Goal: Task Accomplishment & Management: Manage account settings

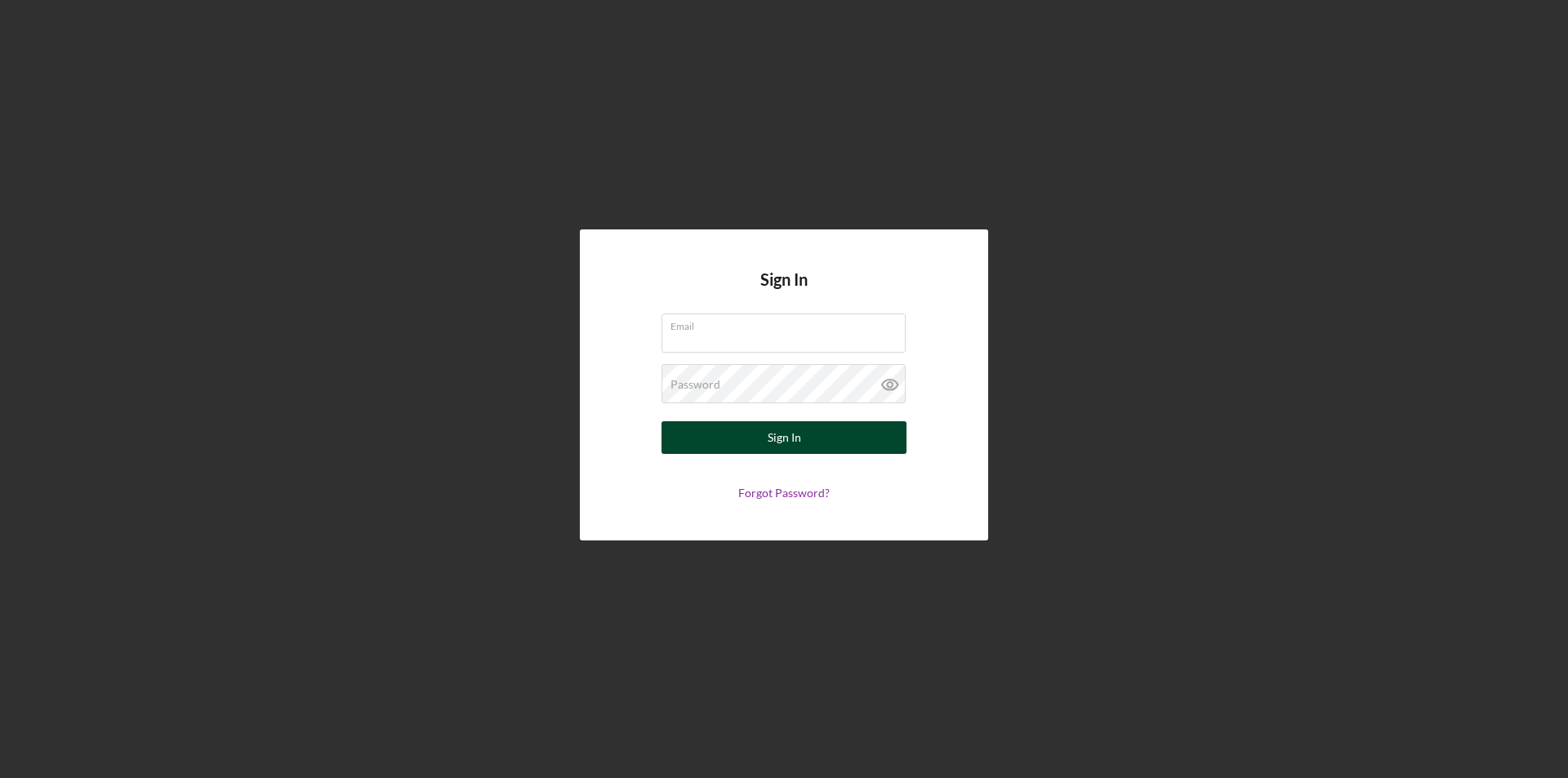
type input "pmcgovern@justinepetersen.org"
click at [811, 434] on button "Sign In" at bounding box center [784, 437] width 245 height 33
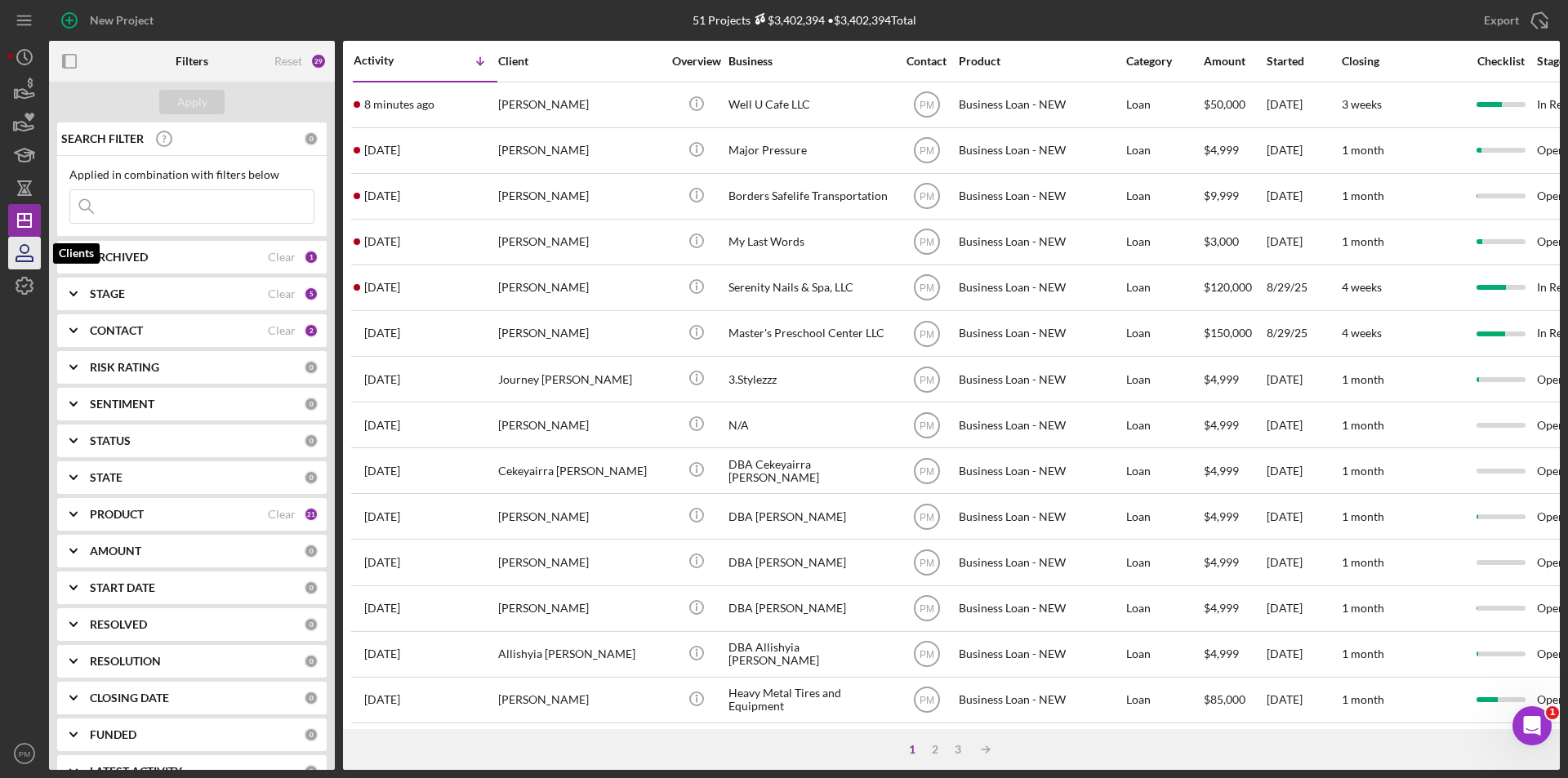
click at [22, 257] on icon "button" at bounding box center [24, 254] width 41 height 41
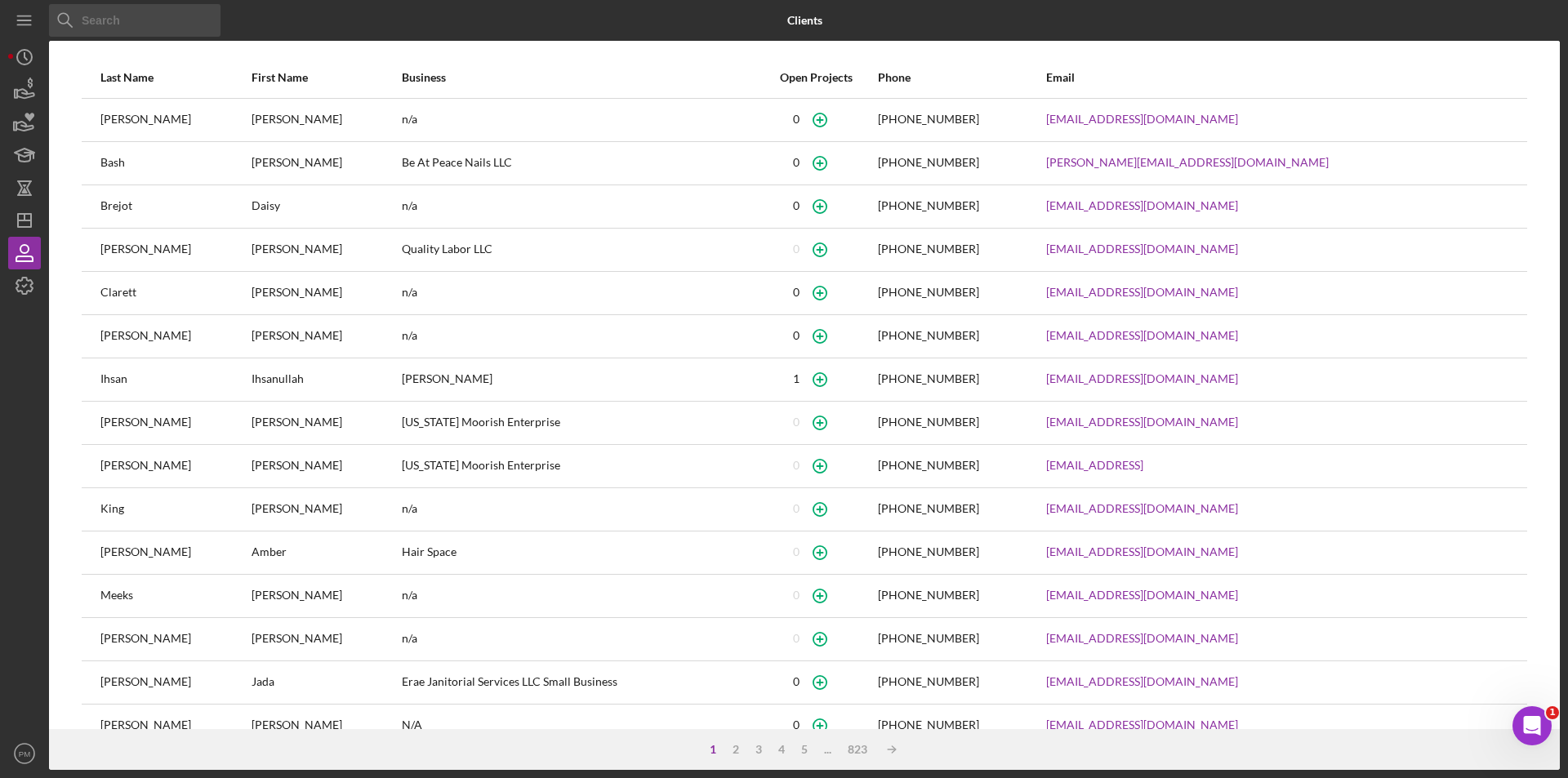
click at [125, 25] on input at bounding box center [134, 20] width 171 height 33
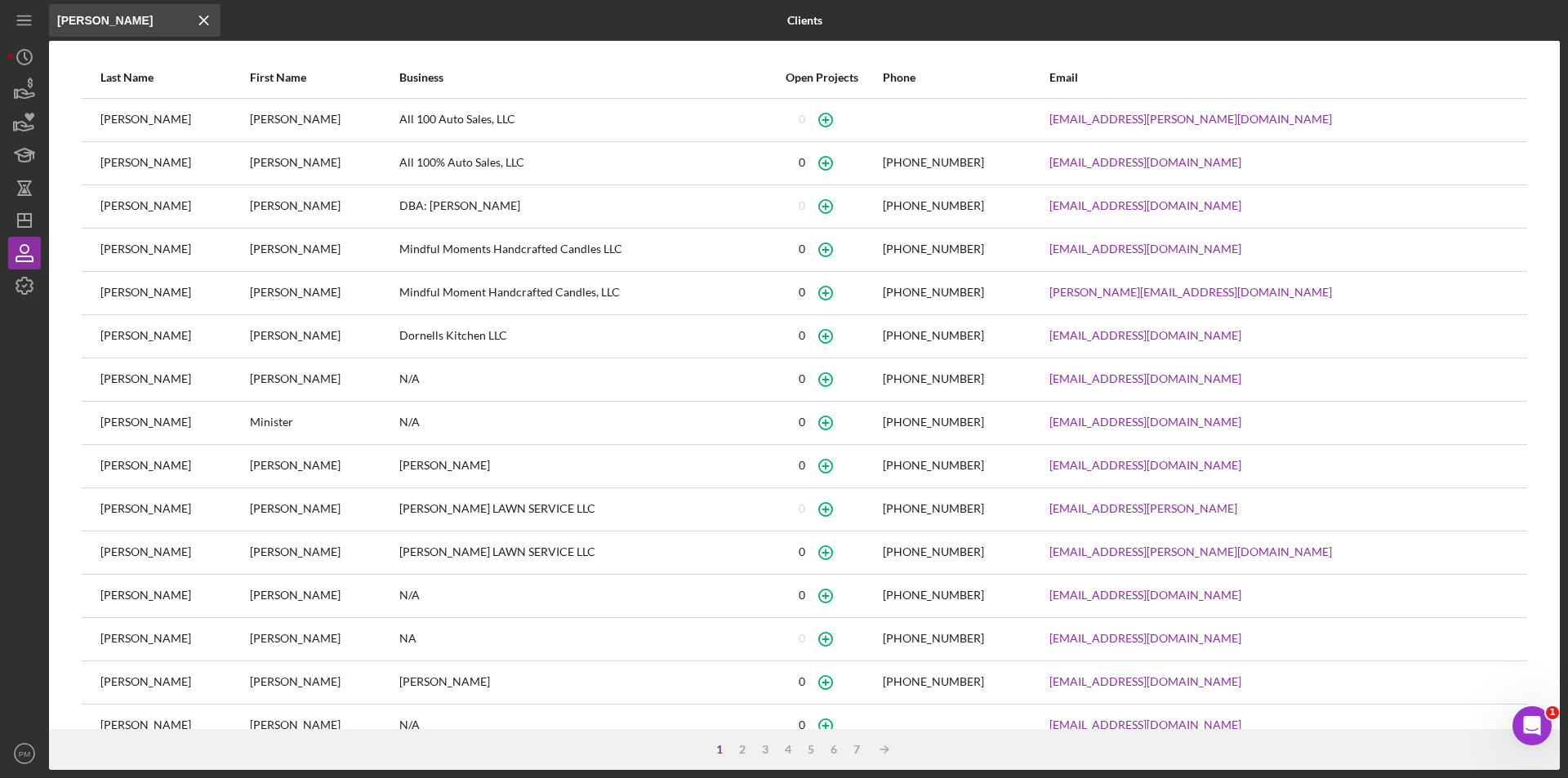
type input "[PERSON_NAME]"
click at [843, 119] on icon "button" at bounding box center [825, 119] width 37 height 37
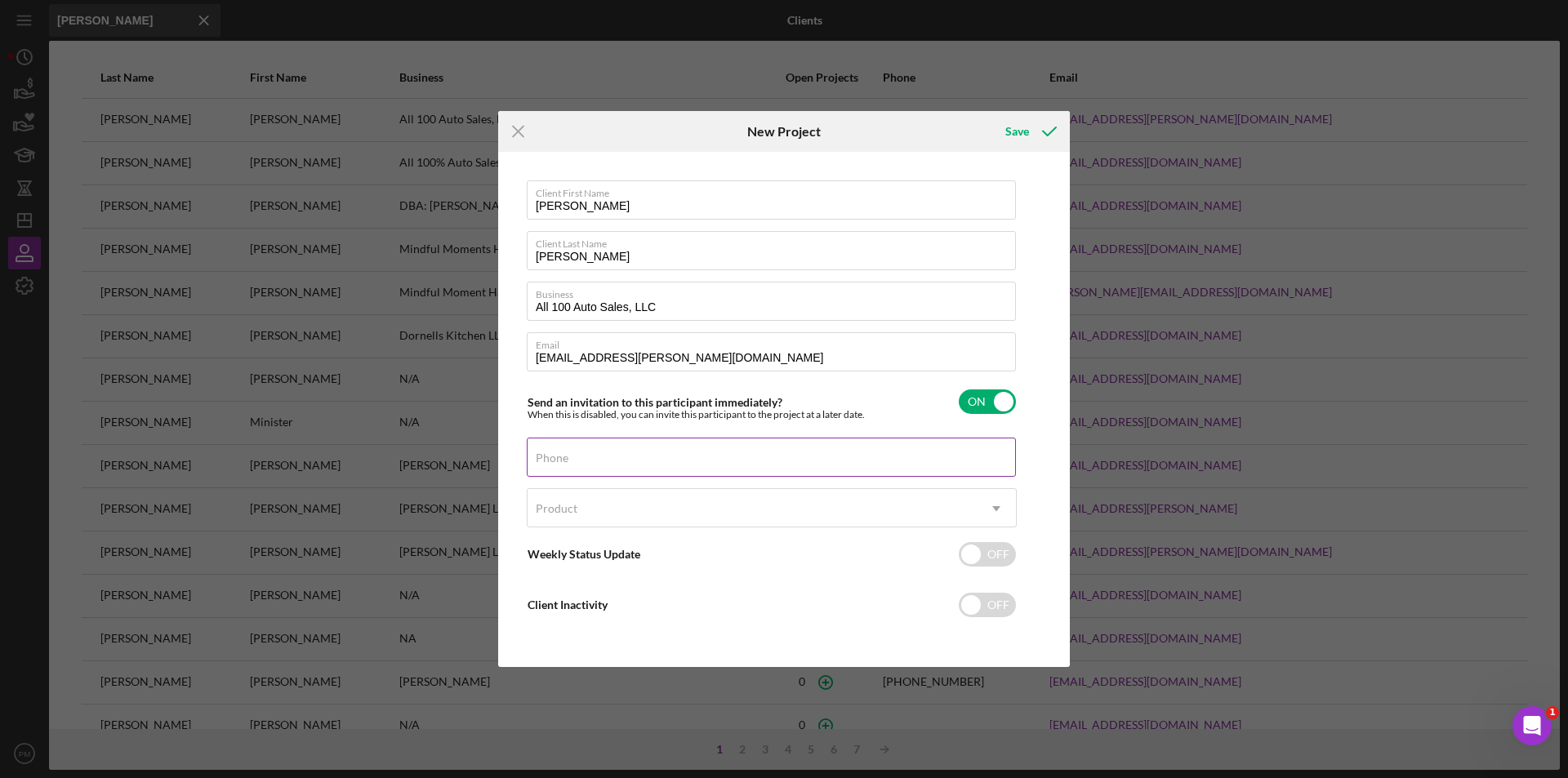
click at [658, 458] on input "Phone" at bounding box center [771, 458] width 490 height 39
click at [552, 507] on div "Product" at bounding box center [556, 508] width 41 height 13
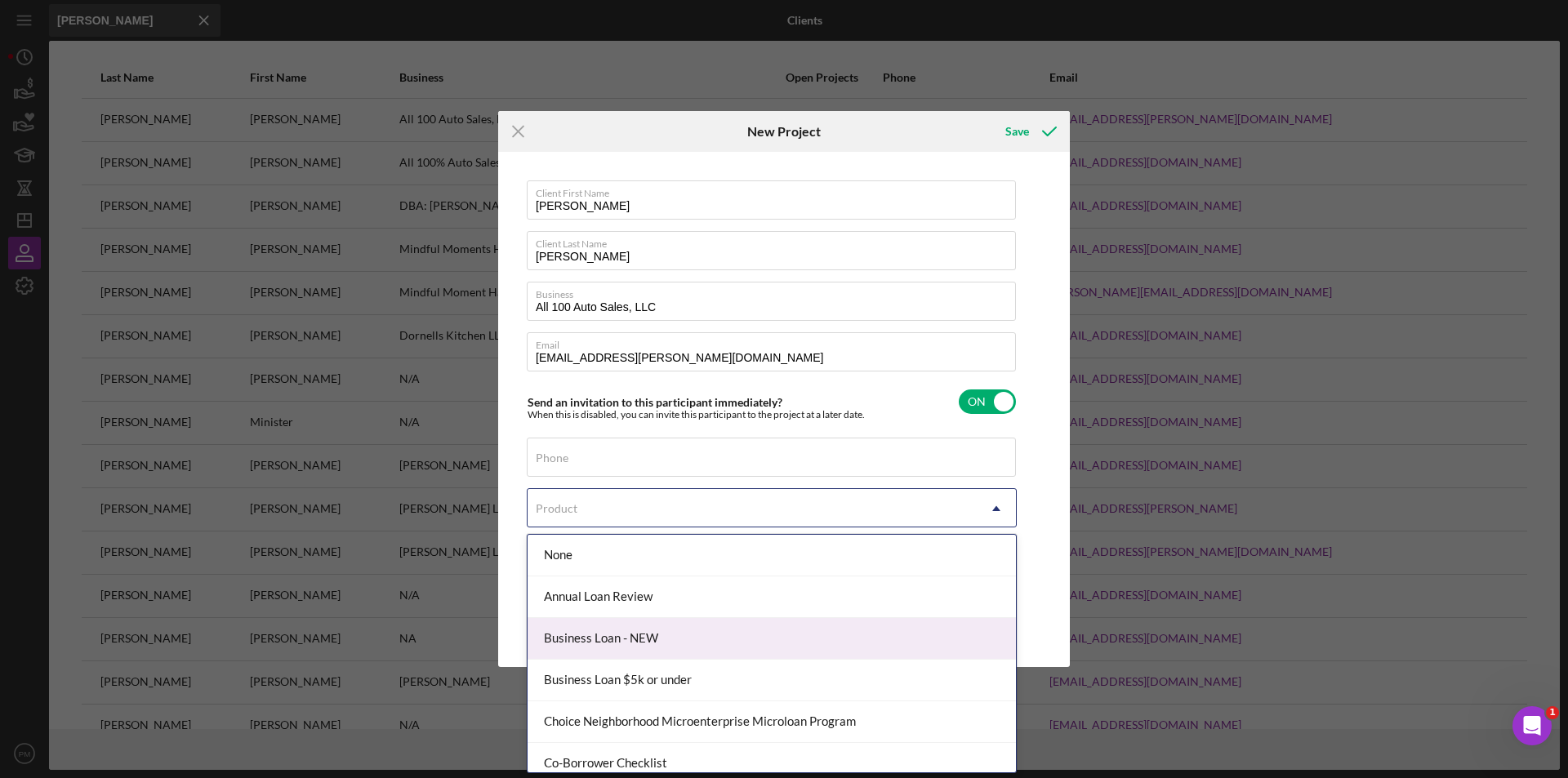
click at [602, 637] on div "Business Loan - NEW" at bounding box center [772, 639] width 489 height 41
checkbox input "true"
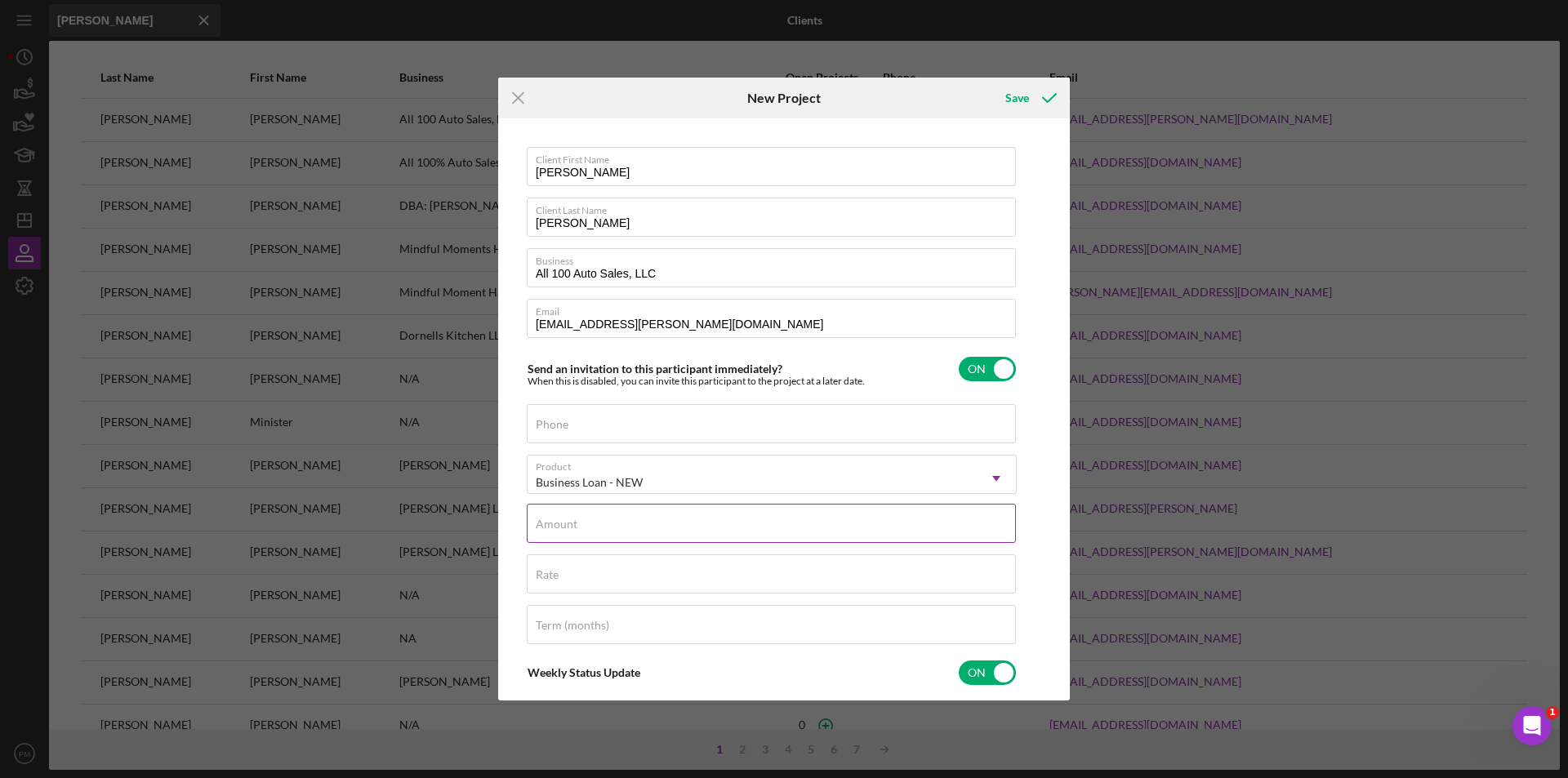
click at [596, 534] on input "Amount" at bounding box center [771, 523] width 490 height 39
type input "$107,000"
click at [660, 579] on input "Rate" at bounding box center [771, 574] width 490 height 39
type input "12.000%"
click at [642, 624] on div "Term (months)" at bounding box center [771, 625] width 490 height 41
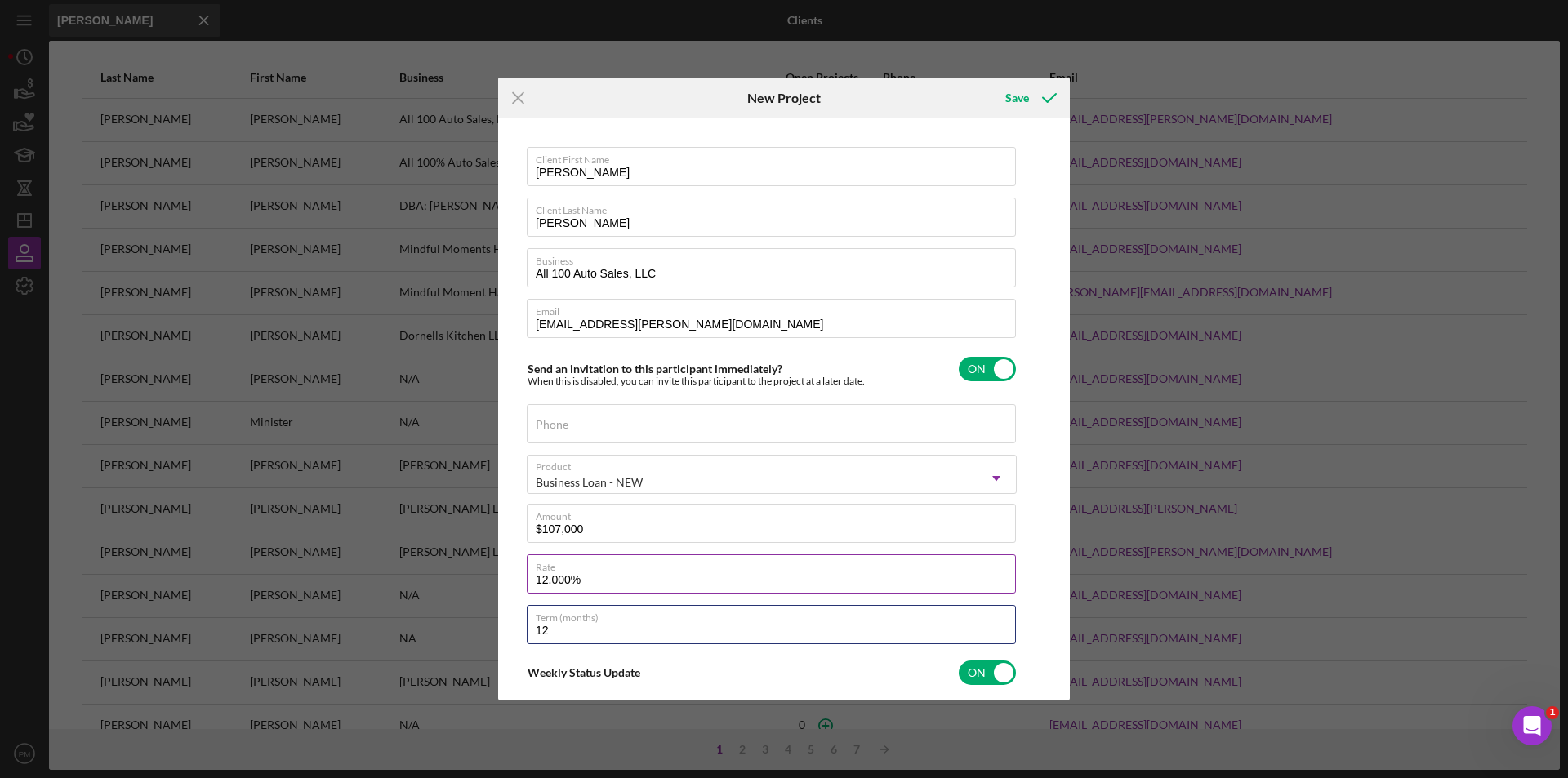
type input "1"
type input "84"
drag, startPoint x: 603, startPoint y: 590, endPoint x: 470, endPoint y: 585, distance: 133.1
click at [470, 585] on div "Icon/Menu Close New Project Save Client First Name Nicholas Client Last Name Bo…" at bounding box center [784, 389] width 1568 height 778
type input "10.000%"
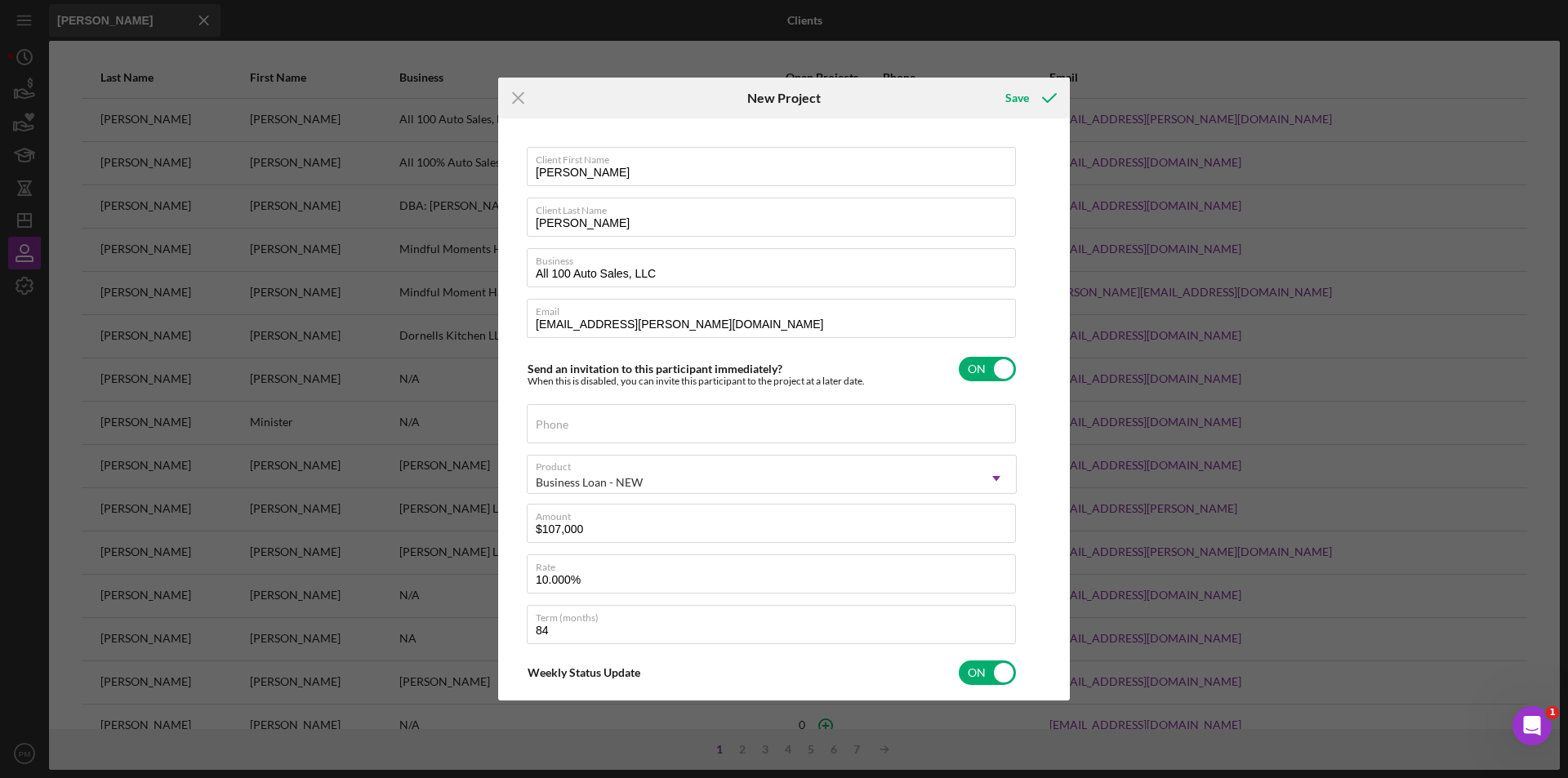
click at [1033, 599] on div "Client First Name Nicholas Client Last Name Boles Business All 100 Auto Sales, …" at bounding box center [784, 409] width 564 height 573
click at [1013, 101] on div "Save" at bounding box center [1017, 97] width 23 height 33
checkbox input "false"
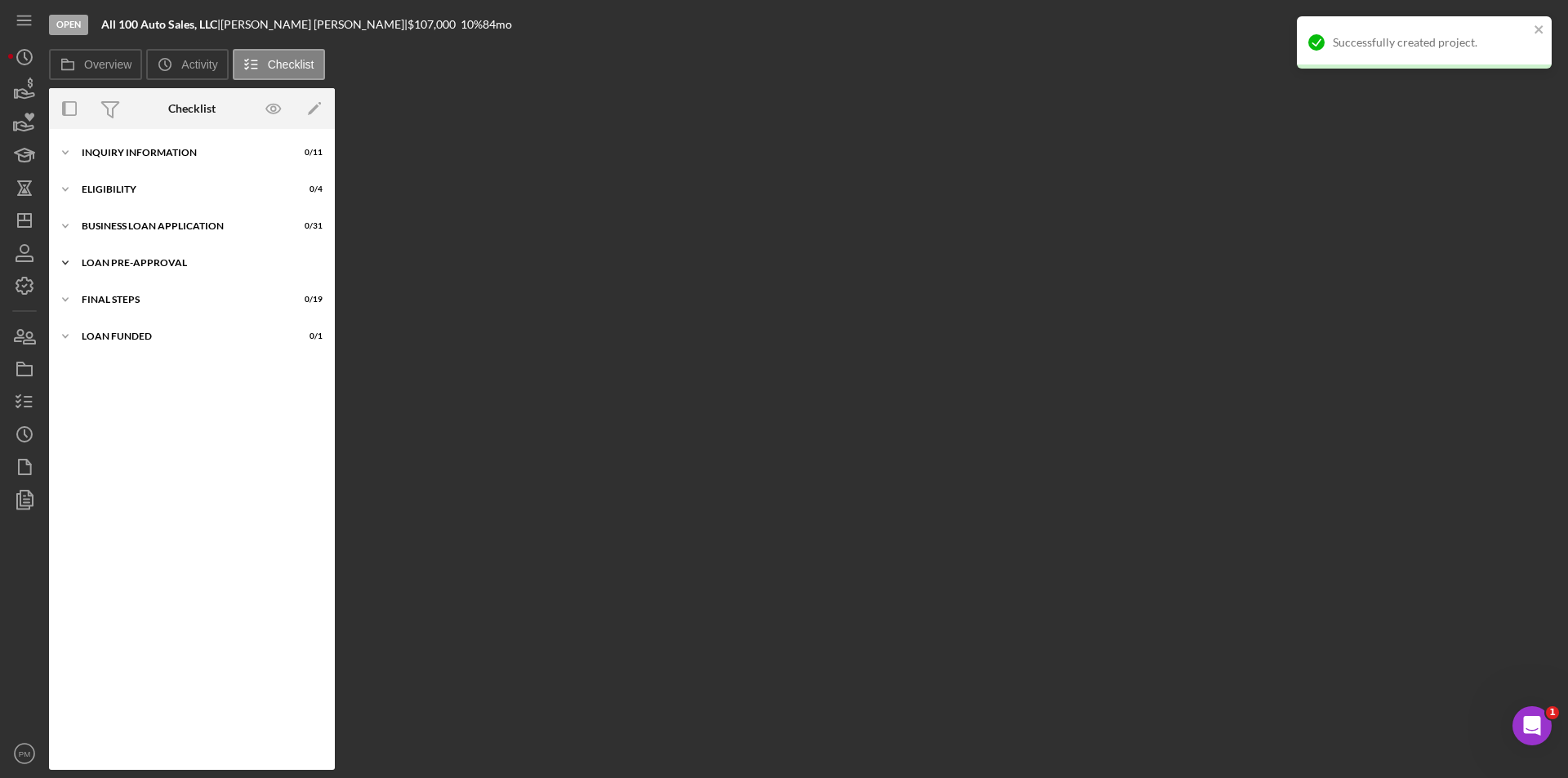
click at [109, 261] on div "LOAN PRE-APPROVAL" at bounding box center [198, 263] width 233 height 9
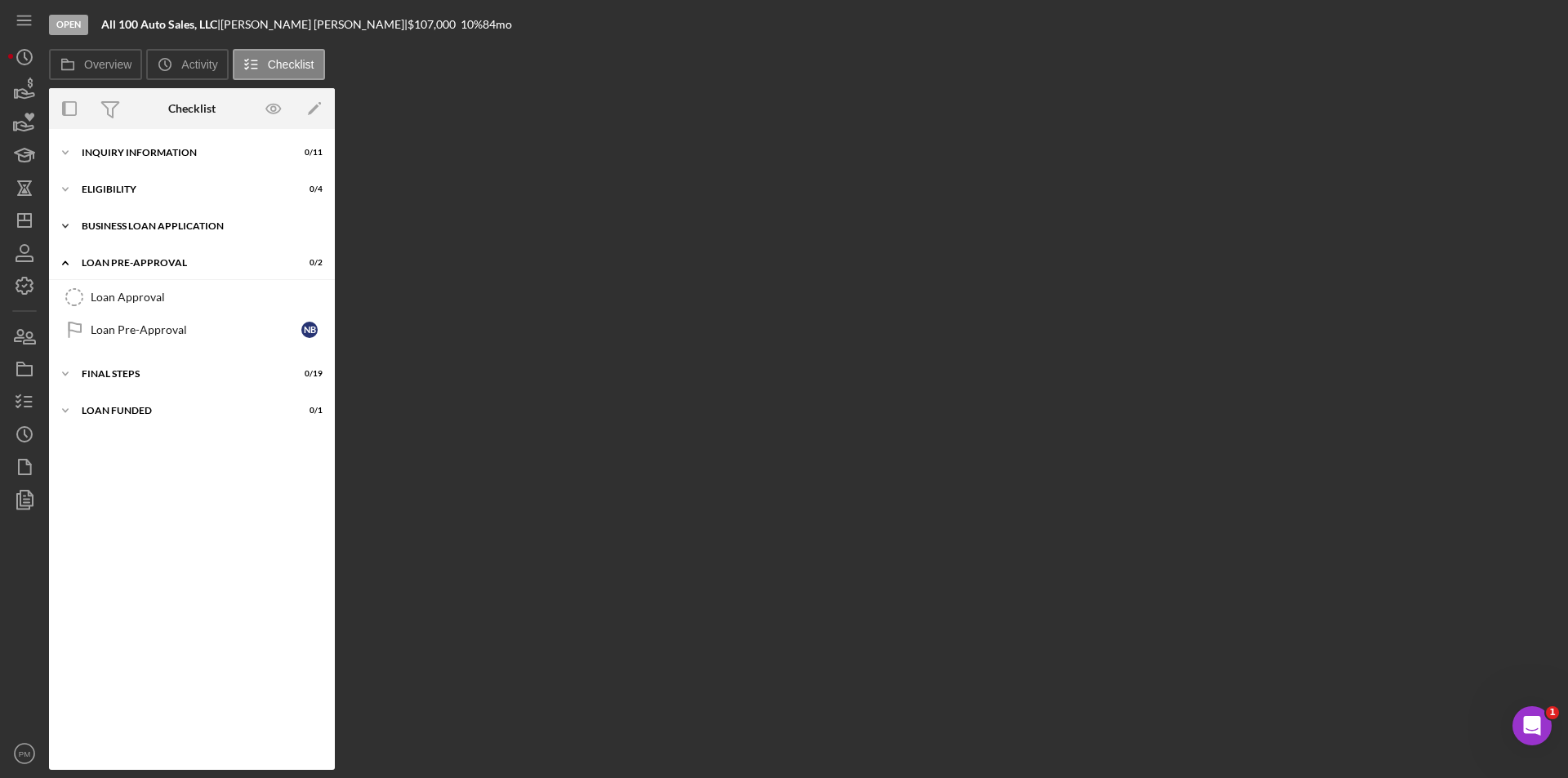
click at [144, 230] on div "BUSINESS LOAN APPLICATION" at bounding box center [198, 226] width 233 height 9
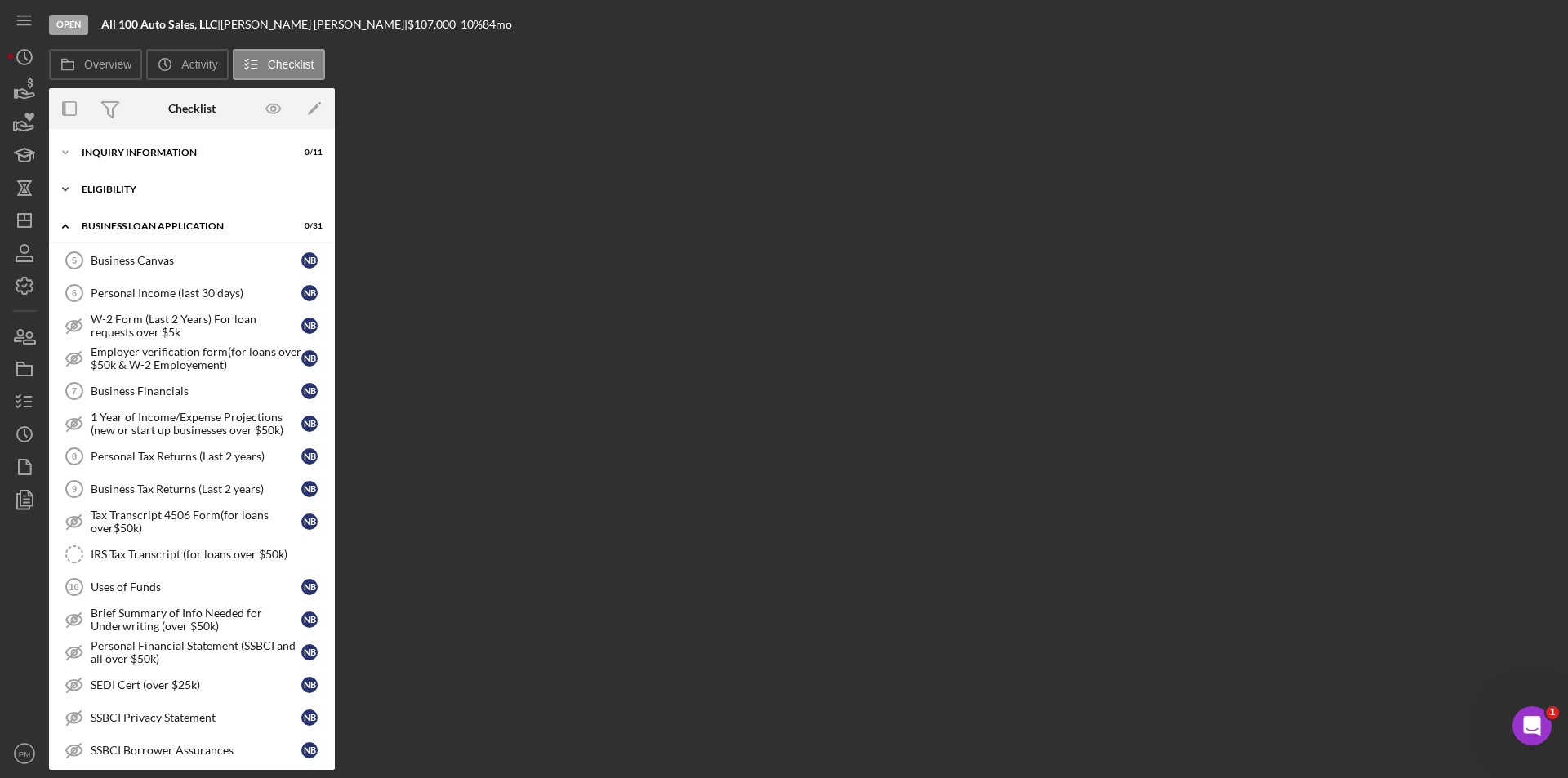
drag, startPoint x: 124, startPoint y: 197, endPoint x: 117, endPoint y: 203, distance: 9.2
click at [124, 197] on div "Icon/Expander ELIGIBILITY 0 / 4" at bounding box center [191, 189] width 286 height 33
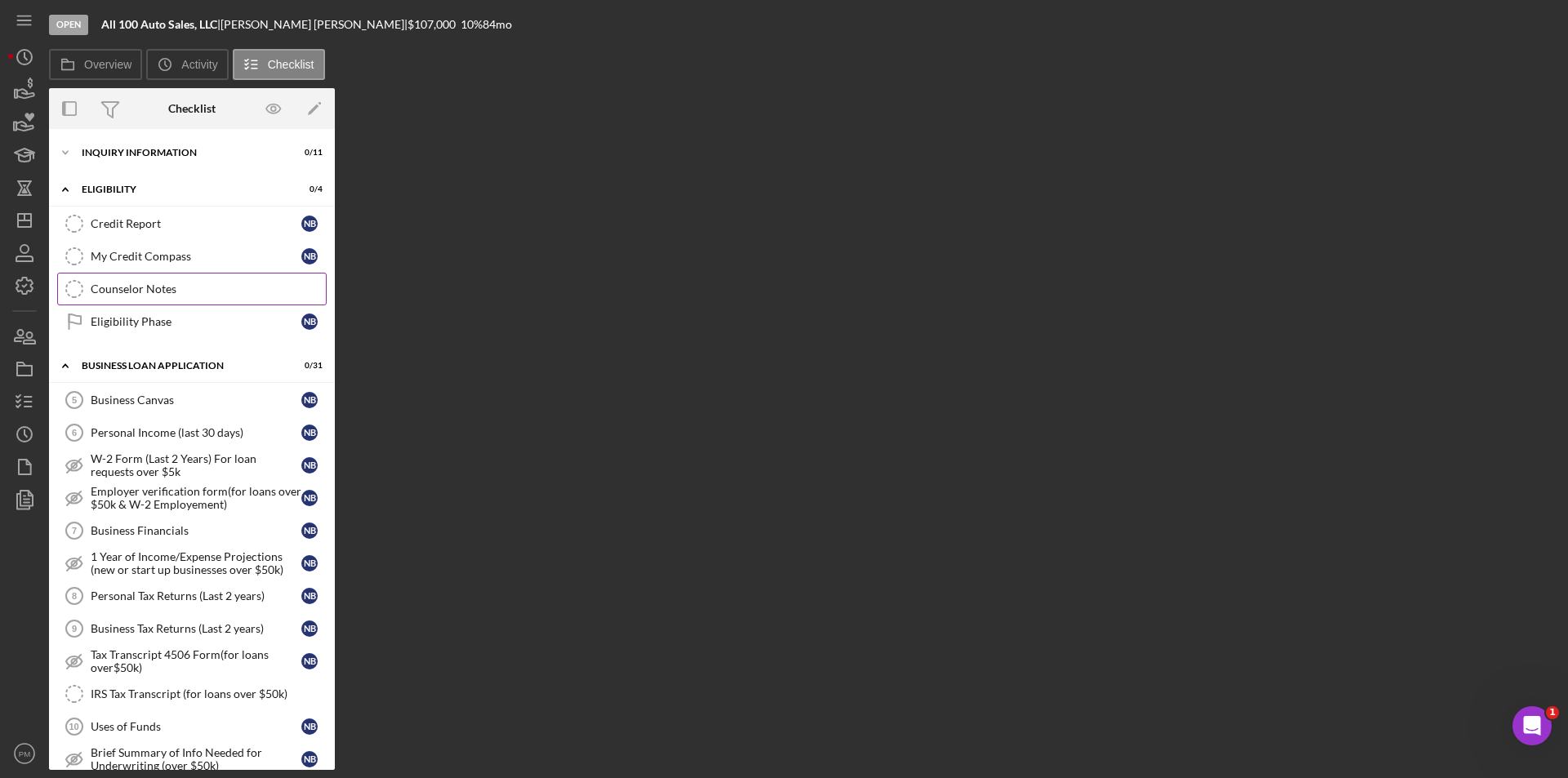
click at [125, 298] on link "Counselor Notes Counselor Notes" at bounding box center [192, 288] width 270 height 33
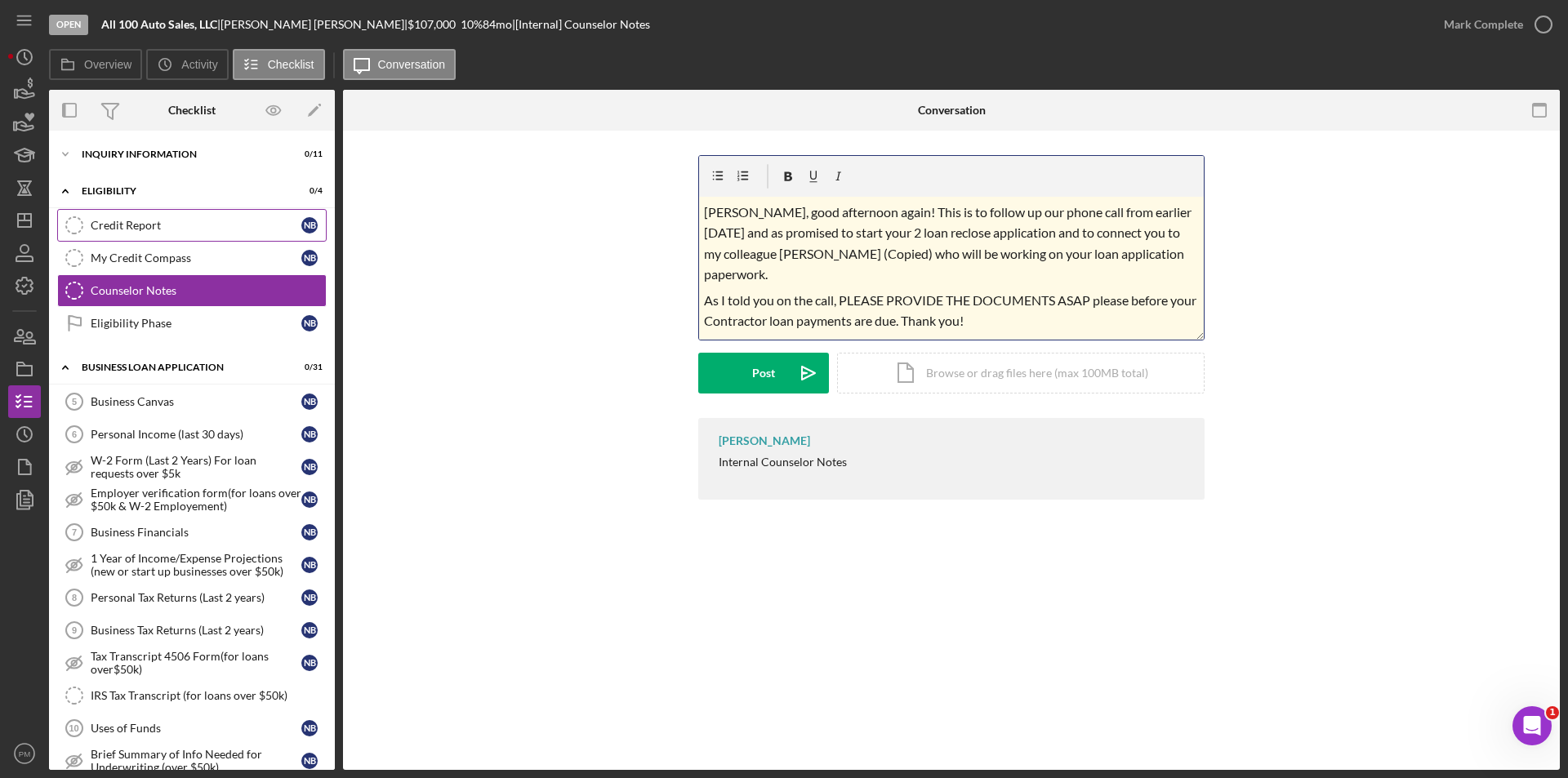
scroll to position [448, 0]
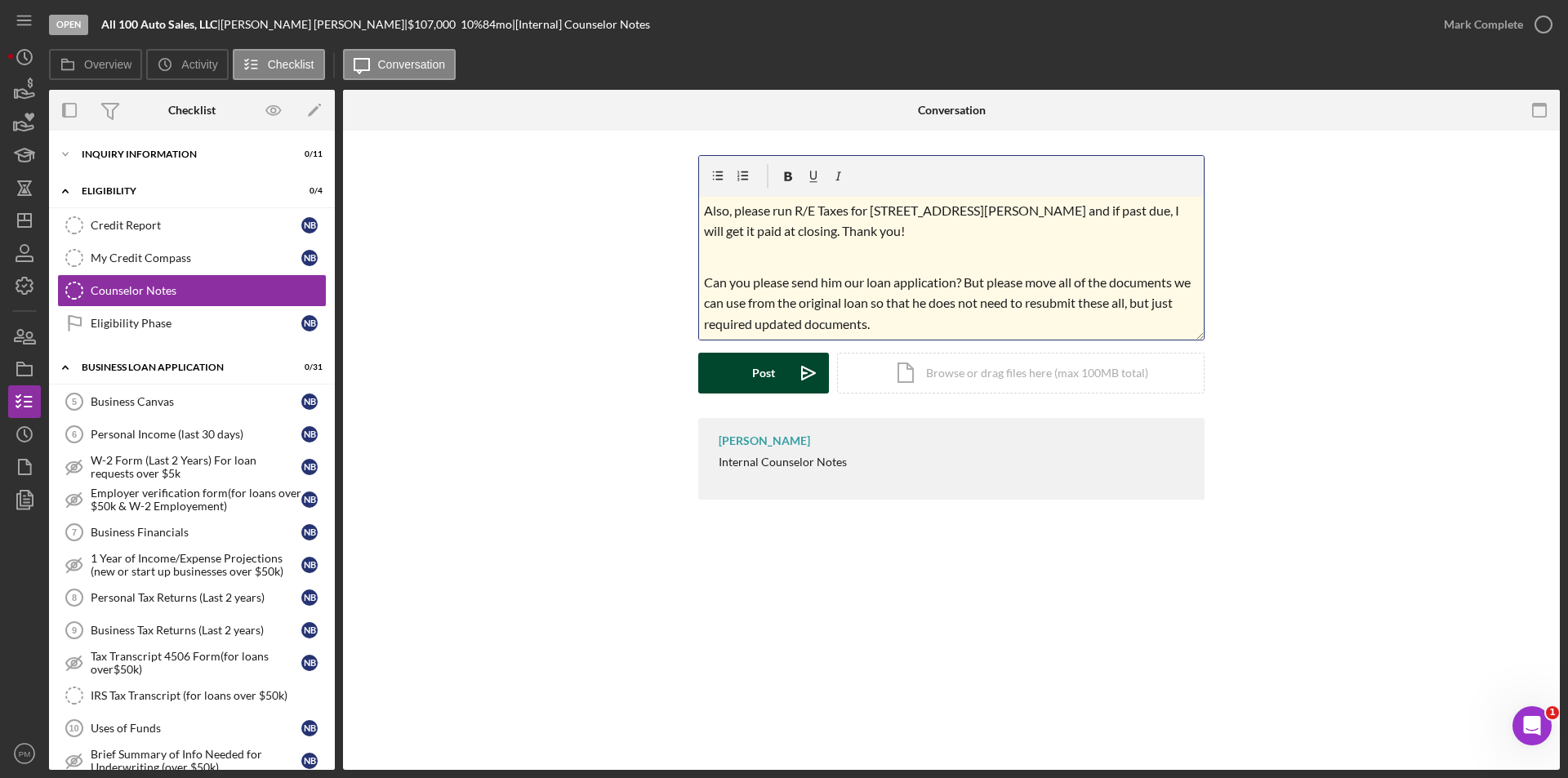
click at [760, 374] on div "Post" at bounding box center [763, 374] width 22 height 41
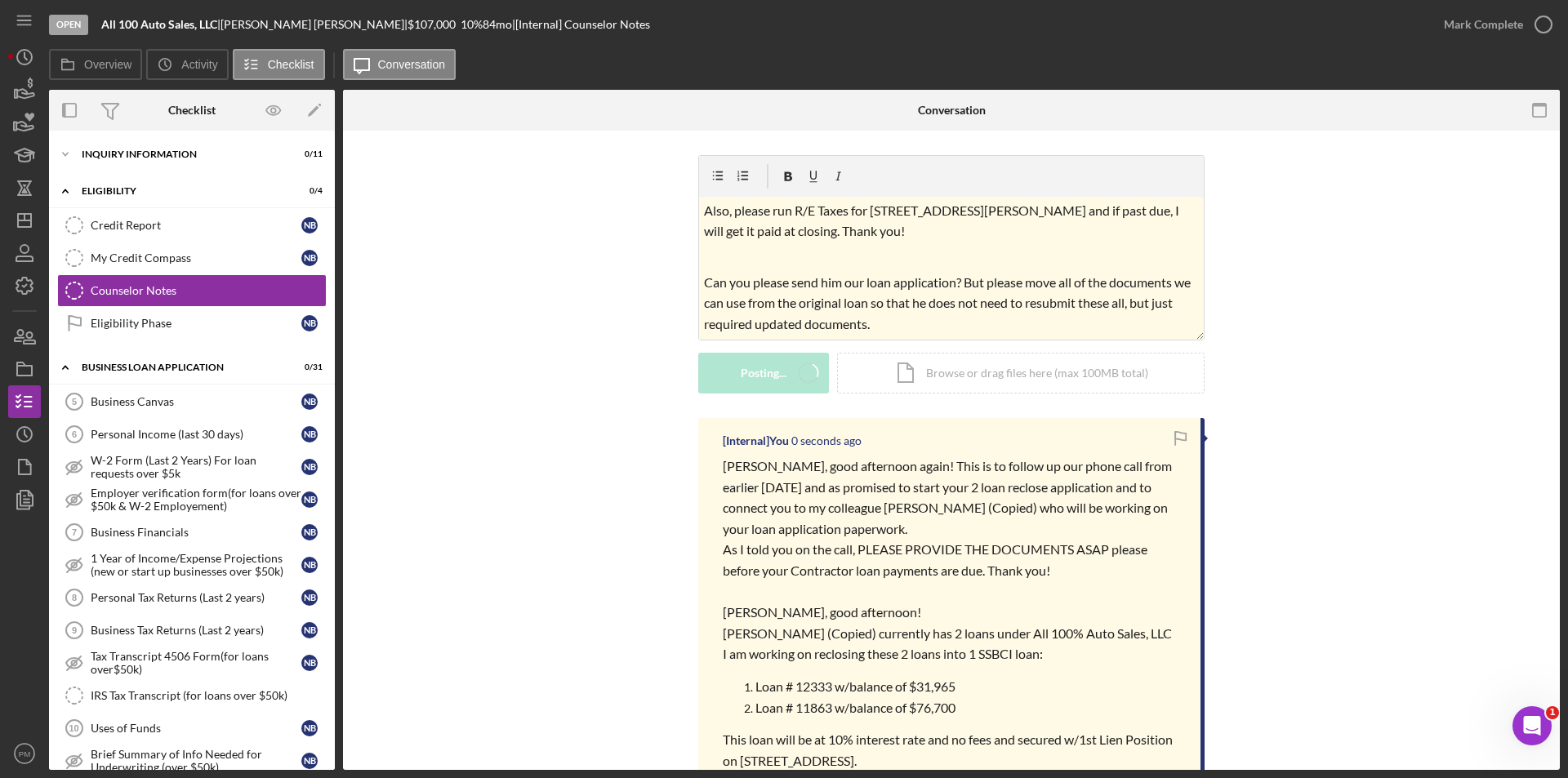
scroll to position [0, 0]
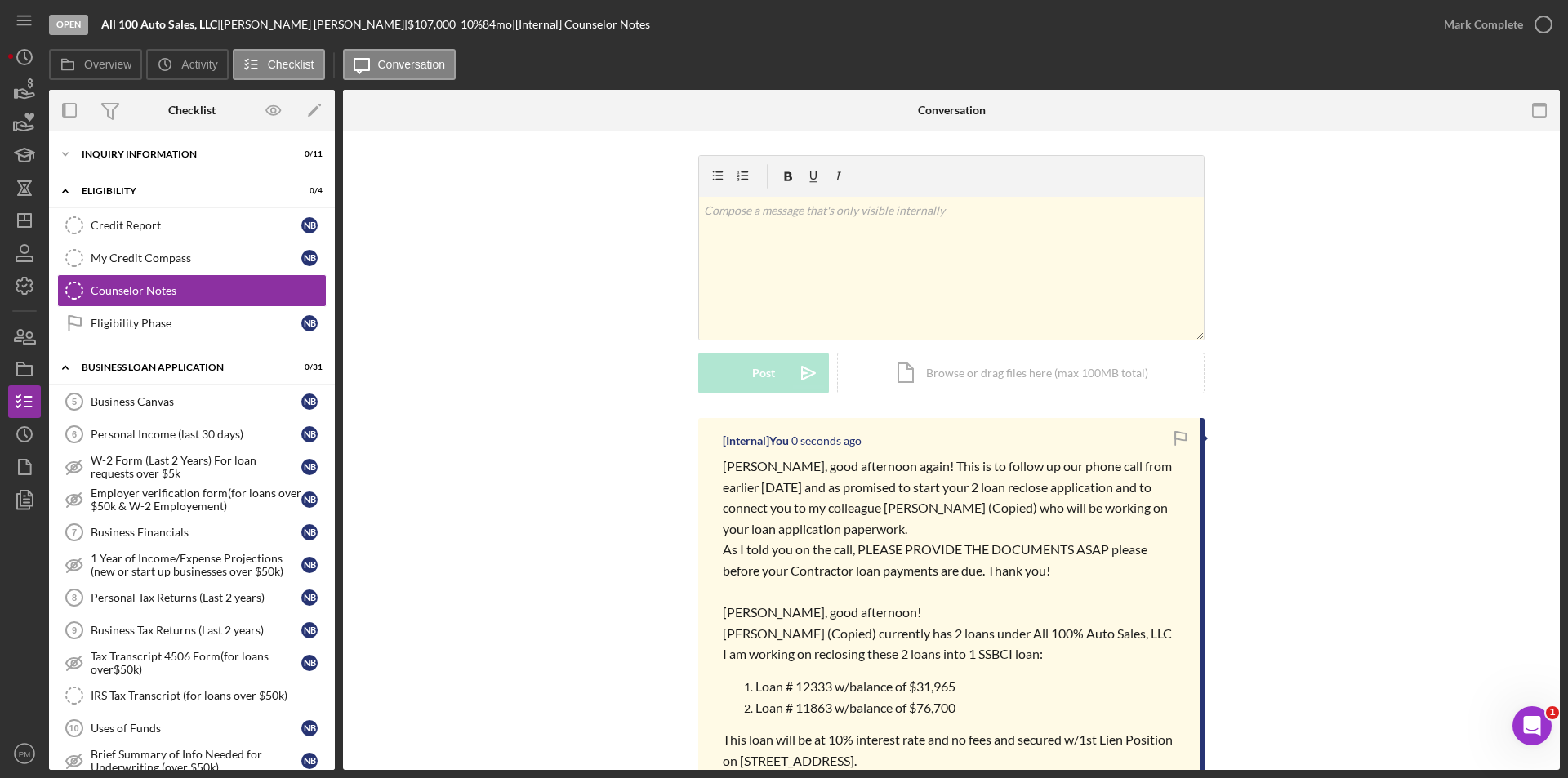
click at [171, 153] on div "INQUIRY INFORMATION" at bounding box center [198, 154] width 233 height 9
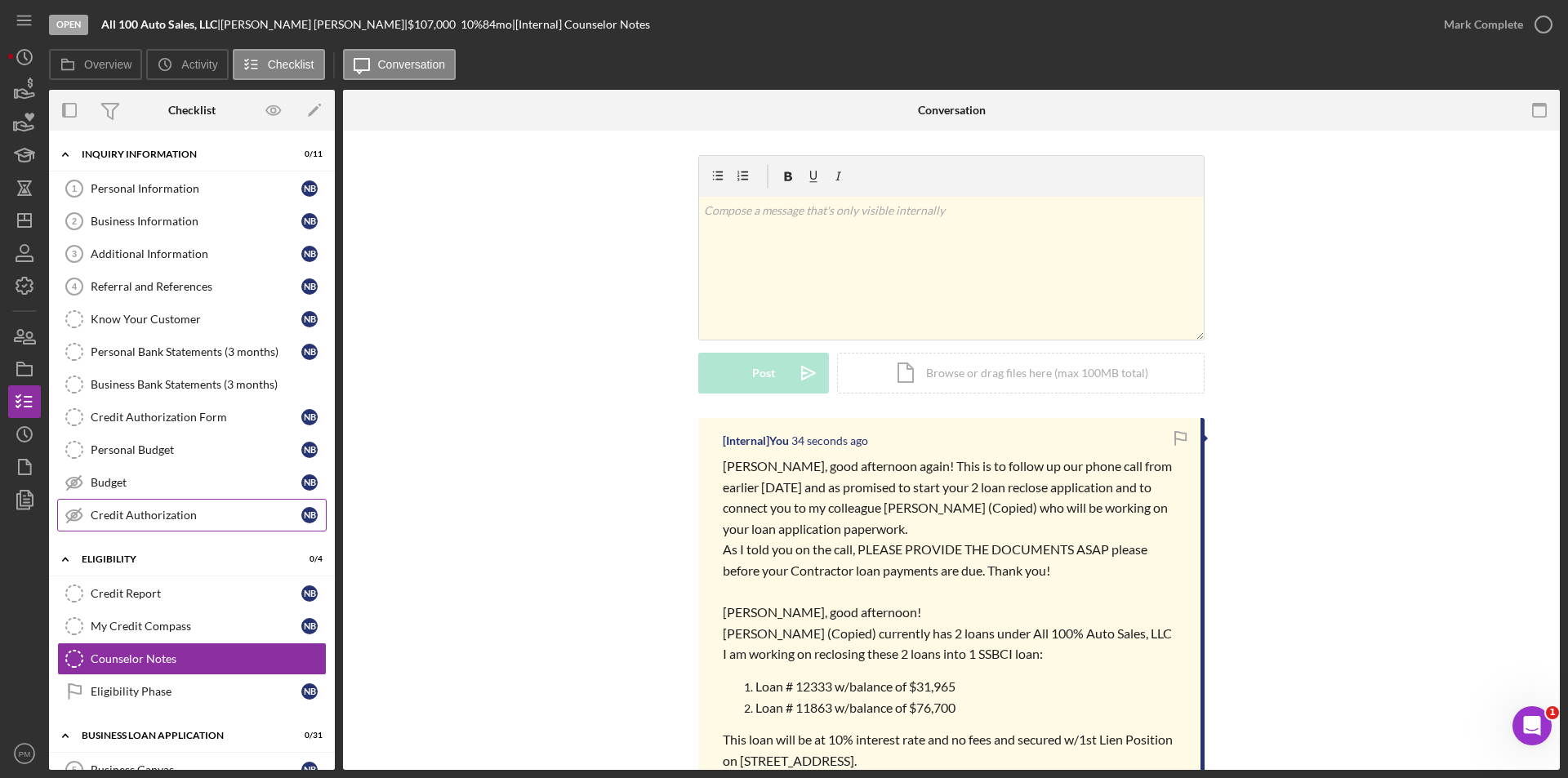
drag, startPoint x: 121, startPoint y: 526, endPoint x: 244, endPoint y: 515, distance: 123.5
click at [121, 526] on link "Credit Authorization Credit Authorization N B" at bounding box center [192, 515] width 270 height 33
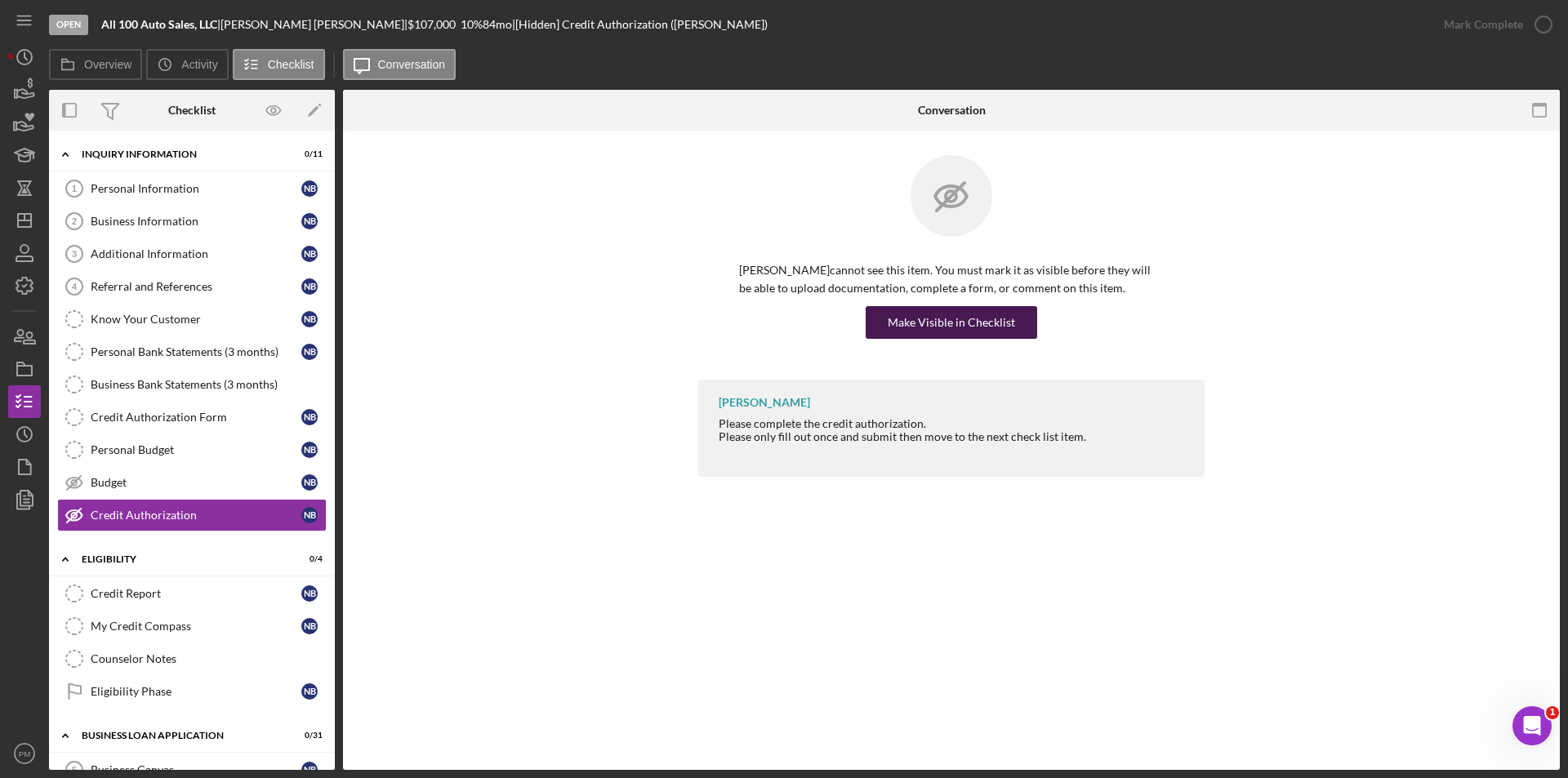
click at [911, 319] on div "Make Visible in Checklist" at bounding box center [951, 322] width 127 height 33
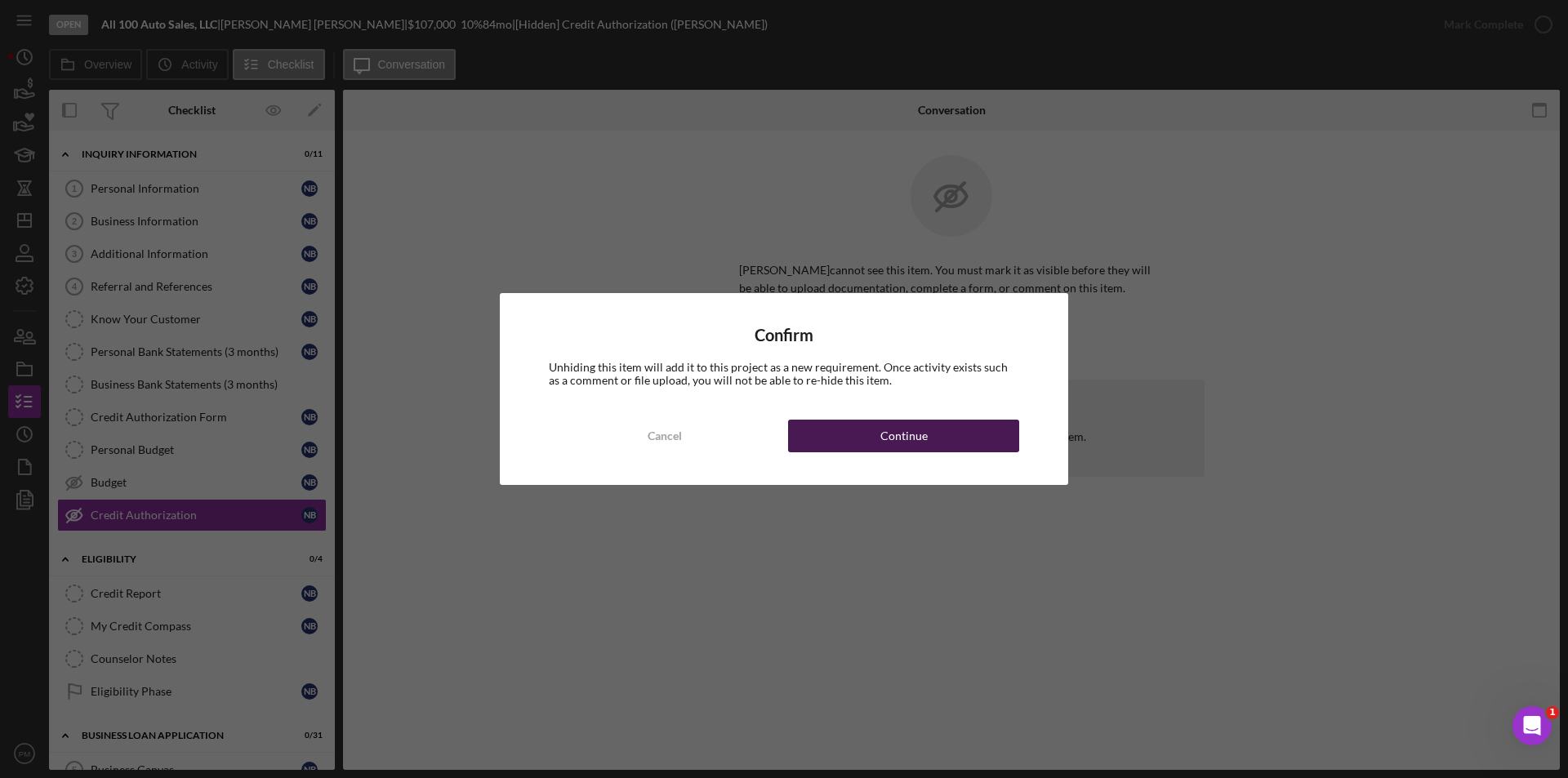
click at [901, 438] on div "Continue" at bounding box center [903, 435] width 48 height 33
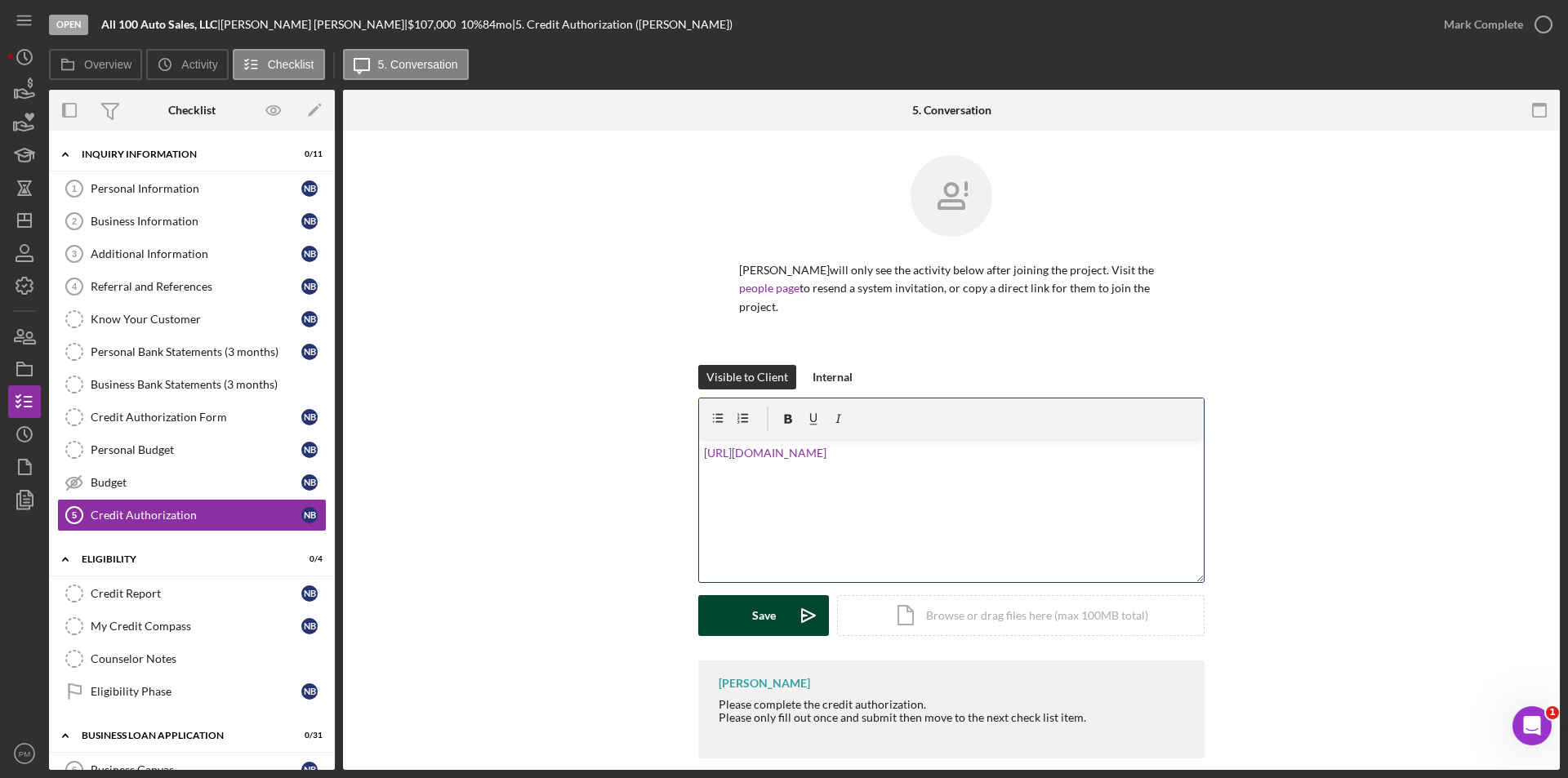
click at [767, 609] on div "Save" at bounding box center [763, 616] width 23 height 41
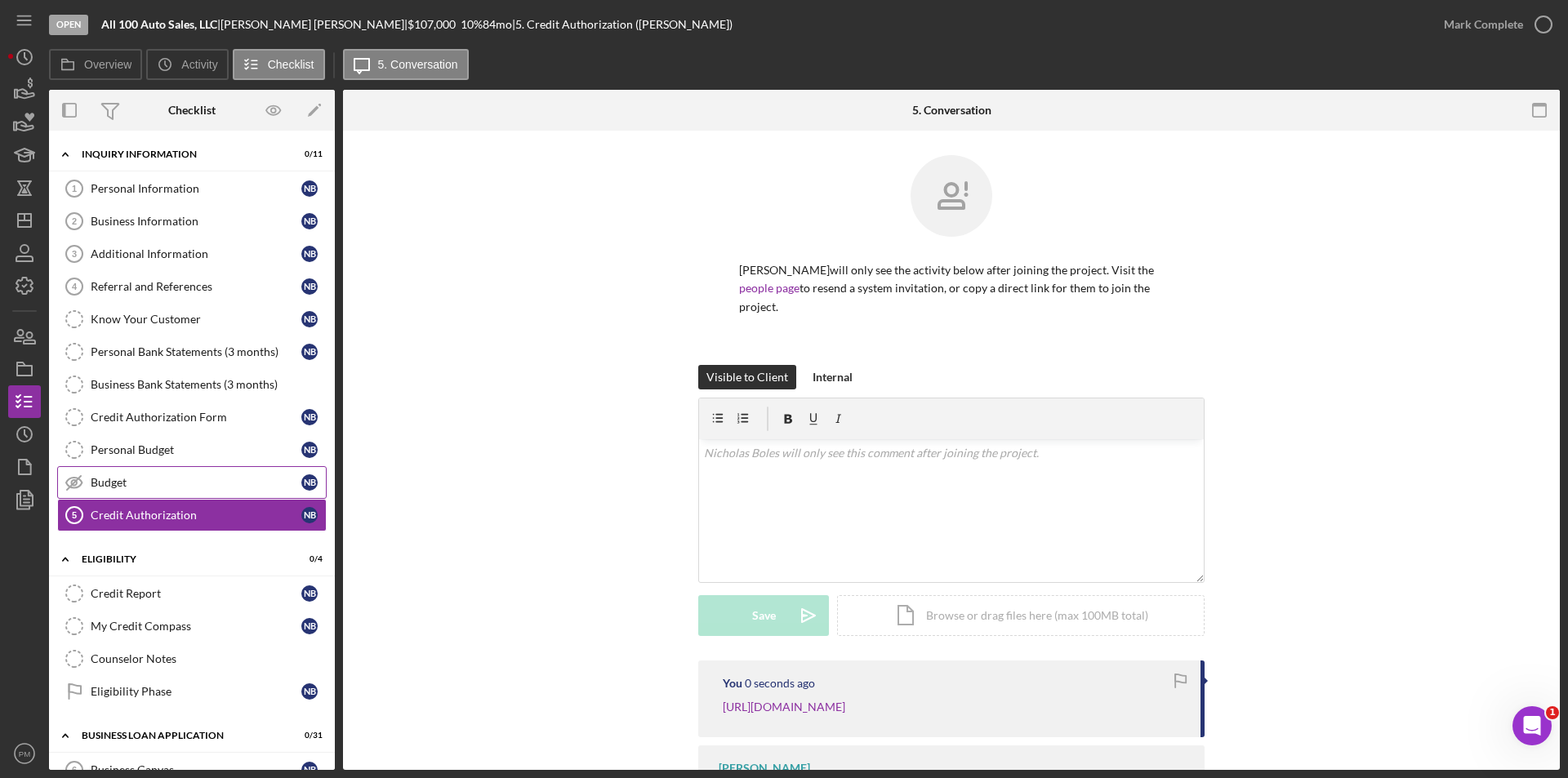
click at [113, 481] on div "Budget" at bounding box center [196, 483] width 211 height 13
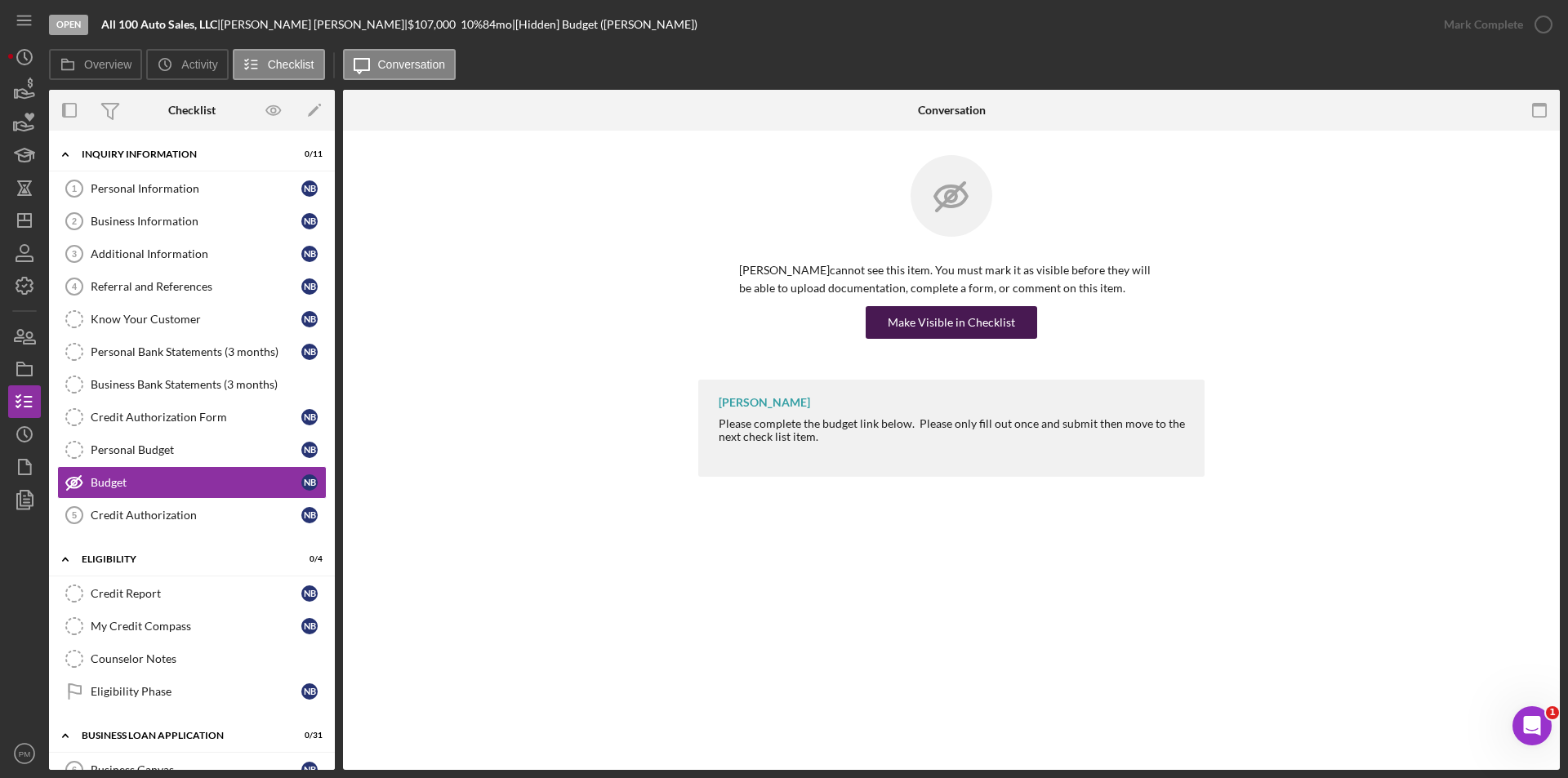
click at [933, 329] on div "Make Visible in Checklist" at bounding box center [951, 322] width 127 height 33
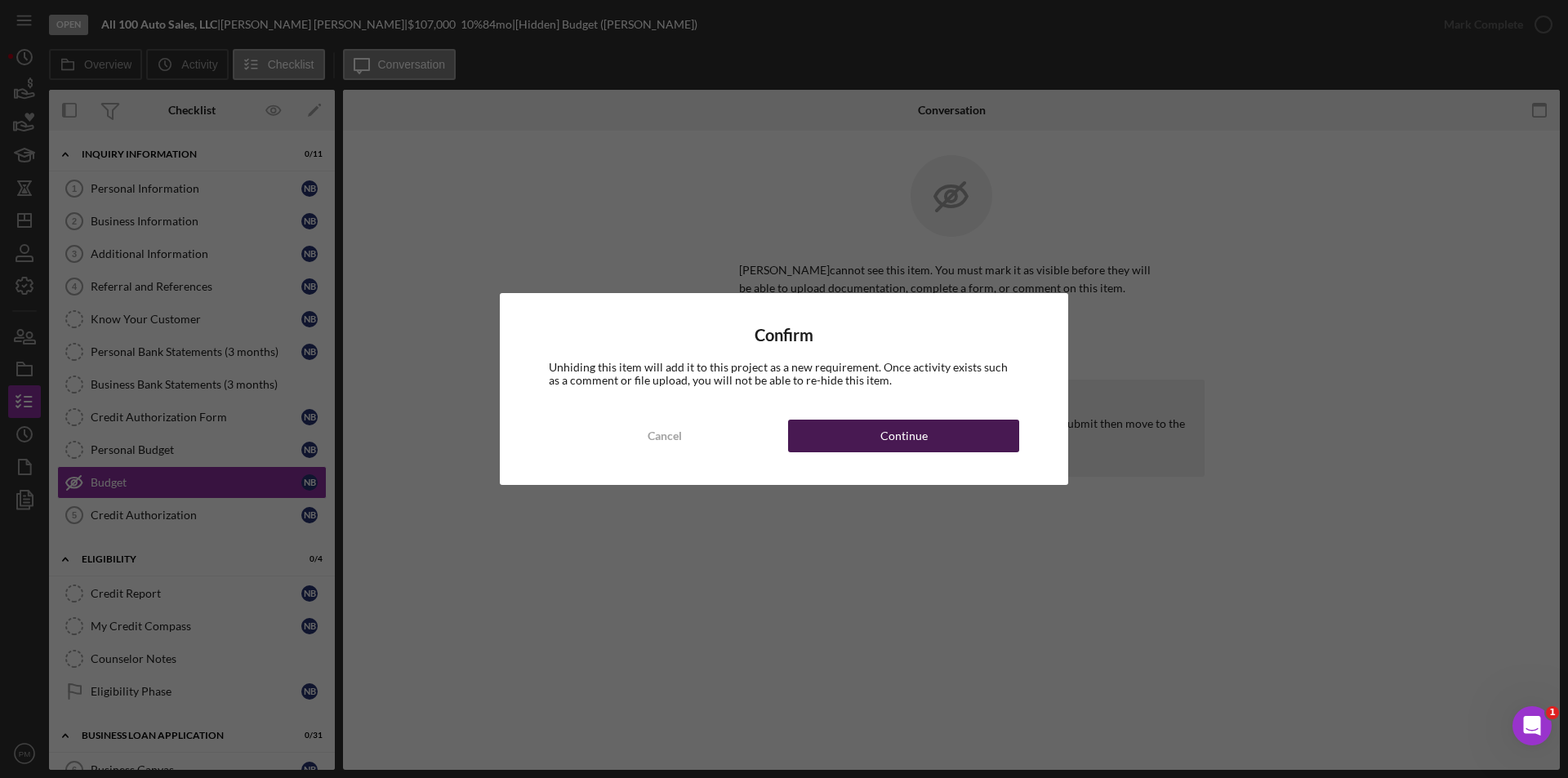
click at [927, 433] on button "Continue" at bounding box center [903, 435] width 231 height 33
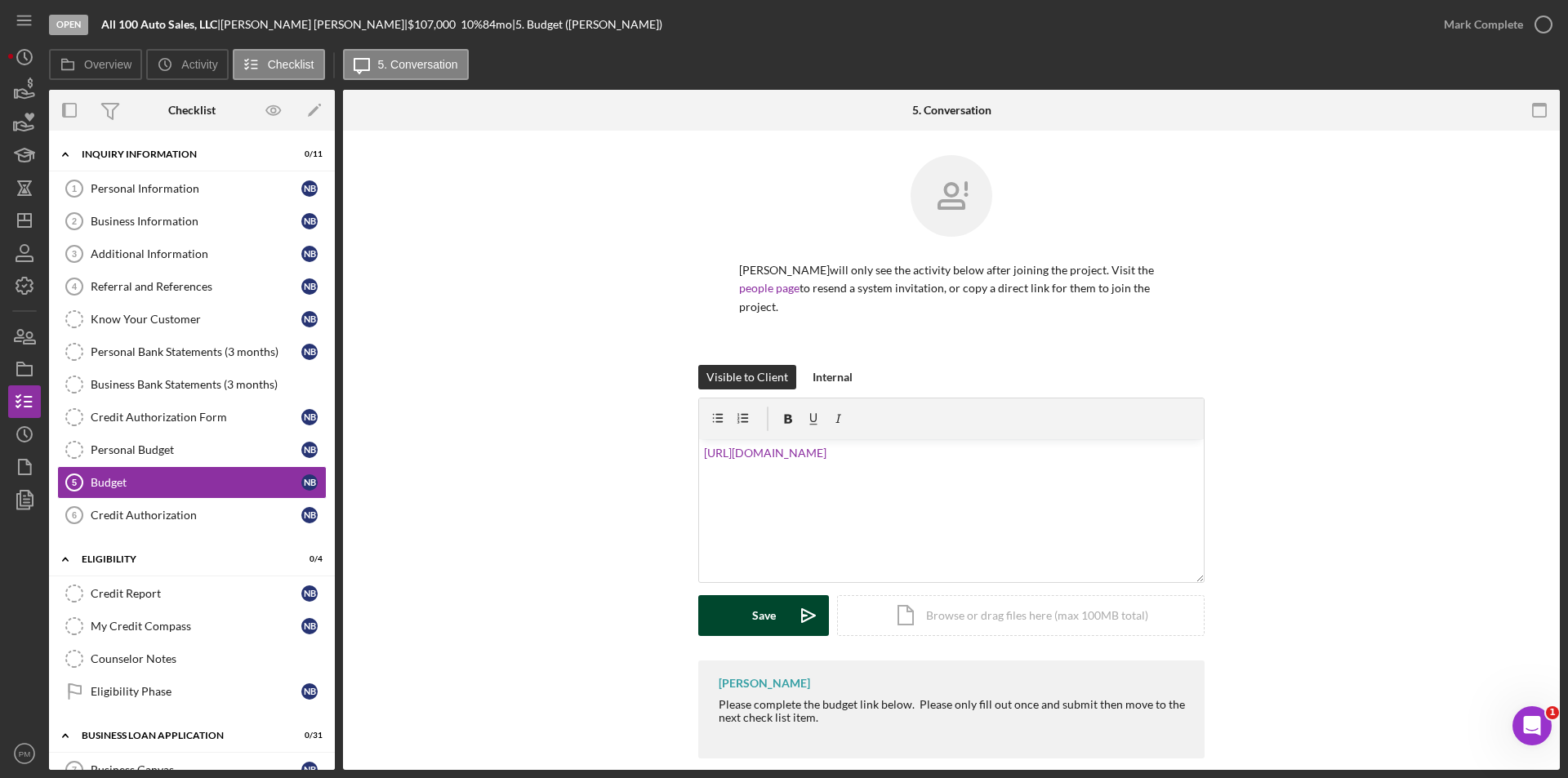
click at [741, 617] on button "Save Icon/icon-invite-send" at bounding box center [764, 616] width 131 height 41
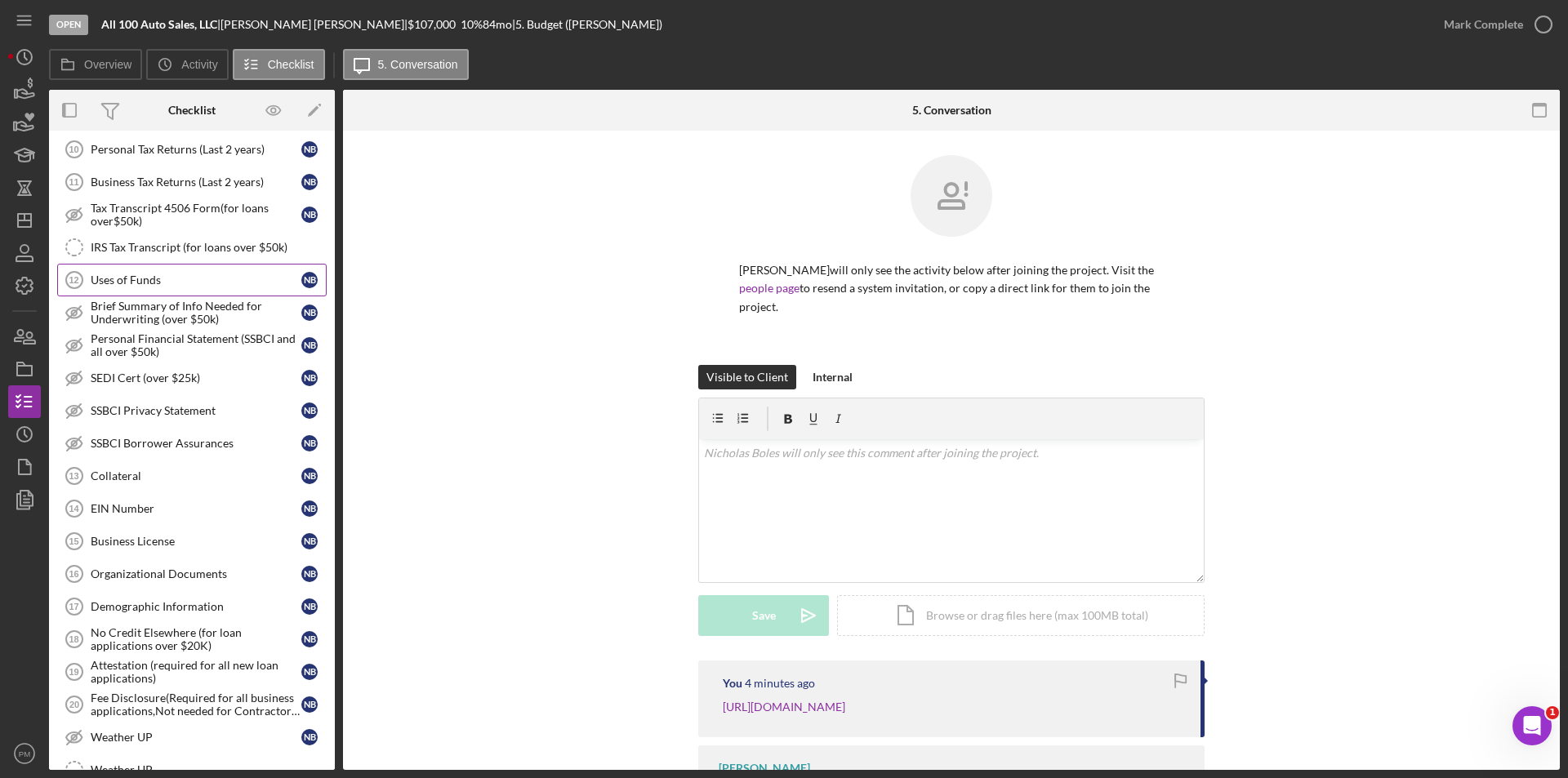
scroll to position [490, 0]
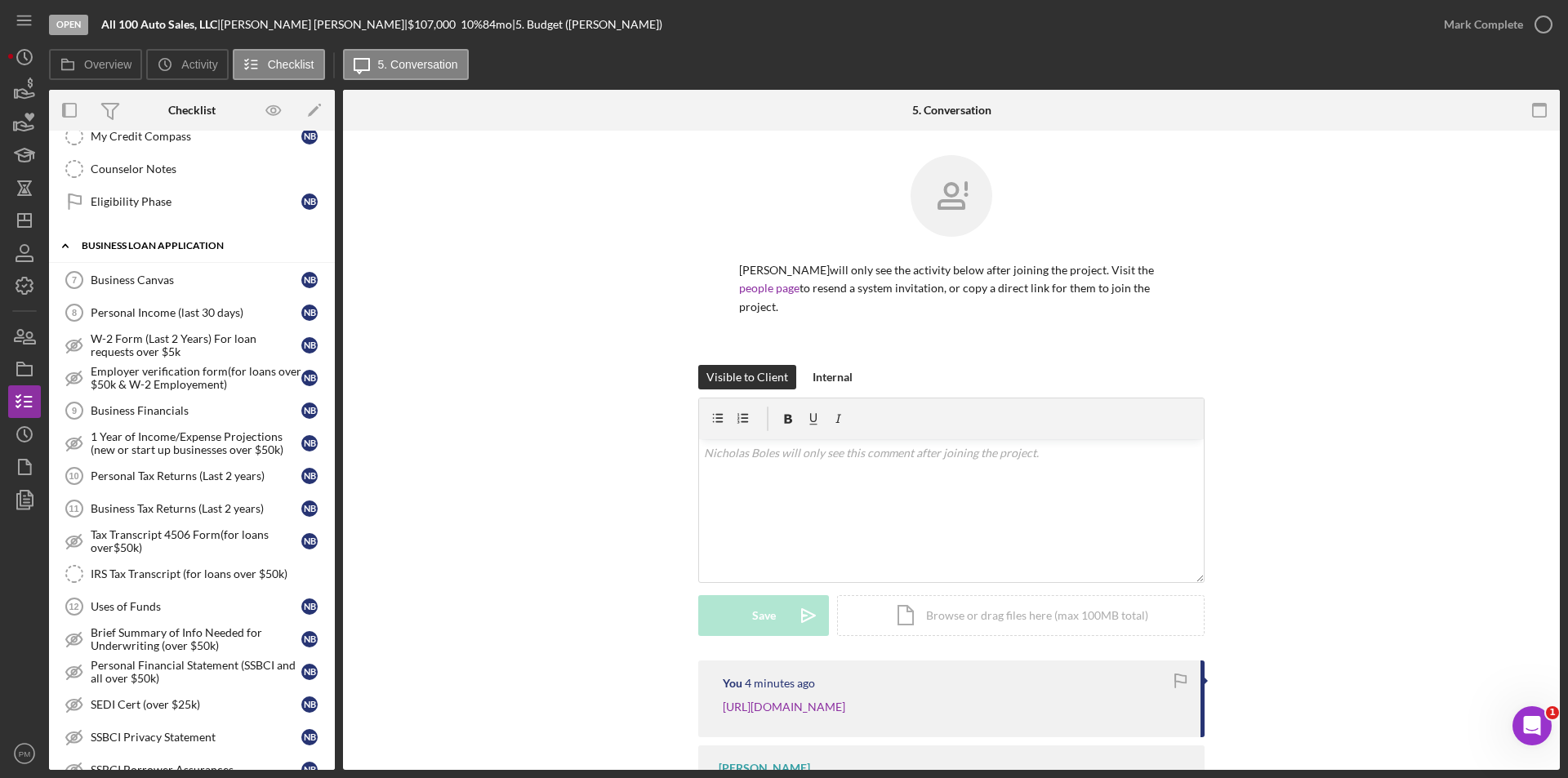
drag, startPoint x: 156, startPoint y: 290, endPoint x: 203, endPoint y: 261, distance: 55.2
click at [156, 290] on link "Business Canvas 7 Business Canvas N B" at bounding box center [192, 280] width 270 height 33
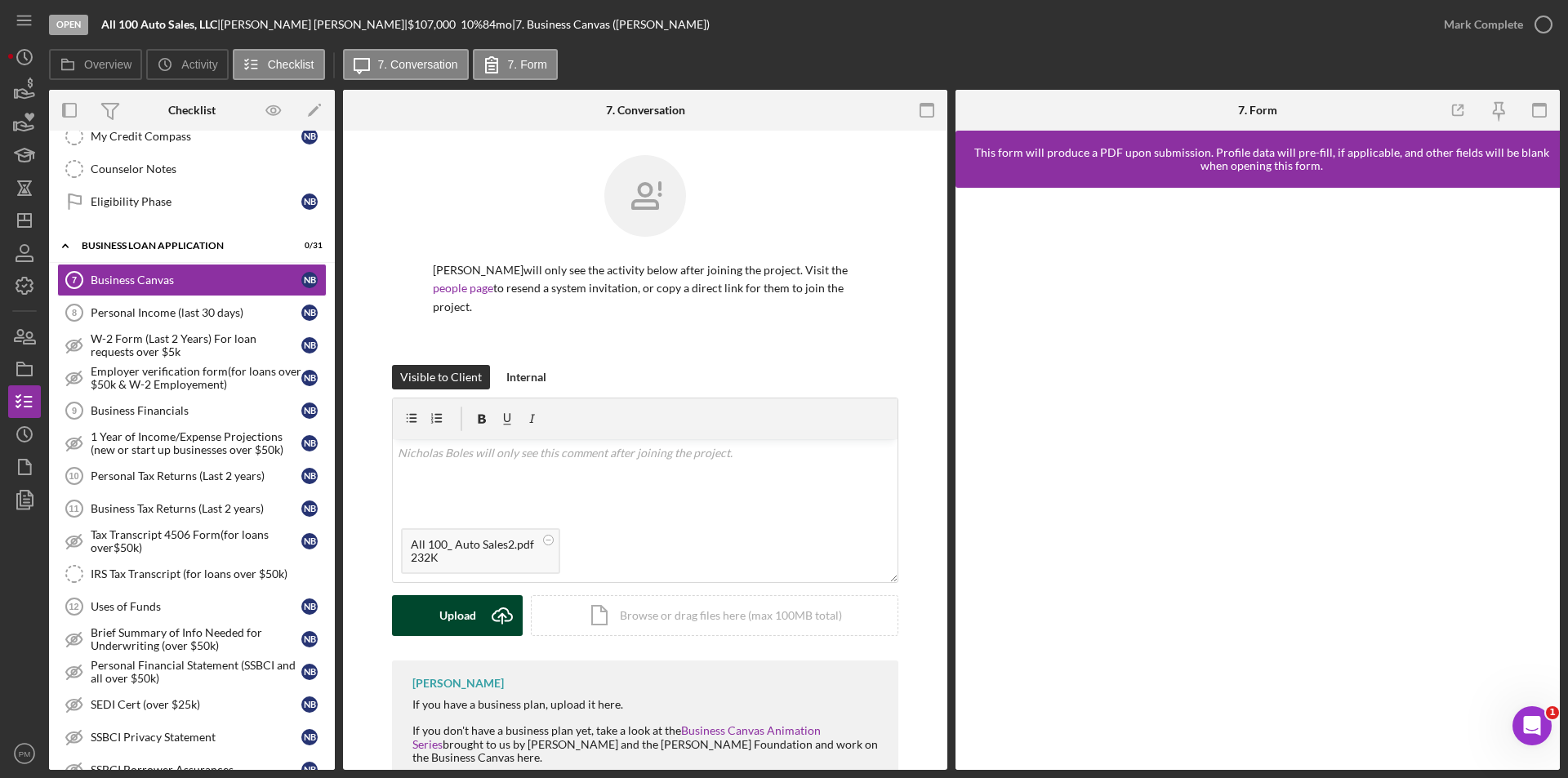
click at [466, 624] on div "Upload" at bounding box center [457, 616] width 37 height 41
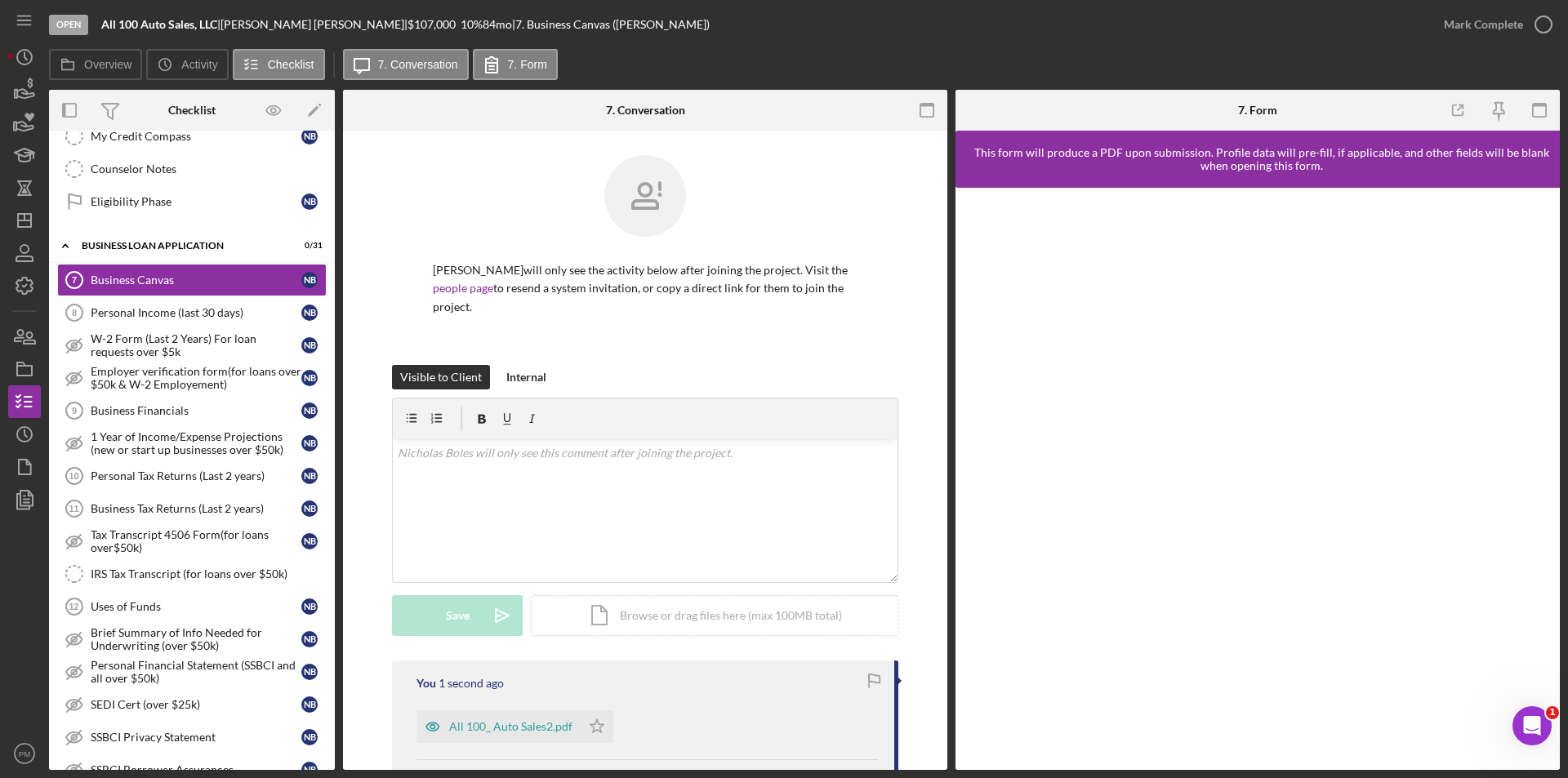
scroll to position [245, 0]
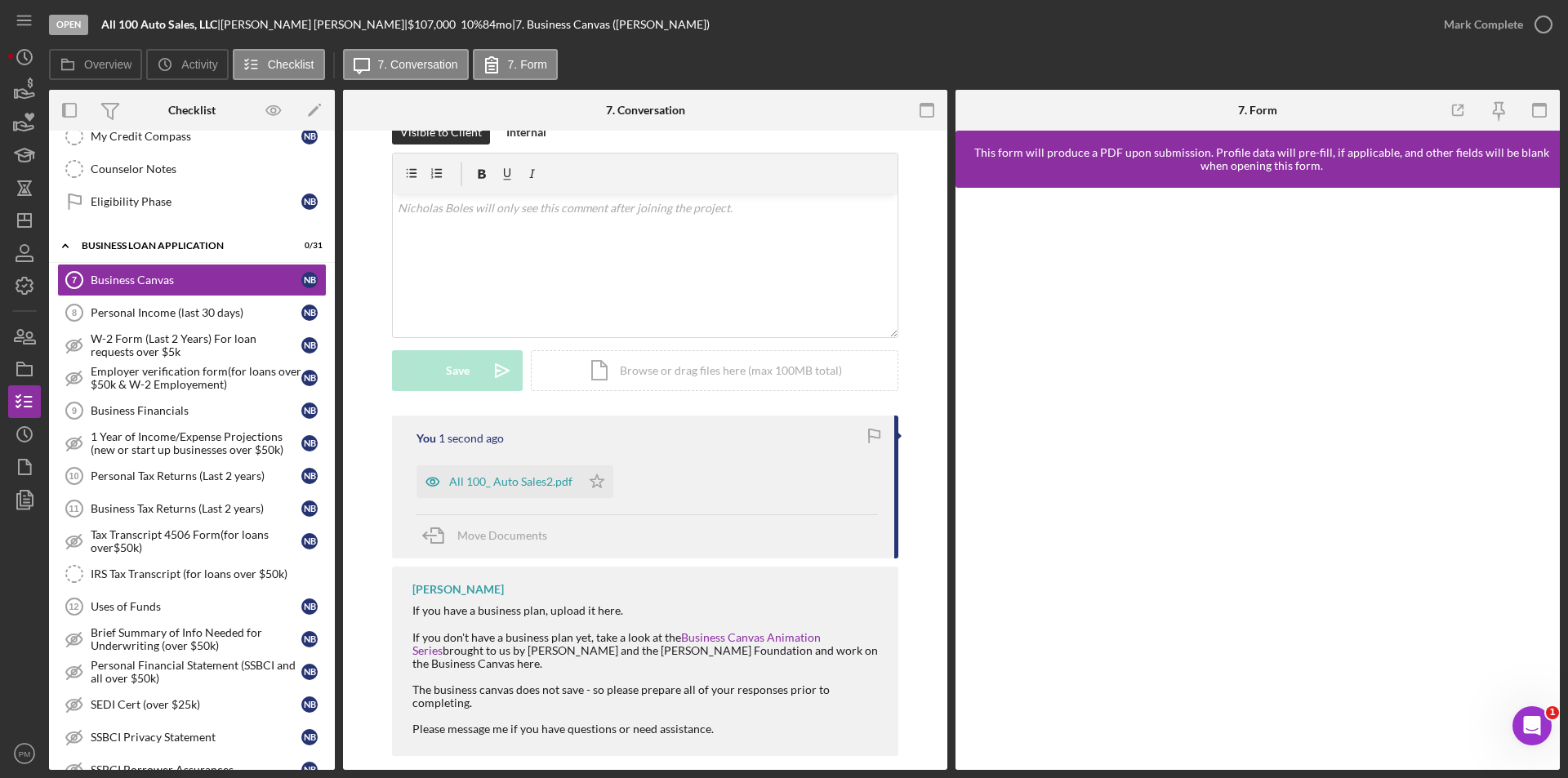
click at [597, 463] on div "All 100_ Auto Sales2.pdf Icon/Star" at bounding box center [519, 477] width 205 height 41
click at [580, 481] on icon "Icon/Star" at bounding box center [596, 481] width 33 height 33
click at [1510, 0] on div "Mark Complete" at bounding box center [1493, 24] width 132 height 49
click at [1503, 22] on div "Mark Complete" at bounding box center [1483, 24] width 80 height 33
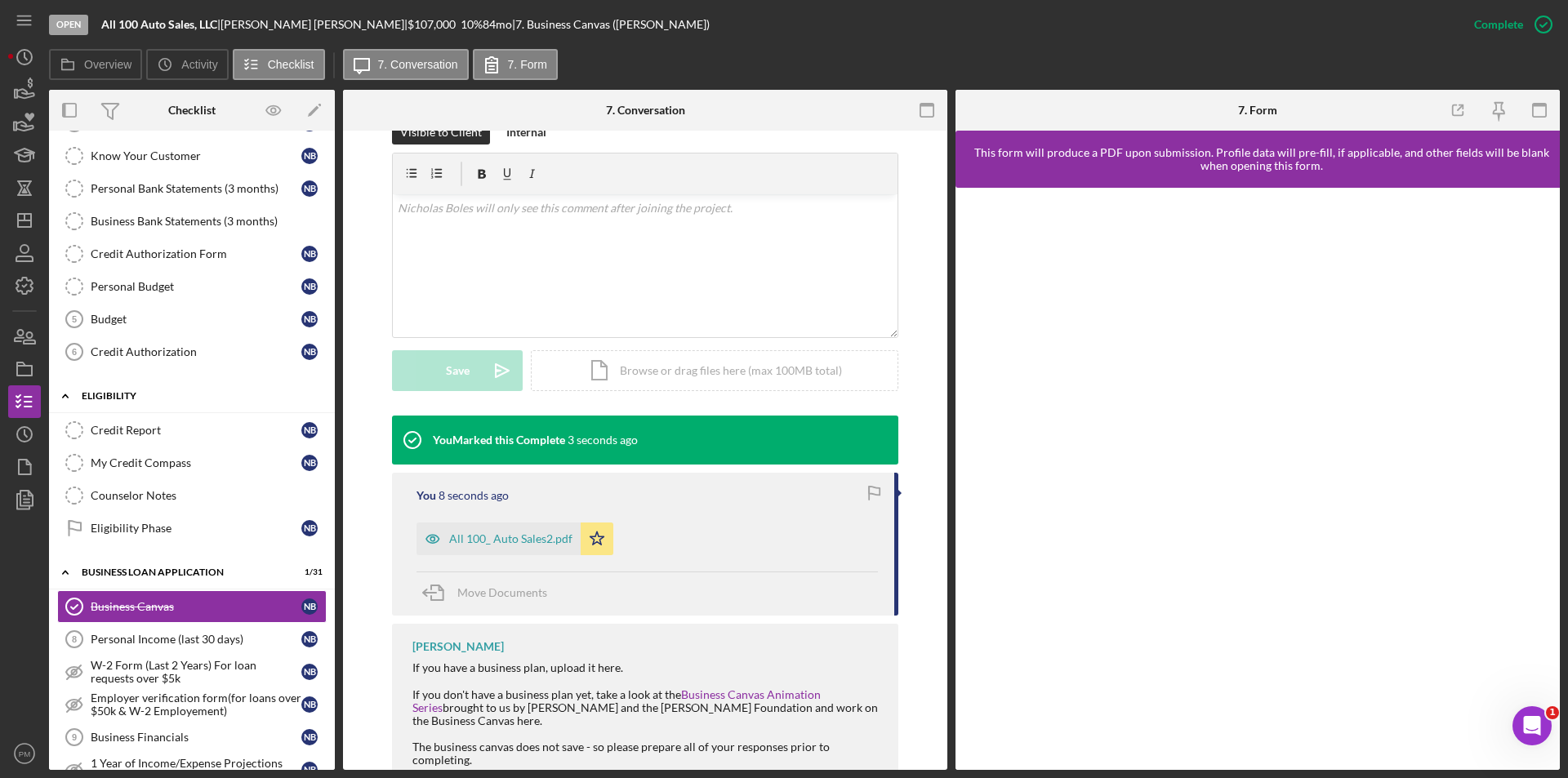
scroll to position [81, 0]
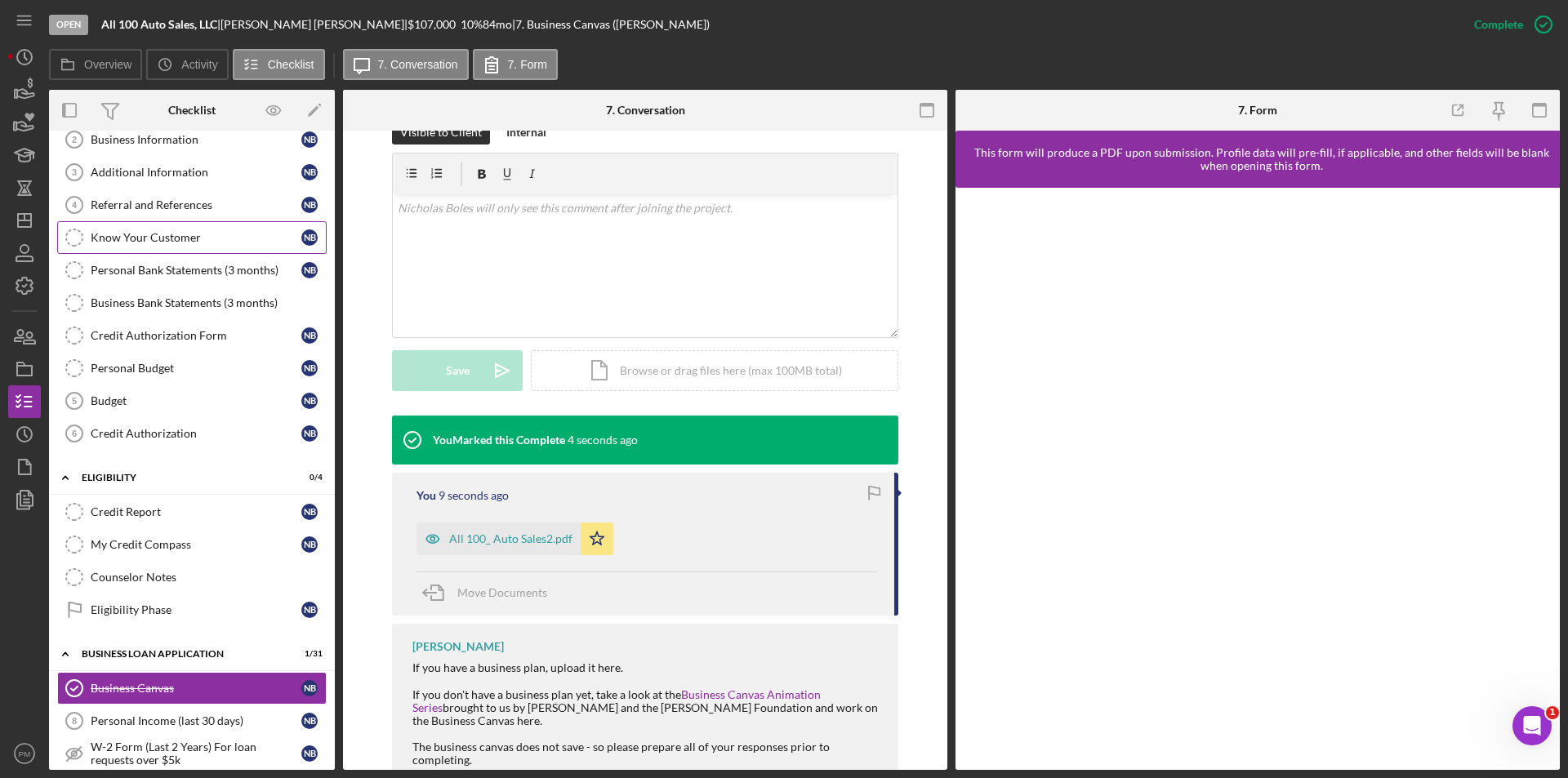
click at [129, 244] on div "Know Your Customer" at bounding box center [196, 238] width 211 height 13
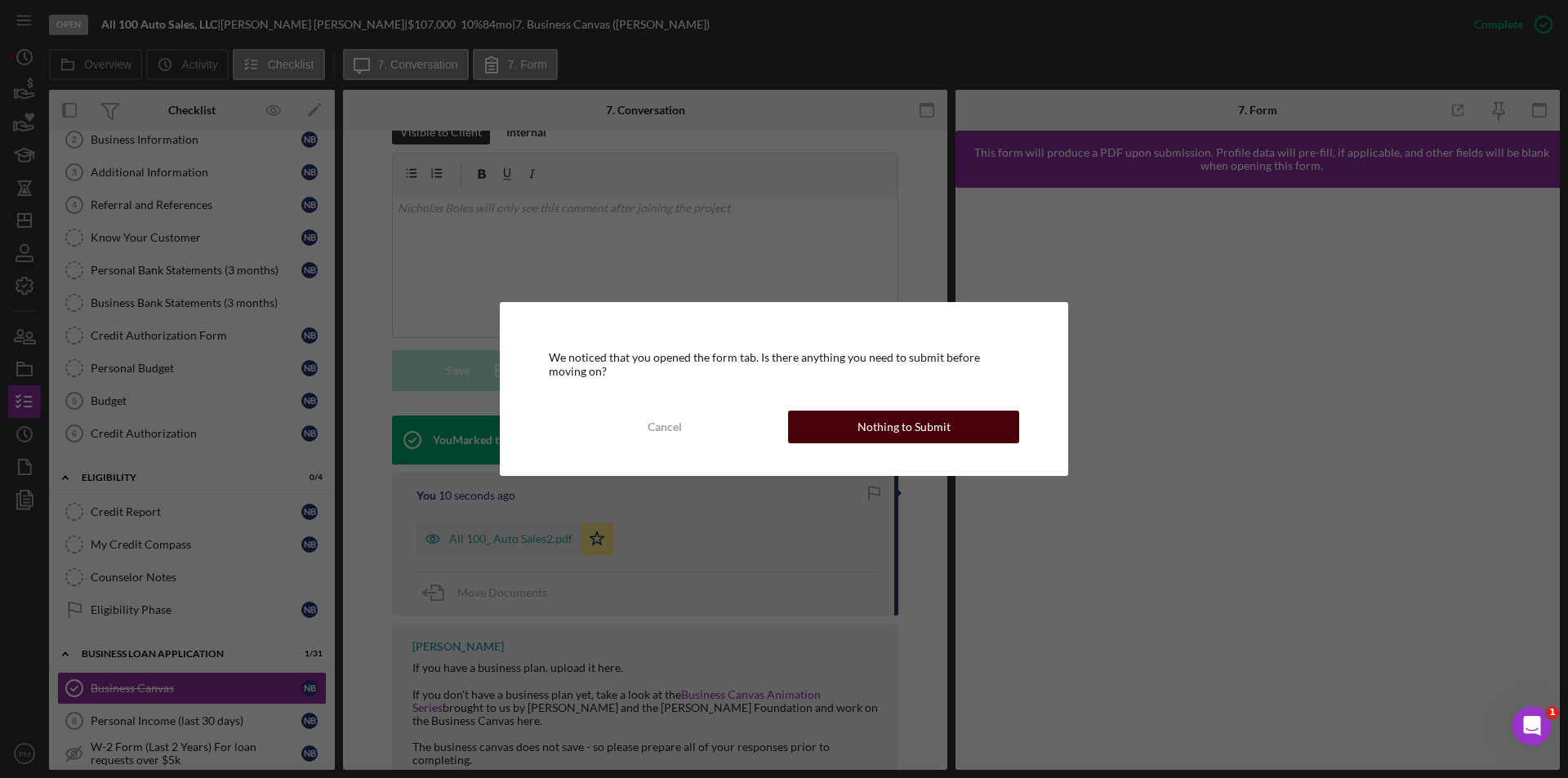
click at [834, 433] on button "Nothing to Submit" at bounding box center [903, 427] width 231 height 33
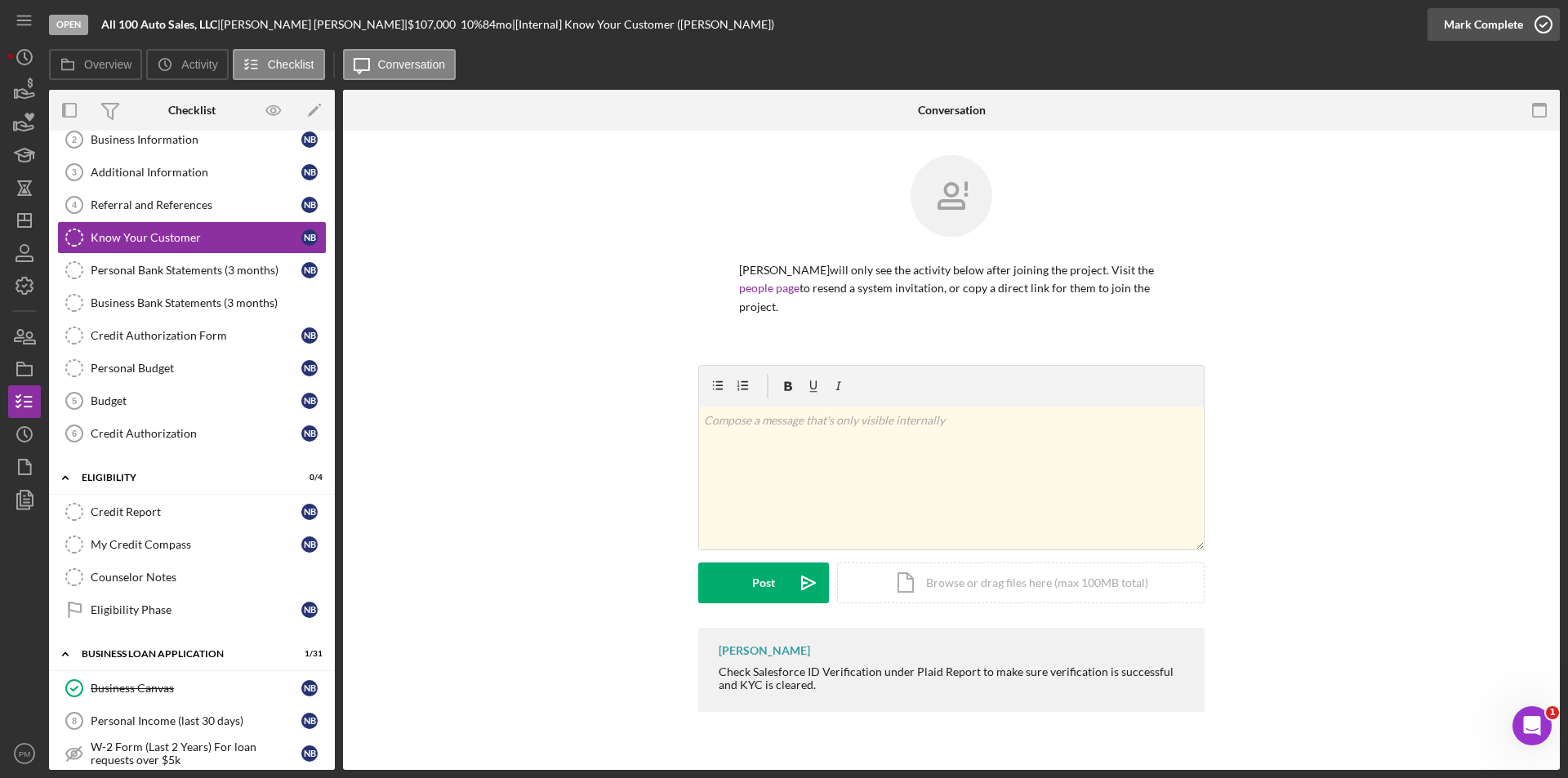
click at [1477, 21] on div "Mark Complete" at bounding box center [1483, 24] width 80 height 33
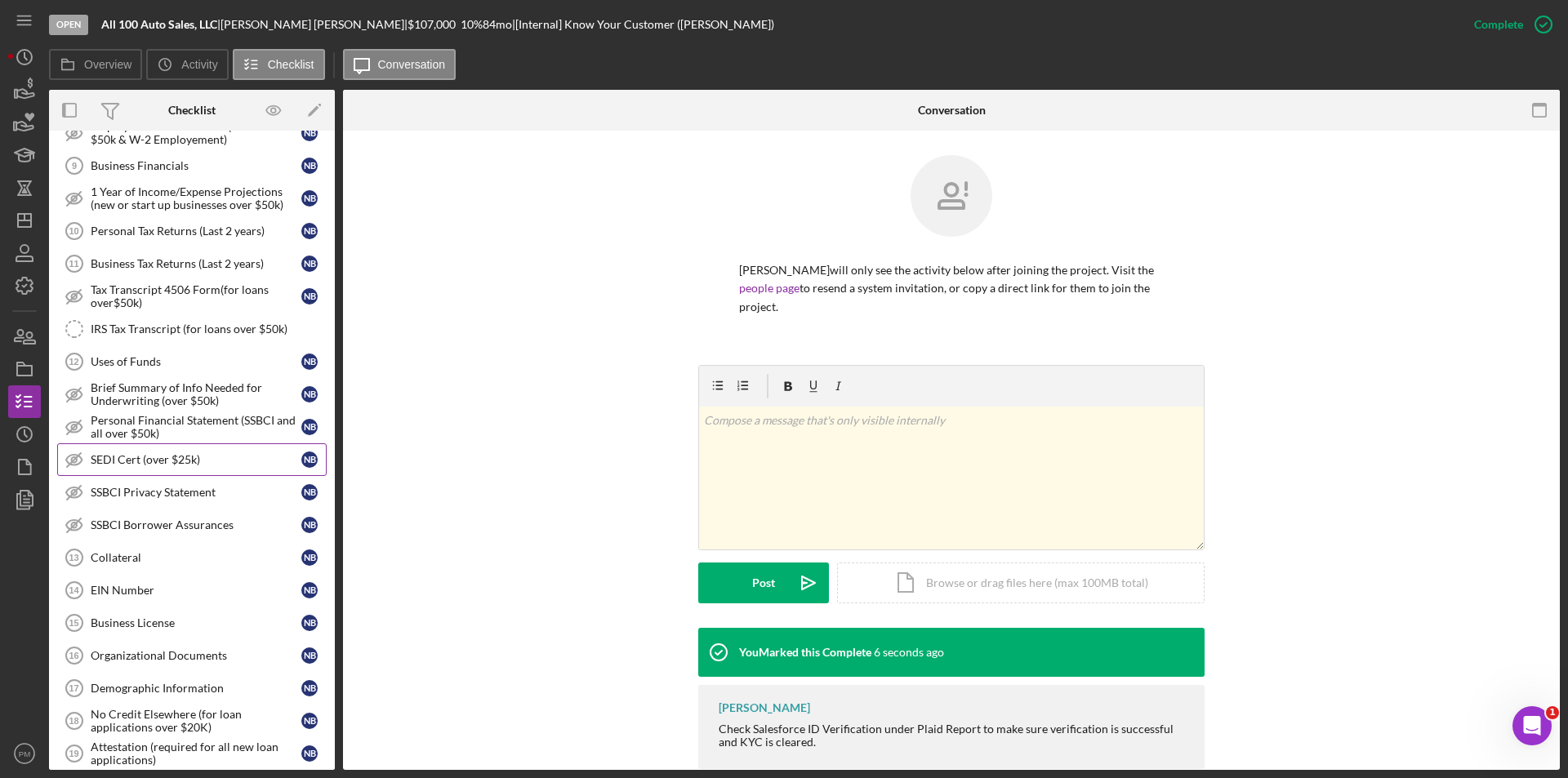
scroll to position [899, 0]
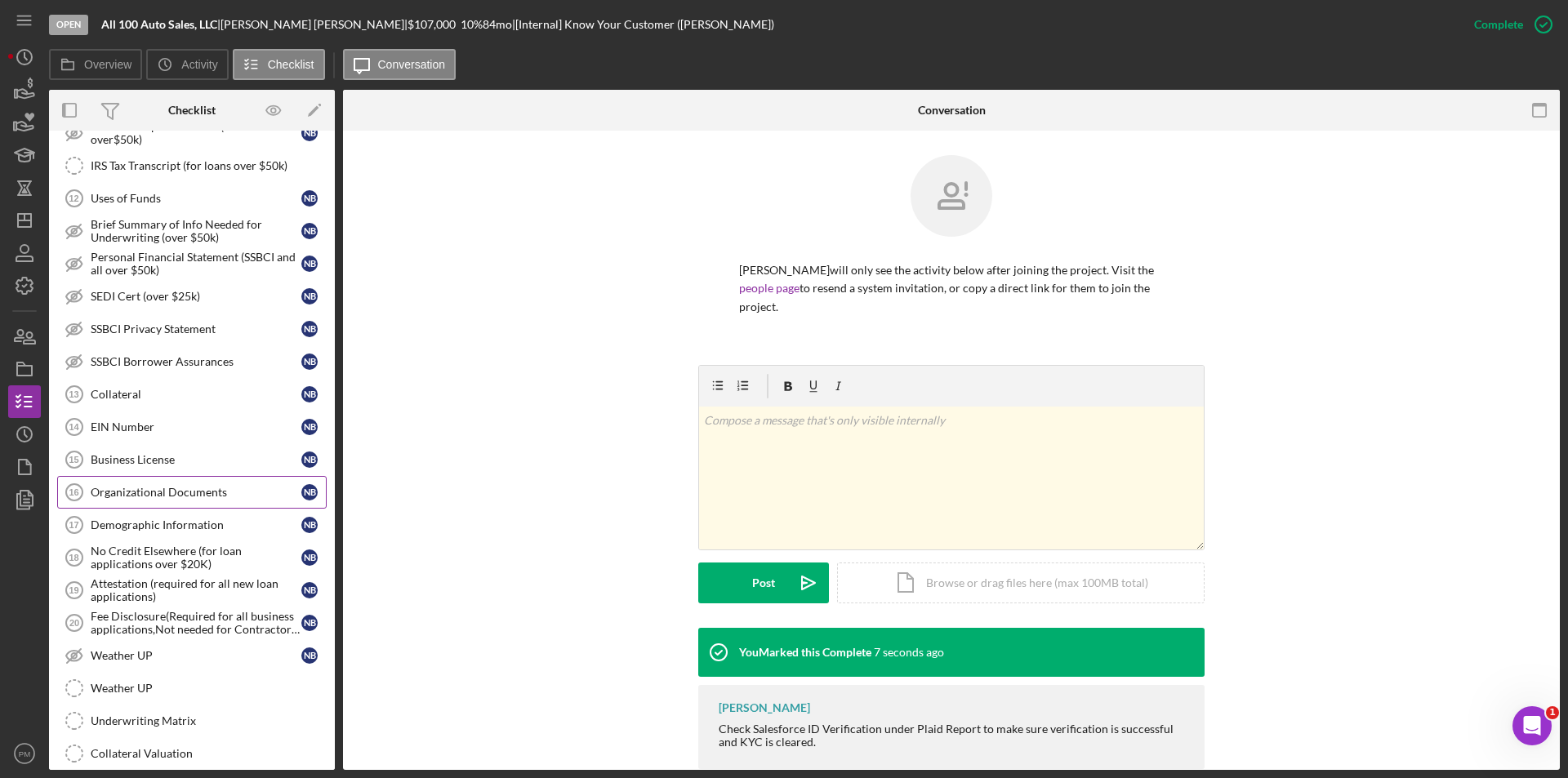
click at [130, 496] on div "Organizational Documents" at bounding box center [196, 492] width 211 height 13
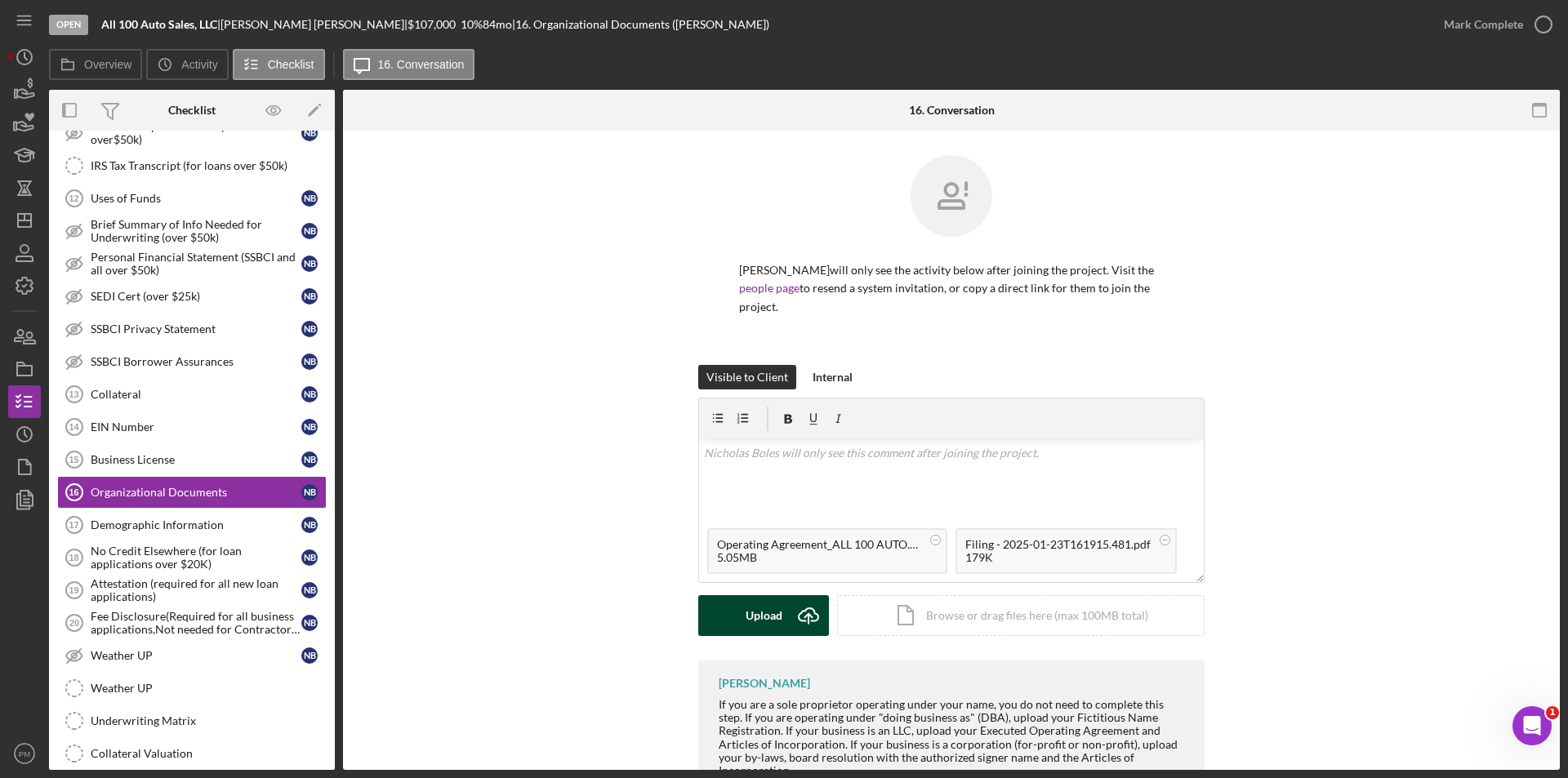
click at [776, 621] on div "Upload" at bounding box center [763, 616] width 37 height 41
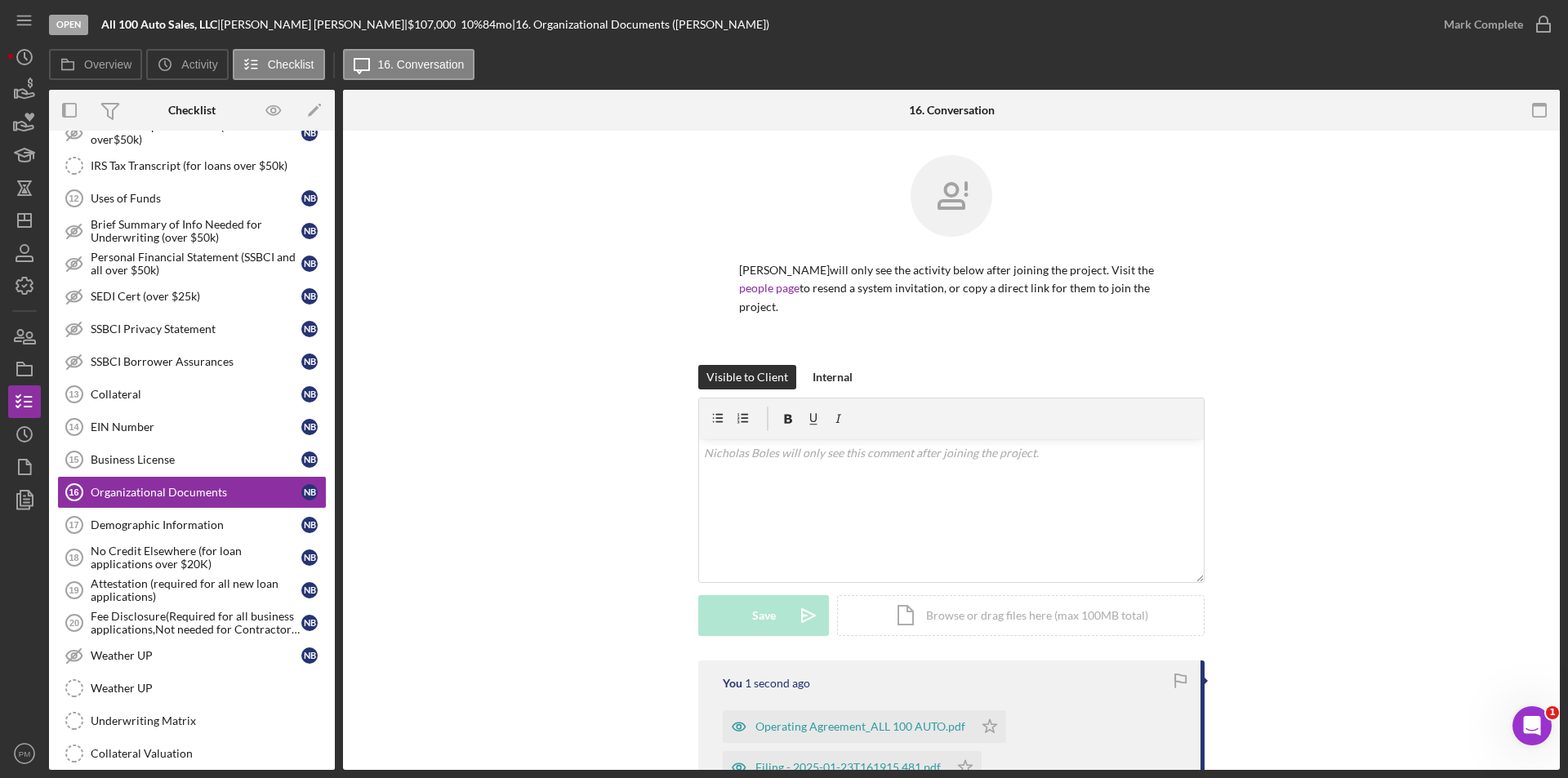
scroll to position [253, 0]
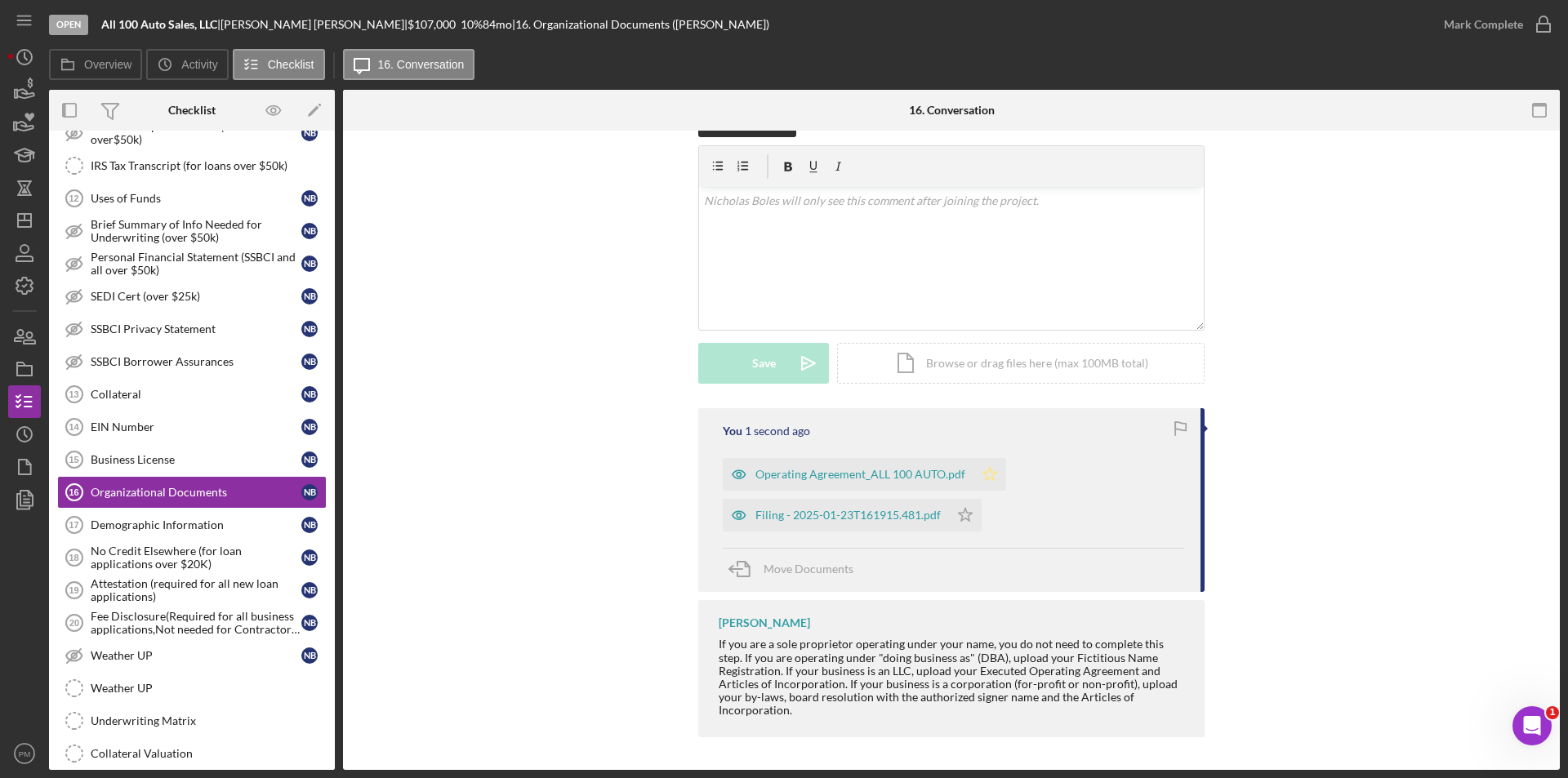
click at [1000, 471] on icon "Icon/Star" at bounding box center [989, 474] width 33 height 33
click at [969, 521] on icon "Icon/Star" at bounding box center [965, 515] width 33 height 33
click at [1493, 14] on div "Mark Complete" at bounding box center [1483, 24] width 80 height 33
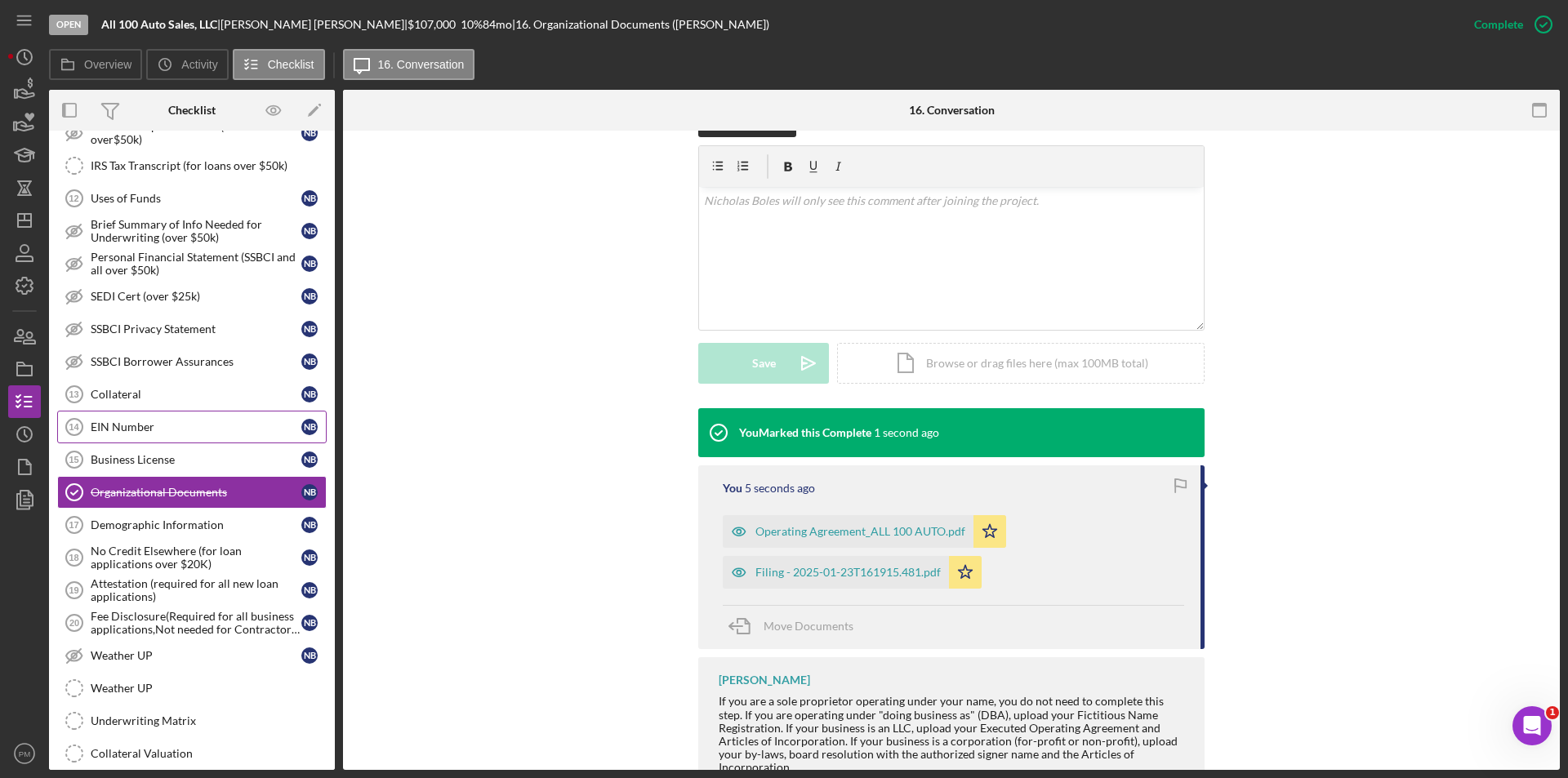
click at [144, 421] on div "EIN Number" at bounding box center [196, 427] width 211 height 13
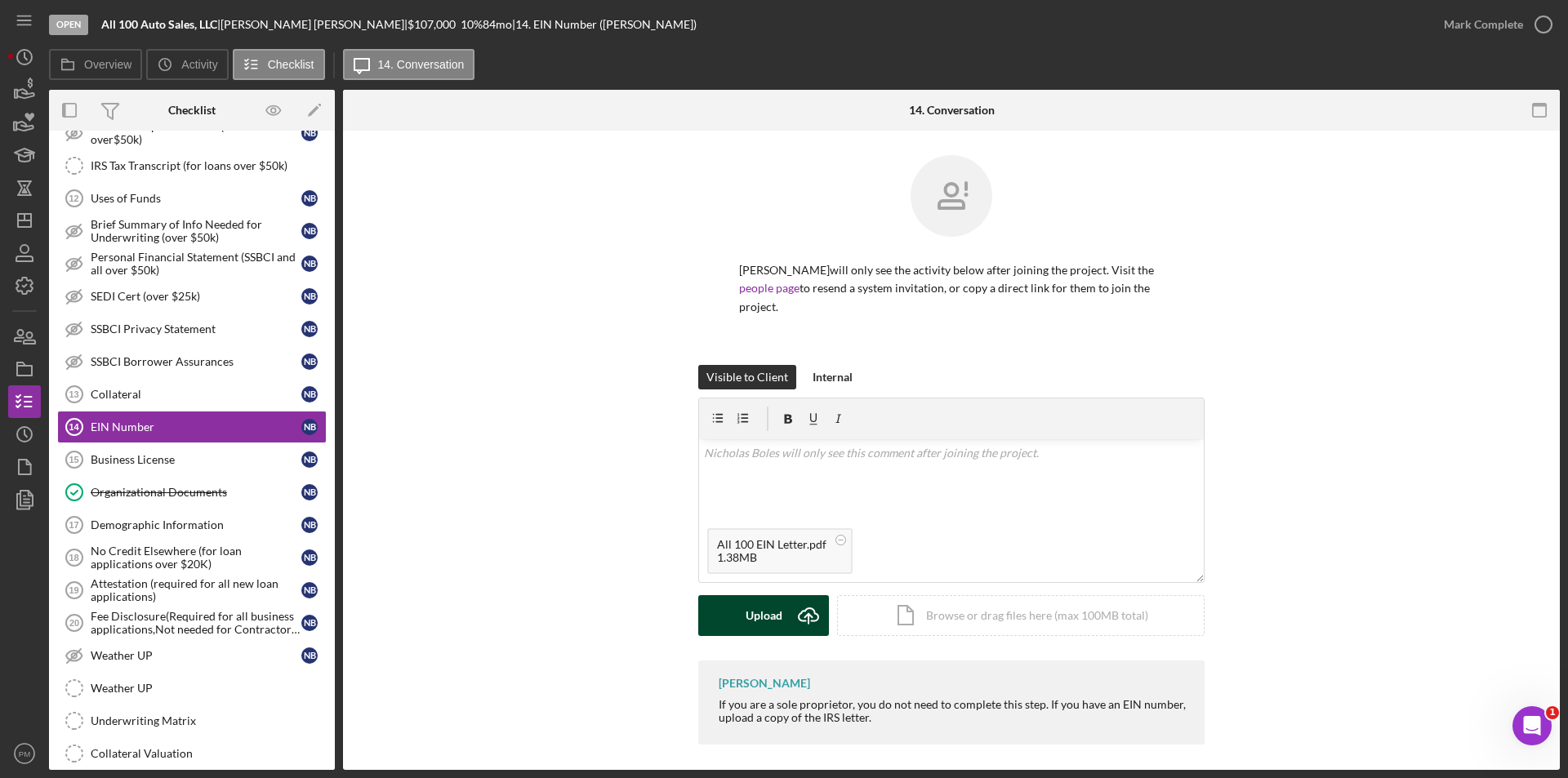
click at [752, 623] on div "Upload" at bounding box center [763, 616] width 37 height 41
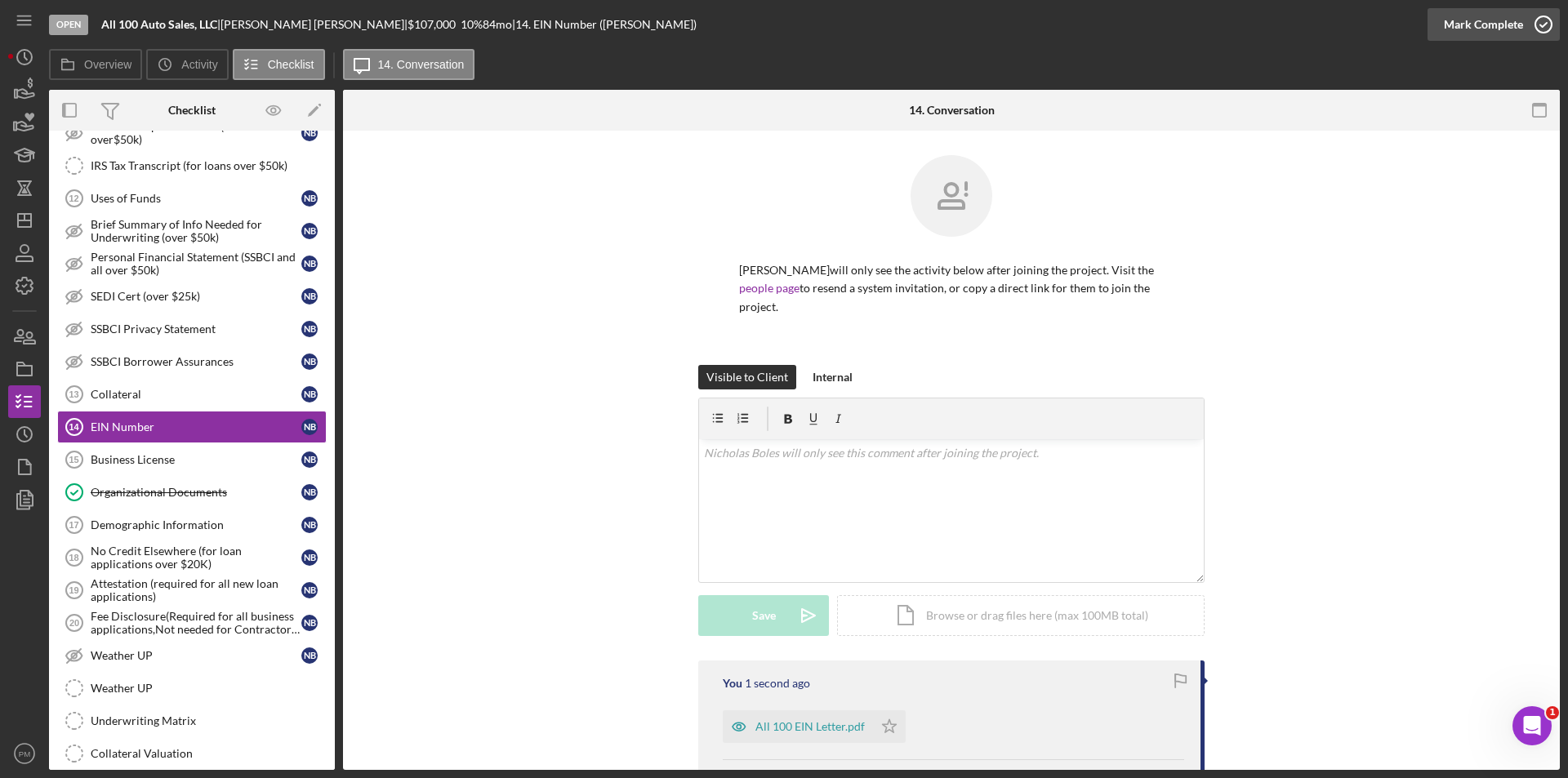
click at [1480, 27] on div "Mark Complete" at bounding box center [1483, 24] width 80 height 33
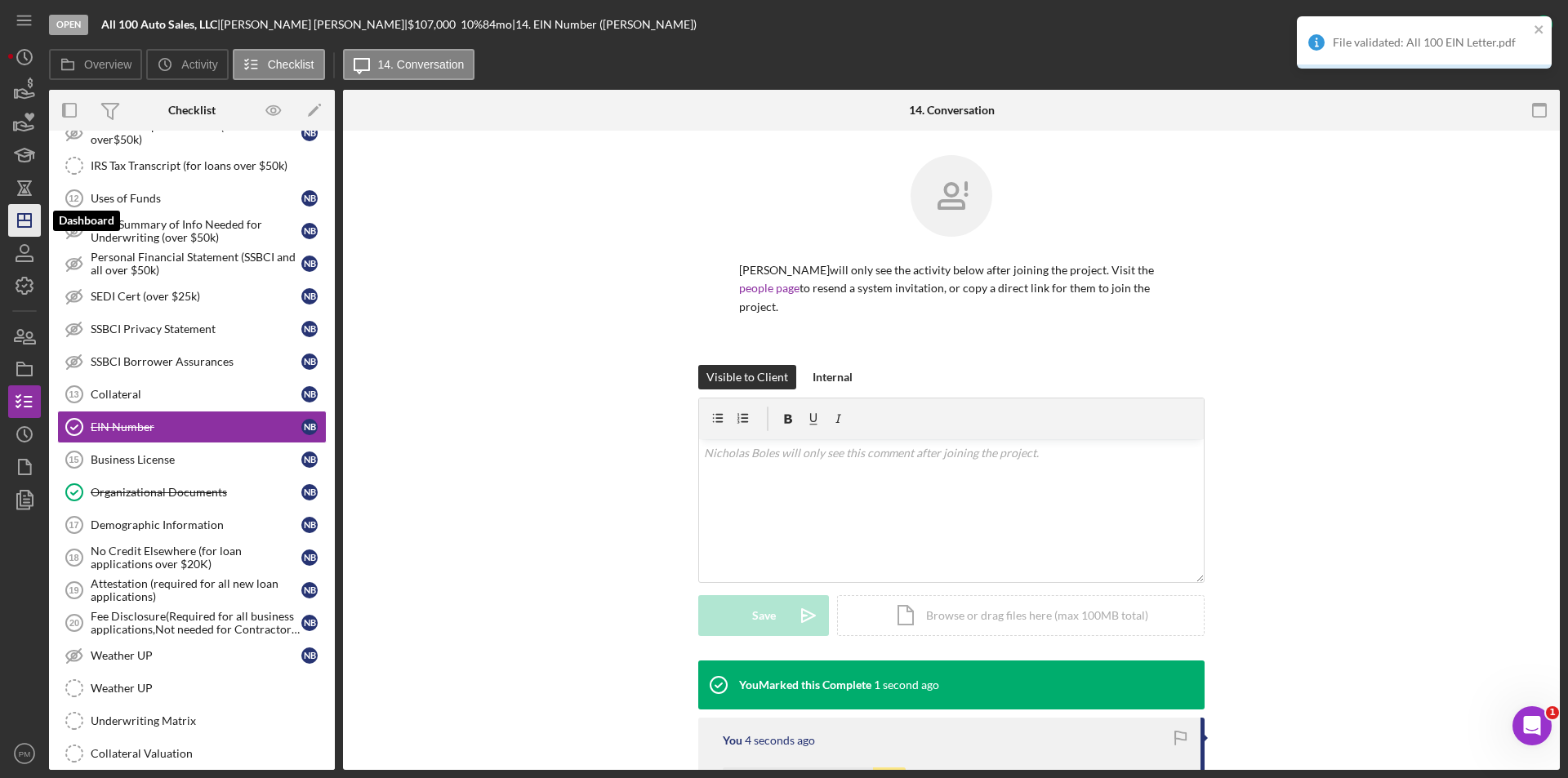
click at [16, 228] on icon "Icon/Dashboard" at bounding box center [24, 221] width 41 height 41
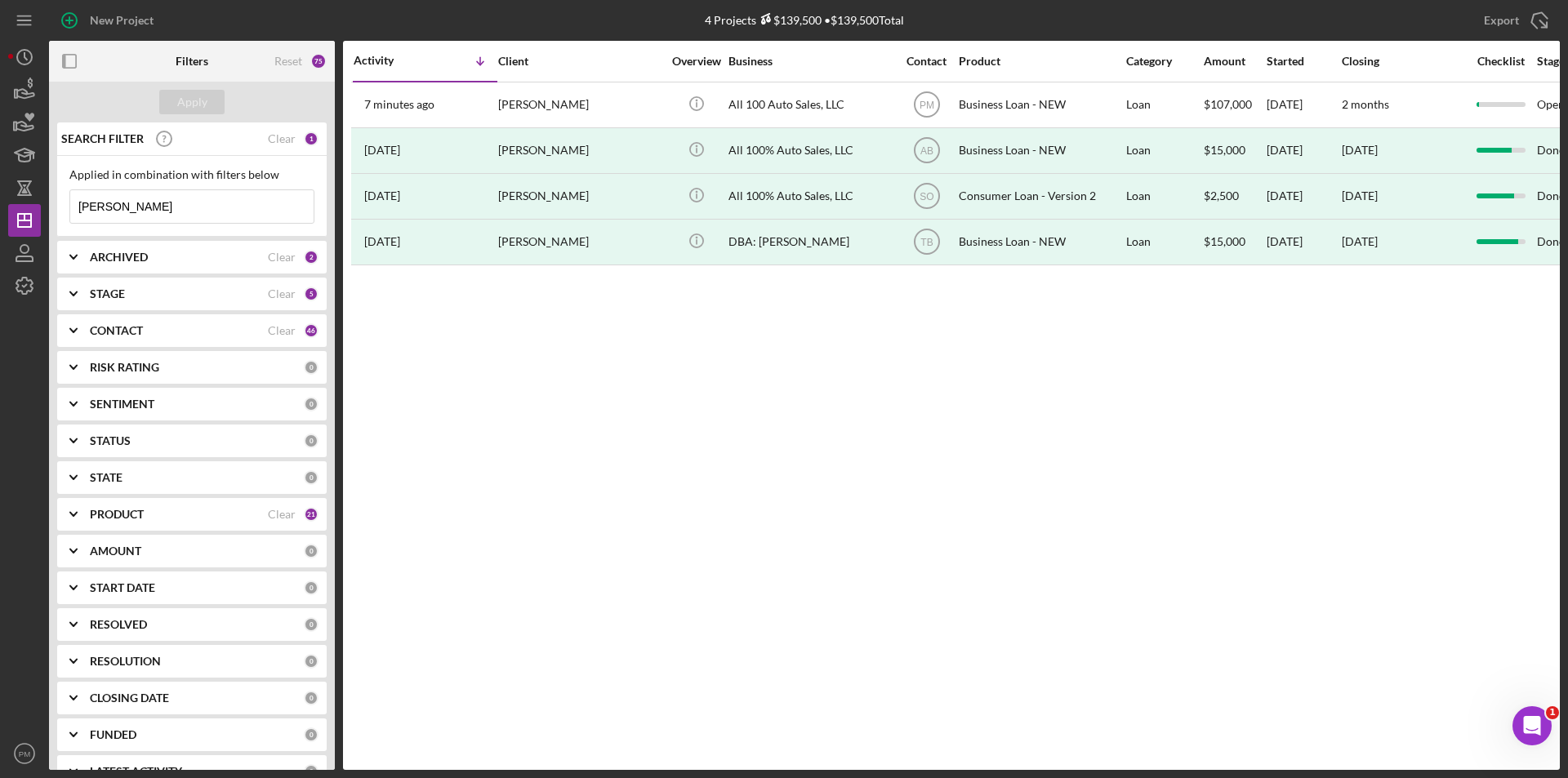
click at [168, 328] on div "CONTACT" at bounding box center [179, 330] width 178 height 13
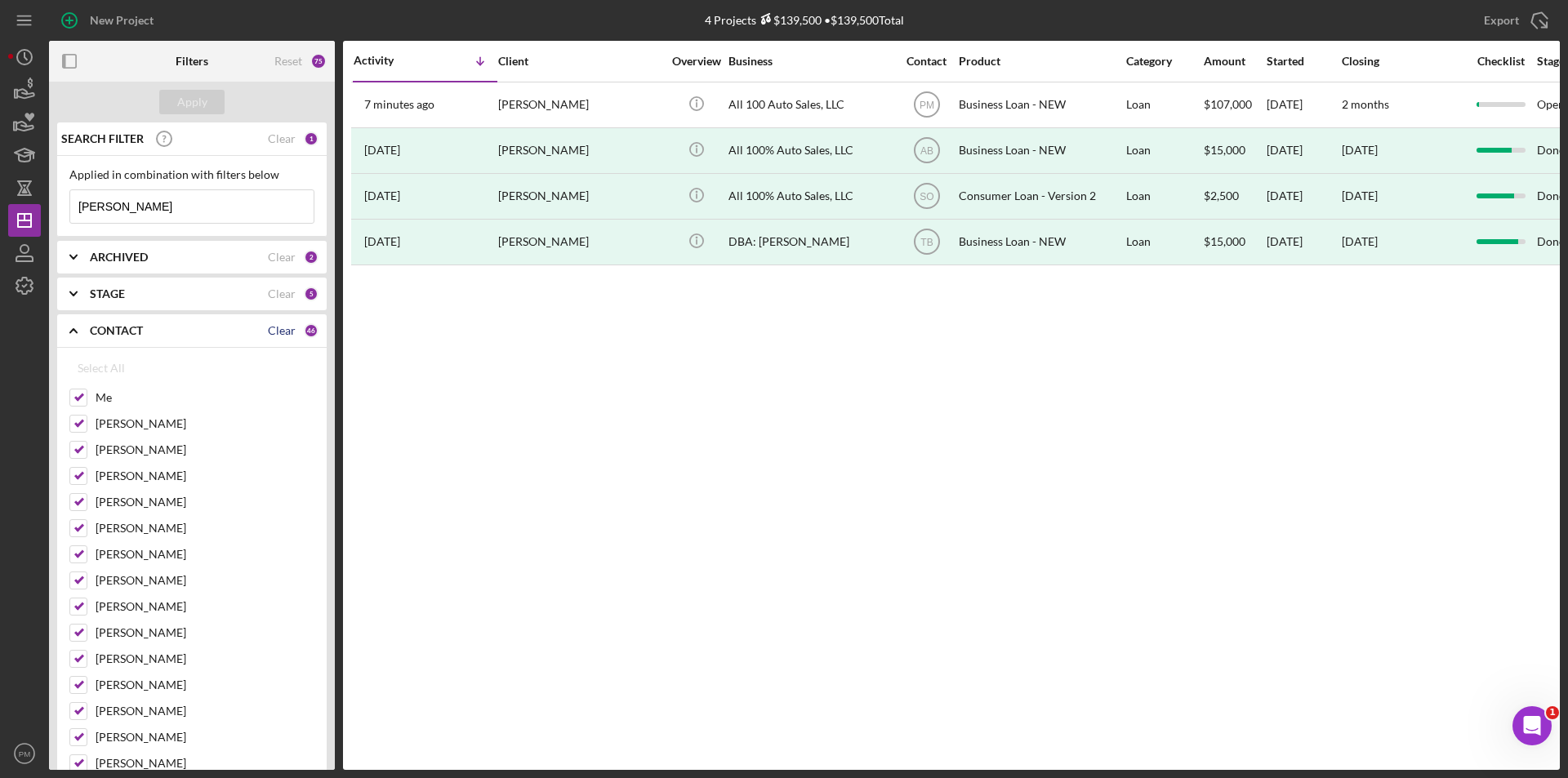
click at [272, 330] on div "Clear" at bounding box center [282, 330] width 28 height 13
checkbox input "false"
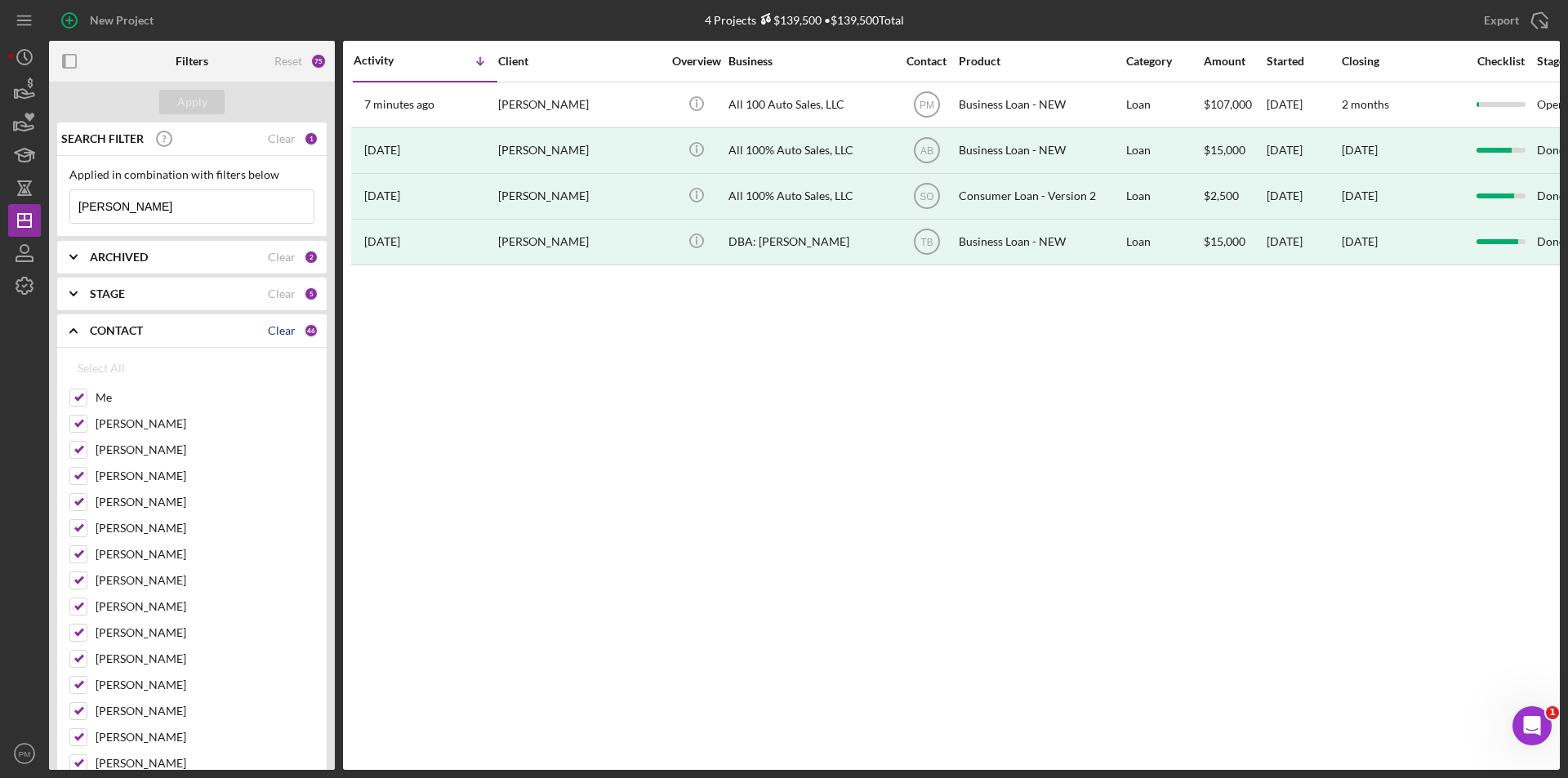
checkbox input "false"
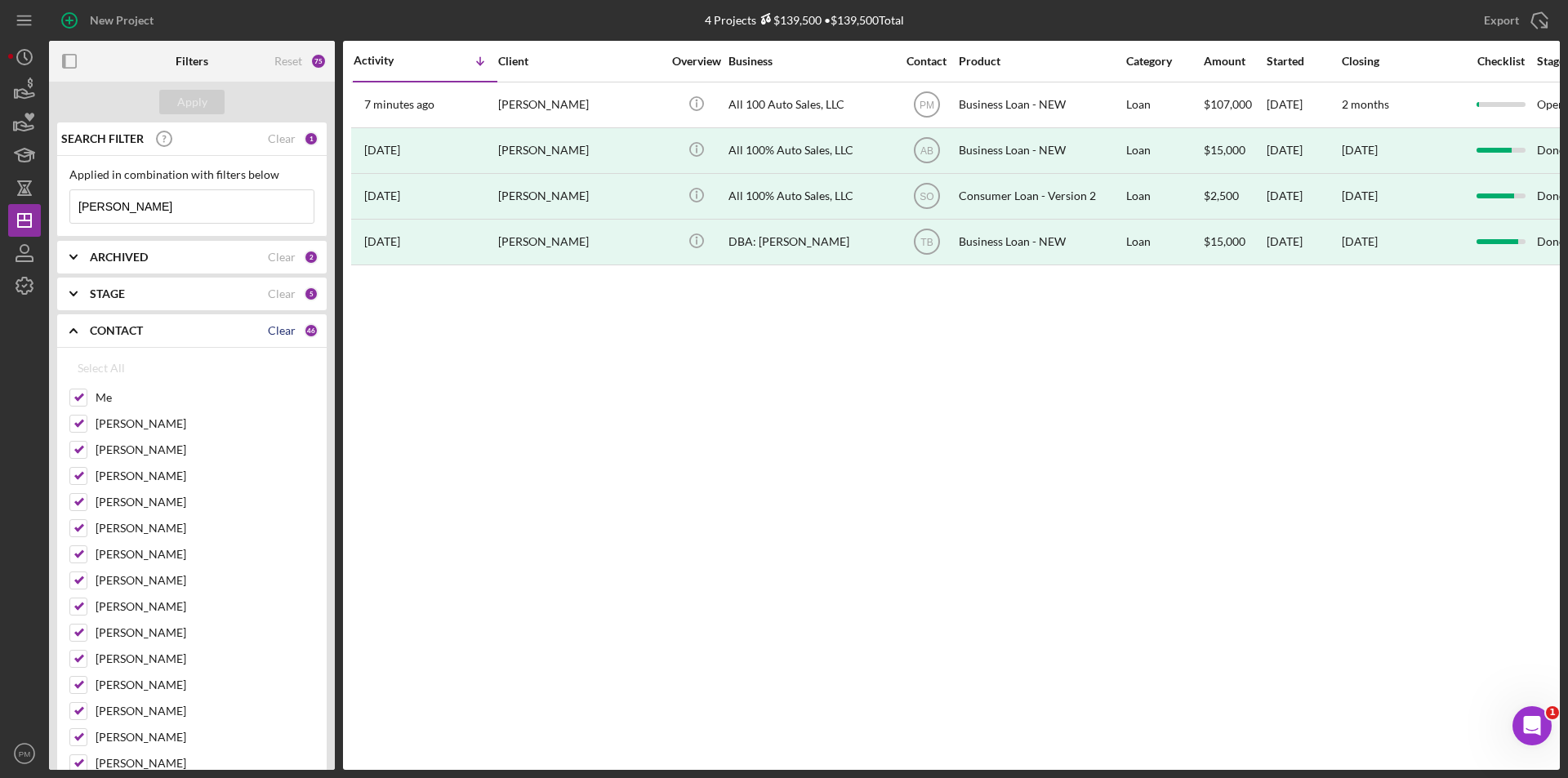
checkbox input "false"
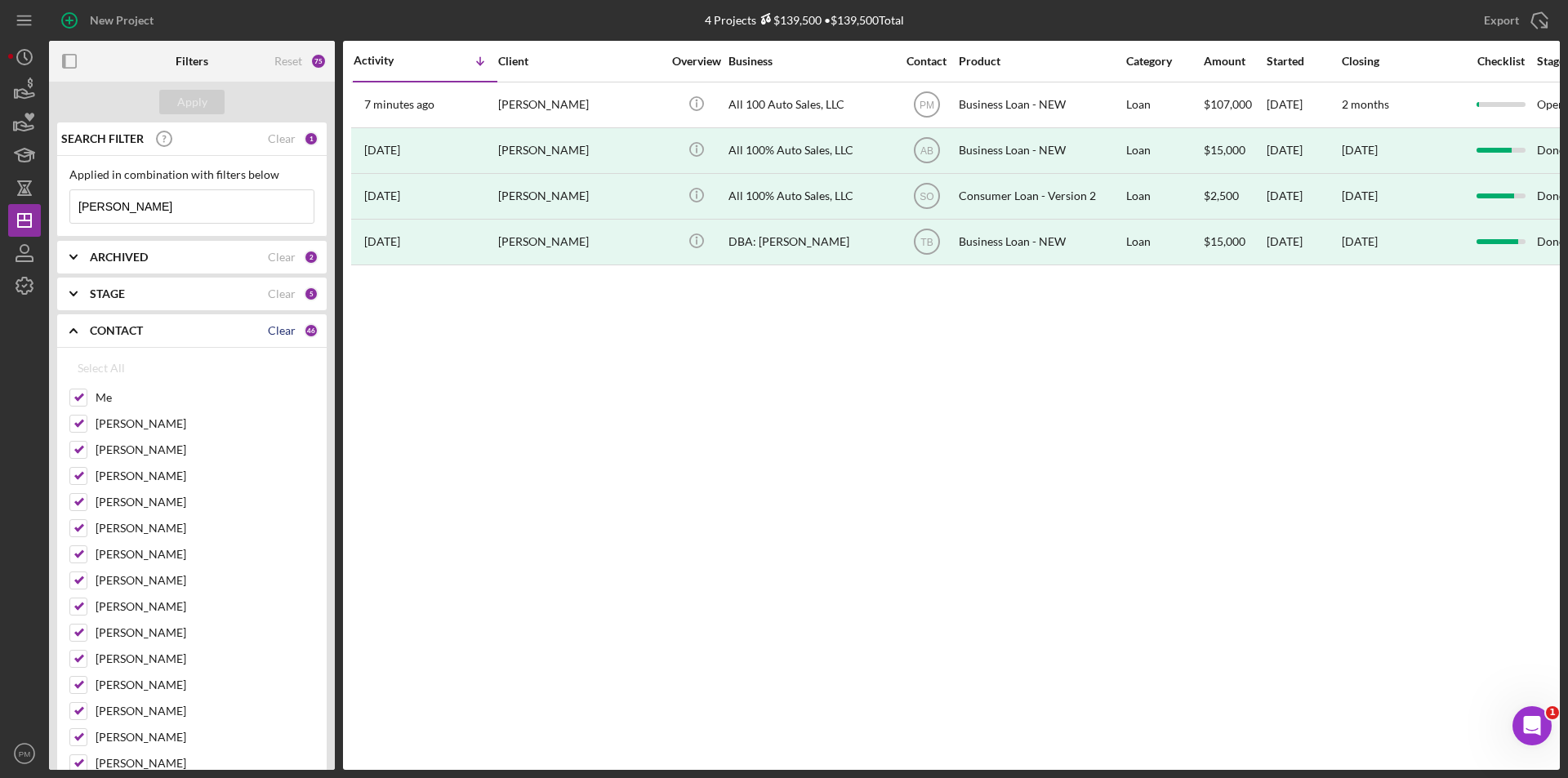
checkbox input "false"
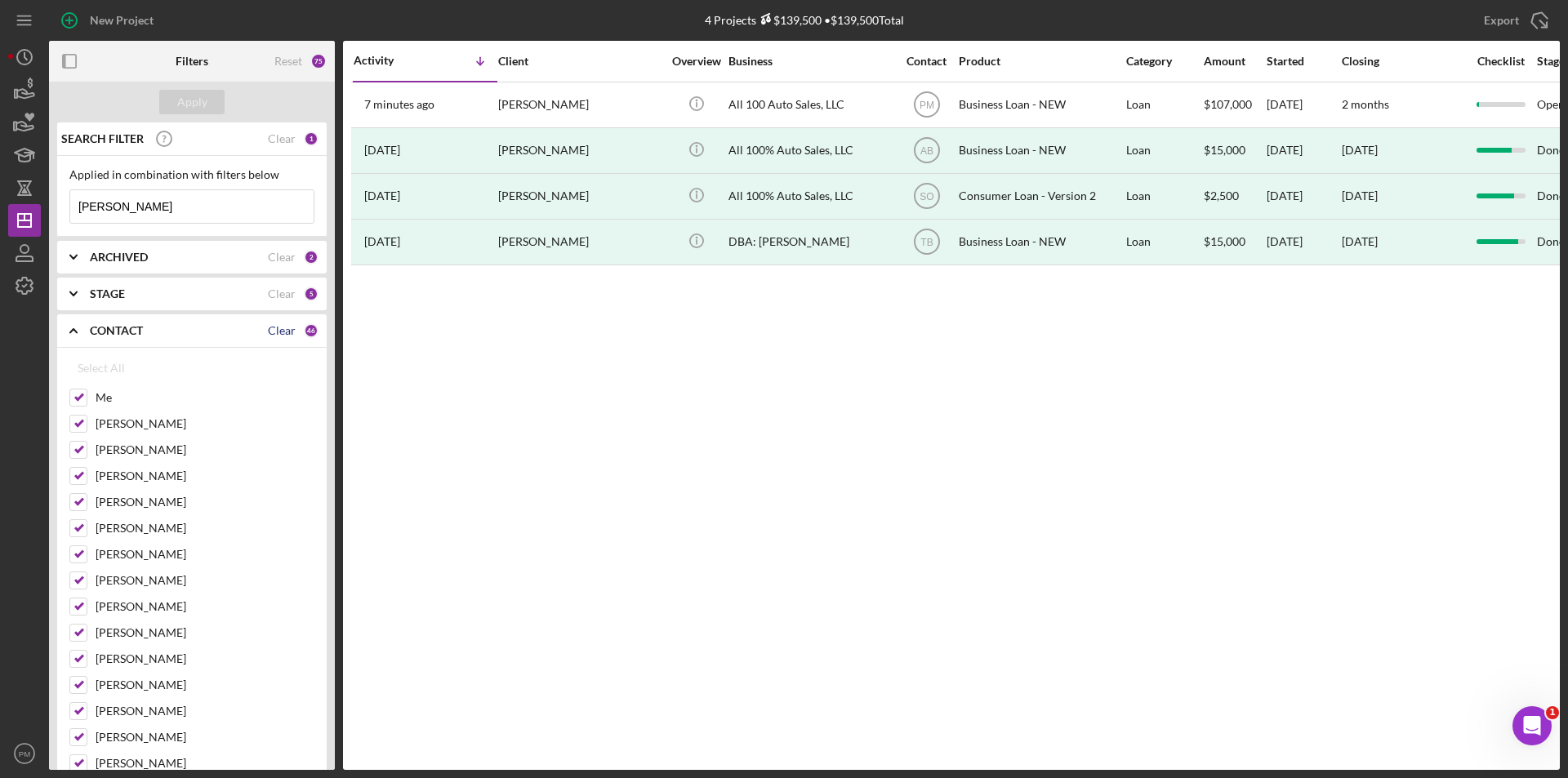
checkbox input "false"
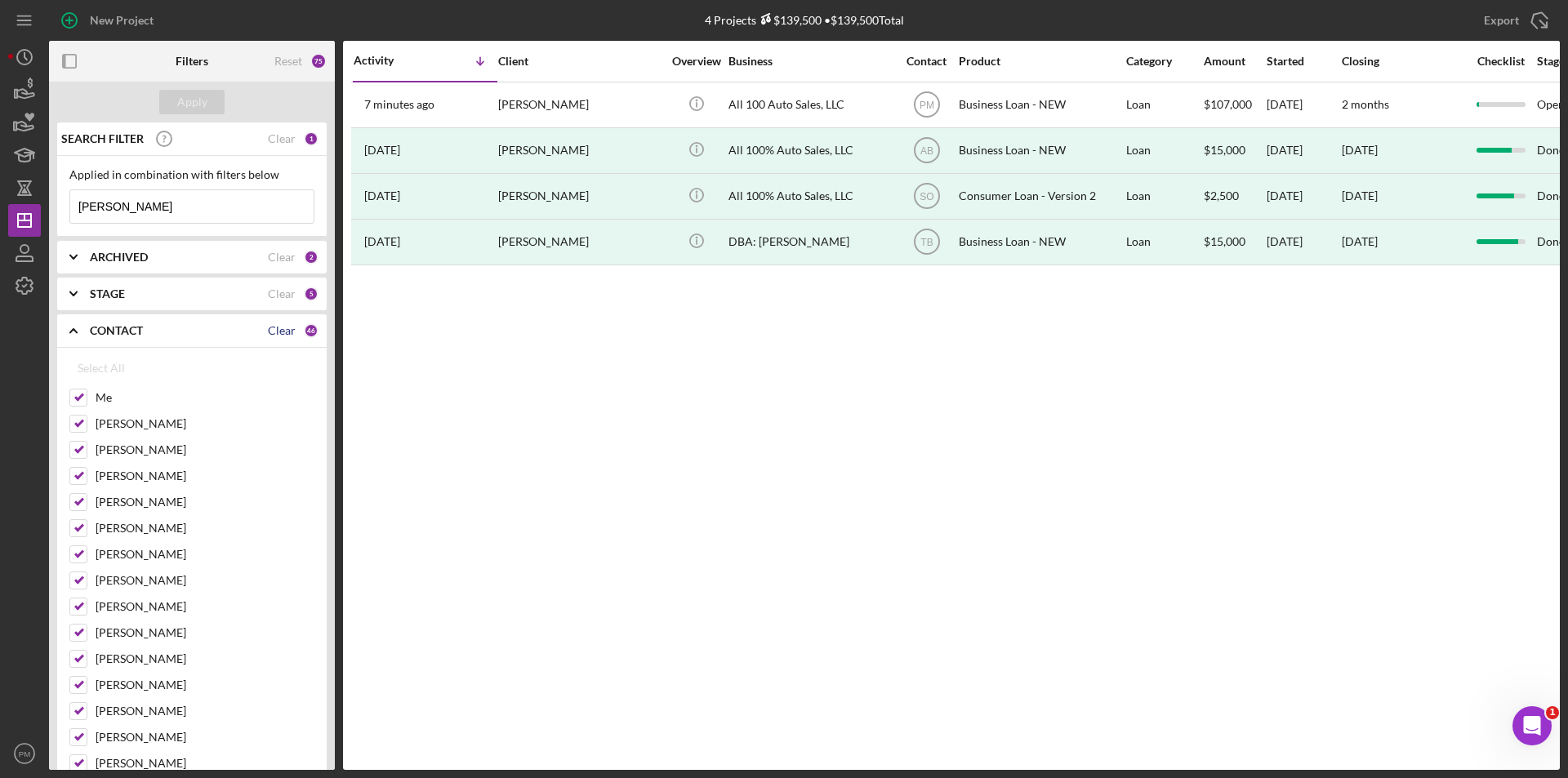
checkbox input "false"
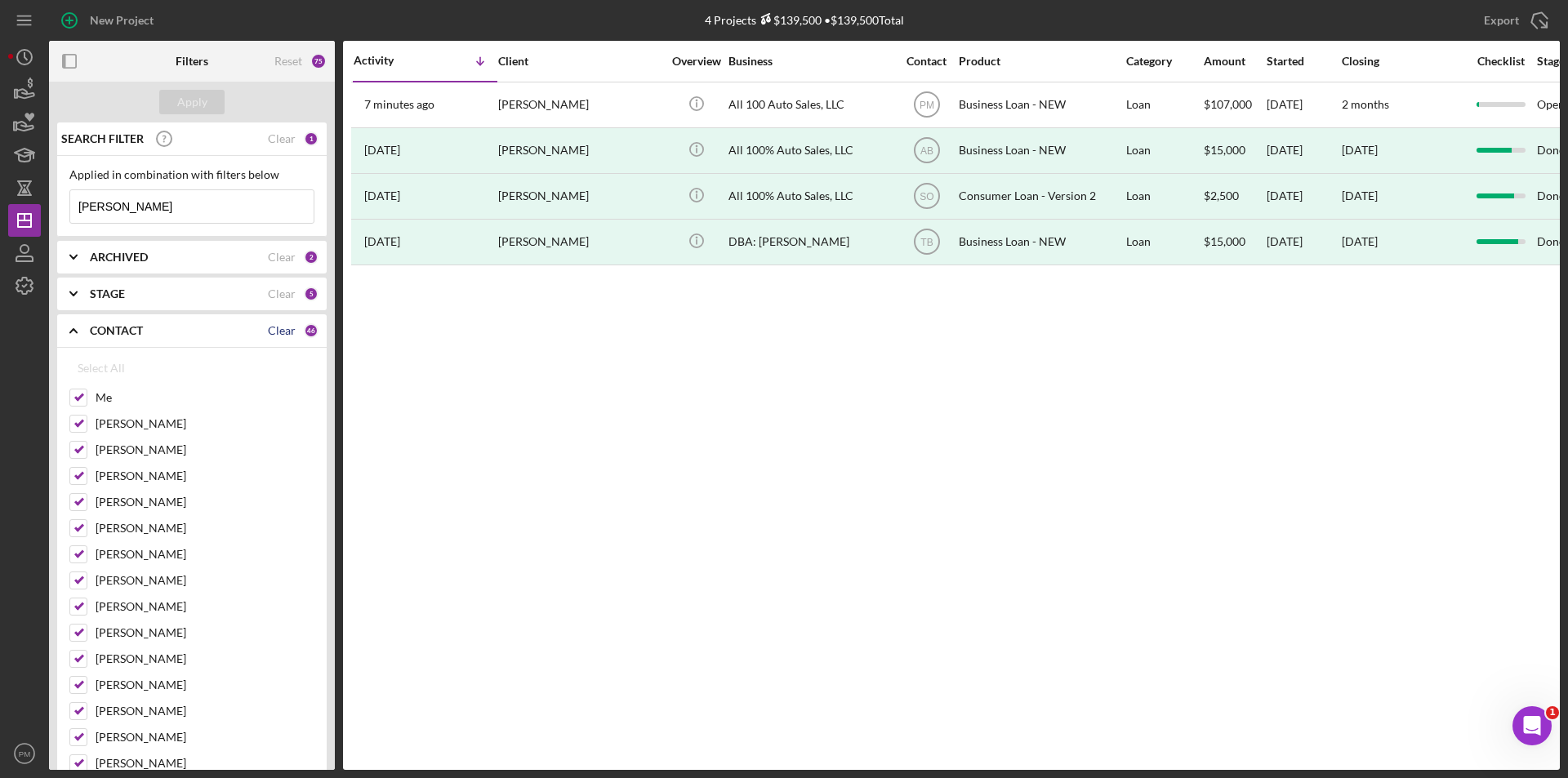
checkbox input "false"
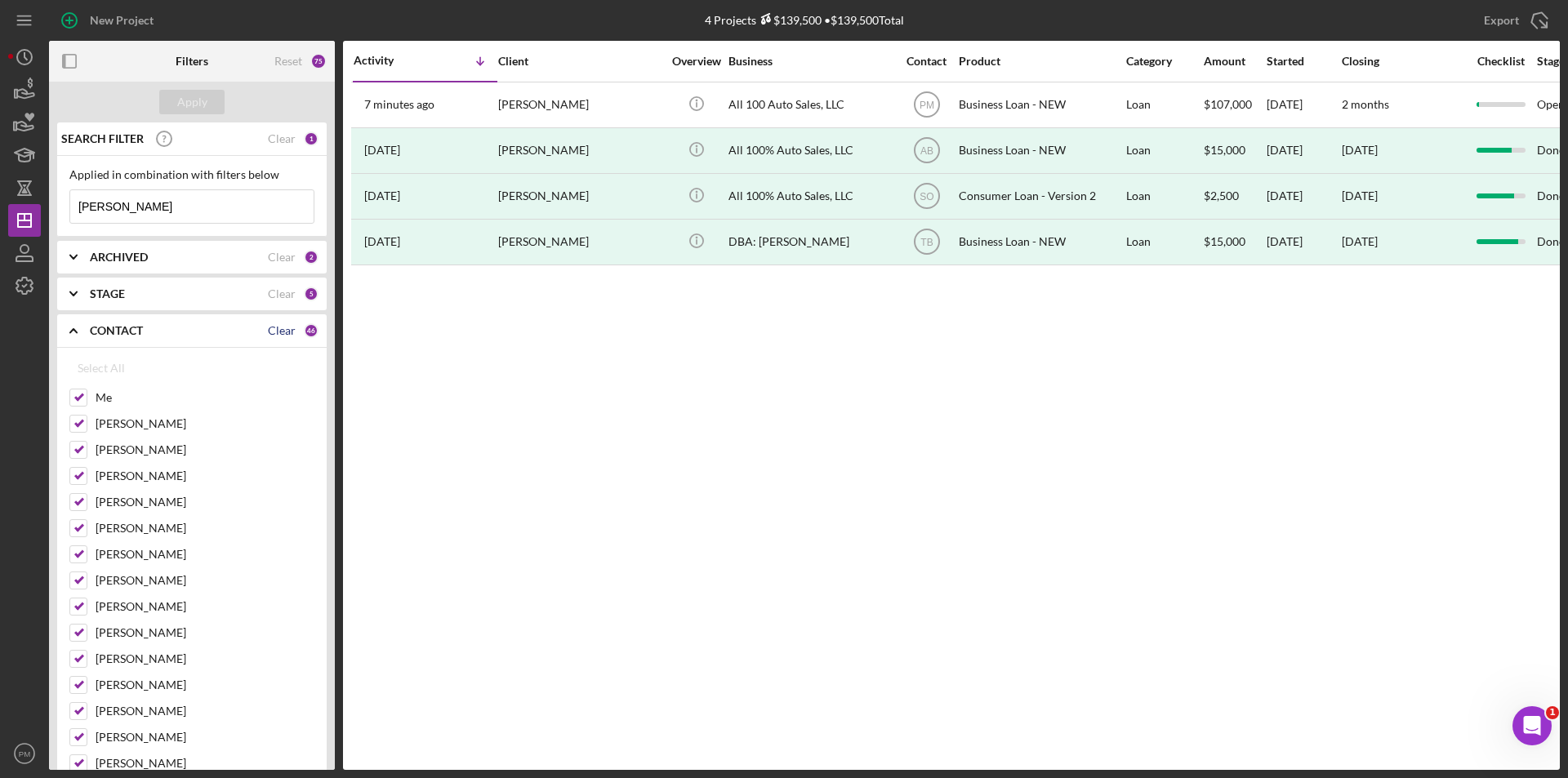
checkbox input "false"
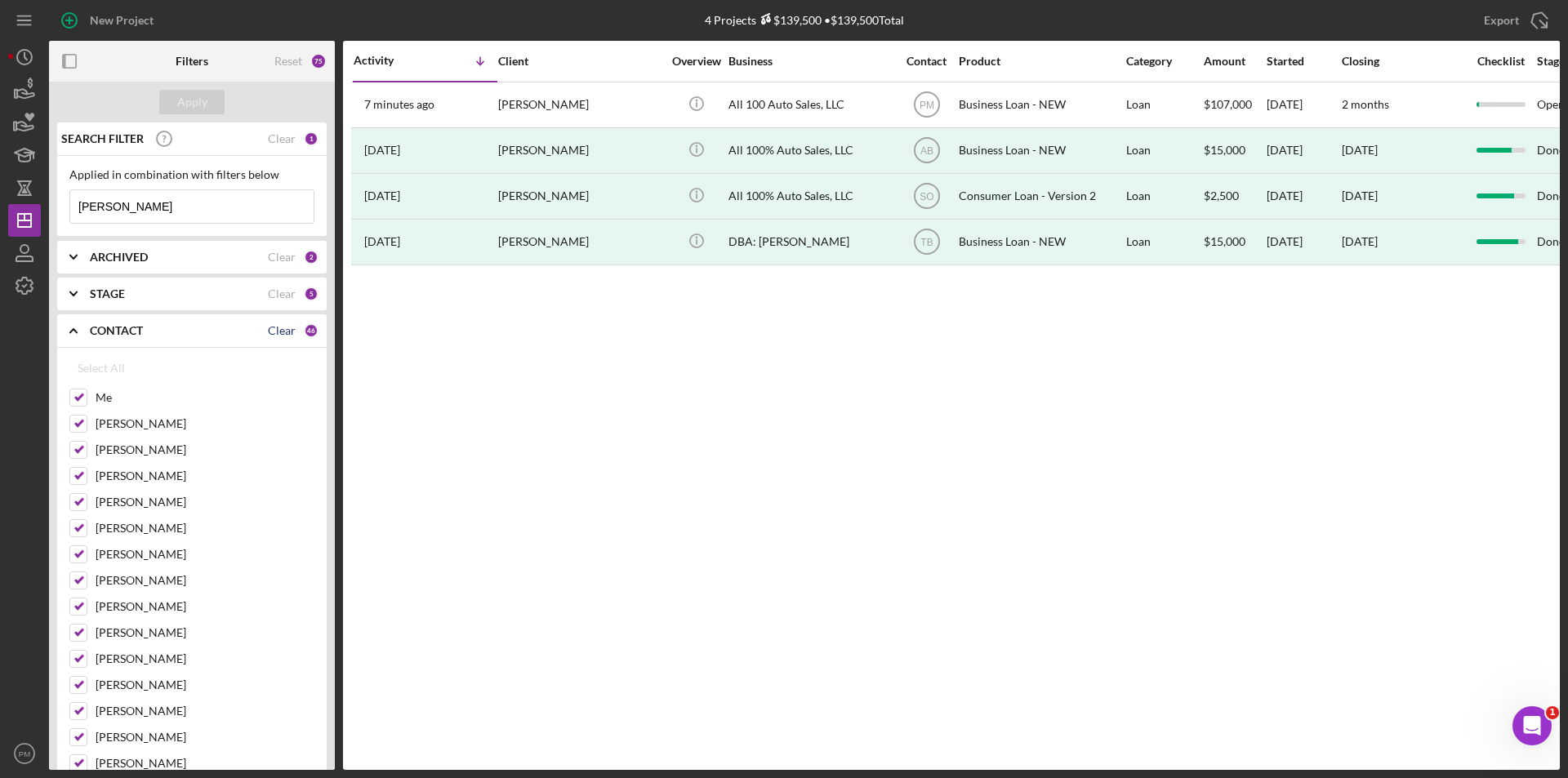
checkbox input "false"
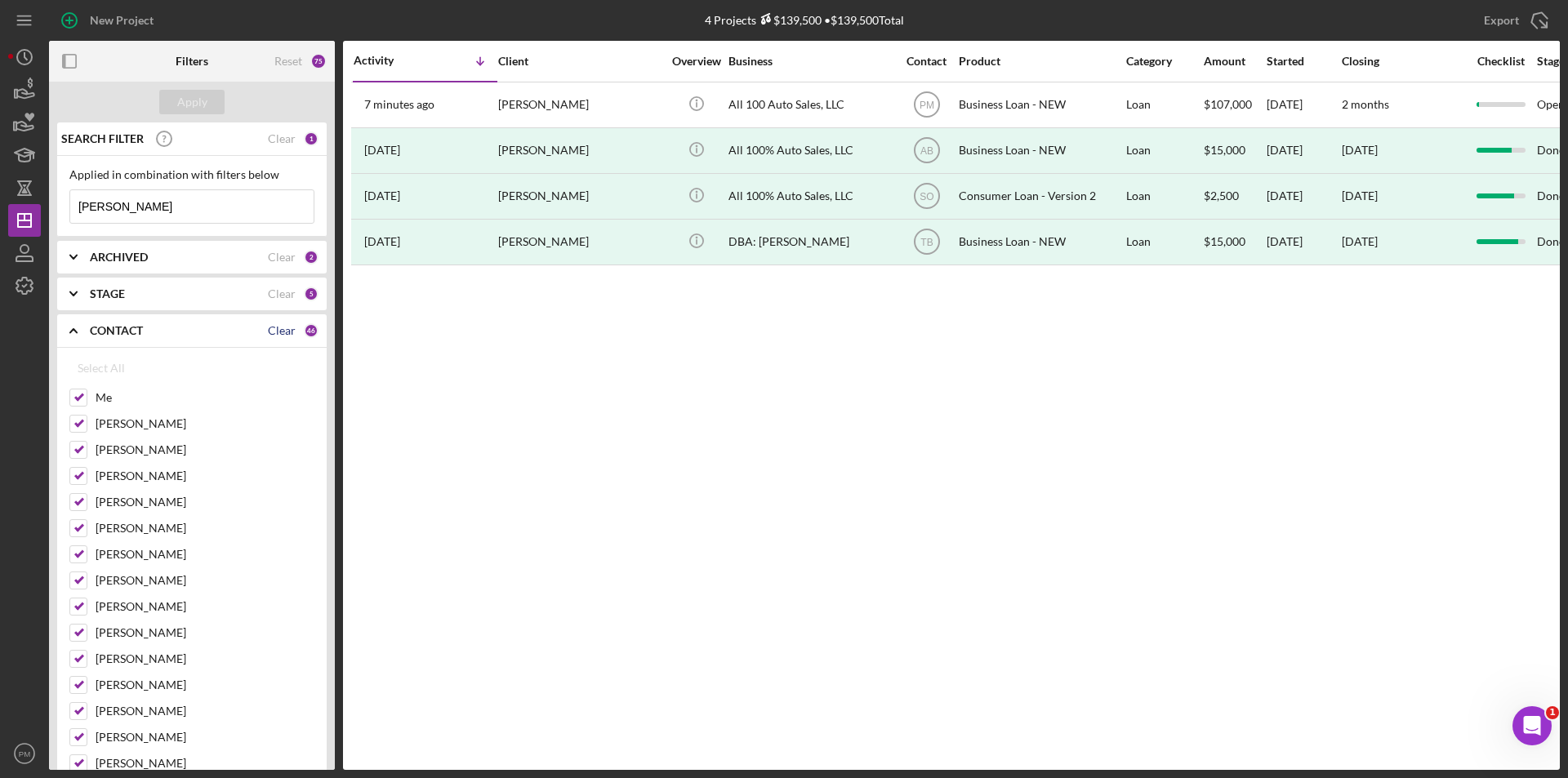
checkbox input "false"
click at [81, 395] on input "Me" at bounding box center [78, 397] width 16 height 16
checkbox input "true"
click at [76, 427] on input "Aida Richardson" at bounding box center [78, 423] width 16 height 16
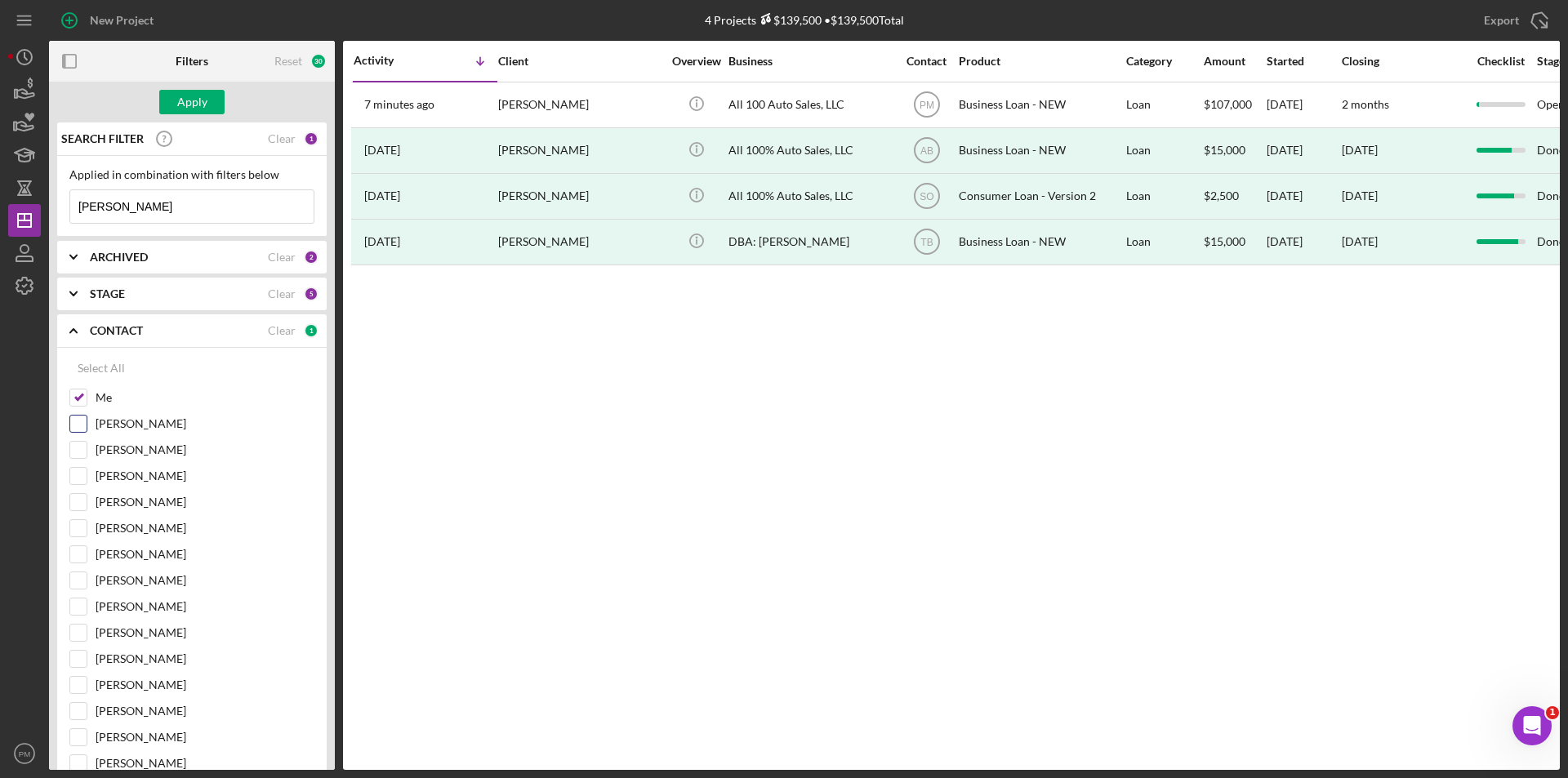
checkbox input "true"
click at [194, 255] on div "ARCHIVED" at bounding box center [179, 257] width 178 height 13
click at [140, 348] on label "Archived" at bounding box center [205, 349] width 219 height 16
click at [86, 348] on input "Archived" at bounding box center [78, 349] width 16 height 16
checkbox input "false"
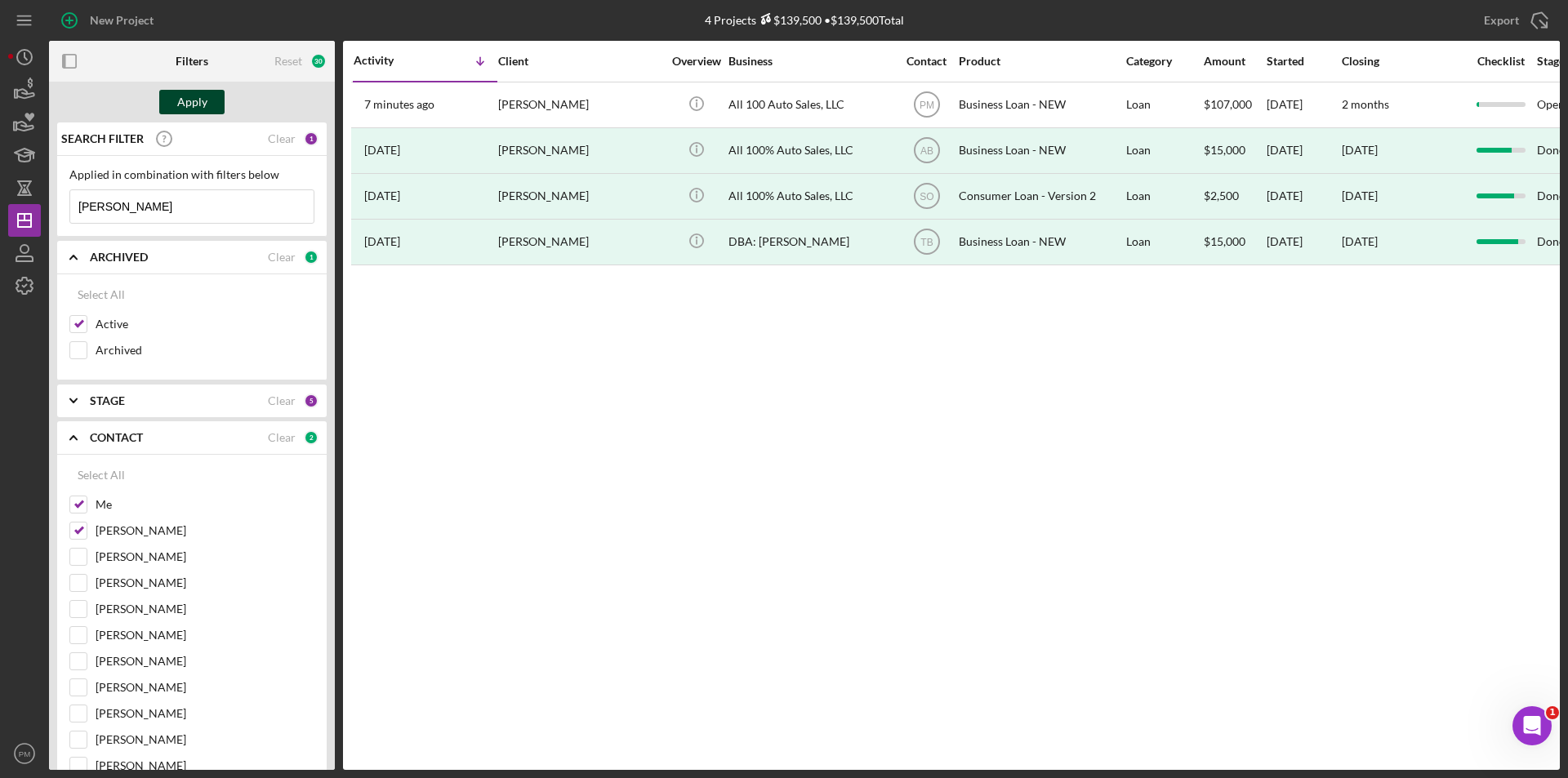
click at [183, 99] on div "Apply" at bounding box center [192, 102] width 30 height 24
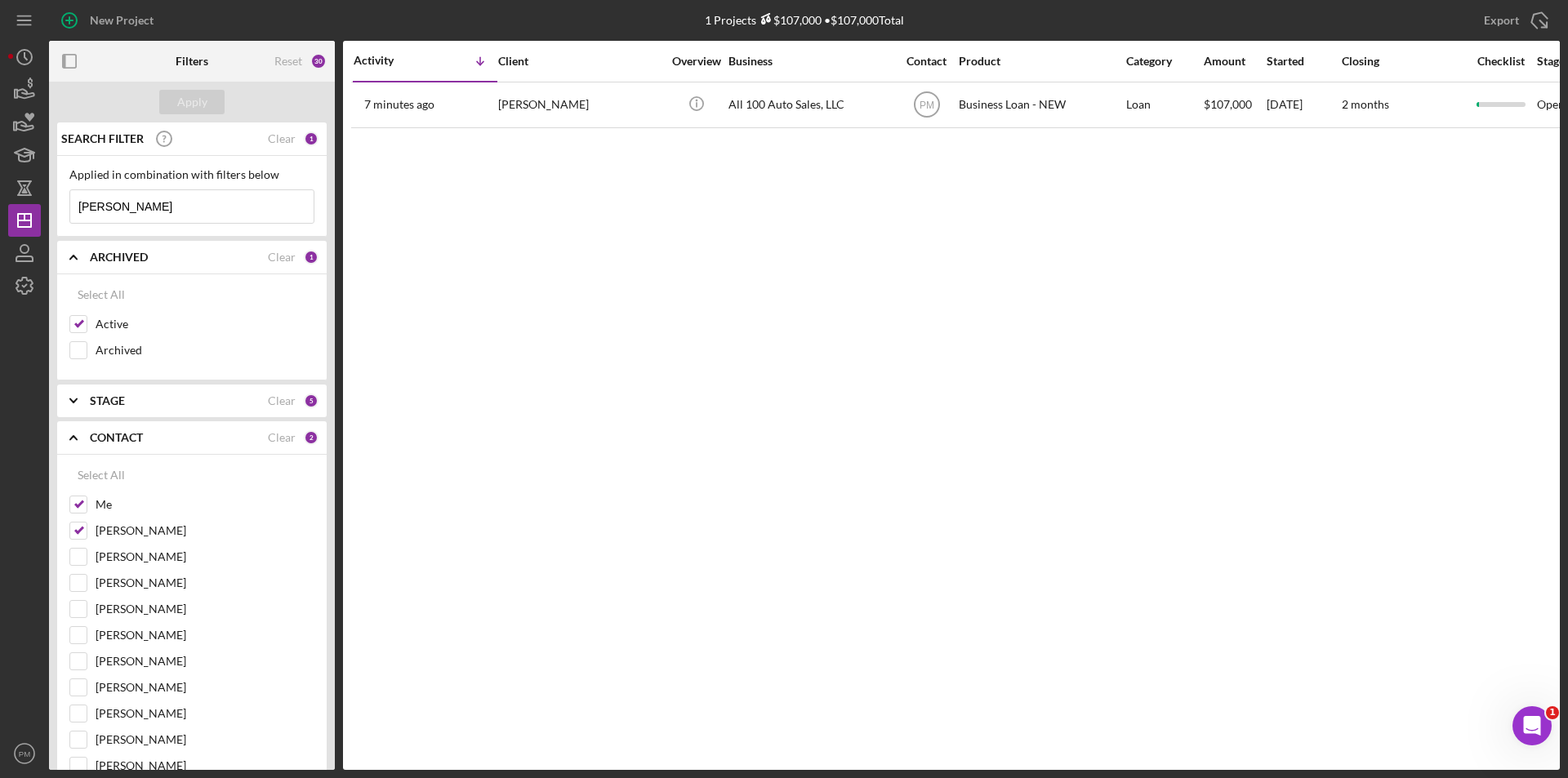
drag, startPoint x: 130, startPoint y: 213, endPoint x: -9, endPoint y: 214, distance: 139.0
click at [0, 214] on html "New Project 1 Projects $107,000 • $107,000 Total boles Export Icon/Export Filte…" at bounding box center [784, 389] width 1568 height 778
click at [22, 254] on icon "button" at bounding box center [24, 254] width 41 height 41
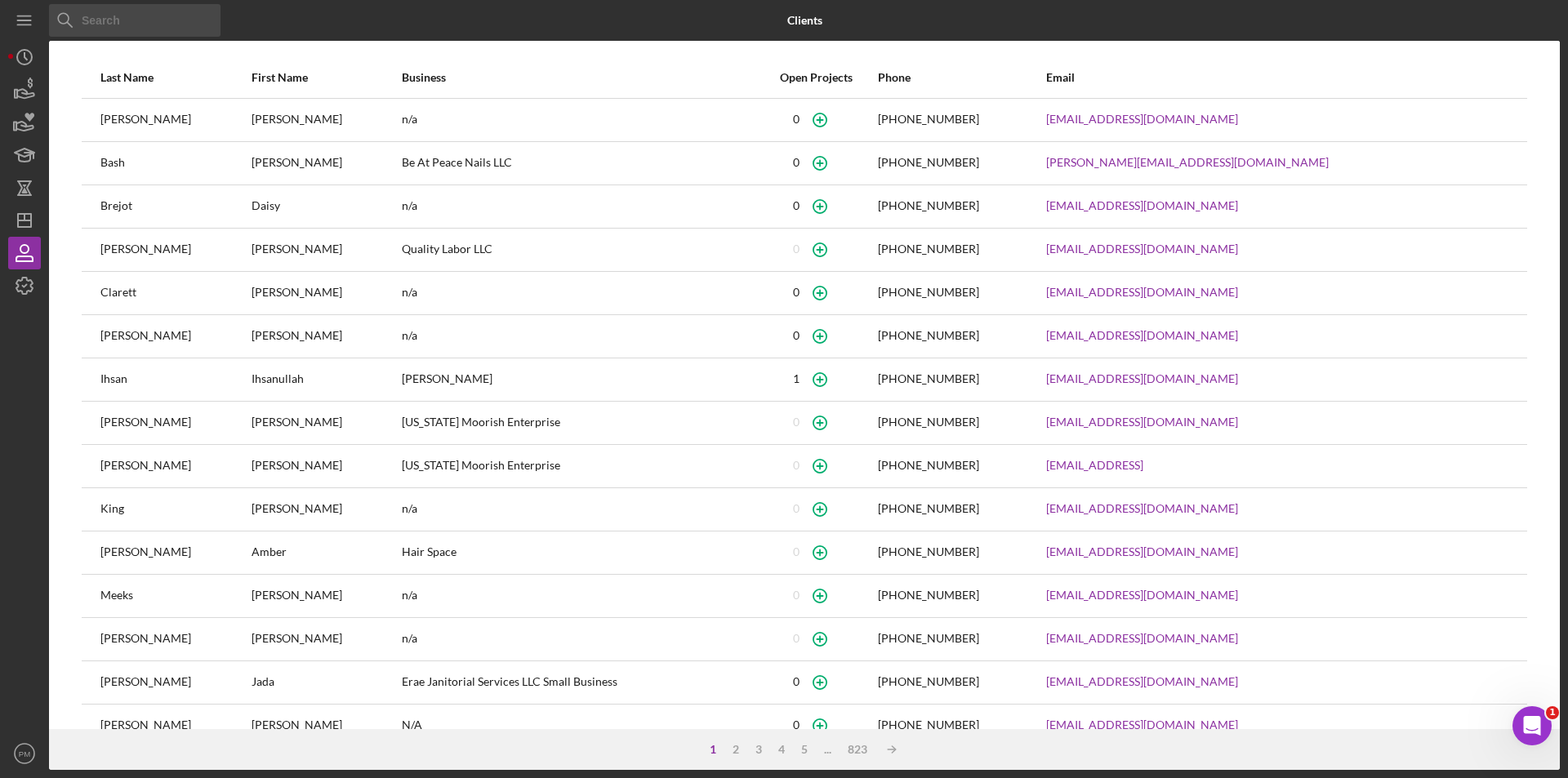
click at [158, 23] on input at bounding box center [134, 20] width 171 height 33
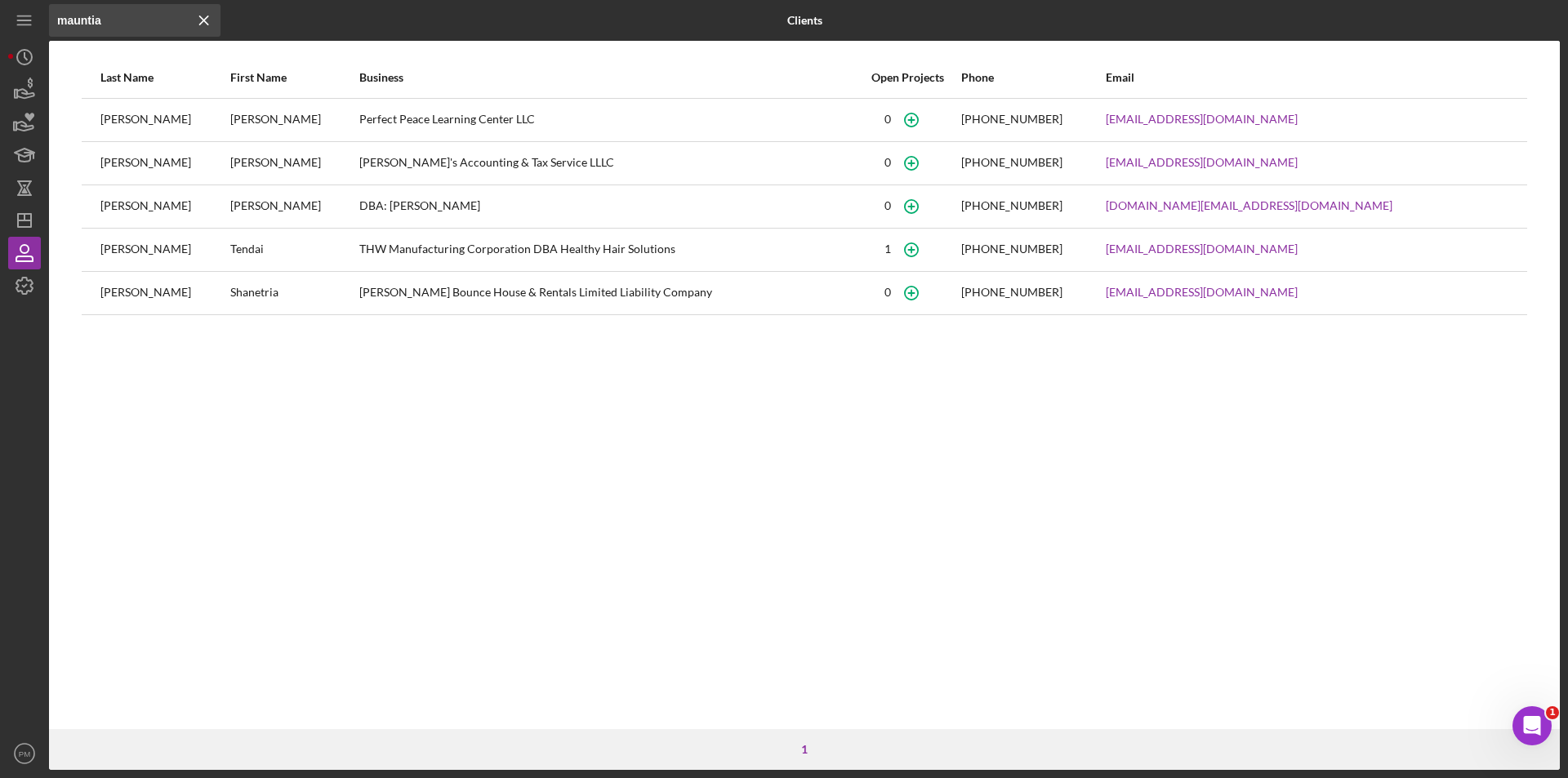
type input "mauntia"
click at [930, 121] on icon "button" at bounding box center [910, 119] width 37 height 37
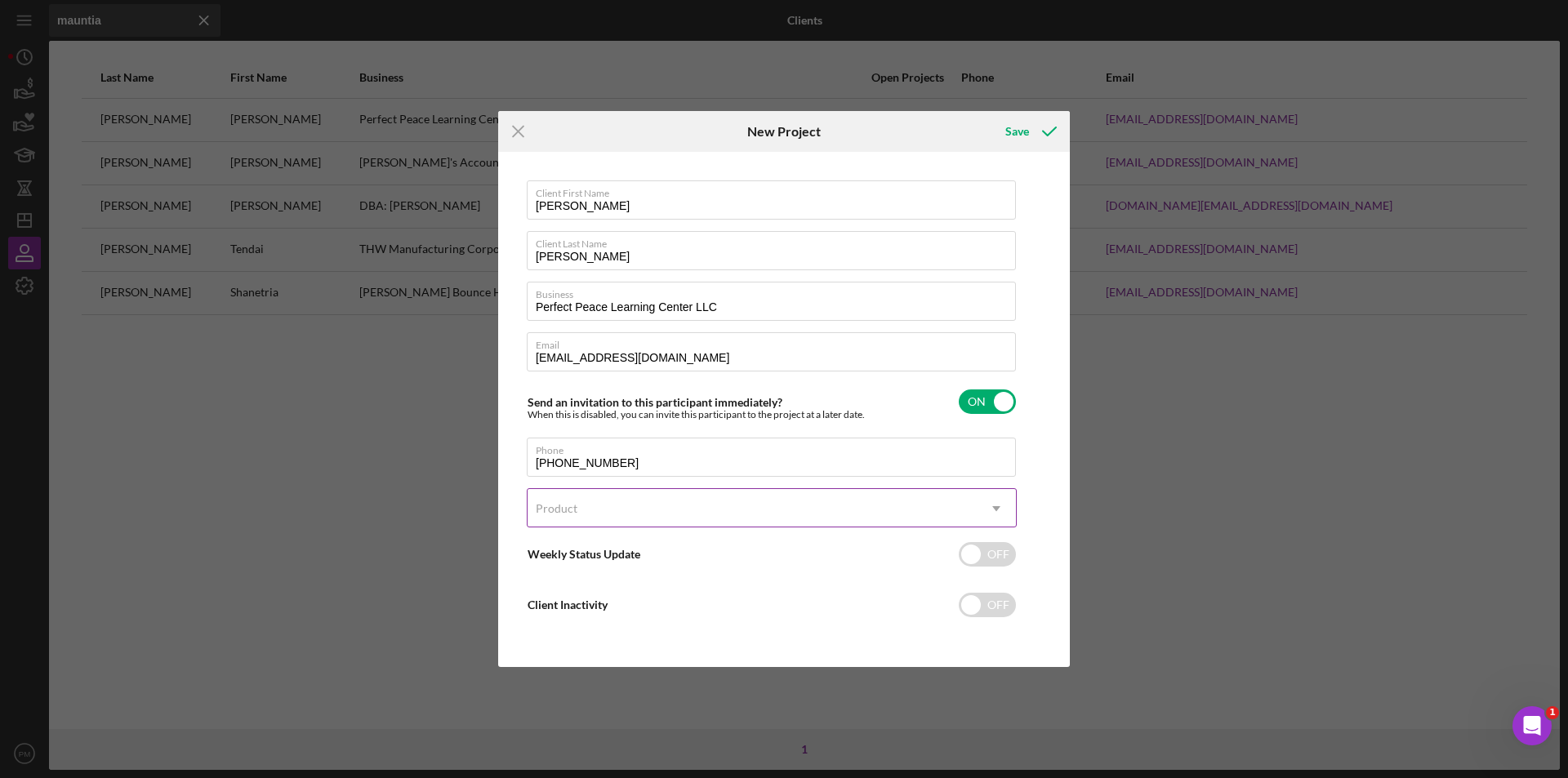
click at [598, 521] on div "Product" at bounding box center [753, 508] width 449 height 37
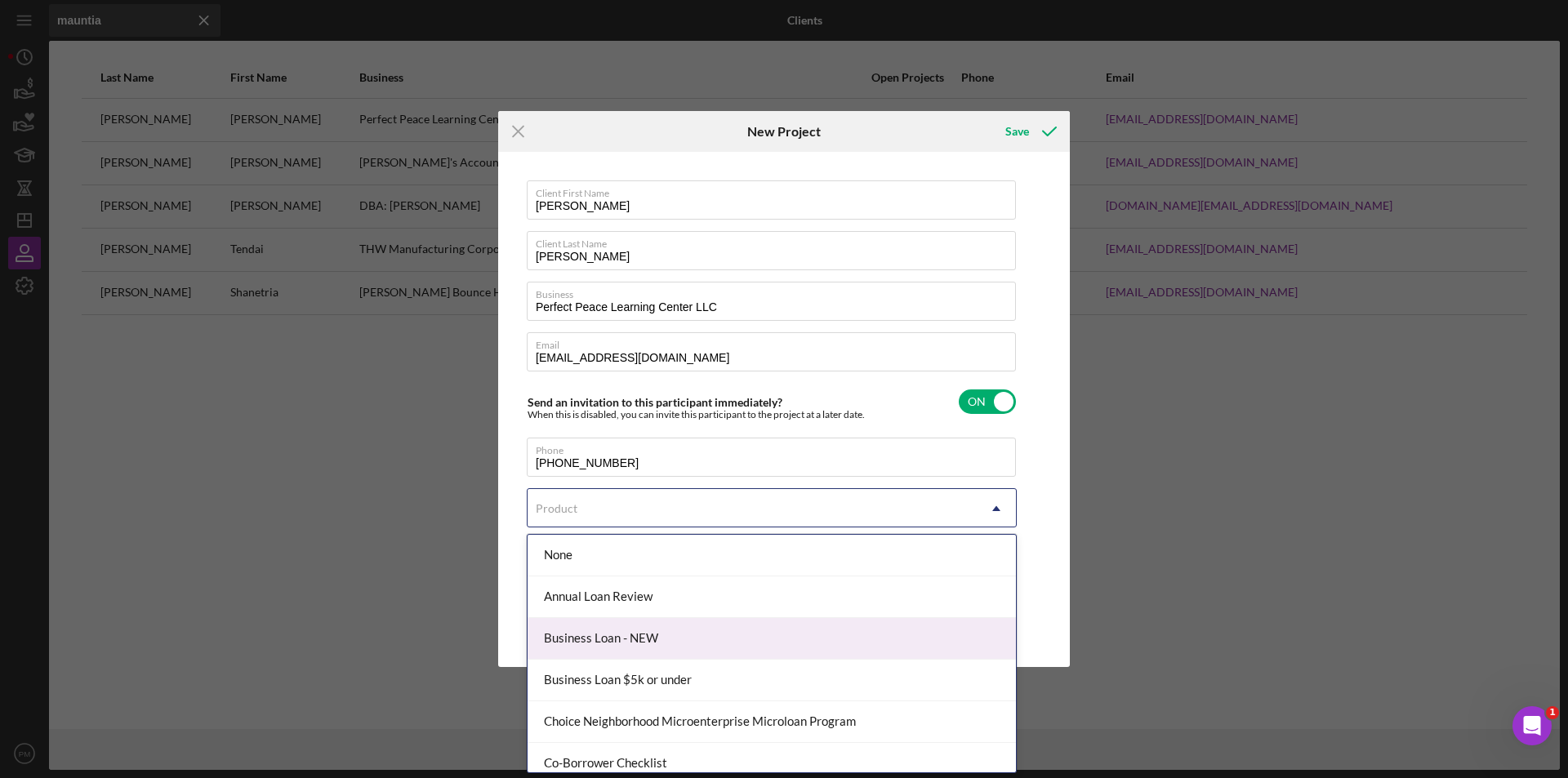
click at [613, 640] on div "Business Loan - NEW" at bounding box center [772, 639] width 489 height 41
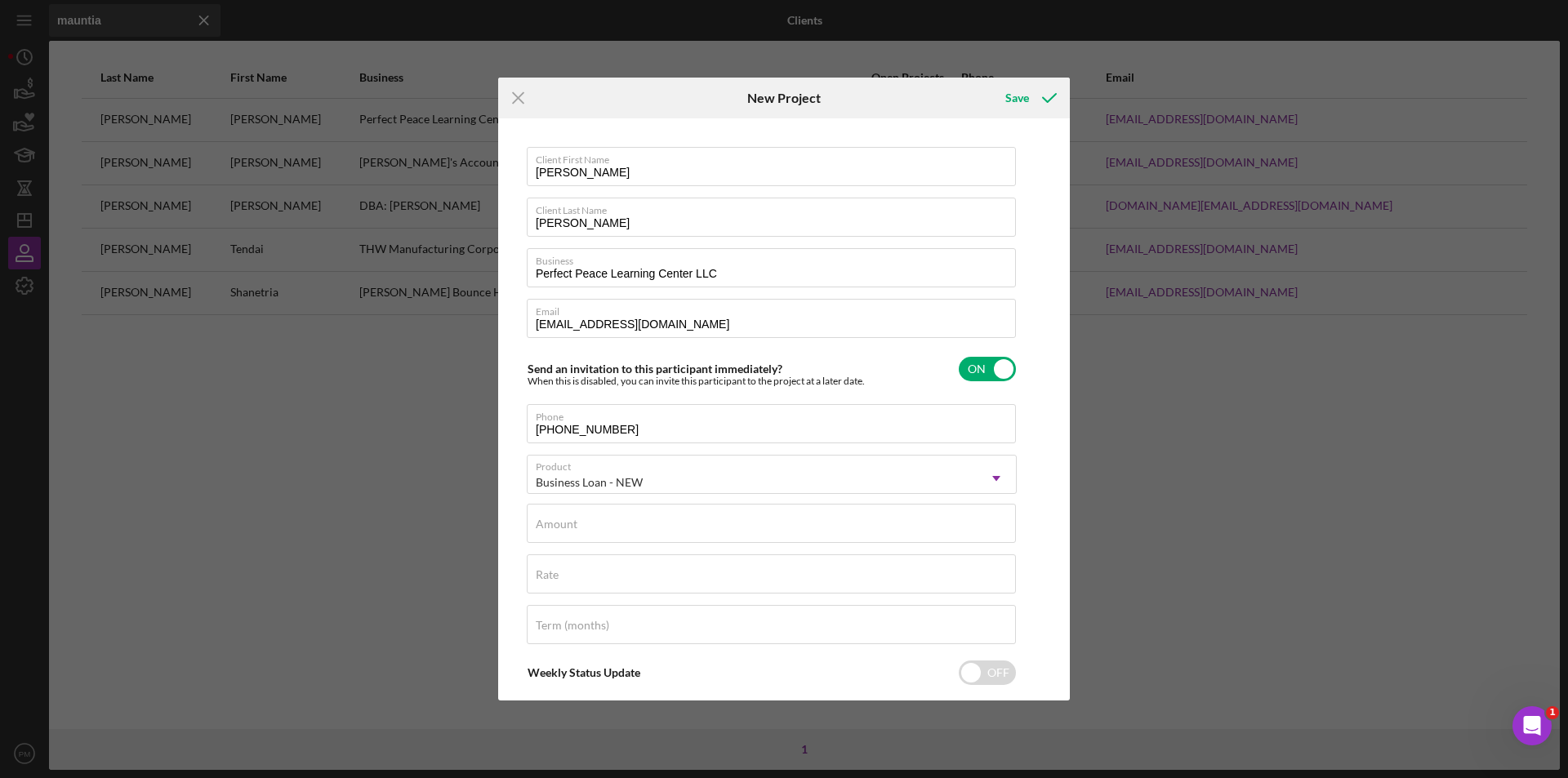
checkbox input "true"
click at [607, 528] on input "Amount" at bounding box center [771, 523] width 490 height 39
type input "$10"
click at [555, 565] on div "Rate" at bounding box center [771, 575] width 490 height 41
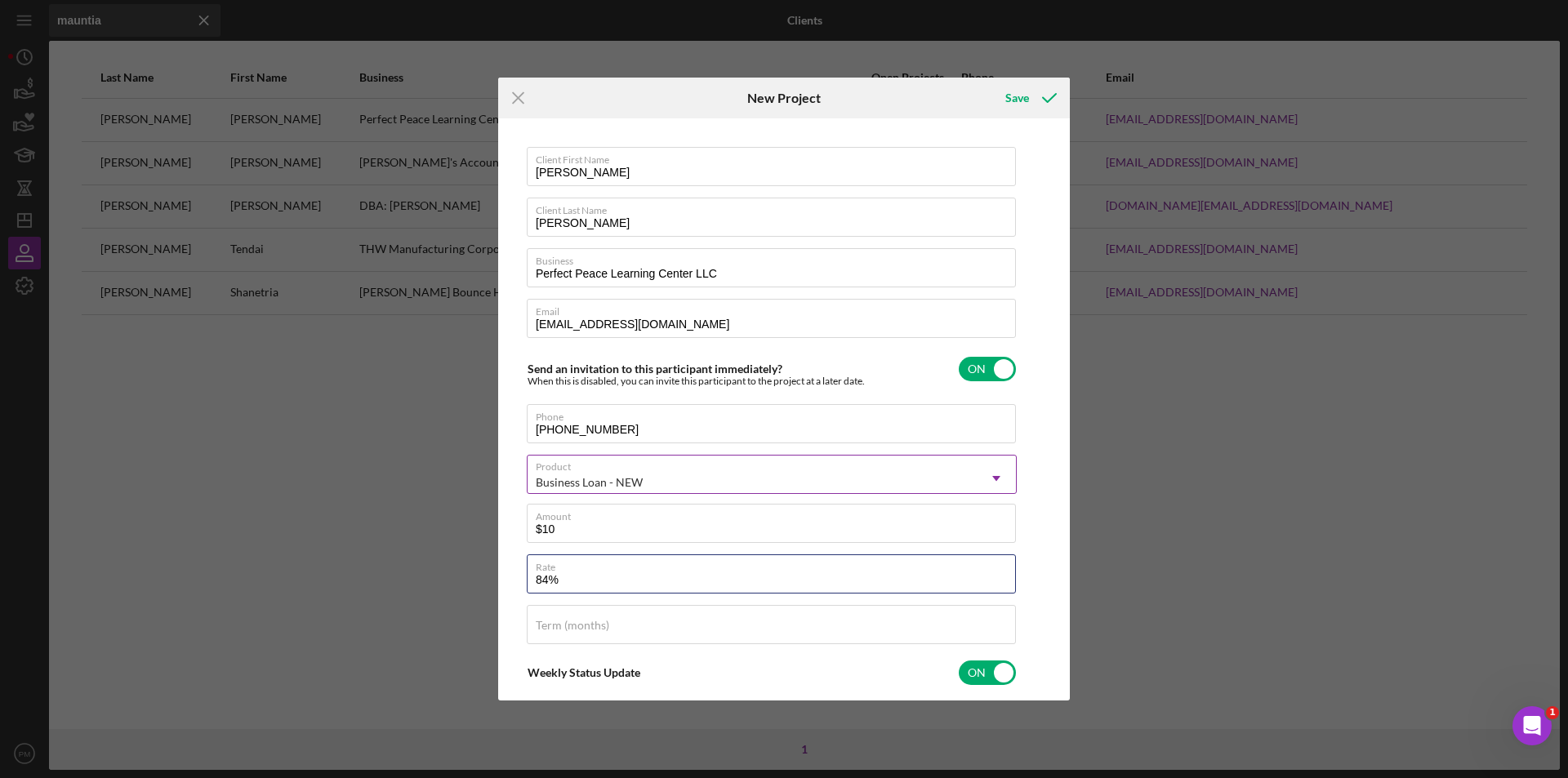
scroll to position [163, 0]
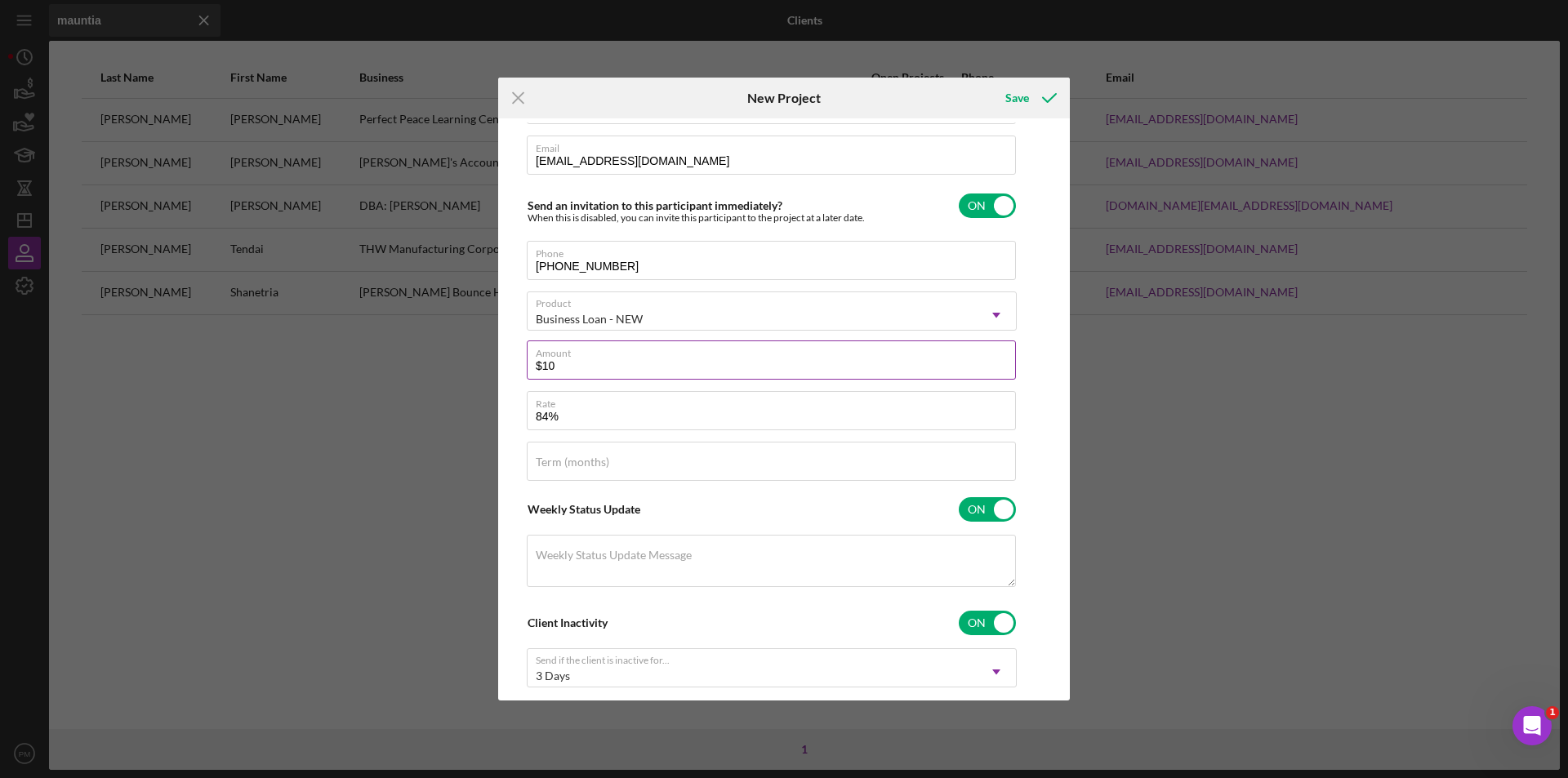
type input "84.000%"
drag, startPoint x: 579, startPoint y: 374, endPoint x: 515, endPoint y: 374, distance: 64.0
click at [515, 374] on div "Client First Name Michael Client Last Name Smith Business Perfect Peace Learnin…" at bounding box center [784, 409] width 564 height 573
drag, startPoint x: 601, startPoint y: 429, endPoint x: 376, endPoint y: 436, distance: 225.1
click at [376, 436] on div "Icon/Menu Close New Project Save Client First Name Michael Client Last Name Smi…" at bounding box center [784, 389] width 1568 height 778
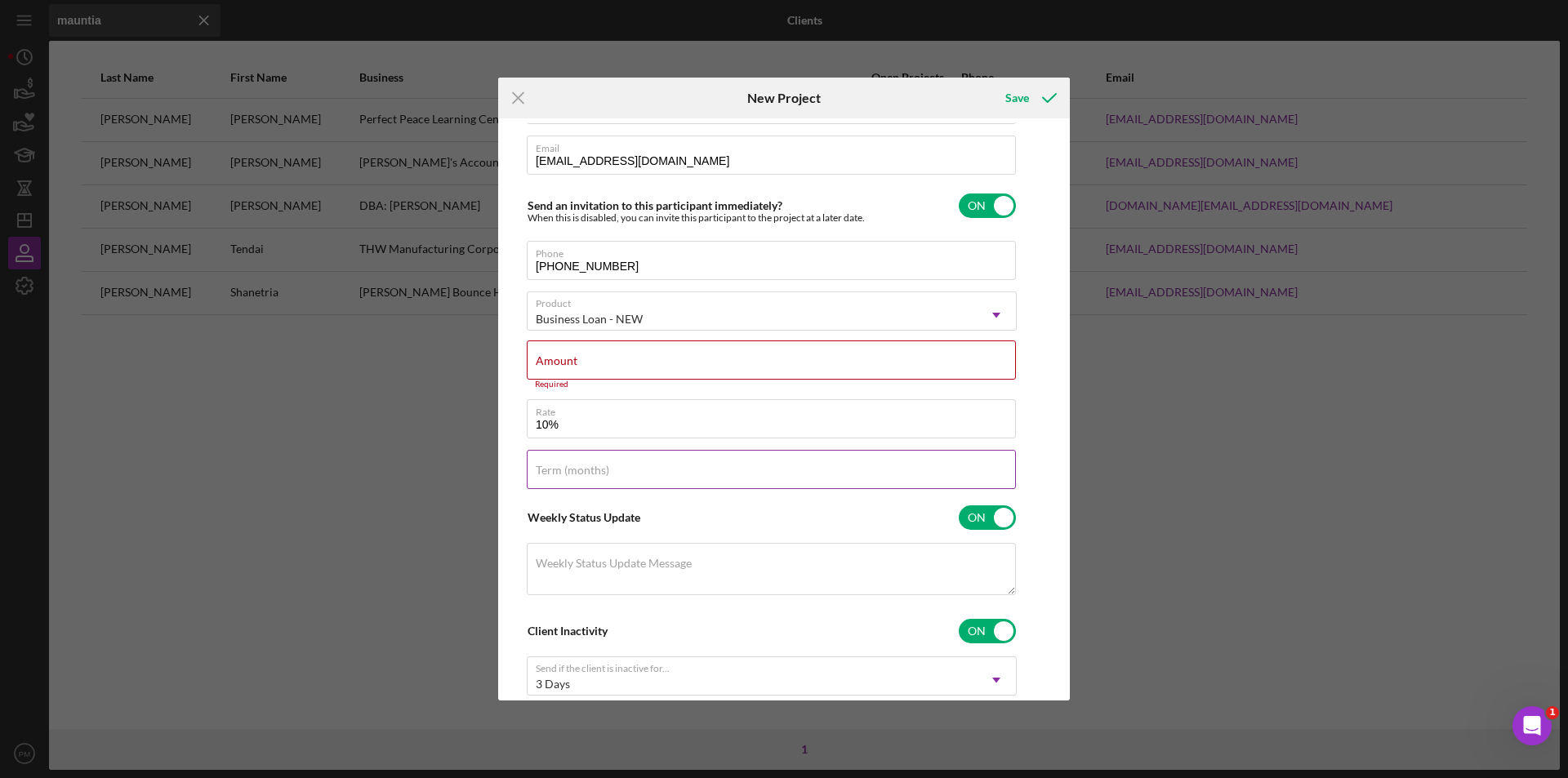
type input "10.000%"
click at [556, 470] on label "Term (months)" at bounding box center [572, 470] width 74 height 13
click at [556, 470] on input "Term (months)" at bounding box center [771, 470] width 490 height 39
type input "84"
drag, startPoint x: 582, startPoint y: 355, endPoint x: 619, endPoint y: 350, distance: 37.3
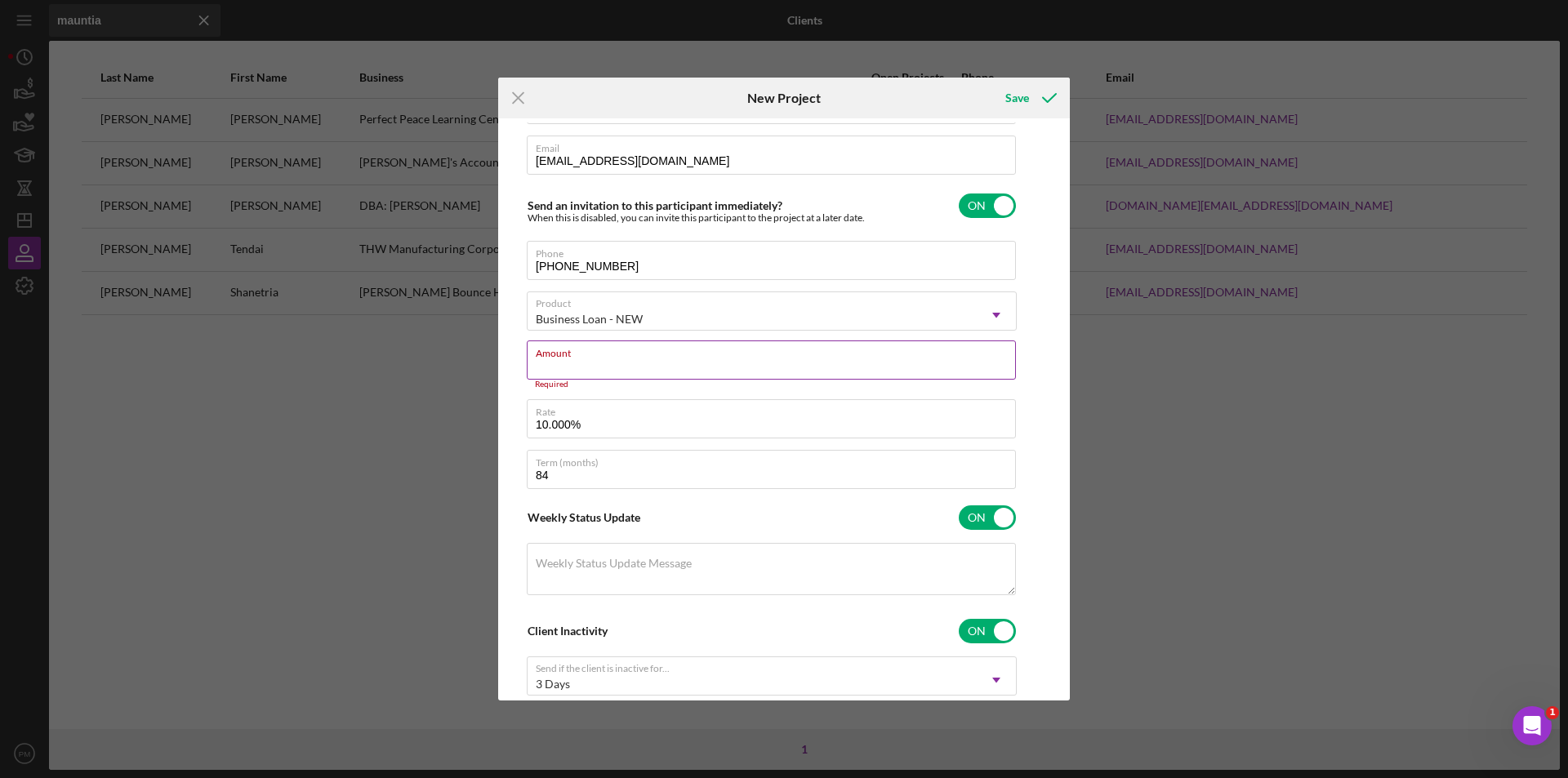
click at [582, 355] on div "Amount Required" at bounding box center [771, 365] width 490 height 49
type input "$92,320"
click at [1027, 393] on div "Client First Name Michael Client Last Name Smith Business Perfect Peace Learnin…" at bounding box center [784, 409] width 564 height 573
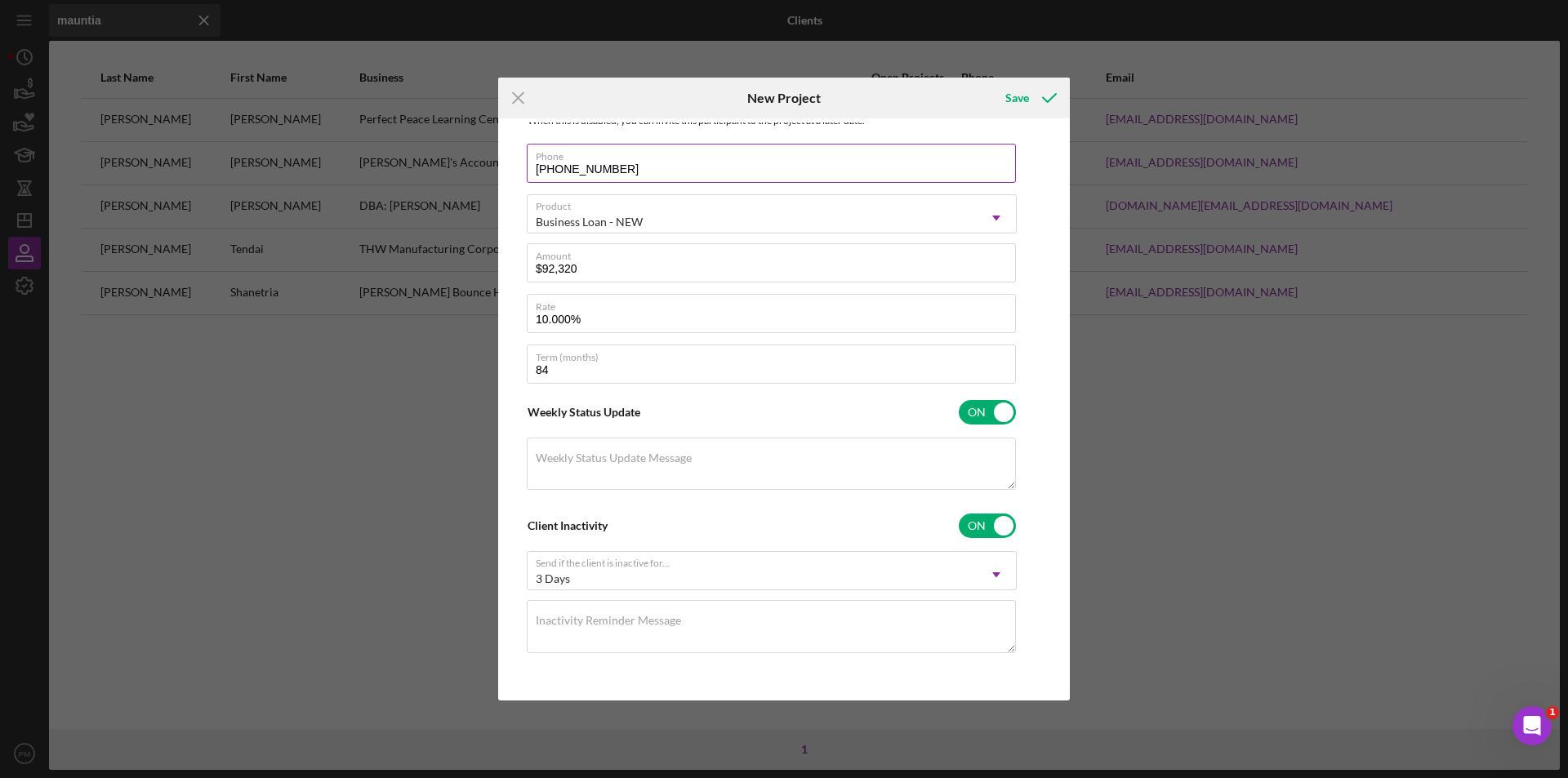
scroll to position [0, 0]
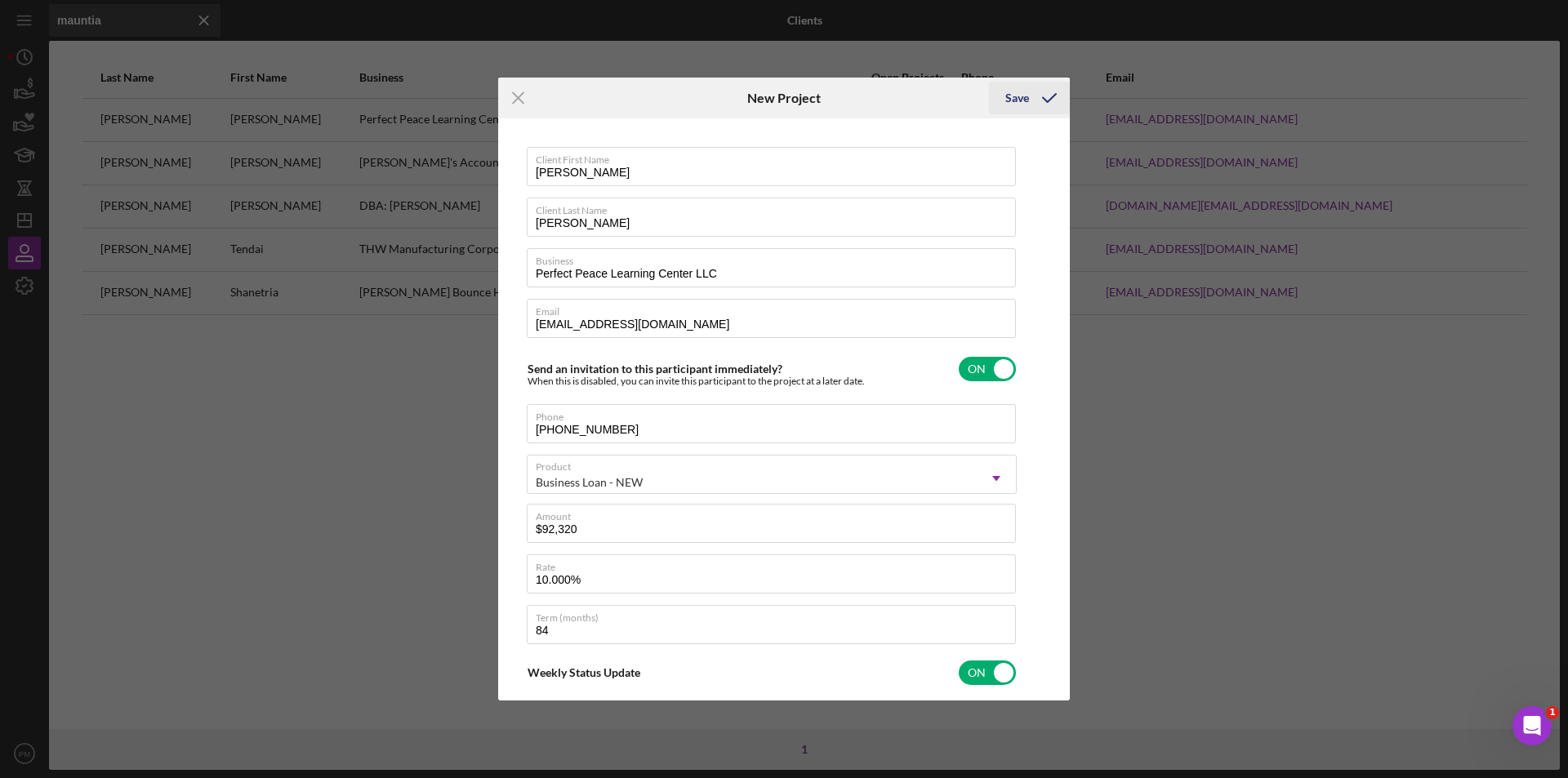
click at [1025, 94] on div "Save" at bounding box center [1017, 97] width 23 height 33
checkbox input "false"
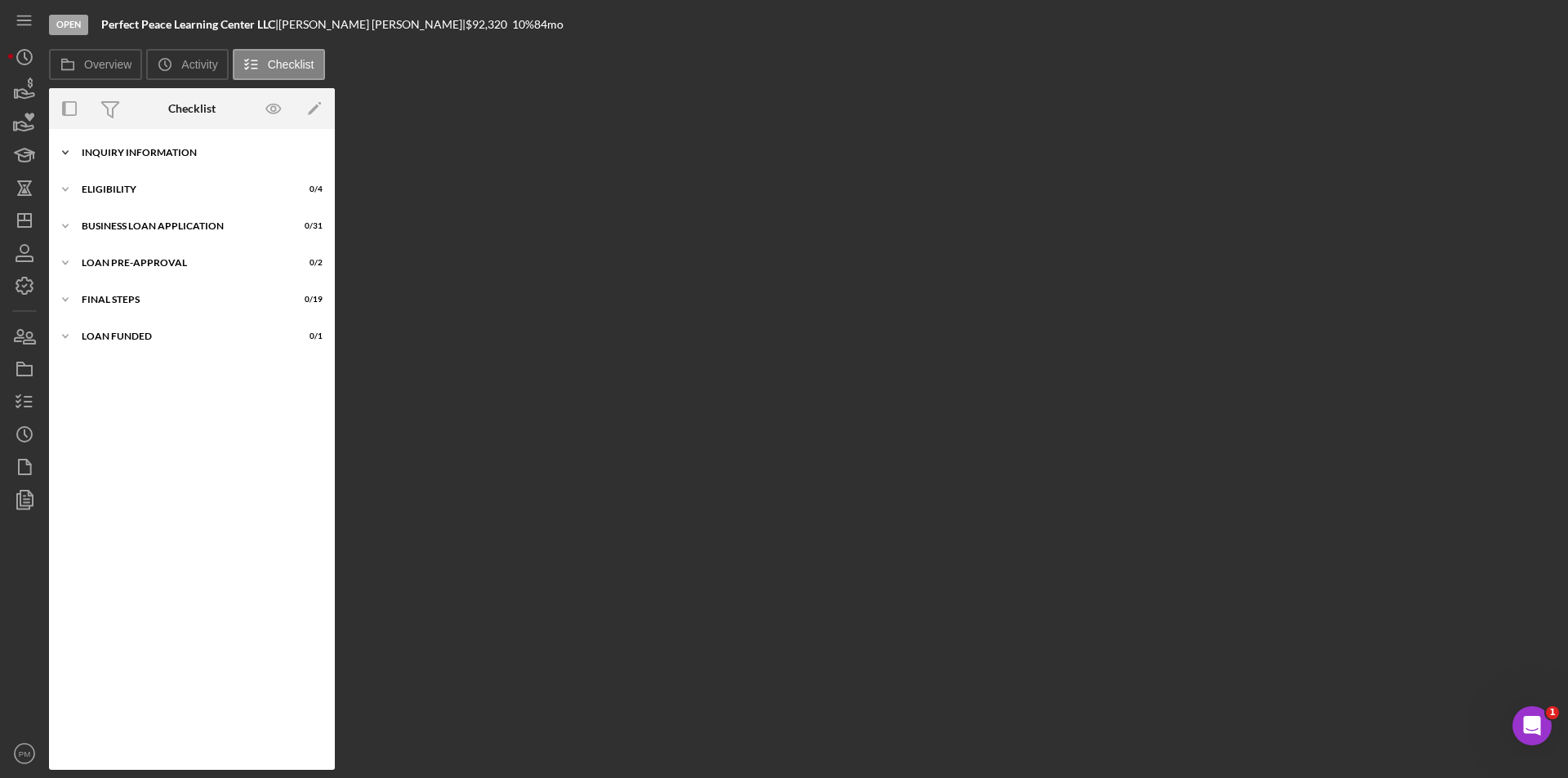
click at [115, 145] on div "Icon/Expander INQUIRY INFORMATION 0 / 11" at bounding box center [191, 153] width 286 height 33
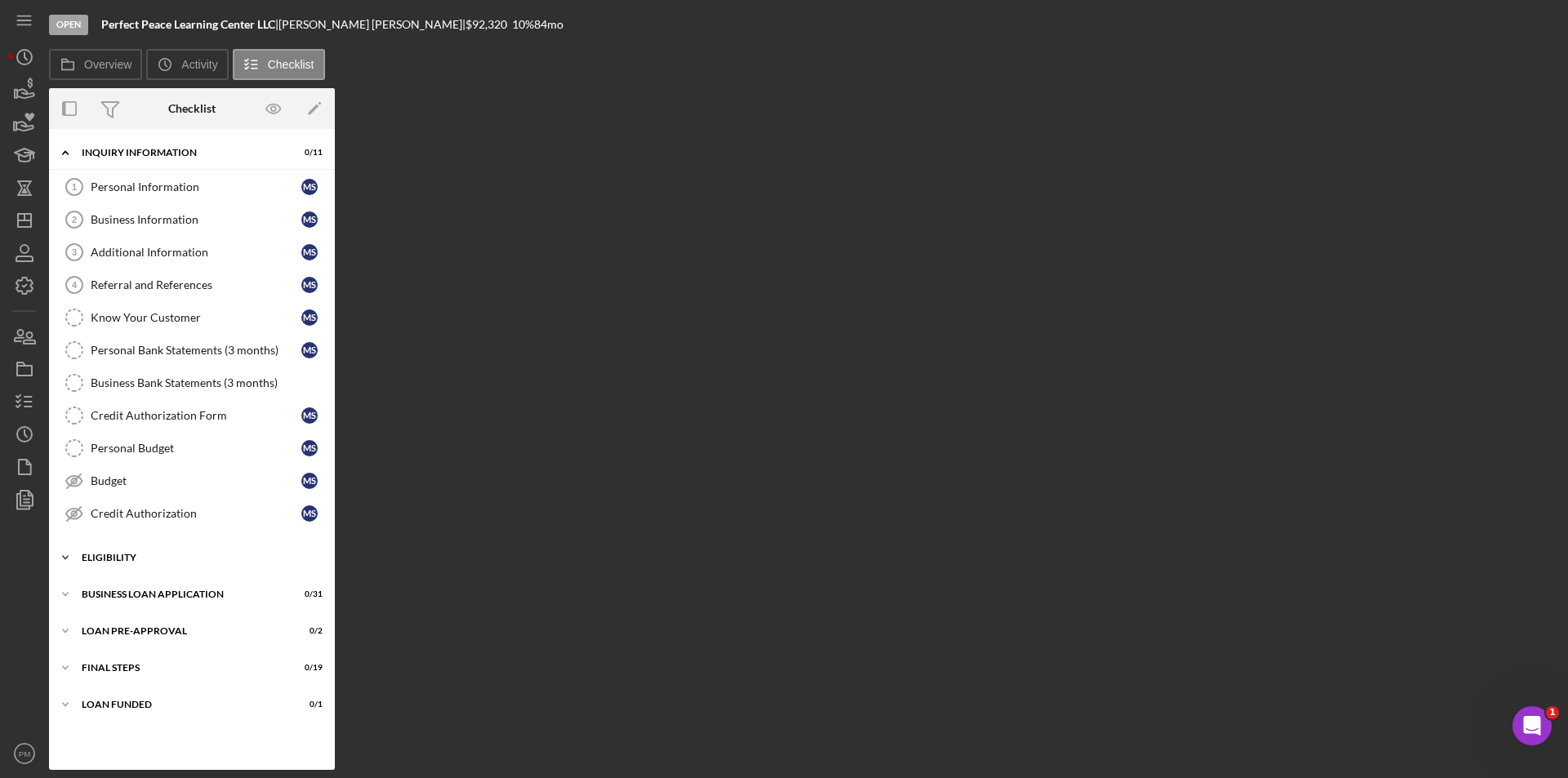
click at [112, 546] on div "Icon/Expander ELIGIBILITY 0 / 4" at bounding box center [191, 557] width 286 height 33
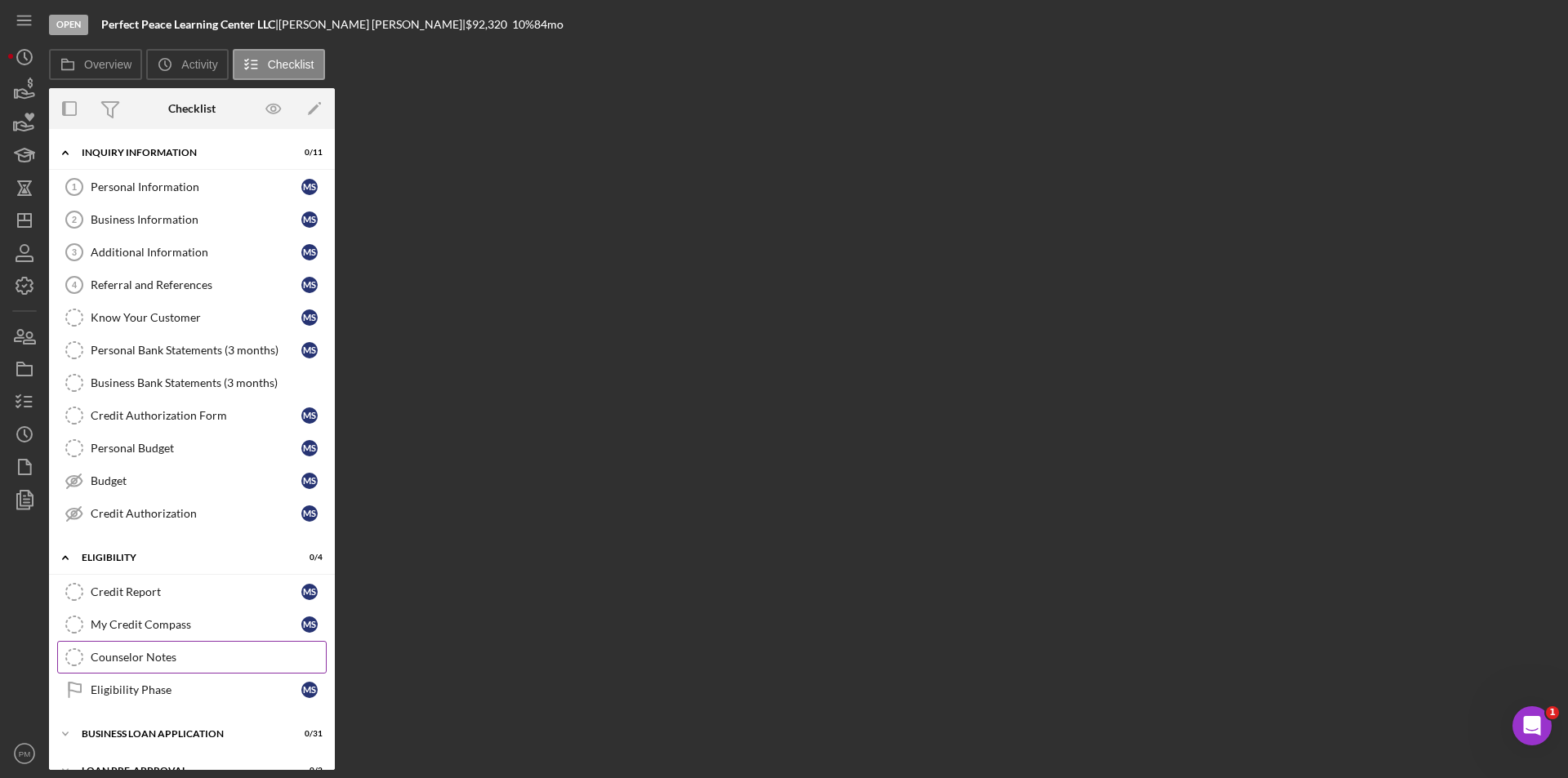
click at [116, 654] on div "Counselor Notes" at bounding box center [208, 657] width 235 height 13
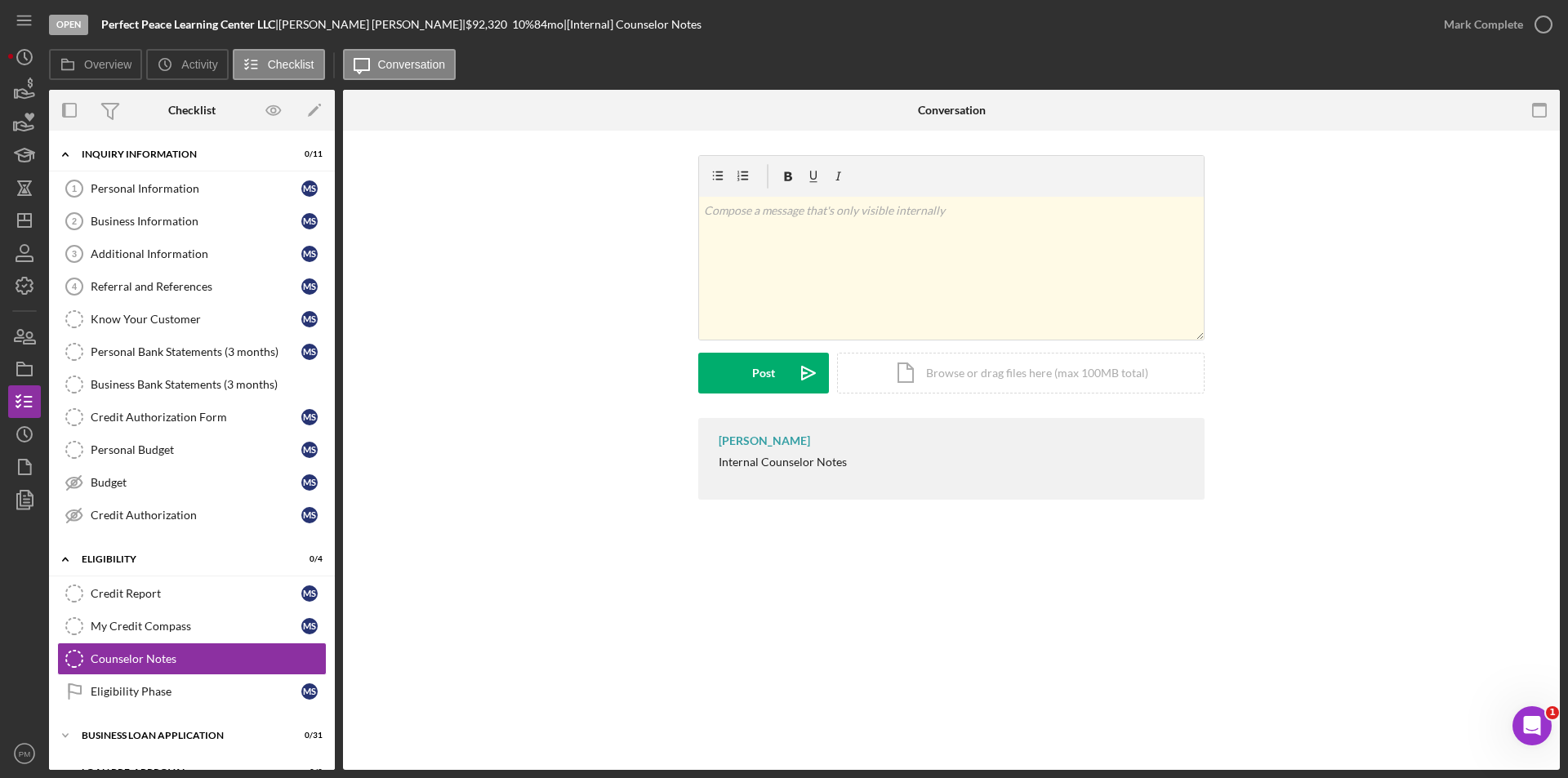
click at [687, 242] on div "v Color teal Color pink Remove color Add row above Add row below Add column bef…" at bounding box center [951, 286] width 1167 height 263
click at [820, 269] on div "v Color teal Color pink Remove color Add row above Add row below Add column bef…" at bounding box center [951, 268] width 505 height 143
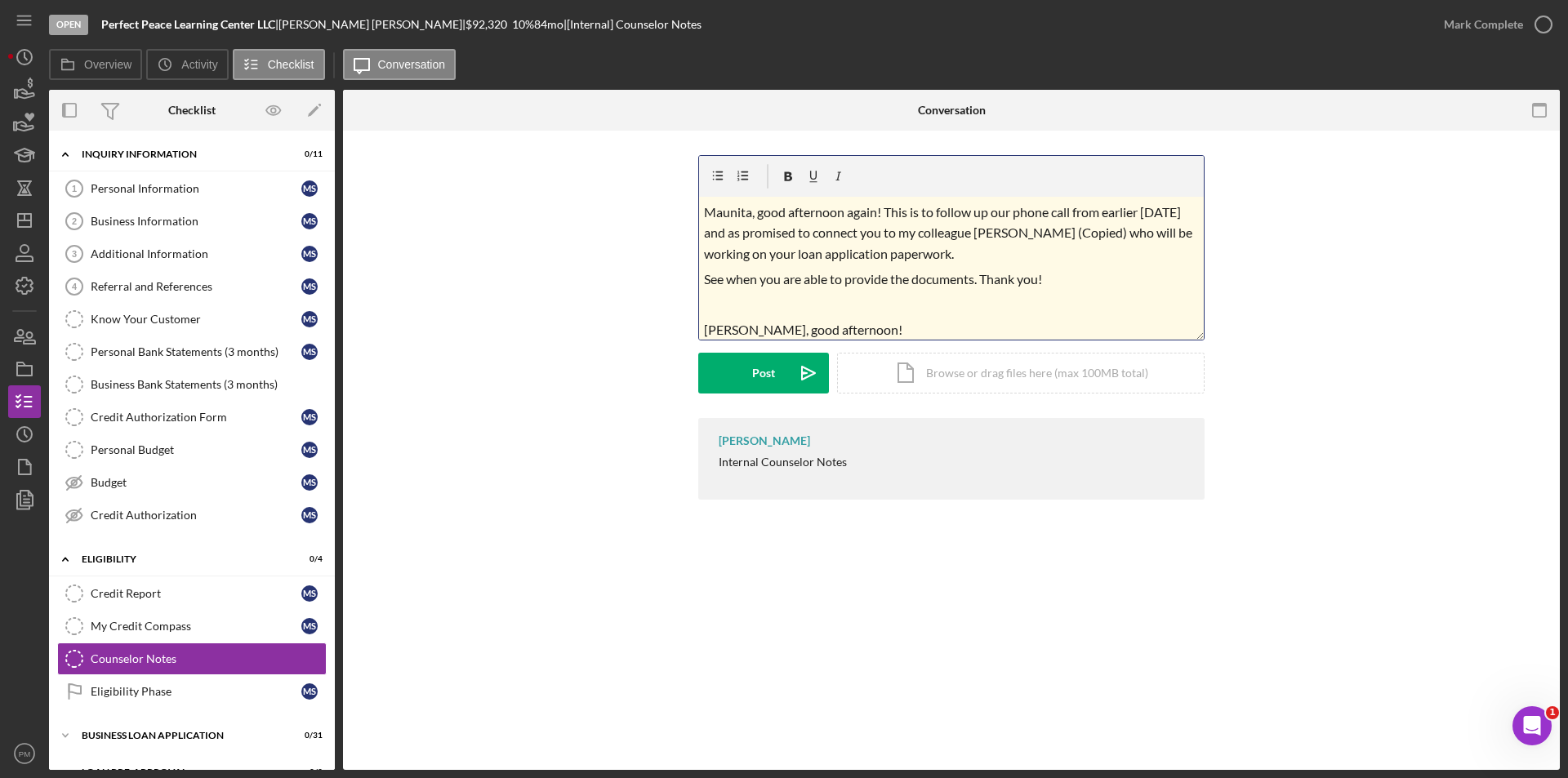
scroll to position [259, 0]
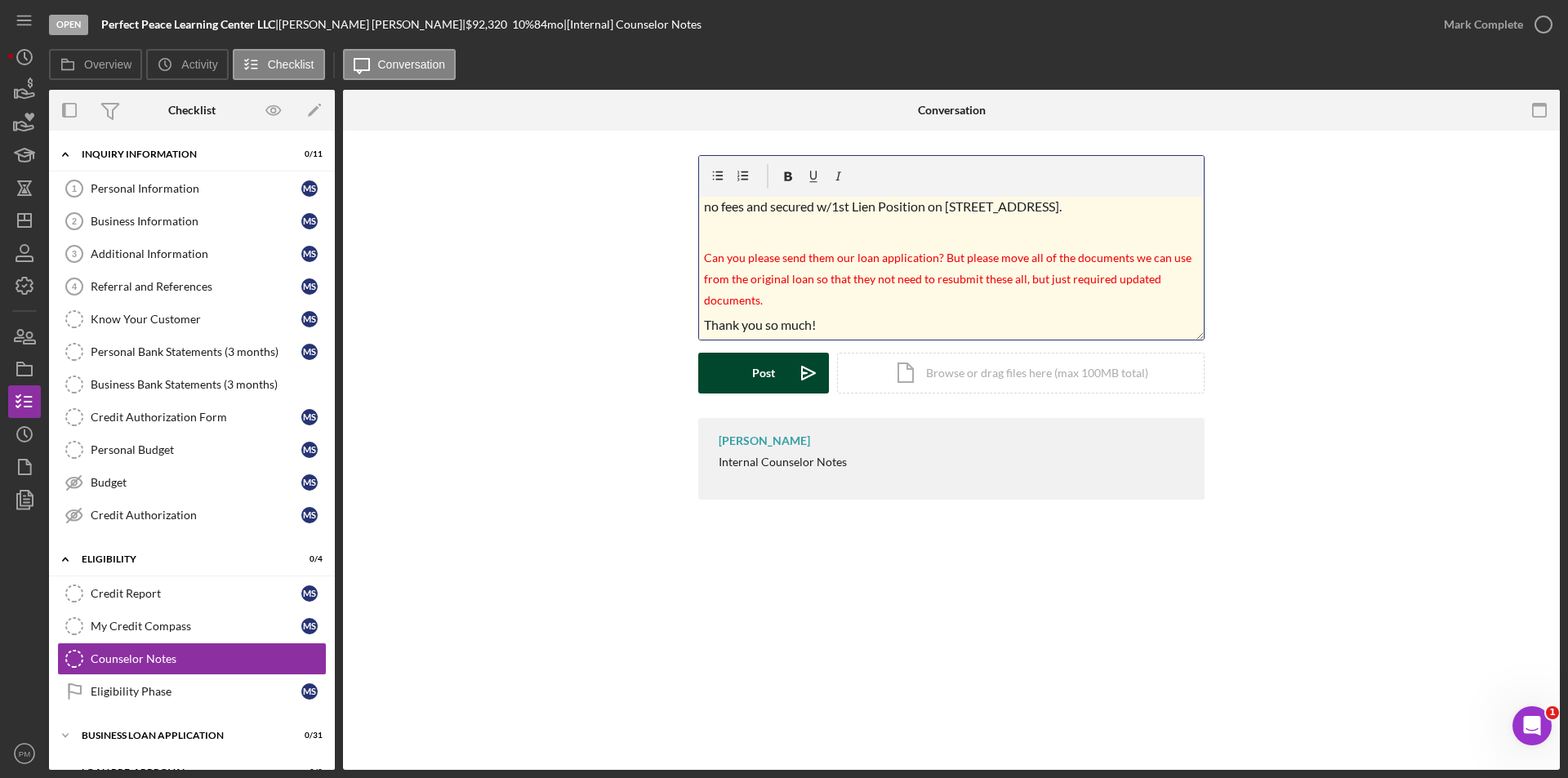
click at [732, 374] on button "Post Icon/icon-invite-send" at bounding box center [764, 374] width 131 height 41
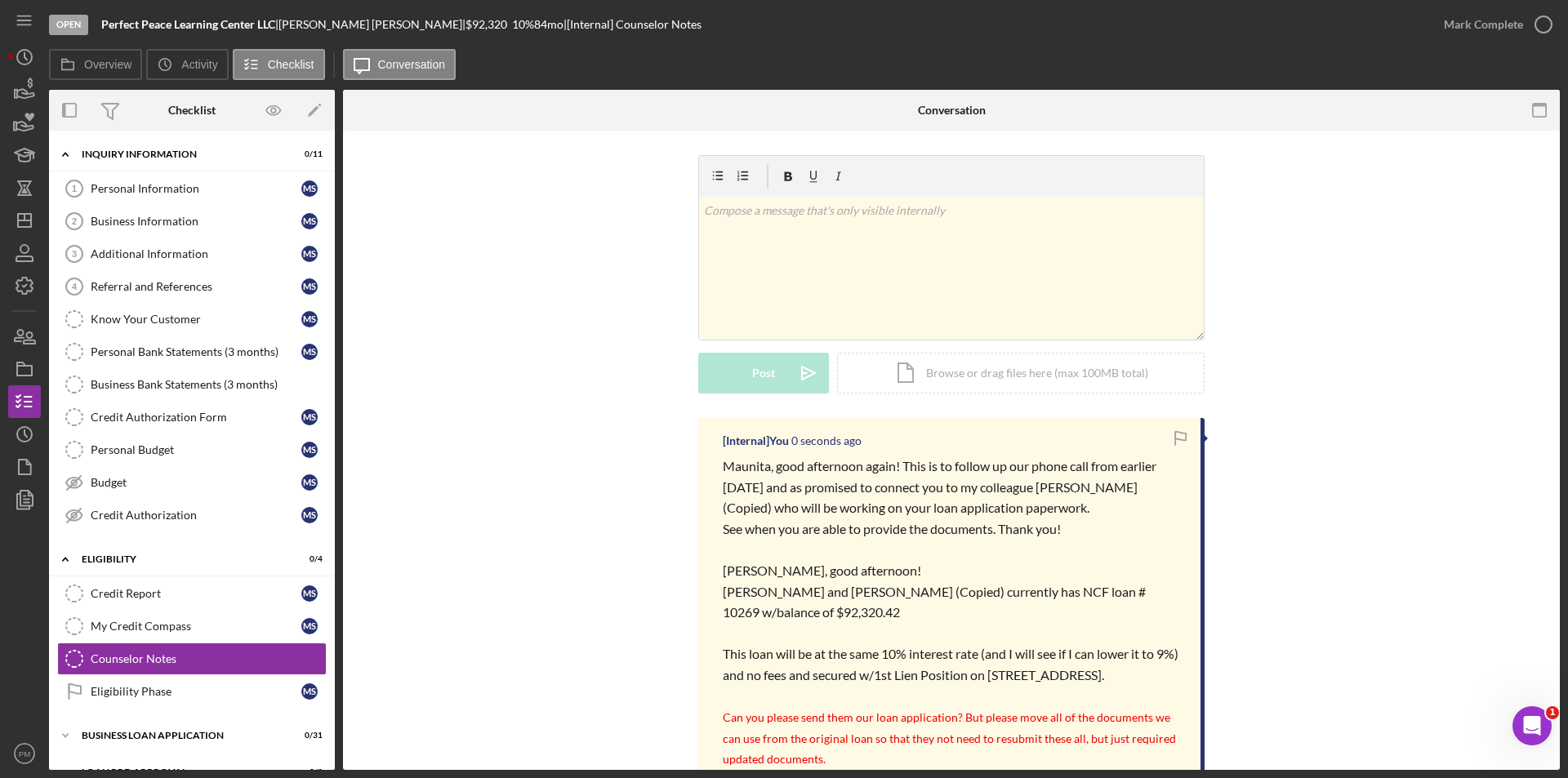
scroll to position [0, 0]
click at [119, 526] on link "Credit Authorization Credit Authorization M S" at bounding box center [192, 515] width 270 height 33
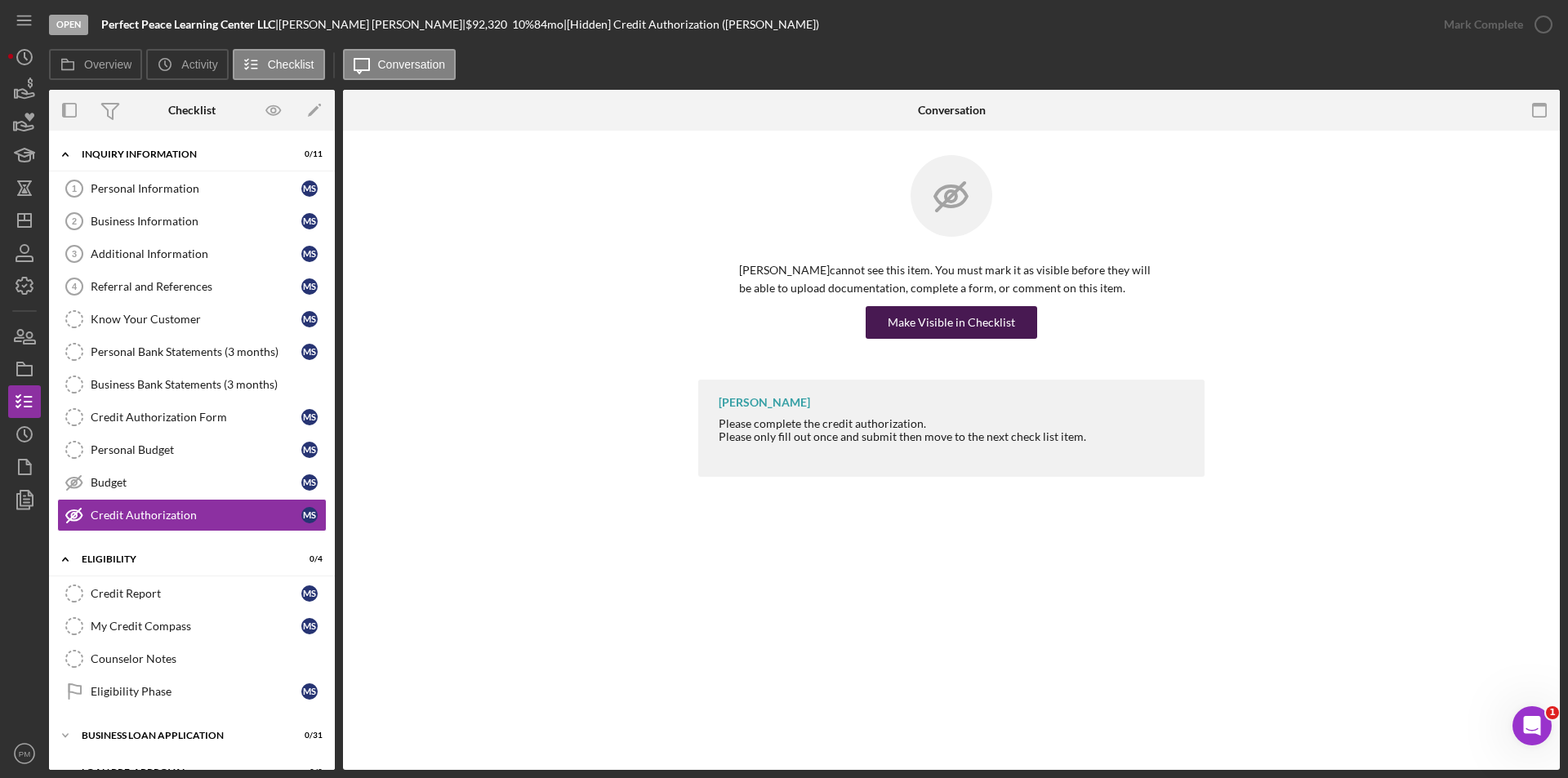
click at [980, 324] on div "Make Visible in Checklist" at bounding box center [951, 322] width 127 height 33
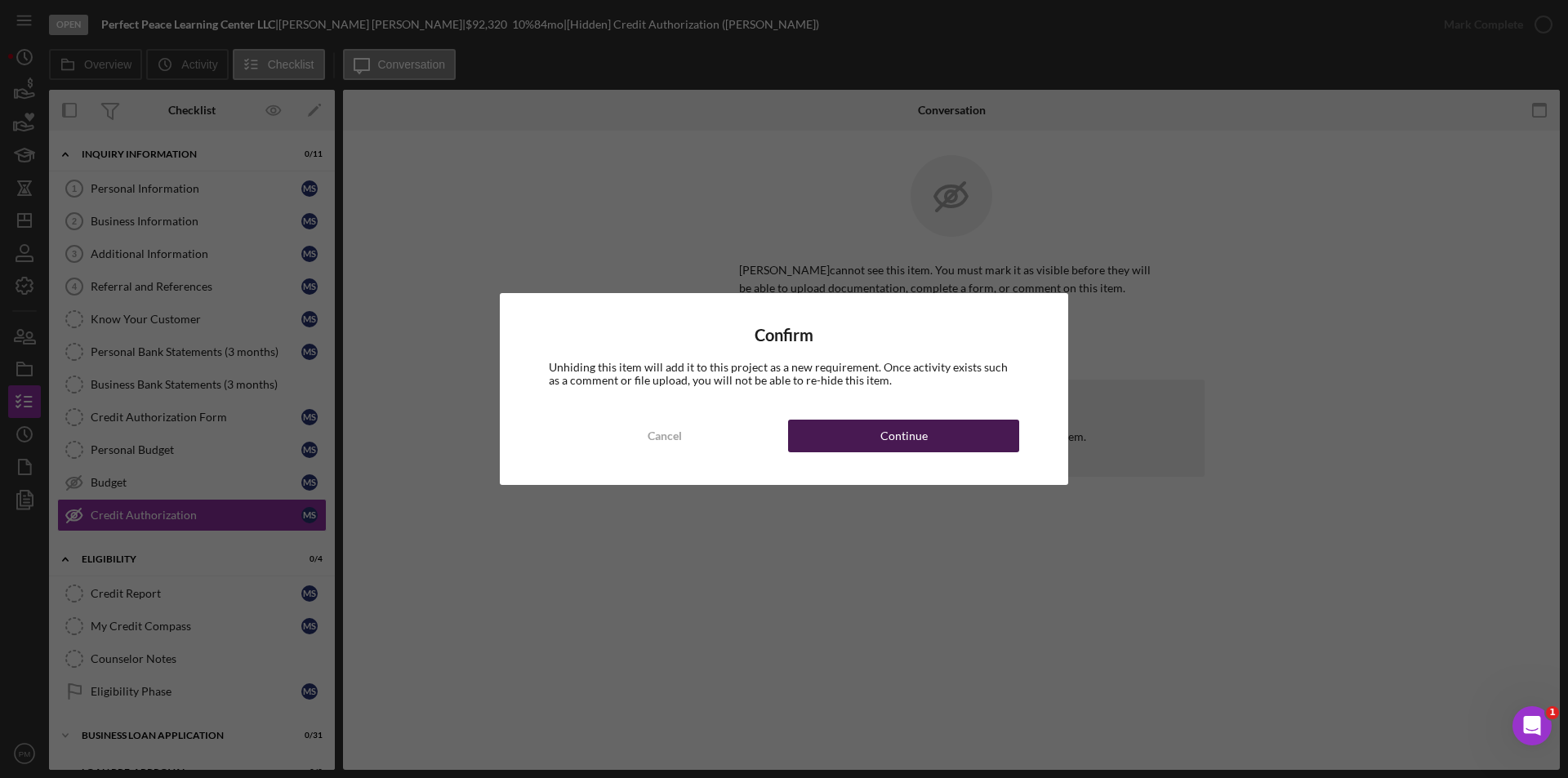
click at [865, 442] on button "Continue" at bounding box center [903, 435] width 231 height 33
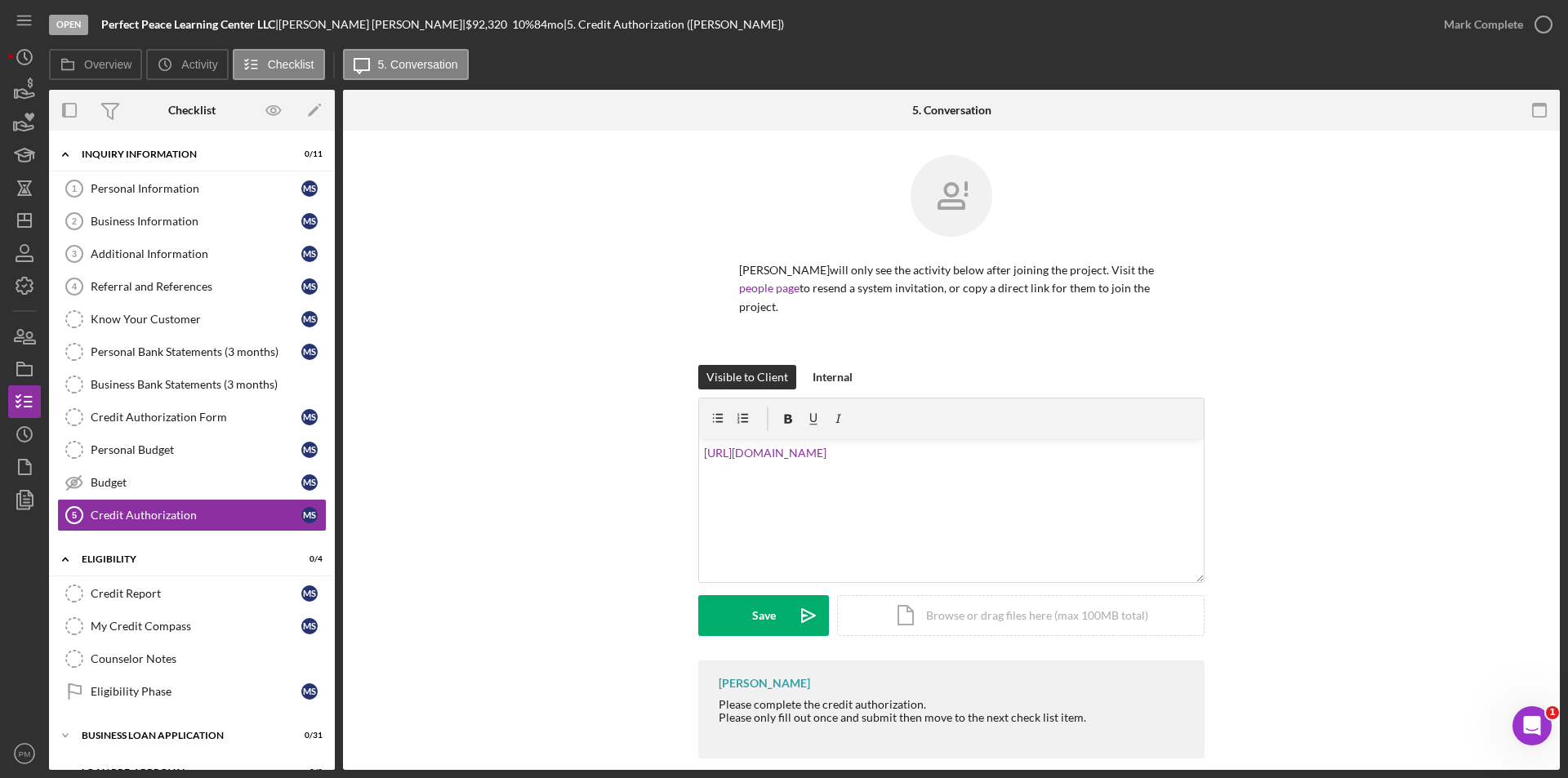
click at [789, 639] on div "Visible to Client Internal v Color teal Color pink Remove color Add row above A…" at bounding box center [951, 513] width 506 height 296
click at [783, 610] on button "Save Icon/icon-invite-send" at bounding box center [764, 616] width 131 height 41
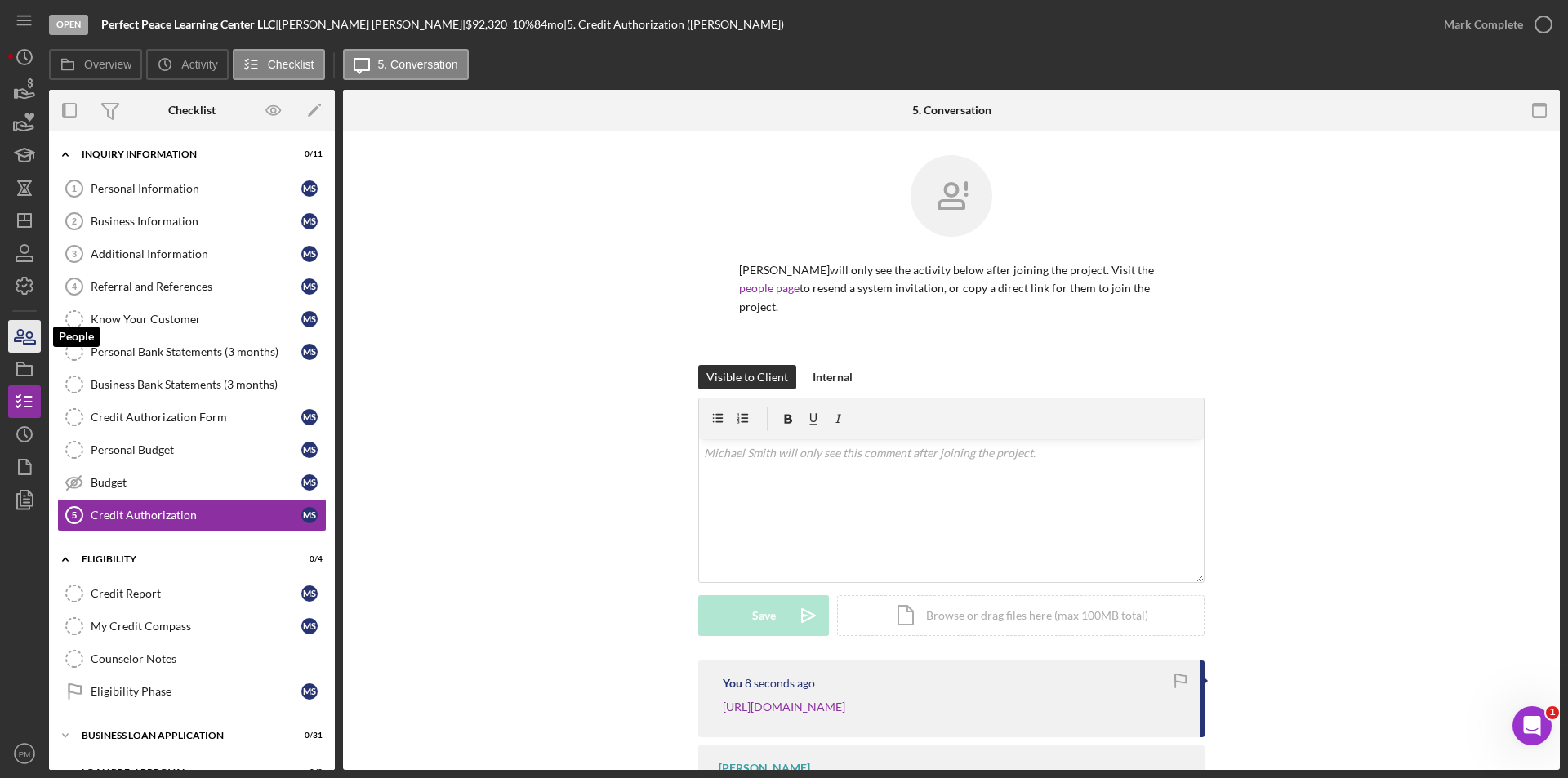
click at [30, 344] on icon "button" at bounding box center [29, 338] width 11 height 11
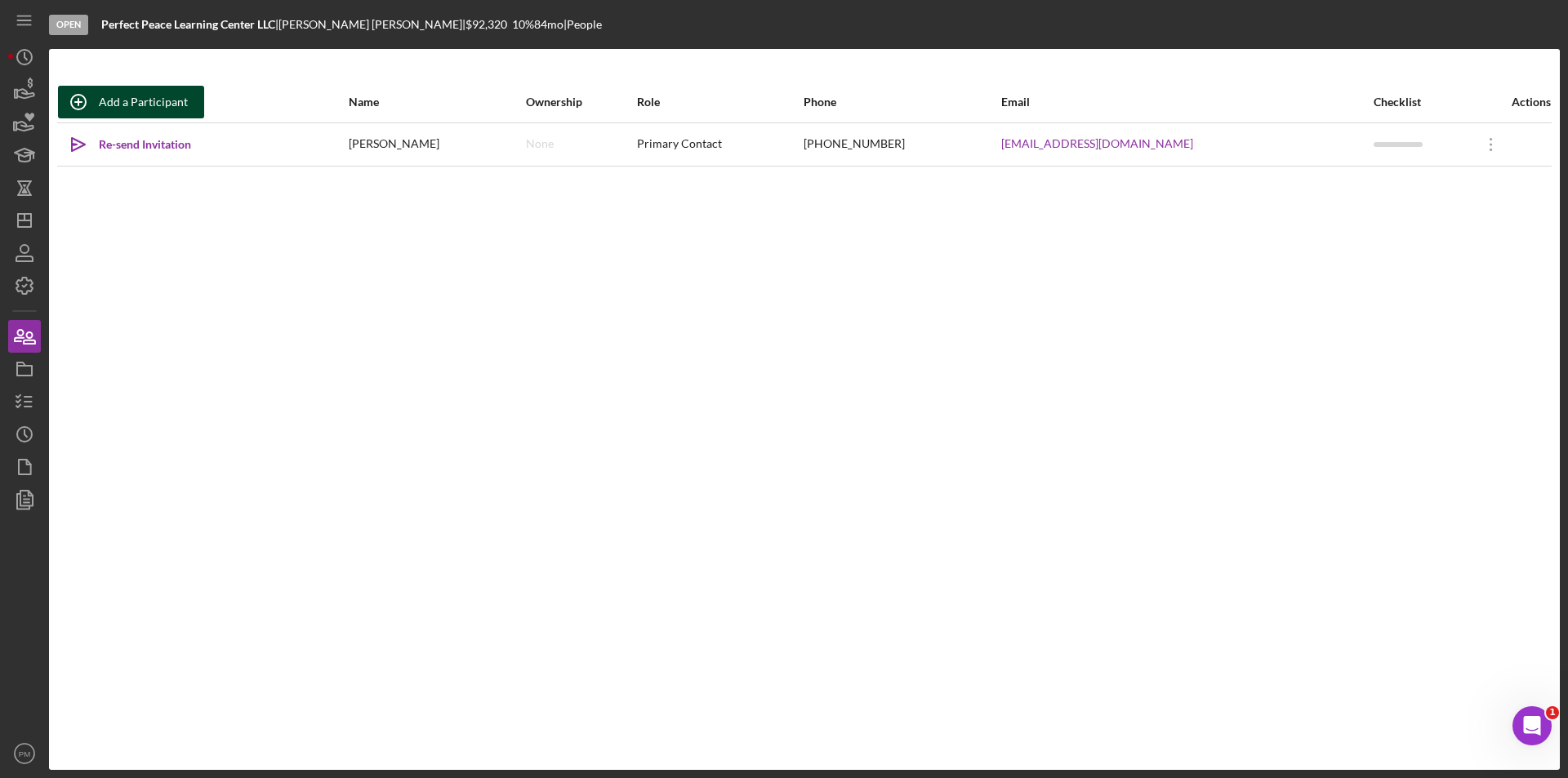
click at [145, 93] on div "Add a Participant" at bounding box center [143, 102] width 89 height 33
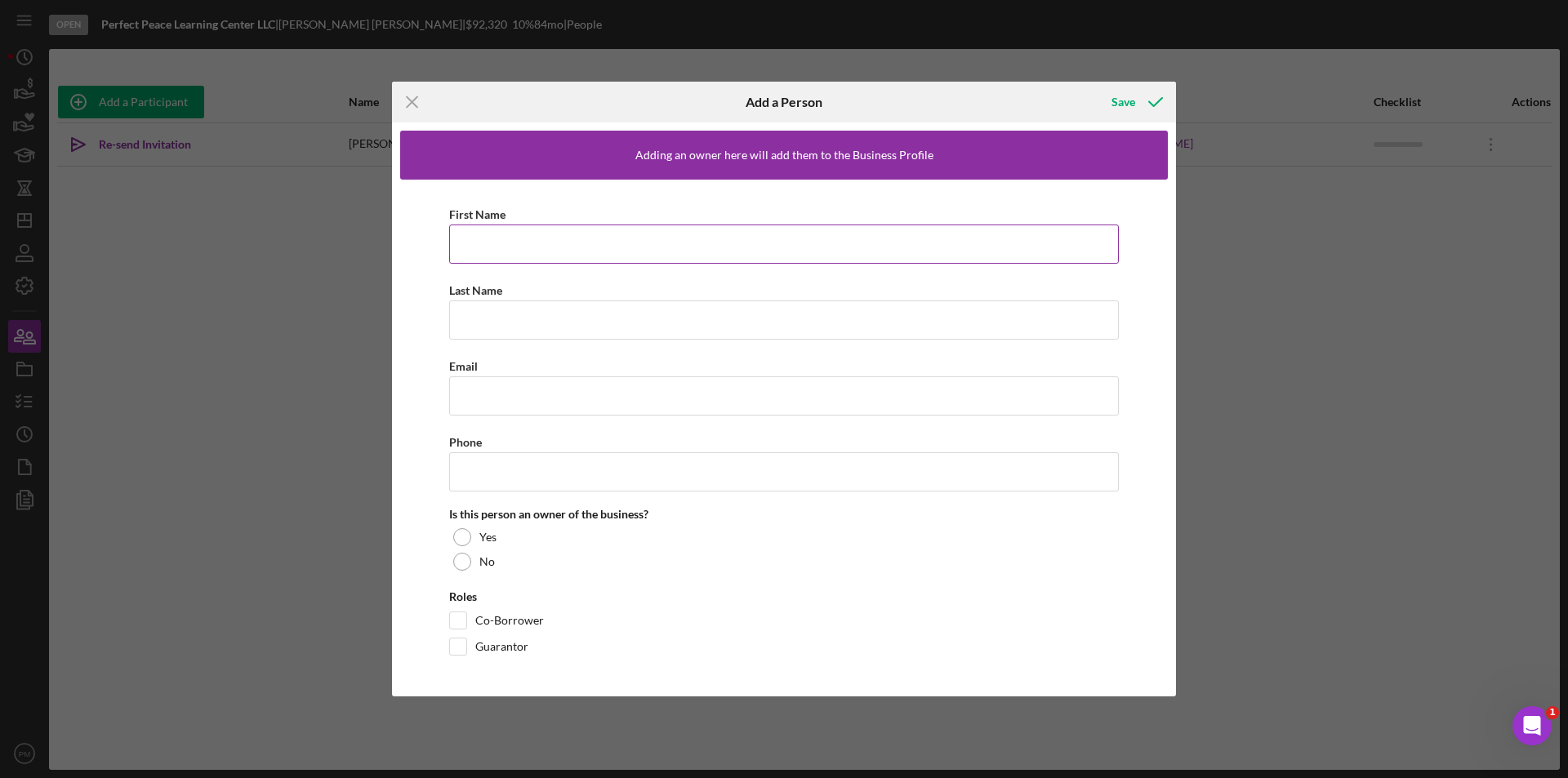
click at [553, 240] on input "First Name" at bounding box center [784, 244] width 669 height 39
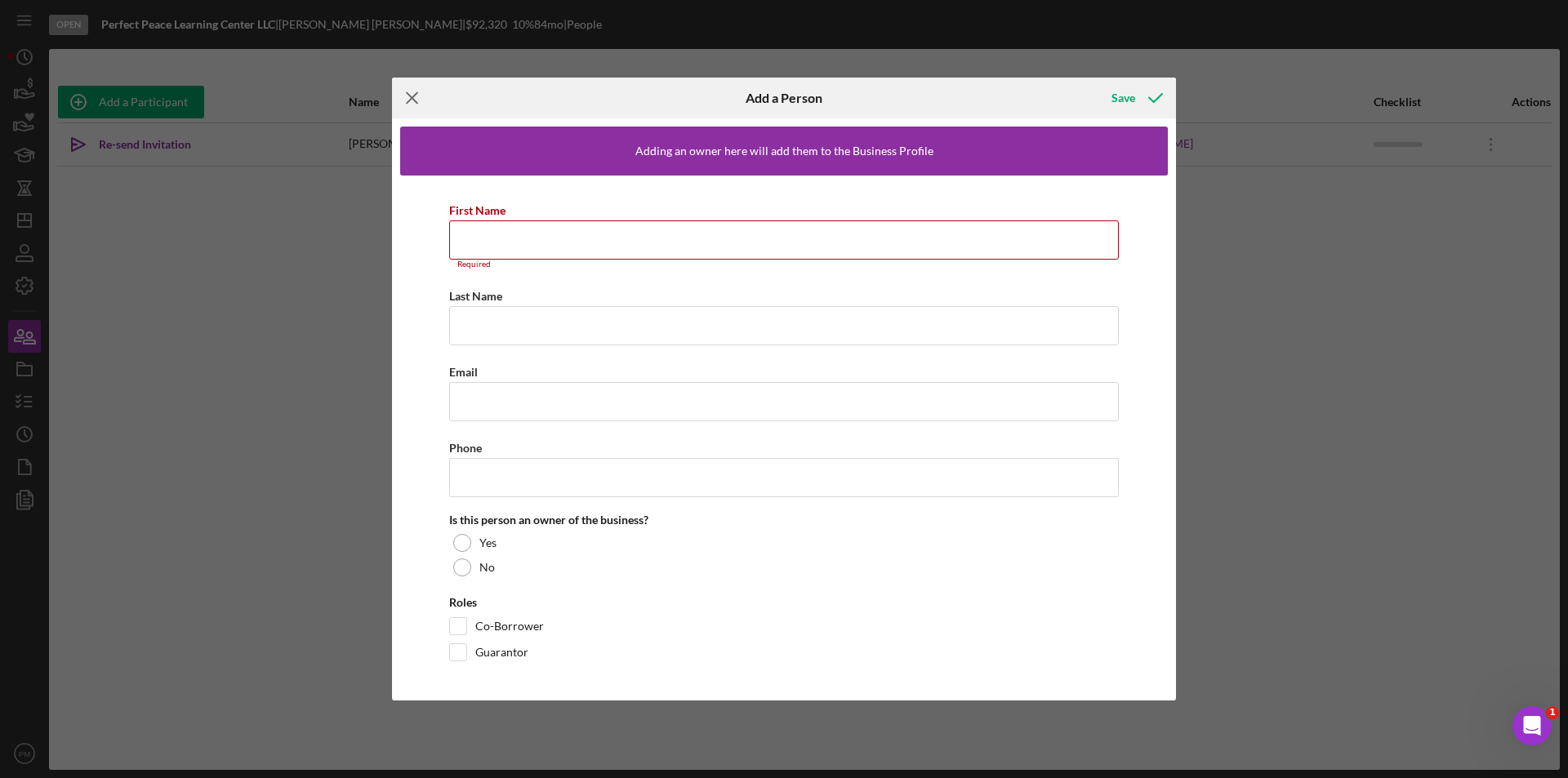
click at [408, 93] on icon "Icon/Menu Close" at bounding box center [413, 98] width 41 height 41
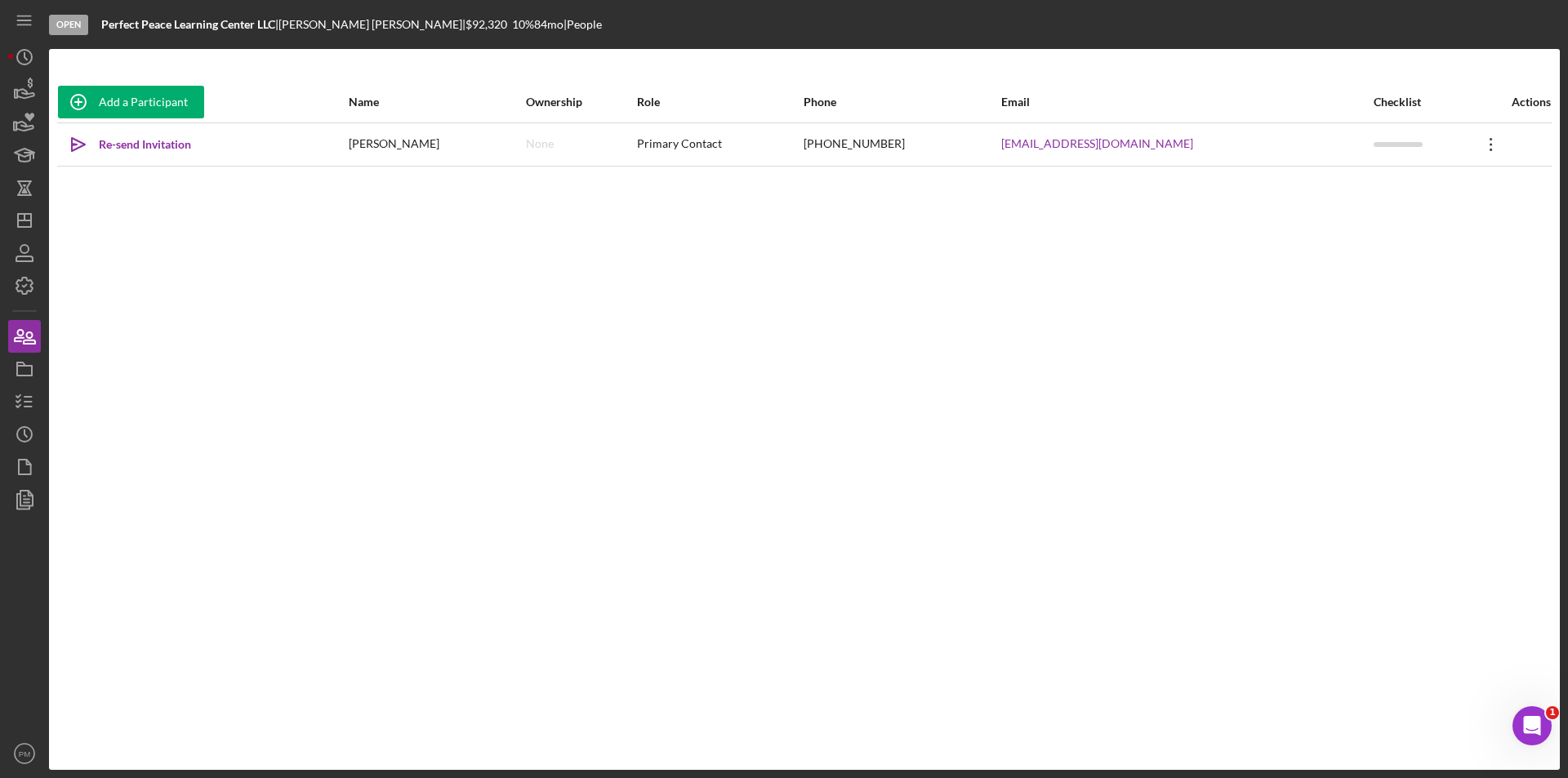
click at [1473, 135] on icon "Icon/Overflow" at bounding box center [1491, 145] width 41 height 41
click at [1425, 200] on div "Icon/Edit Edit" at bounding box center [1406, 187] width 180 height 34
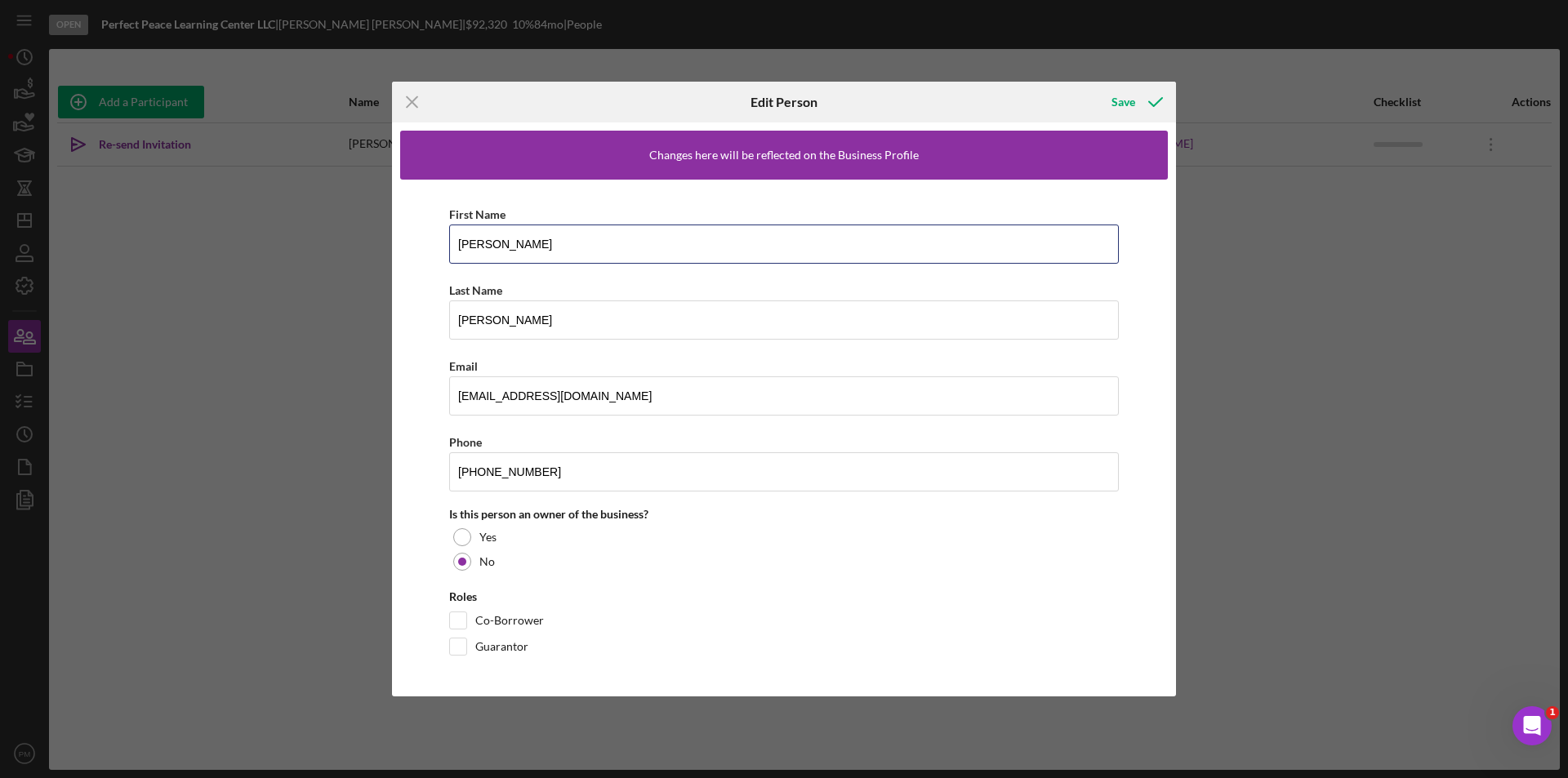
drag, startPoint x: 503, startPoint y: 242, endPoint x: 384, endPoint y: 251, distance: 119.3
click at [384, 251] on div "Icon/Menu Close Edit Person Save Changes here will be reflected on the Business…" at bounding box center [784, 389] width 1568 height 778
type input "Mauntia"
click at [1158, 97] on icon "button" at bounding box center [1155, 102] width 41 height 41
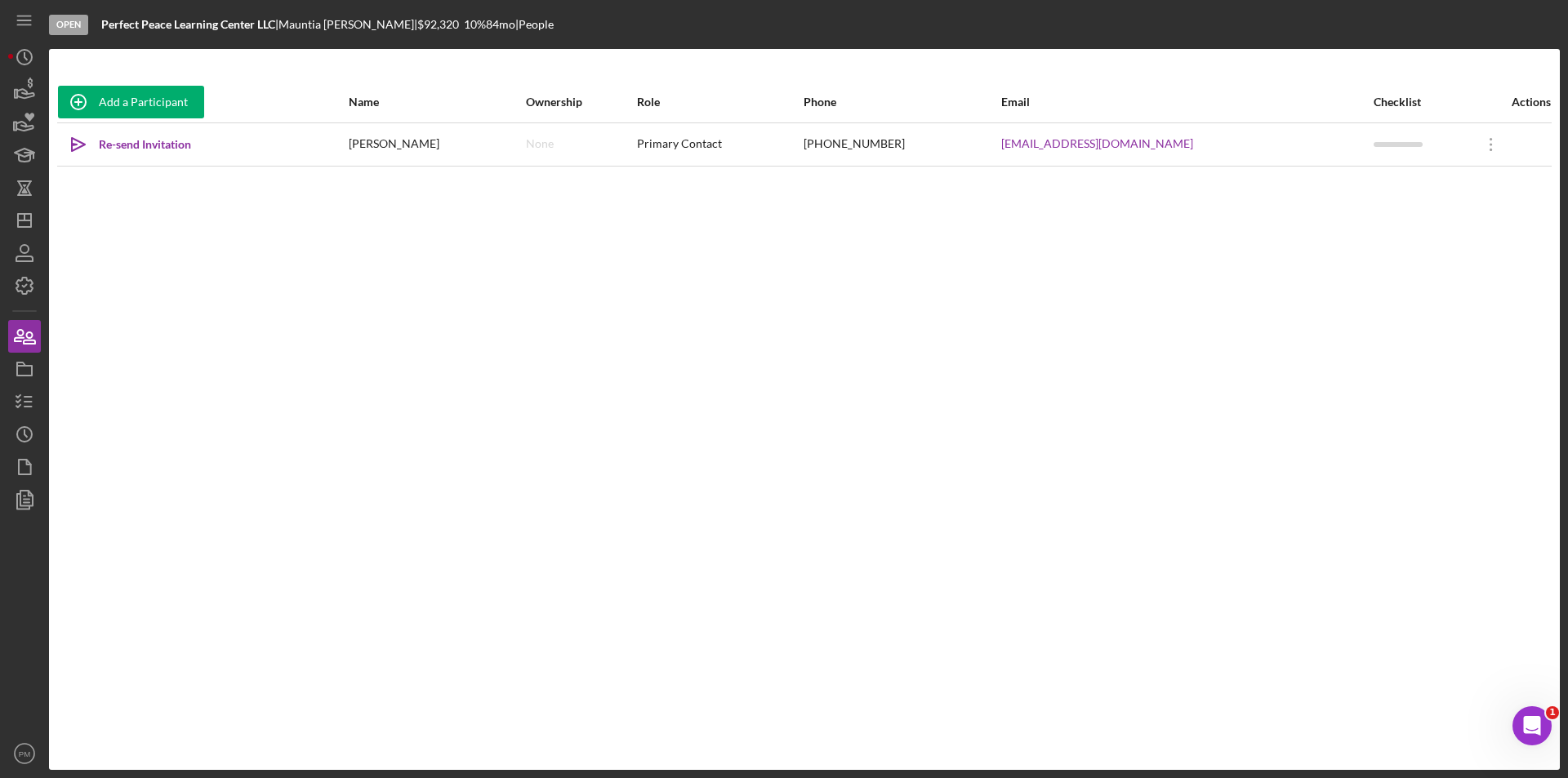
click at [476, 257] on div "Add a Participant Name Ownership Role Phone Email Checklist Actions Icon/icon-i…" at bounding box center [804, 409] width 1511 height 655
click at [108, 105] on div "Add a Participant" at bounding box center [143, 102] width 89 height 33
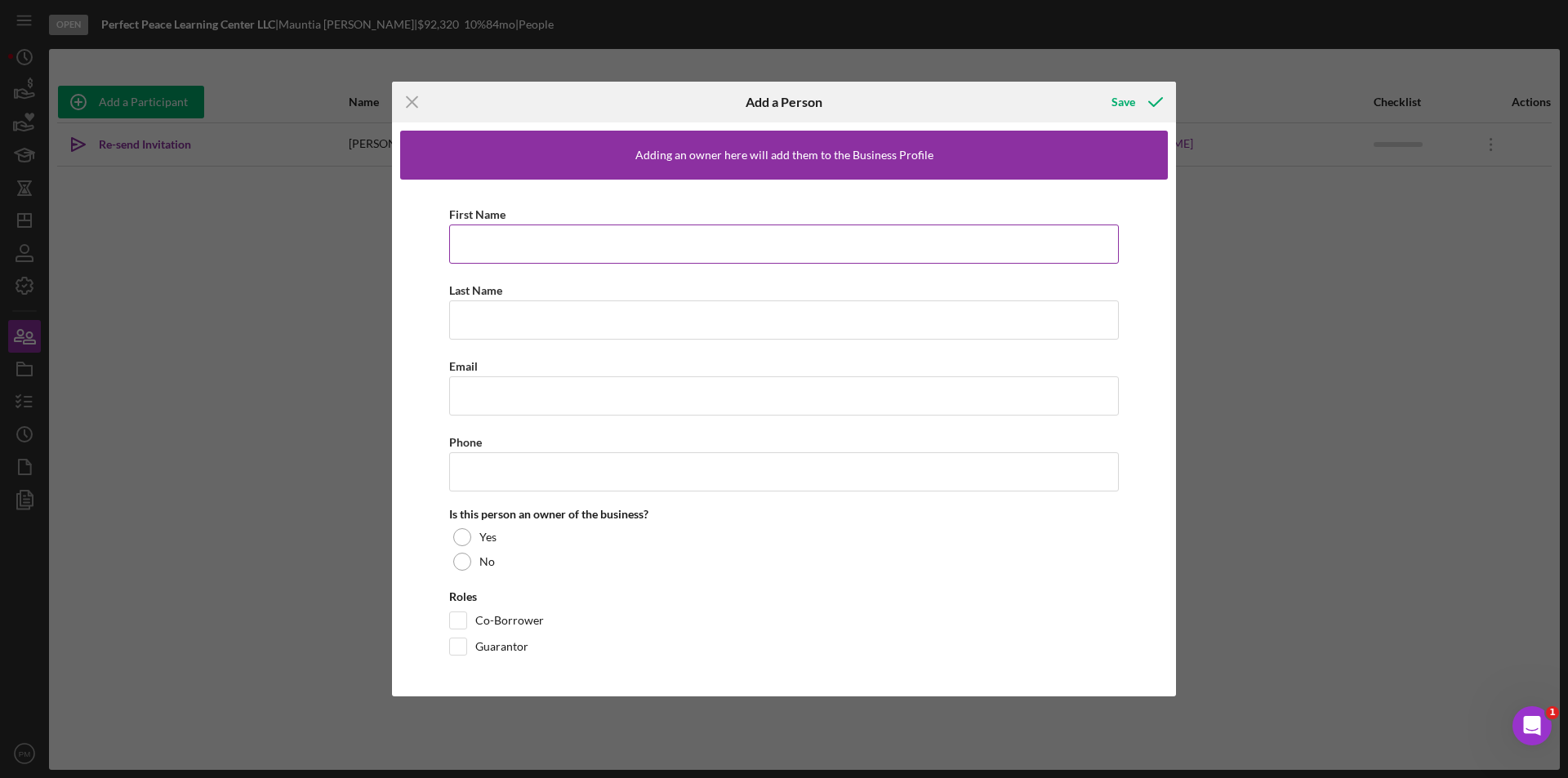
click at [513, 234] on input "First Name" at bounding box center [784, 244] width 669 height 39
type input "Michael"
click at [507, 315] on input "Last Name" at bounding box center [784, 320] width 669 height 39
type input "Smith"
drag, startPoint x: 480, startPoint y: 404, endPoint x: 488, endPoint y: 330, distance: 74.4
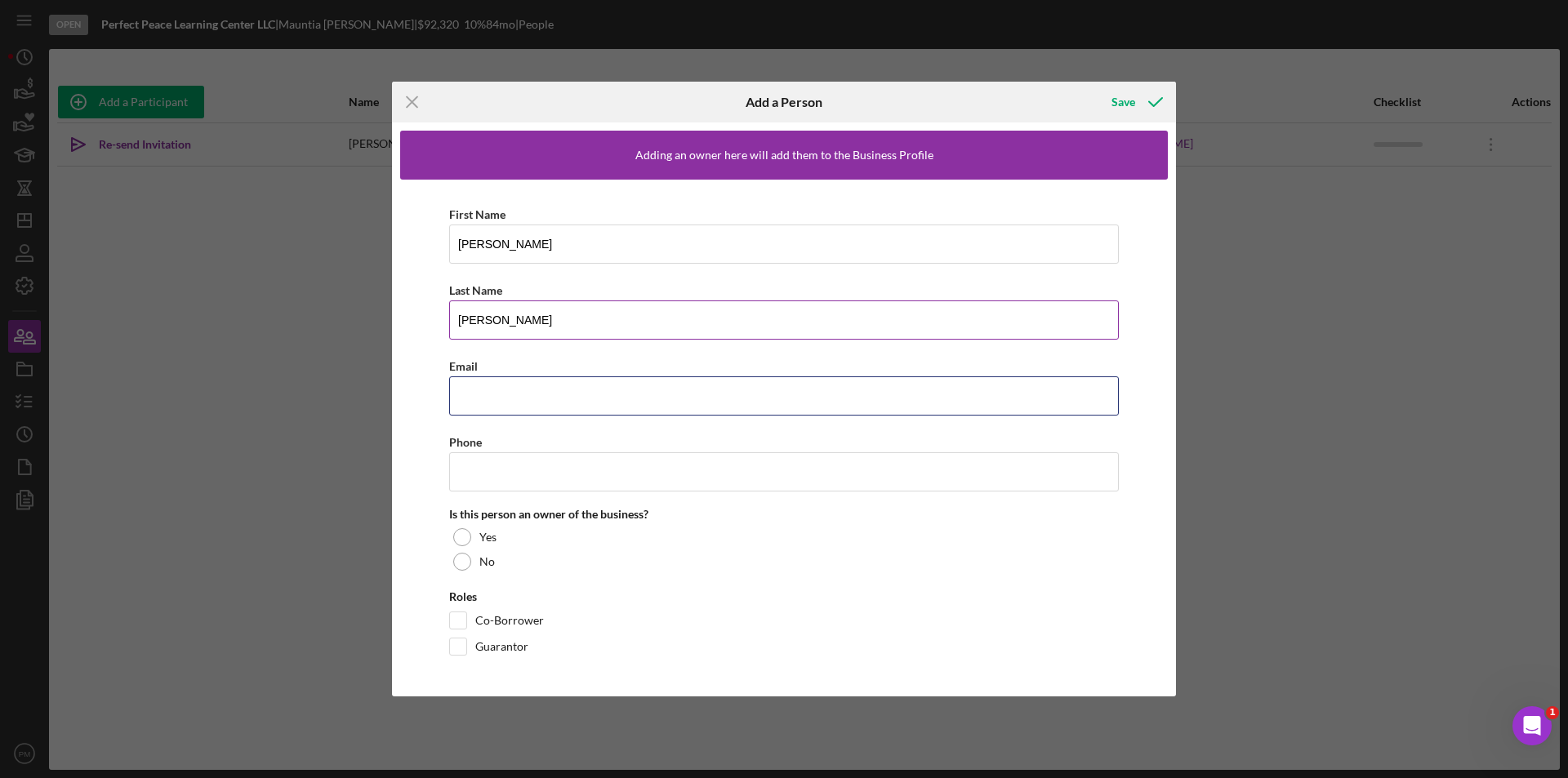
click at [480, 404] on input "Email" at bounding box center [784, 396] width 669 height 39
paste input "storyeatermichael@gmail.com"
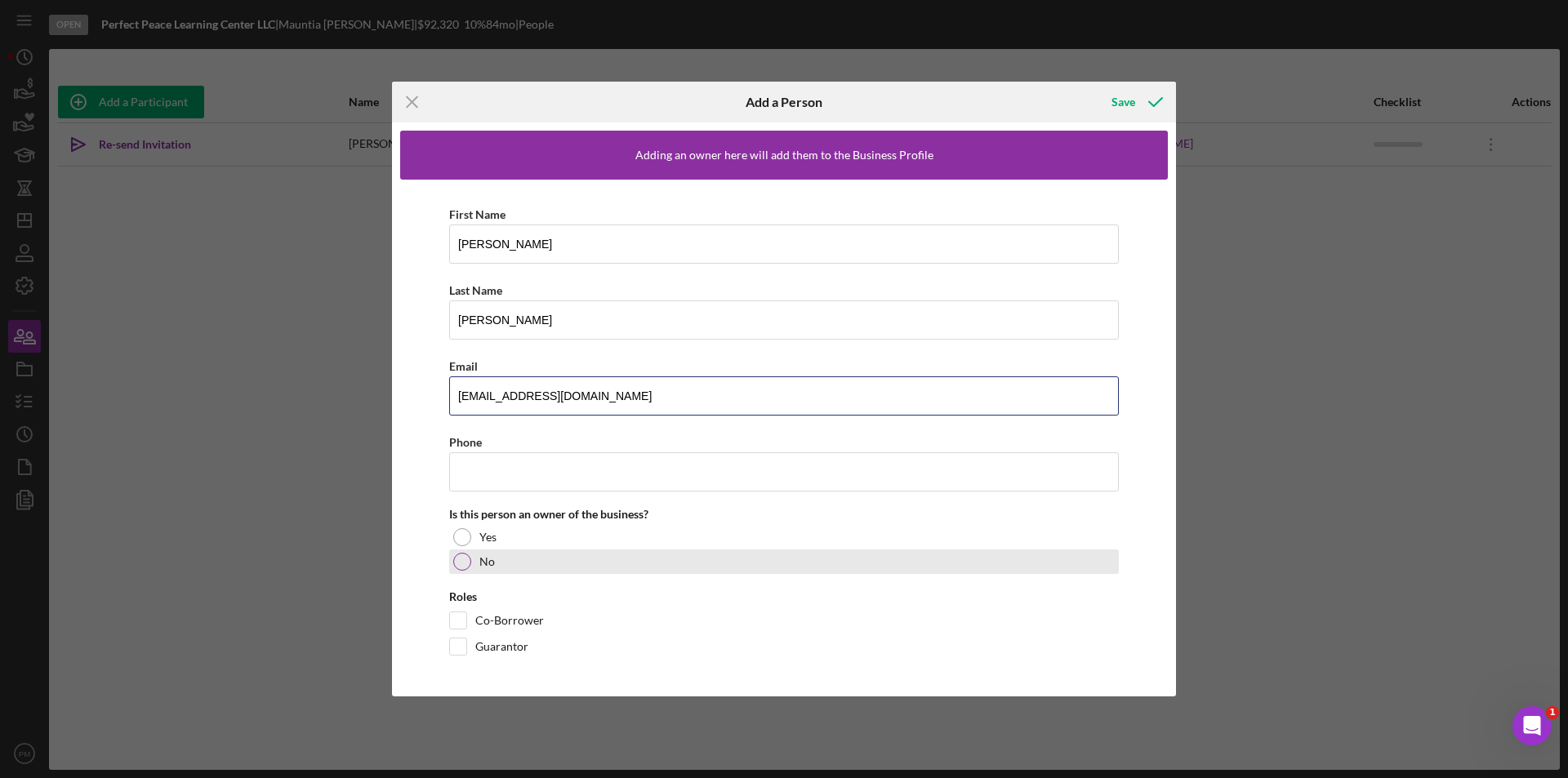
type input "storyeatermichael@gmail.com"
click at [465, 558] on div at bounding box center [462, 562] width 18 height 18
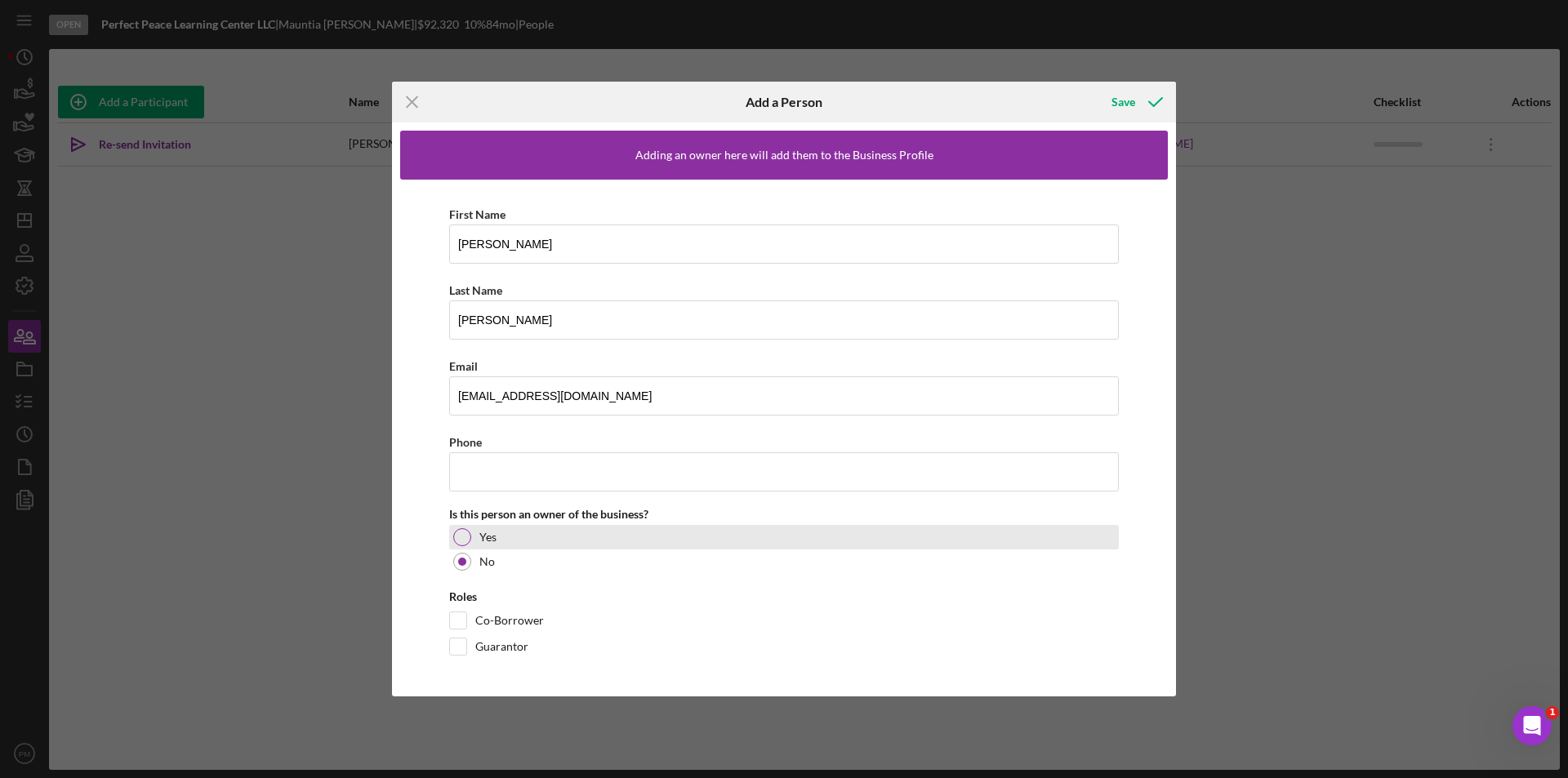
click at [461, 530] on div at bounding box center [462, 536] width 18 height 18
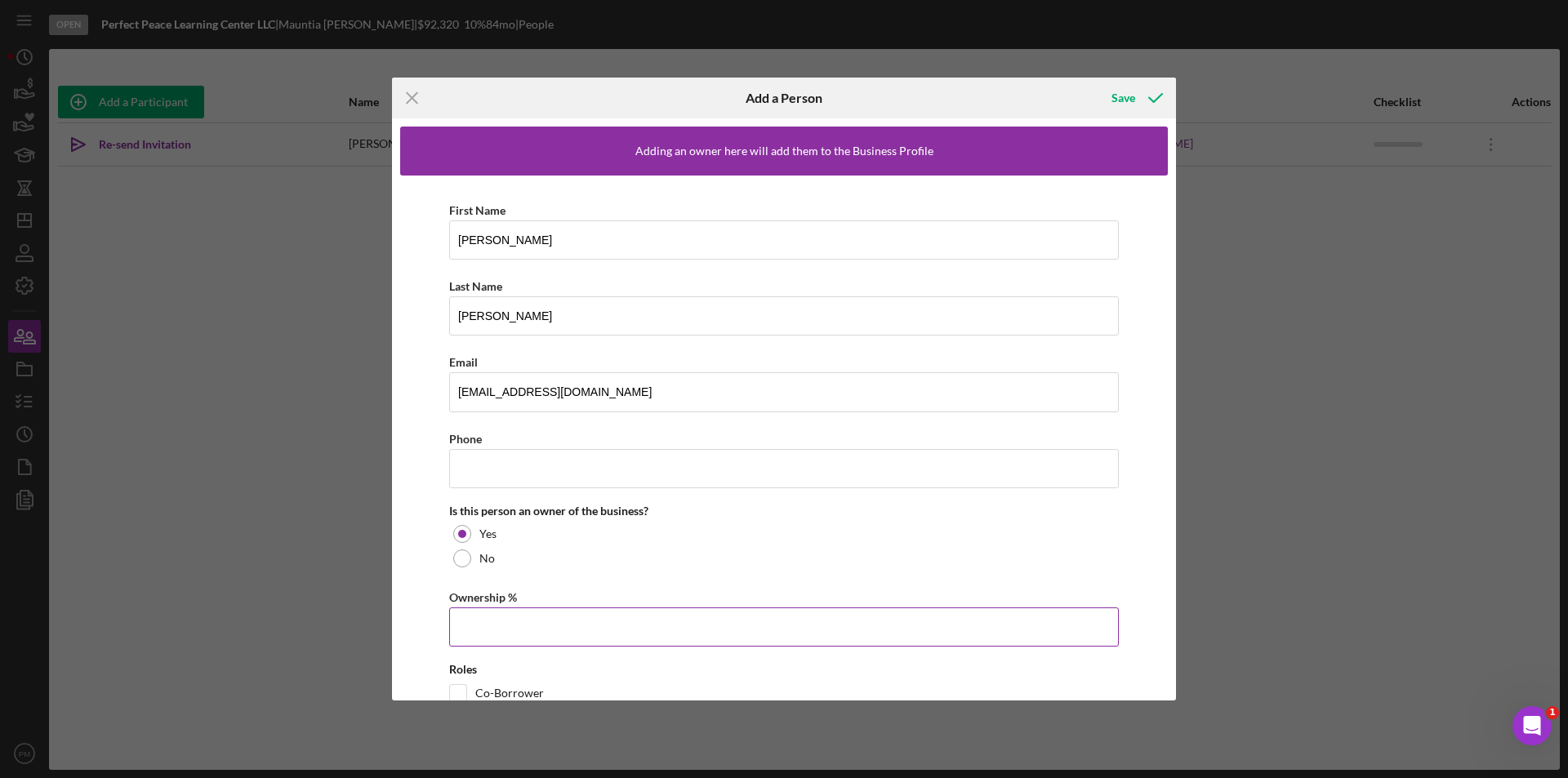
scroll to position [68, 0]
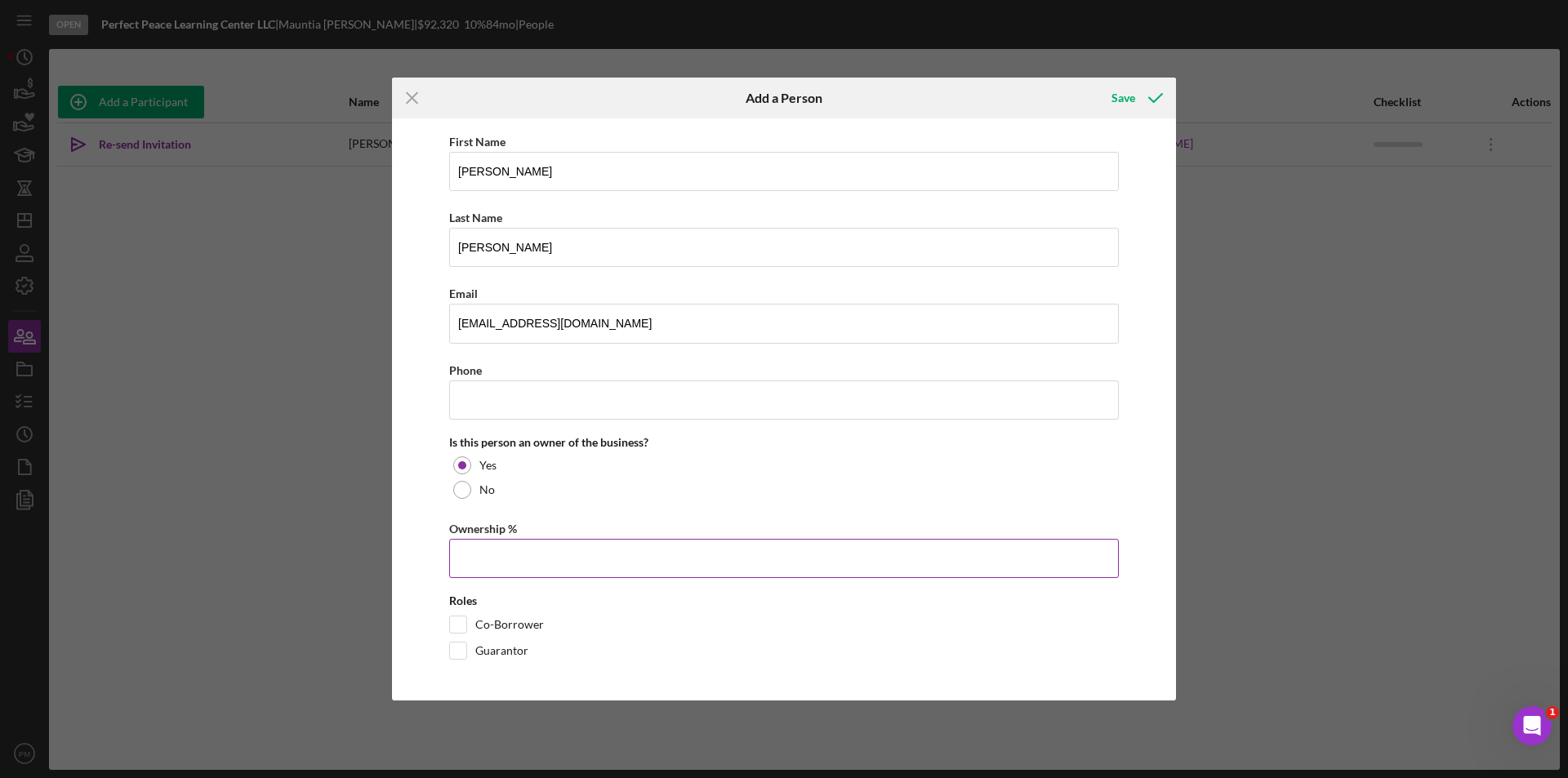
click at [476, 541] on input "Ownership %" at bounding box center [784, 559] width 669 height 39
type input "50.00%"
click at [459, 623] on input "Co-Borrower" at bounding box center [458, 624] width 16 height 16
checkbox input "true"
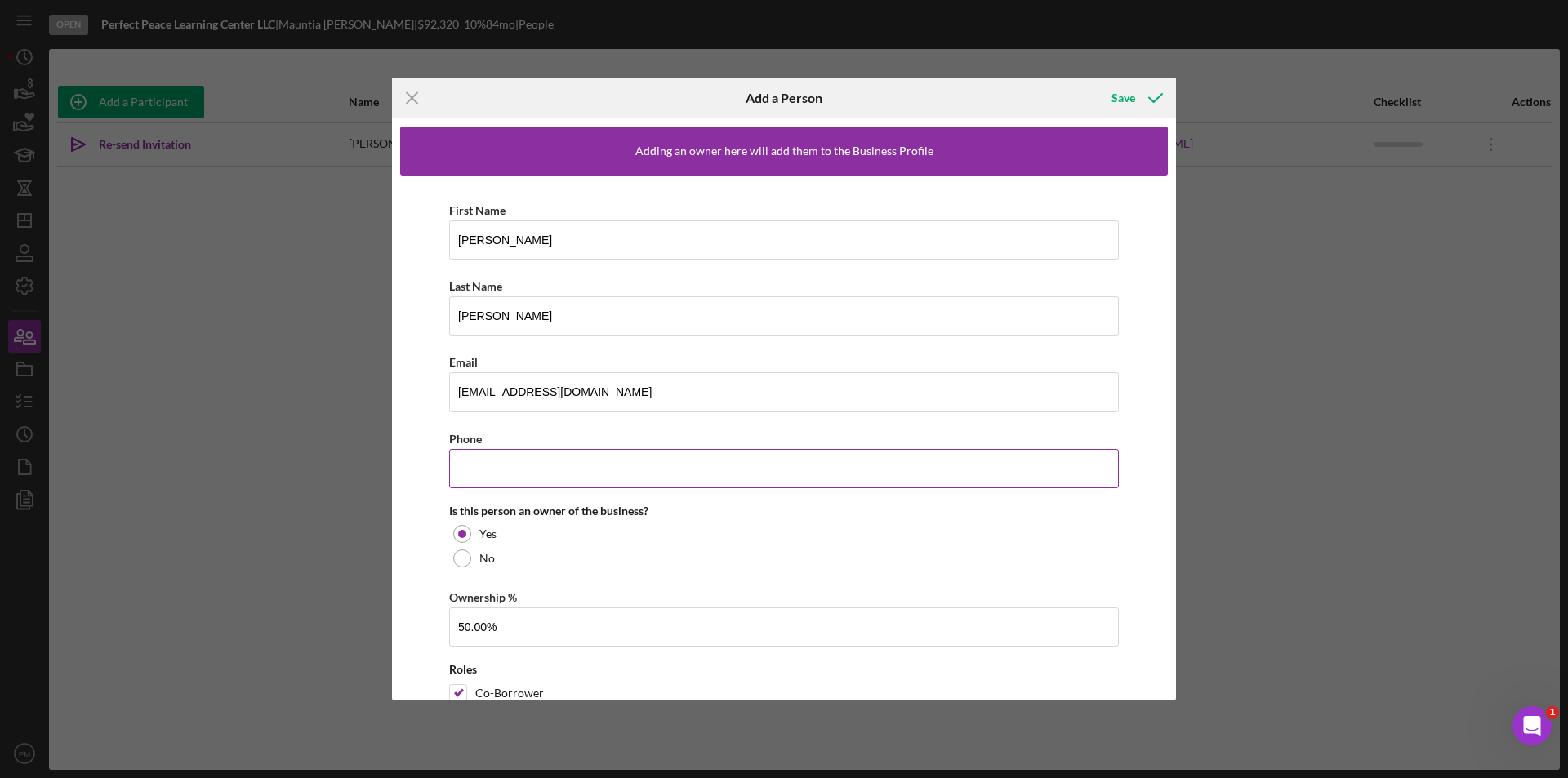
click at [725, 458] on input "Phone" at bounding box center [784, 469] width 669 height 39
paste input "(503) 701-8226"
type input "(503) 701-8226"
click at [1127, 384] on div "First Name Michael Last Name Smith Email storyeatermichael@gmail.com Phone (503…" at bounding box center [784, 468] width 768 height 585
click at [1135, 92] on icon "button" at bounding box center [1155, 98] width 41 height 41
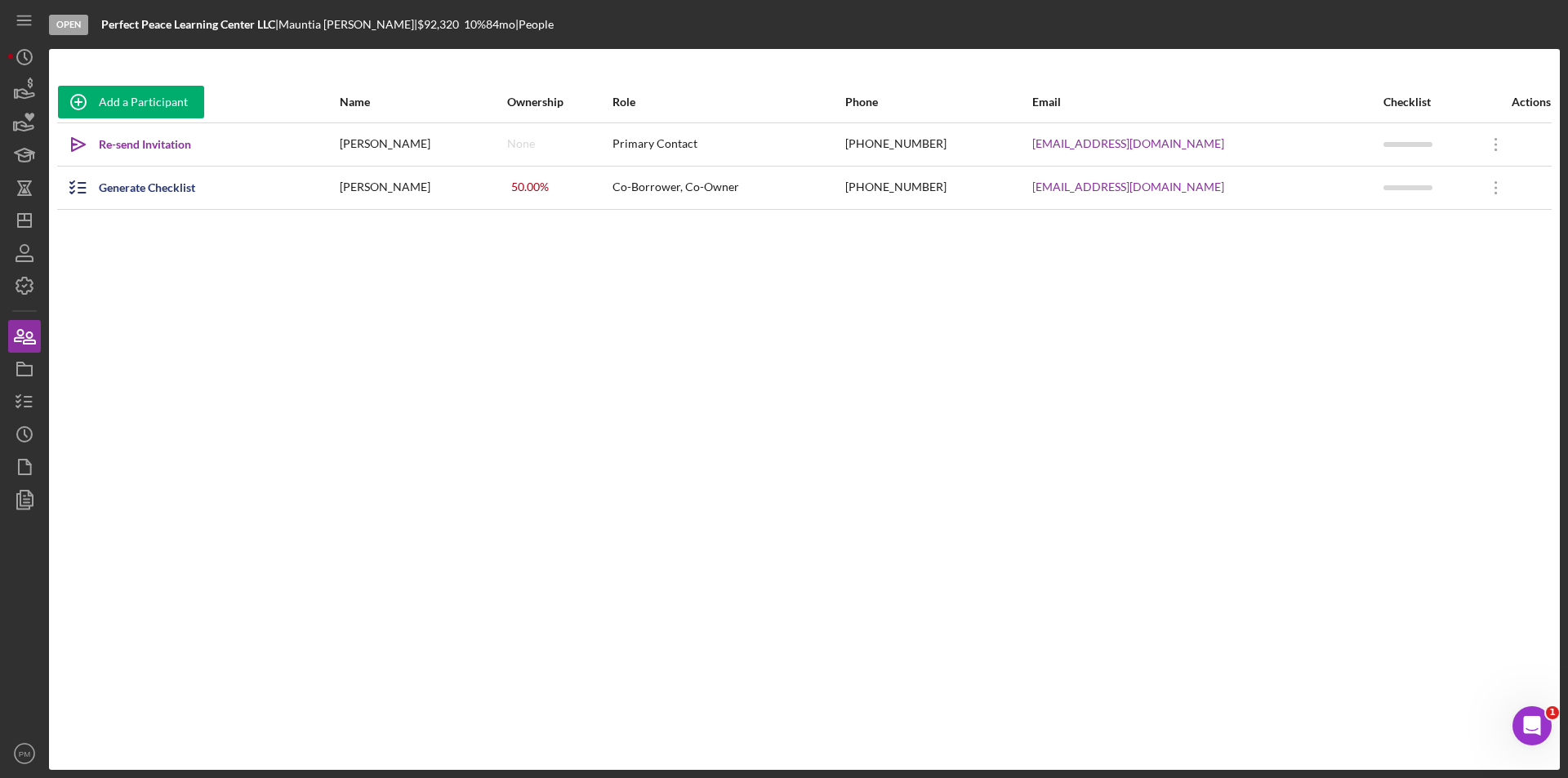
click at [447, 351] on div "Add a Participant Name Ownership Role Phone Email Checklist Actions Icon/icon-i…" at bounding box center [804, 409] width 1511 height 655
click at [89, 189] on icon "button" at bounding box center [79, 188] width 41 height 41
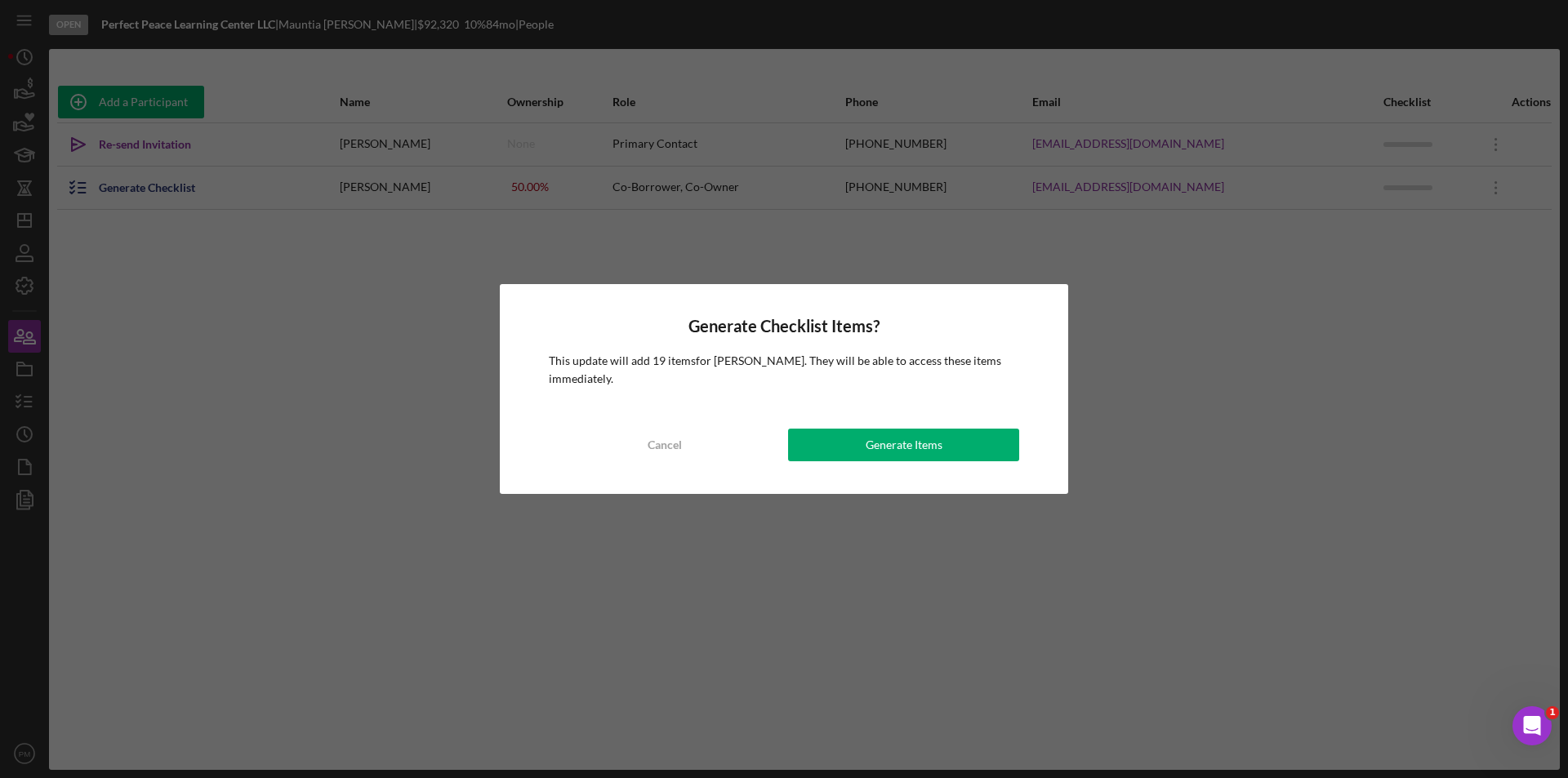
click at [847, 428] on div "Generate Checklist Items? This update will add 19 items for Michael Smith . The…" at bounding box center [784, 389] width 568 height 211
drag, startPoint x: 852, startPoint y: 446, endPoint x: 451, endPoint y: 391, distance: 404.8
click at [842, 446] on button "Generate Items" at bounding box center [903, 445] width 231 height 33
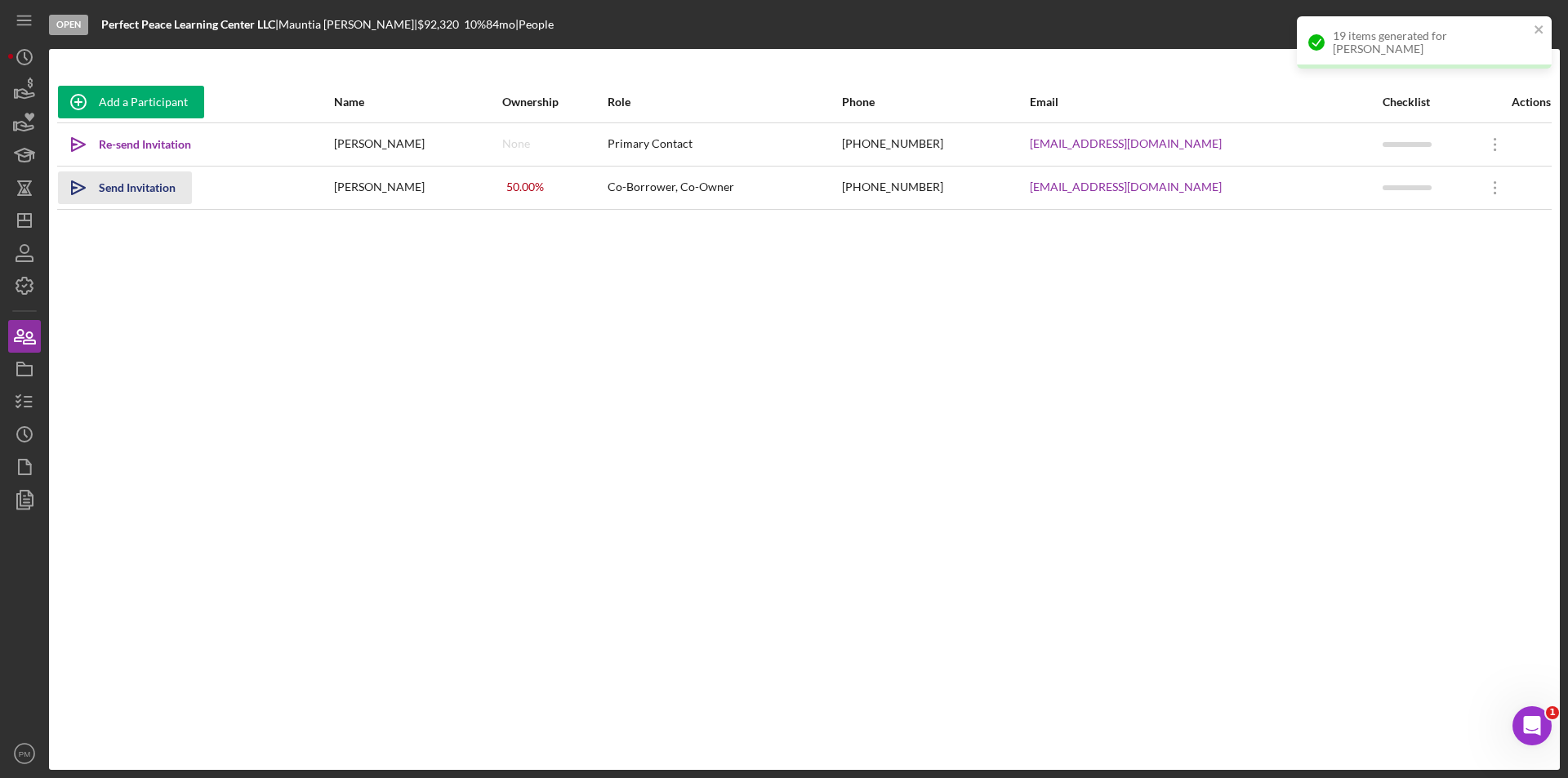
click at [66, 189] on icon "Icon/icon-invite-send" at bounding box center [79, 188] width 41 height 41
click at [183, 330] on div "Add a Participant Name Ownership Role Phone Email Checklist Actions Icon/icon-i…" at bounding box center [804, 409] width 1511 height 655
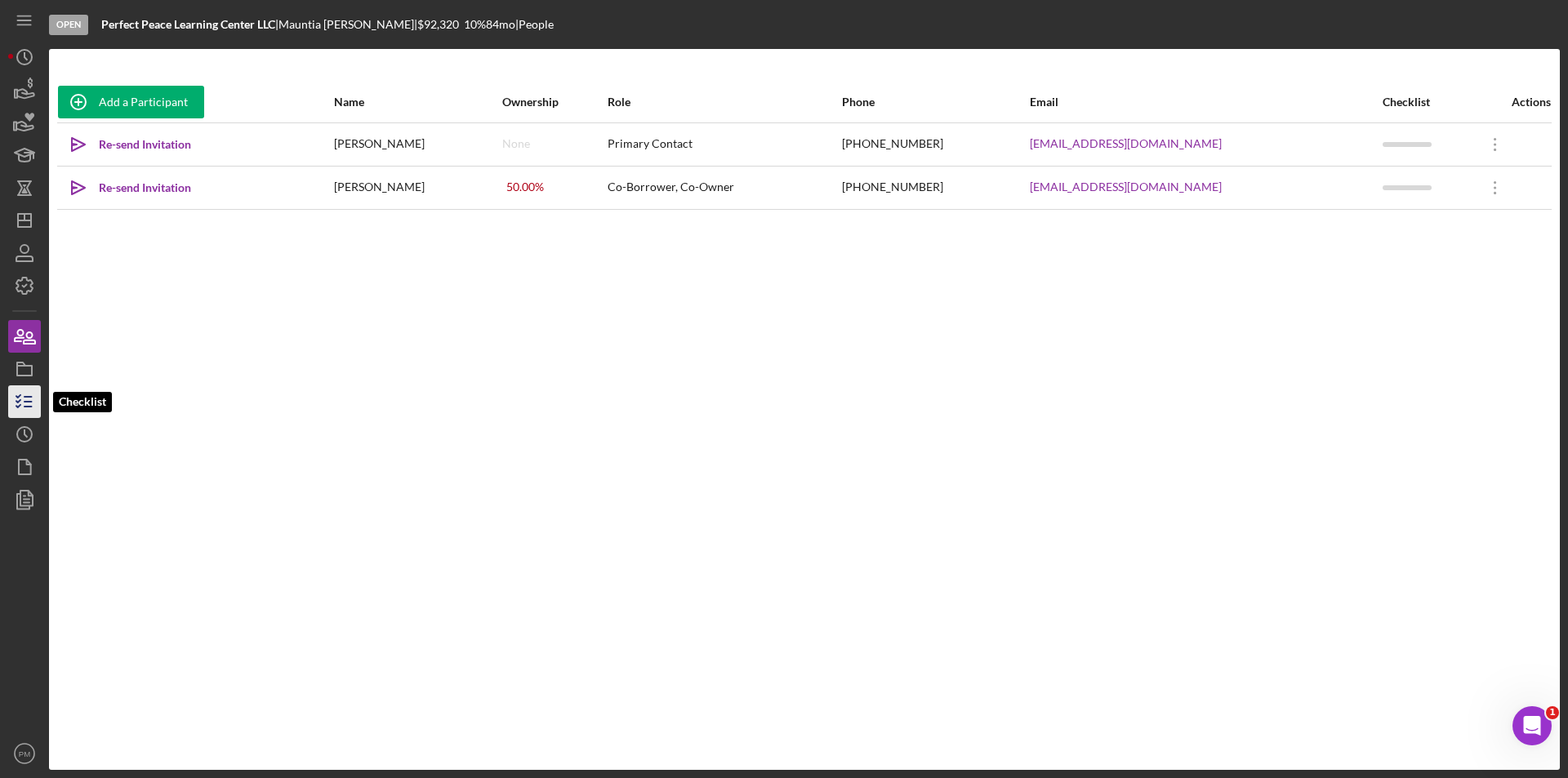
click at [24, 402] on line "button" at bounding box center [28, 402] width 7 height 0
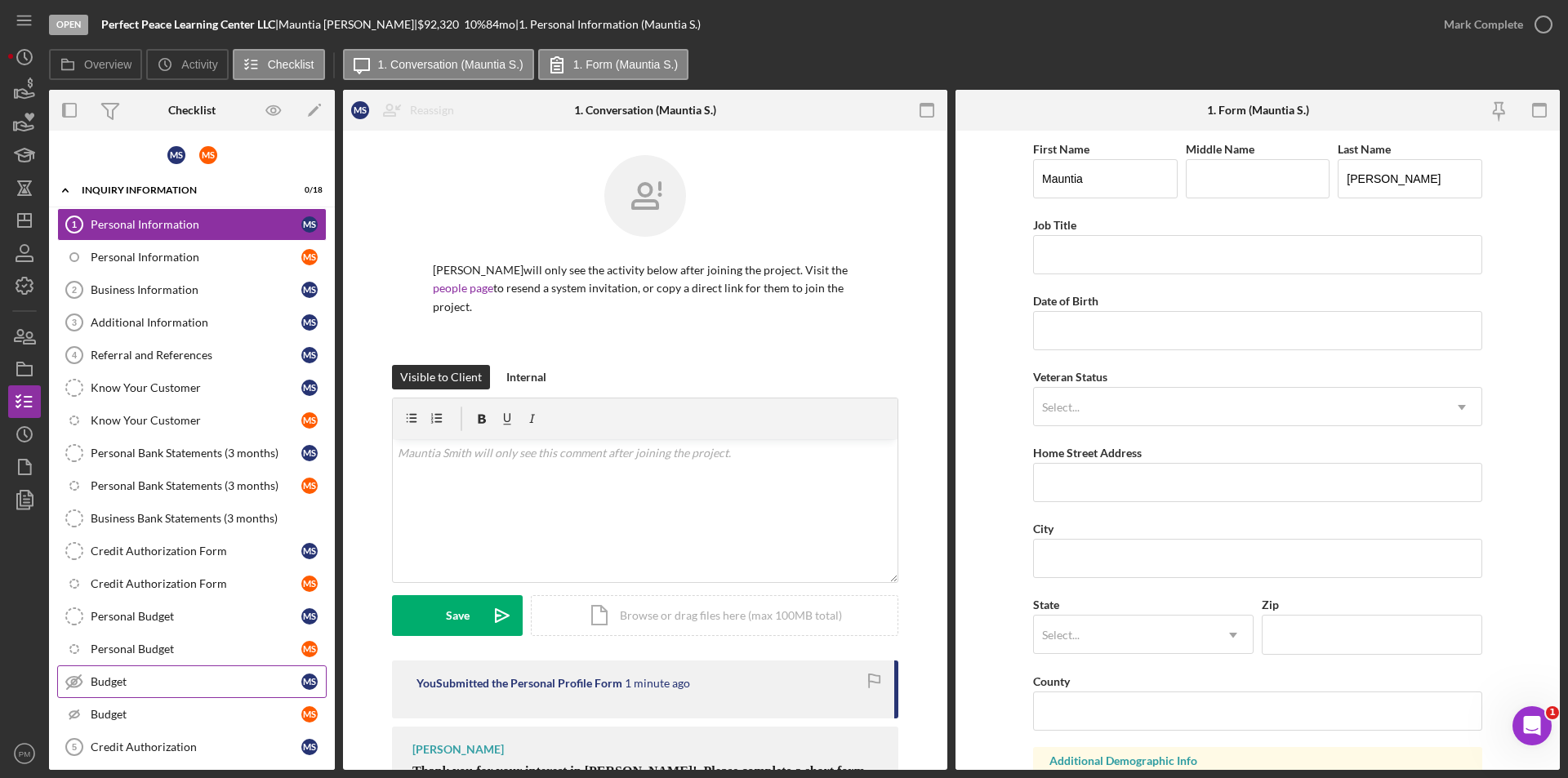
scroll to position [227, 0]
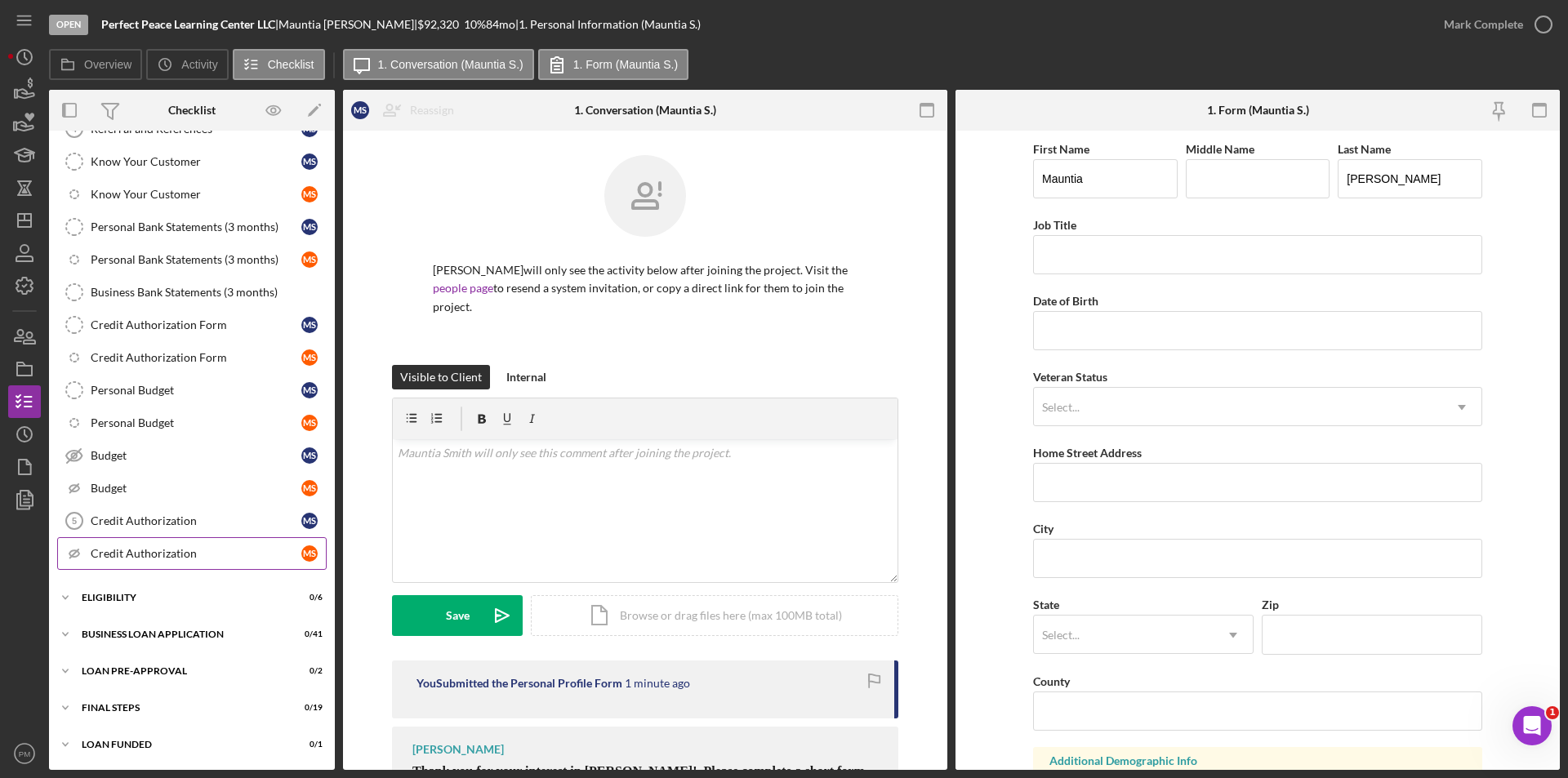
click at [151, 562] on link "Icon/Checklist Item Sub Hidden Credit Authorization M S" at bounding box center [192, 553] width 270 height 33
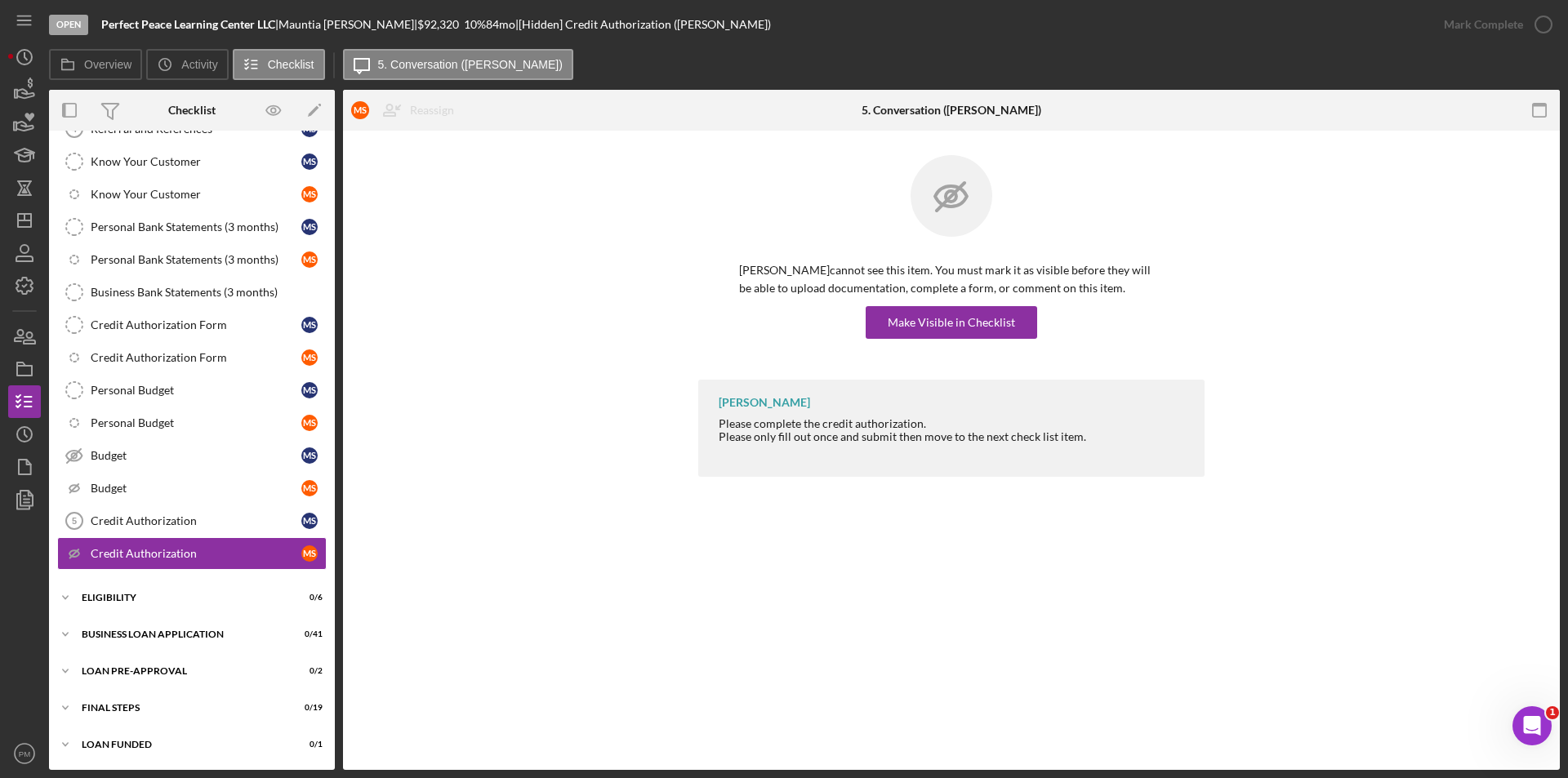
scroll to position [227, 0]
click at [905, 320] on div "Make Visible in Checklist" at bounding box center [951, 322] width 127 height 33
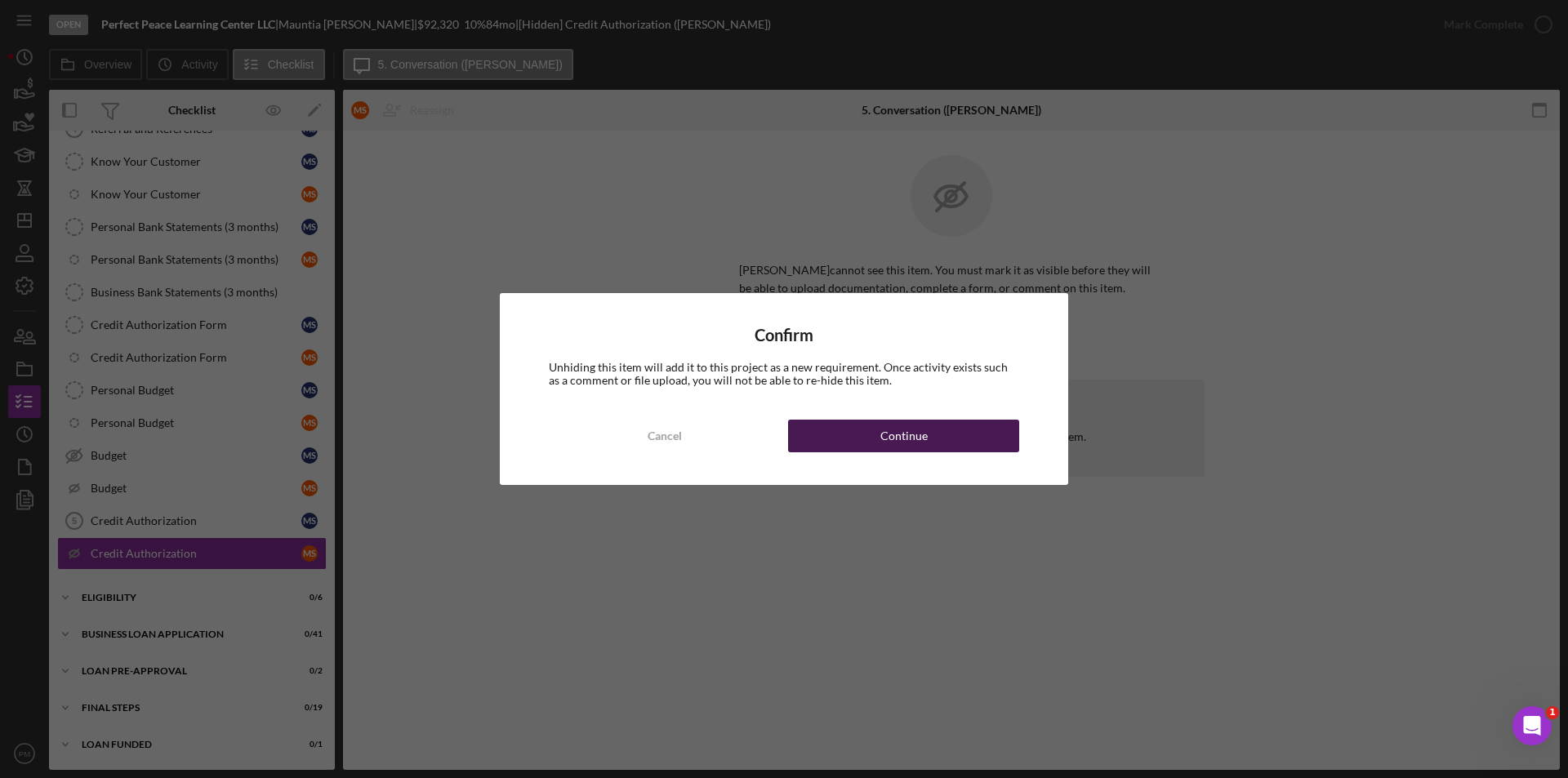
click at [909, 422] on div "Continue" at bounding box center [903, 435] width 48 height 33
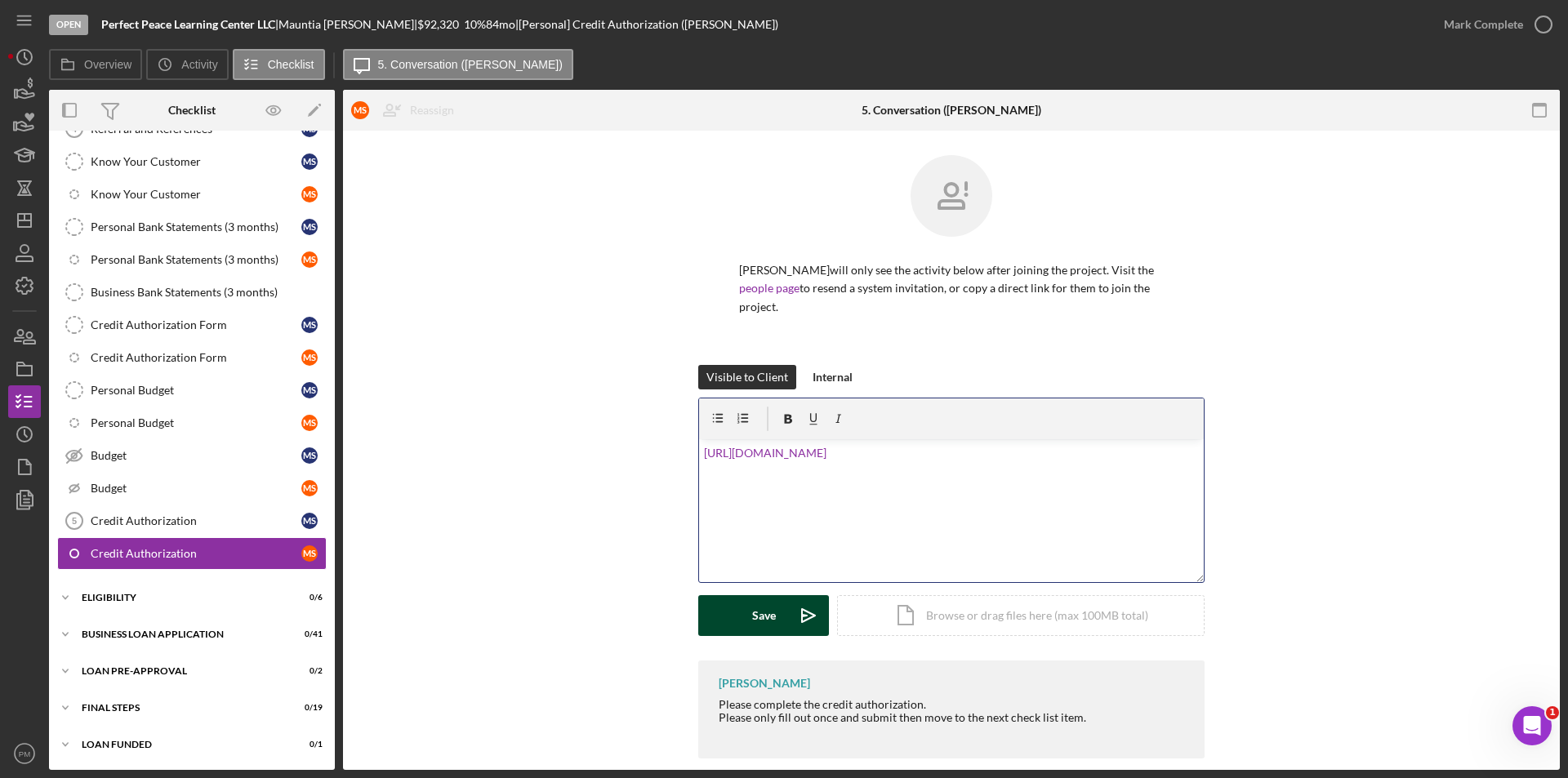
click at [790, 612] on icon "Icon/icon-invite-send" at bounding box center [809, 616] width 41 height 41
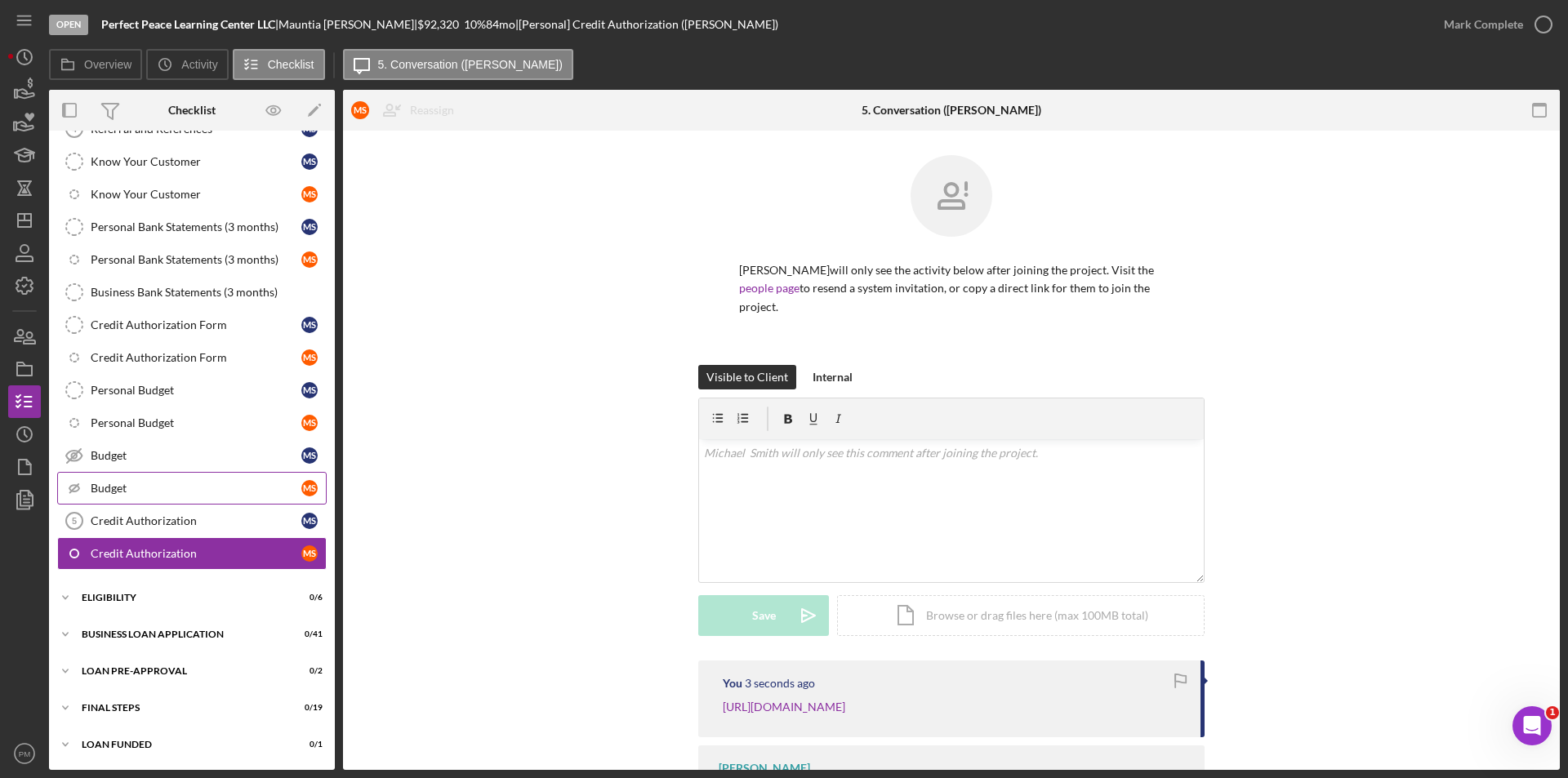
click at [200, 486] on div "Budget" at bounding box center [196, 489] width 211 height 13
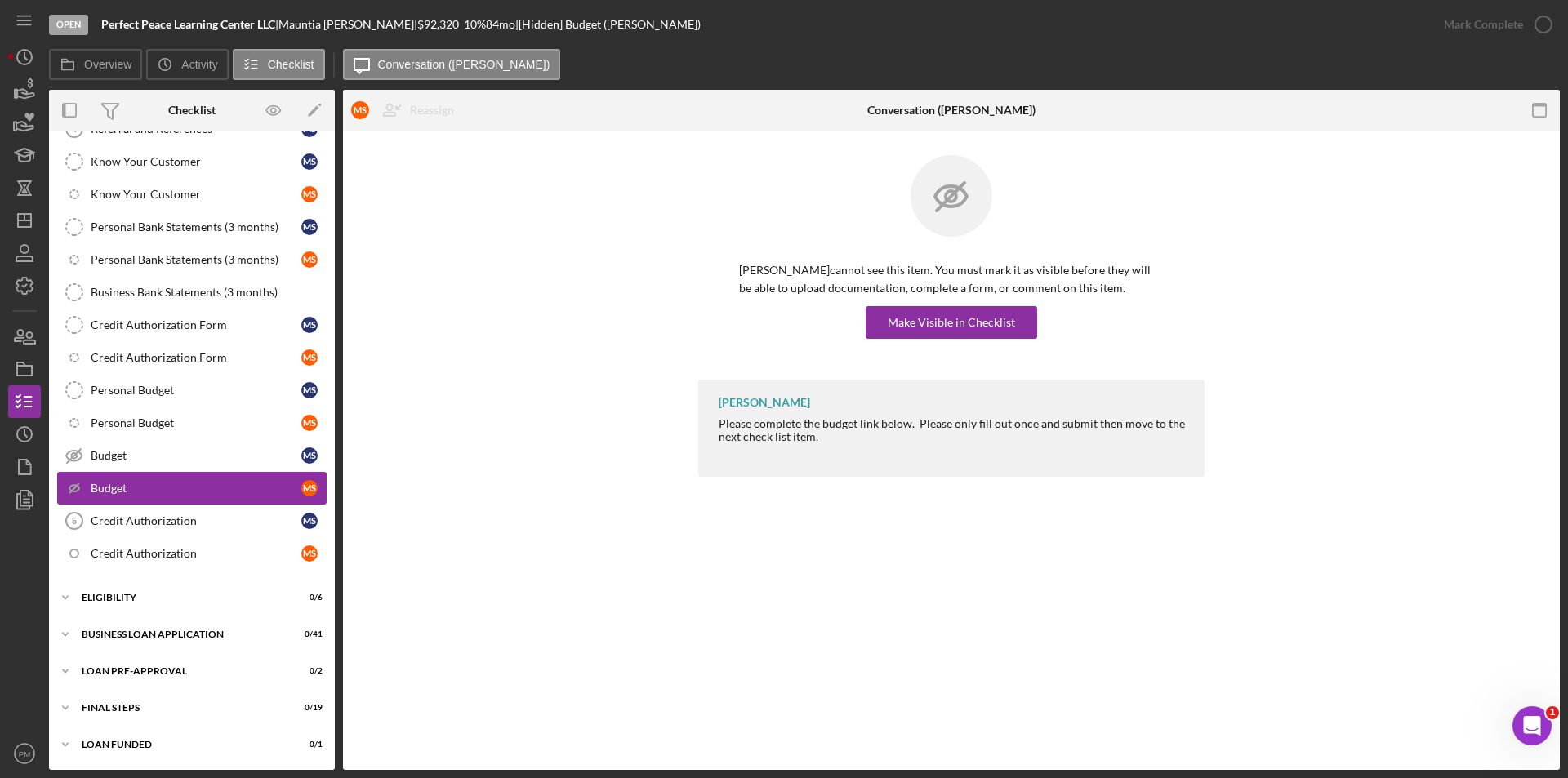
scroll to position [227, 0]
click at [897, 326] on div "Make Visible in Checklist" at bounding box center [951, 322] width 127 height 33
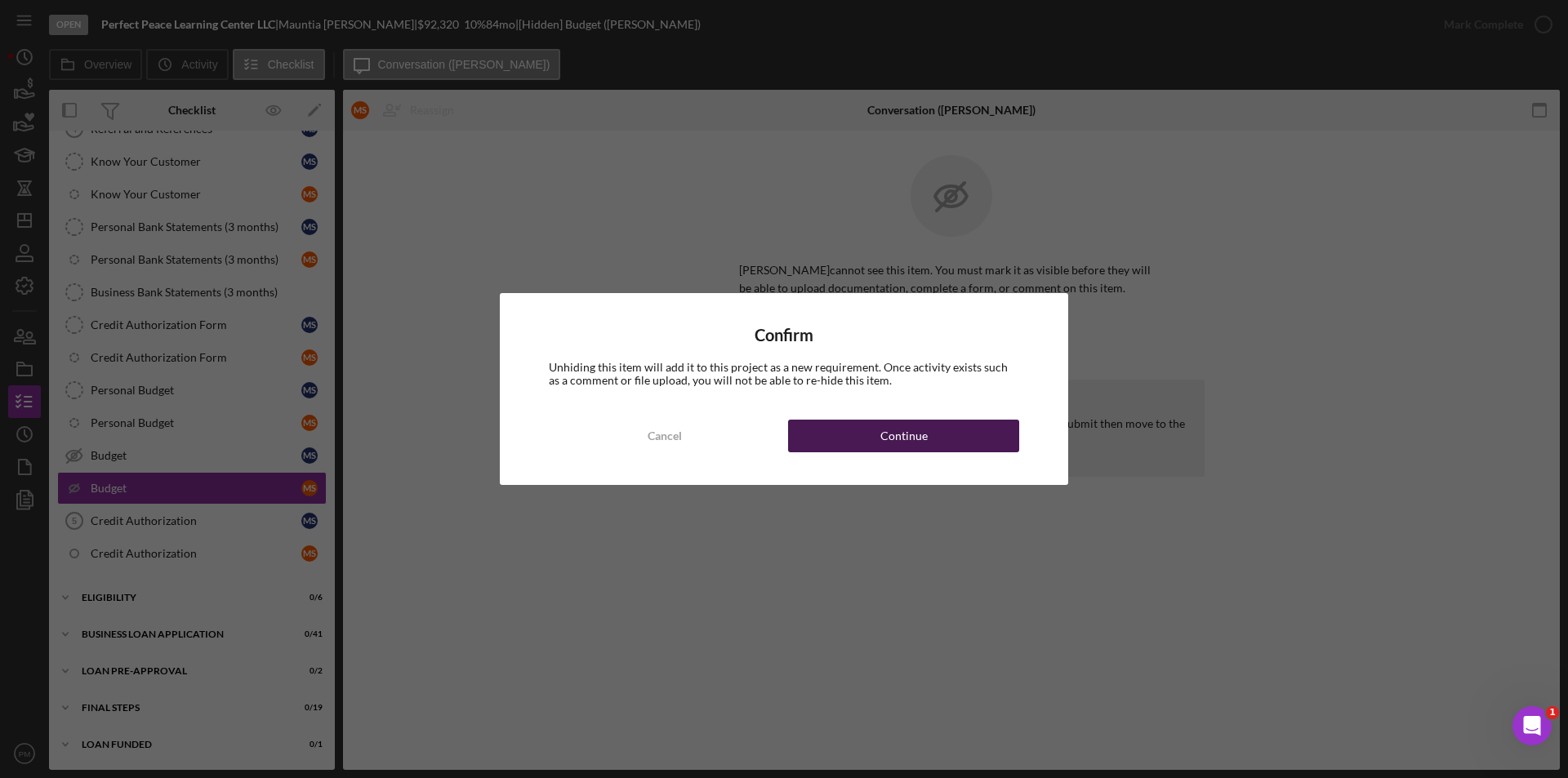
click at [872, 425] on button "Continue" at bounding box center [903, 435] width 231 height 33
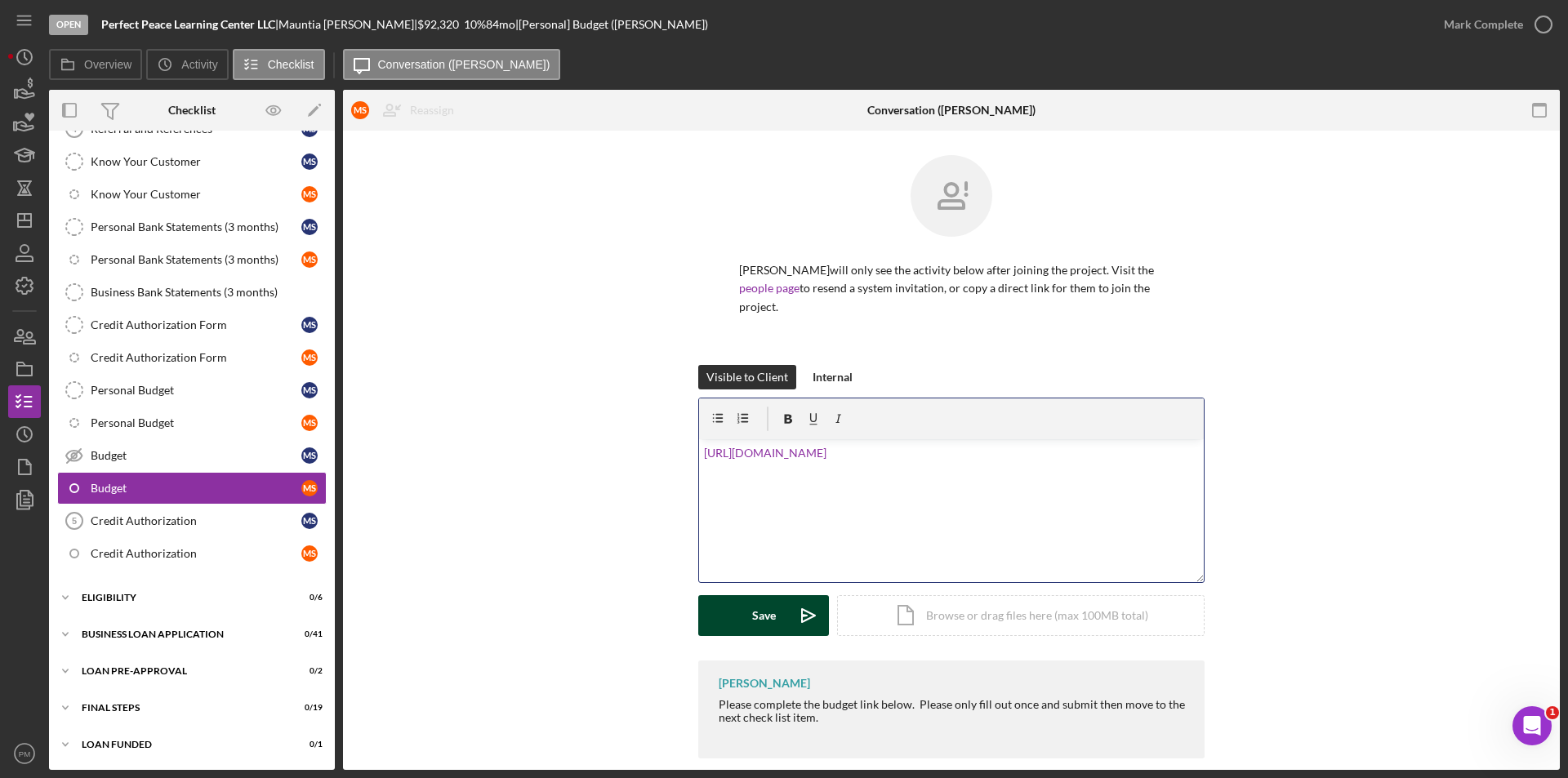
click at [759, 624] on div "Save" at bounding box center [763, 616] width 23 height 41
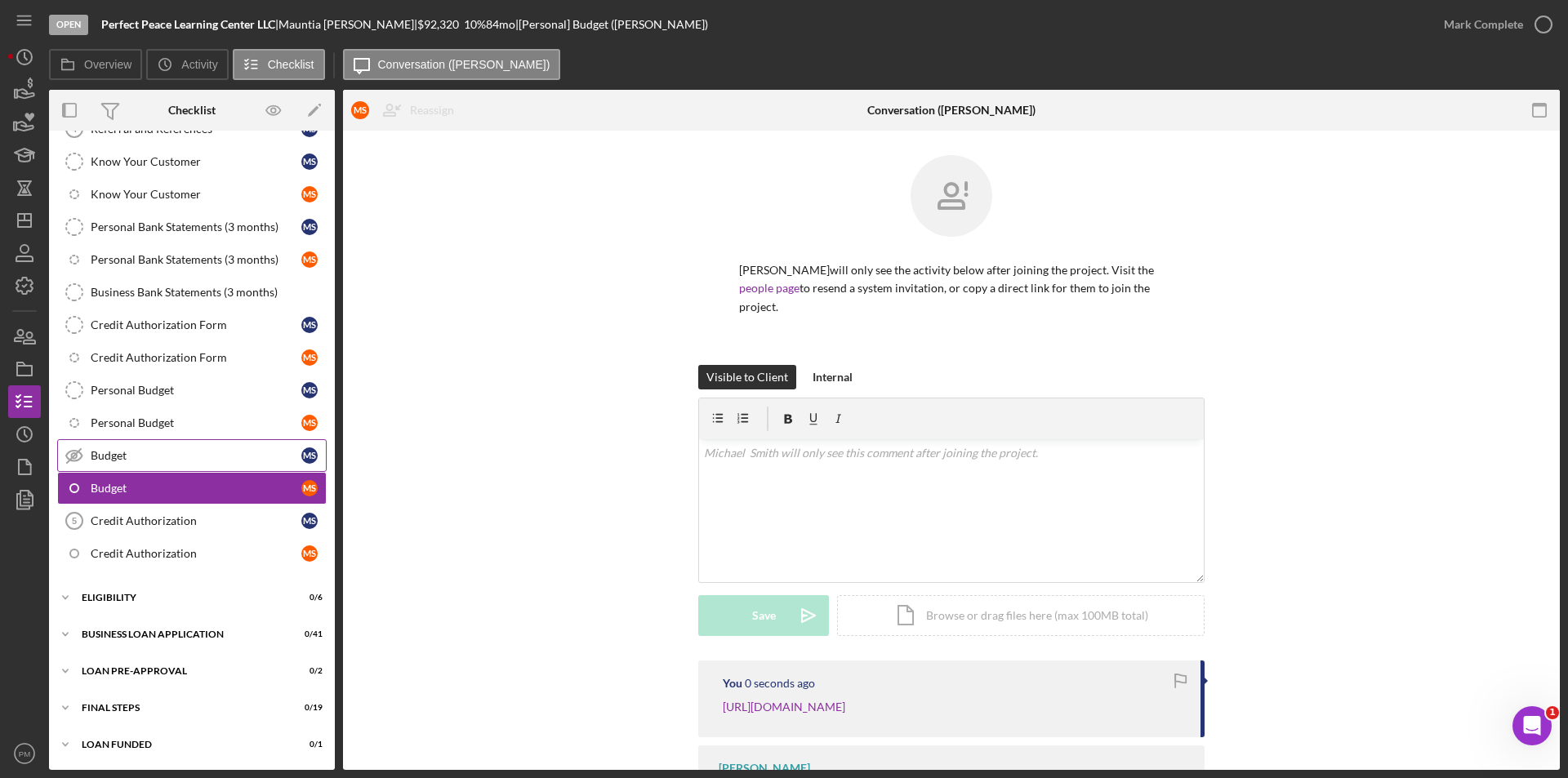
click at [253, 448] on link "Budget Budget M S" at bounding box center [192, 455] width 270 height 33
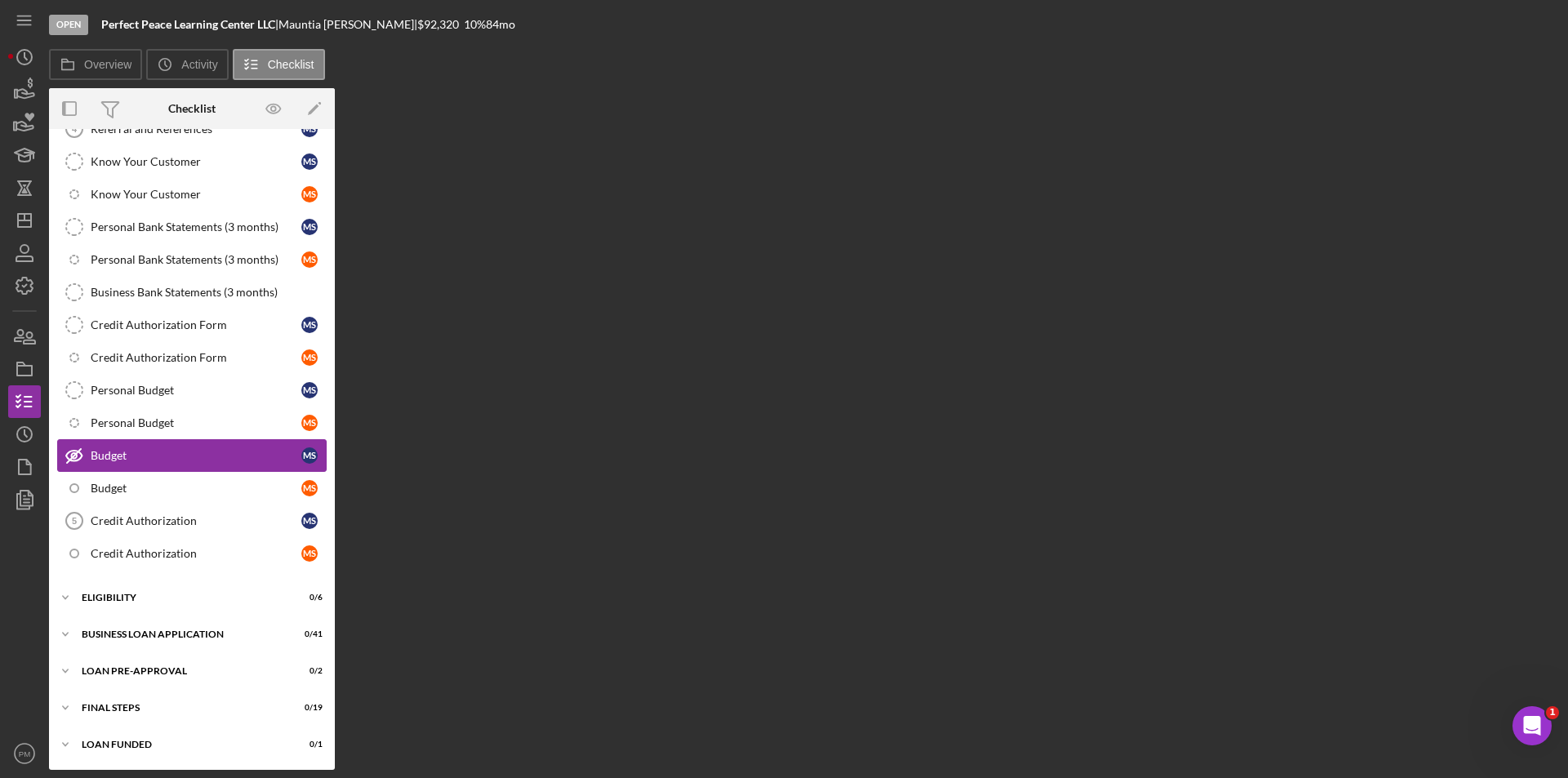
scroll to position [227, 0]
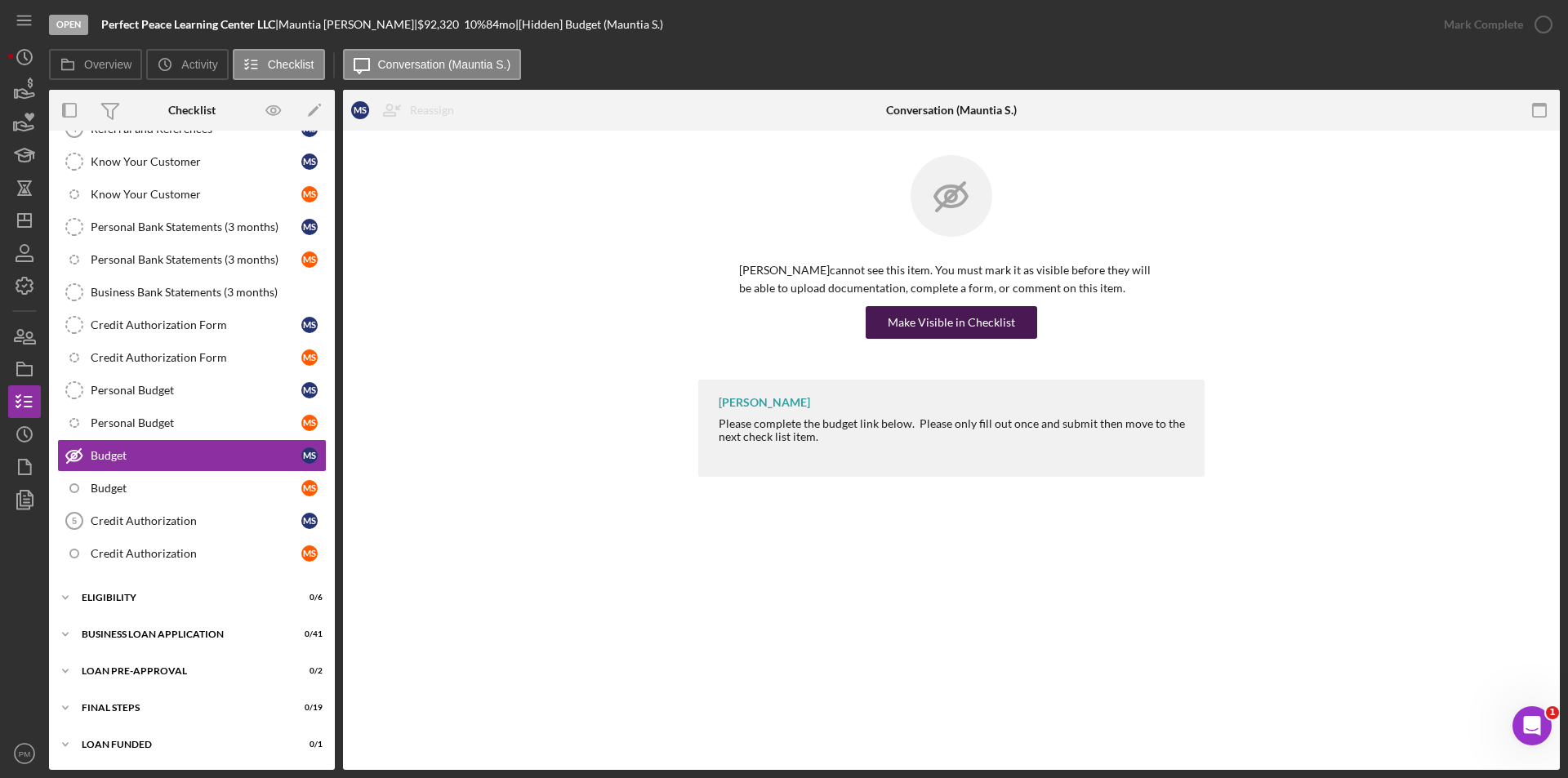
click at [933, 323] on div "Make Visible in Checklist" at bounding box center [951, 322] width 127 height 33
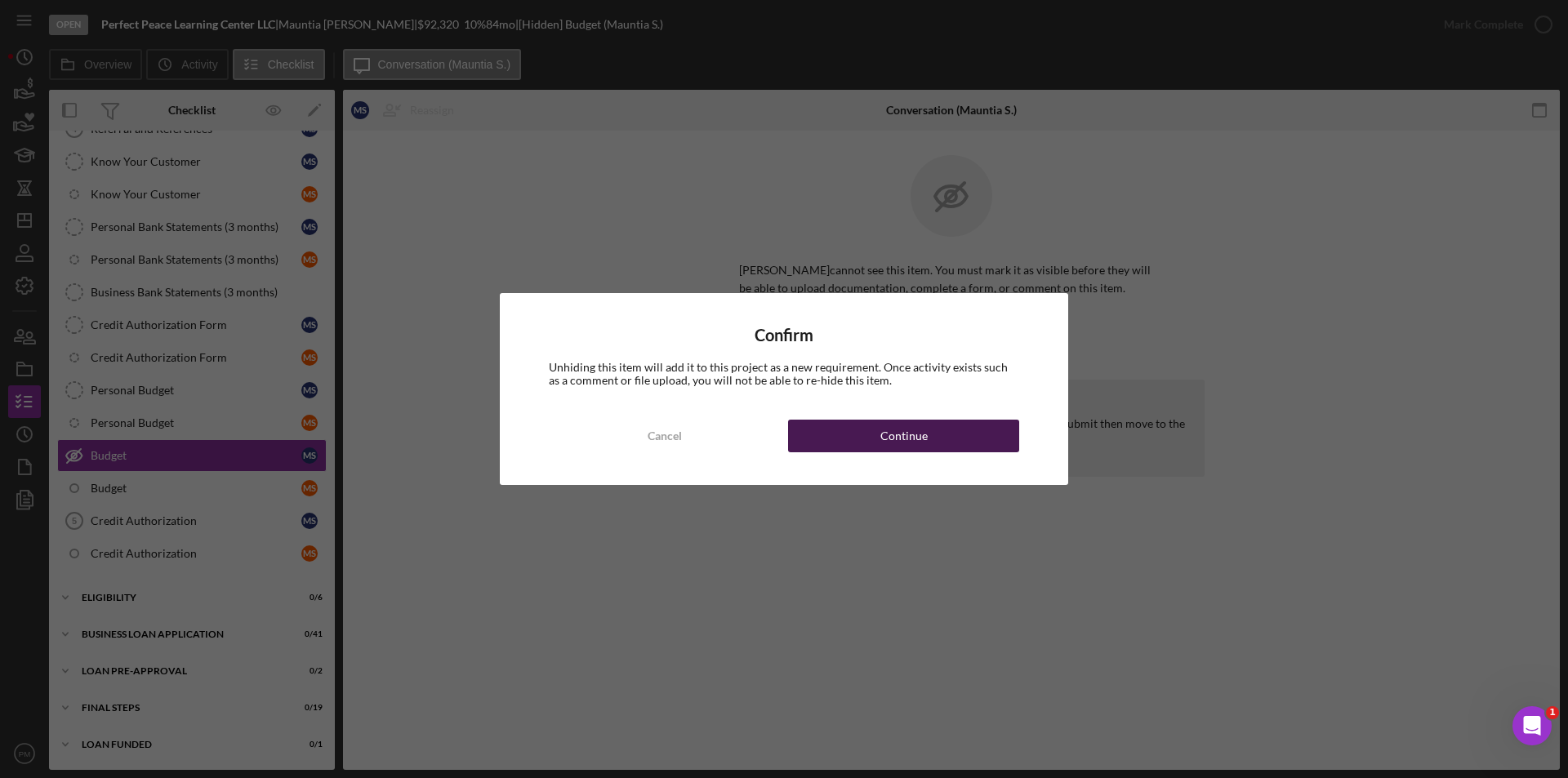
click at [926, 438] on button "Continue" at bounding box center [903, 435] width 231 height 33
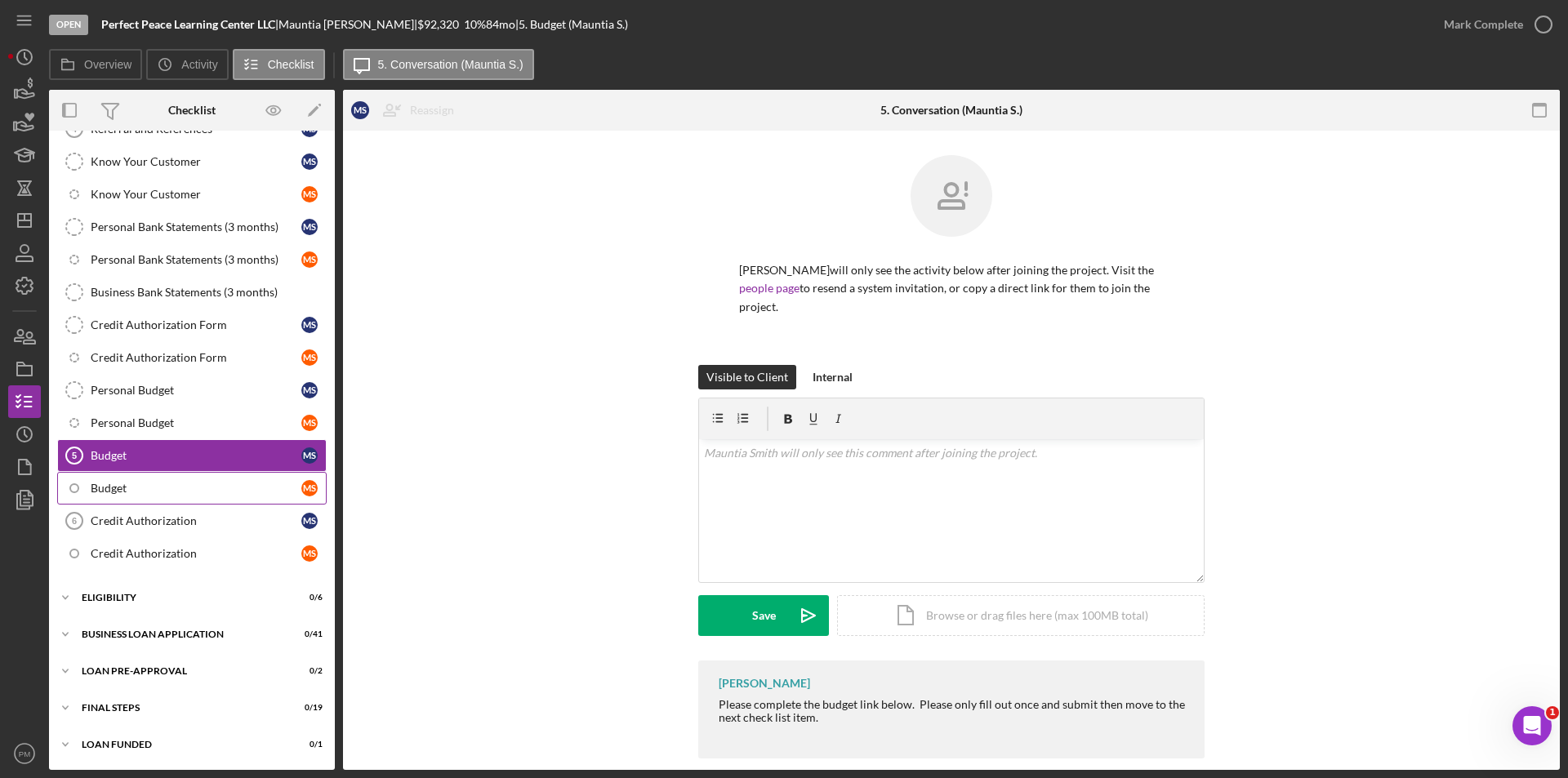
click at [183, 492] on div "Budget" at bounding box center [196, 489] width 211 height 13
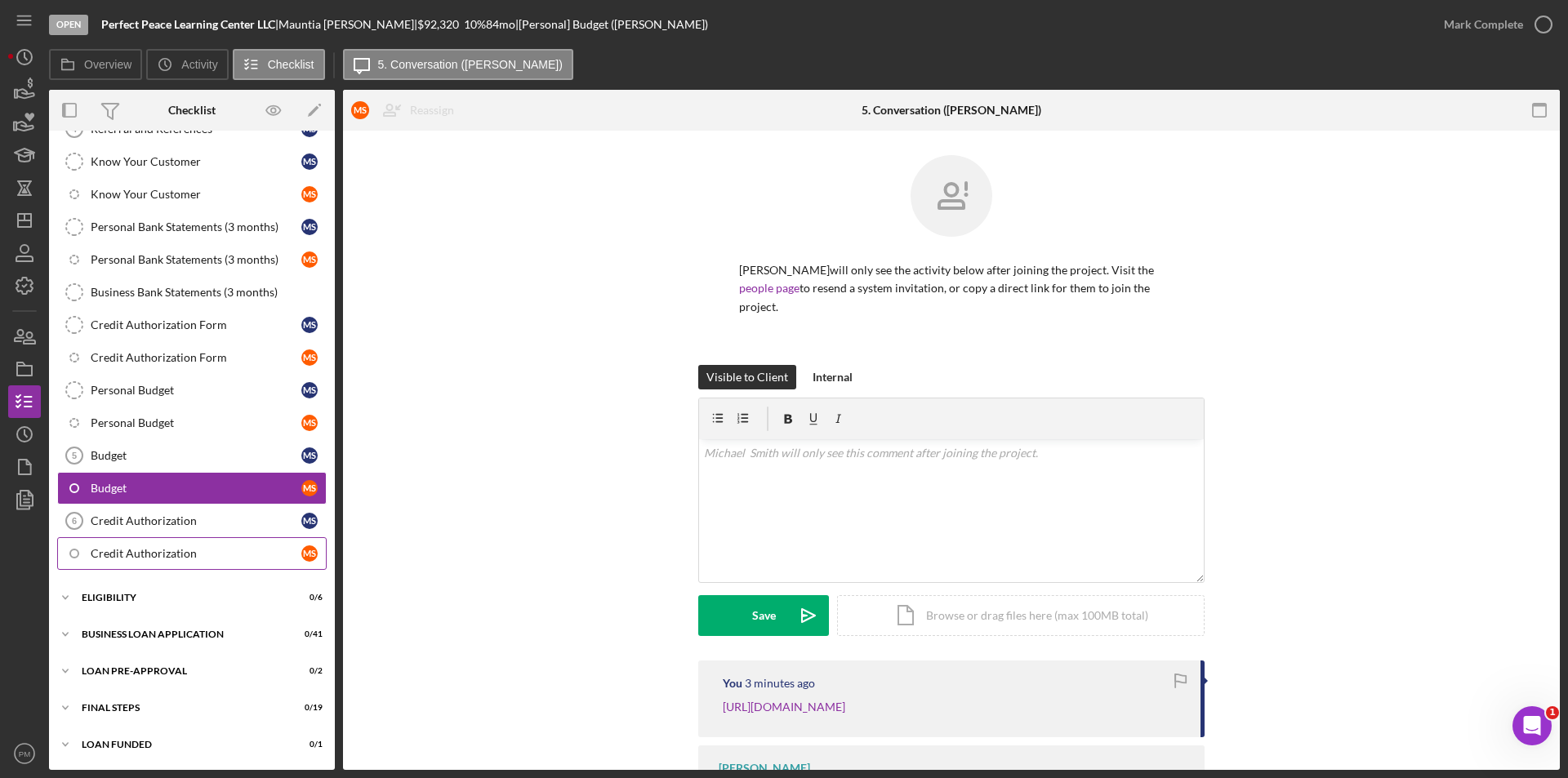
click at [170, 549] on div "Credit Authorization" at bounding box center [196, 553] width 211 height 13
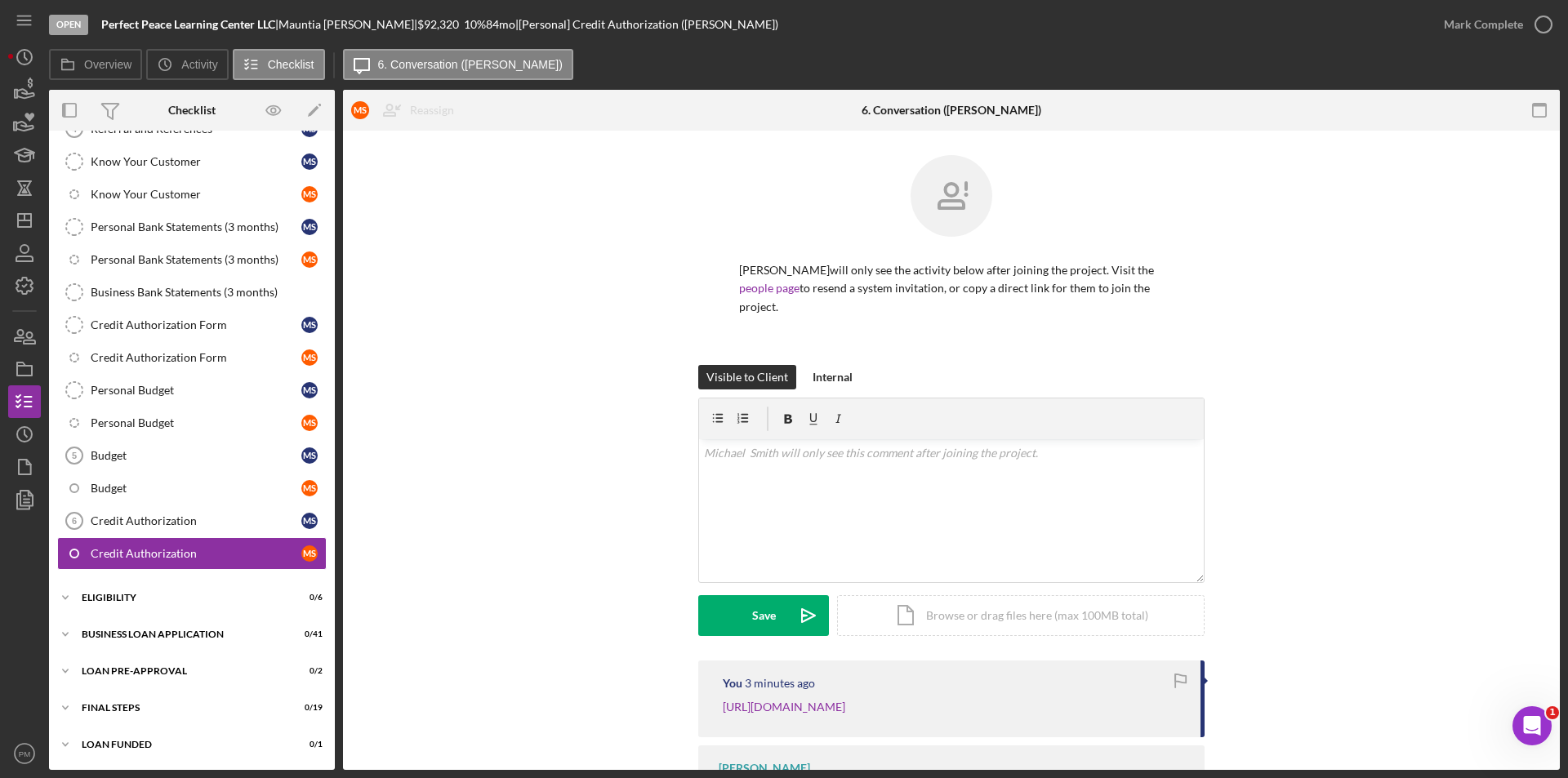
scroll to position [106, 0]
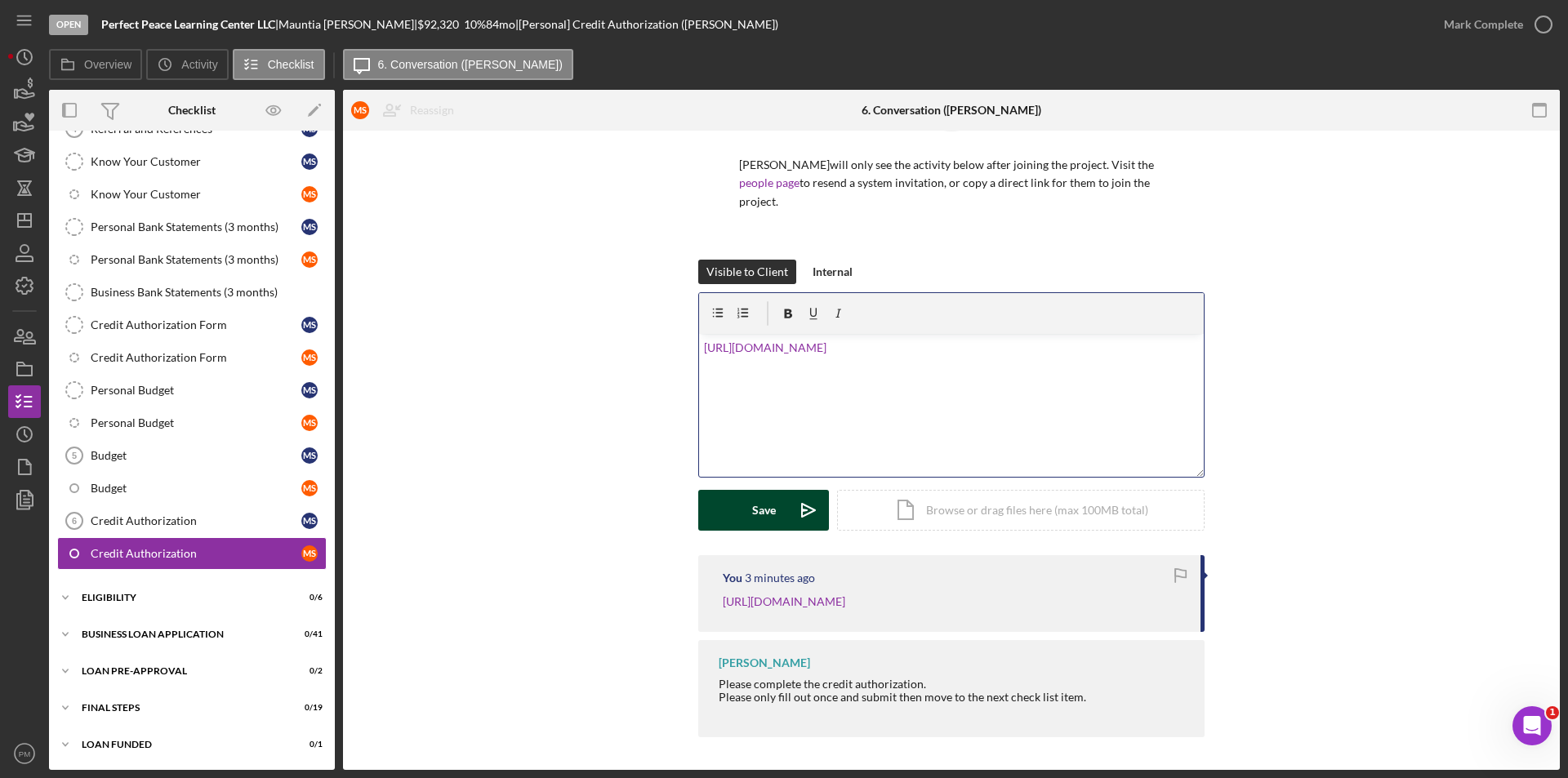
click at [783, 513] on button "Save Icon/icon-invite-send" at bounding box center [764, 510] width 131 height 41
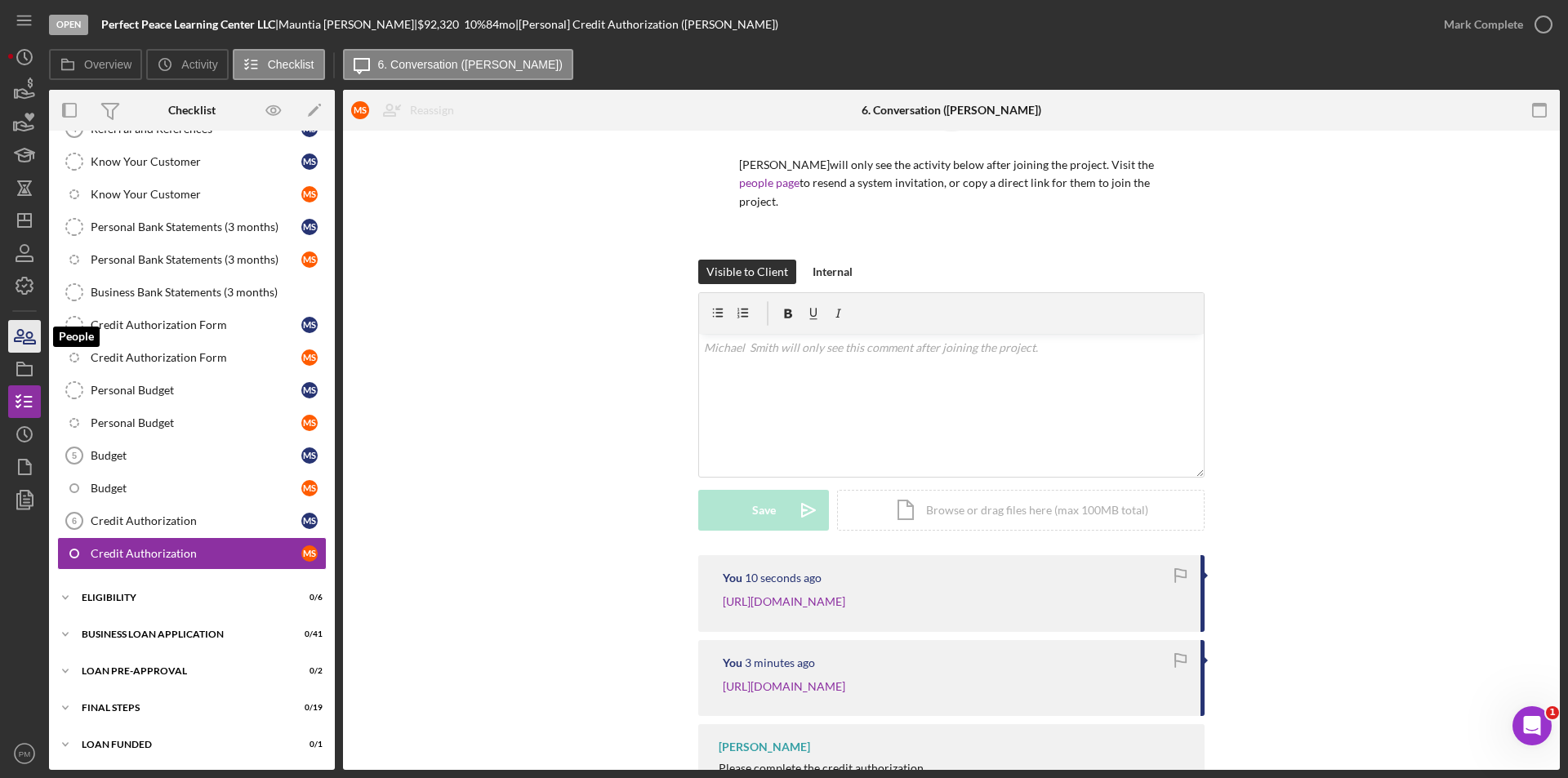
click at [27, 343] on icon "button" at bounding box center [29, 338] width 11 height 11
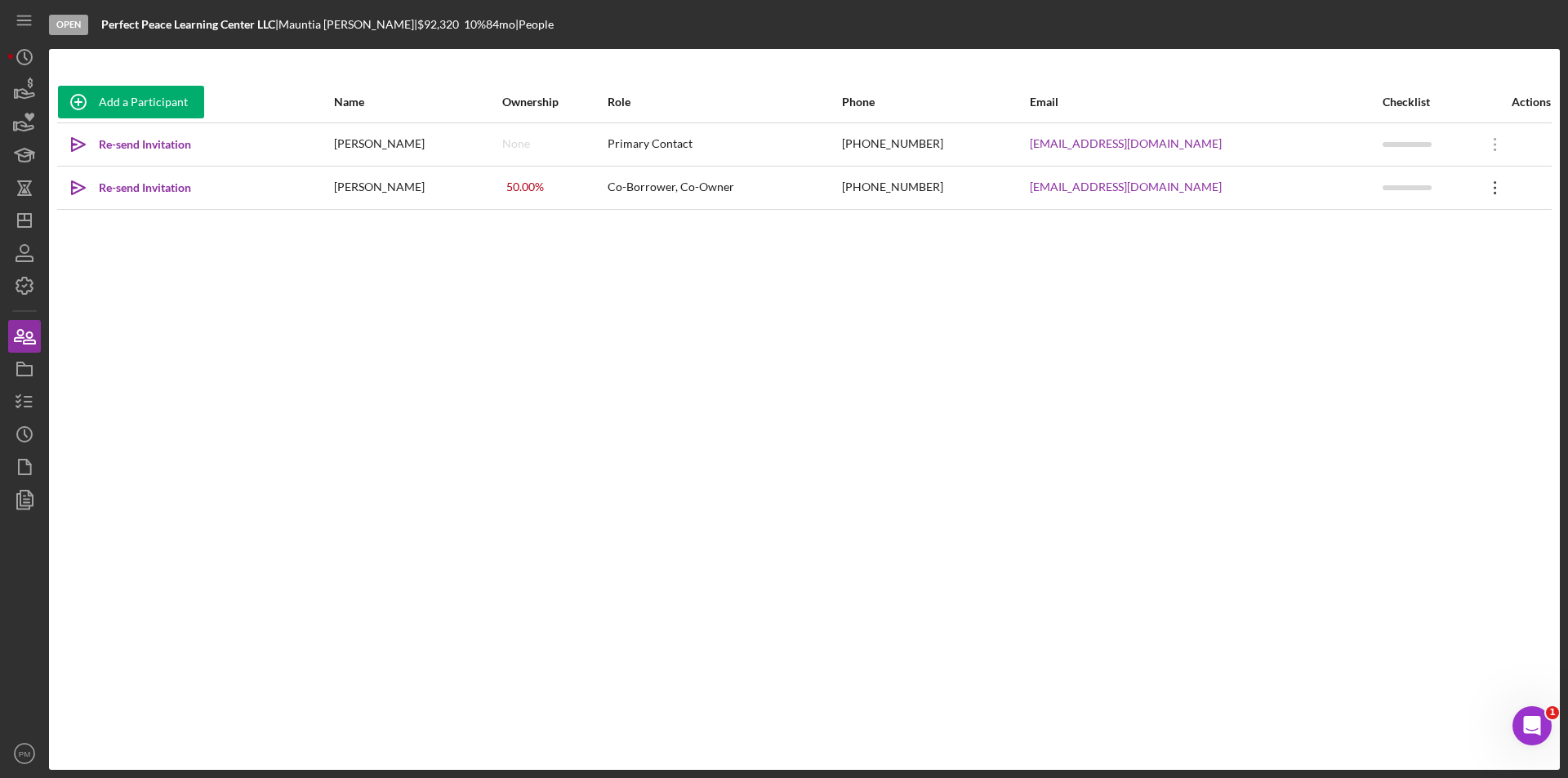
click at [1485, 187] on icon "Icon/Overflow" at bounding box center [1495, 188] width 41 height 41
click at [1398, 236] on div "Icon/Edit Edit" at bounding box center [1415, 231] width 180 height 34
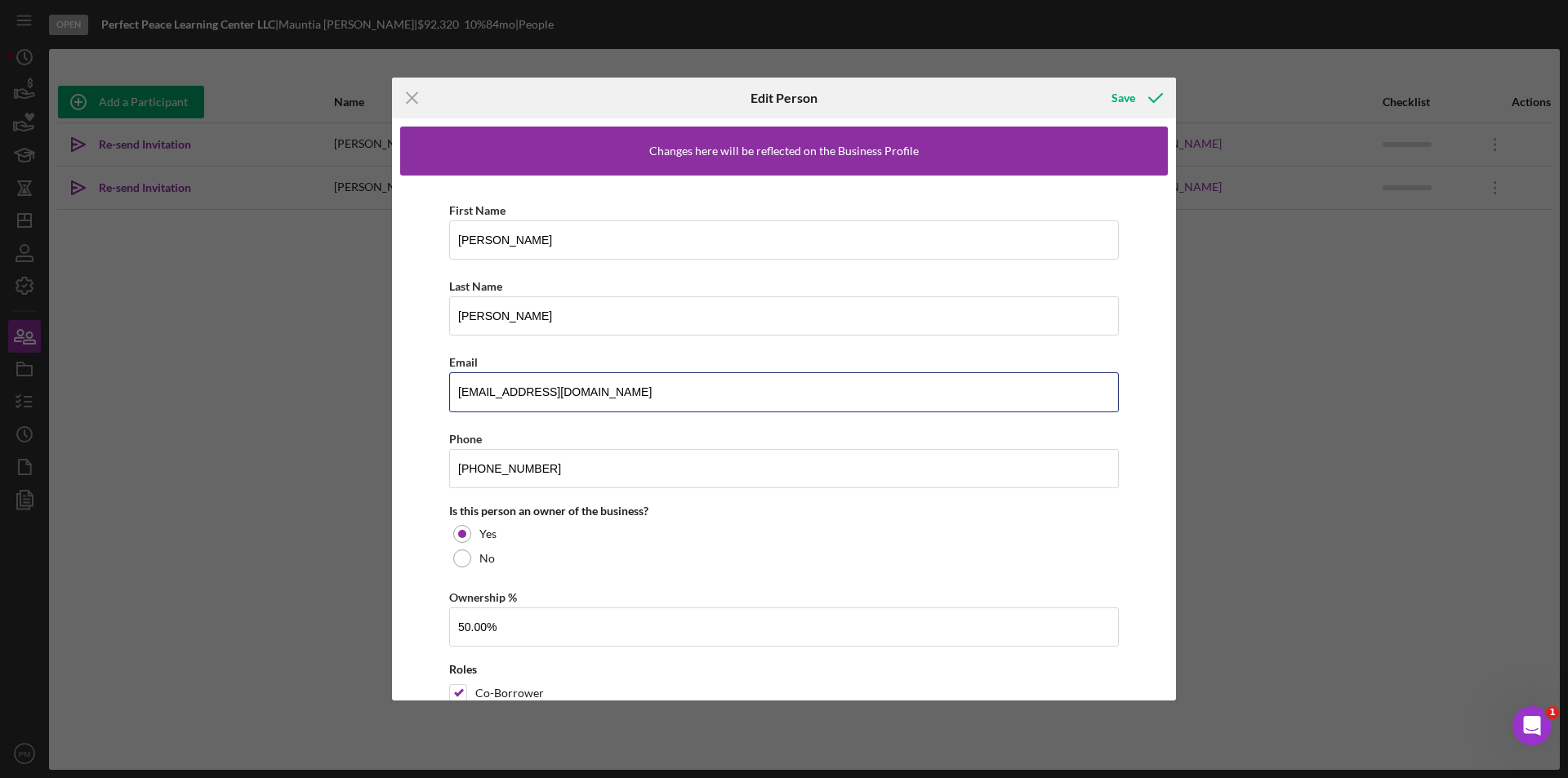
drag, startPoint x: 632, startPoint y: 394, endPoint x: 315, endPoint y: 370, distance: 317.9
click at [318, 374] on div "Icon/Menu Close Edit Person Save Changes here will be reflected on the Business…" at bounding box center [784, 389] width 1568 height 778
paste input "mismith93@prodigy.net"
type input "mismith93@prodigy.net"
drag, startPoint x: 553, startPoint y: 472, endPoint x: 395, endPoint y: 463, distance: 158.3
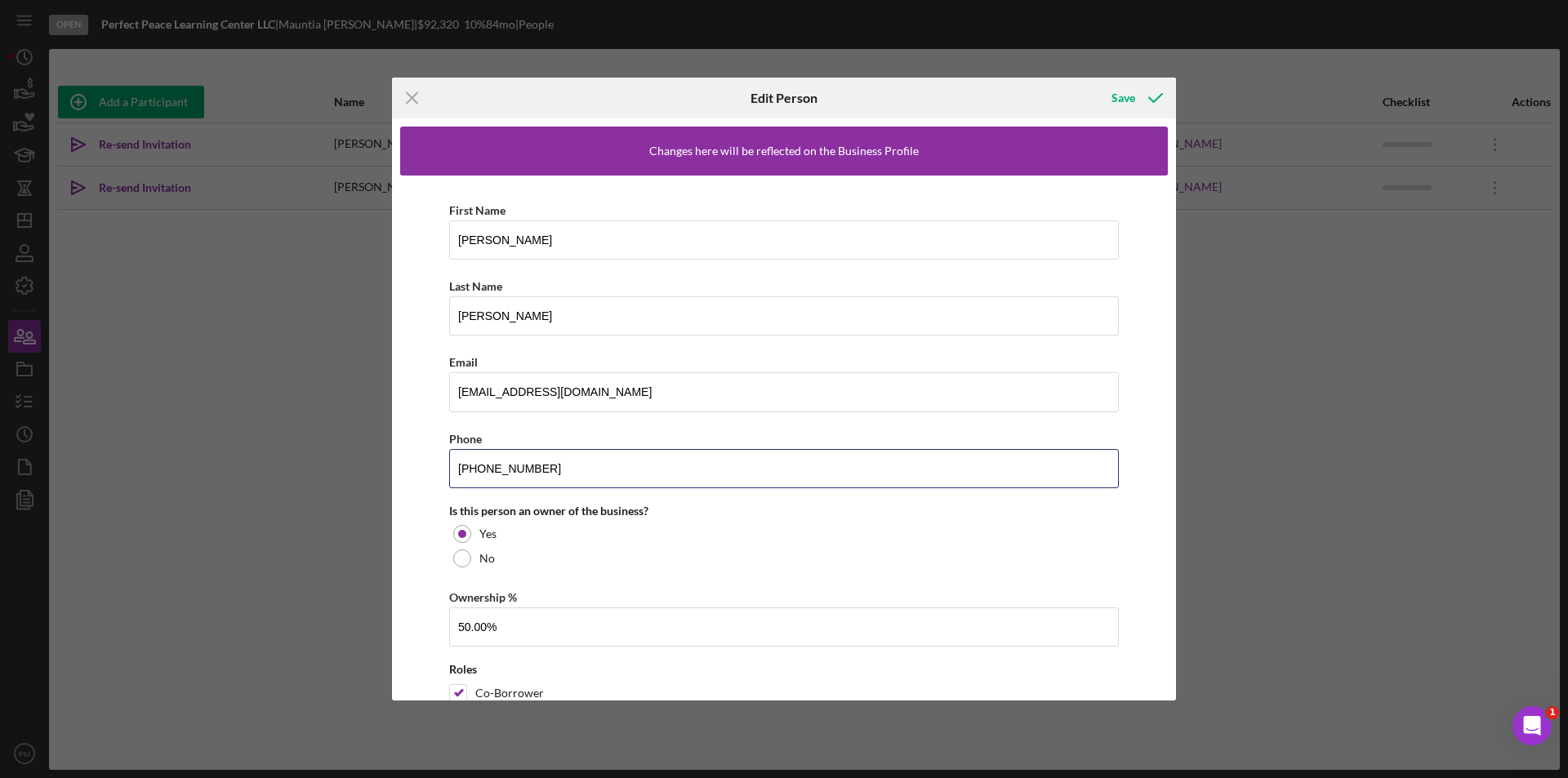
click at [397, 463] on div "Changes here will be reflected on the Business Profile First Name Michael Last …" at bounding box center [784, 408] width 784 height 581
paste input "(314) 265-6467"
type input "(314) 265-6467"
click at [1128, 93] on div "Save" at bounding box center [1122, 97] width 23 height 33
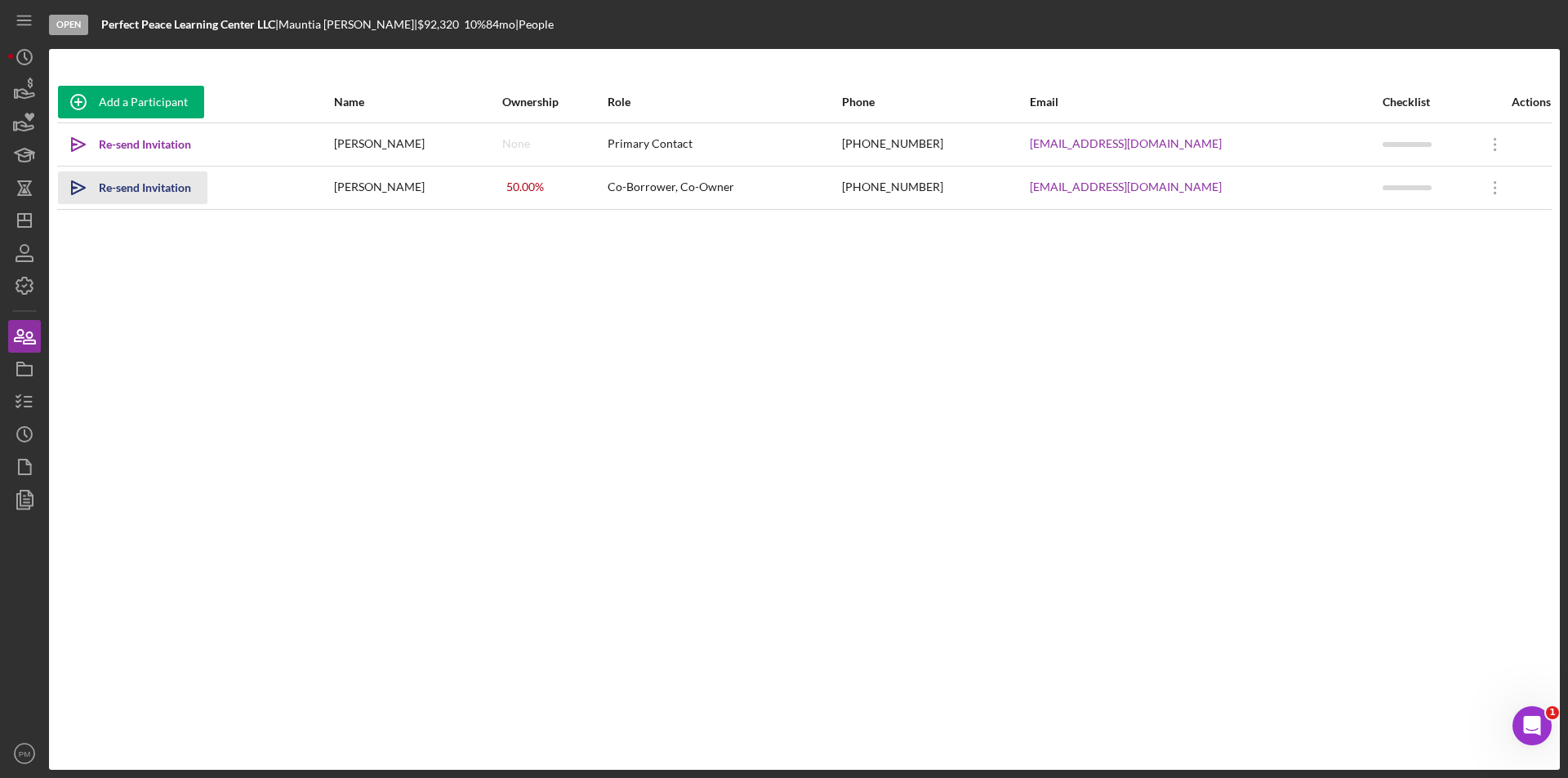
click at [83, 193] on icon "Icon/icon-invite-send" at bounding box center [79, 188] width 41 height 41
drag, startPoint x: 1210, startPoint y: 189, endPoint x: 1080, endPoint y: 187, distance: 130.0
click at [1080, 187] on tr "Icon/icon-invite-send Sent Michael Smith 50.00 % Co-Borrower, Co-Owner (314) 26…" at bounding box center [804, 187] width 1494 height 43
copy tr "mismith93@prodigy.net"
click at [256, 327] on div "Add a Participant Name Ownership Role Phone Email Checklist Actions Icon/icon-i…" at bounding box center [804, 409] width 1511 height 655
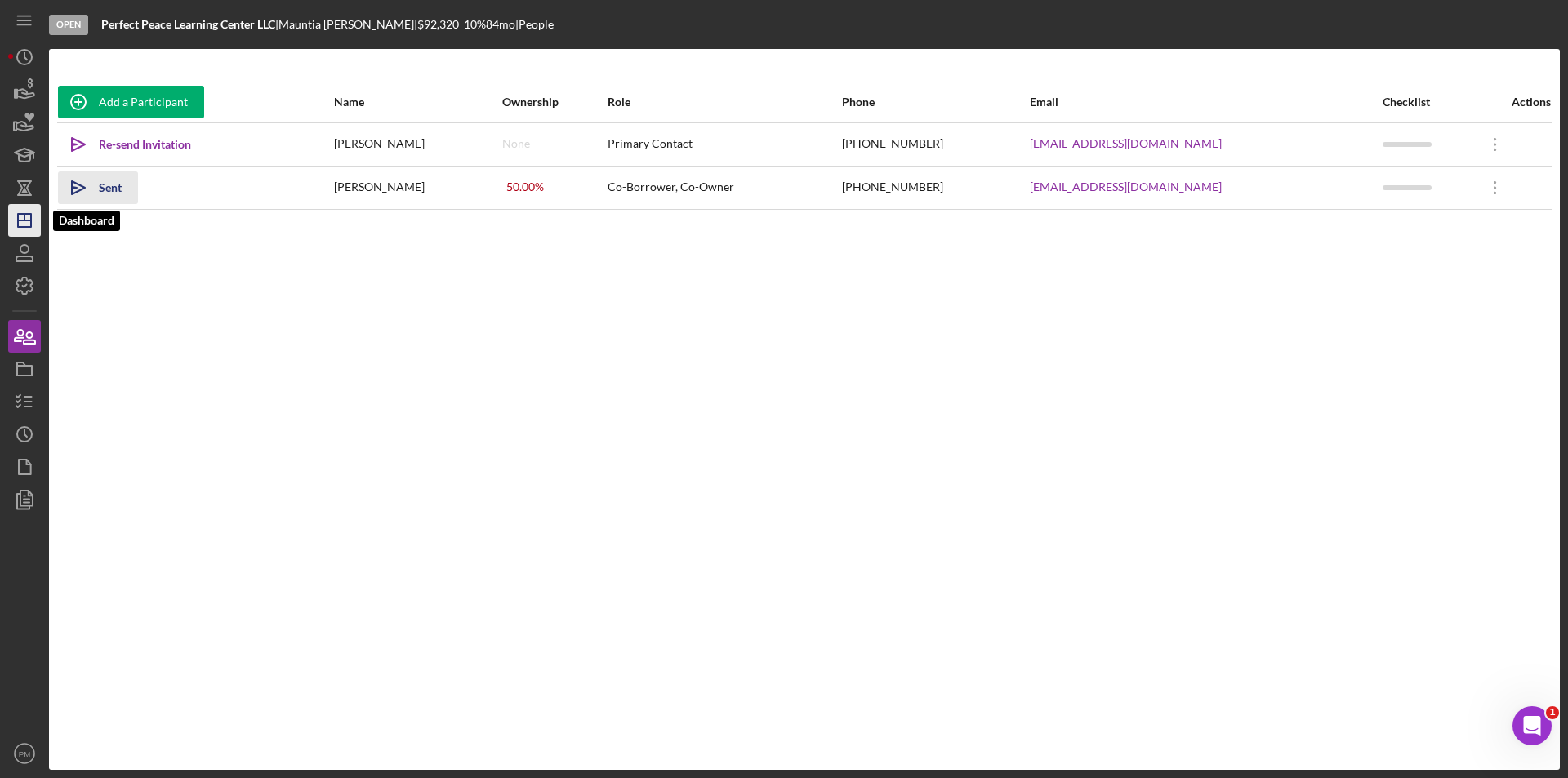
click at [21, 227] on polygon "button" at bounding box center [24, 221] width 13 height 13
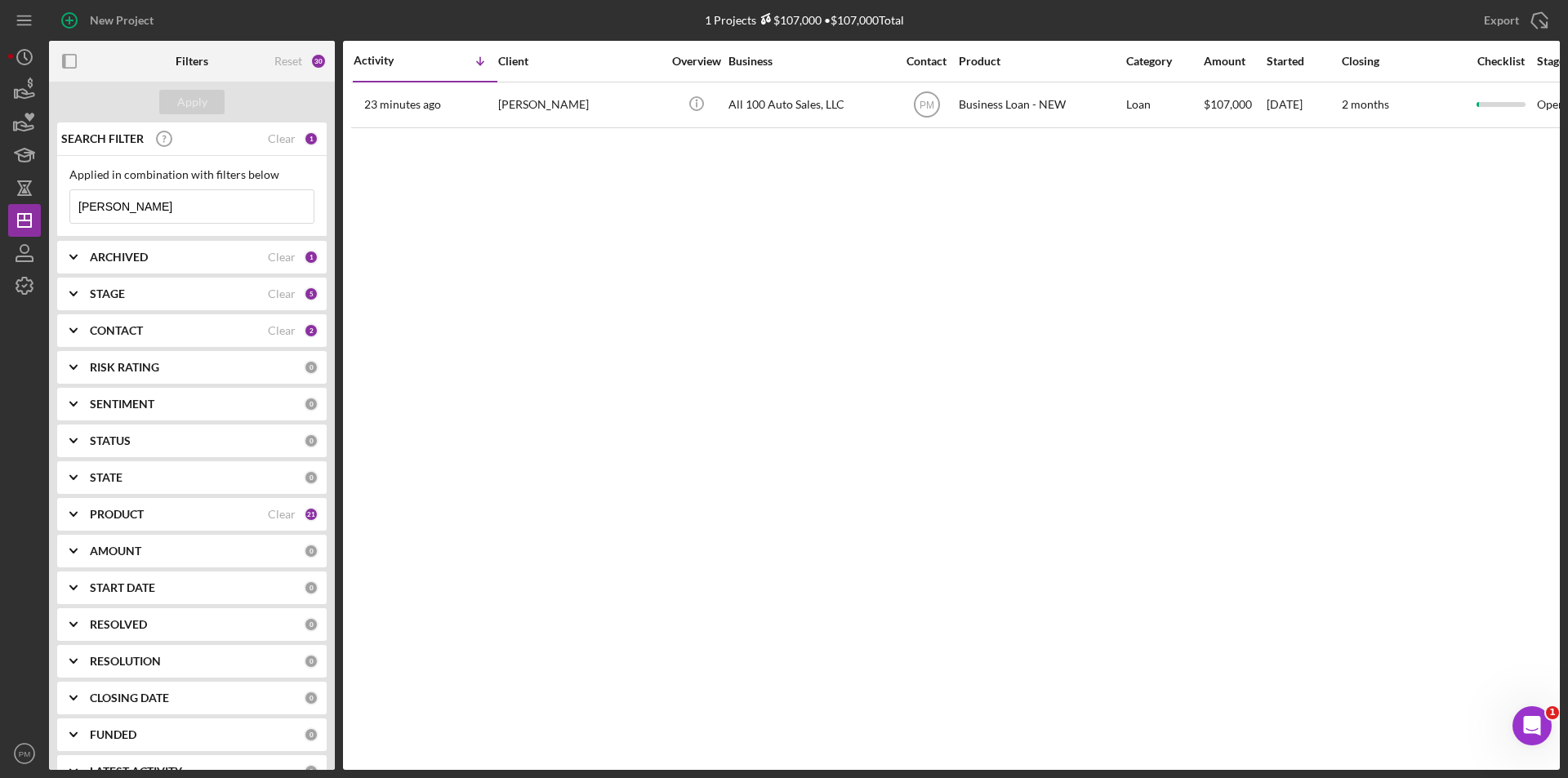
drag, startPoint x: 138, startPoint y: 216, endPoint x: 52, endPoint y: 214, distance: 86.0
click at [52, 214] on div "SEARCH FILTER Clear 1 Applied in combination with filters below boles Icon/Menu…" at bounding box center [191, 447] width 286 height 648
click at [21, 227] on polygon "button" at bounding box center [24, 221] width 13 height 13
click at [195, 95] on div "Apply" at bounding box center [192, 102] width 30 height 24
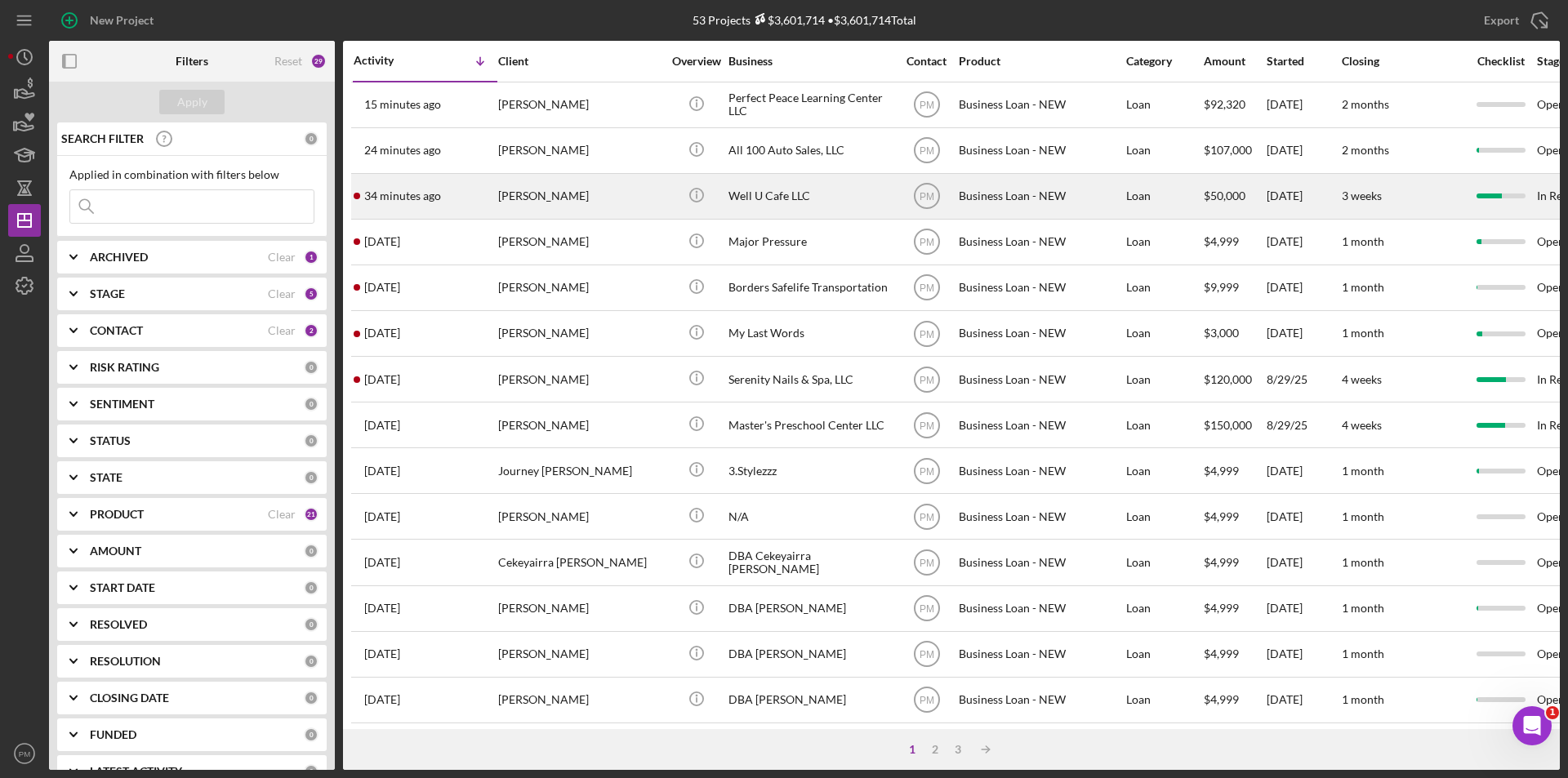
click at [483, 209] on div "34 minutes ago Diara Morris" at bounding box center [425, 197] width 143 height 43
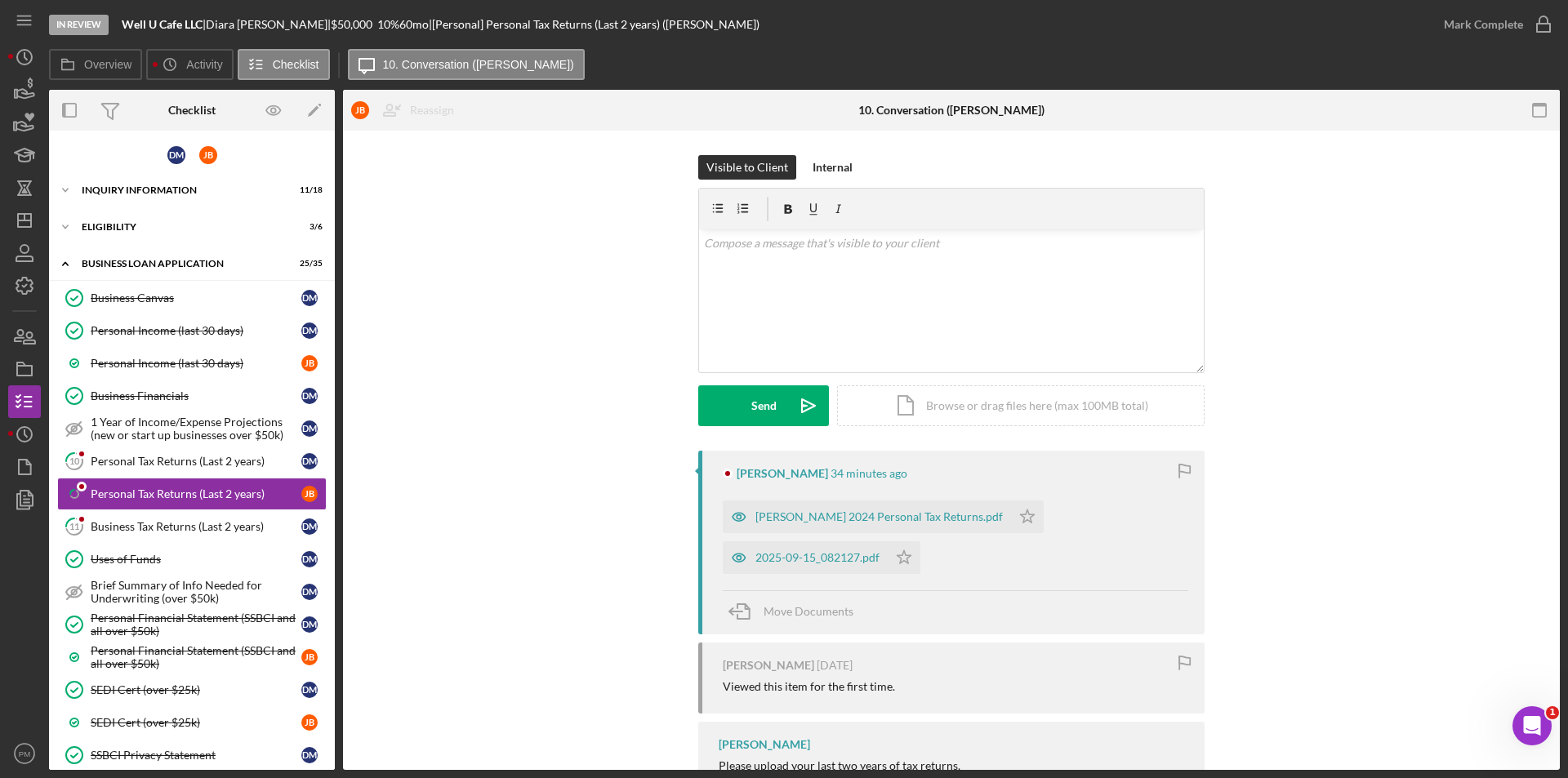
scroll to position [43, 0]
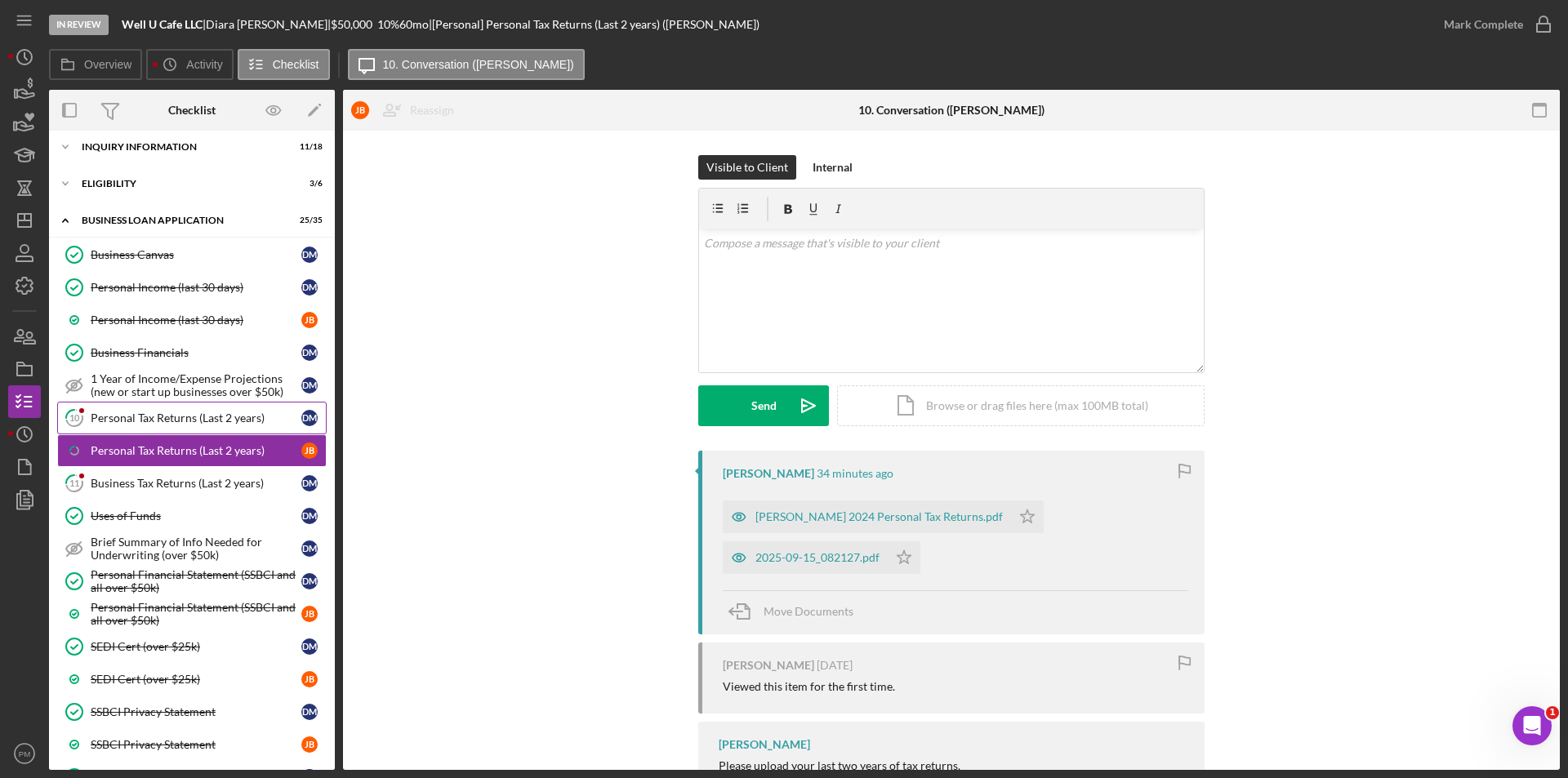
click at [183, 423] on div "Personal Tax Returns (Last 2 years)" at bounding box center [196, 418] width 211 height 13
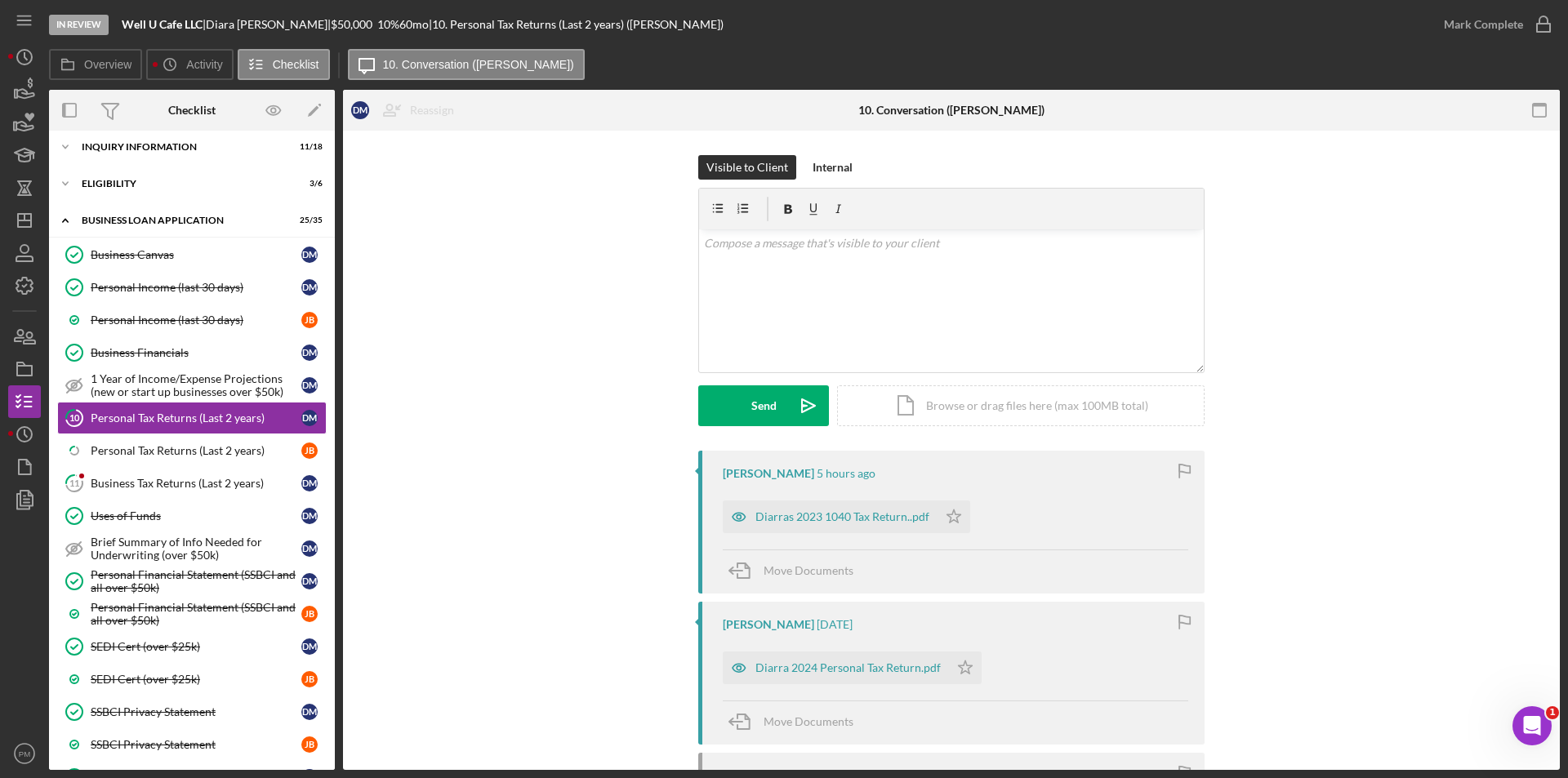
scroll to position [163, 0]
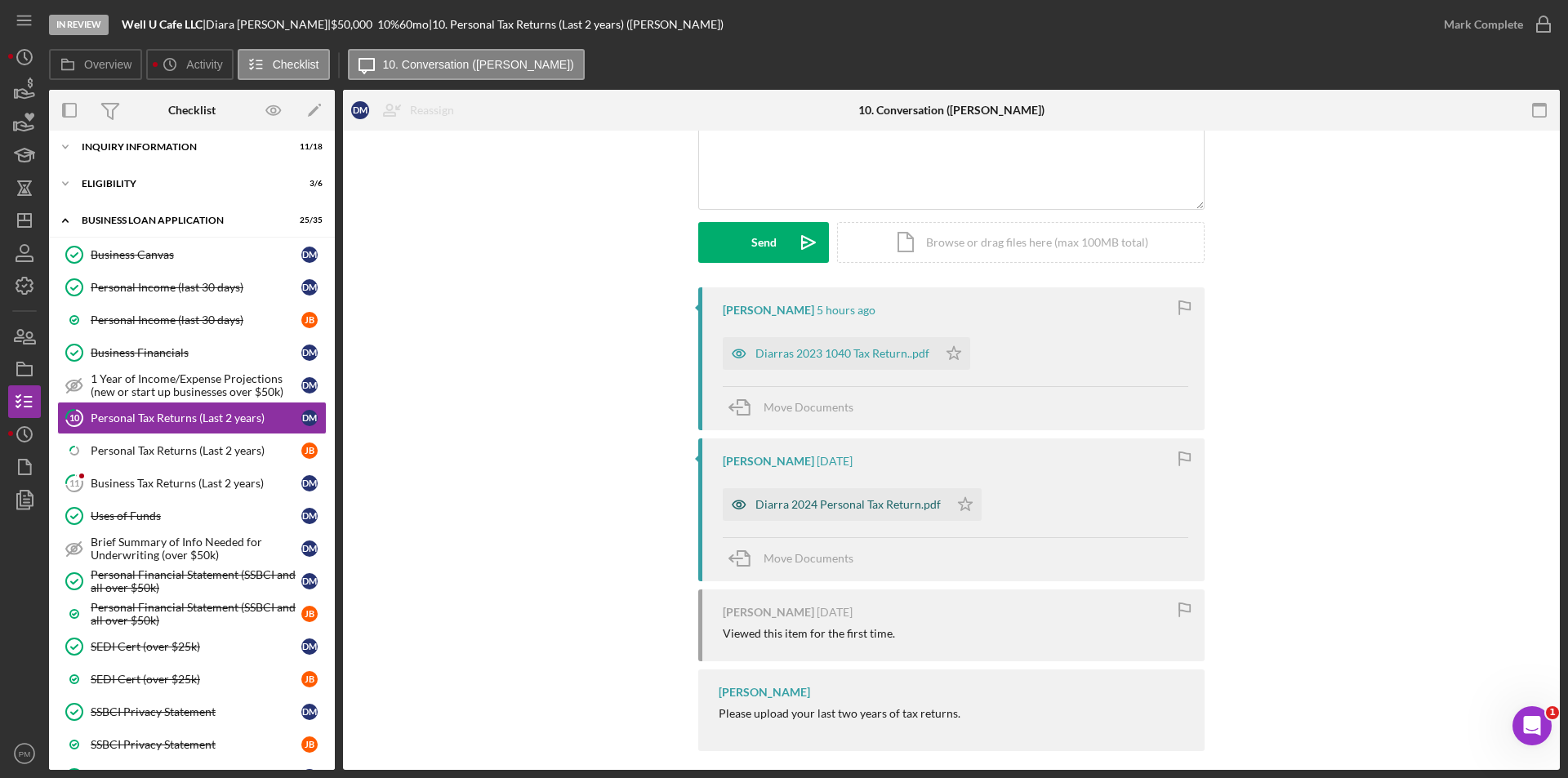
click at [799, 506] on div "Diarra 2024 Personal Tax Return.pdf" at bounding box center [848, 505] width 185 height 13
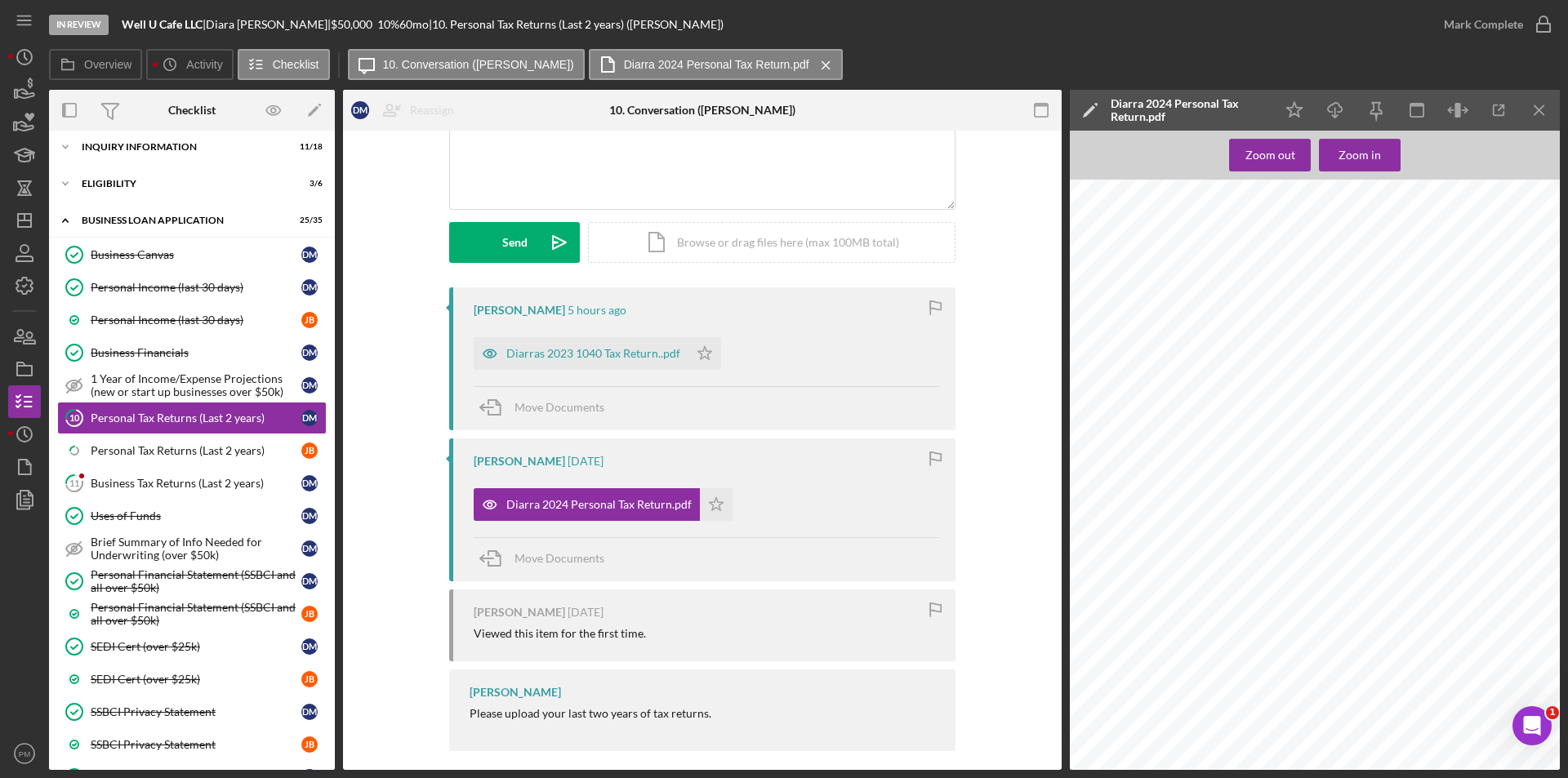
scroll to position [0, 0]
click at [585, 351] on div "Diarras 2023 1040 Tax Return..pdf" at bounding box center [593, 354] width 174 height 13
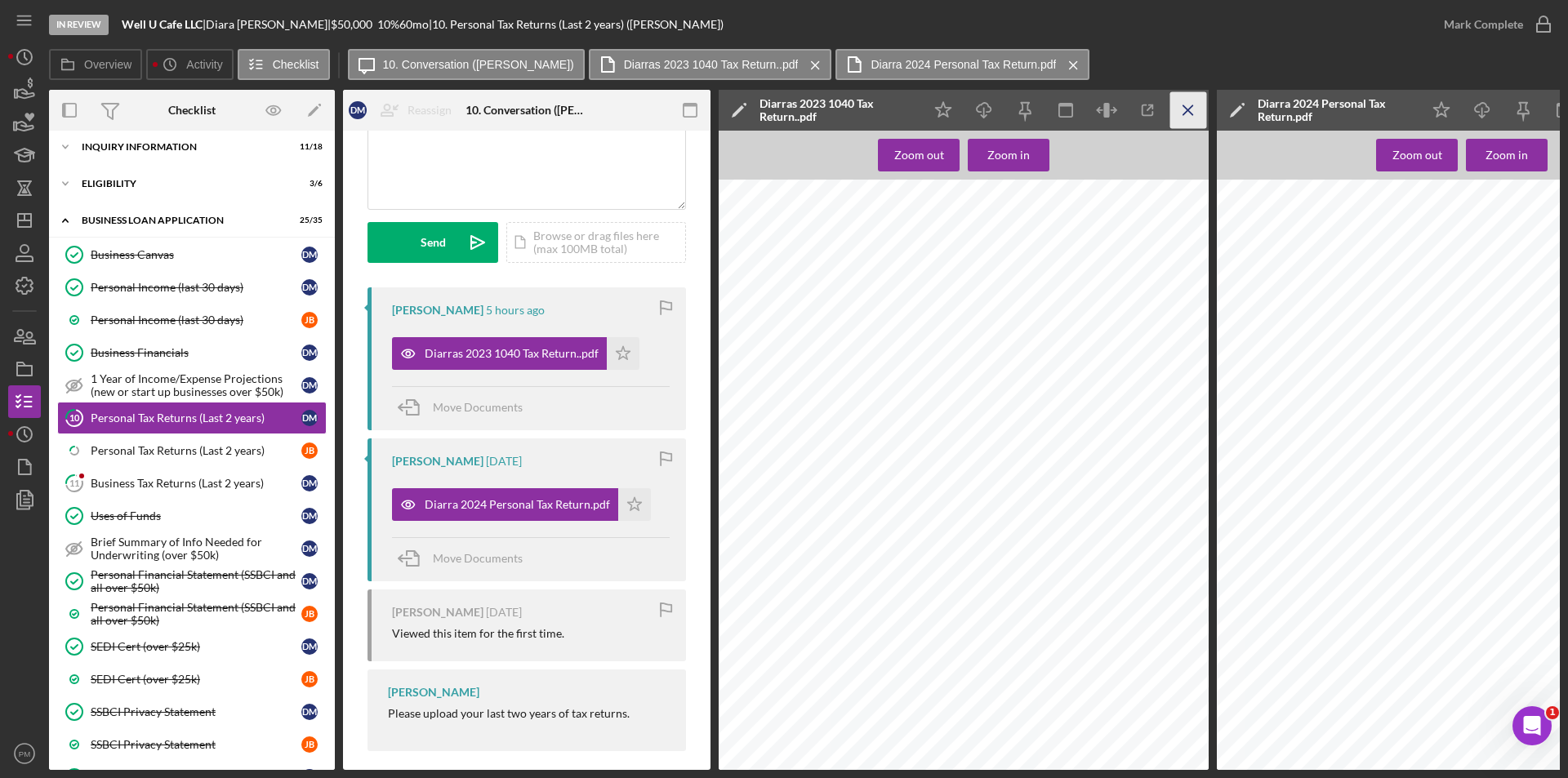
click at [1195, 110] on icon "Icon/Menu Close" at bounding box center [1188, 110] width 37 height 37
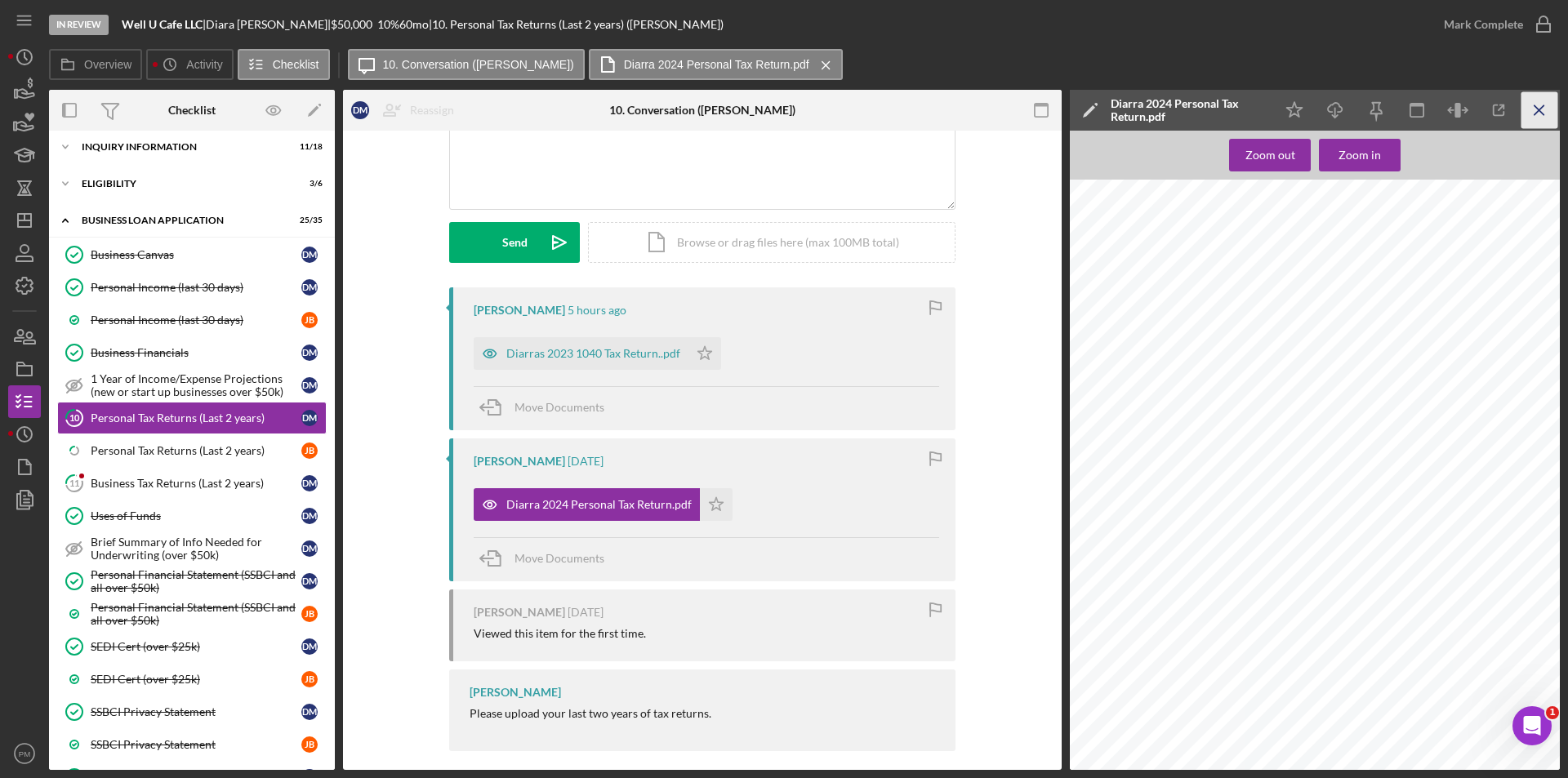
click at [1534, 114] on line "button" at bounding box center [1539, 110] width 9 height 9
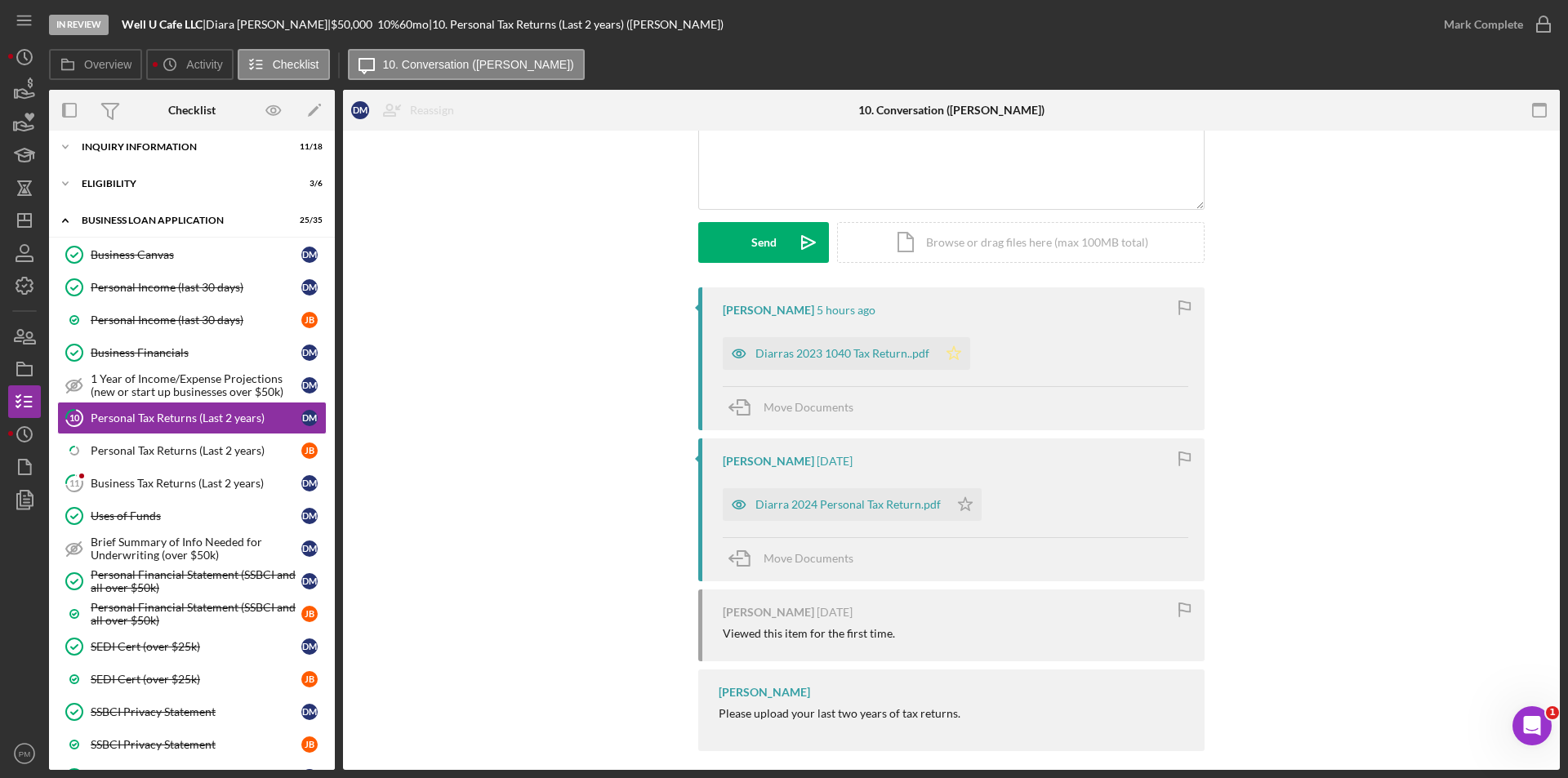
click at [947, 354] on polygon "button" at bounding box center [954, 353] width 14 height 13
click at [962, 515] on icon "Icon/Star" at bounding box center [965, 505] width 33 height 33
drag, startPoint x: 1475, startPoint y: 29, endPoint x: 674, endPoint y: 496, distance: 927.2
click at [1473, 34] on div "Mark Complete" at bounding box center [1483, 24] width 80 height 33
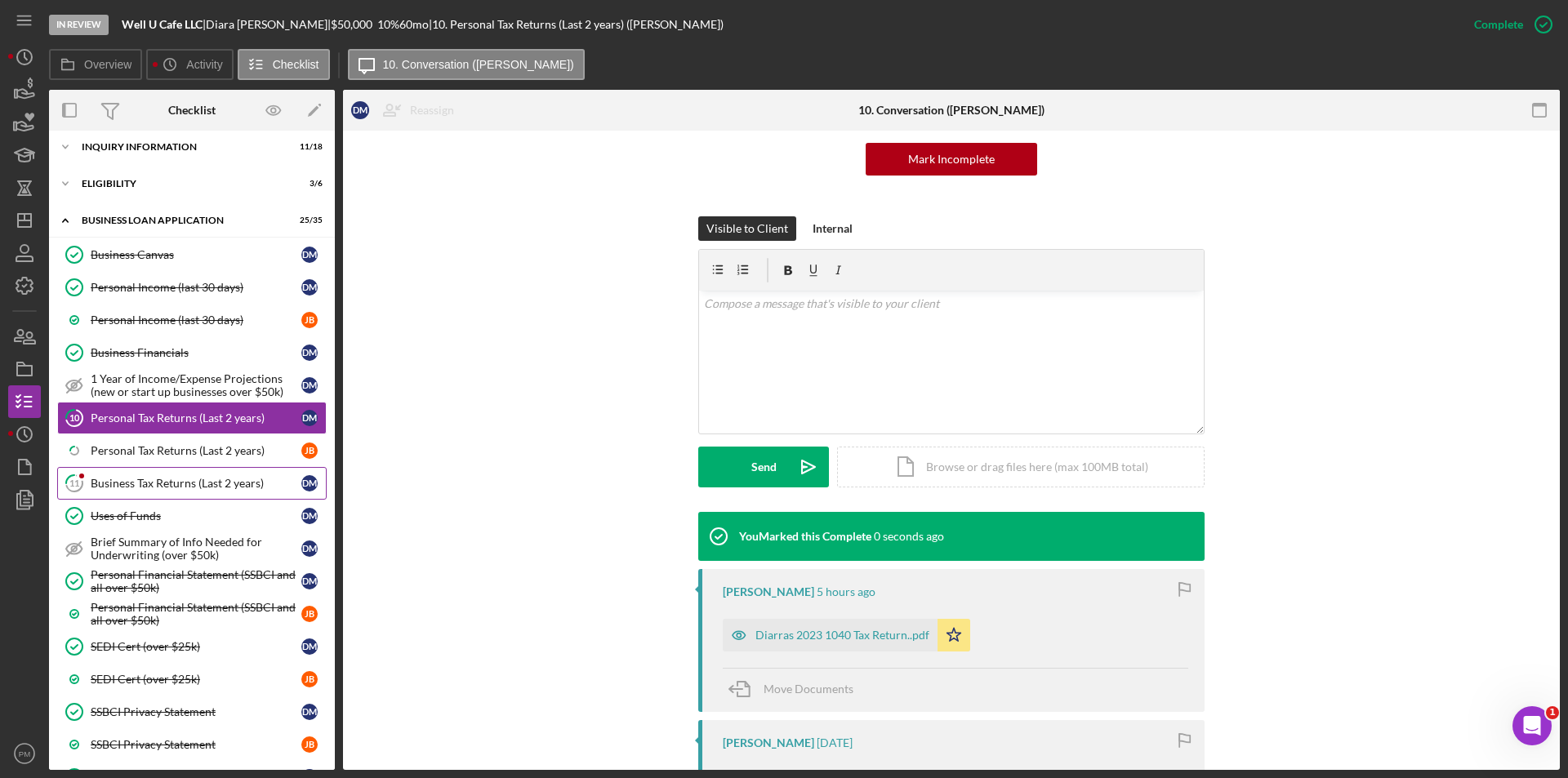
scroll to position [388, 0]
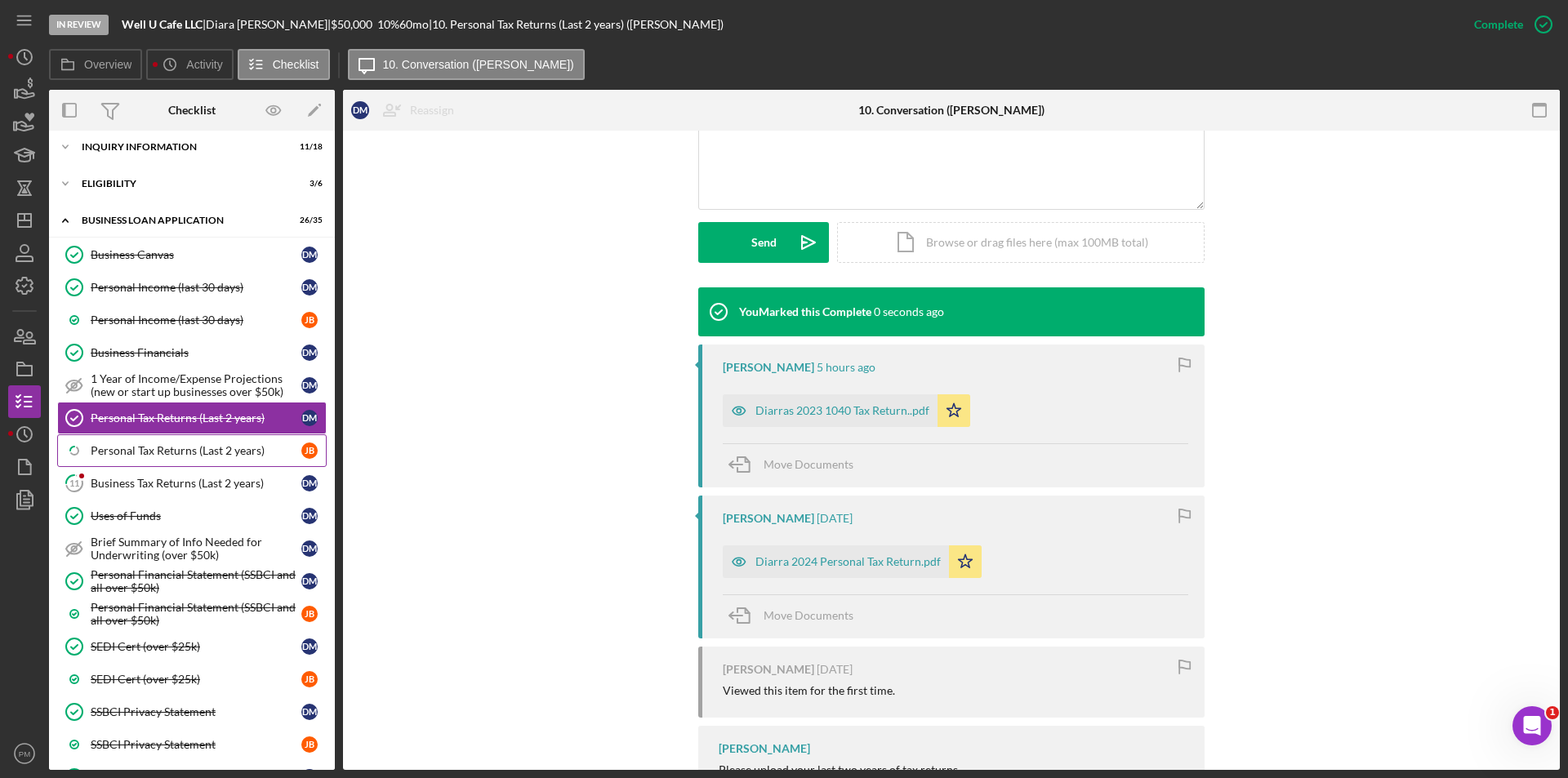
click at [206, 457] on div "Personal Tax Returns (Last 2 years)" at bounding box center [196, 451] width 211 height 13
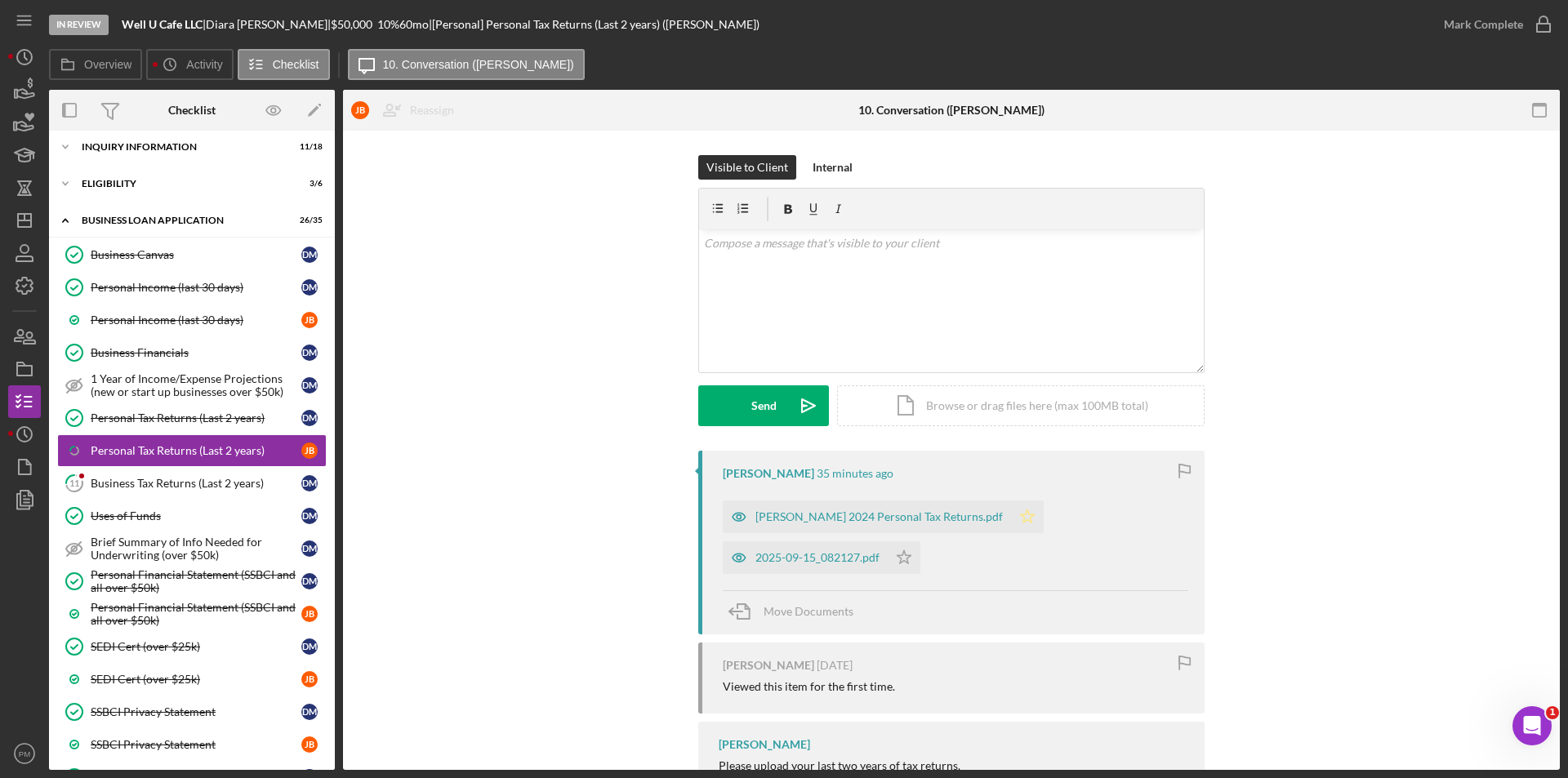
click at [1020, 516] on polygon "button" at bounding box center [1027, 516] width 14 height 13
click at [907, 565] on icon "Icon/Star" at bounding box center [903, 557] width 33 height 33
drag, startPoint x: 1486, startPoint y: 16, endPoint x: 1396, endPoint y: 40, distance: 93.1
click at [1485, 16] on div "Mark Complete" at bounding box center [1483, 24] width 80 height 33
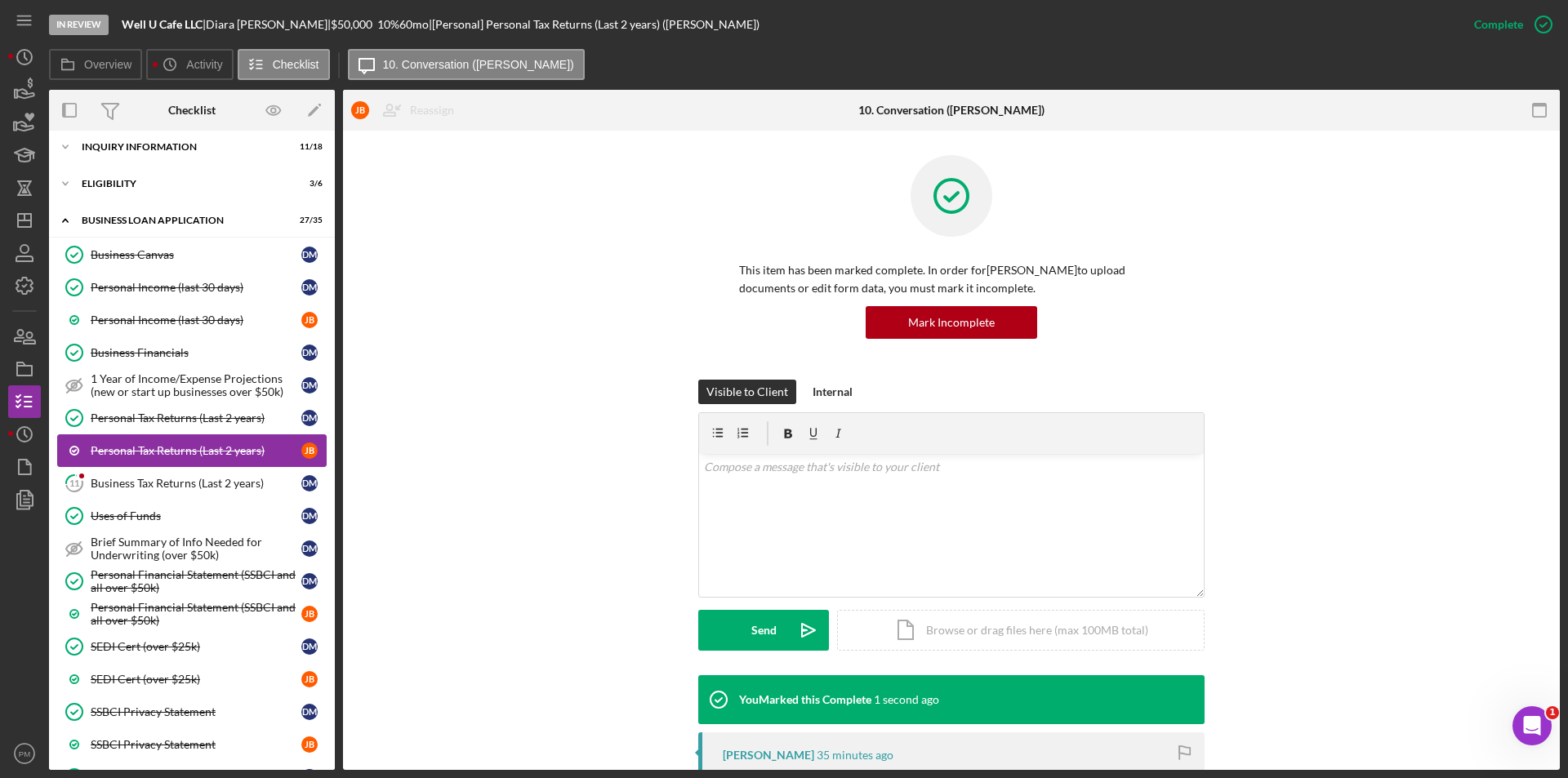
click at [176, 447] on div "Personal Tax Returns (Last 2 years)" at bounding box center [196, 451] width 211 height 13
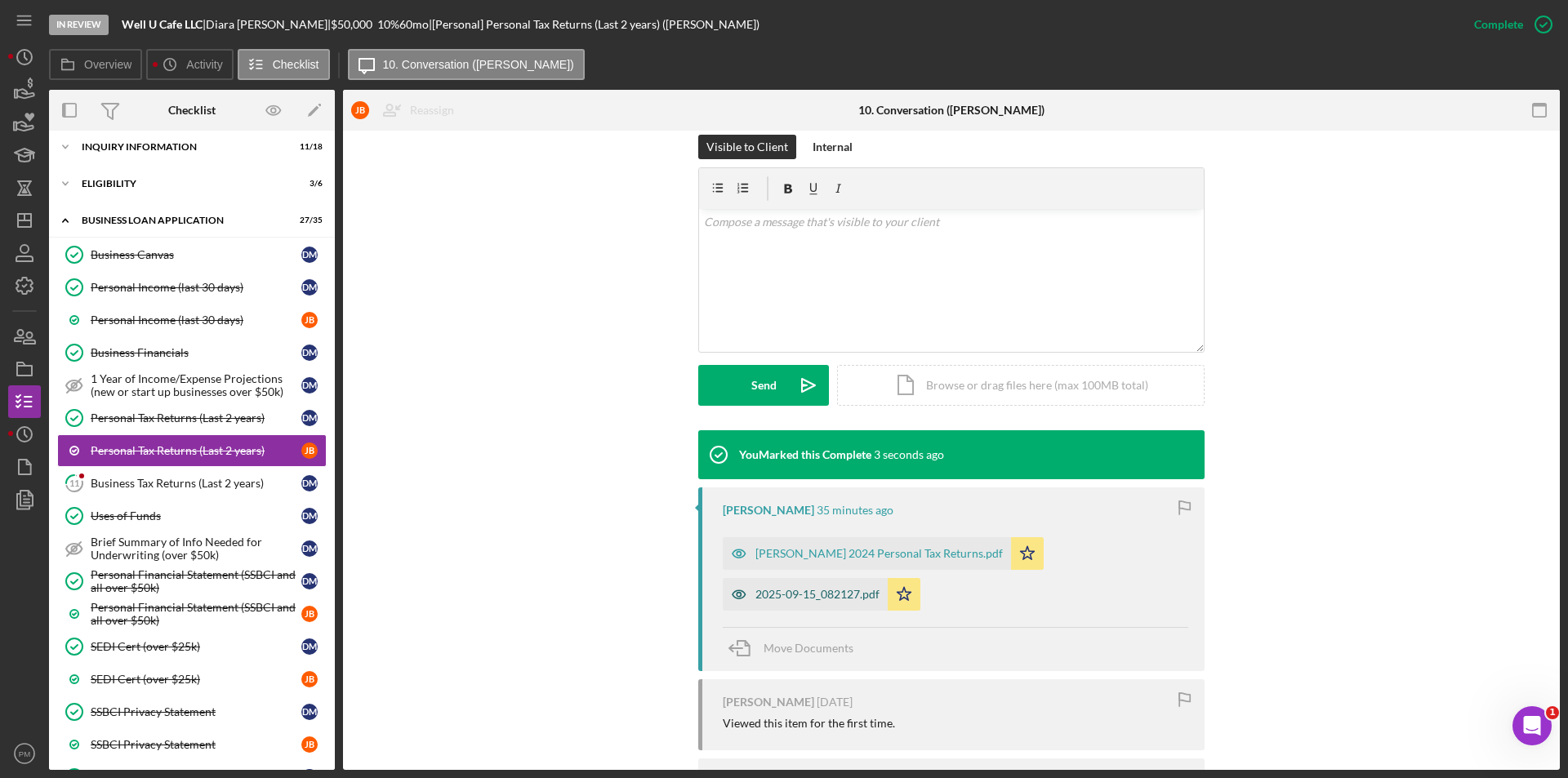
click at [812, 600] on div "2025-09-15_082127.pdf" at bounding box center [817, 595] width 125 height 13
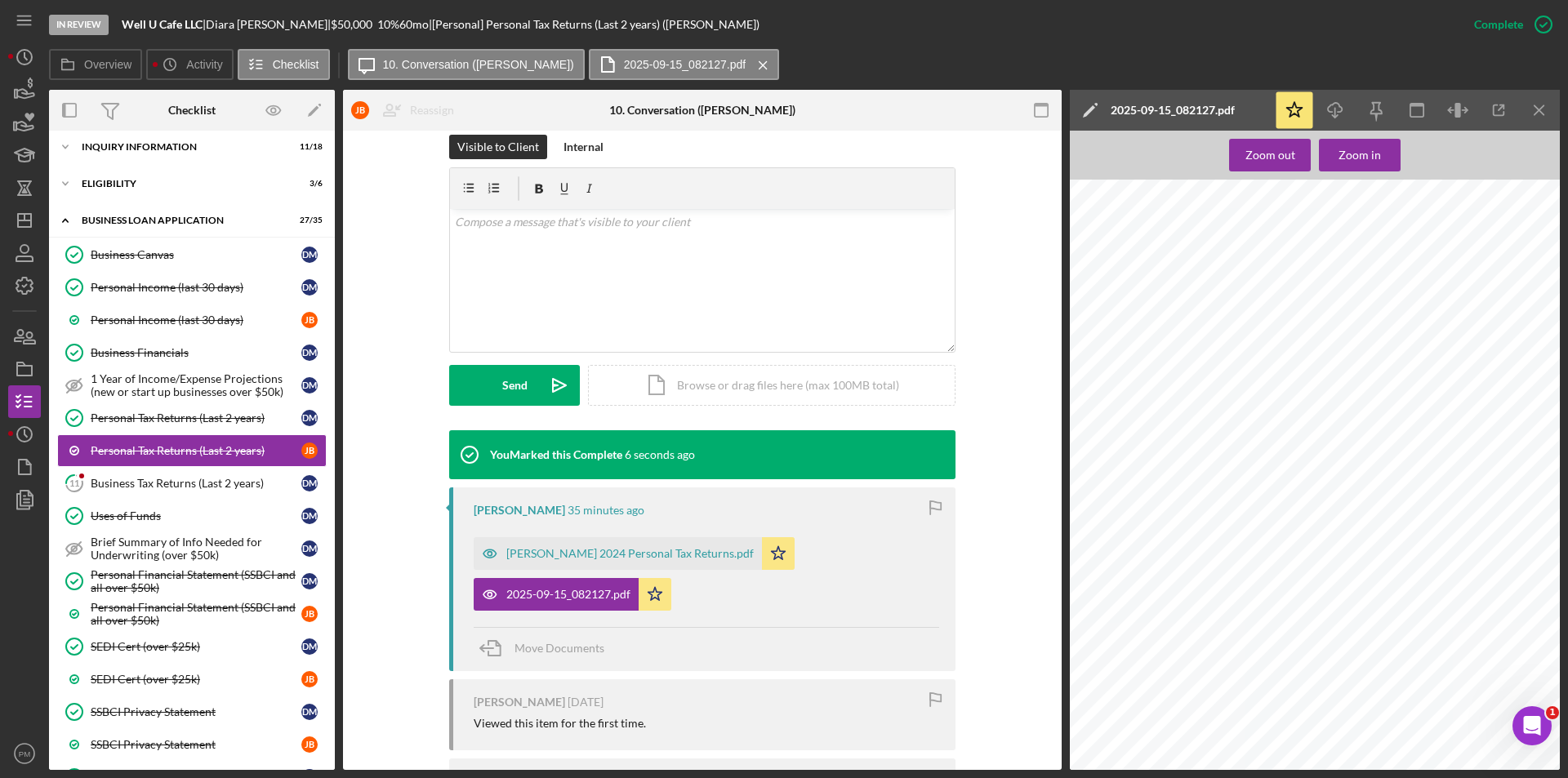
scroll to position [899, 0]
click at [1533, 99] on icon "Icon/Menu Close" at bounding box center [1539, 110] width 37 height 37
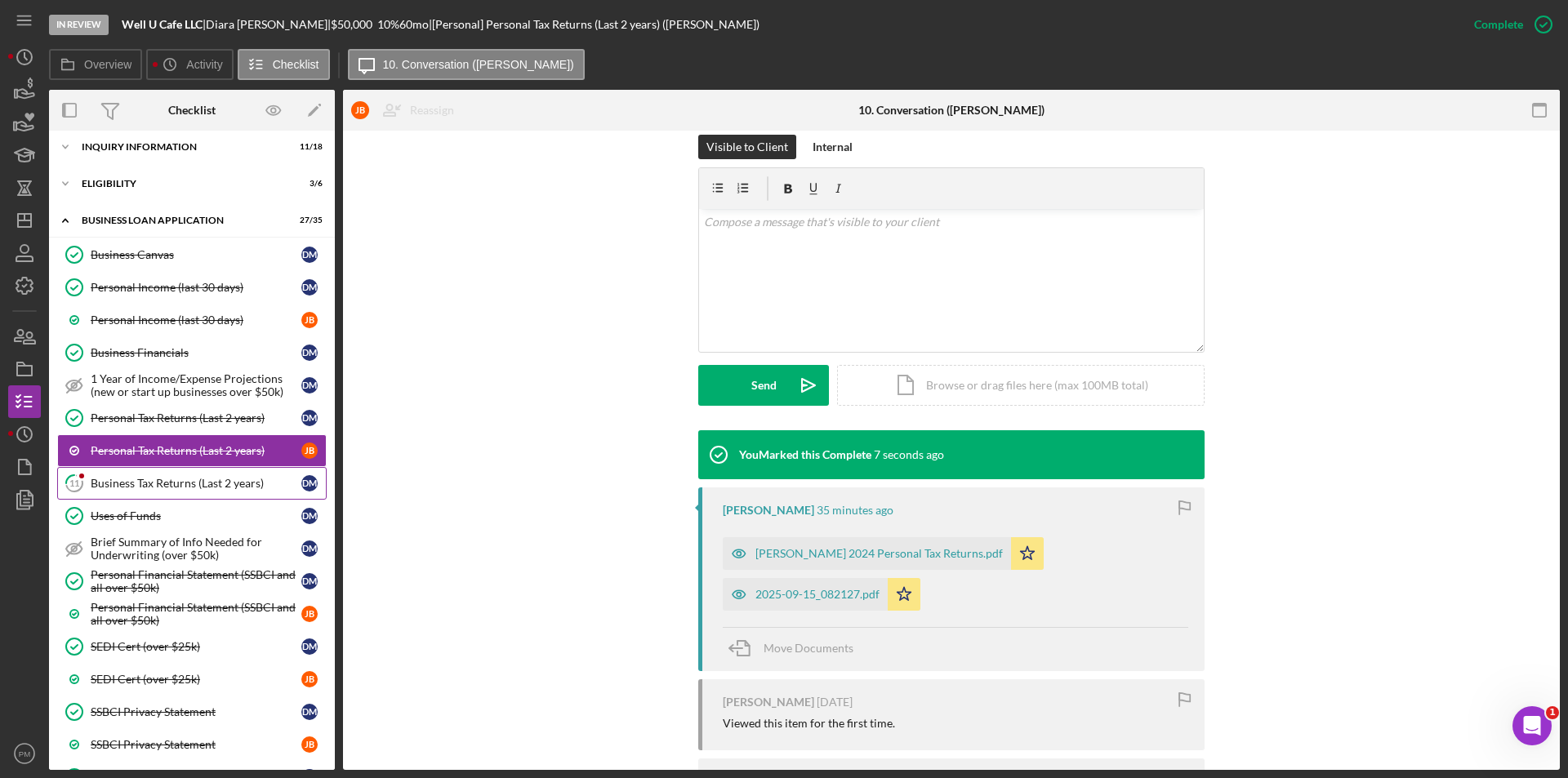
click at [209, 490] on div "Business Tax Returns (Last 2 years)" at bounding box center [196, 483] width 211 height 13
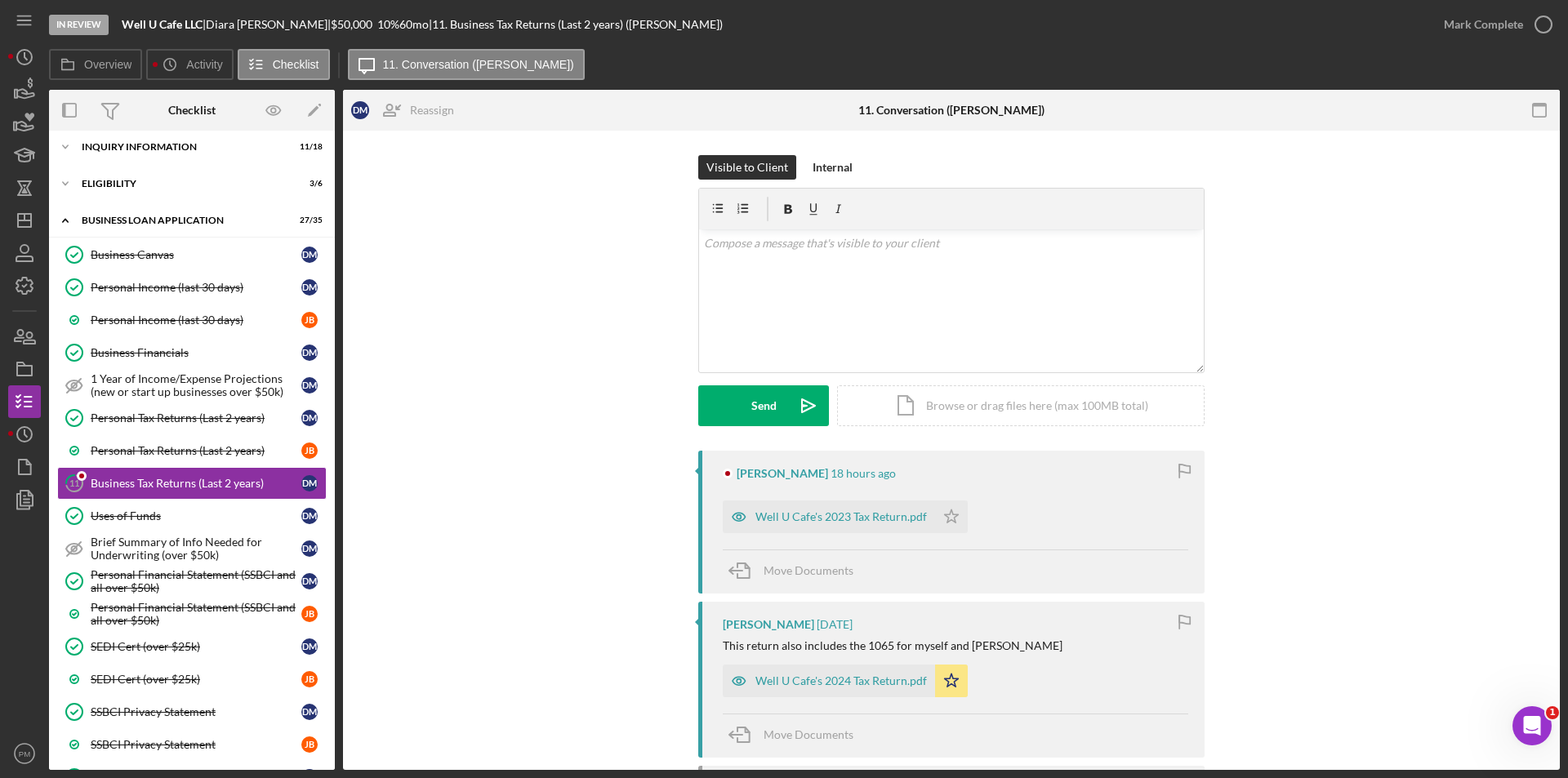
scroll to position [206, 0]
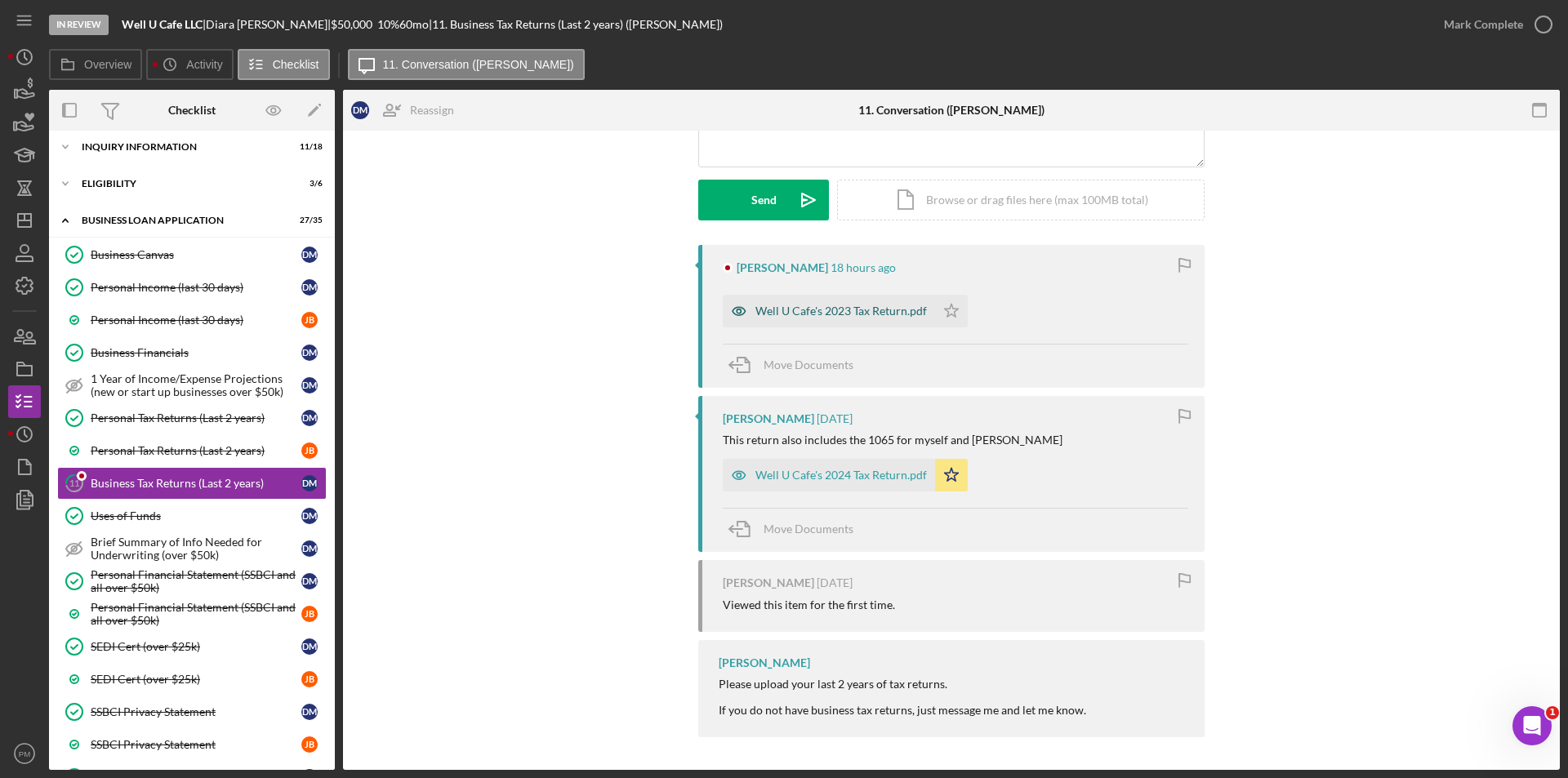
click at [812, 318] on div "Well U Cafe's 2023 Tax Return.pdf" at bounding box center [828, 311] width 212 height 33
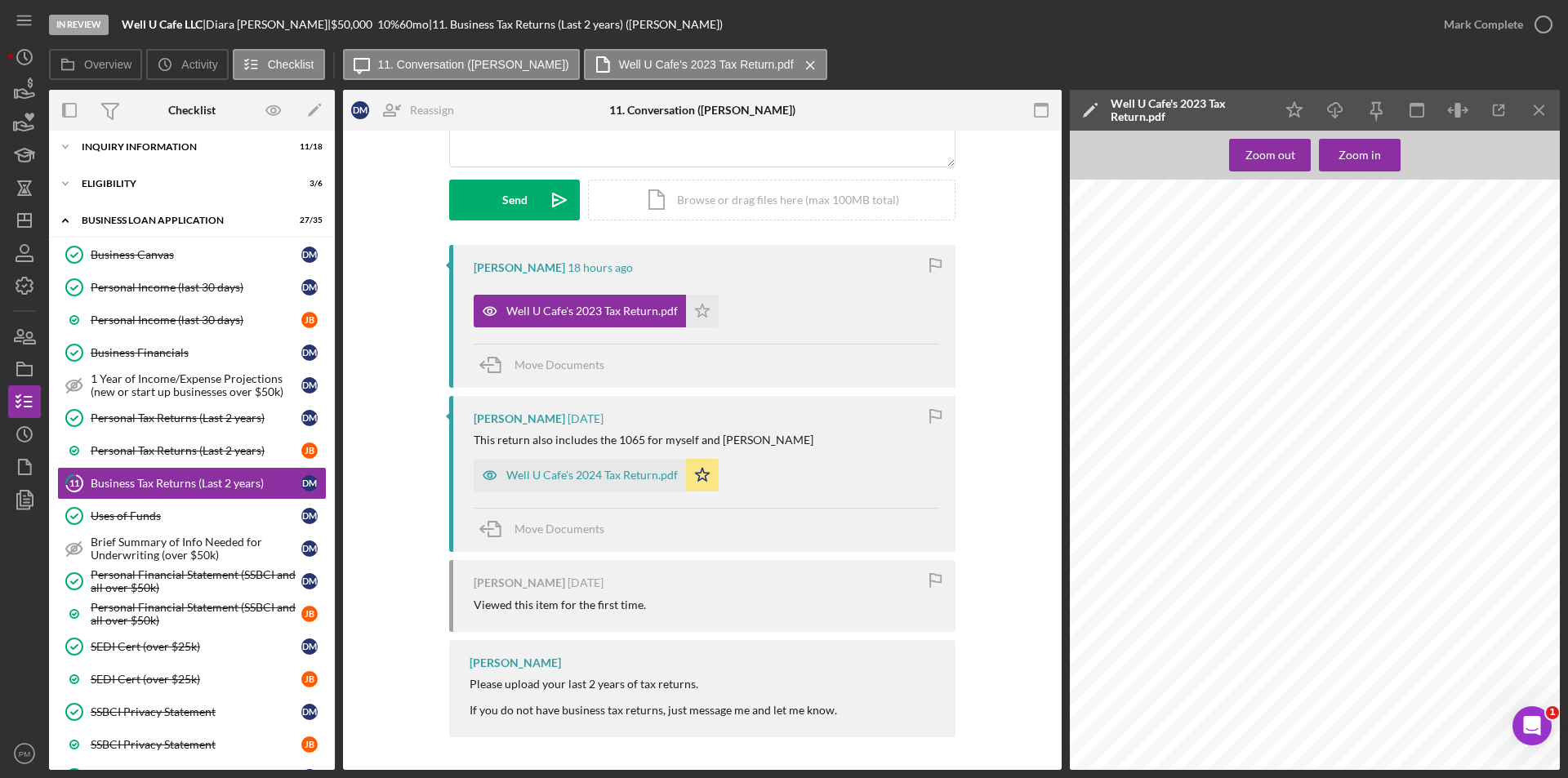
click at [703, 315] on icon "Icon/Star" at bounding box center [702, 311] width 33 height 33
click at [1483, 22] on div "Mark Complete" at bounding box center [1483, 24] width 80 height 33
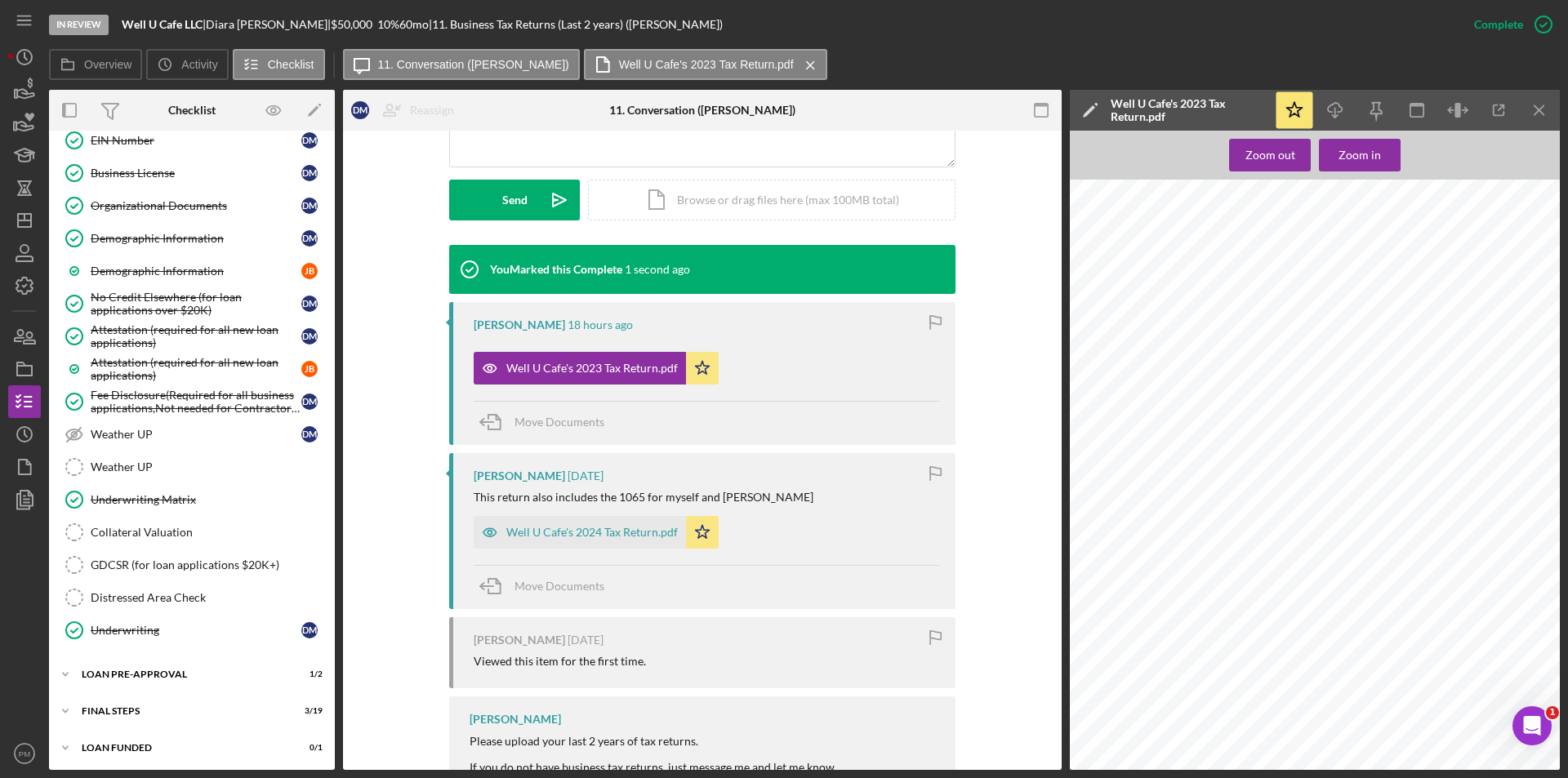
scroll to position [782, 0]
click at [161, 709] on div "FINAL STEPS" at bounding box center [198, 708] width 233 height 9
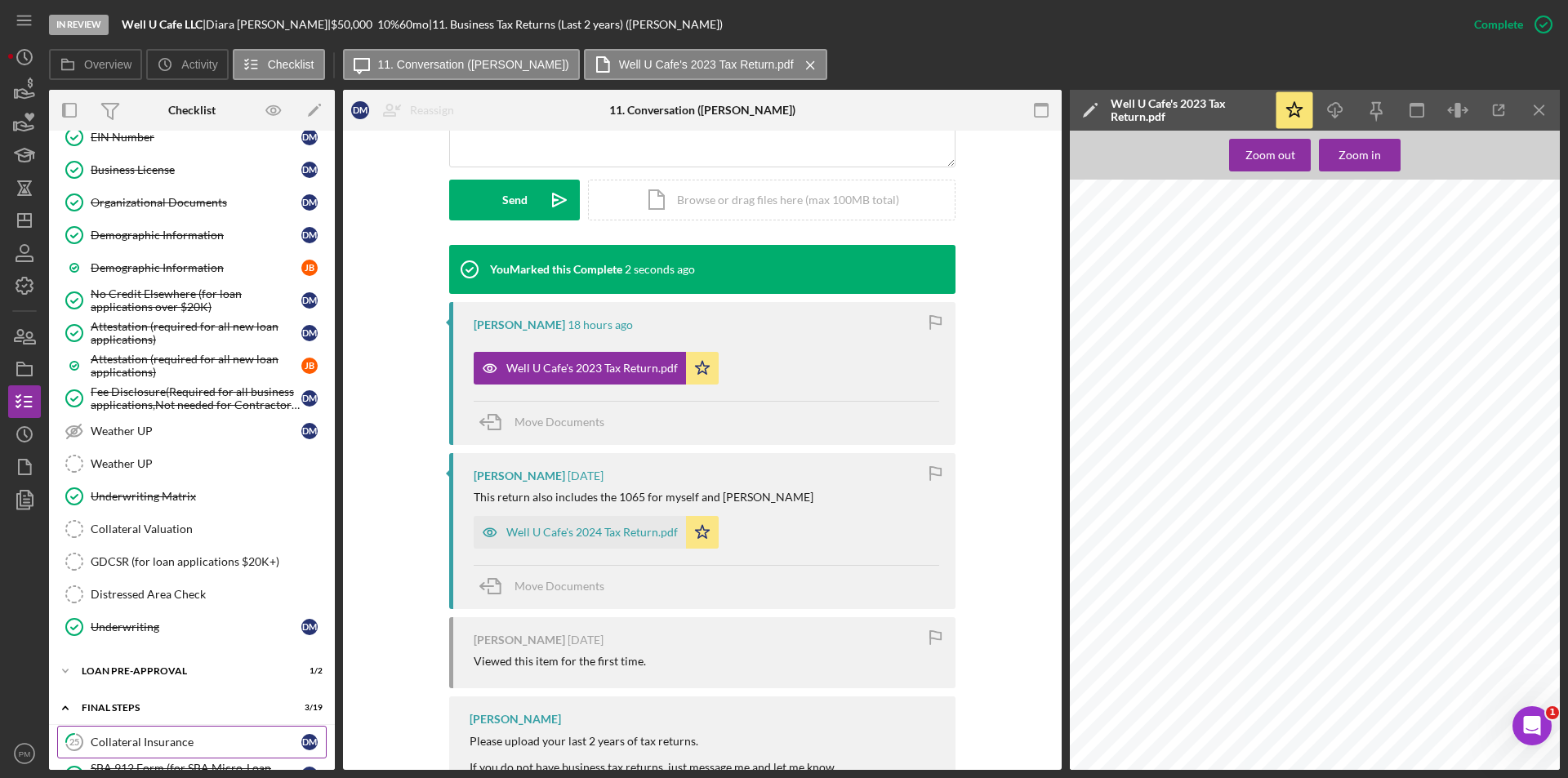
click at [158, 736] on div "Collateral Insurance" at bounding box center [196, 742] width 211 height 13
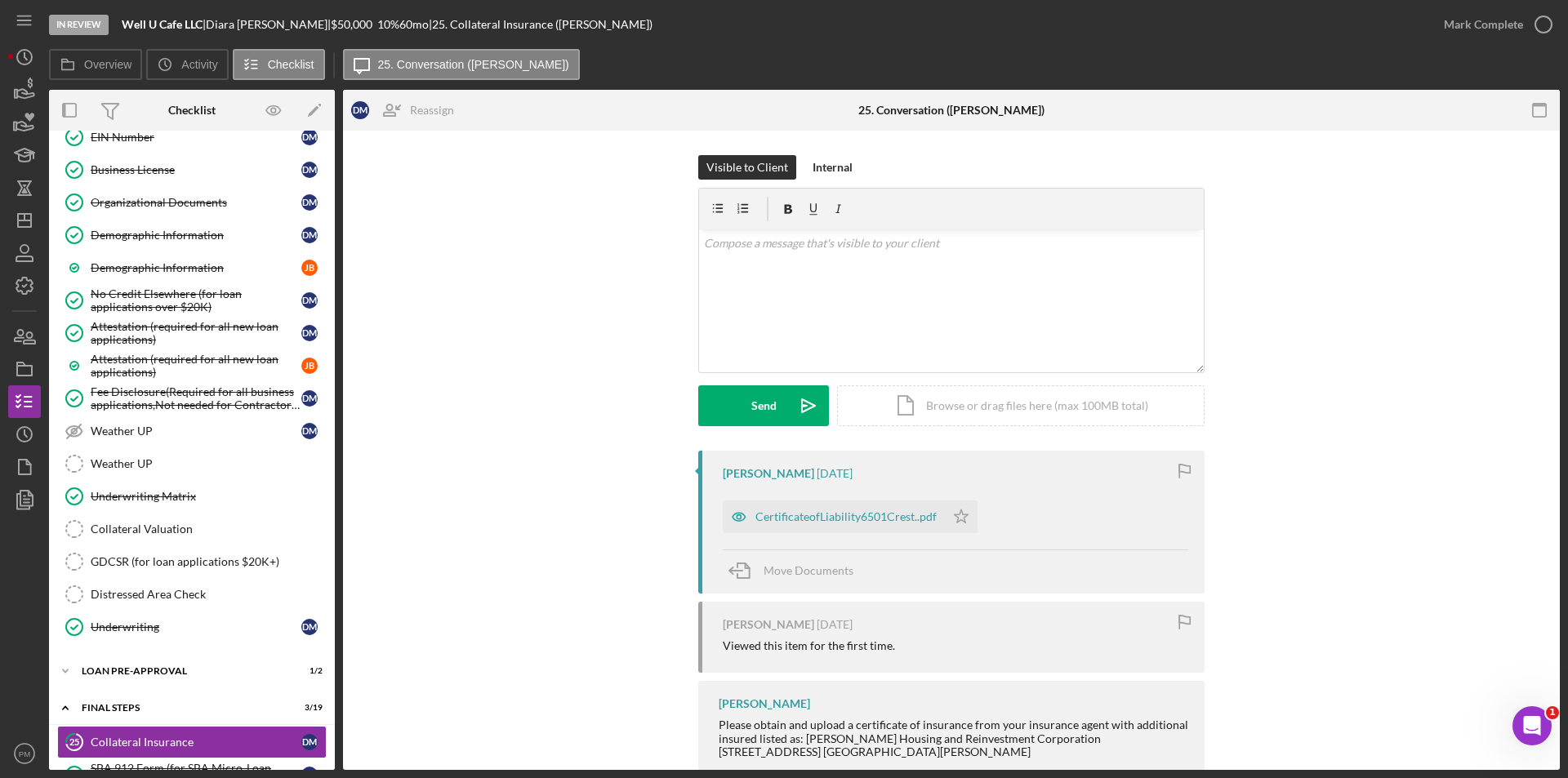
scroll to position [163, 0]
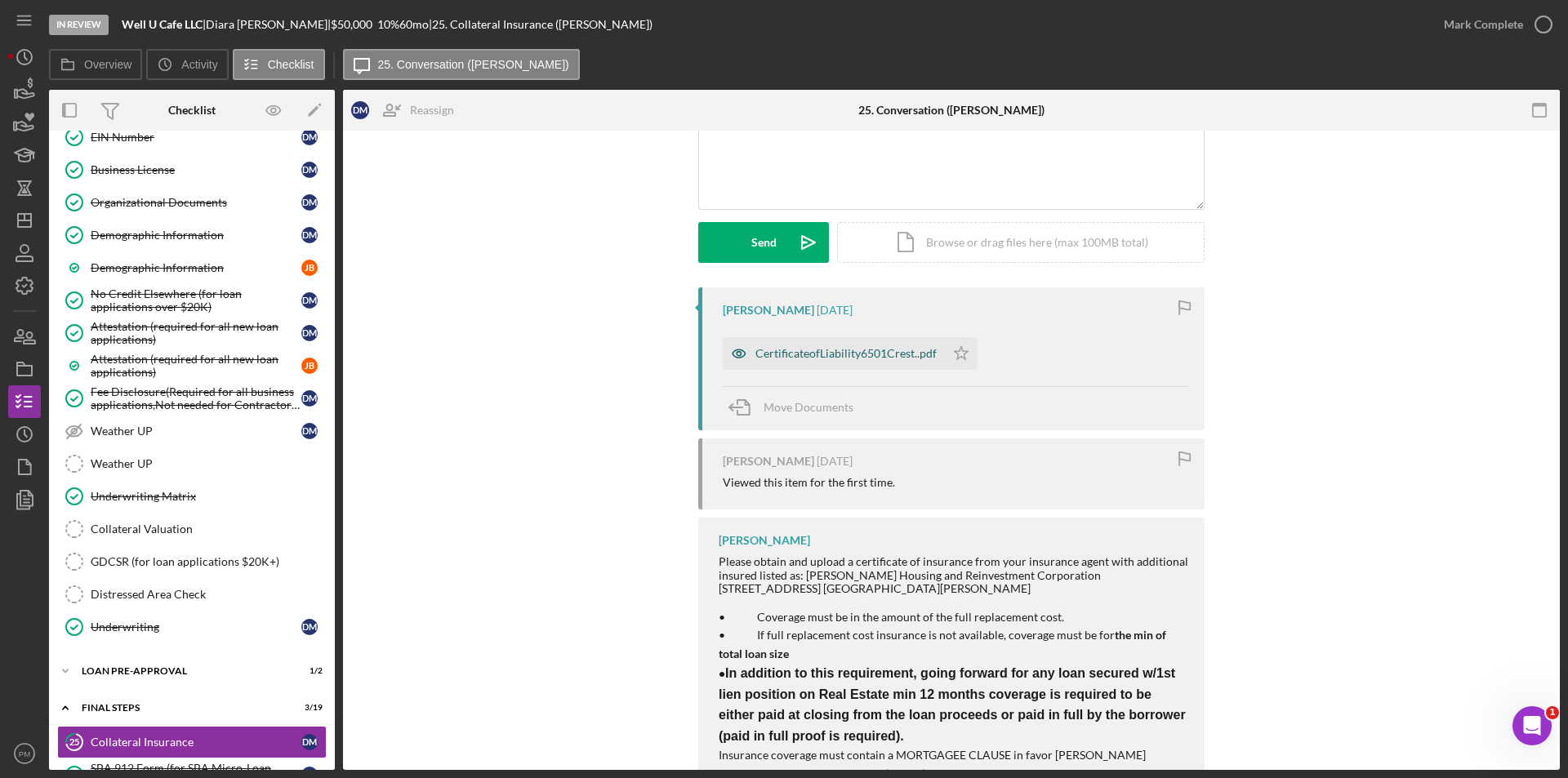
click at [851, 353] on div "CertificateofLiability6501Crest..pdf" at bounding box center [846, 354] width 182 height 13
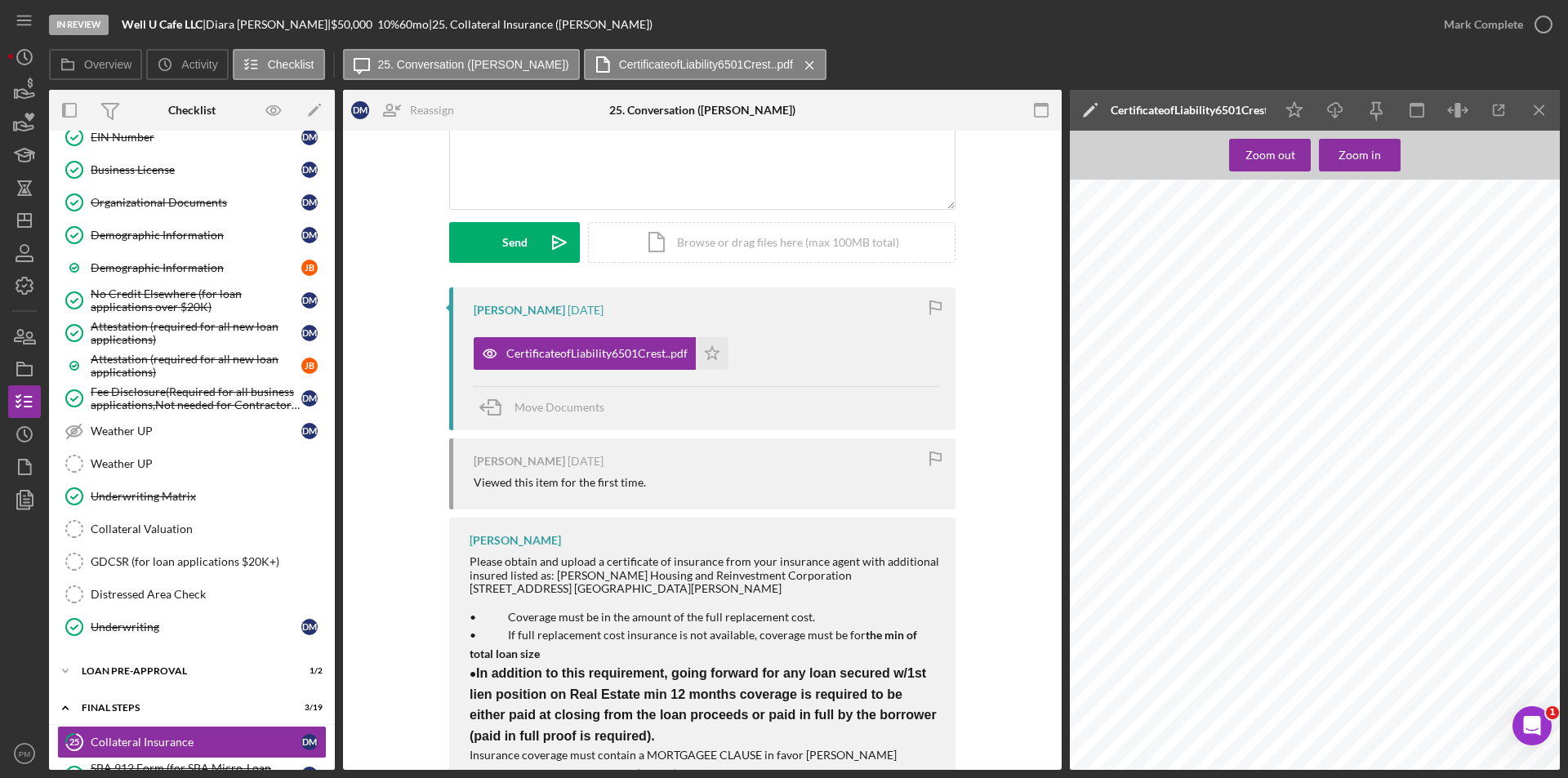
scroll to position [0, 0]
click at [975, 615] on div "Diara Morris 3 days ago CertificateofLiability6501Crest..pdf Icon/Star Move Doc…" at bounding box center [702, 550] width 669 height 524
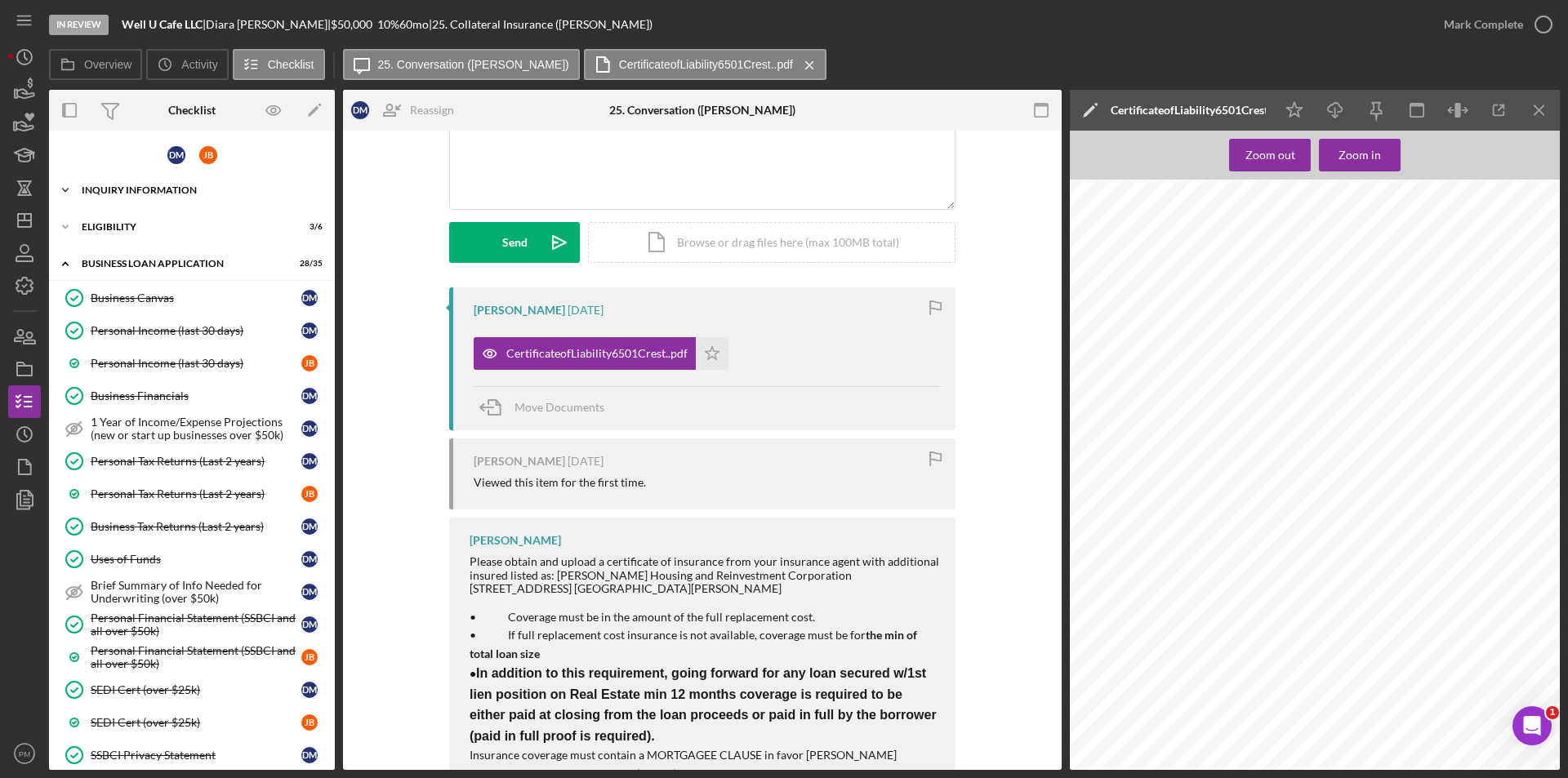
click at [99, 194] on div "INQUIRY INFORMATION" at bounding box center [198, 190] width 233 height 9
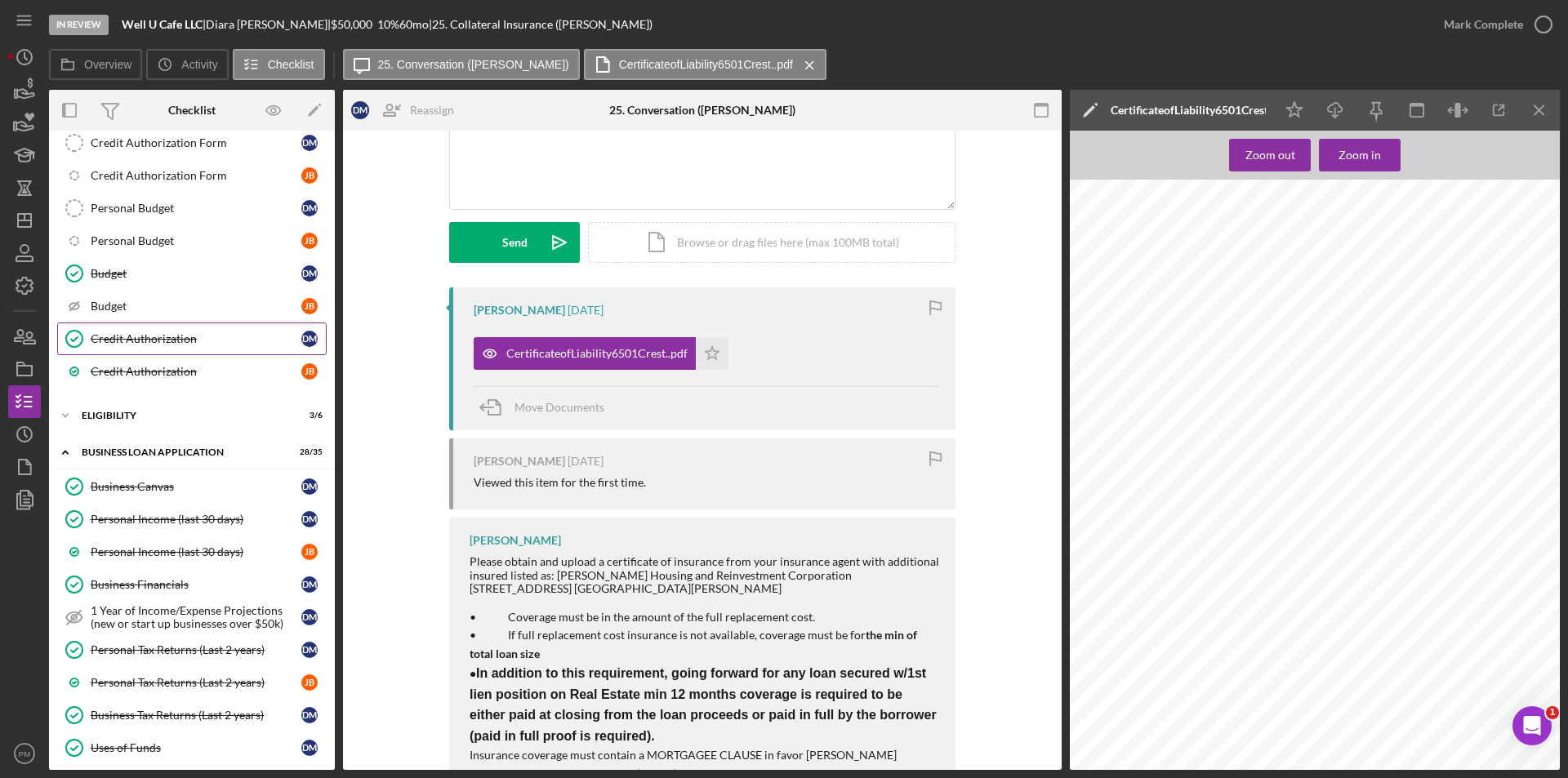
scroll to position [653, 0]
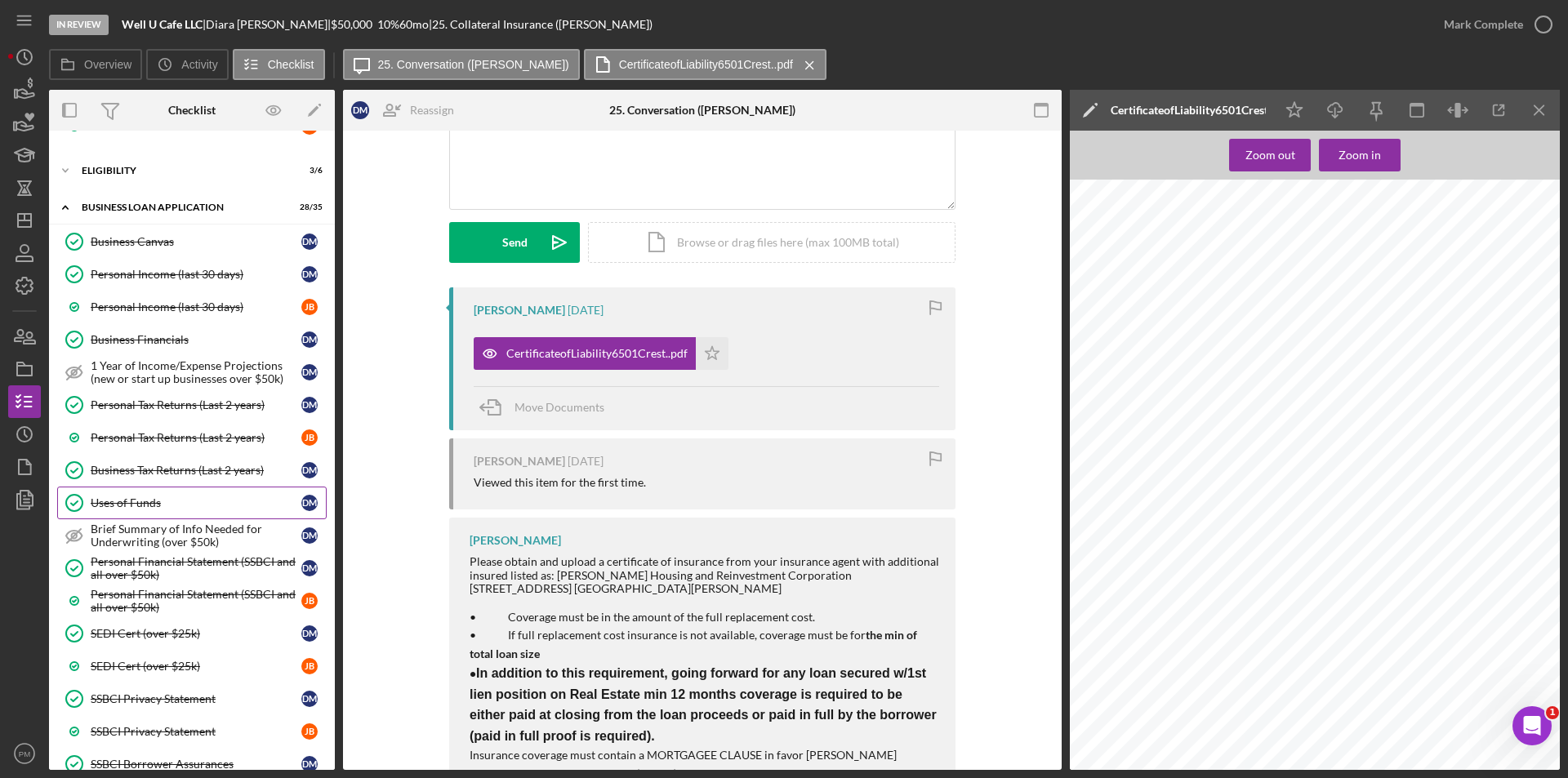
click at [142, 513] on link "Uses of Funds Uses of Funds D M" at bounding box center [192, 503] width 270 height 33
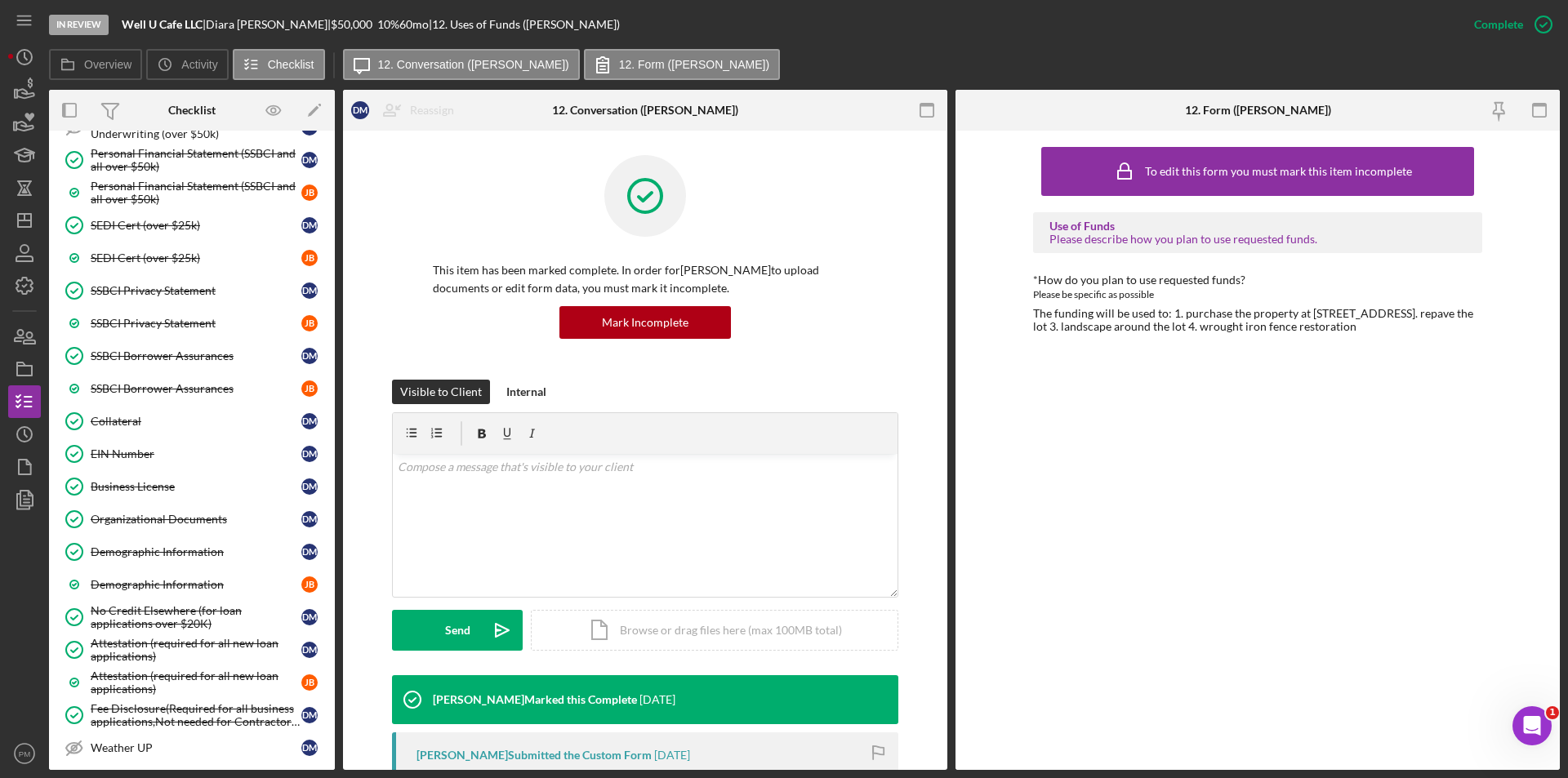
scroll to position [1470, 0]
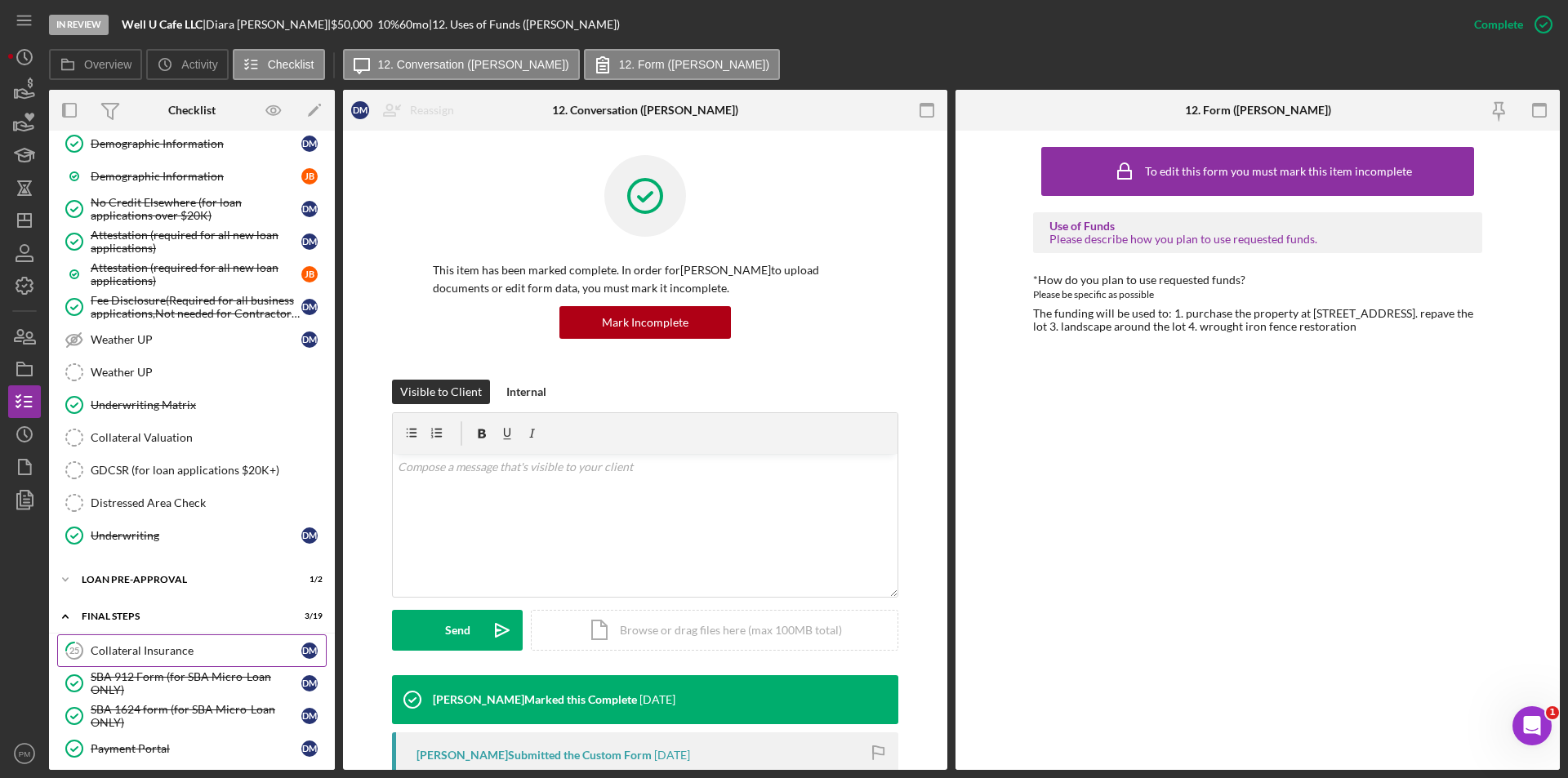
click at [104, 648] on div "Collateral Insurance" at bounding box center [196, 651] width 211 height 13
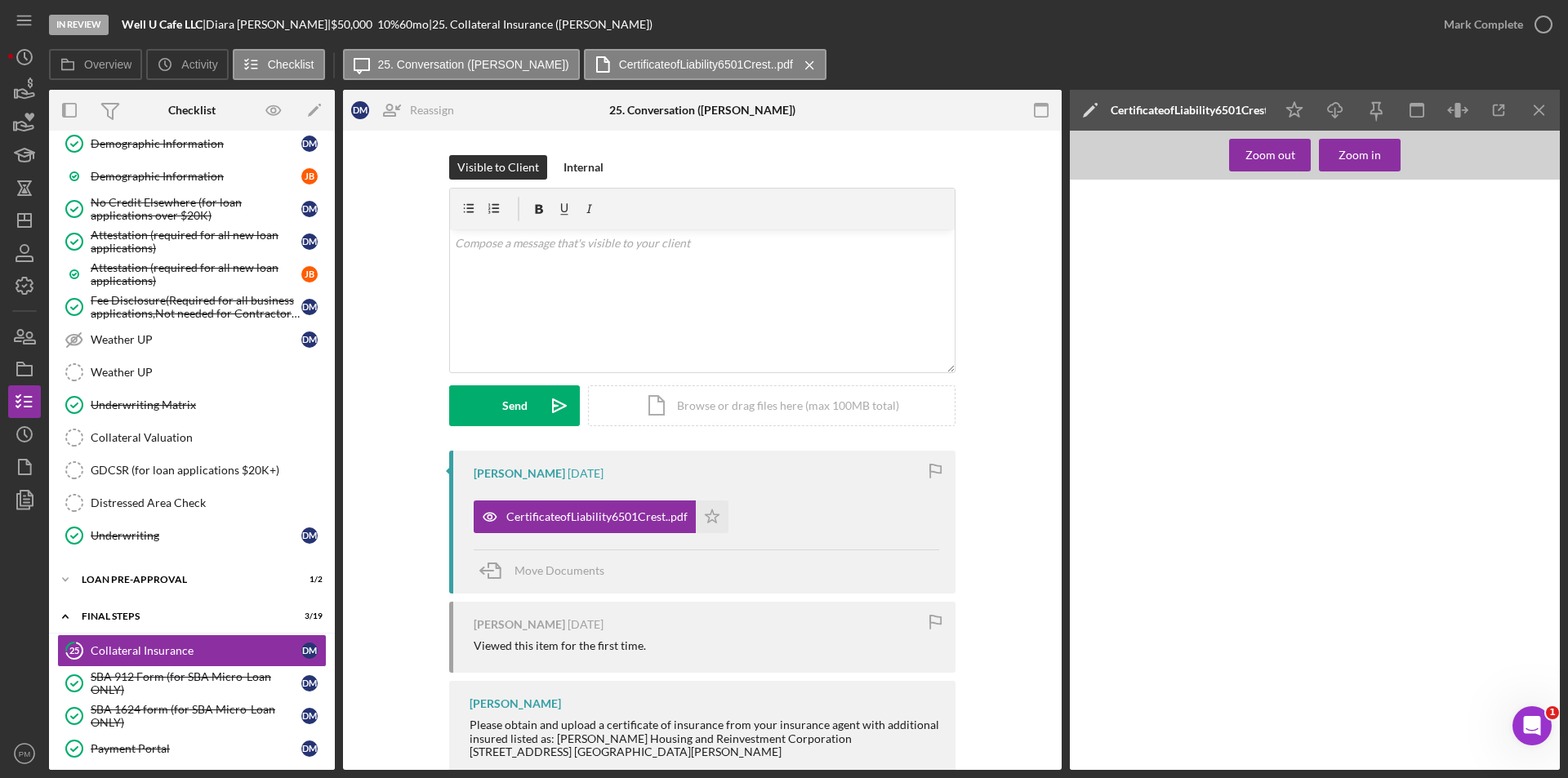
scroll to position [163, 0]
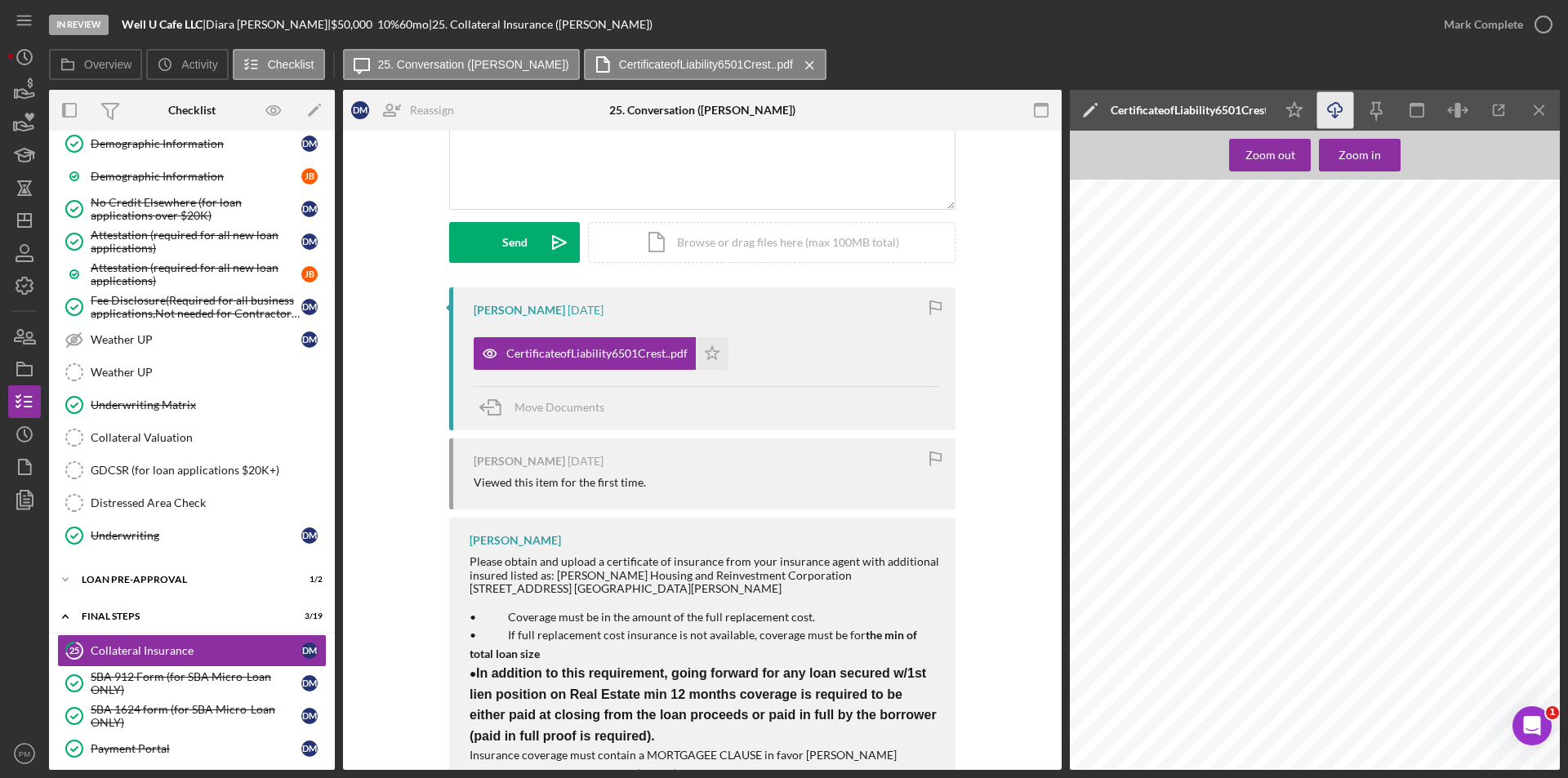
drag, startPoint x: 1352, startPoint y: 114, endPoint x: 1342, endPoint y: 115, distance: 10.0
click at [1346, 113] on icon "Icon/Download" at bounding box center [1335, 110] width 37 height 37
click at [22, 226] on icon "Icon/Dashboard" at bounding box center [24, 221] width 41 height 41
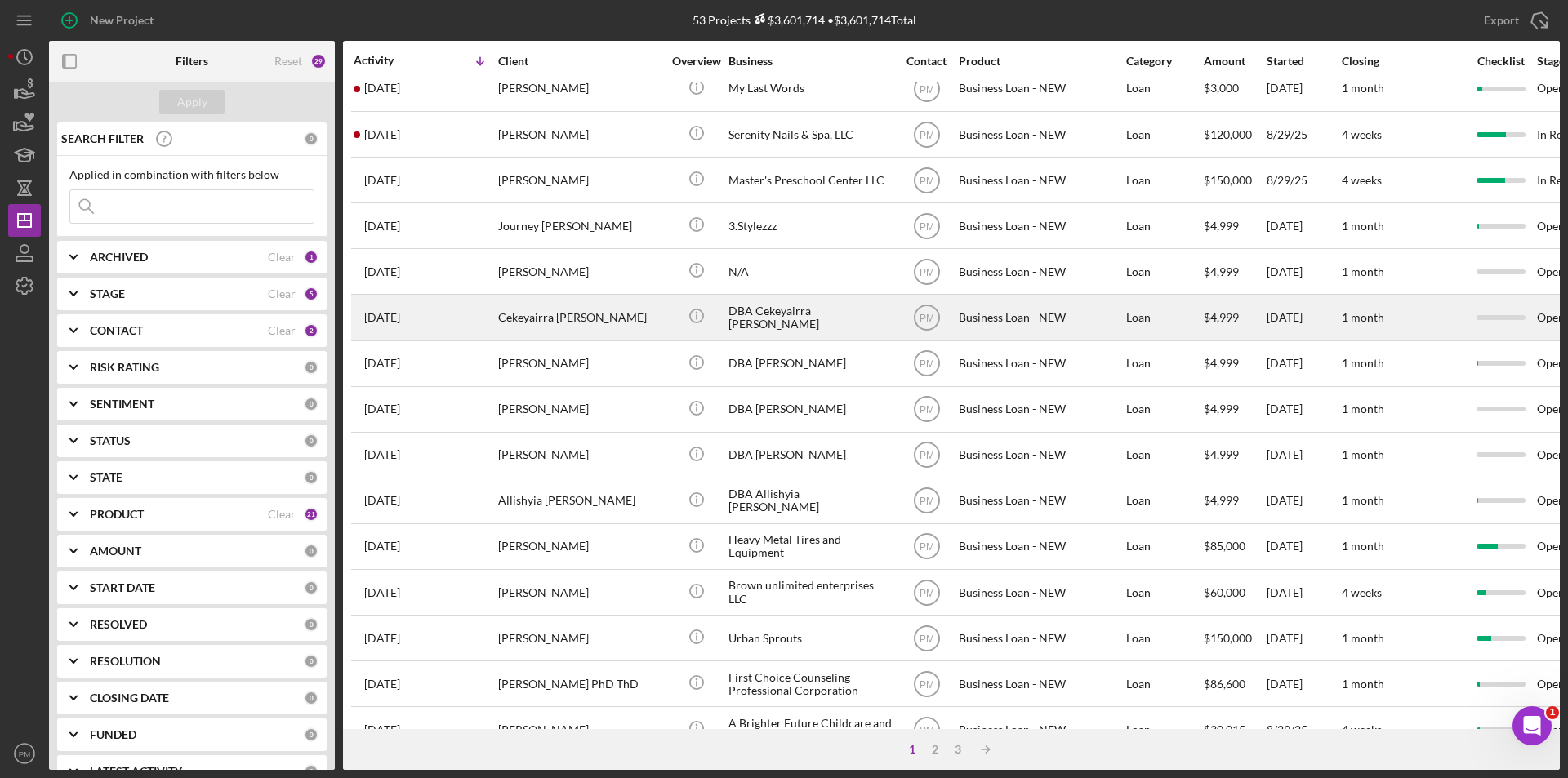
scroll to position [519, 0]
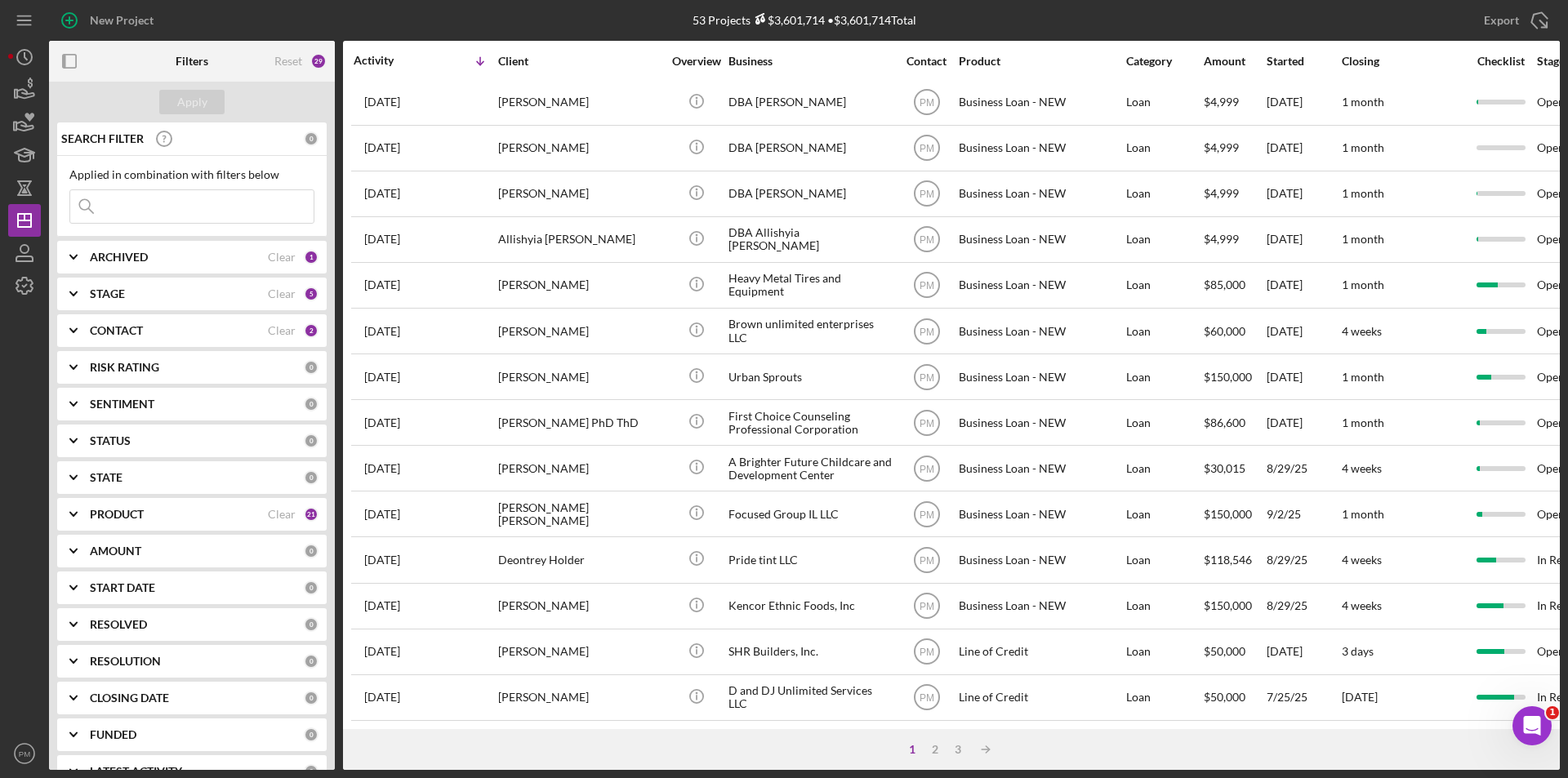
click at [162, 212] on input at bounding box center [192, 206] width 243 height 33
type input "enow"
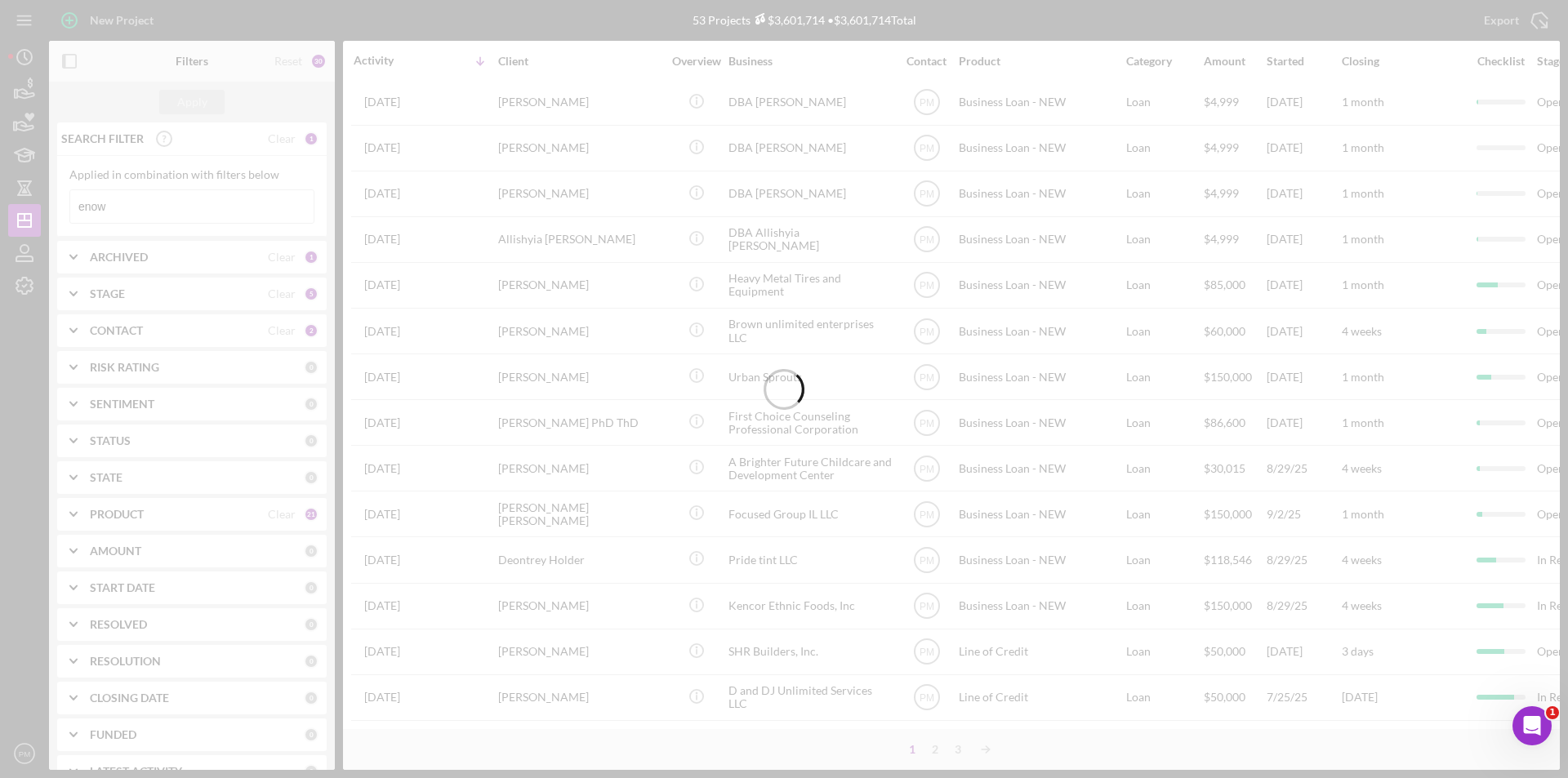
scroll to position [0, 0]
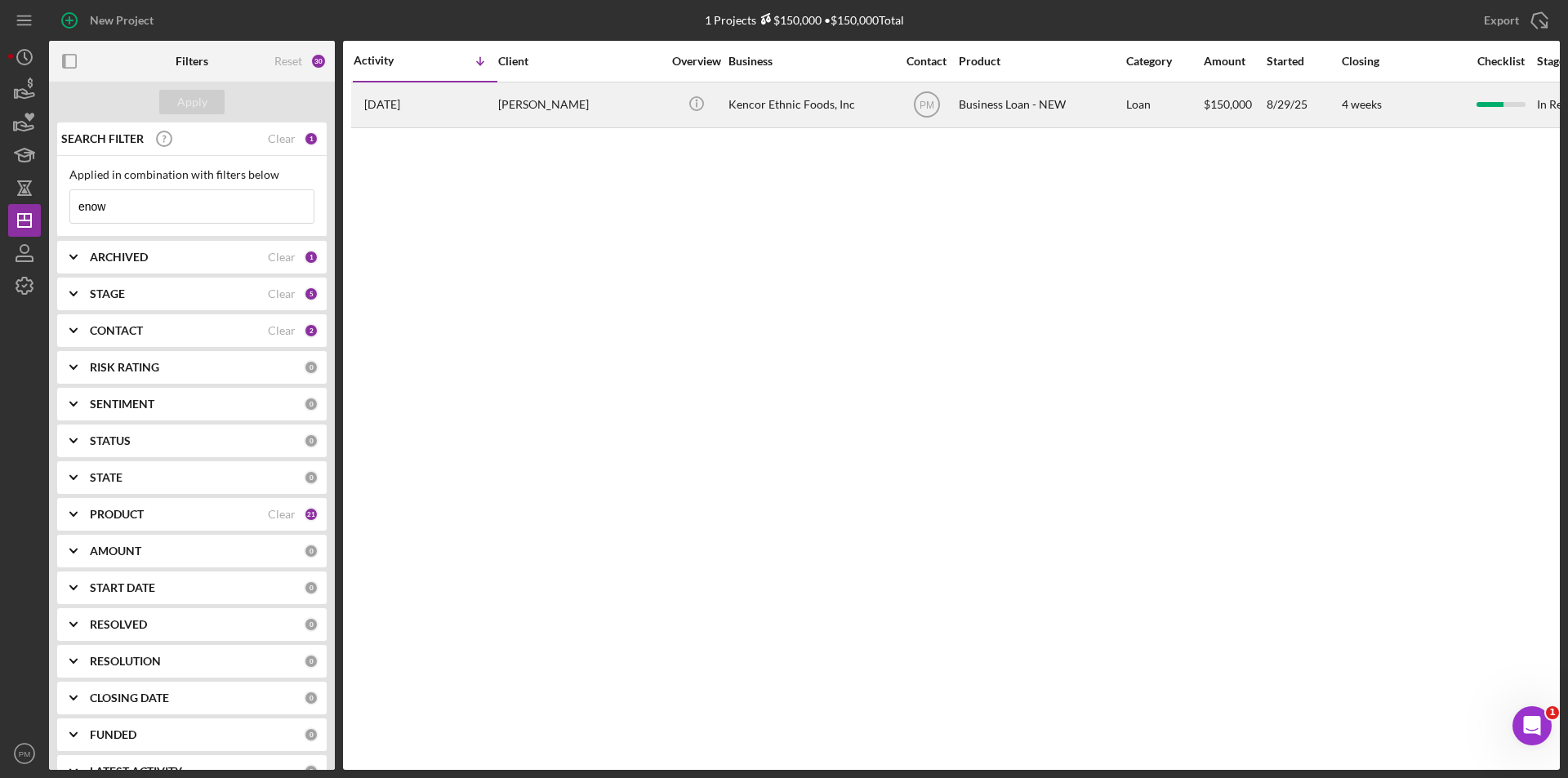
click at [489, 108] on div "6 days ago JEAN ENOWMBITANG" at bounding box center [425, 105] width 143 height 43
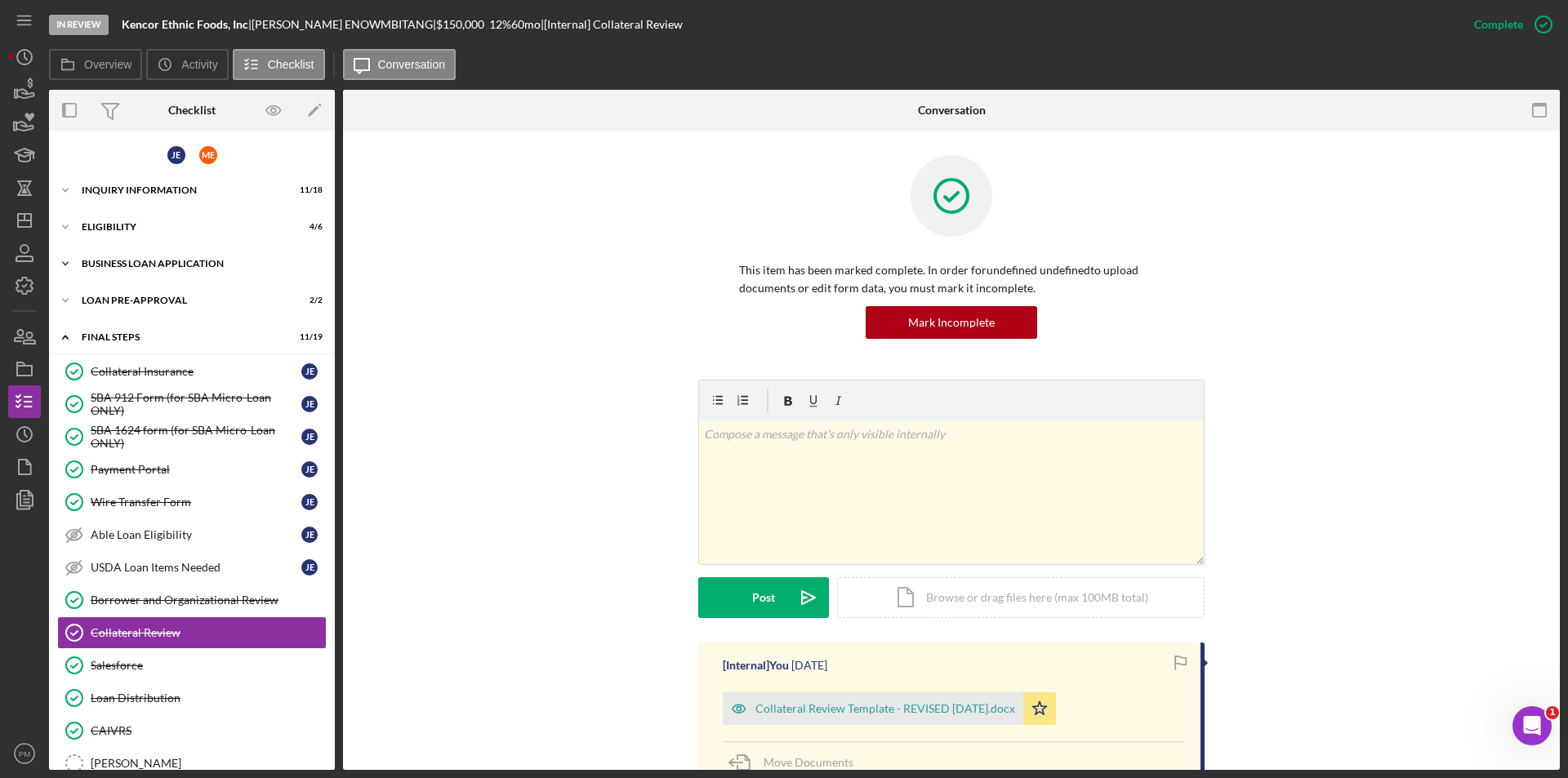
click at [156, 258] on div "Icon/Expander BUSINESS LOAN APPLICATION 20 / 41" at bounding box center [191, 263] width 286 height 33
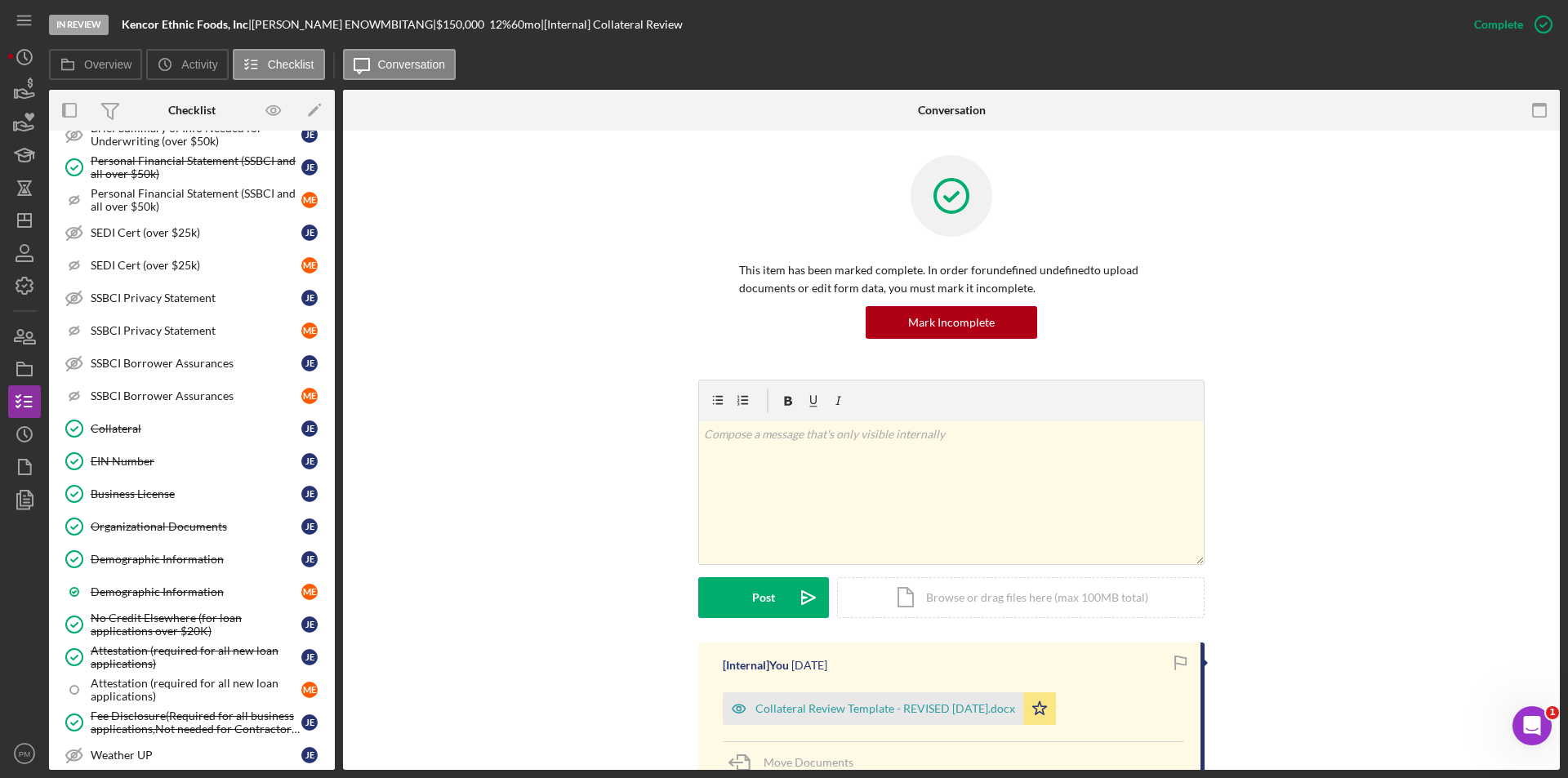
scroll to position [980, 0]
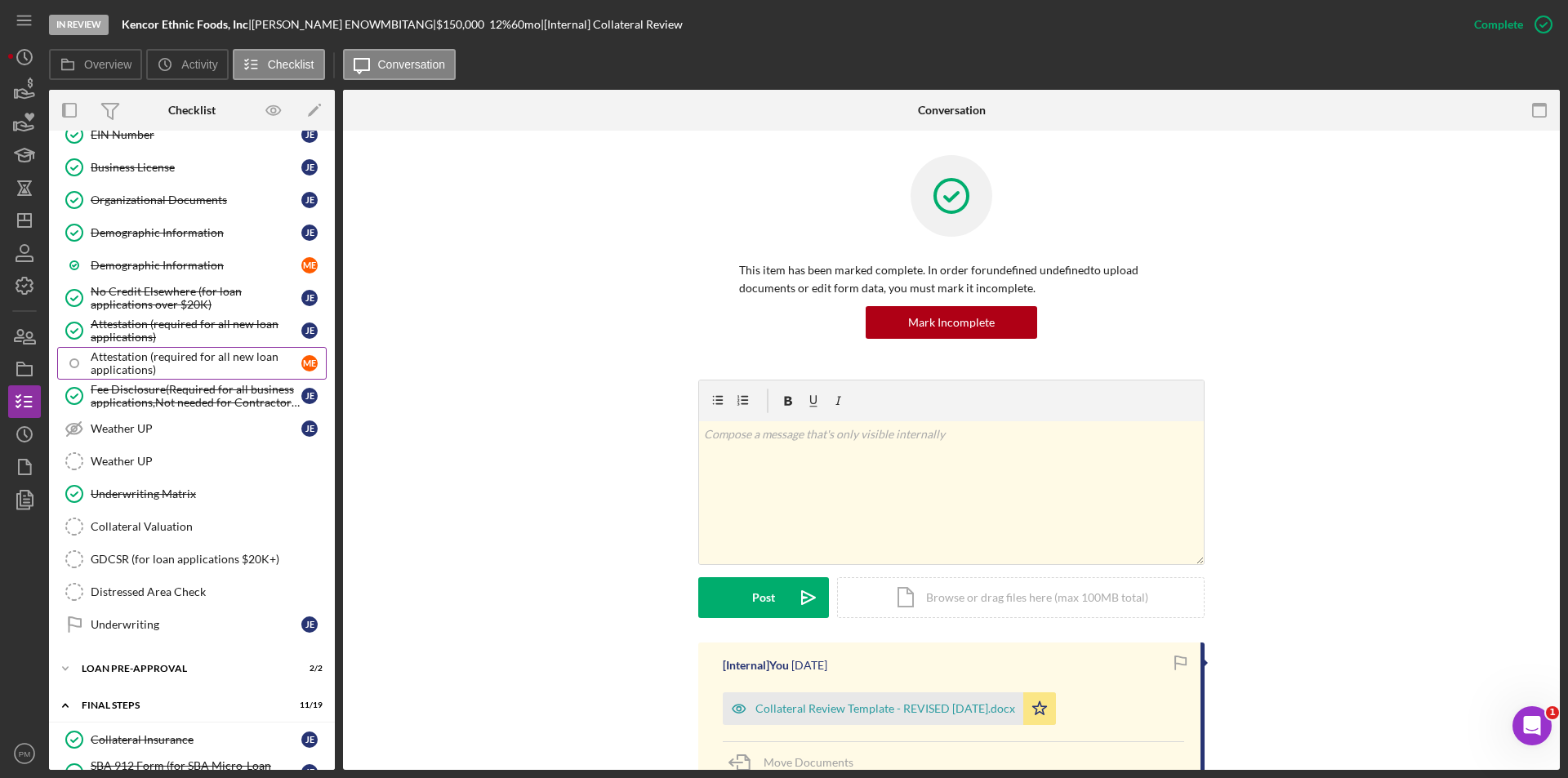
click at [188, 362] on div "Attestation (required for all new loan applications)" at bounding box center [196, 363] width 211 height 26
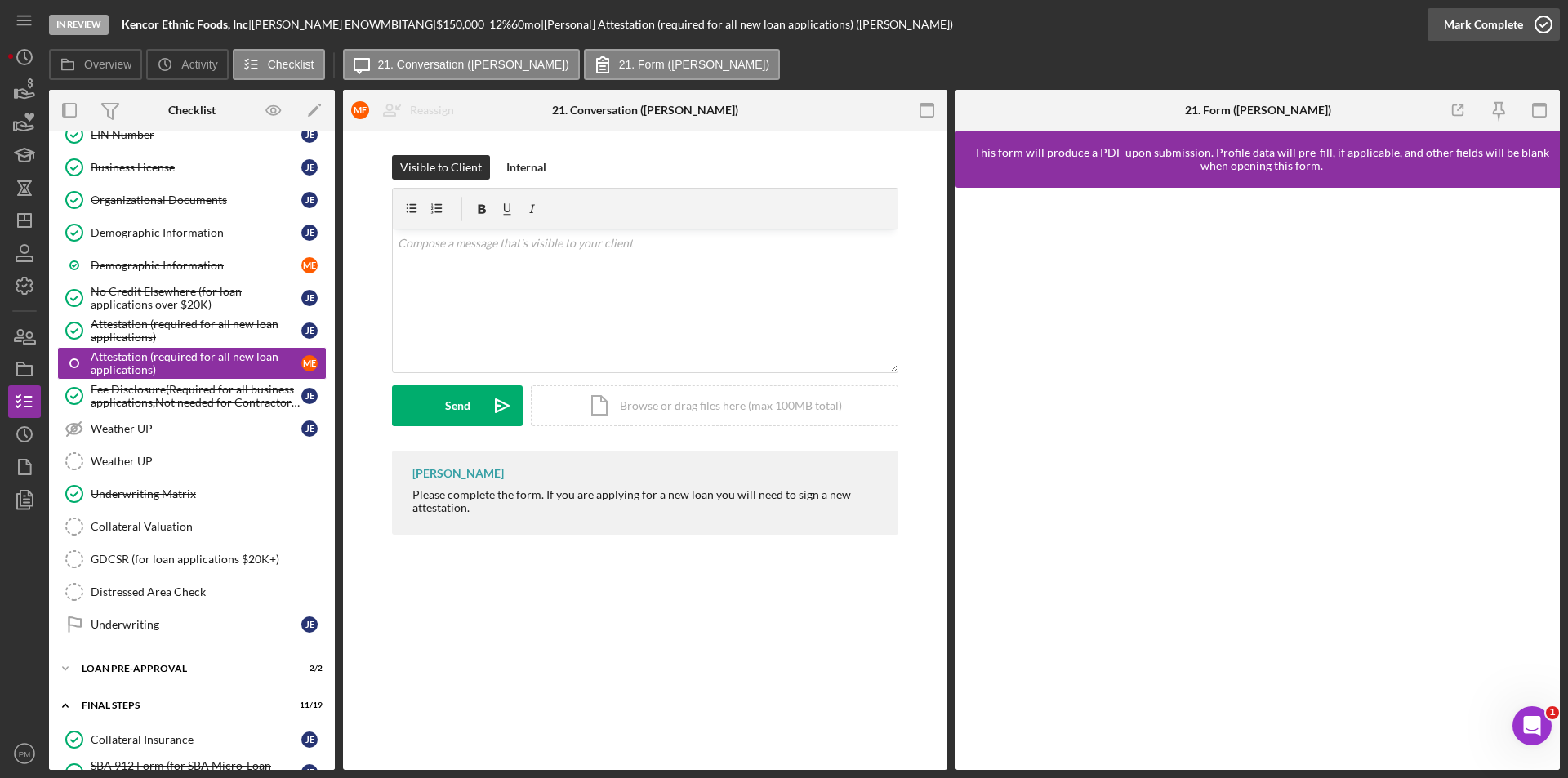
click at [1468, 22] on div "Mark Complete" at bounding box center [1483, 24] width 80 height 33
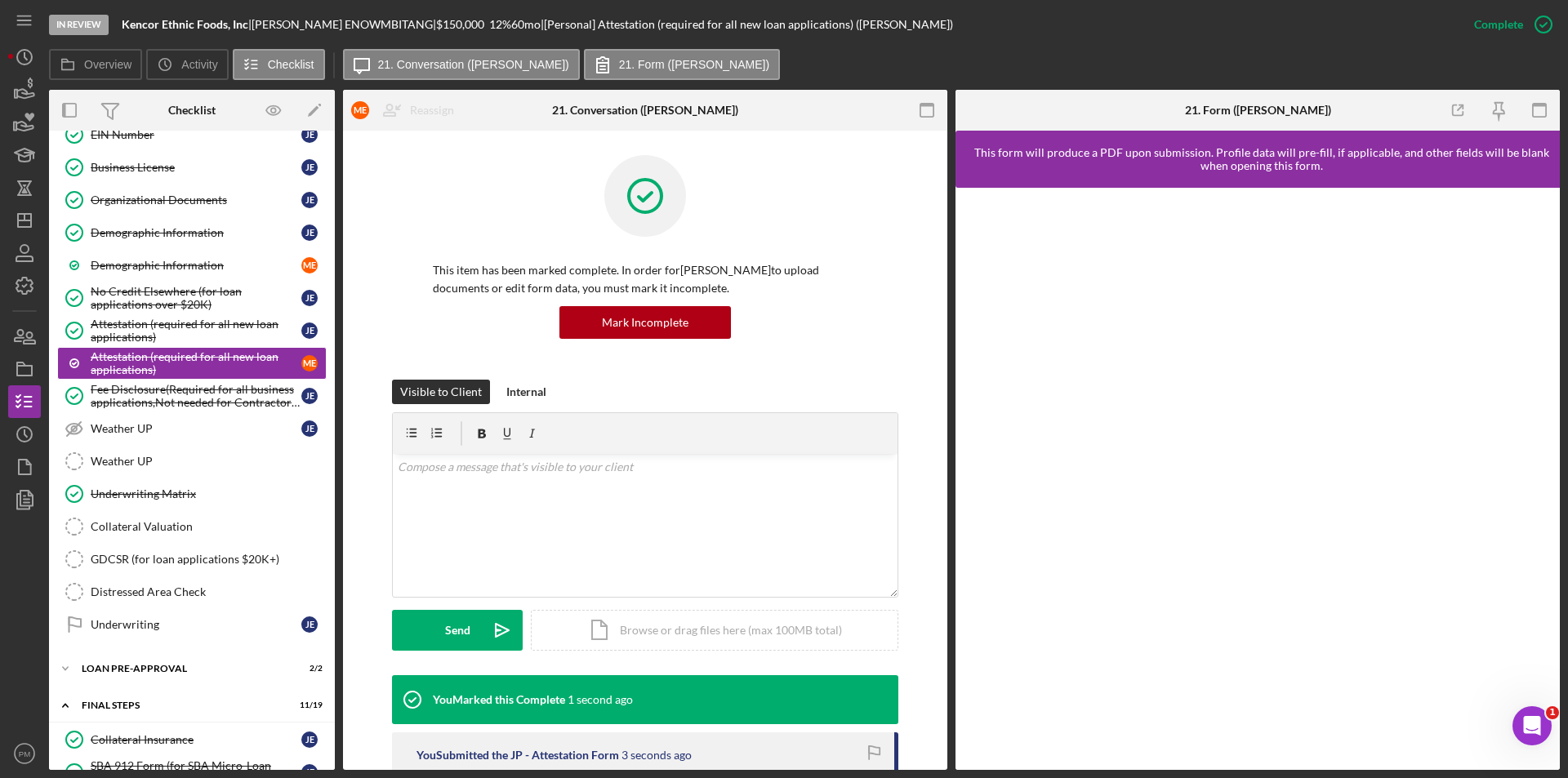
scroll to position [230, 0]
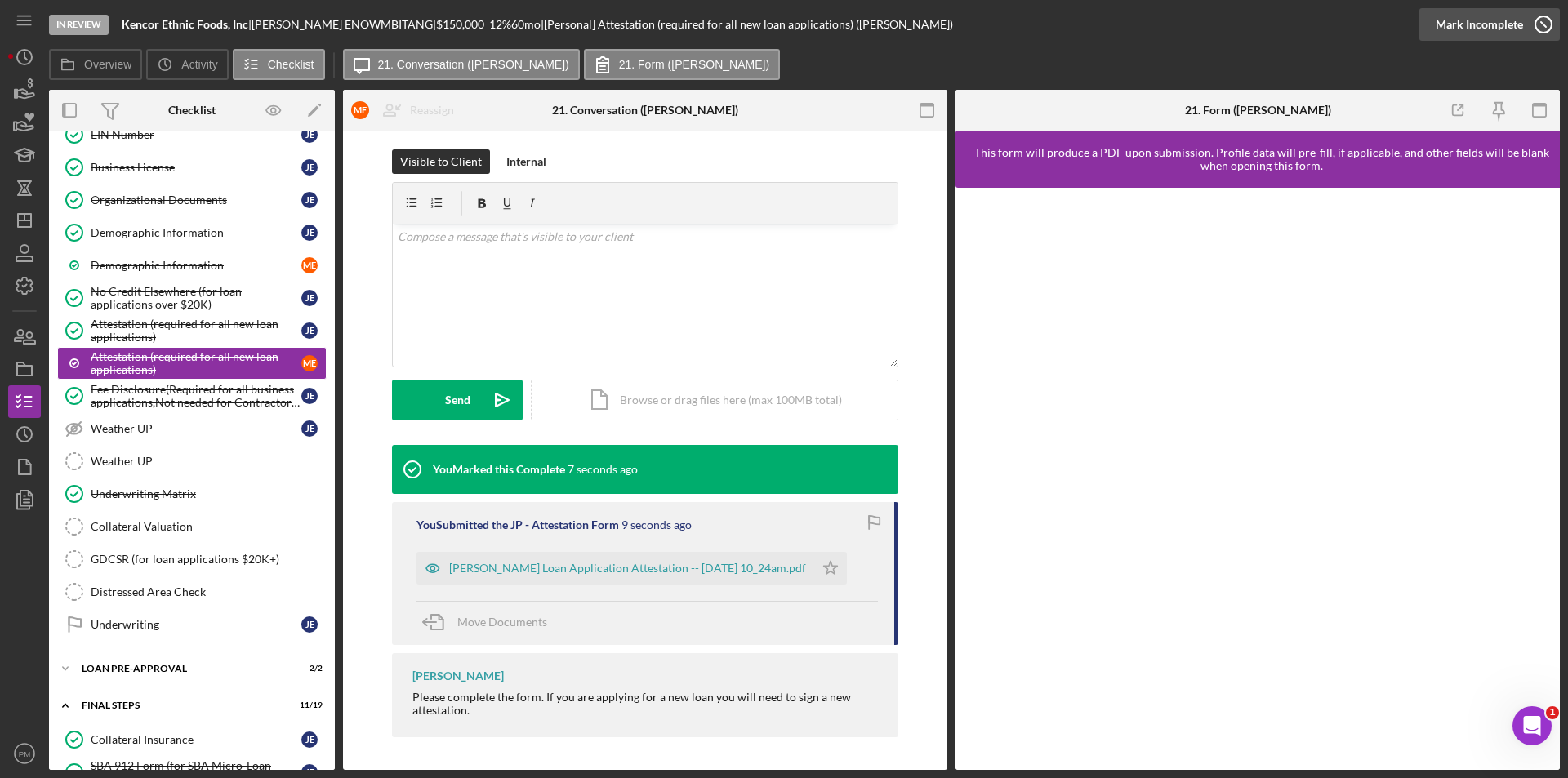
click at [1498, 14] on div "Mark Incomplete" at bounding box center [1479, 24] width 87 height 33
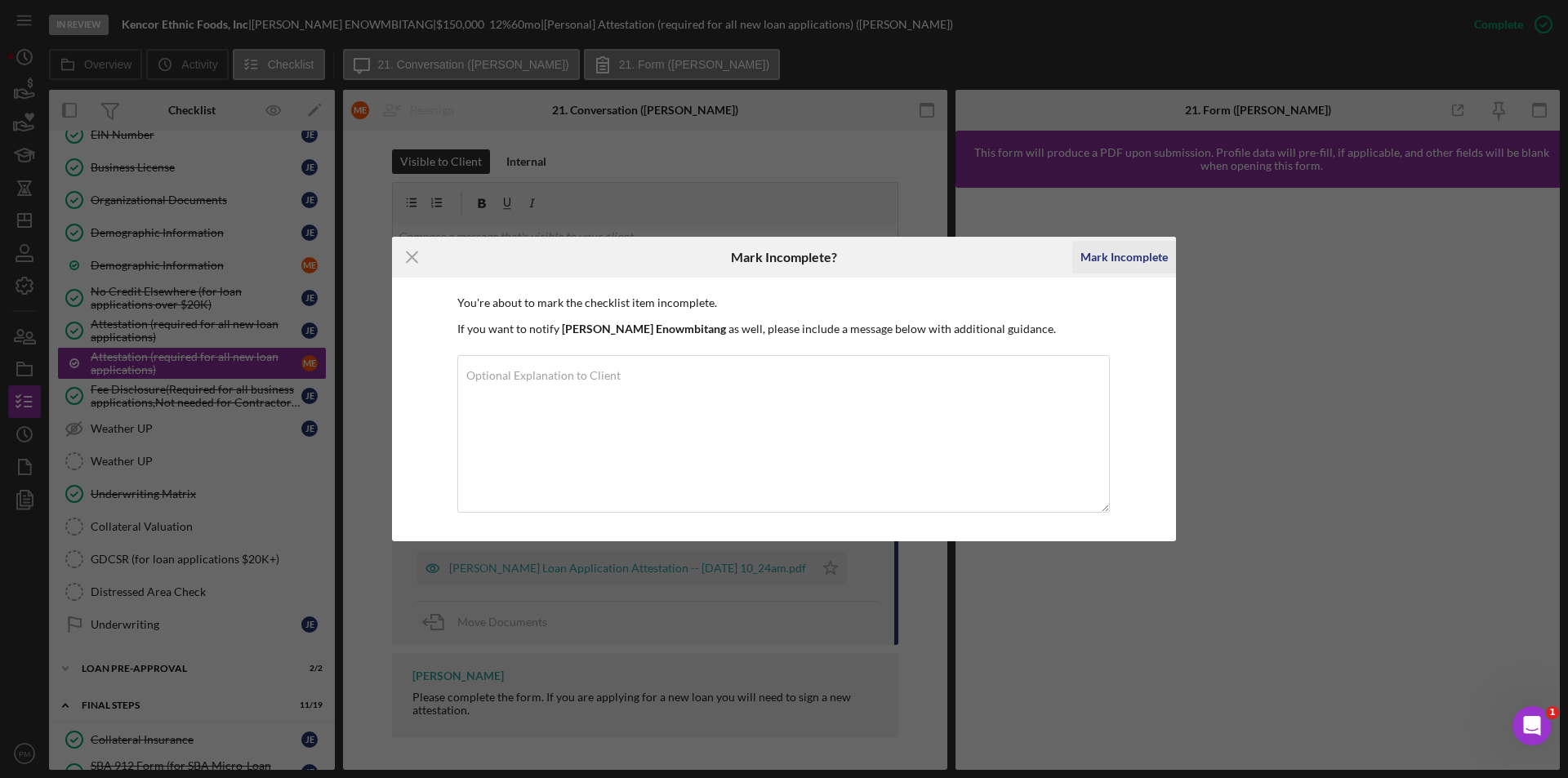
click at [1113, 256] on div "Mark Incomplete" at bounding box center [1123, 257] width 87 height 33
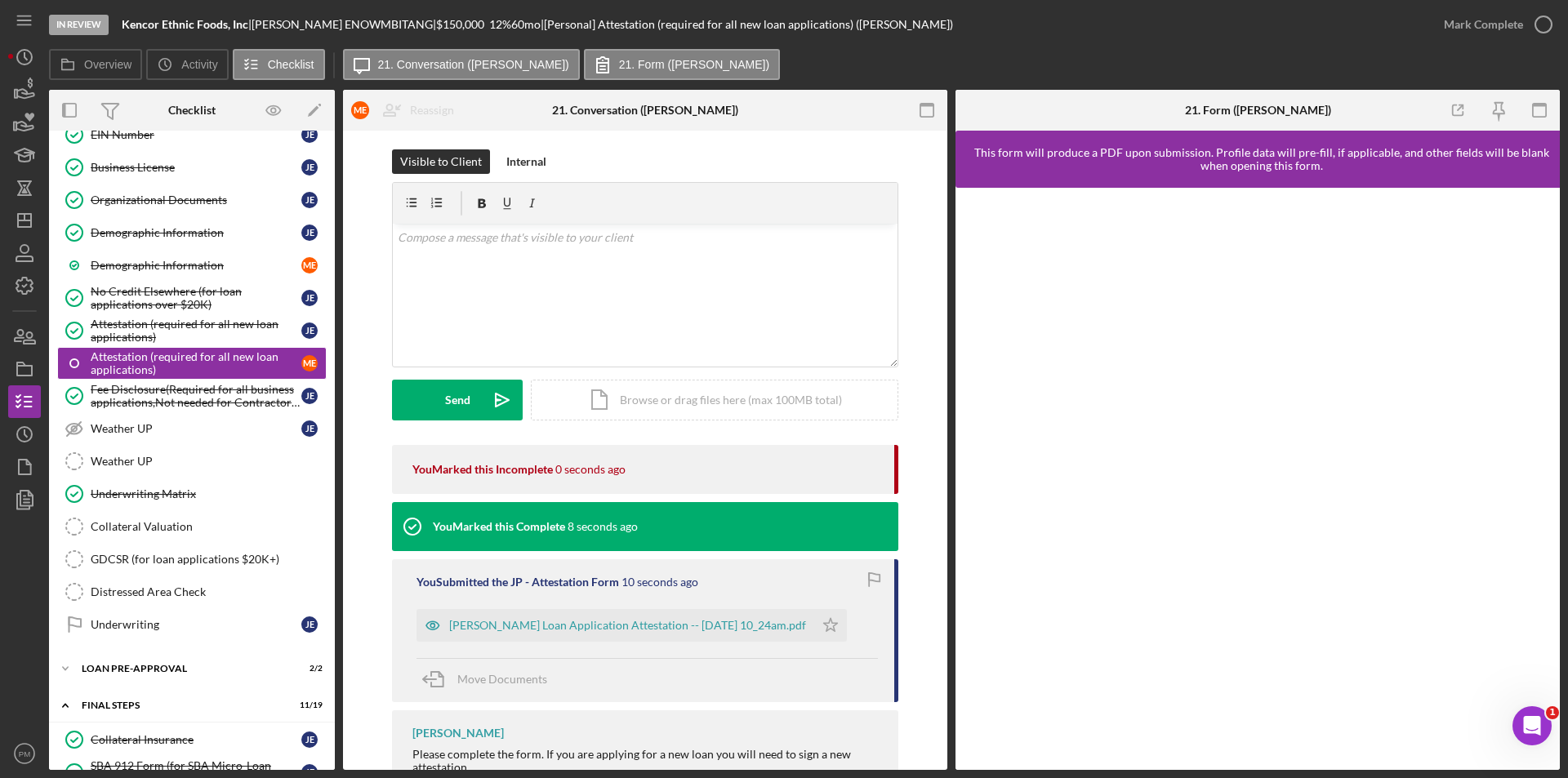
scroll to position [0, 0]
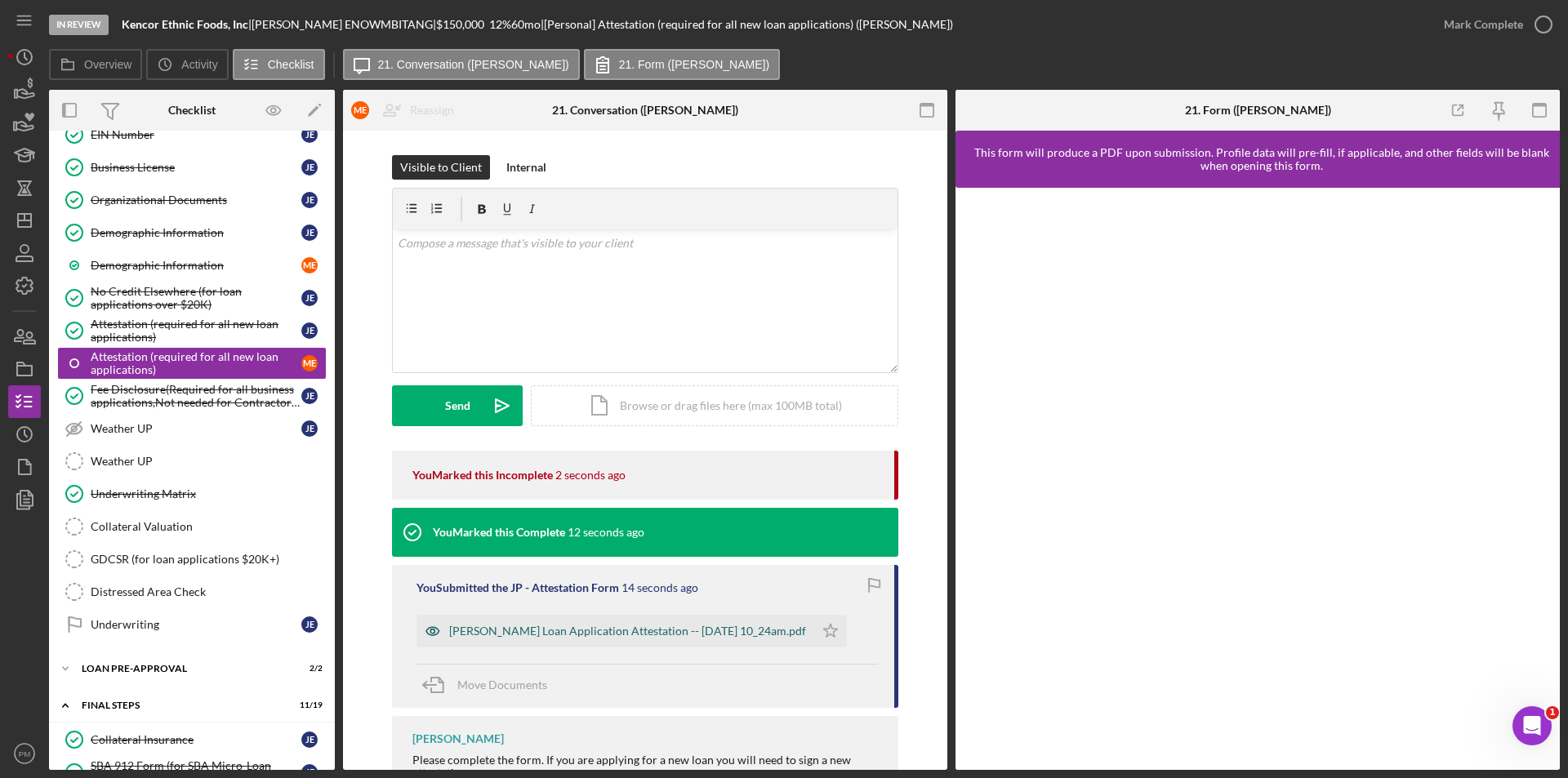
click at [711, 640] on div "Justine Petersen Loan Application Attestation -- 2025-09-15 10_24am.pdf" at bounding box center [615, 631] width 398 height 33
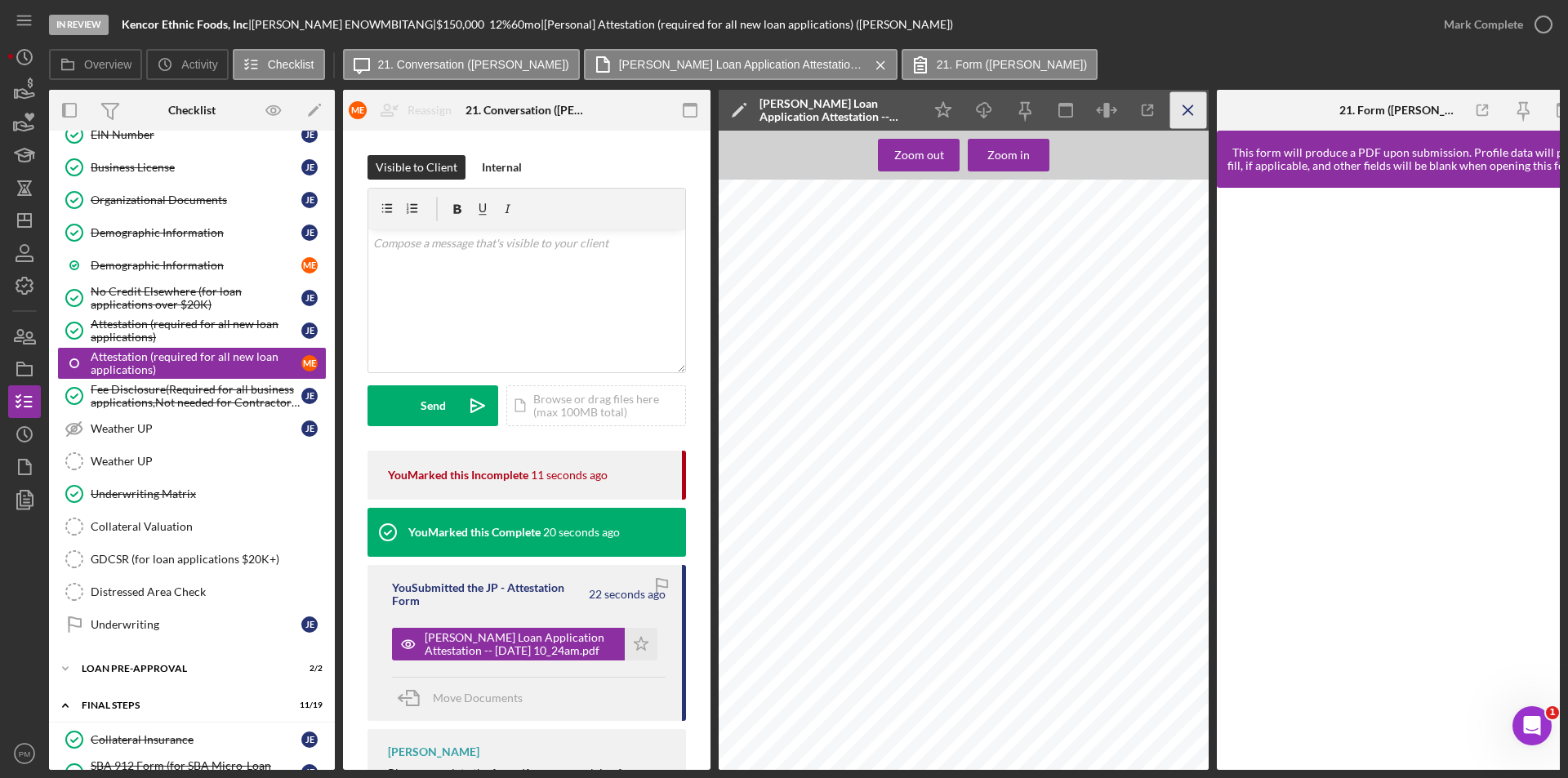
click at [1192, 111] on icon "Icon/Menu Close" at bounding box center [1188, 110] width 37 height 37
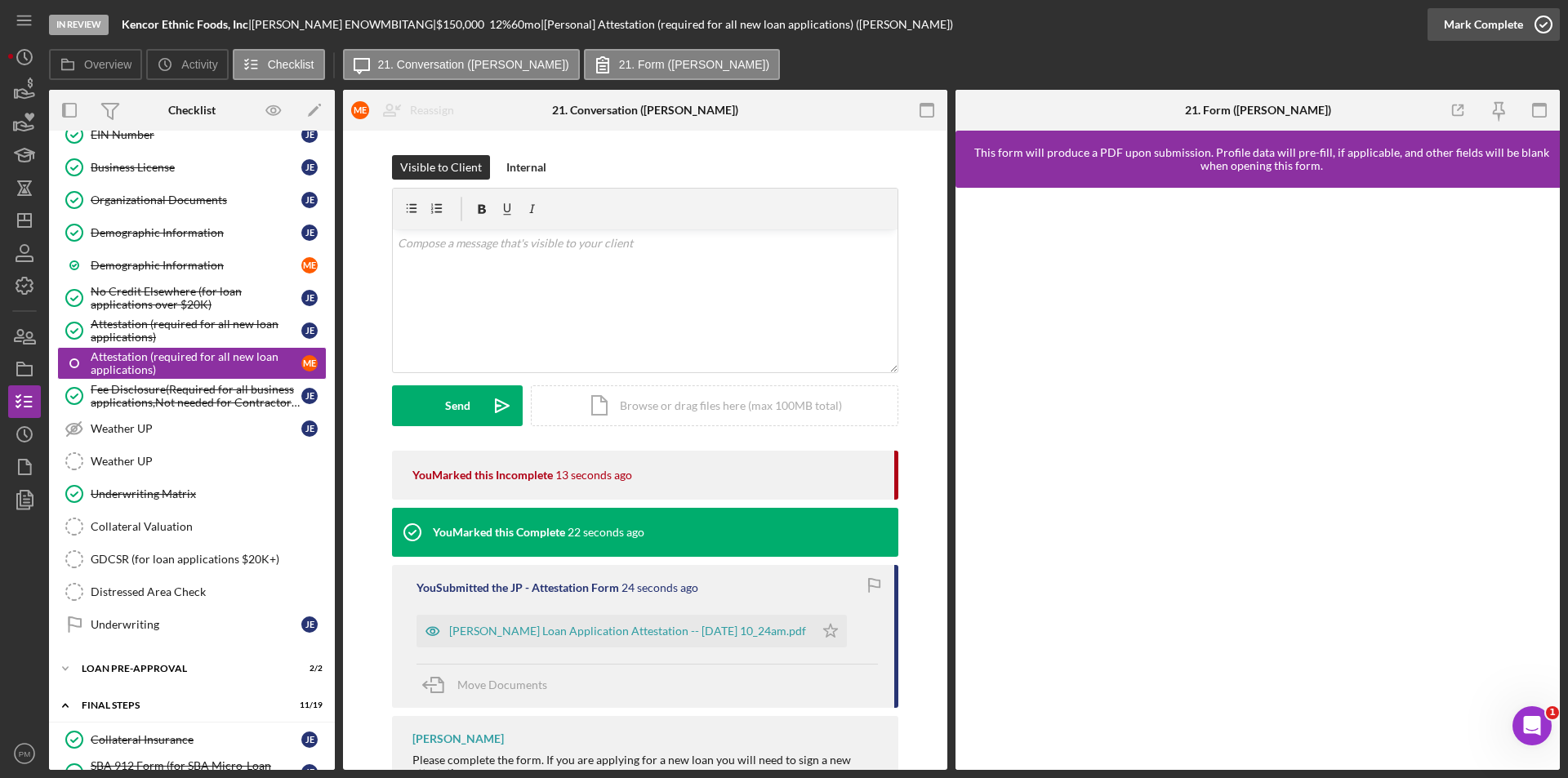
click at [1473, 29] on div "Mark Complete" at bounding box center [1483, 24] width 80 height 33
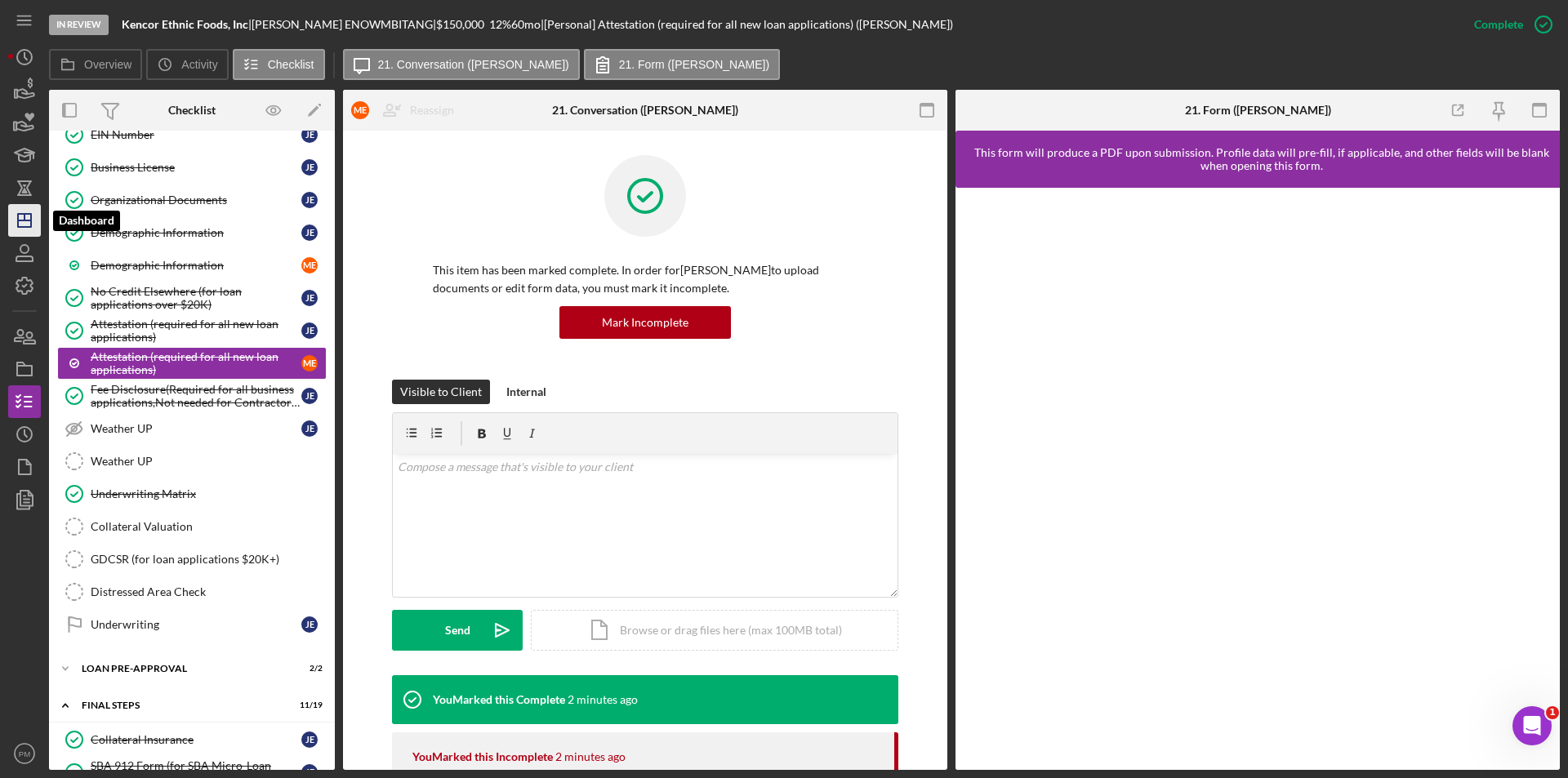
click at [22, 224] on icon "Icon/Dashboard" at bounding box center [24, 221] width 41 height 41
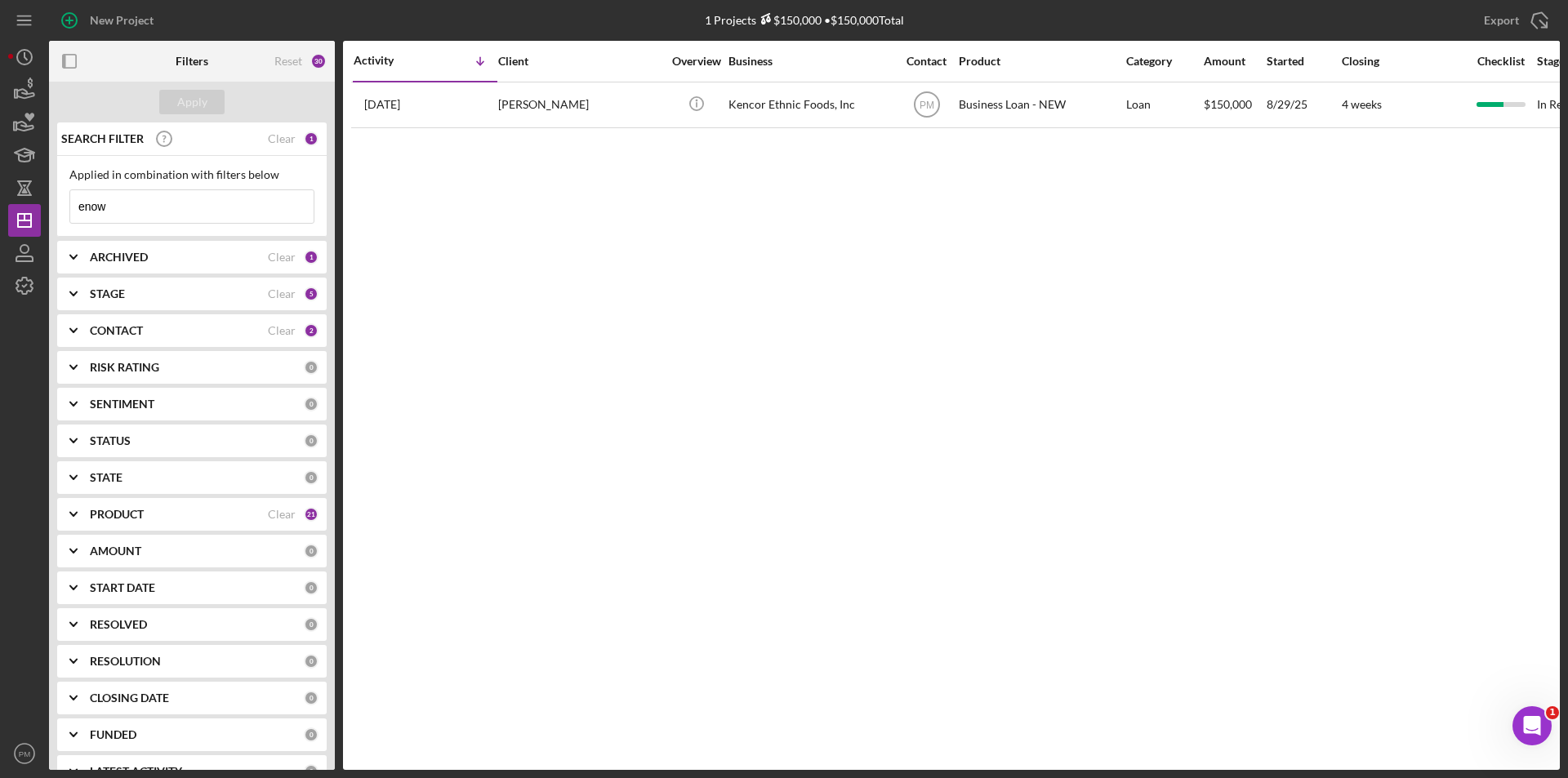
click at [0, 205] on html "New Project 1 Projects $150,000 • $150,000 Total enow Export Icon/Export Filter…" at bounding box center [784, 389] width 1568 height 778
click at [16, 251] on icon "button" at bounding box center [24, 254] width 41 height 41
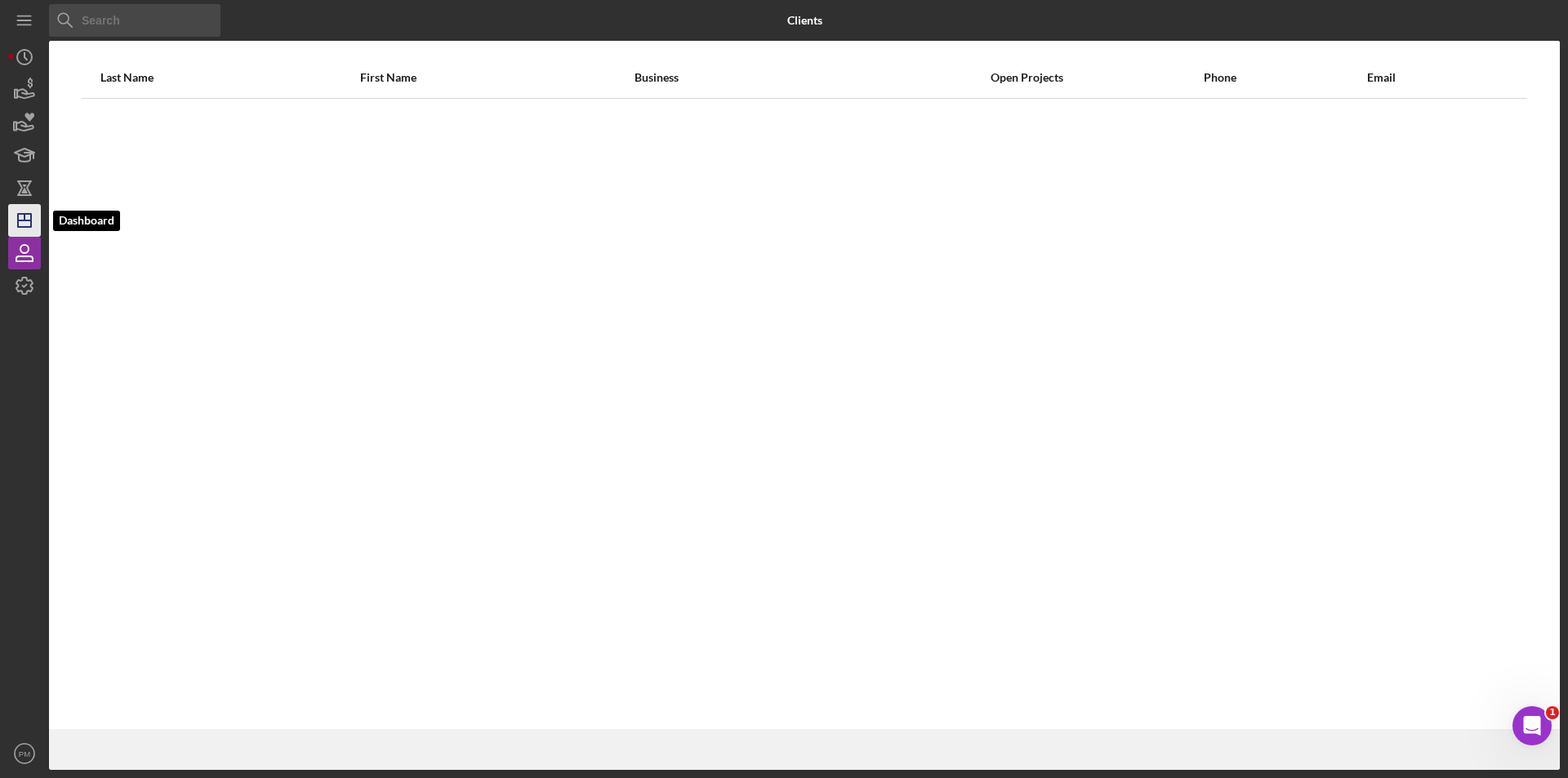
click at [18, 229] on icon "Icon/Dashboard" at bounding box center [24, 221] width 41 height 41
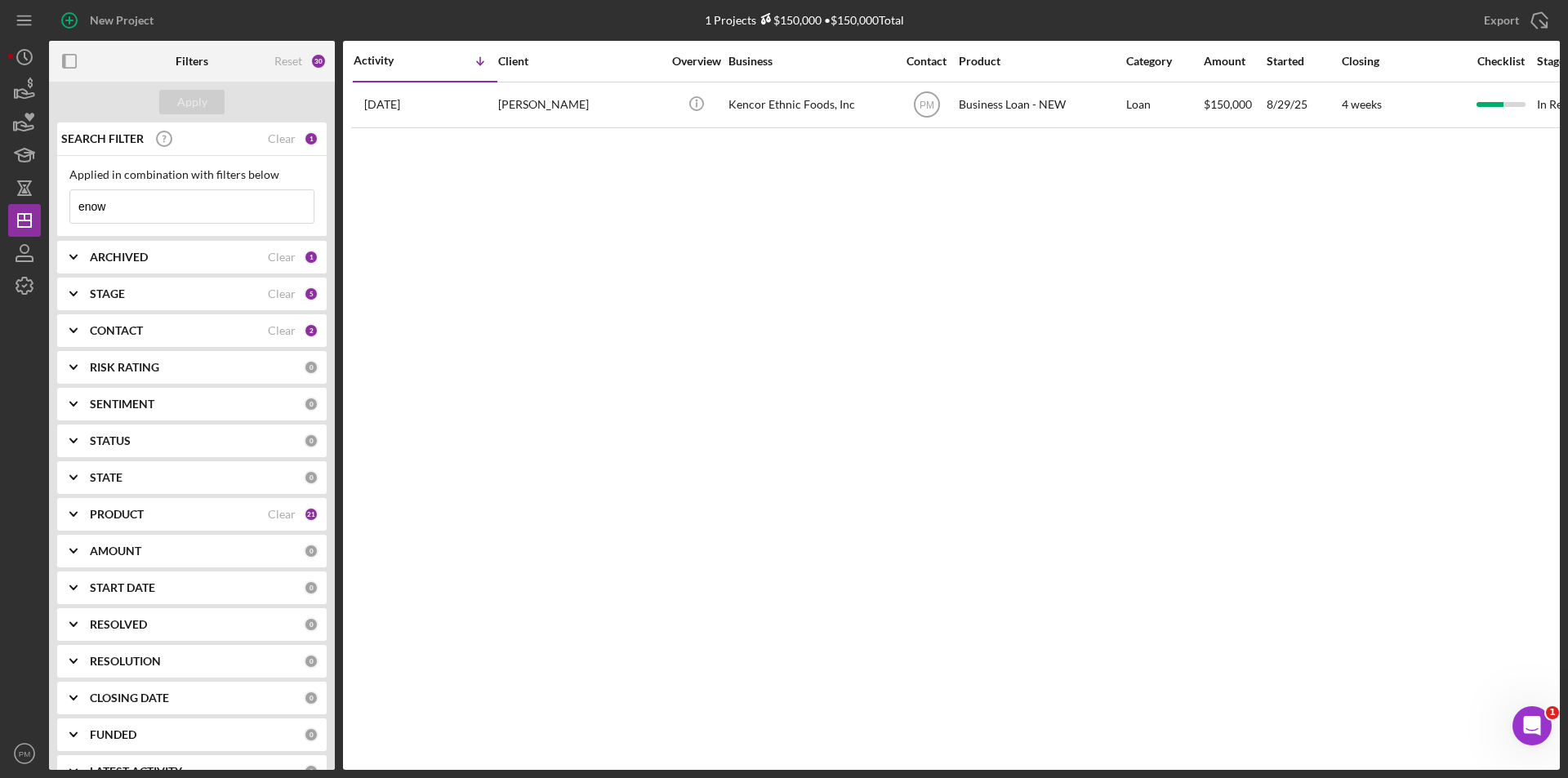
drag, startPoint x: 110, startPoint y: 213, endPoint x: 59, endPoint y: 211, distance: 51.0
click at [59, 211] on div "Applied in combination with filters below enow Icon/Menu Close" at bounding box center [192, 197] width 270 height 81
click at [180, 109] on div "Apply" at bounding box center [192, 102] width 30 height 24
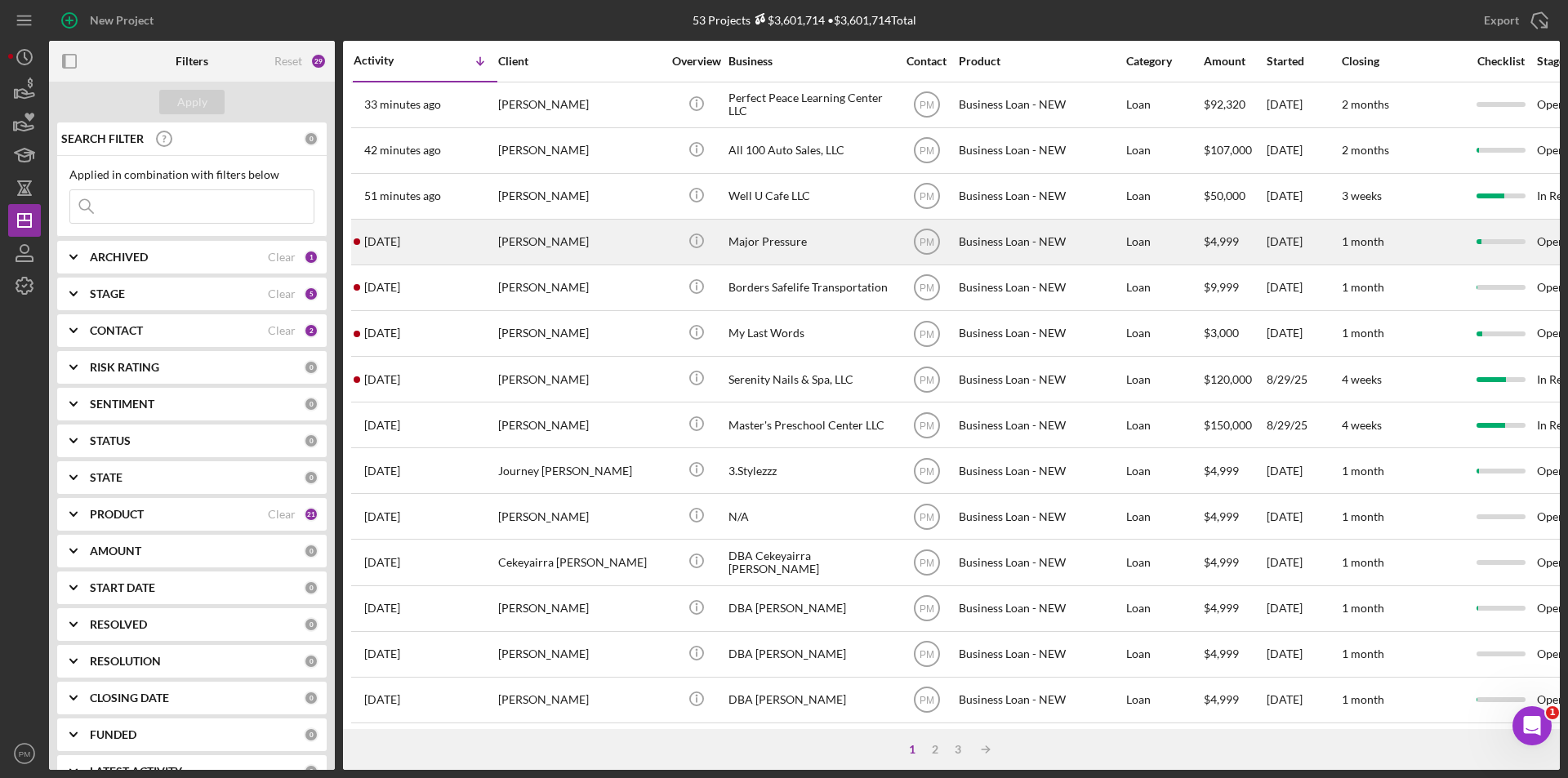
click at [517, 249] on div "[PERSON_NAME]" at bounding box center [579, 242] width 163 height 43
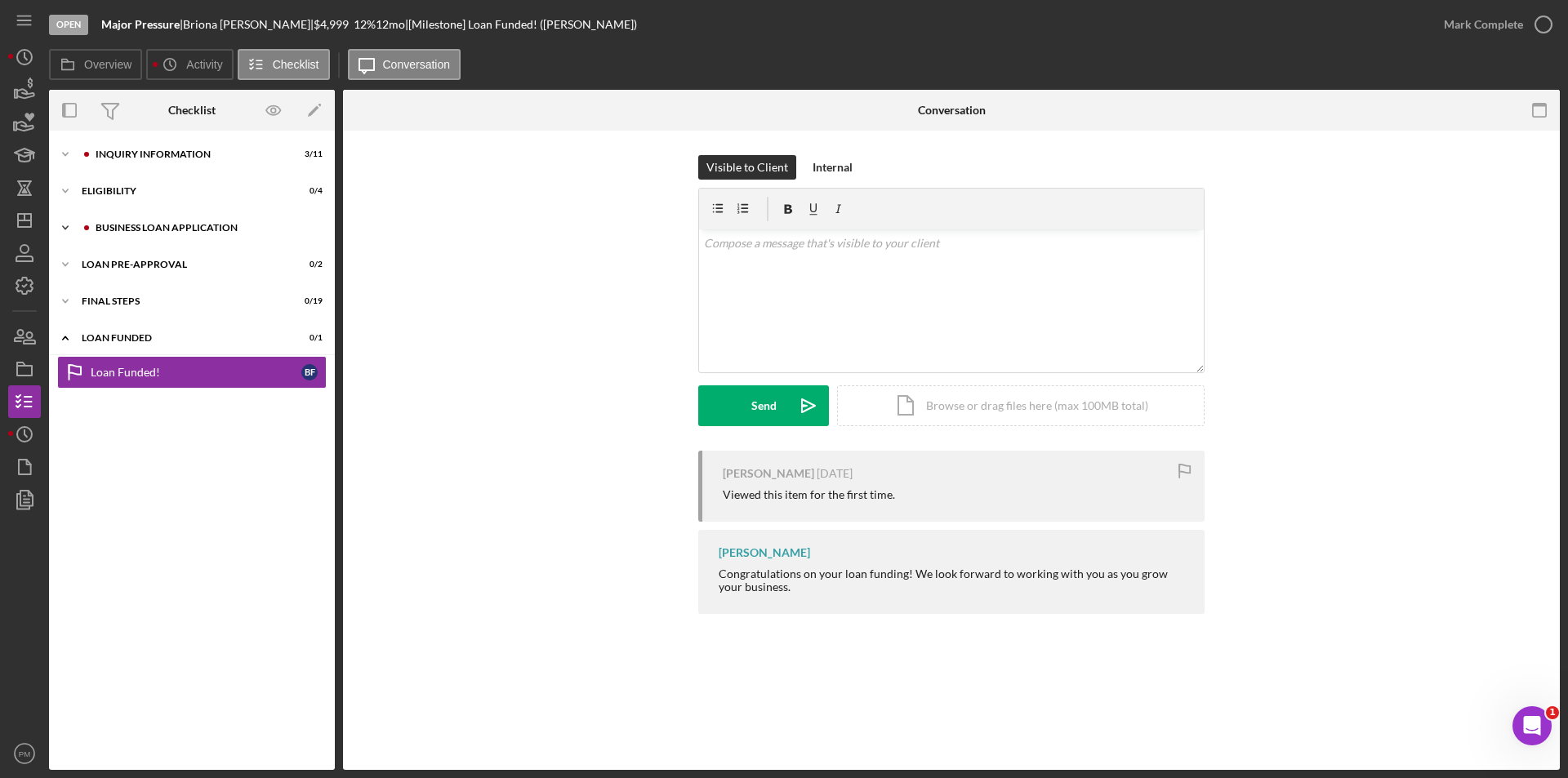
click at [183, 213] on div "Icon/Expander BUSINESS LOAN APPLICATION 4 / 31" at bounding box center [191, 228] width 286 height 33
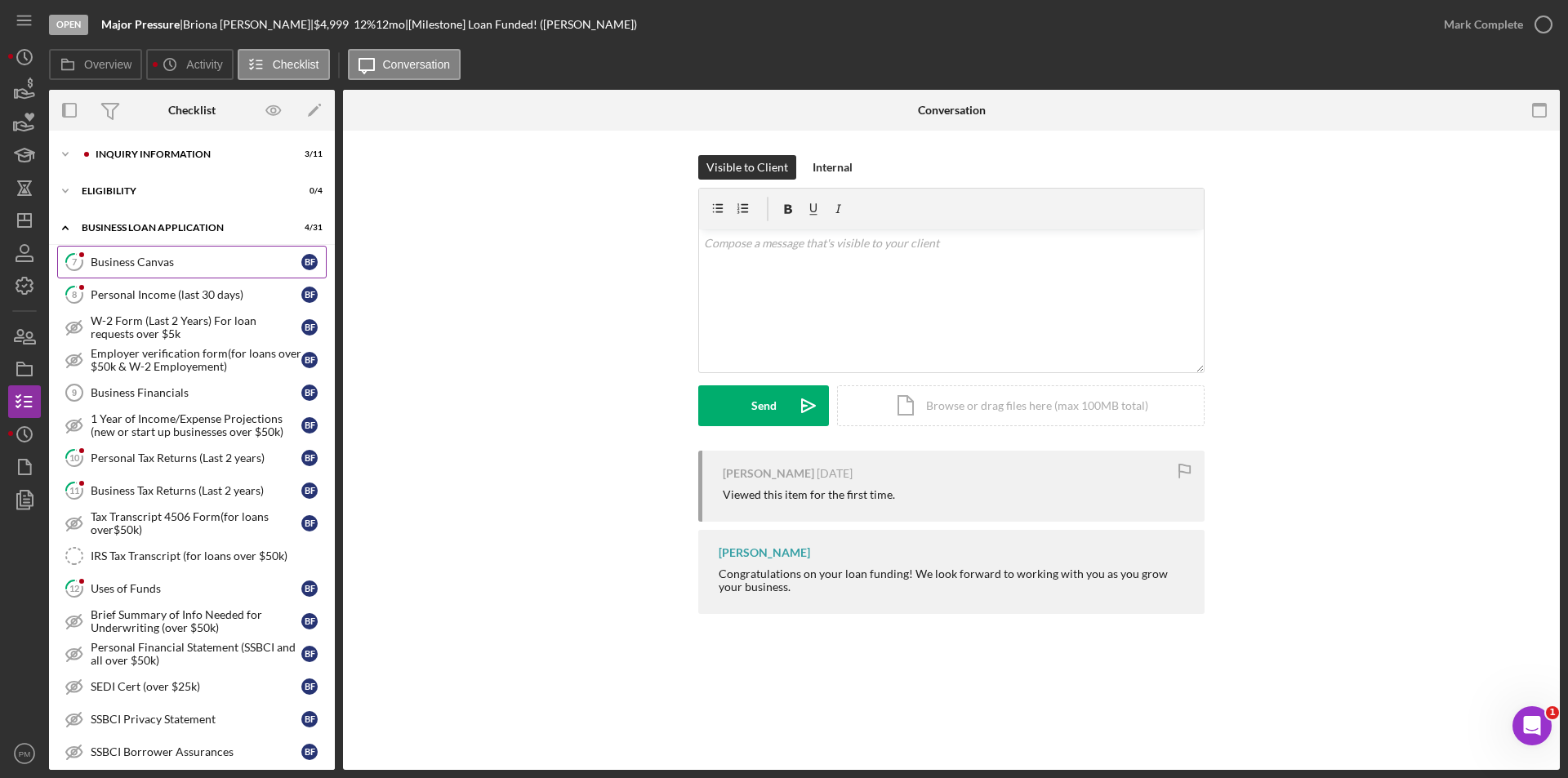
click at [148, 264] on div "Business Canvas" at bounding box center [196, 262] width 211 height 13
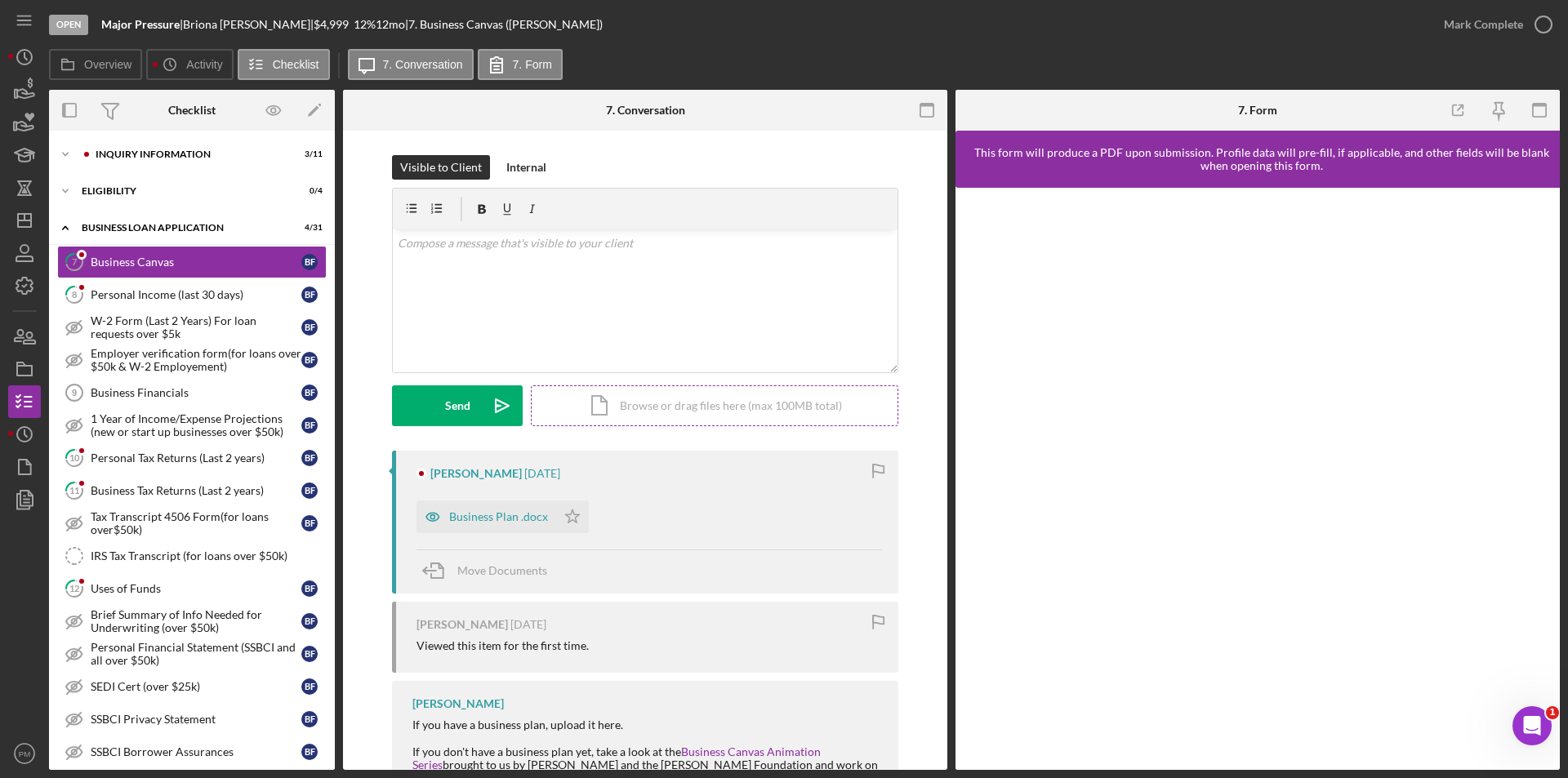
scroll to position [81, 0]
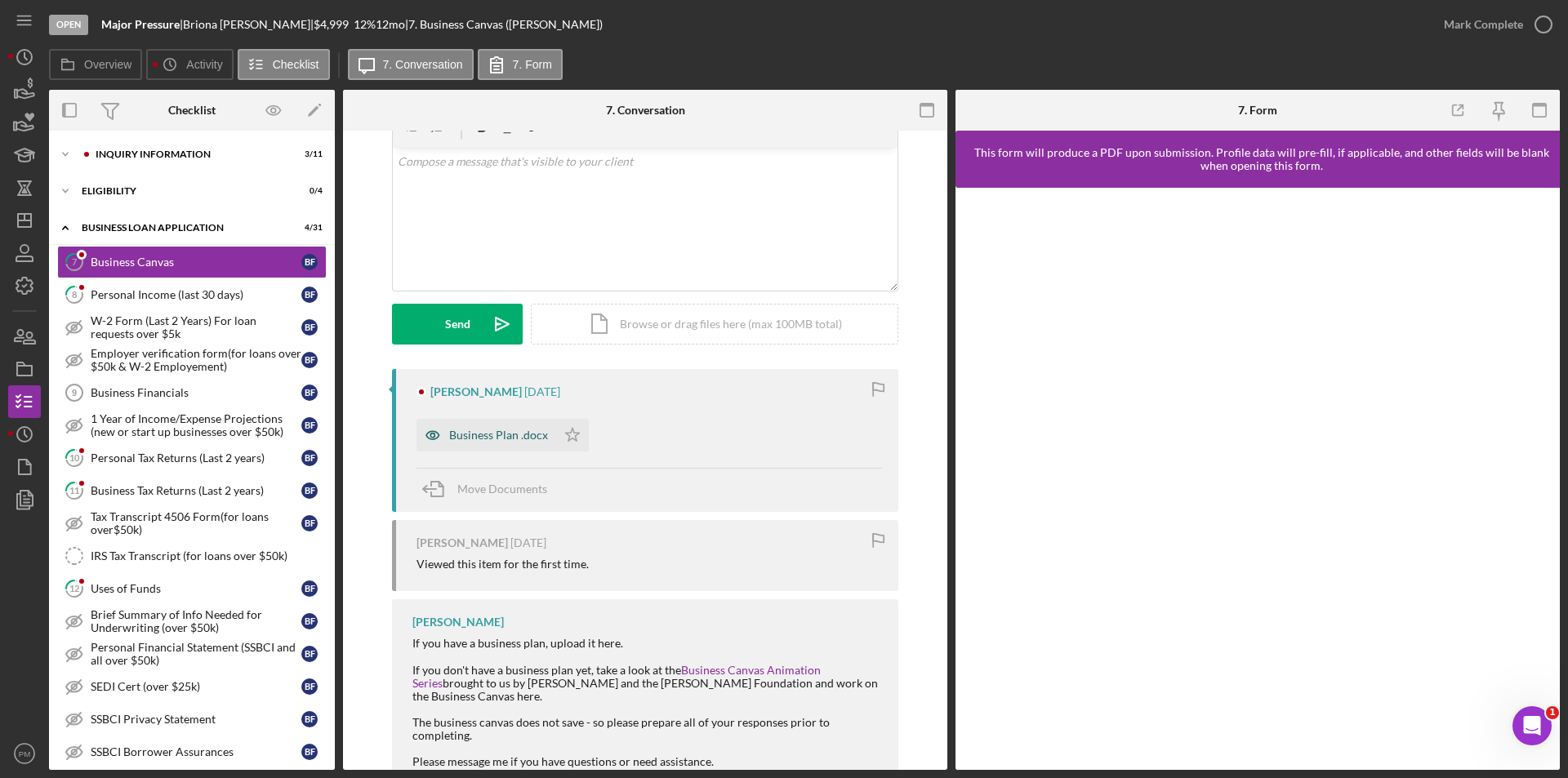
click at [490, 438] on div "Business Plan .docx" at bounding box center [499, 435] width 99 height 13
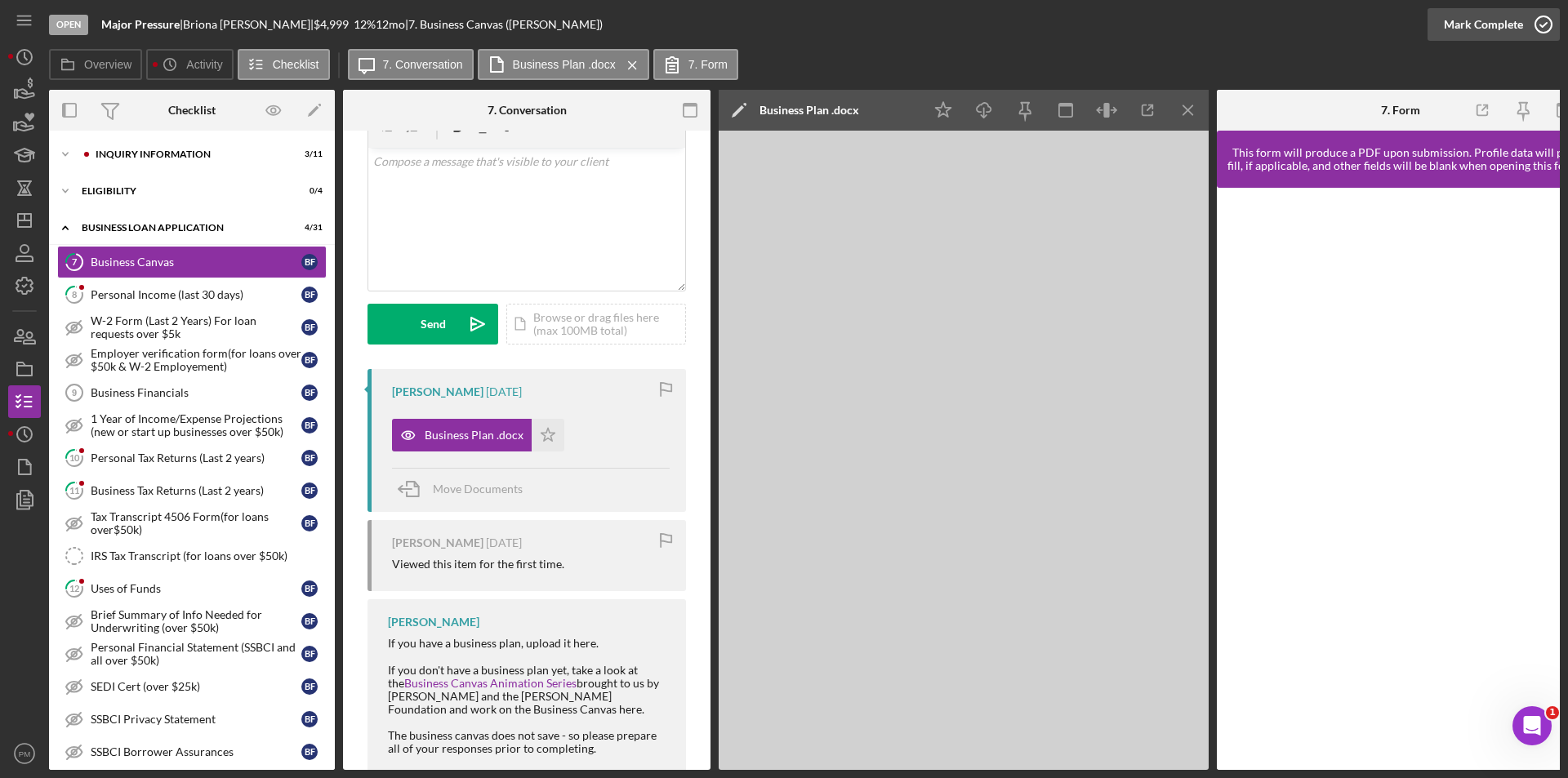
click at [1498, 35] on div "Mark Complete" at bounding box center [1483, 24] width 80 height 33
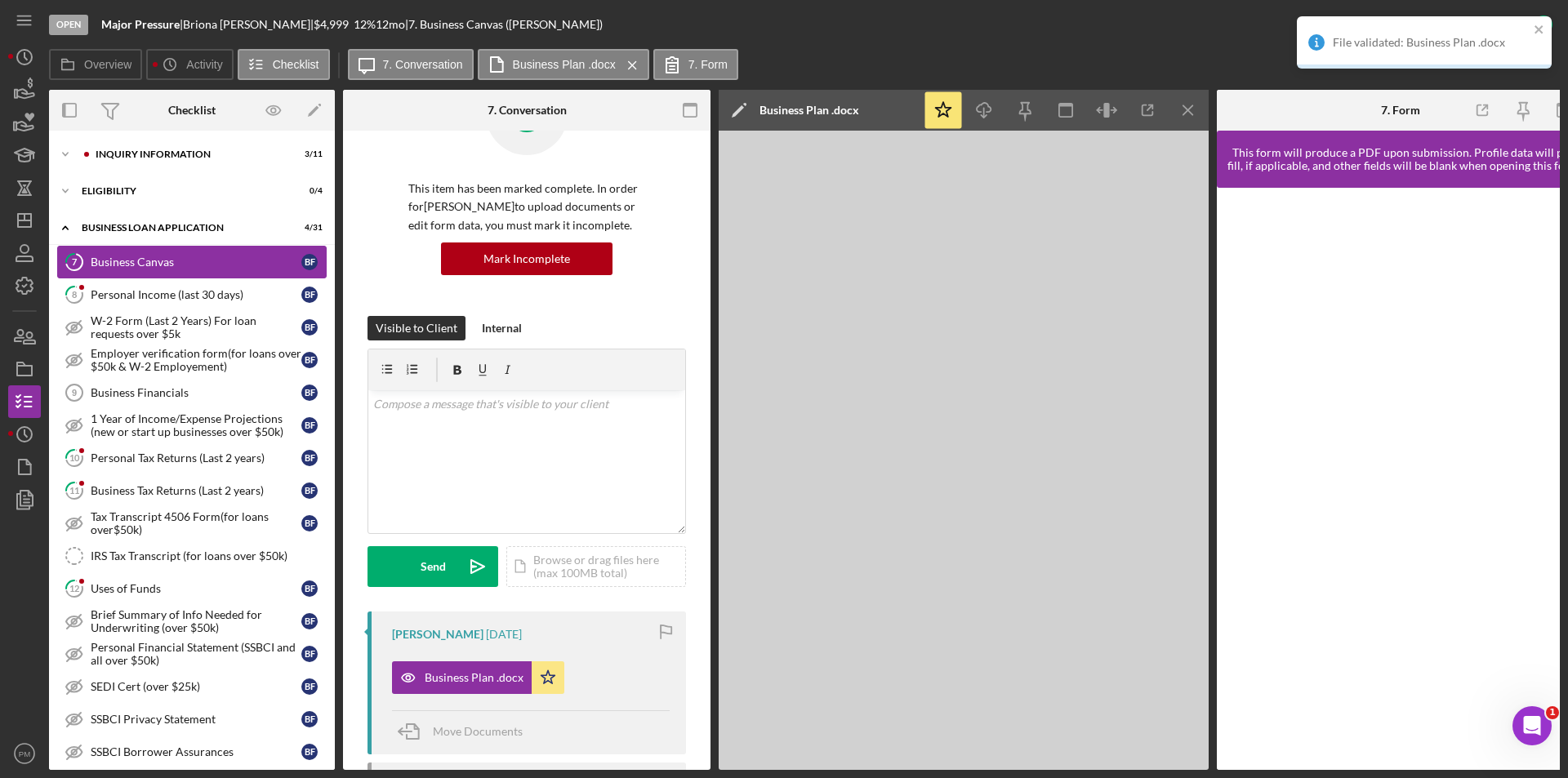
scroll to position [324, 0]
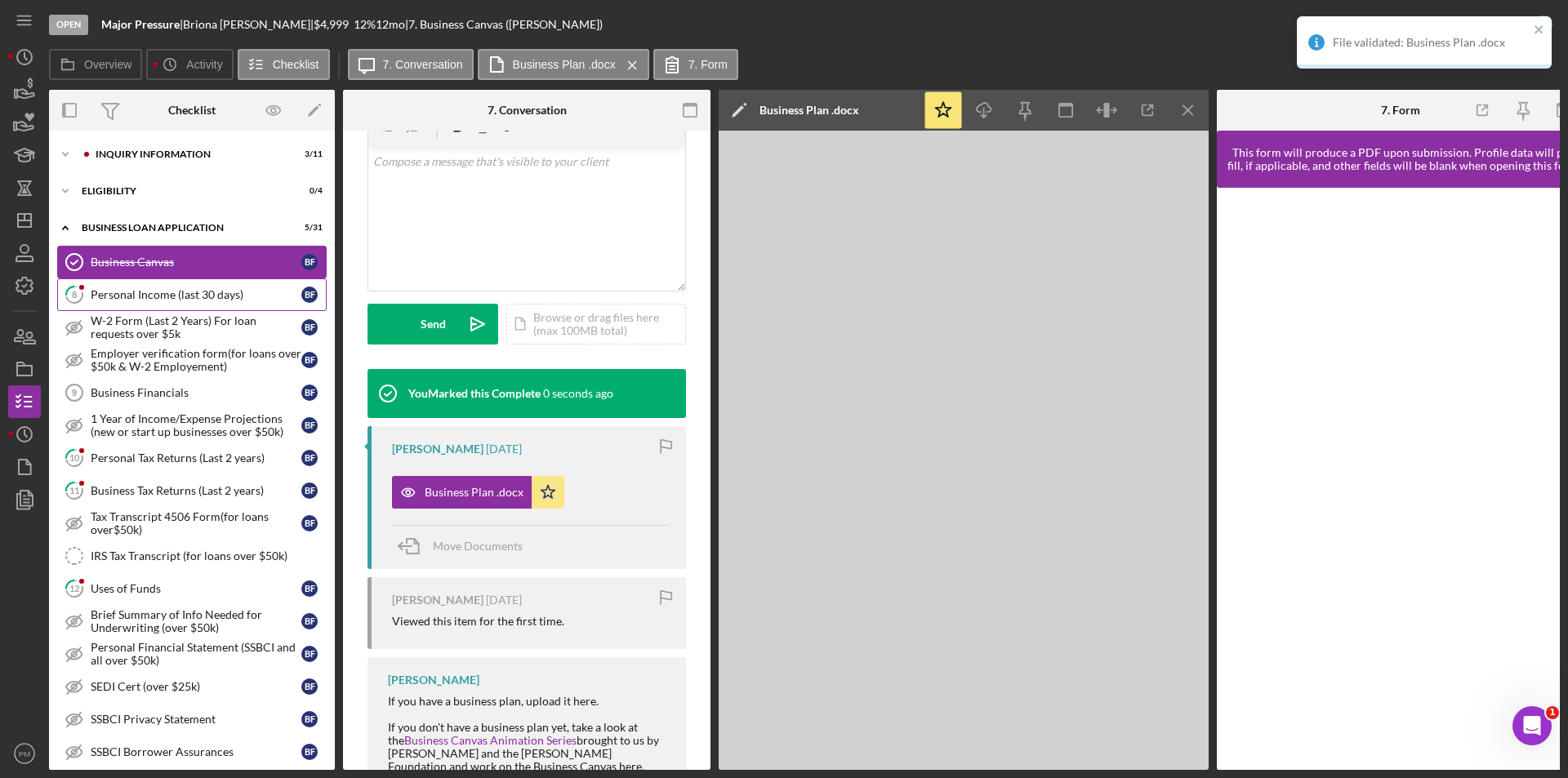
drag, startPoint x: 126, startPoint y: 296, endPoint x: 143, endPoint y: 298, distance: 17.1
click at [126, 295] on div "Personal Income (last 30 days)" at bounding box center [196, 295] width 211 height 13
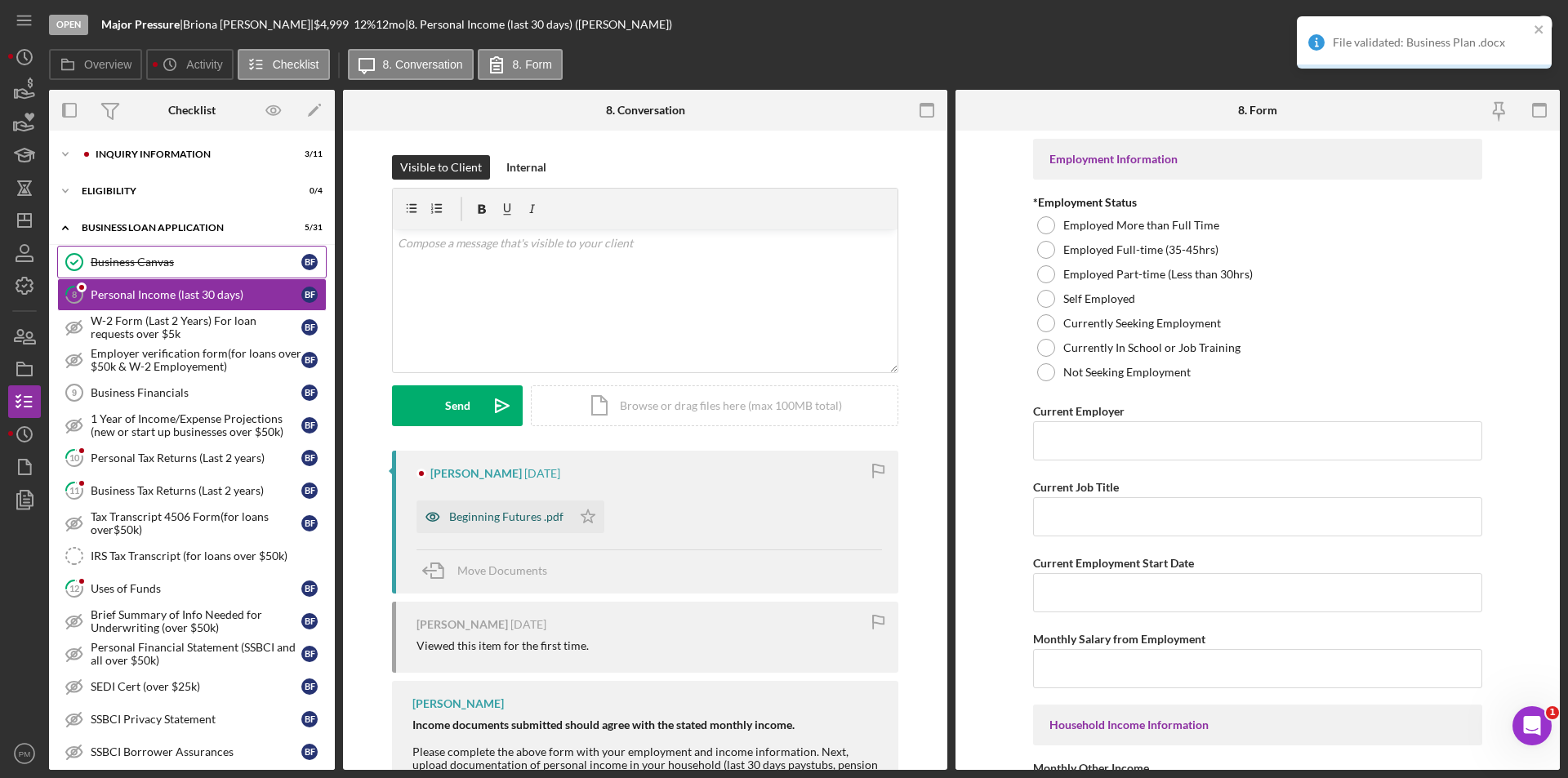
click at [512, 523] on div "Beginning Futures .pdf" at bounding box center [506, 517] width 114 height 13
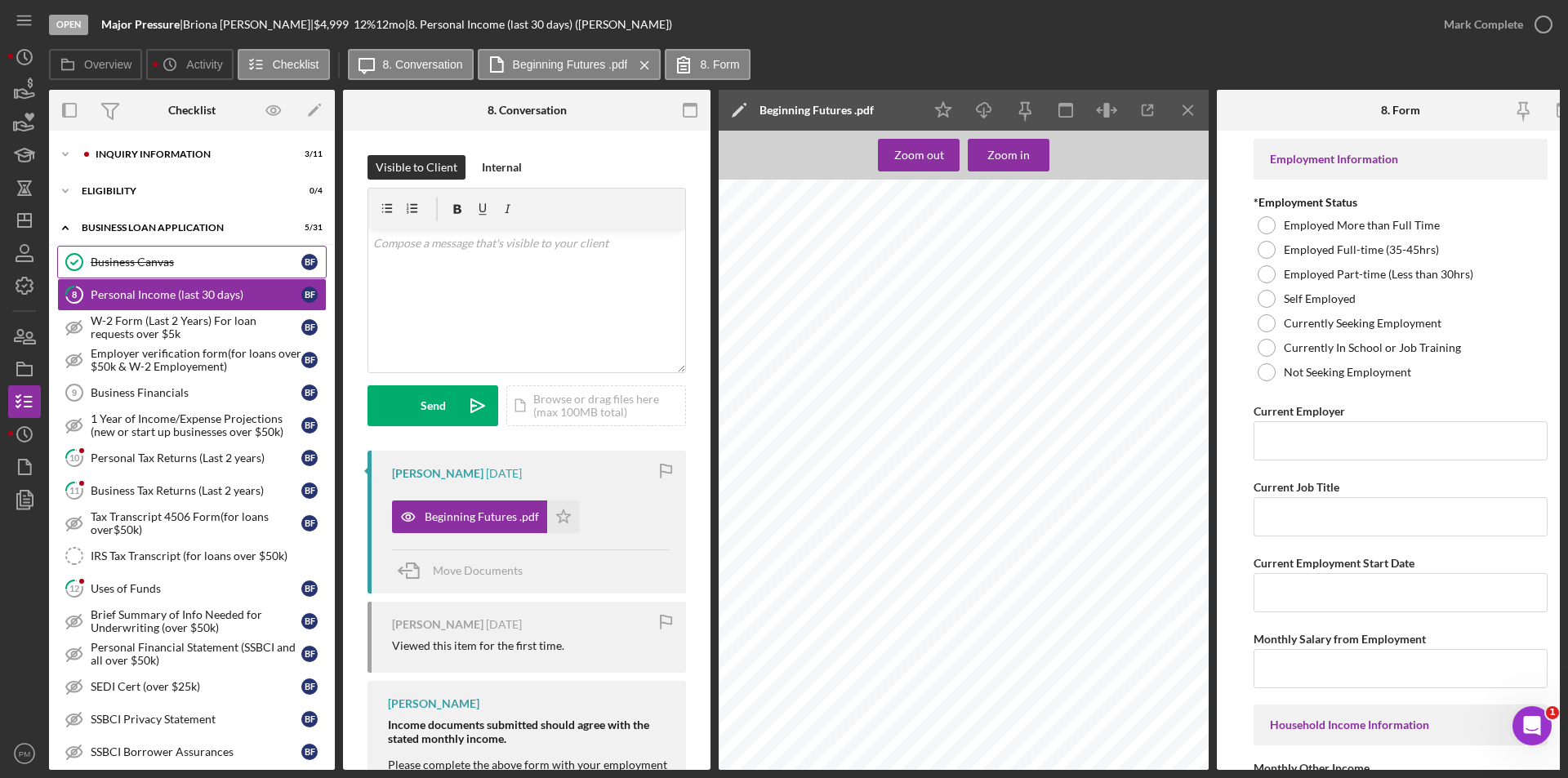
scroll to position [408, 0]
click at [503, 244] on p at bounding box center [527, 242] width 308 height 18
drag, startPoint x: 438, startPoint y: 425, endPoint x: 456, endPoint y: 424, distance: 18.0
click at [439, 425] on div "Send" at bounding box center [432, 406] width 25 height 41
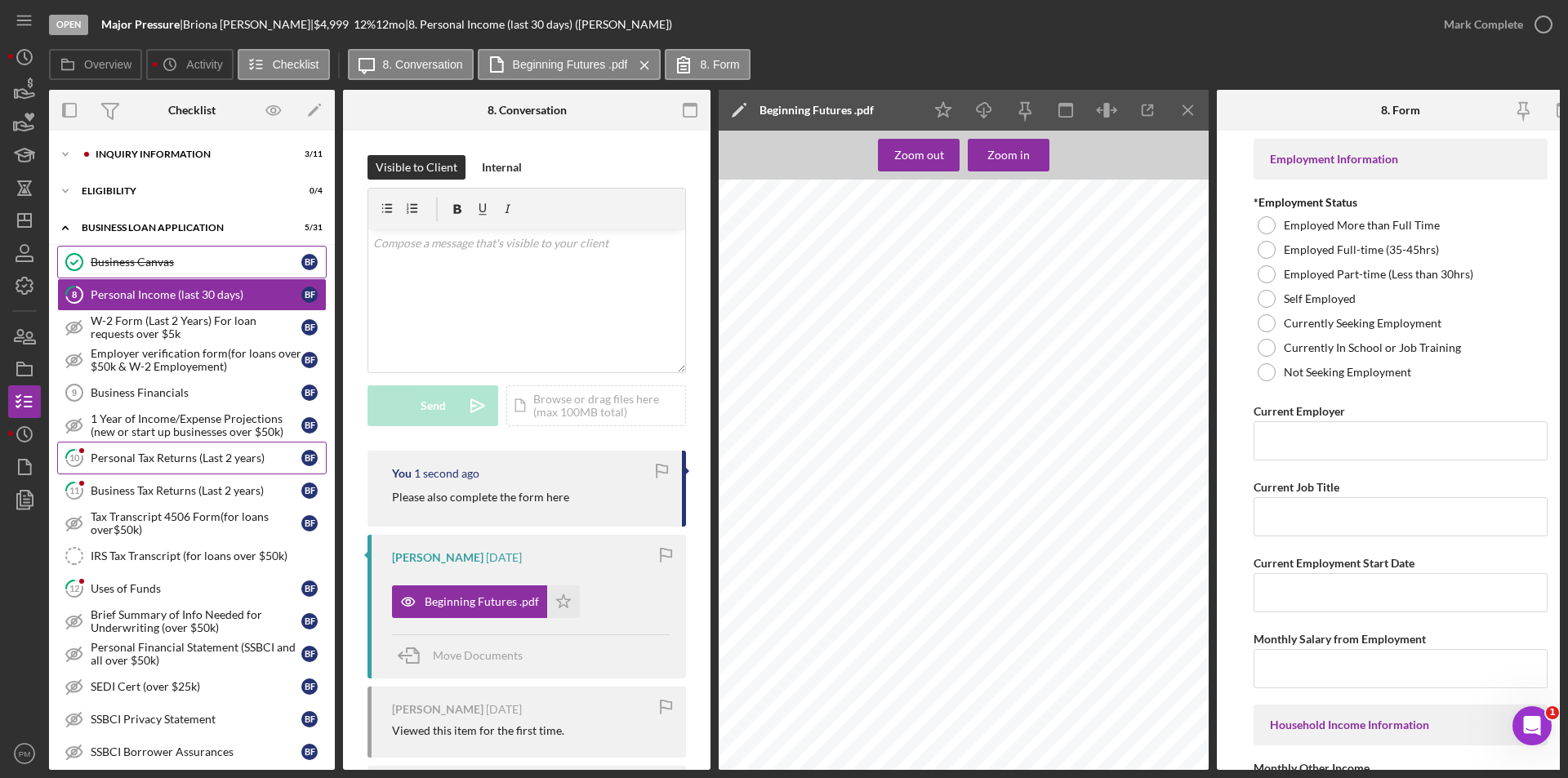
drag, startPoint x: 125, startPoint y: 452, endPoint x: 139, endPoint y: 459, distance: 15.7
click at [125, 452] on div "Personal Tax Returns (Last 2 years)" at bounding box center [196, 458] width 211 height 13
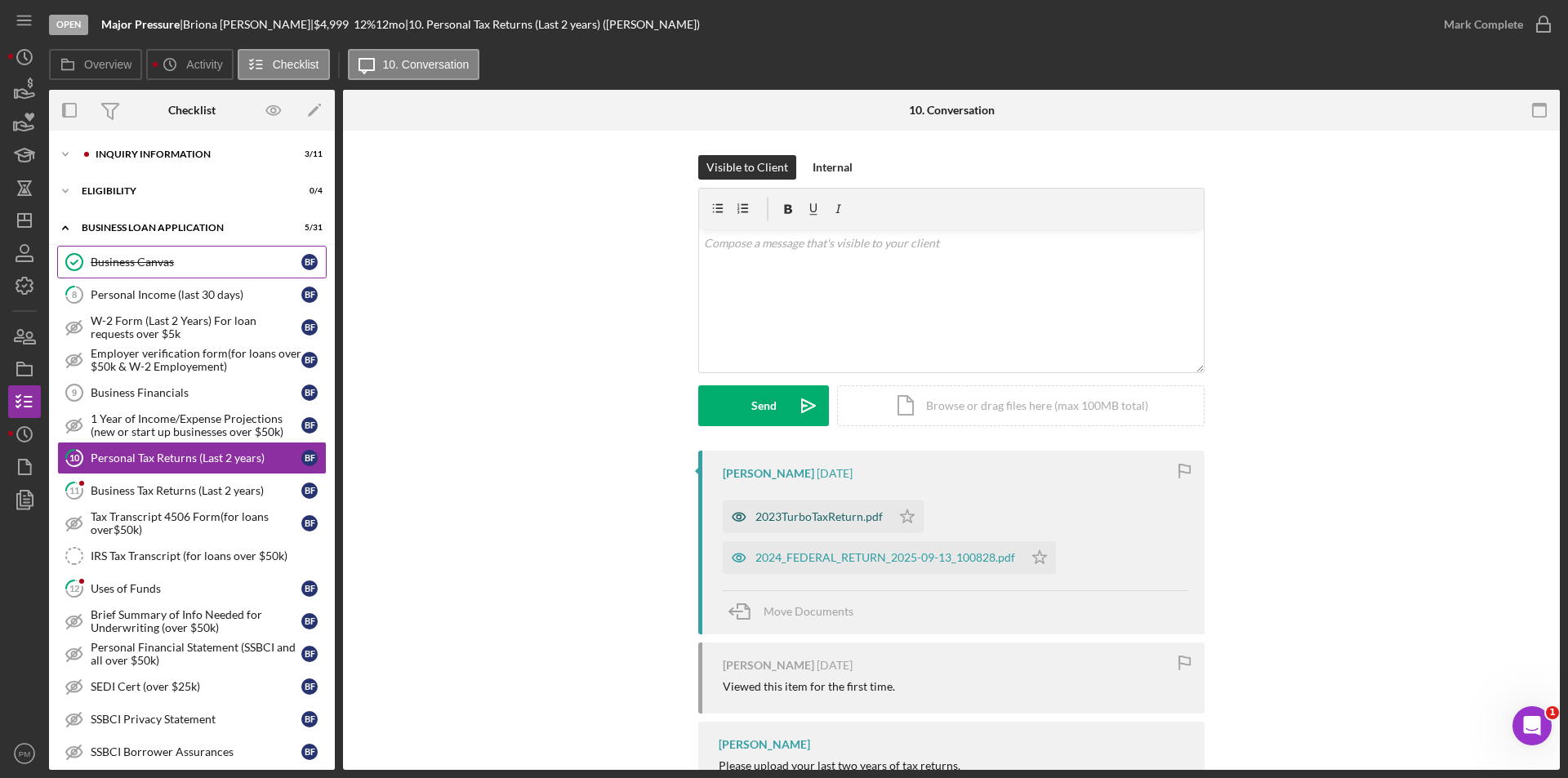
click at [822, 521] on div "2023TurboTaxReturn.pdf" at bounding box center [819, 517] width 127 height 13
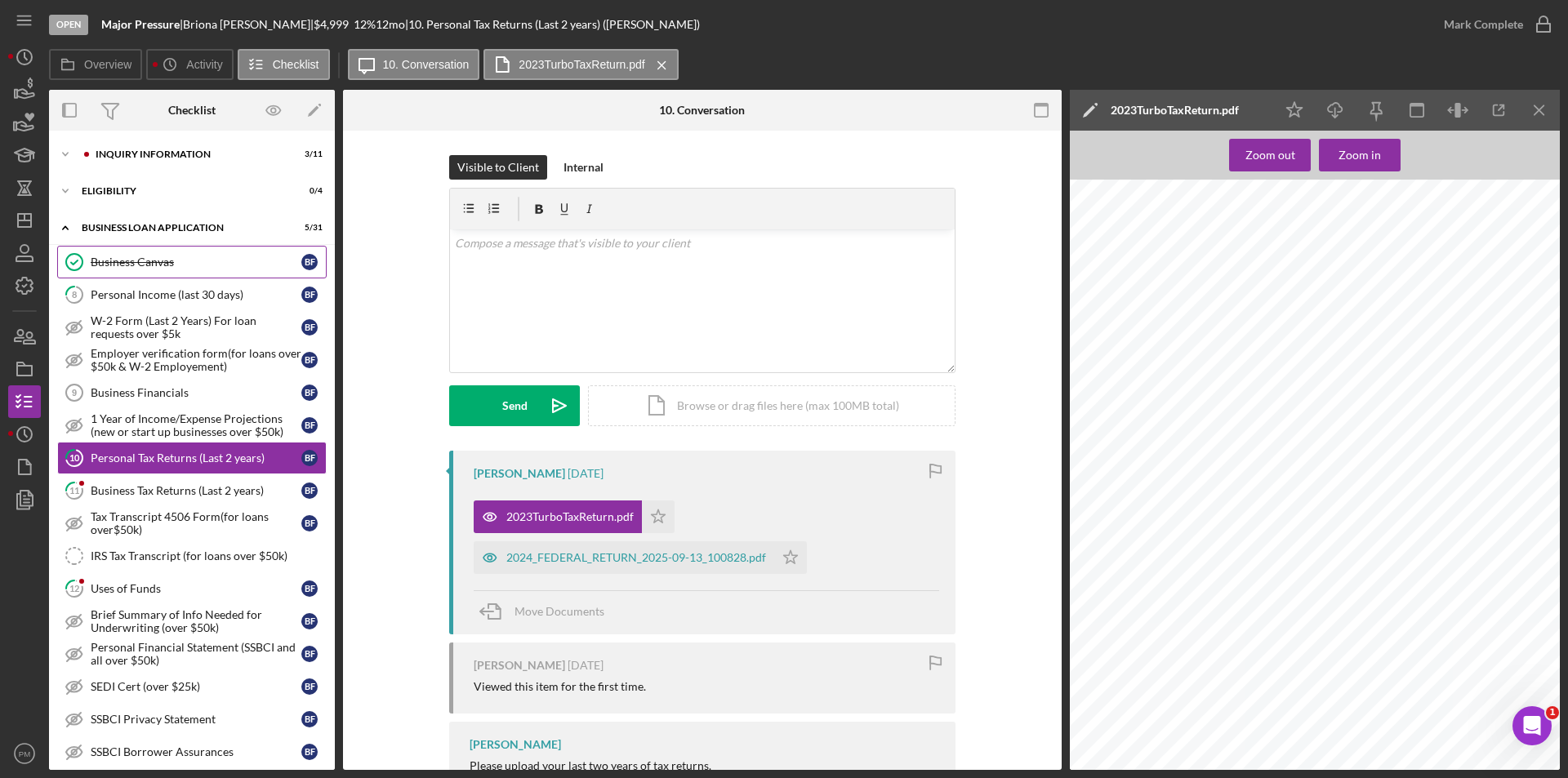
scroll to position [13230, 0]
click at [667, 561] on div "2024_FEDERAL_RETURN_2025-09-13_100828.pdf" at bounding box center [636, 558] width 259 height 13
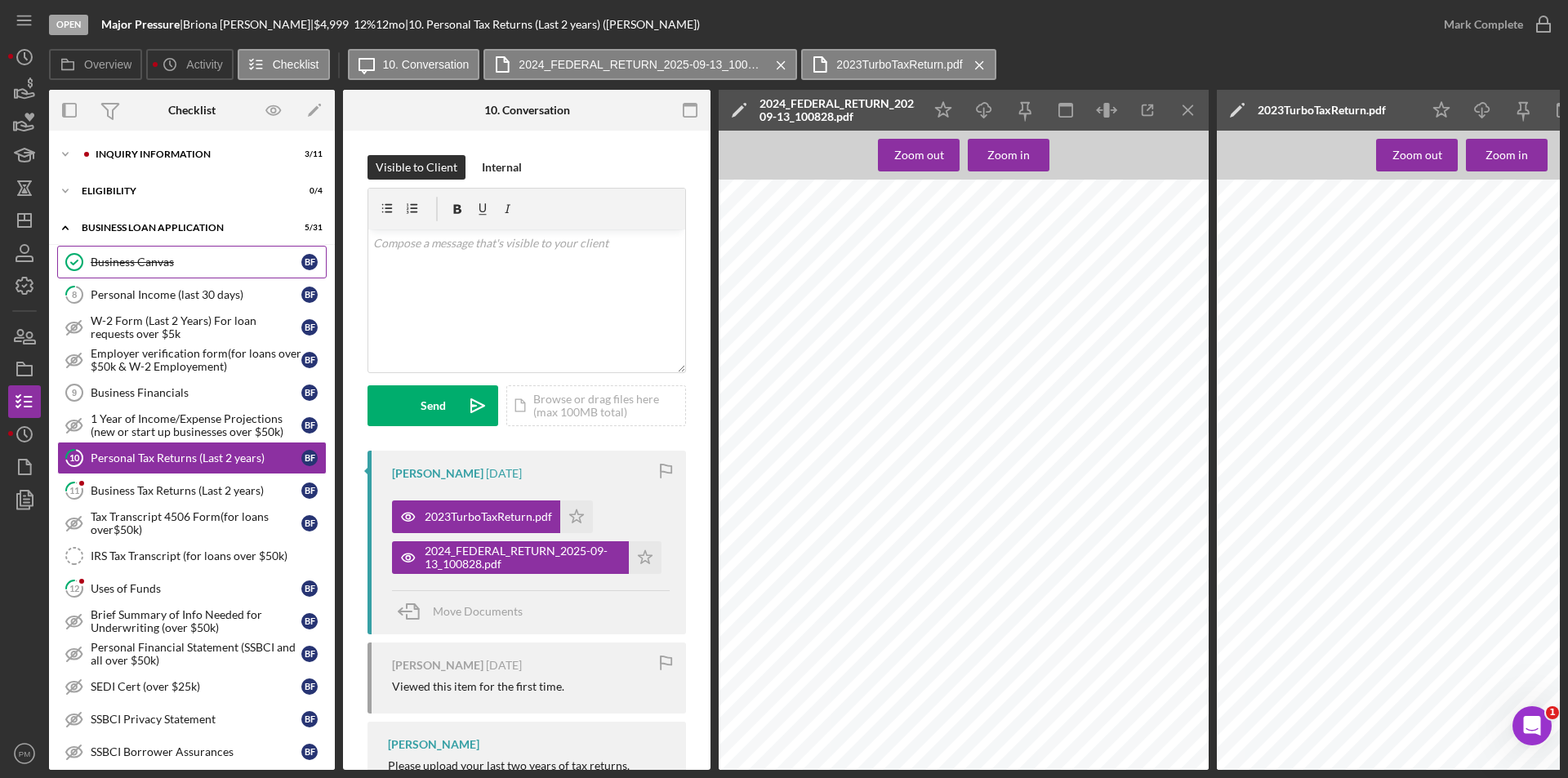
click at [151, 487] on div "Business Tax Returns (Last 2 years)" at bounding box center [196, 491] width 211 height 13
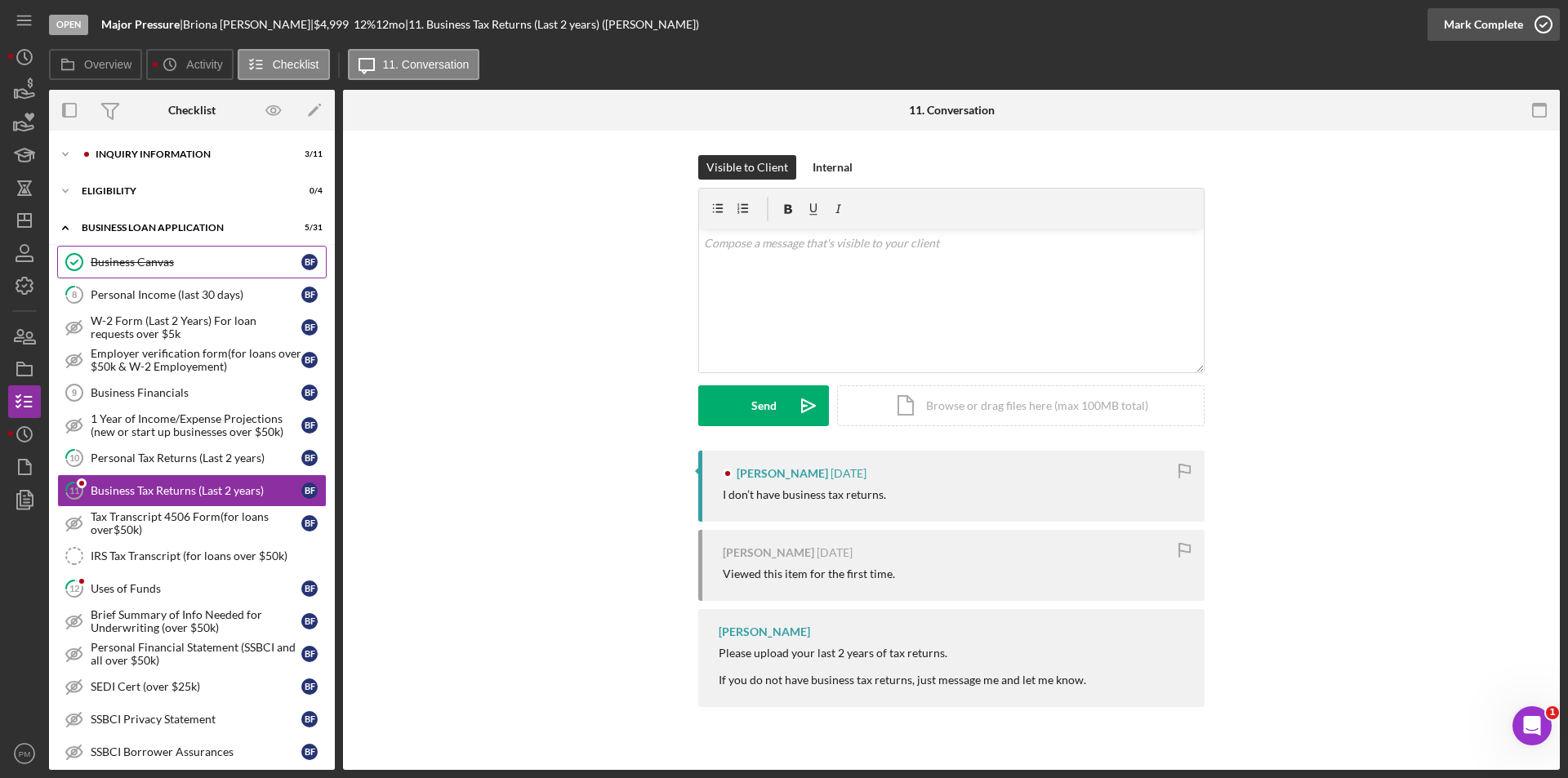
click at [1486, 18] on div "Mark Complete" at bounding box center [1483, 24] width 80 height 33
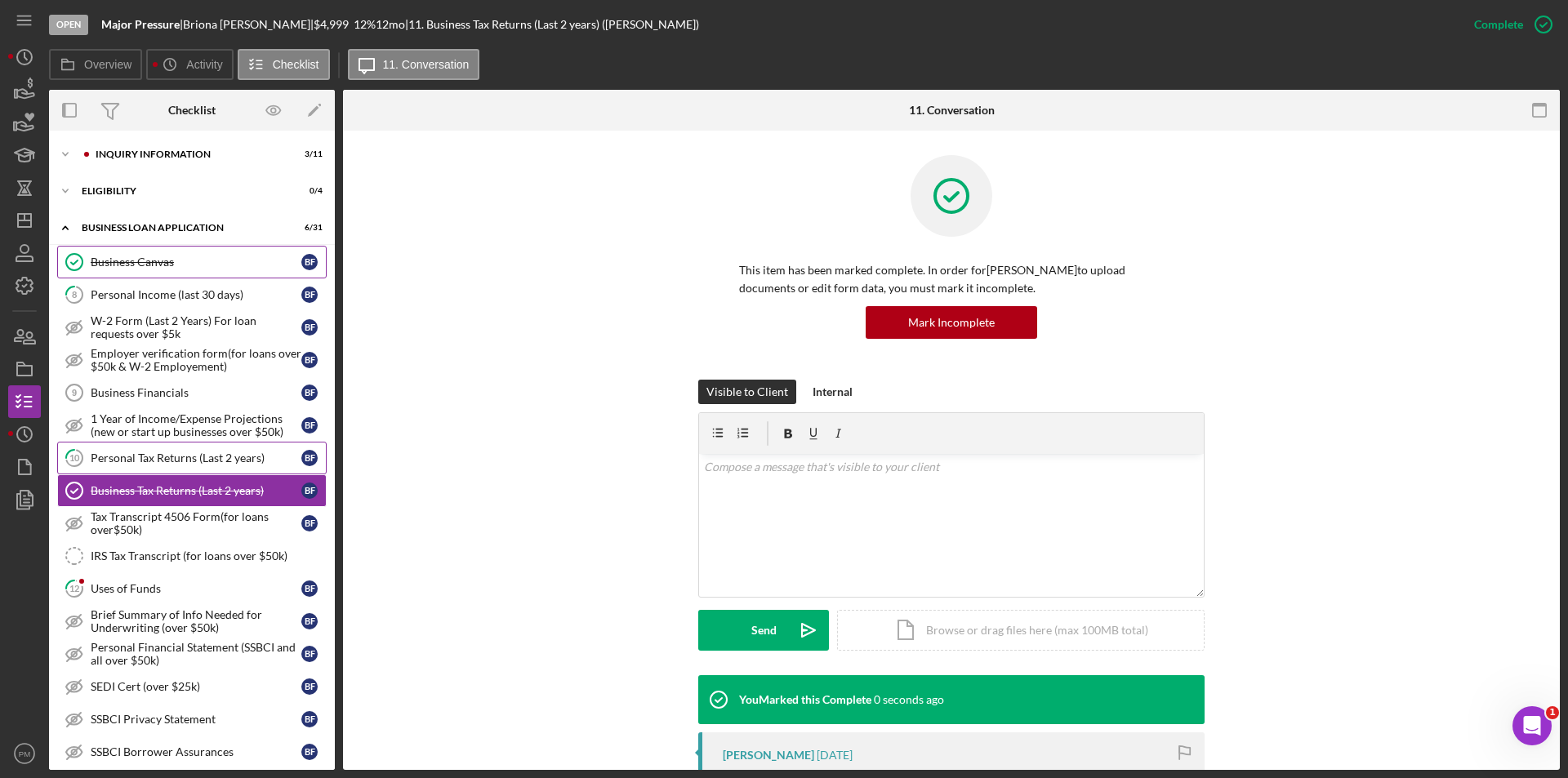
click at [166, 462] on div "Personal Tax Returns (Last 2 years)" at bounding box center [196, 458] width 211 height 13
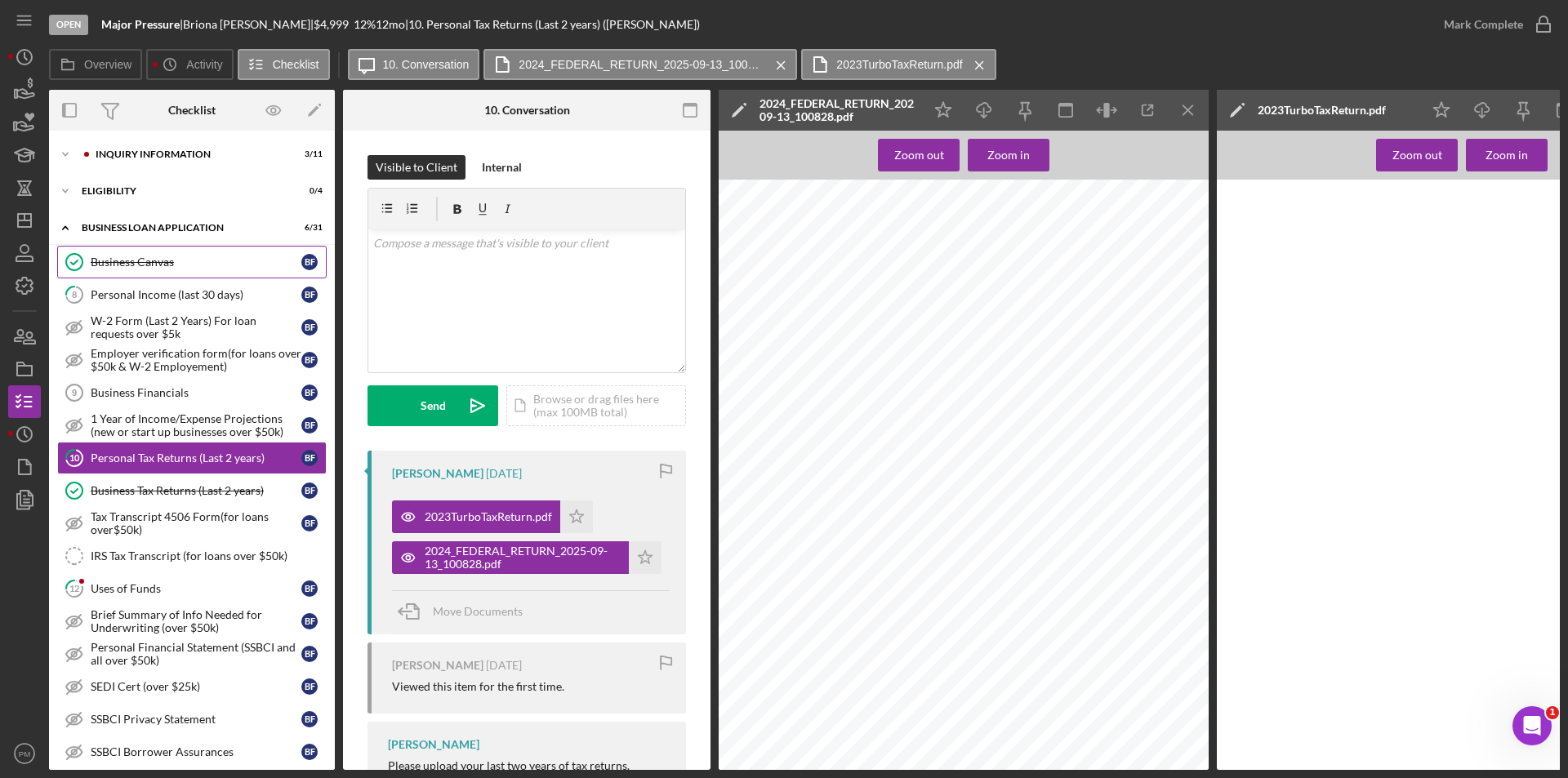
scroll to position [245, 0]
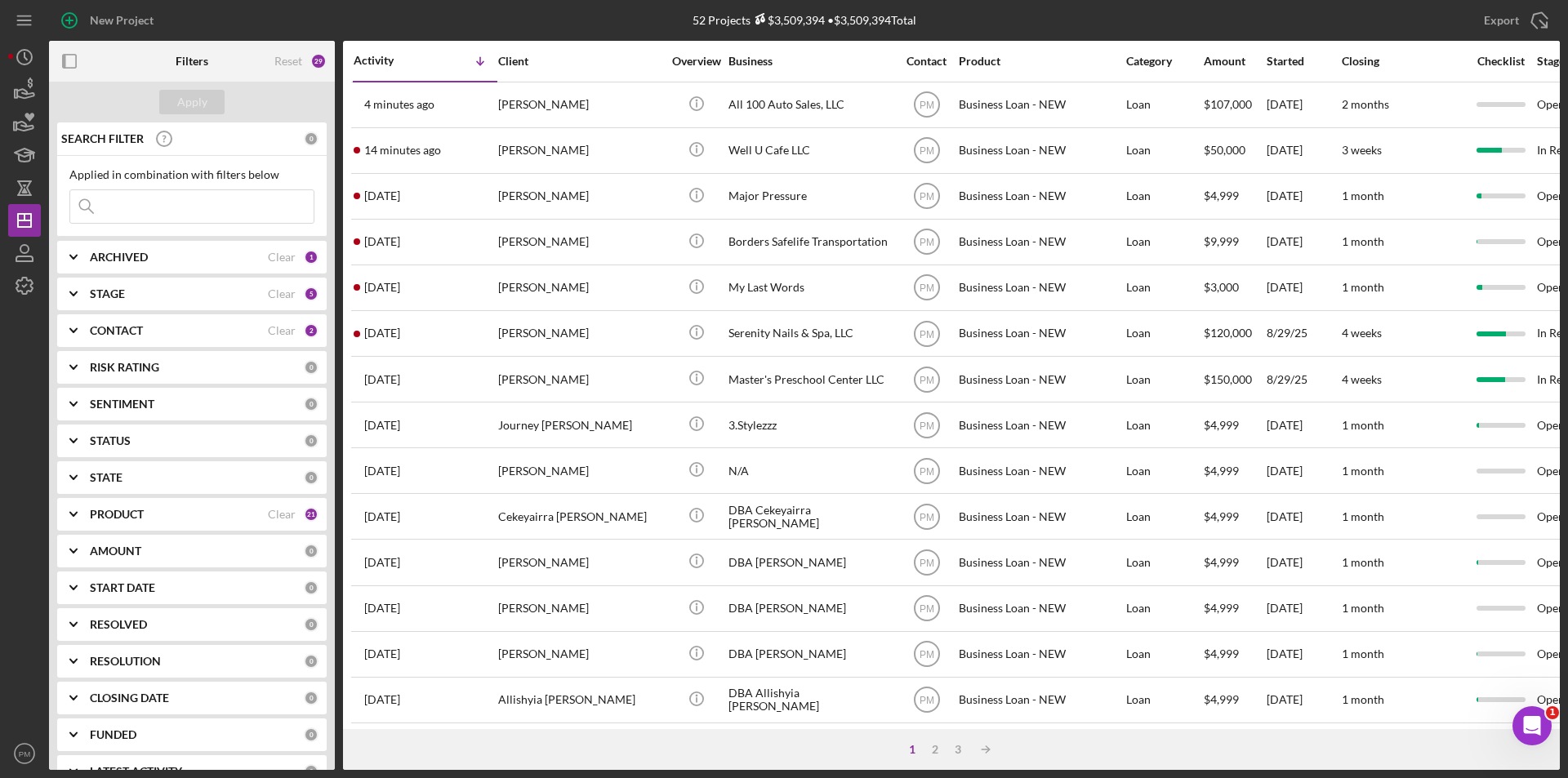
click at [134, 256] on b "ARCHIVED" at bounding box center [119, 257] width 58 height 13
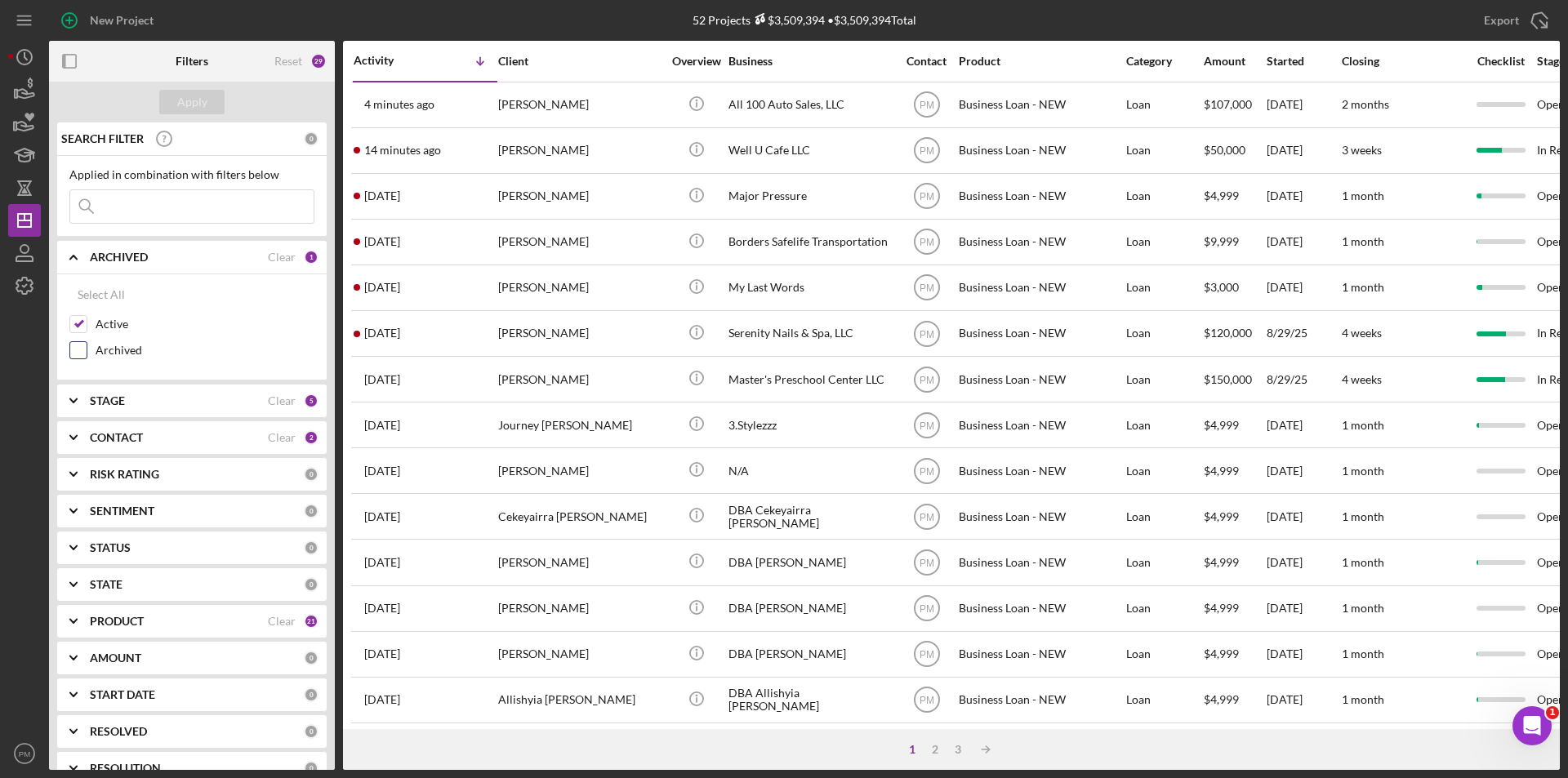
click at [95, 349] on label "Archived" at bounding box center [205, 349] width 219 height 16
click at [86, 349] on input "Archived" at bounding box center [78, 349] width 16 height 16
checkbox input "true"
click at [154, 213] on input at bounding box center [192, 206] width 243 height 33
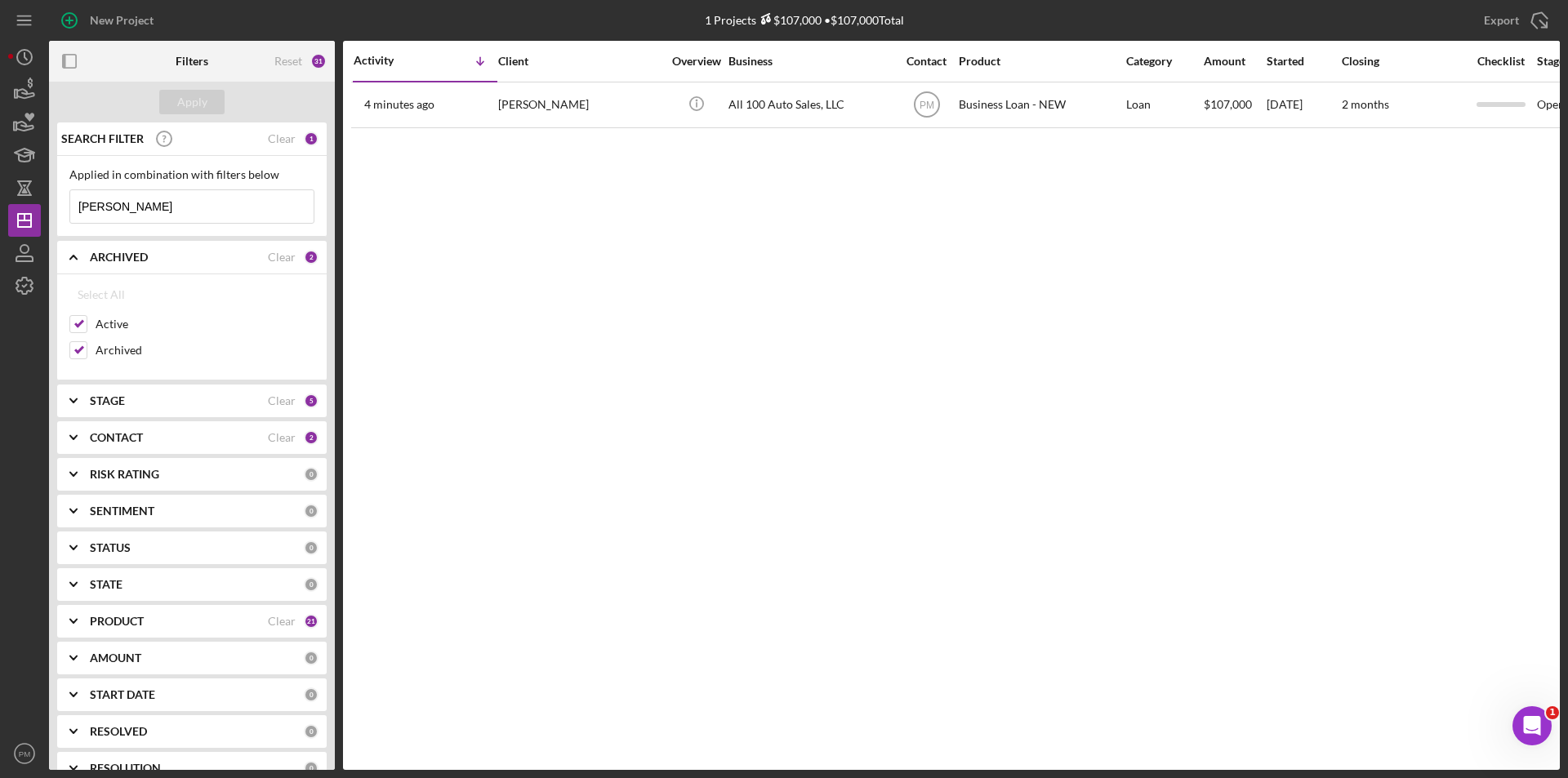
type input "boles"
click at [93, 449] on icon "Icon/Expander" at bounding box center [74, 438] width 41 height 41
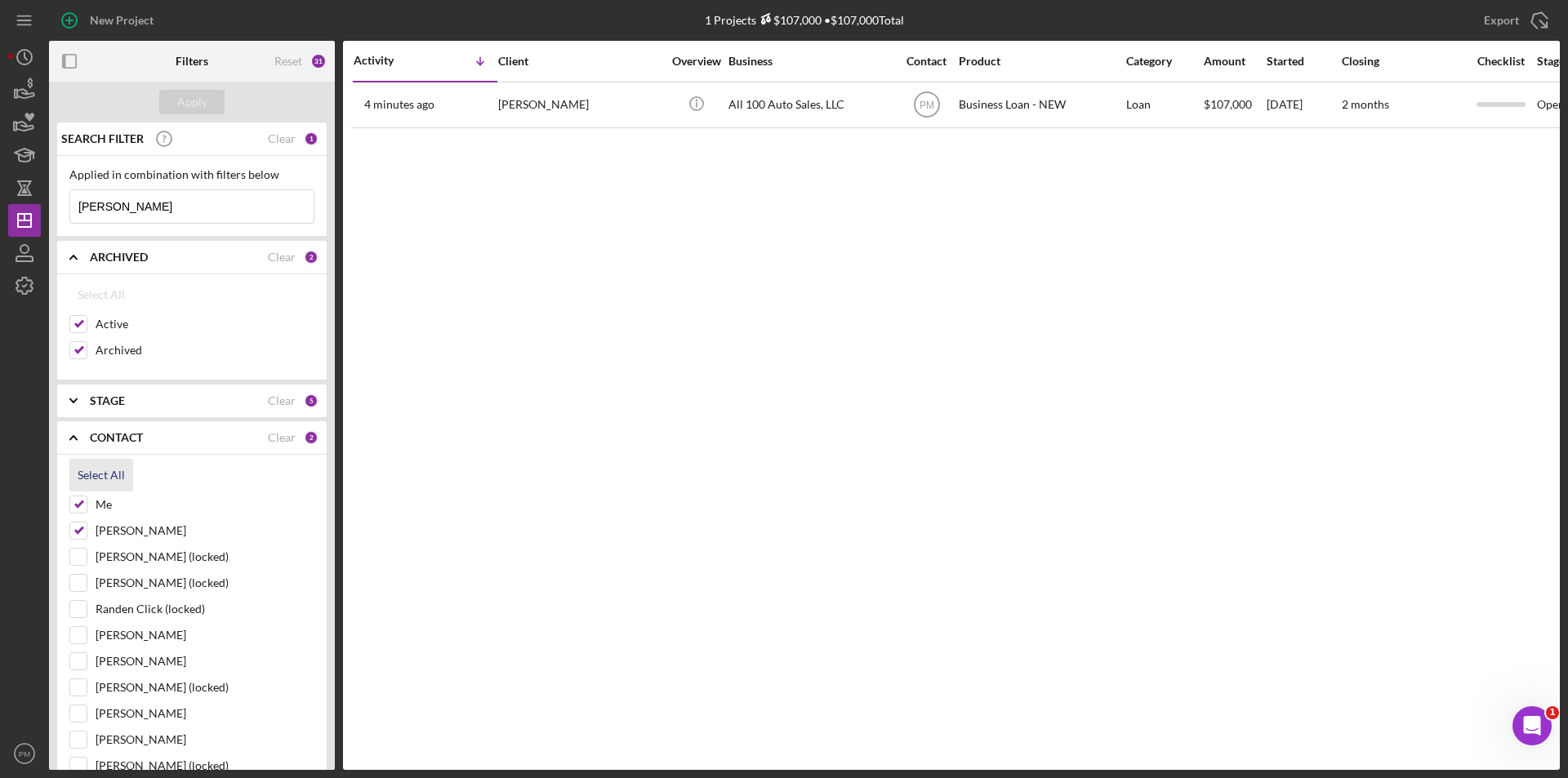
click at [93, 481] on div "Select All" at bounding box center [101, 475] width 48 height 33
checkbox input "true"
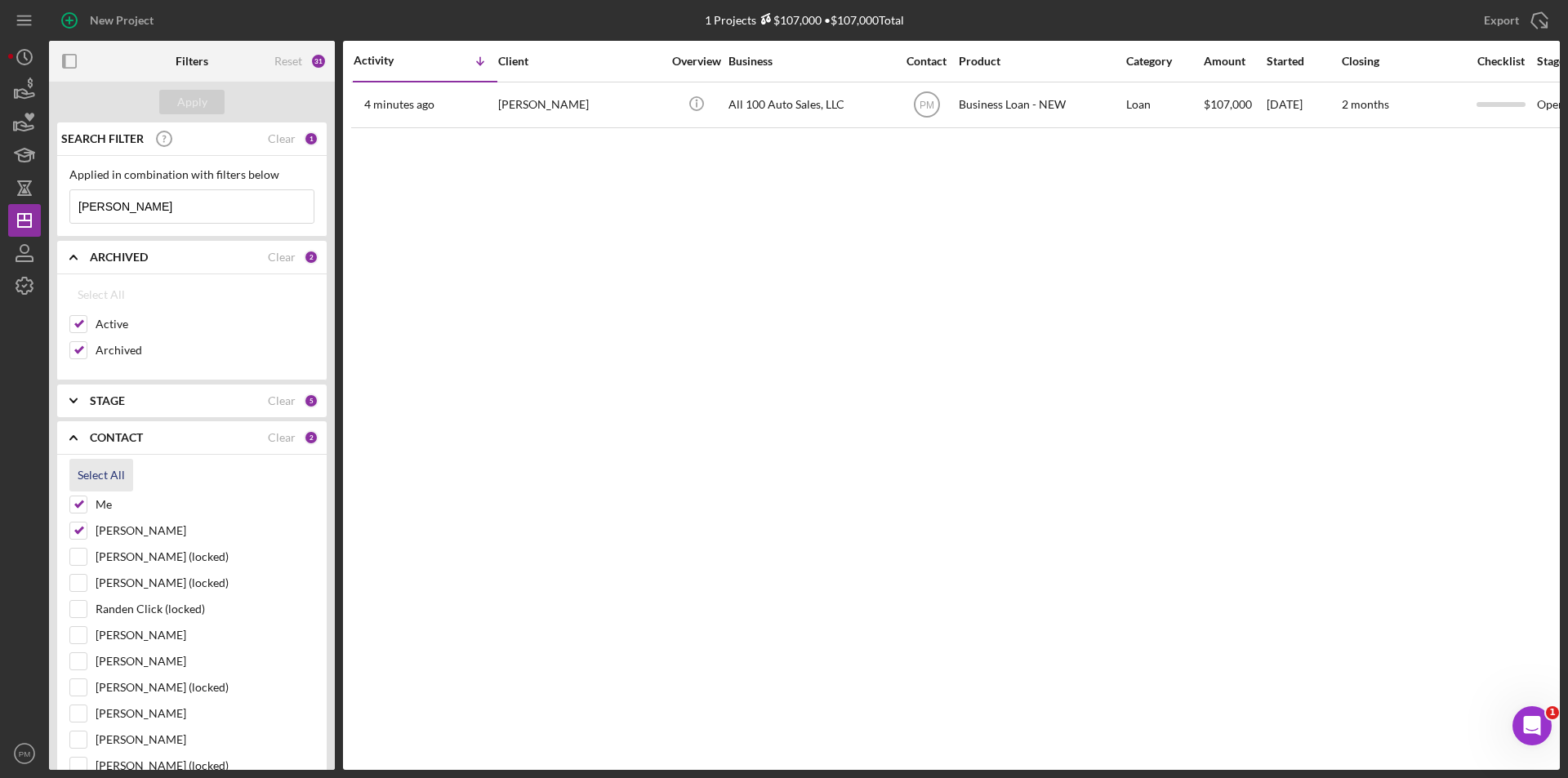
checkbox input "true"
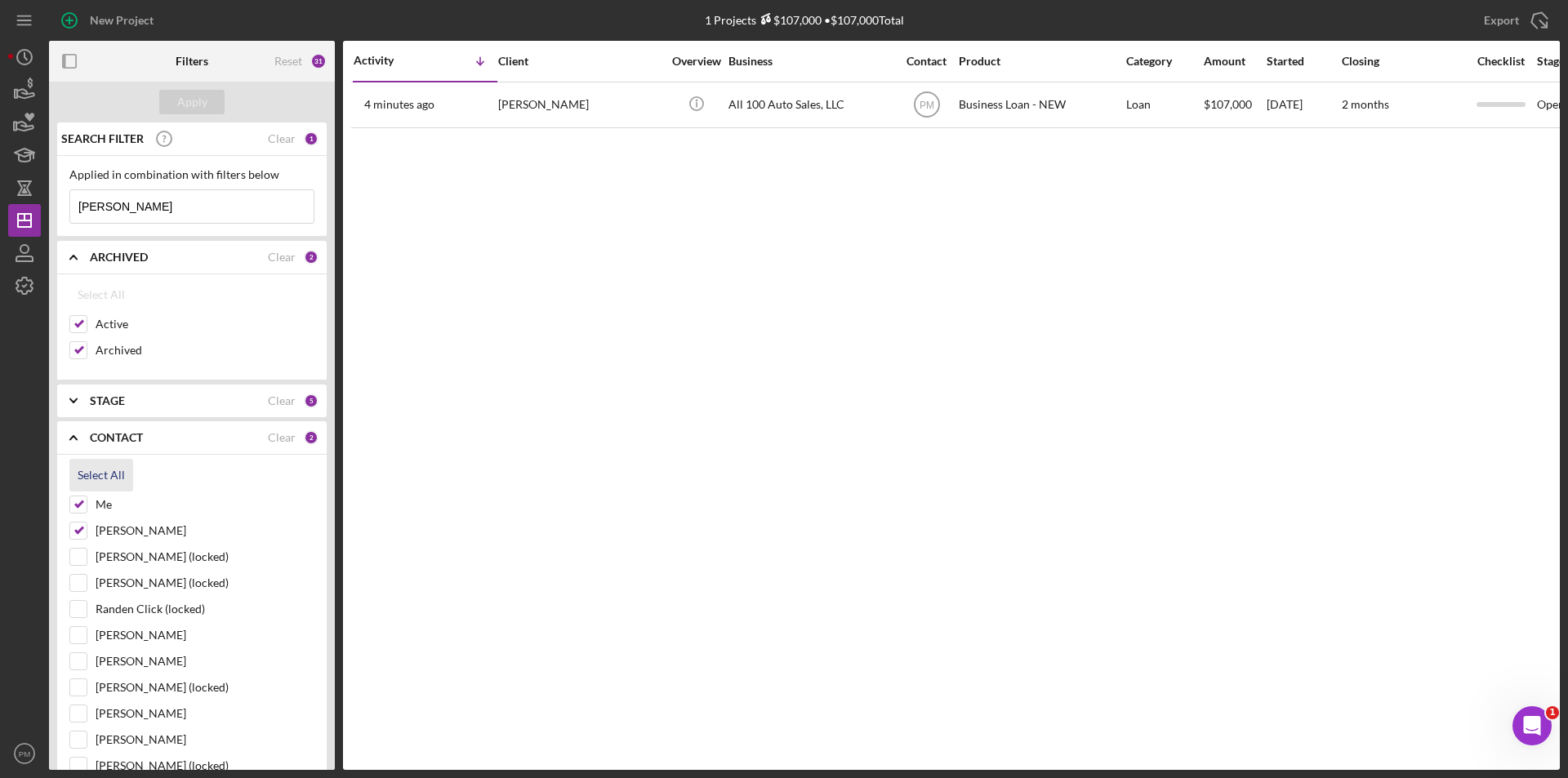
checkbox input "true"
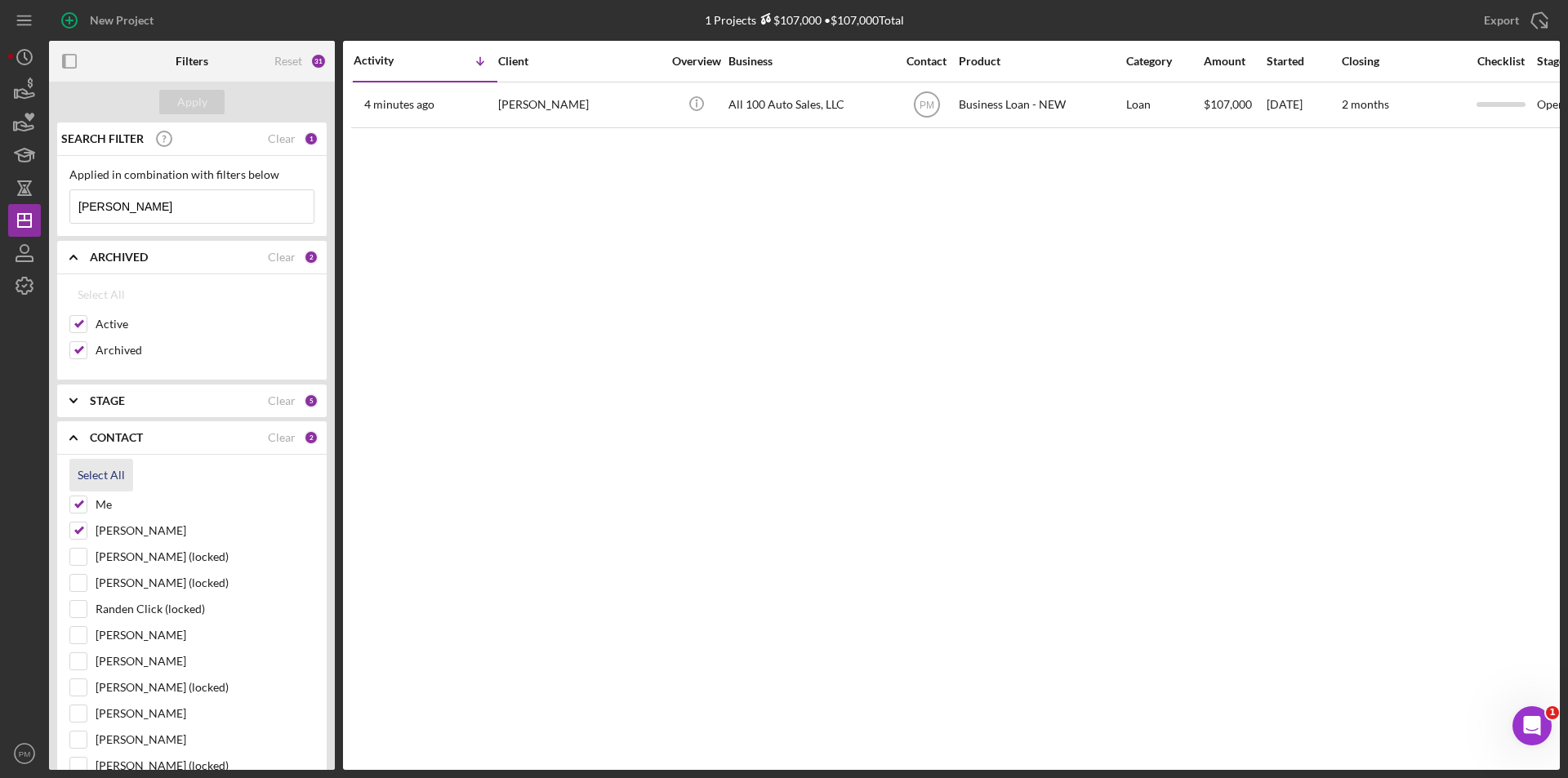
checkbox input "true"
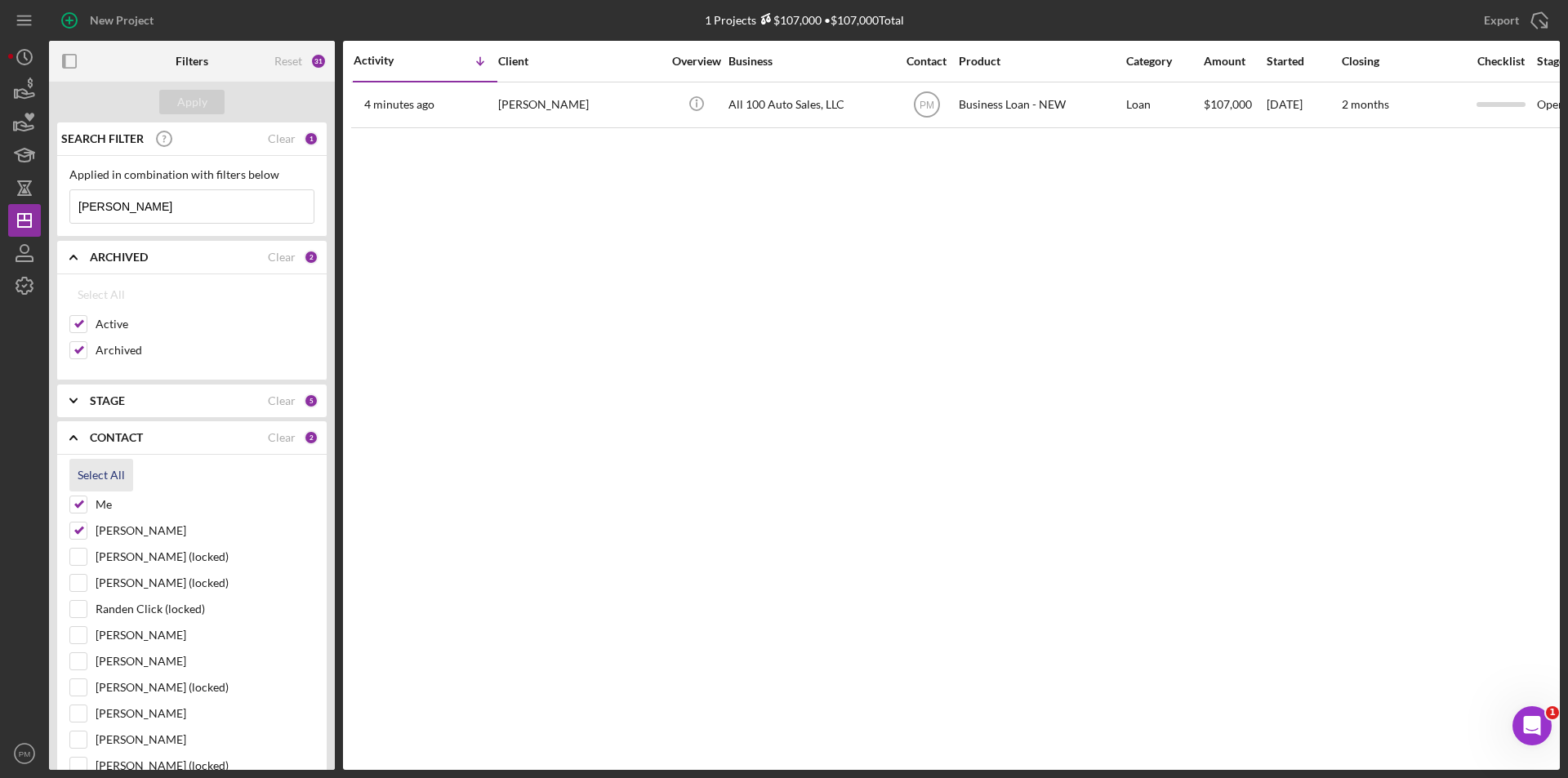
checkbox input "true"
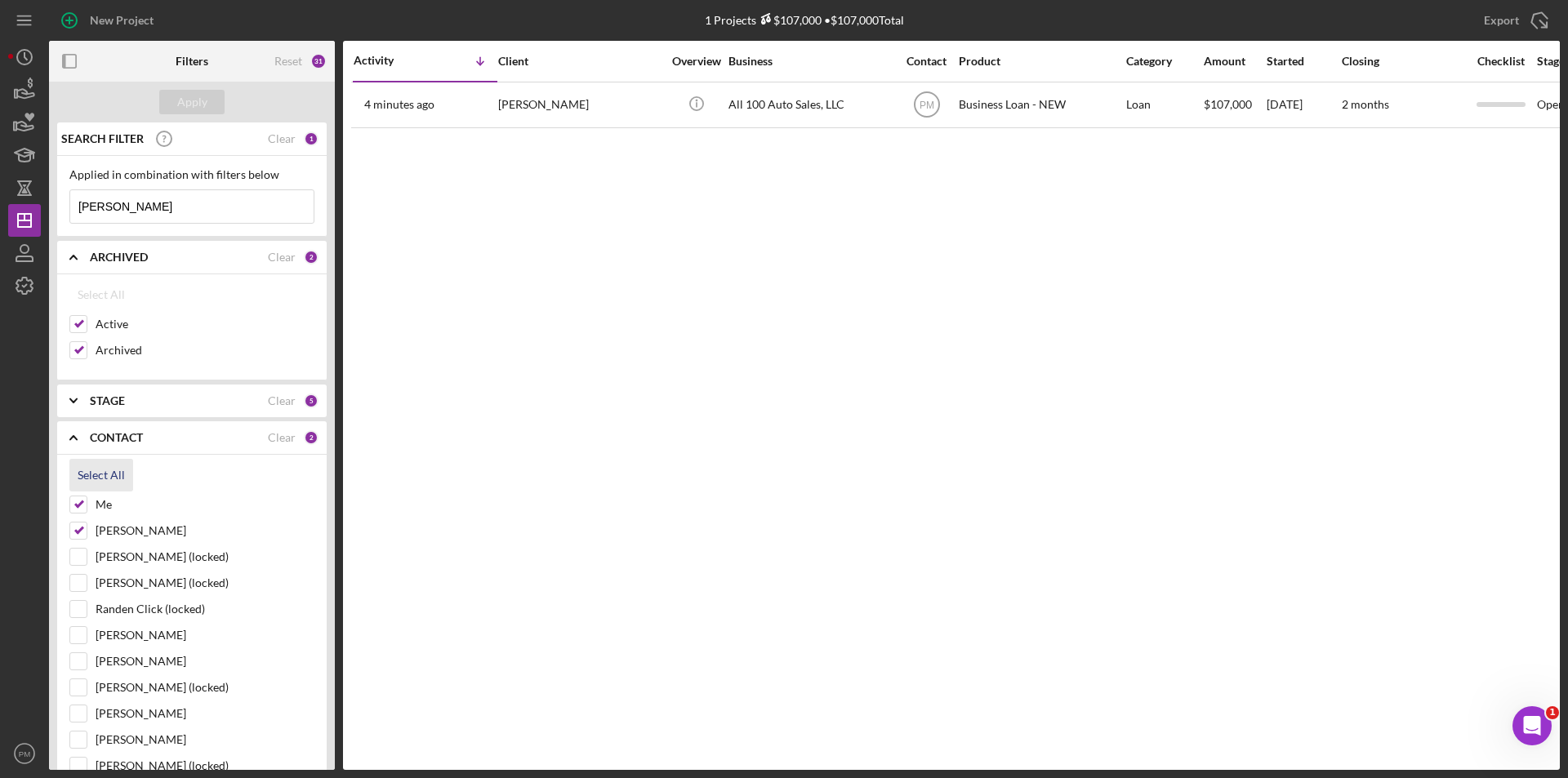
checkbox input "true"
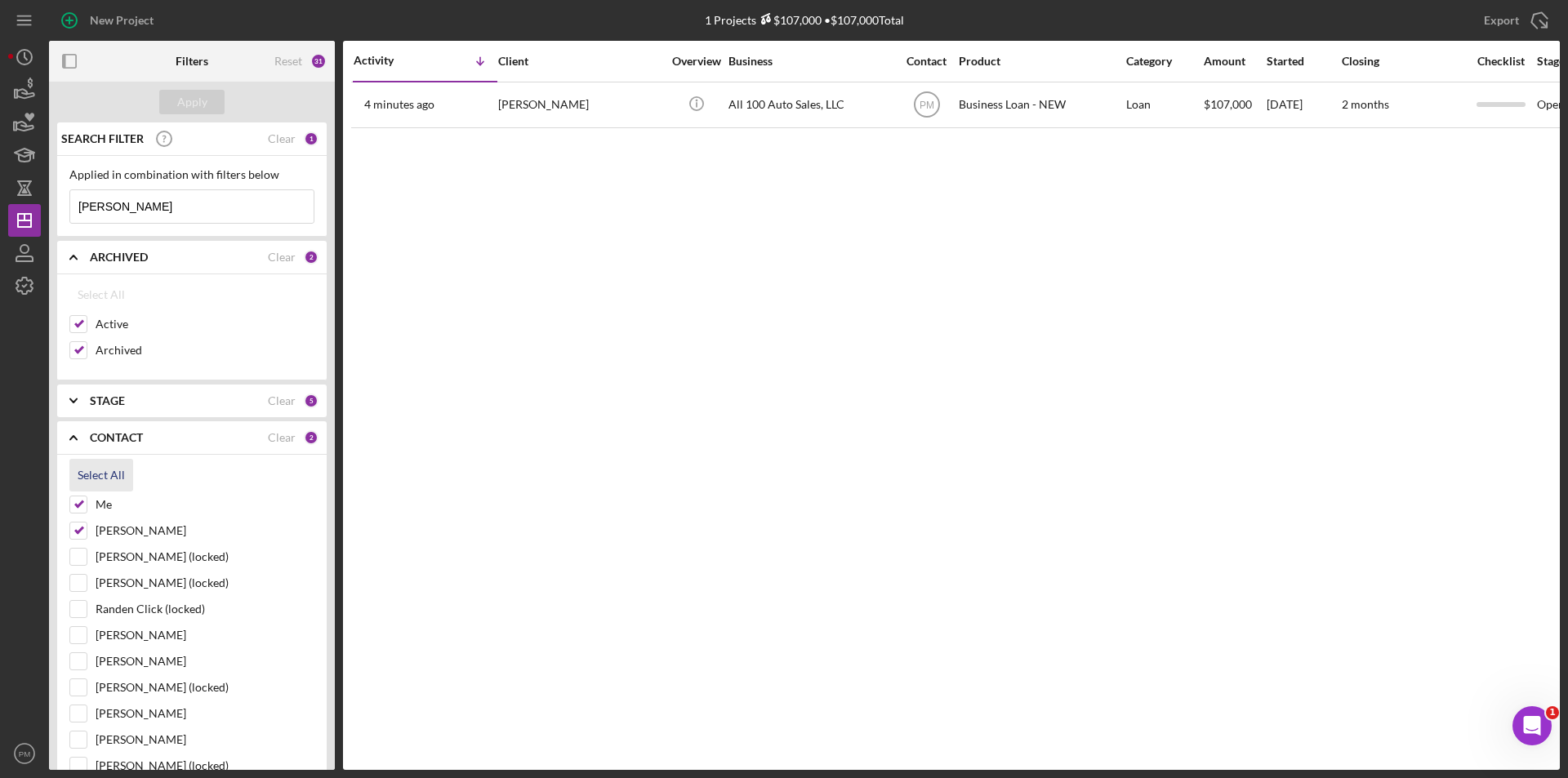
checkbox input "true"
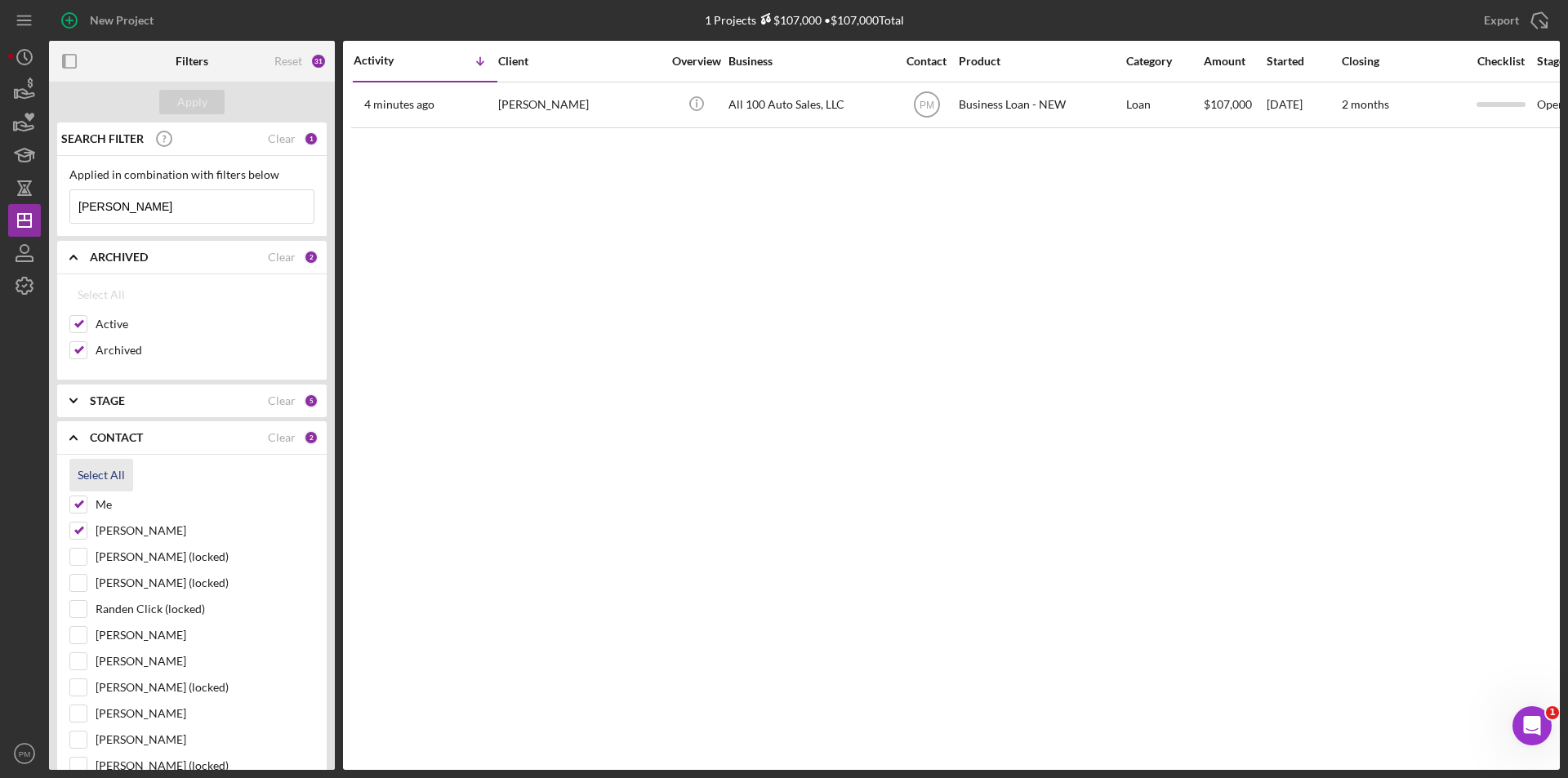
checkbox input "true"
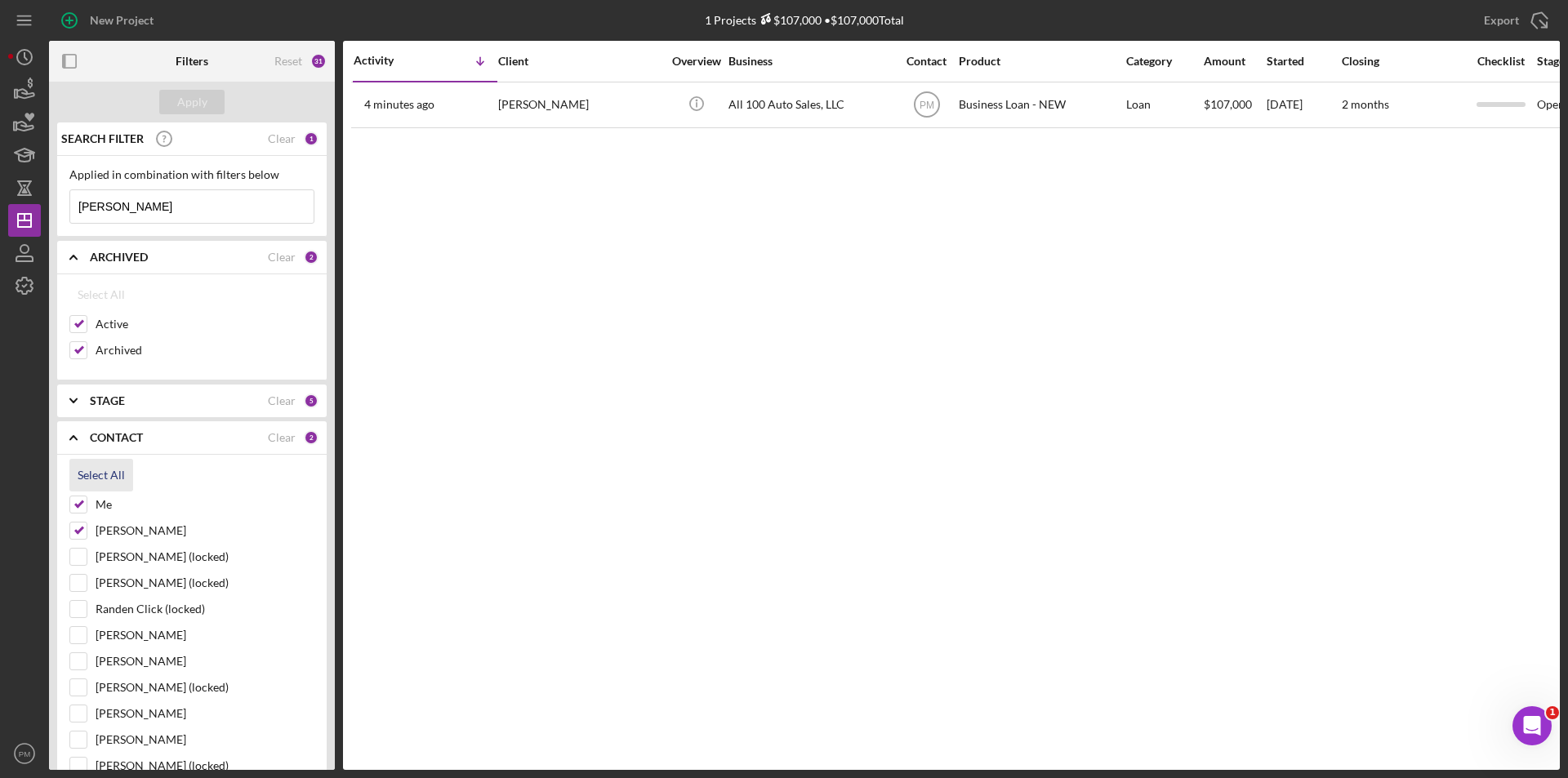
checkbox input "true"
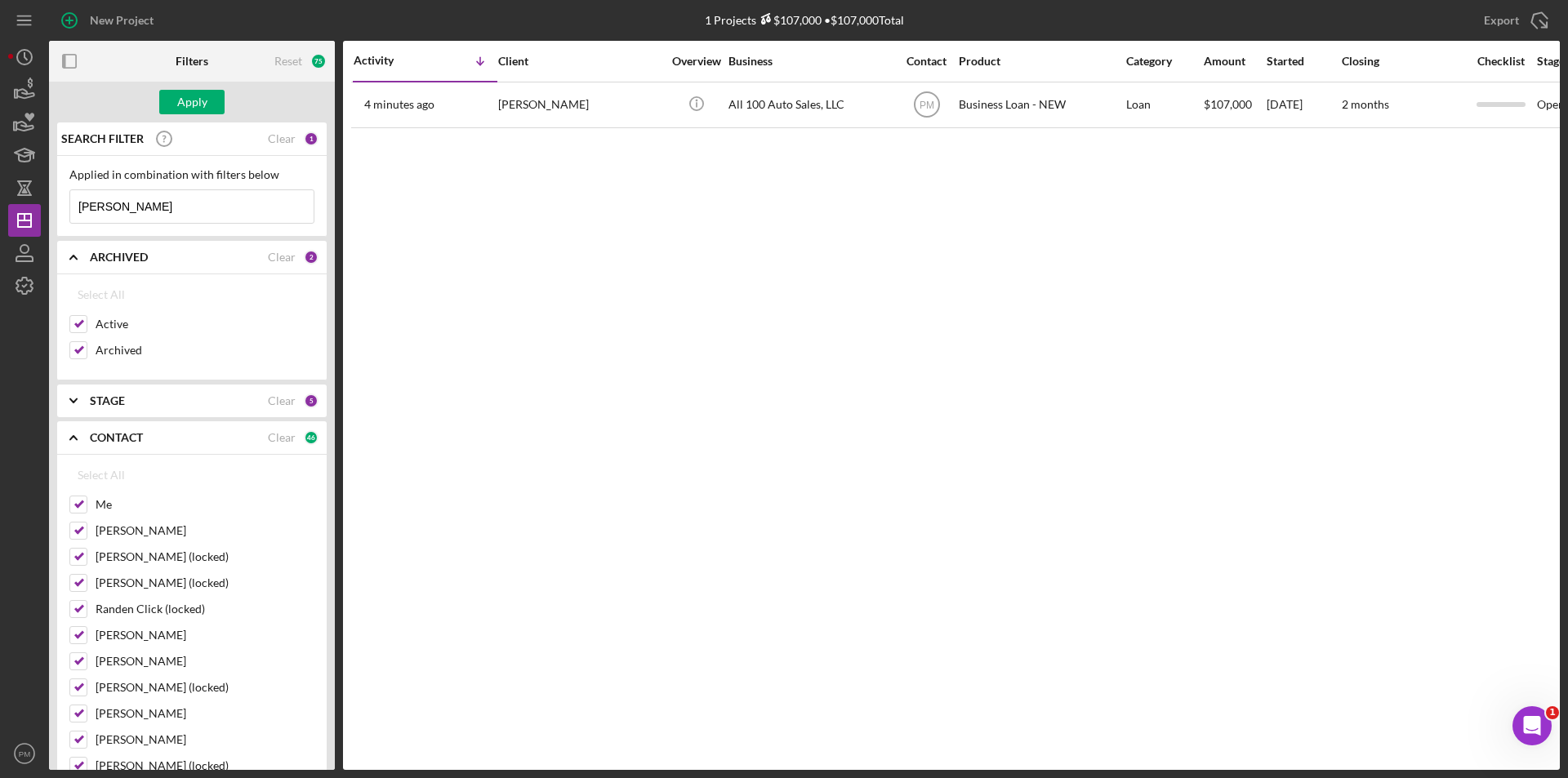
click at [196, 114] on div "Apply" at bounding box center [191, 102] width 286 height 41
click at [196, 104] on div "Apply" at bounding box center [192, 102] width 30 height 24
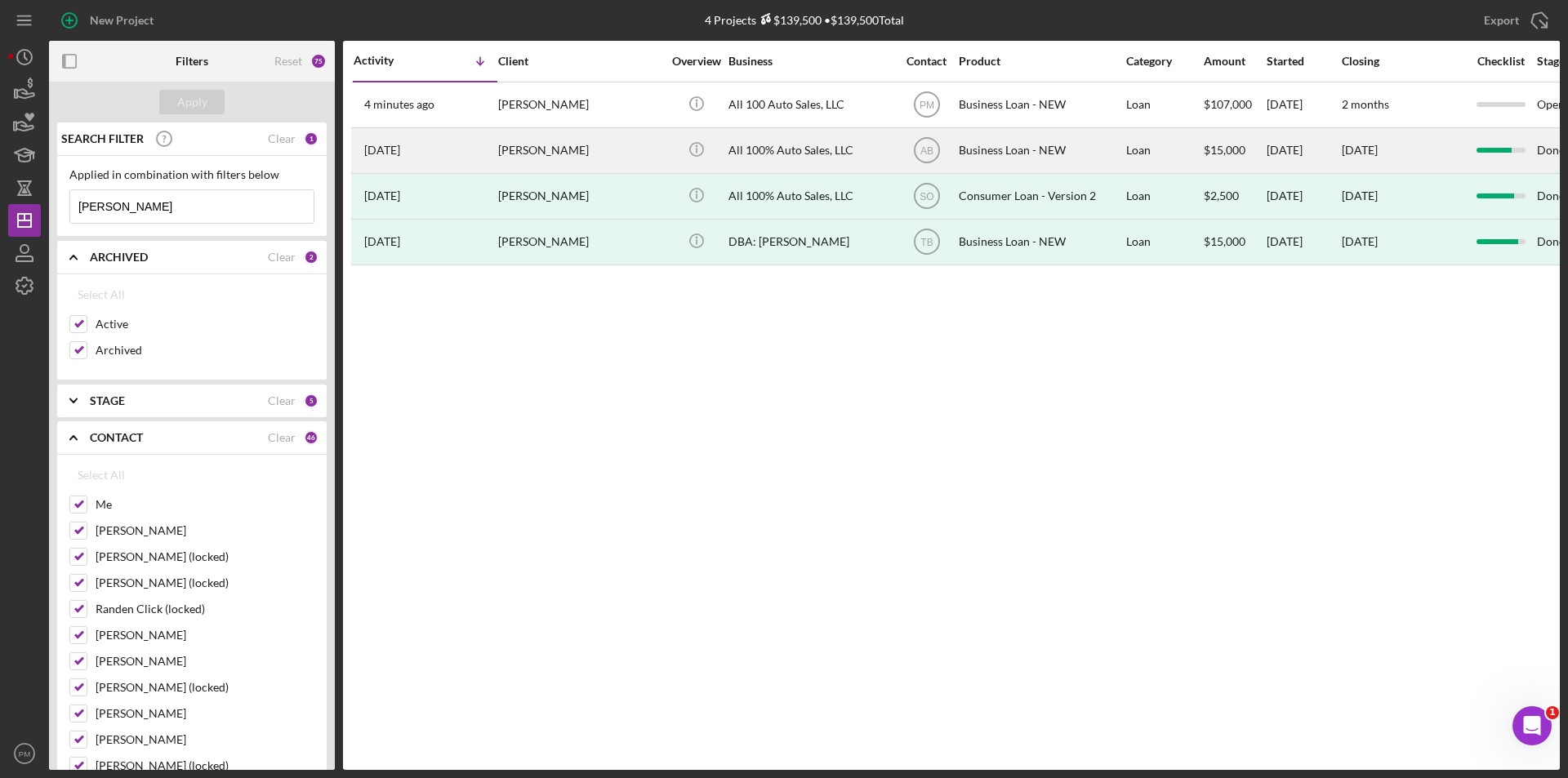
click at [492, 134] on div "8 months ago Nicholas Boles" at bounding box center [425, 151] width 143 height 43
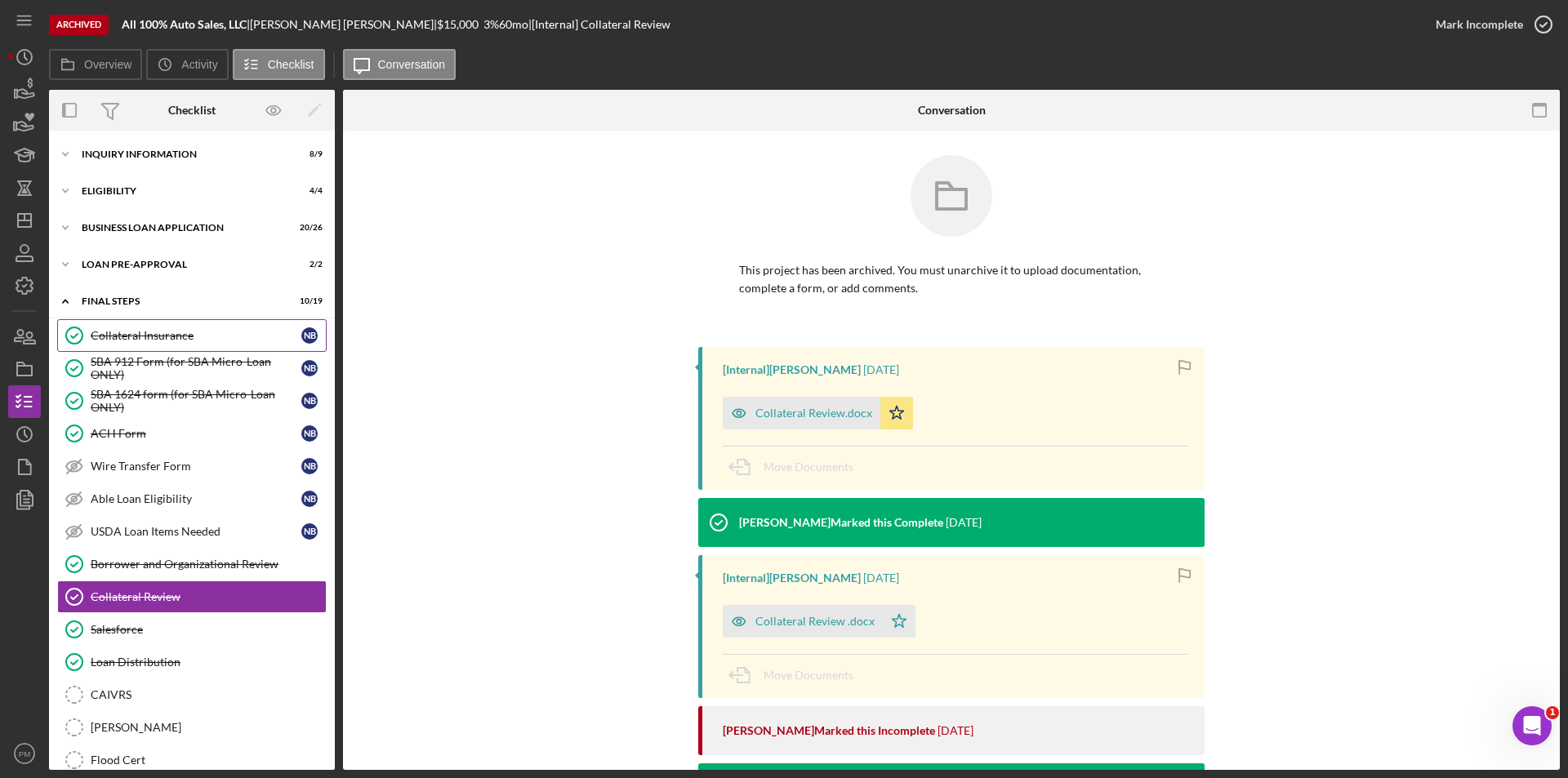
click at [117, 333] on div "Collateral Insurance" at bounding box center [196, 336] width 211 height 13
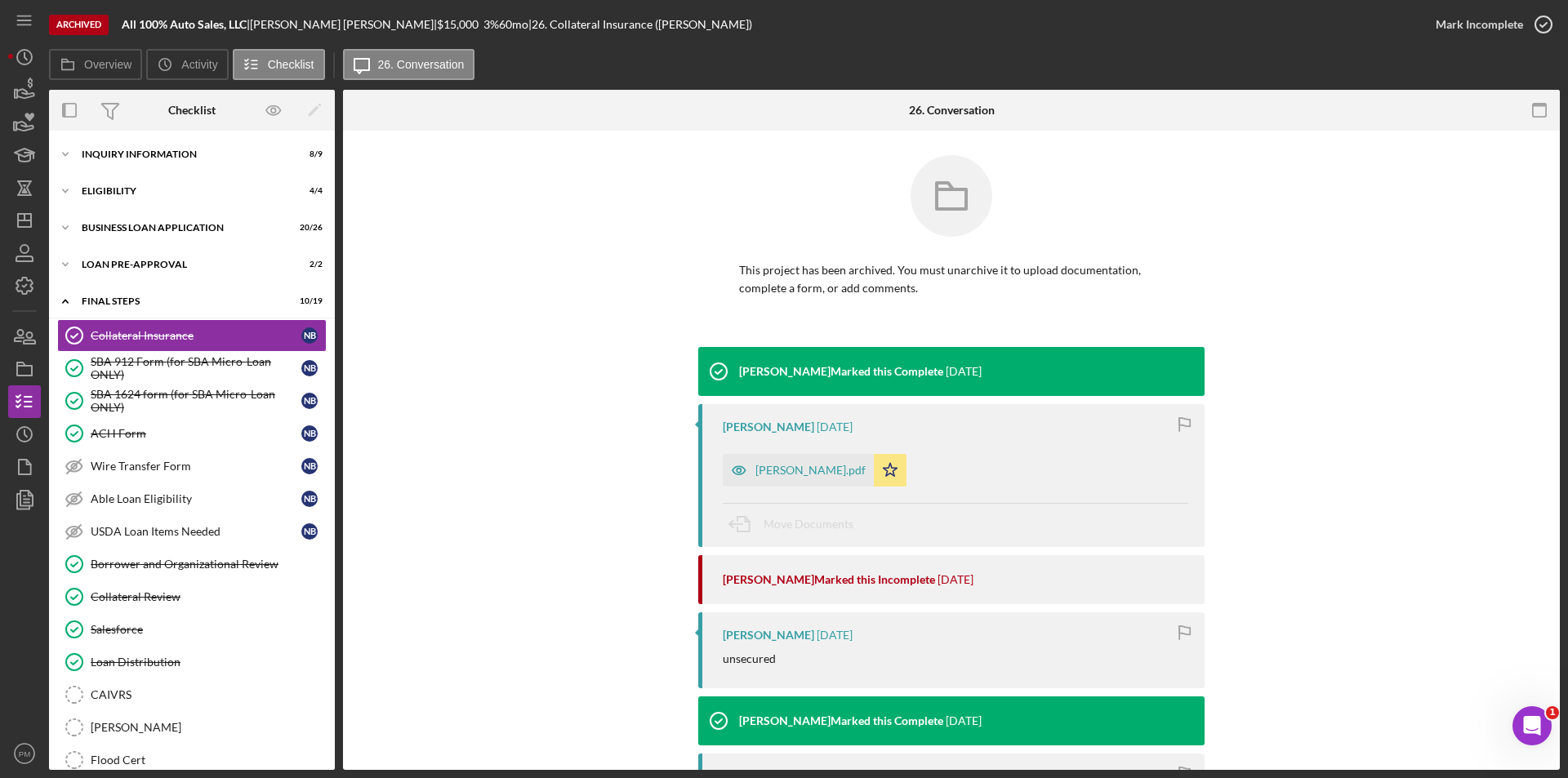
scroll to position [245, 0]
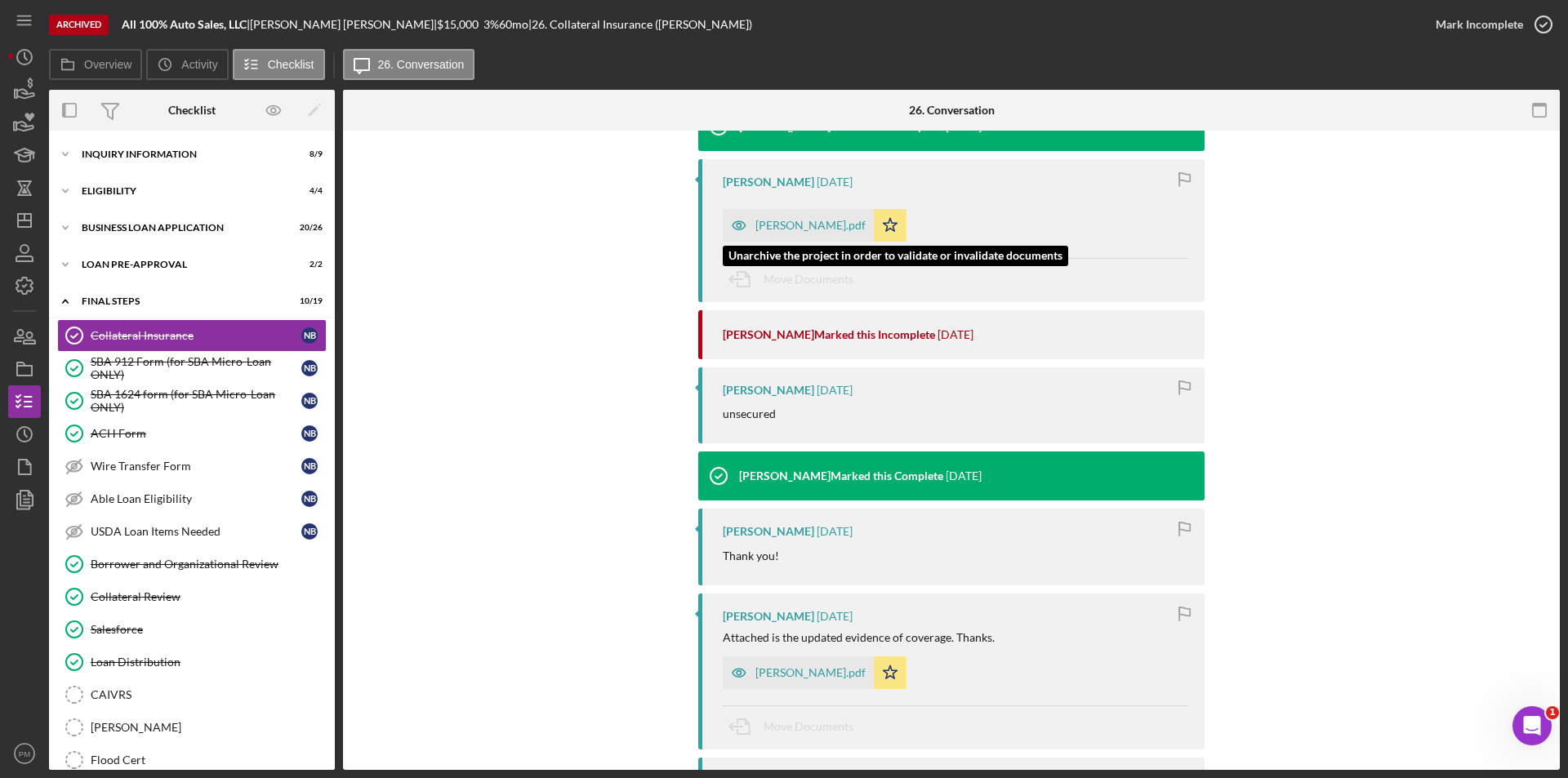
click at [778, 221] on div "Justine Peterson.pdf" at bounding box center [811, 226] width 110 height 13
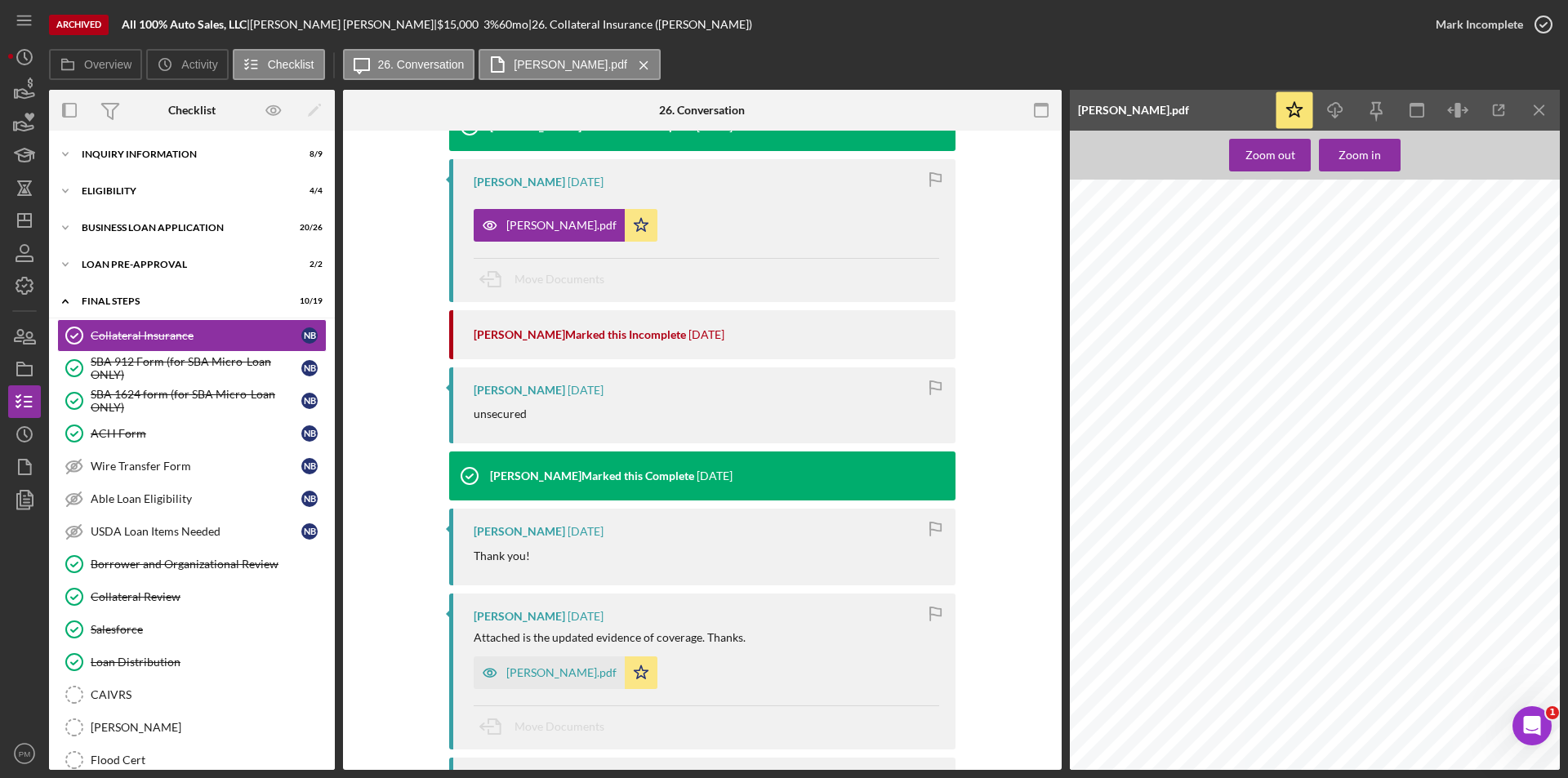
scroll to position [0, 0]
click at [1557, 110] on icon "Icon/Menu Close" at bounding box center [1539, 110] width 37 height 37
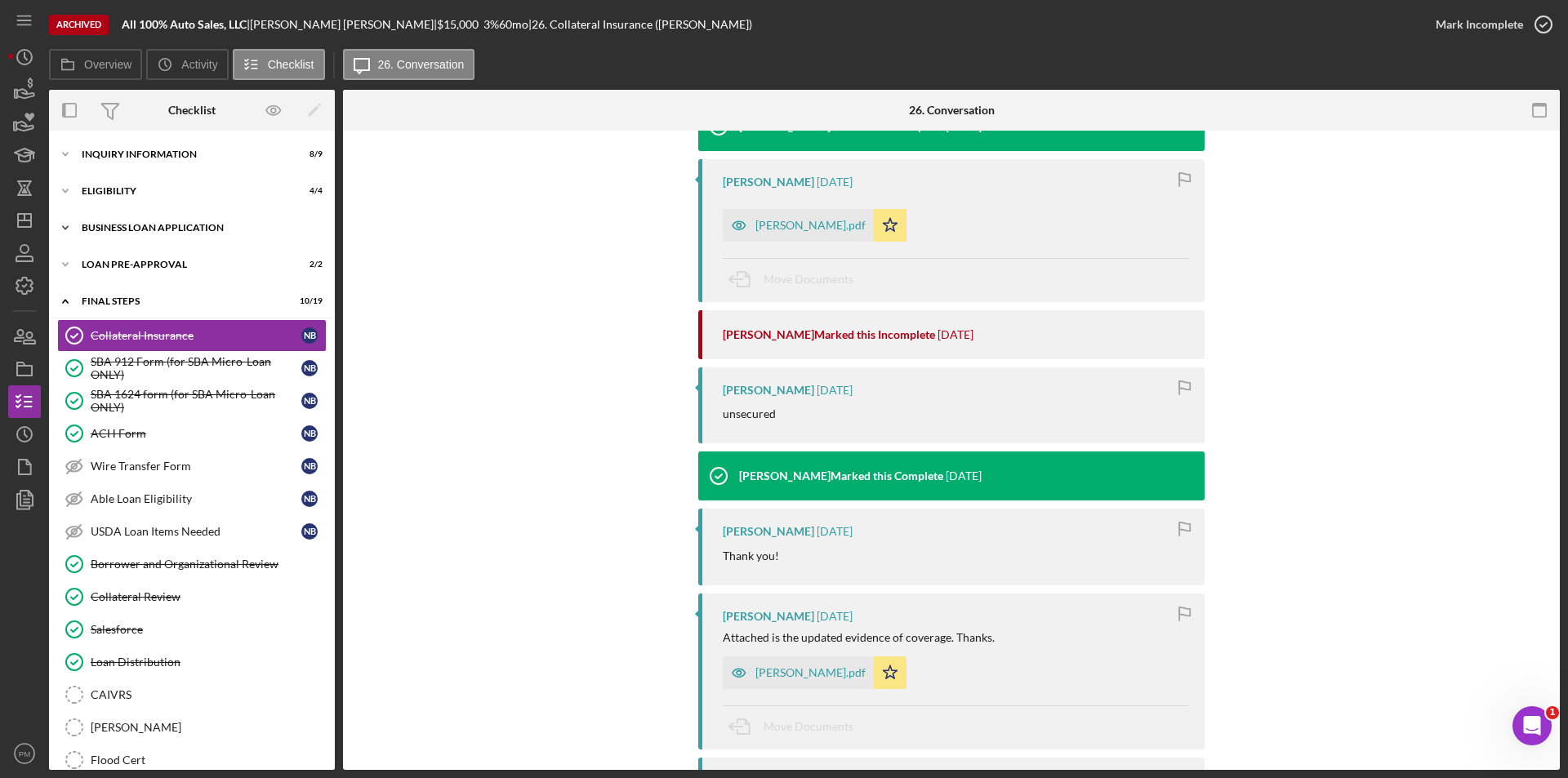
click at [117, 219] on div "Icon/Expander BUSINESS LOAN APPLICATION 20 / 26" at bounding box center [191, 228] width 286 height 33
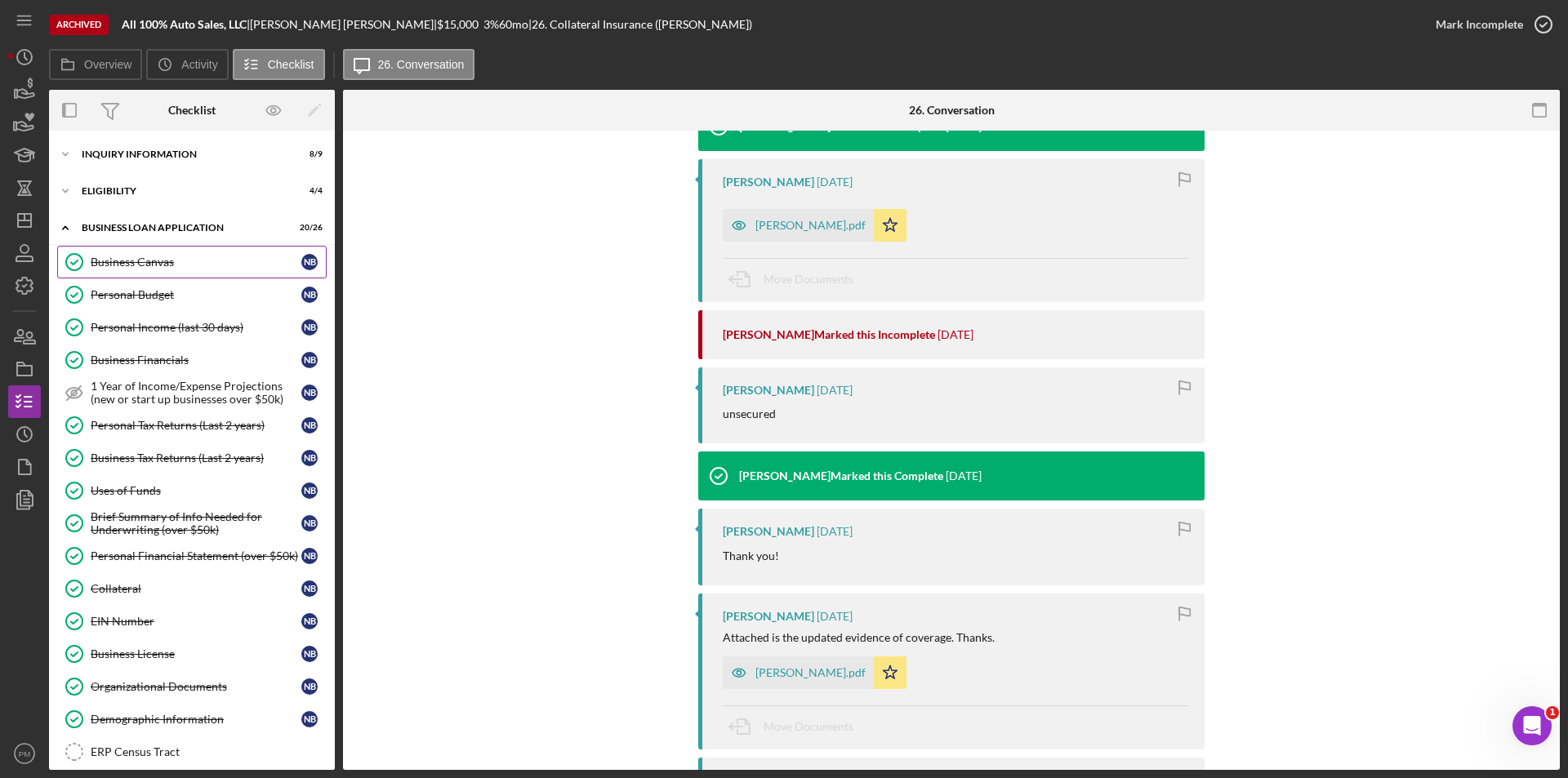
click at [190, 272] on link "Business Canvas Business Canvas N B" at bounding box center [192, 262] width 270 height 33
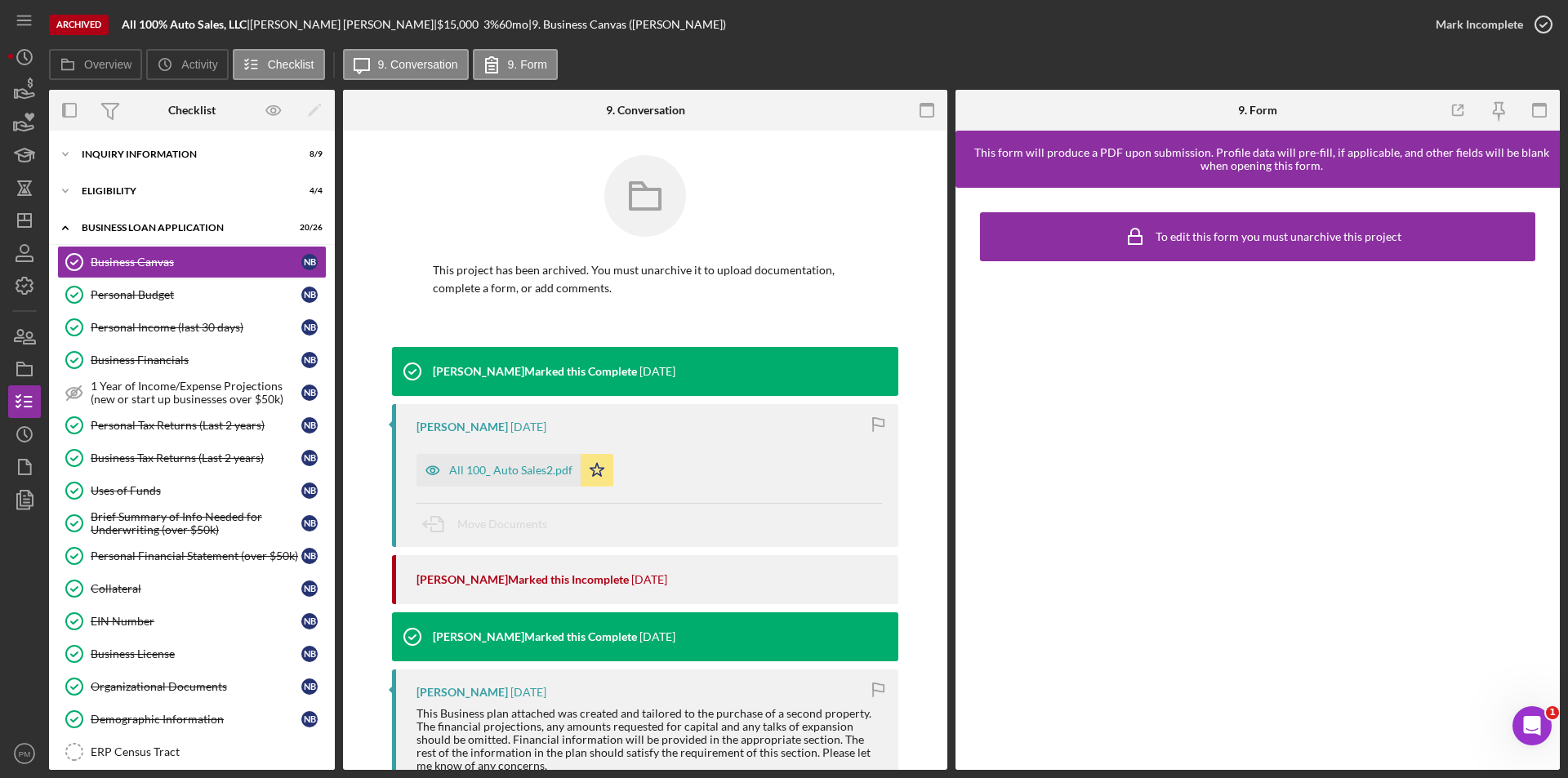
scroll to position [81, 0]
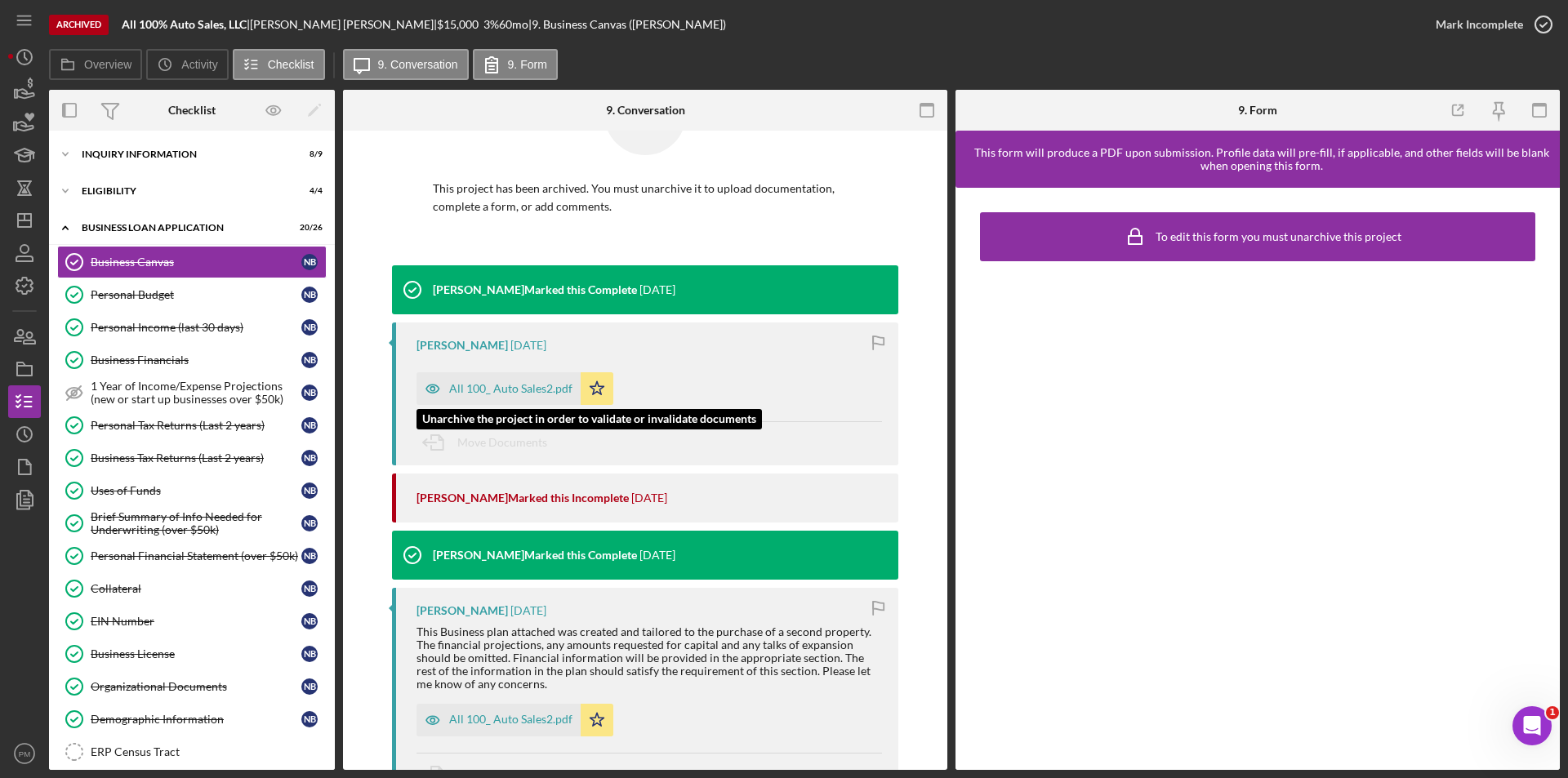
click at [486, 390] on div "All 100_ Auto Sales2.pdf" at bounding box center [511, 389] width 124 height 13
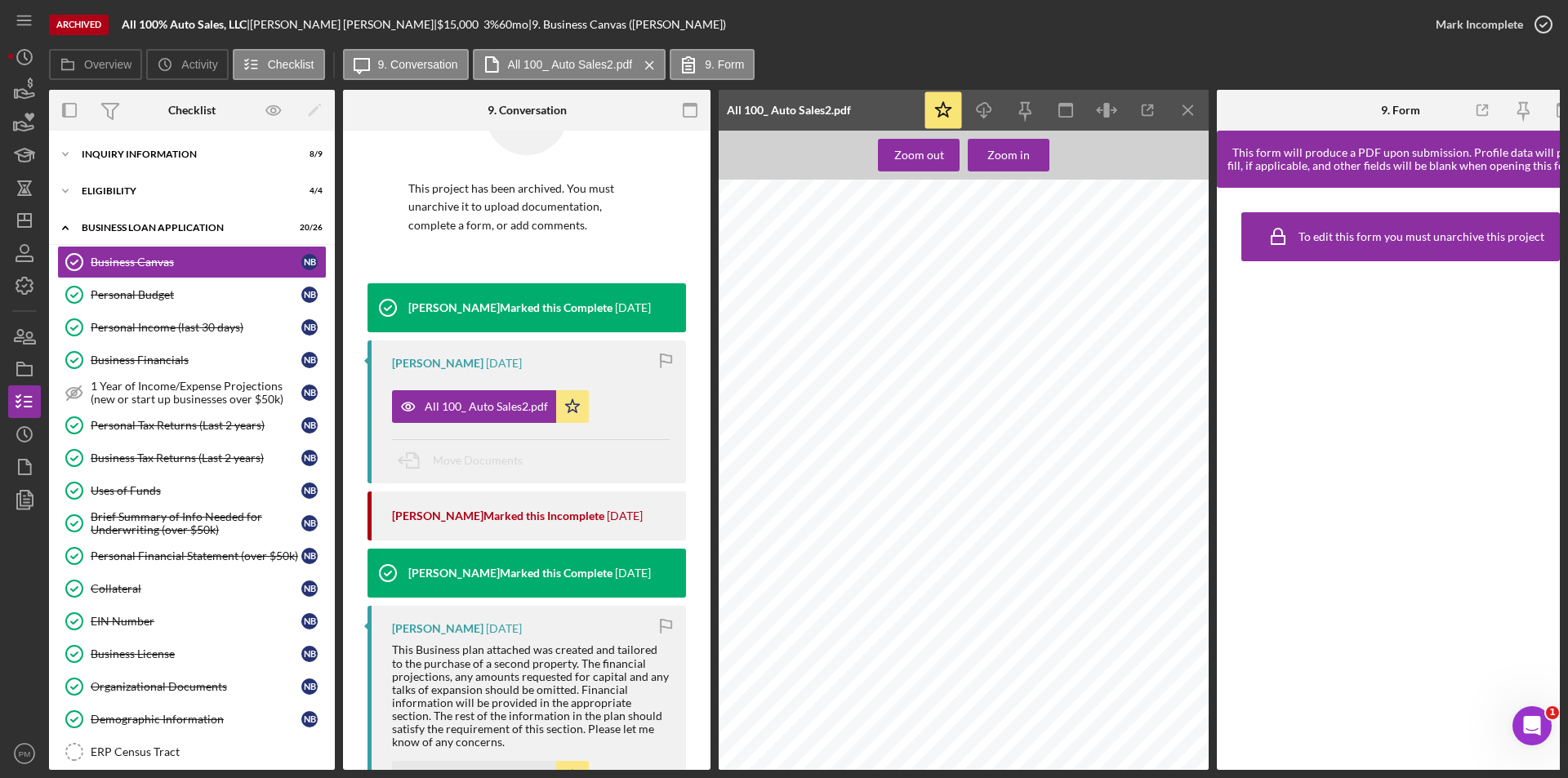
scroll to position [490, 0]
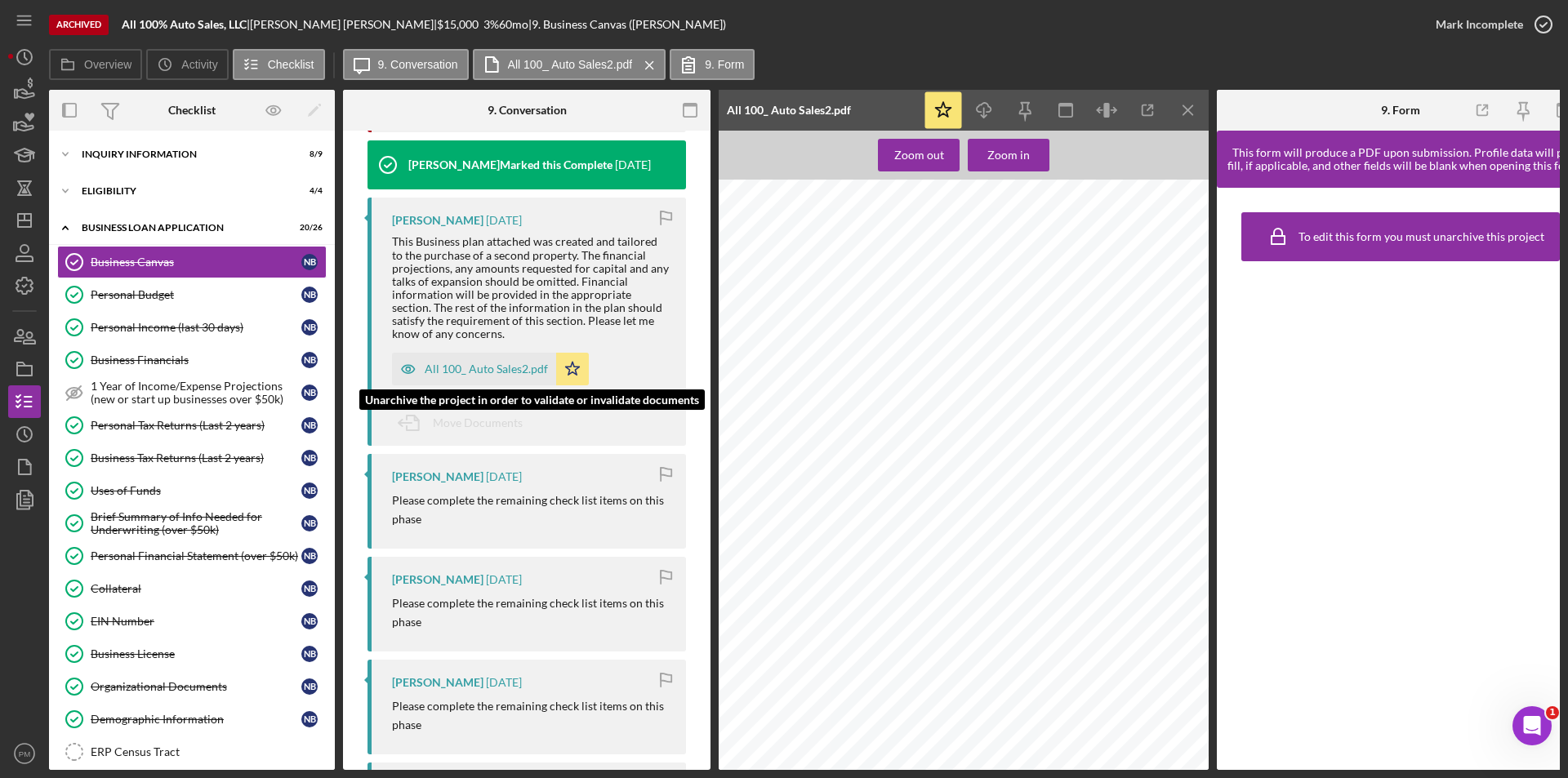
click at [502, 374] on div "All 100_ Auto Sales2.pdf" at bounding box center [487, 369] width 124 height 13
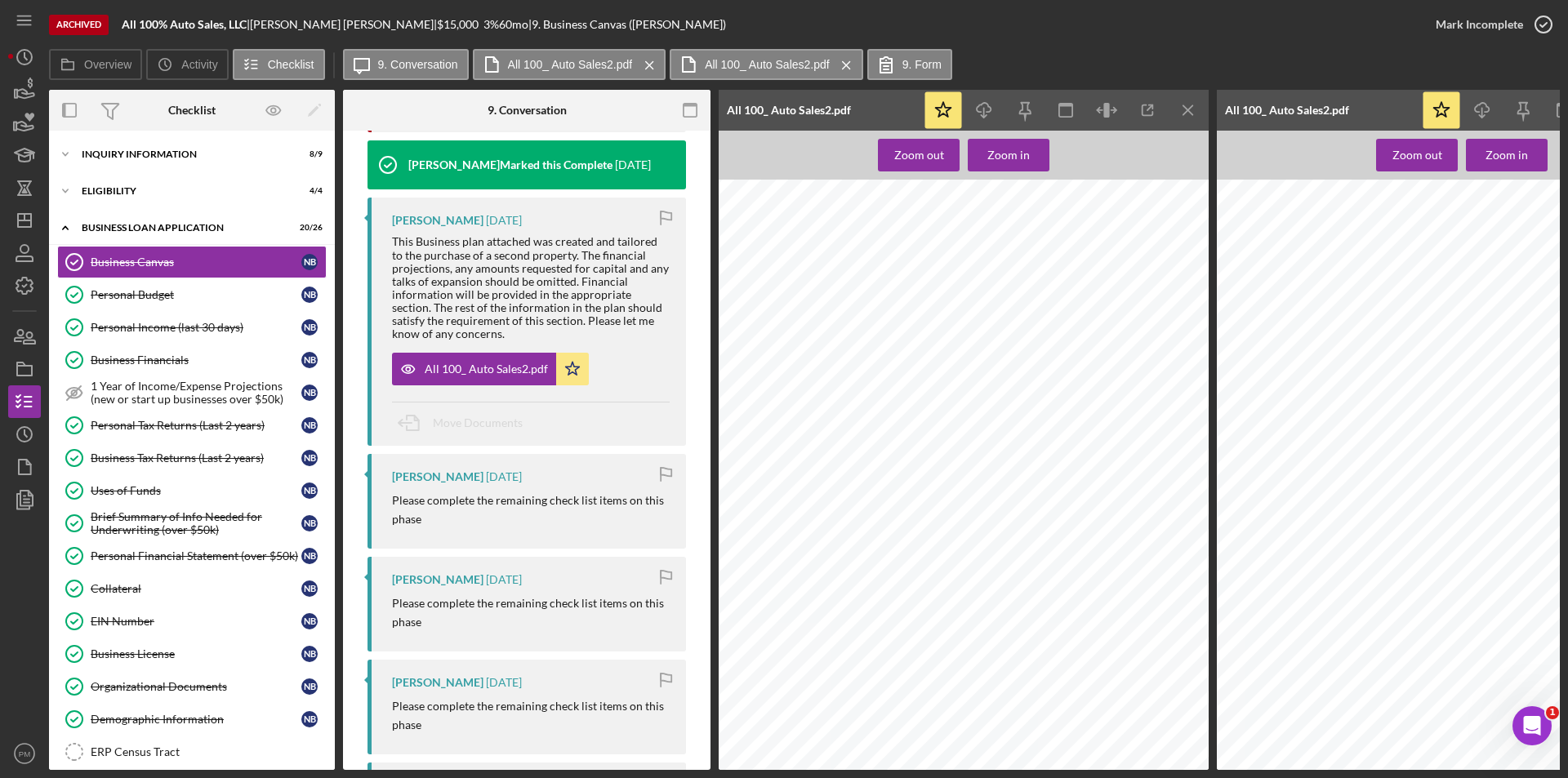
scroll to position [1470, 0]
click at [990, 103] on icon "Icon/Download" at bounding box center [984, 110] width 37 height 37
click at [144, 683] on div "Organizational Documents" at bounding box center [196, 687] width 211 height 13
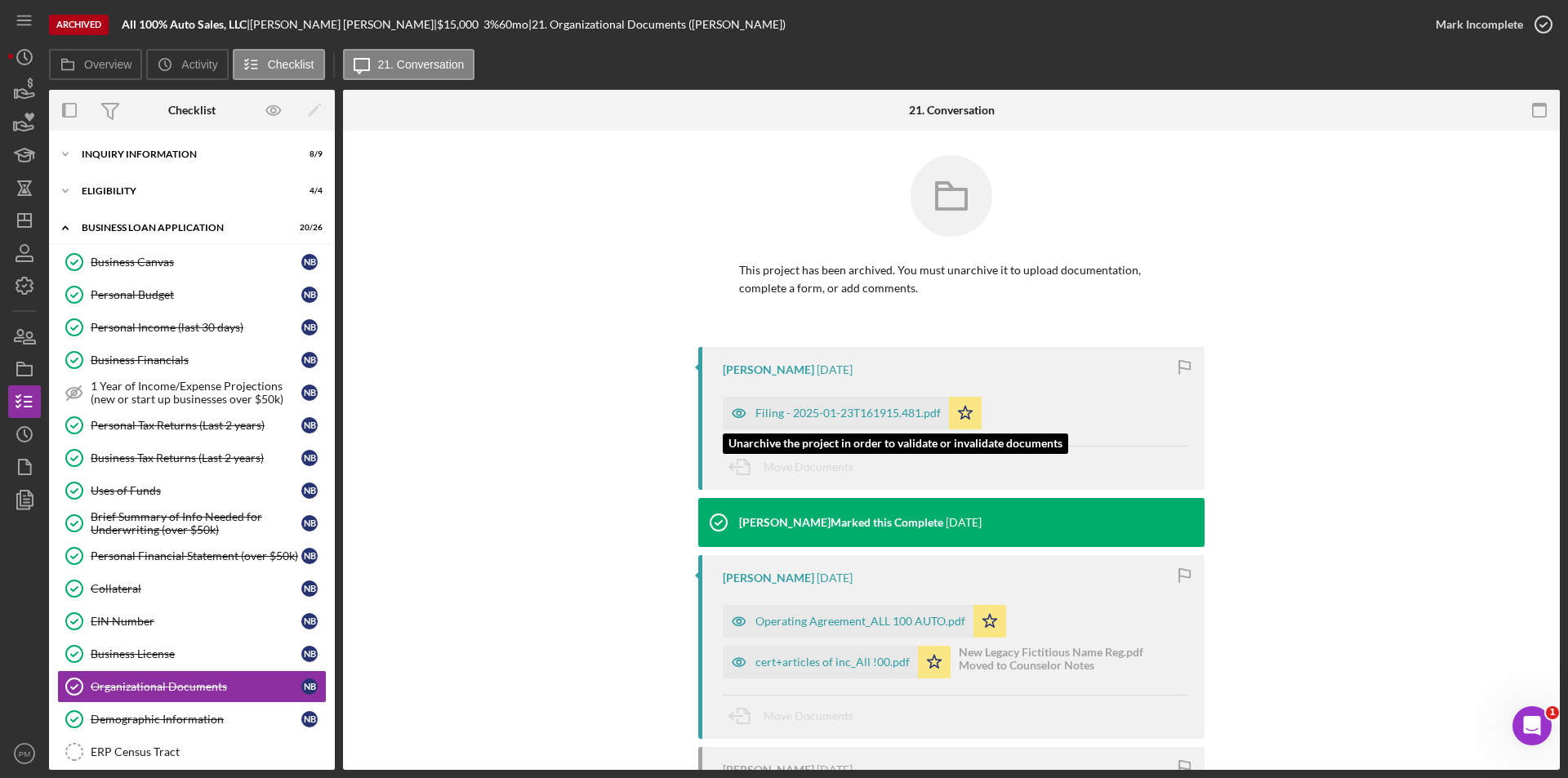
click at [864, 413] on div "Filing - 2025-01-23T161915.481.pdf" at bounding box center [848, 413] width 185 height 13
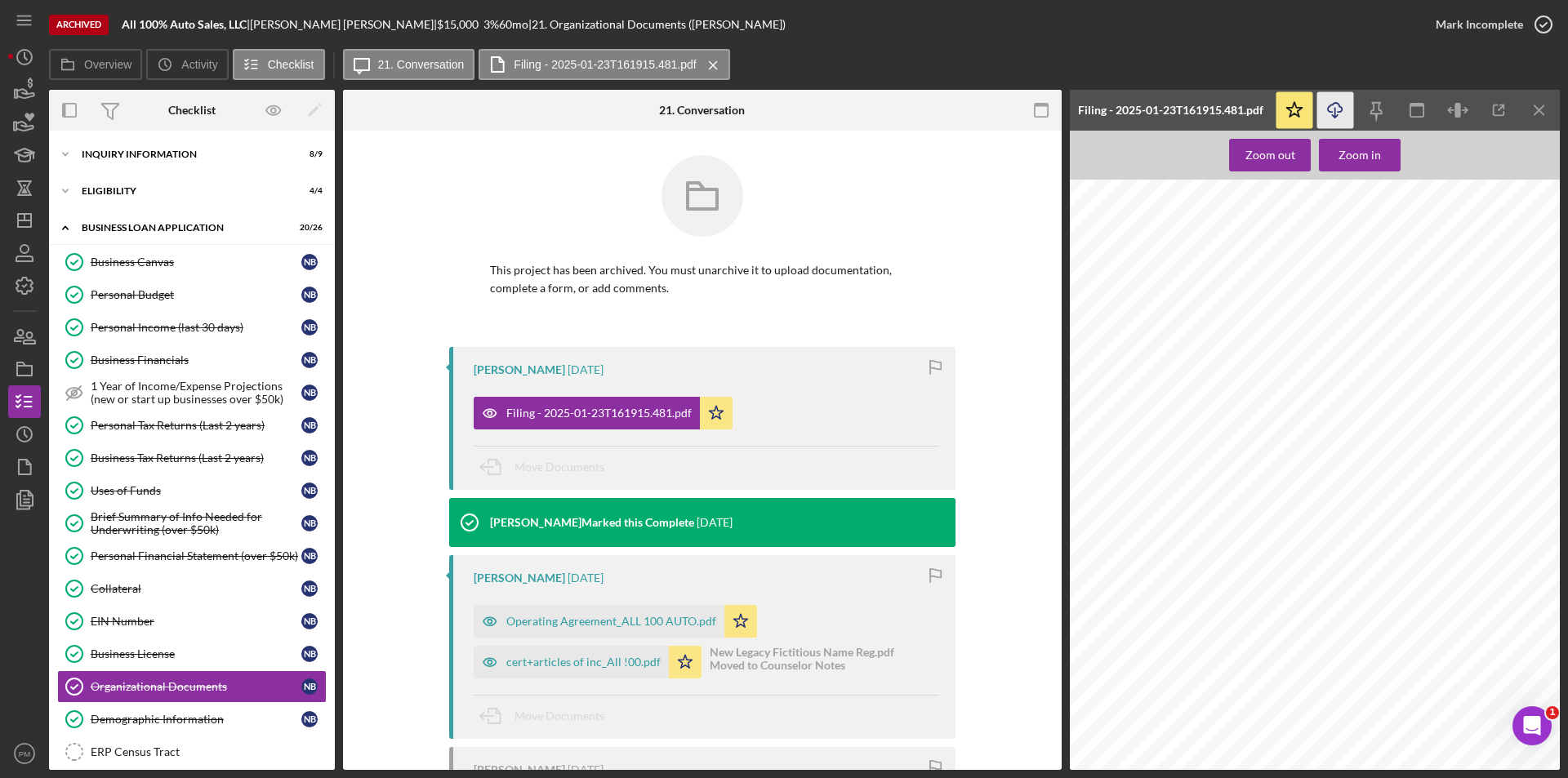
click at [1346, 113] on icon "Icon/Download" at bounding box center [1335, 110] width 37 height 37
click at [605, 617] on div "Operating Agreement_ALL 100 AUTO.pdf" at bounding box center [611, 622] width 210 height 13
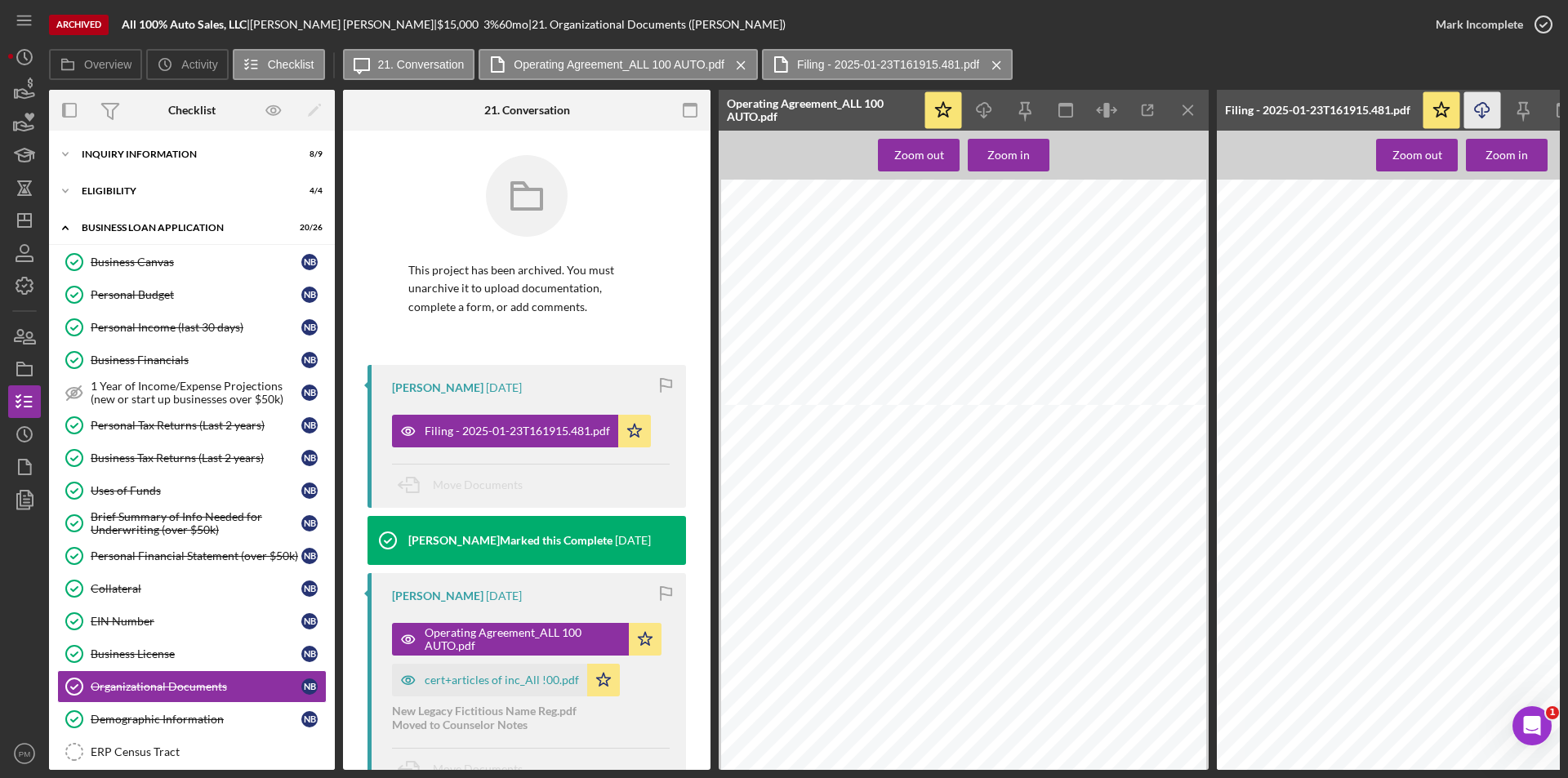
scroll to position [2532, 0]
click at [984, 105] on icon "Icon/Download" at bounding box center [984, 110] width 37 height 37
click at [129, 615] on div "EIN Number" at bounding box center [196, 622] width 211 height 13
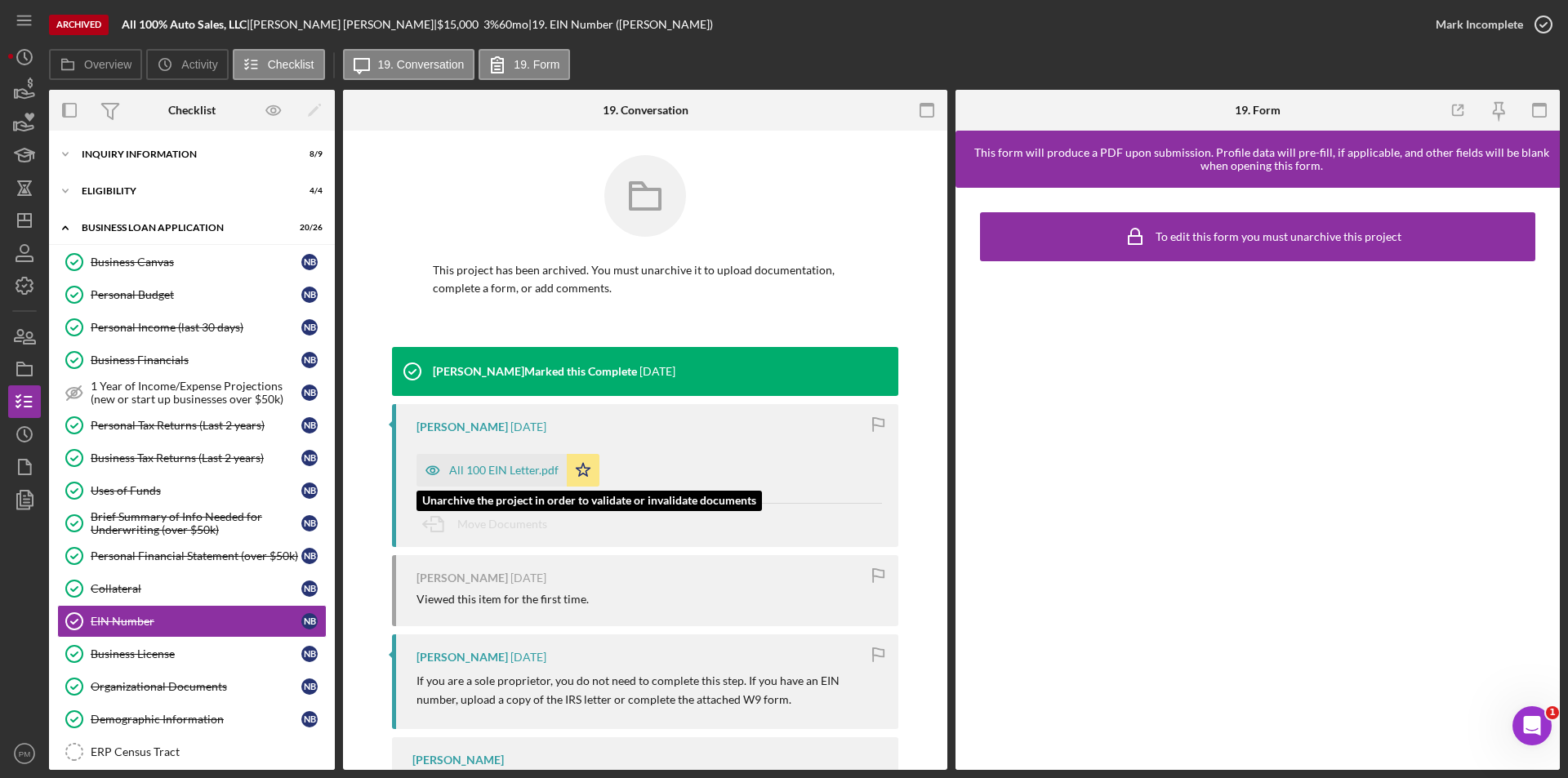
click at [455, 481] on div "All 100 EIN Letter.pdf" at bounding box center [491, 470] width 151 height 33
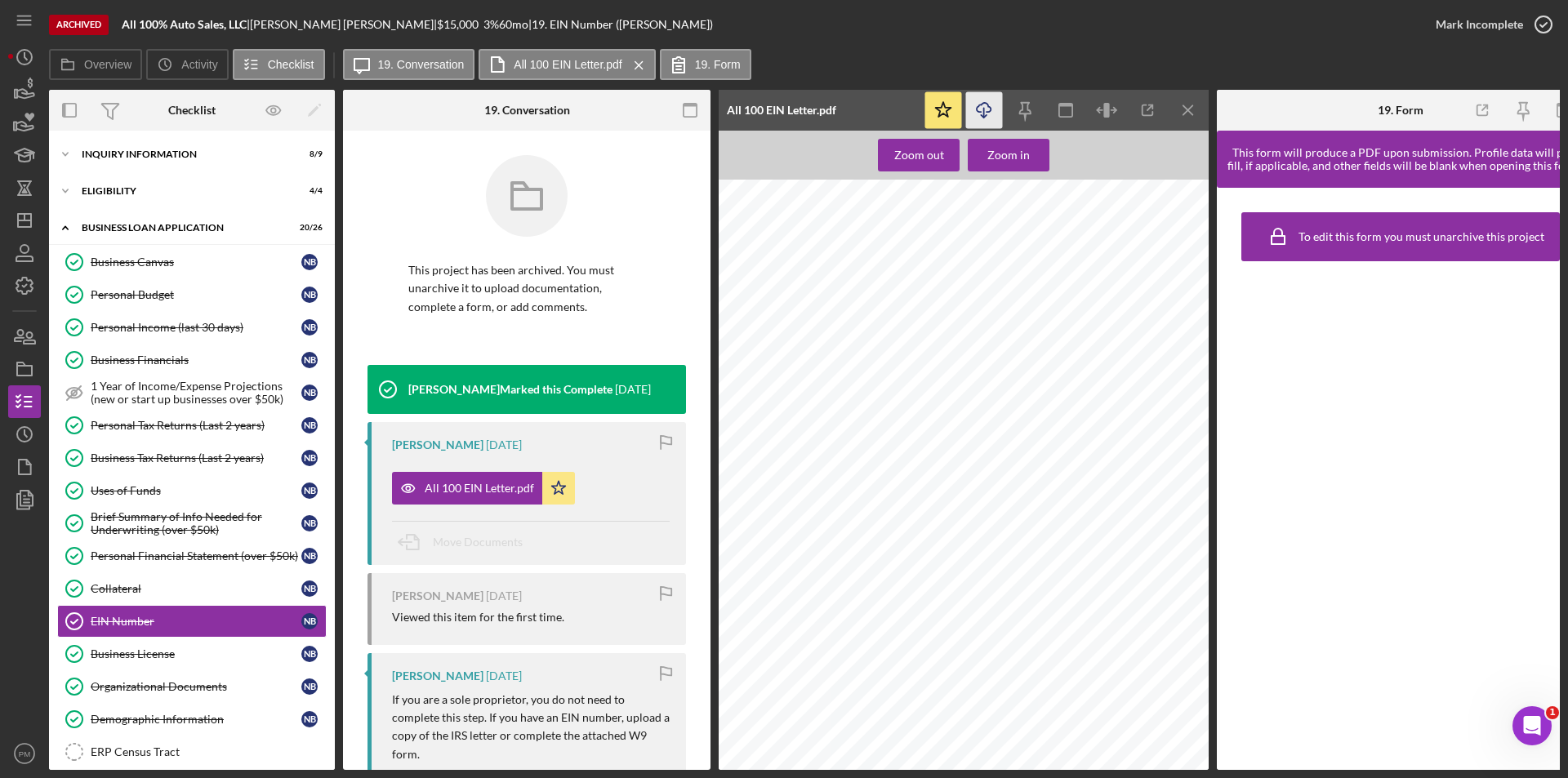
click at [982, 112] on icon "Icon/Download" at bounding box center [984, 110] width 37 height 37
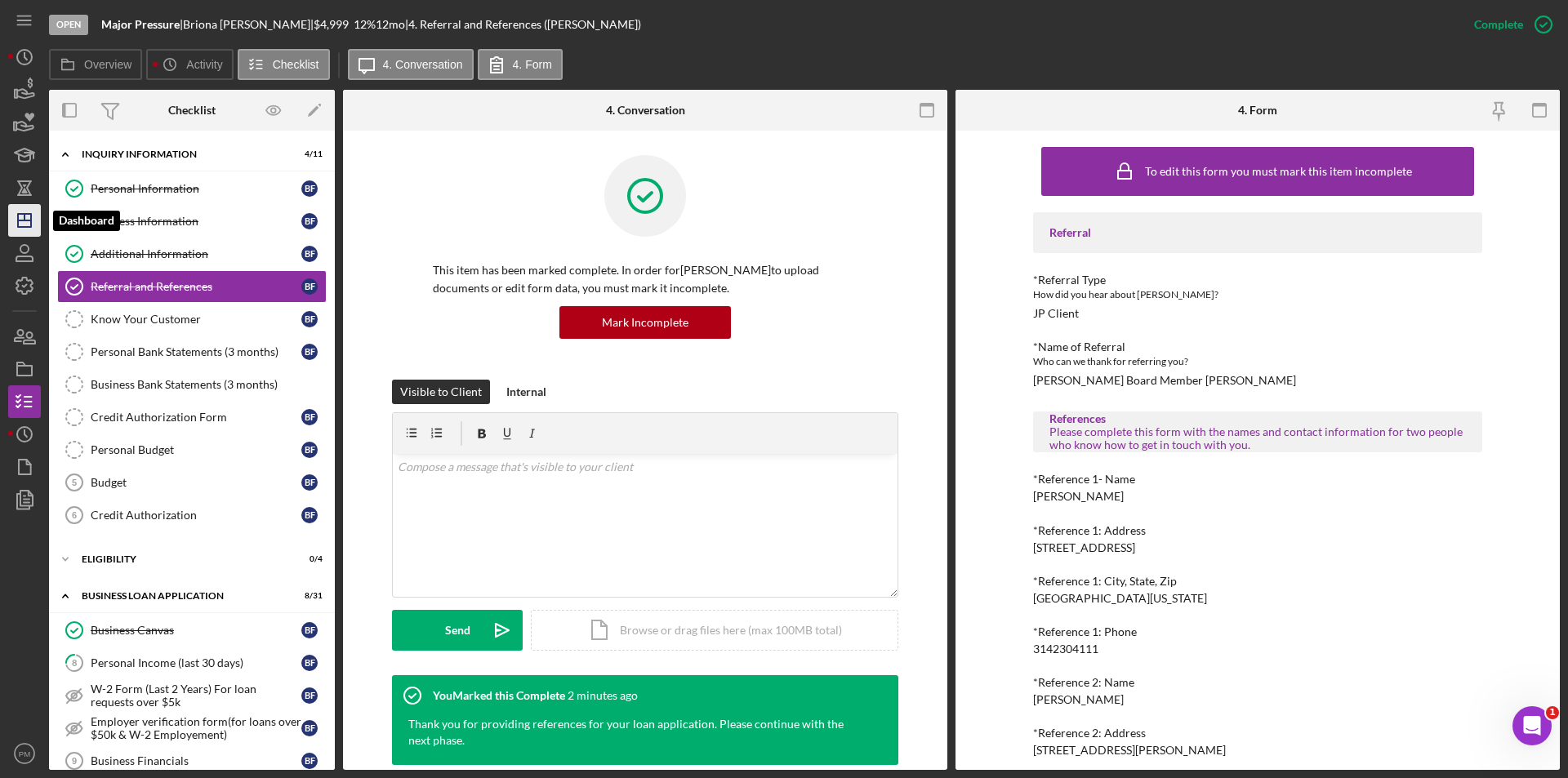
click at [27, 225] on icon "Icon/Dashboard" at bounding box center [24, 221] width 41 height 41
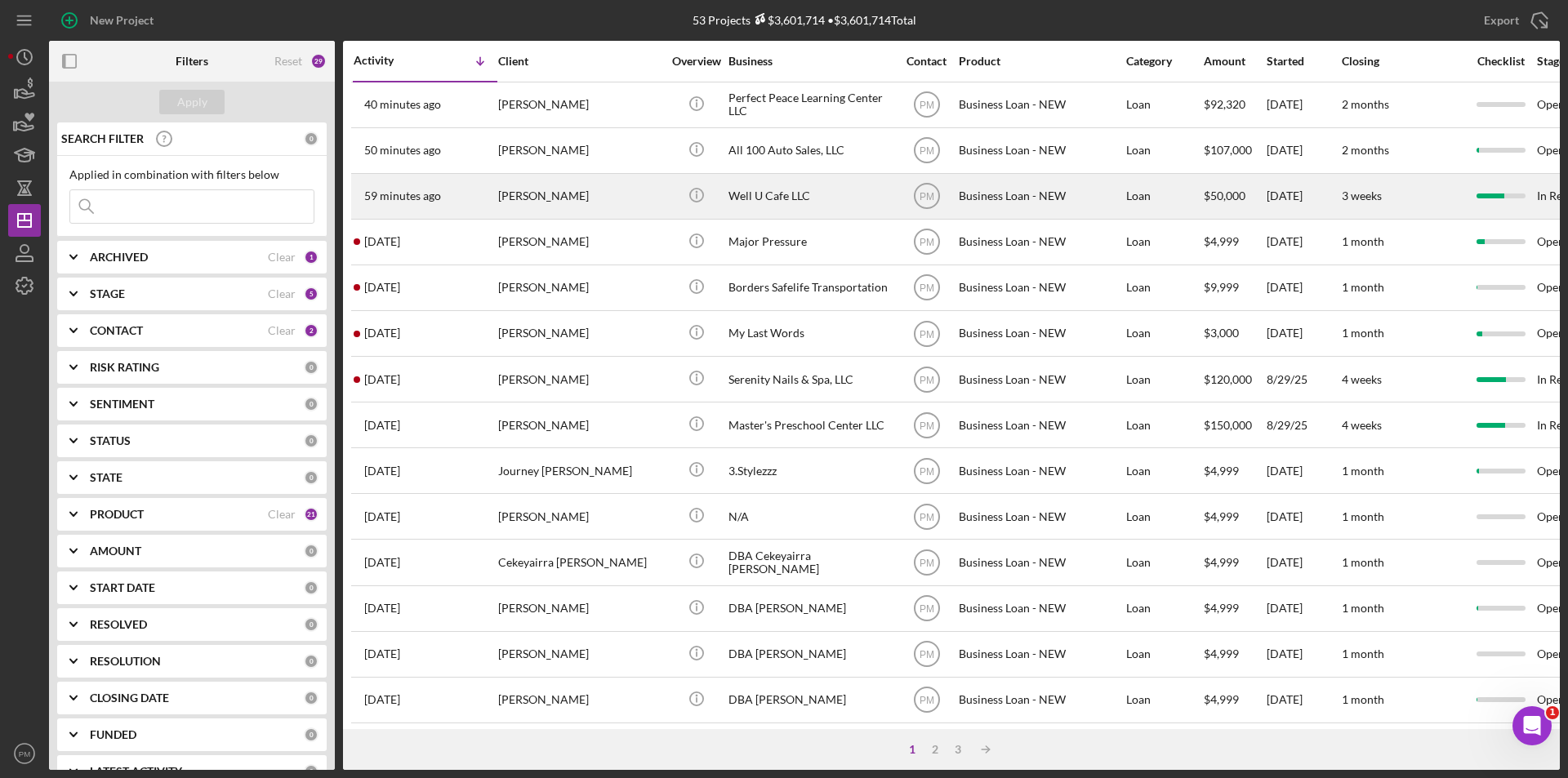
click at [529, 208] on div "[PERSON_NAME]" at bounding box center [579, 197] width 163 height 43
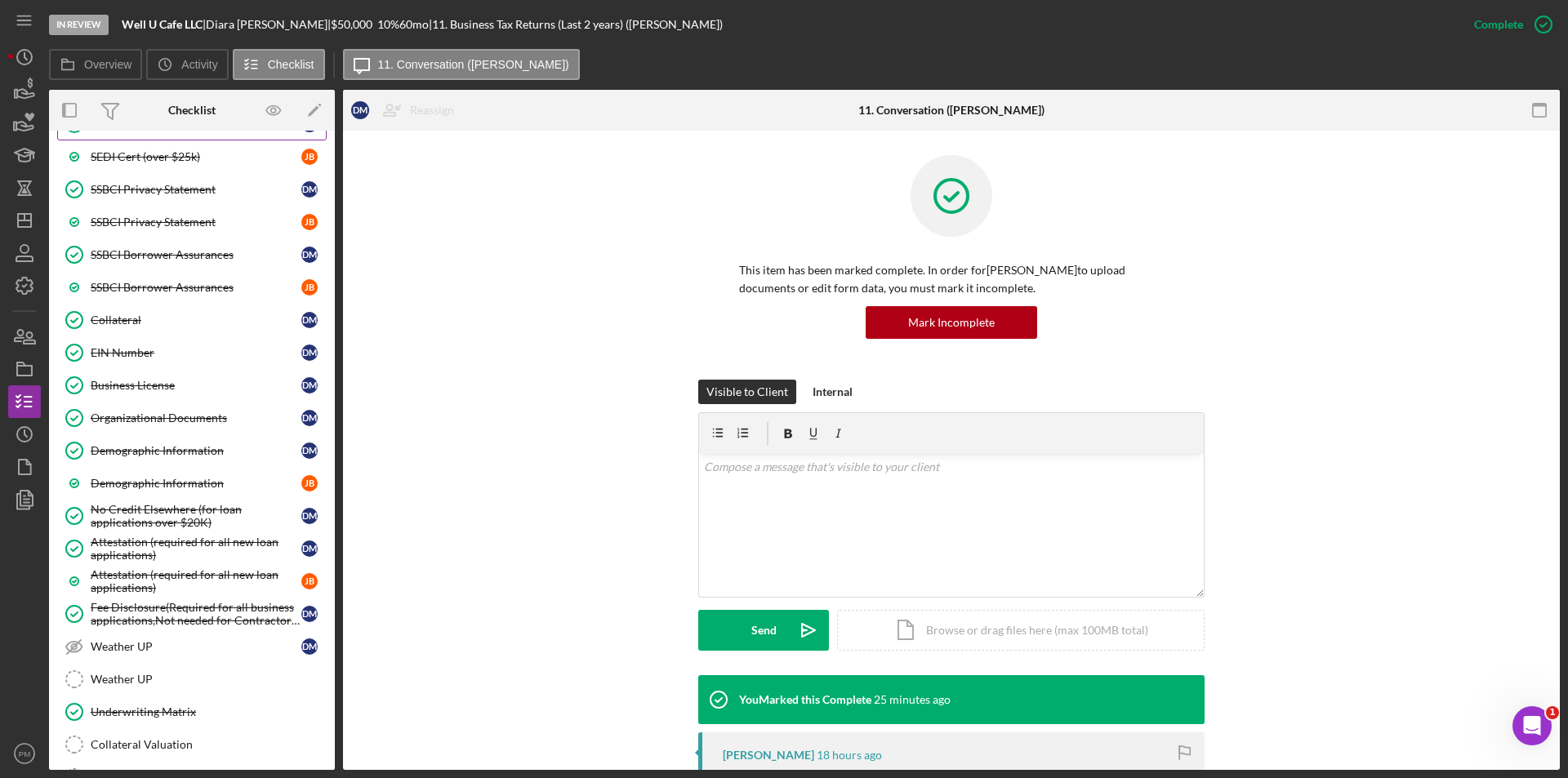
scroll to position [782, 0]
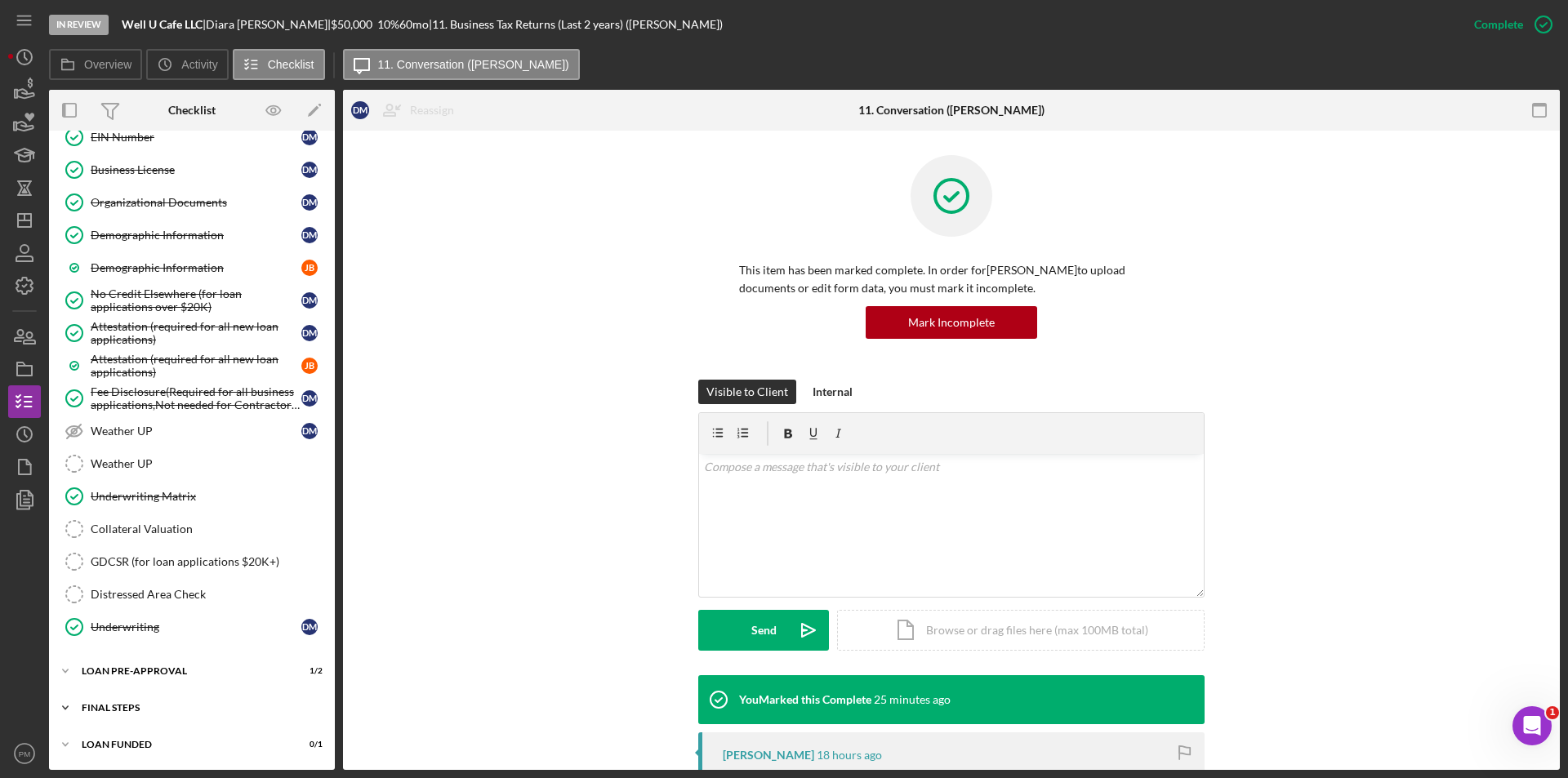
drag, startPoint x: 141, startPoint y: 706, endPoint x: 175, endPoint y: 710, distance: 34.2
click at [142, 706] on div "FINAL STEPS" at bounding box center [198, 708] width 233 height 9
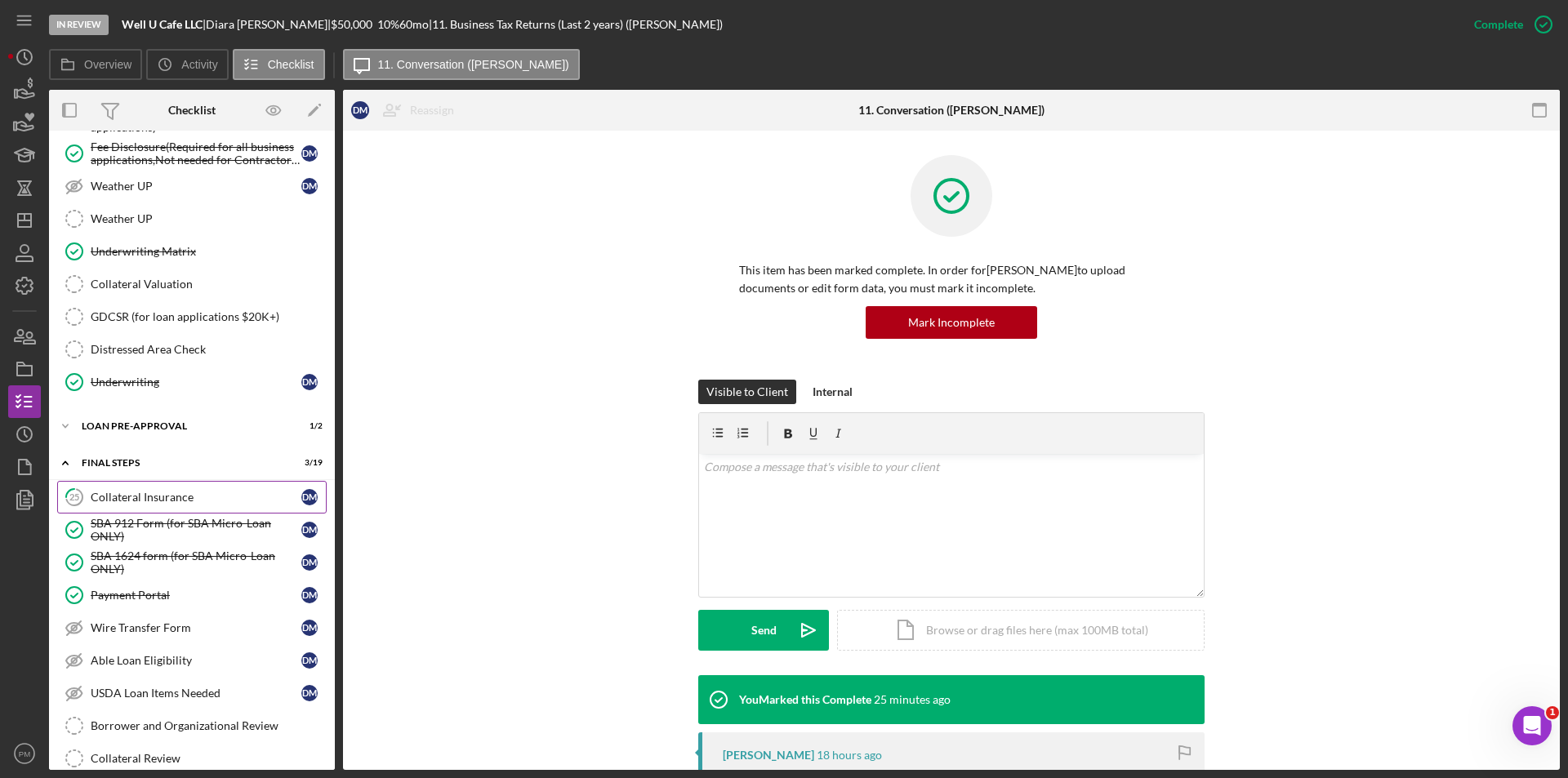
click at [161, 494] on div "Collateral Insurance" at bounding box center [196, 497] width 211 height 13
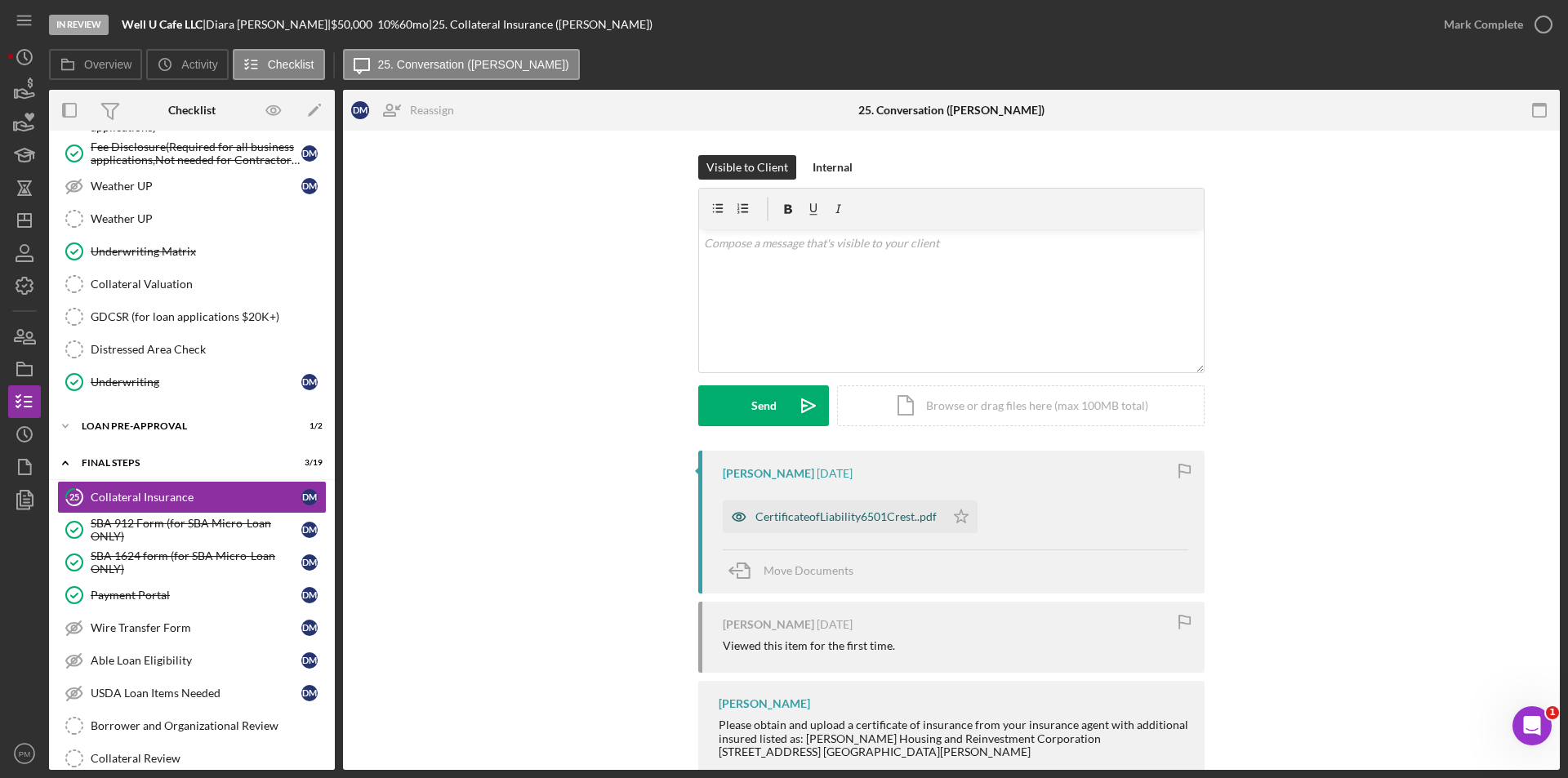
click at [809, 528] on div "CertificateofLiability6501Crest..pdf" at bounding box center [833, 517] width 222 height 33
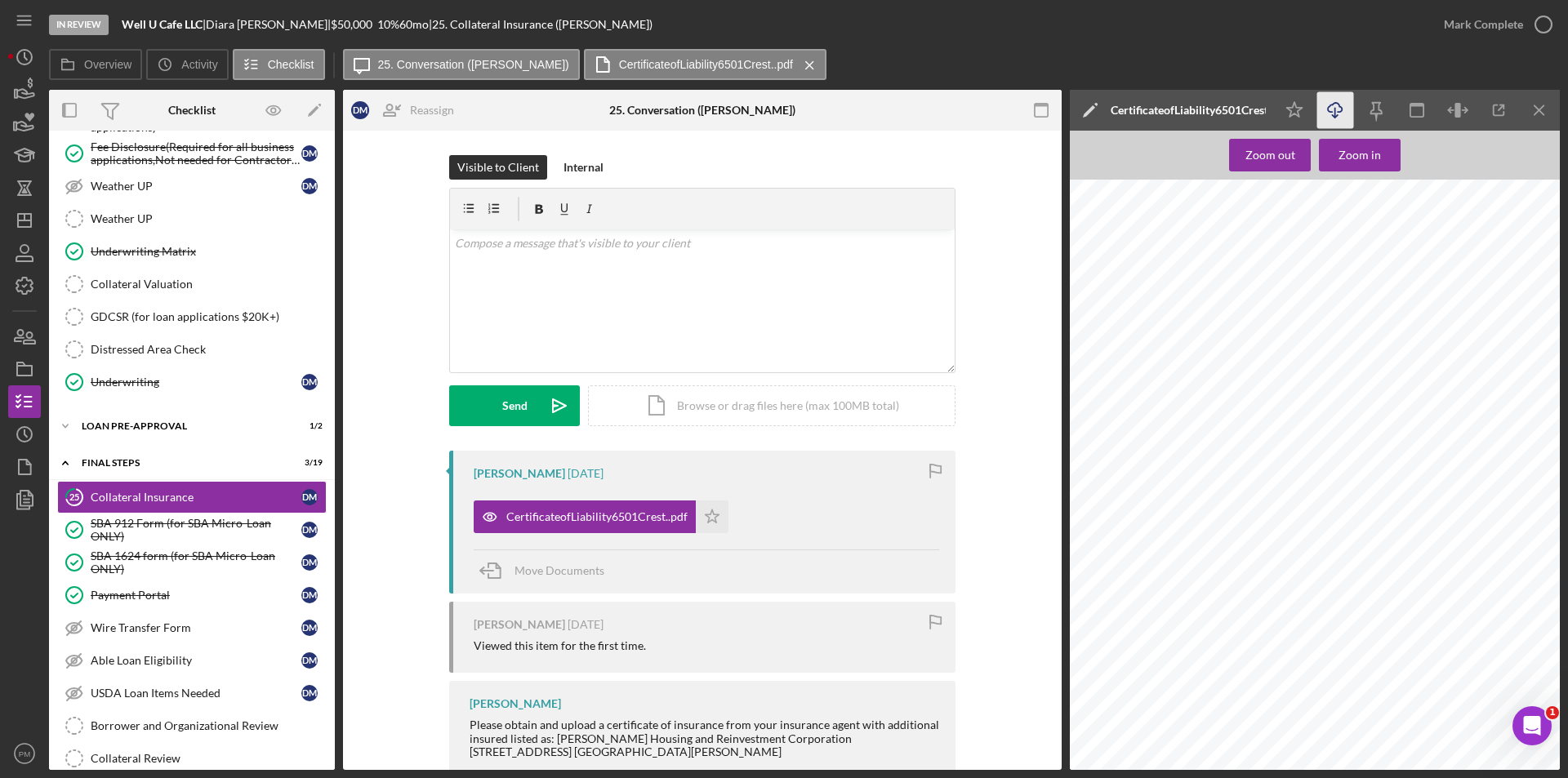
click at [1346, 111] on icon "Icon/Download" at bounding box center [1335, 110] width 37 height 37
click at [24, 229] on icon "Icon/Dashboard" at bounding box center [24, 221] width 41 height 41
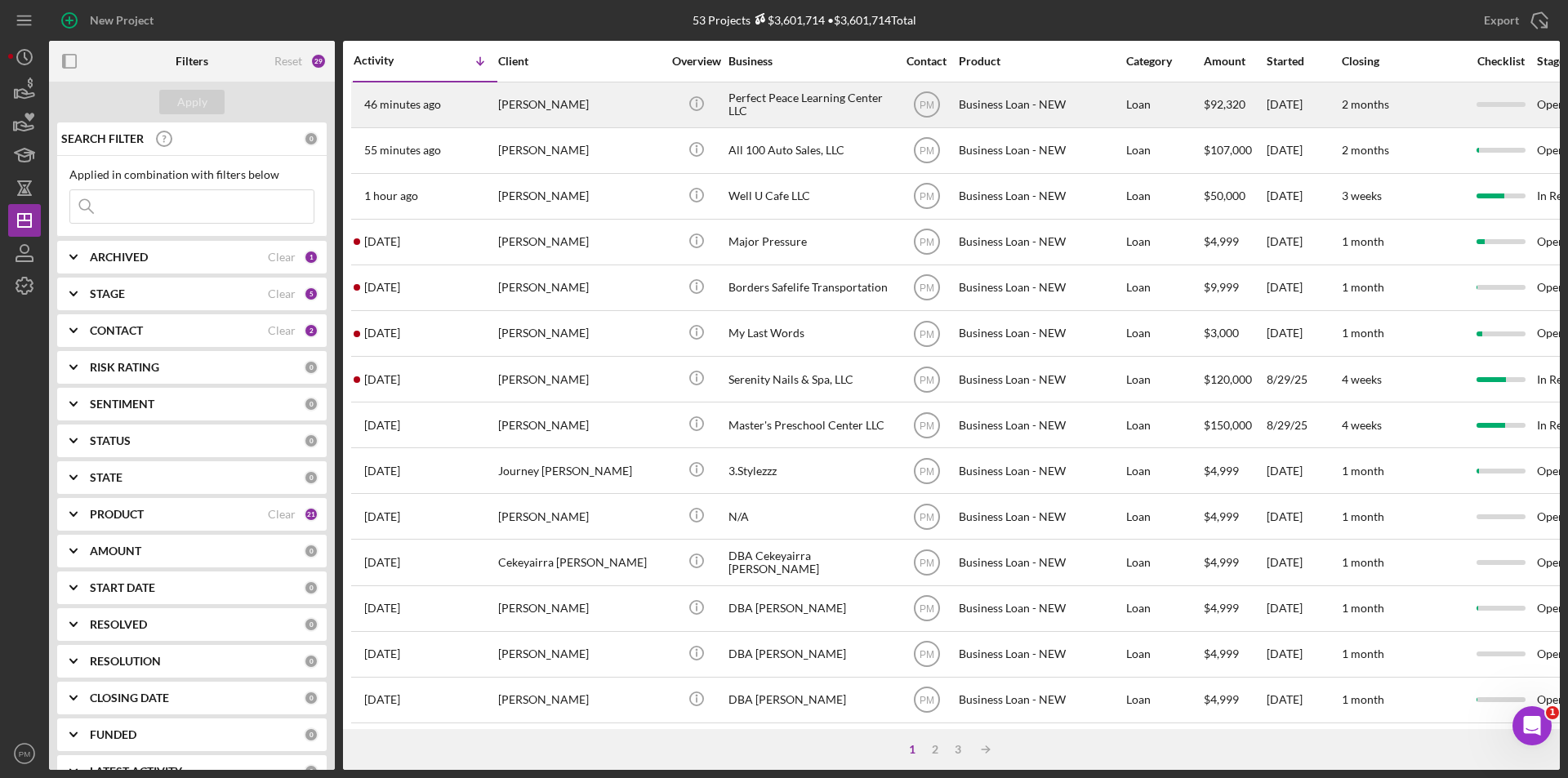
click at [507, 101] on div "Mauntia Smith" at bounding box center [579, 105] width 163 height 43
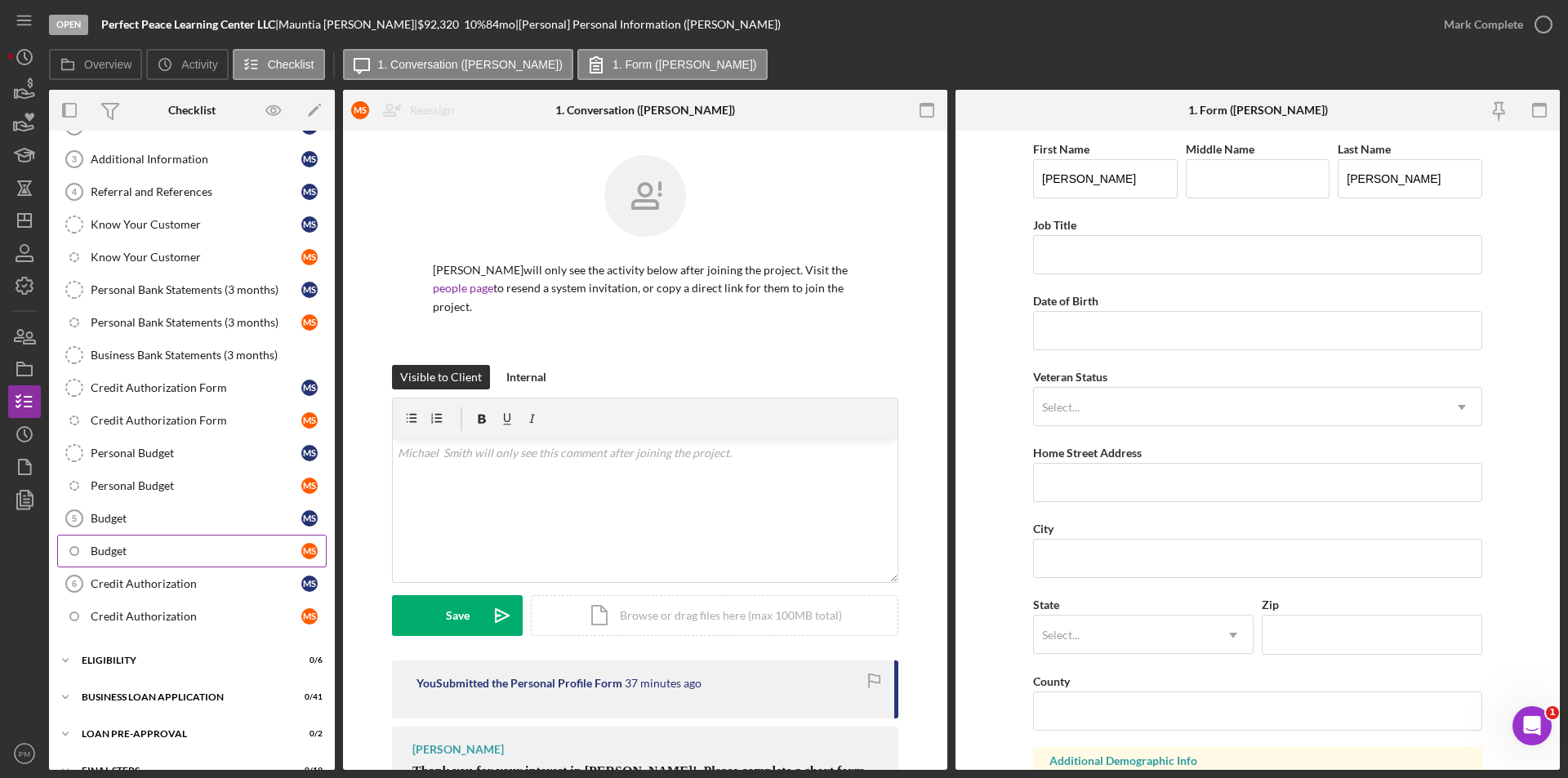
scroll to position [227, 0]
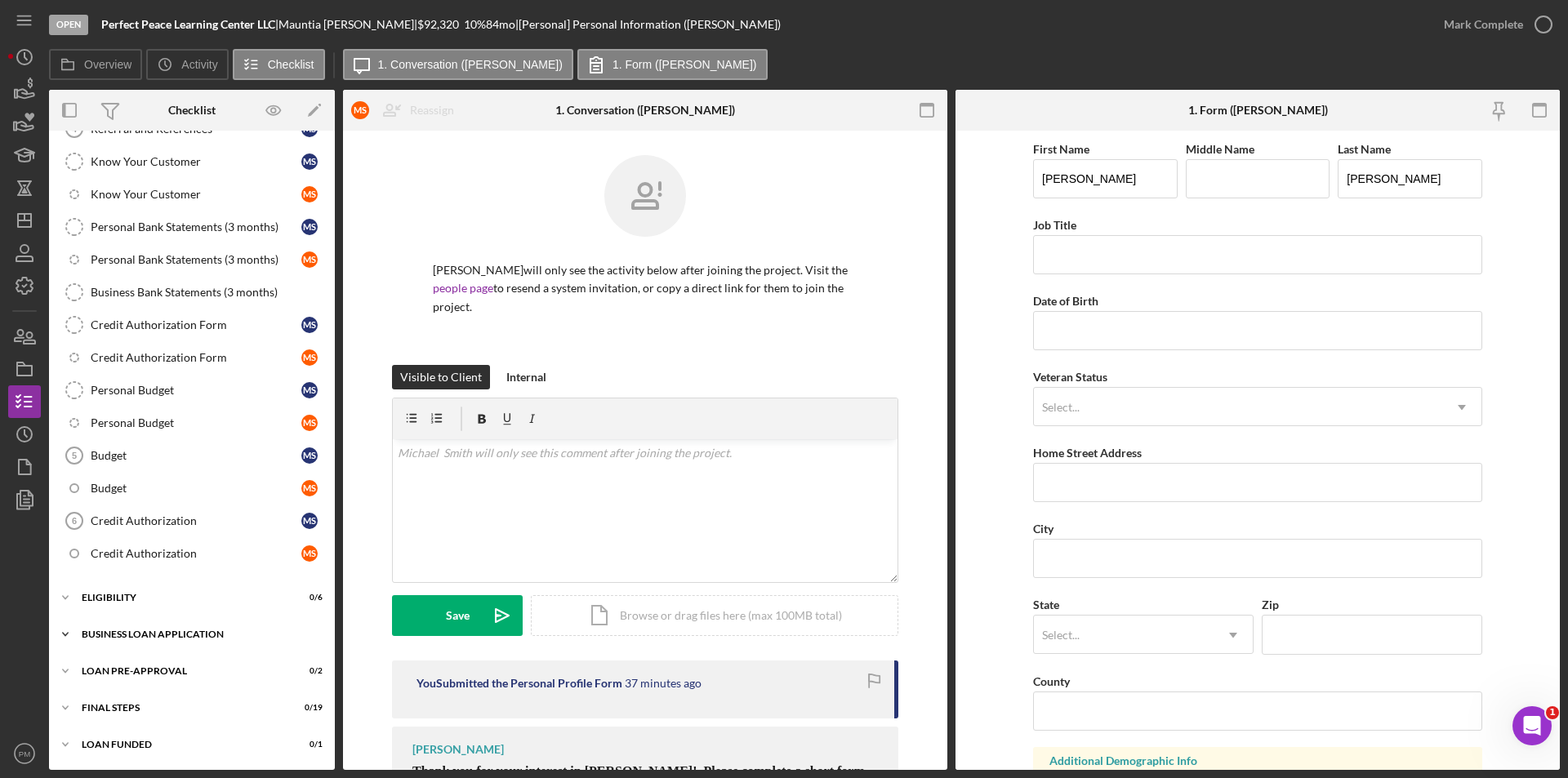
click at [162, 640] on div "Icon/Expander BUSINESS LOAN APPLICATION 0 / 41" at bounding box center [191, 634] width 286 height 33
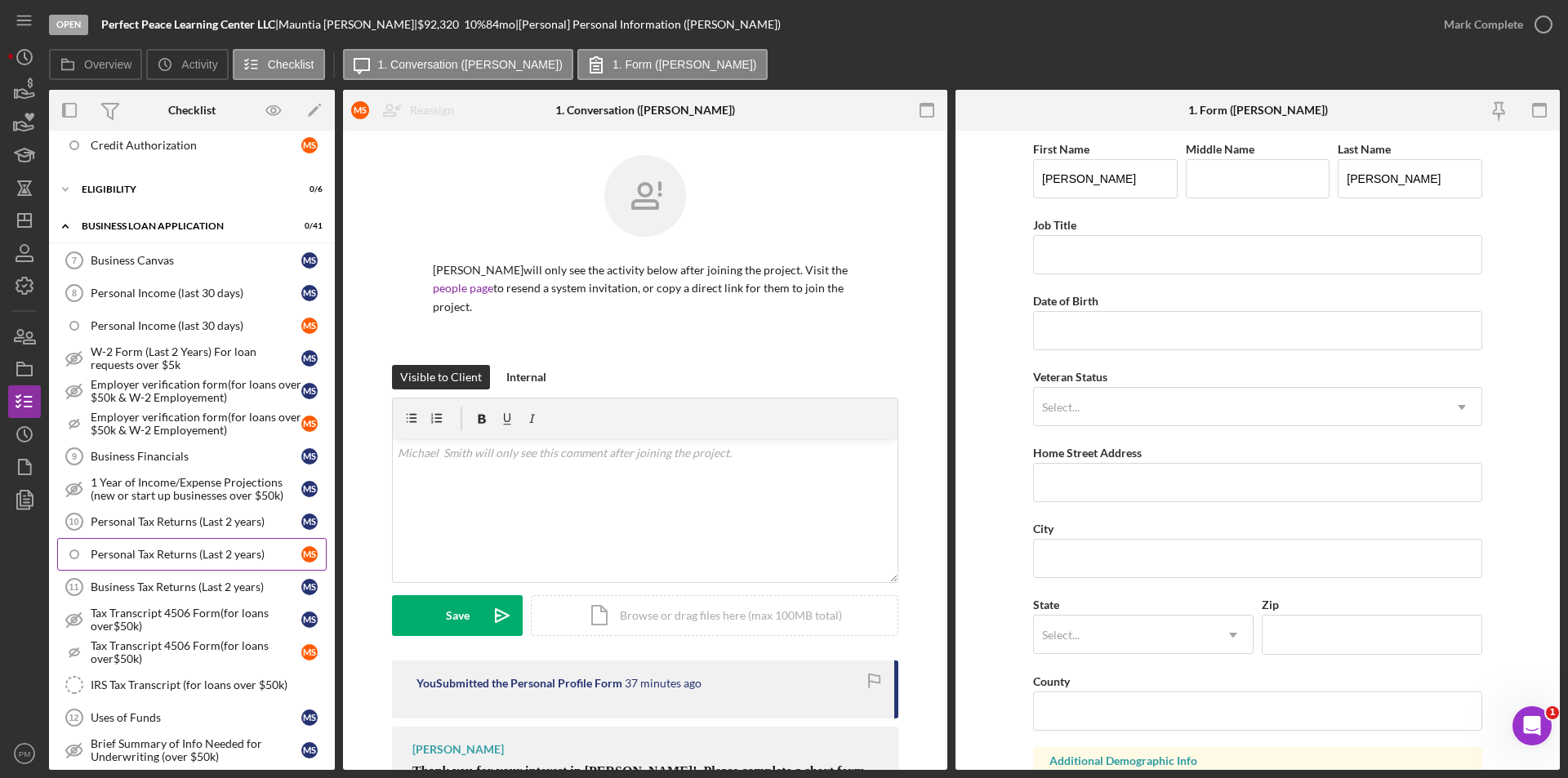
scroll to position [961, 0]
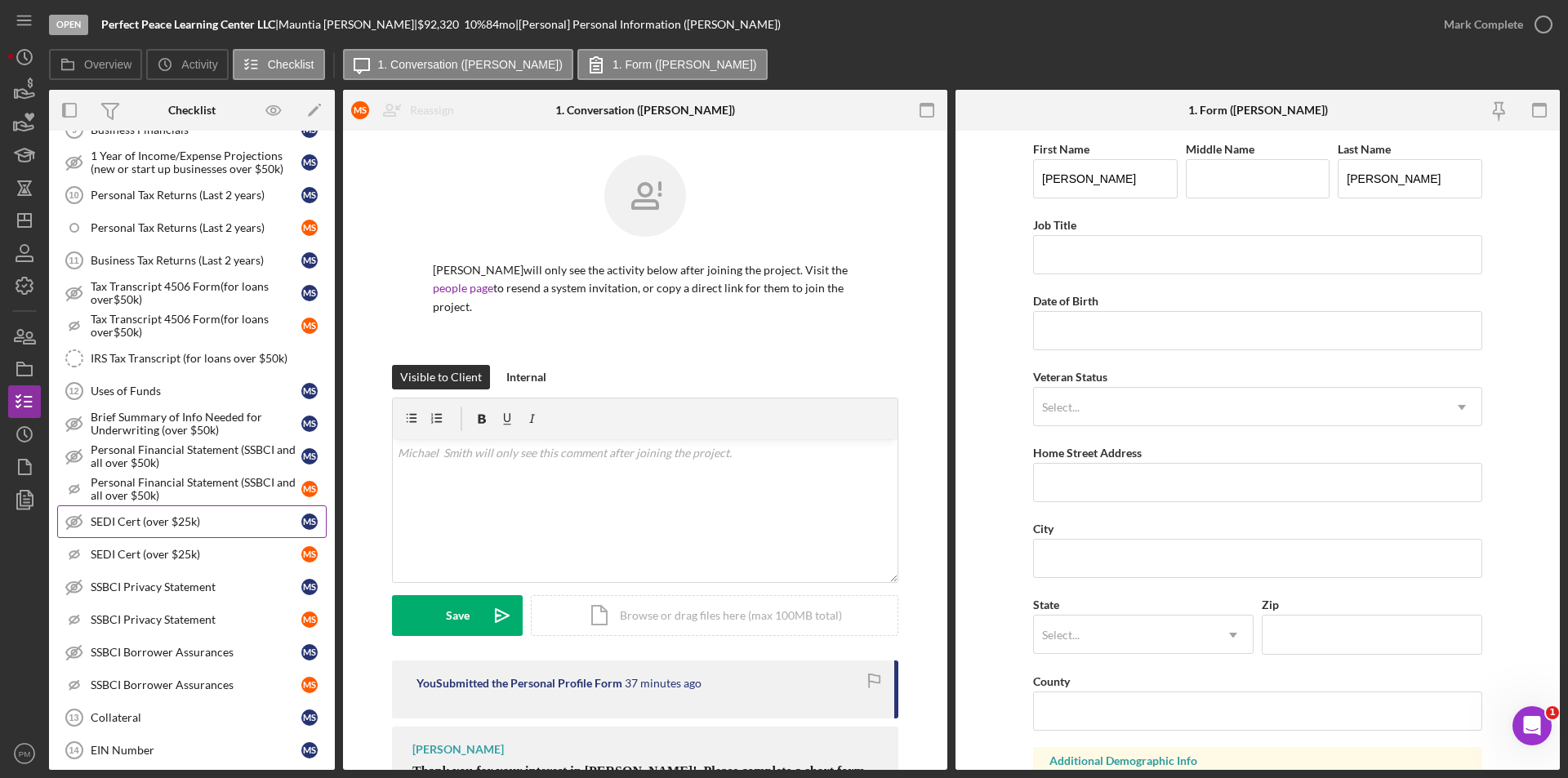
click at [134, 530] on link "SEDI Cert (over $25k) SEDI Cert (over $25k) M S" at bounding box center [192, 521] width 270 height 33
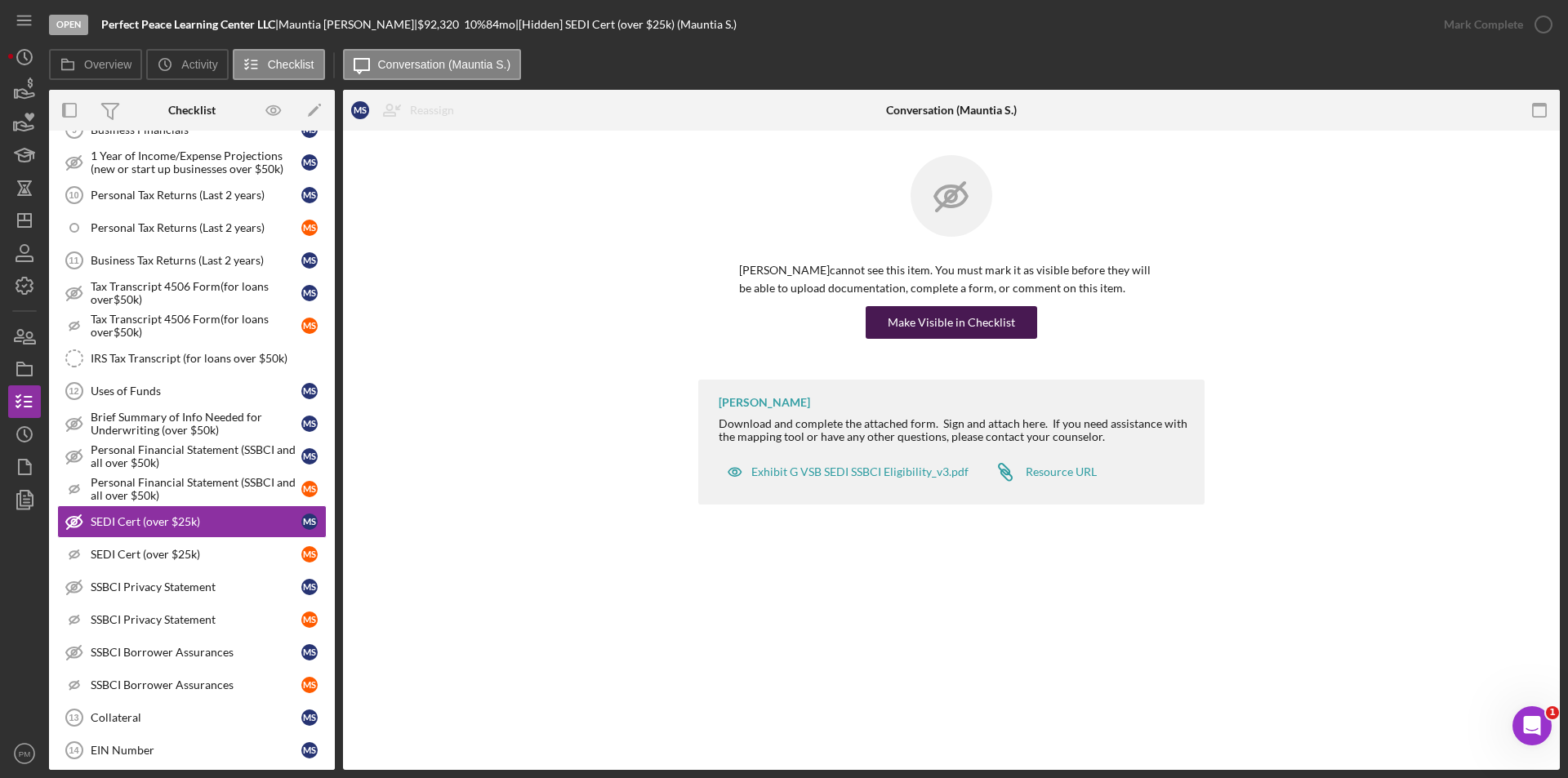
click at [923, 330] on div "Make Visible in Checklist" at bounding box center [951, 322] width 127 height 33
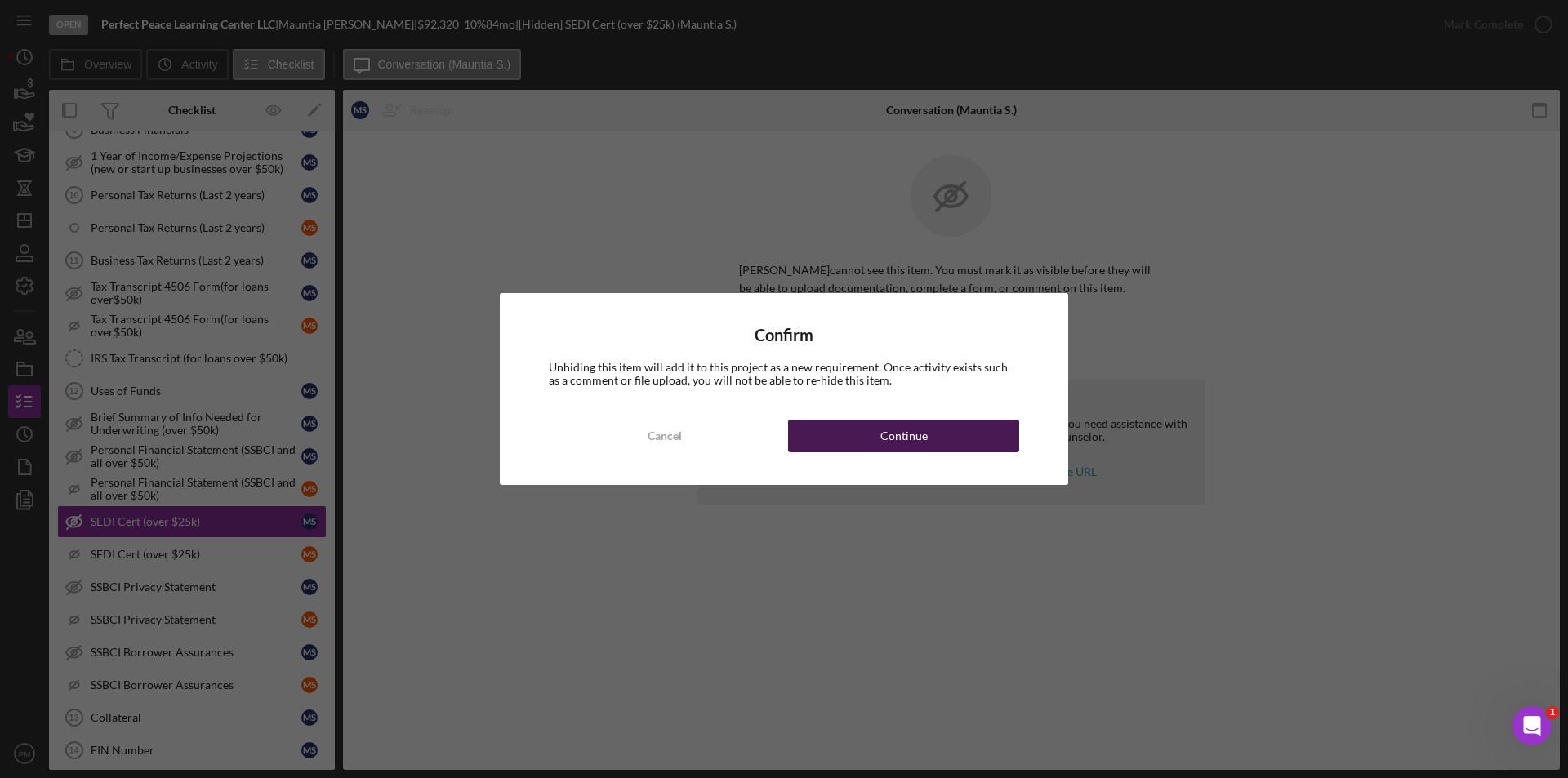
click at [875, 421] on button "Continue" at bounding box center [903, 435] width 231 height 33
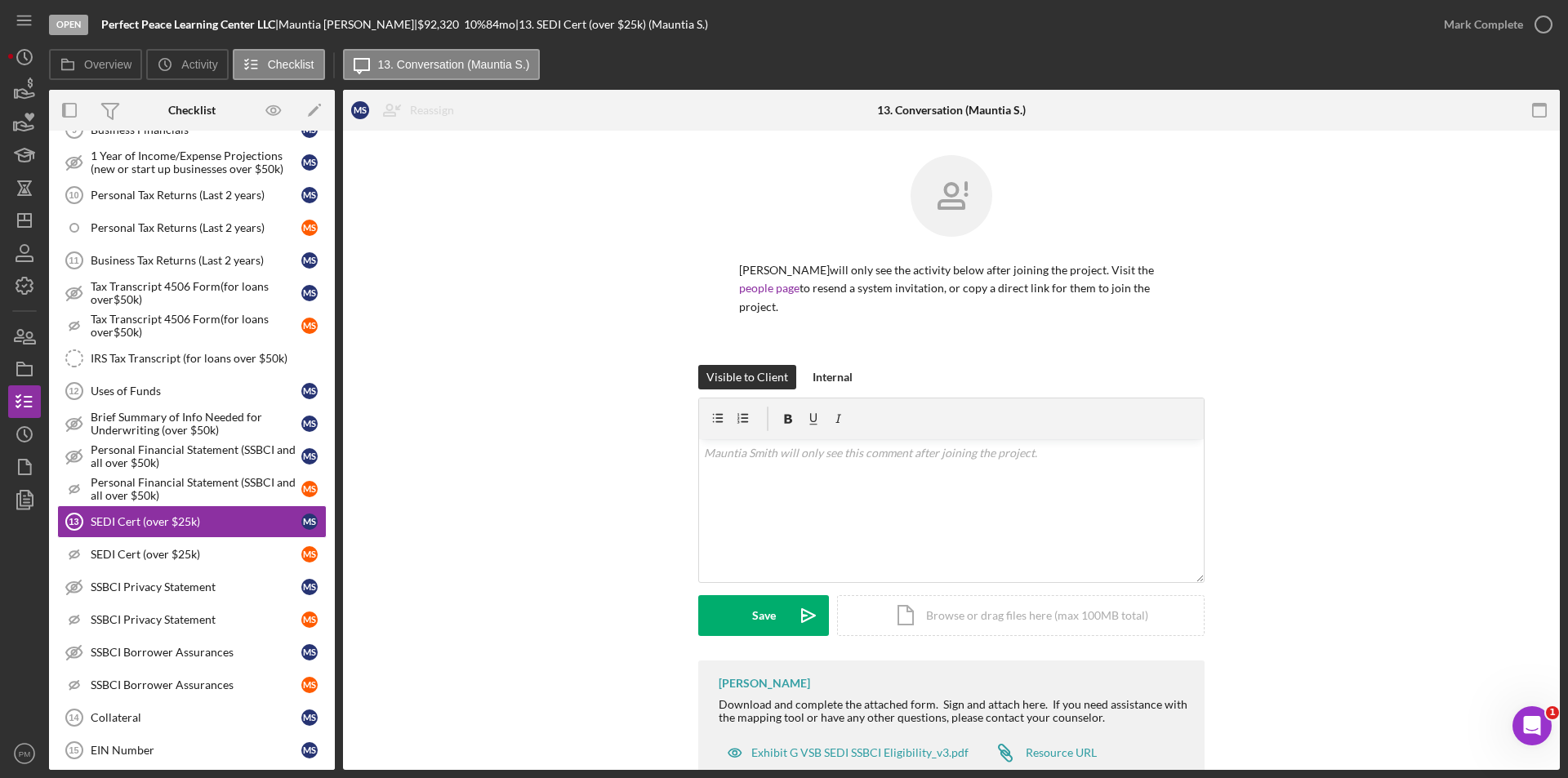
drag, startPoint x: 87, startPoint y: 556, endPoint x: 335, endPoint y: 503, distance: 253.6
click at [88, 556] on icon "Icon/Checklist Item Sub Hidden" at bounding box center [75, 554] width 41 height 41
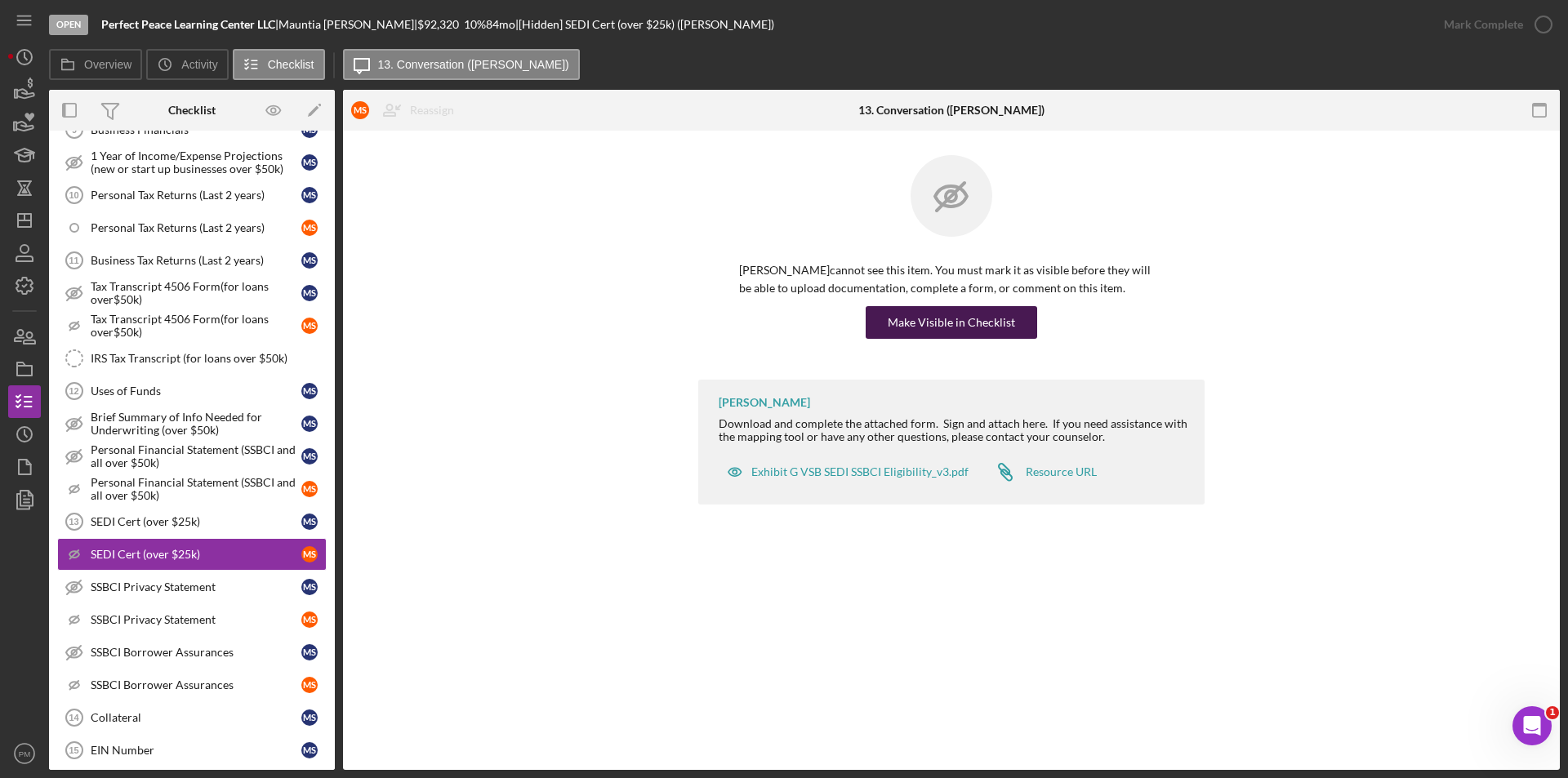
click at [979, 334] on div "Make Visible in Checklist" at bounding box center [951, 322] width 127 height 33
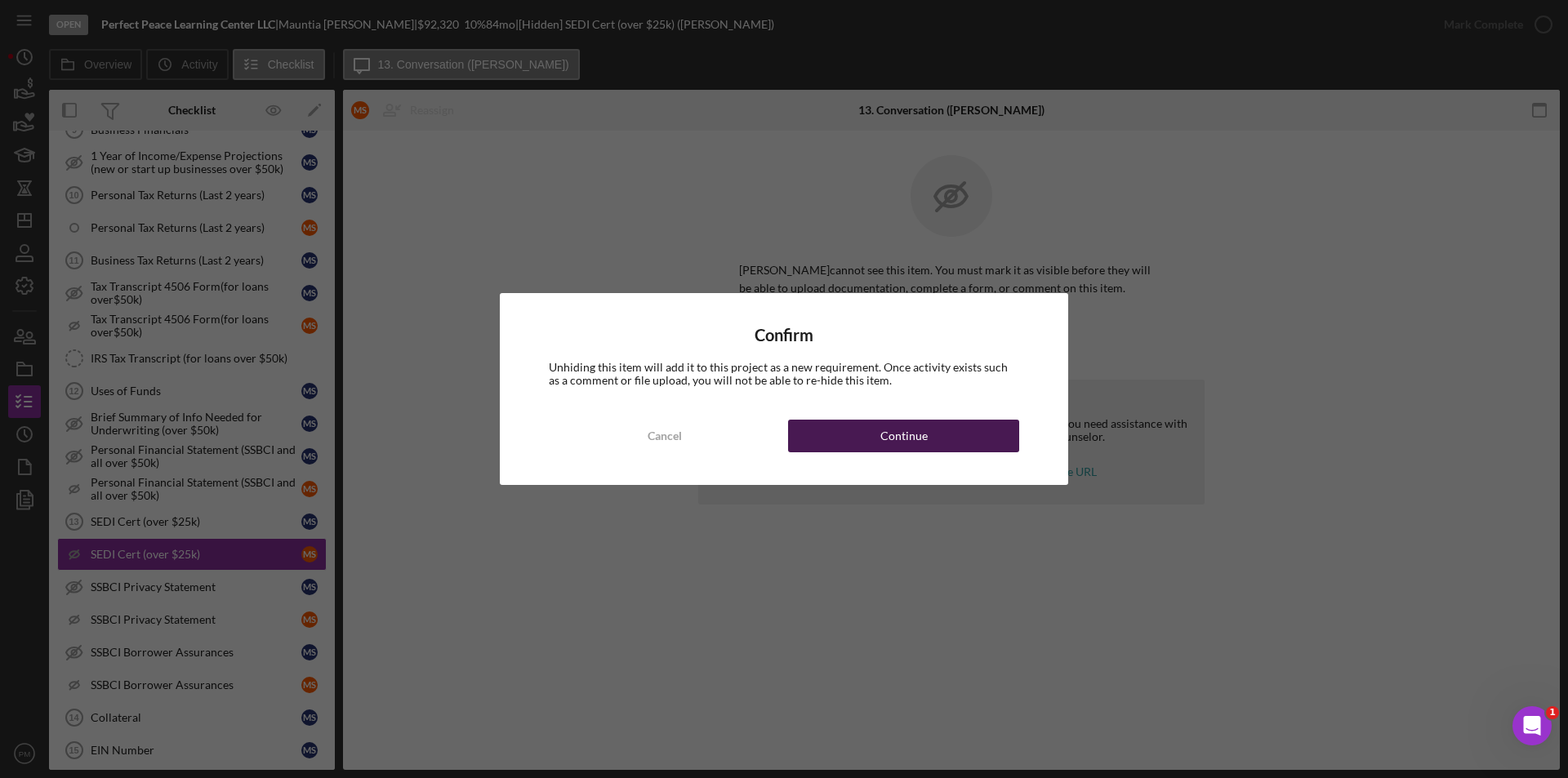
click at [909, 443] on div "Continue" at bounding box center [903, 435] width 48 height 33
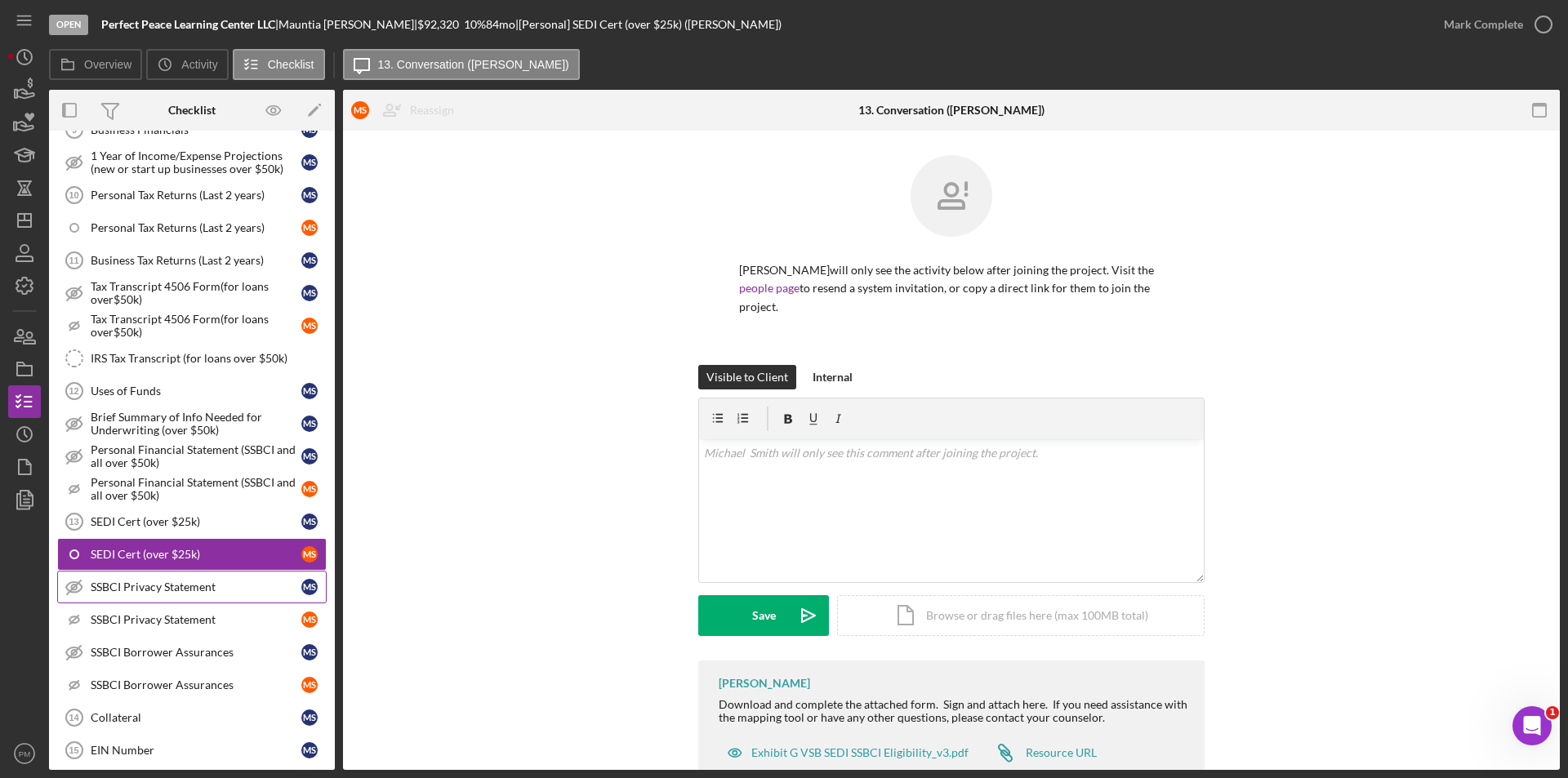
click at [259, 585] on div "SSBCI Privacy Statement" at bounding box center [196, 587] width 211 height 13
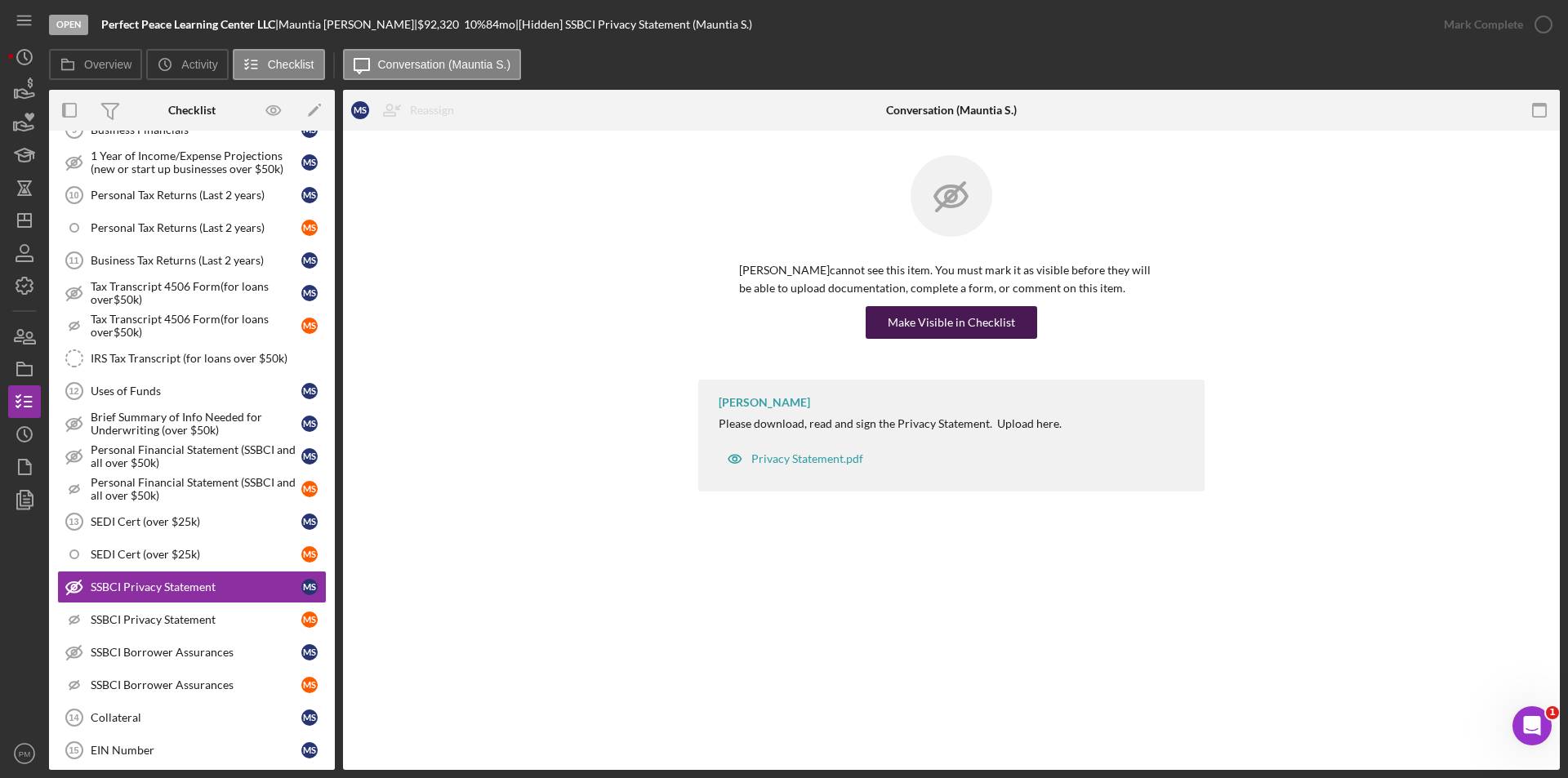
click at [963, 330] on div "Make Visible in Checklist" at bounding box center [951, 322] width 127 height 33
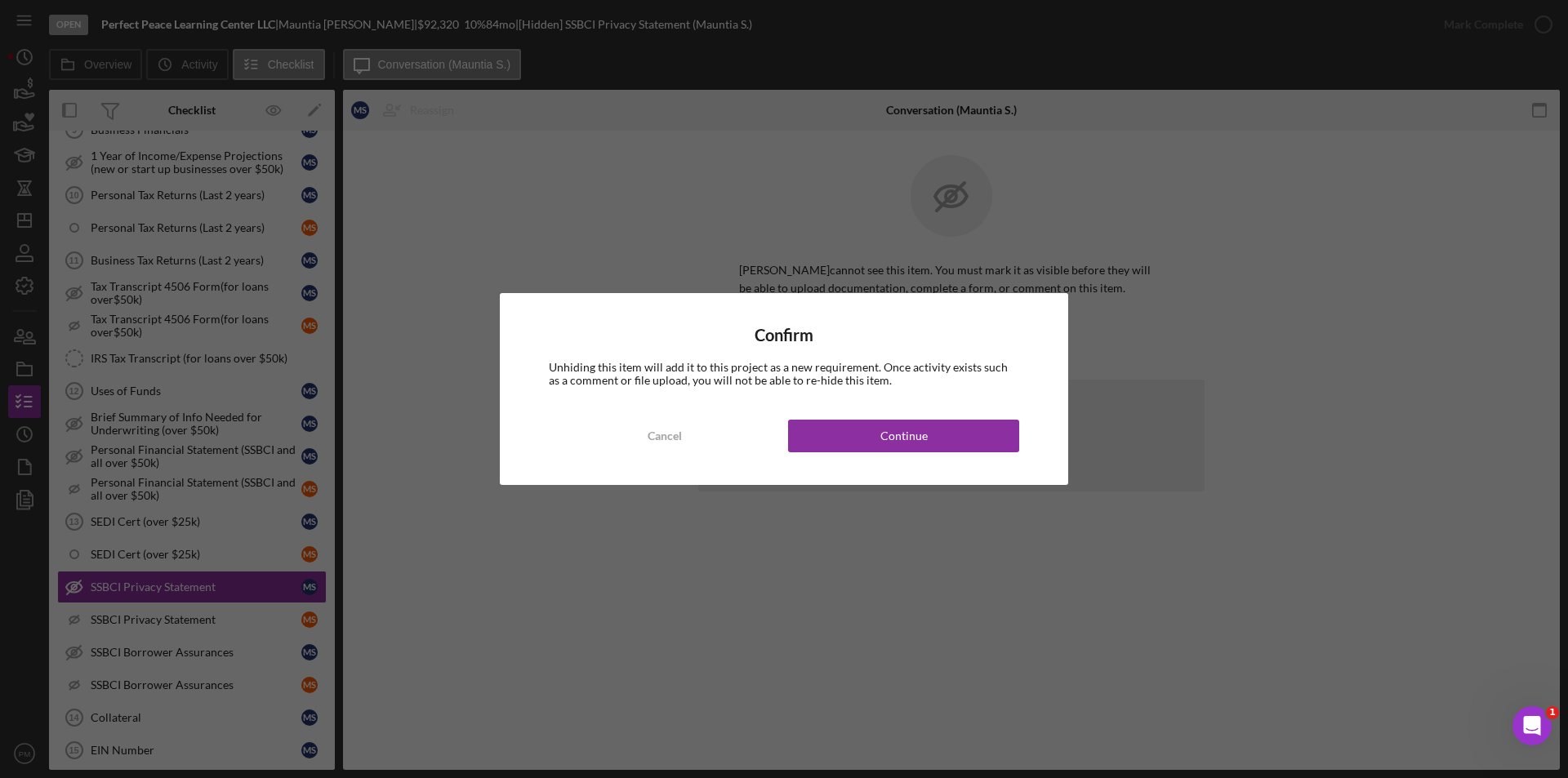
drag, startPoint x: 956, startPoint y: 445, endPoint x: 798, endPoint y: 504, distance: 168.7
click at [950, 451] on button "Continue" at bounding box center [903, 435] width 231 height 33
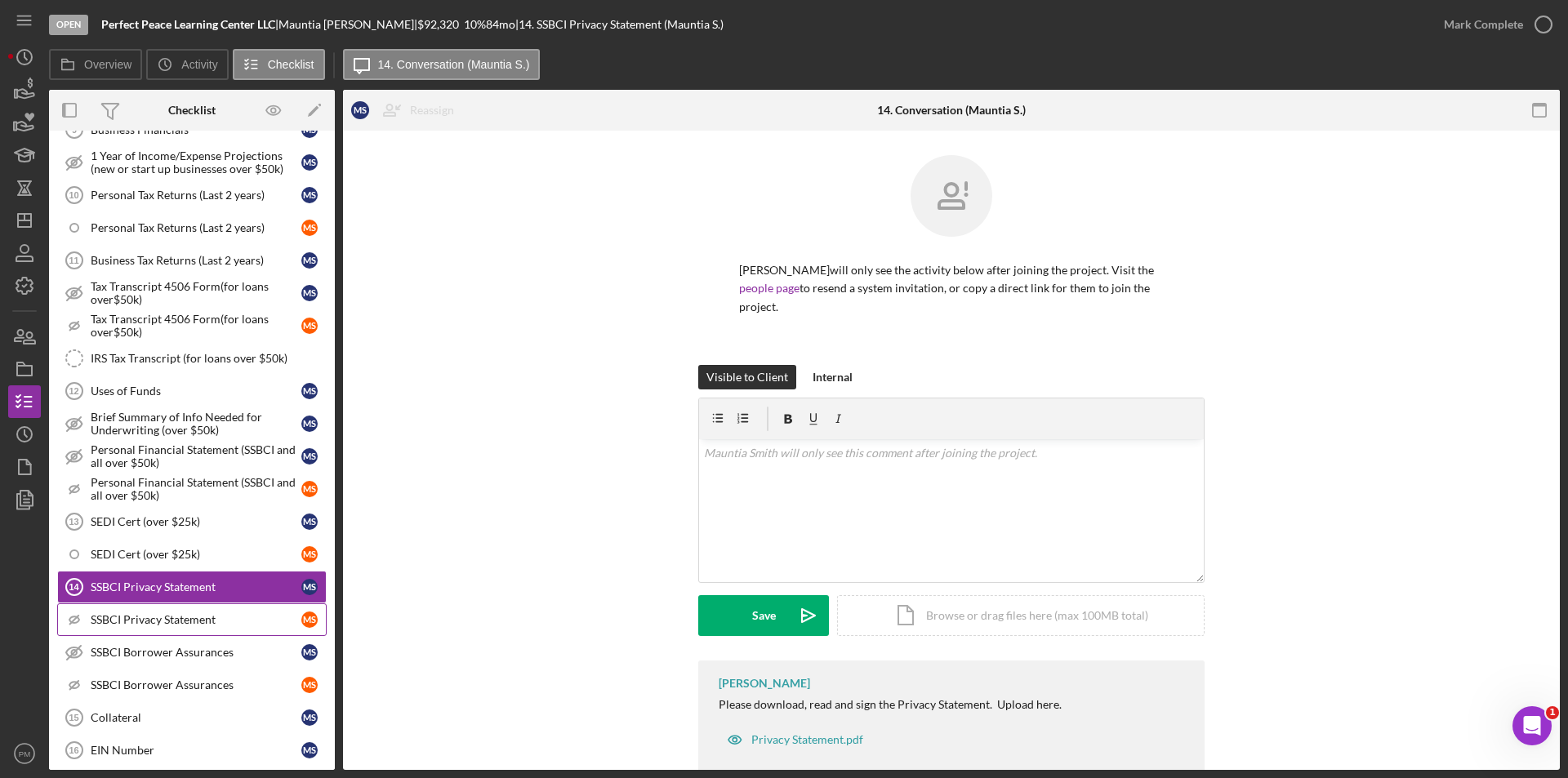
click at [209, 613] on div "SSBCI Privacy Statement" at bounding box center [196, 620] width 211 height 13
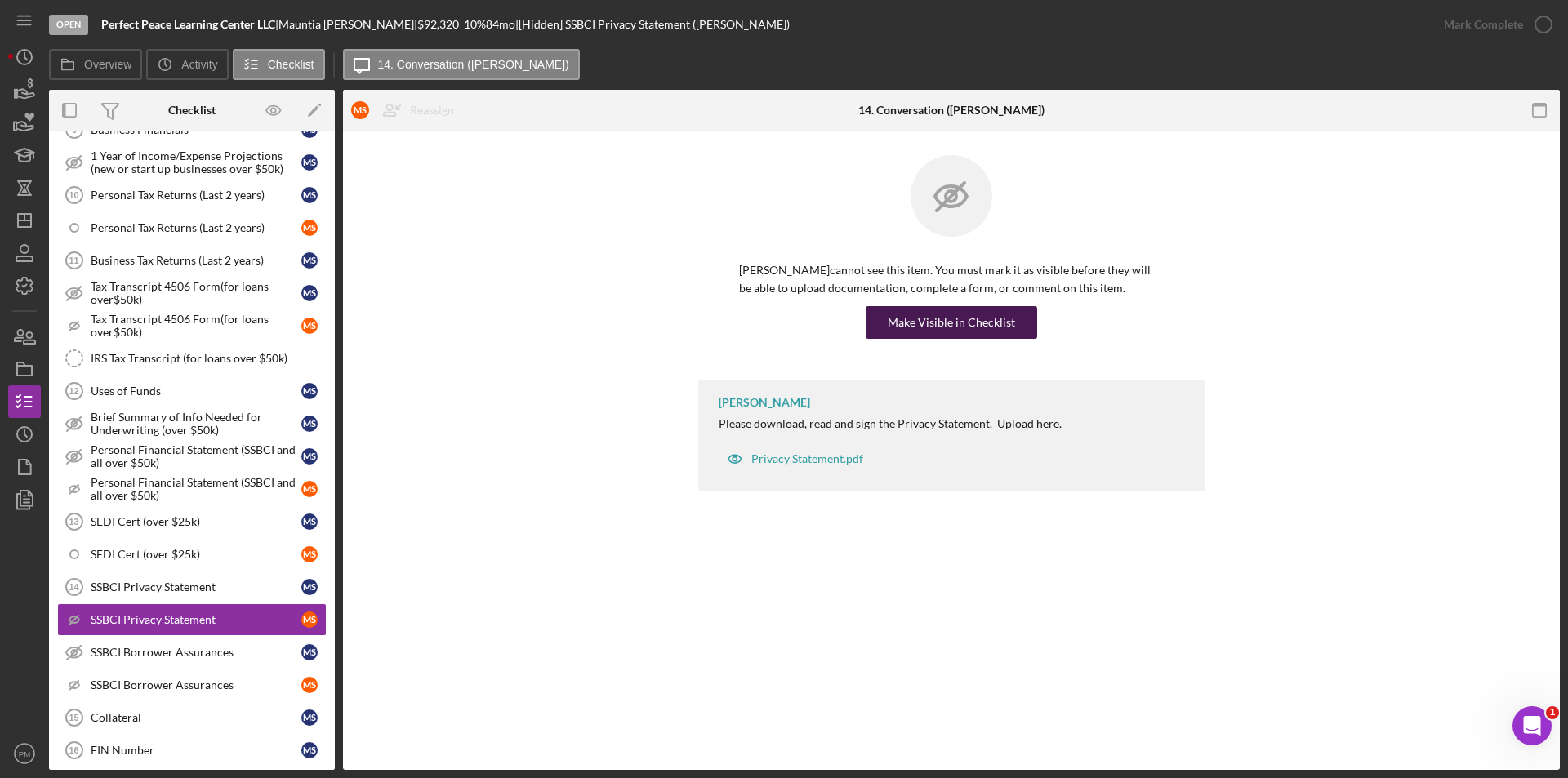
click at [954, 319] on div "Make Visible in Checklist" at bounding box center [951, 322] width 127 height 33
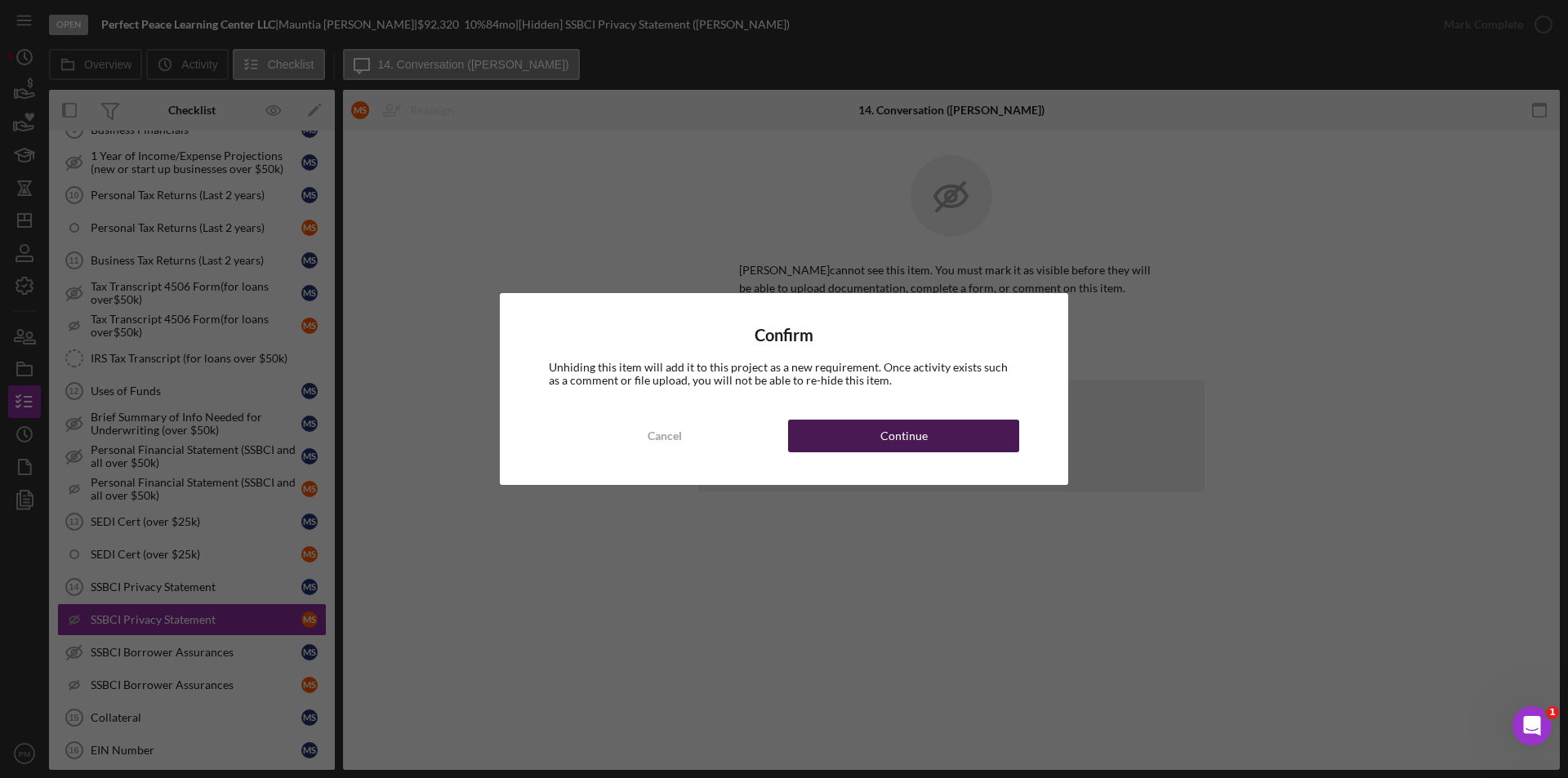
click at [902, 434] on div "Continue" at bounding box center [903, 435] width 48 height 33
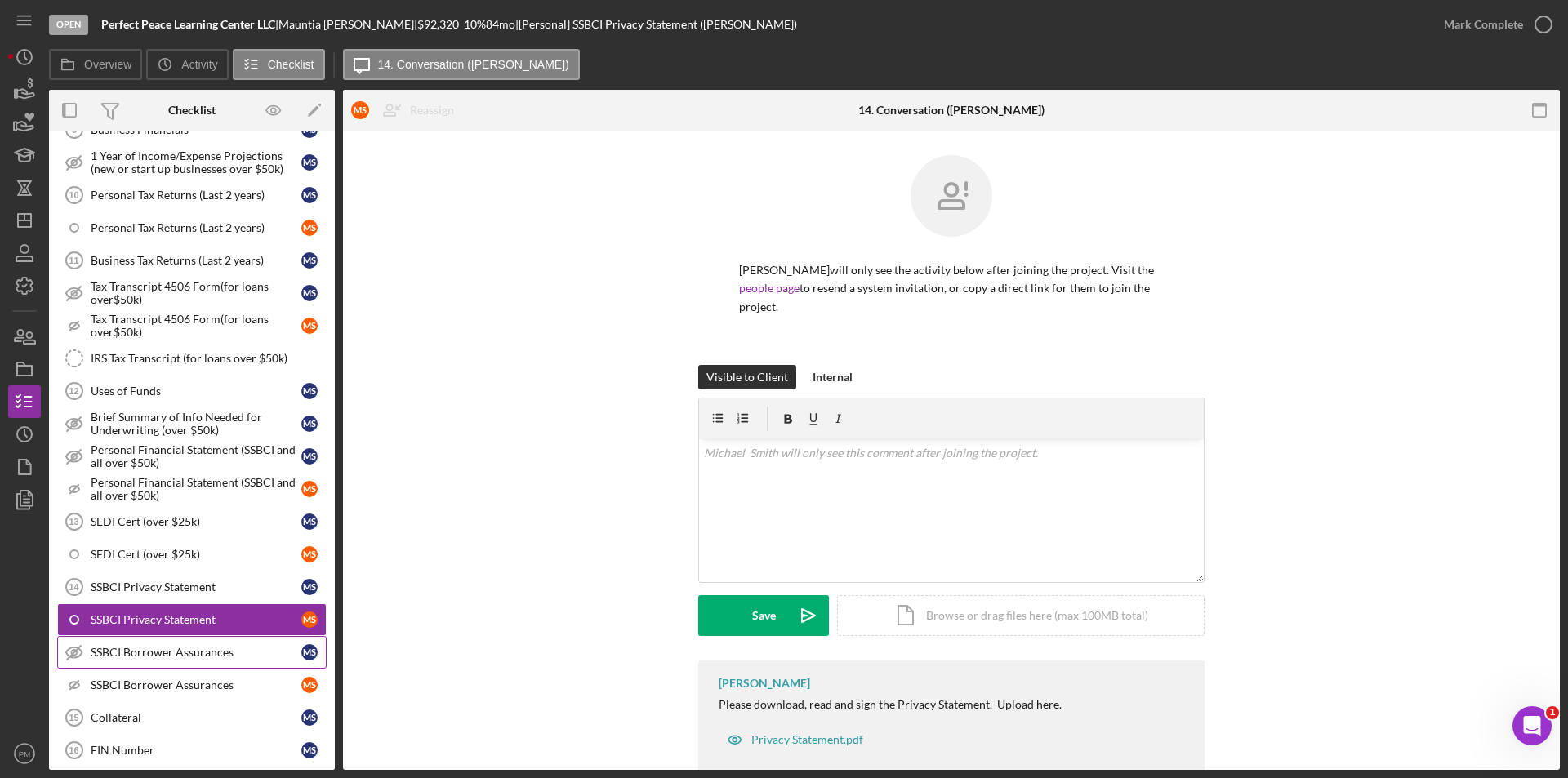
click at [185, 653] on div "SSBCI Borrower Assurances" at bounding box center [196, 653] width 211 height 13
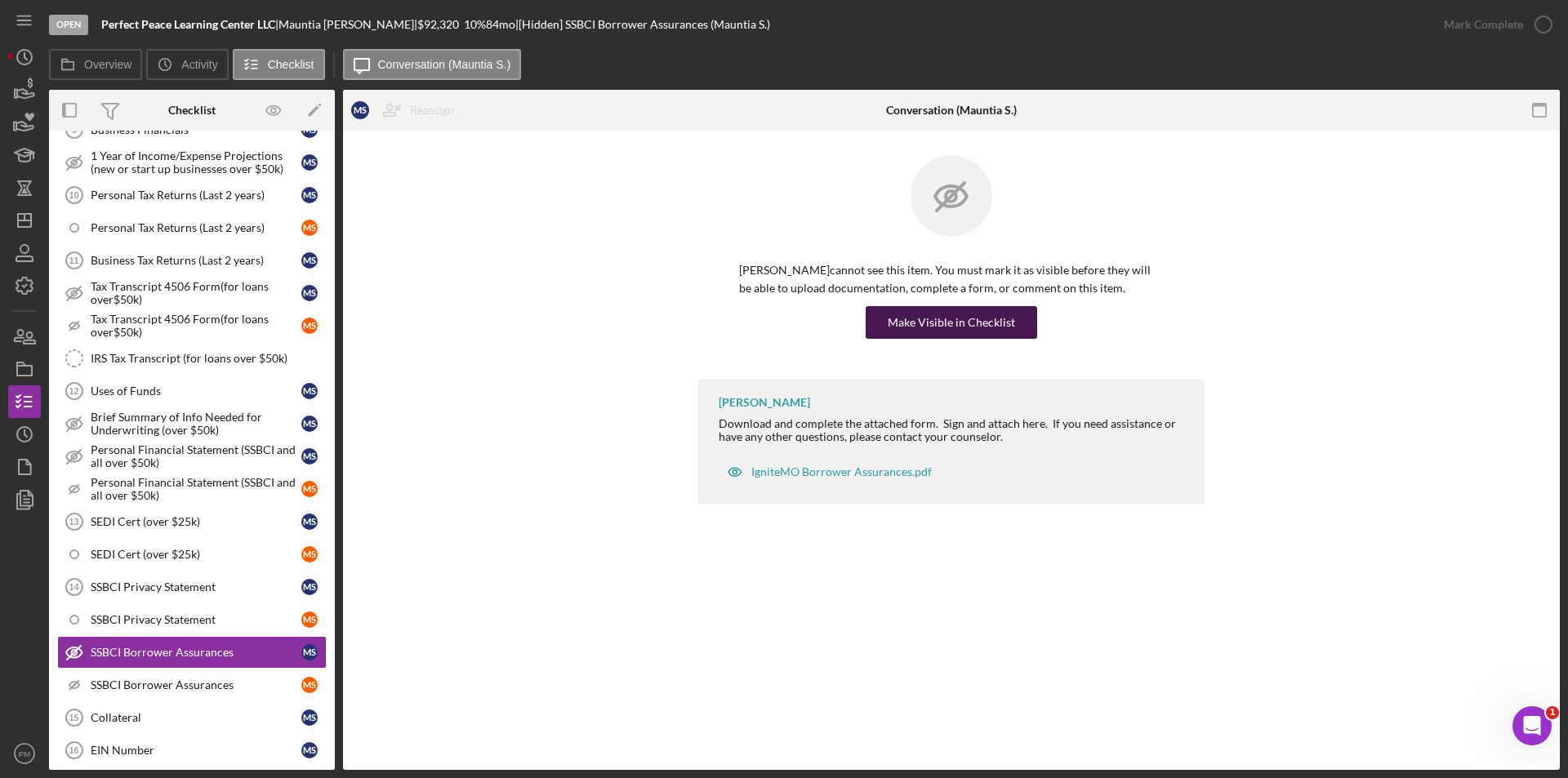
click at [978, 316] on div "Make Visible in Checklist" at bounding box center [951, 322] width 127 height 33
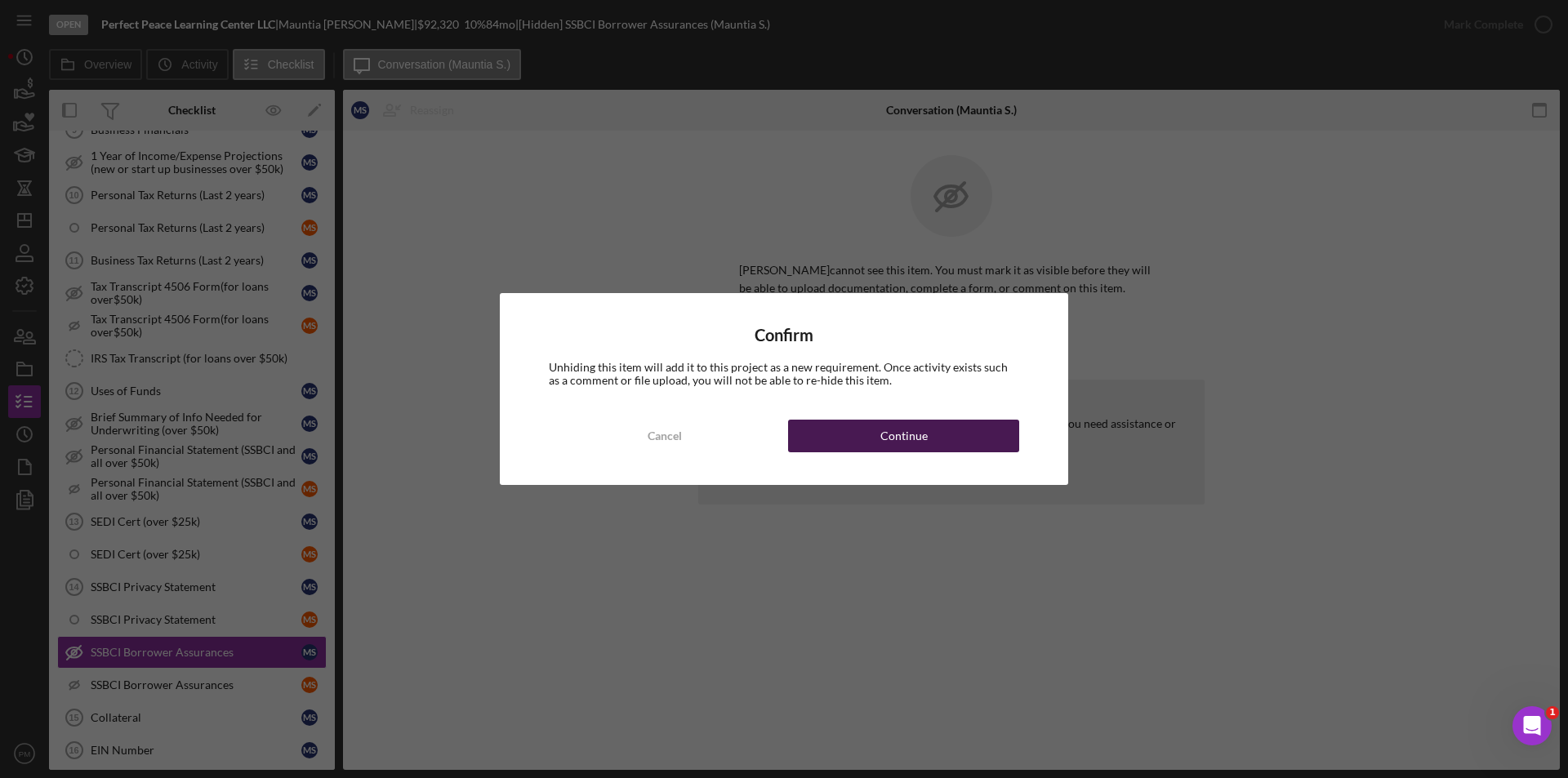
click at [917, 429] on div "Continue" at bounding box center [903, 435] width 48 height 33
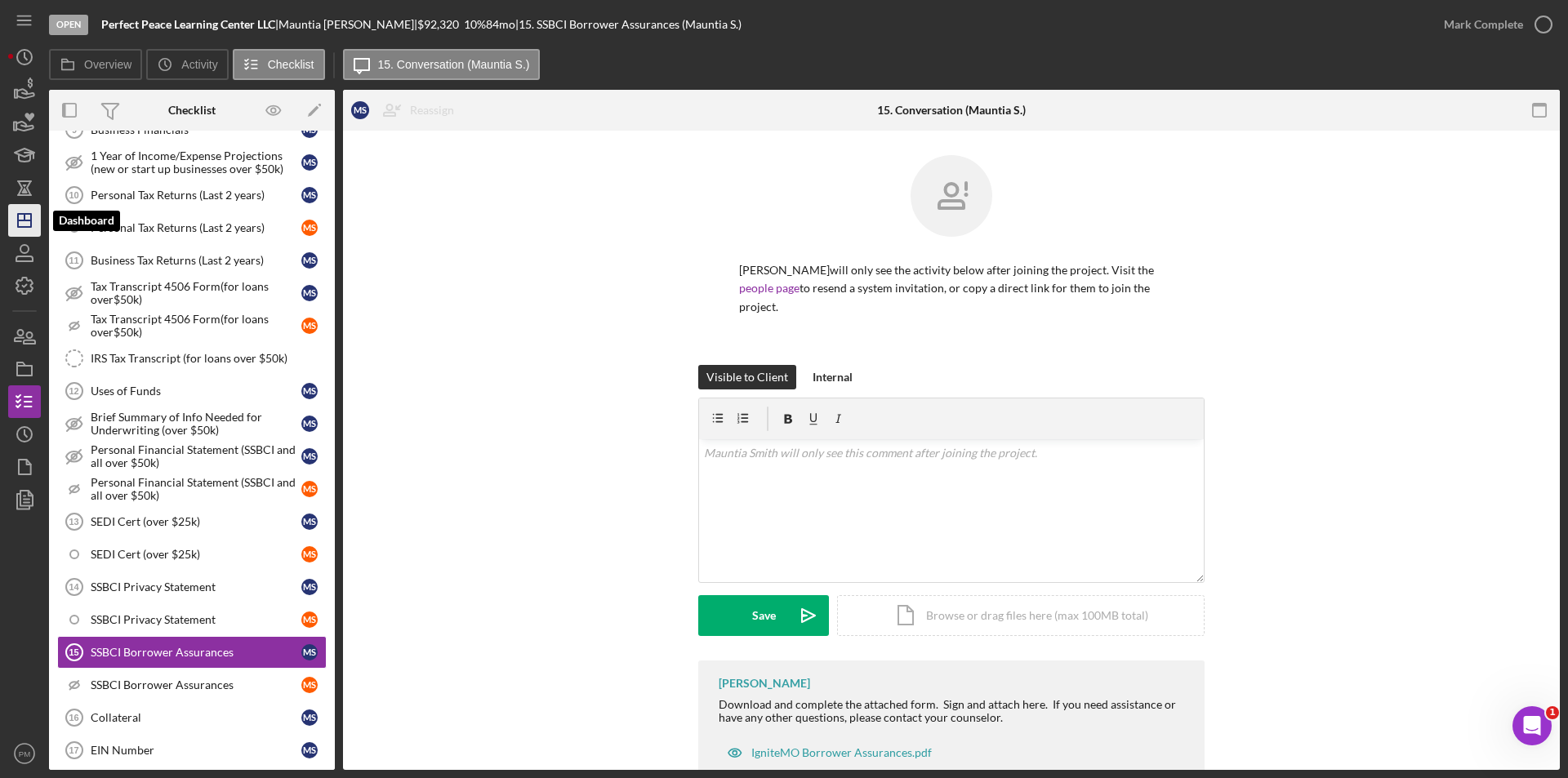
click at [20, 217] on icon "Icon/Dashboard" at bounding box center [24, 221] width 41 height 41
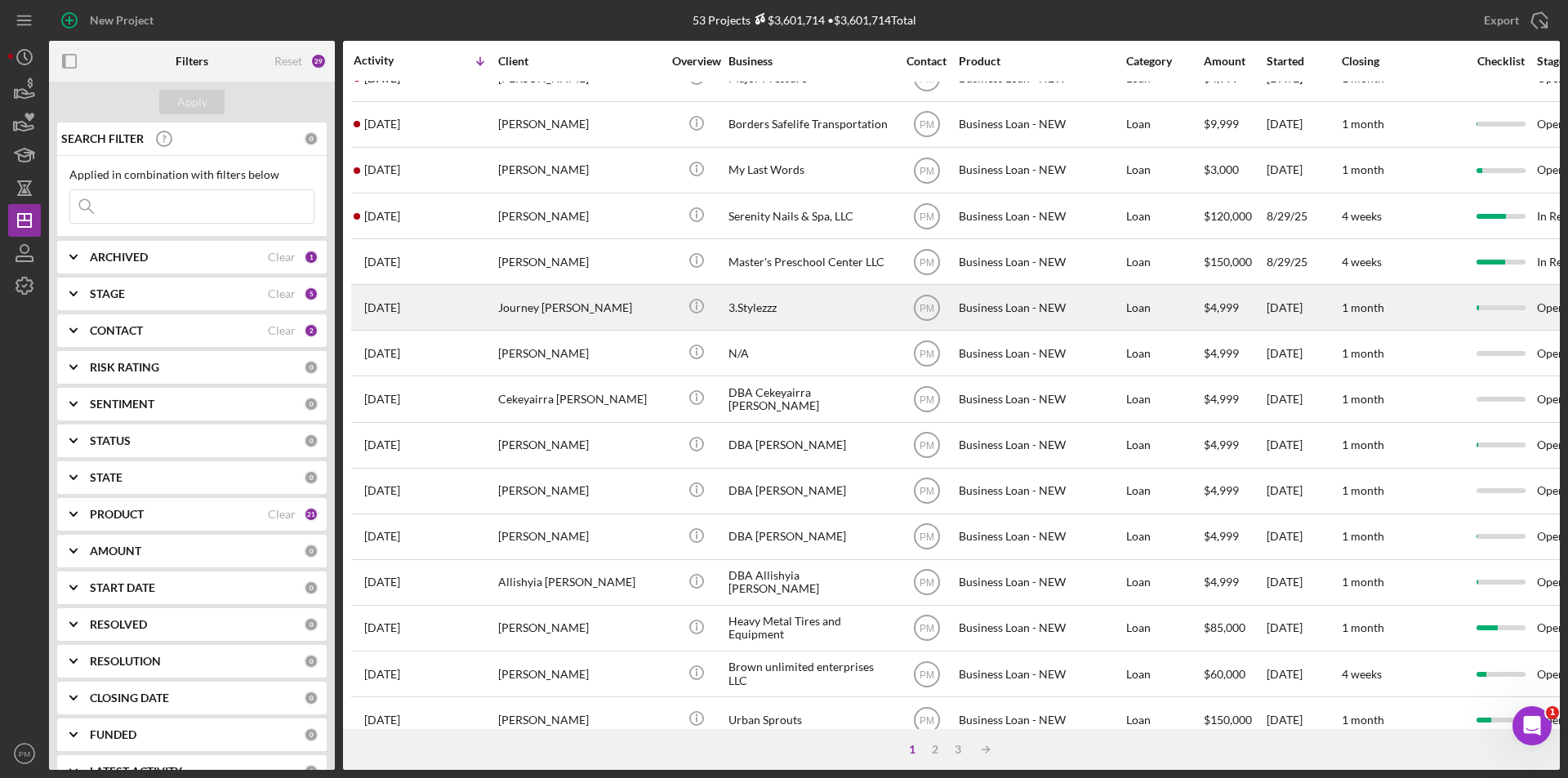
scroll to position [408, 0]
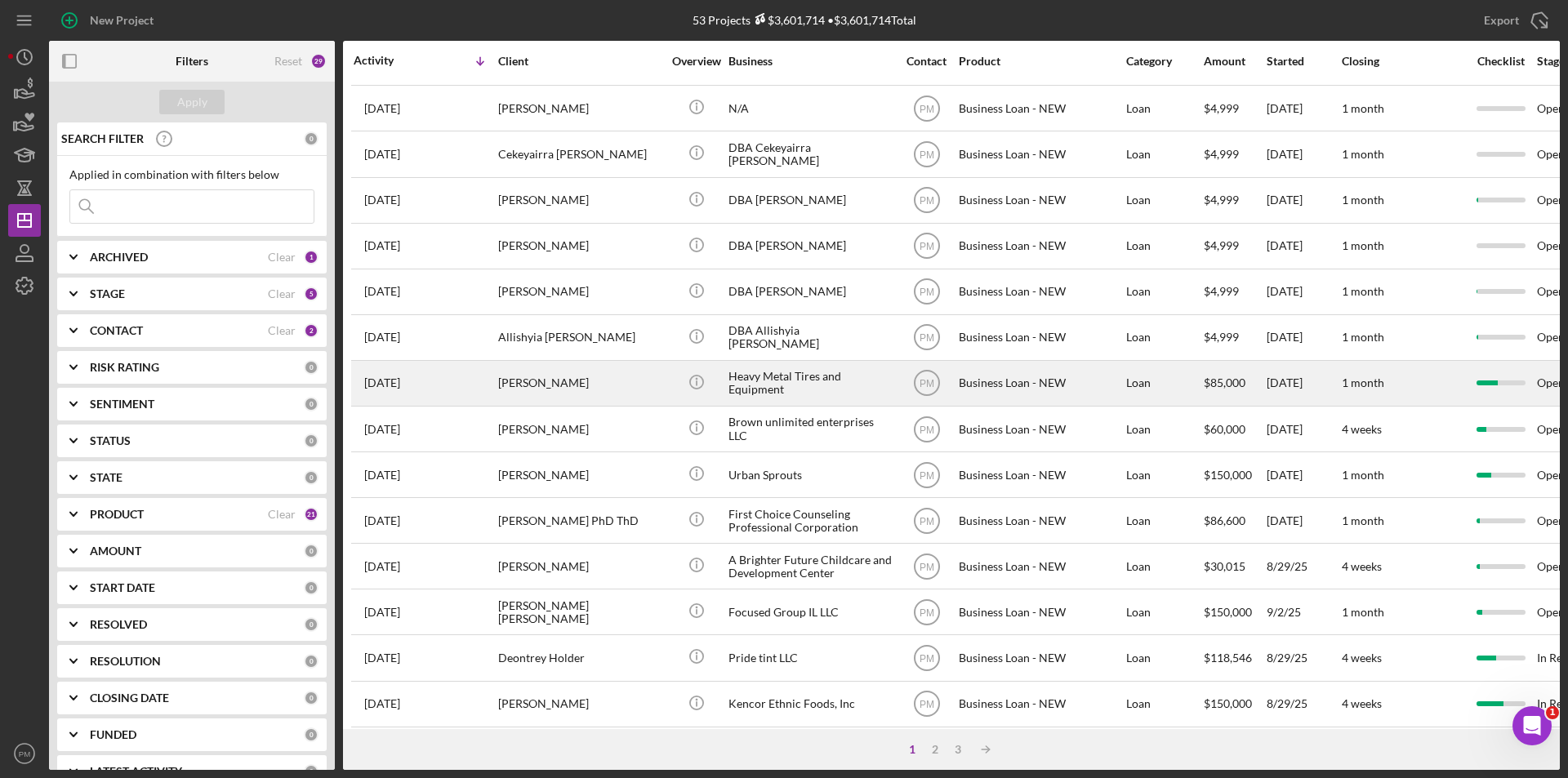
click at [561, 374] on div "[PERSON_NAME]" at bounding box center [579, 383] width 163 height 43
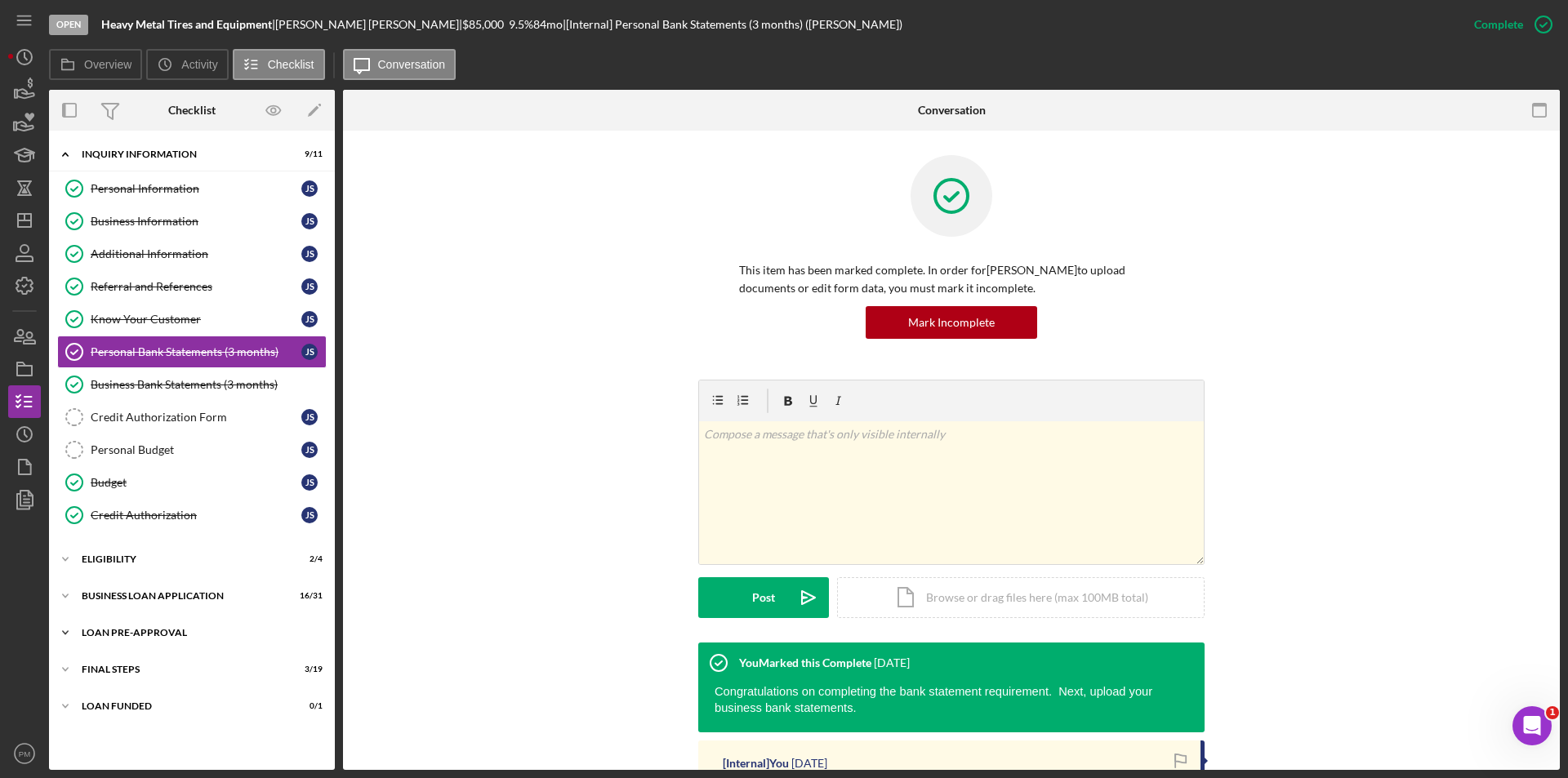
click at [137, 636] on div "LOAN PRE-APPROVAL" at bounding box center [198, 633] width 233 height 9
click at [144, 595] on div "BUSINESS LOAN APPLICATION" at bounding box center [198, 596] width 233 height 9
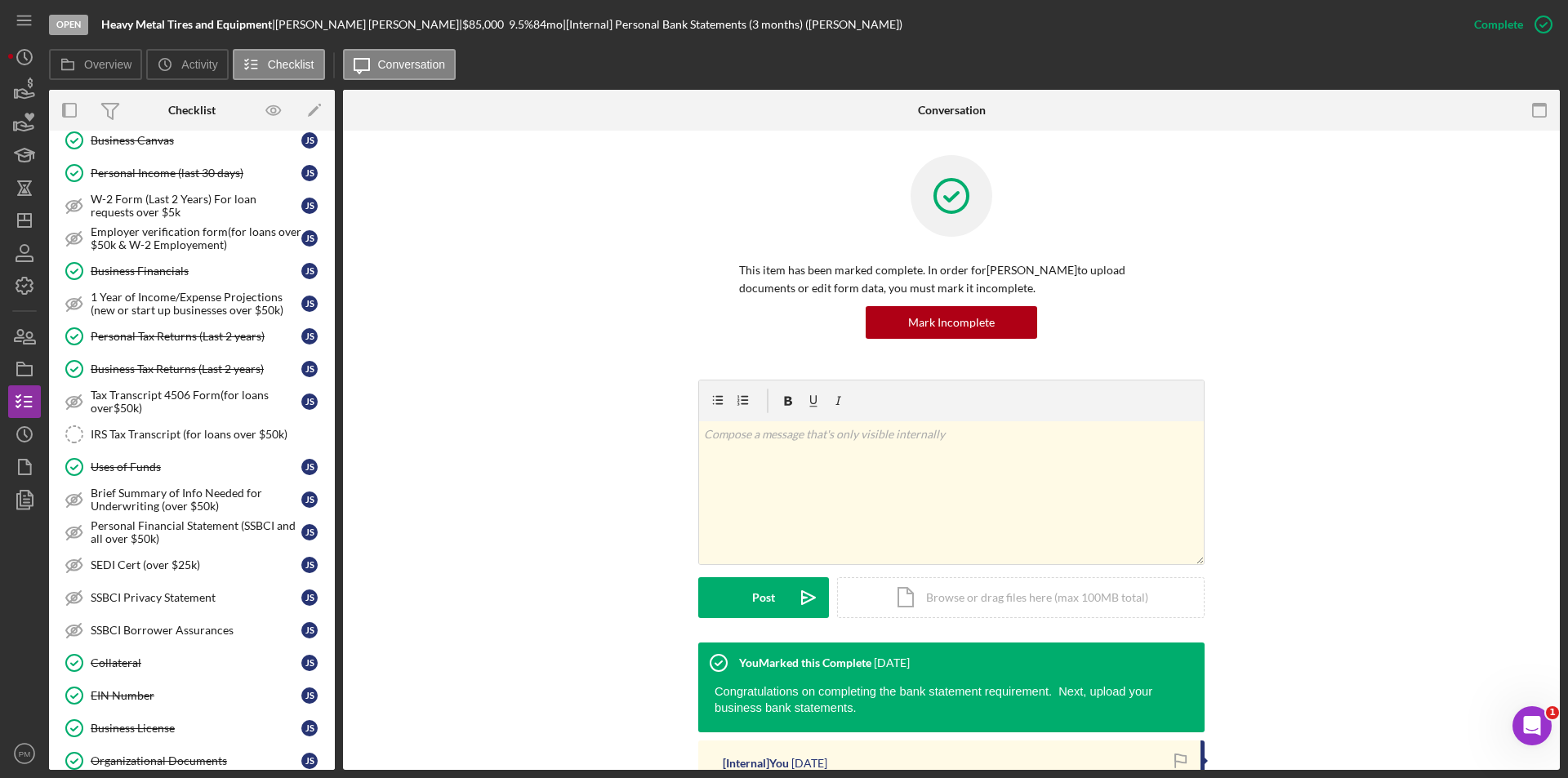
scroll to position [653, 0]
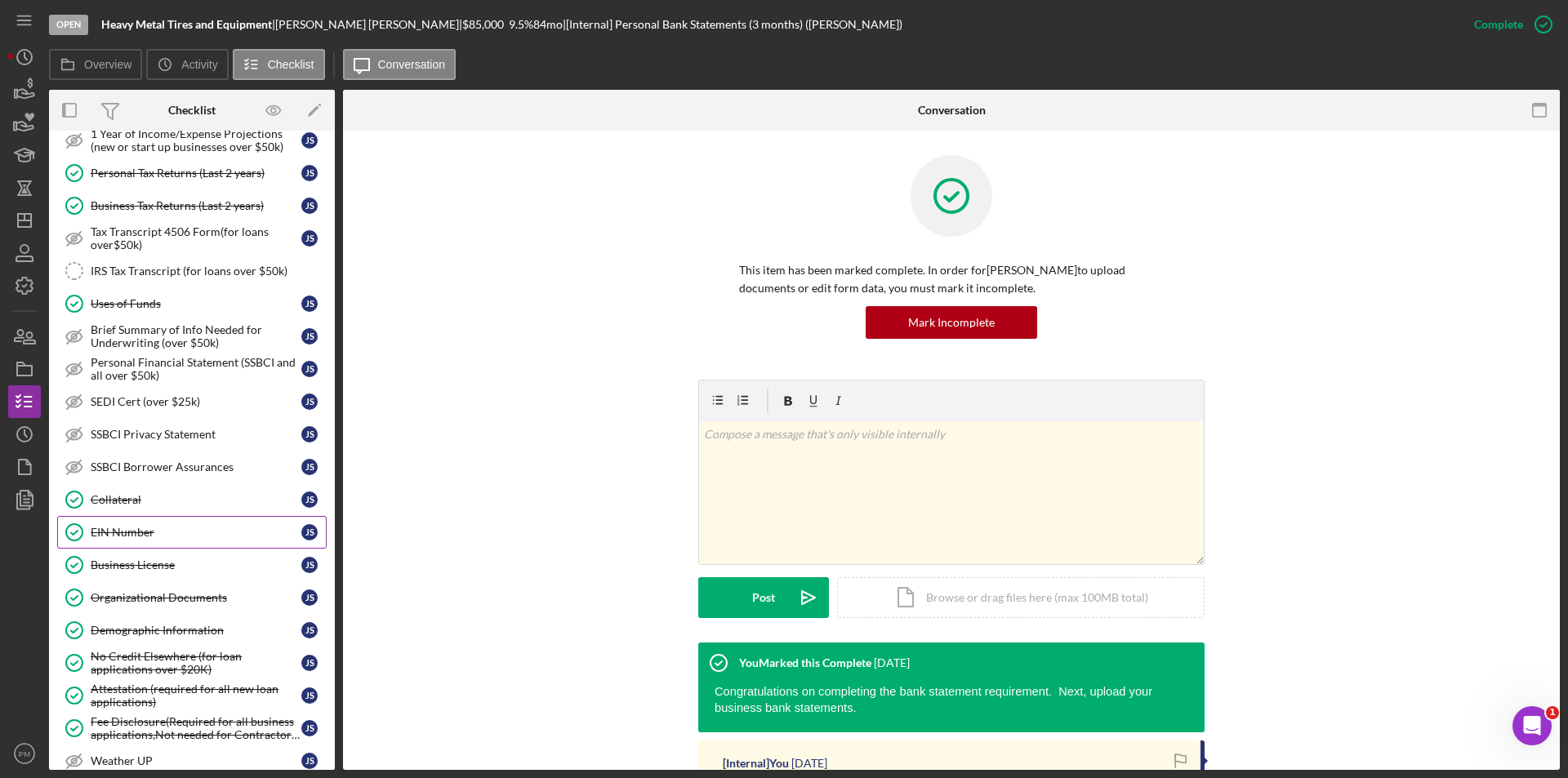
click at [138, 537] on div "EIN Number" at bounding box center [196, 533] width 211 height 13
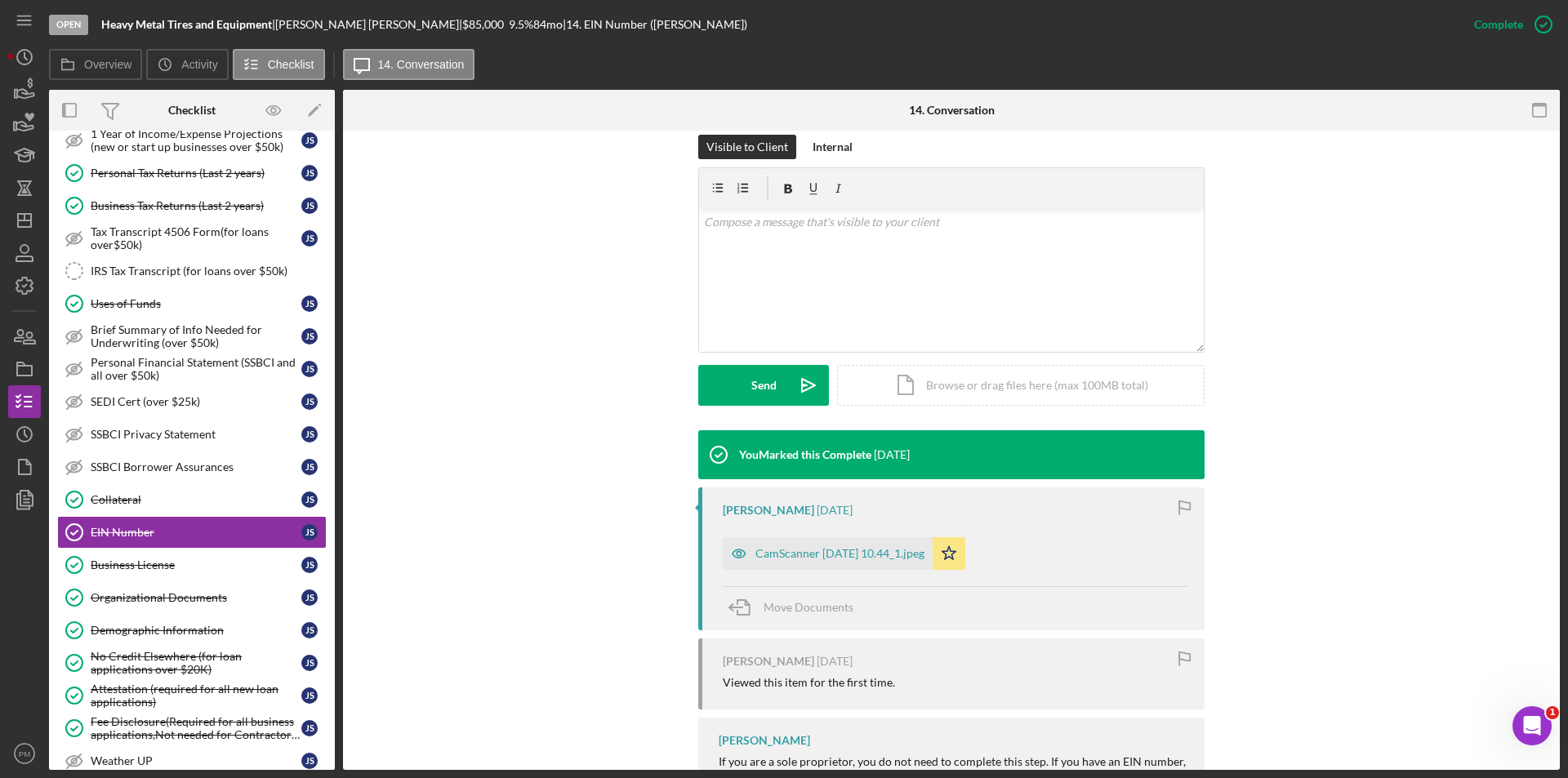
scroll to position [408, 0]
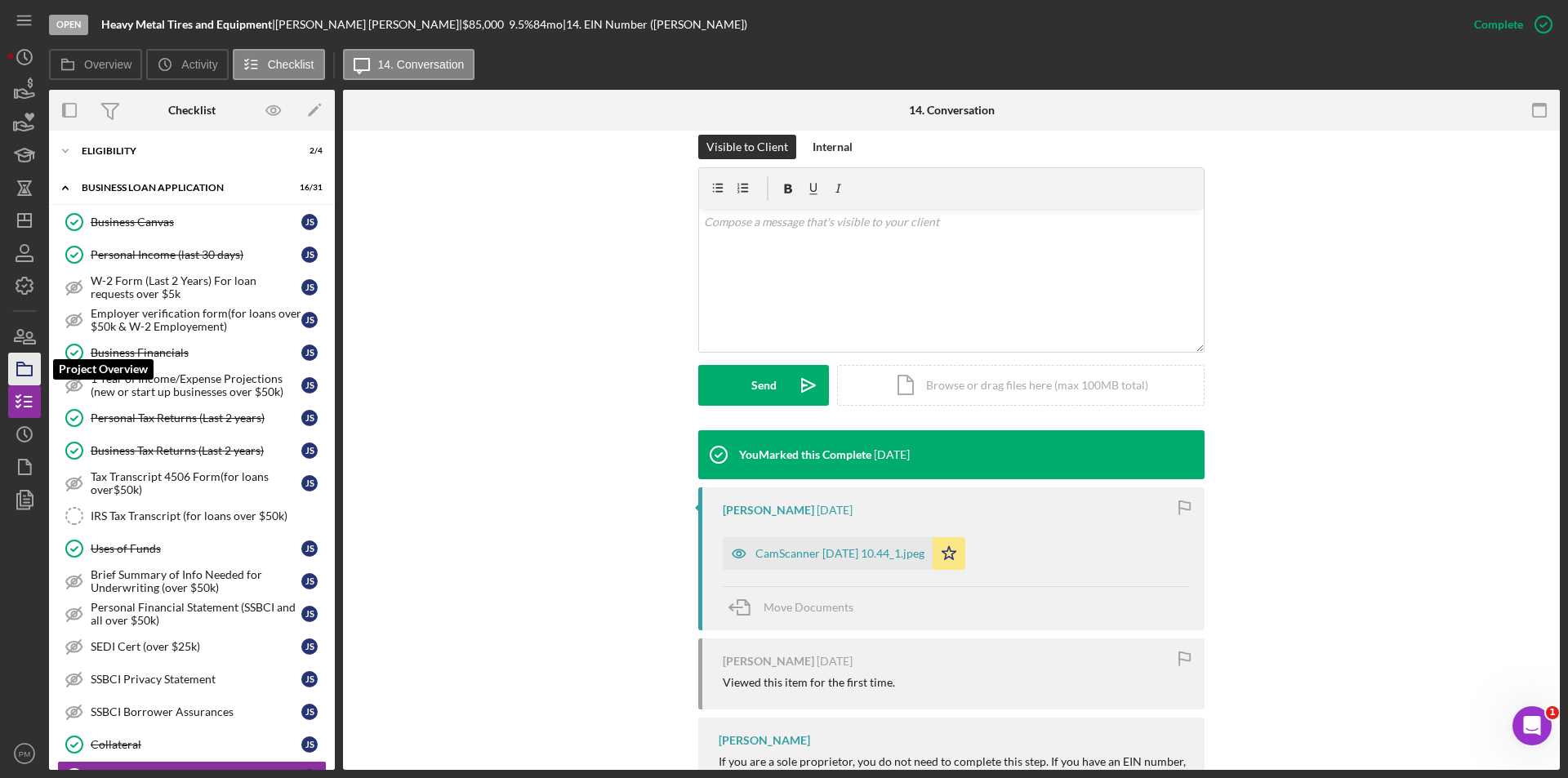
click at [22, 371] on icon "button" at bounding box center [24, 369] width 41 height 41
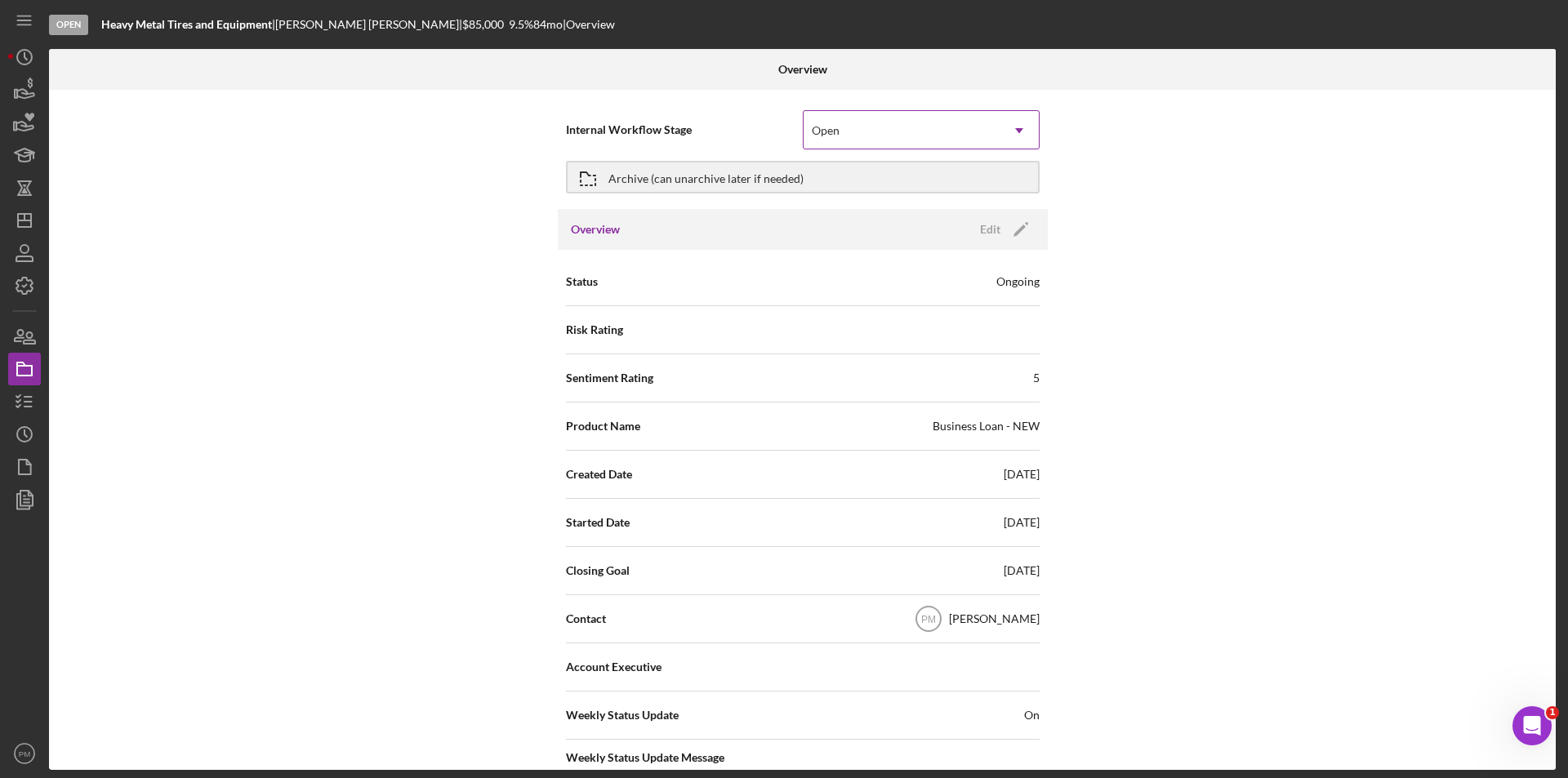
click at [980, 141] on div "Open" at bounding box center [901, 131] width 196 height 37
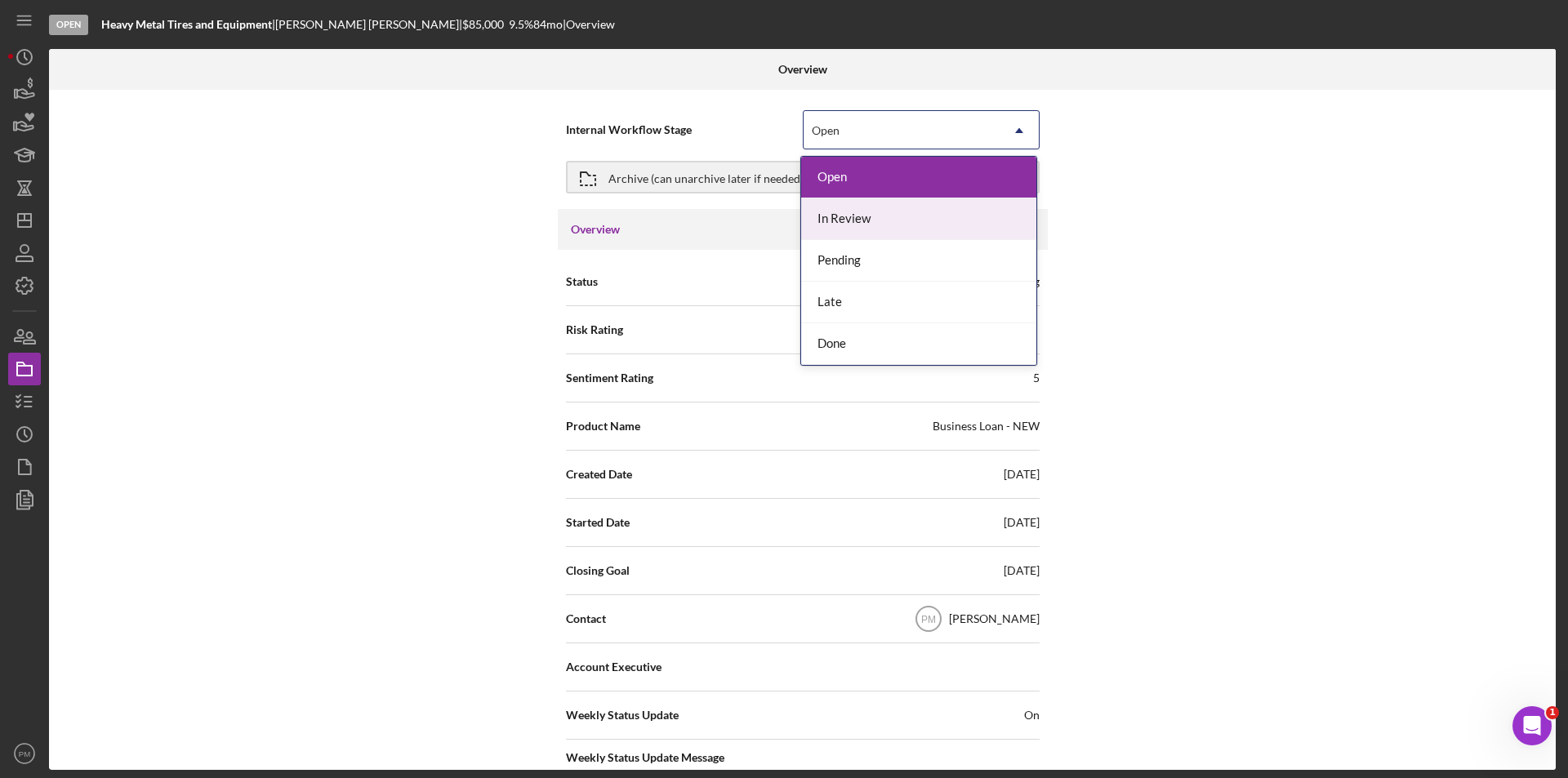
click at [894, 223] on div "In Review" at bounding box center [918, 219] width 235 height 41
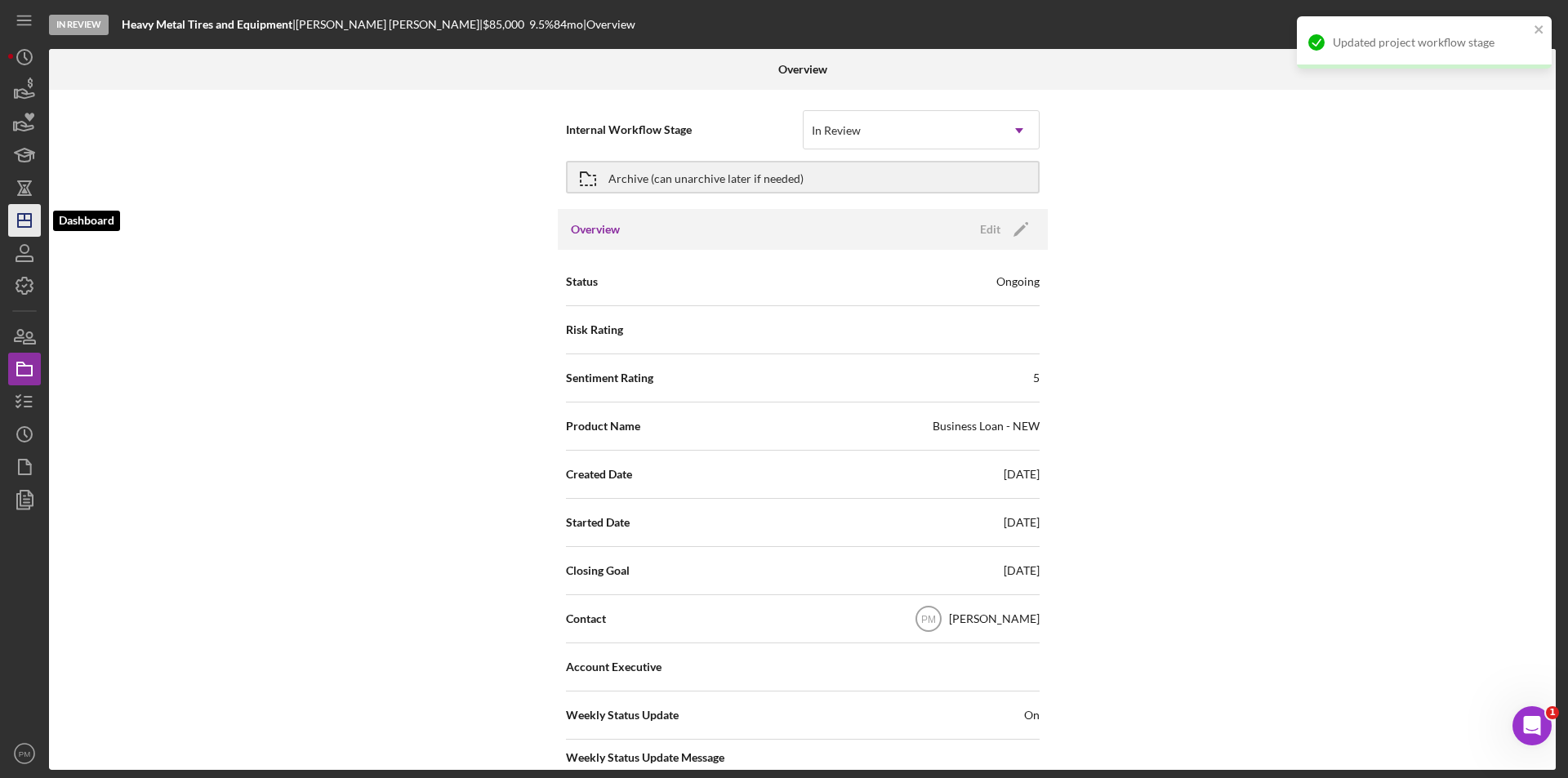
click at [23, 230] on icon "Icon/Dashboard" at bounding box center [24, 221] width 41 height 41
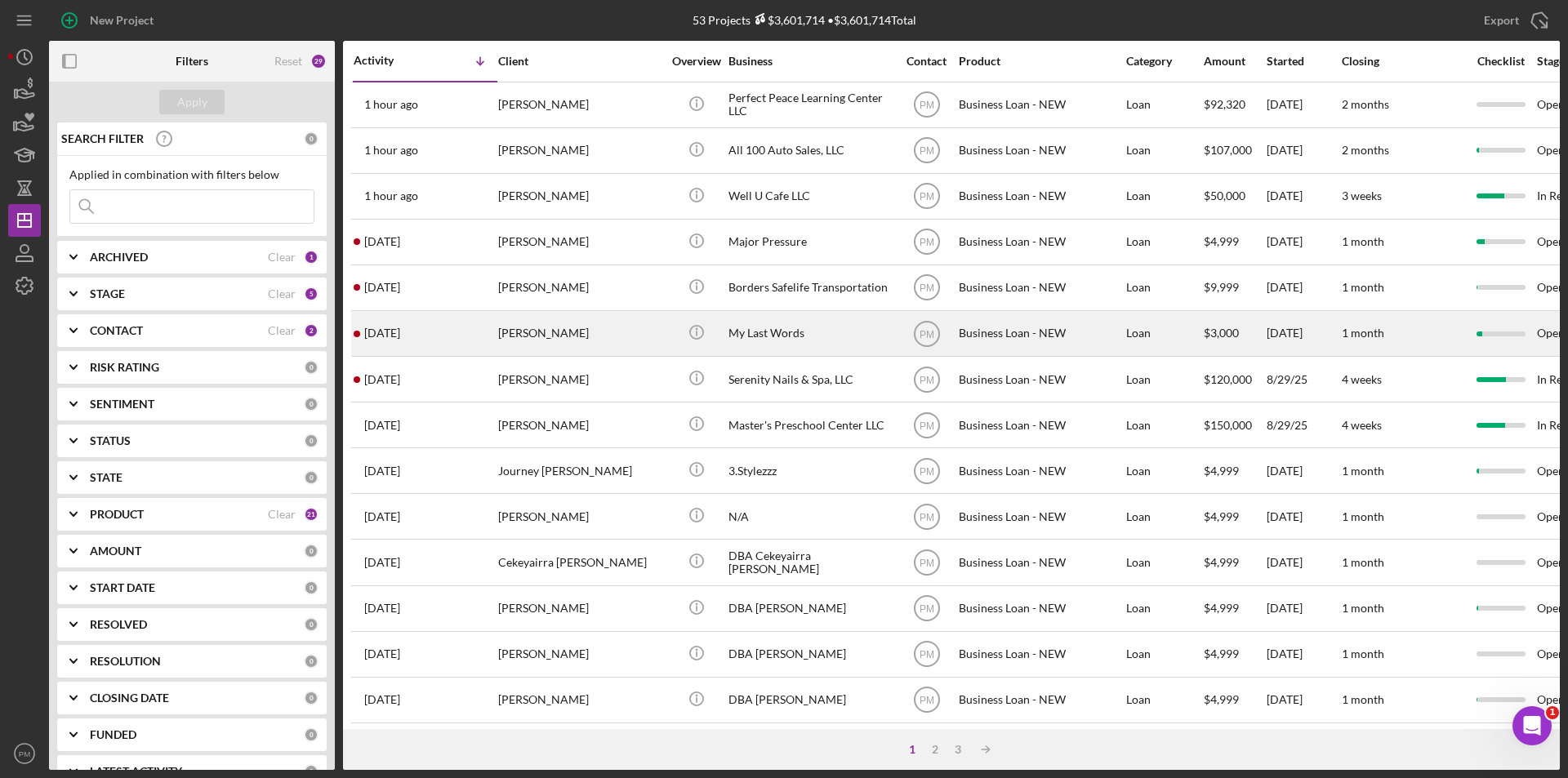
click at [602, 326] on div "[PERSON_NAME]" at bounding box center [579, 333] width 163 height 43
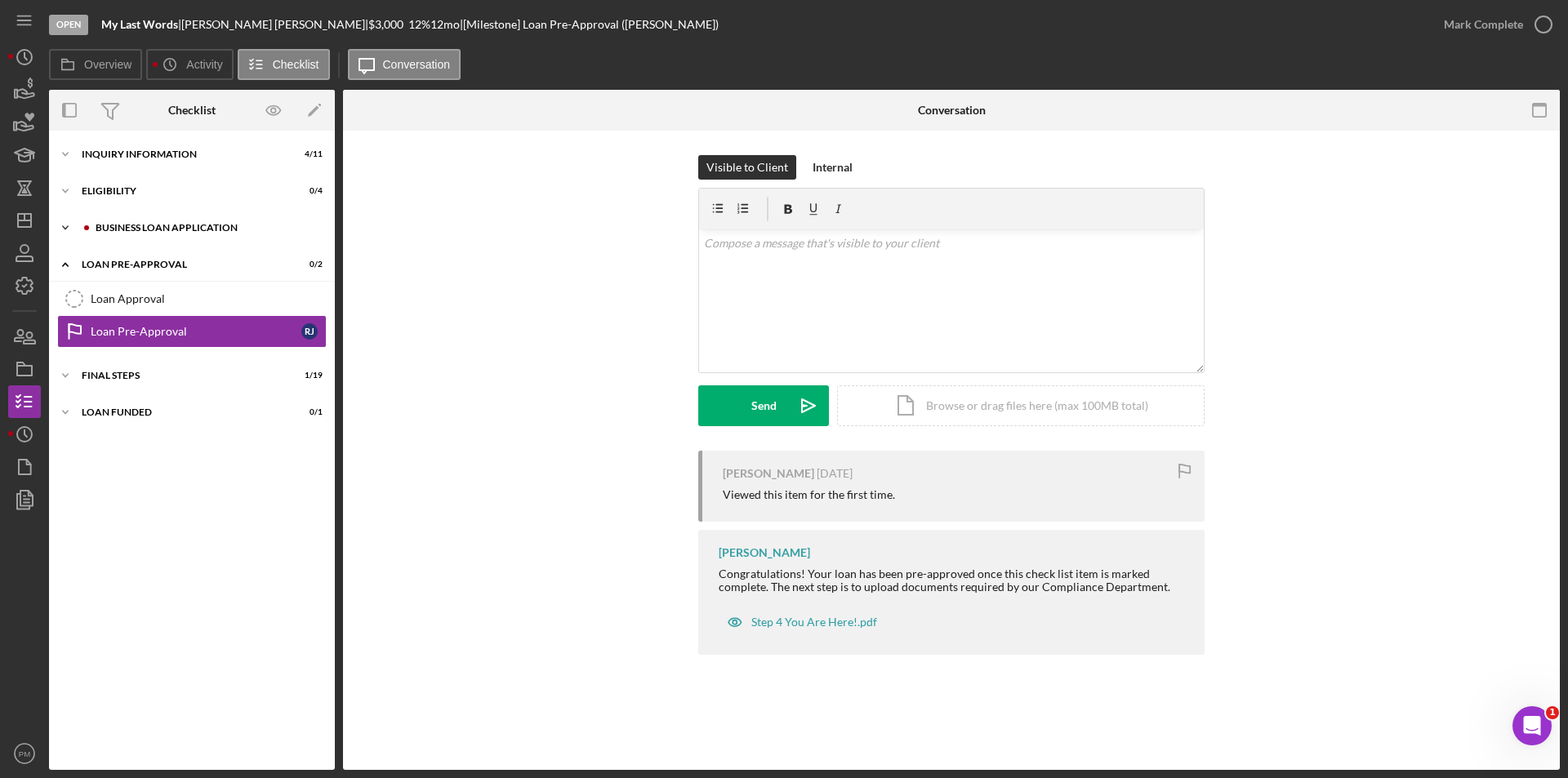
click at [196, 231] on div "BUSINESS LOAN APPLICATION" at bounding box center [205, 228] width 219 height 9
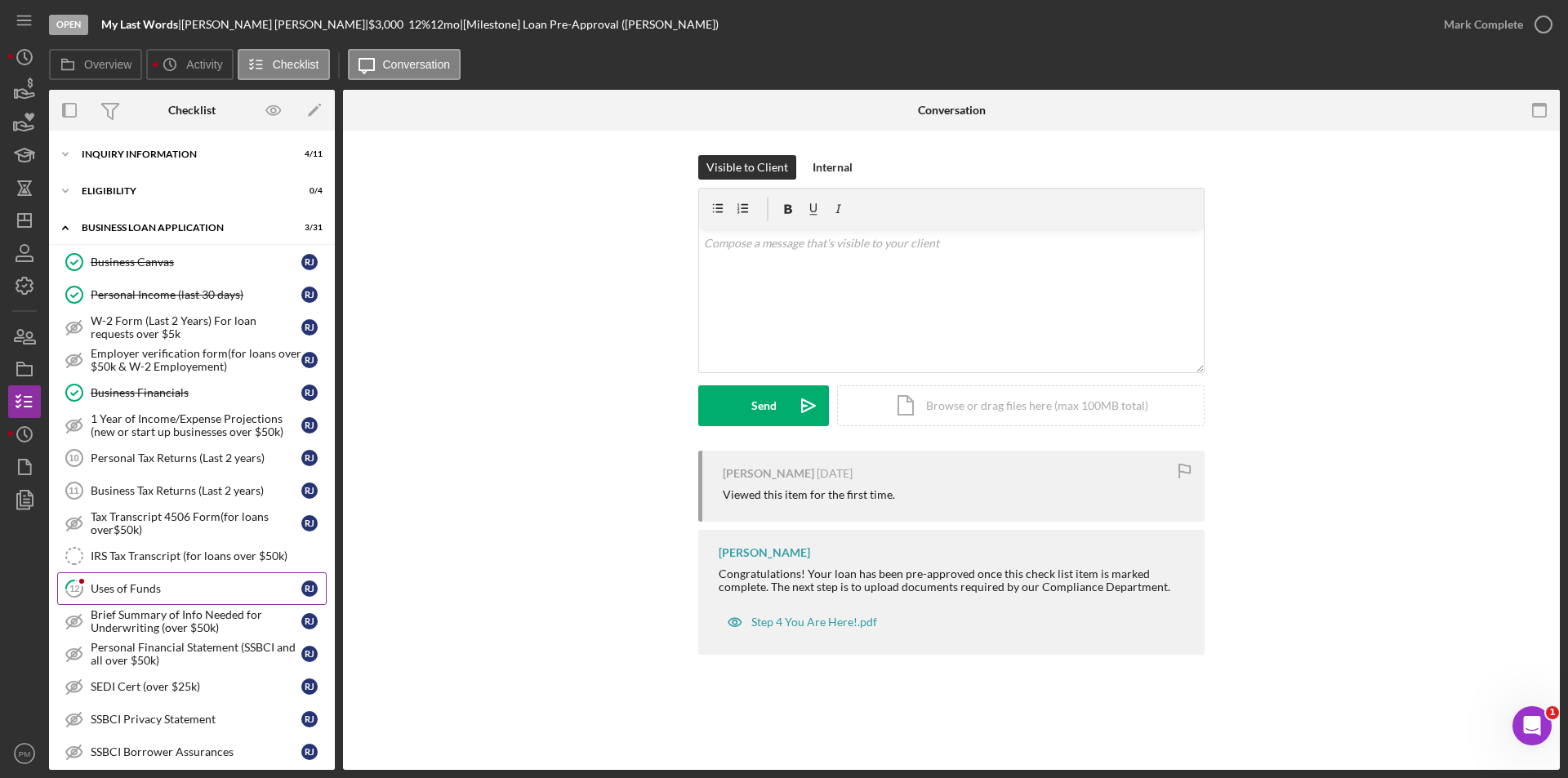
click at [185, 585] on div "Uses of Funds" at bounding box center [196, 589] width 211 height 13
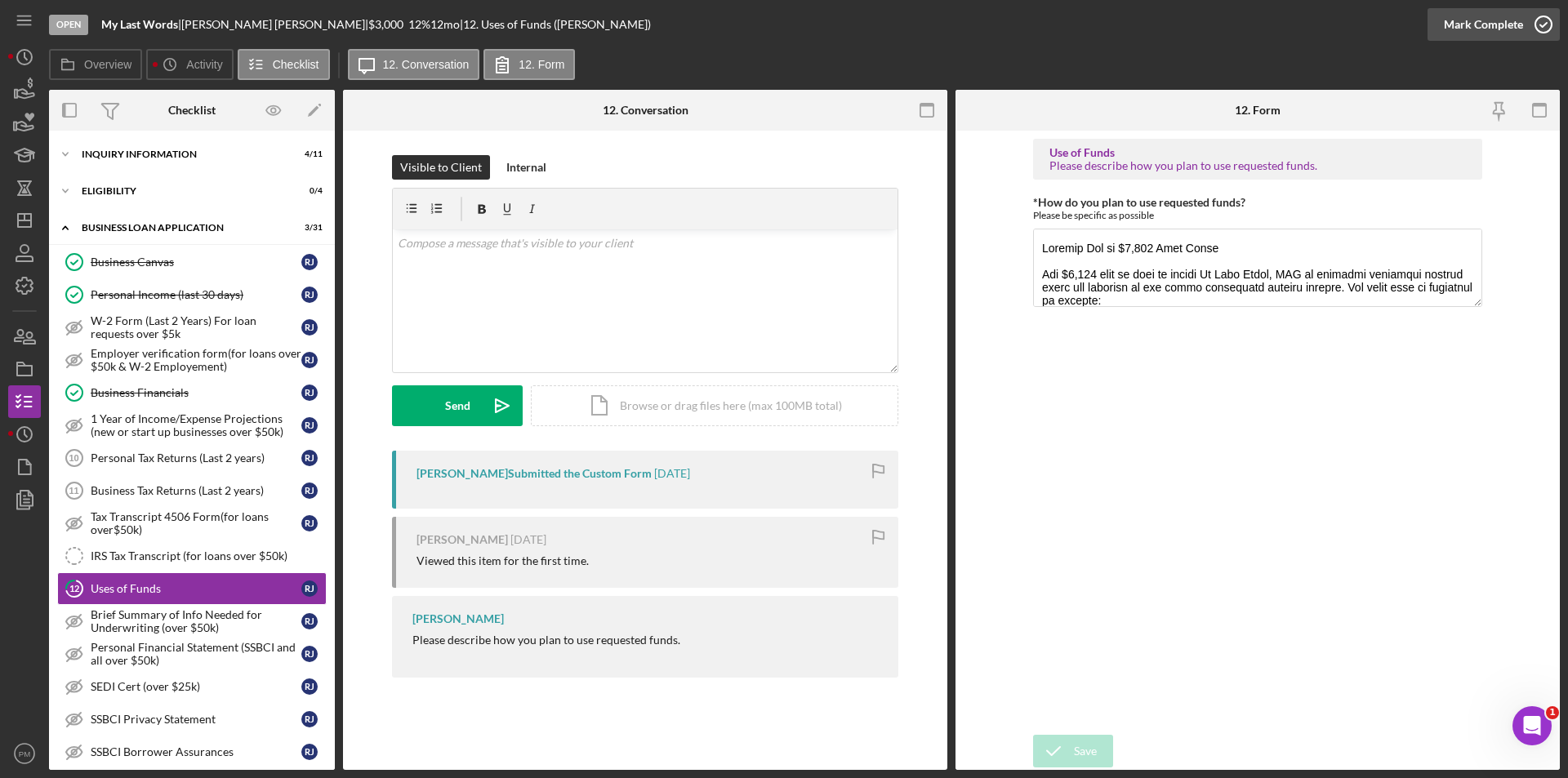
click at [1479, 16] on div "Mark Complete" at bounding box center [1483, 24] width 80 height 33
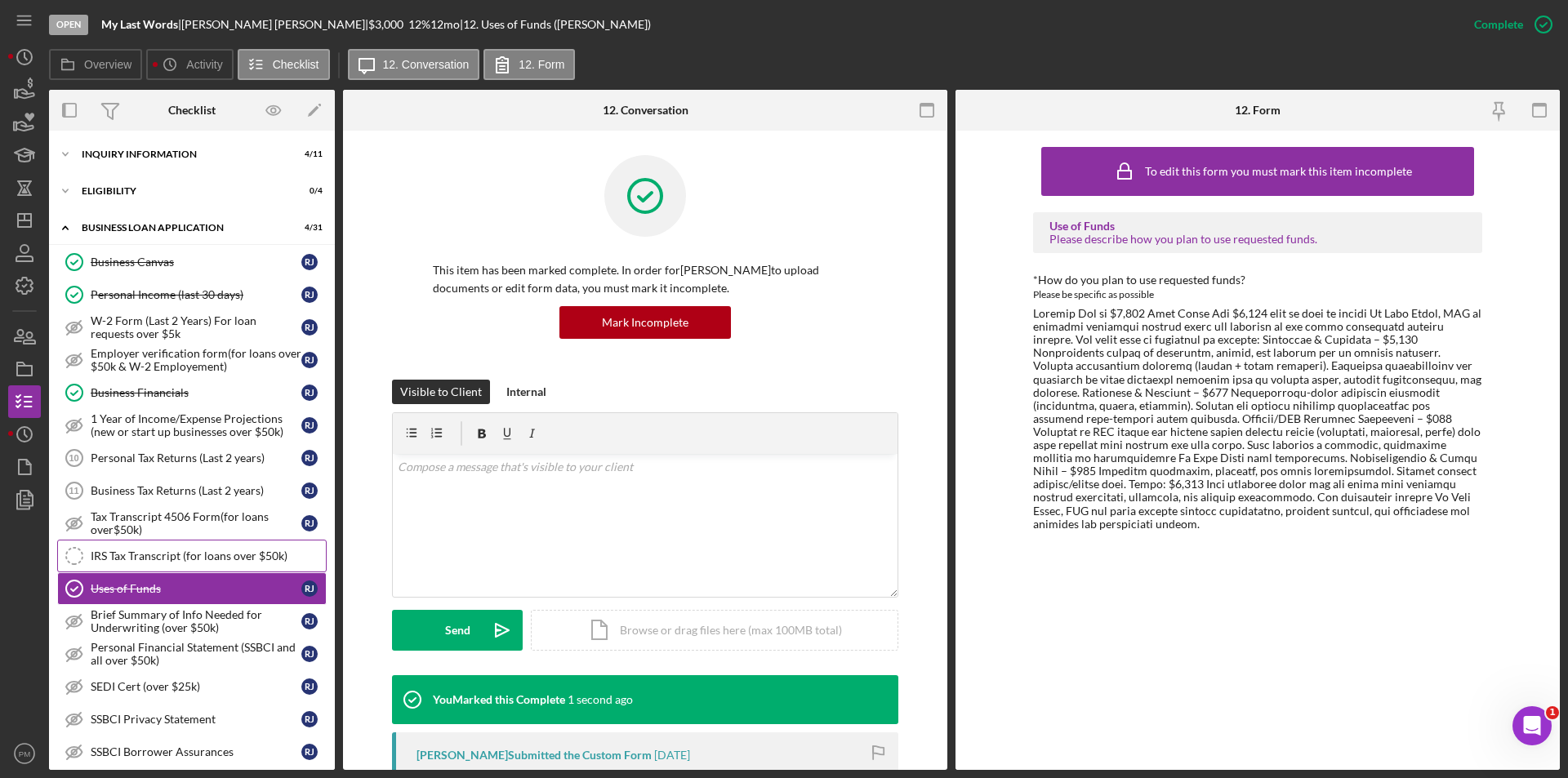
scroll to position [327, 0]
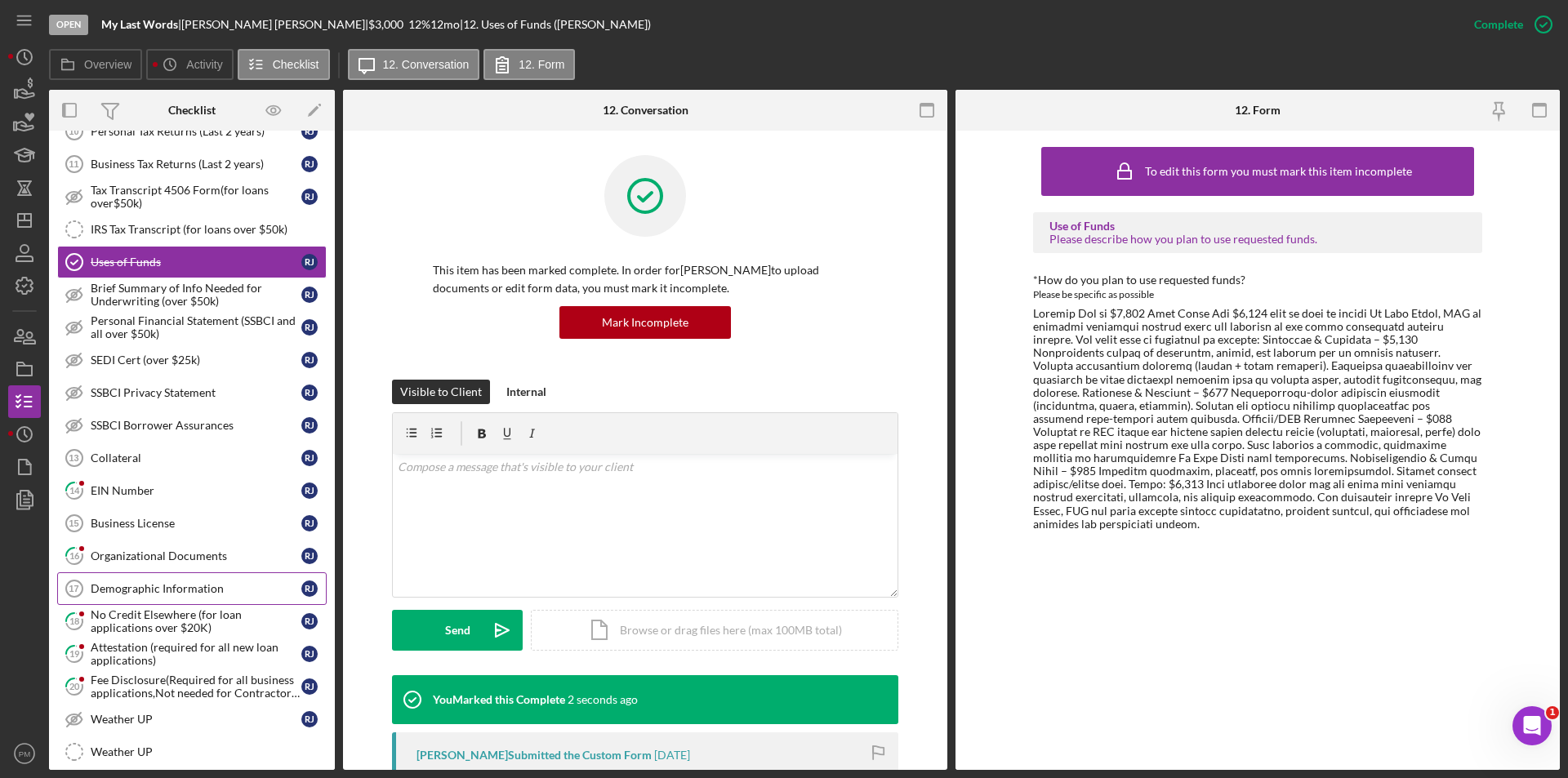
click at [135, 588] on div "Demographic Information" at bounding box center [196, 589] width 211 height 13
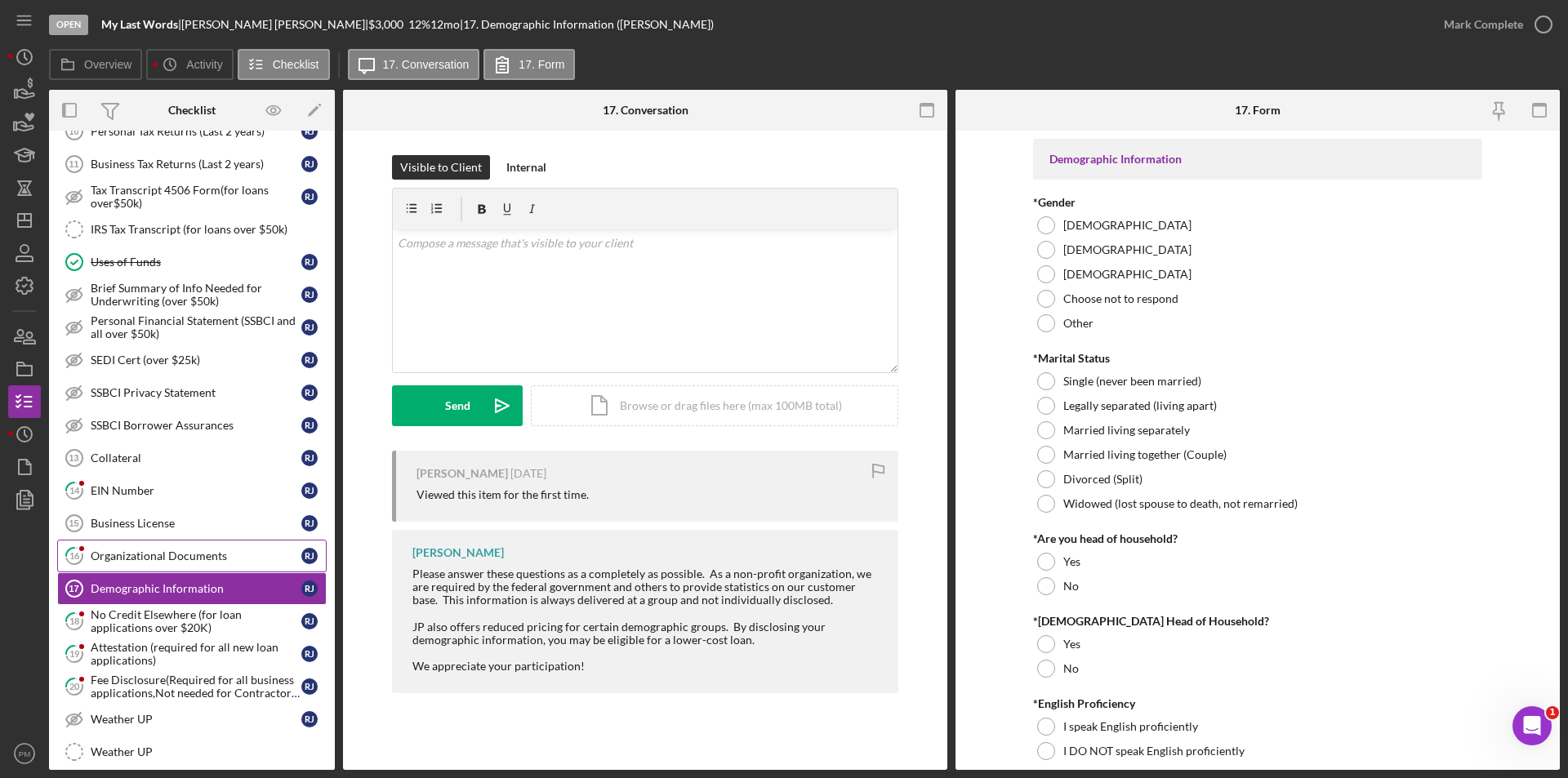
click at [144, 557] on div "Organizational Documents" at bounding box center [196, 556] width 211 height 13
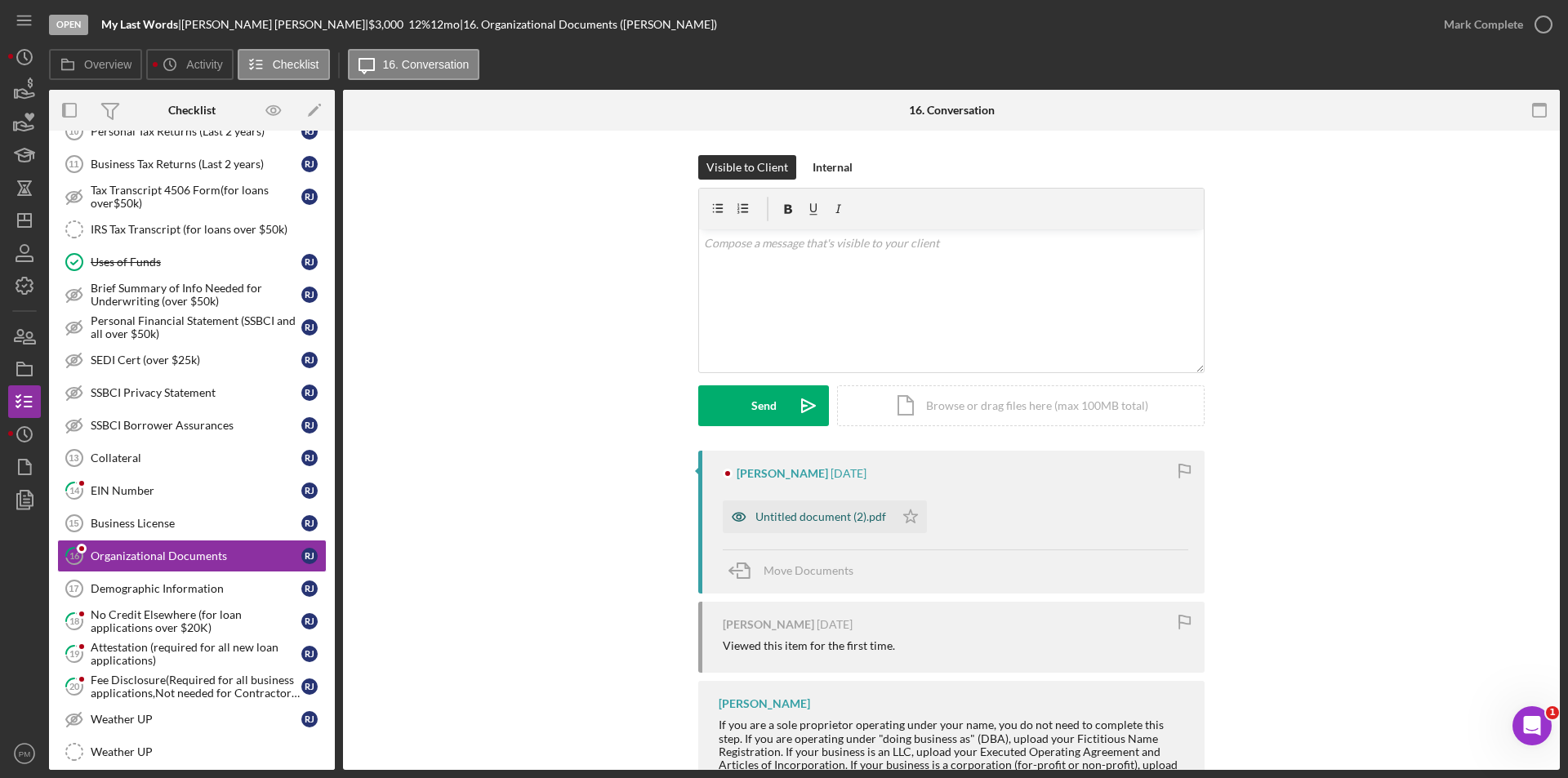
click at [810, 522] on div "Untitled document (2).pdf" at bounding box center [821, 517] width 131 height 13
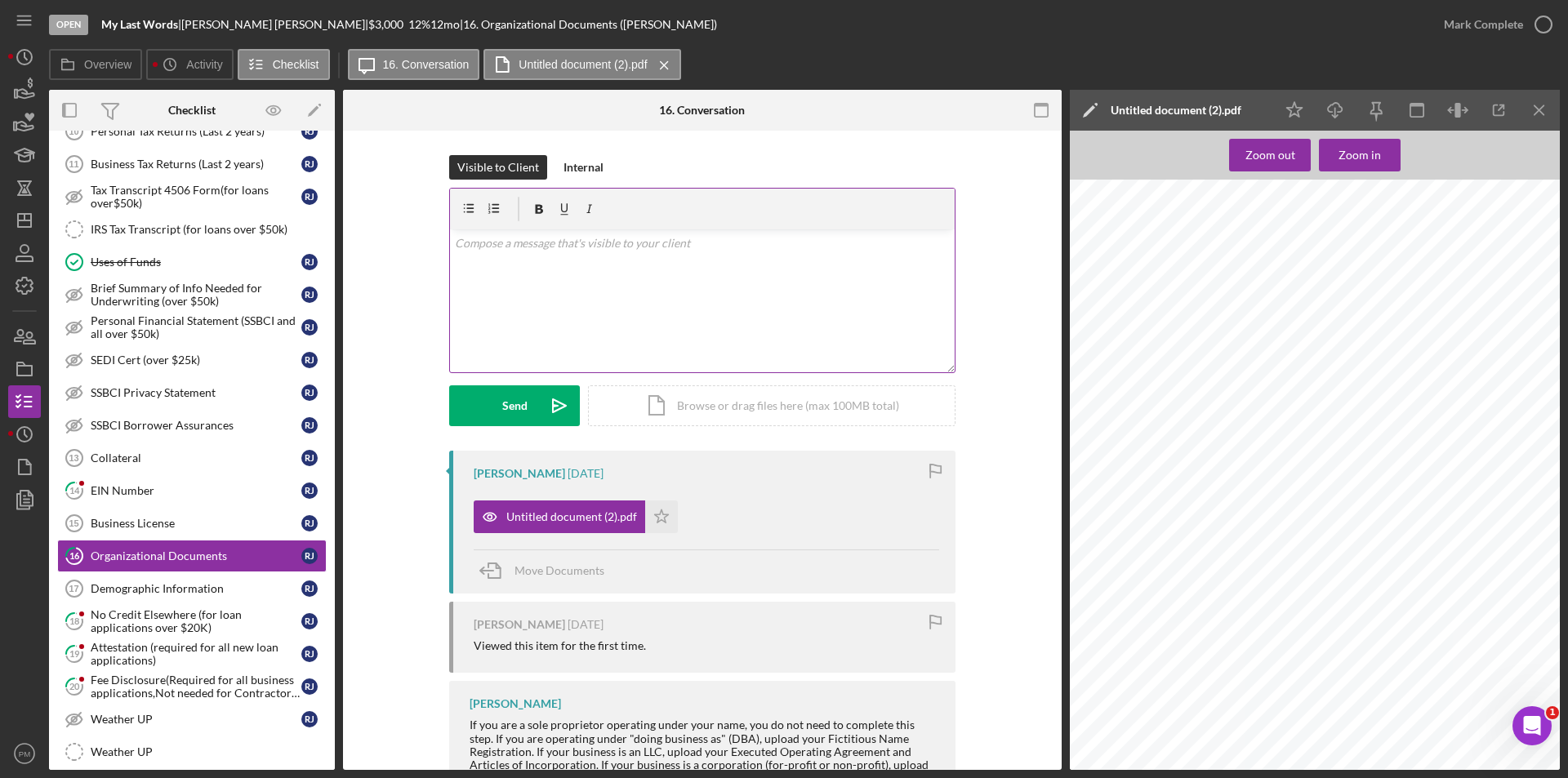
click at [534, 305] on div "v Color teal Color pink Remove color Add row above Add row below Add column bef…" at bounding box center [702, 301] width 505 height 143
click at [615, 285] on div "v Color teal Color pink Remove color Add row above Add row below Add column bef…" at bounding box center [702, 301] width 505 height 143
click at [507, 401] on div "Send" at bounding box center [514, 406] width 25 height 41
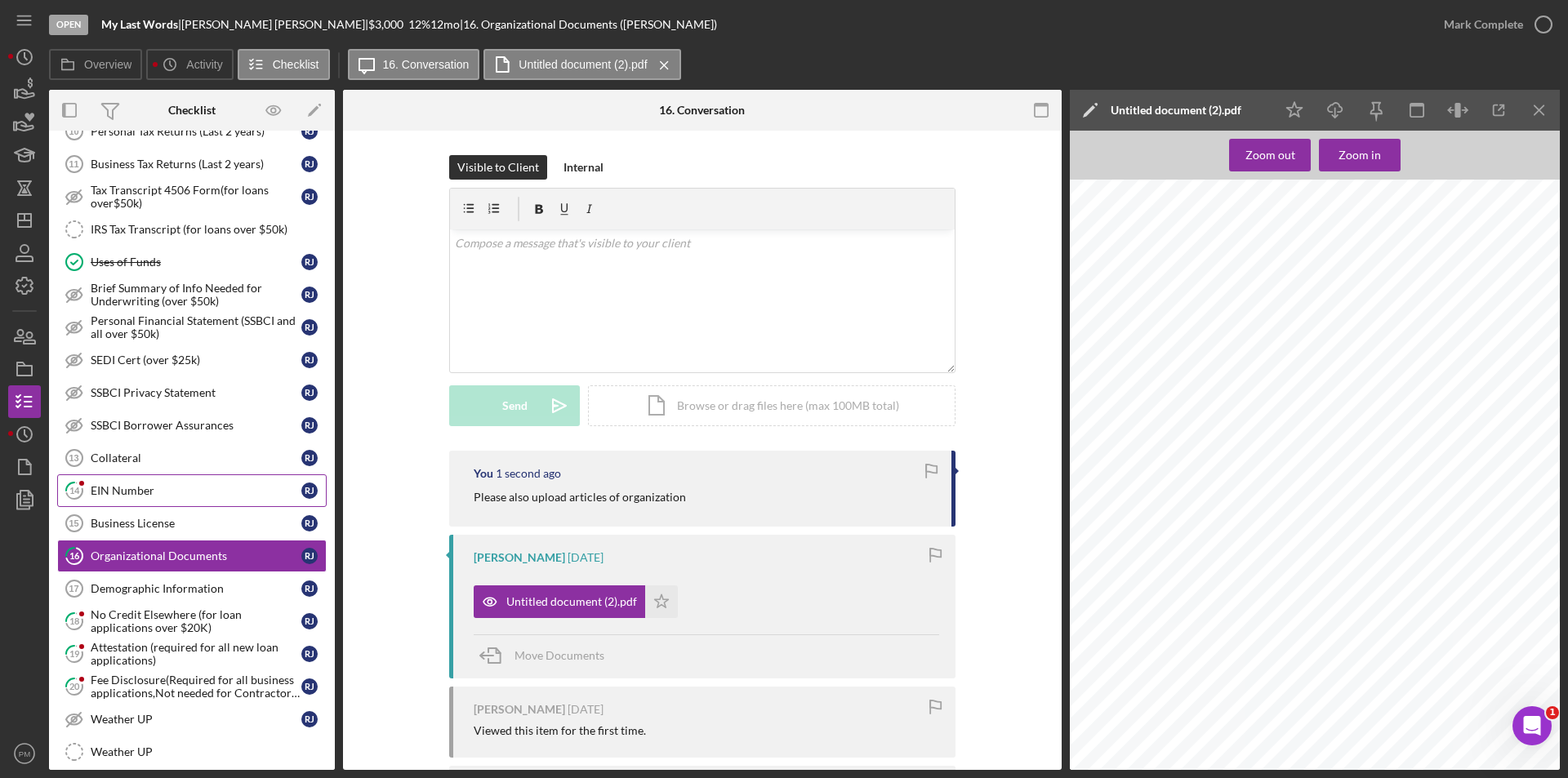
click at [147, 495] on div "EIN Number" at bounding box center [196, 491] width 211 height 13
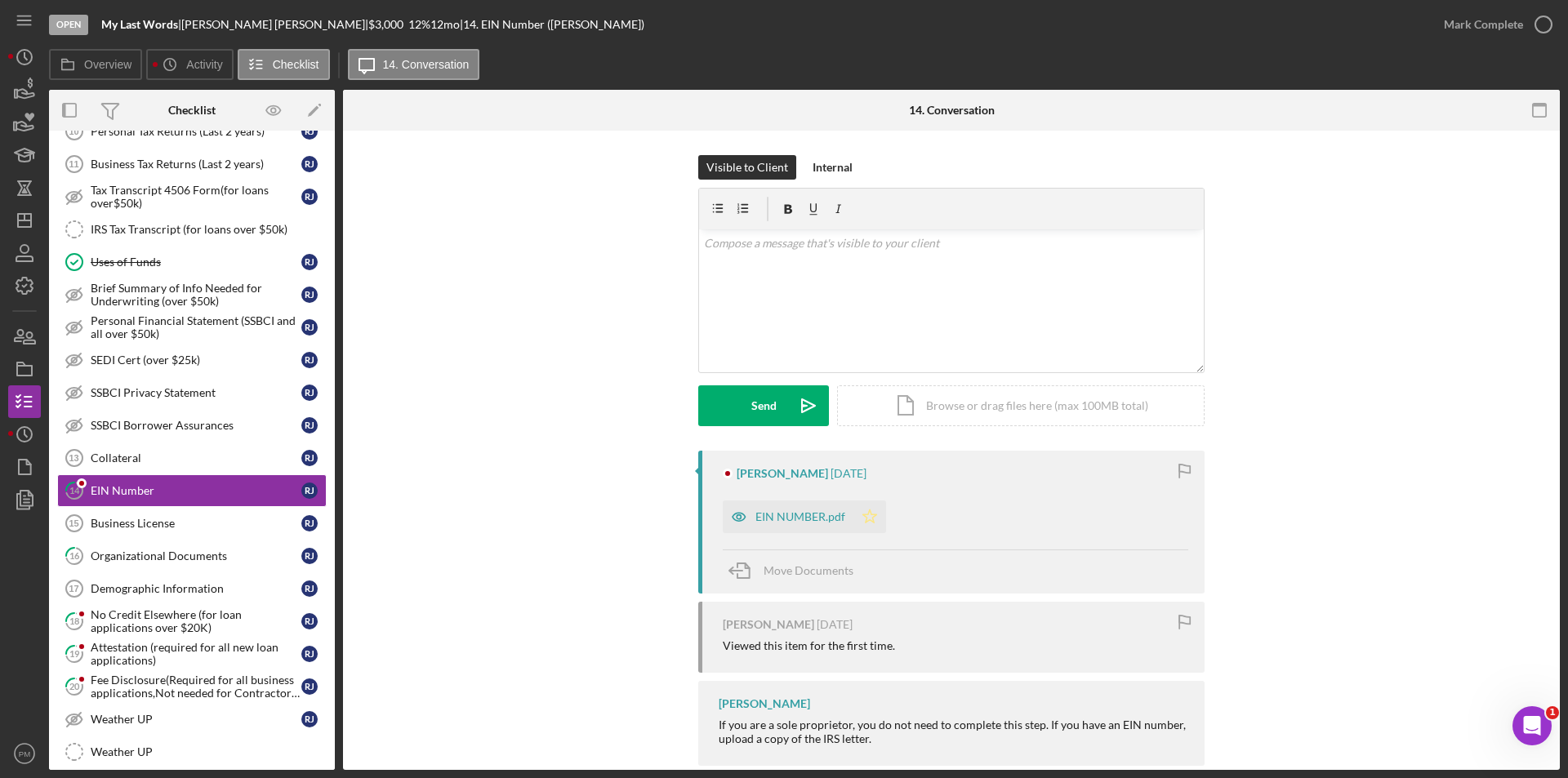
click at [863, 515] on polygon "button" at bounding box center [870, 516] width 14 height 13
click at [1505, 42] on div "Mark Complete" at bounding box center [1493, 24] width 132 height 49
click at [1506, 26] on div "Mark Complete" at bounding box center [1483, 24] width 80 height 33
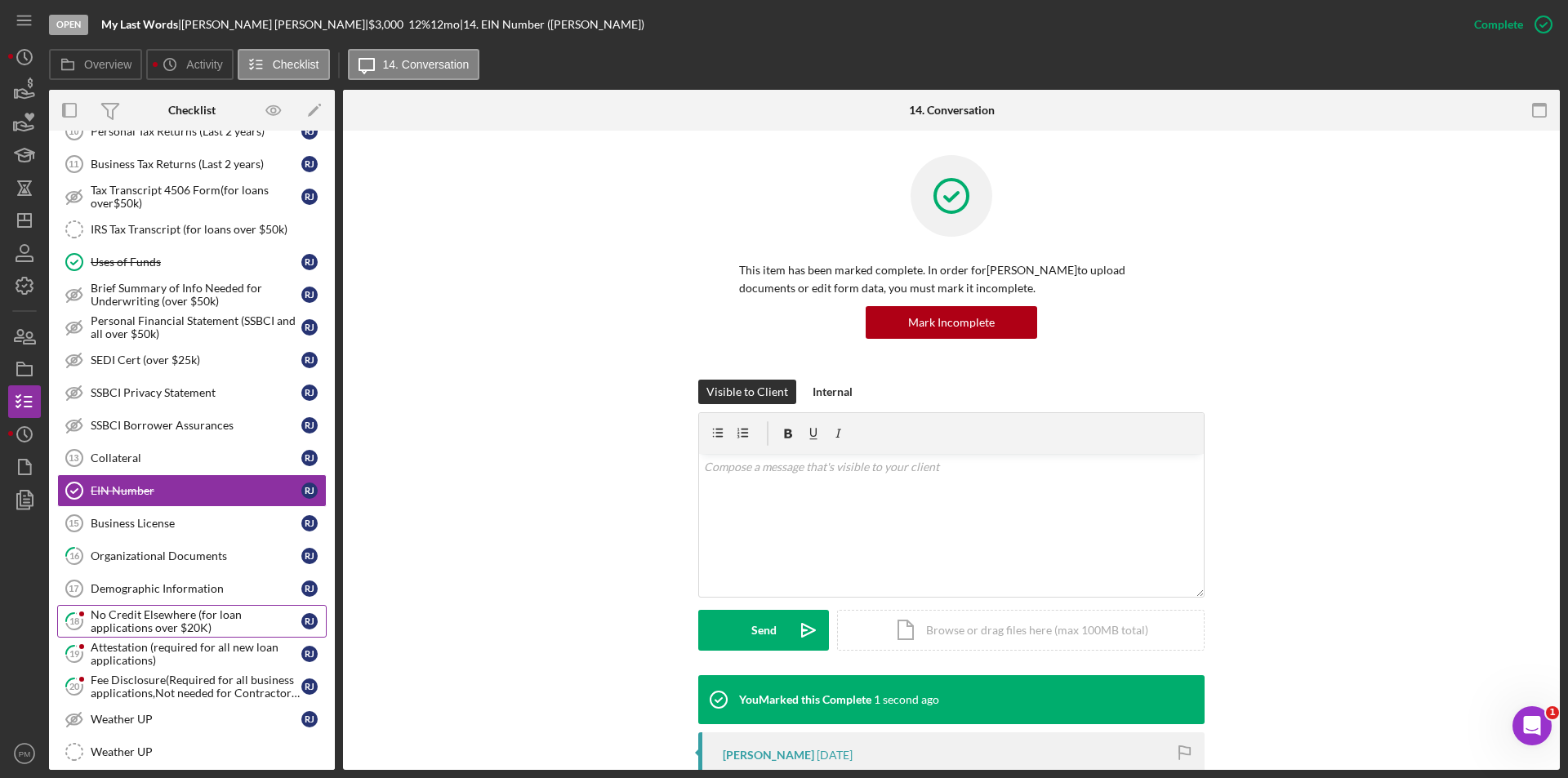
click at [139, 624] on div "No Credit Elsewhere (for loan applications over $20K)" at bounding box center [196, 622] width 211 height 26
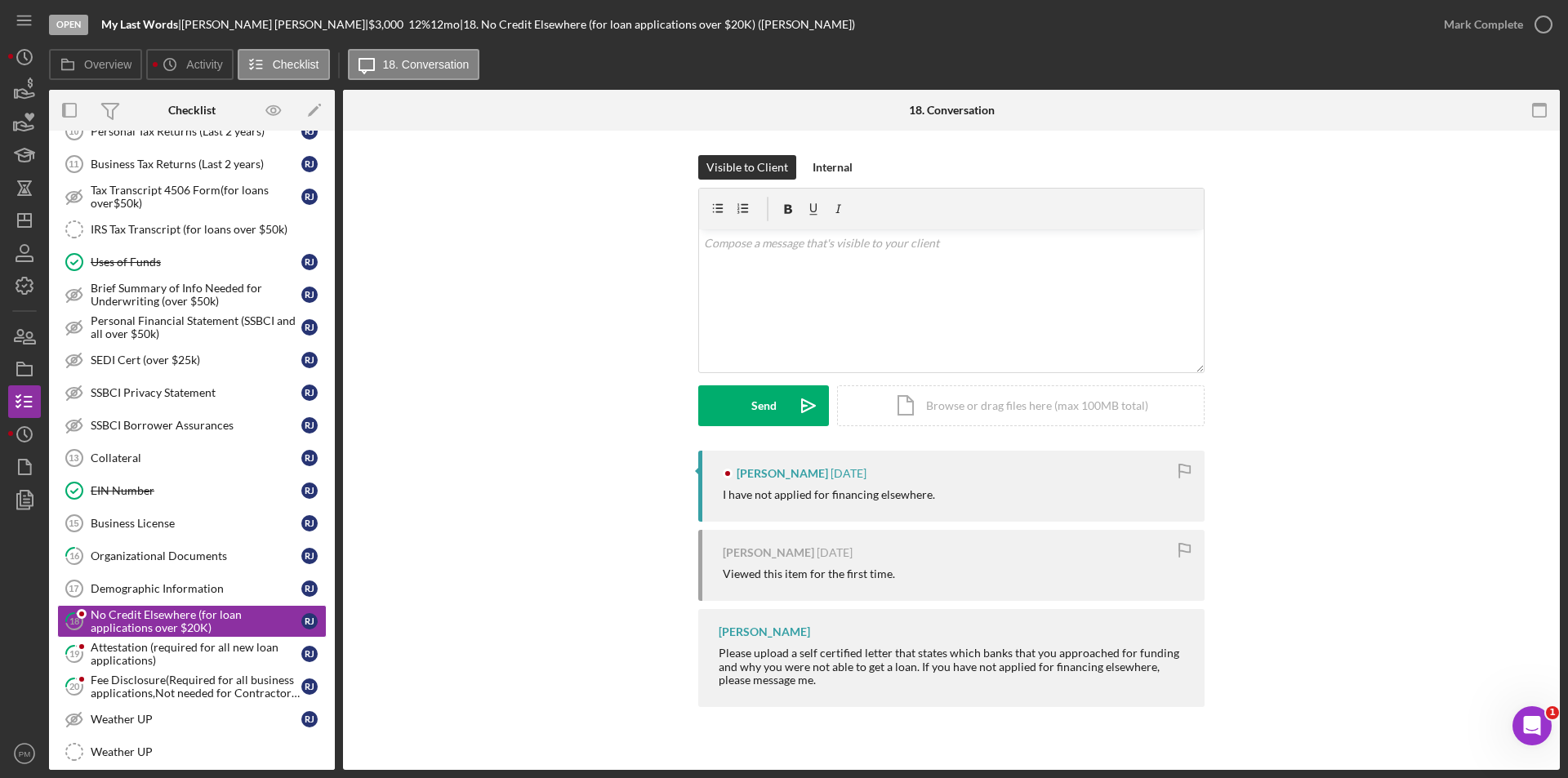
click at [1541, 7] on div "Mark Complete" at bounding box center [1493, 24] width 132 height 49
click at [1538, 16] on icon "button" at bounding box center [1544, 24] width 41 height 41
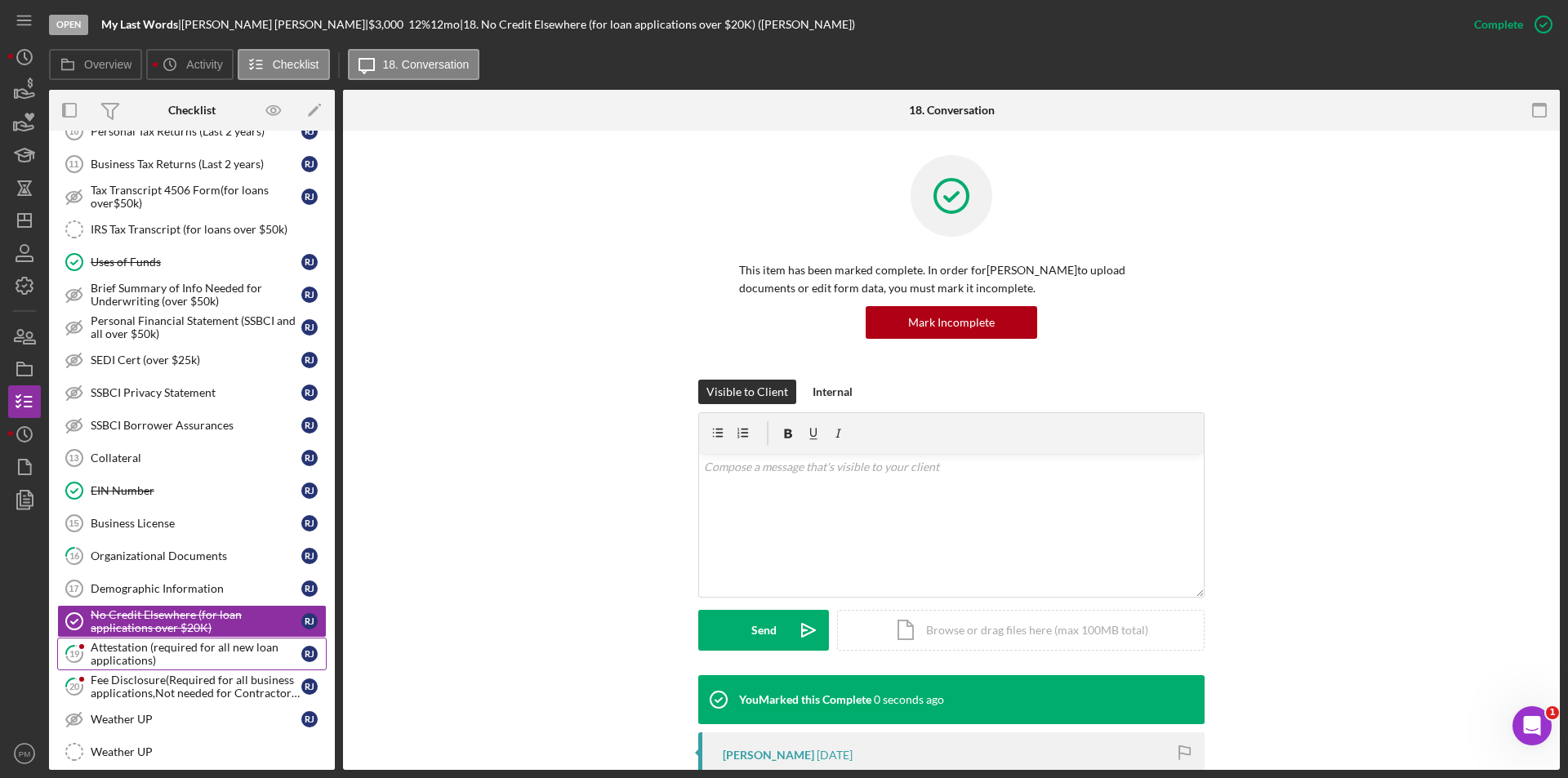
drag, startPoint x: 108, startPoint y: 661, endPoint x: 99, endPoint y: 662, distance: 9.1
click at [108, 660] on div "Attestation (required for all new loan applications)" at bounding box center [196, 654] width 211 height 26
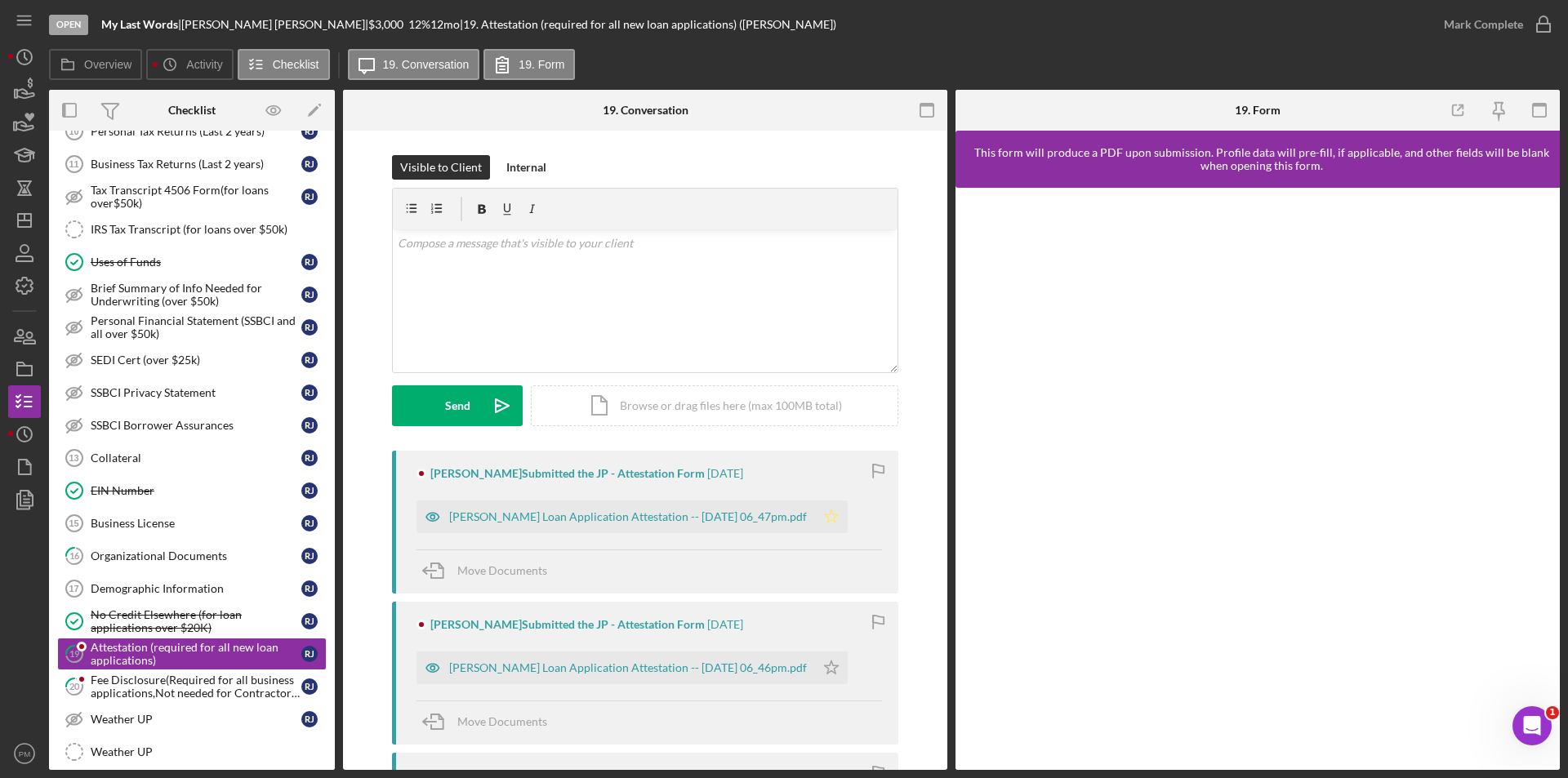
click at [845, 519] on icon "Icon/Star" at bounding box center [831, 517] width 33 height 33
click at [1470, 27] on div "Mark Complete" at bounding box center [1483, 24] width 80 height 33
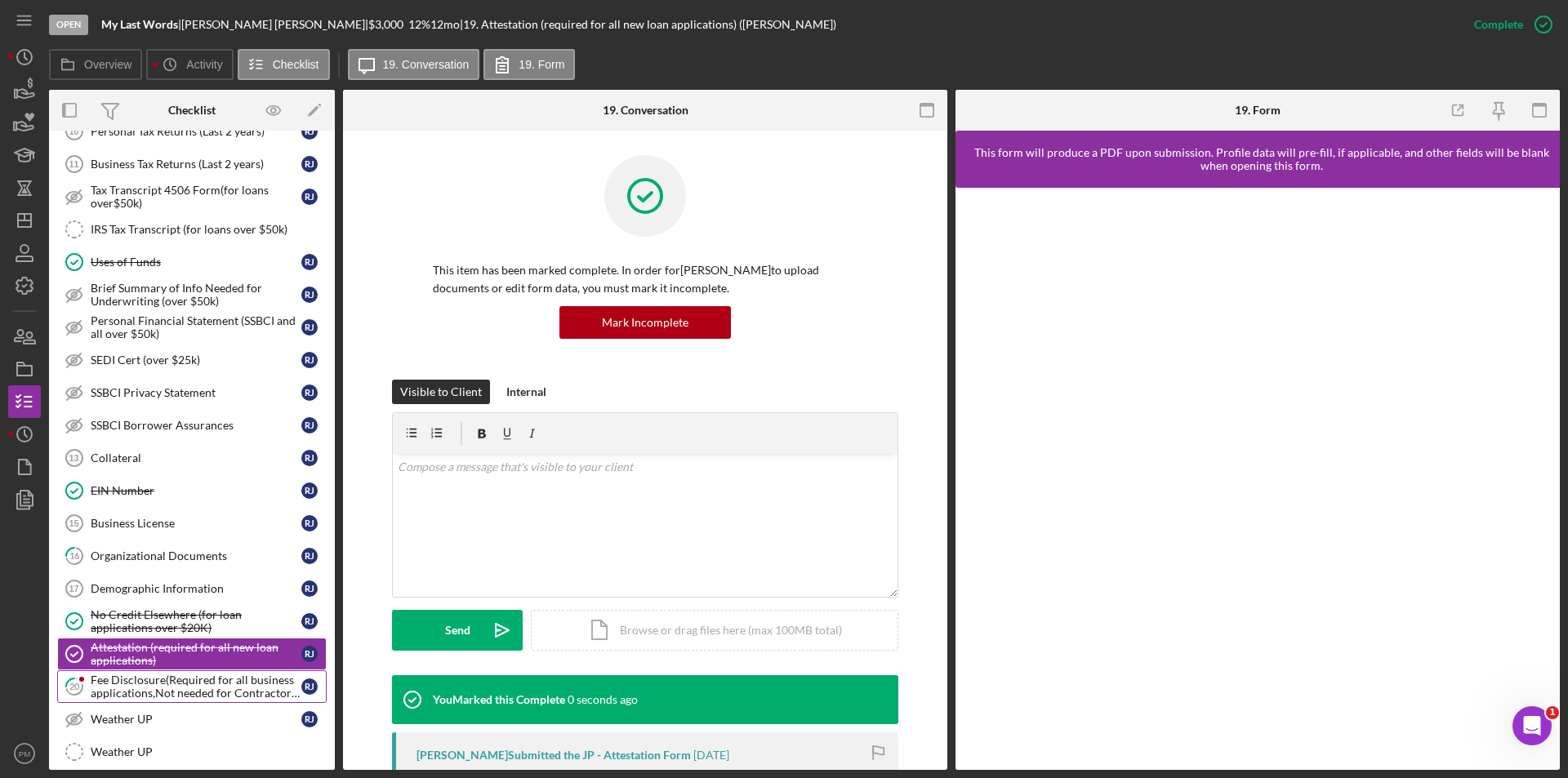
click at [161, 689] on div "Fee Disclosure(Required for all business applications,Not needed for Contractor…" at bounding box center [196, 687] width 211 height 26
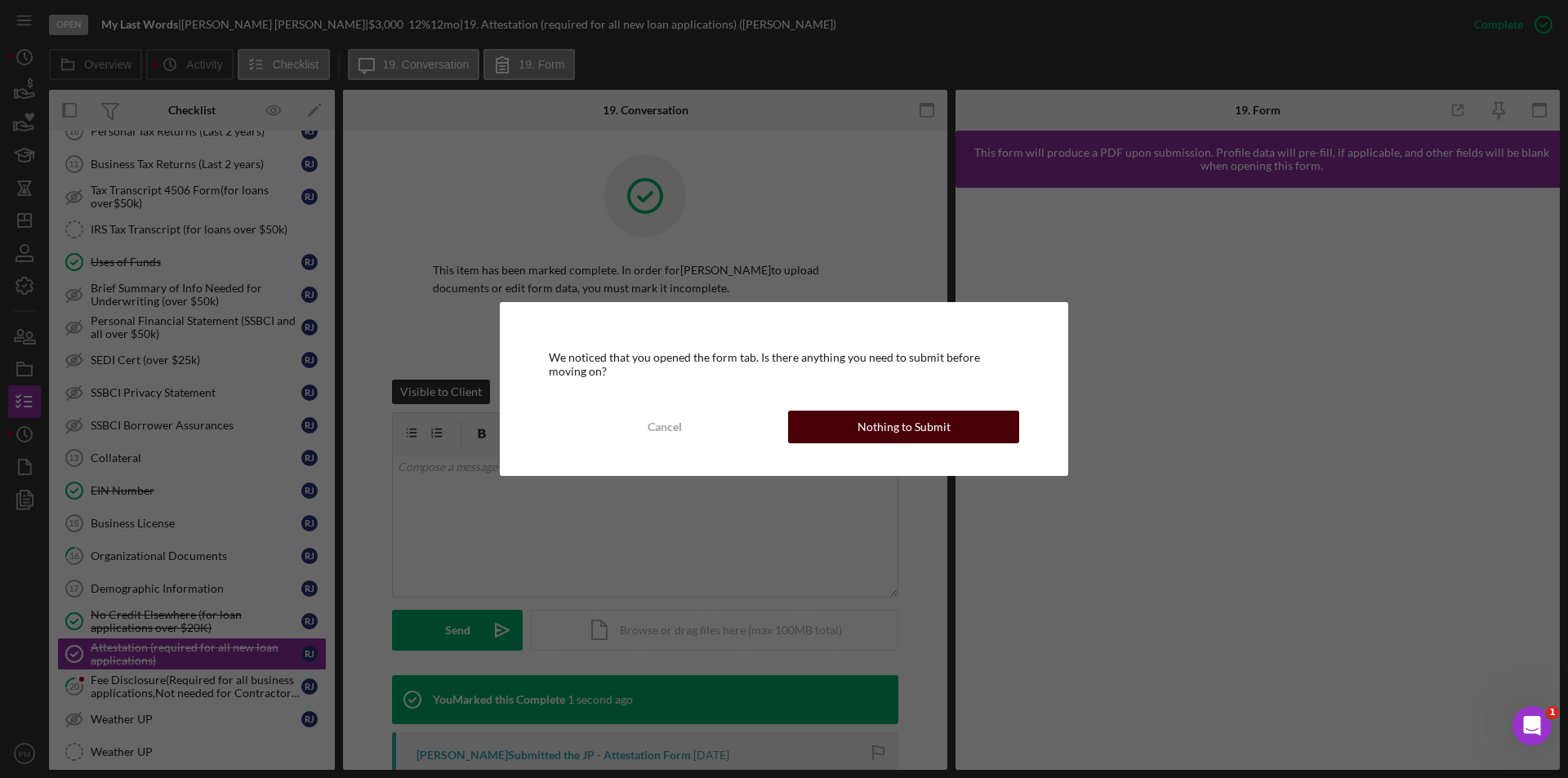
click at [877, 437] on div "Nothing to Submit" at bounding box center [903, 427] width 93 height 33
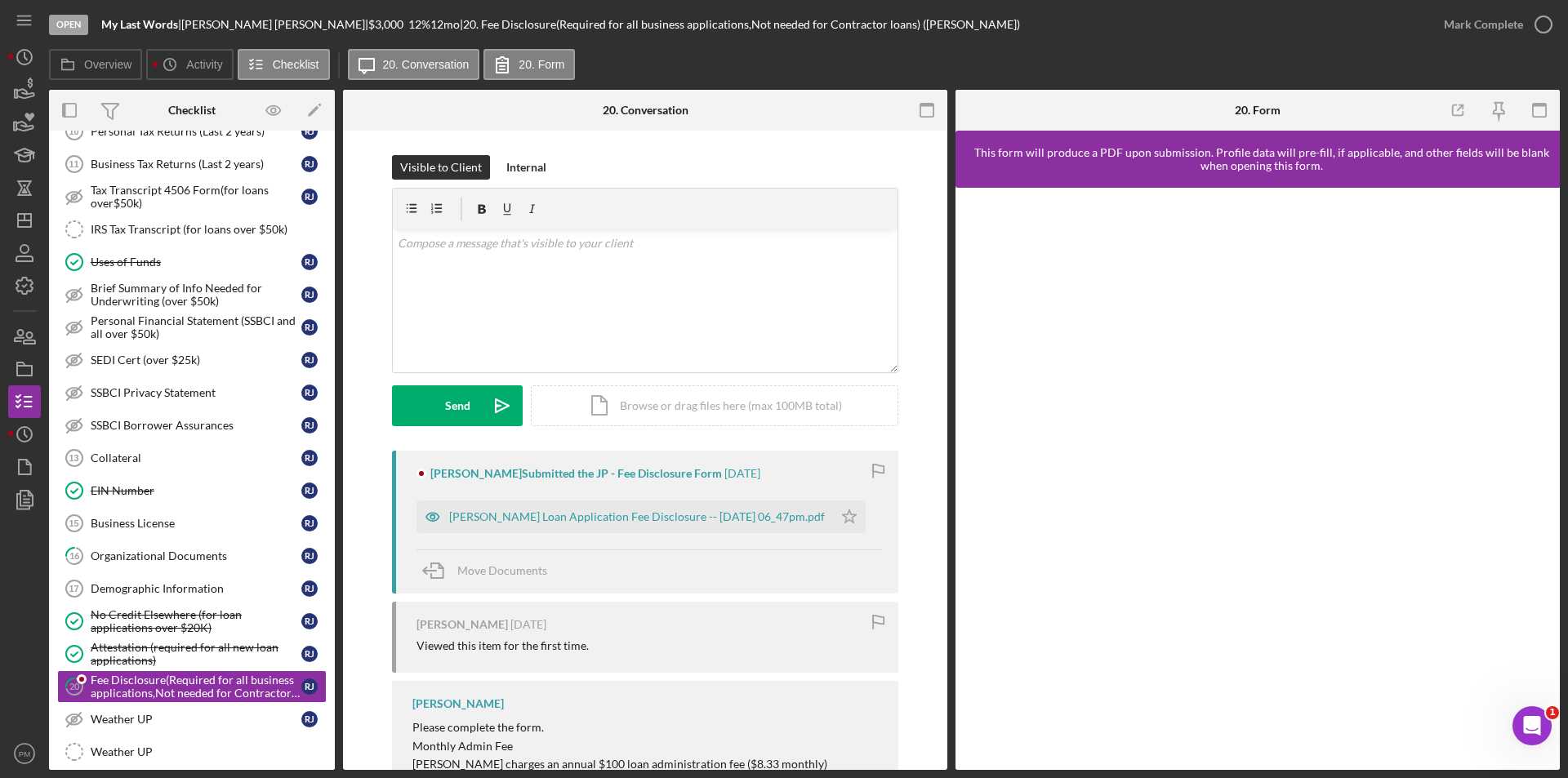
scroll to position [75, 0]
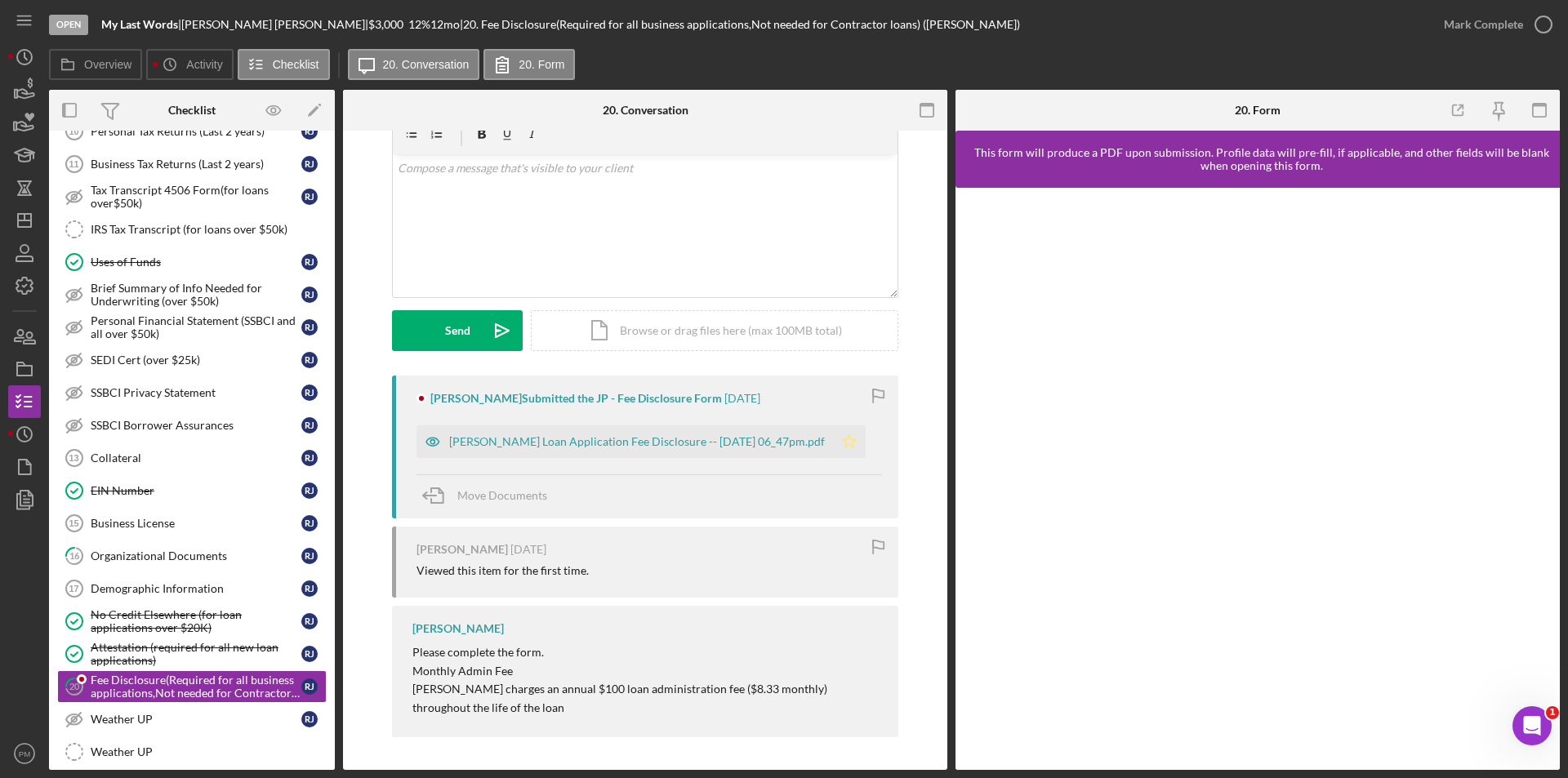
click at [852, 428] on icon "Icon/Star" at bounding box center [849, 441] width 33 height 33
click at [1456, 15] on div "Mark Complete" at bounding box center [1483, 24] width 80 height 33
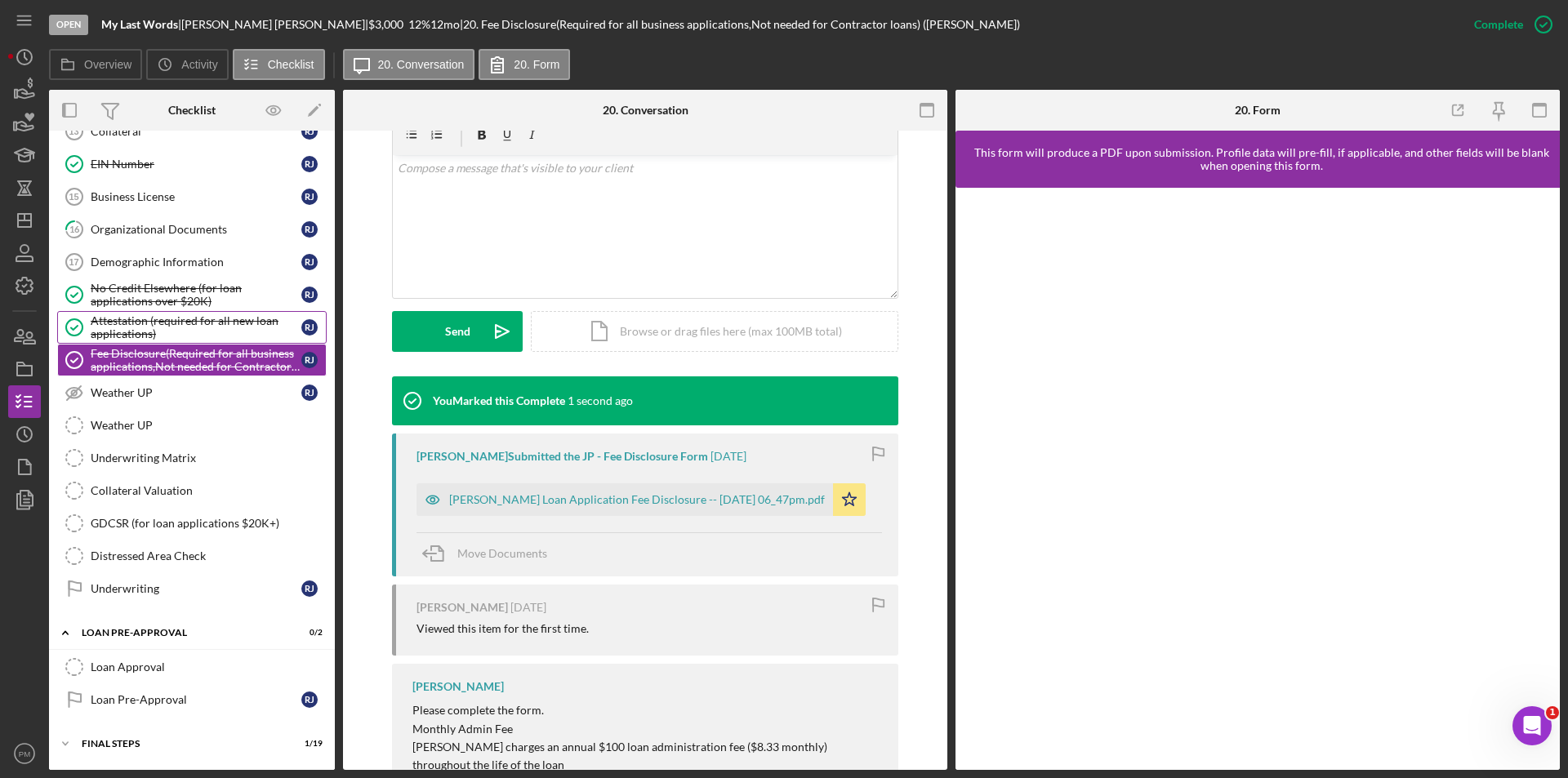
scroll to position [327, 0]
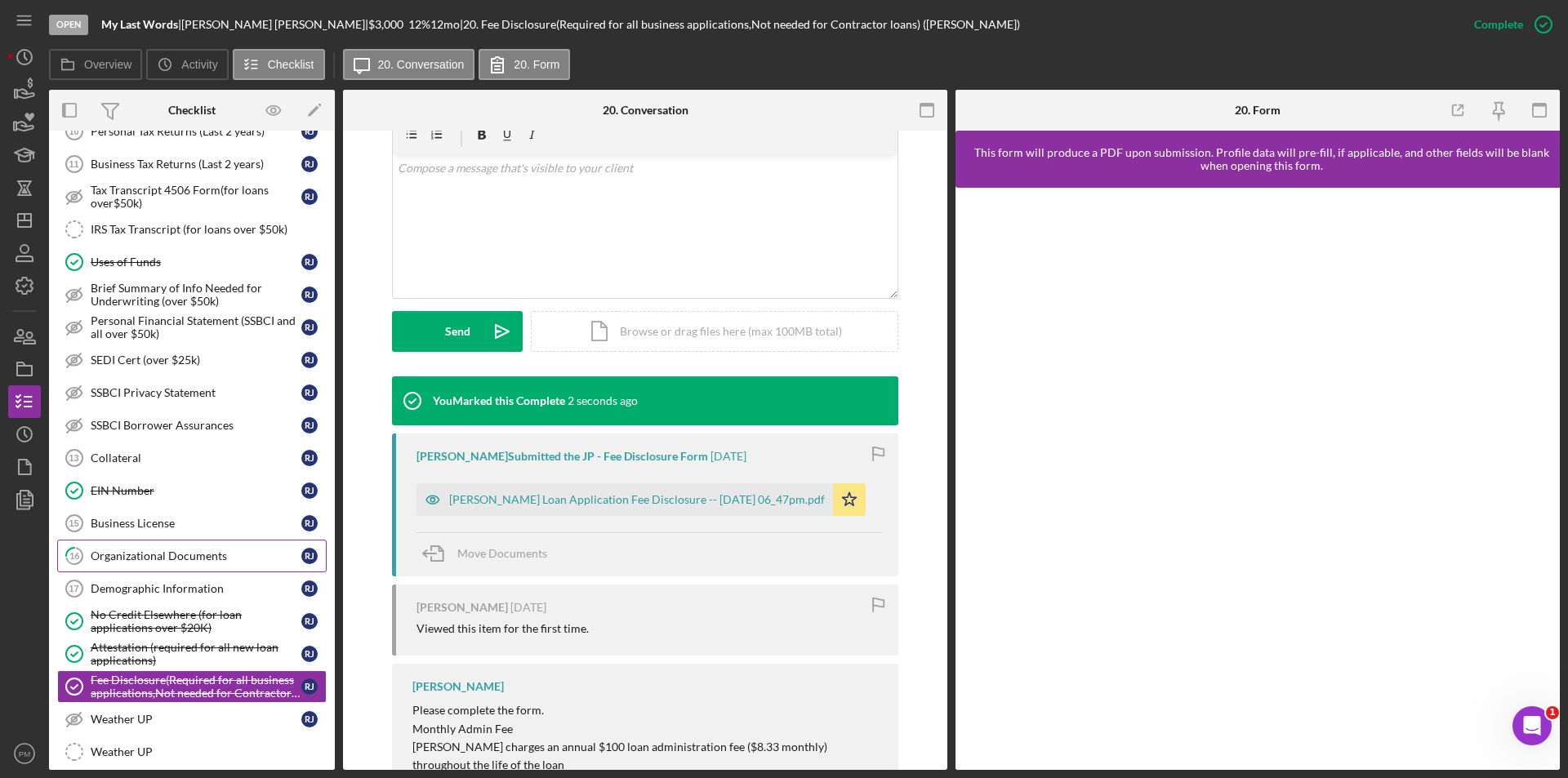
click at [149, 558] on div "Organizational Documents" at bounding box center [196, 556] width 211 height 13
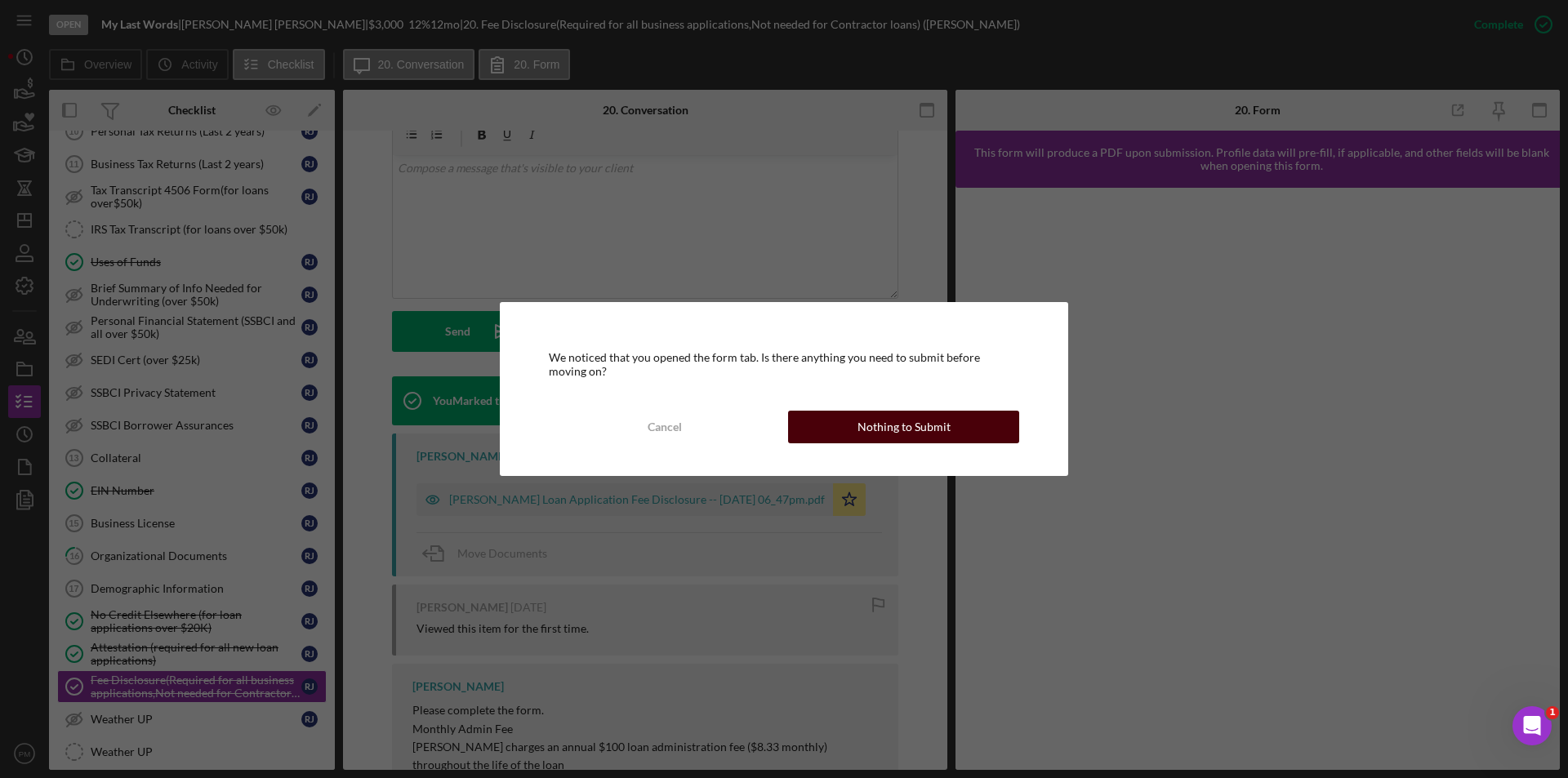
click at [816, 425] on button "Nothing to Submit" at bounding box center [903, 427] width 231 height 33
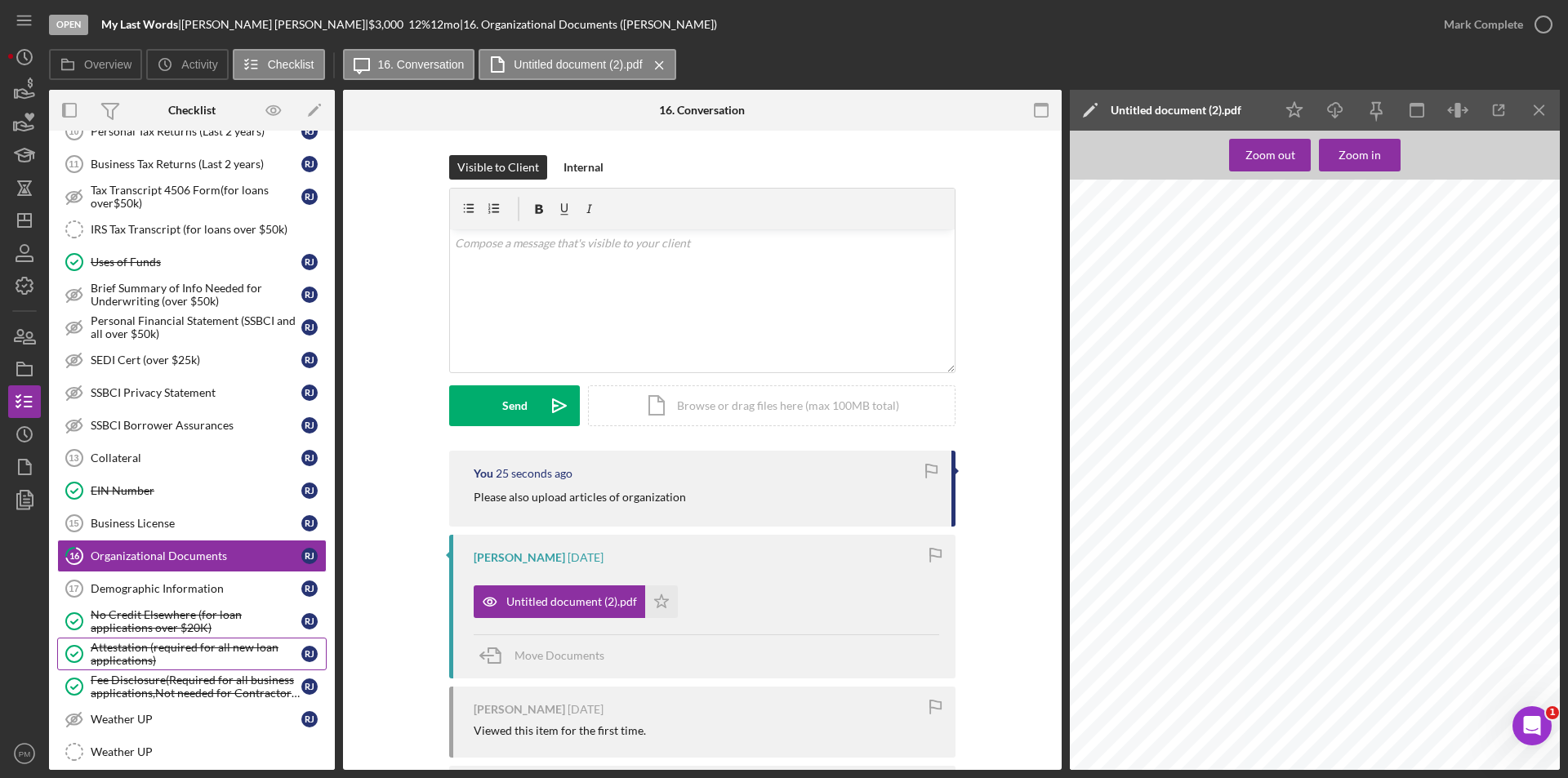
click at [170, 648] on div "Attestation (required for all new loan applications)" at bounding box center [196, 654] width 211 height 26
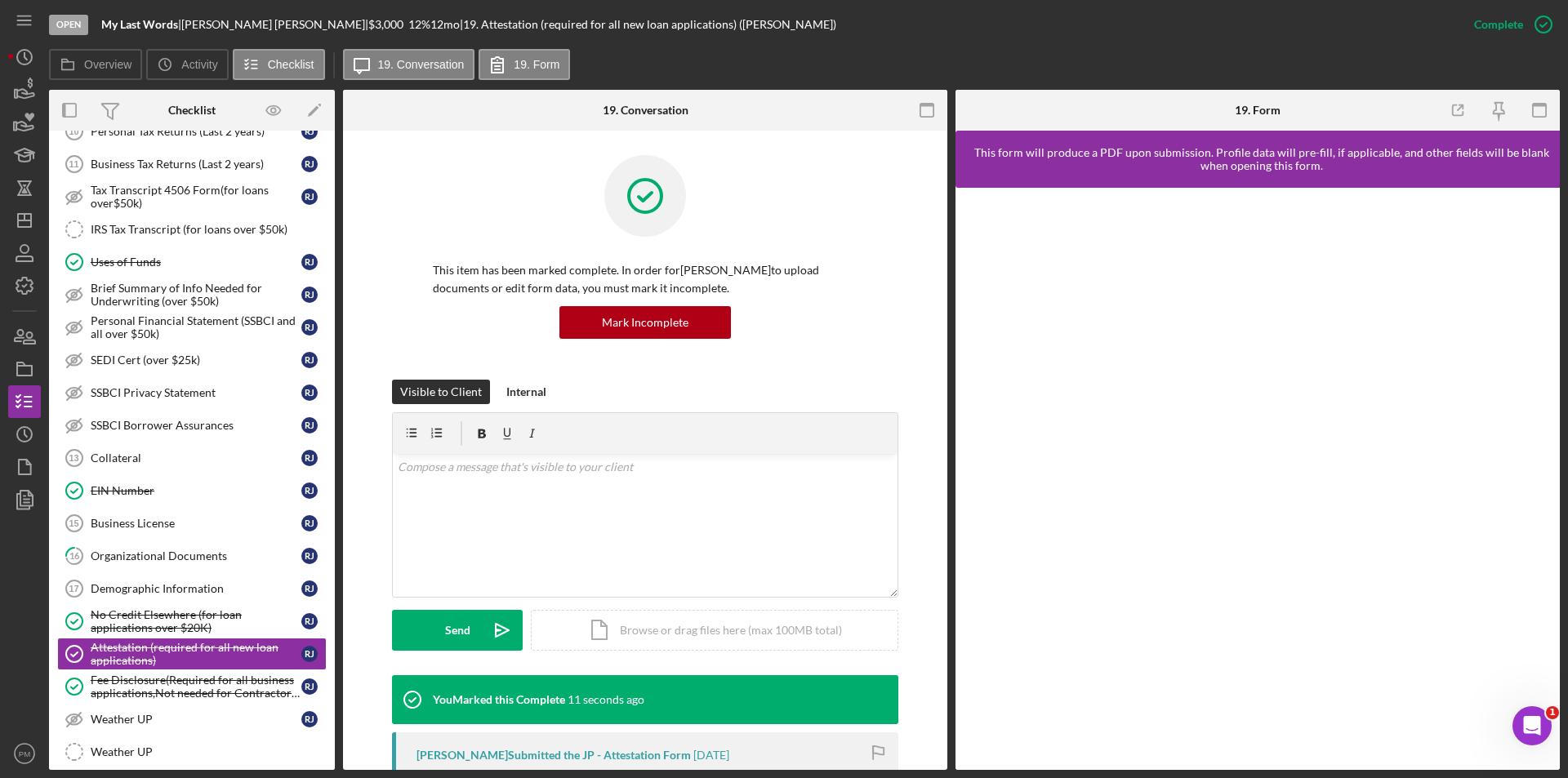
scroll to position [245, 0]
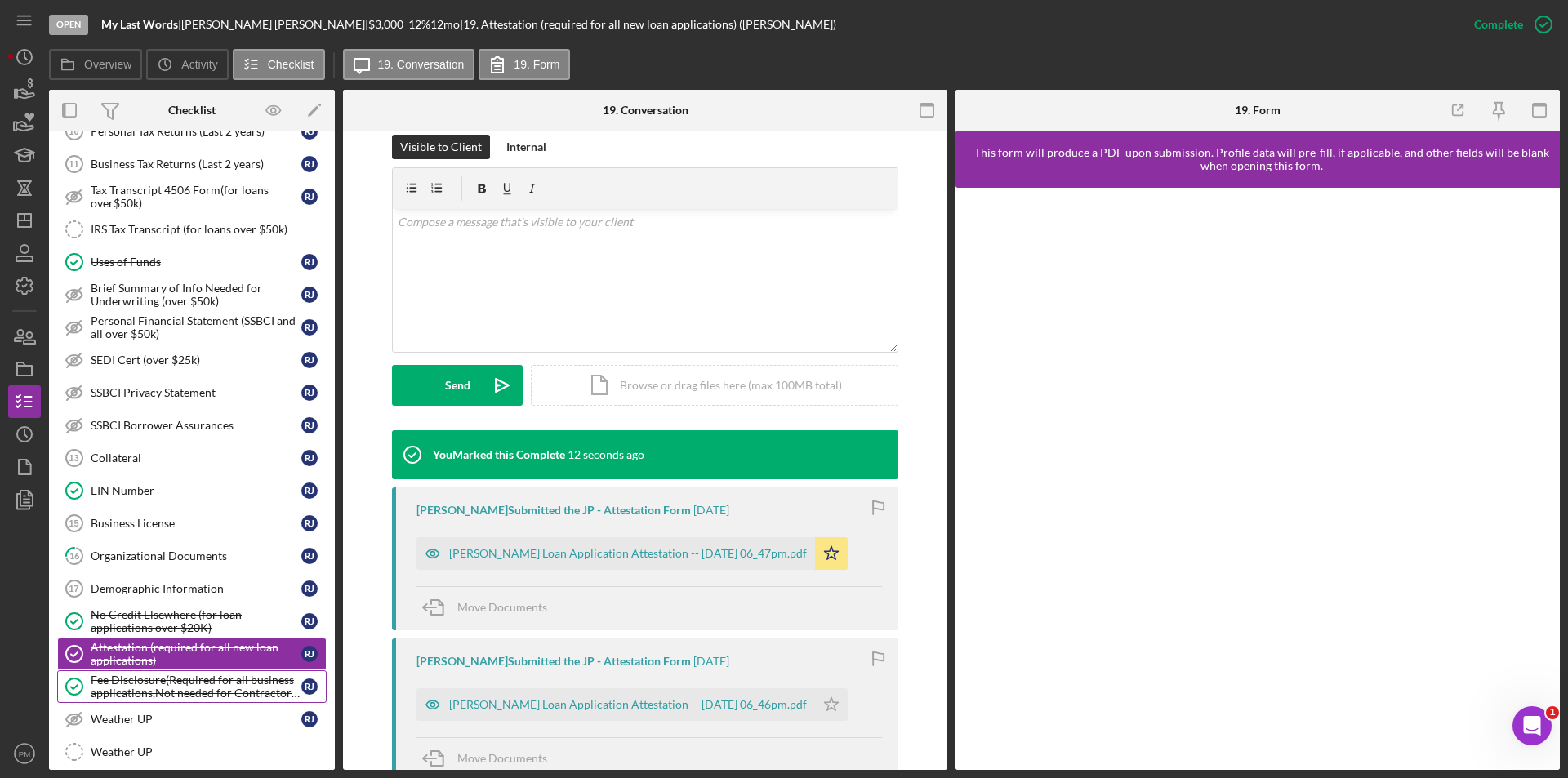
click at [193, 689] on div "Fee Disclosure(Required for all business applications,Not needed for Contractor…" at bounding box center [196, 687] width 211 height 26
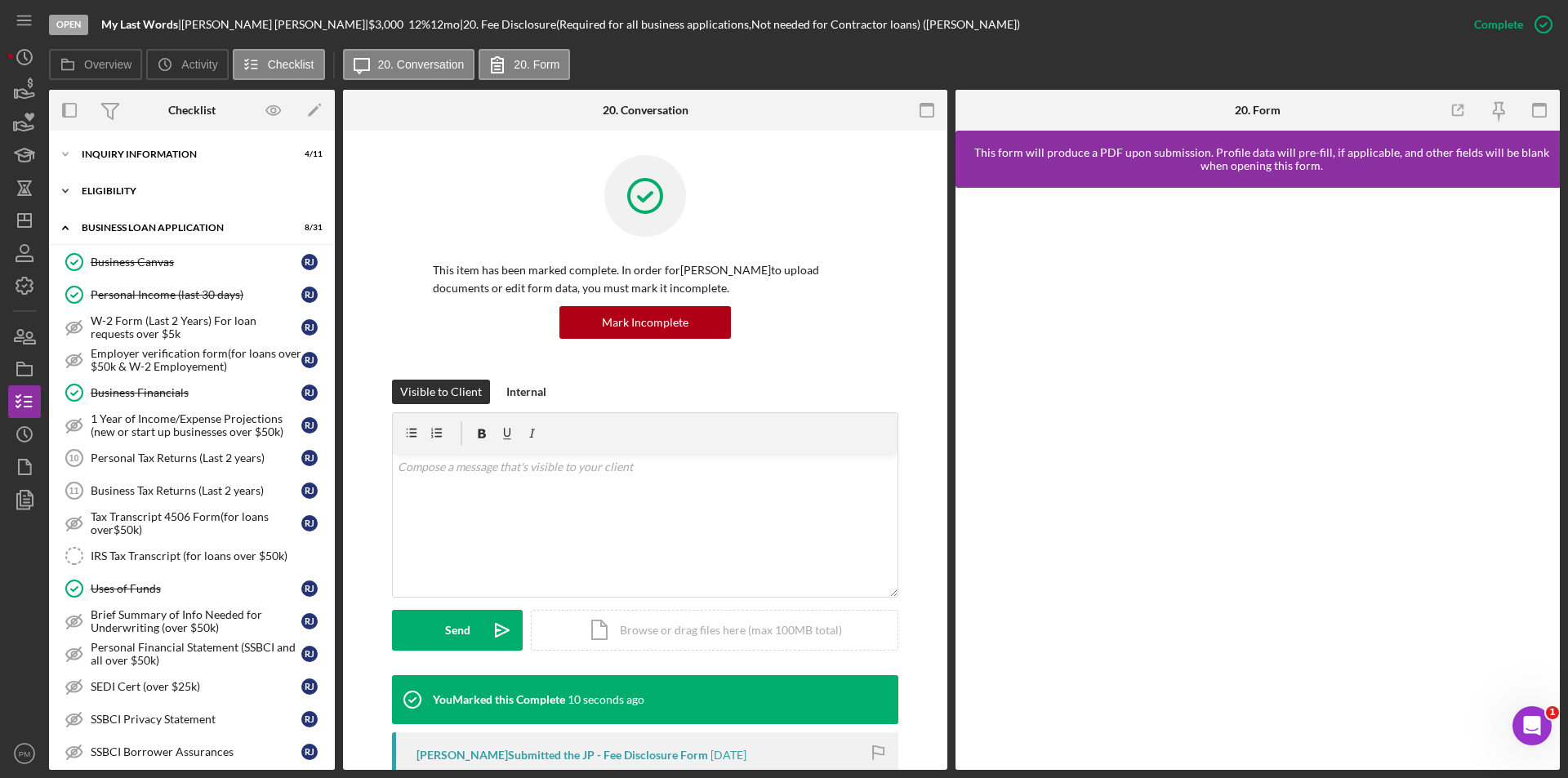
click at [152, 198] on div "Icon/Expander ELIGIBILITY 0 / 4" at bounding box center [191, 191] width 286 height 33
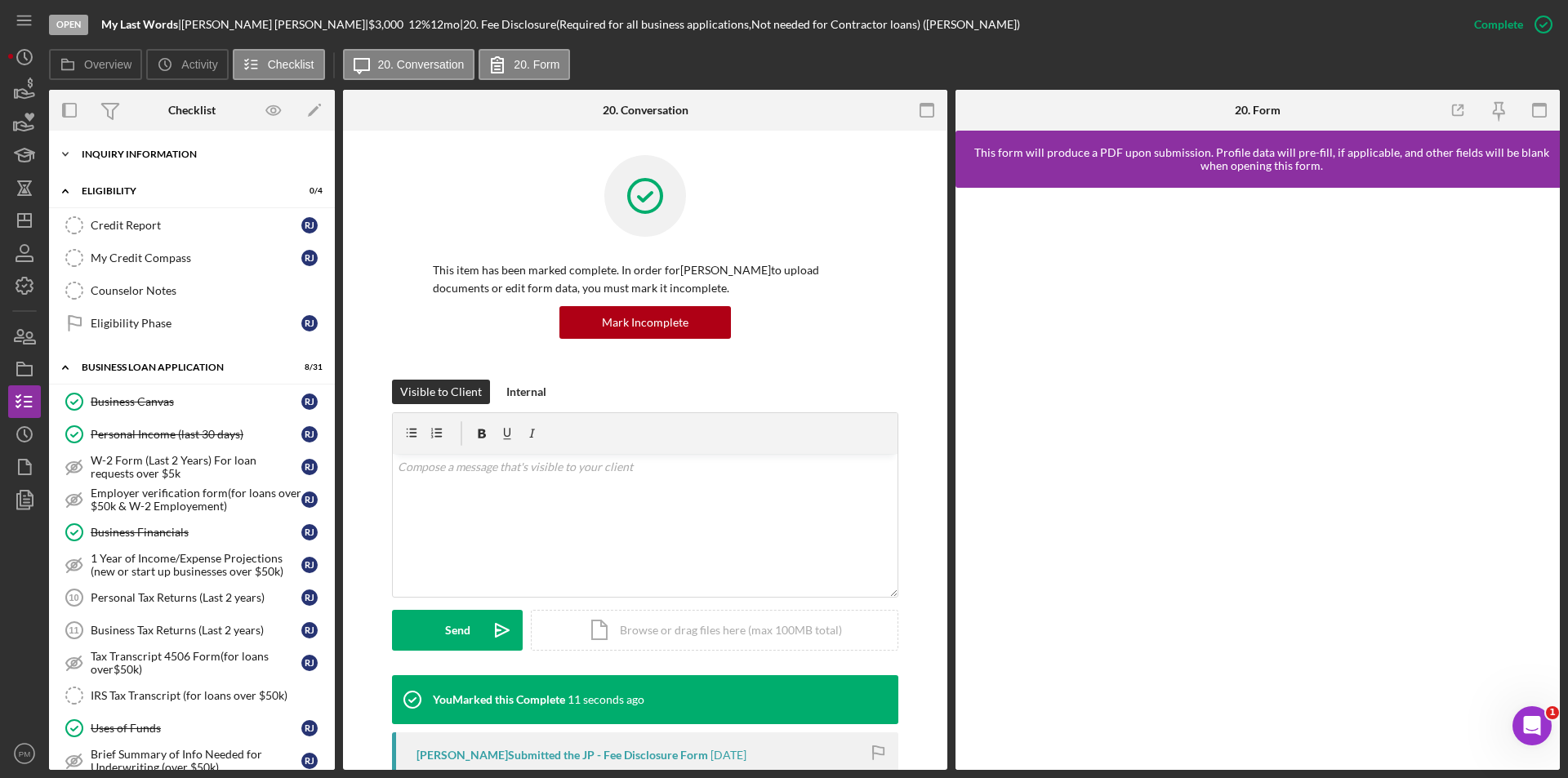
click at [142, 146] on div "Icon/Expander INQUIRY INFORMATION 4 / 11" at bounding box center [191, 154] width 286 height 33
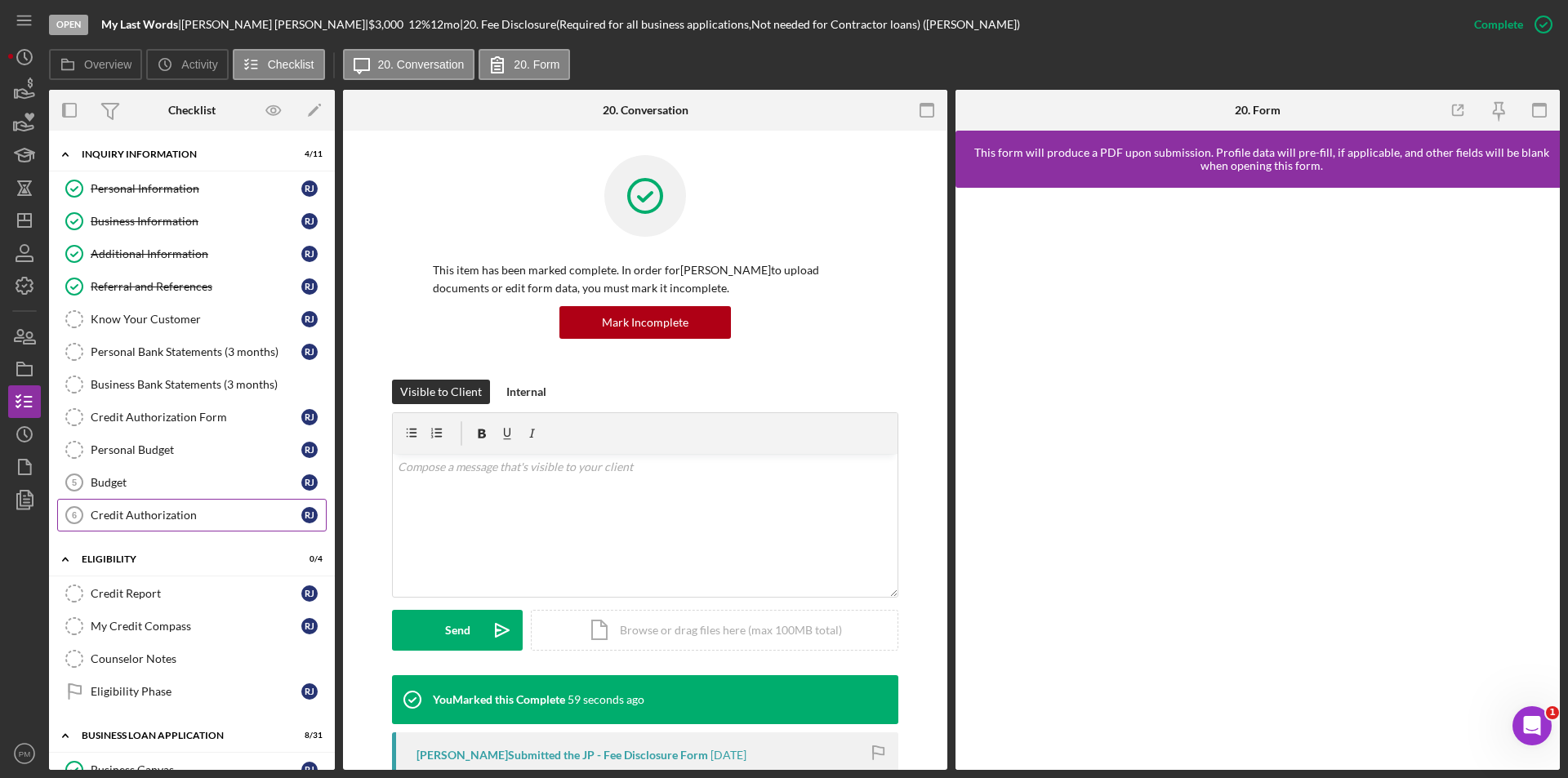
drag, startPoint x: 208, startPoint y: 508, endPoint x: 223, endPoint y: 521, distance: 19.8
click at [208, 508] on div "Credit Authorization" at bounding box center [196, 515] width 211 height 13
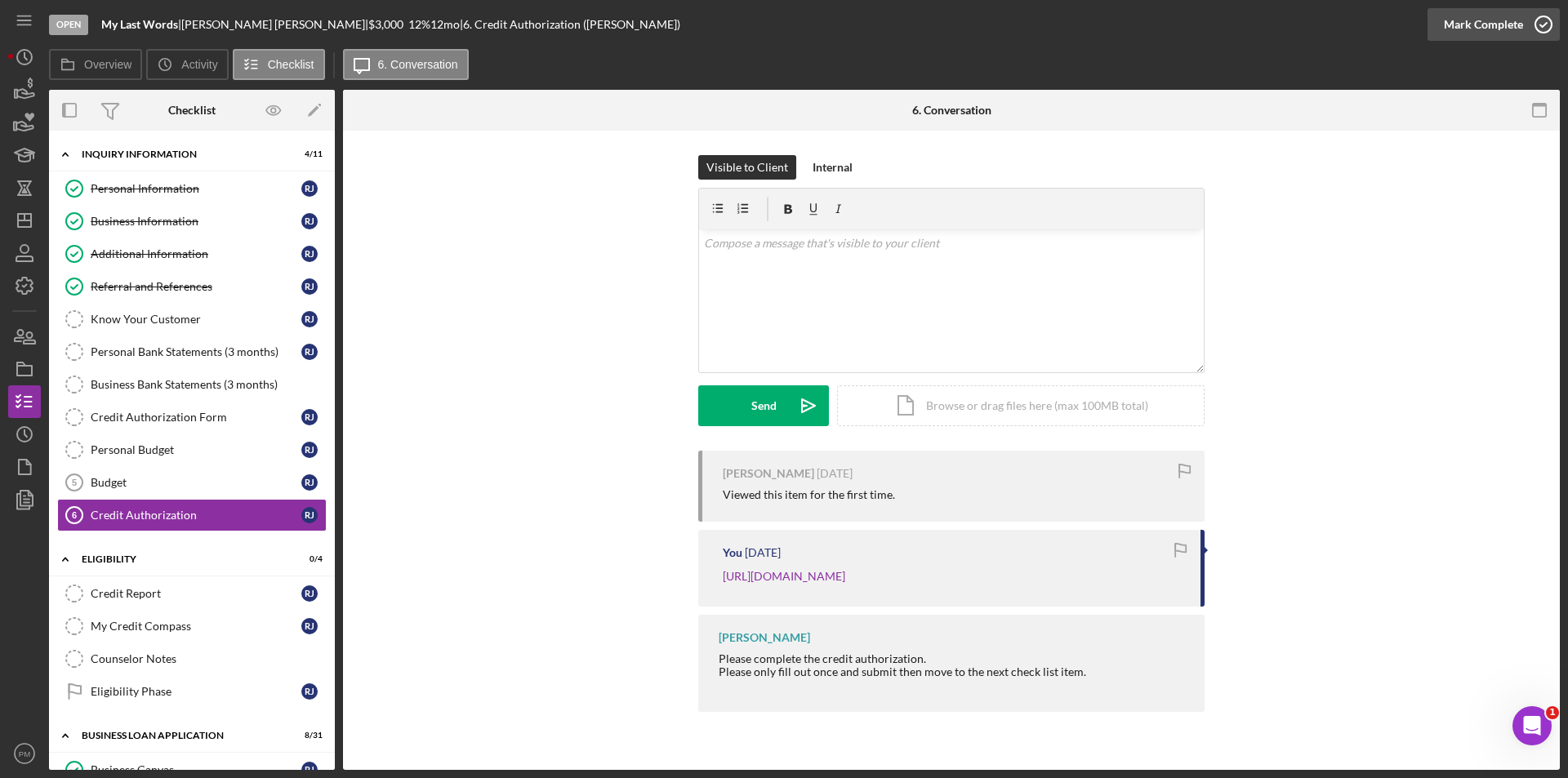
click at [1487, 11] on div "Mark Complete" at bounding box center [1483, 24] width 80 height 33
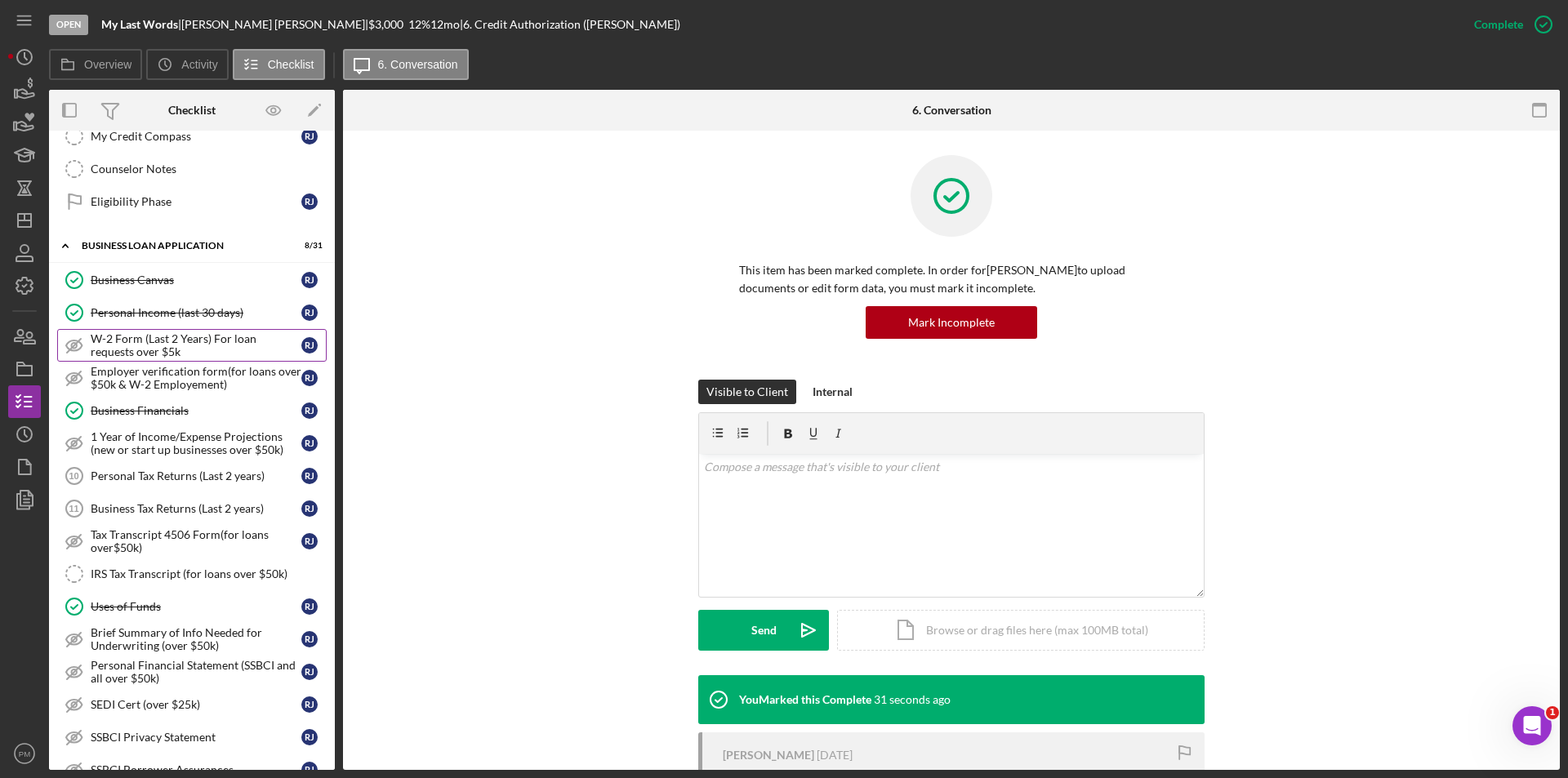
scroll to position [572, 0]
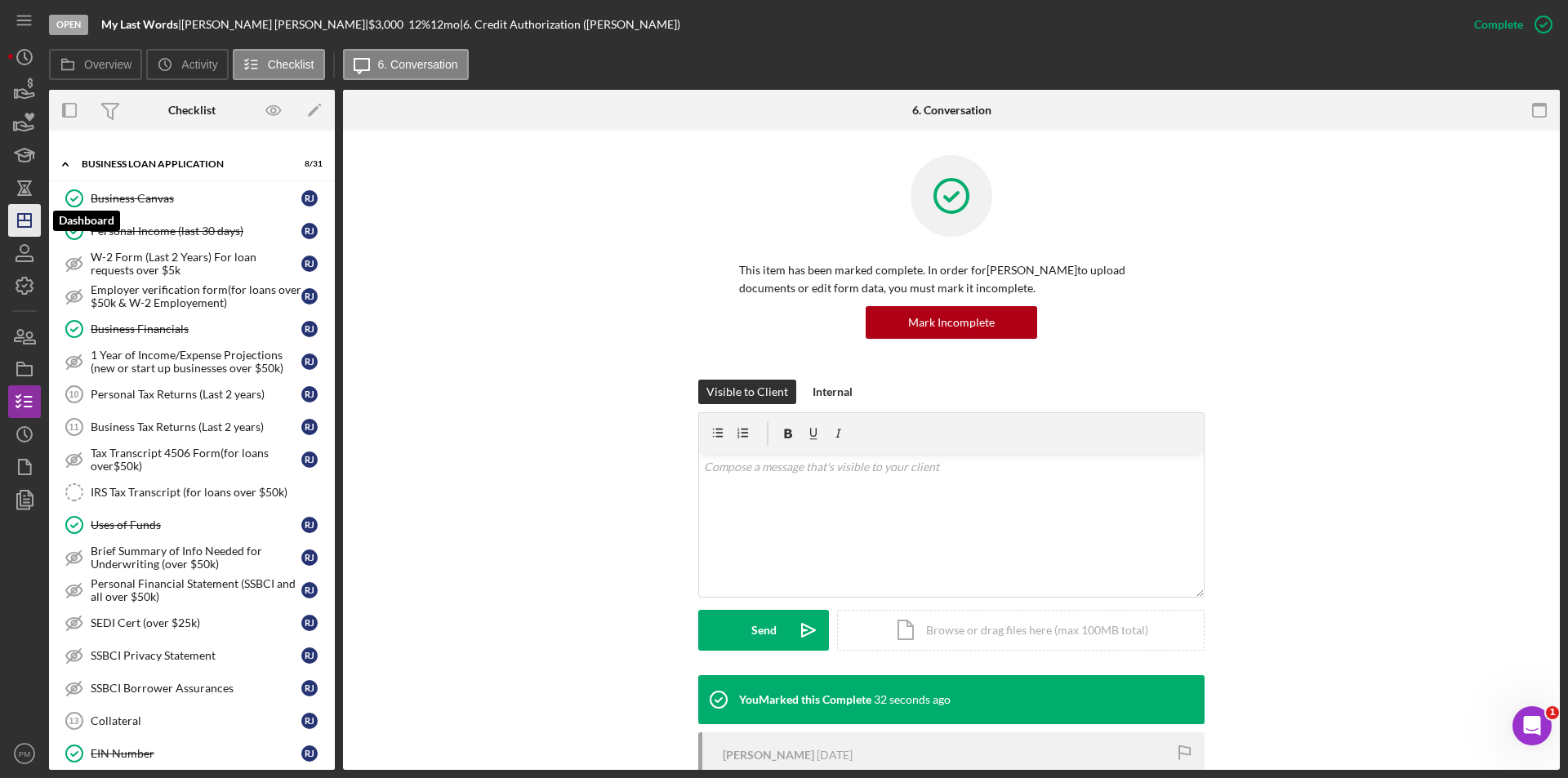
click at [28, 225] on icon "Icon/Dashboard" at bounding box center [24, 221] width 41 height 41
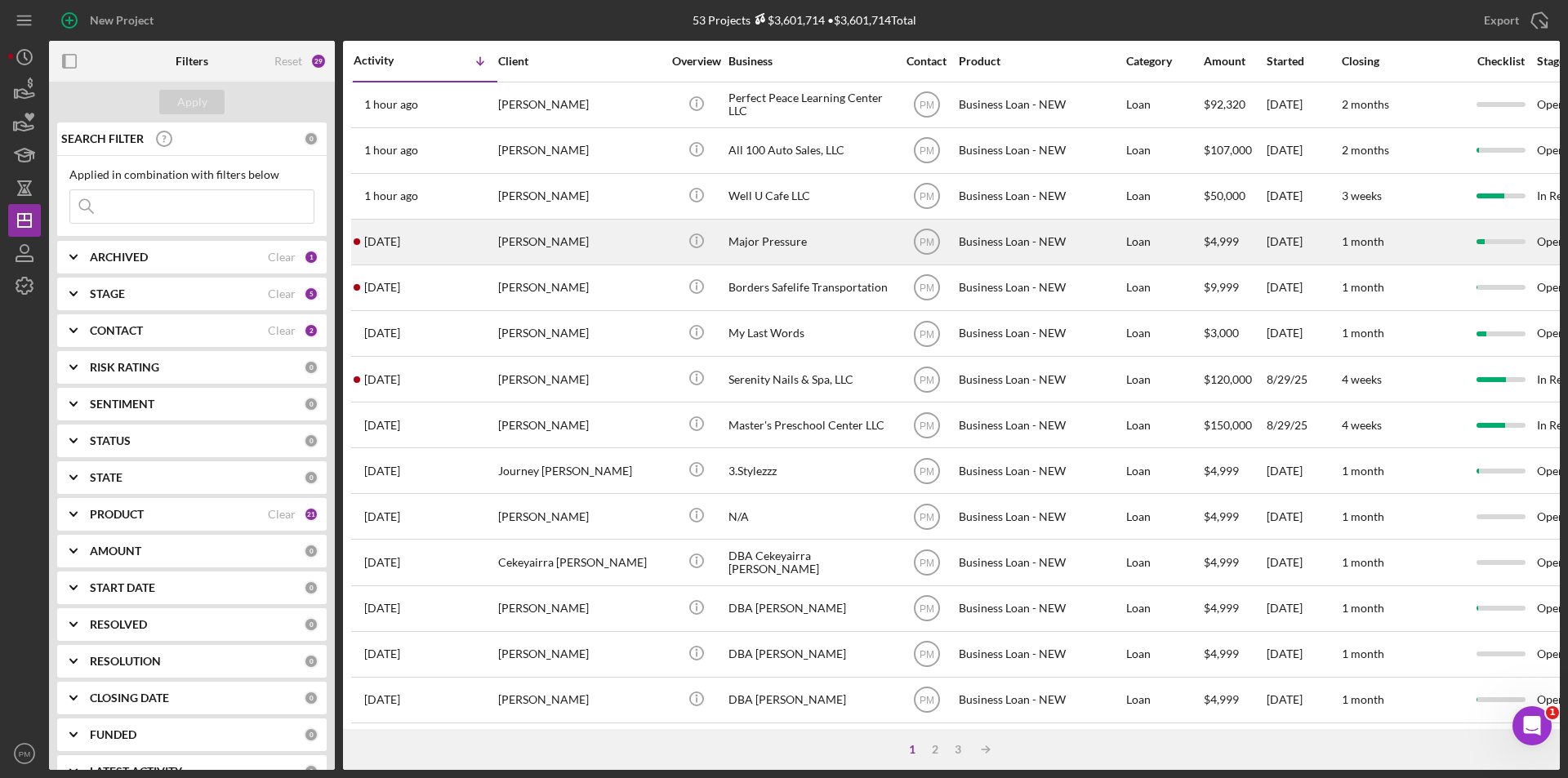
click at [547, 248] on div "[PERSON_NAME]" at bounding box center [579, 242] width 163 height 43
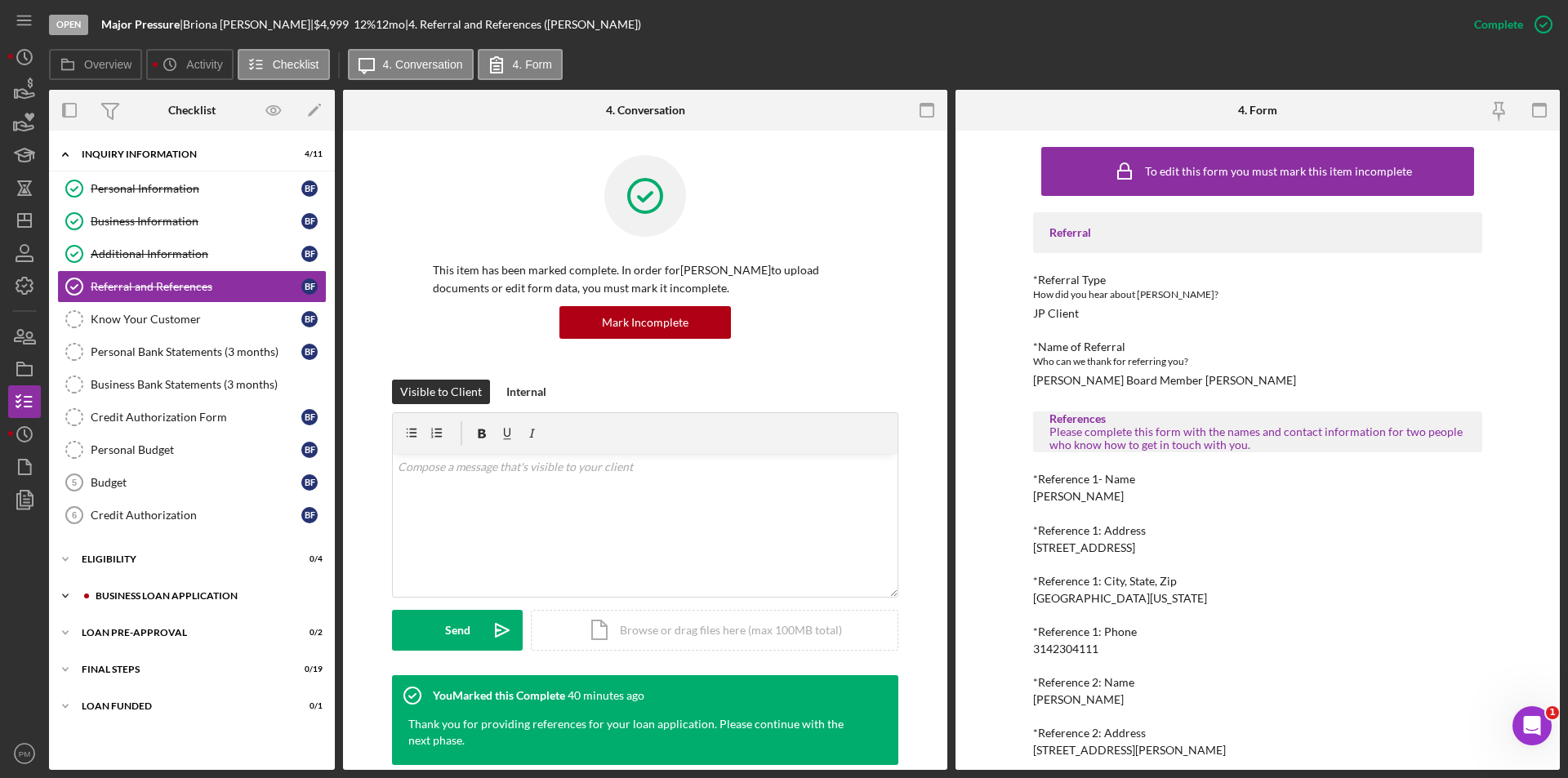
click at [163, 605] on div "Icon/Expander BUSINESS LOAN APPLICATION 8 / 31" at bounding box center [191, 595] width 286 height 33
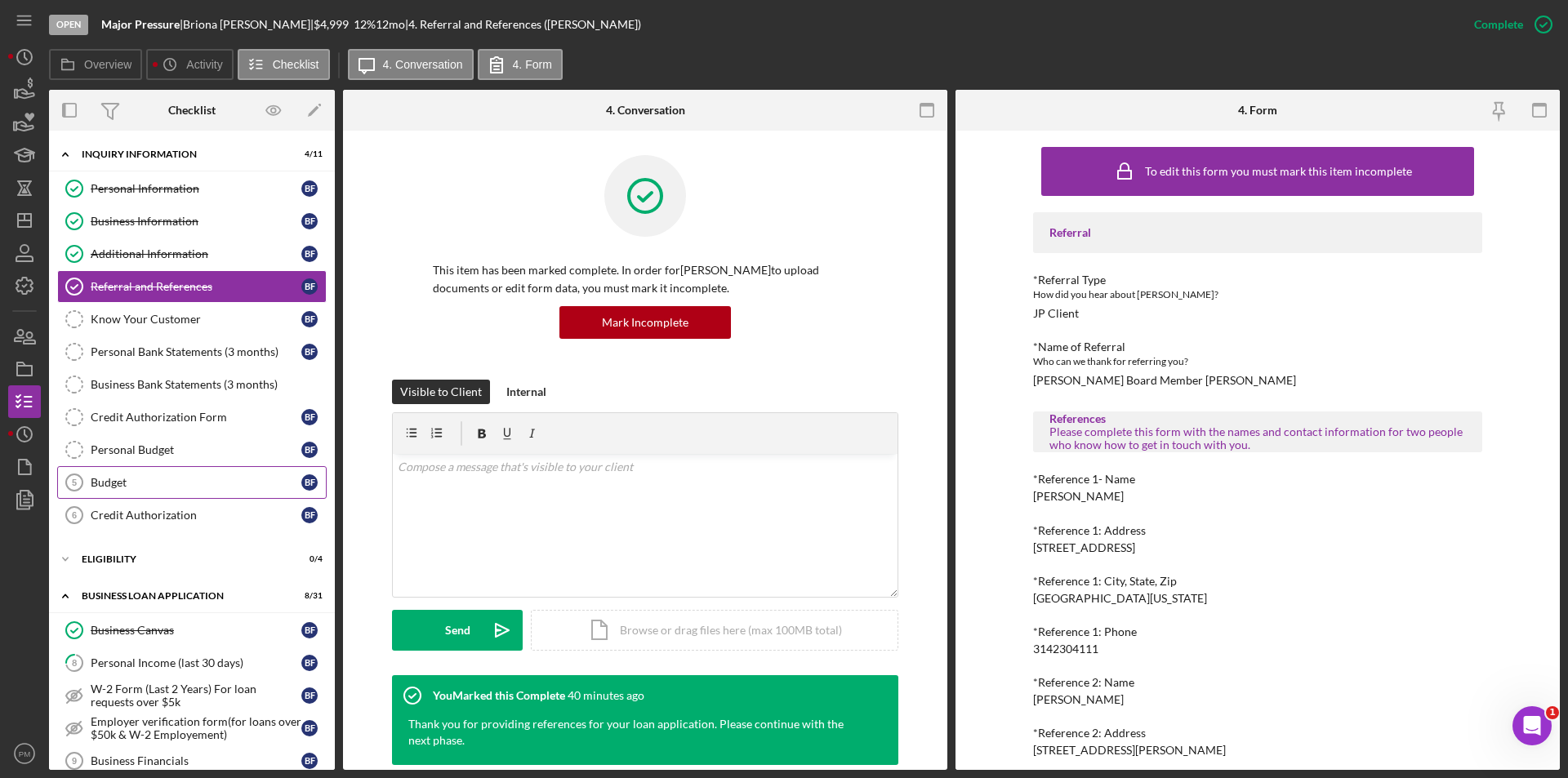
drag, startPoint x: 155, startPoint y: 483, endPoint x: 163, endPoint y: 490, distance: 10.6
click at [155, 483] on div "Budget" at bounding box center [196, 483] width 211 height 13
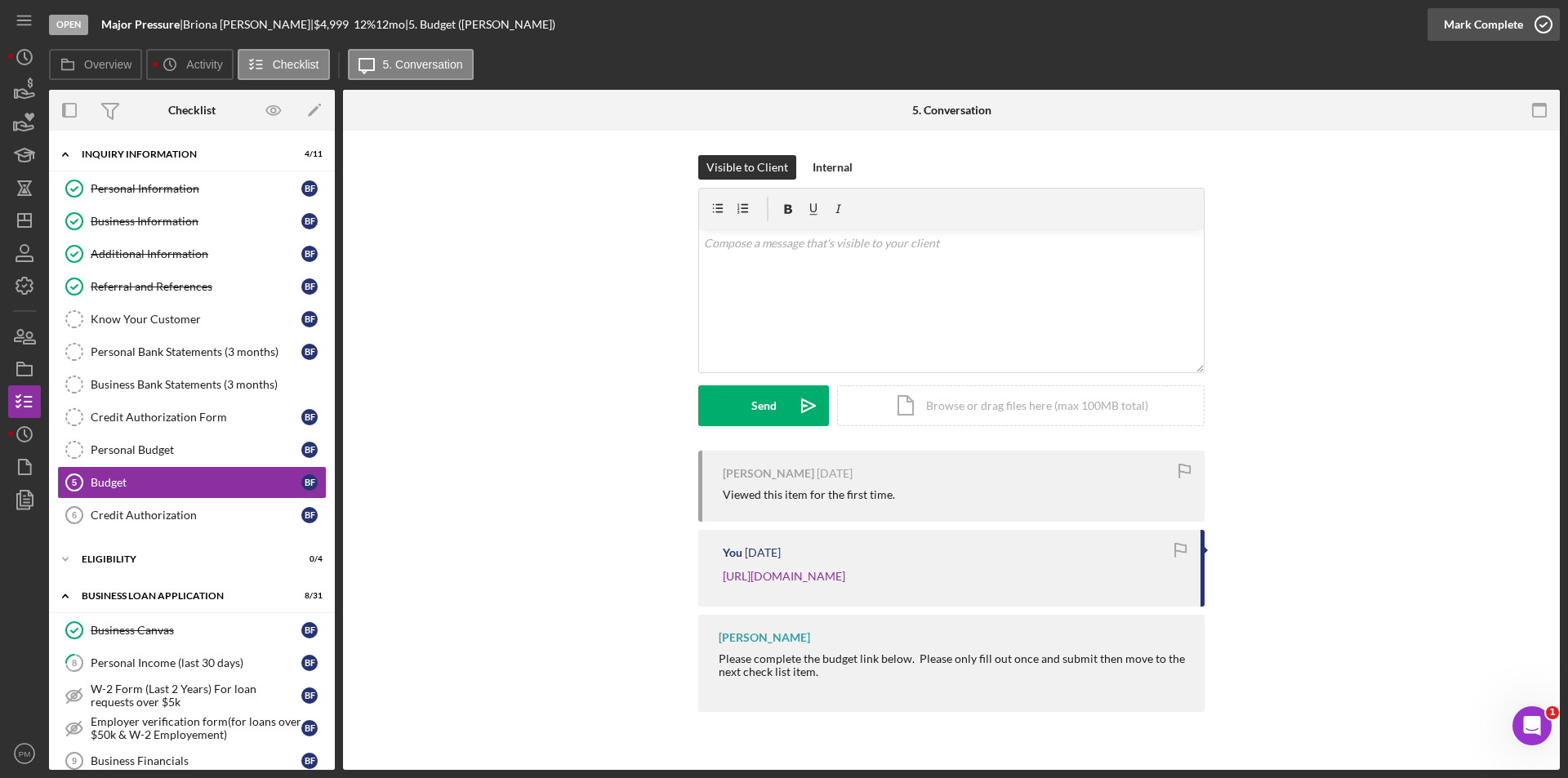
click at [1494, 33] on div "Mark Complete" at bounding box center [1483, 24] width 80 height 33
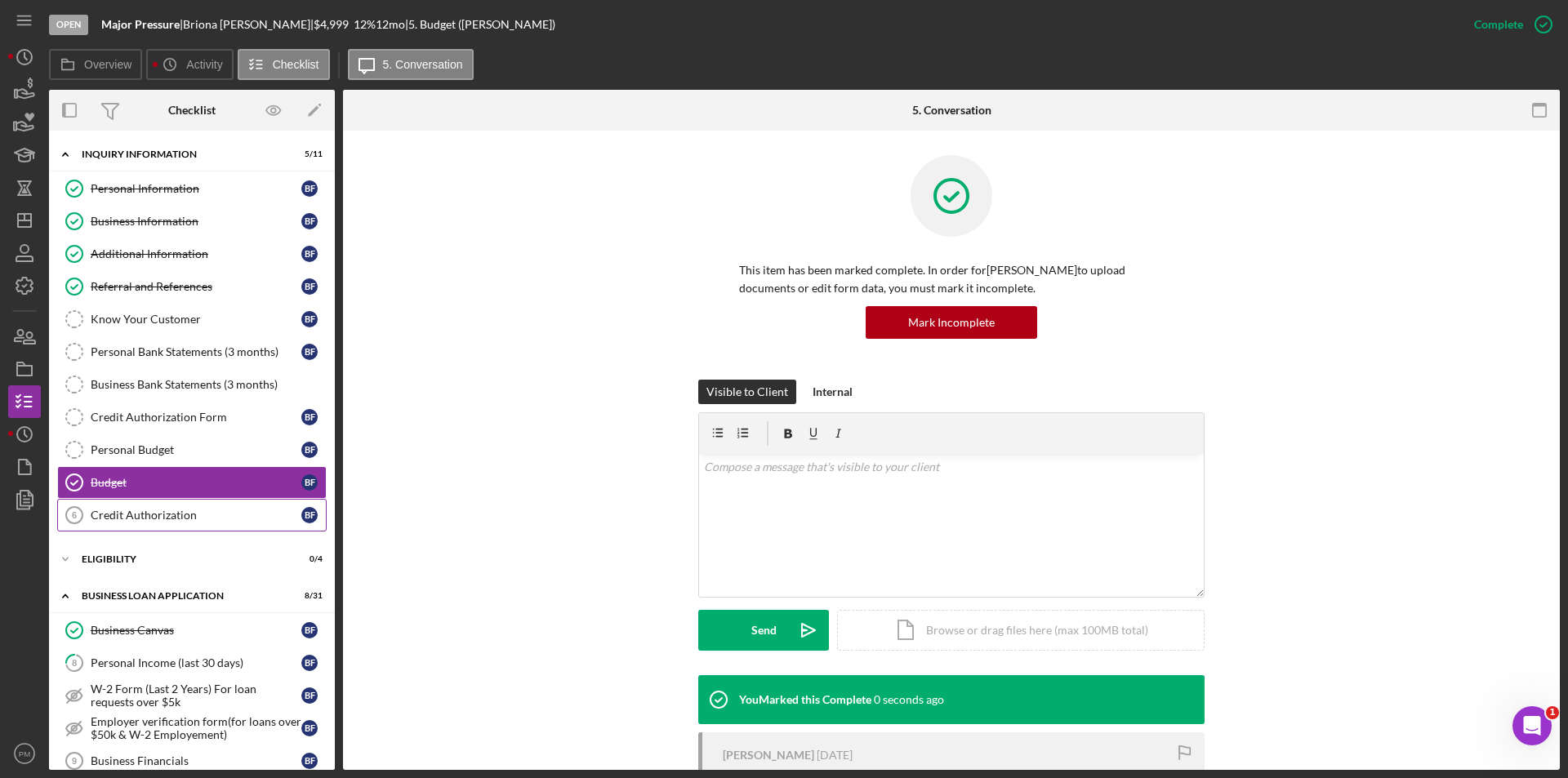
click at [166, 517] on div "Credit Authorization" at bounding box center [196, 515] width 211 height 13
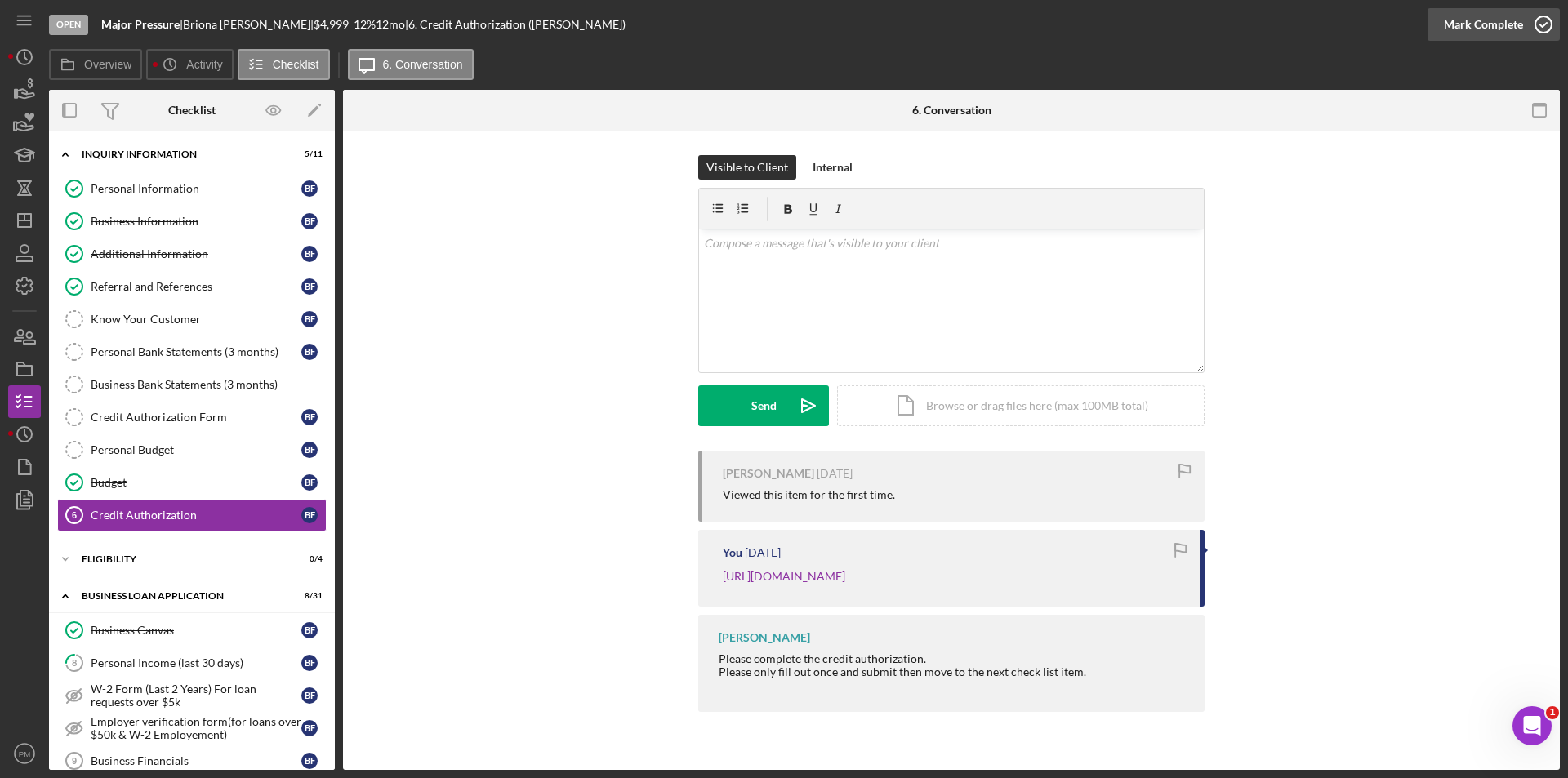
click at [1506, 24] on div "Mark Complete" at bounding box center [1483, 24] width 80 height 33
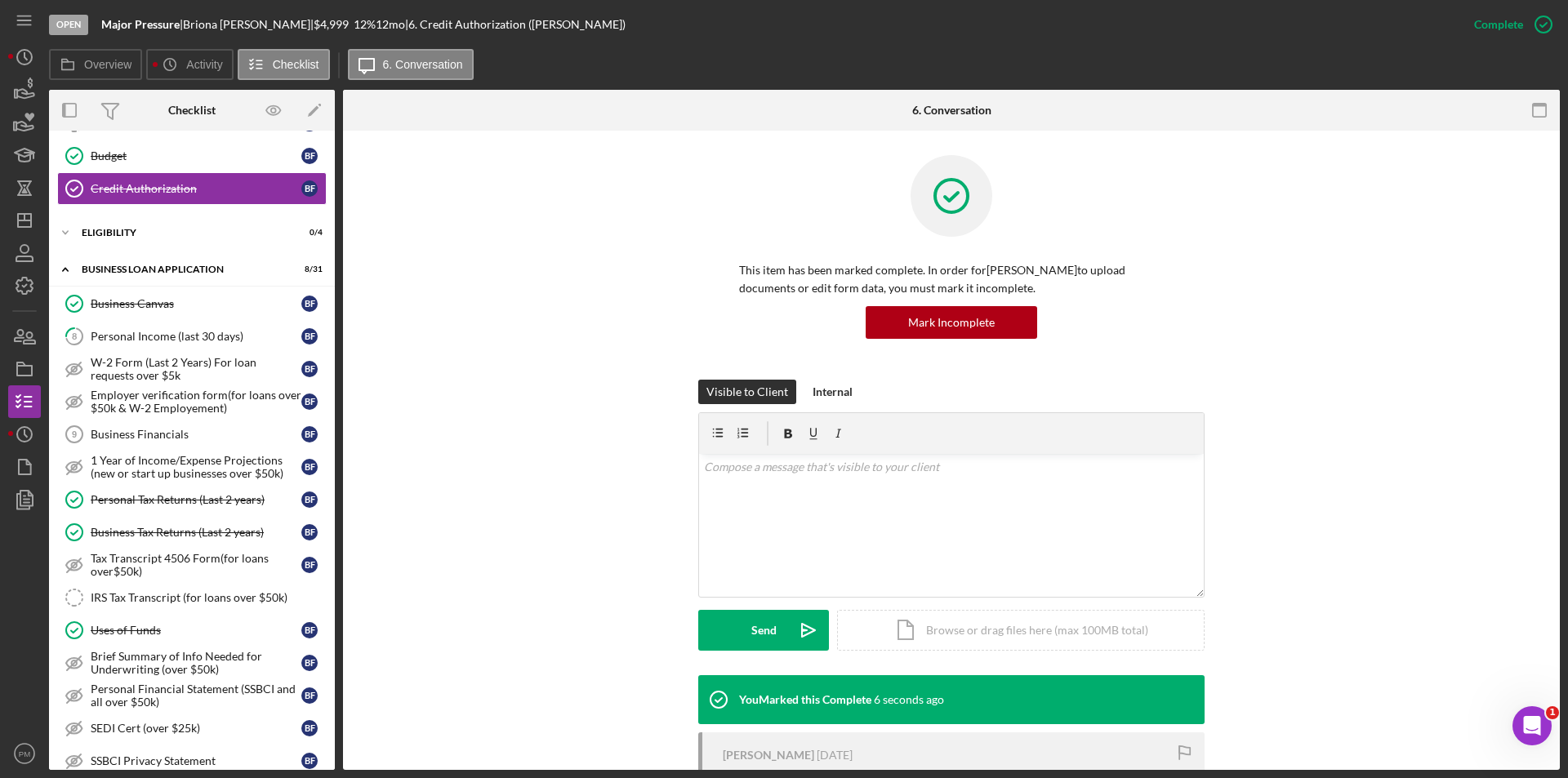
scroll to position [653, 0]
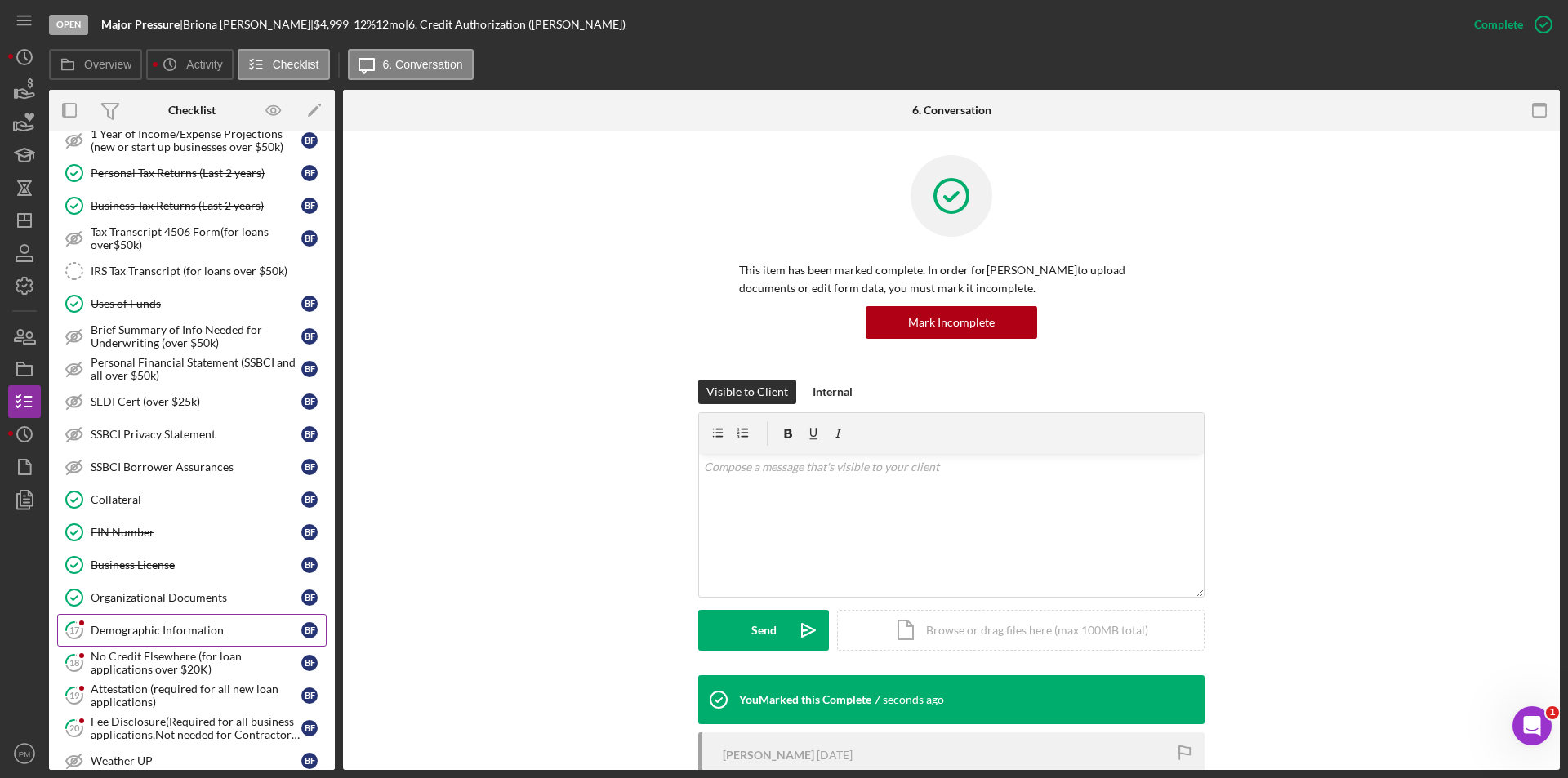
click at [126, 643] on link "17 Demographic Information B F" at bounding box center [192, 630] width 270 height 33
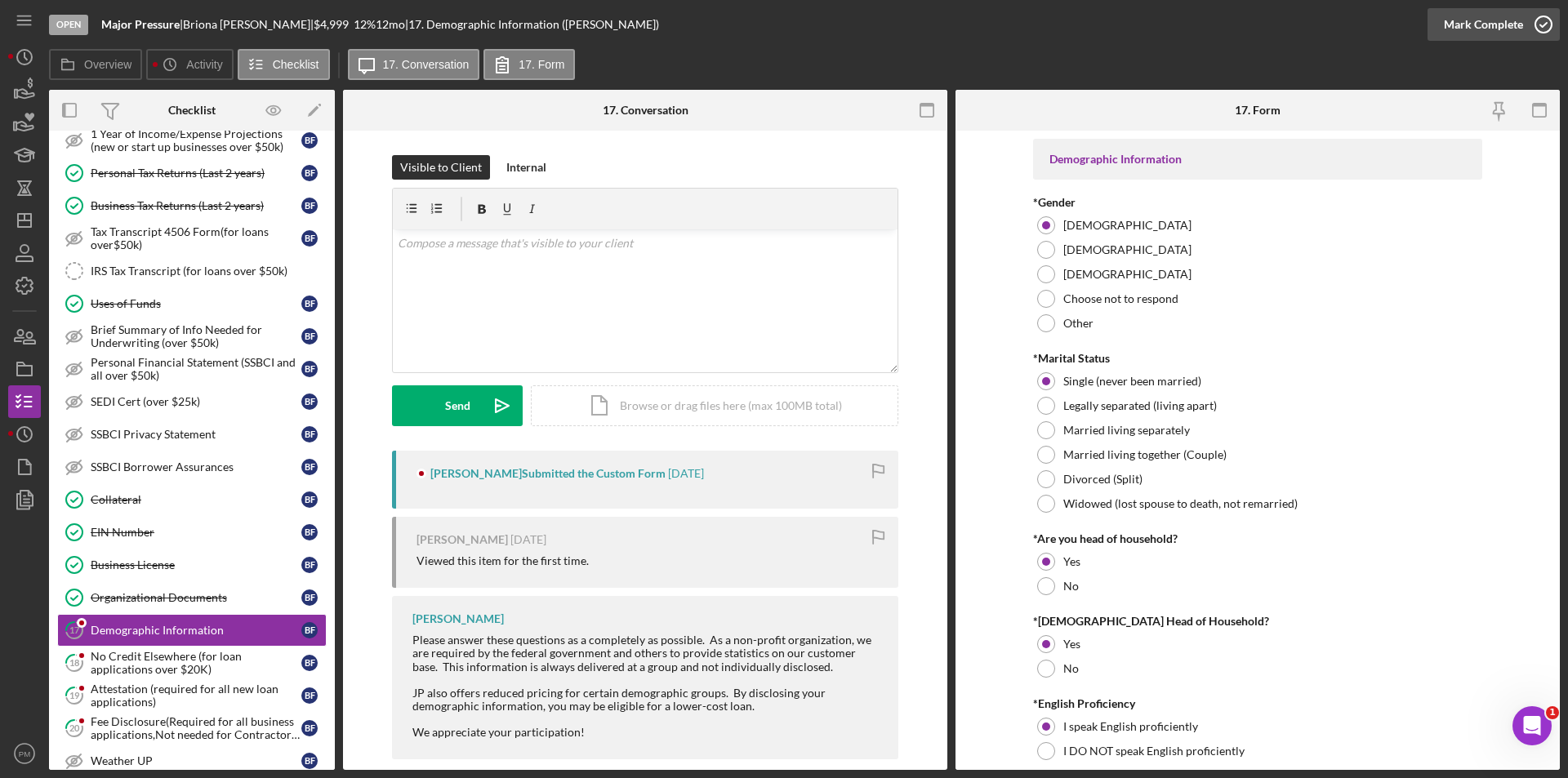
click at [1478, 28] on div "Mark Complete" at bounding box center [1483, 24] width 80 height 33
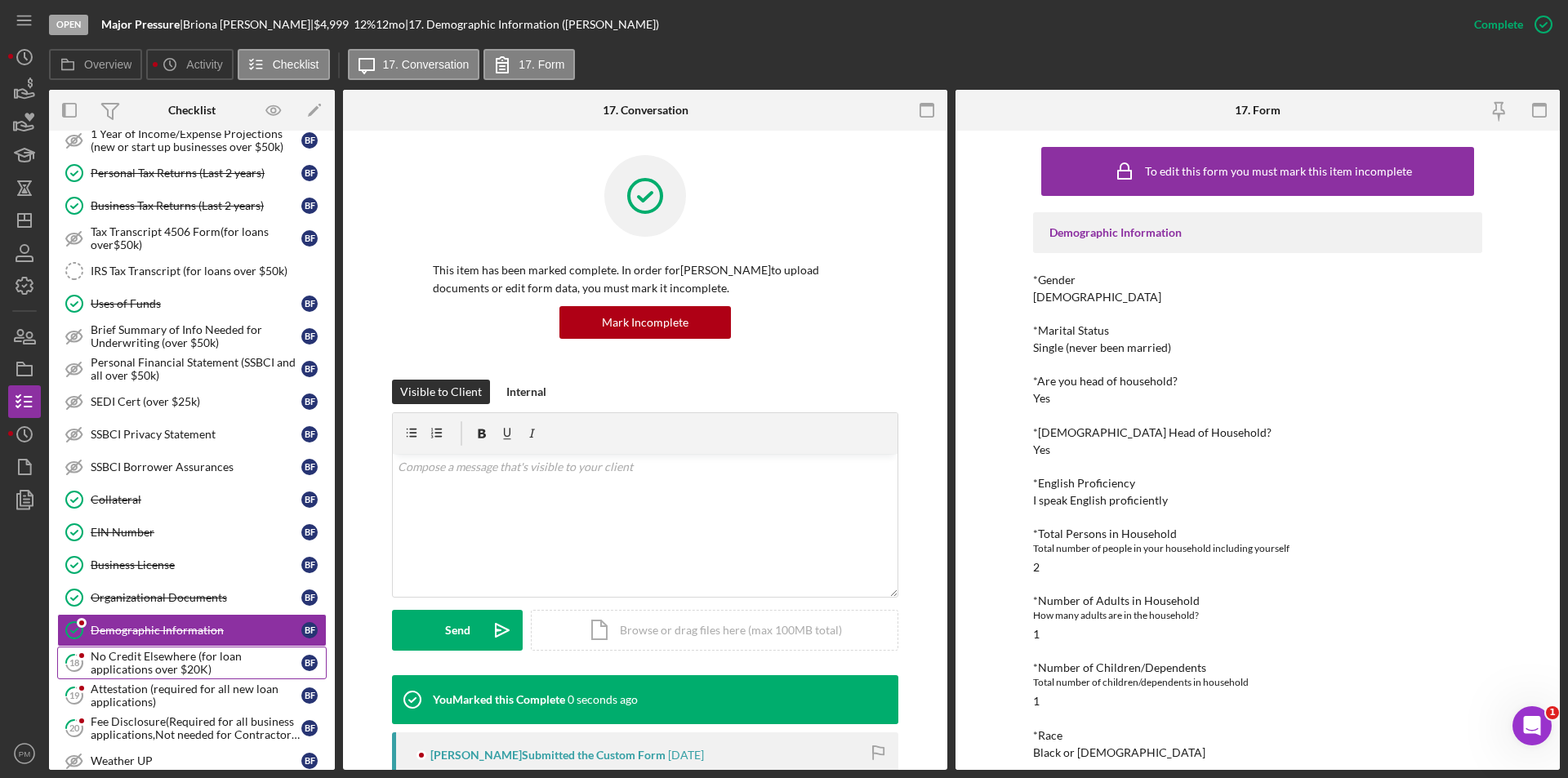
click at [164, 659] on div "No Credit Elsewhere (for loan applications over $20K)" at bounding box center [196, 663] width 211 height 26
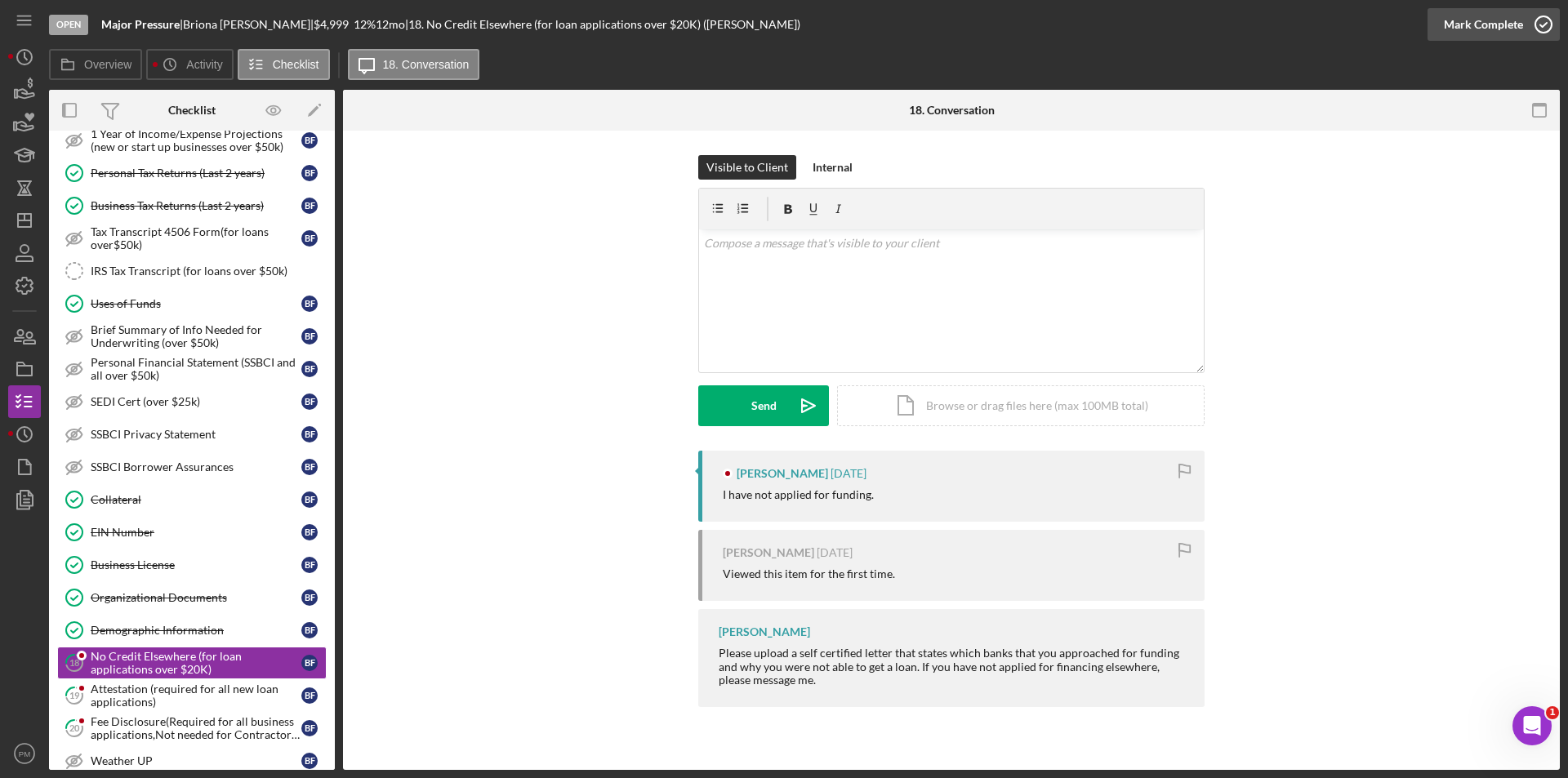
click at [1486, 27] on div "Mark Complete" at bounding box center [1483, 24] width 80 height 33
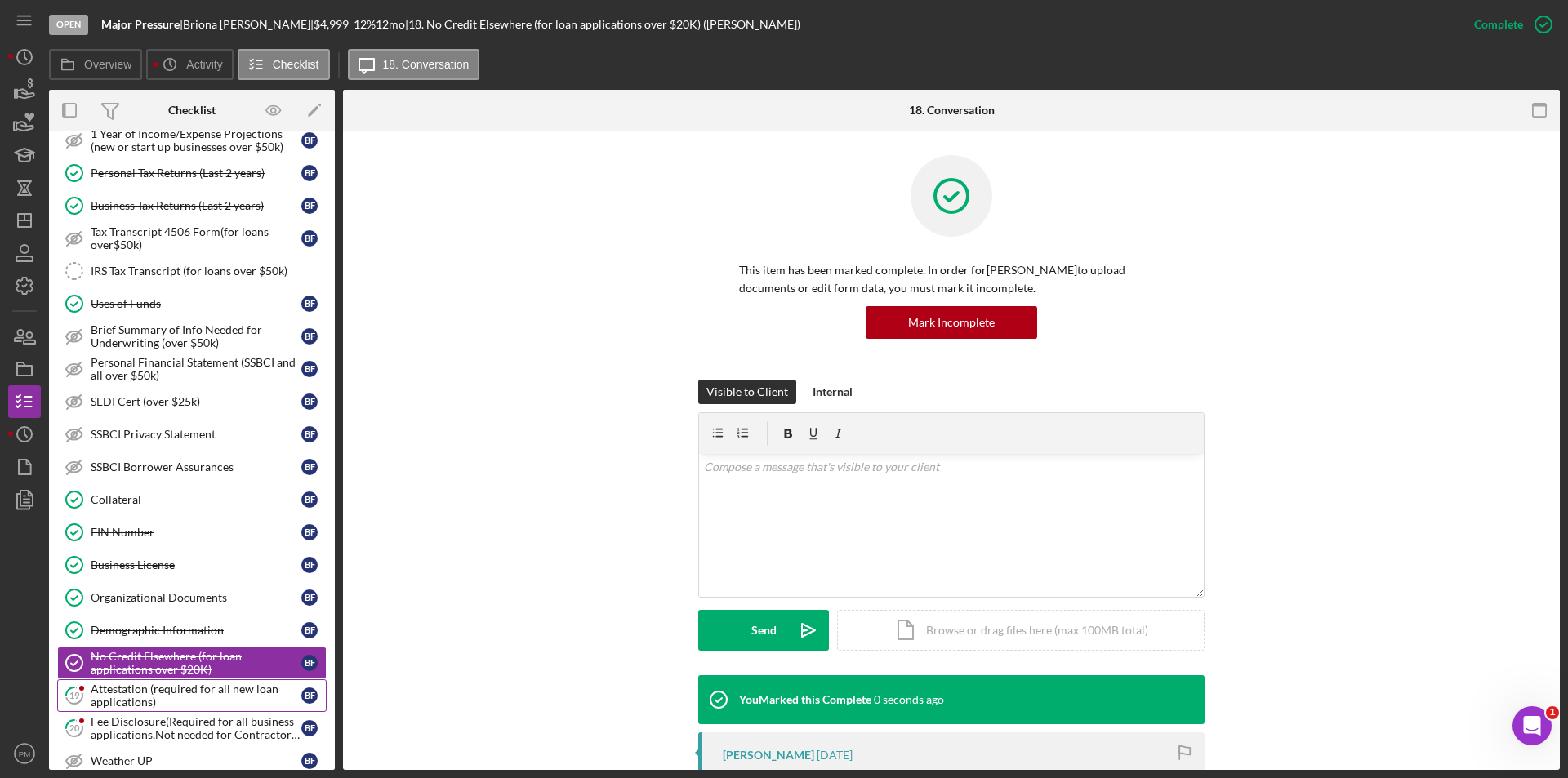
click at [214, 701] on div "Attestation (required for all new loan applications)" at bounding box center [196, 696] width 211 height 26
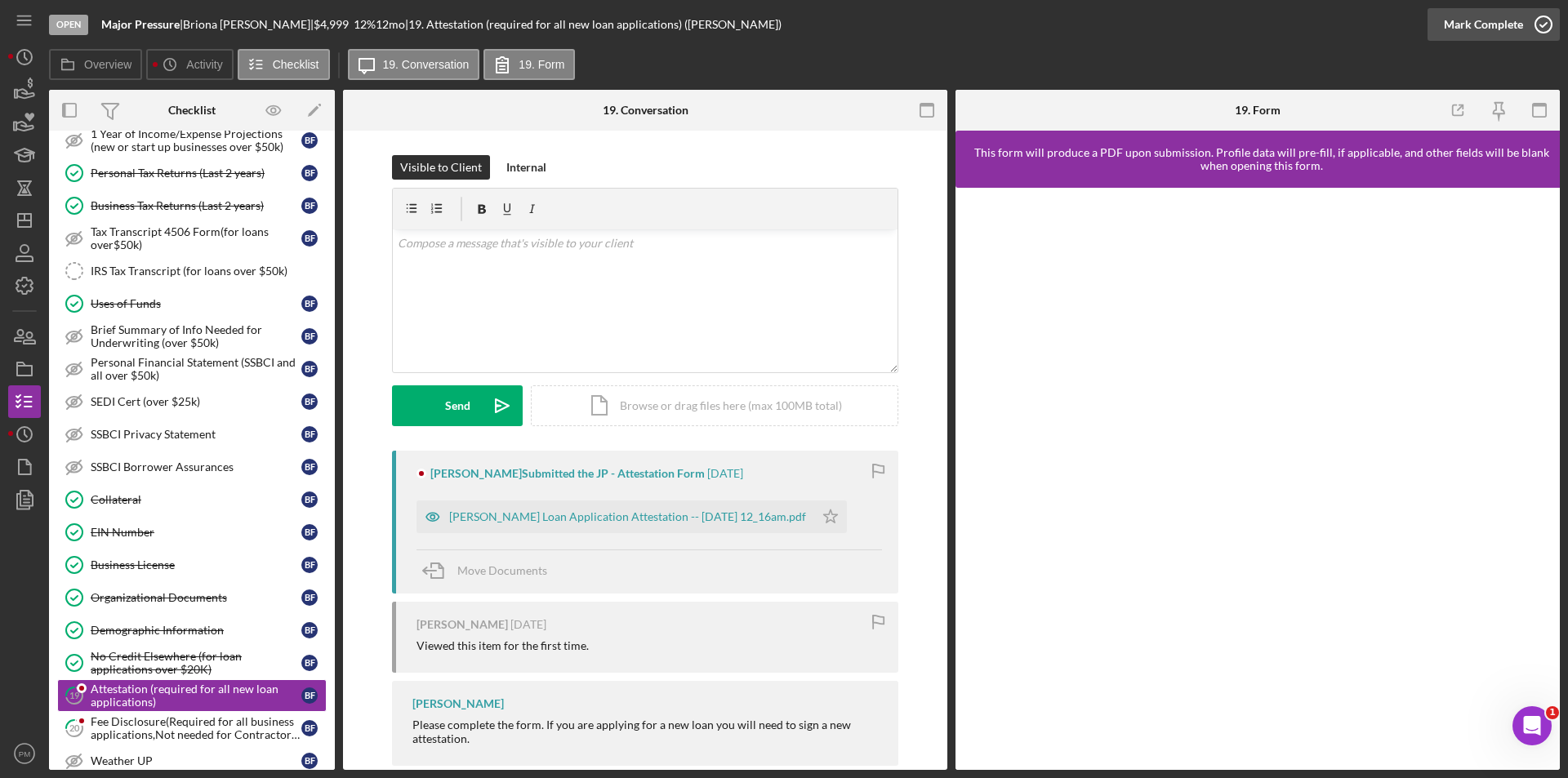
click at [1526, 23] on icon "button" at bounding box center [1544, 24] width 41 height 41
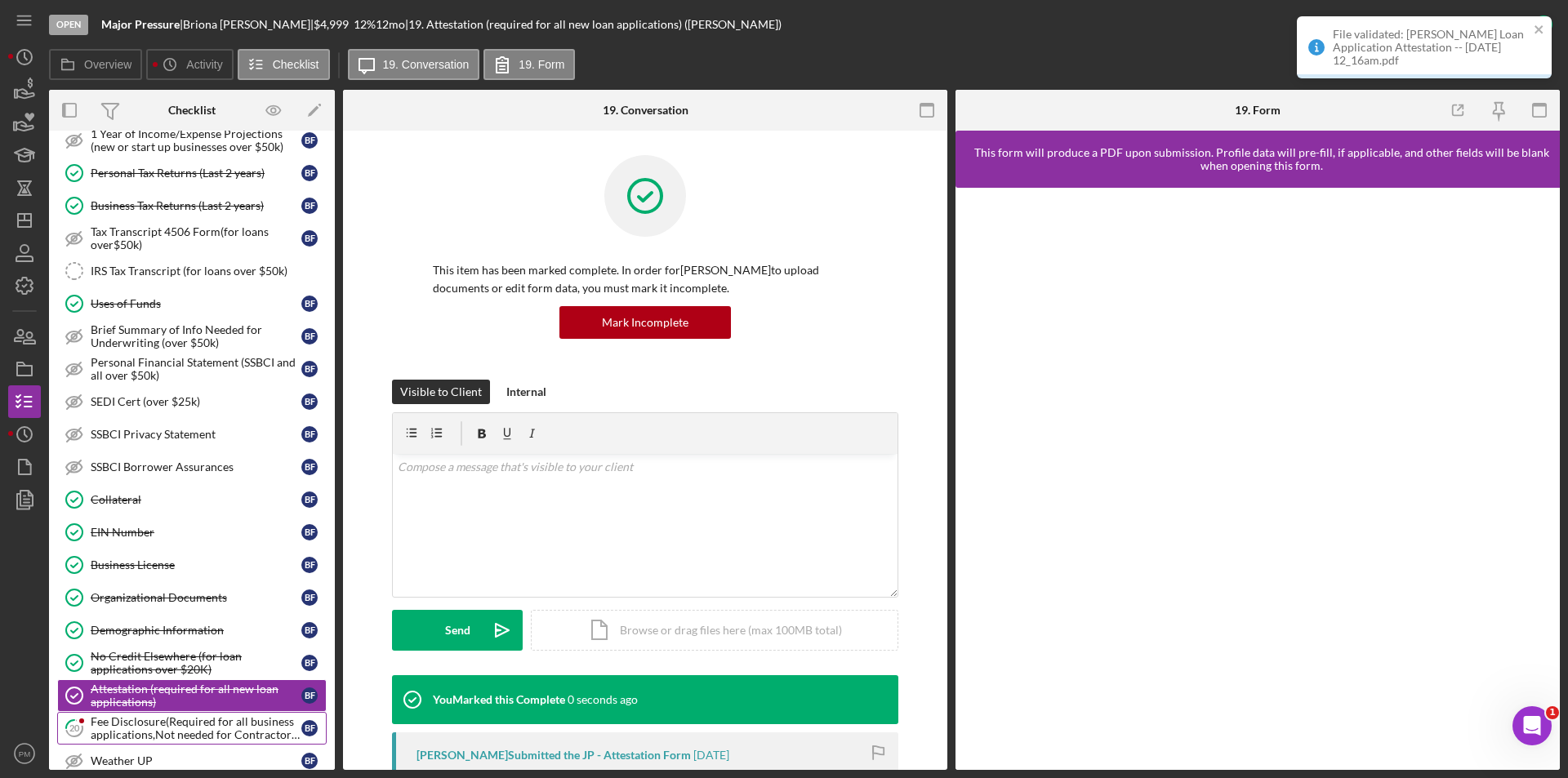
click at [215, 726] on div "Fee Disclosure(Required for all business applications,Not needed for Contractor…" at bounding box center [196, 728] width 211 height 26
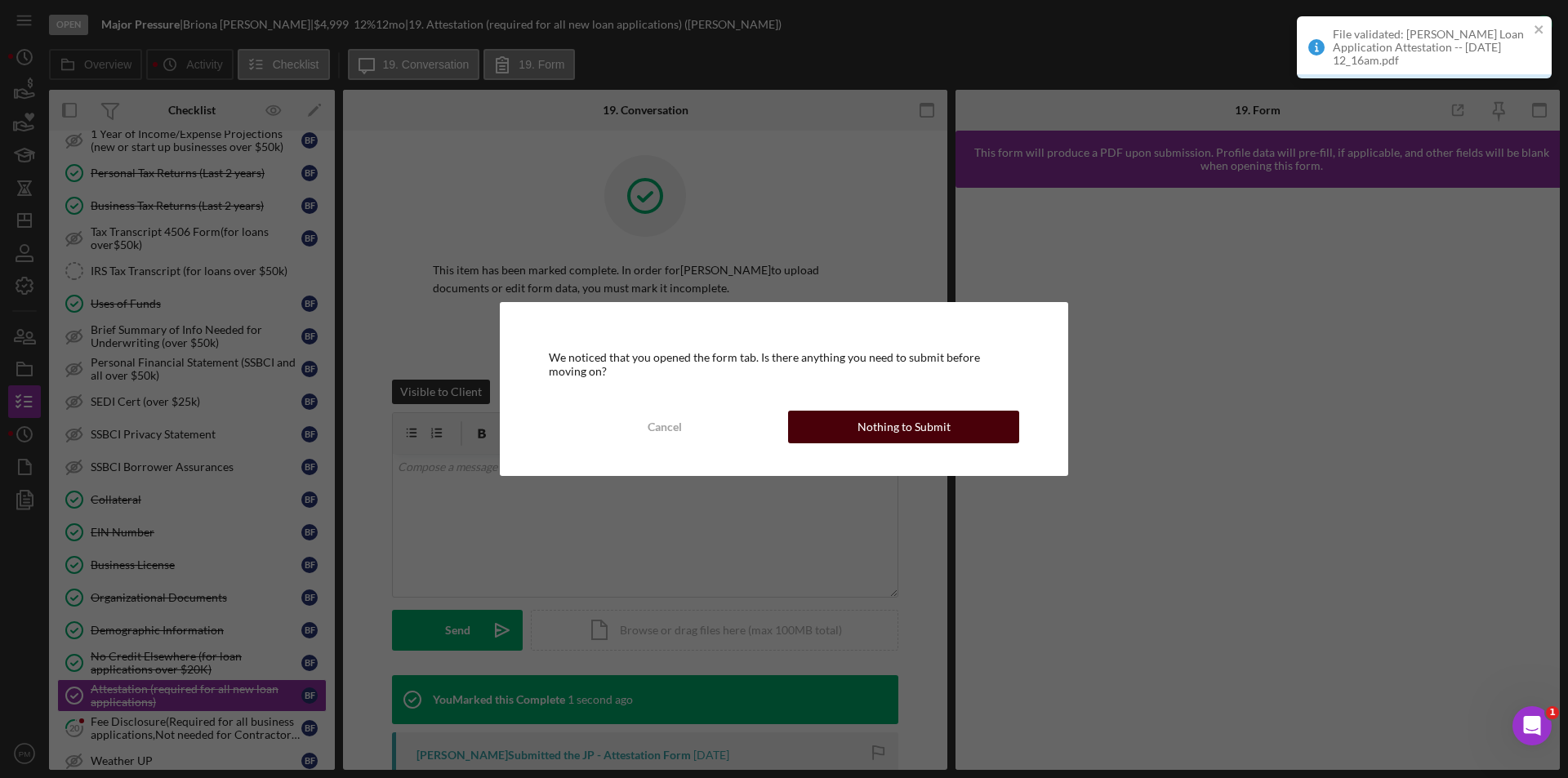
click at [859, 433] on div "Nothing to Submit" at bounding box center [903, 427] width 93 height 33
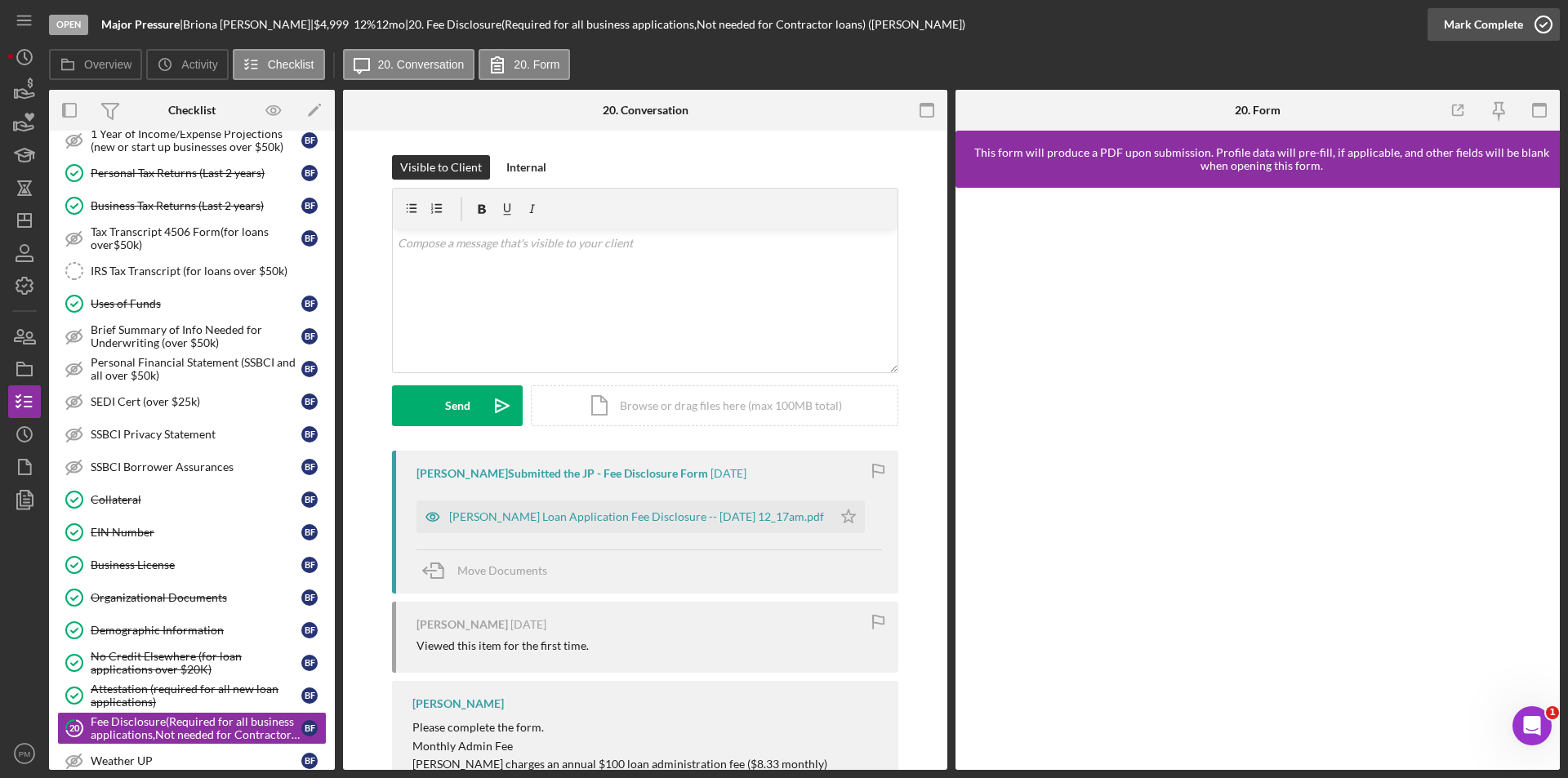
drag, startPoint x: 1504, startPoint y: 16, endPoint x: 1482, endPoint y: 36, distance: 29.7
click at [1504, 19] on div "Mark Complete" at bounding box center [1483, 24] width 80 height 33
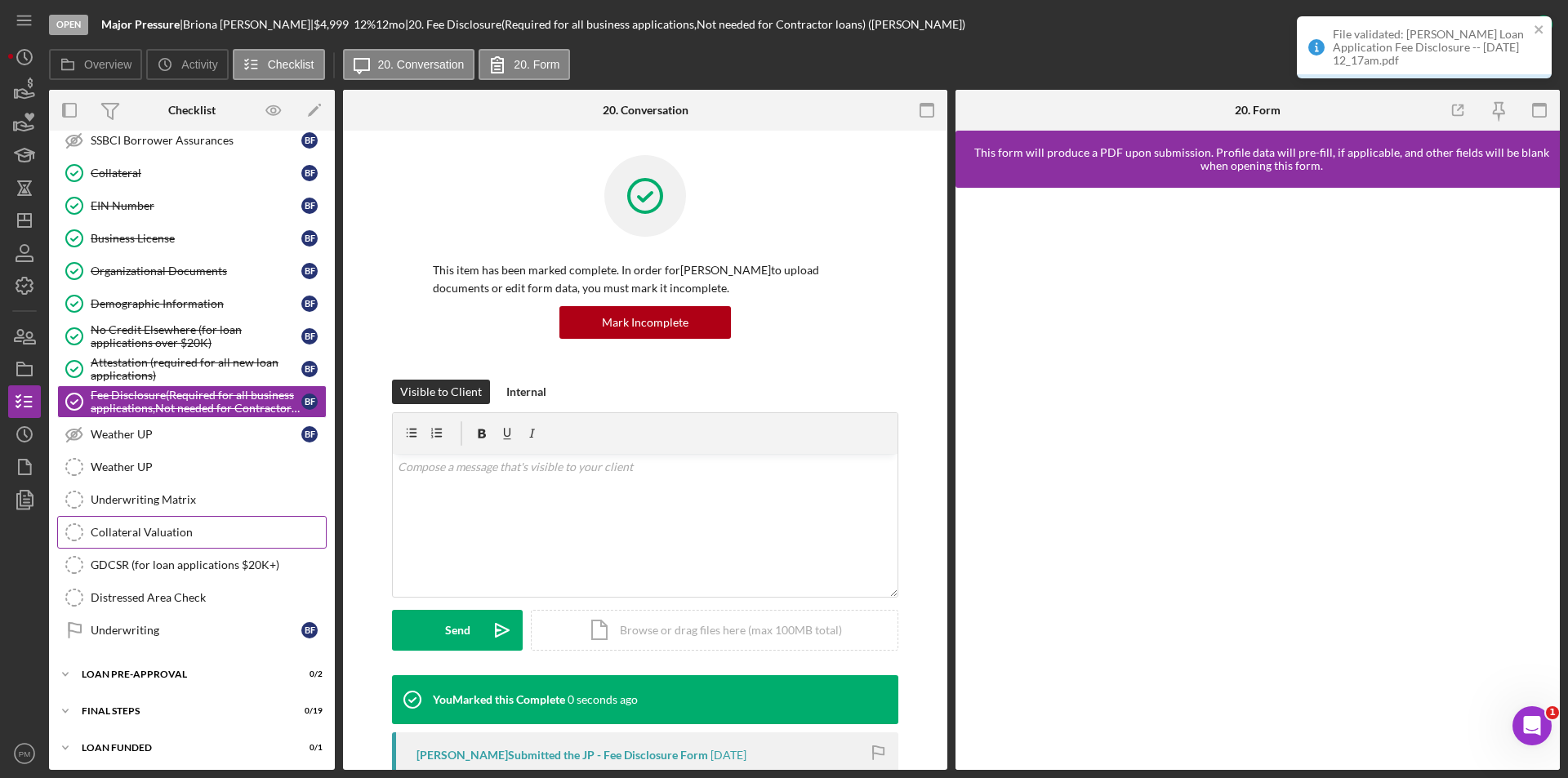
scroll to position [983, 0]
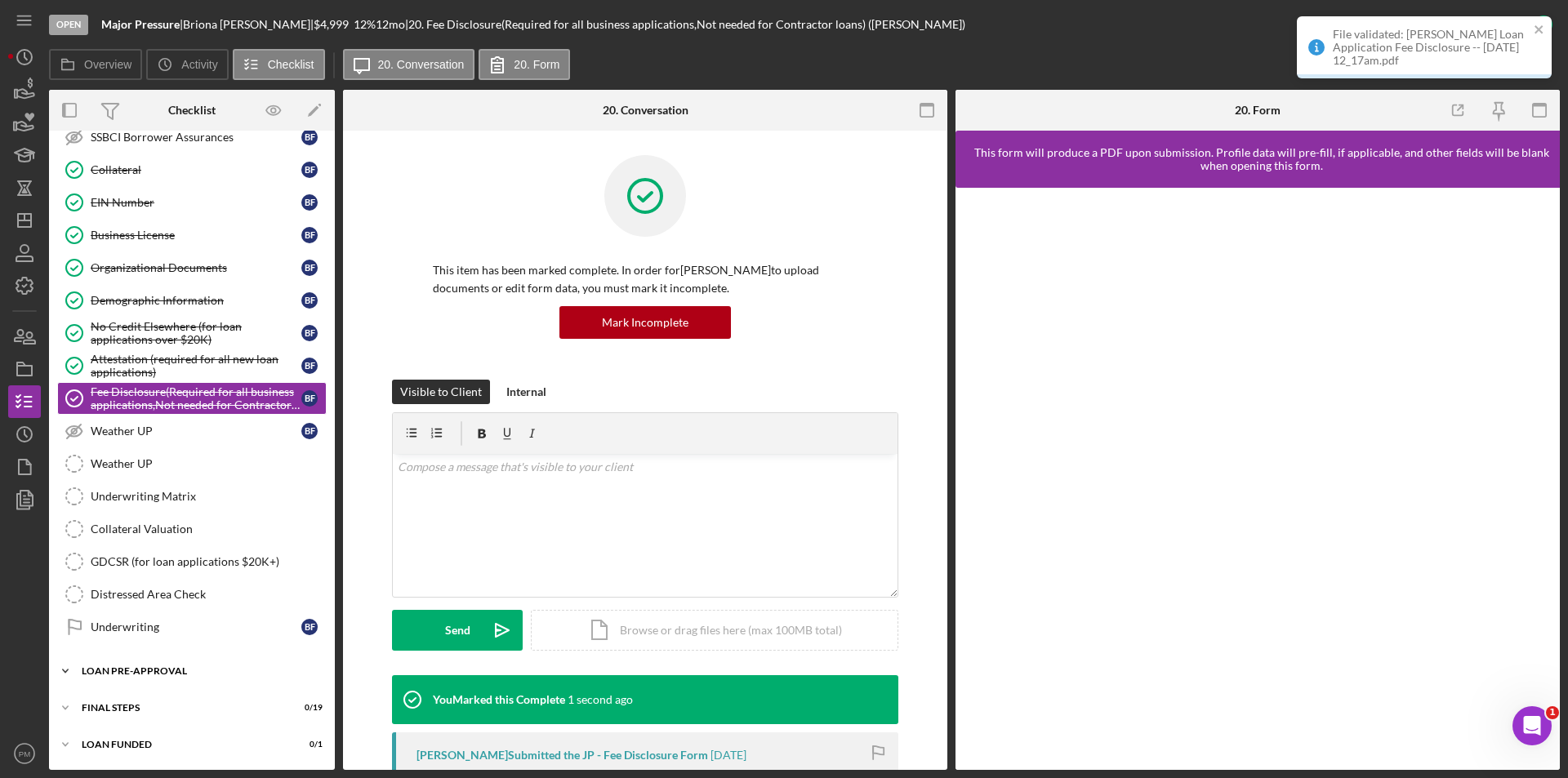
click at [176, 681] on div "Icon/Expander LOAN PRE-APPROVAL 0 / 2" at bounding box center [191, 671] width 286 height 33
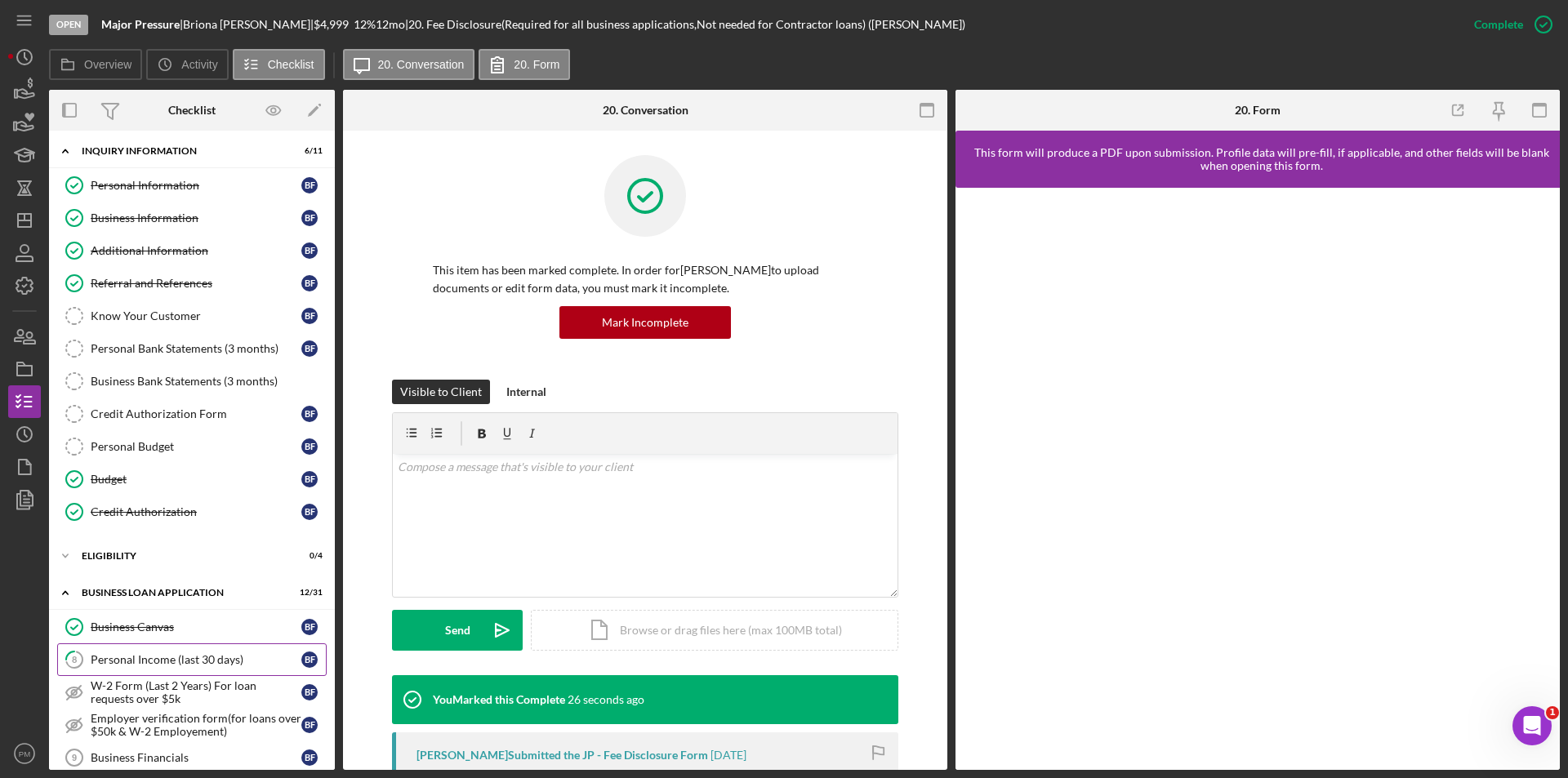
scroll to position [0, 0]
click at [155, 560] on div "ELIGIBILITY" at bounding box center [198, 559] width 233 height 9
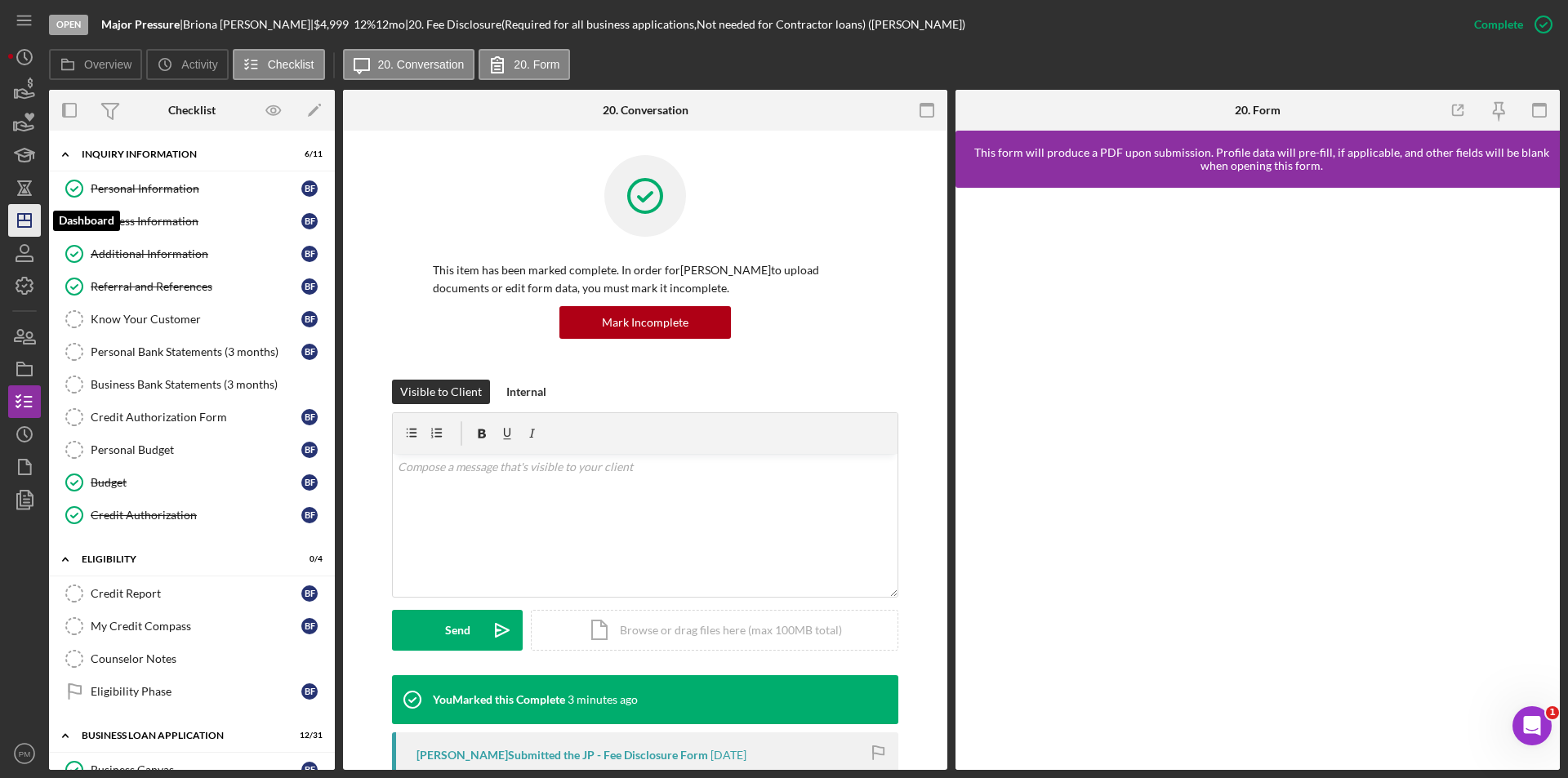
click at [27, 219] on icon "Icon/Dashboard" at bounding box center [24, 221] width 41 height 41
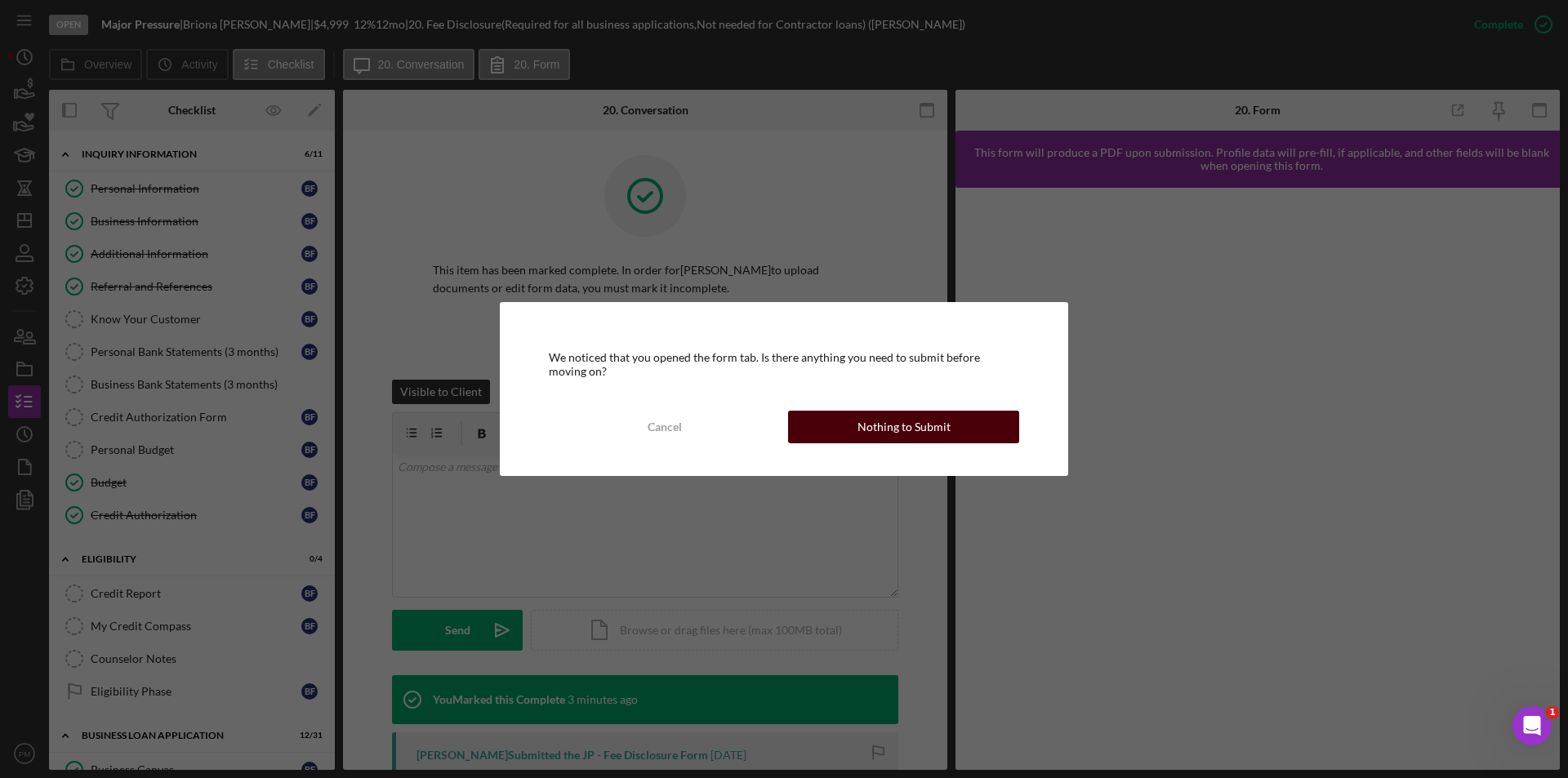
click at [860, 425] on div "Nothing to Submit" at bounding box center [903, 427] width 93 height 33
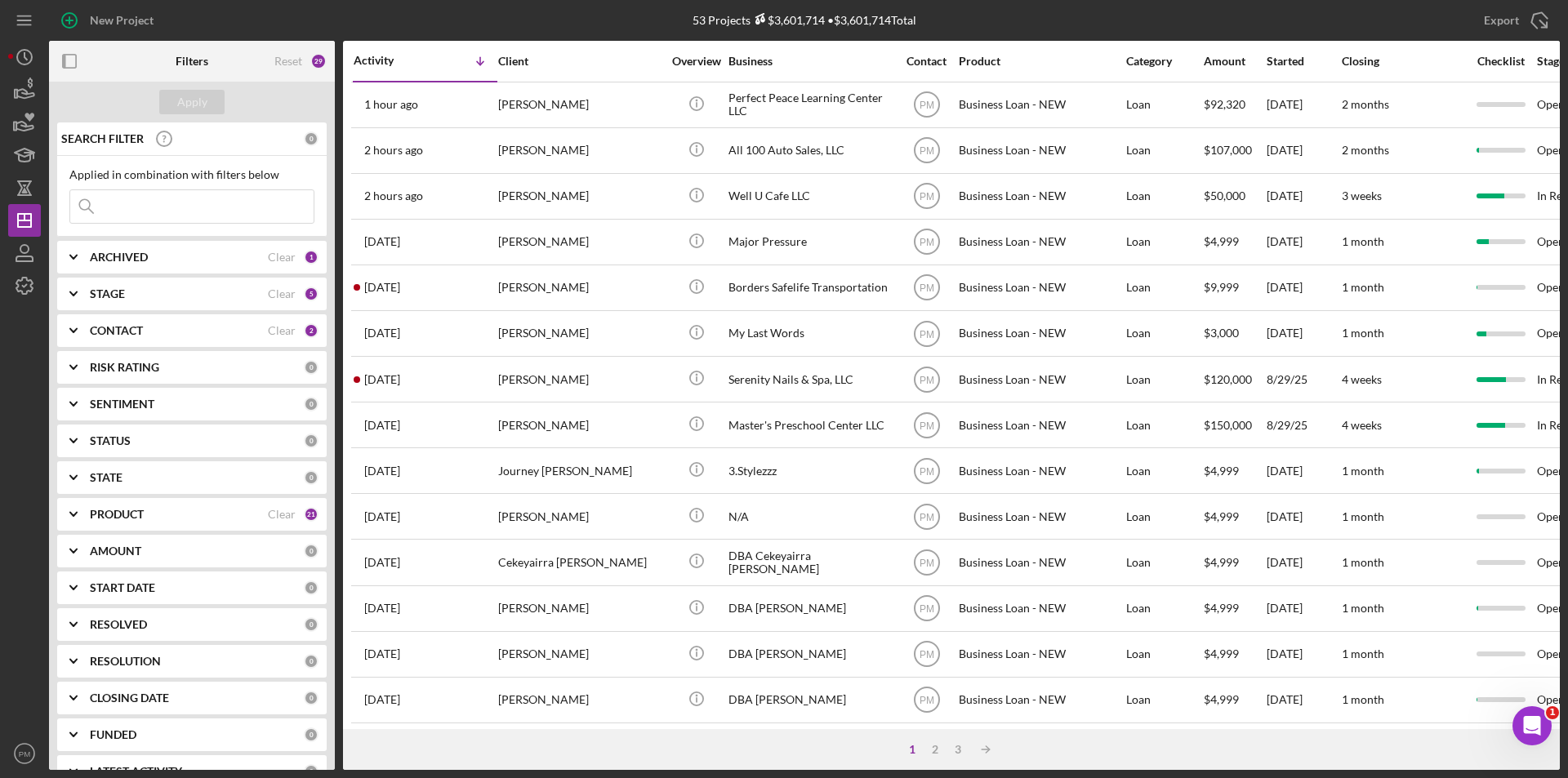
click at [138, 213] on input at bounding box center [192, 206] width 243 height 33
type input "holder"
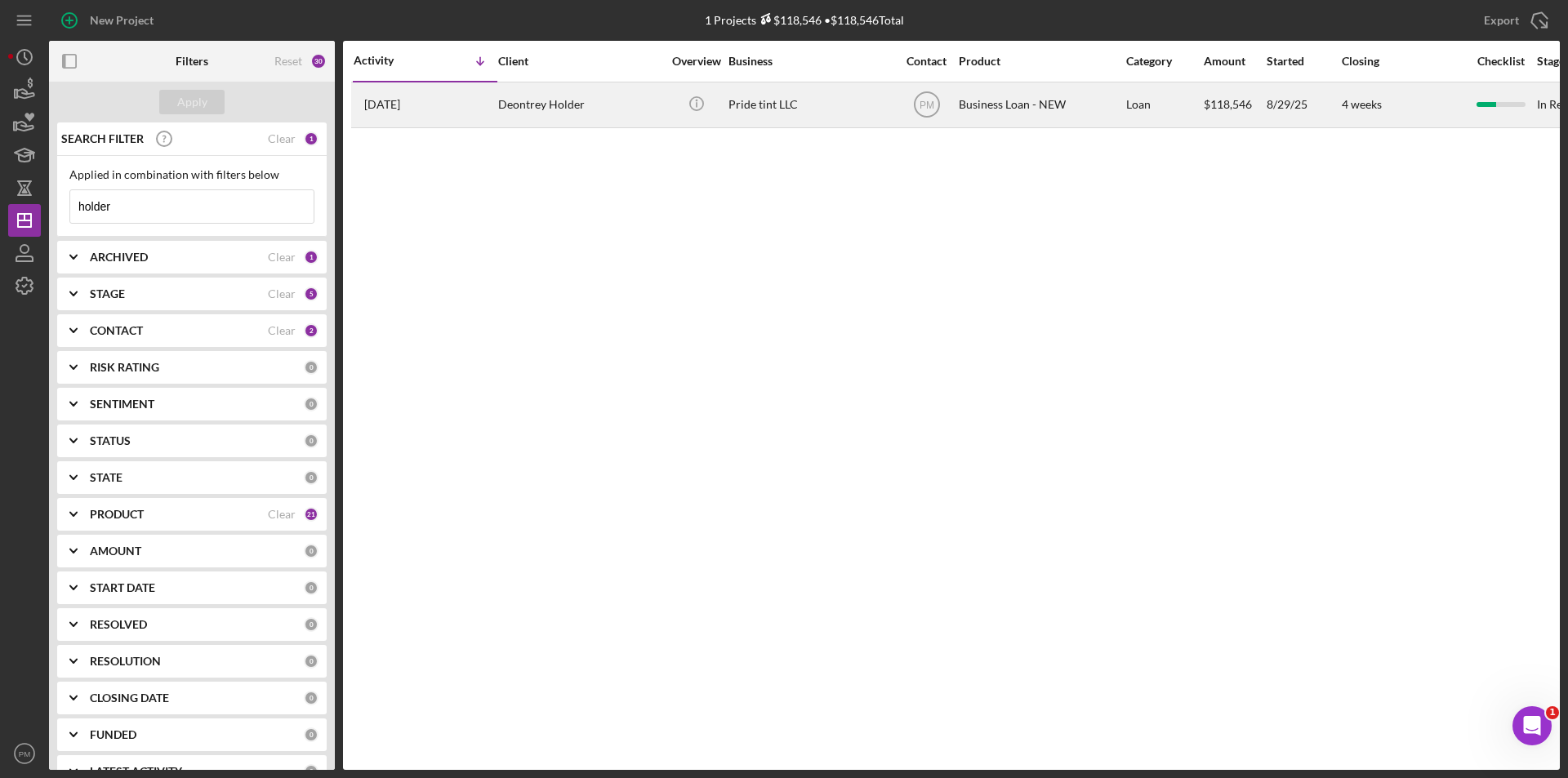
click at [488, 106] on div "6 days ago Deontrey Holder" at bounding box center [425, 105] width 143 height 43
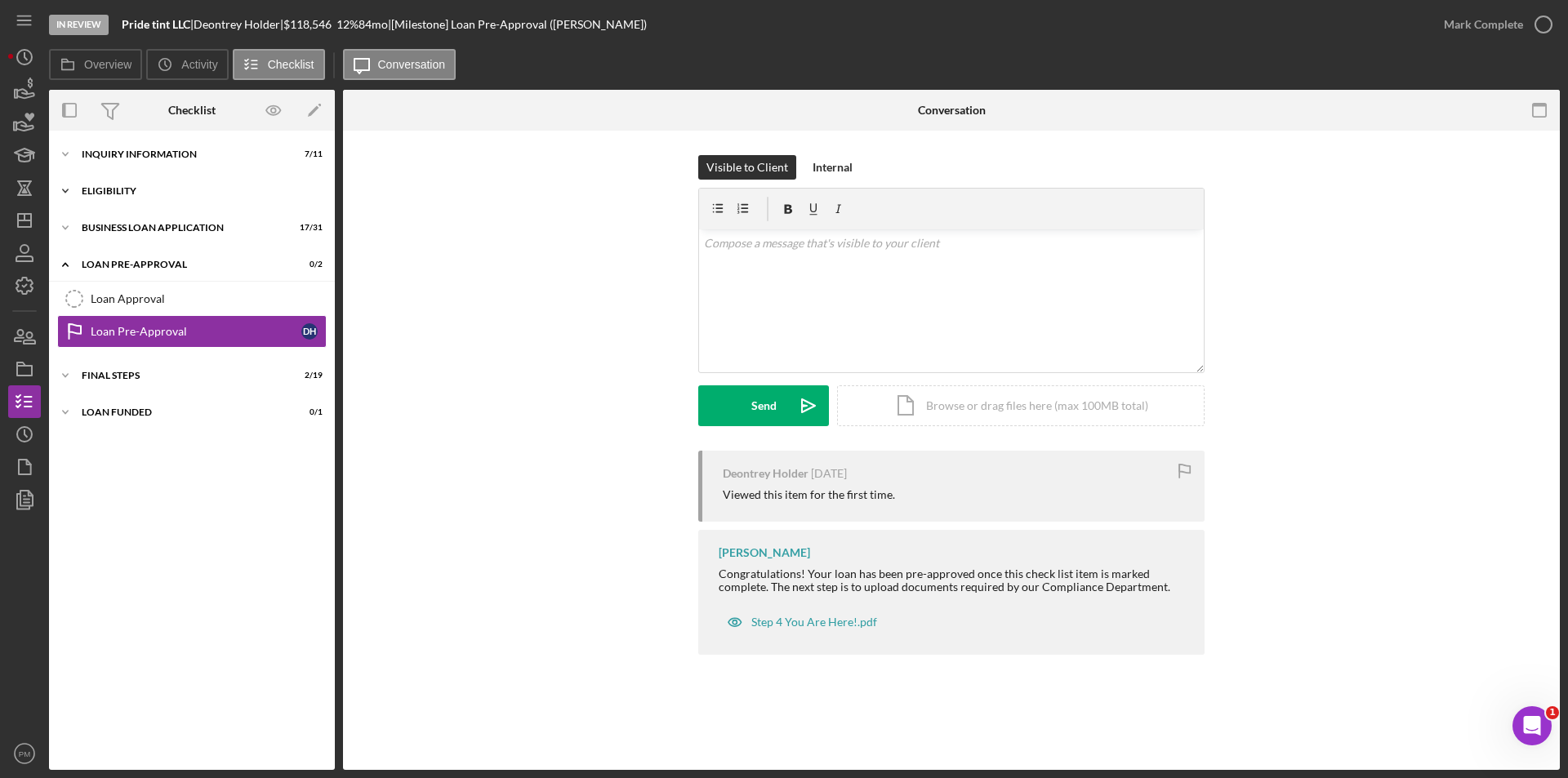
click at [176, 181] on div "Icon/Expander ELIGIBILITY 2 / 4" at bounding box center [191, 191] width 286 height 33
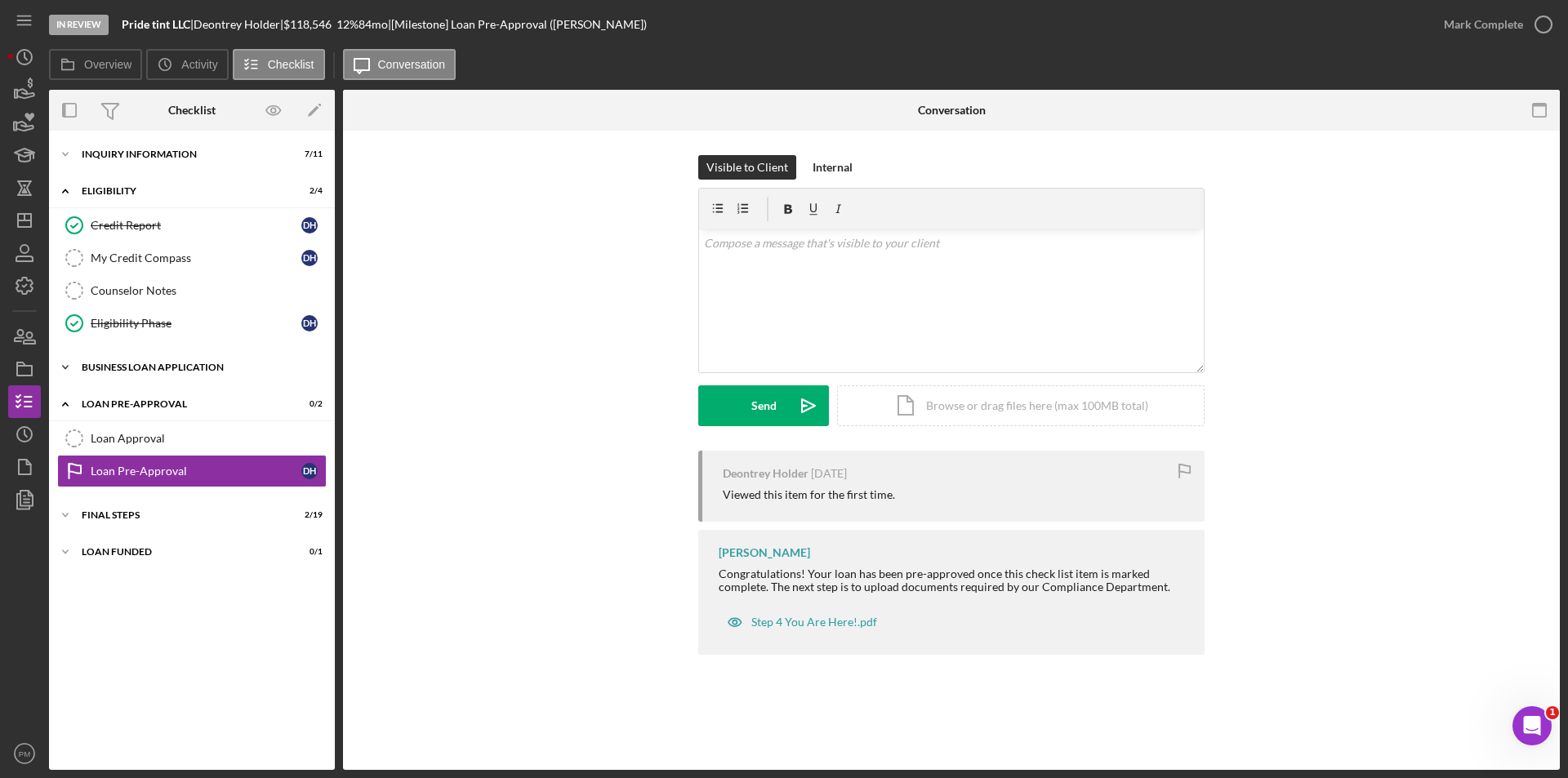
click at [162, 360] on div "Icon/Expander BUSINESS LOAN APPLICATION 17 / 31" at bounding box center [191, 367] width 286 height 33
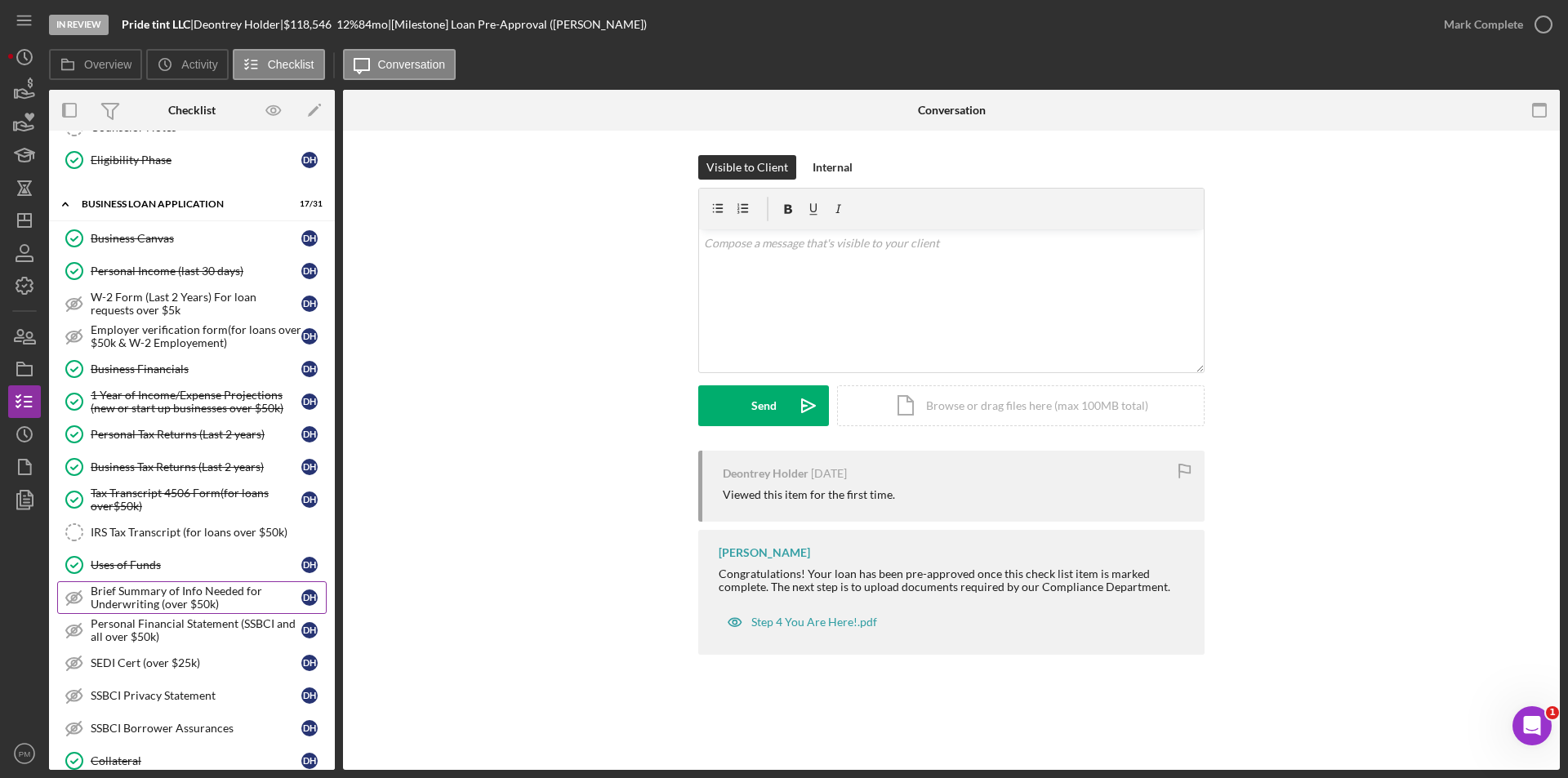
scroll to position [245, 0]
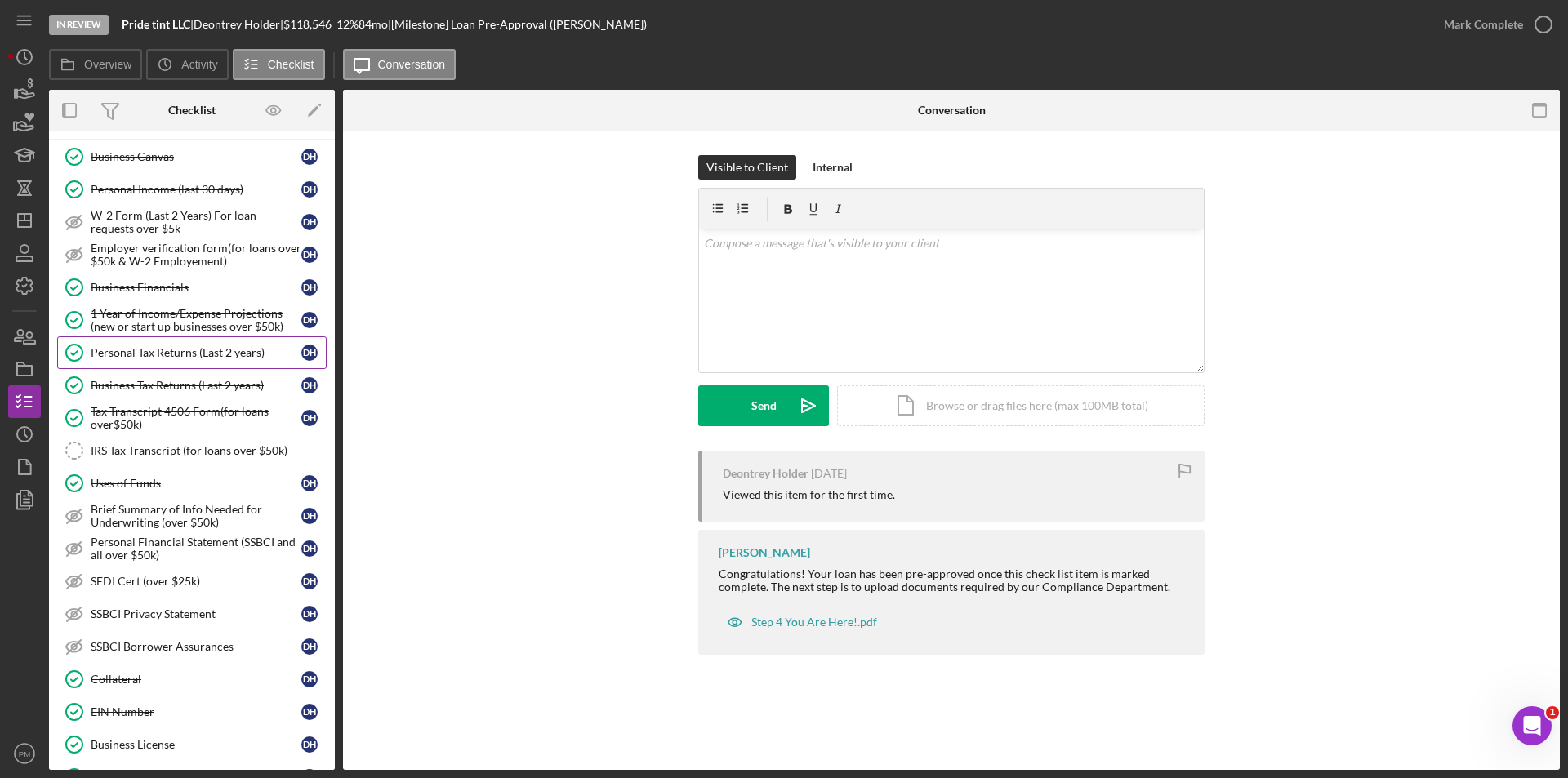
click at [145, 345] on link "Personal Tax Returns (Last 2 years) Personal Tax Returns (Last 2 years) D H" at bounding box center [192, 352] width 270 height 33
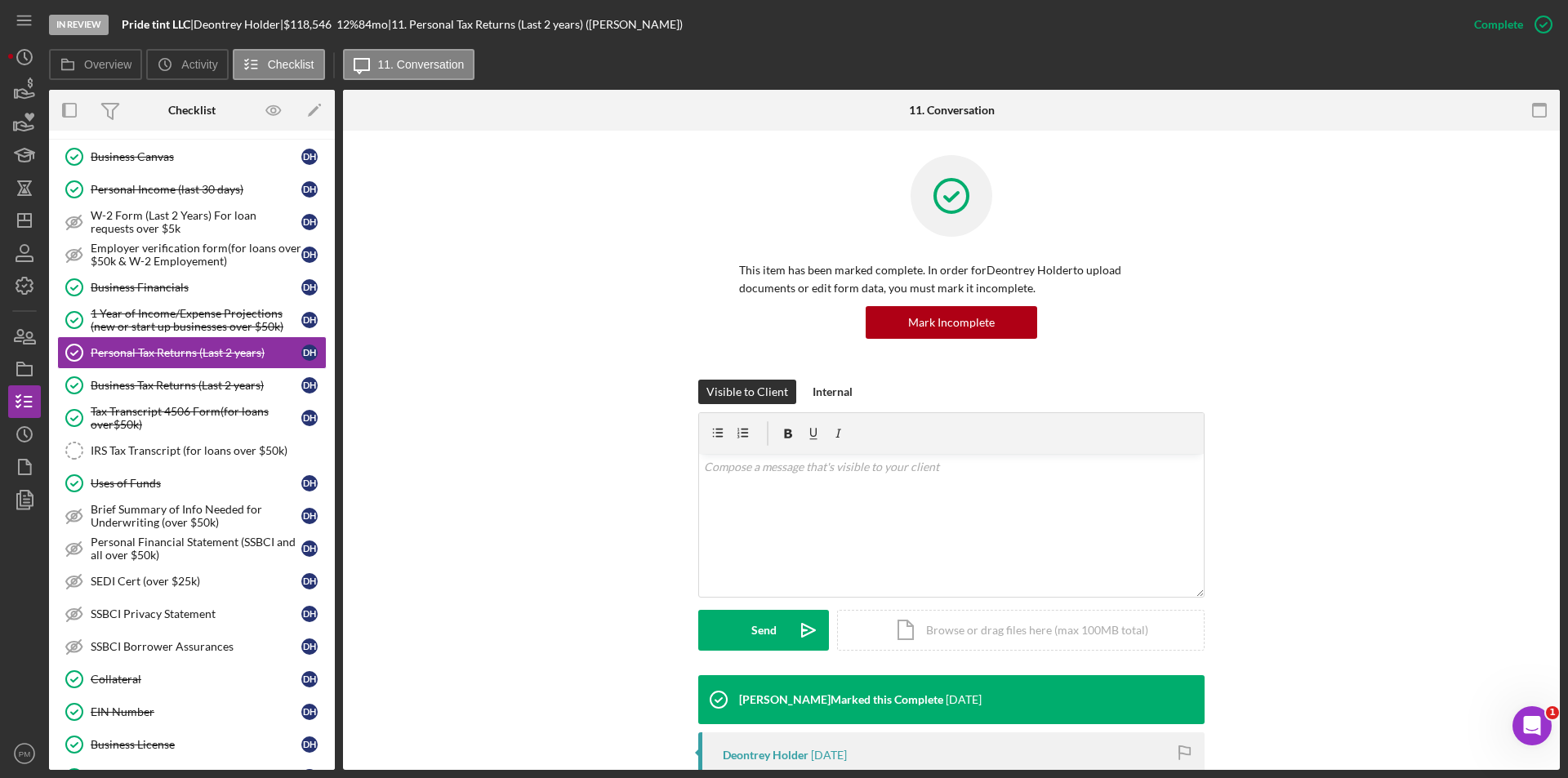
scroll to position [163, 0]
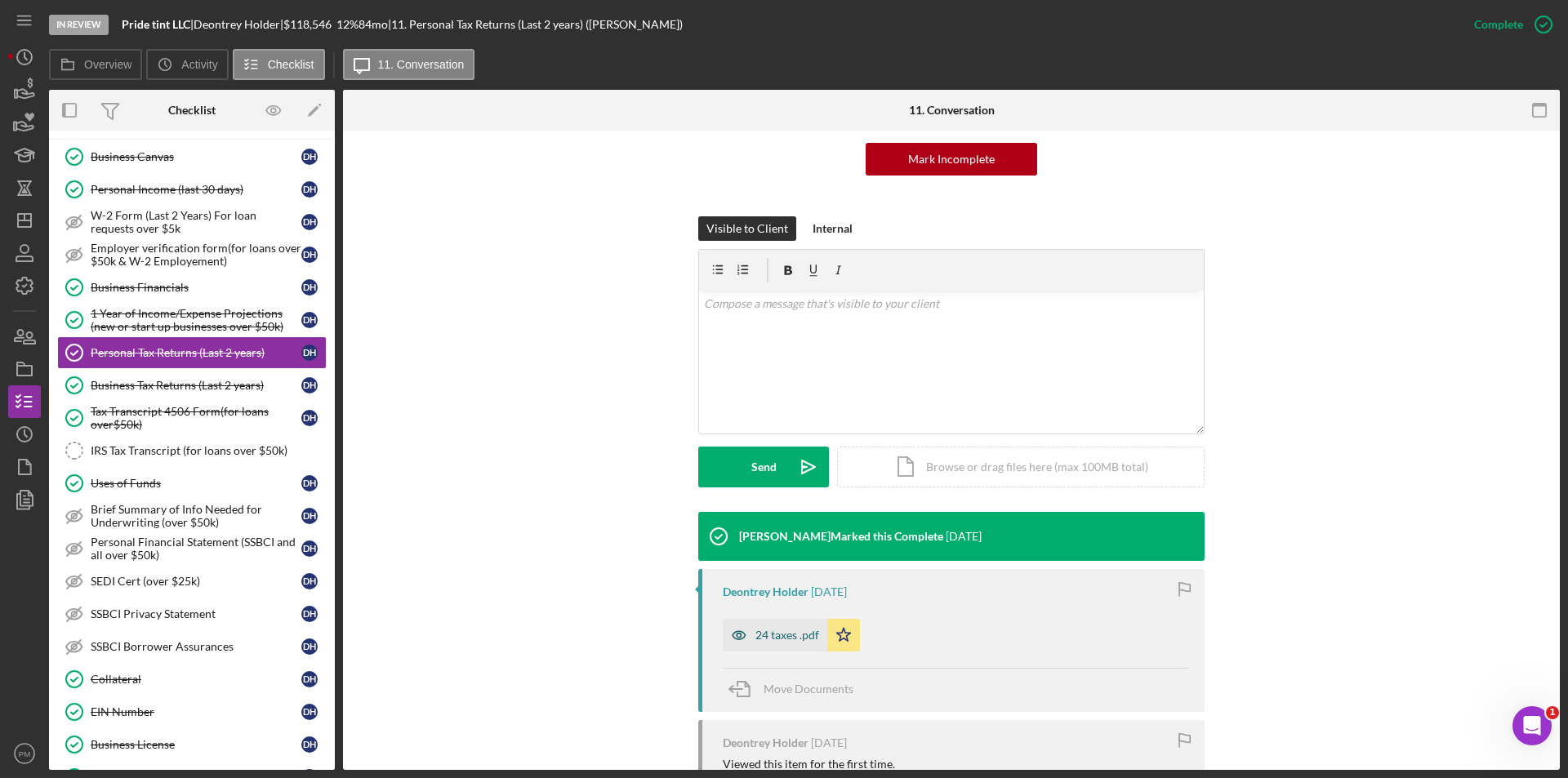
click at [793, 631] on div "24 taxes .pdf" at bounding box center [787, 636] width 64 height 13
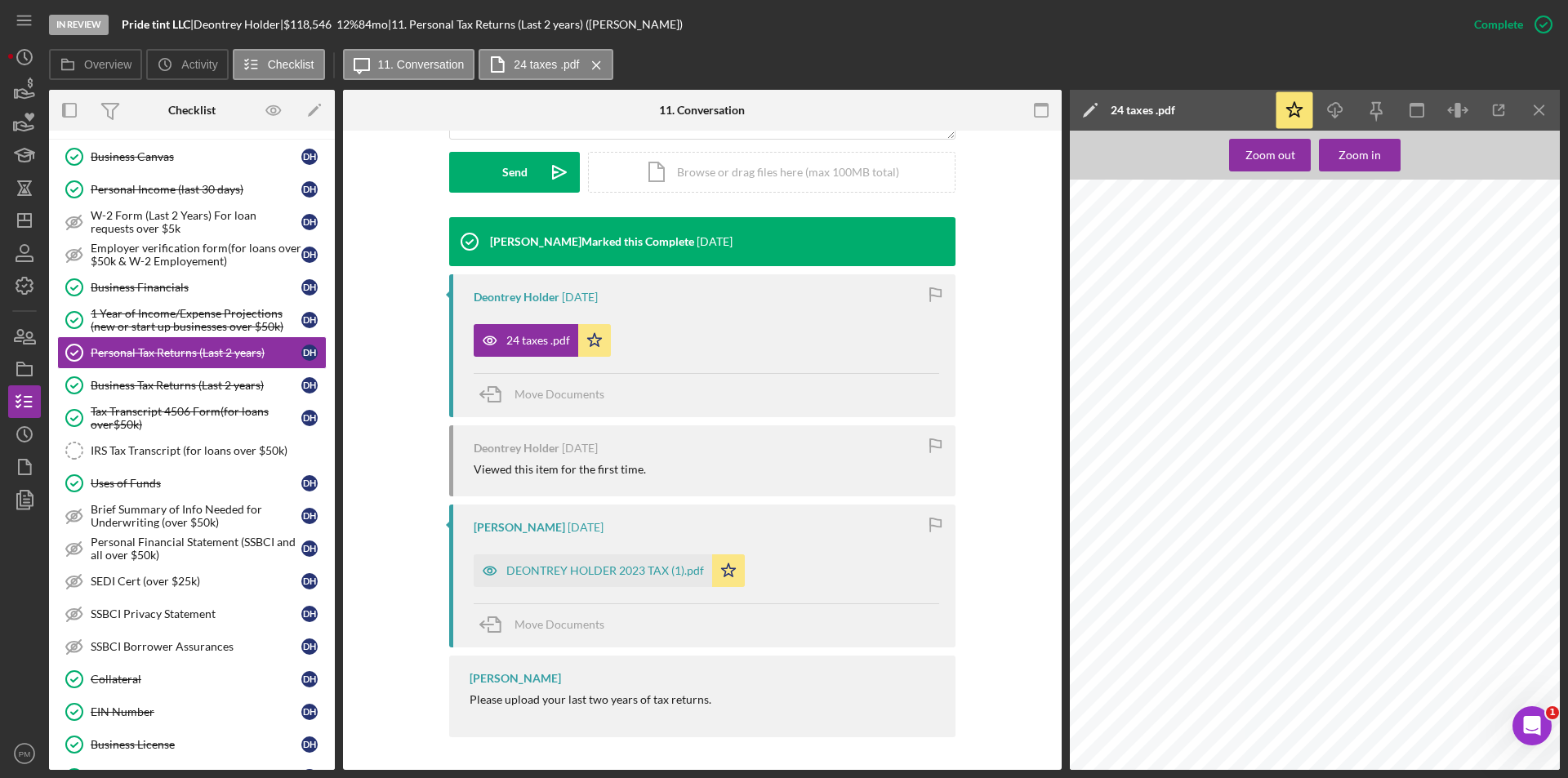
scroll to position [572, 0]
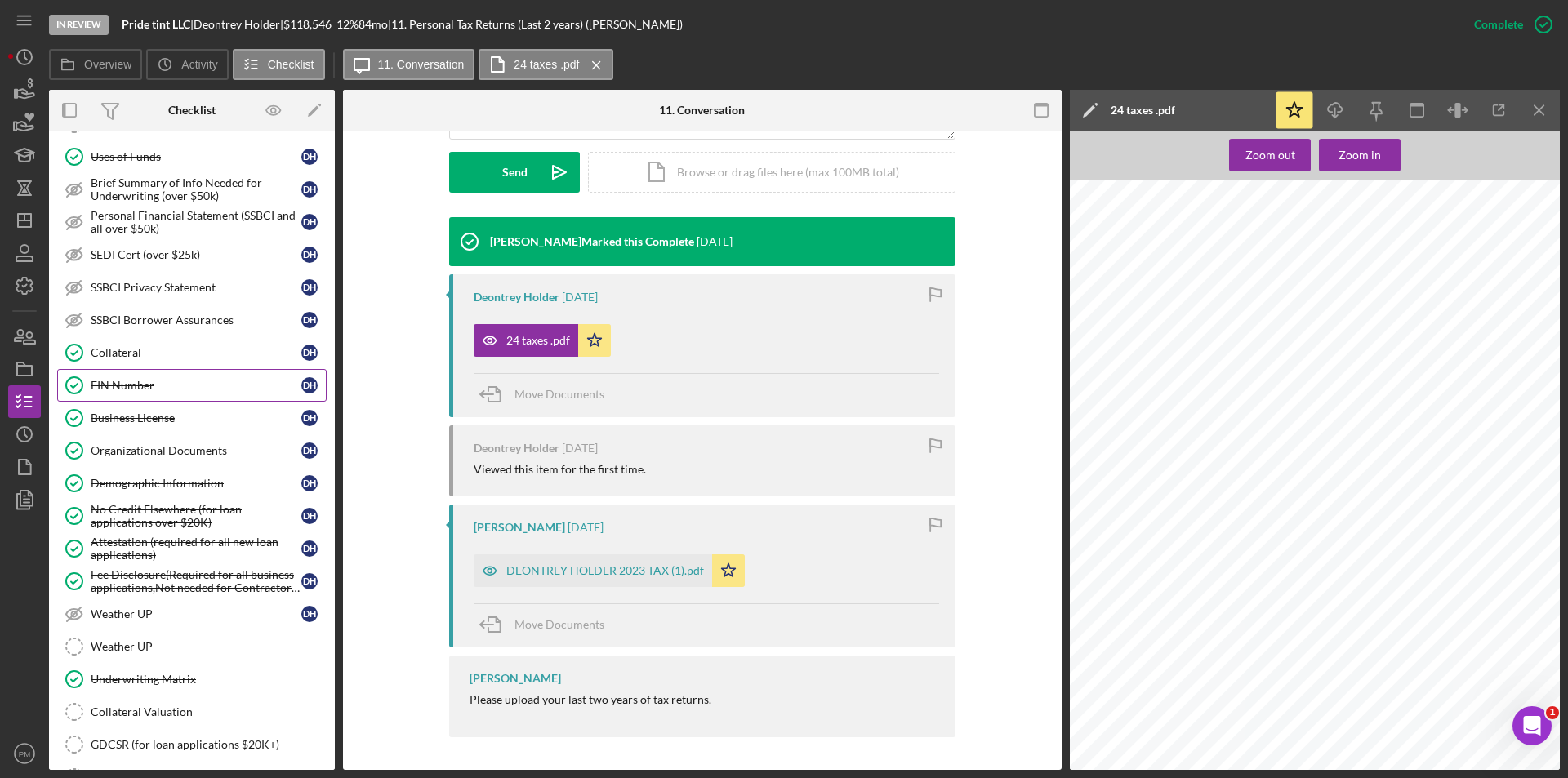
click at [127, 387] on div "EIN Number" at bounding box center [196, 386] width 211 height 13
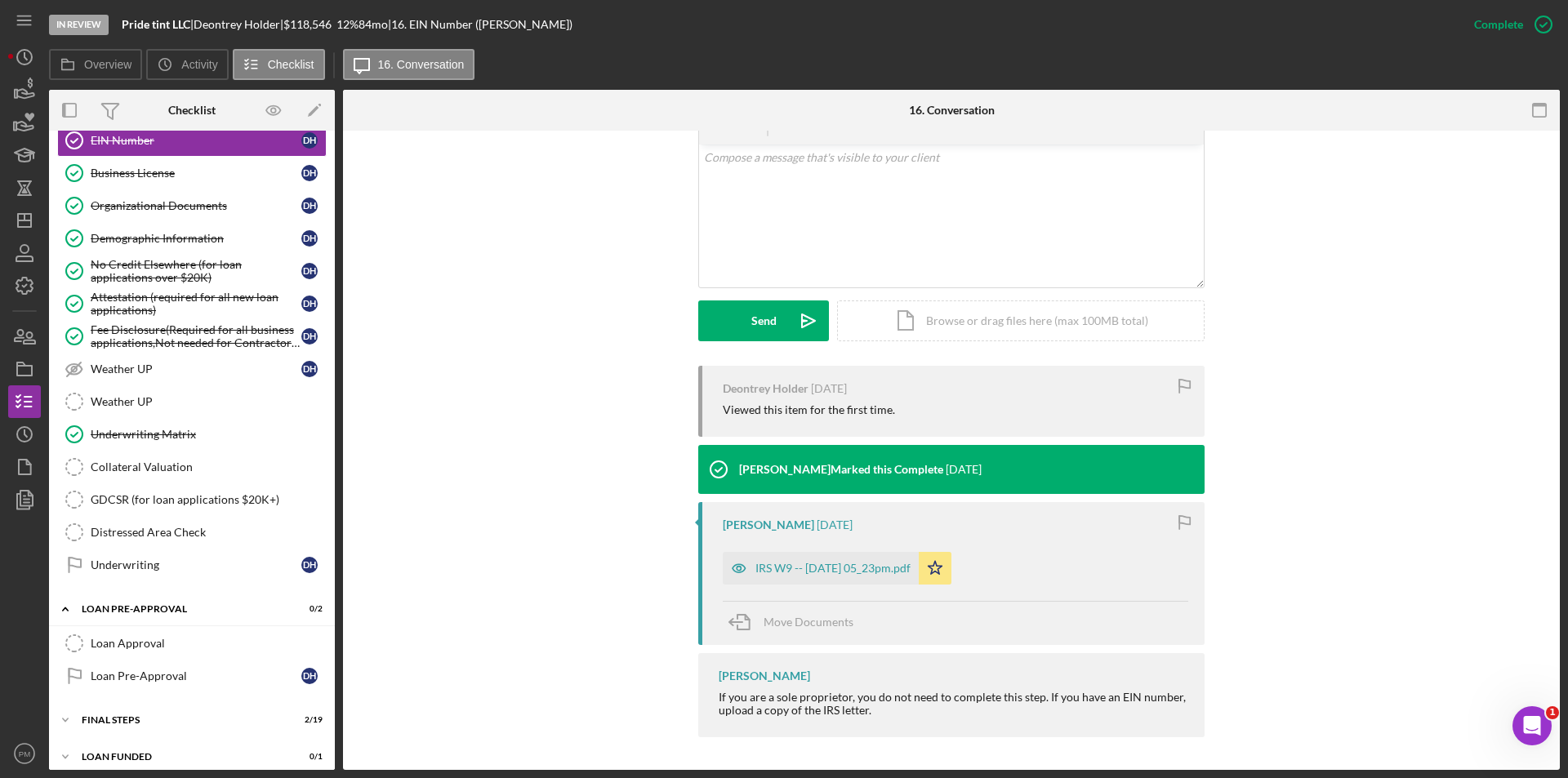
scroll to position [829, 0]
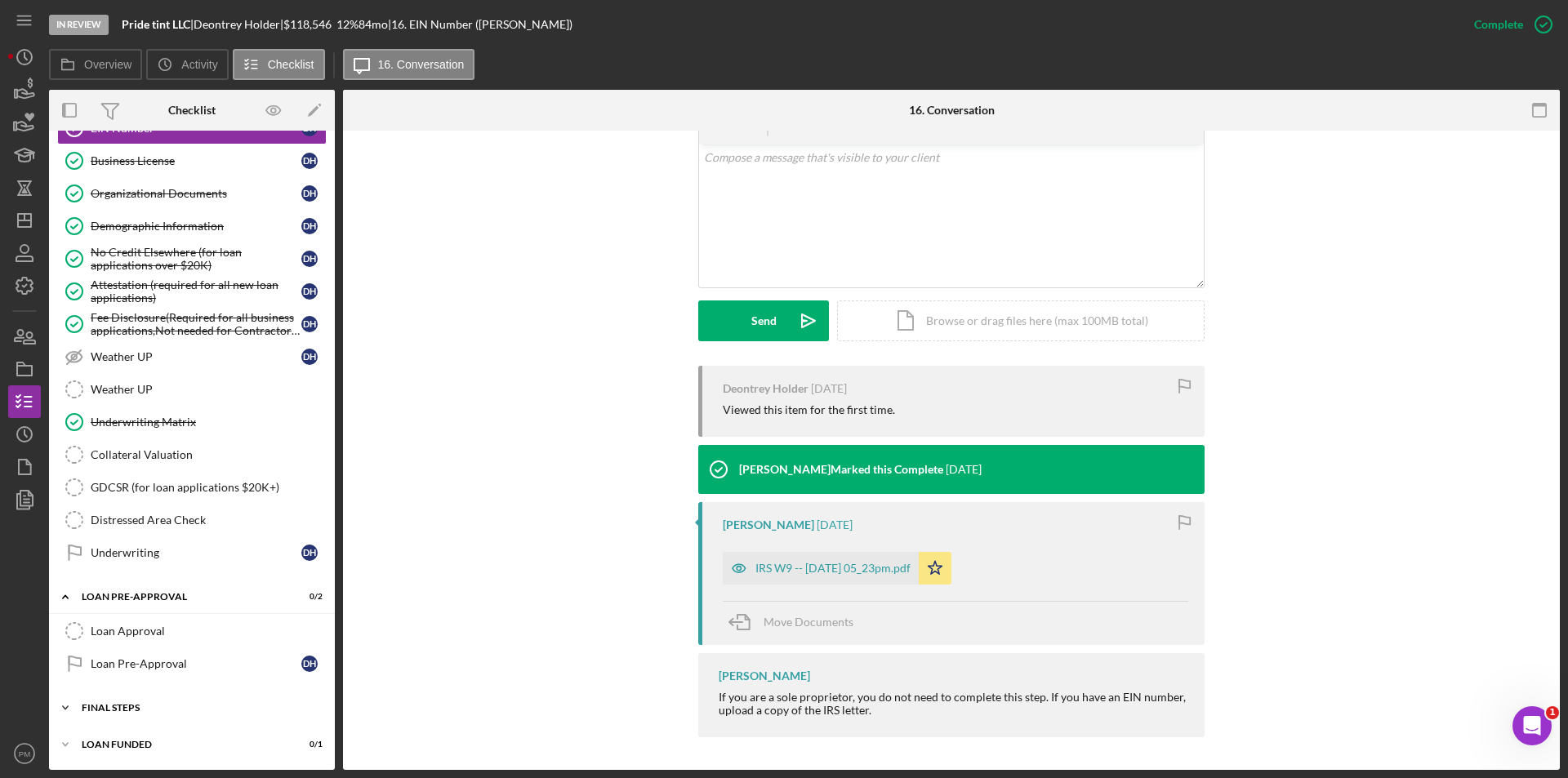
click at [145, 714] on div "Icon/Expander FINAL STEPS 2 / 19" at bounding box center [191, 708] width 286 height 33
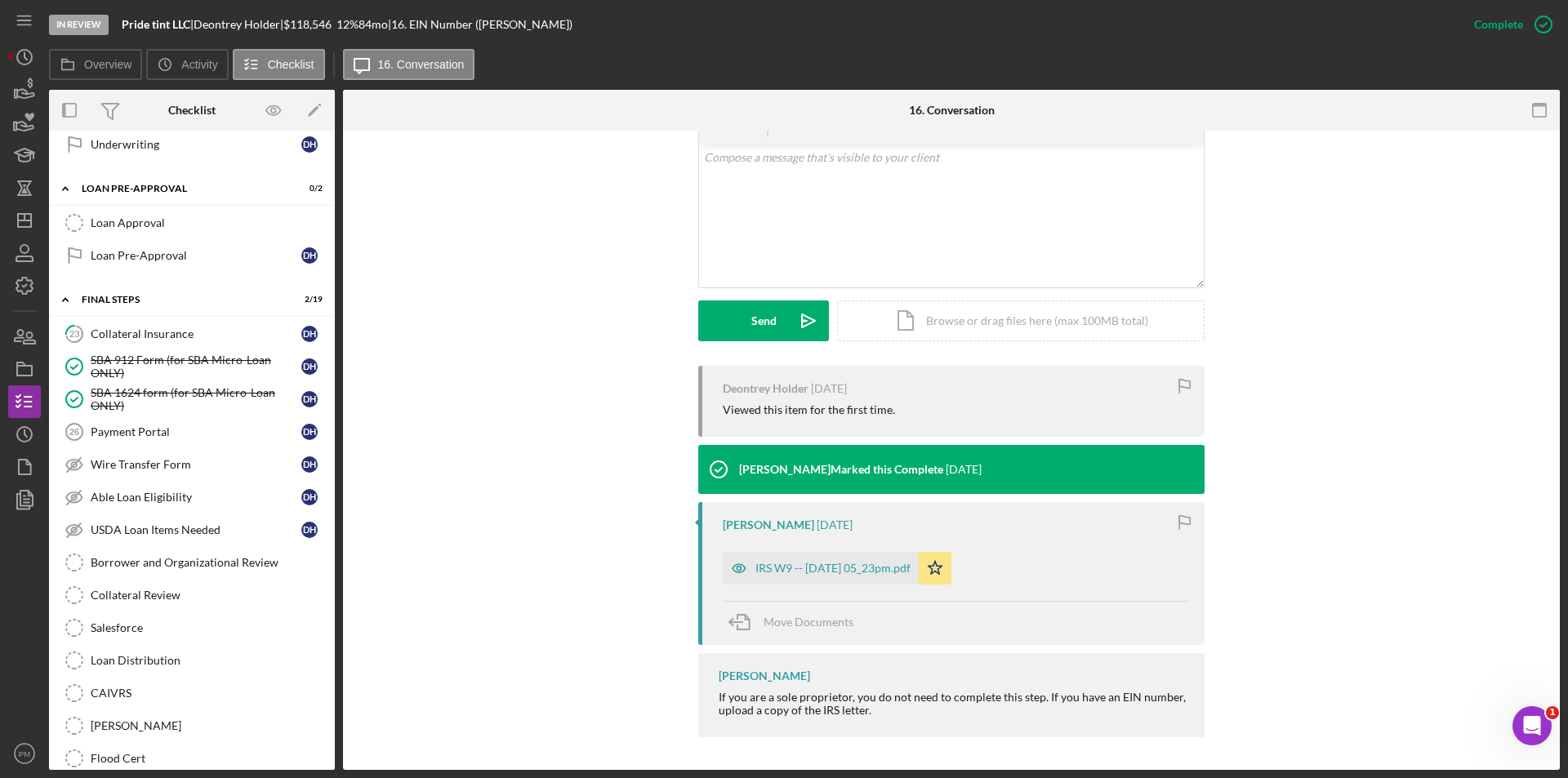
scroll to position [1401, 0]
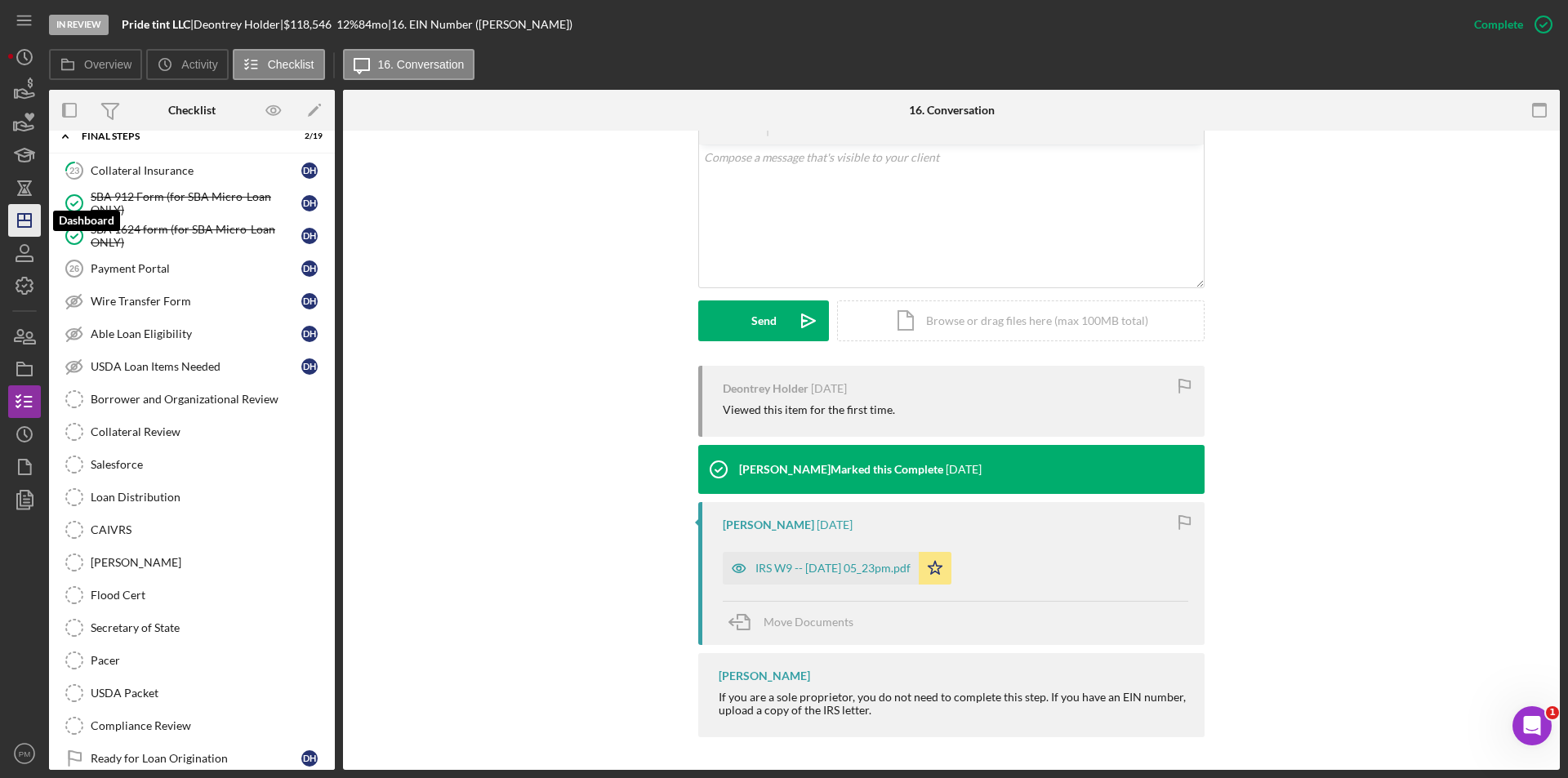
click at [23, 208] on icon "Icon/Dashboard" at bounding box center [24, 221] width 41 height 41
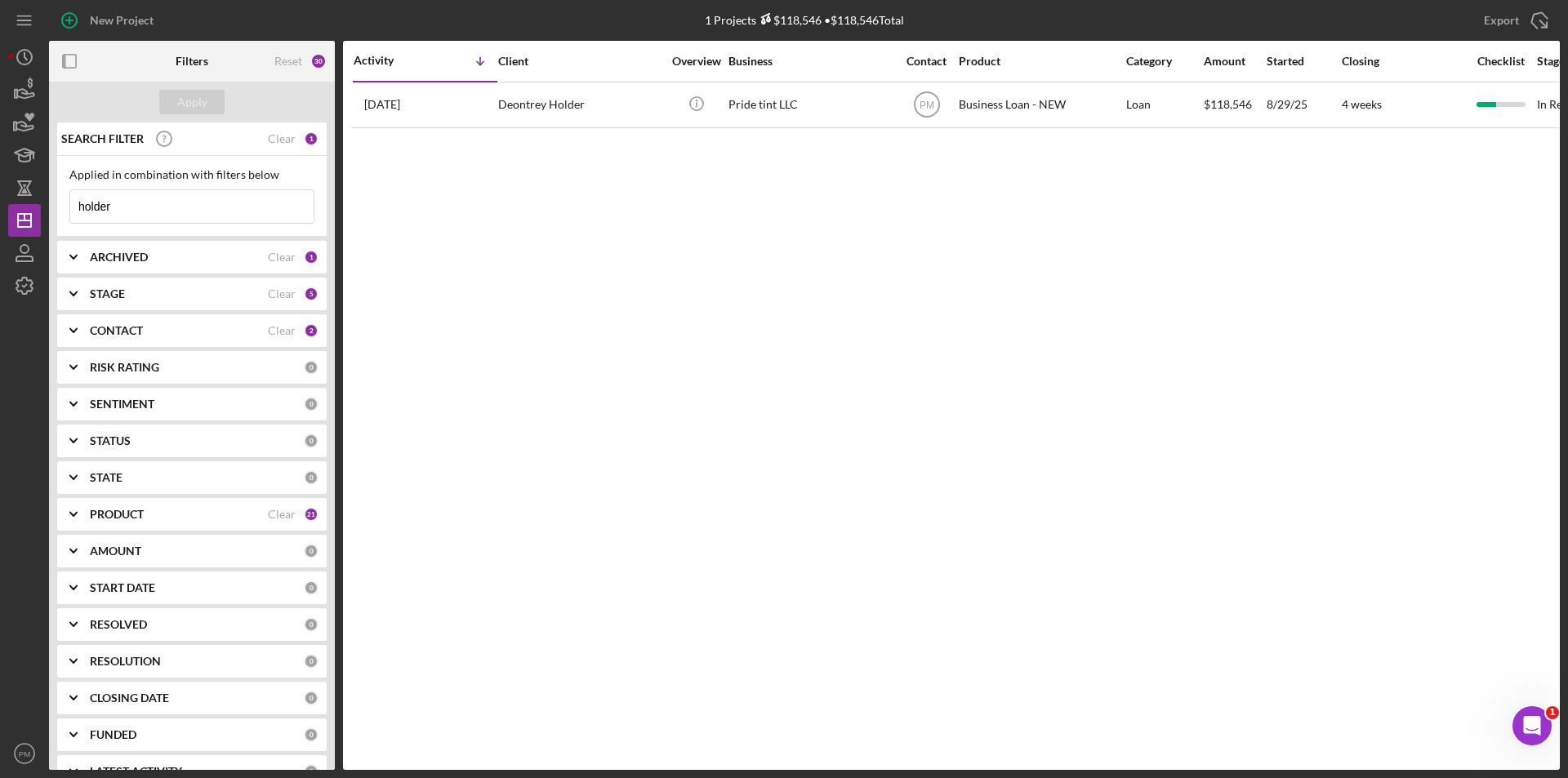
drag, startPoint x: 136, startPoint y: 207, endPoint x: 6, endPoint y: 206, distance: 130.0
click at [8, 206] on div "New Project 1 Projects $118,546 • $118,546 Total holder Export Icon/Export Filt…" at bounding box center [784, 385] width 1551 height 771
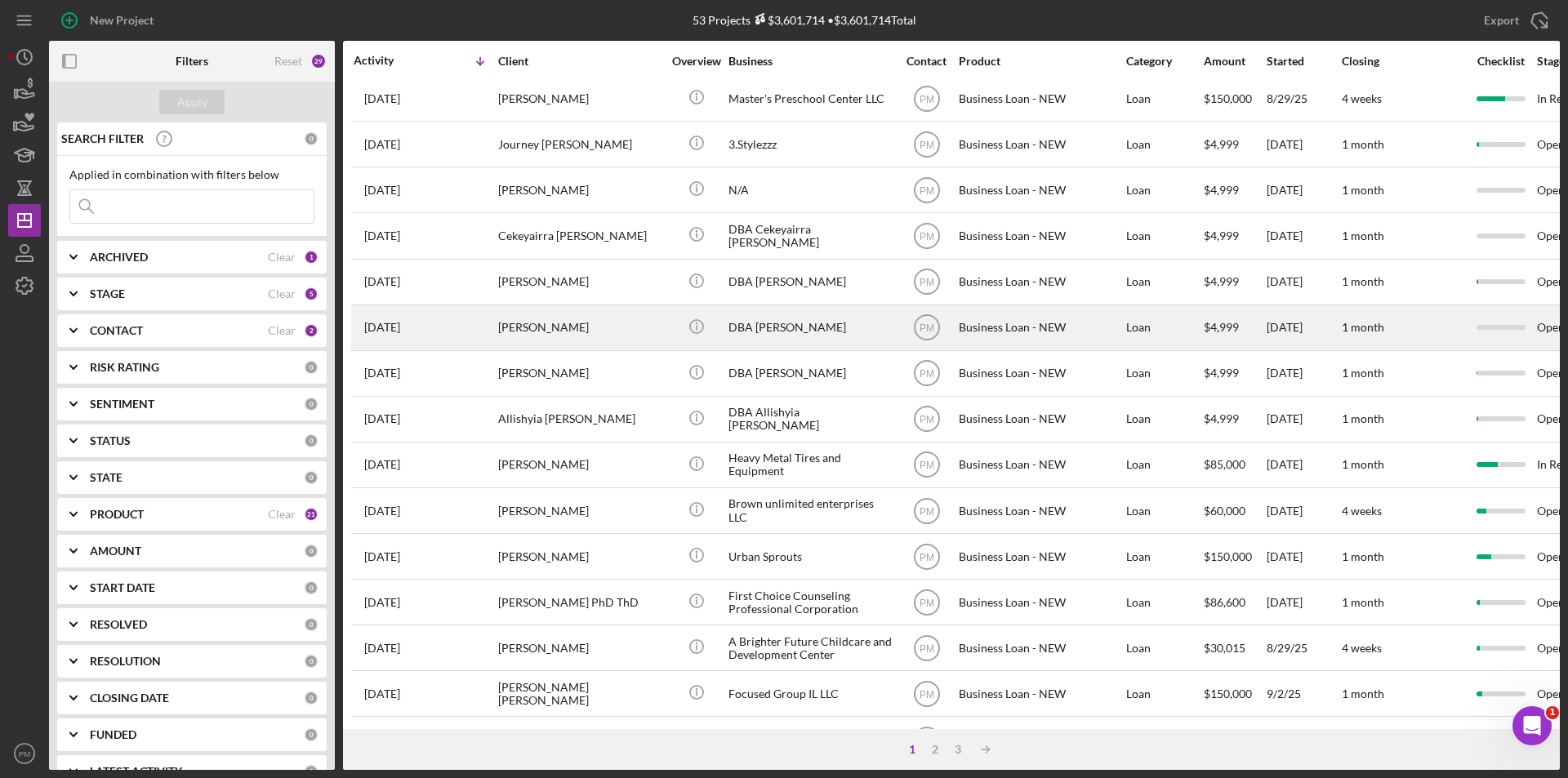
scroll to position [519, 0]
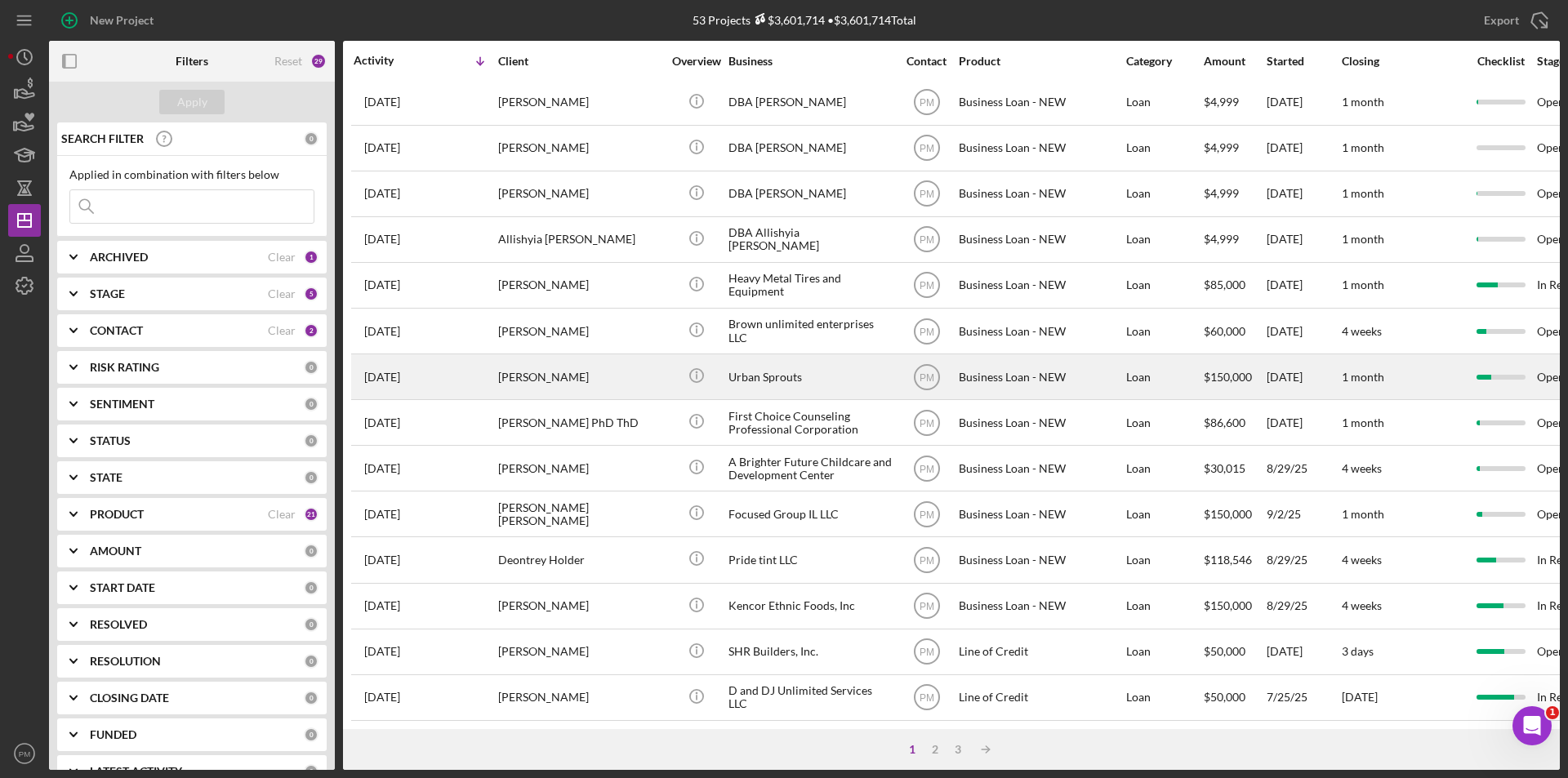
click at [541, 364] on div "[PERSON_NAME]" at bounding box center [579, 376] width 163 height 43
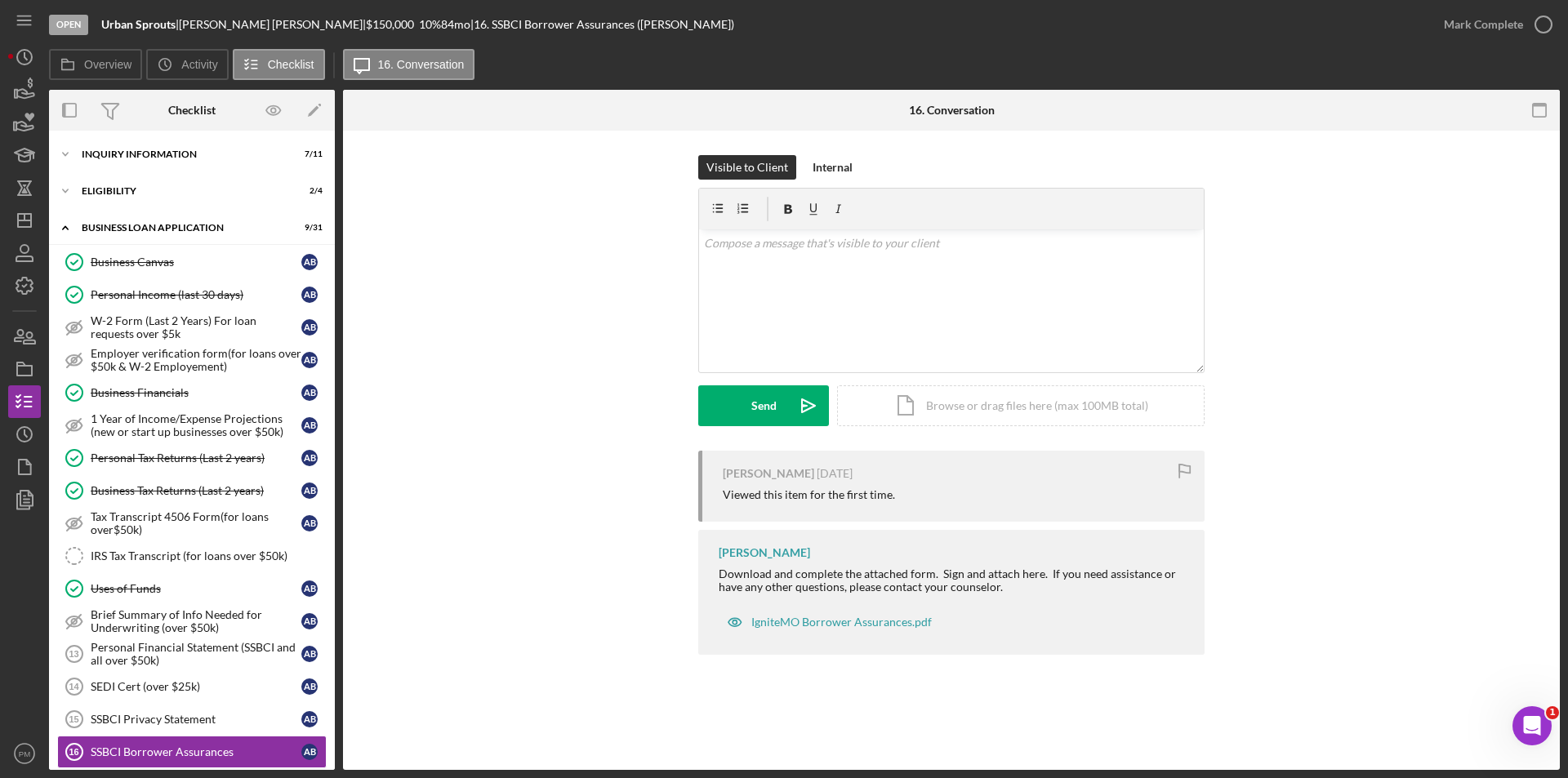
scroll to position [301, 0]
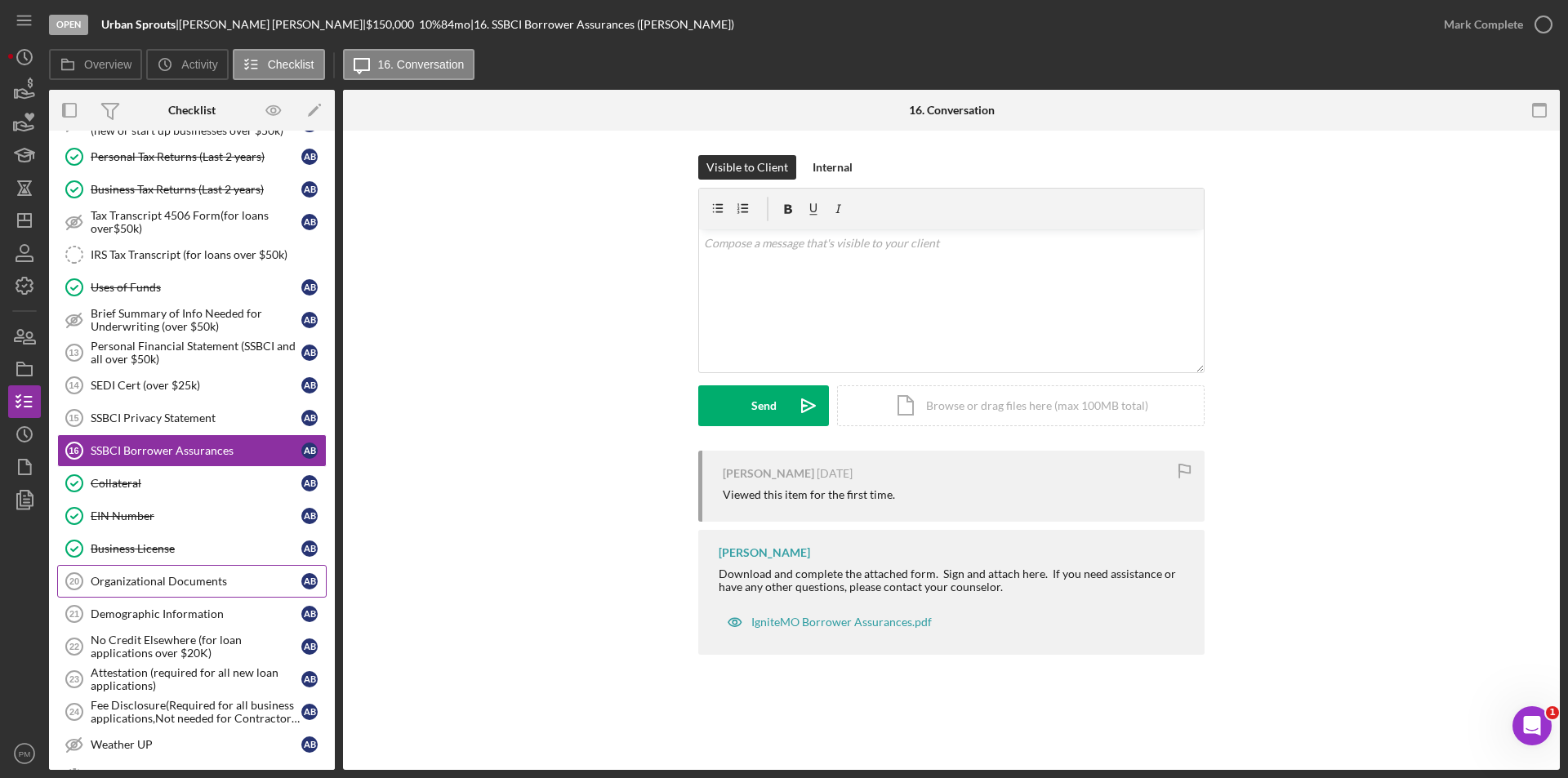
click at [183, 587] on div "Organizational Documents" at bounding box center [196, 581] width 211 height 13
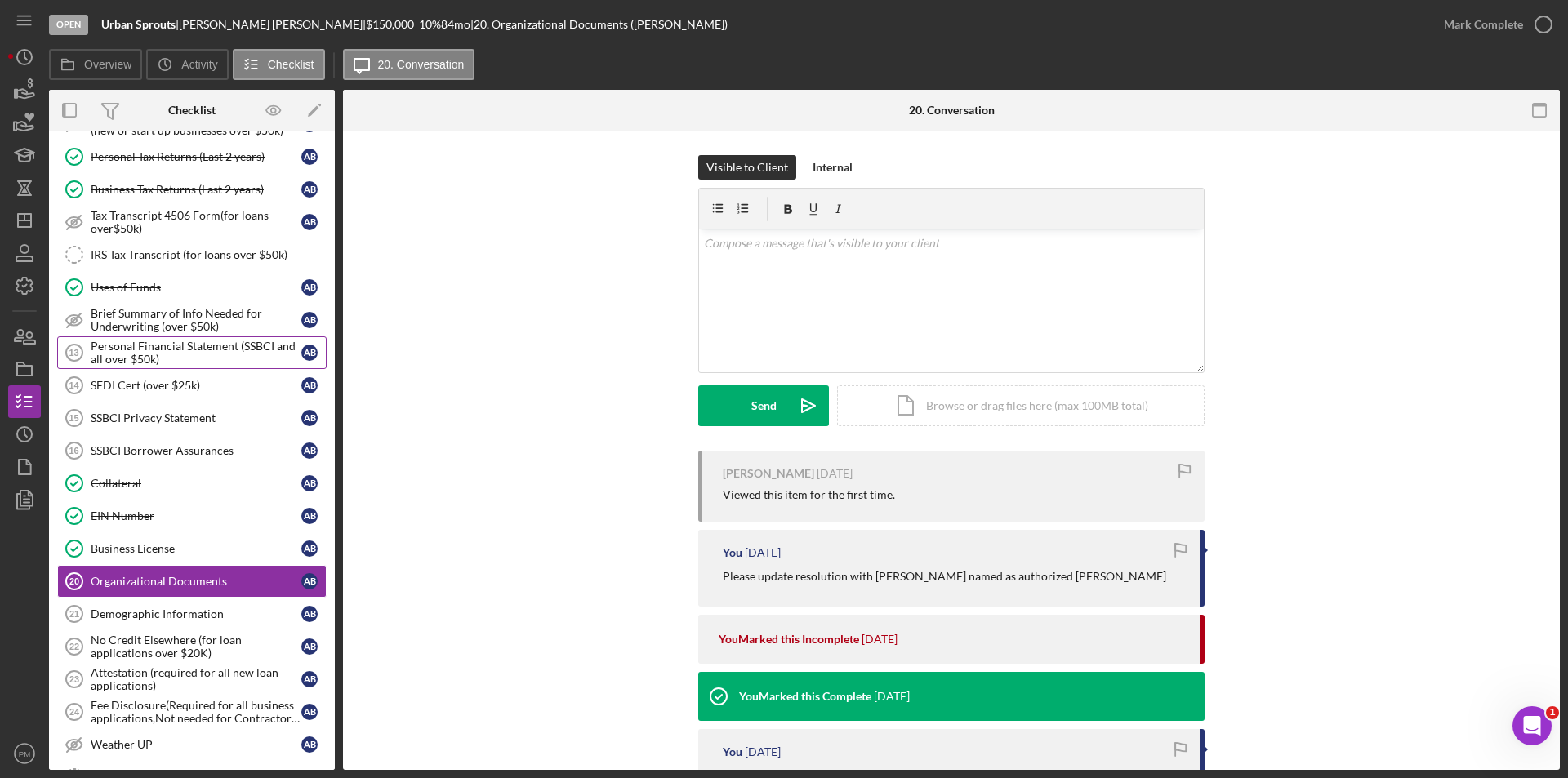
click at [83, 340] on icon "Personal Financial Statement (SSBCI and all over $50k) 13" at bounding box center [75, 353] width 41 height 41
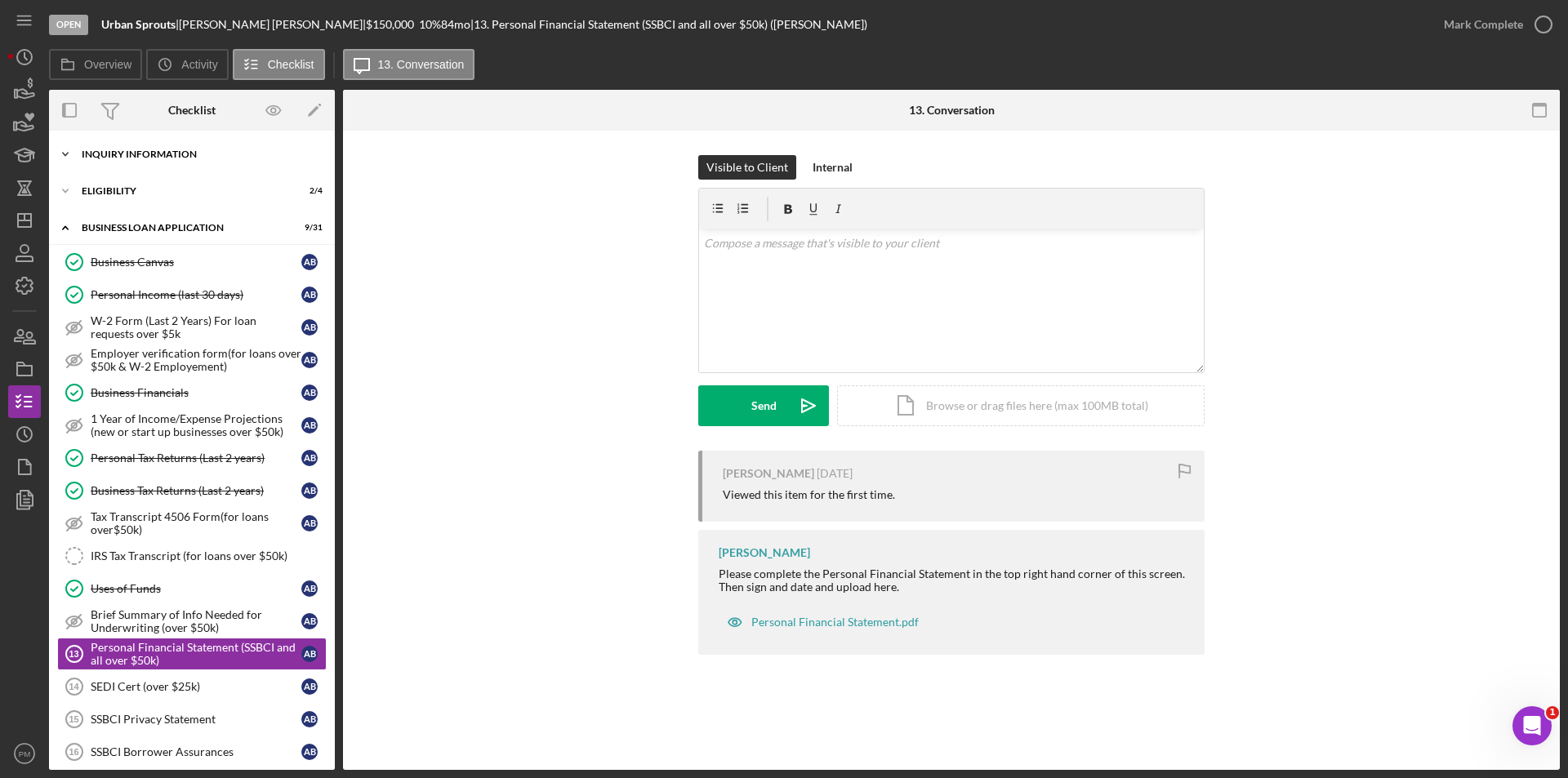
click at [114, 151] on div "INQUIRY INFORMATION" at bounding box center [198, 154] width 233 height 9
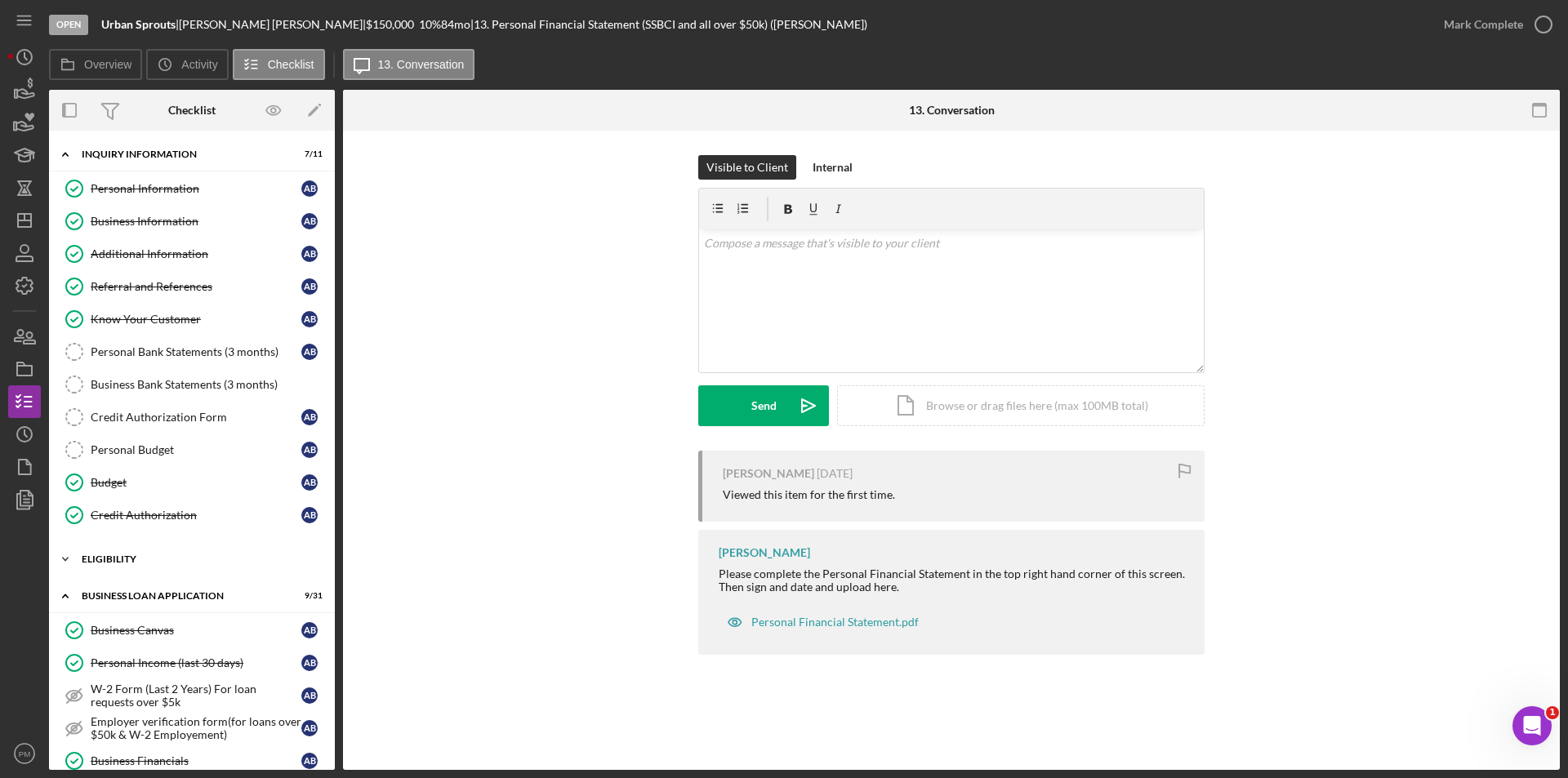
click at [177, 546] on div "Icon/Expander ELIGIBILITY 2 / 4" at bounding box center [191, 559] width 286 height 33
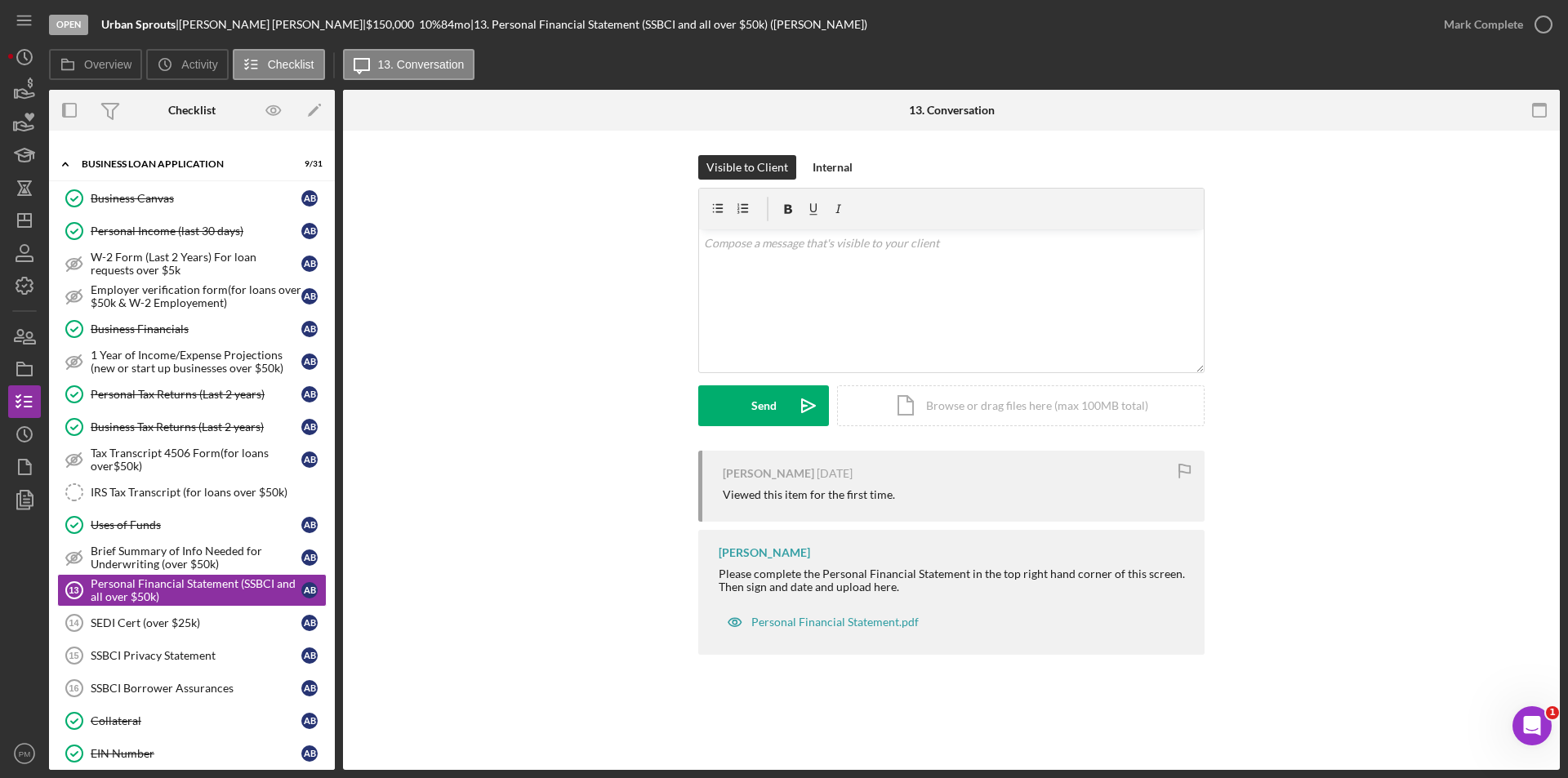
scroll to position [899, 0]
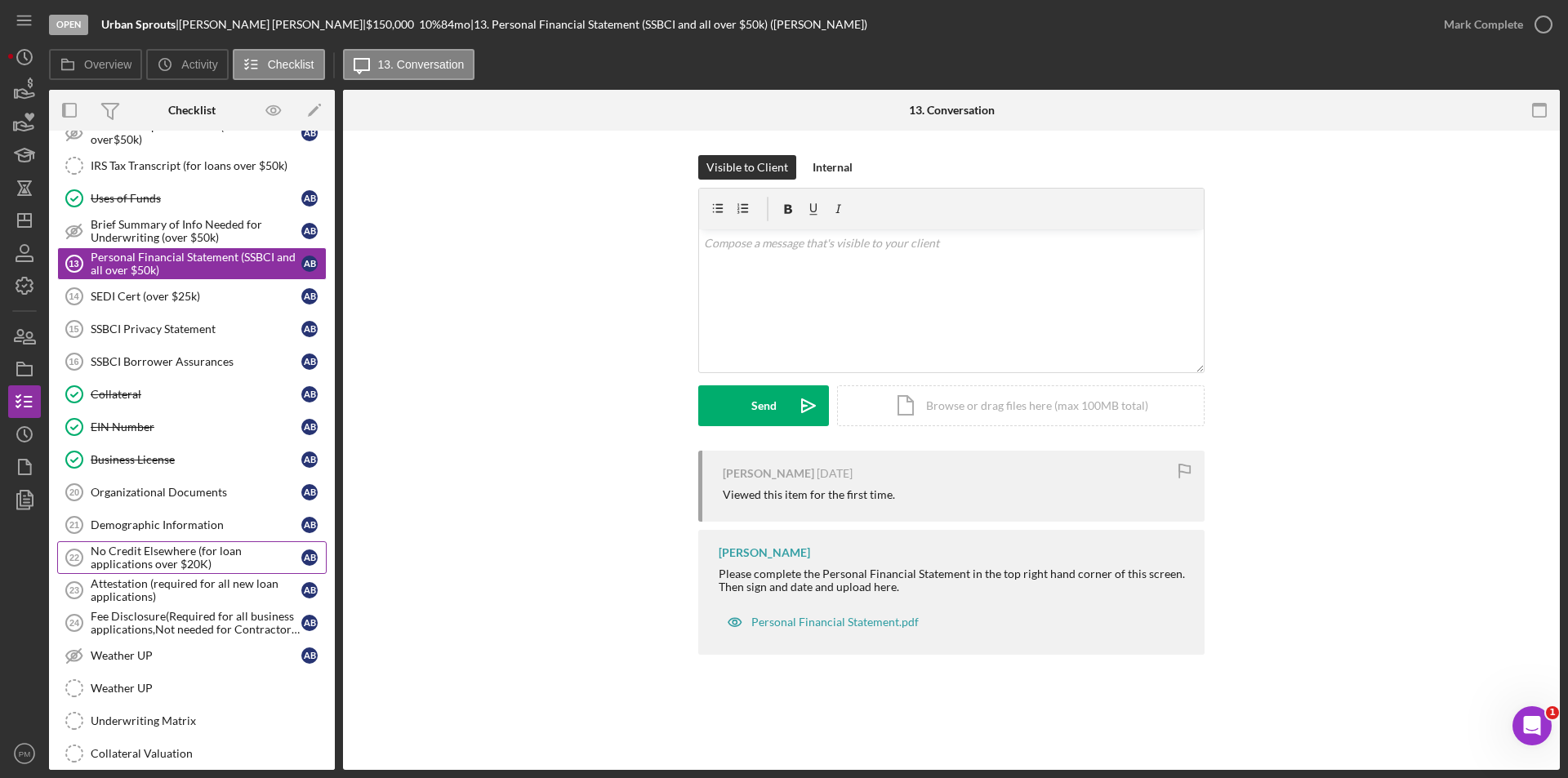
click at [125, 562] on div "No Credit Elsewhere (for loan applications over $20K)" at bounding box center [196, 558] width 211 height 26
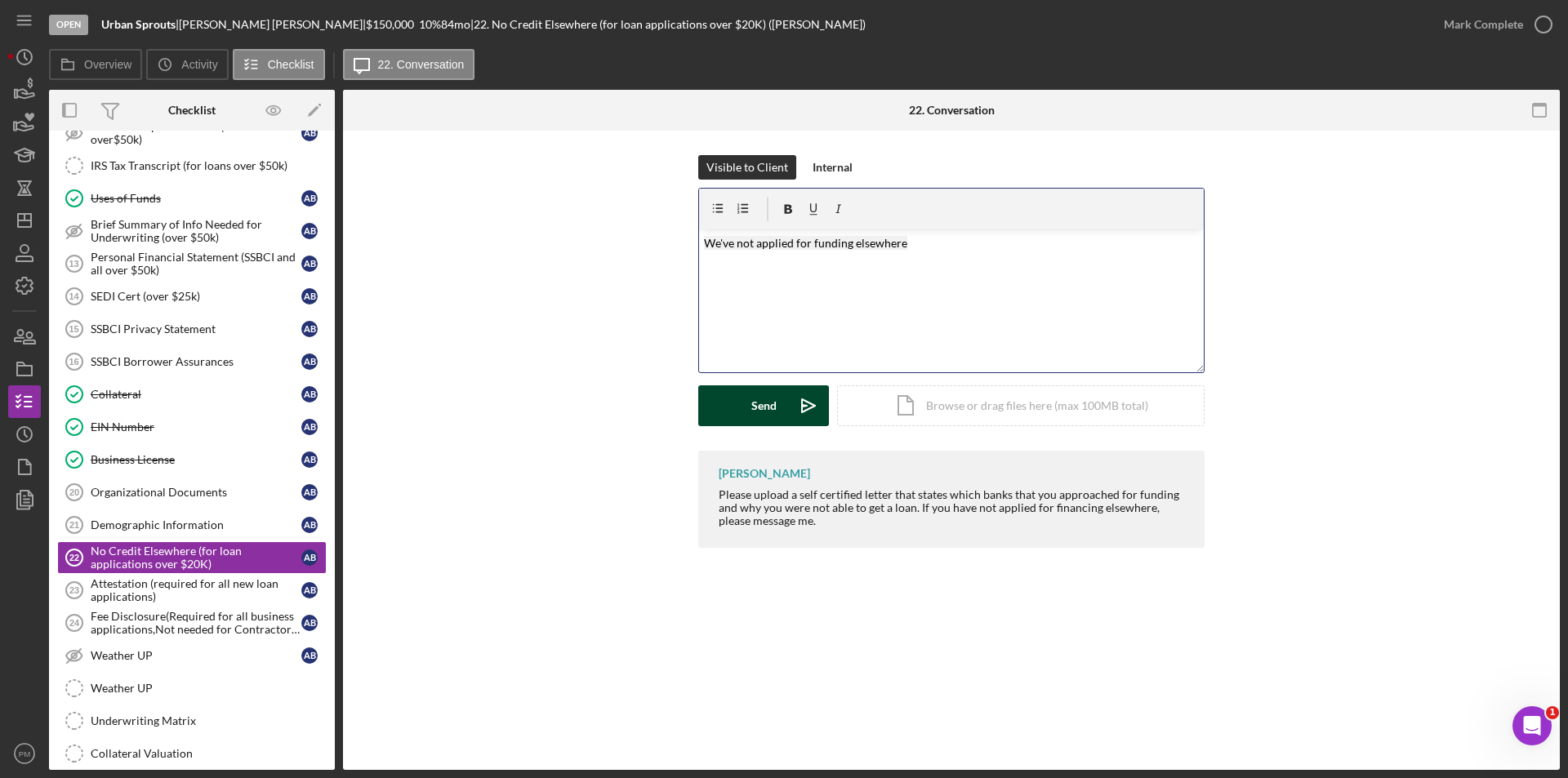
click at [754, 413] on div "Send" at bounding box center [764, 406] width 25 height 41
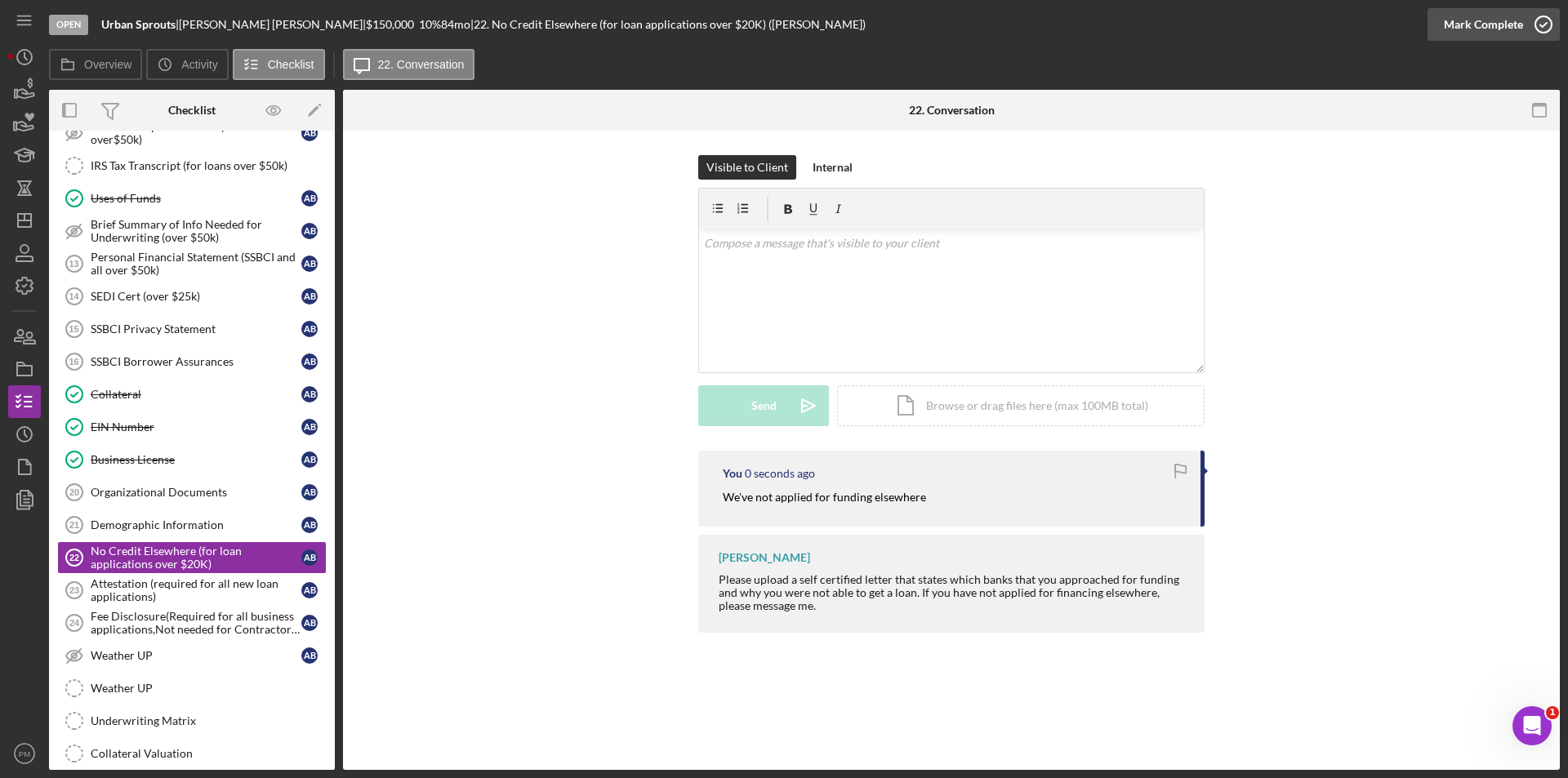
click at [1493, 25] on div "Mark Complete" at bounding box center [1483, 24] width 80 height 33
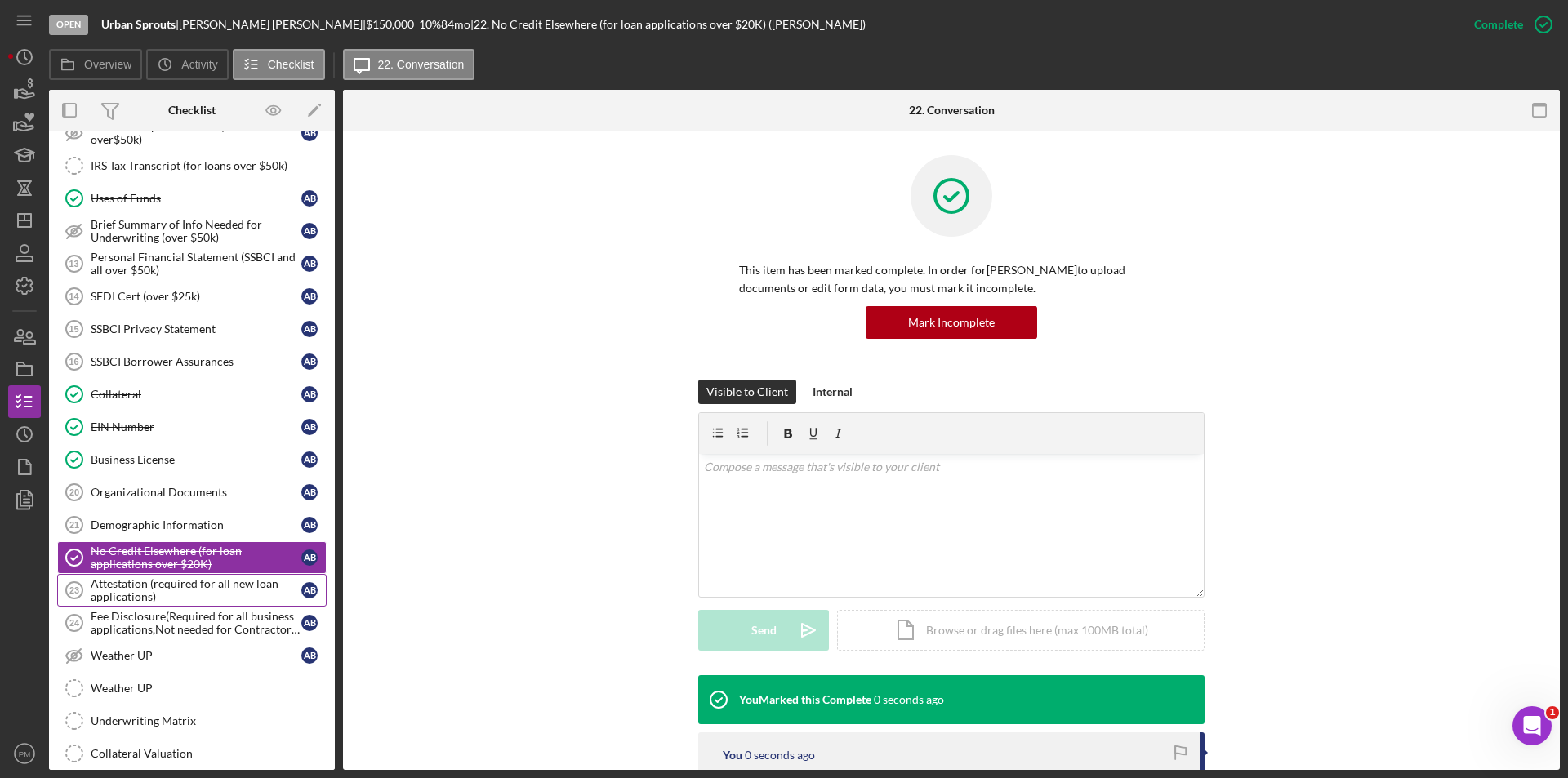
click at [136, 592] on div "Attestation (required for all new loan applications)" at bounding box center [196, 591] width 211 height 26
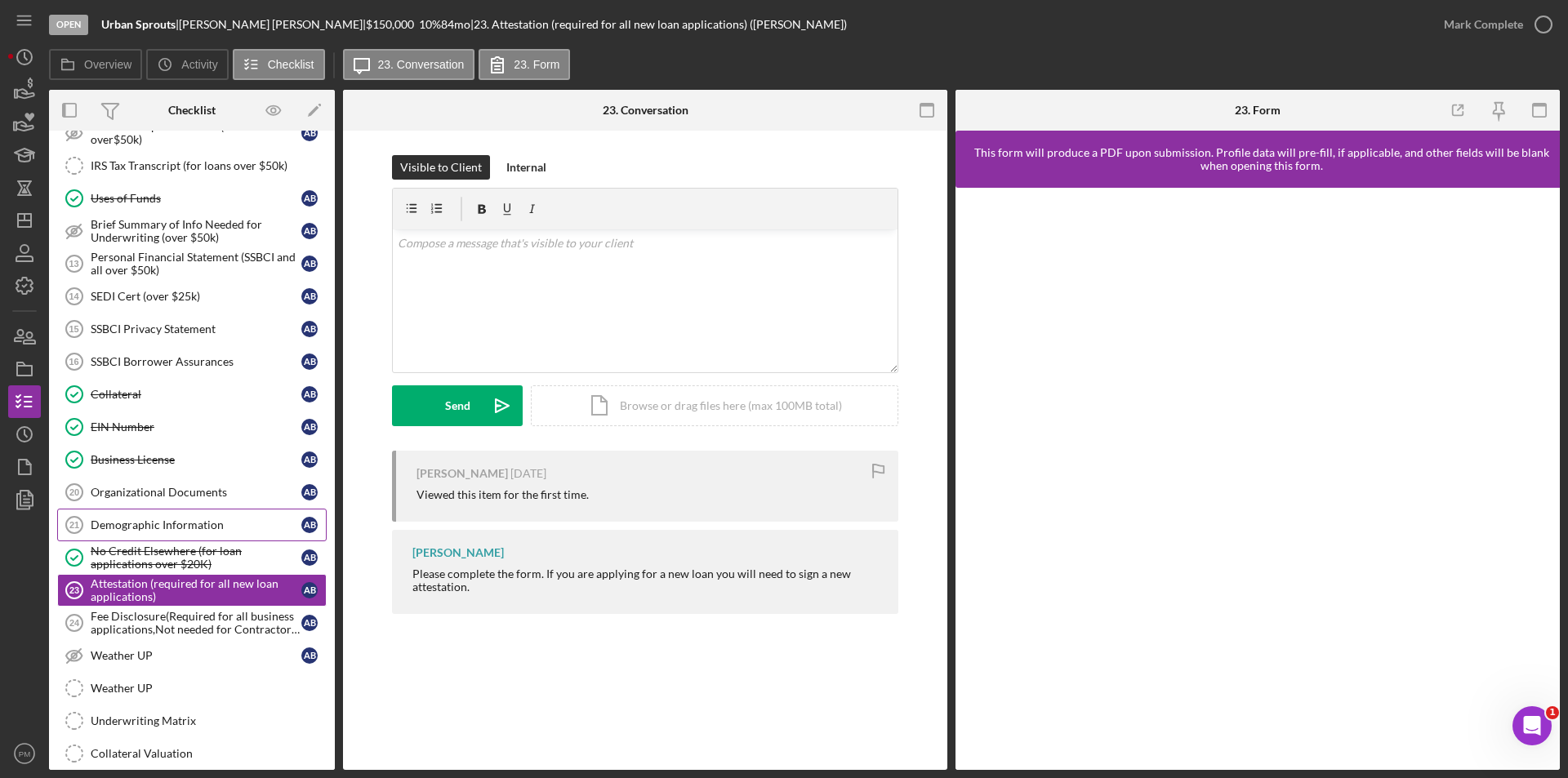
click at [140, 533] on link "Demographic Information 21 Demographic Information A B" at bounding box center [192, 524] width 270 height 33
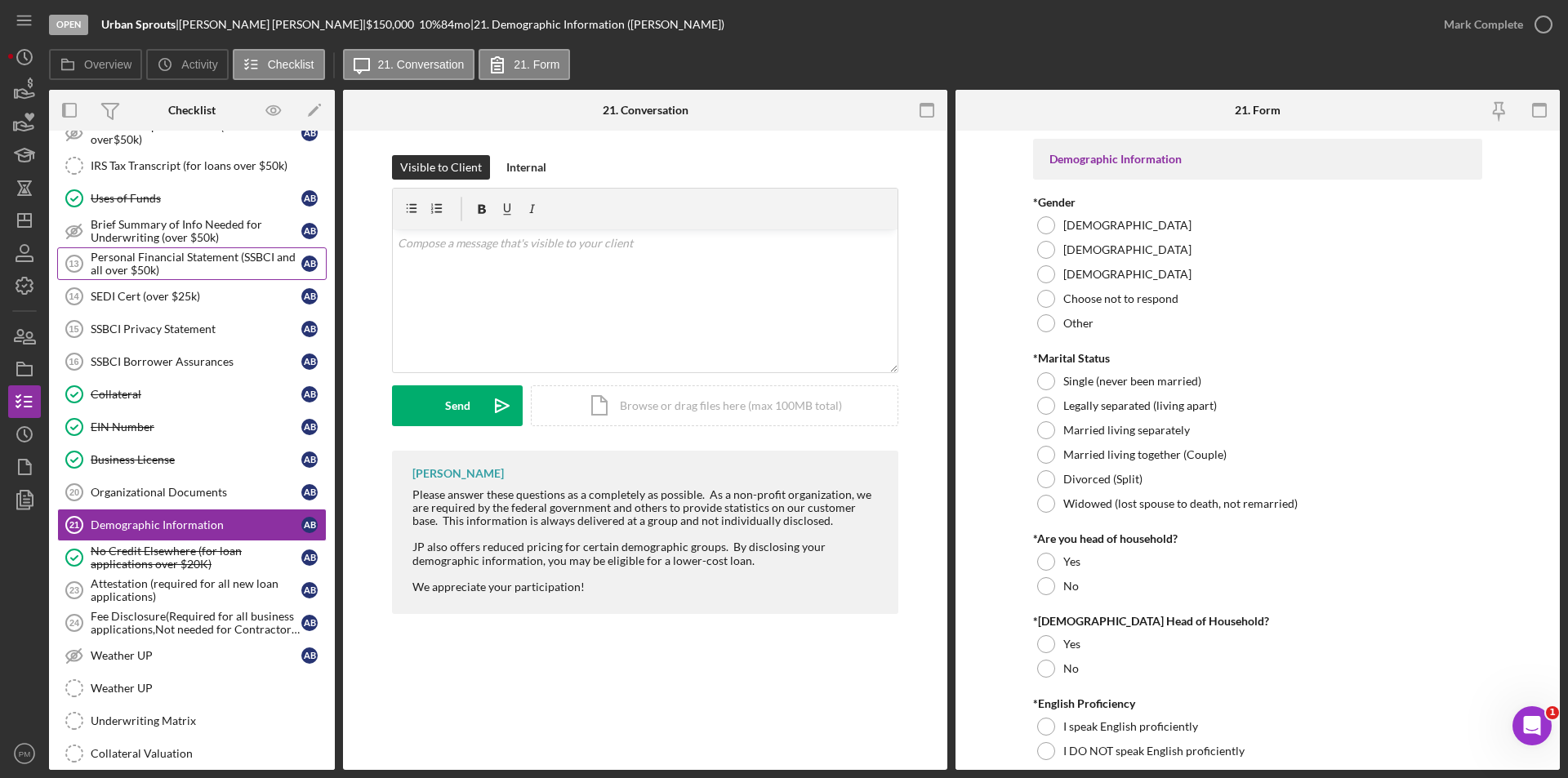
click at [119, 253] on div "Personal Financial Statement (SSBCI and all over $50k)" at bounding box center [196, 264] width 211 height 26
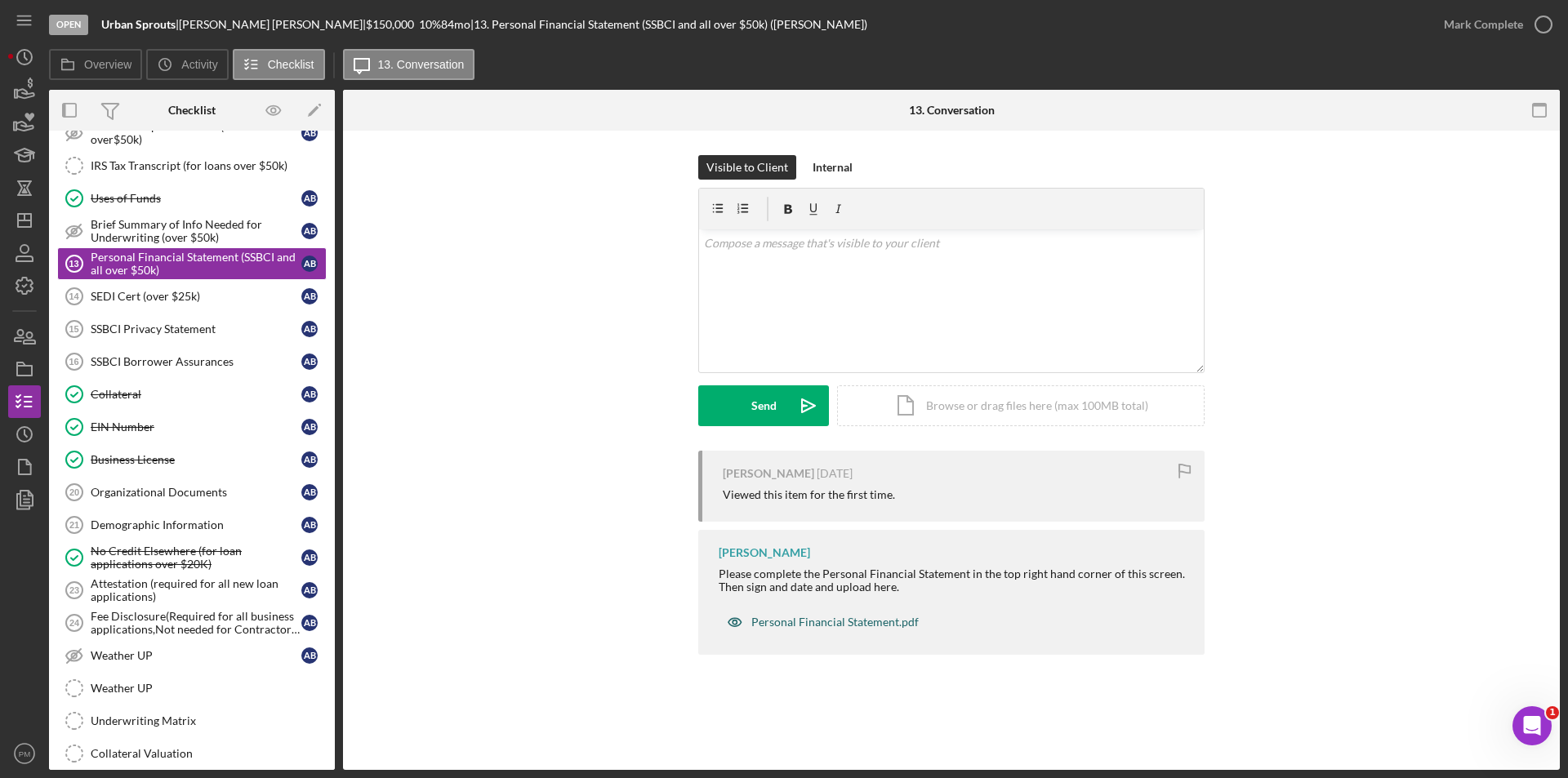
click at [795, 624] on div "Personal Financial Statement.pdf" at bounding box center [835, 623] width 168 height 13
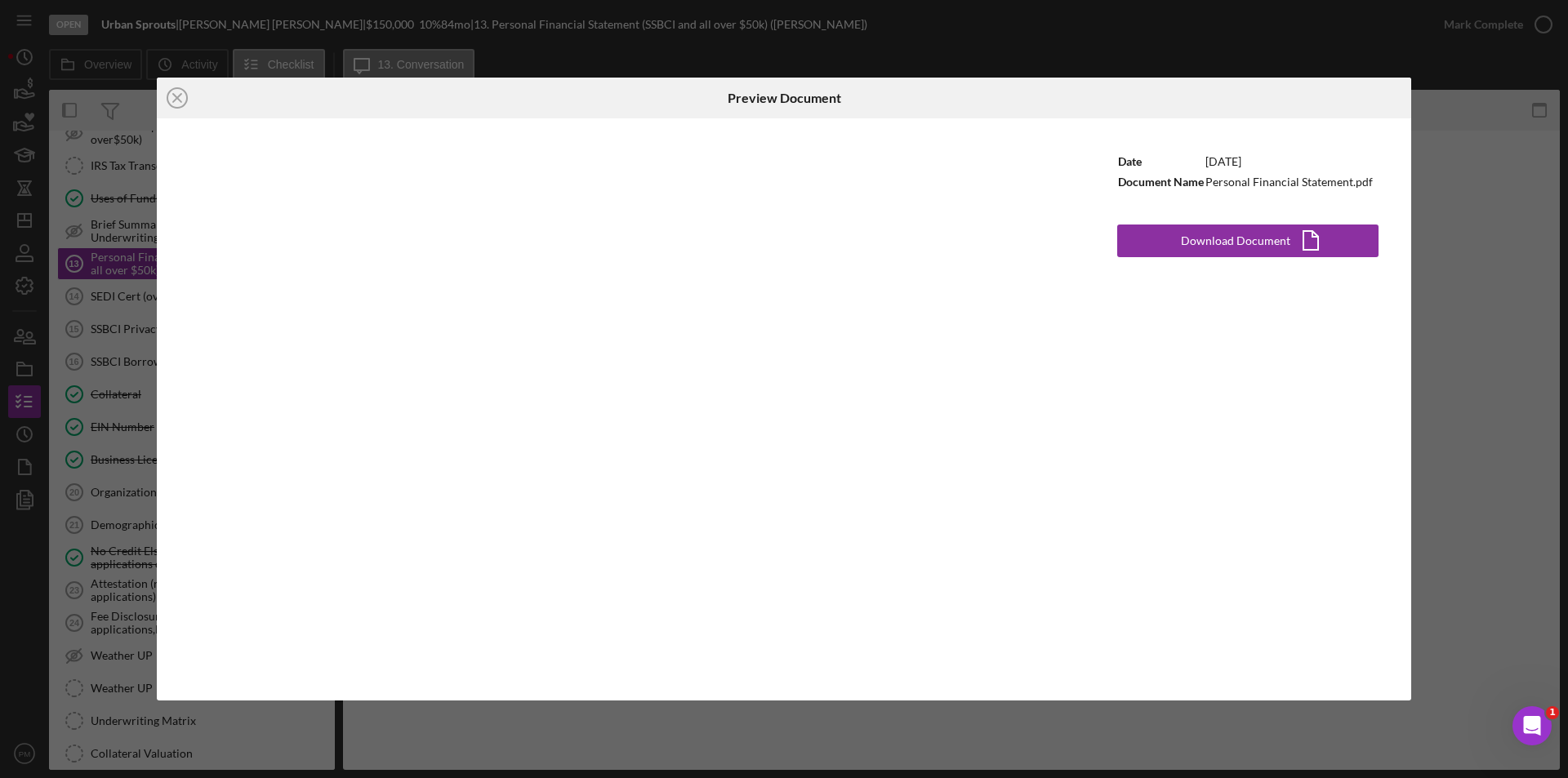
click at [1239, 259] on div "Date 1/14/2022 Document Name Personal Financial Statement.pdf Download Document…" at bounding box center [1247, 408] width 327 height 581
click at [1244, 247] on div "Download Document" at bounding box center [1235, 241] width 110 height 33
click at [184, 99] on icon "Icon/Close" at bounding box center [177, 98] width 41 height 41
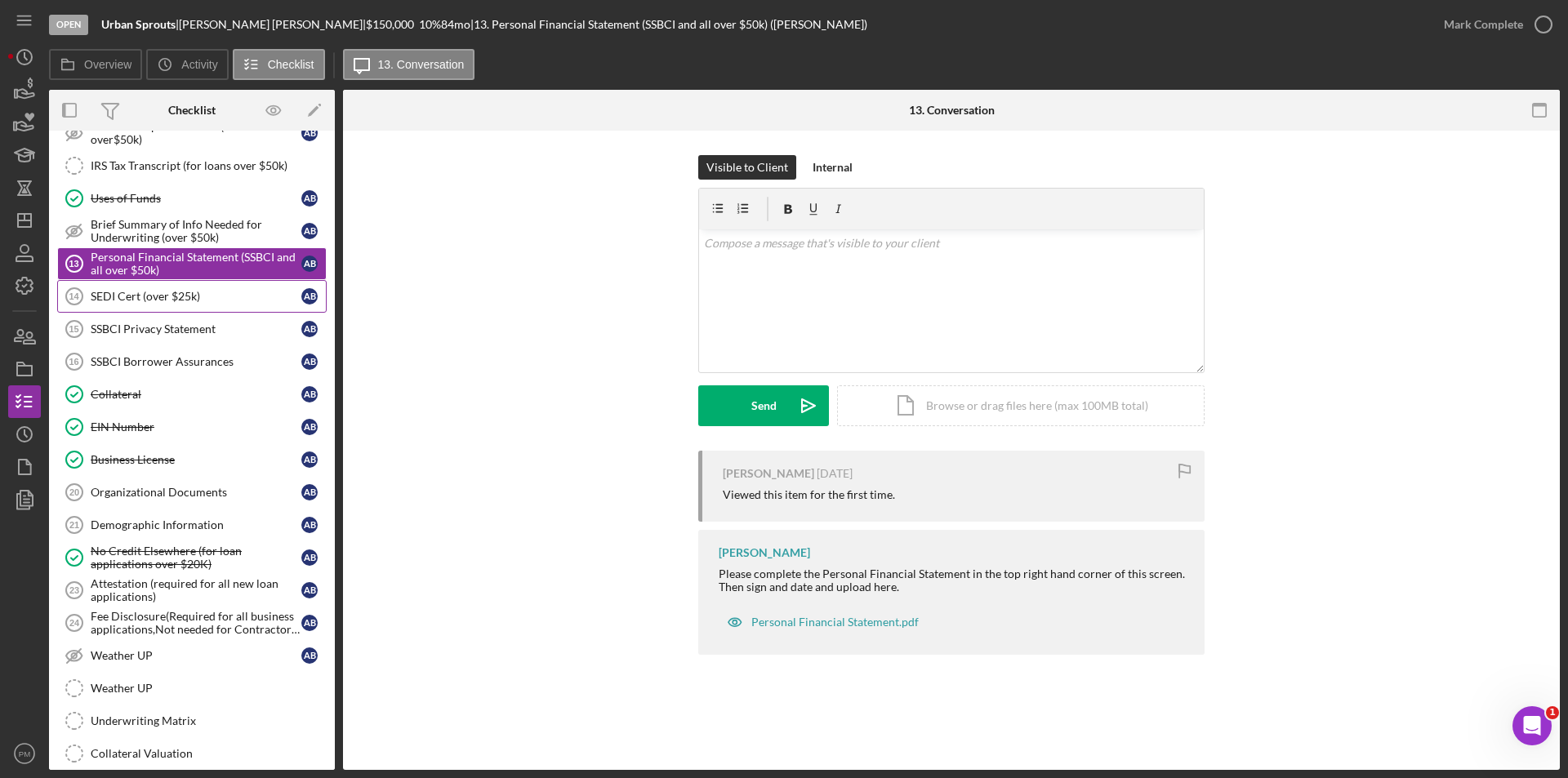
click at [151, 308] on link "SEDI Cert (over $25k) 14 SEDI Cert (over $25k) A B" at bounding box center [192, 296] width 270 height 33
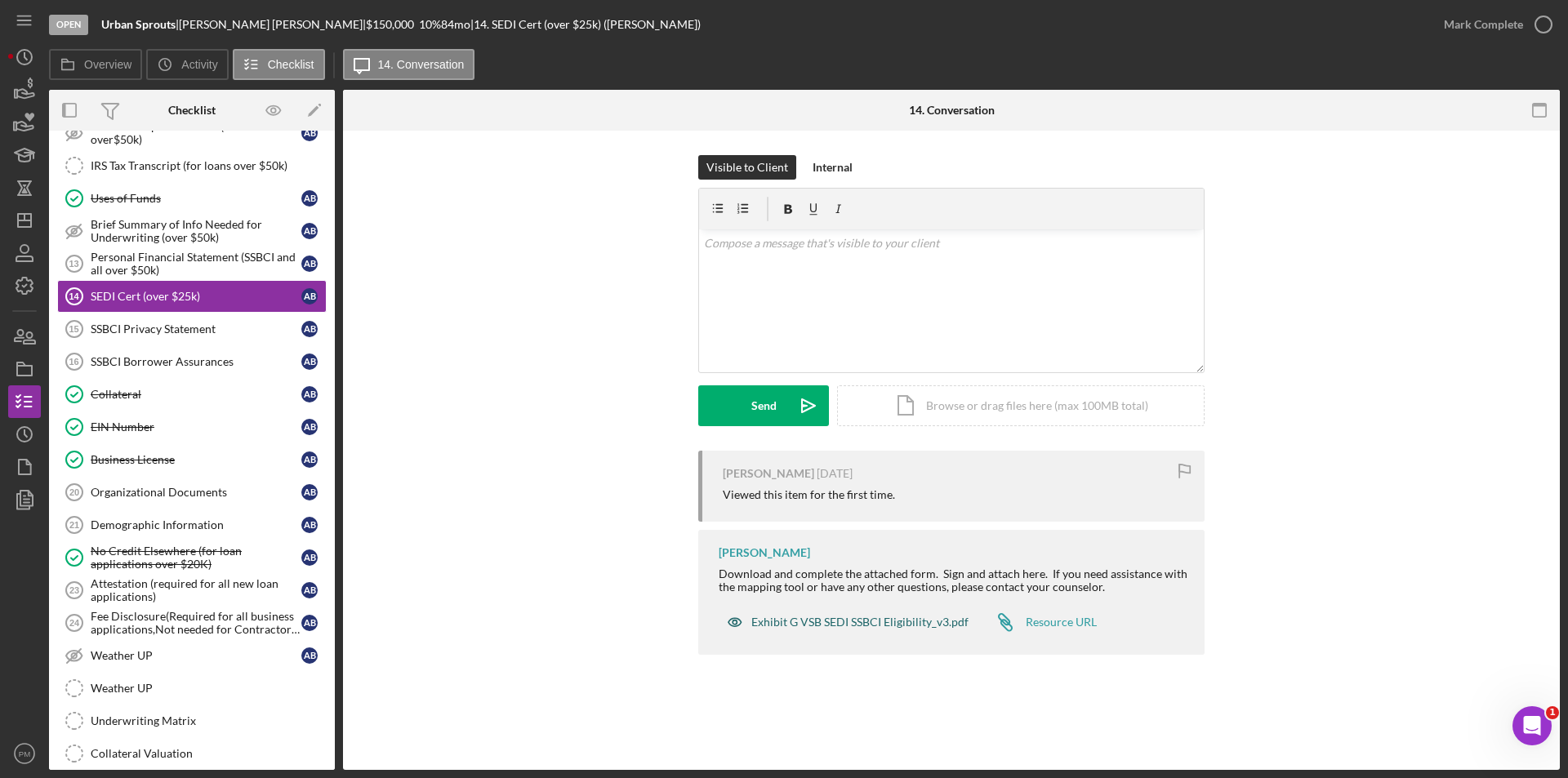
click at [885, 622] on div "Exhibit G VSB SEDI SSBCI Eligibility_v3.pdf" at bounding box center [860, 623] width 217 height 13
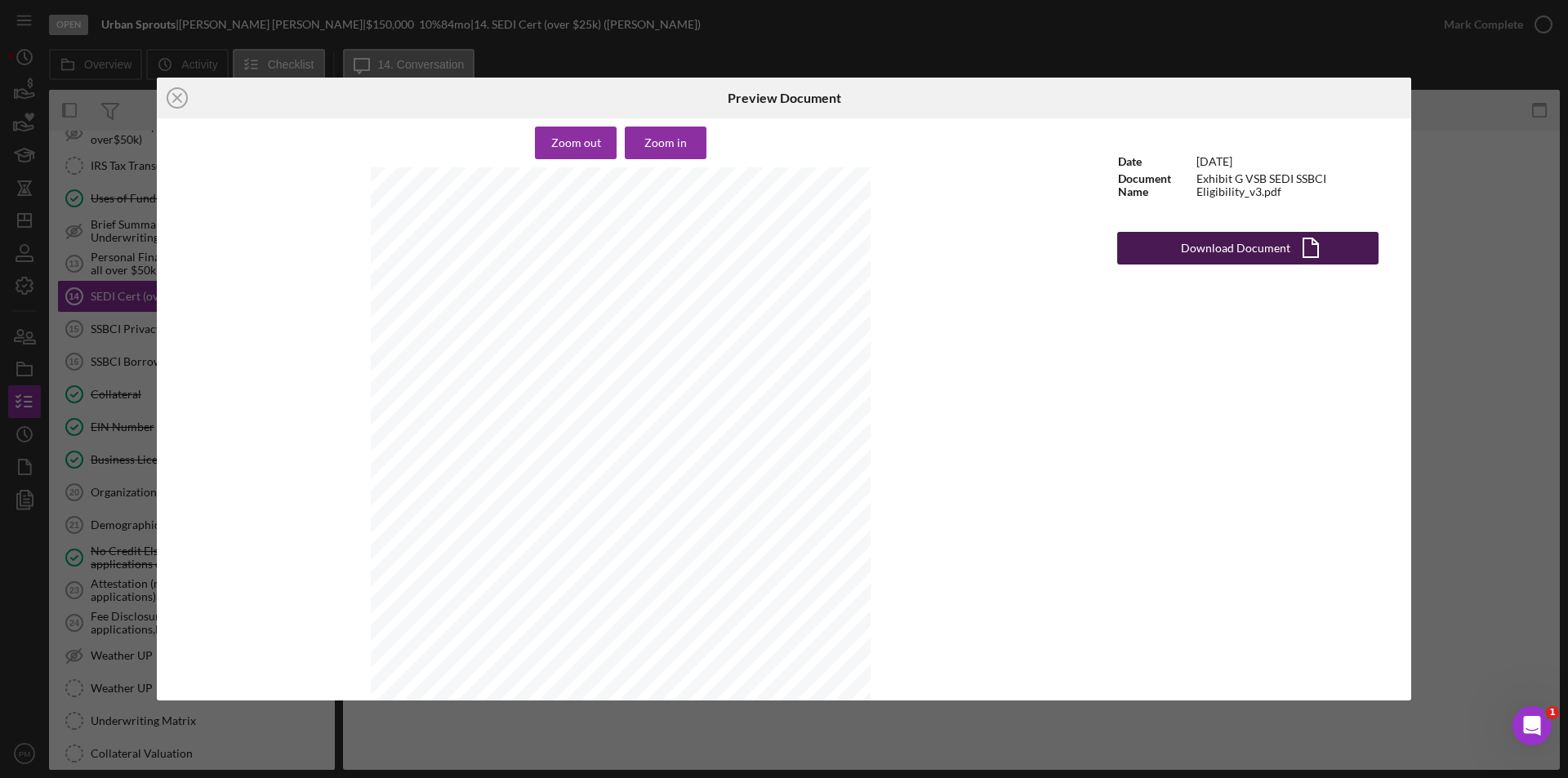
drag, startPoint x: 1164, startPoint y: 252, endPoint x: 1177, endPoint y: 252, distance: 13.0
click at [1164, 251] on button "Download Document Icon/Document" at bounding box center [1247, 248] width 261 height 33
click at [176, 100] on icon "Icon/Close" at bounding box center [177, 98] width 41 height 41
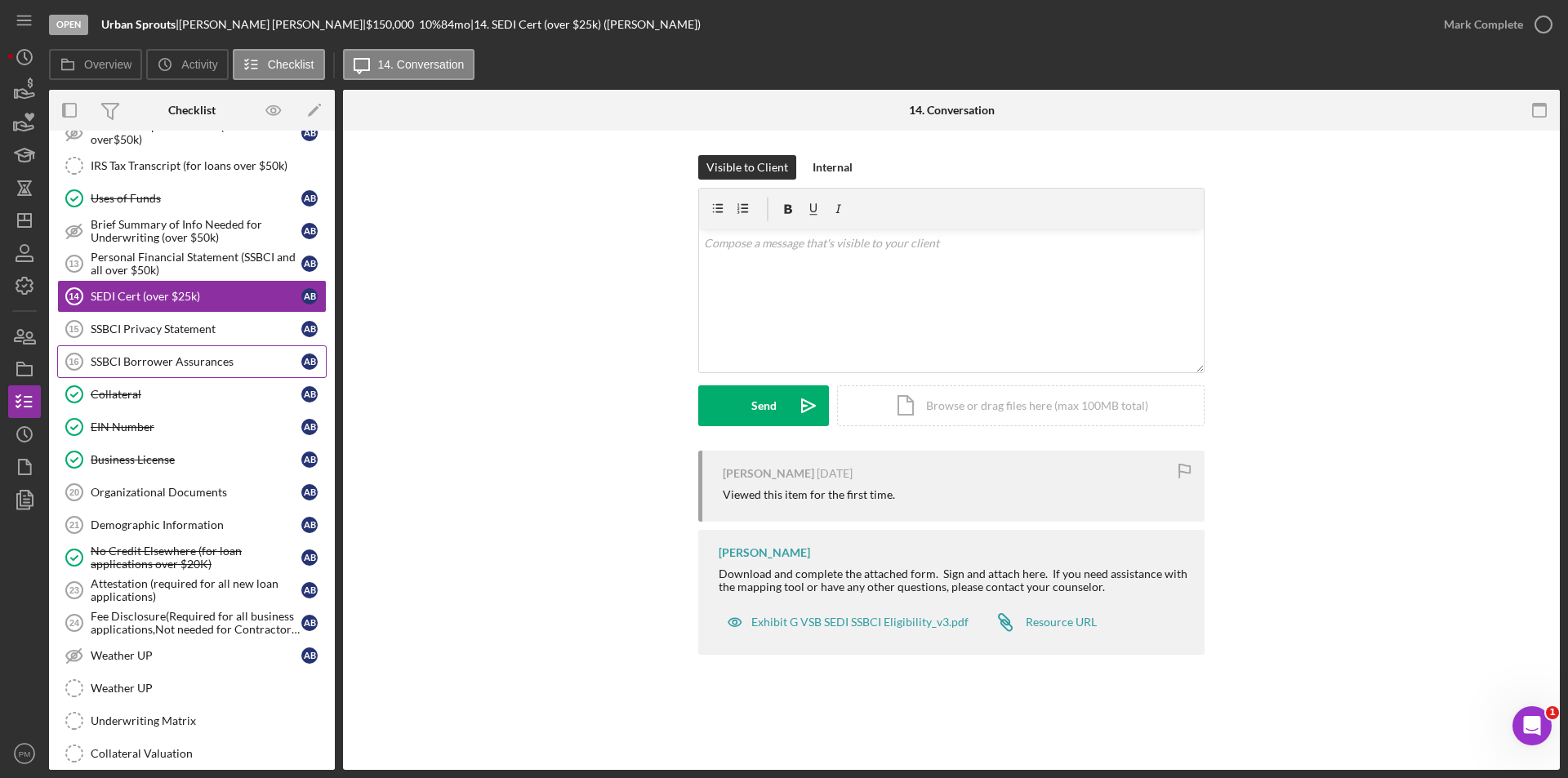
click at [143, 370] on link "SSBCI Borrower Assurances 16 SSBCI Borrower Assurances A B" at bounding box center [192, 361] width 270 height 33
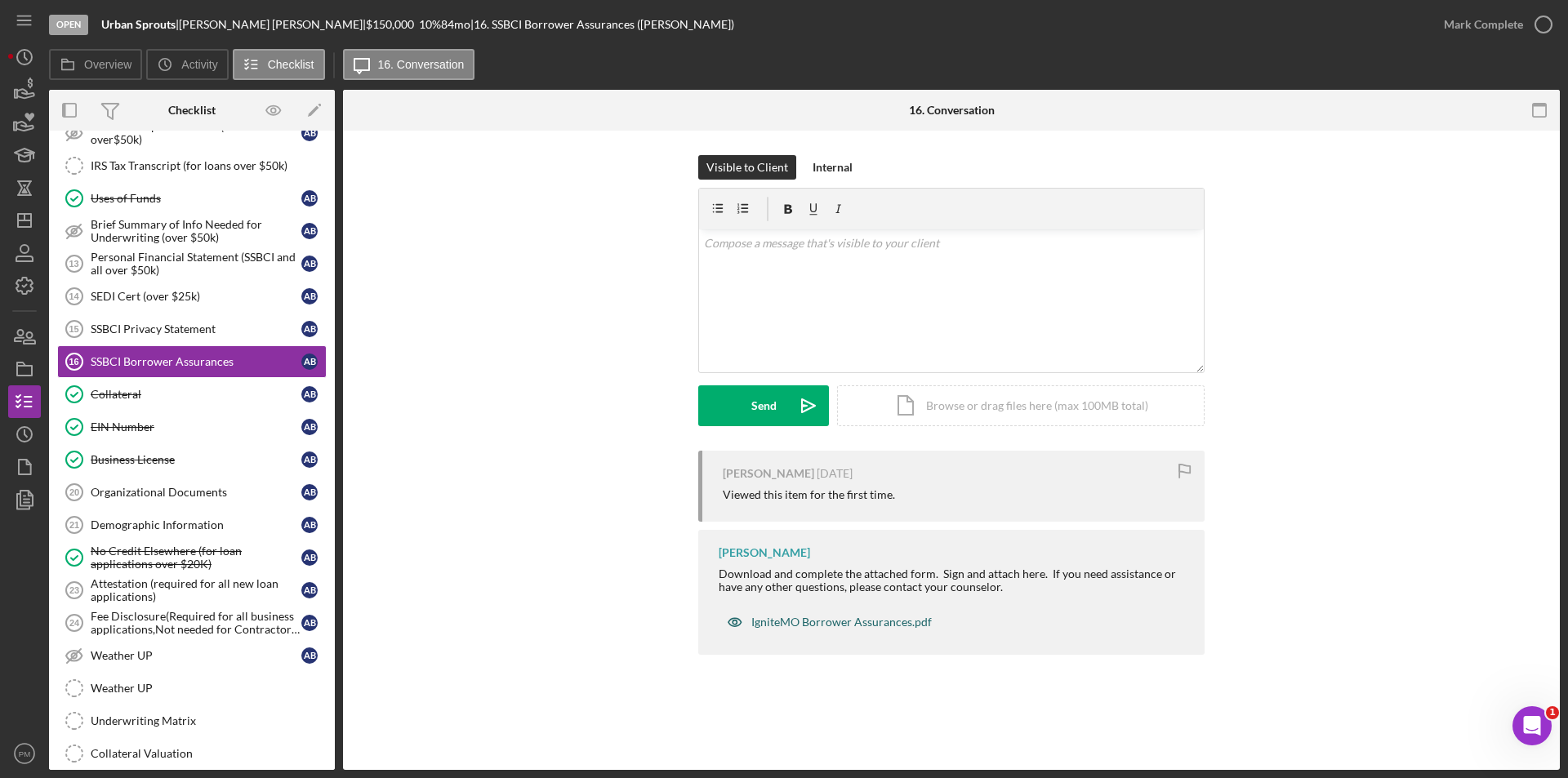
click at [817, 618] on div "IgniteMO Borrower Assurances.pdf" at bounding box center [842, 623] width 181 height 13
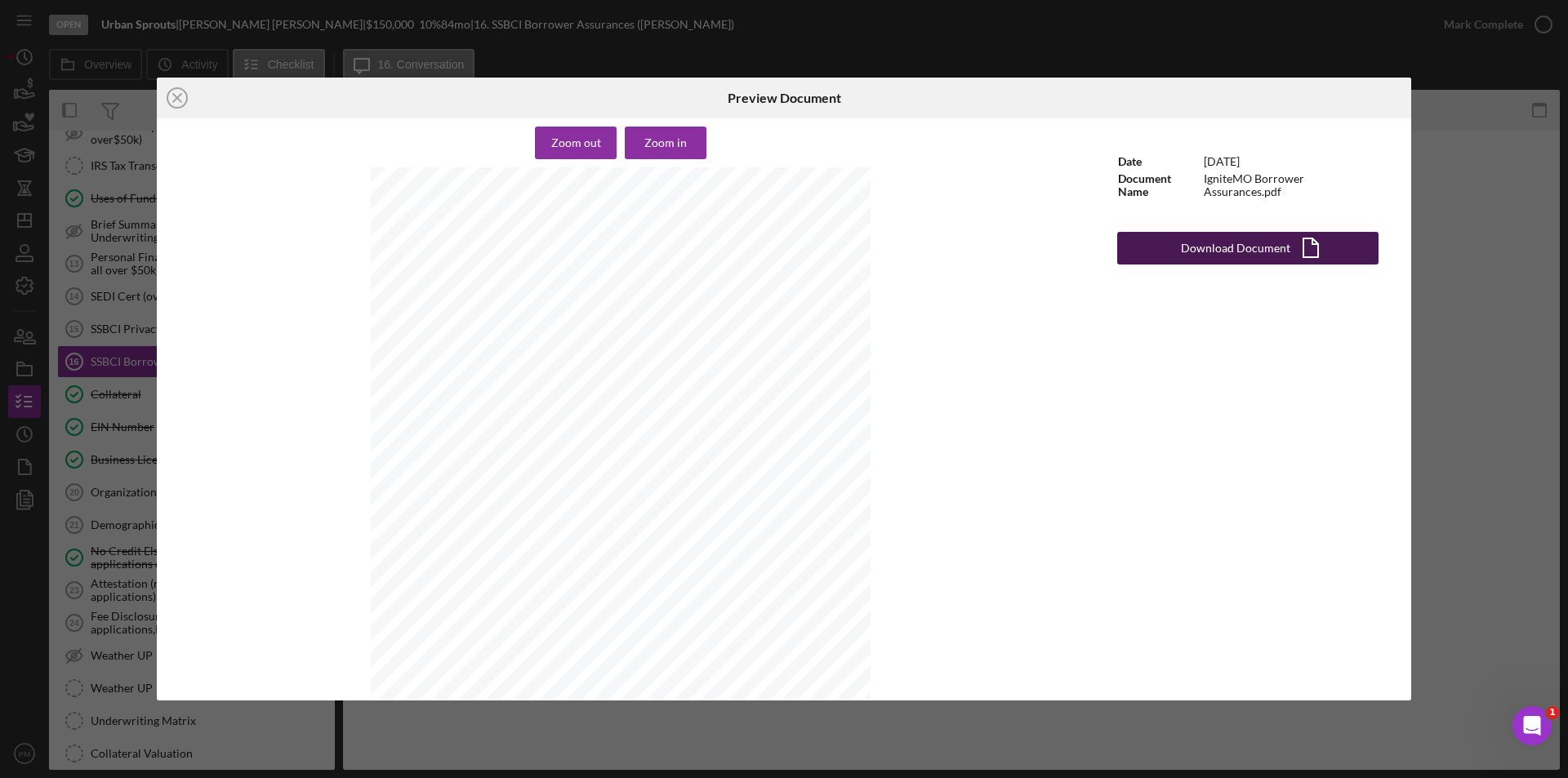
click at [1215, 258] on div "Download Document" at bounding box center [1235, 248] width 110 height 33
drag, startPoint x: 186, startPoint y: 99, endPoint x: 197, endPoint y: 108, distance: 14.2
click at [189, 99] on icon "Icon/Close" at bounding box center [177, 98] width 41 height 41
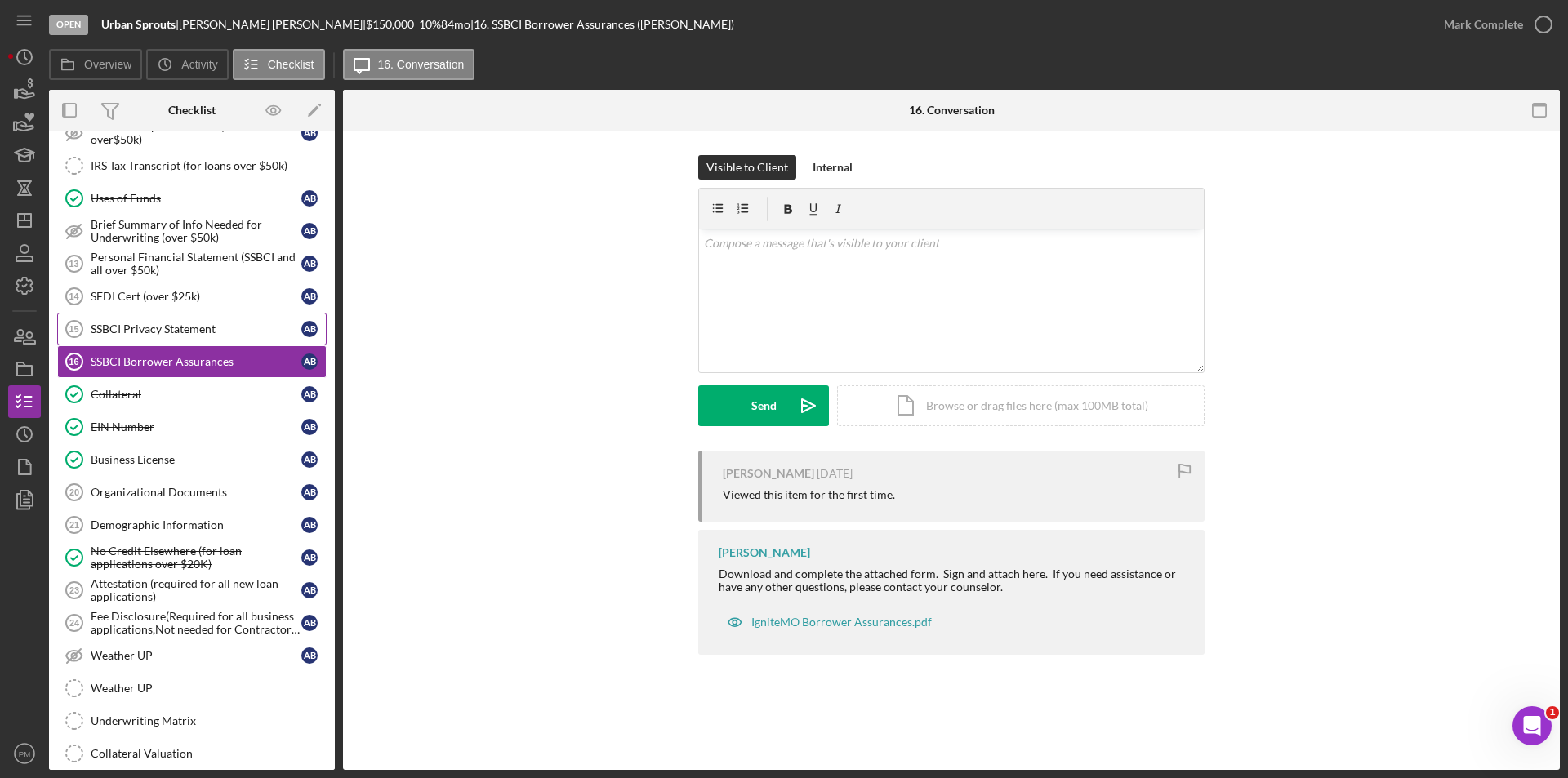
click at [182, 314] on link "SSBCI Privacy Statement 15 SSBCI Privacy Statement A B" at bounding box center [192, 329] width 270 height 33
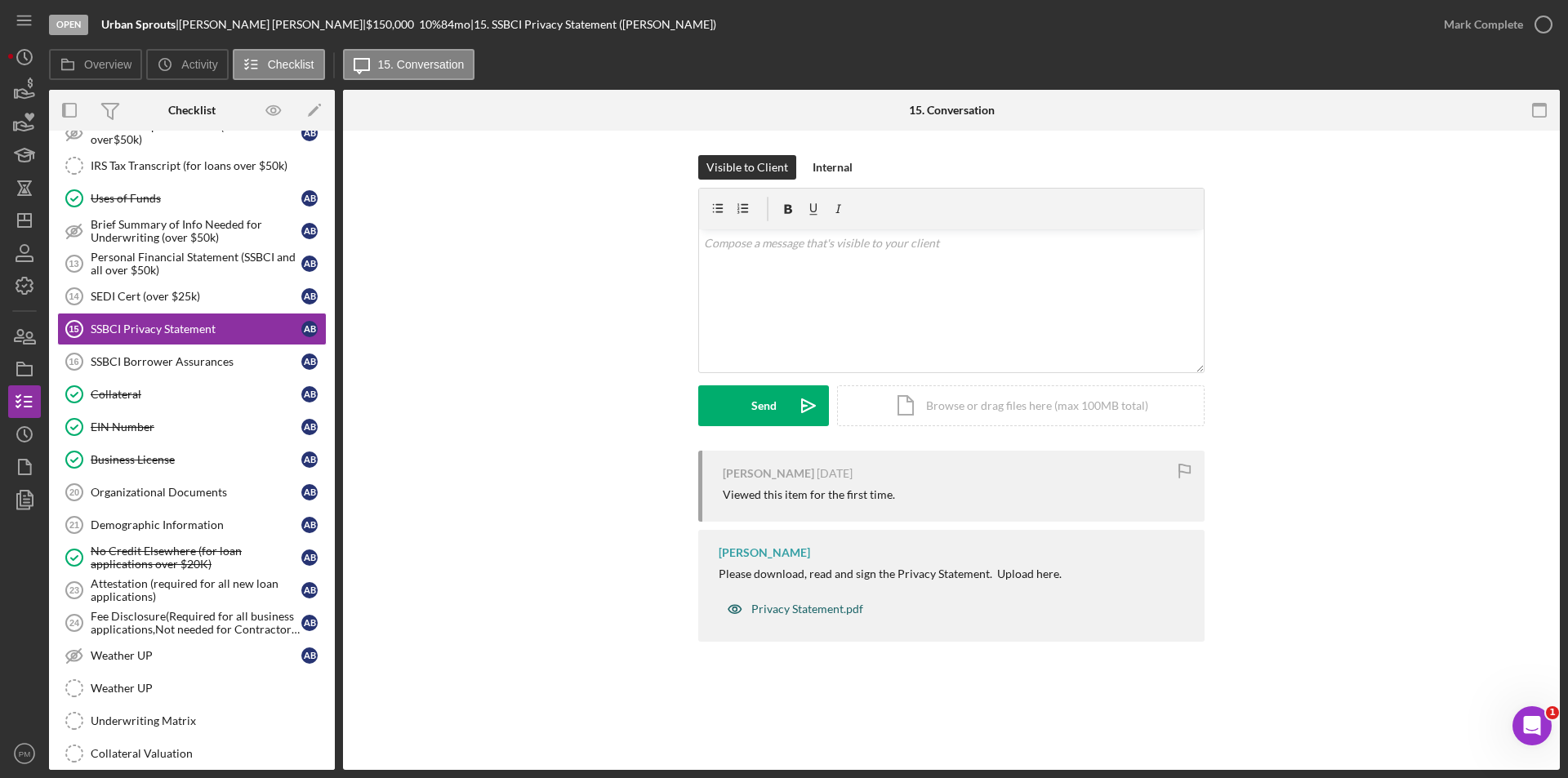
drag, startPoint x: 768, startPoint y: 605, endPoint x: 783, endPoint y: 613, distance: 17.0
click at [774, 609] on div "Privacy Statement.pdf" at bounding box center [808, 609] width 112 height 13
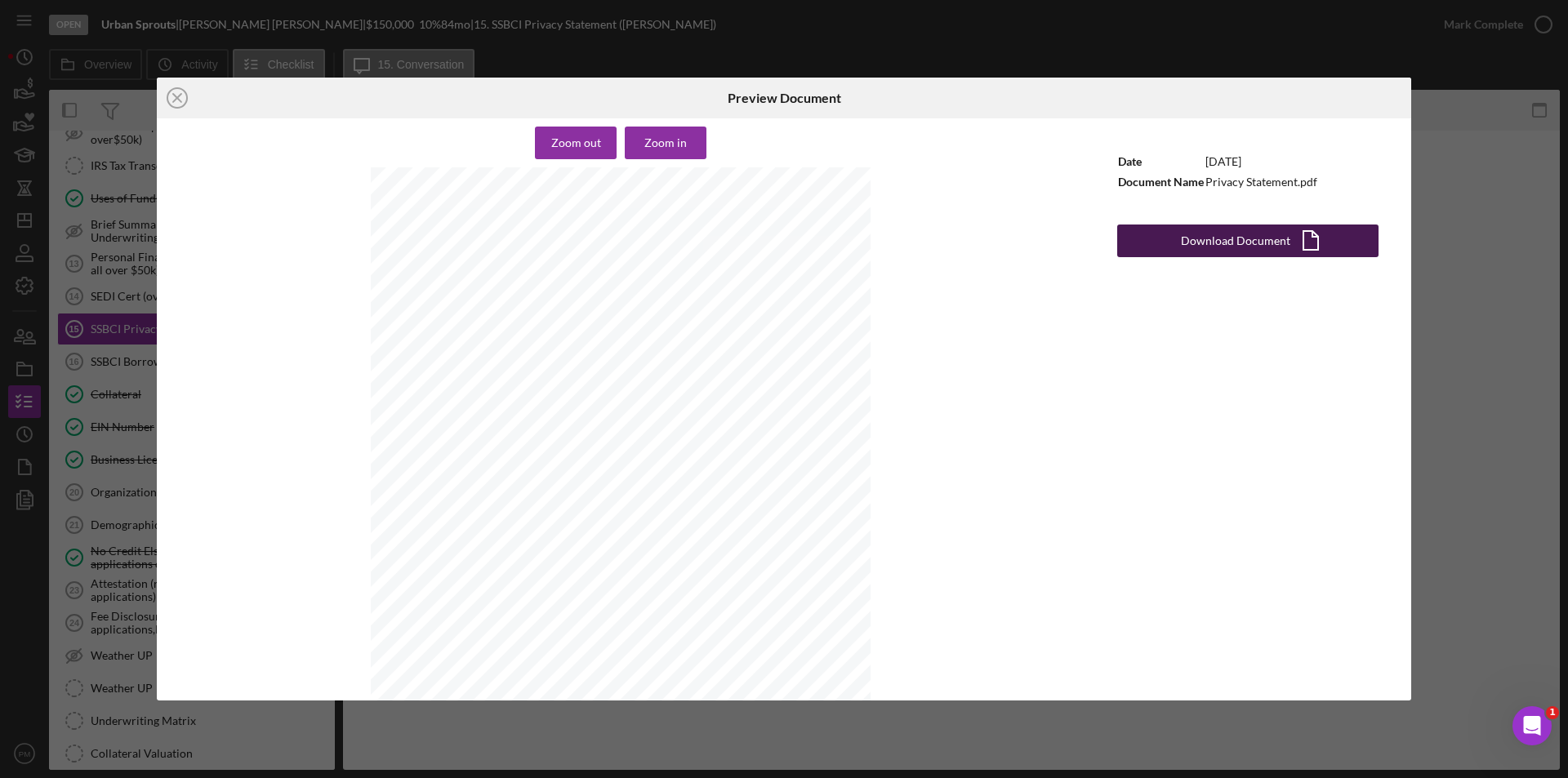
click at [1209, 239] on div "Download Document" at bounding box center [1235, 241] width 110 height 33
click at [190, 95] on icon "Icon/Close" at bounding box center [177, 98] width 41 height 41
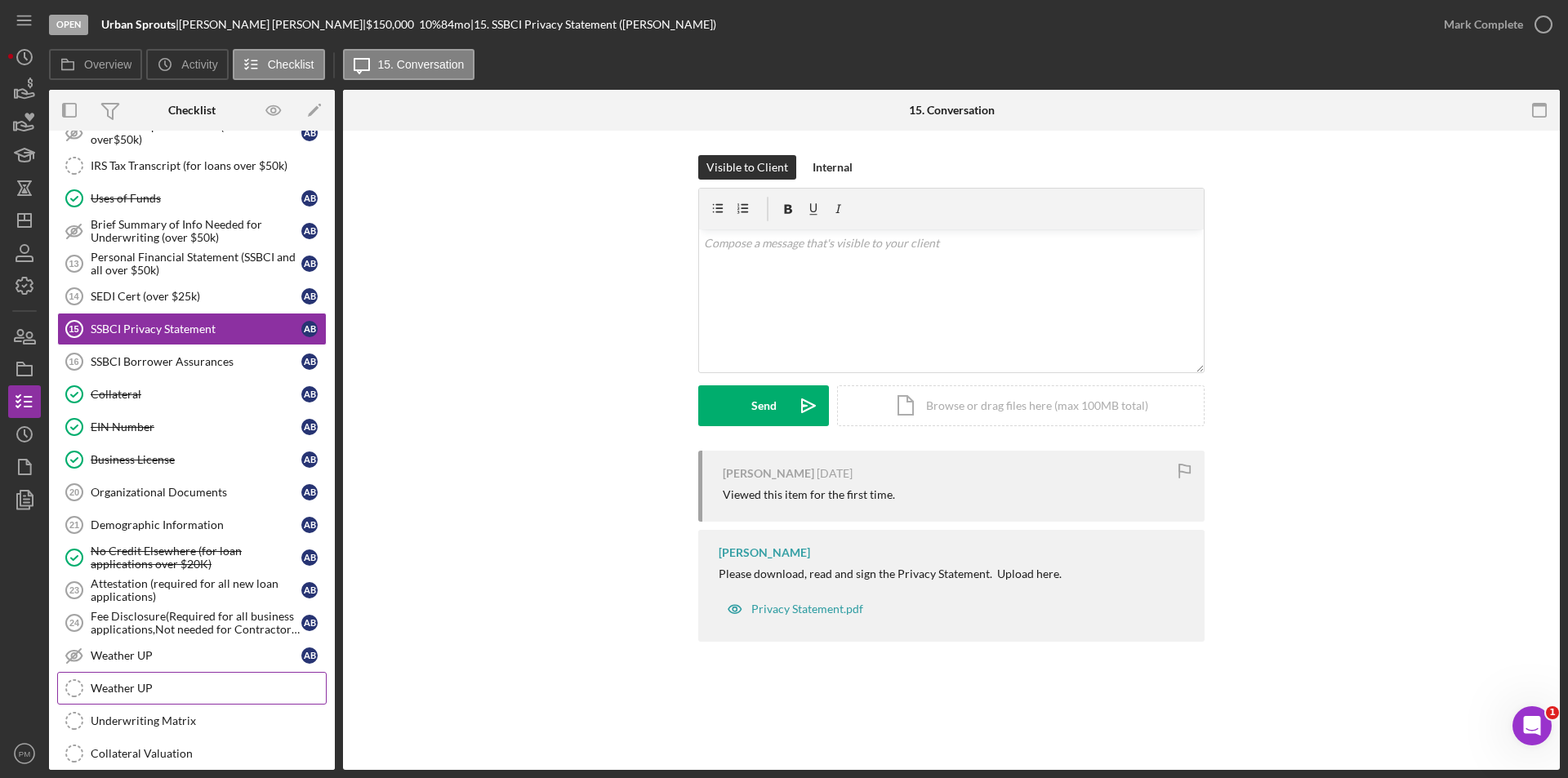
scroll to position [1123, 0]
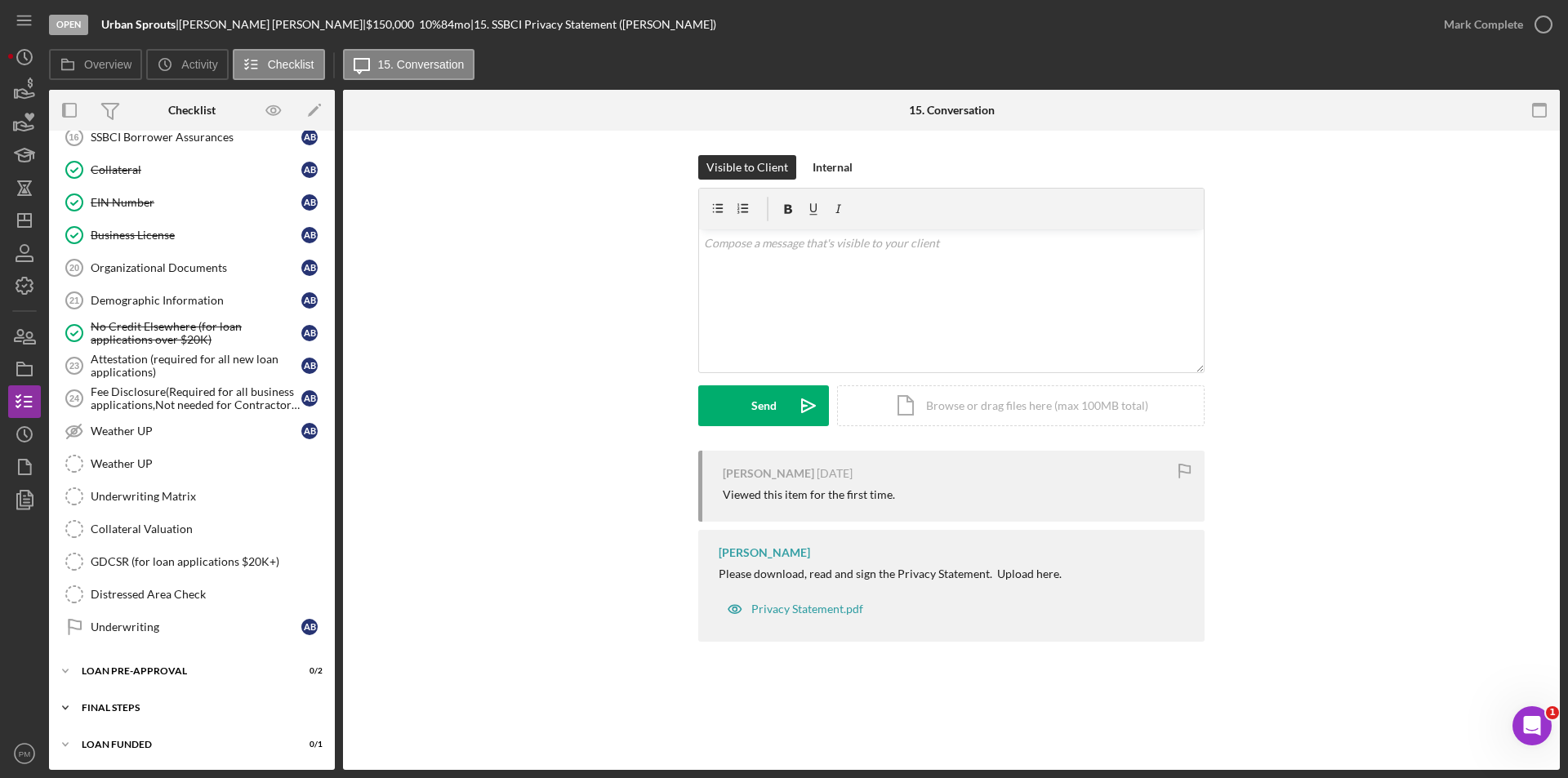
drag, startPoint x: 115, startPoint y: 700, endPoint x: 125, endPoint y: 699, distance: 10.0
click at [115, 700] on div "Icon/Expander FINAL STEPS 3 / 19" at bounding box center [191, 708] width 286 height 33
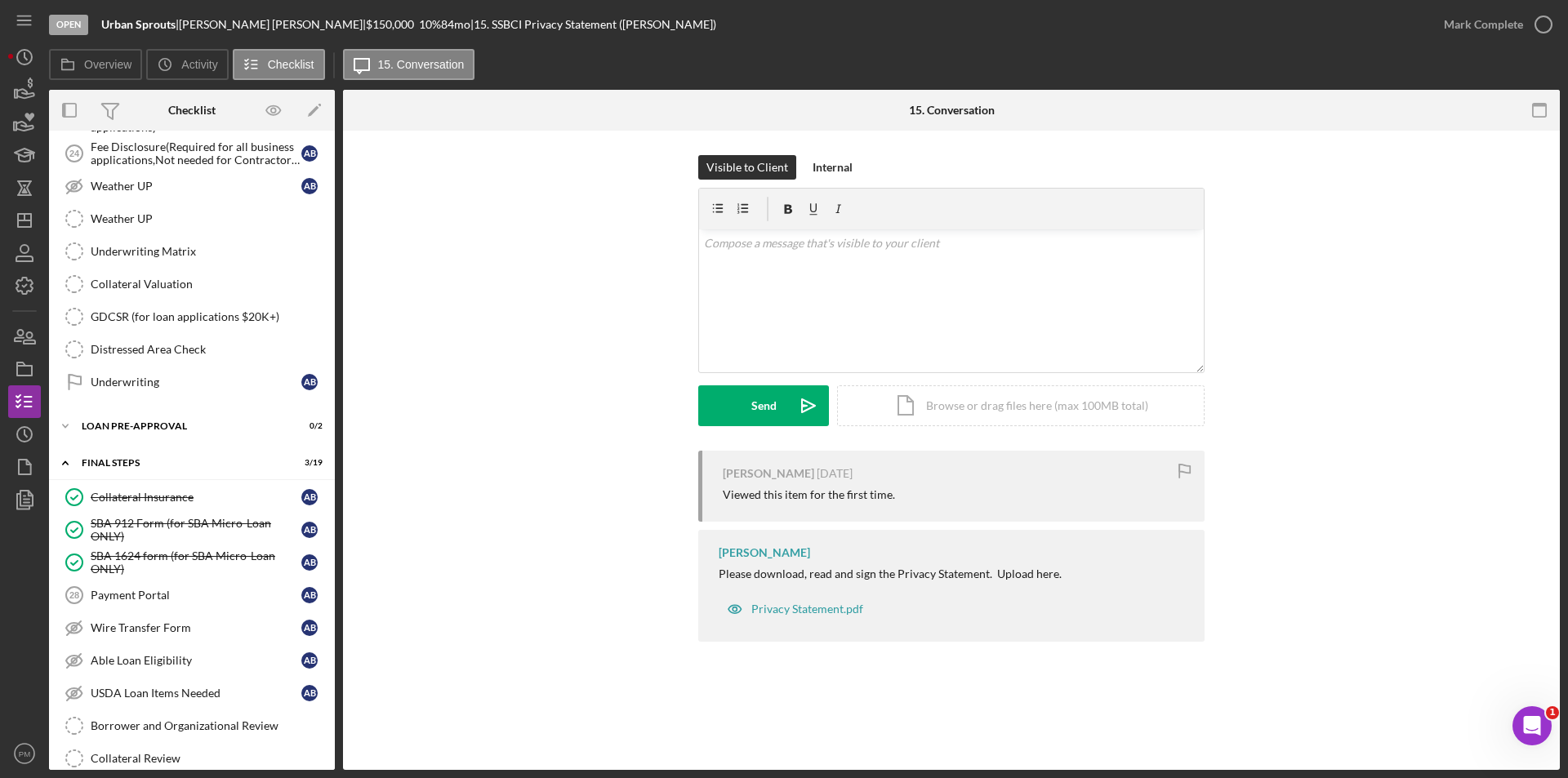
scroll to position [1449, 0]
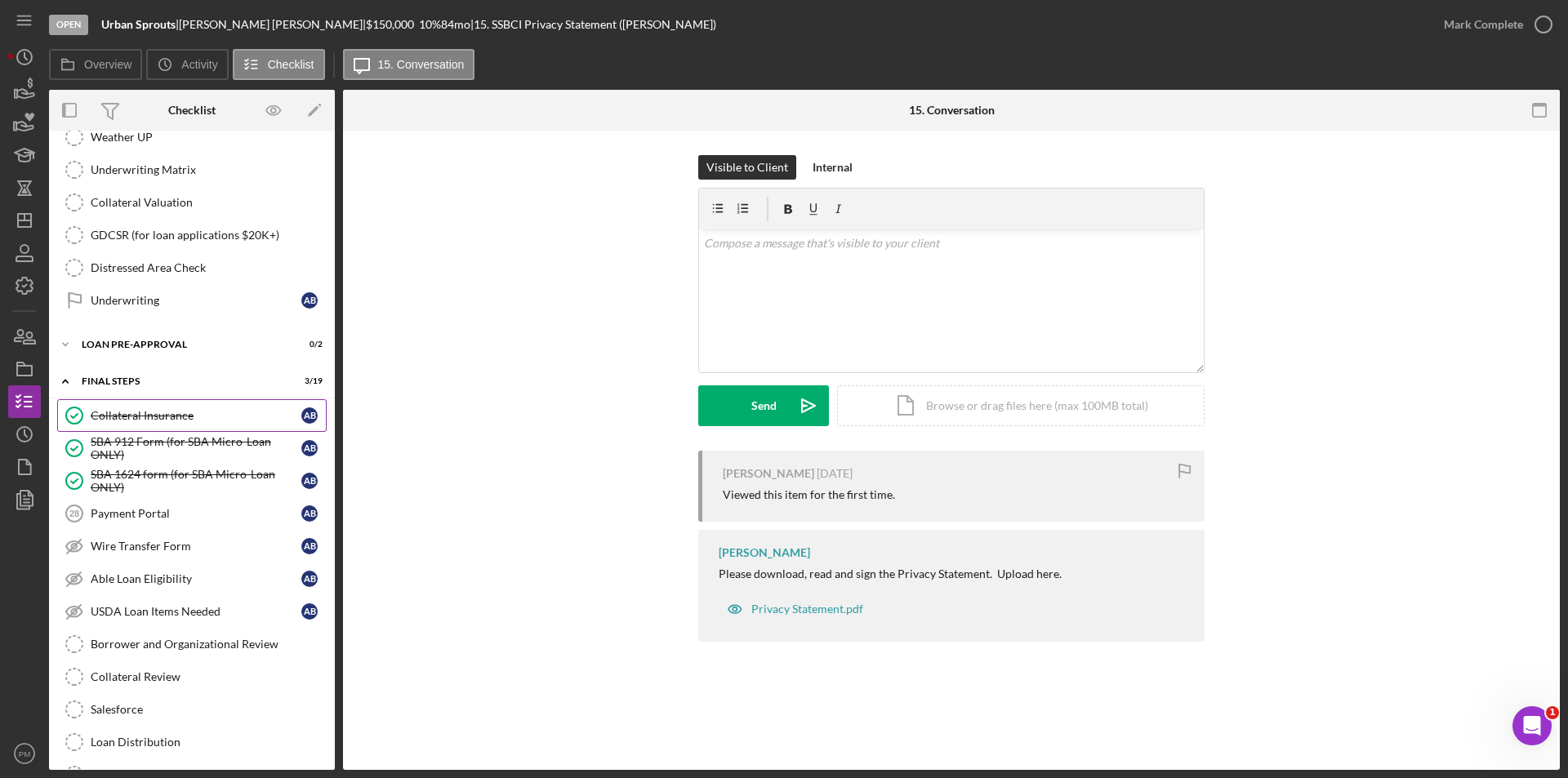
click at [146, 418] on div "Collateral Insurance" at bounding box center [196, 416] width 211 height 13
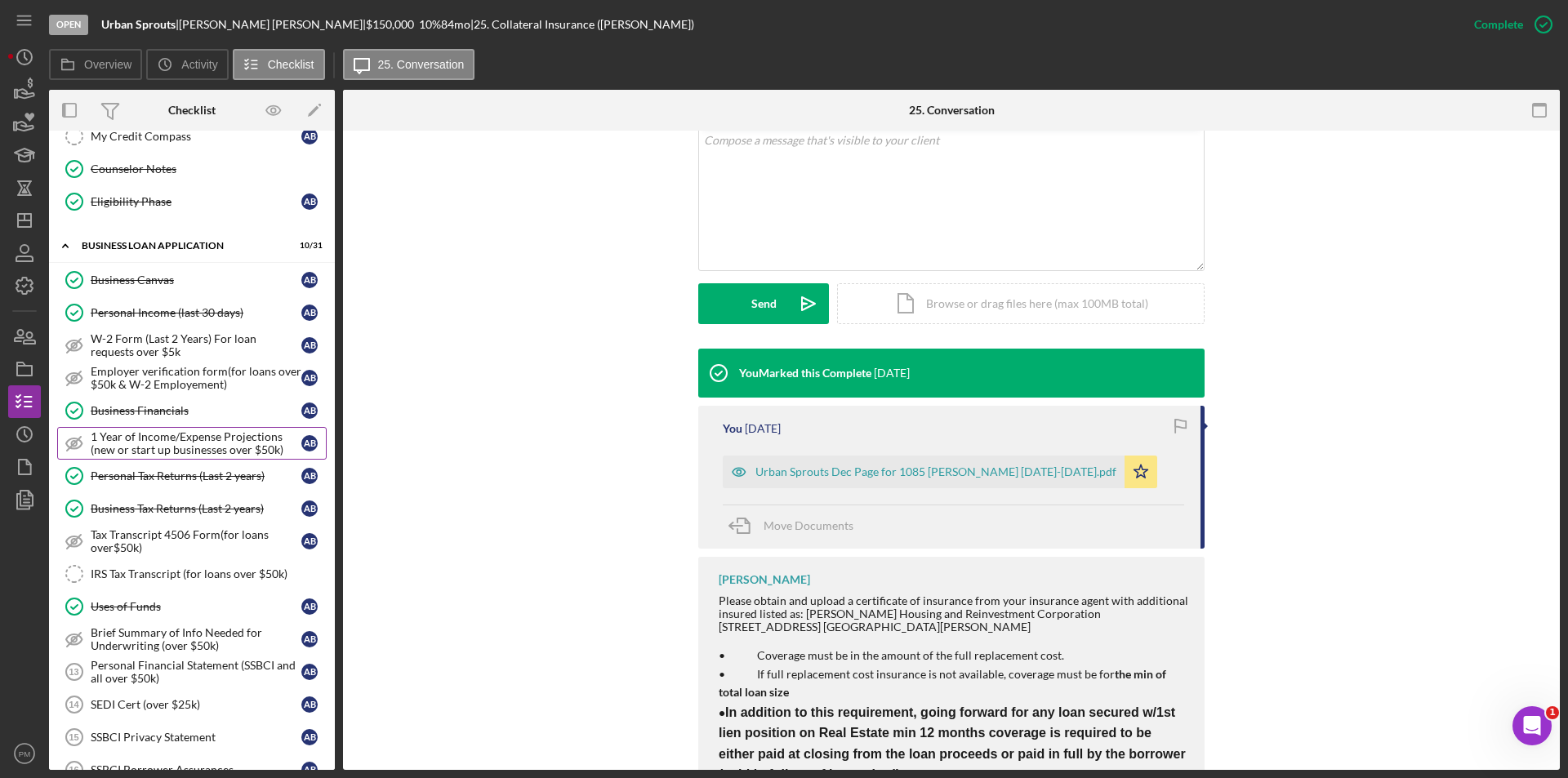
scroll to position [327, 0]
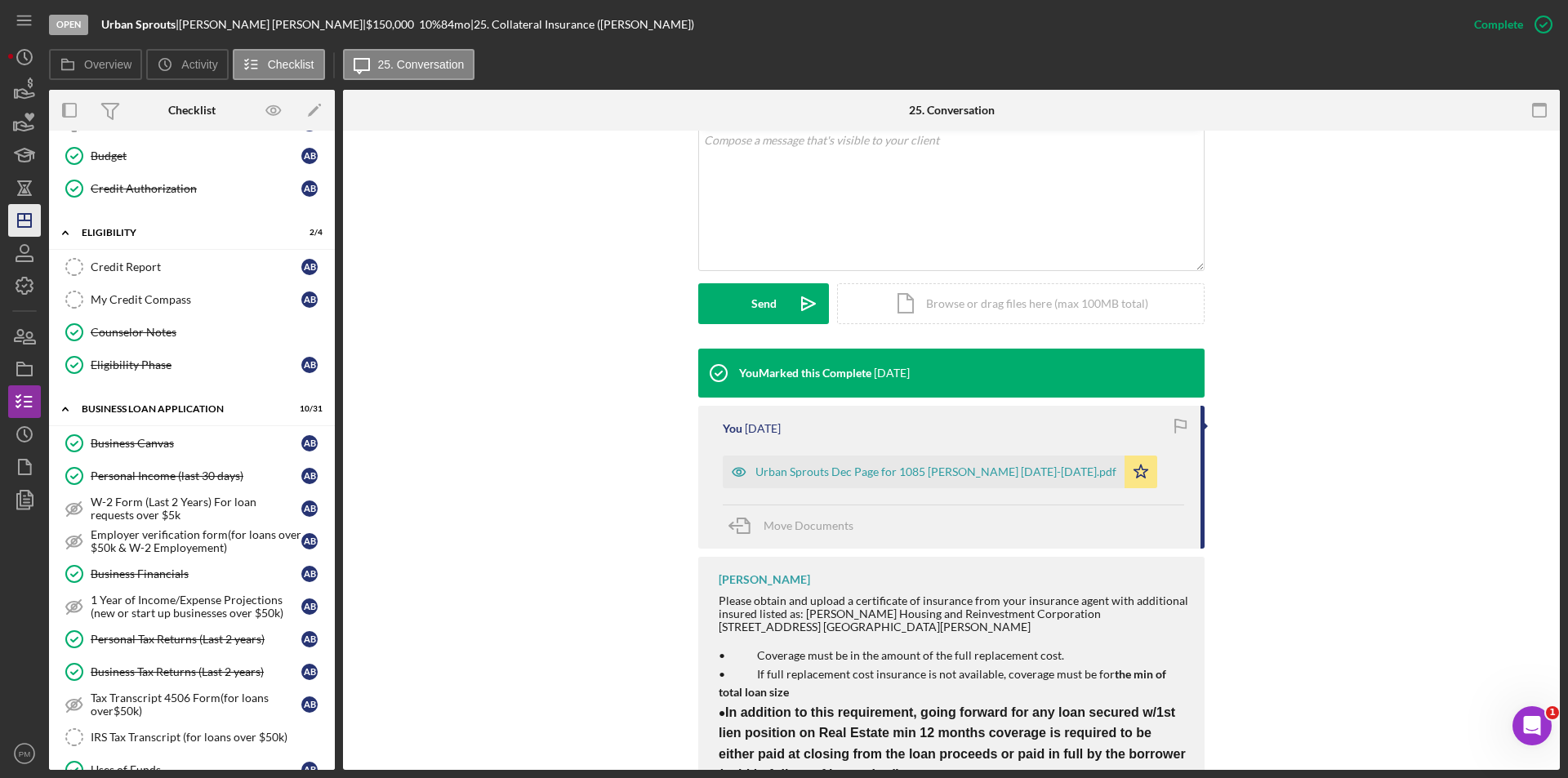
click at [37, 221] on icon "Icon/Dashboard" at bounding box center [24, 221] width 41 height 41
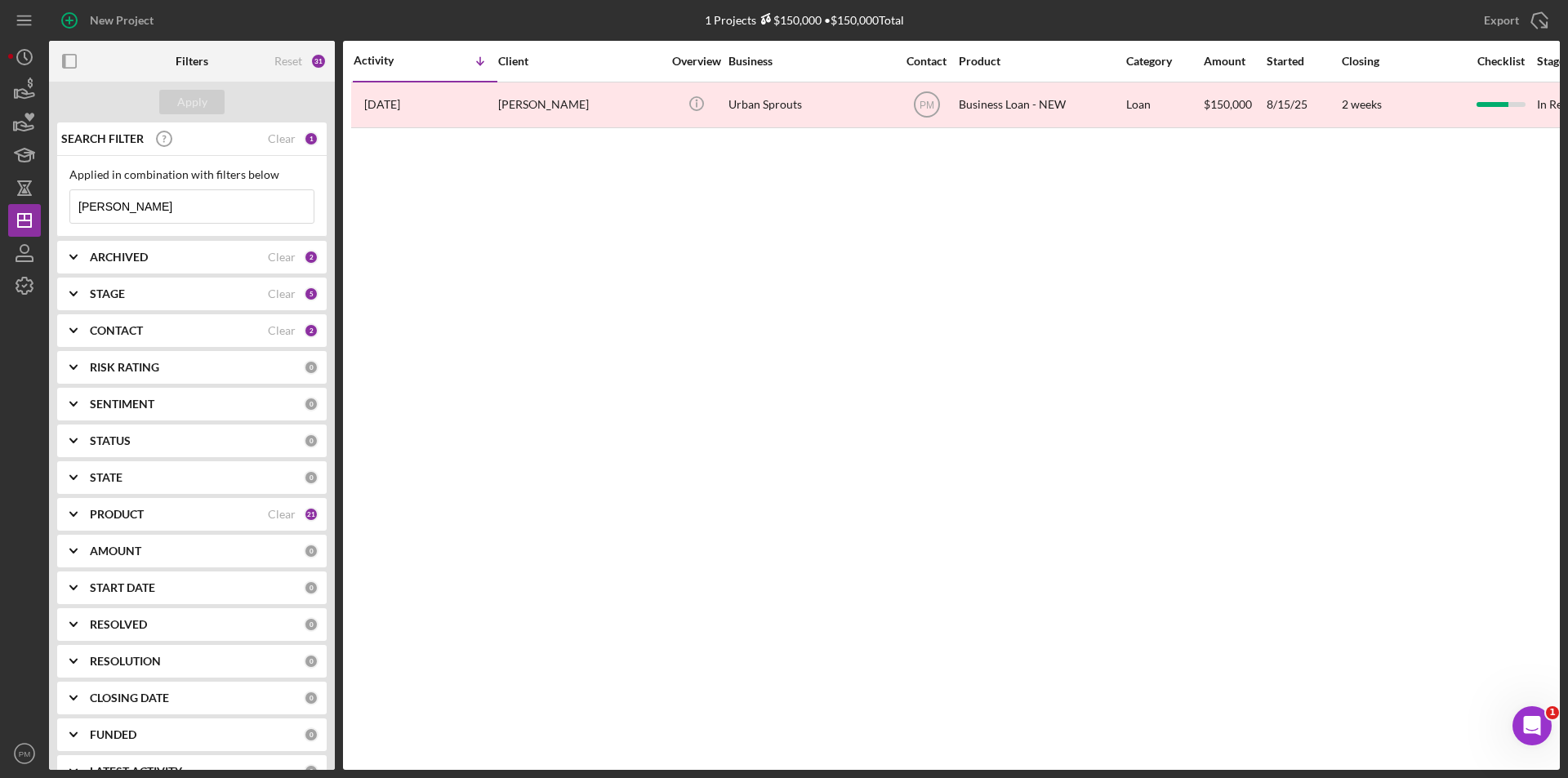
click at [243, 254] on div "ARCHIVED" at bounding box center [179, 257] width 178 height 13
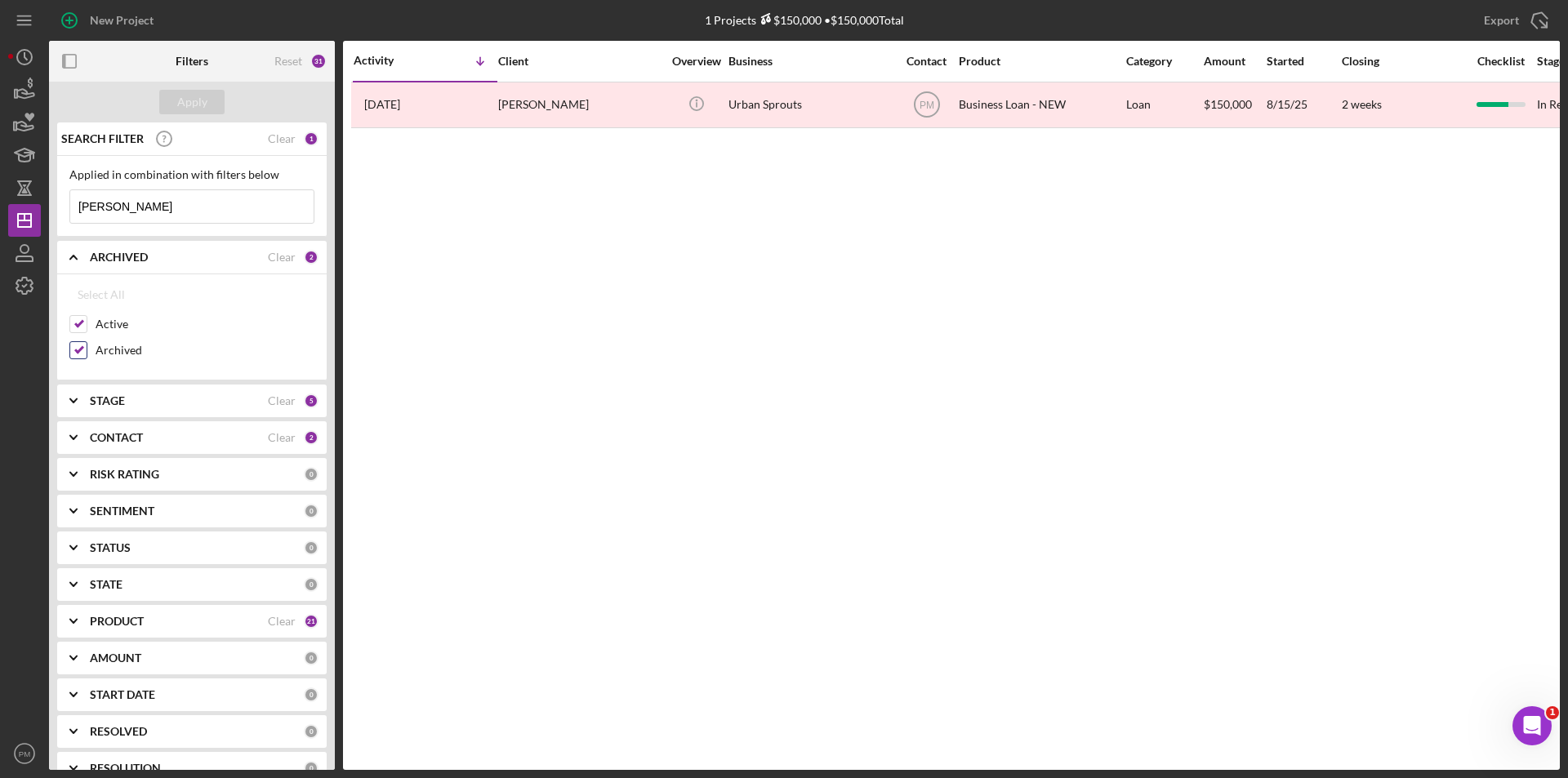
click at [122, 357] on label "Archived" at bounding box center [205, 349] width 219 height 16
click at [86, 357] on input "Archived" at bounding box center [78, 349] width 16 height 16
checkbox input "false"
click at [186, 104] on div "Apply" at bounding box center [192, 102] width 30 height 24
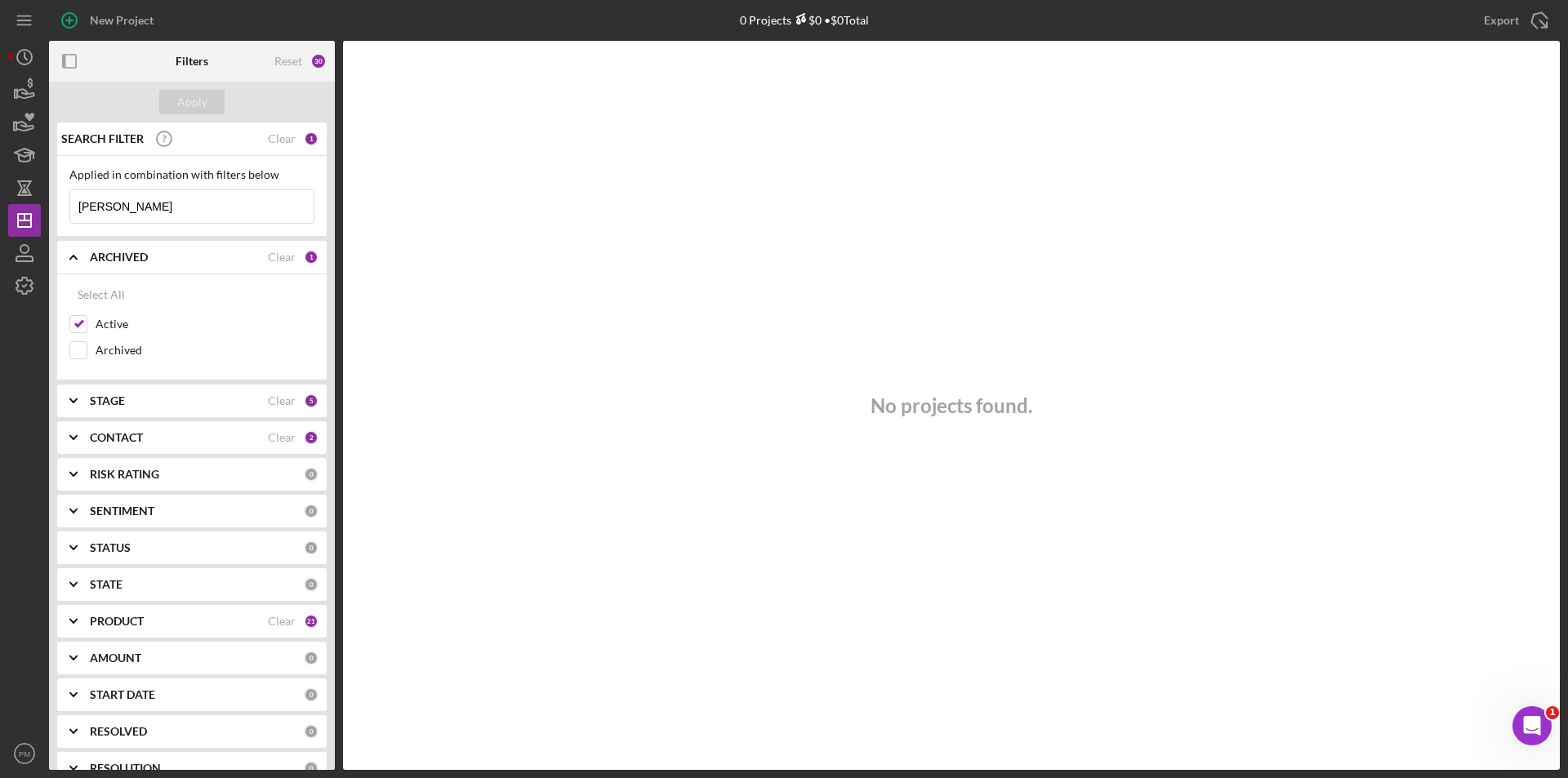
drag, startPoint x: 116, startPoint y: 205, endPoint x: 4, endPoint y: 206, distance: 112.0
click at [4, 206] on div "New Project 0 Projects $0 • $0 Total ellicia Export Icon/Export Filters Reset 3…" at bounding box center [784, 389] width 1568 height 778
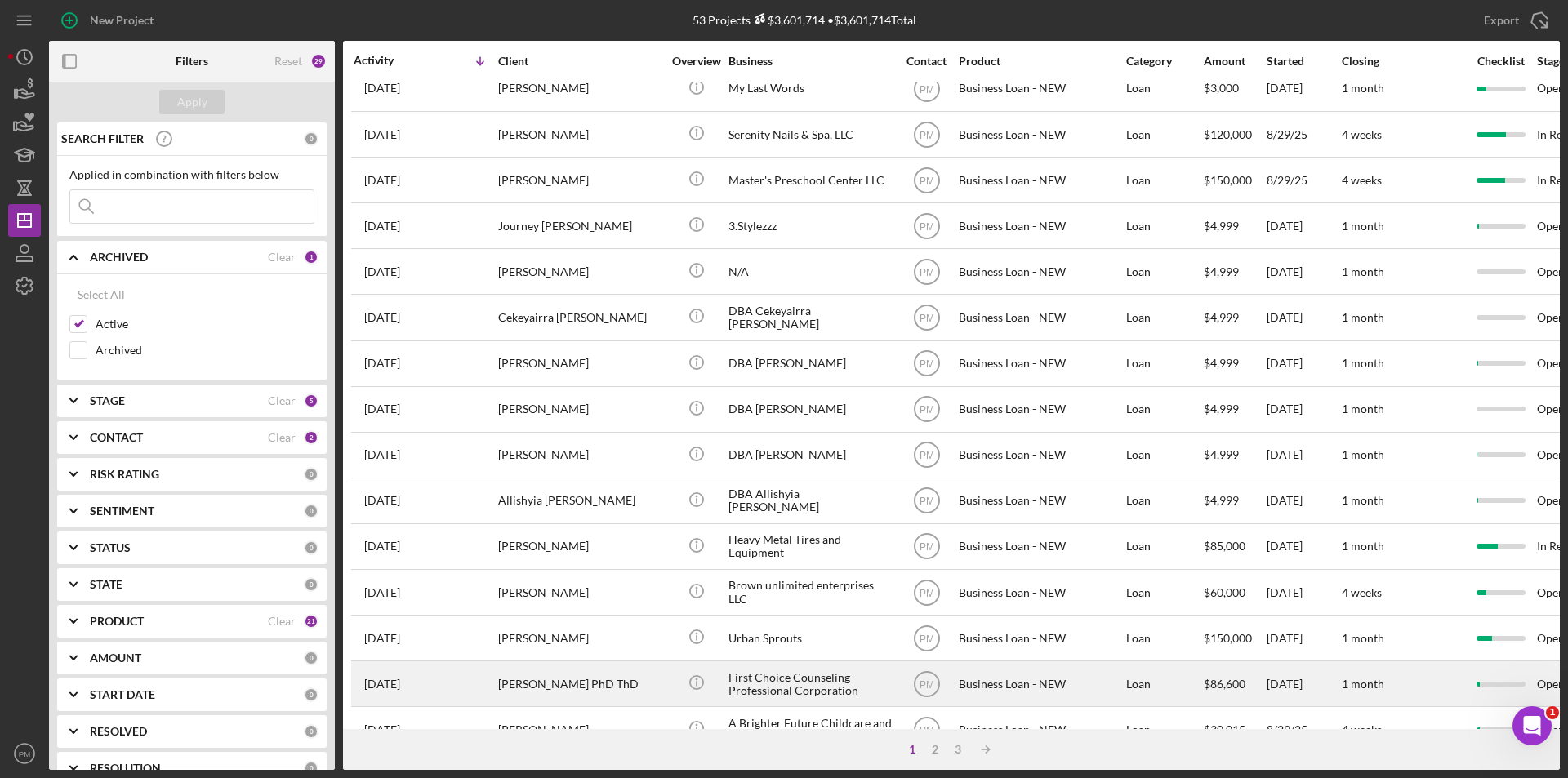
scroll to position [327, 0]
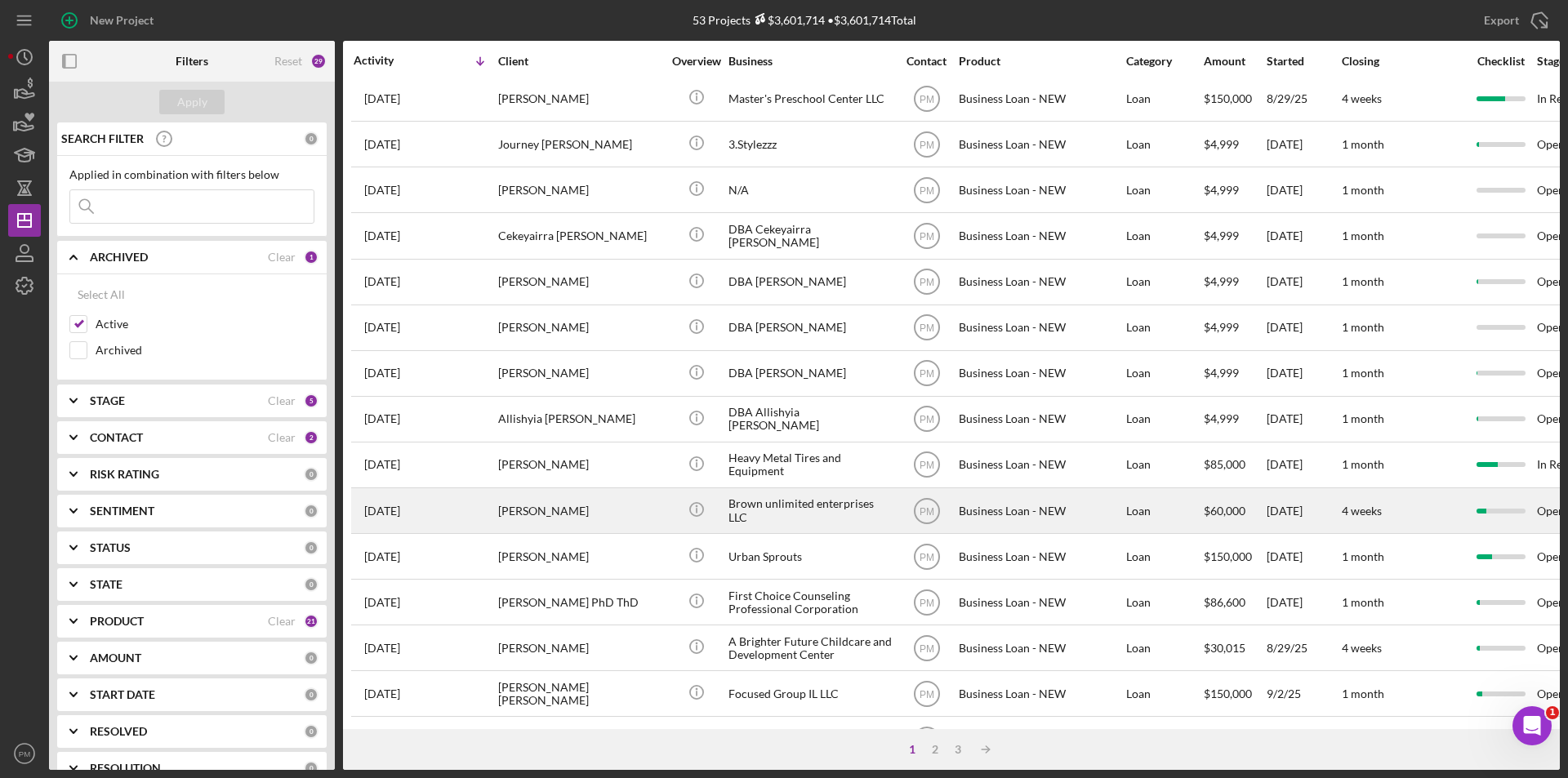
click at [550, 510] on div "[PERSON_NAME]" at bounding box center [579, 511] width 163 height 43
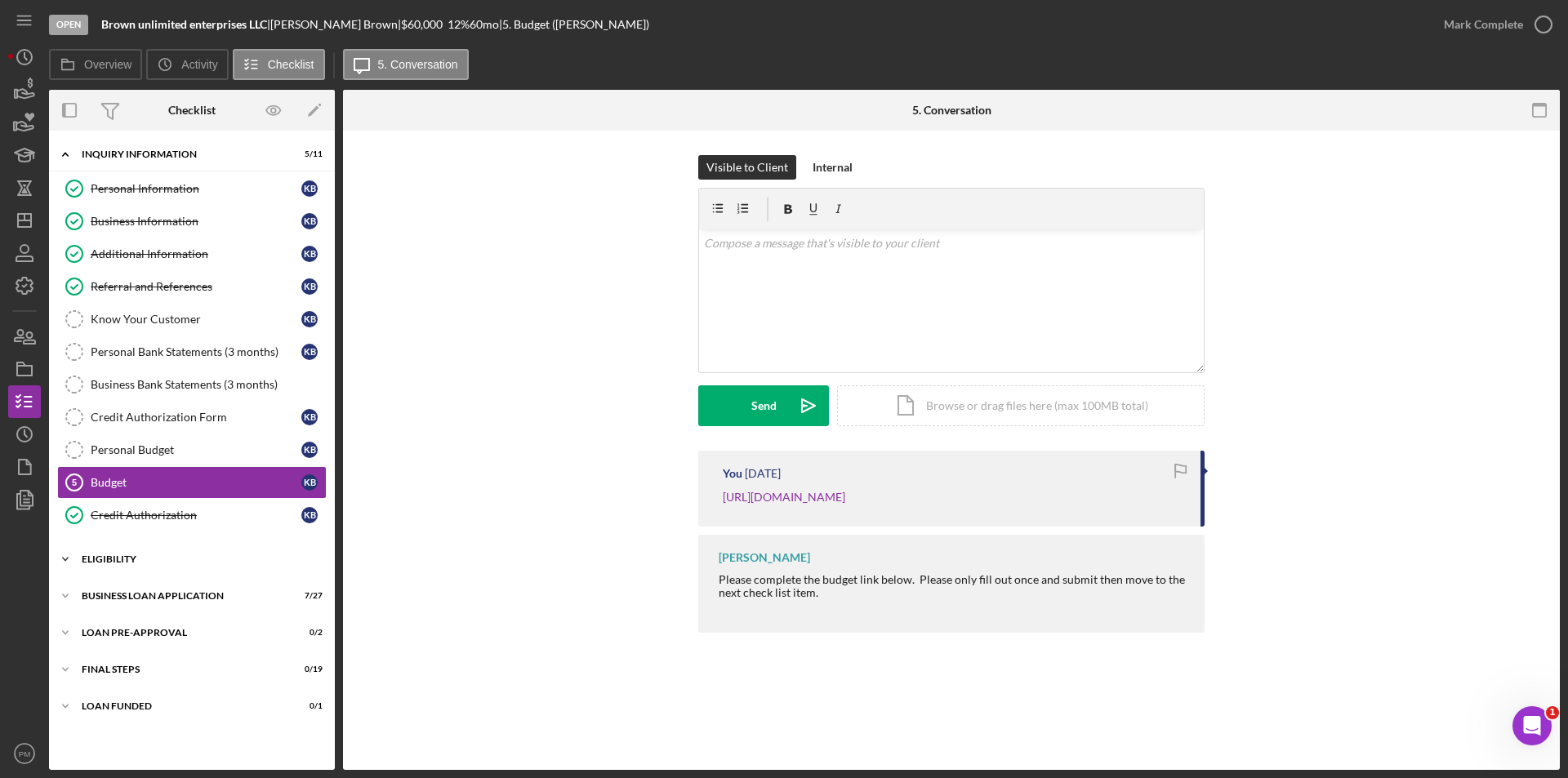
click at [208, 566] on div "Icon/Expander ELIGIBILITY 1 / 4" at bounding box center [191, 559] width 286 height 33
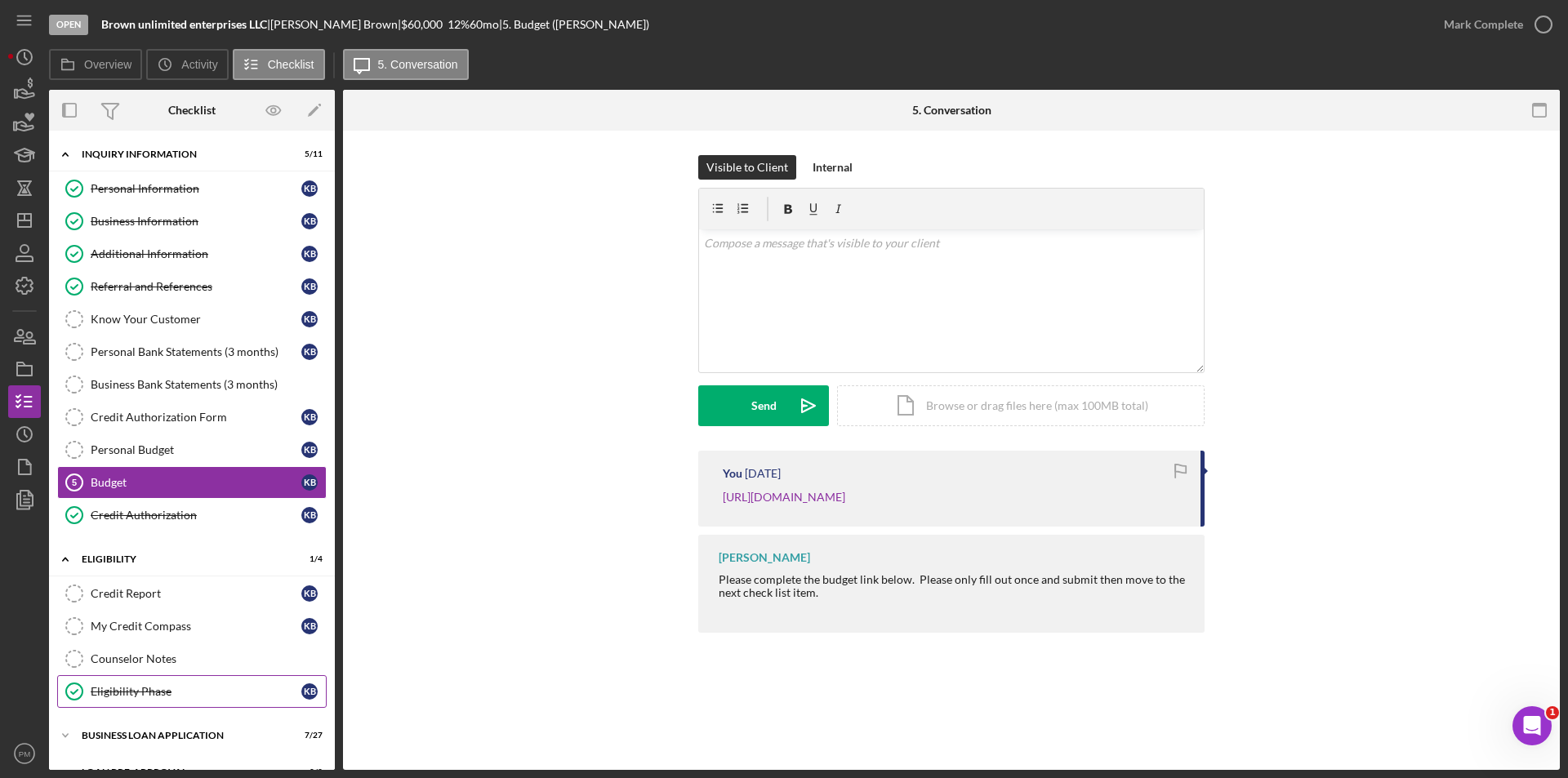
scroll to position [101, 0]
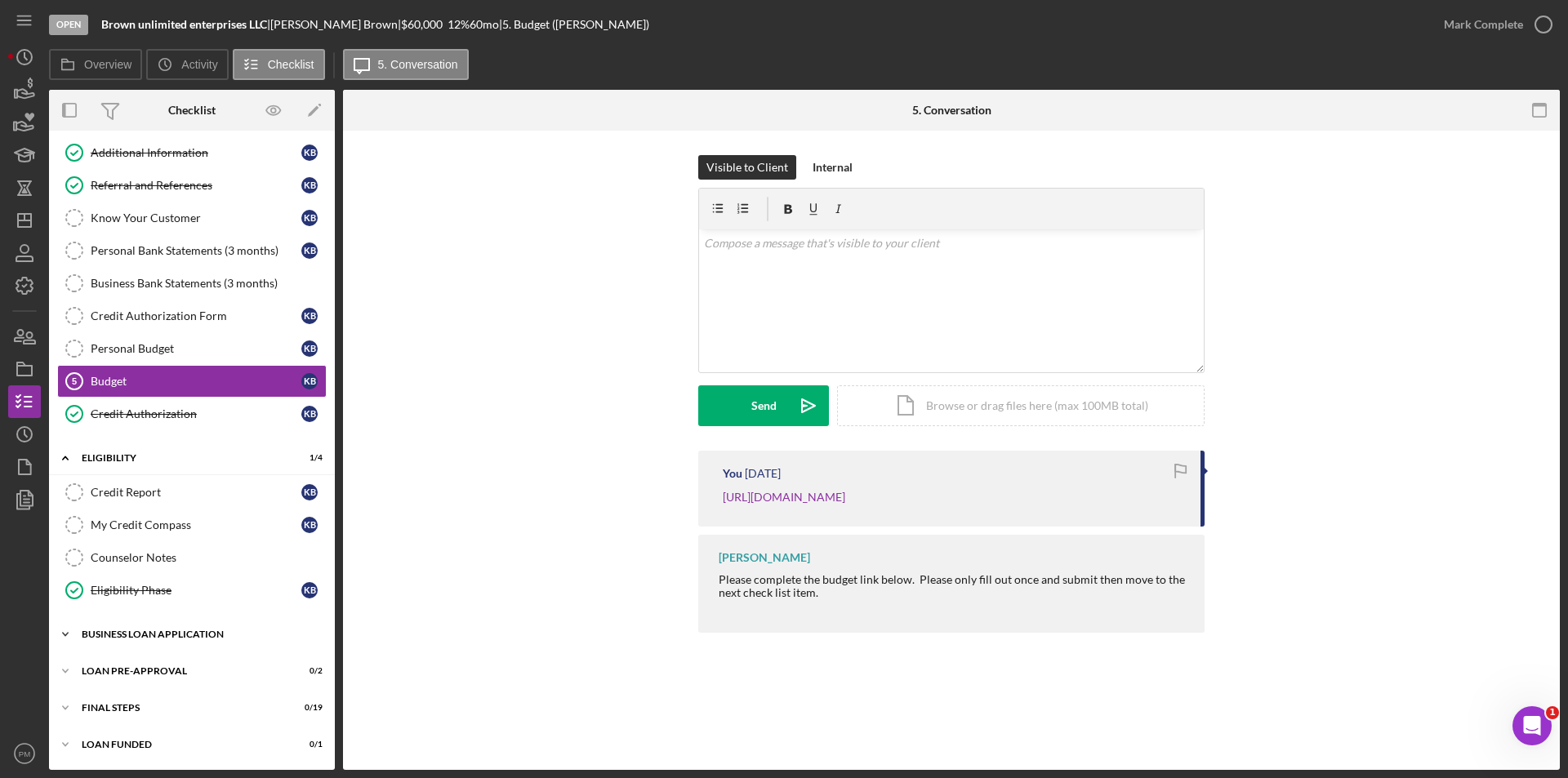
click at [211, 636] on div "BUSINESS LOAN APPLICATION" at bounding box center [198, 635] width 233 height 9
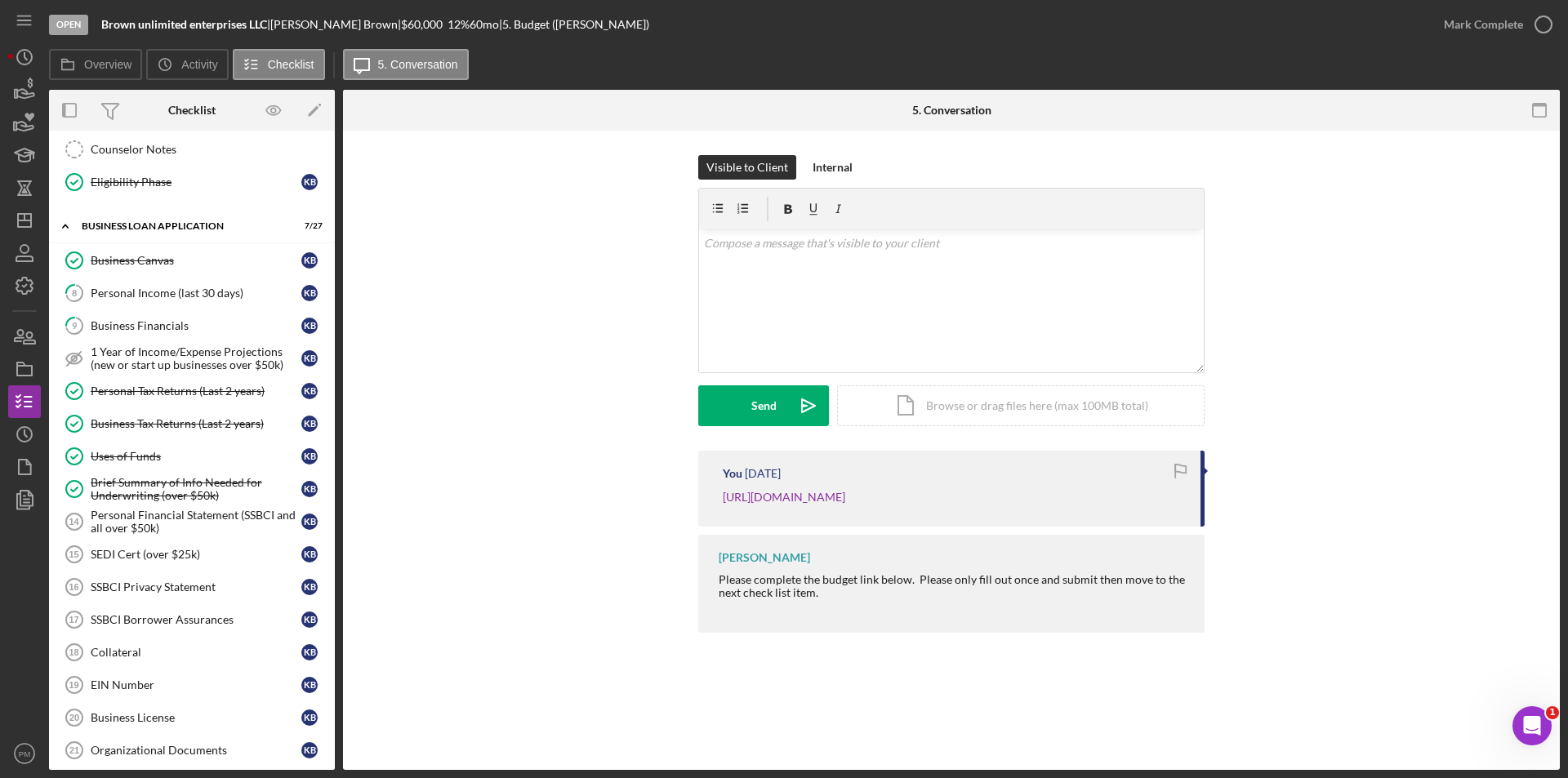
scroll to position [183, 0]
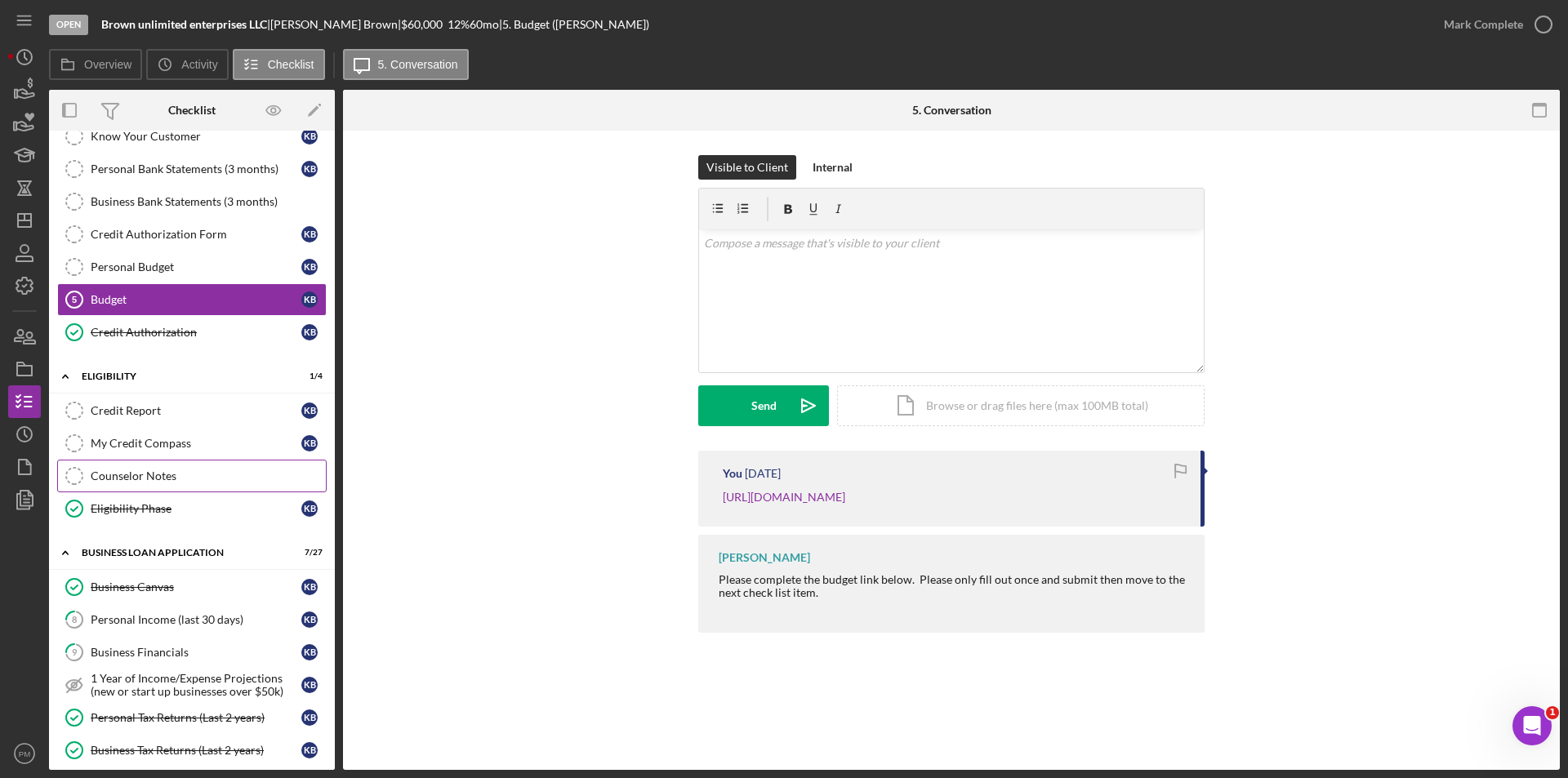
click at [156, 475] on div "Counselor Notes" at bounding box center [208, 477] width 235 height 13
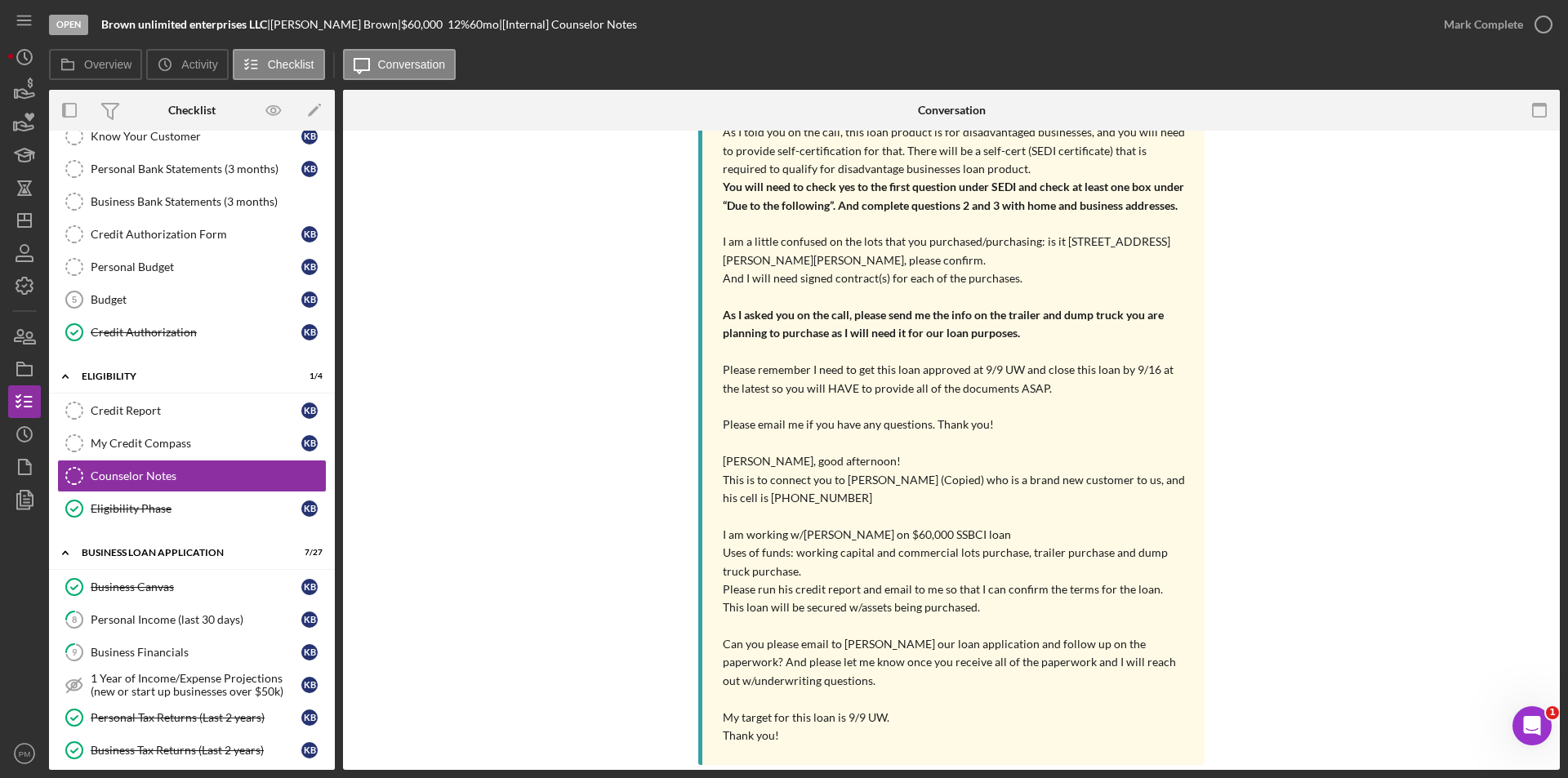
scroll to position [572, 0]
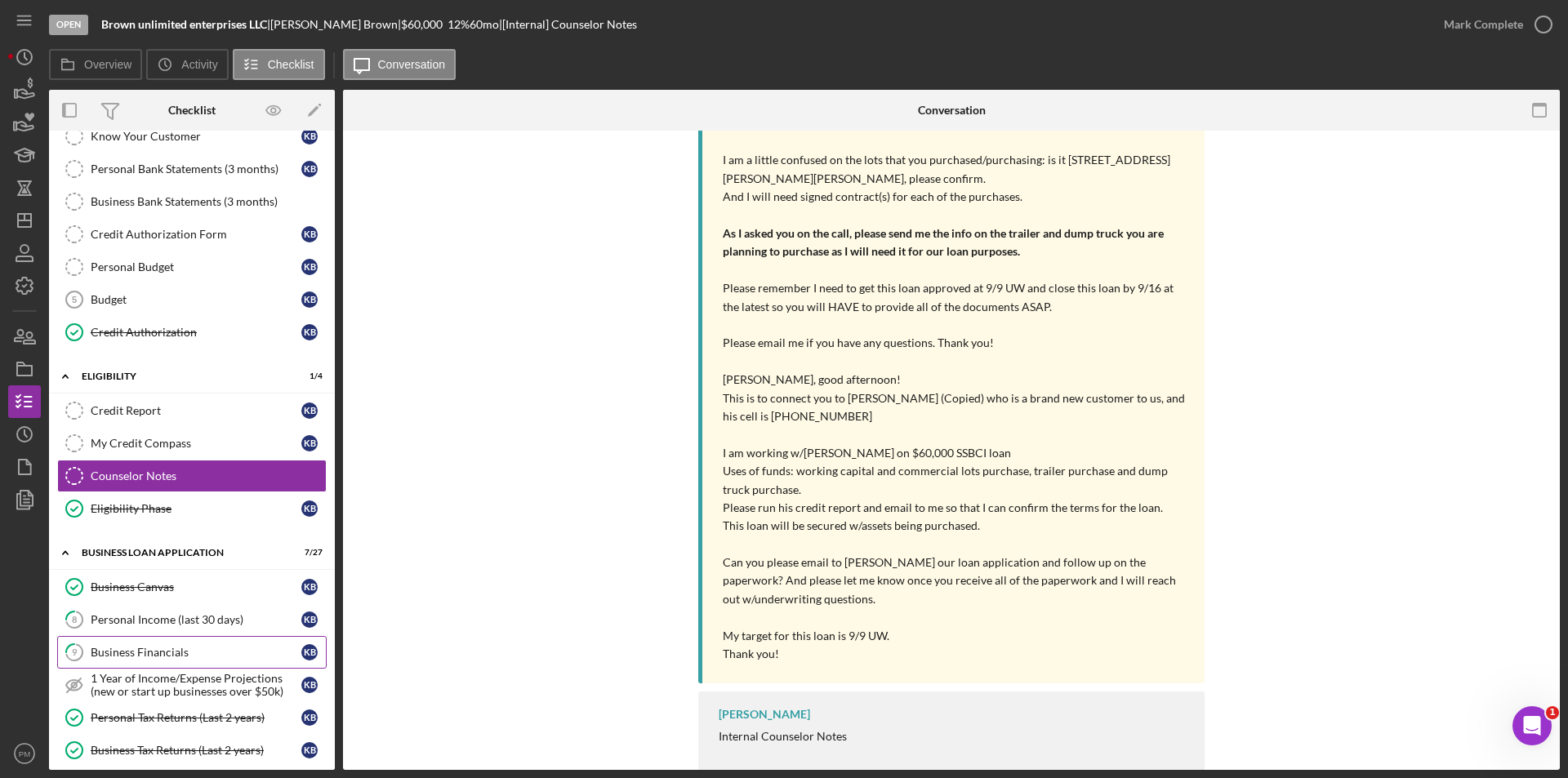
click at [175, 646] on div "Business Financials" at bounding box center [196, 653] width 211 height 13
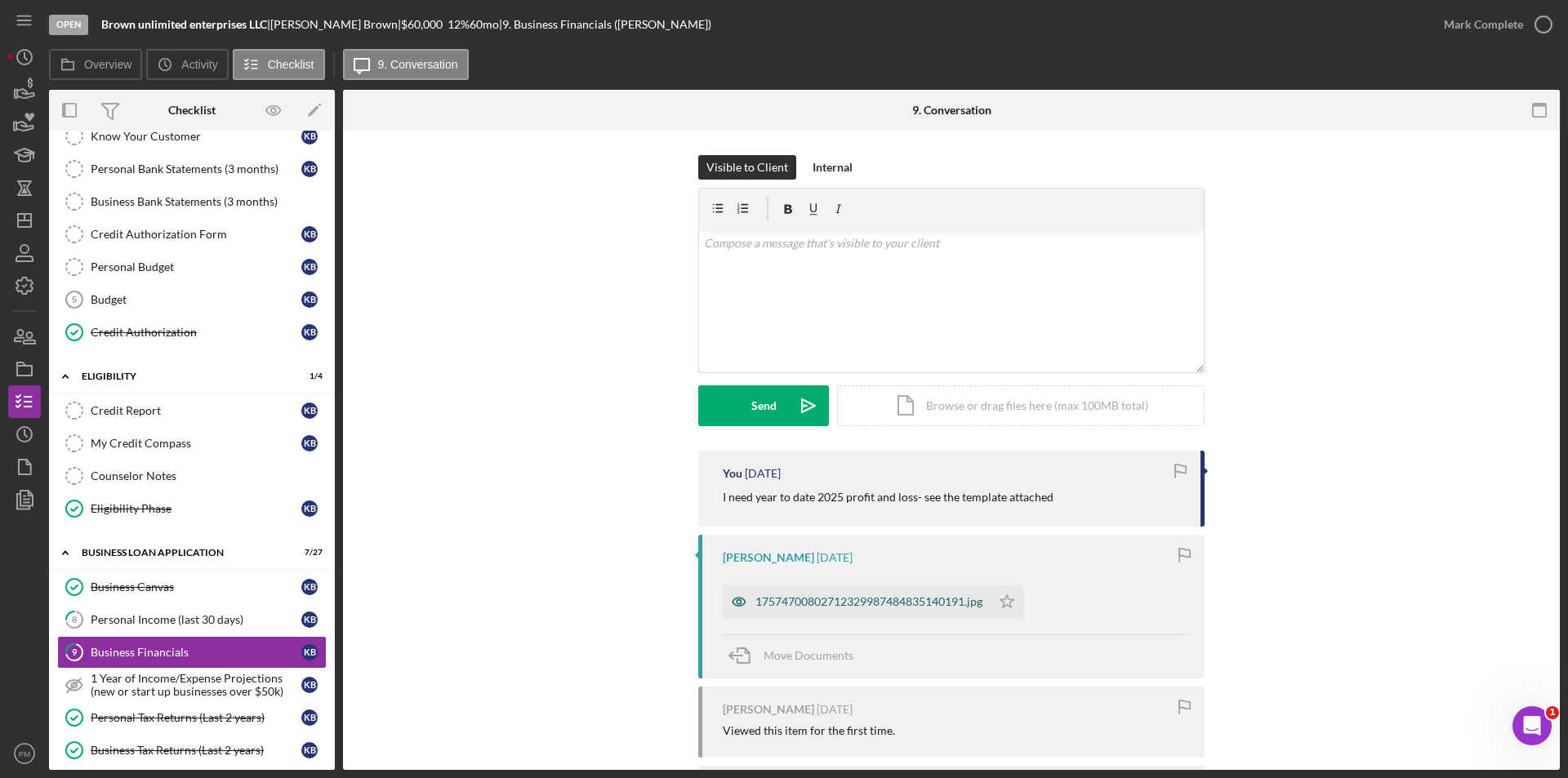
click at [799, 602] on div "17574700802712329987484835140191.jpg" at bounding box center [869, 602] width 227 height 13
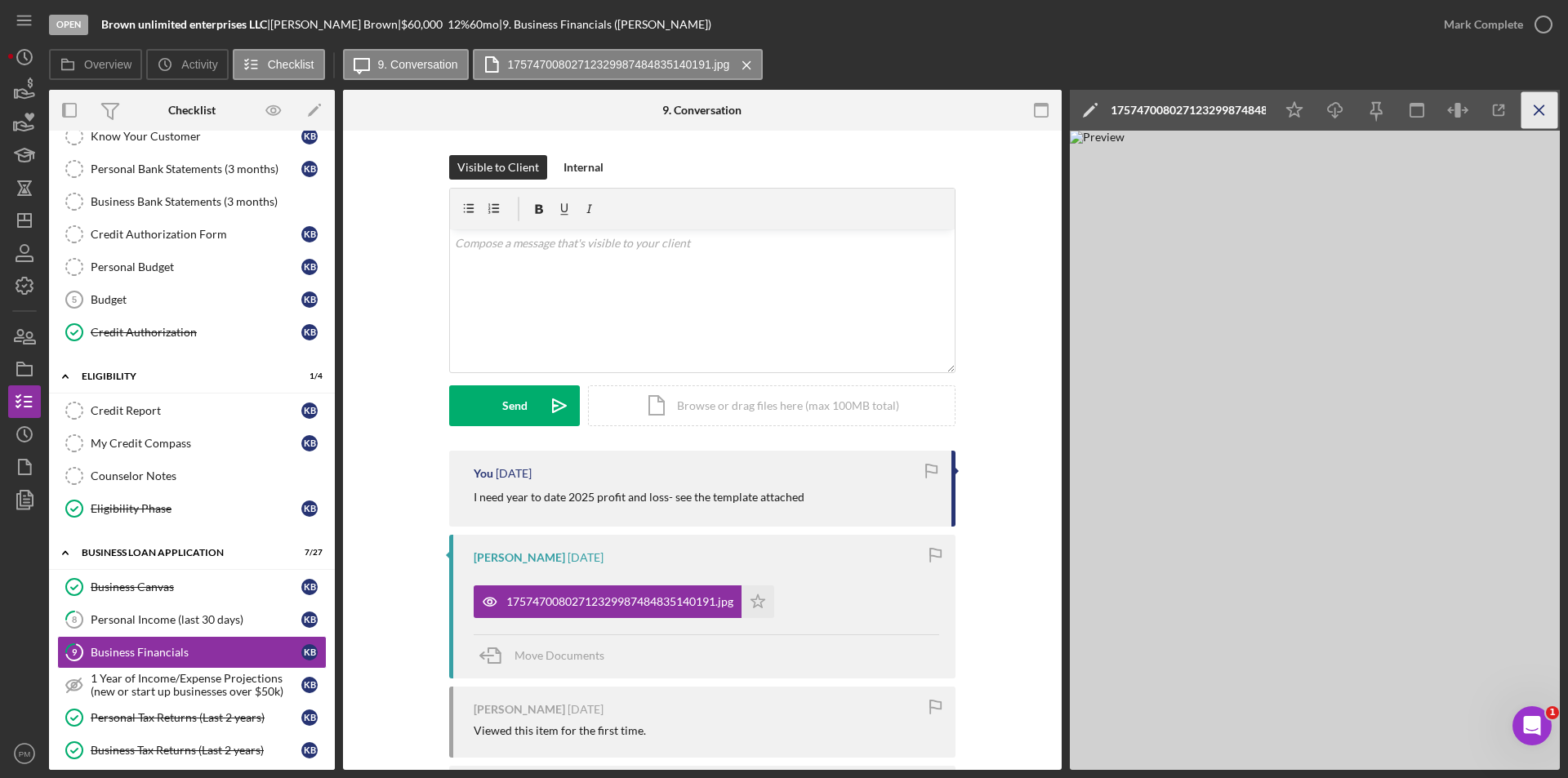
click at [1531, 108] on icon "Icon/Menu Close" at bounding box center [1539, 110] width 37 height 37
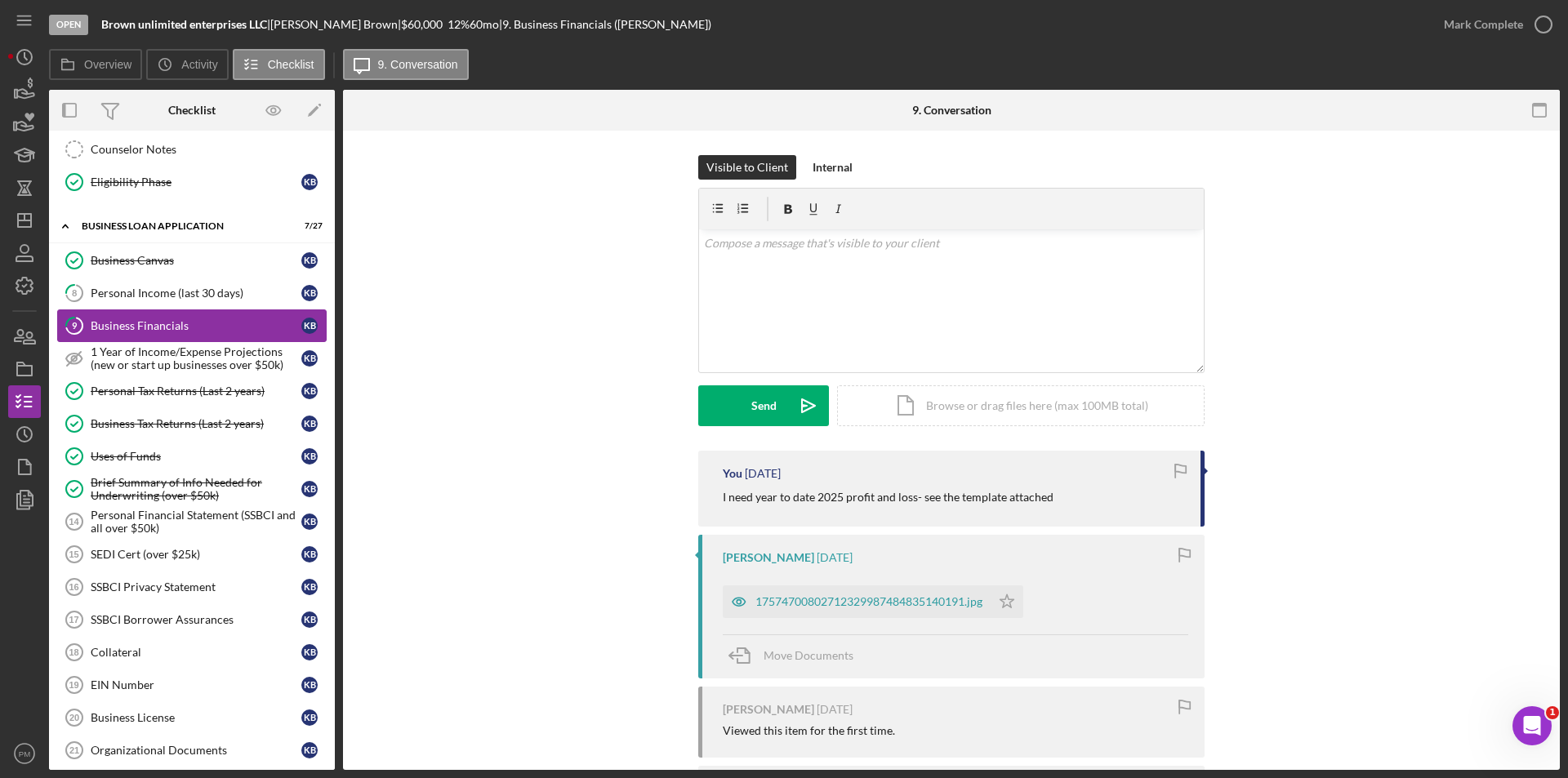
scroll to position [592, 0]
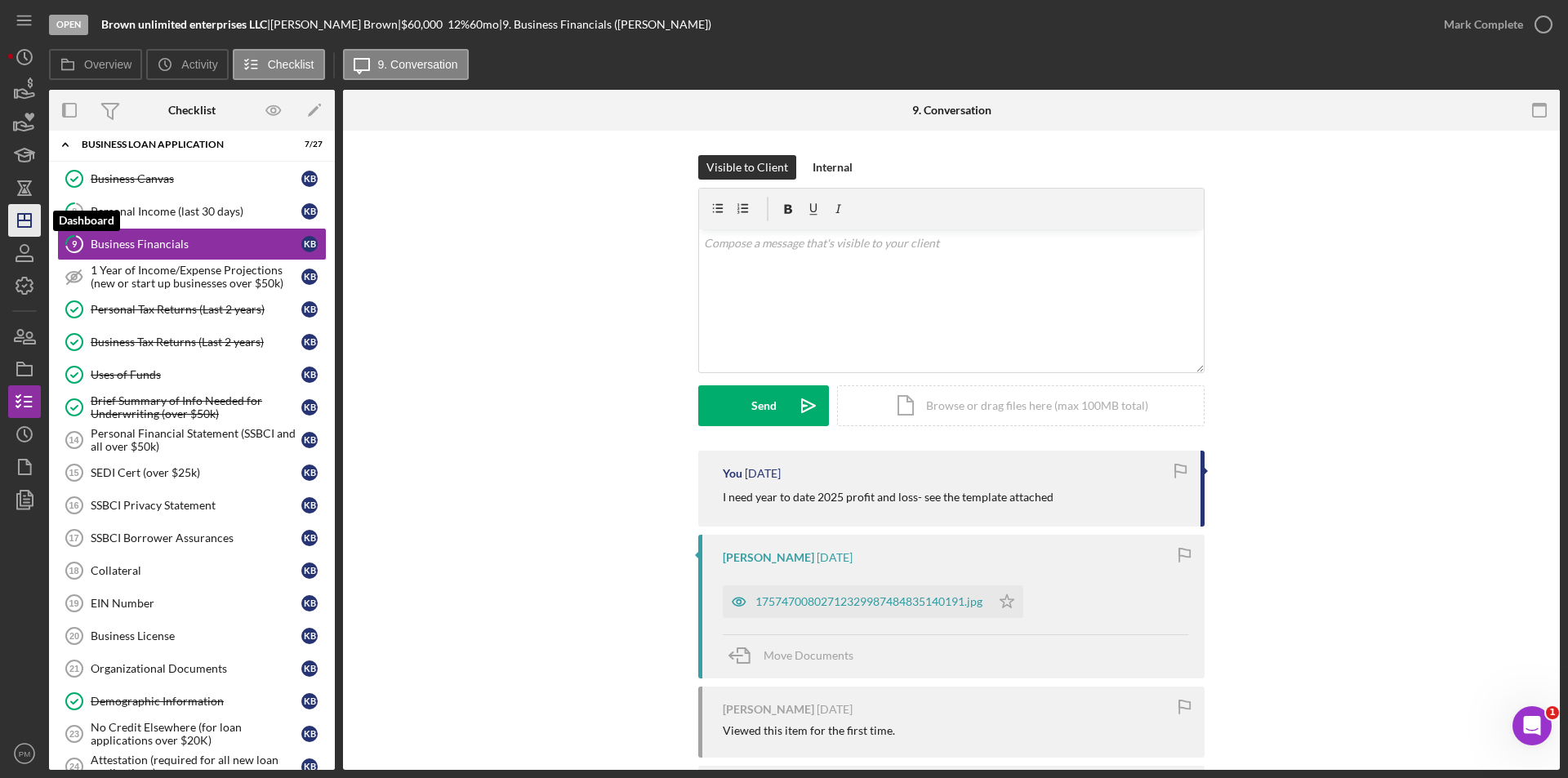
click at [31, 223] on polygon "button" at bounding box center [24, 221] width 13 height 13
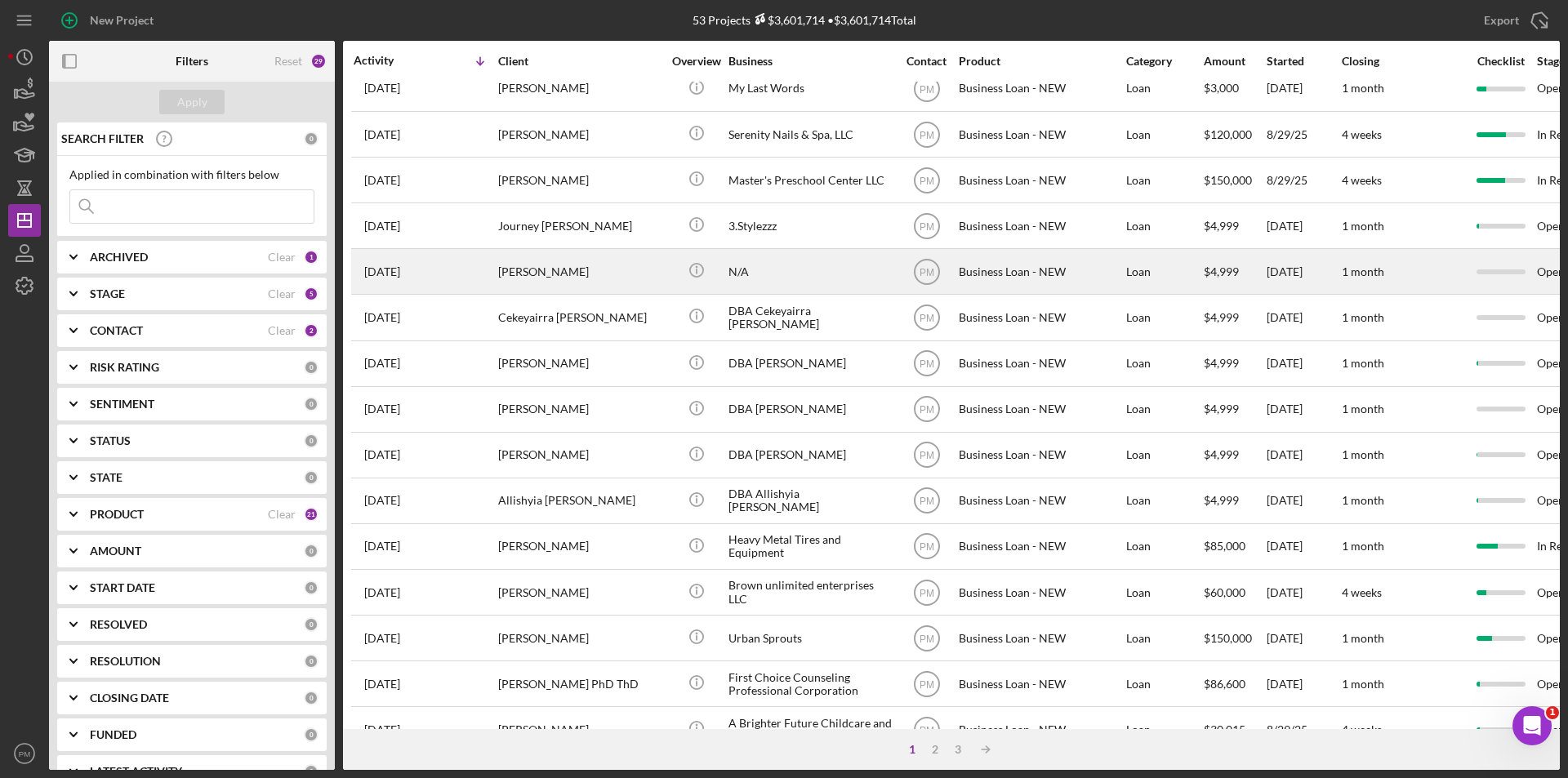
scroll to position [519, 0]
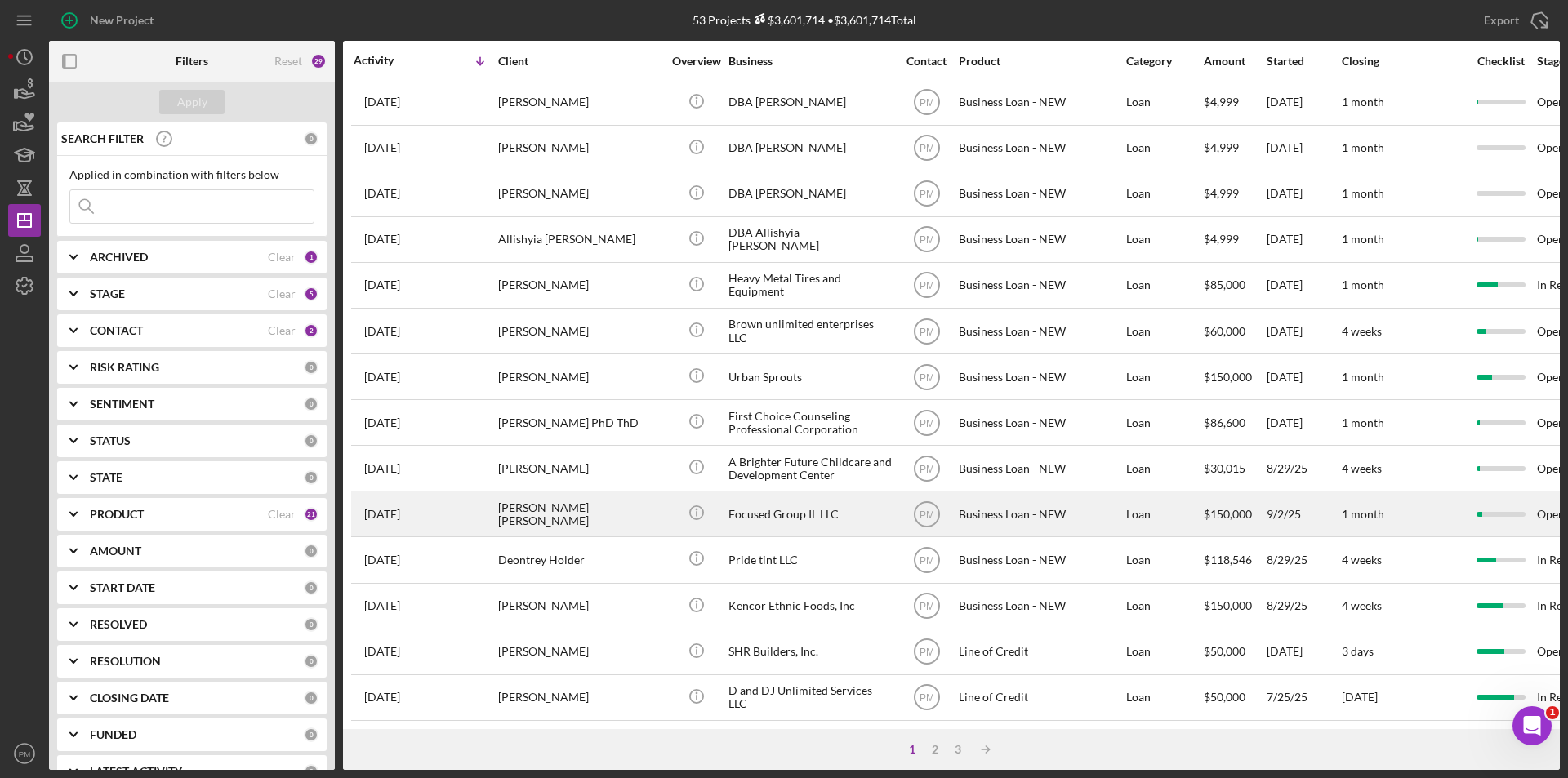
click at [579, 508] on div "[PERSON_NAME]e[PERSON_NAME]ts" at bounding box center [579, 514] width 163 height 43
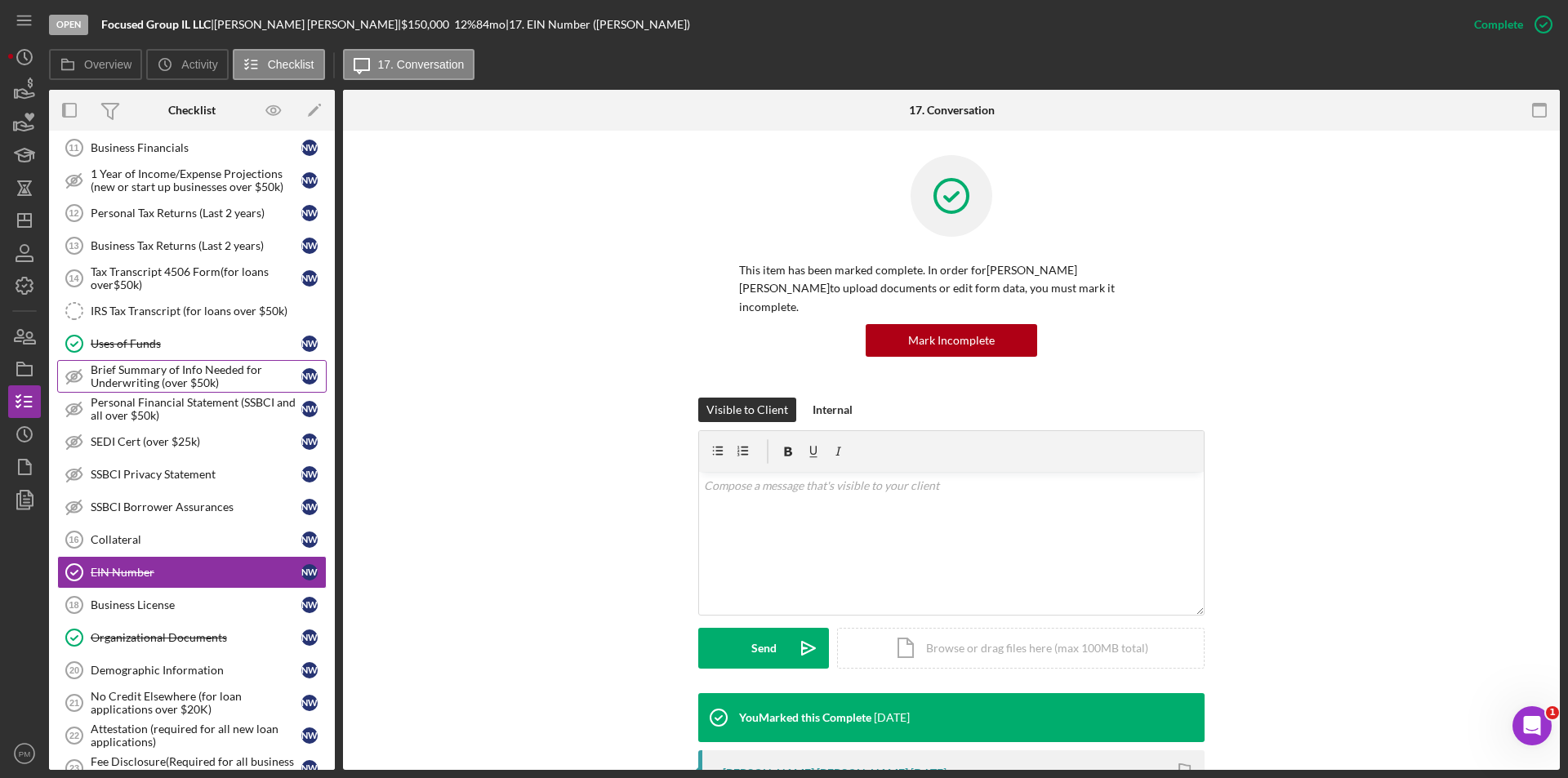
scroll to position [408, 0]
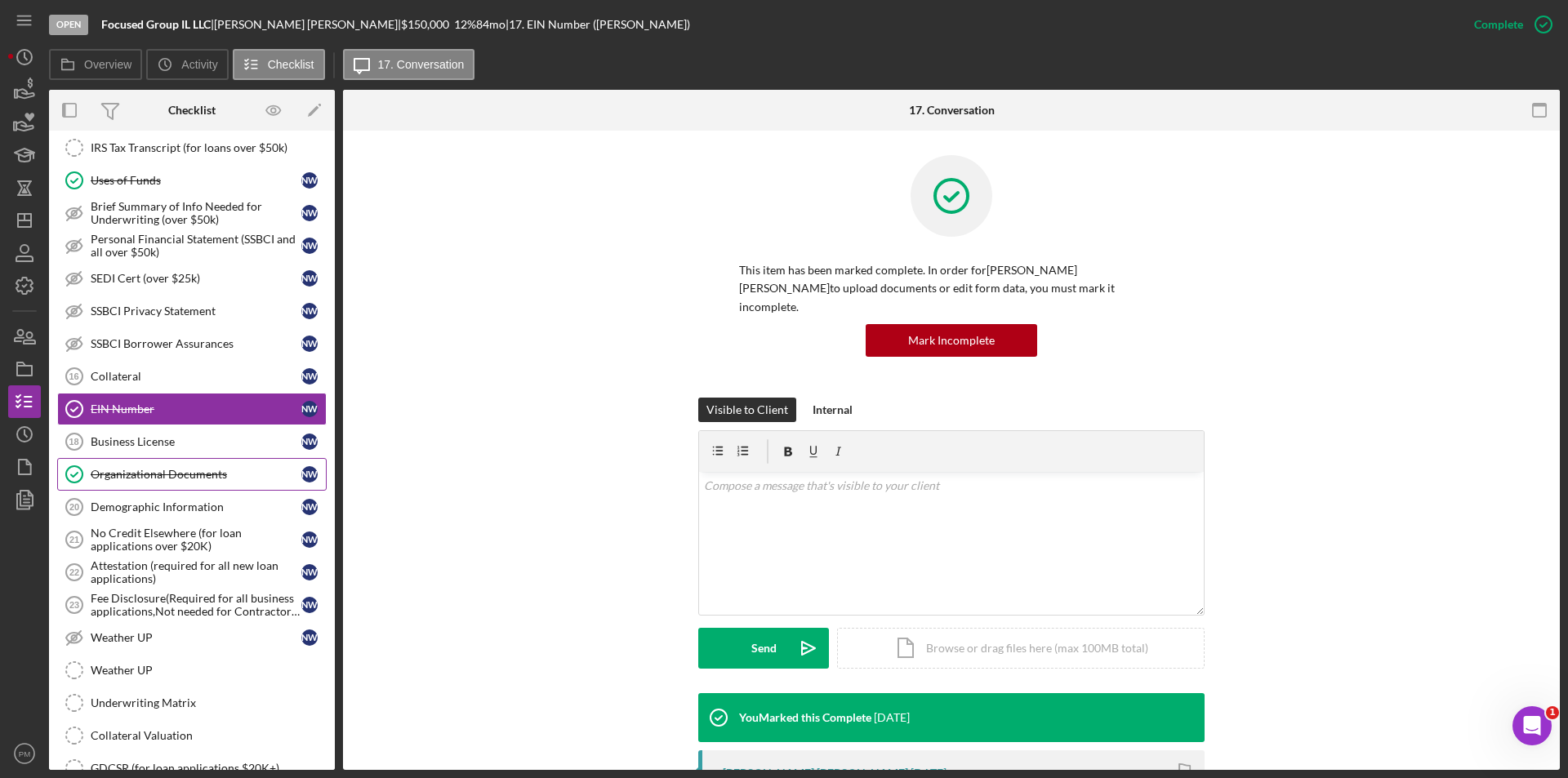
drag, startPoint x: 139, startPoint y: 449, endPoint x: 97, endPoint y: 461, distance: 43.7
click at [139, 449] on link "Business License 18 Business License N W" at bounding box center [192, 441] width 270 height 33
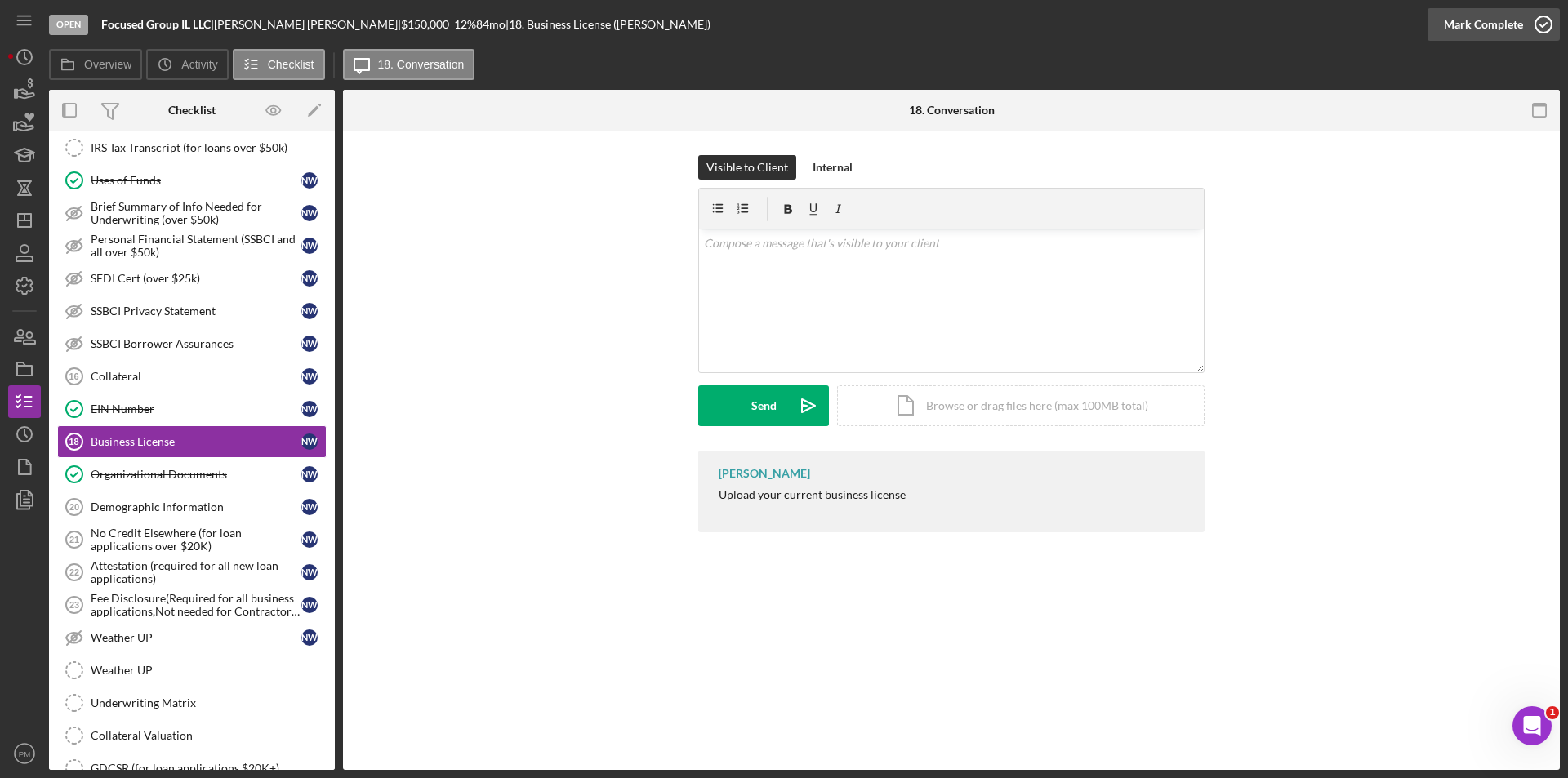
click at [1446, 20] on div "Mark Complete" at bounding box center [1483, 24] width 80 height 33
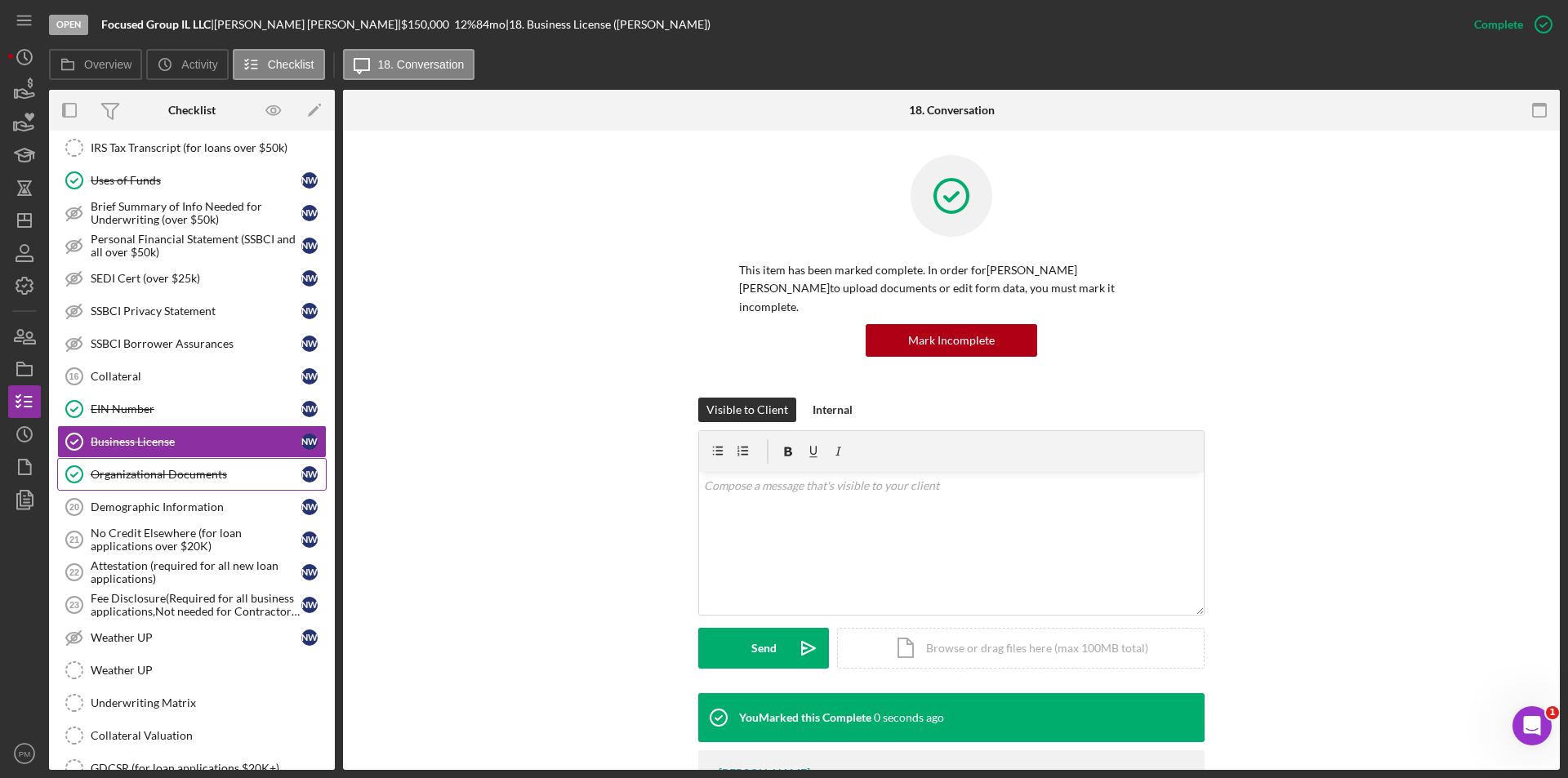
scroll to position [163, 0]
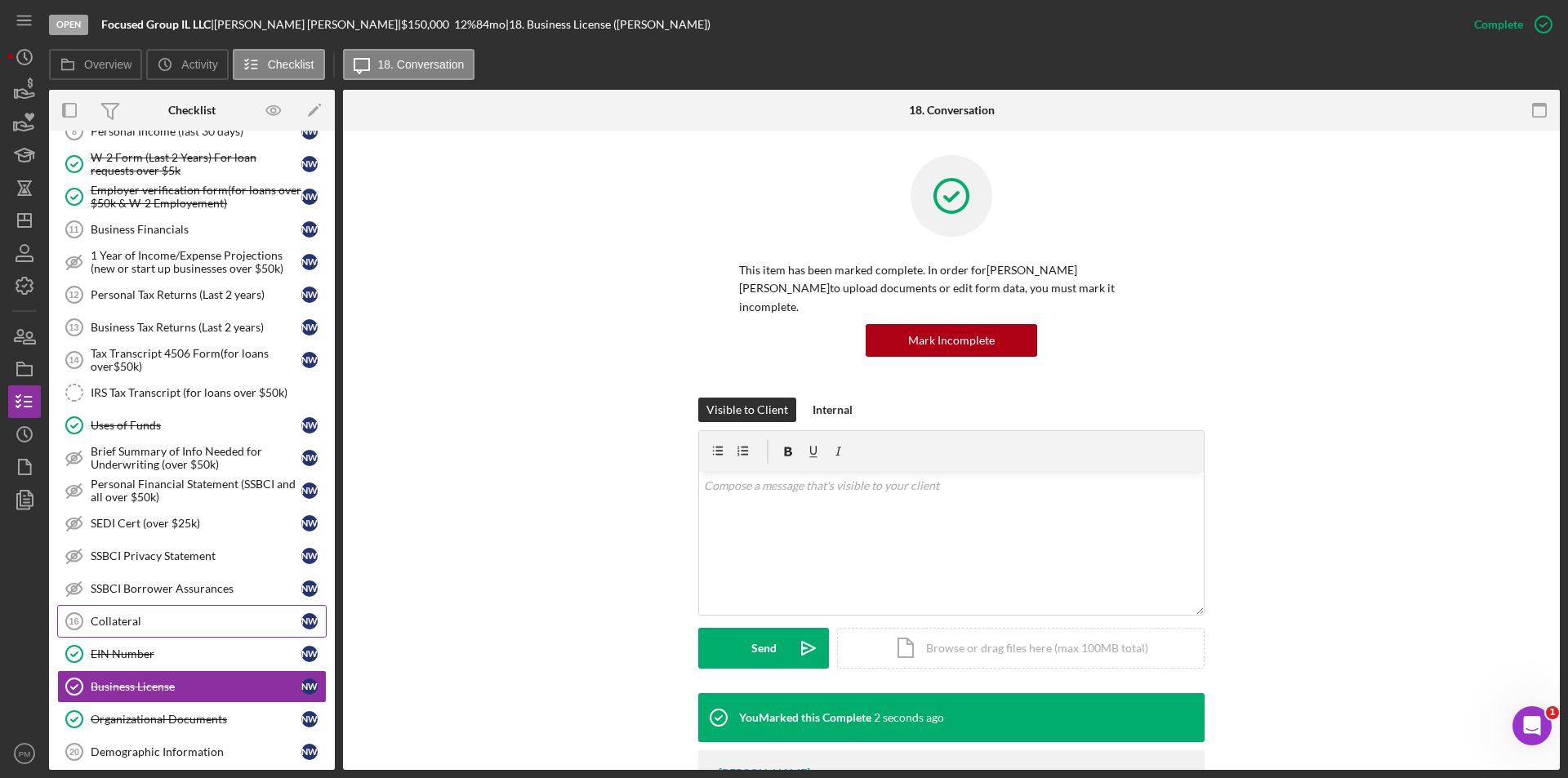
click at [148, 617] on div "Collateral" at bounding box center [196, 622] width 211 height 13
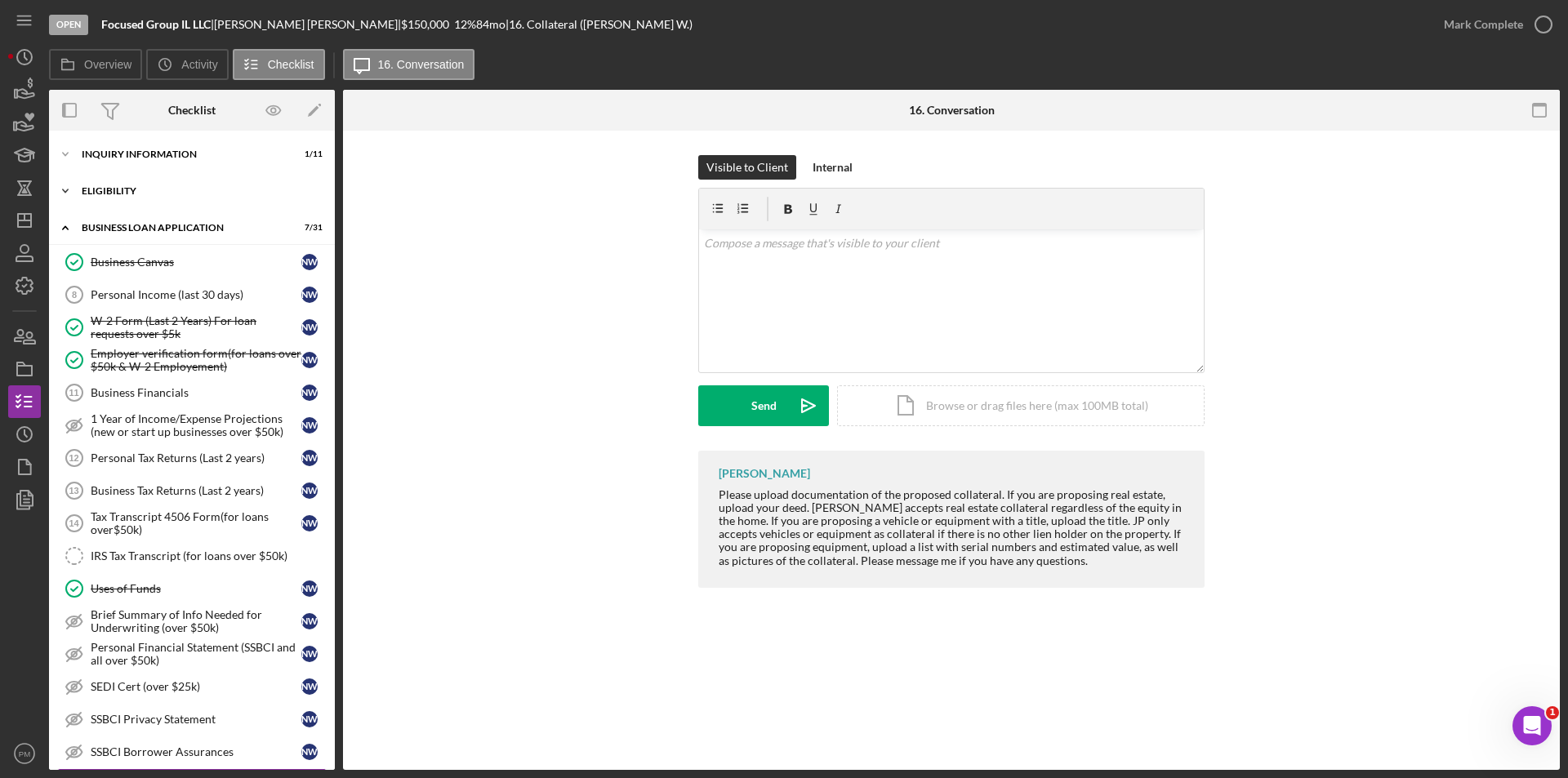
click at [112, 193] on div "ELIGIBILITY" at bounding box center [198, 191] width 233 height 9
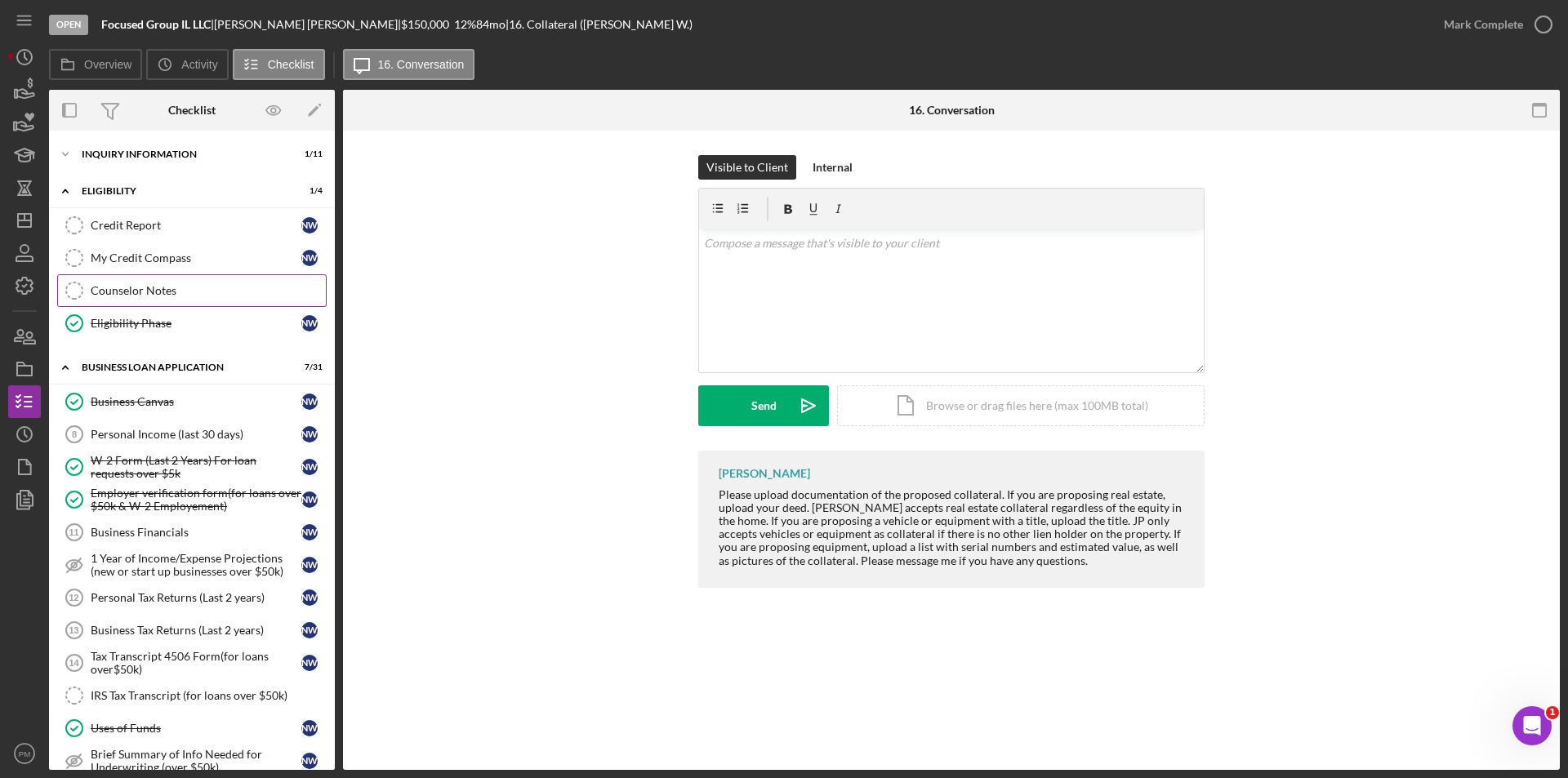
click at [134, 285] on div "Counselor Notes" at bounding box center [208, 291] width 235 height 13
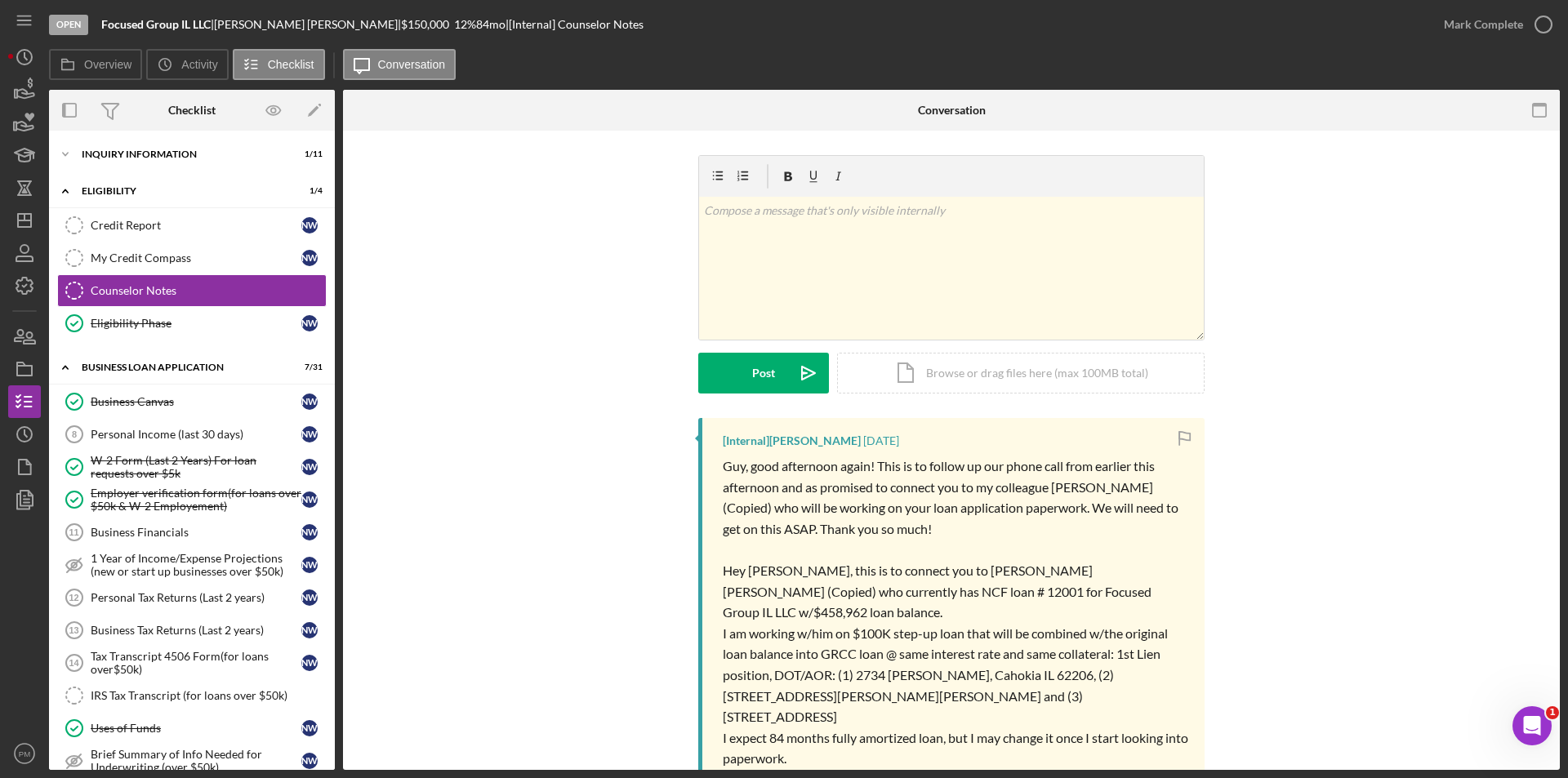
scroll to position [163, 0]
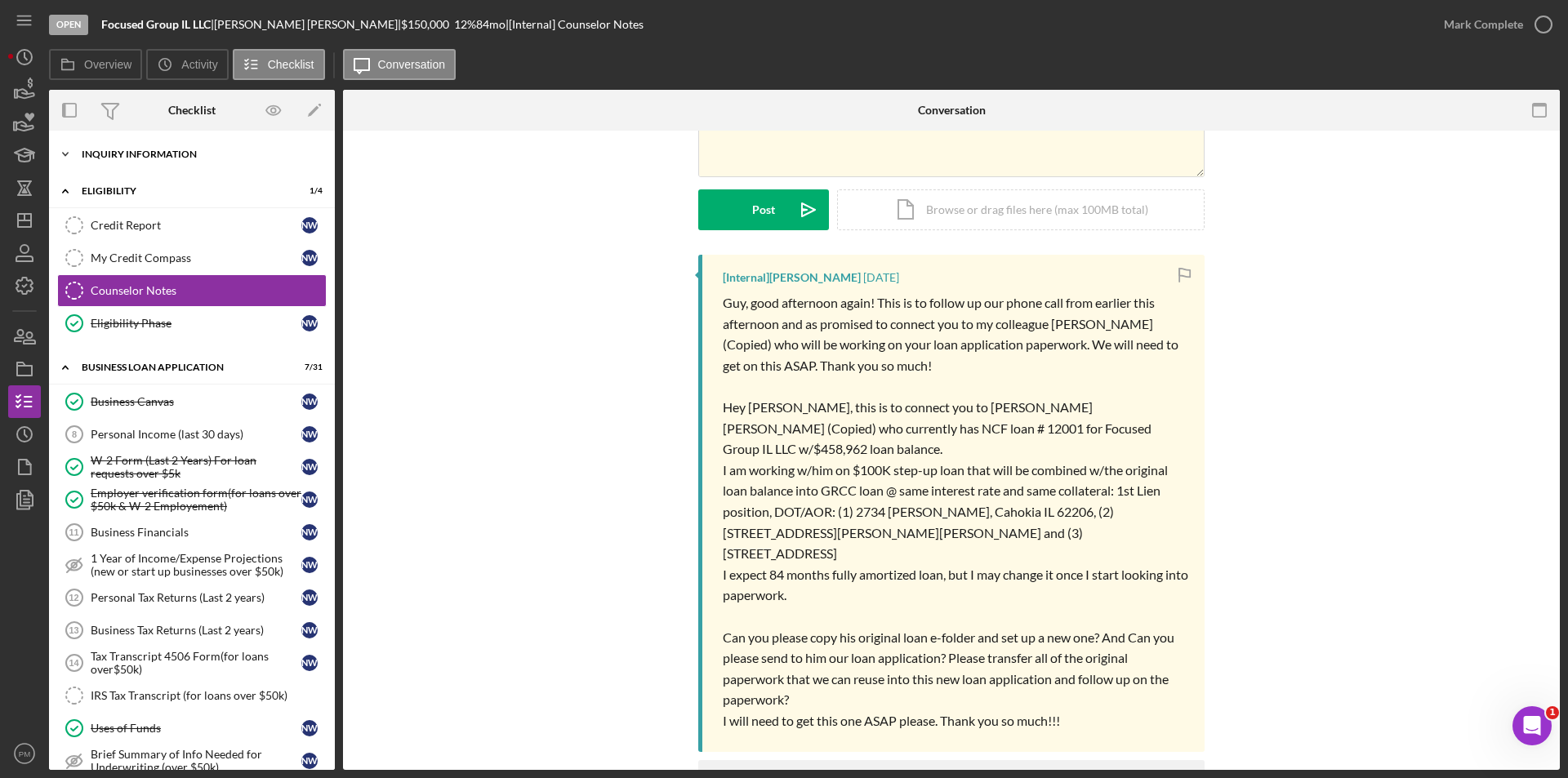
click at [136, 155] on div "INQUIRY INFORMATION" at bounding box center [198, 154] width 233 height 9
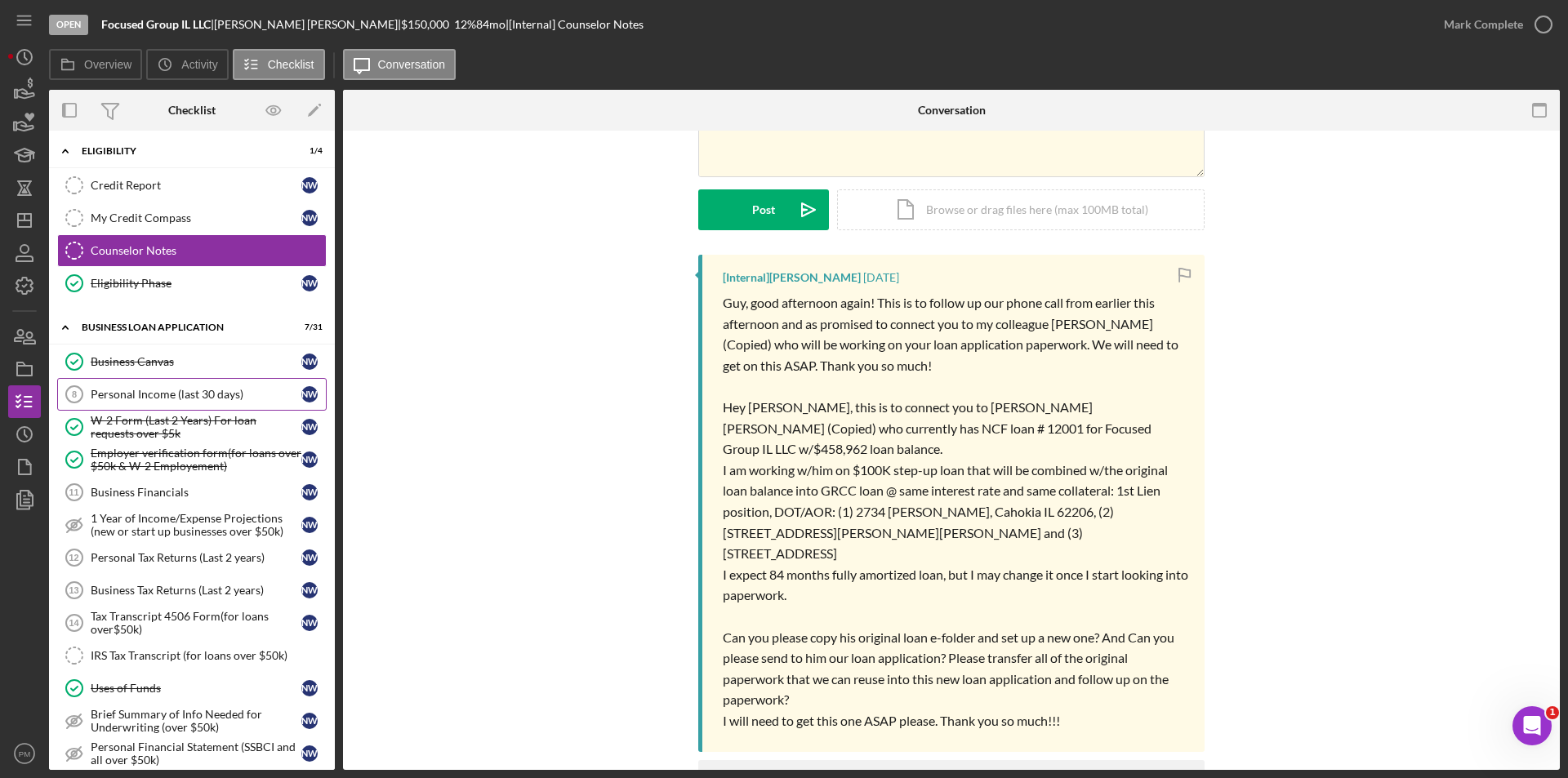
scroll to position [0, 0]
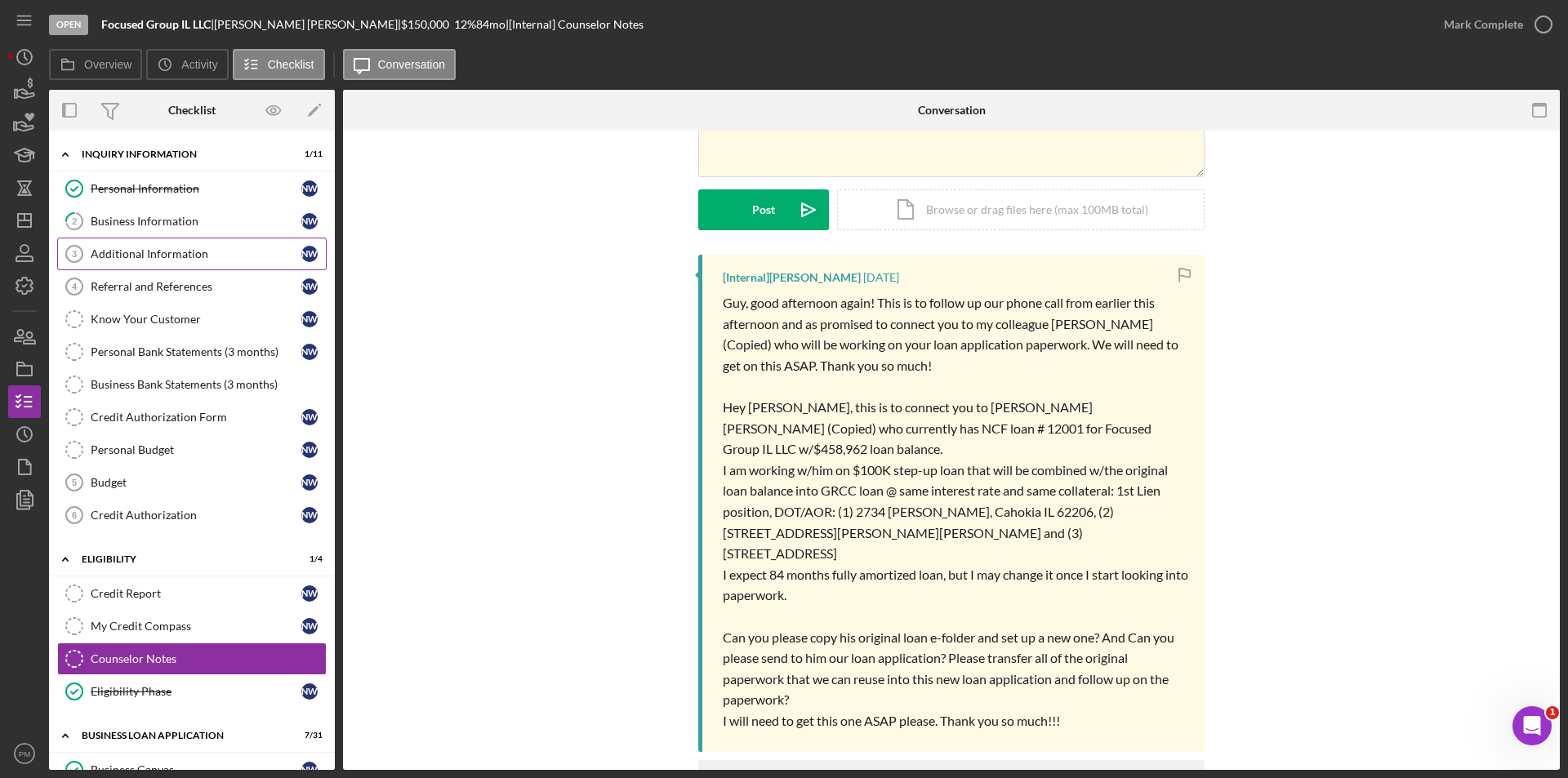
click at [126, 257] on div "Additional Information" at bounding box center [196, 254] width 211 height 13
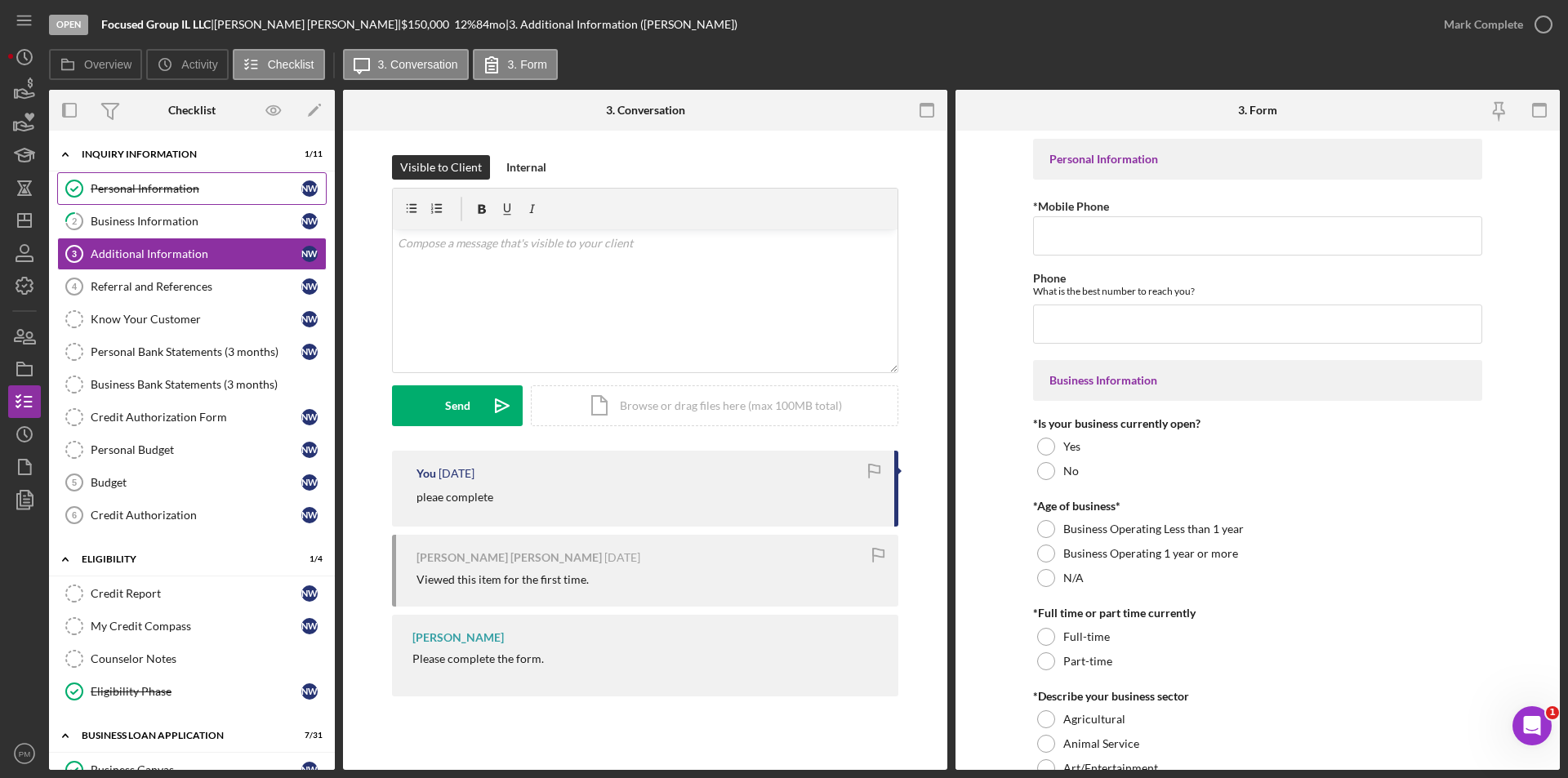
click at [148, 202] on link "Personal Information Personal Information N W" at bounding box center [192, 188] width 270 height 33
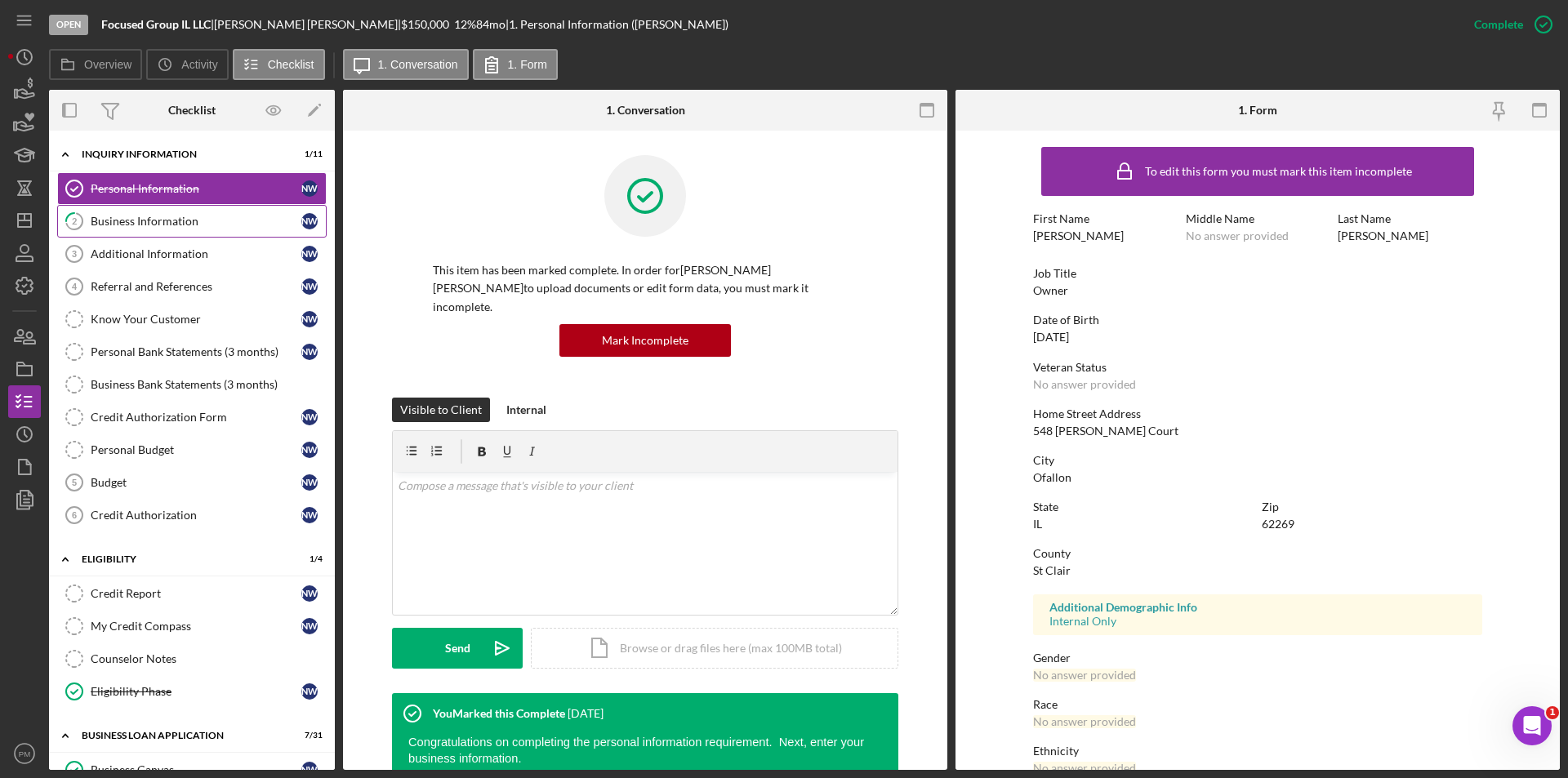
click at [152, 220] on div "Business Information" at bounding box center [196, 221] width 211 height 13
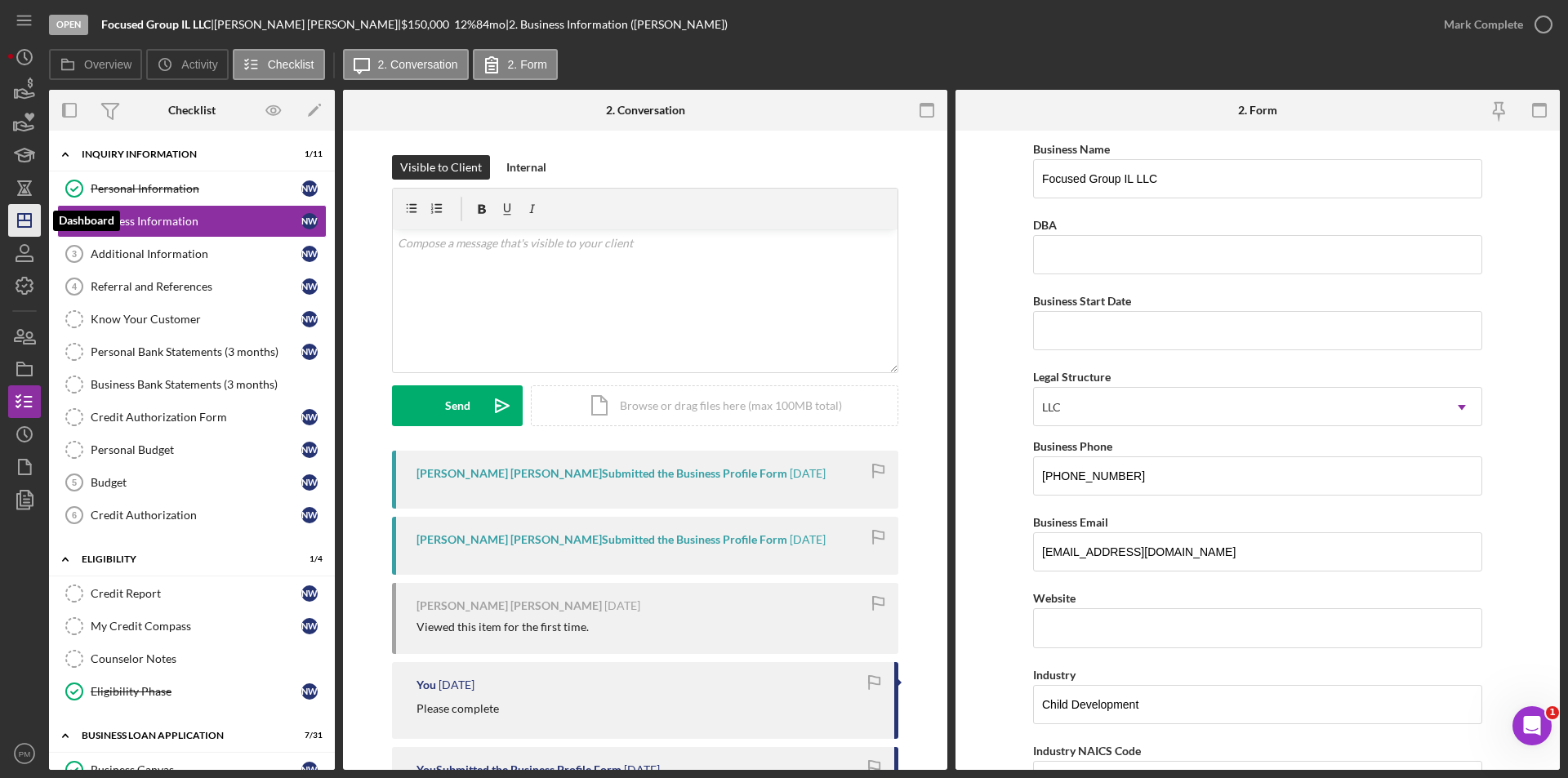
click at [18, 219] on polygon "button" at bounding box center [24, 221] width 13 height 13
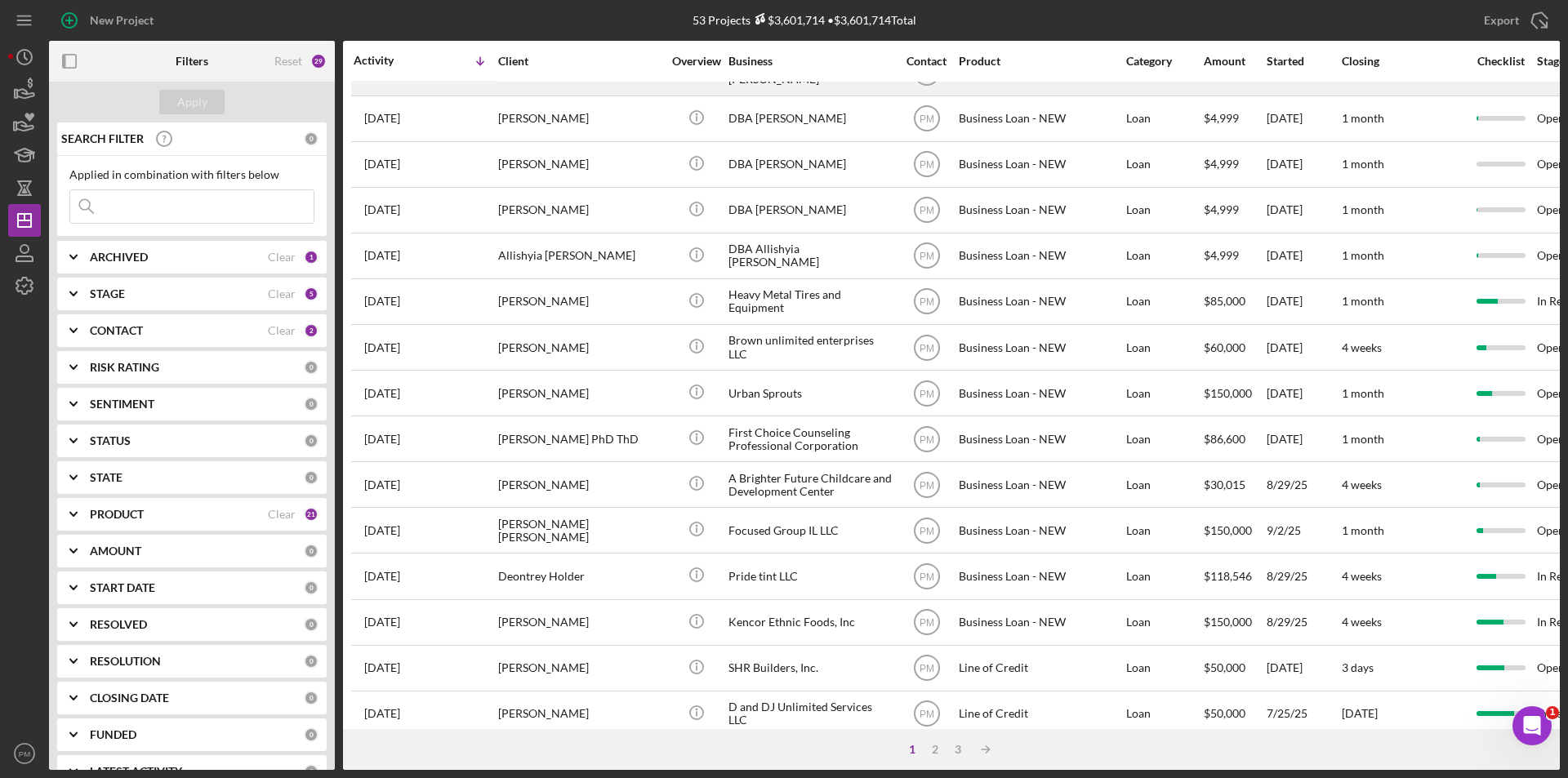
scroll to position [519, 0]
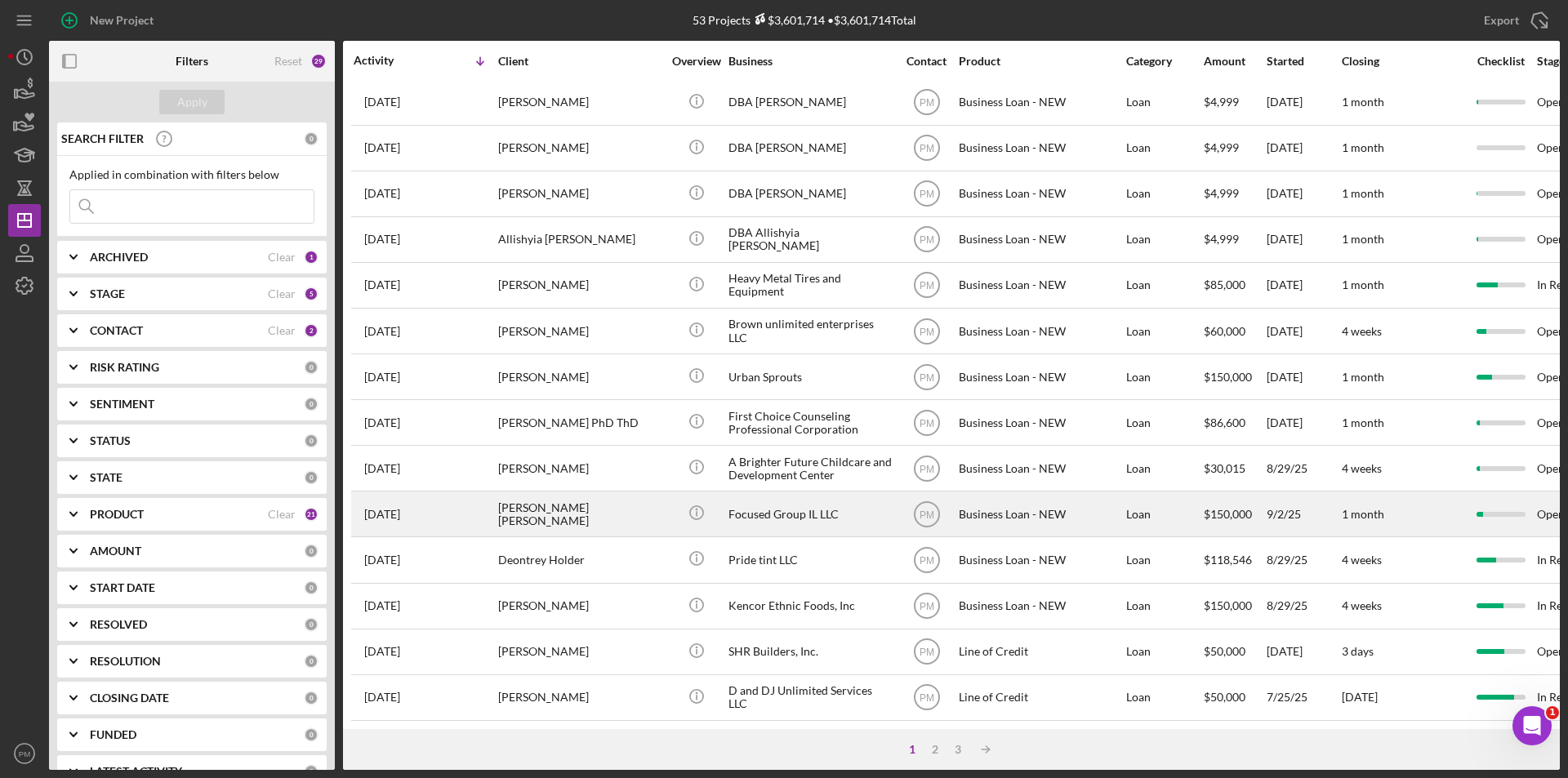
click at [550, 492] on div "[PERSON_NAME]e[PERSON_NAME]ts" at bounding box center [579, 514] width 163 height 43
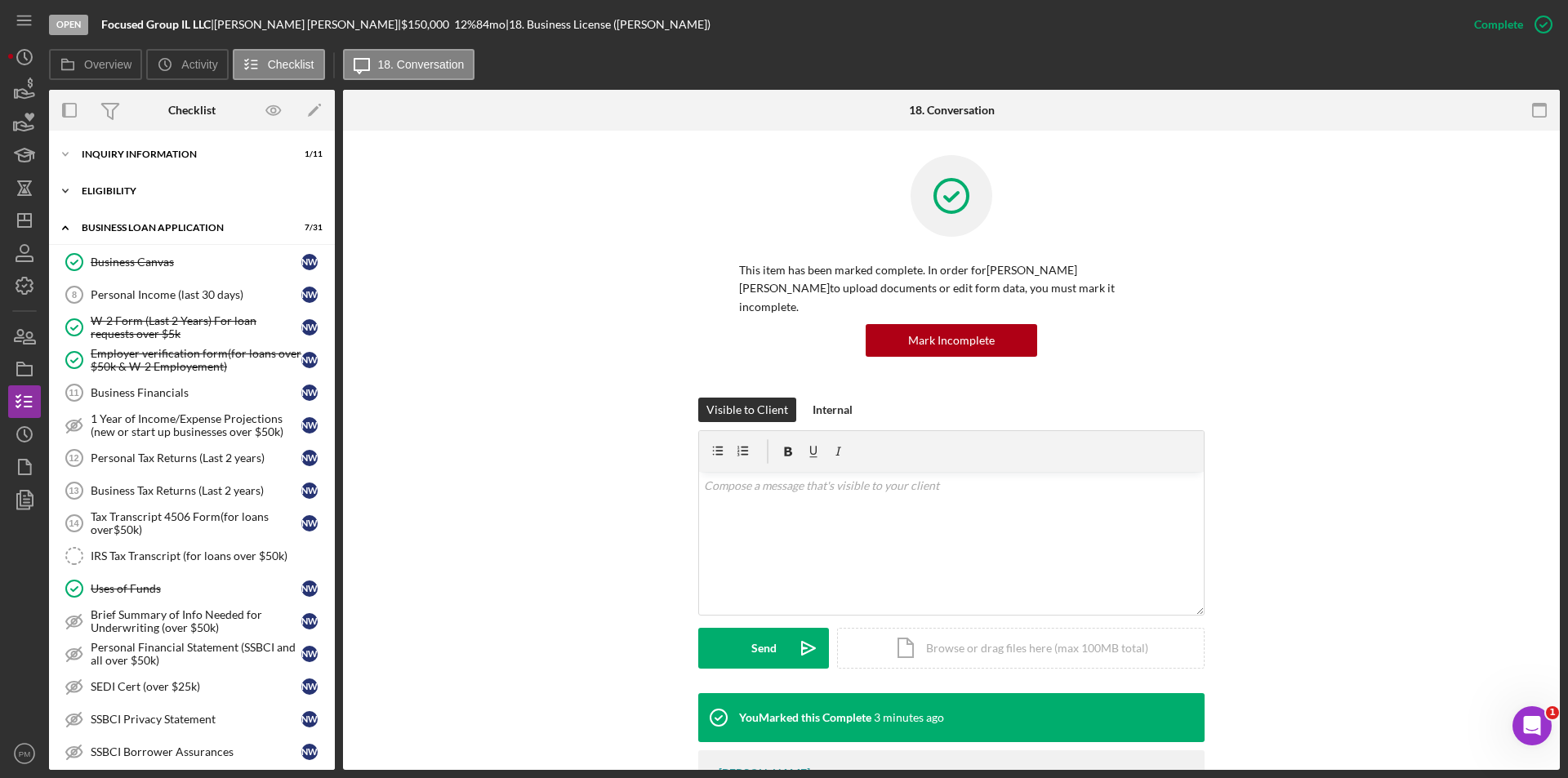
click at [83, 195] on div "ELIGIBILITY" at bounding box center [198, 191] width 233 height 9
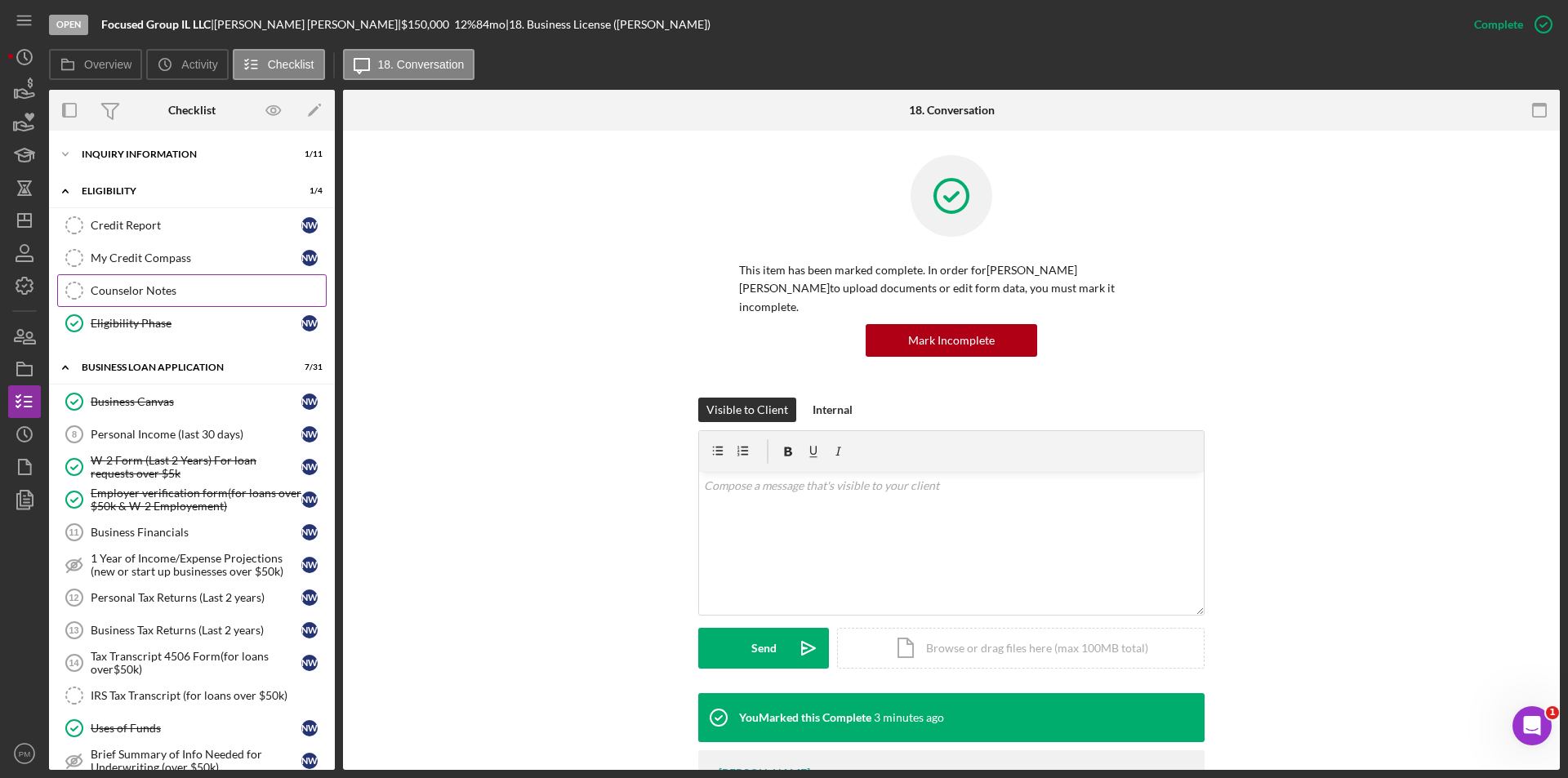
click at [128, 298] on div "Counselor Notes" at bounding box center [208, 291] width 235 height 13
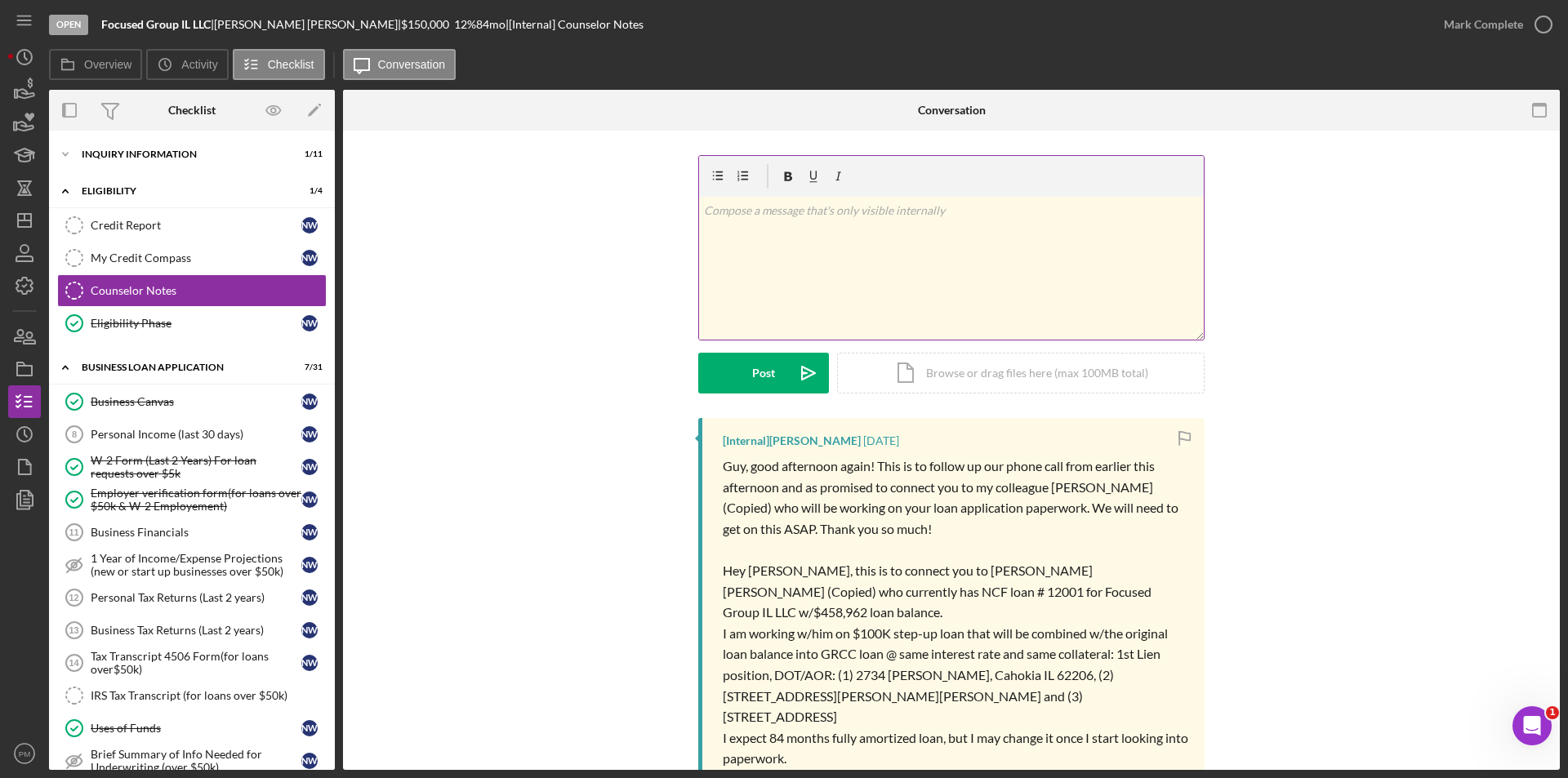
click at [780, 286] on div "v Color teal Color pink Remove color Add row above Add row below Add column bef…" at bounding box center [951, 268] width 505 height 143
click at [752, 360] on div "Post" at bounding box center [763, 374] width 22 height 41
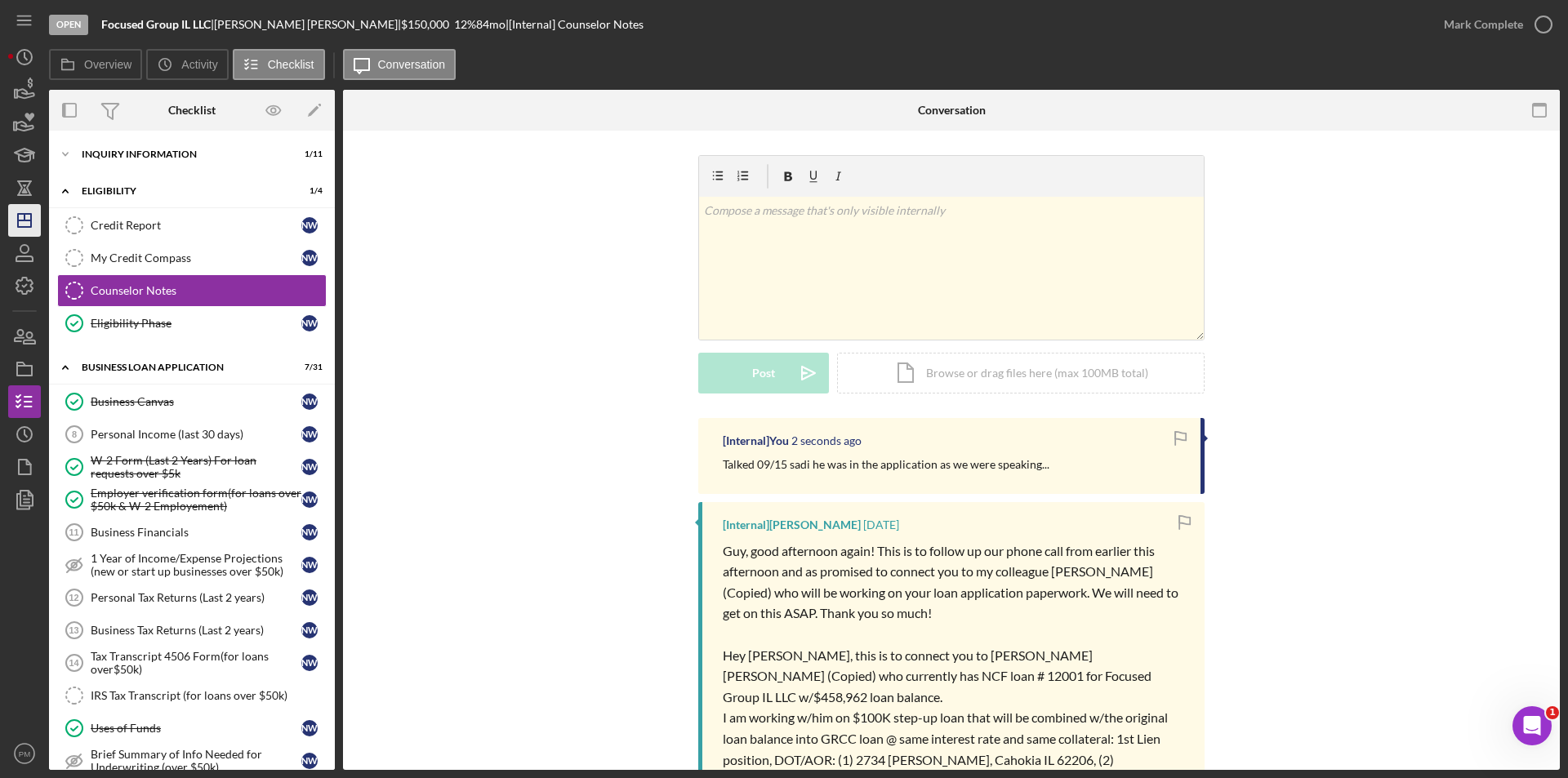
click at [5, 216] on div "Open Focused Group IL LLC | Nyguyen Watts | $150,000 $150,000 12 % 84 mo | [Int…" at bounding box center [784, 389] width 1568 height 778
click at [34, 225] on icon "Icon/Dashboard" at bounding box center [24, 221] width 41 height 41
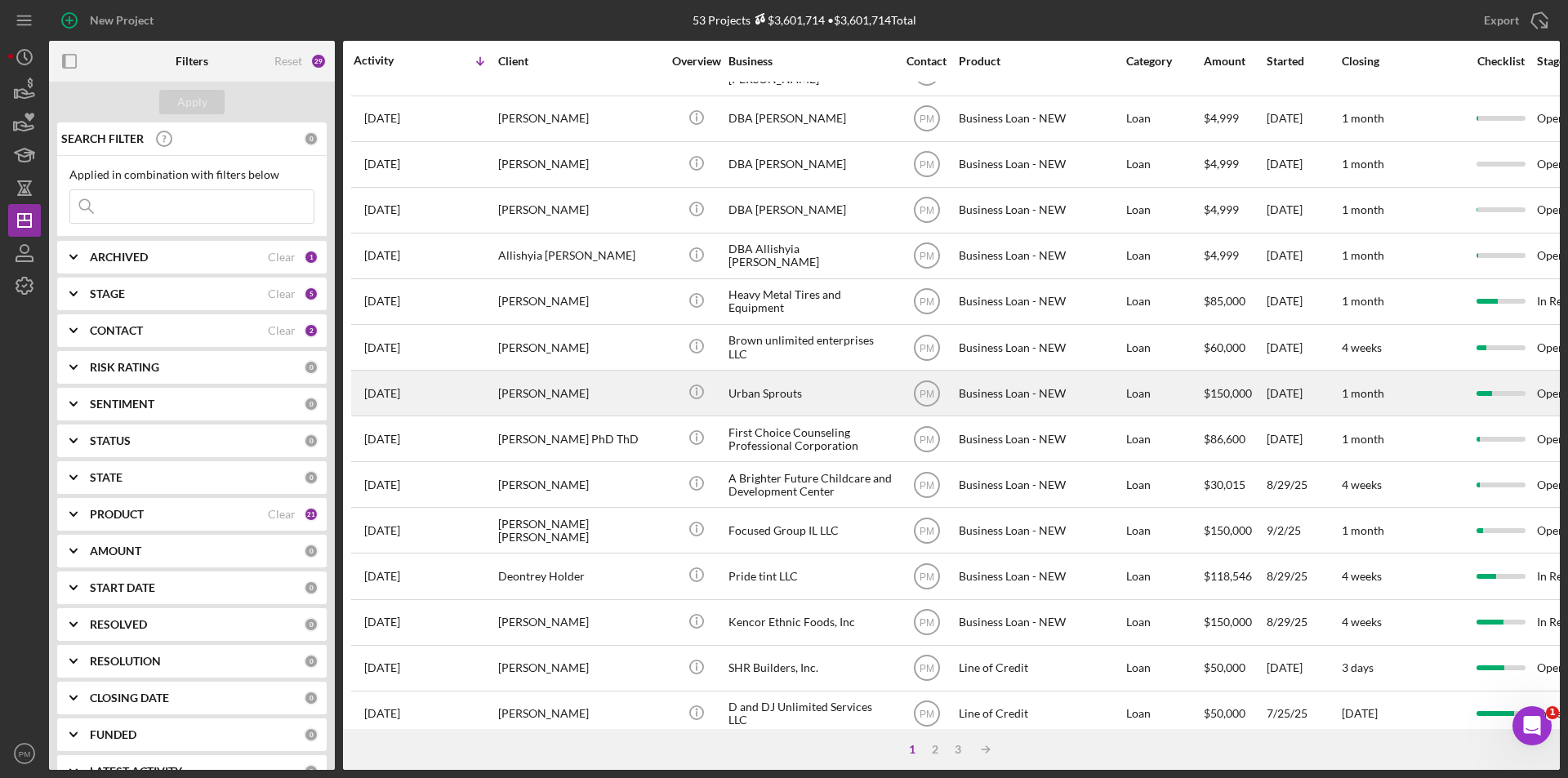
scroll to position [519, 0]
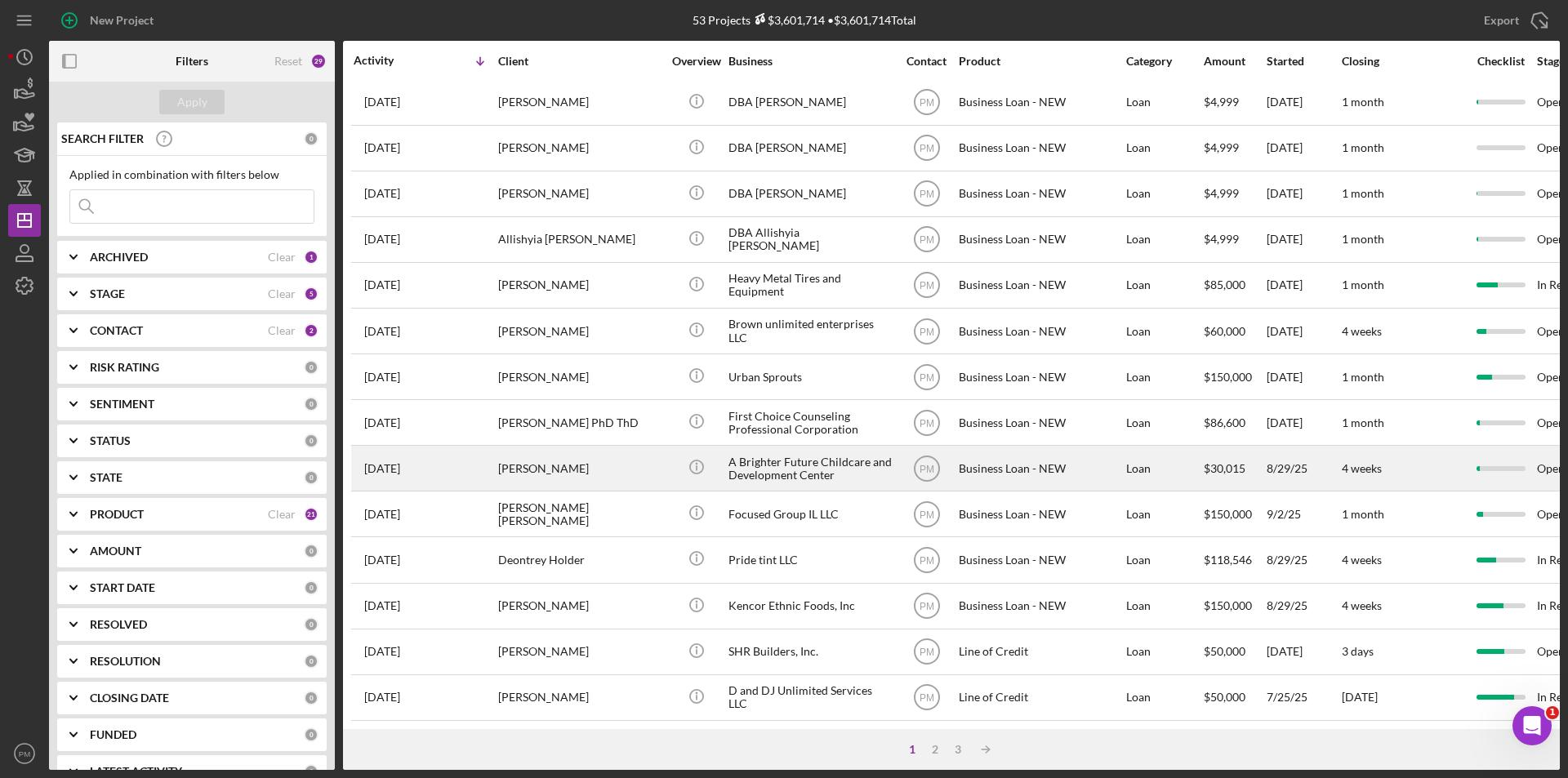
click at [564, 464] on div "[PERSON_NAME]" at bounding box center [579, 468] width 163 height 43
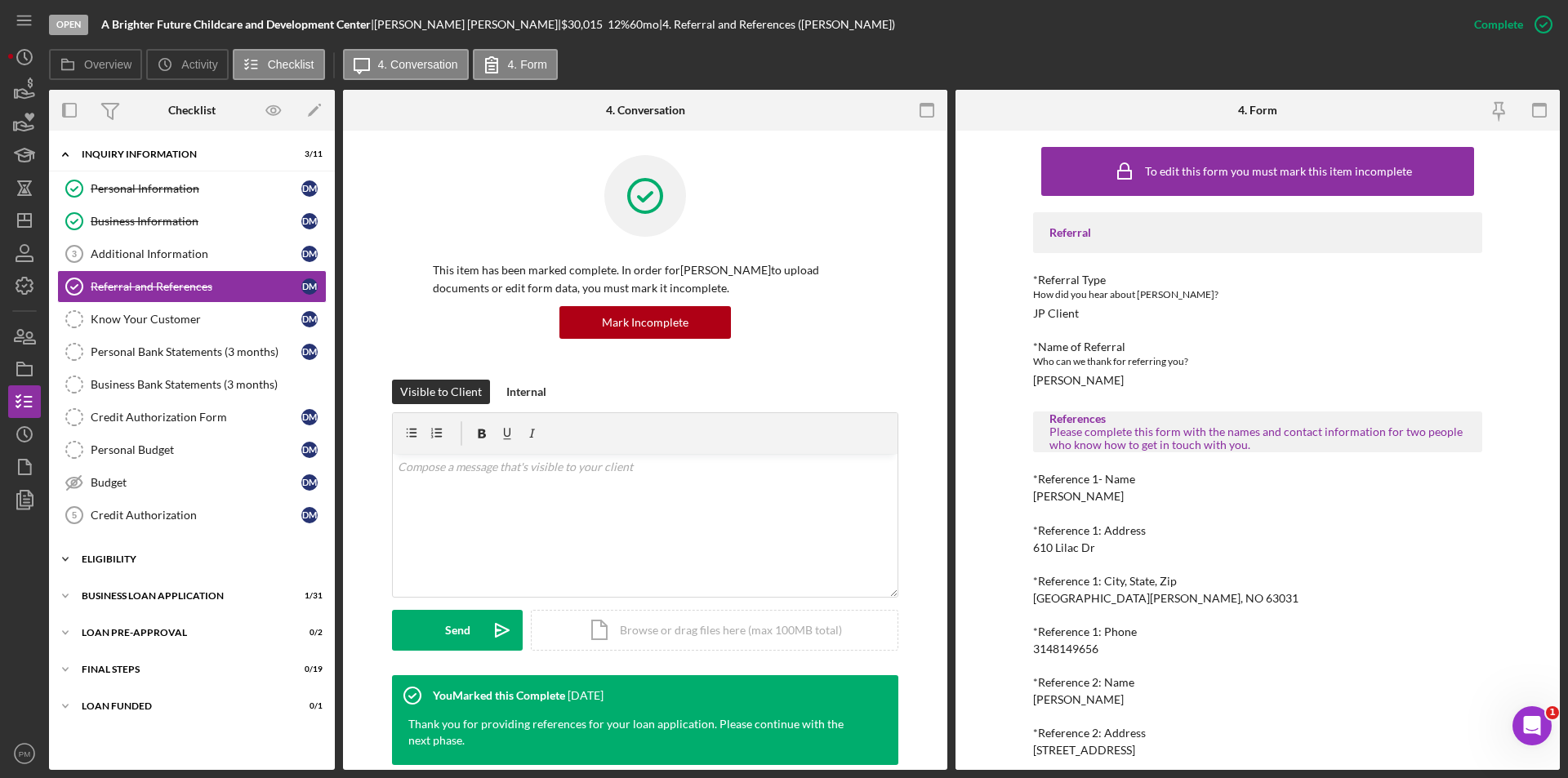
click at [144, 559] on div "ELIGIBILITY" at bounding box center [198, 559] width 233 height 9
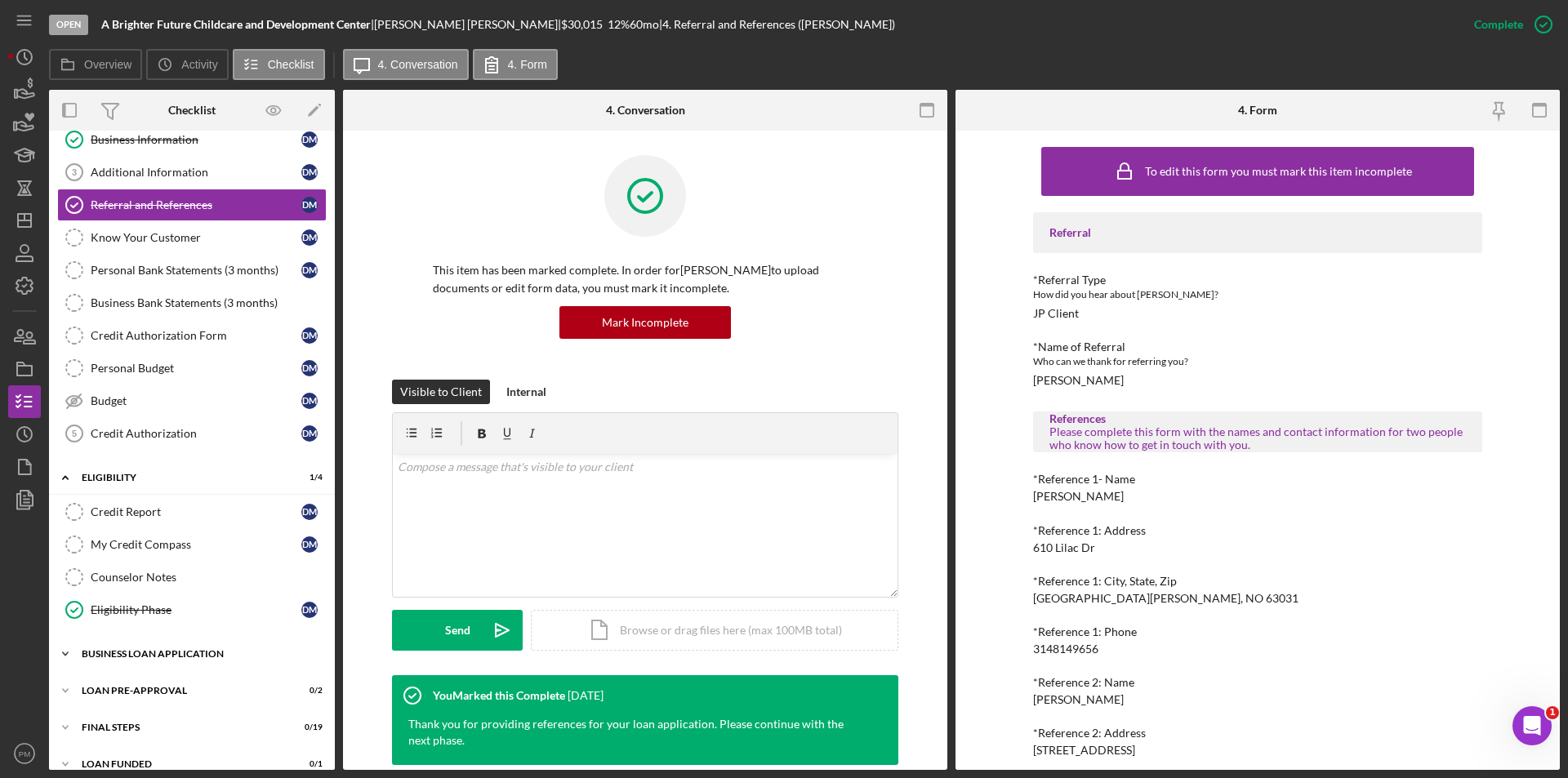
click at [166, 653] on div "BUSINESS LOAN APPLICATION" at bounding box center [198, 653] width 233 height 9
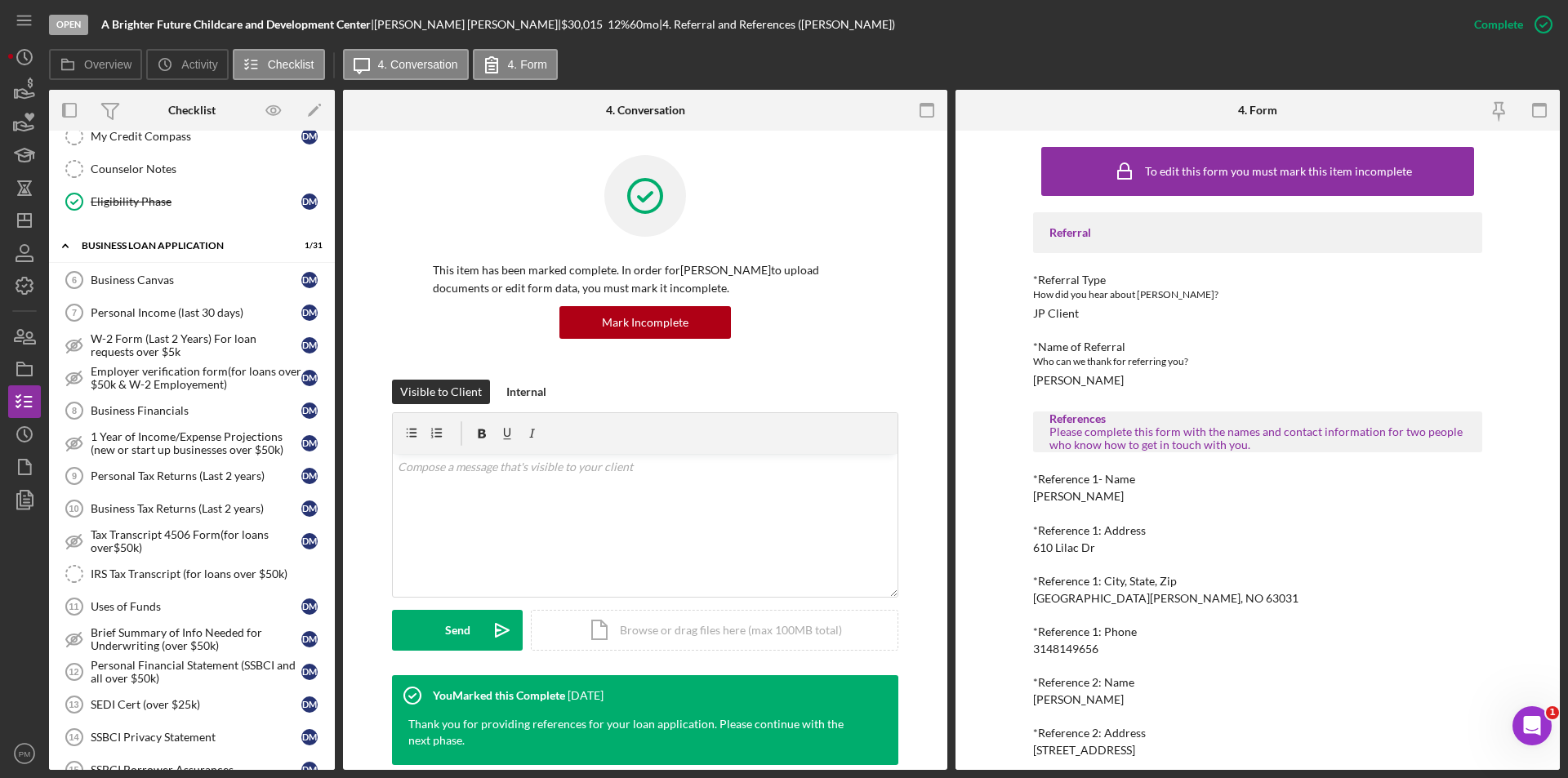
scroll to position [245, 0]
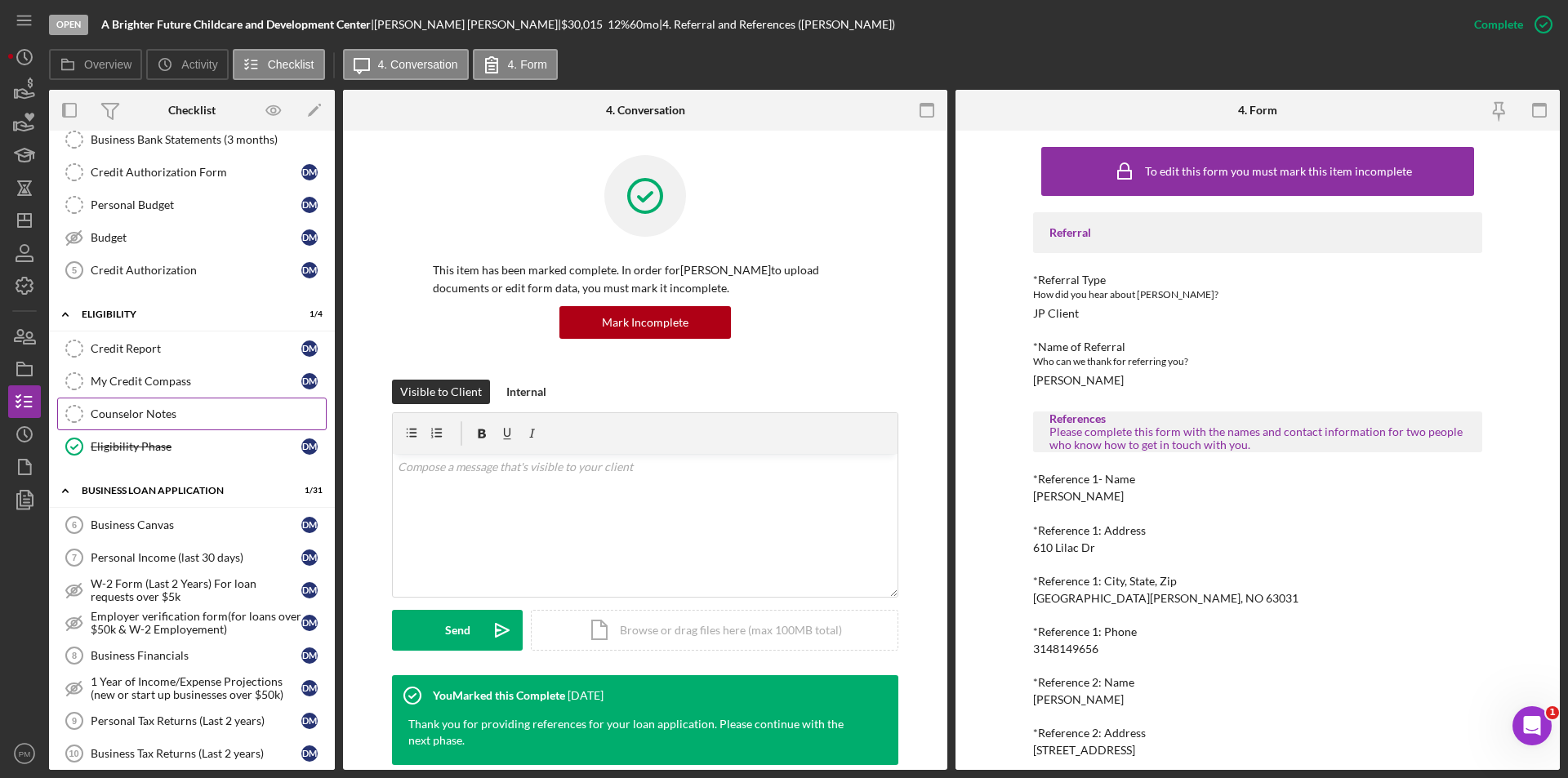
drag, startPoint x: 156, startPoint y: 428, endPoint x: 165, endPoint y: 425, distance: 9.5
click at [156, 428] on link "Counselor Notes Counselor Notes" at bounding box center [192, 414] width 270 height 33
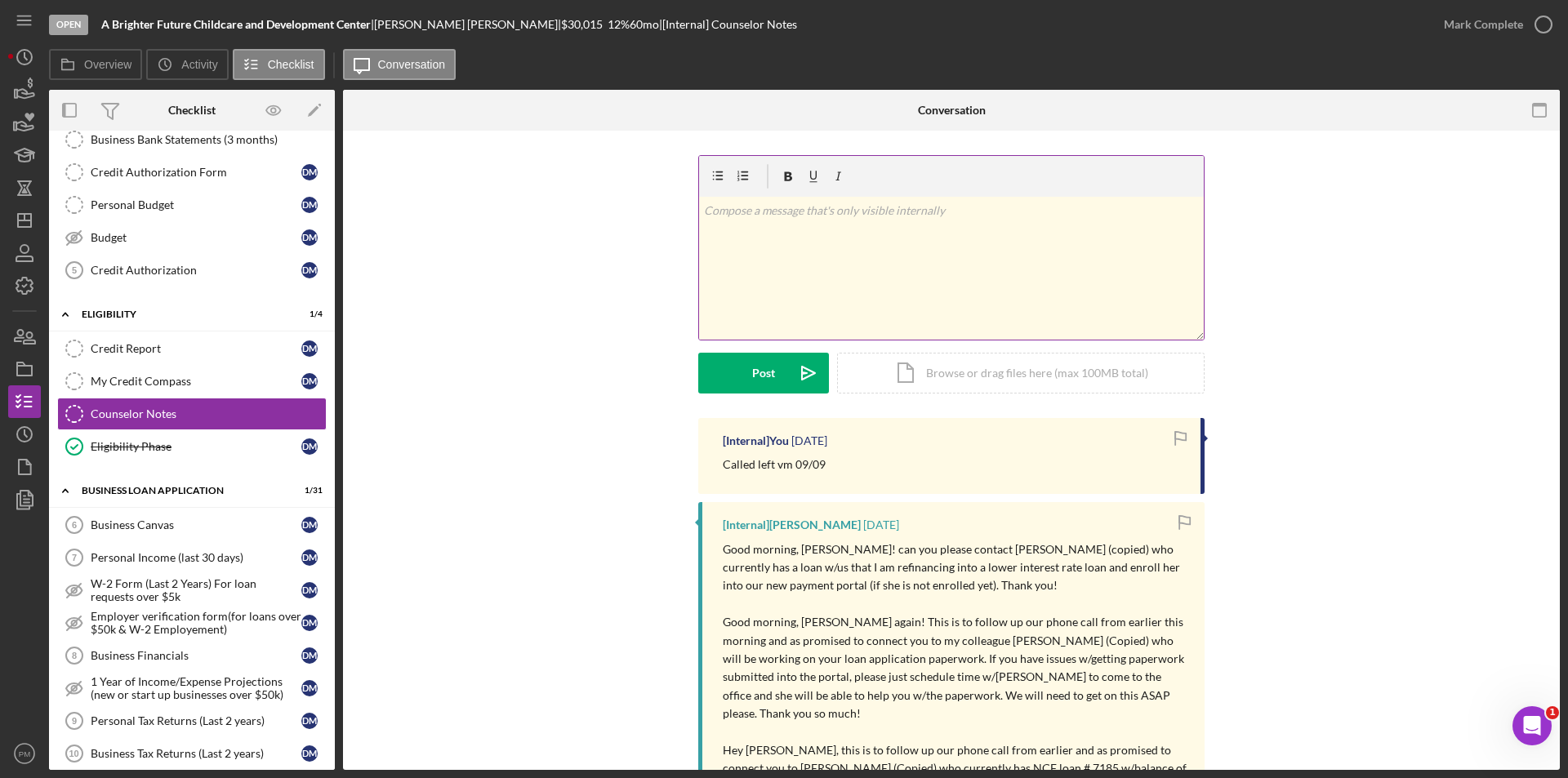
click at [849, 288] on div "v Color teal Color pink Remove color Add row above Add row below Add column bef…" at bounding box center [951, 268] width 505 height 143
click at [752, 359] on div "Post" at bounding box center [763, 374] width 22 height 41
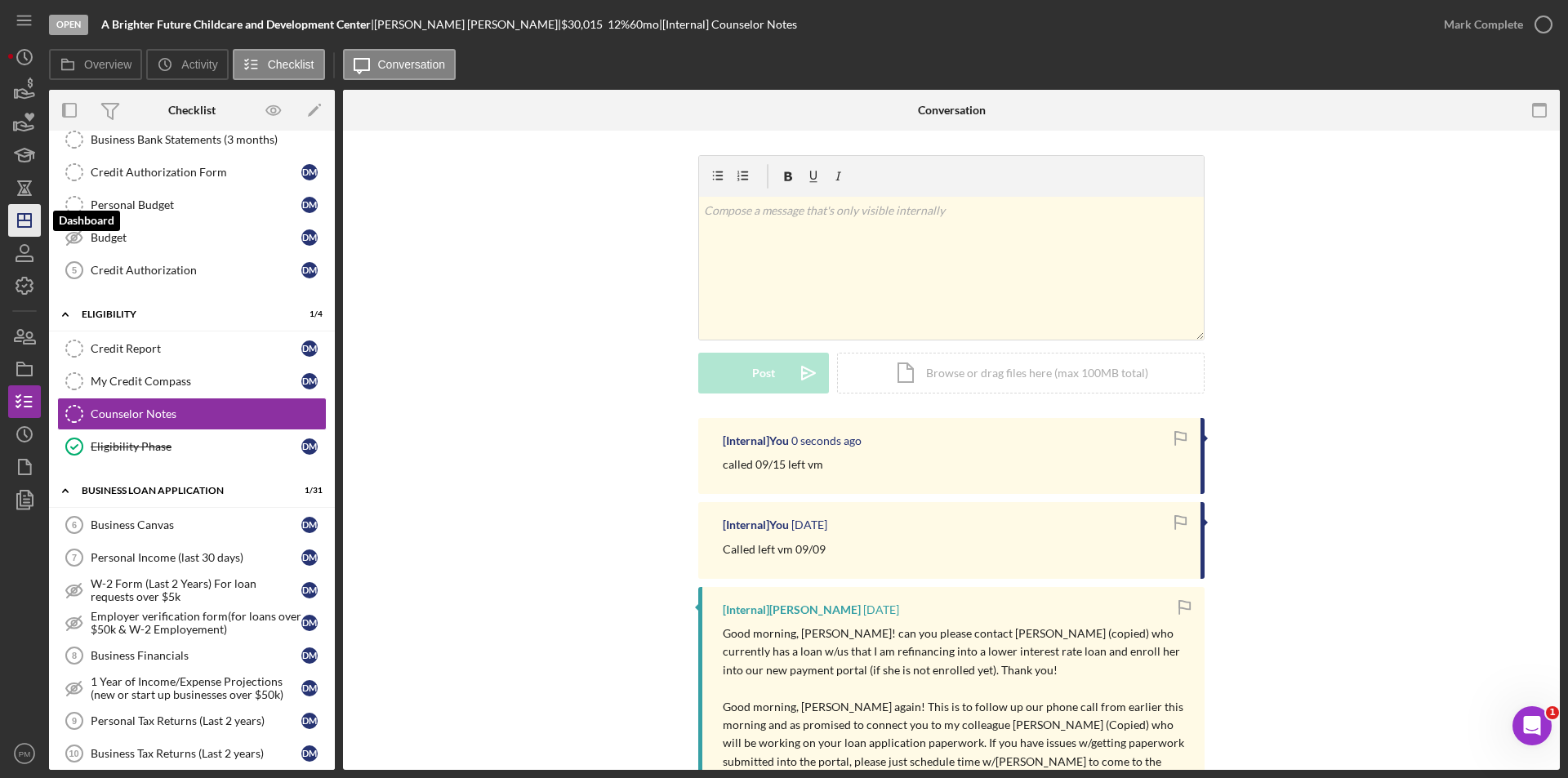
click at [29, 227] on polygon "button" at bounding box center [24, 221] width 13 height 13
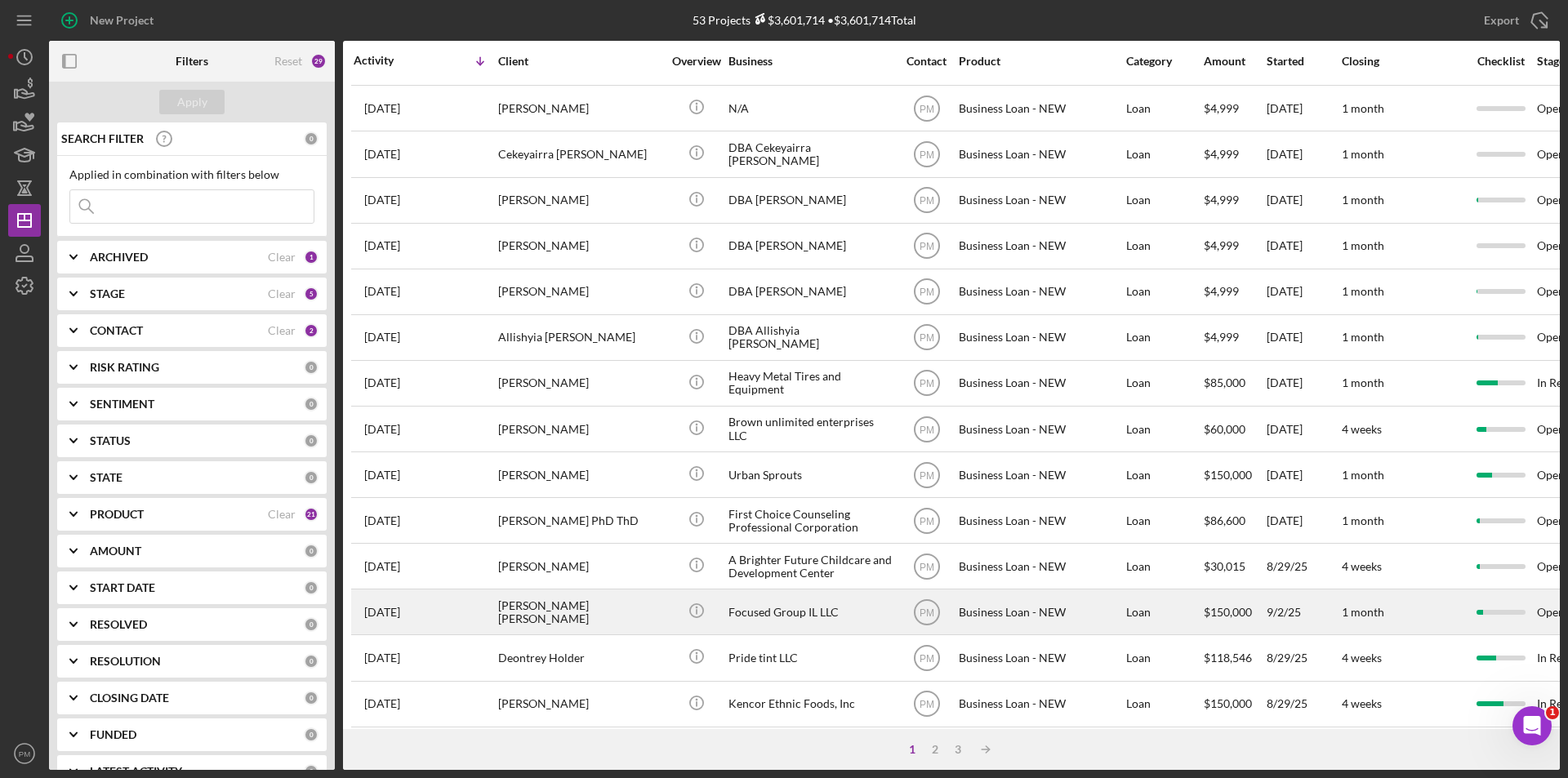
scroll to position [519, 0]
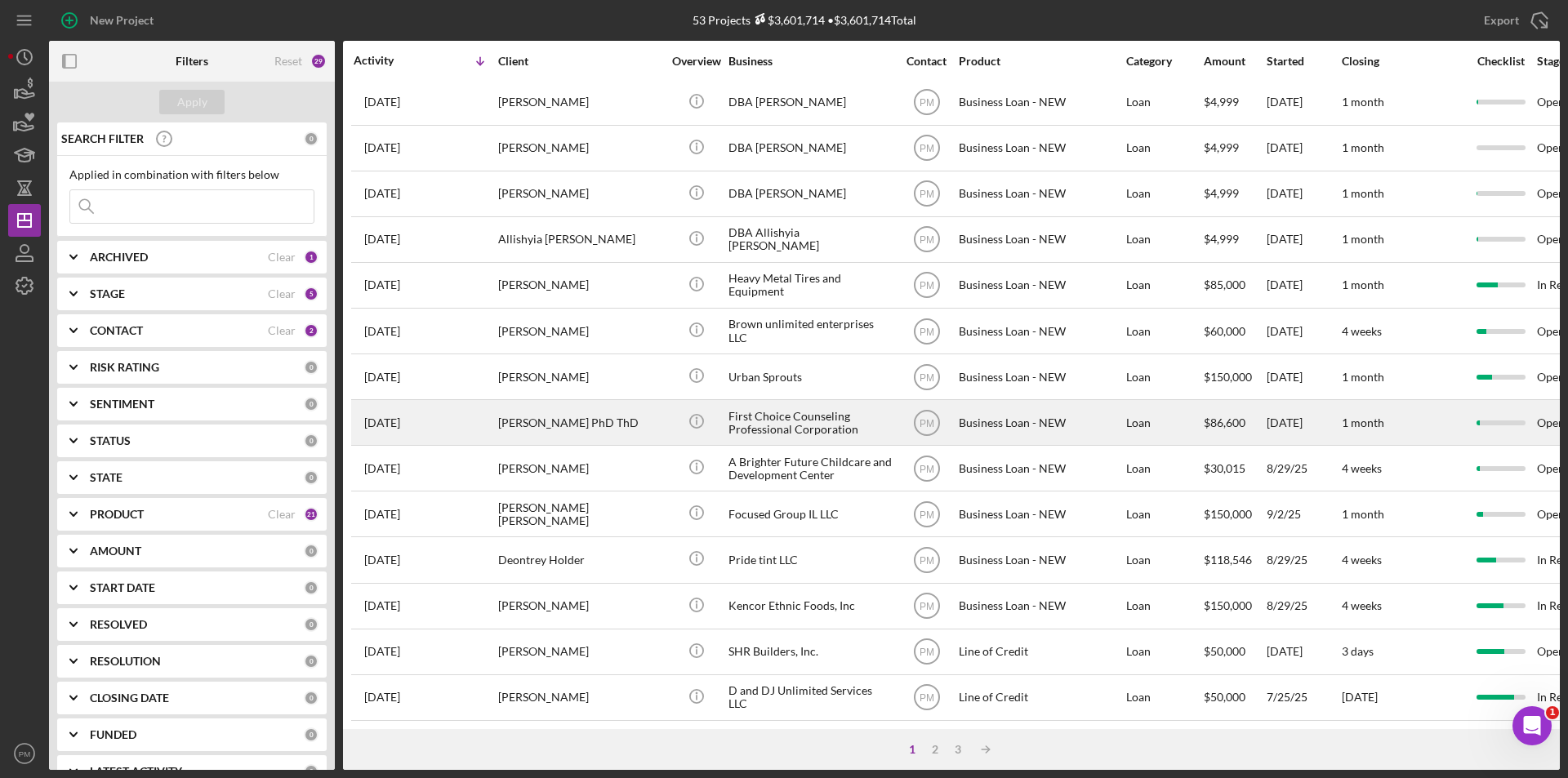
click at [578, 418] on div "[PERSON_NAME] PhD ThD" at bounding box center [579, 422] width 163 height 43
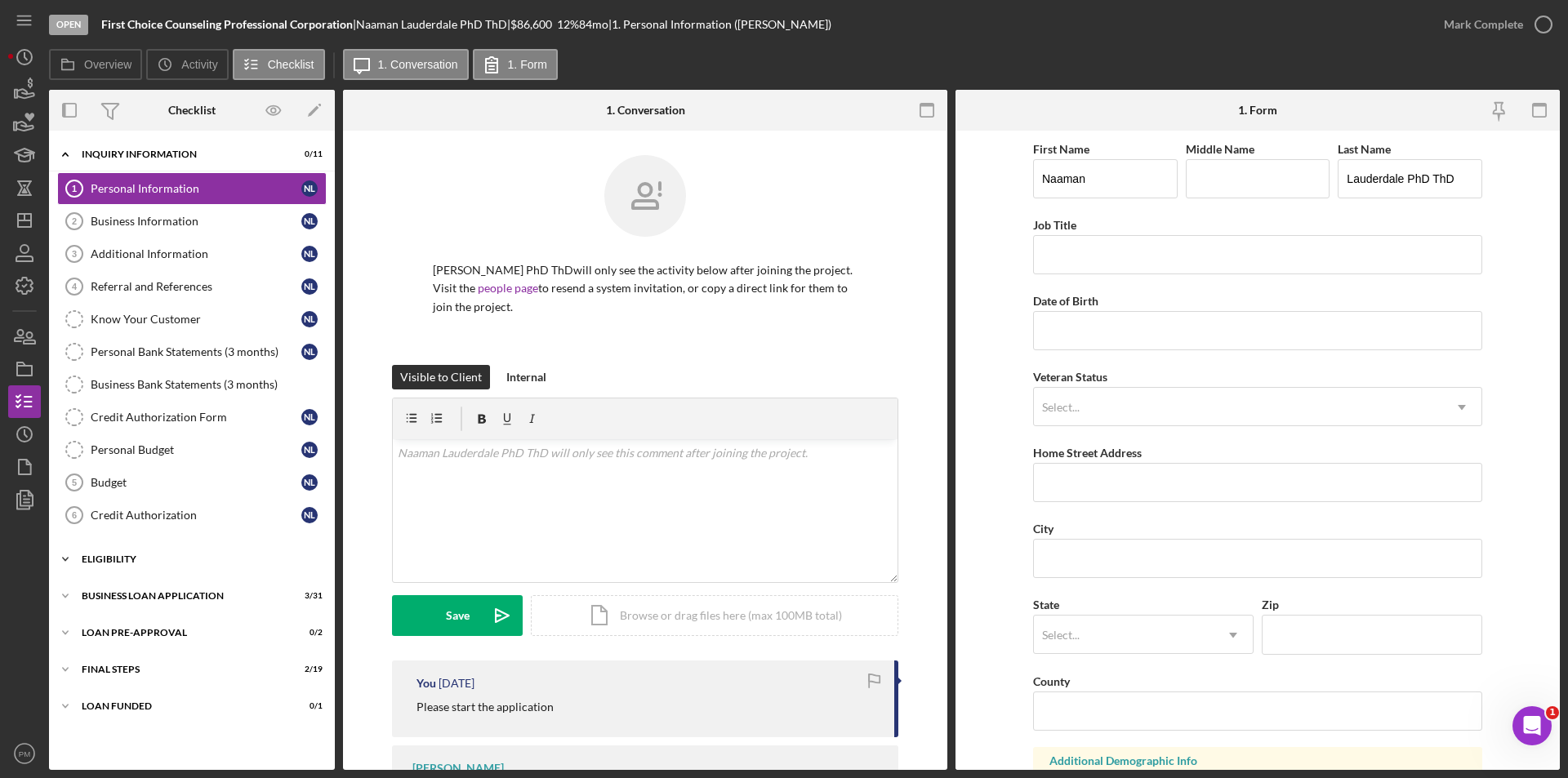
click at [188, 560] on div "ELIGIBILITY" at bounding box center [198, 559] width 233 height 9
click at [125, 655] on div "Counselor Notes" at bounding box center [208, 659] width 235 height 13
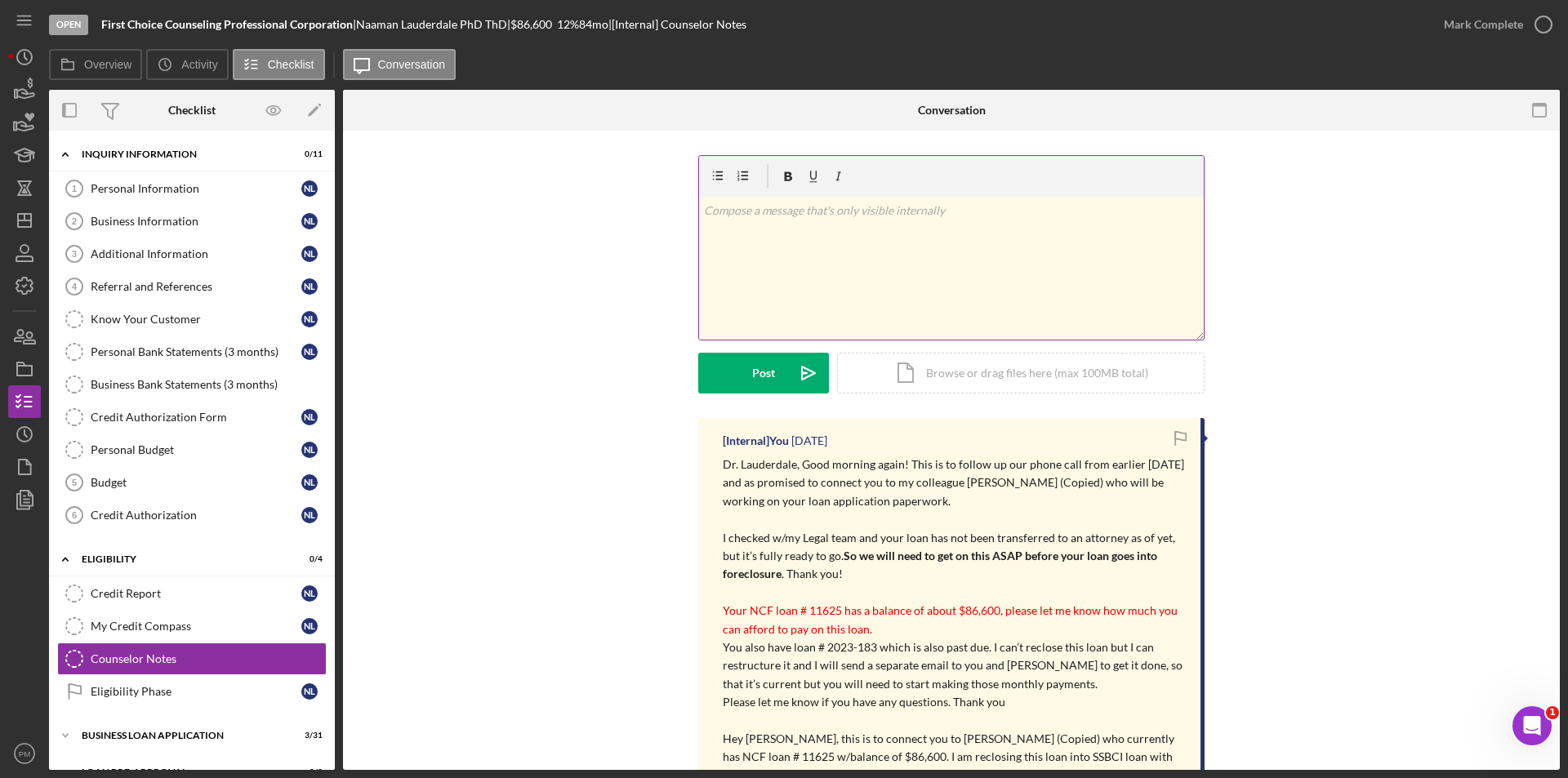
click at [891, 237] on div "v Color teal Color pink Remove color Add row above Add row below Add column bef…" at bounding box center [951, 268] width 505 height 143
drag, startPoint x: 731, startPoint y: 359, endPoint x: 722, endPoint y: 361, distance: 9.2
click at [729, 359] on button "Post Icon/icon-invite-send" at bounding box center [764, 374] width 131 height 41
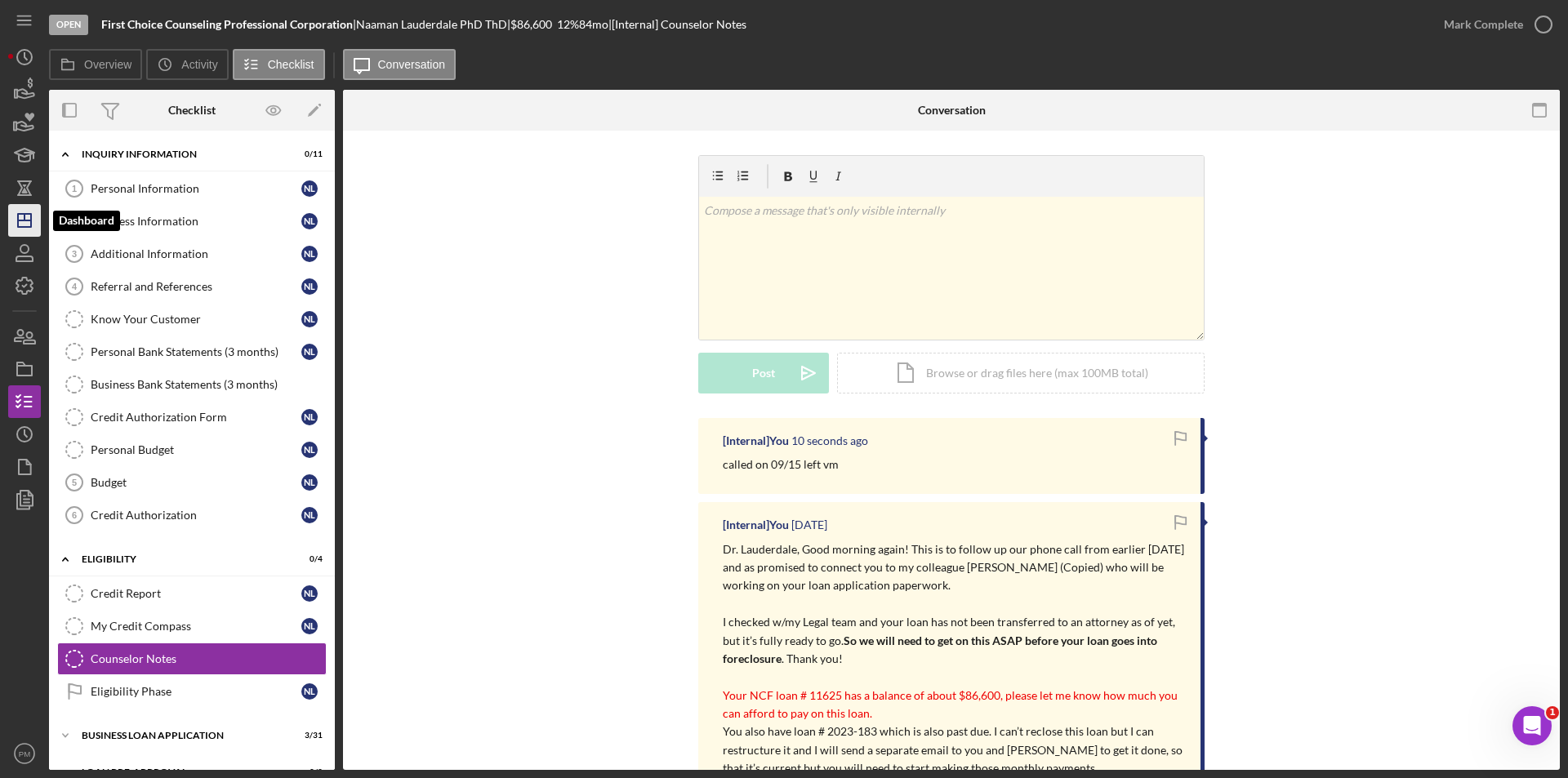
click at [25, 229] on icon "Icon/Dashboard" at bounding box center [24, 221] width 41 height 41
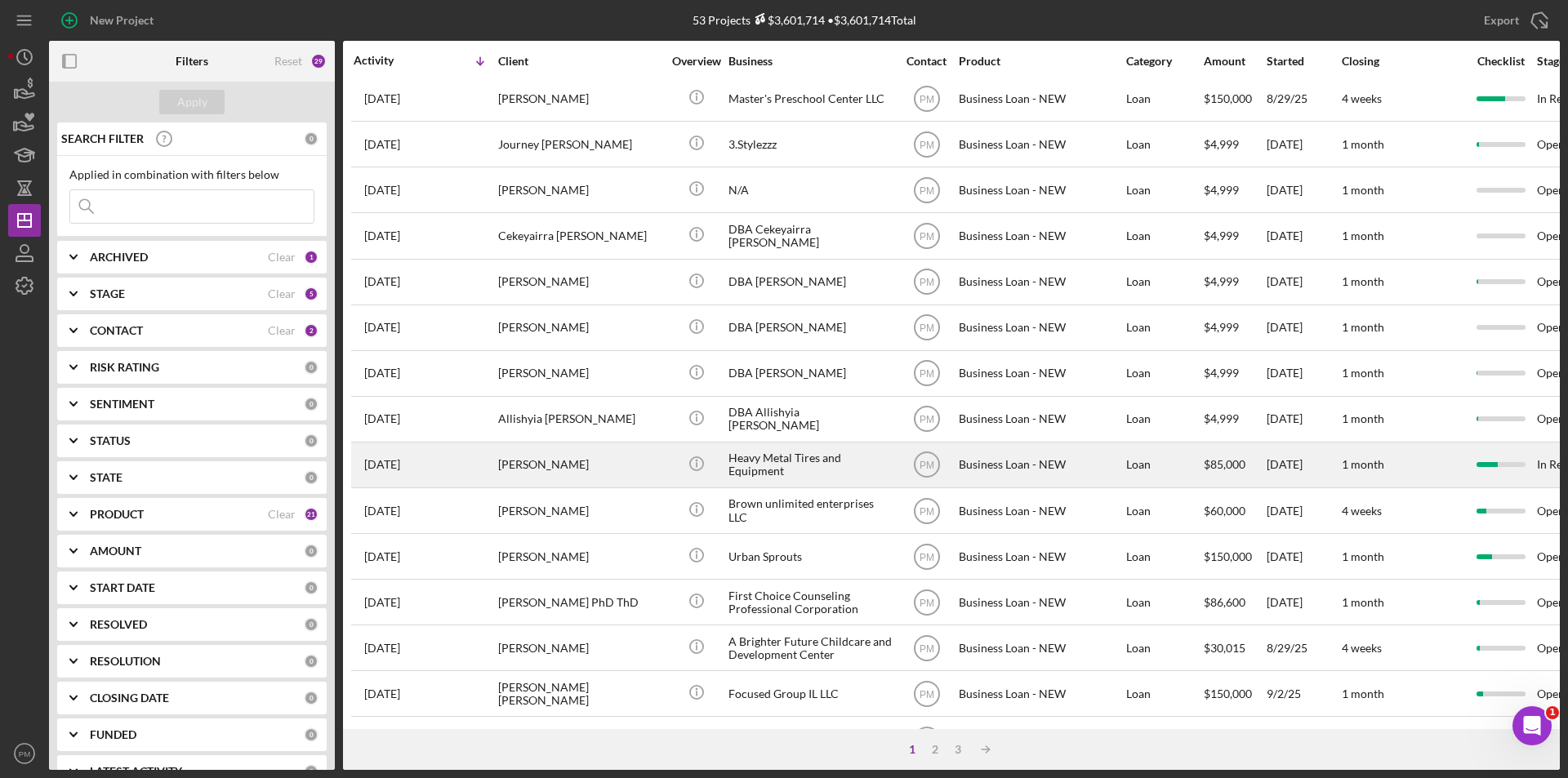
scroll to position [519, 0]
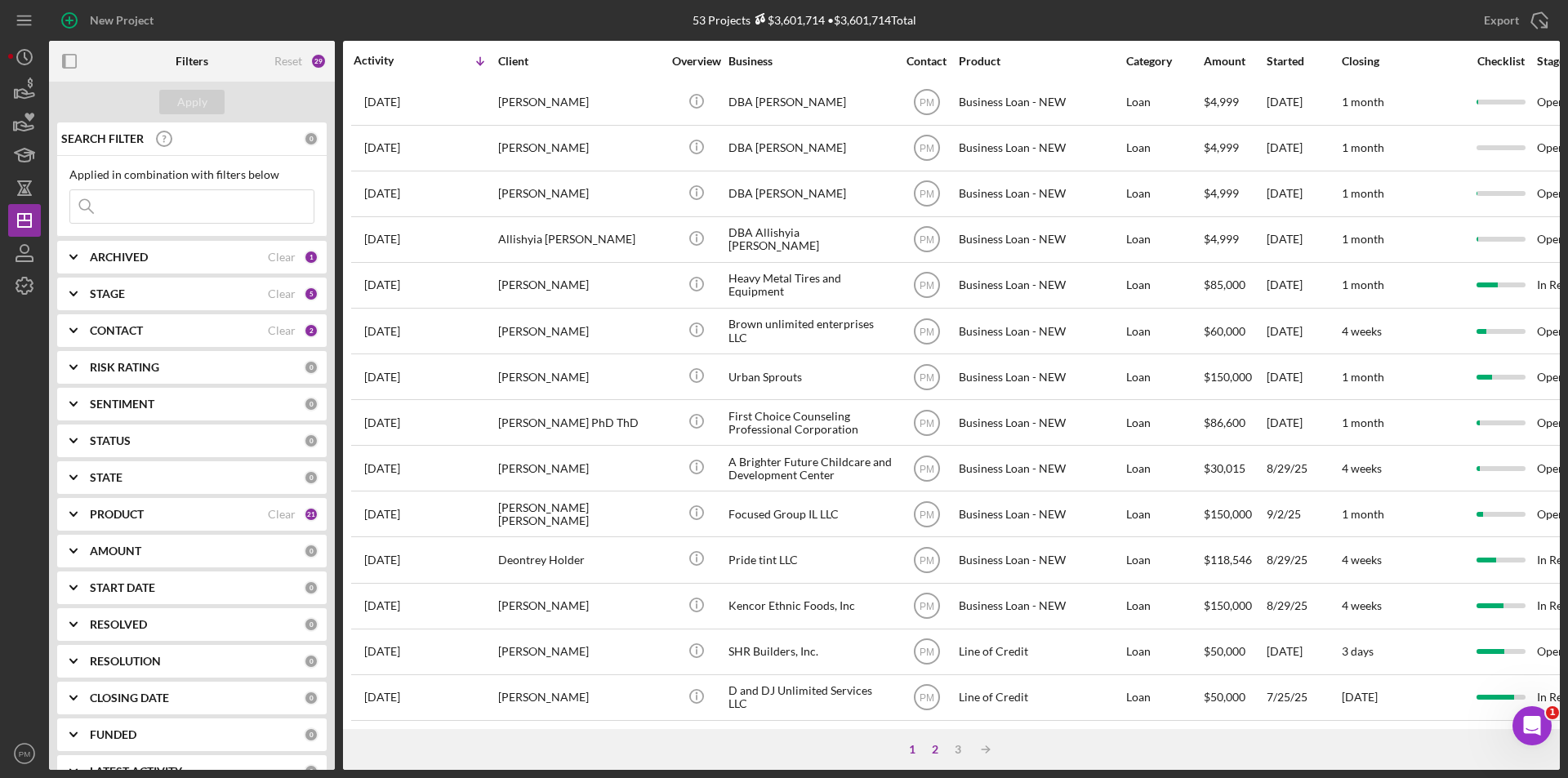
click at [936, 755] on div "2" at bounding box center [935, 750] width 22 height 13
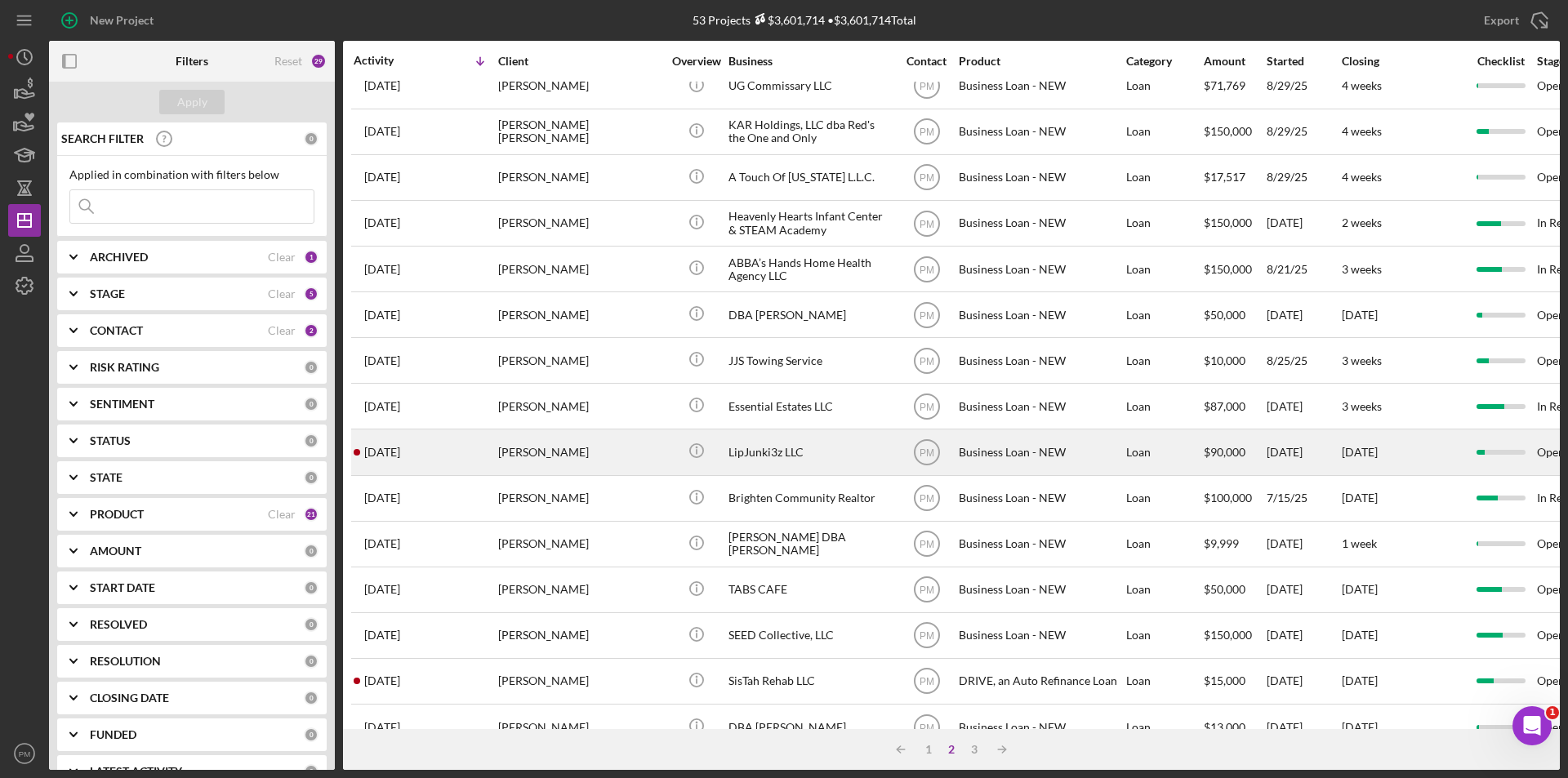
scroll to position [0, 0]
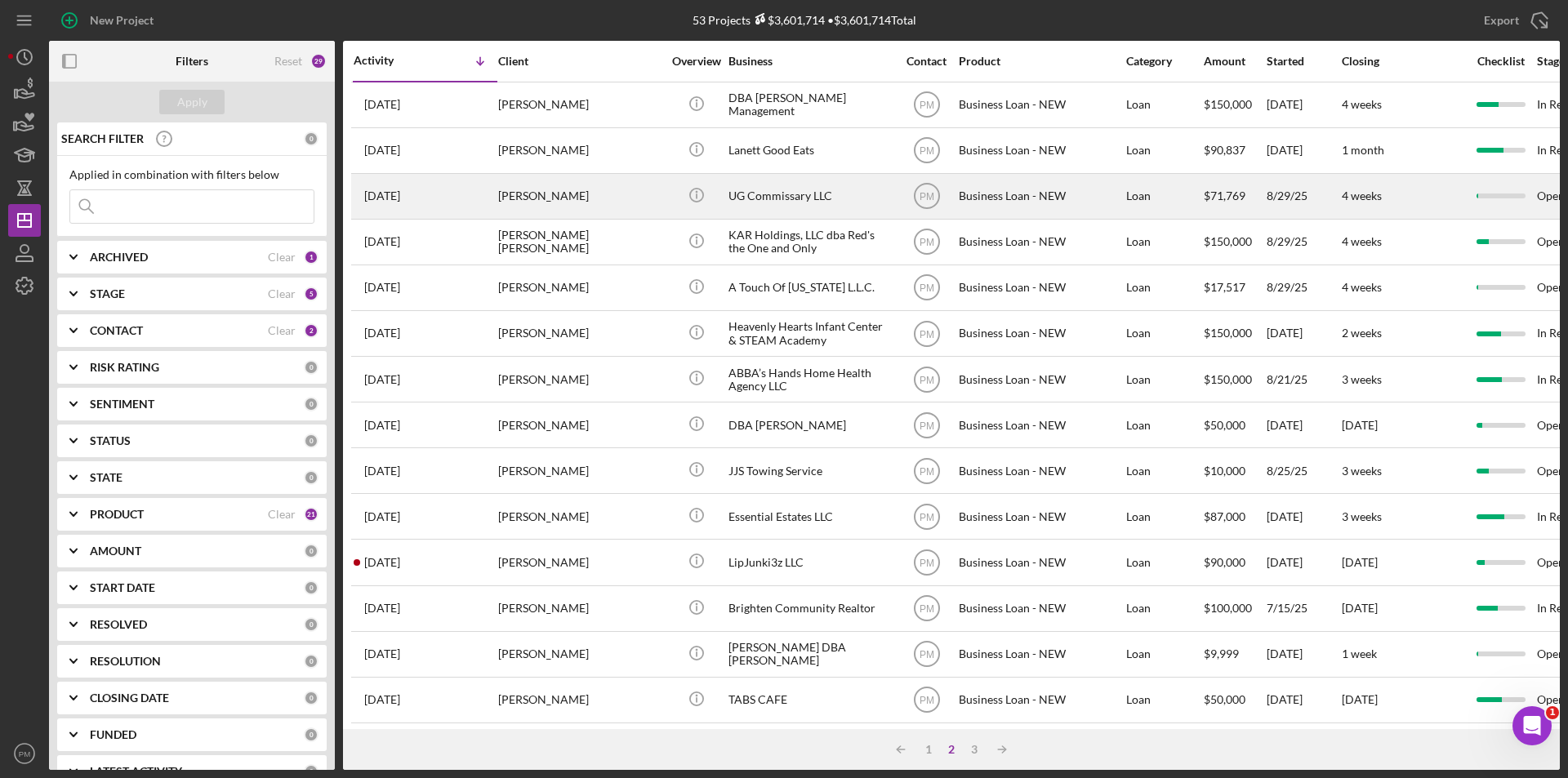
click at [550, 185] on div "[PERSON_NAME]alonda Cloyd" at bounding box center [579, 197] width 163 height 43
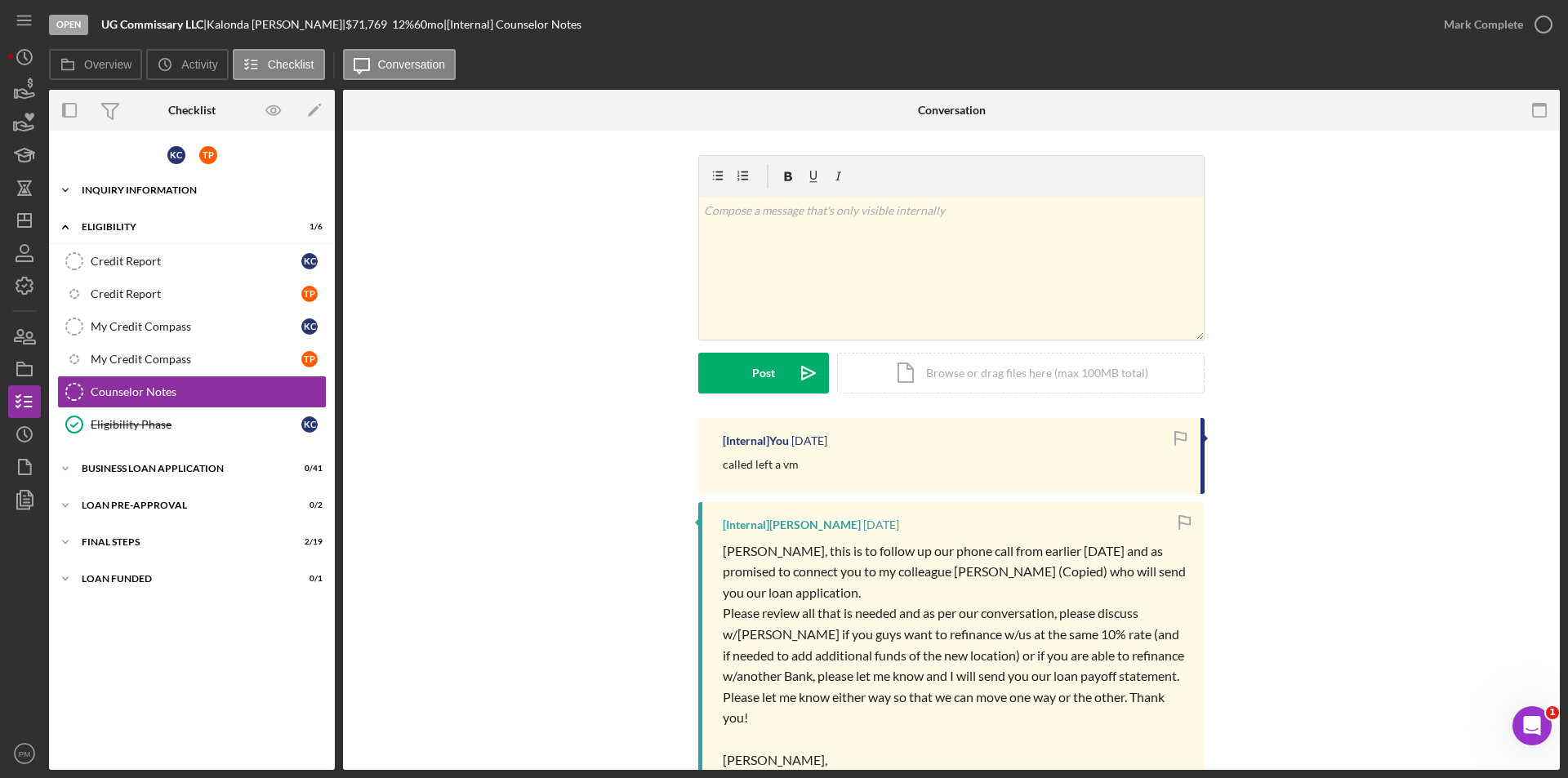
click at [168, 199] on div "Icon/Expander INQUIRY INFORMATION 0 / 18" at bounding box center [191, 190] width 286 height 33
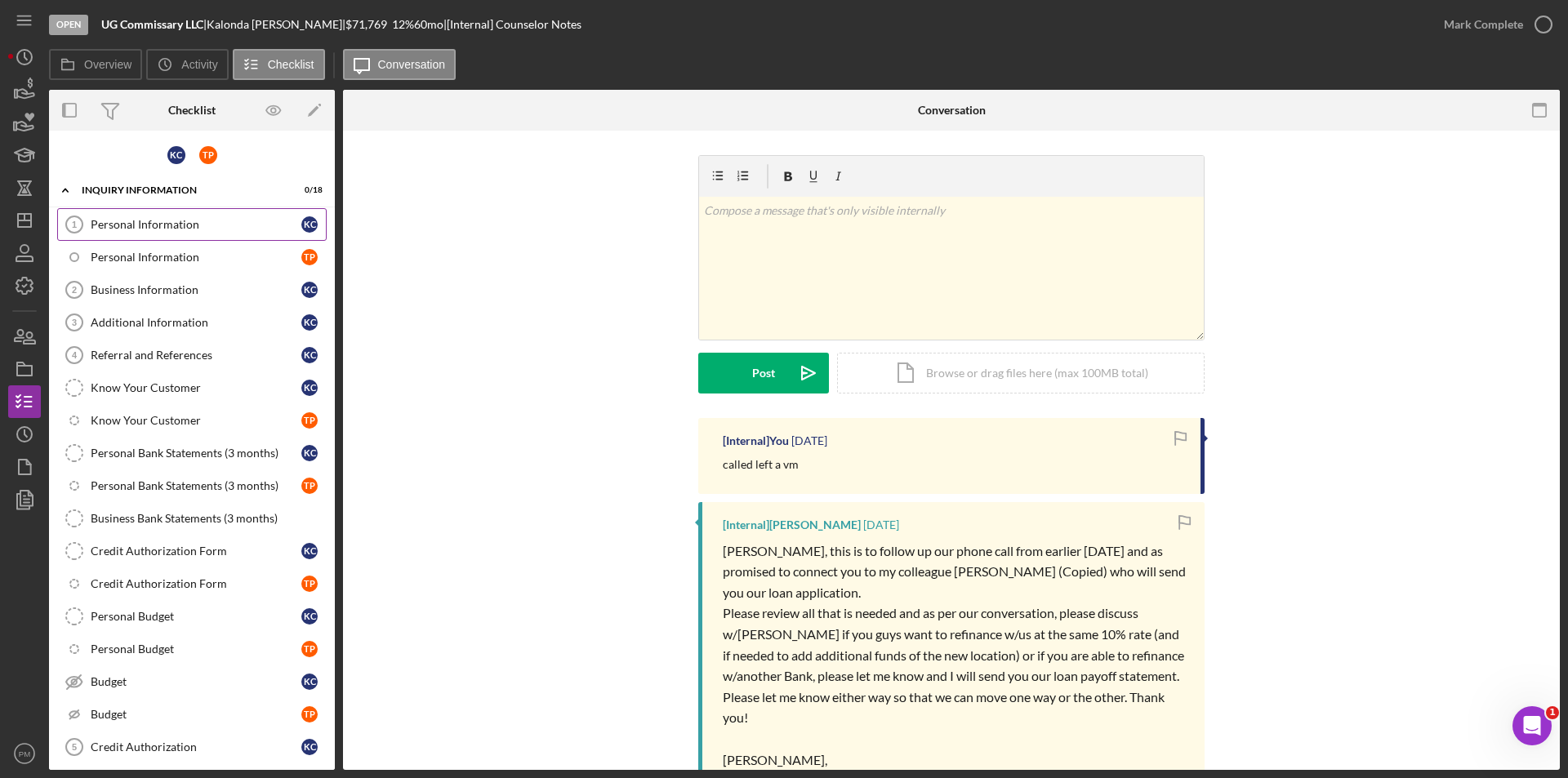
click at [150, 227] on div "Personal Information" at bounding box center [196, 225] width 211 height 13
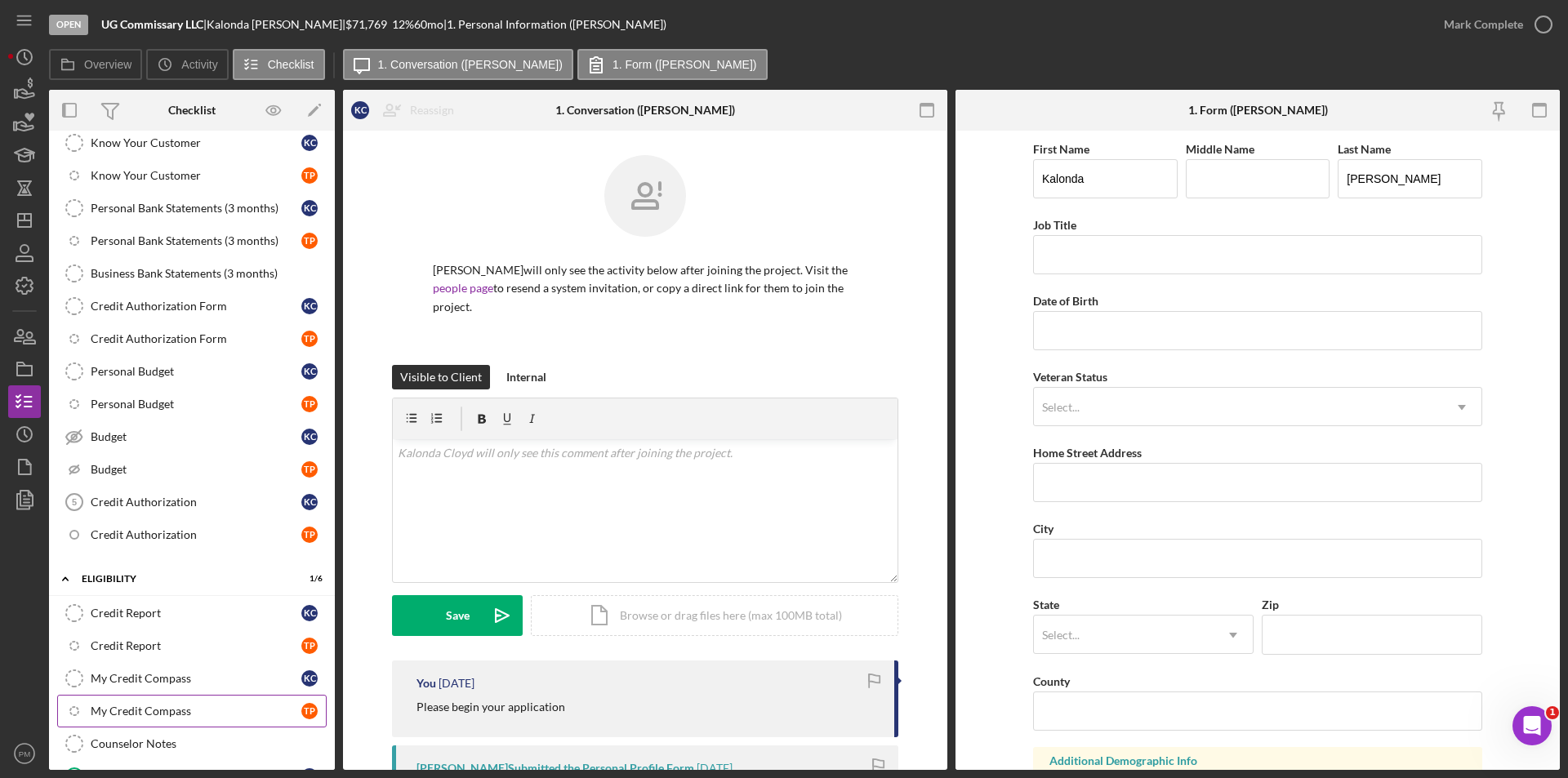
scroll to position [327, 0]
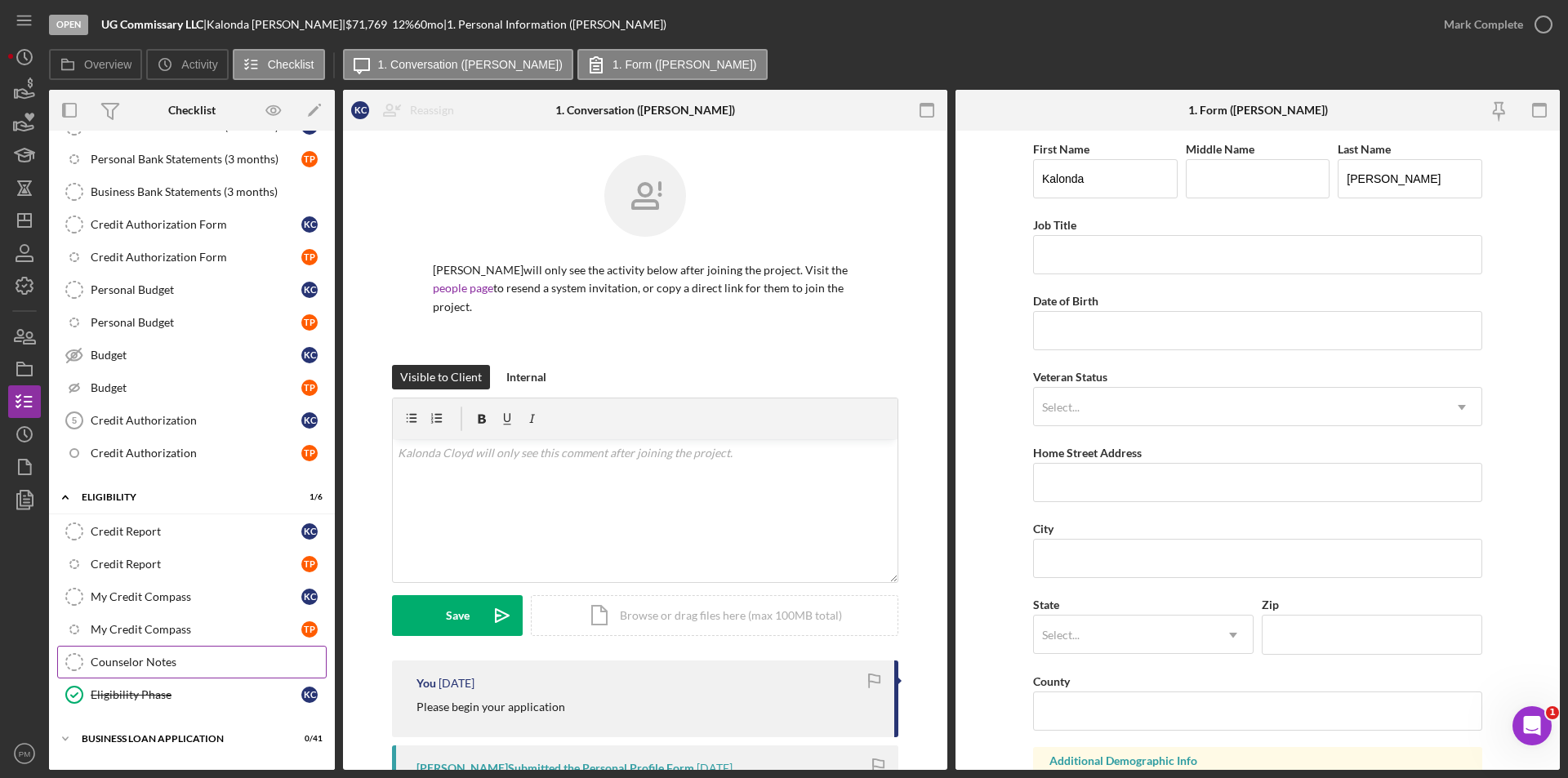
click at [149, 654] on link "Counselor Notes Counselor Notes" at bounding box center [192, 662] width 270 height 33
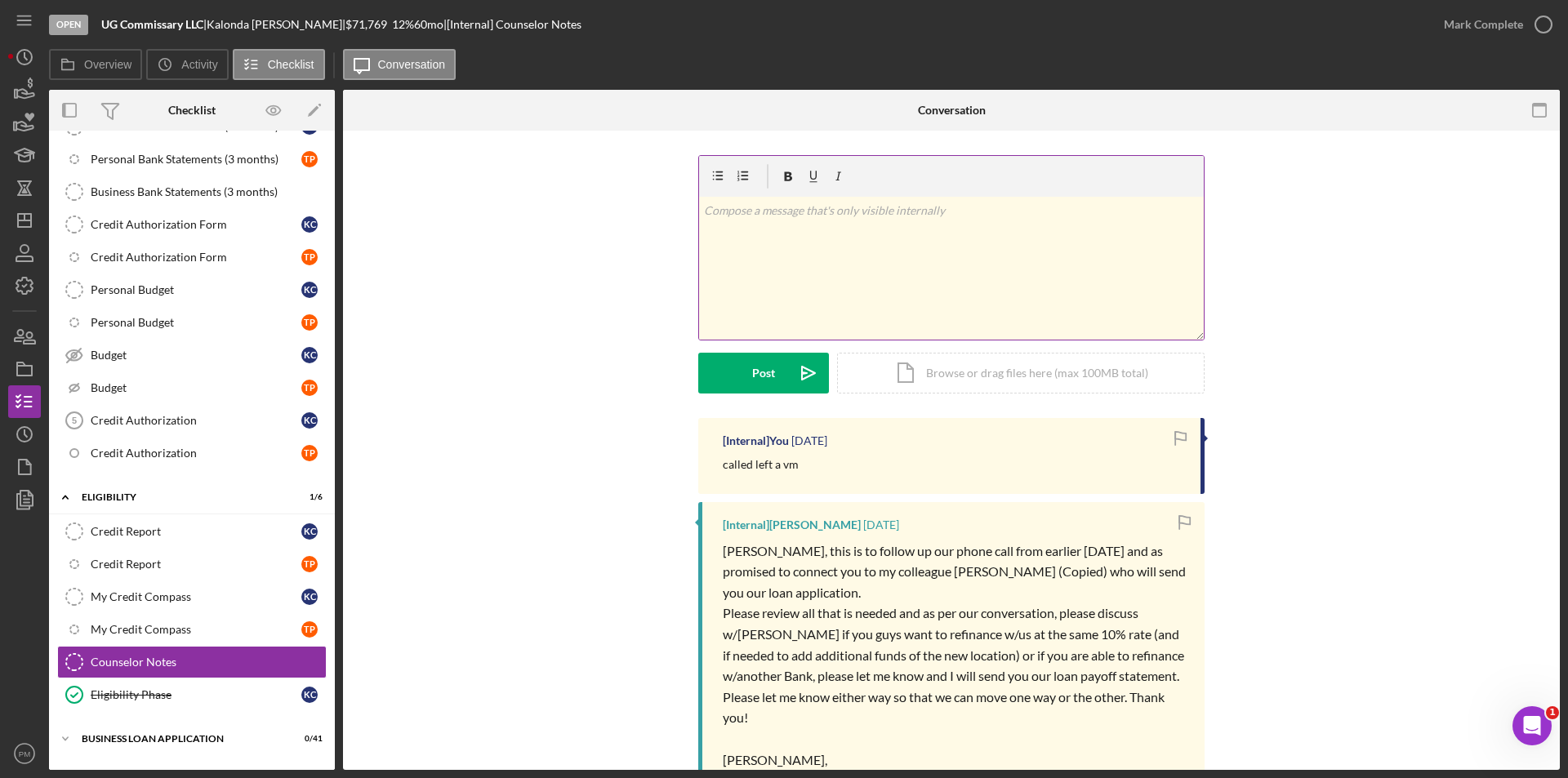
click at [813, 265] on div "v Color teal Color pink Remove color Add row above Add row below Add column bef…" at bounding box center [951, 268] width 505 height 143
click at [757, 361] on div "Post" at bounding box center [763, 374] width 22 height 41
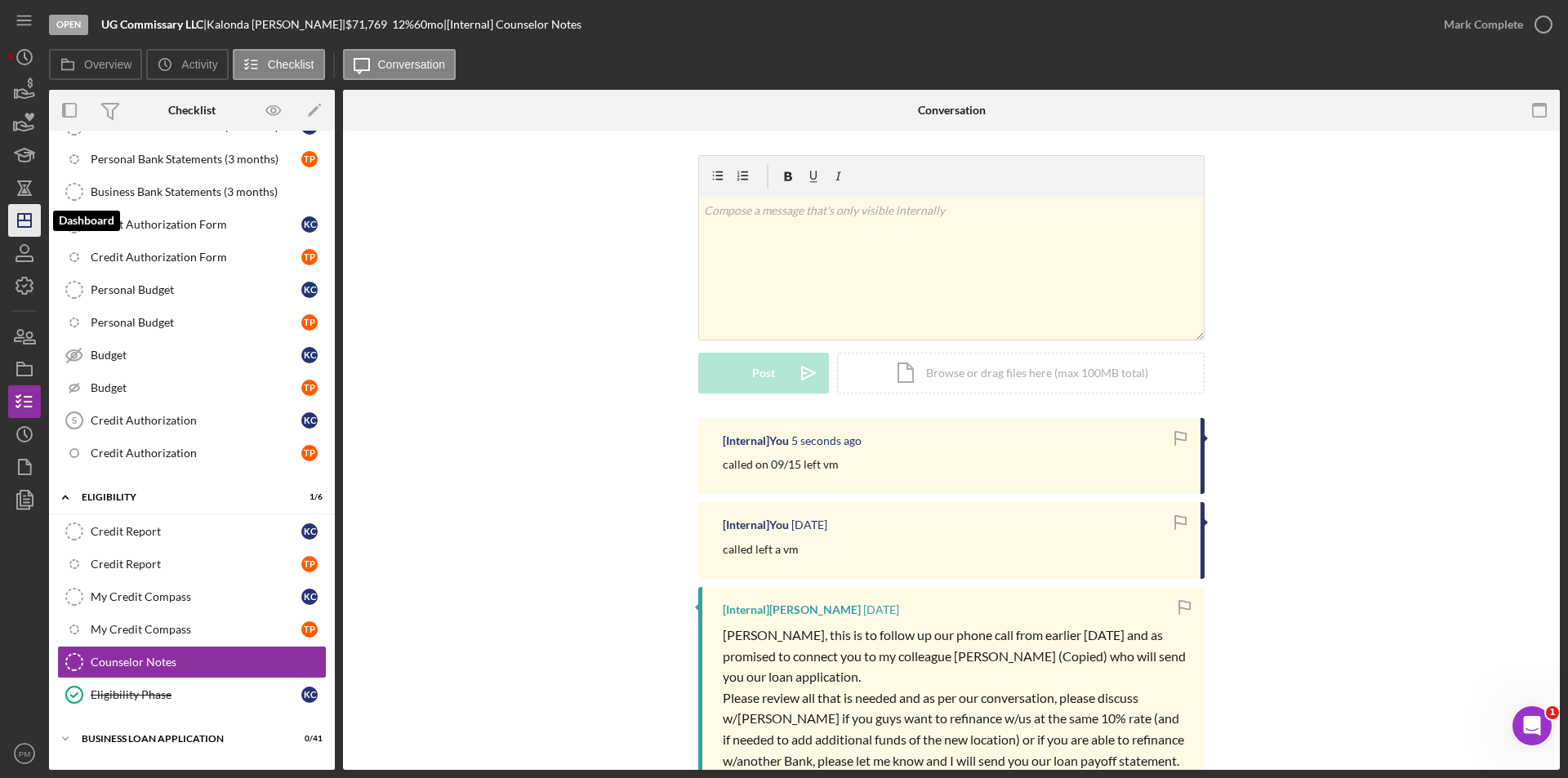
click at [23, 221] on line "button" at bounding box center [24, 221] width 13 height 0
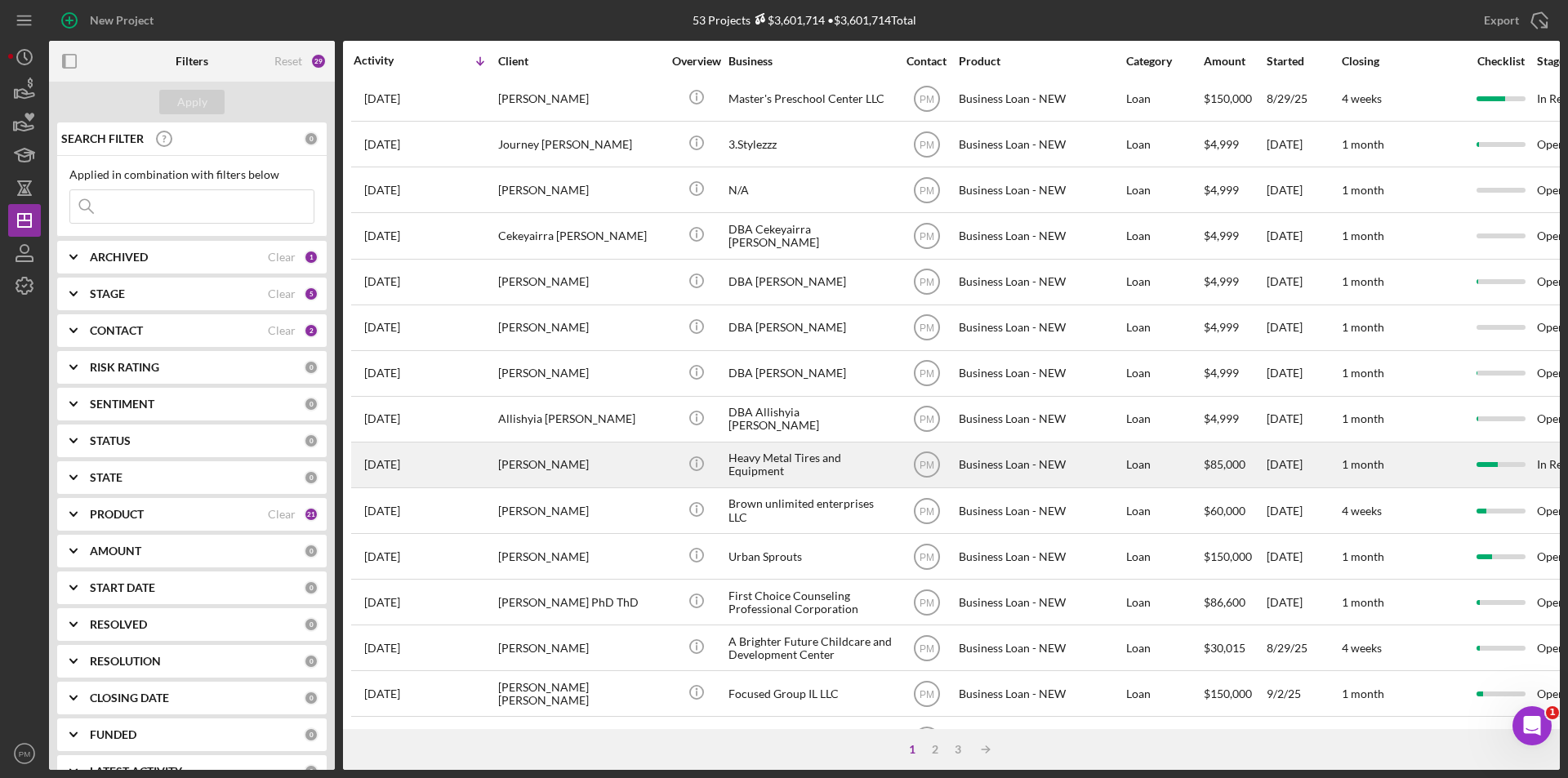
scroll to position [519, 0]
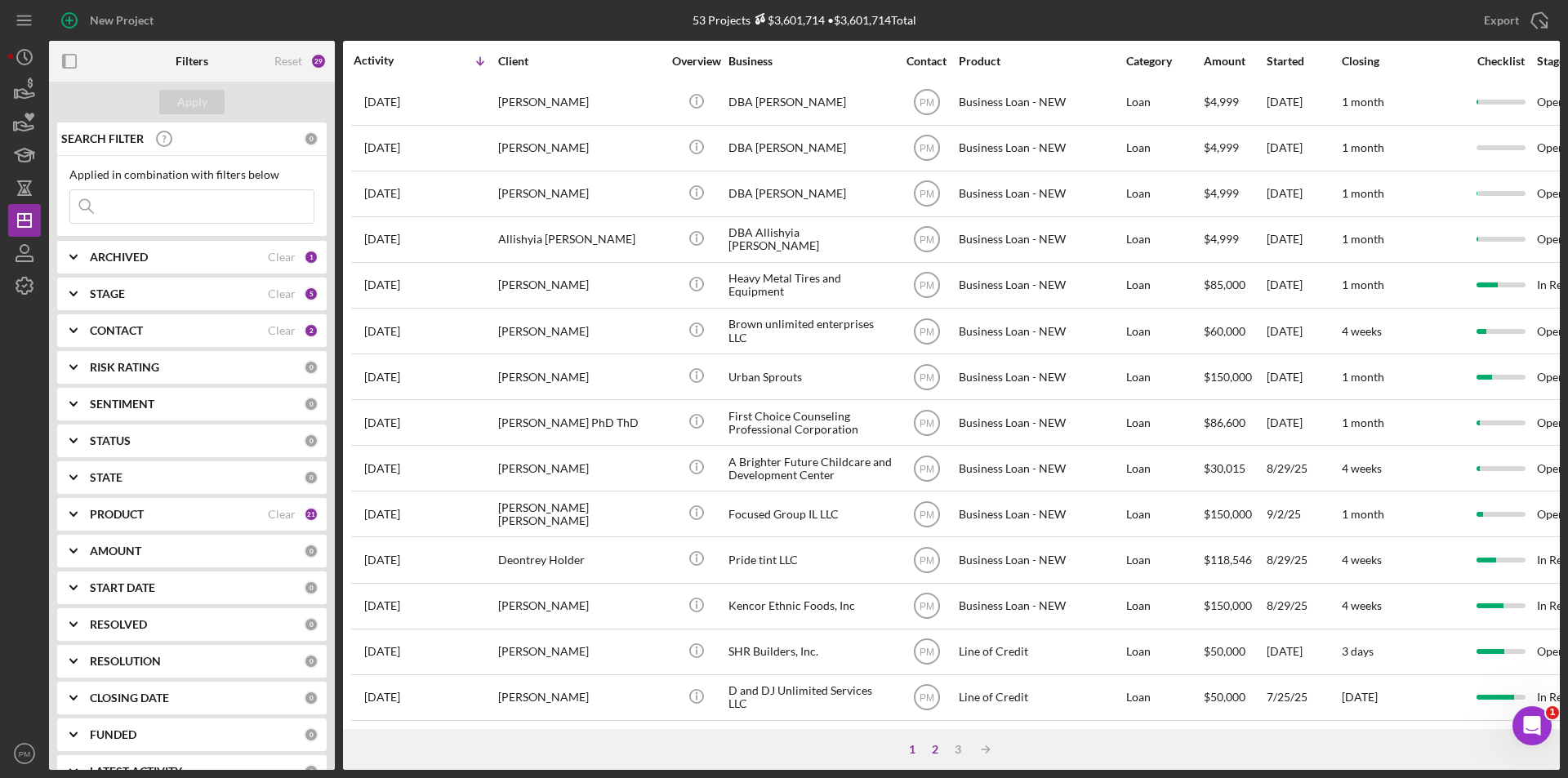
click at [936, 748] on div "2" at bounding box center [935, 750] width 22 height 13
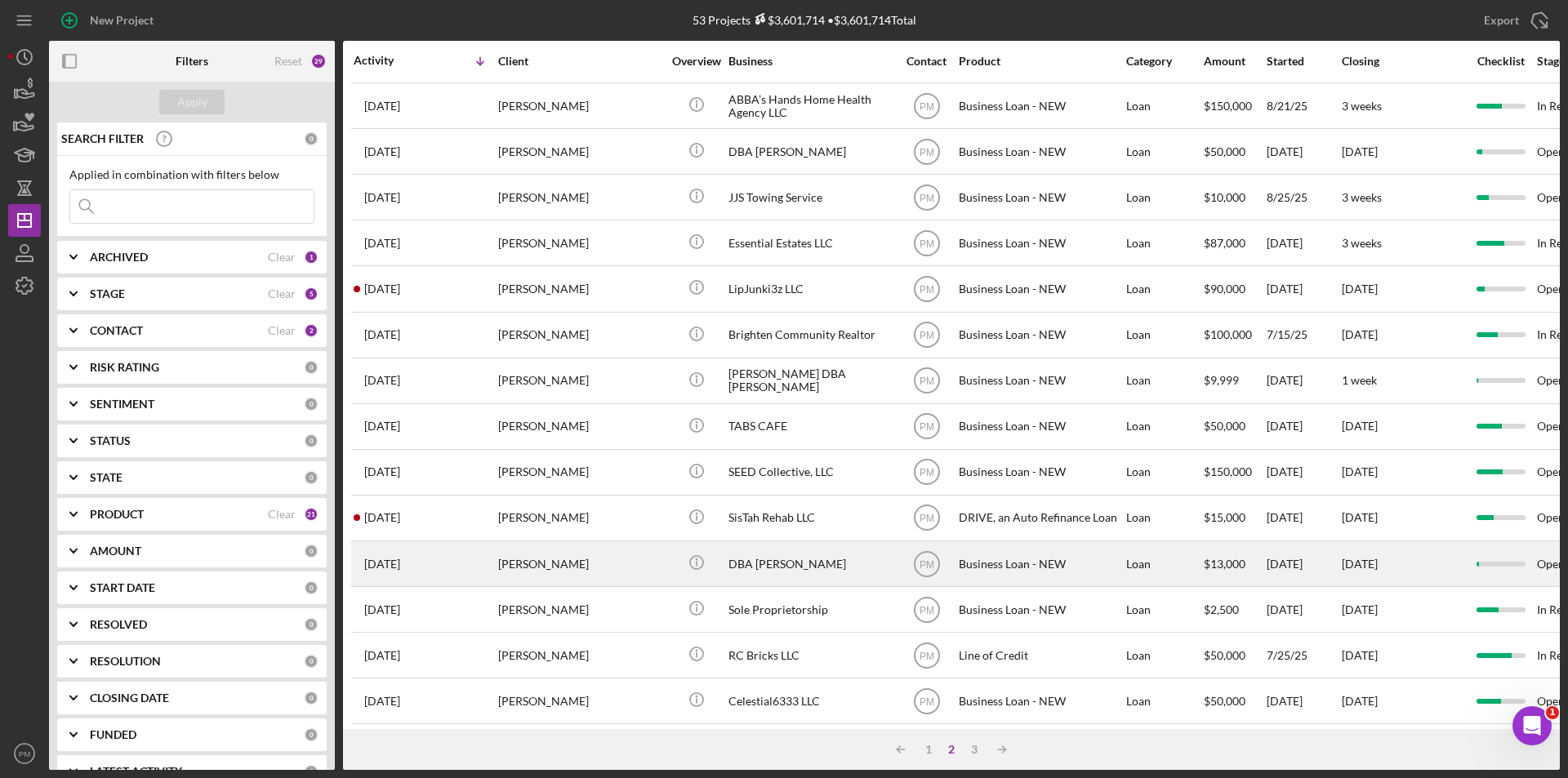
scroll to position [0, 0]
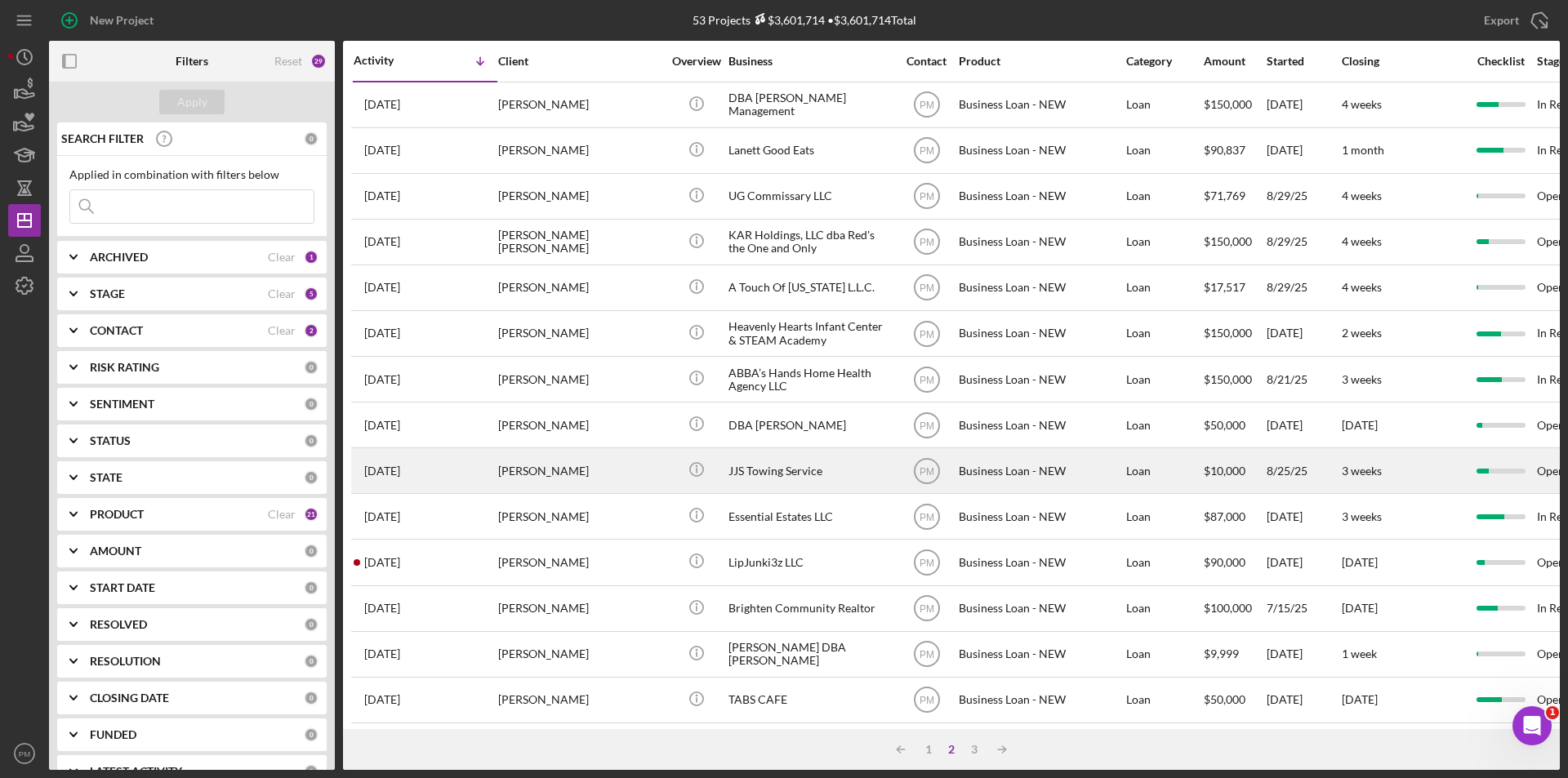
click at [520, 473] on div "[PERSON_NAME]" at bounding box center [579, 471] width 163 height 43
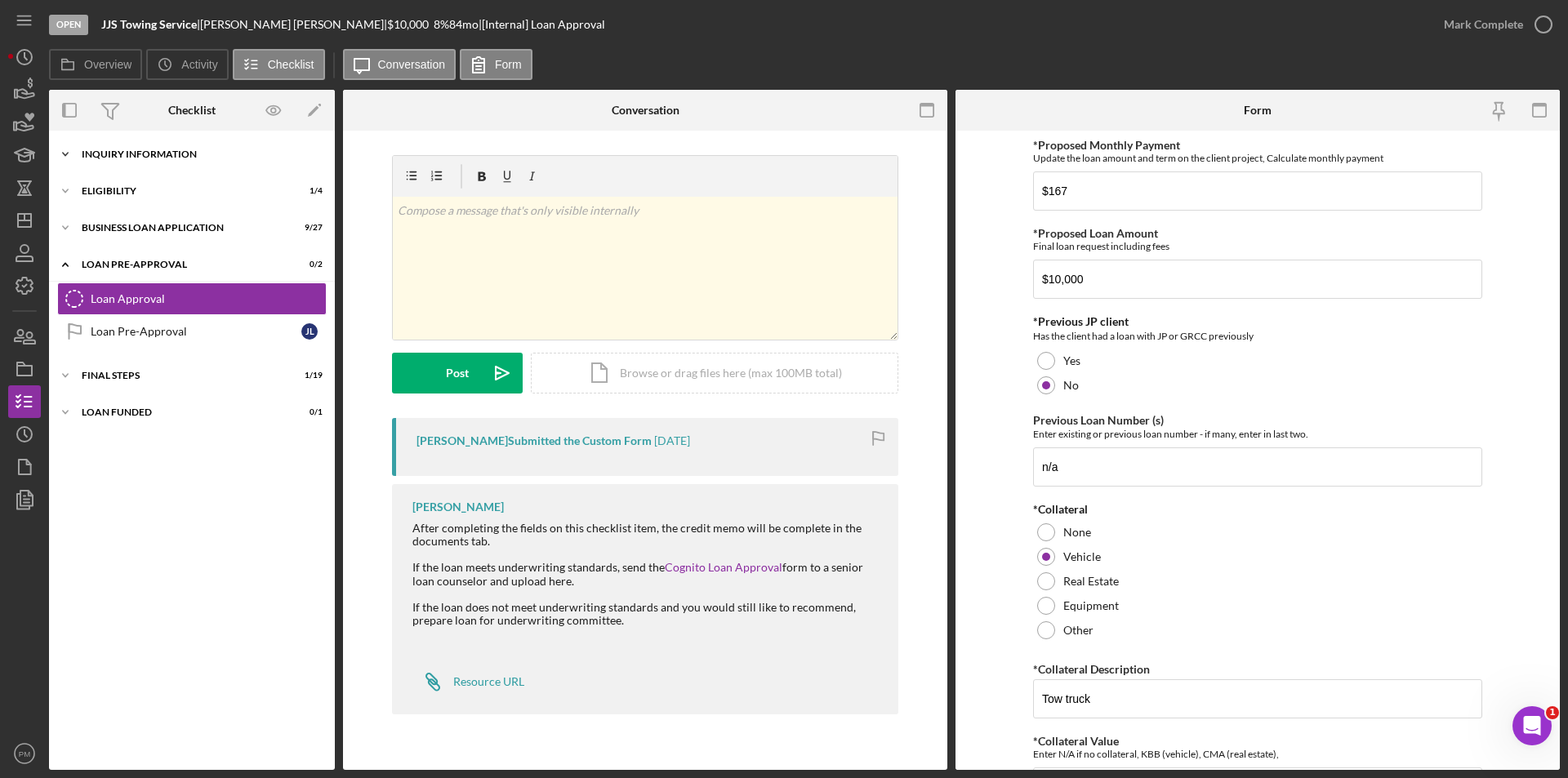
click at [178, 159] on div "Icon/Expander INQUIRY INFORMATION 6 / 11" at bounding box center [191, 154] width 286 height 33
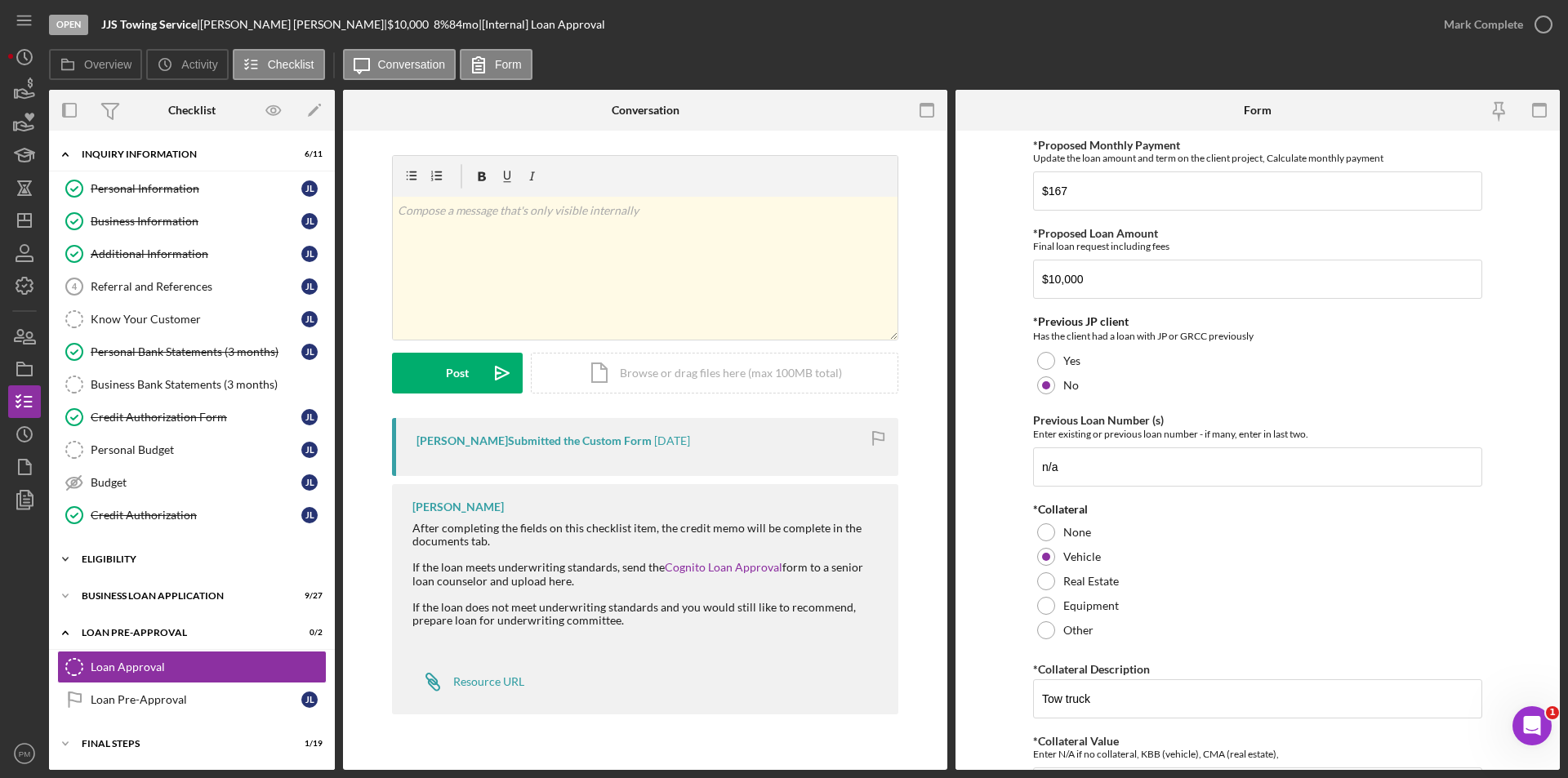
click at [202, 558] on div "ELIGIBILITY" at bounding box center [198, 559] width 233 height 9
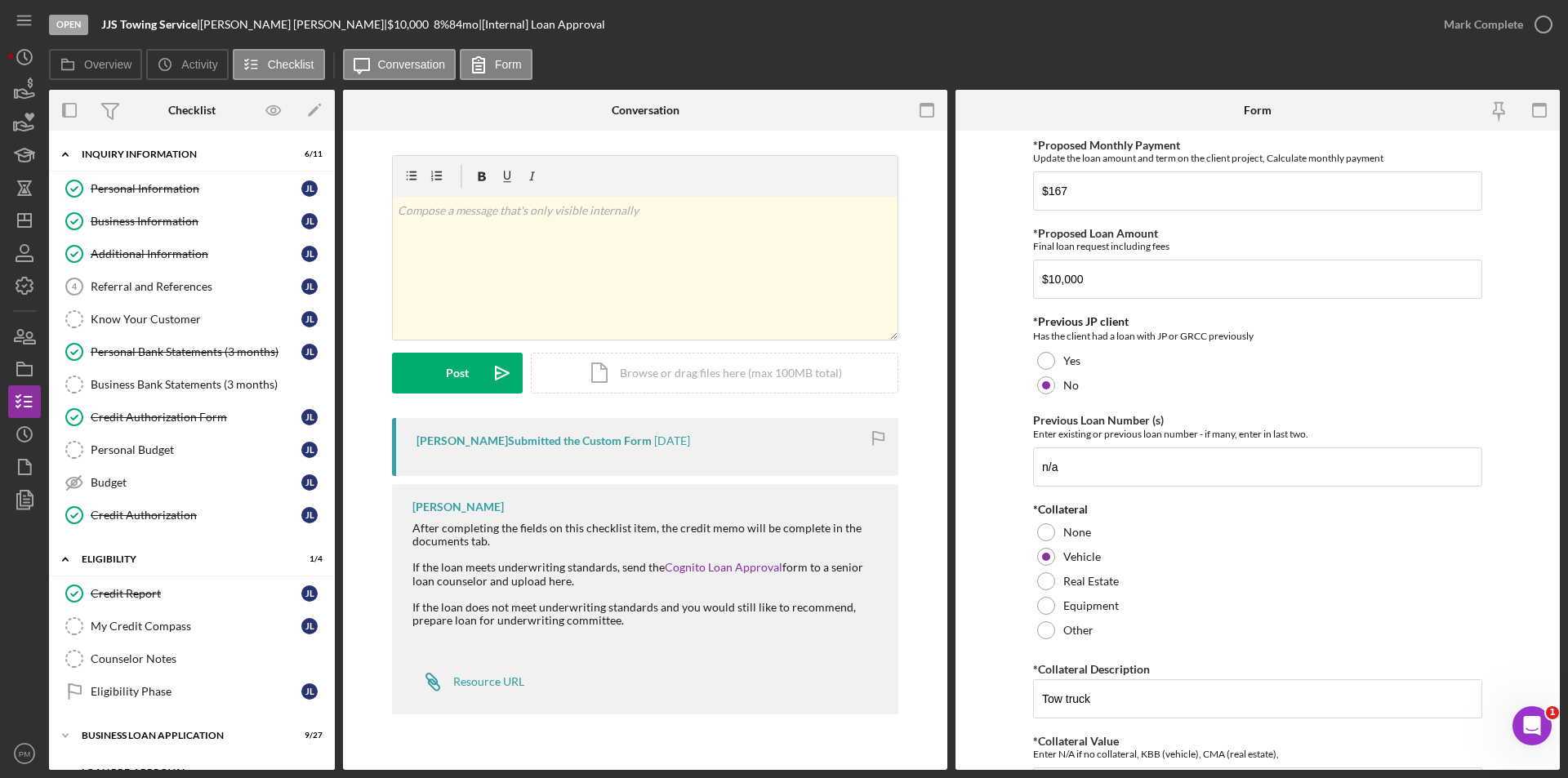
scroll to position [176, 0]
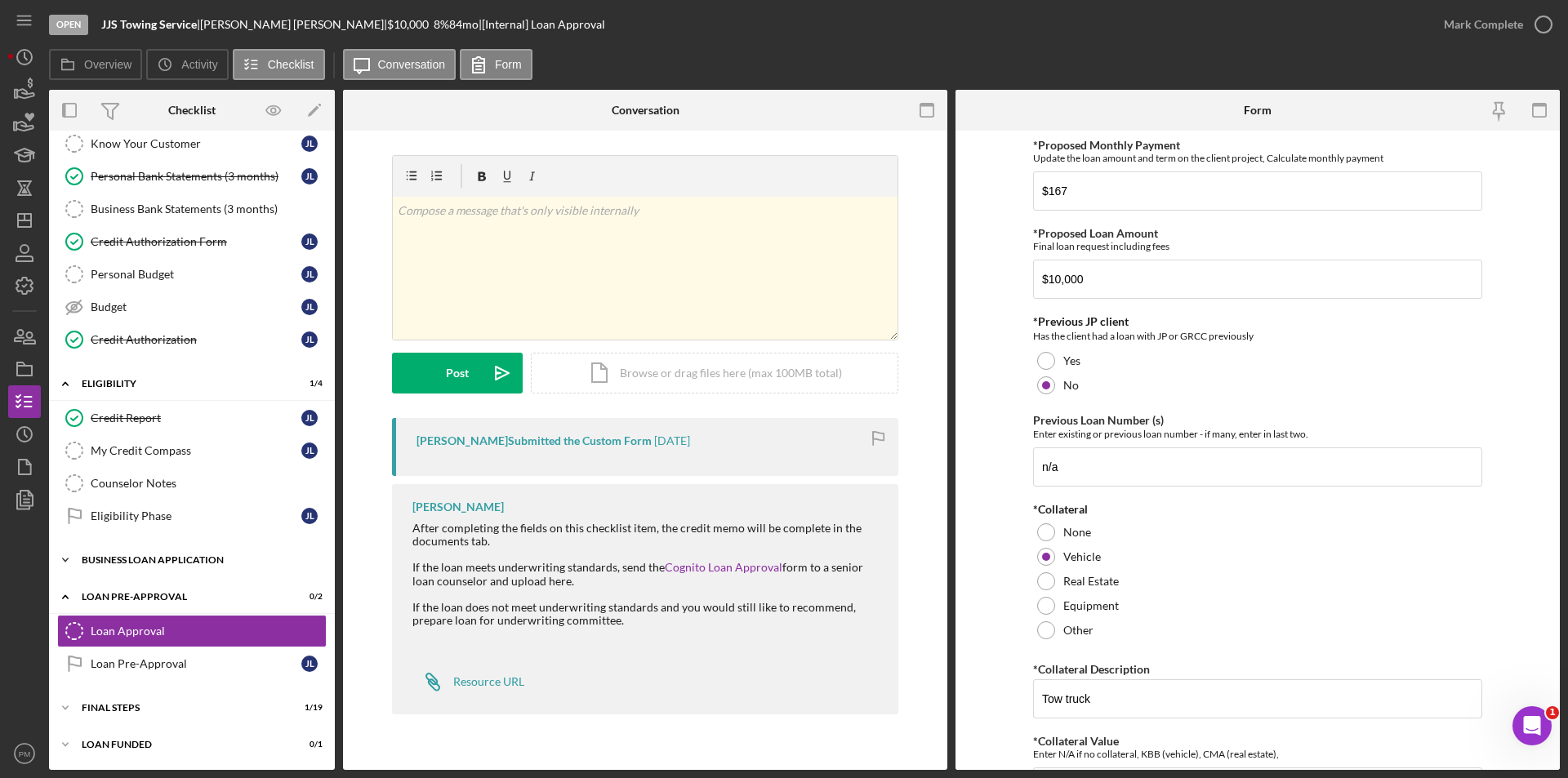
click at [192, 564] on div "BUSINESS LOAN APPLICATION" at bounding box center [198, 560] width 233 height 9
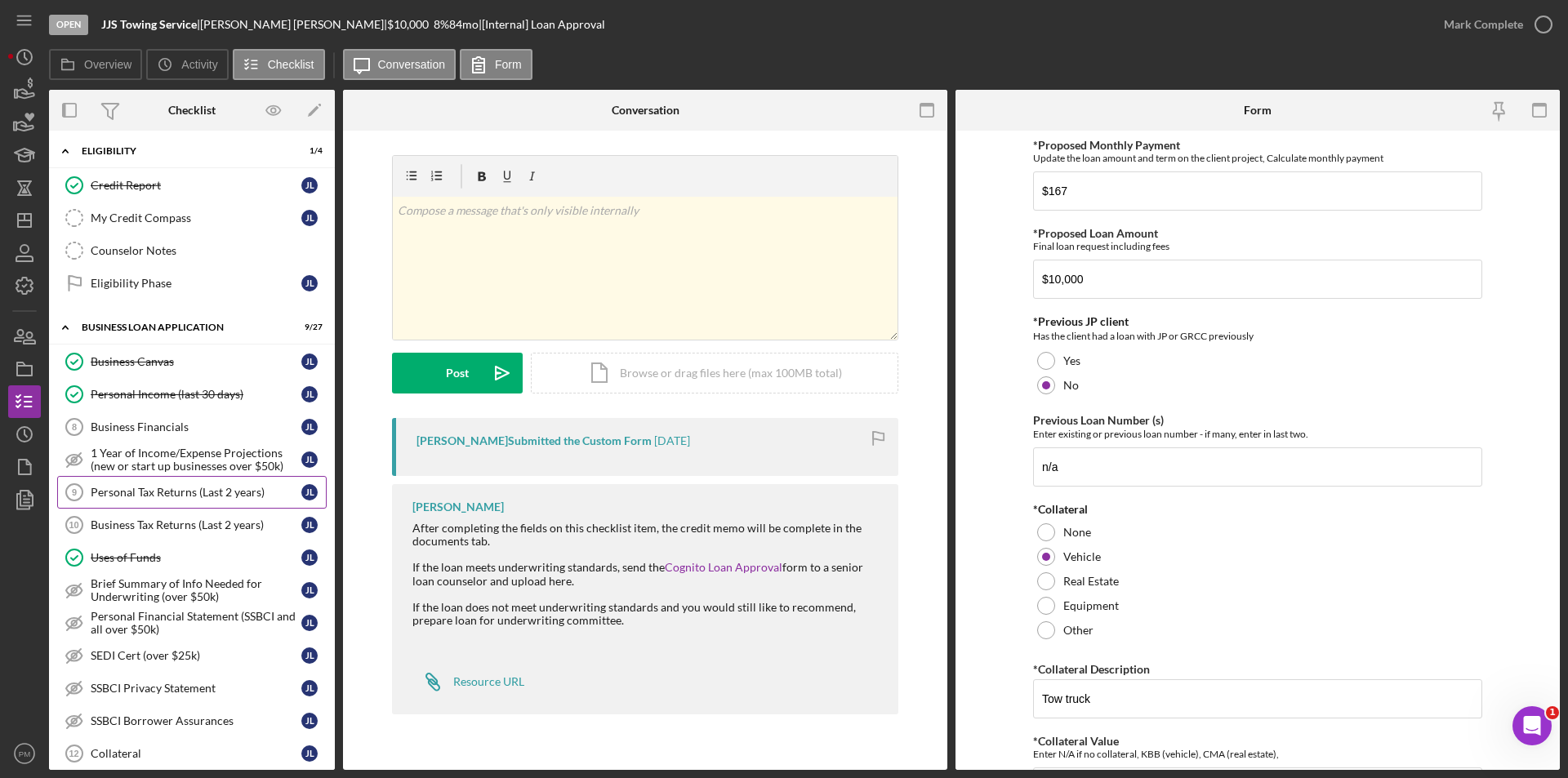
scroll to position [490, 0]
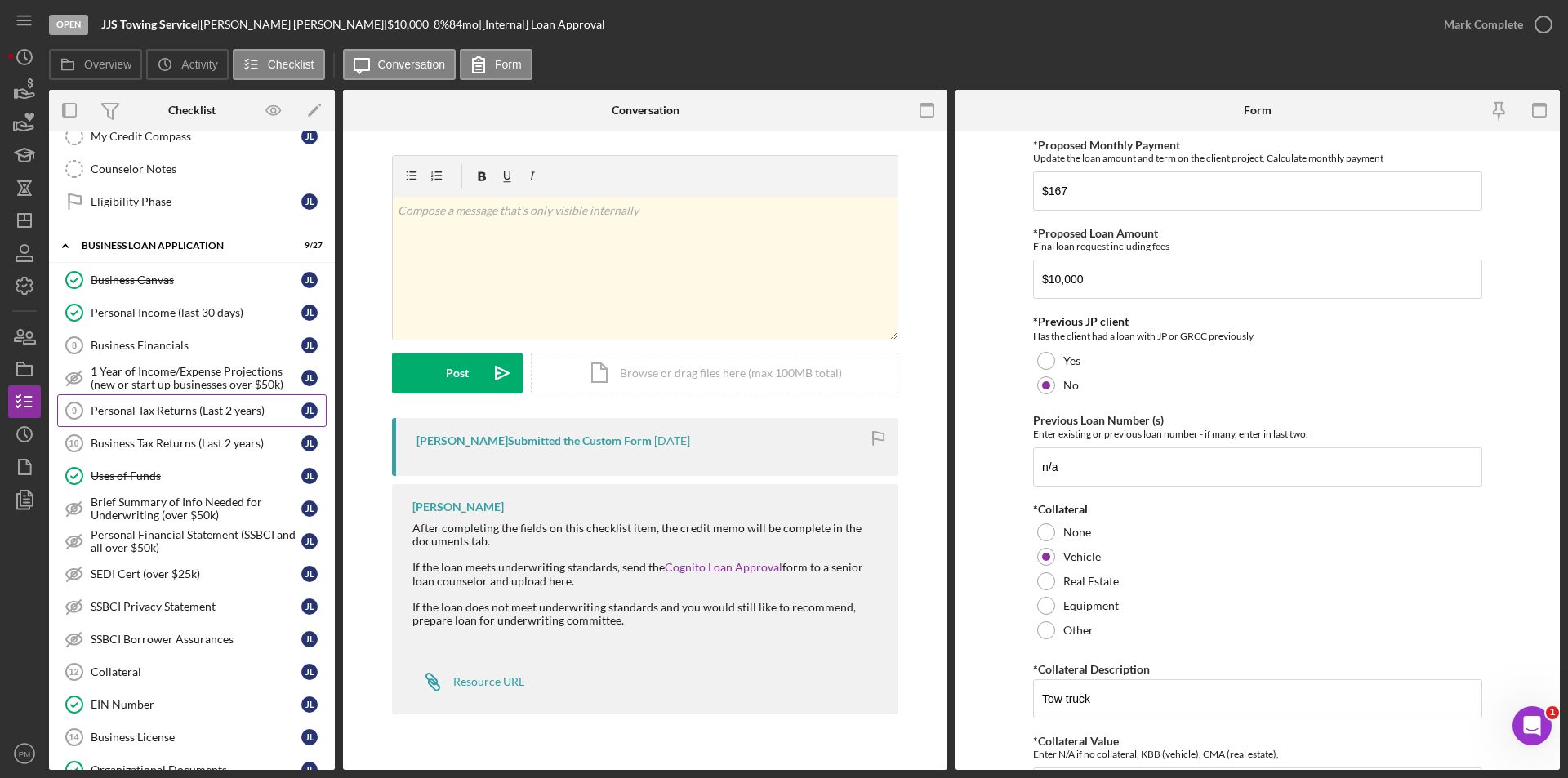
click at [169, 418] on link "Personal Tax Returns (Last 2 years) 9 Personal Tax Returns (Last 2 years) J L" at bounding box center [192, 410] width 270 height 33
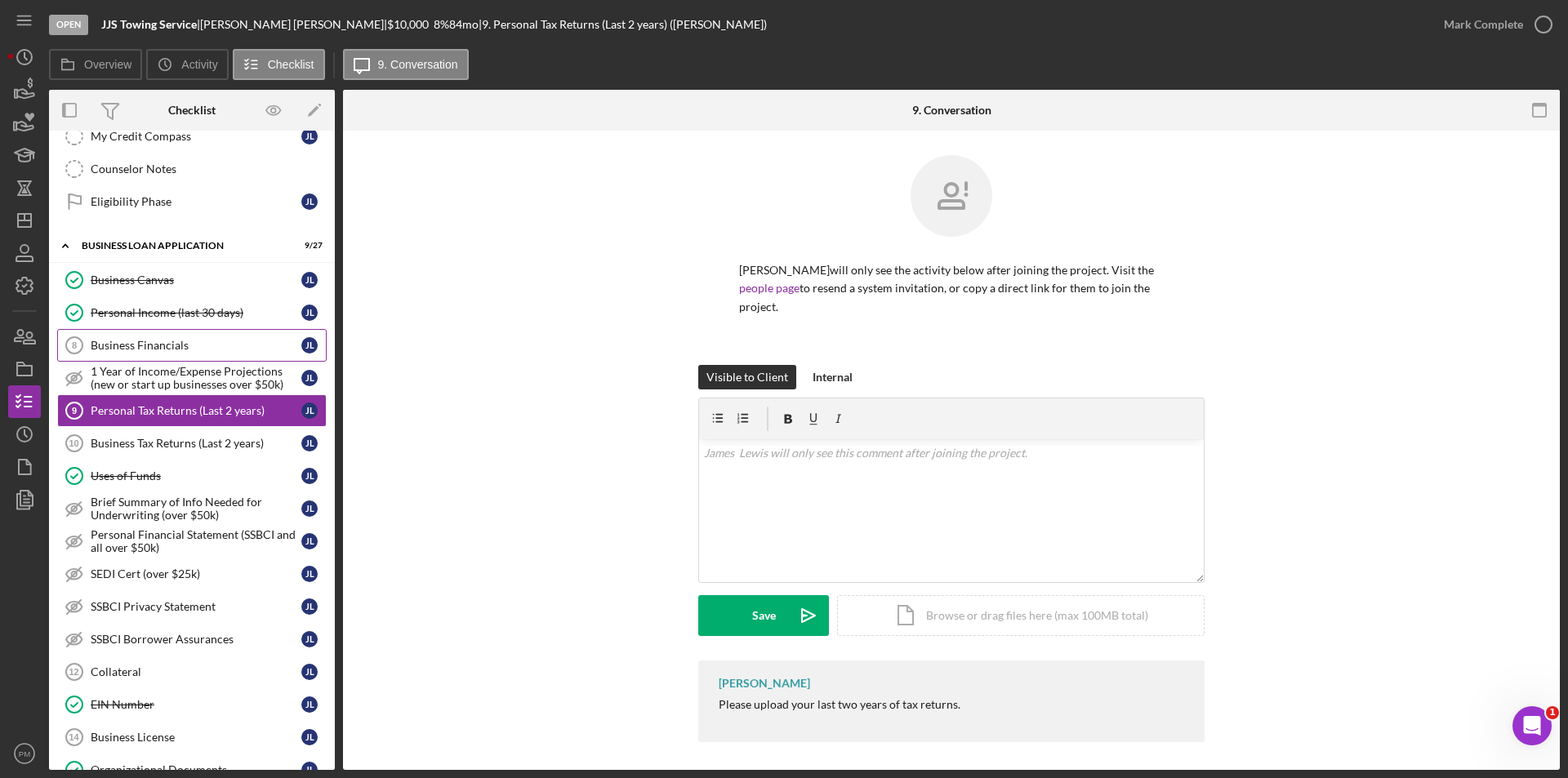
click at [153, 345] on div "Business Financials" at bounding box center [196, 345] width 211 height 13
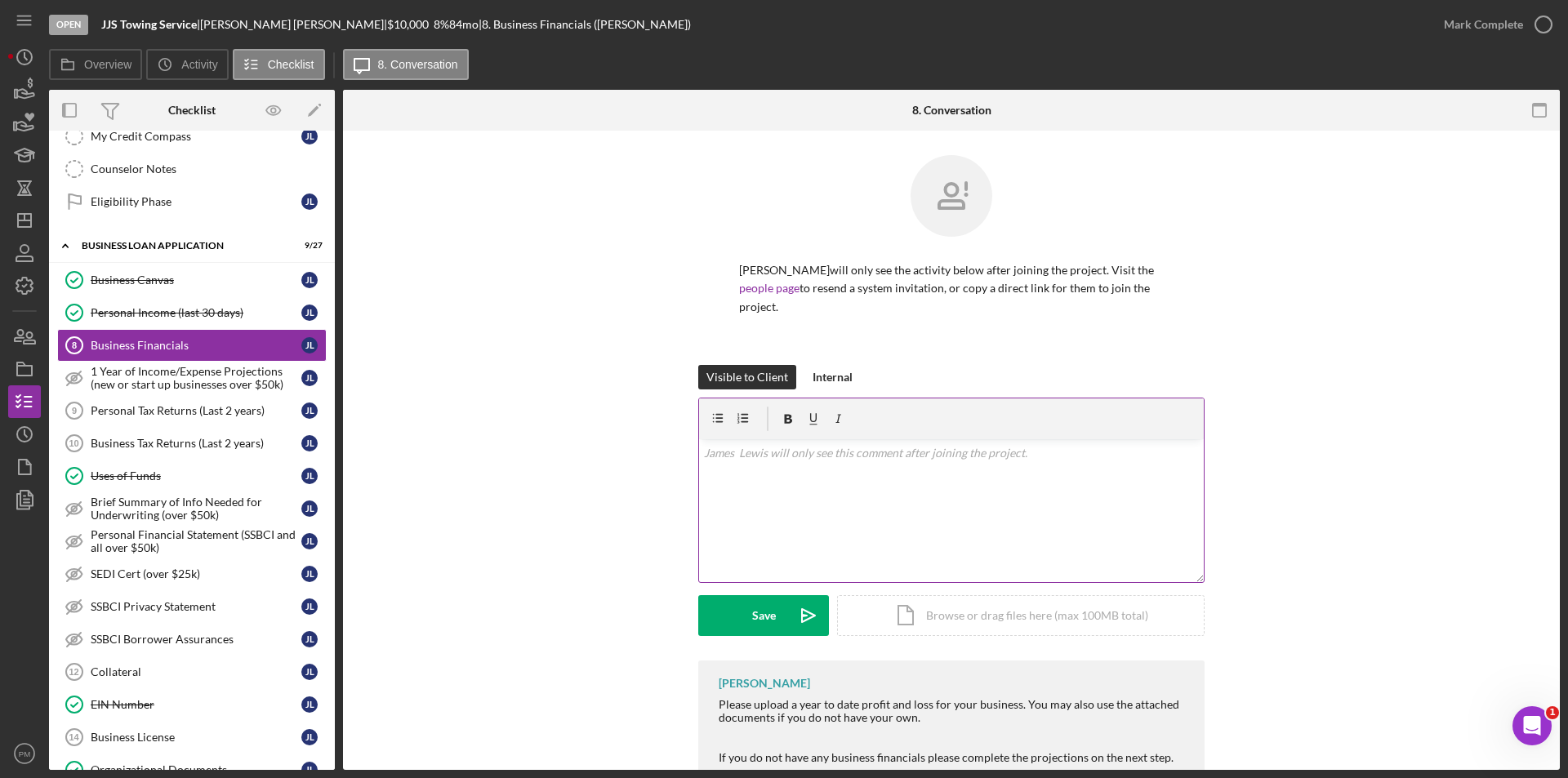
click at [814, 483] on div "v Color teal Color pink Remove color Add row above Add row below Add column bef…" at bounding box center [951, 510] width 505 height 143
click at [770, 600] on div "Save" at bounding box center [763, 616] width 23 height 41
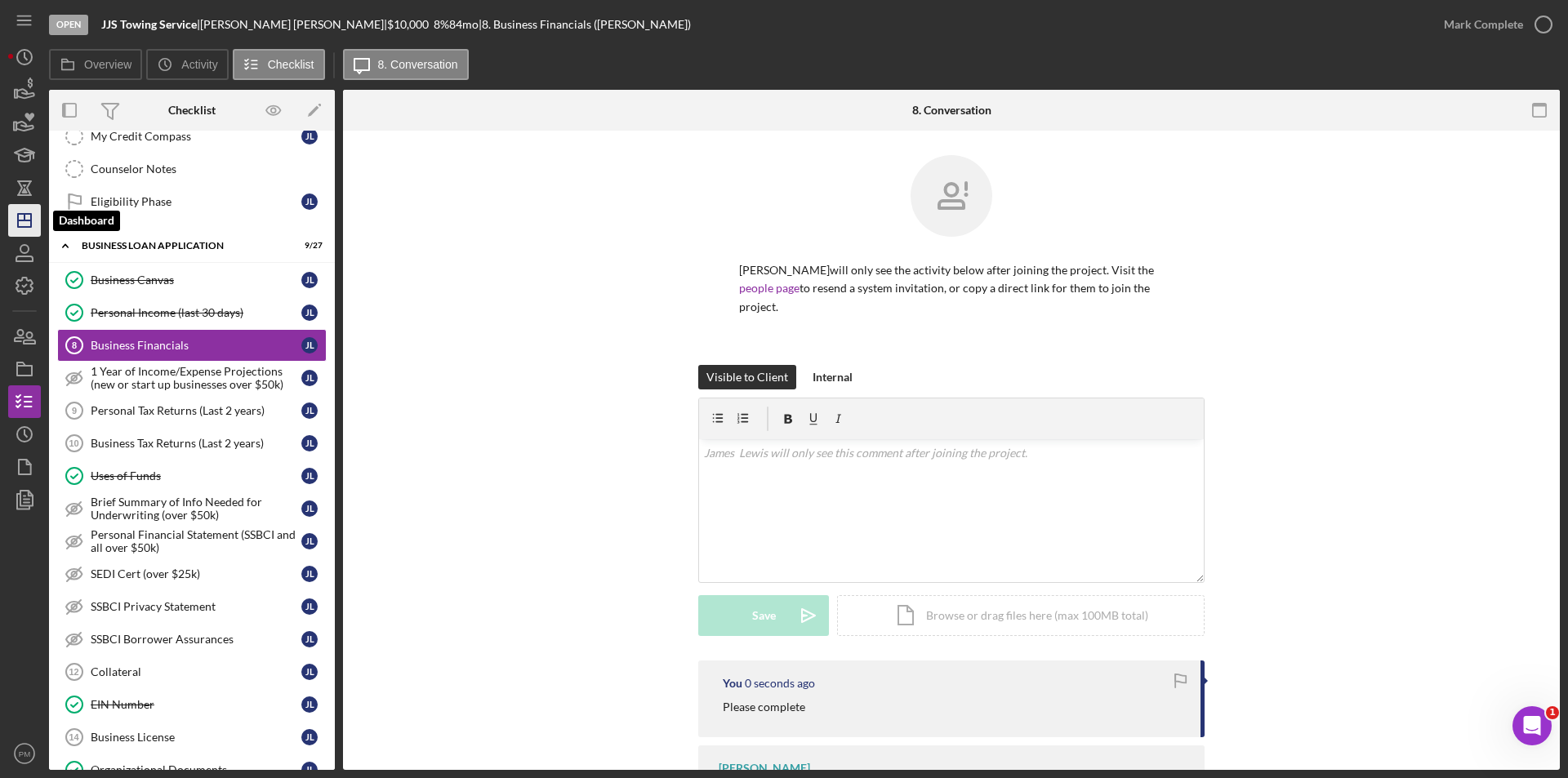
click at [15, 226] on icon "Icon/Dashboard" at bounding box center [24, 221] width 41 height 41
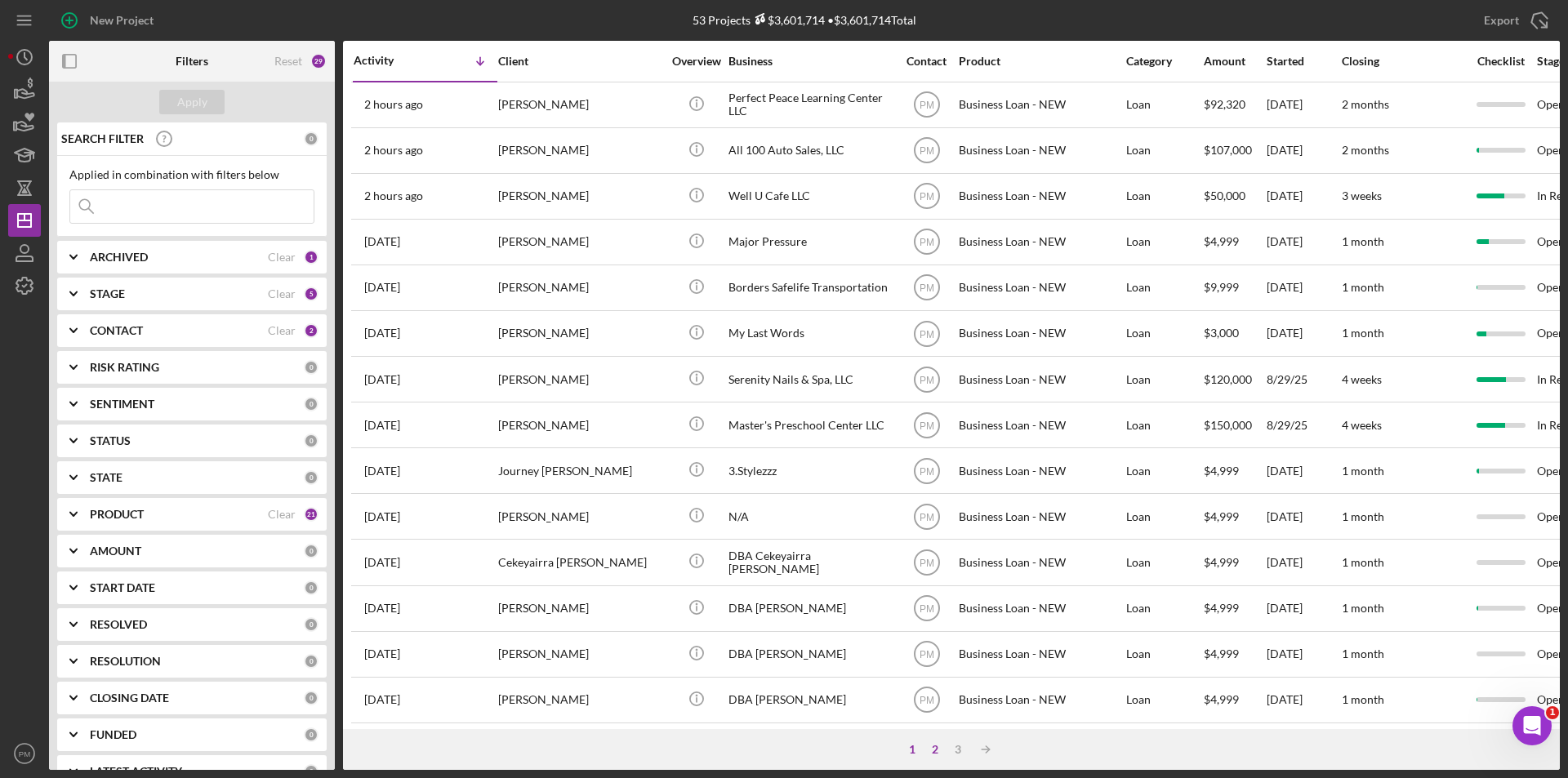
click at [937, 752] on div "2" at bounding box center [935, 750] width 22 height 13
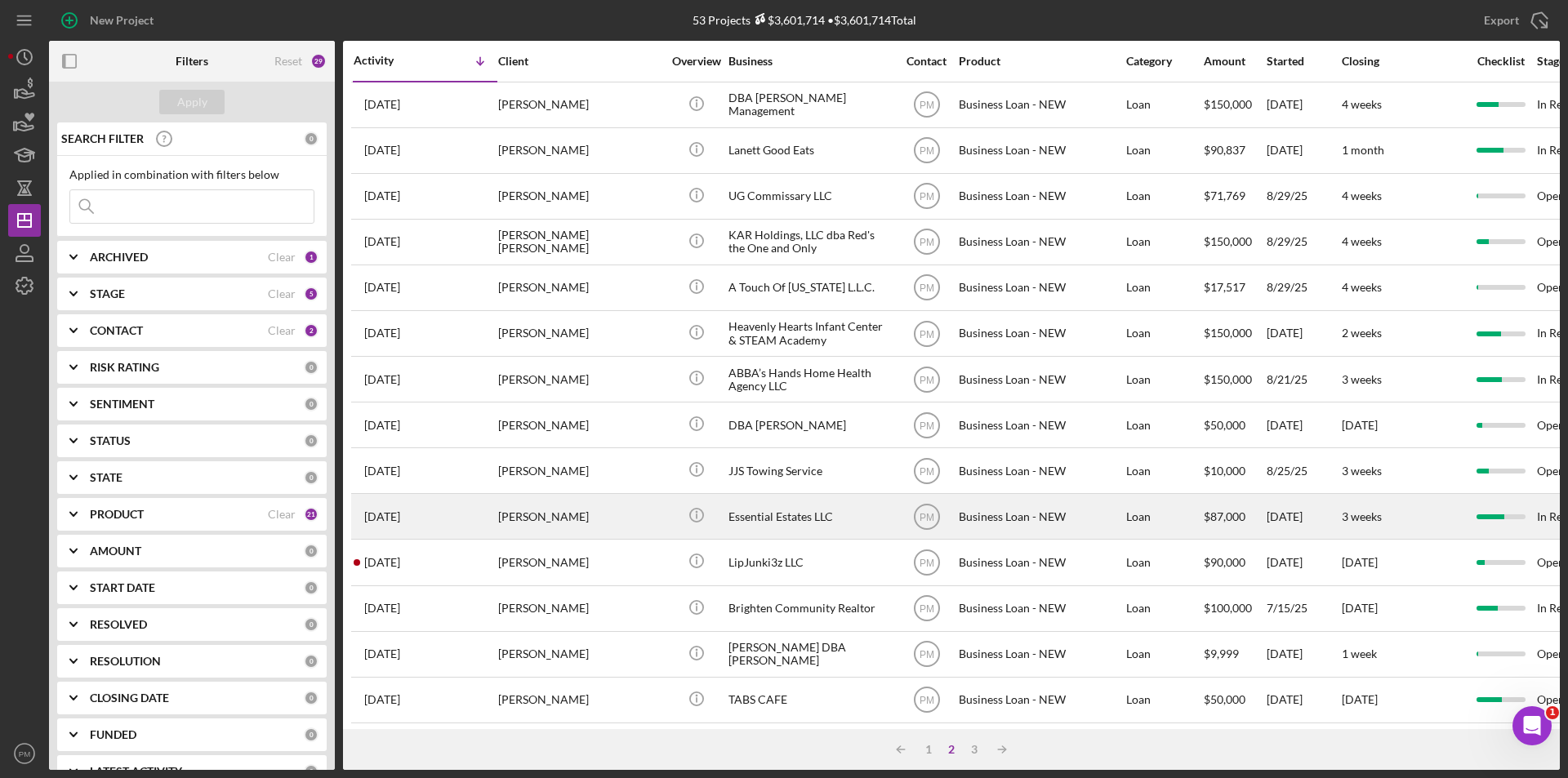
scroll to position [163, 0]
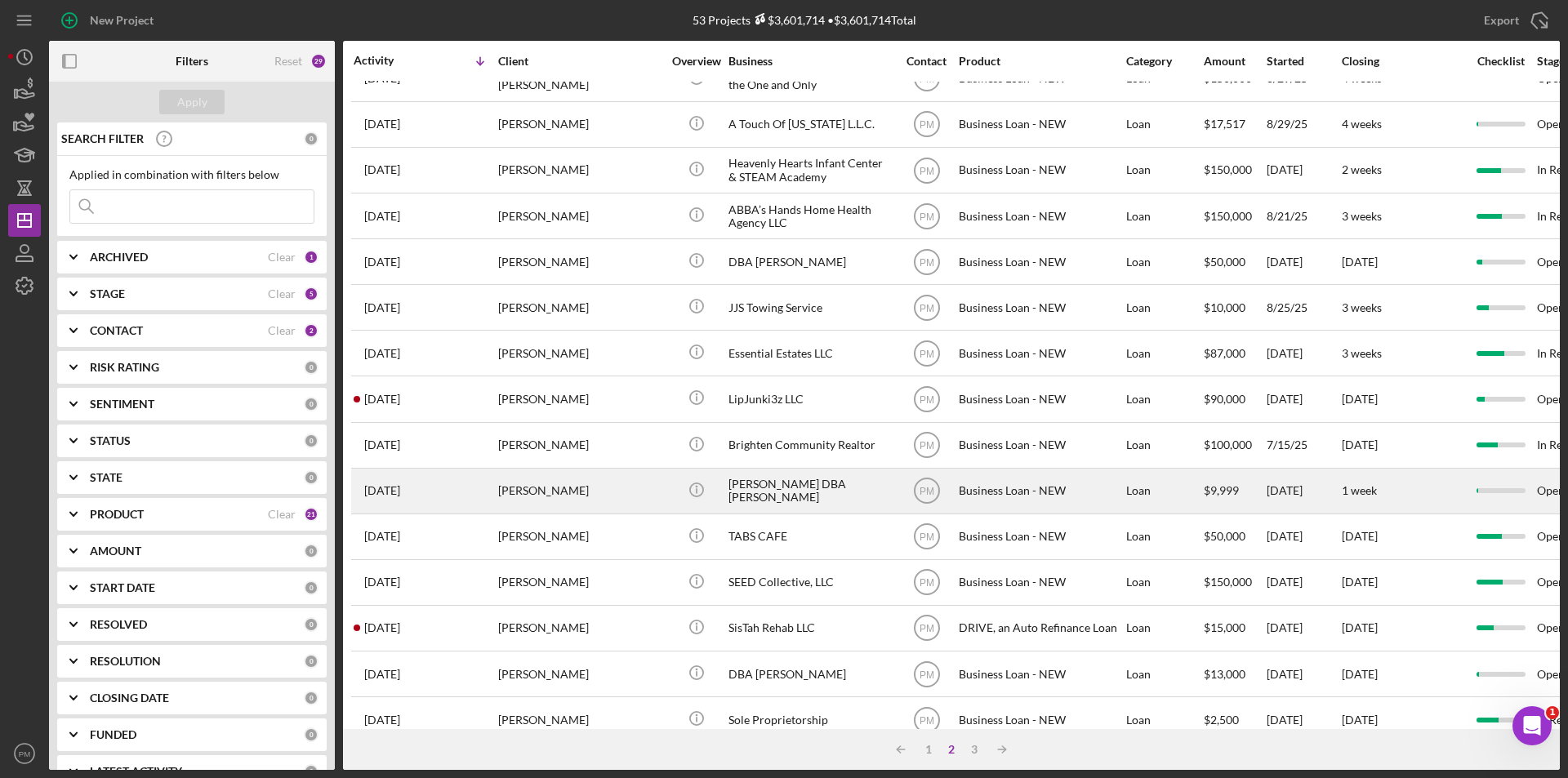
click at [587, 481] on div "[PERSON_NAME]" at bounding box center [579, 492] width 163 height 43
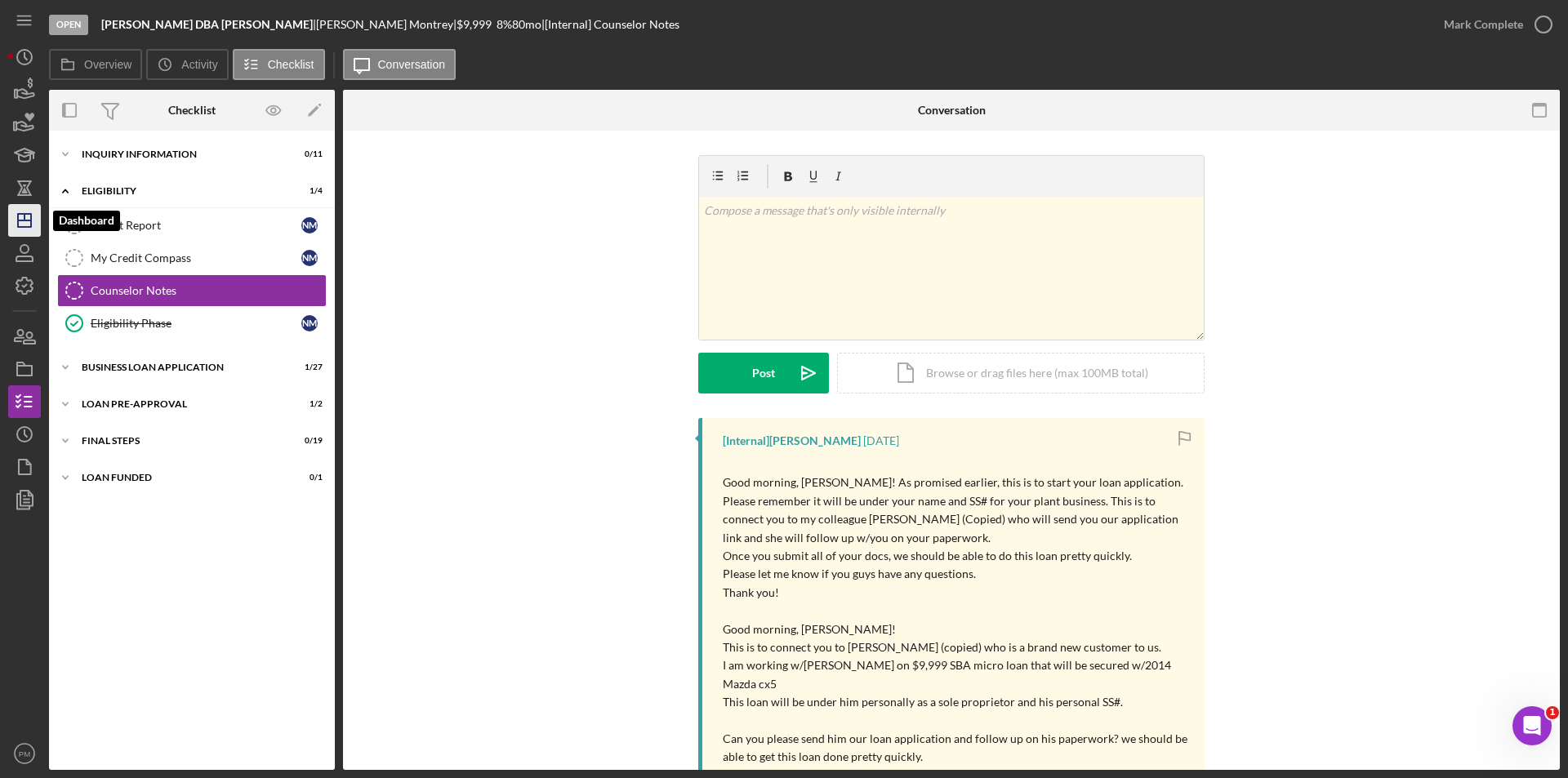
click at [22, 224] on icon "Icon/Dashboard" at bounding box center [24, 221] width 41 height 41
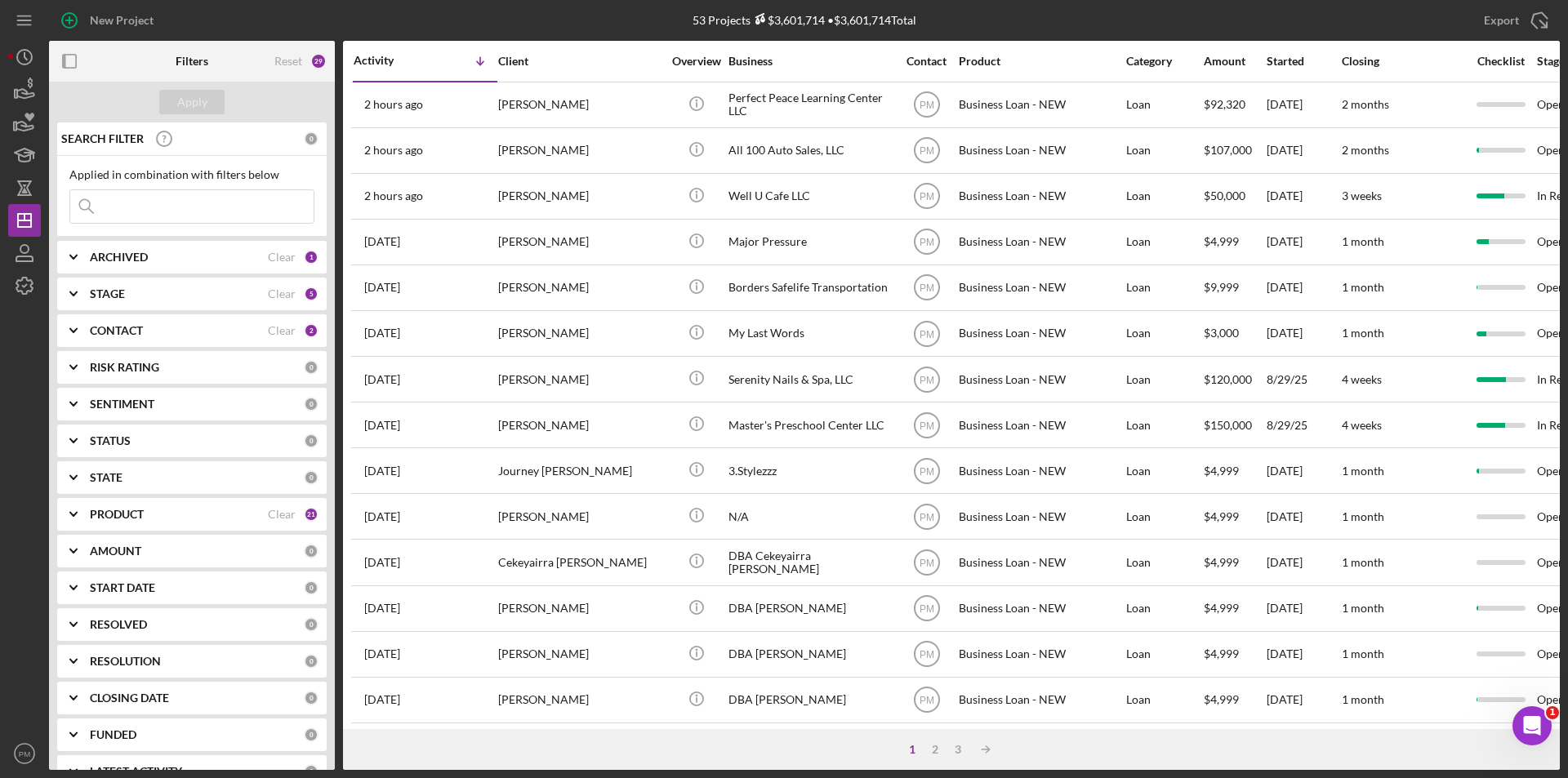
scroll to position [245, 0]
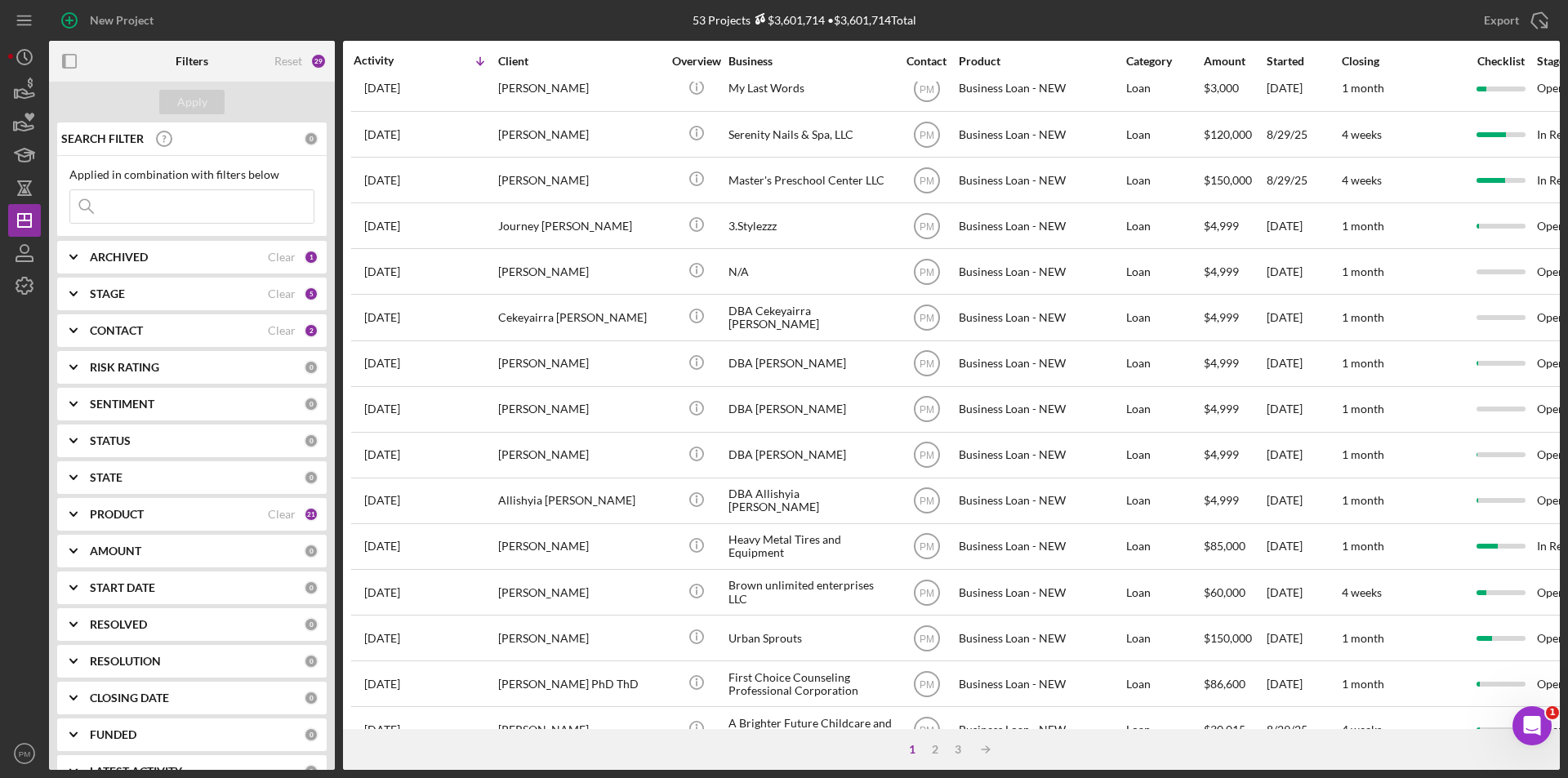
click at [935, 757] on div "1 2 3 Icon/Table Sort Arrow" at bounding box center [951, 750] width 1217 height 41
click at [934, 751] on div "2" at bounding box center [935, 750] width 22 height 13
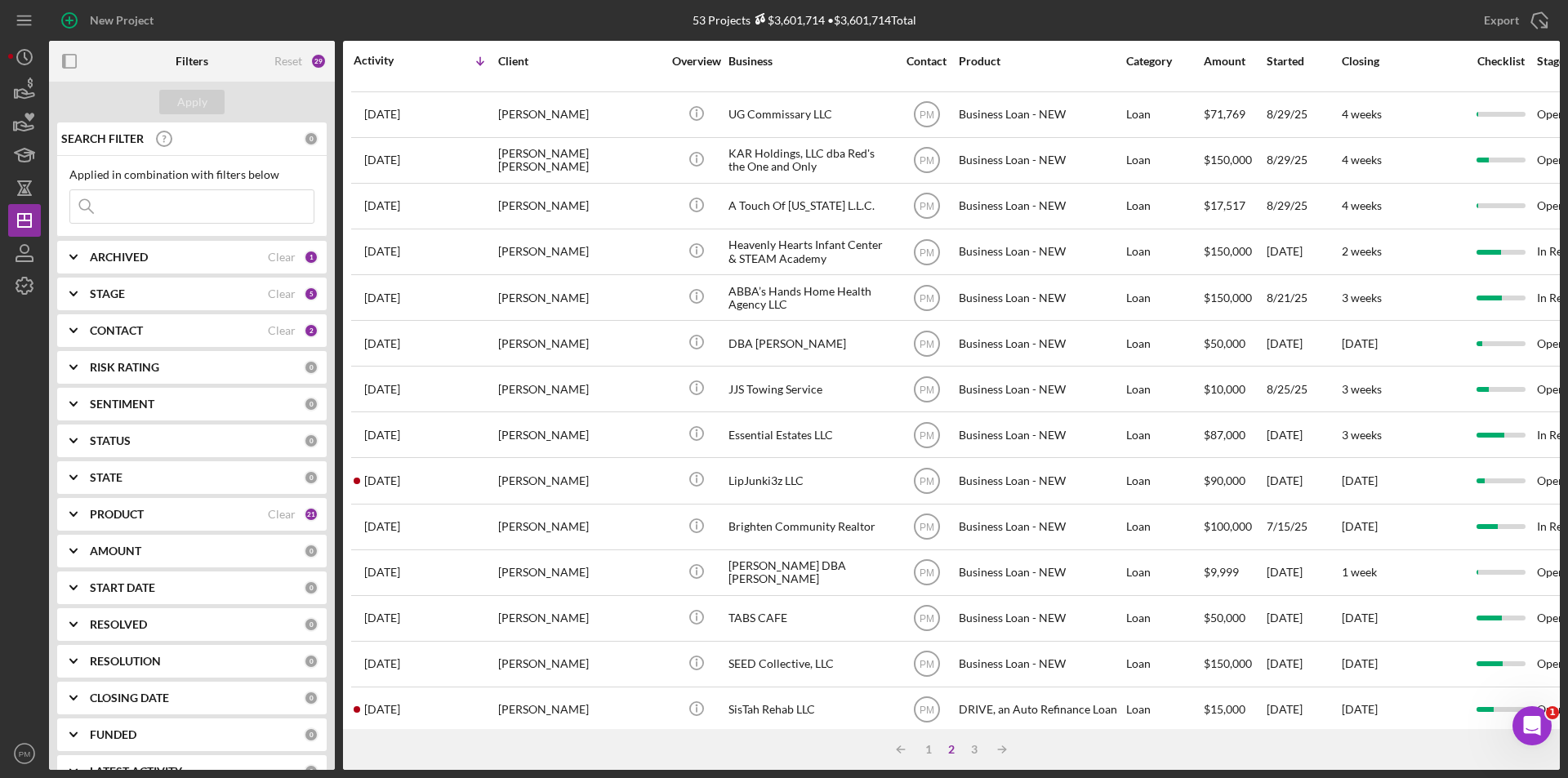
scroll to position [0, 0]
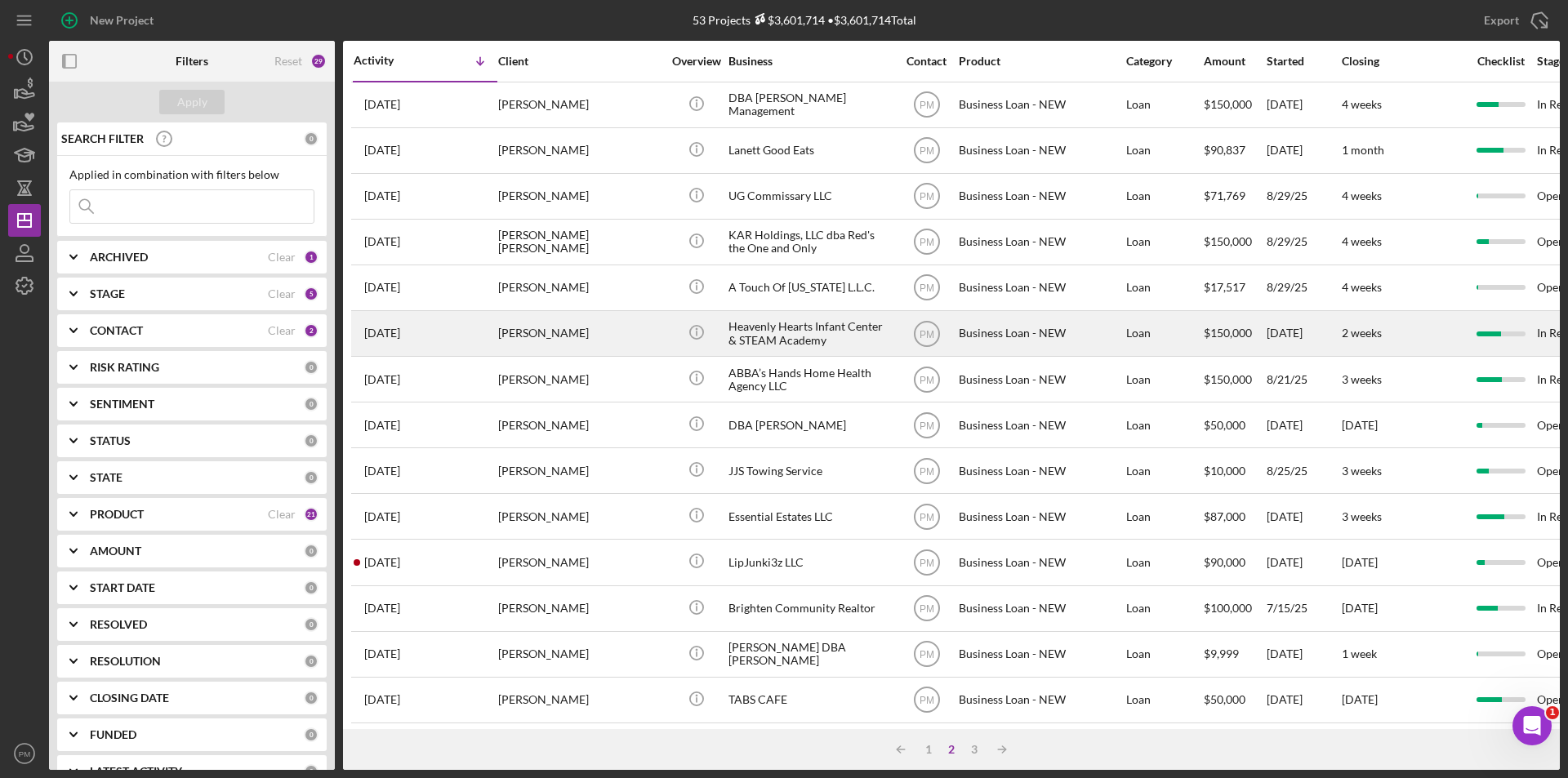
click at [503, 332] on div "[PERSON_NAME]" at bounding box center [579, 333] width 163 height 43
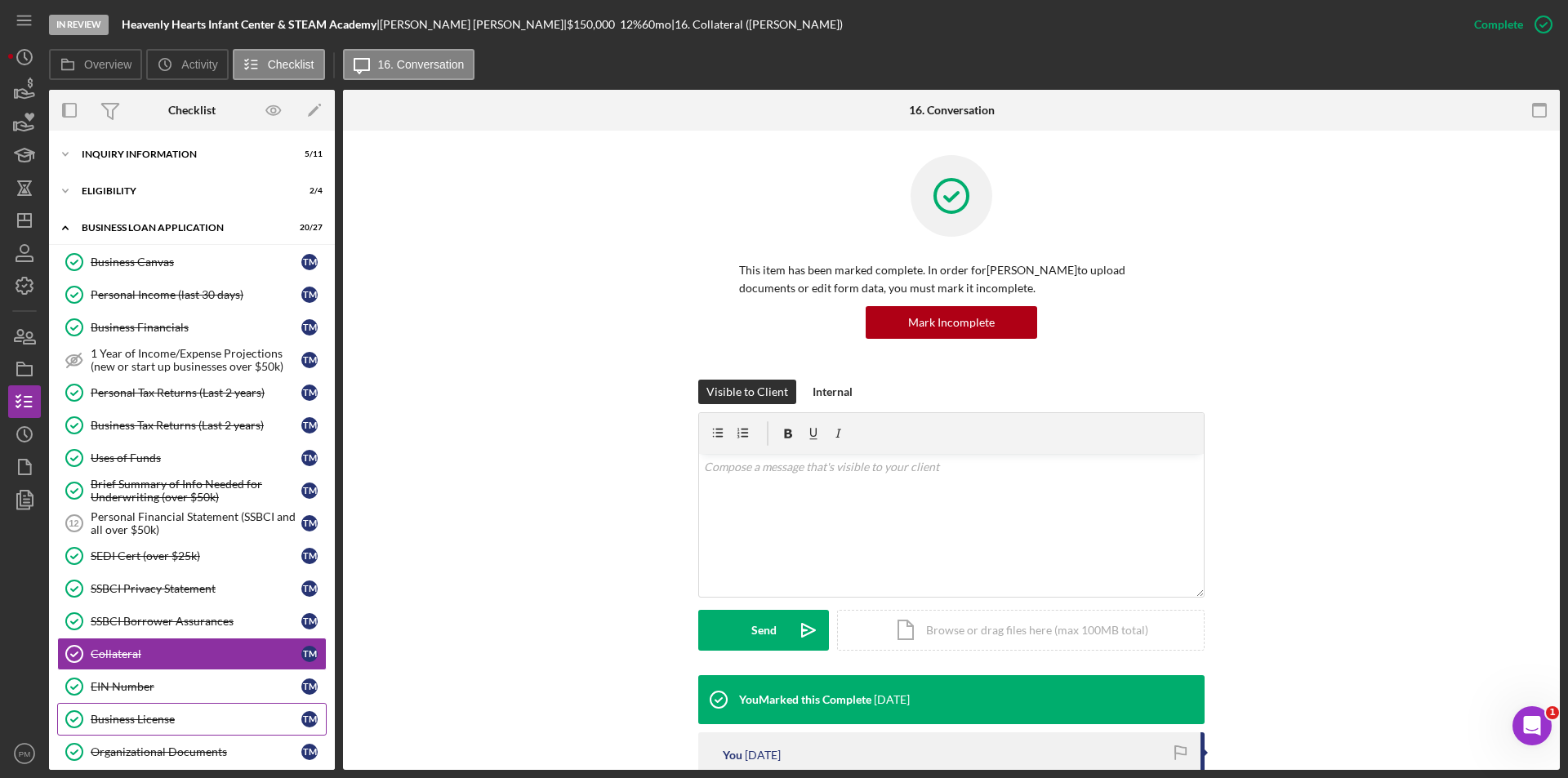
scroll to position [203, 0]
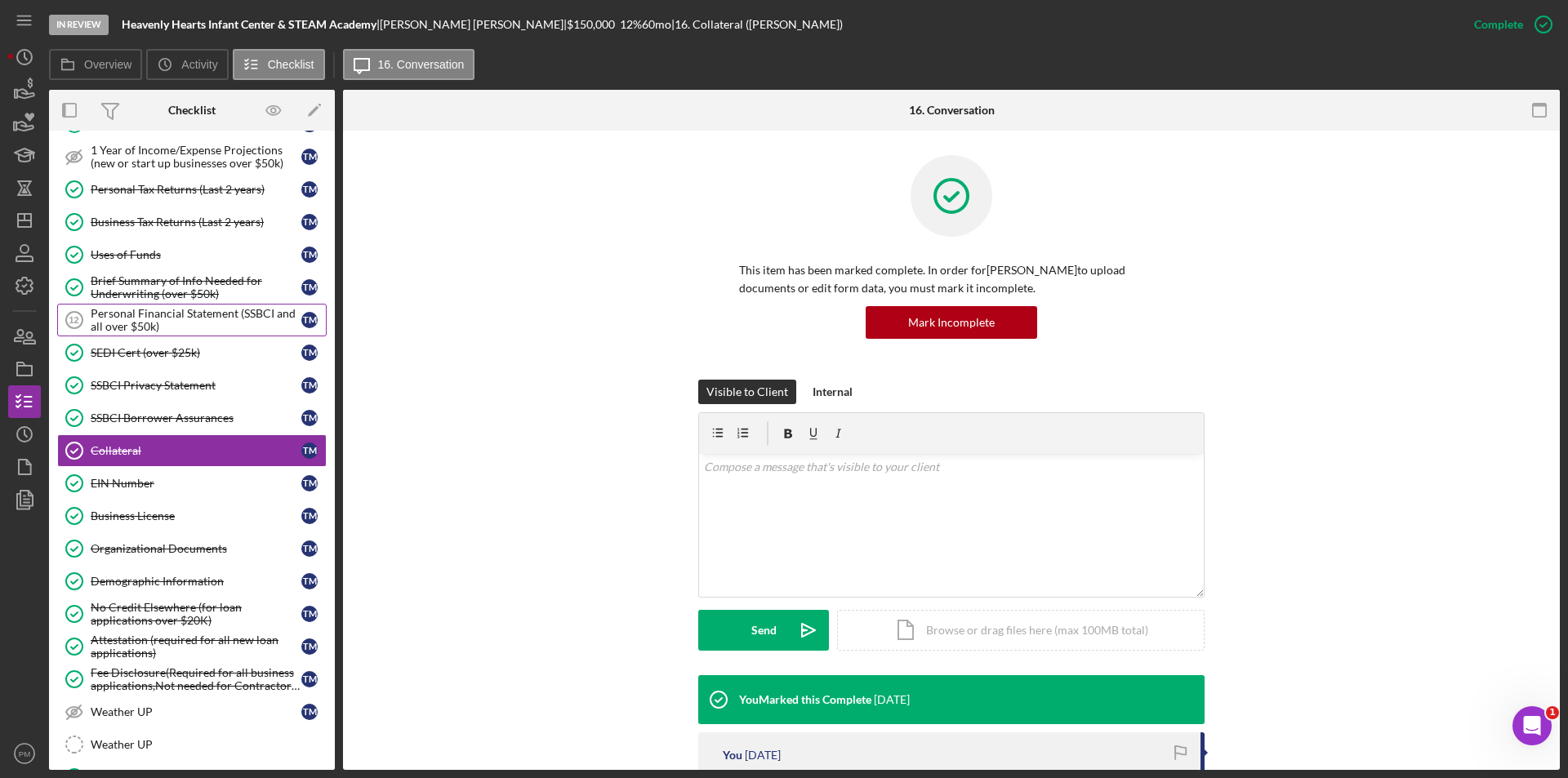
click at [121, 311] on div "Personal Financial Statement (SSBCI and all over $50k)" at bounding box center [196, 320] width 211 height 26
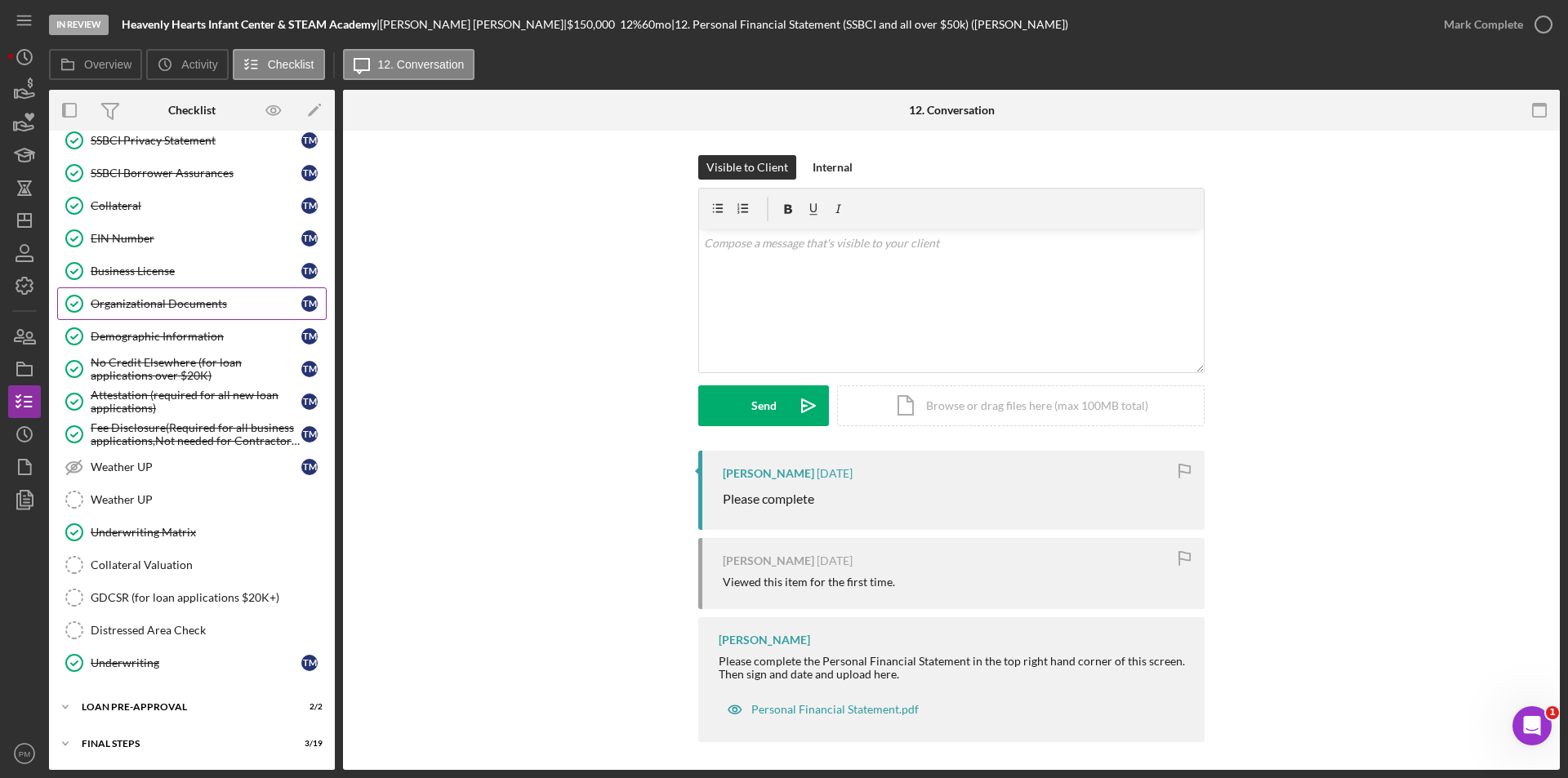
scroll to position [484, 0]
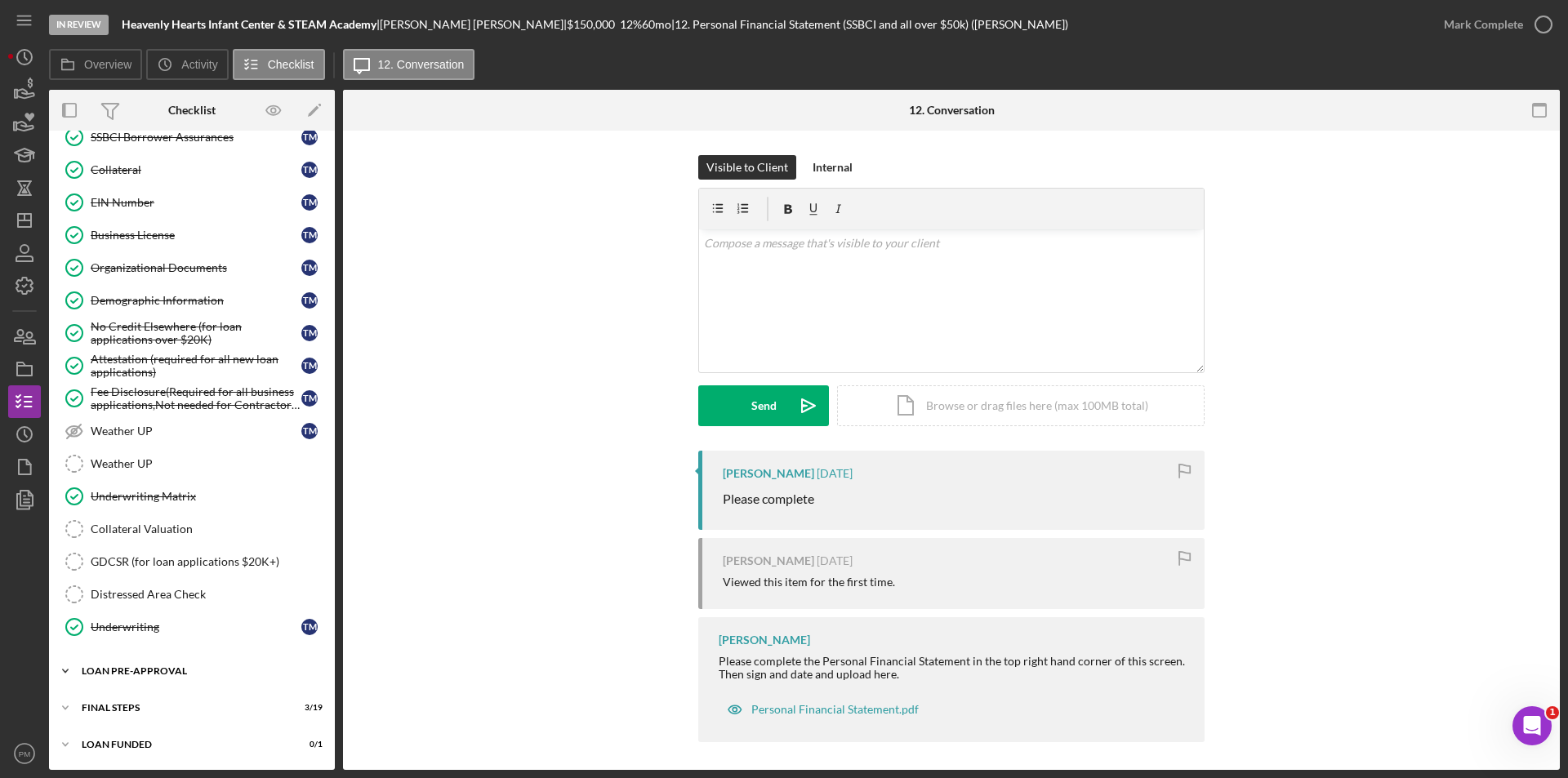
click at [188, 673] on div "LOAN PRE-APPROVAL" at bounding box center [198, 671] width 233 height 9
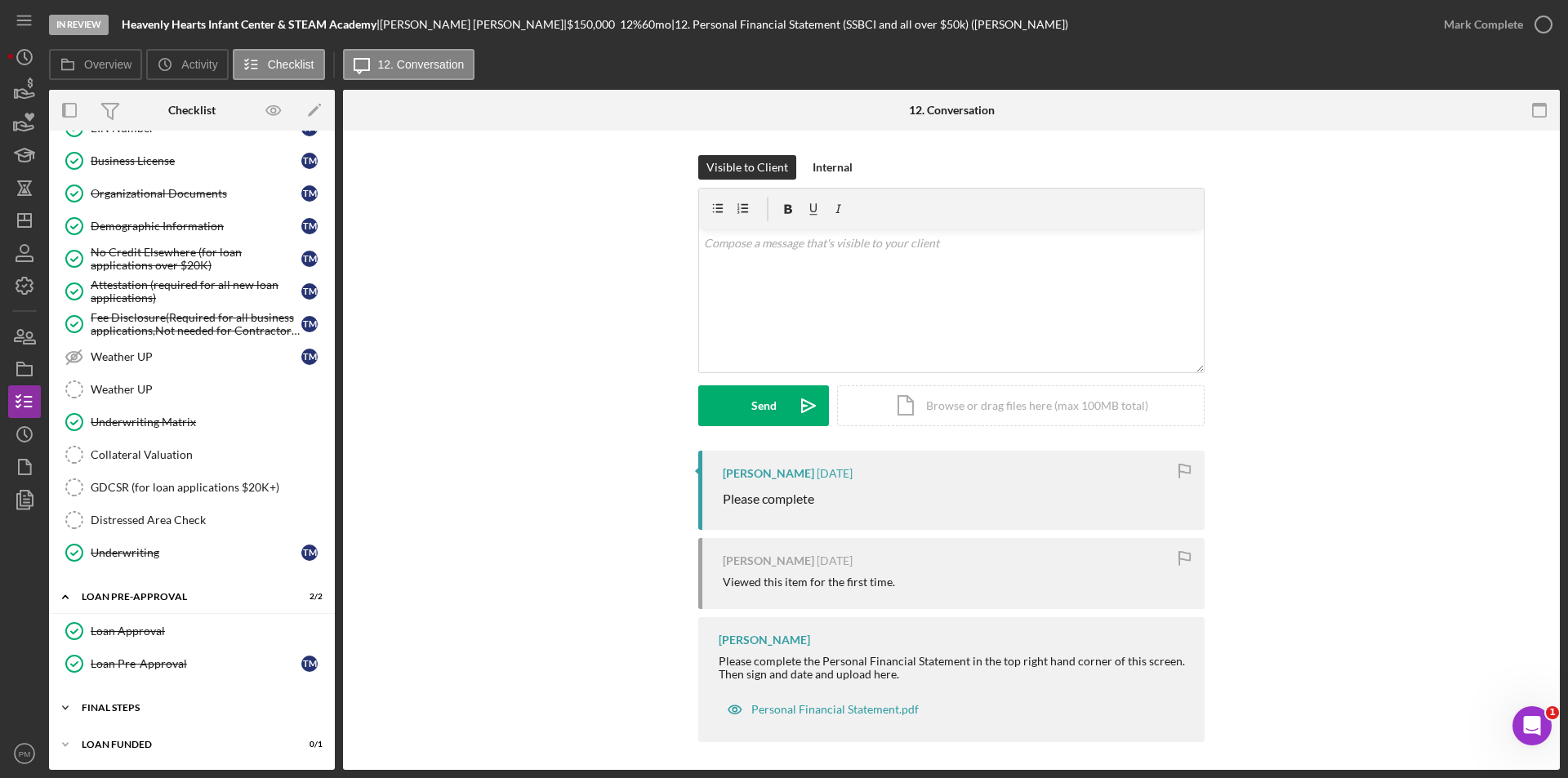
click at [176, 709] on div "FINAL STEPS" at bounding box center [198, 708] width 233 height 9
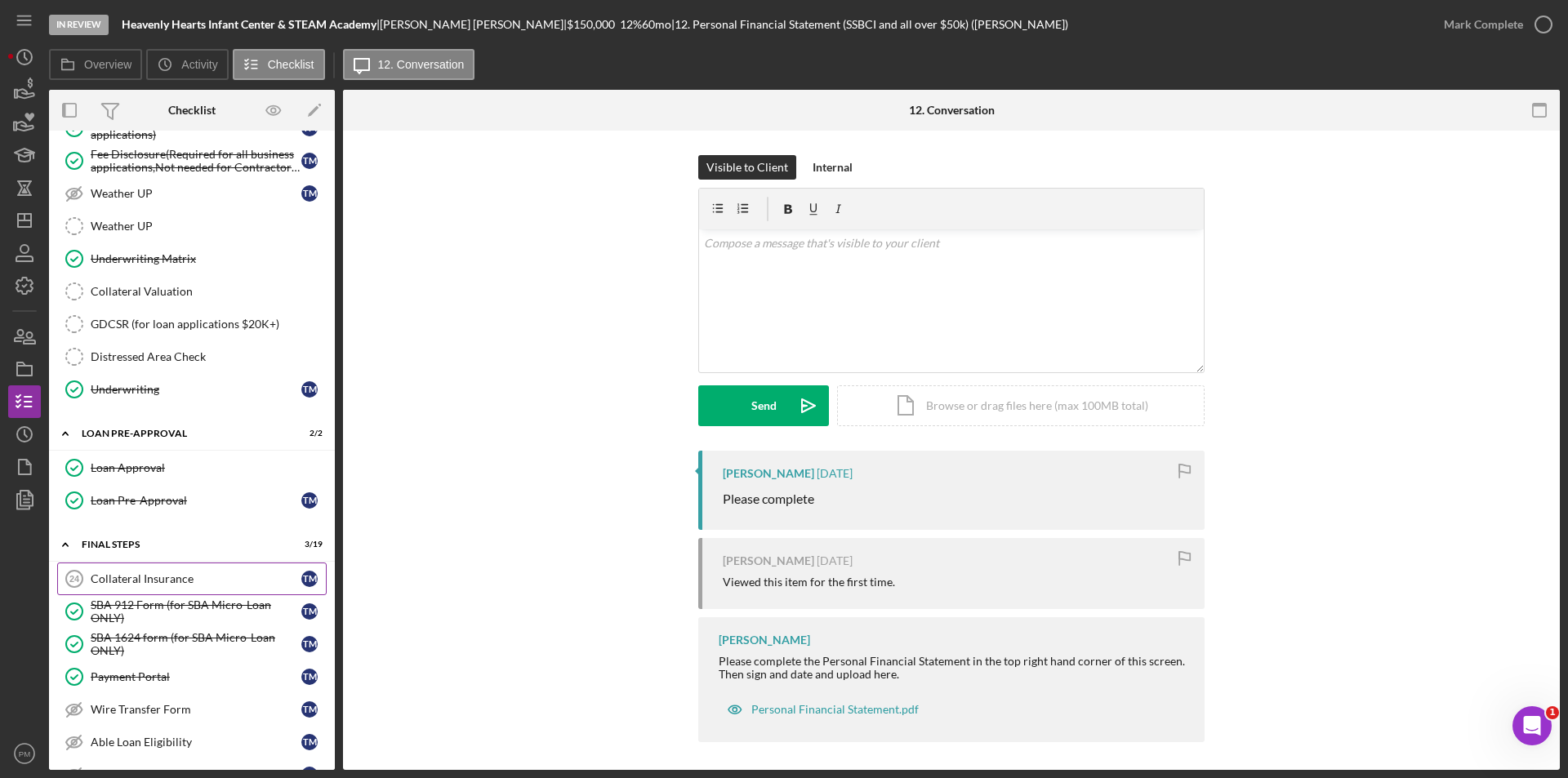
click at [171, 583] on div "Collateral Insurance" at bounding box center [196, 579] width 211 height 13
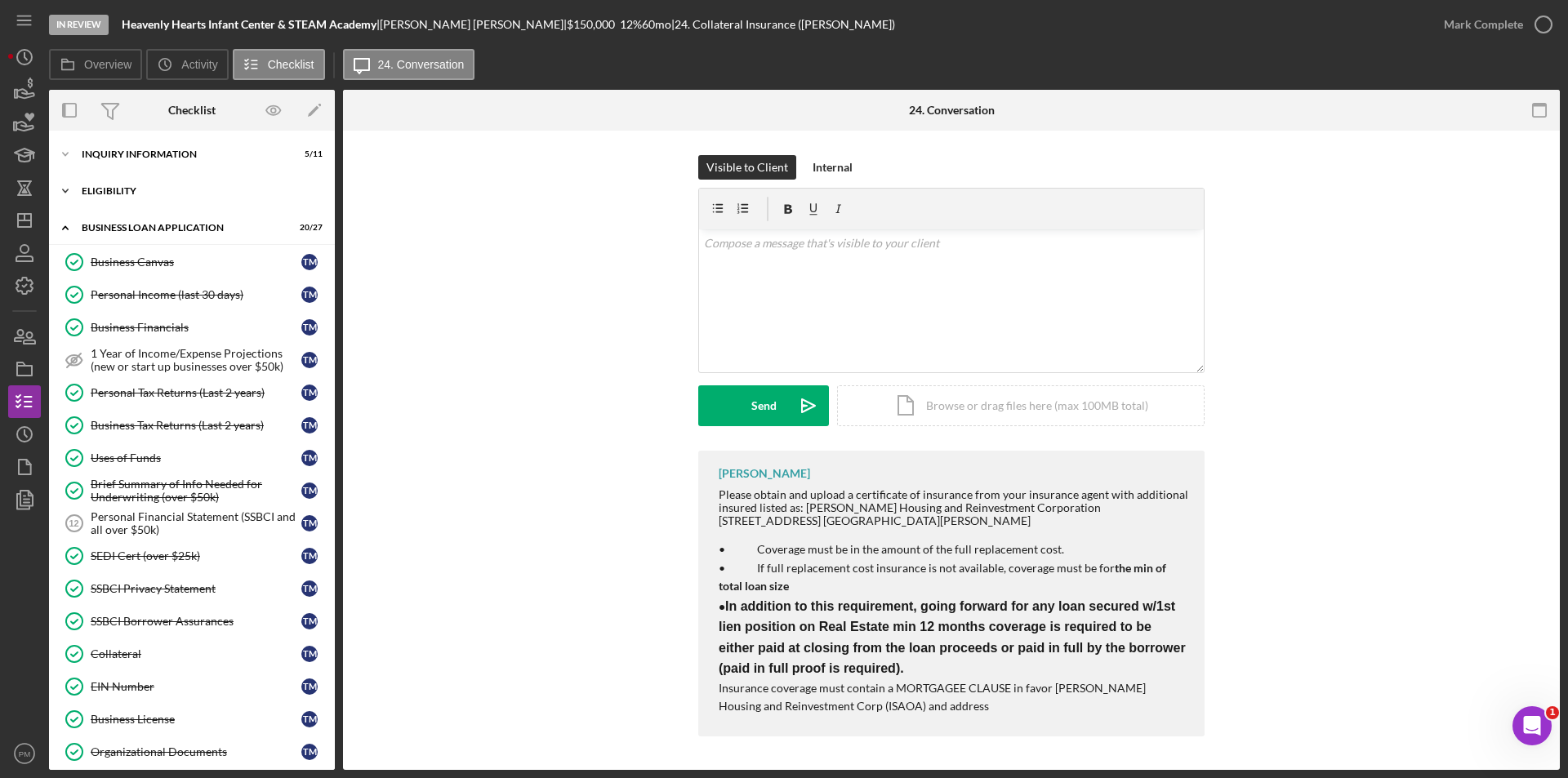
click at [116, 186] on div "ELIGIBILITY" at bounding box center [198, 191] width 233 height 9
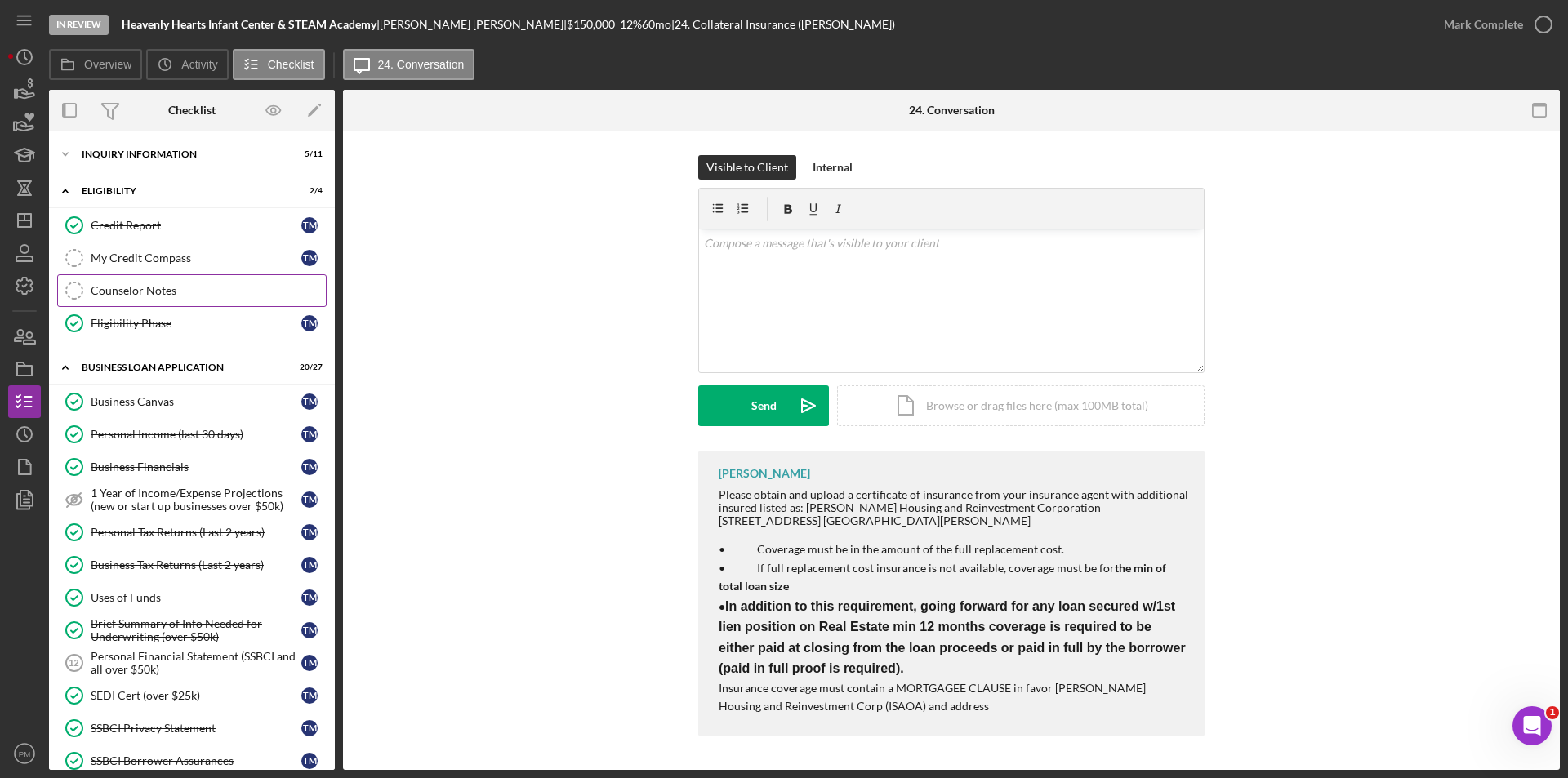
click at [145, 290] on div "Counselor Notes" at bounding box center [208, 291] width 235 height 13
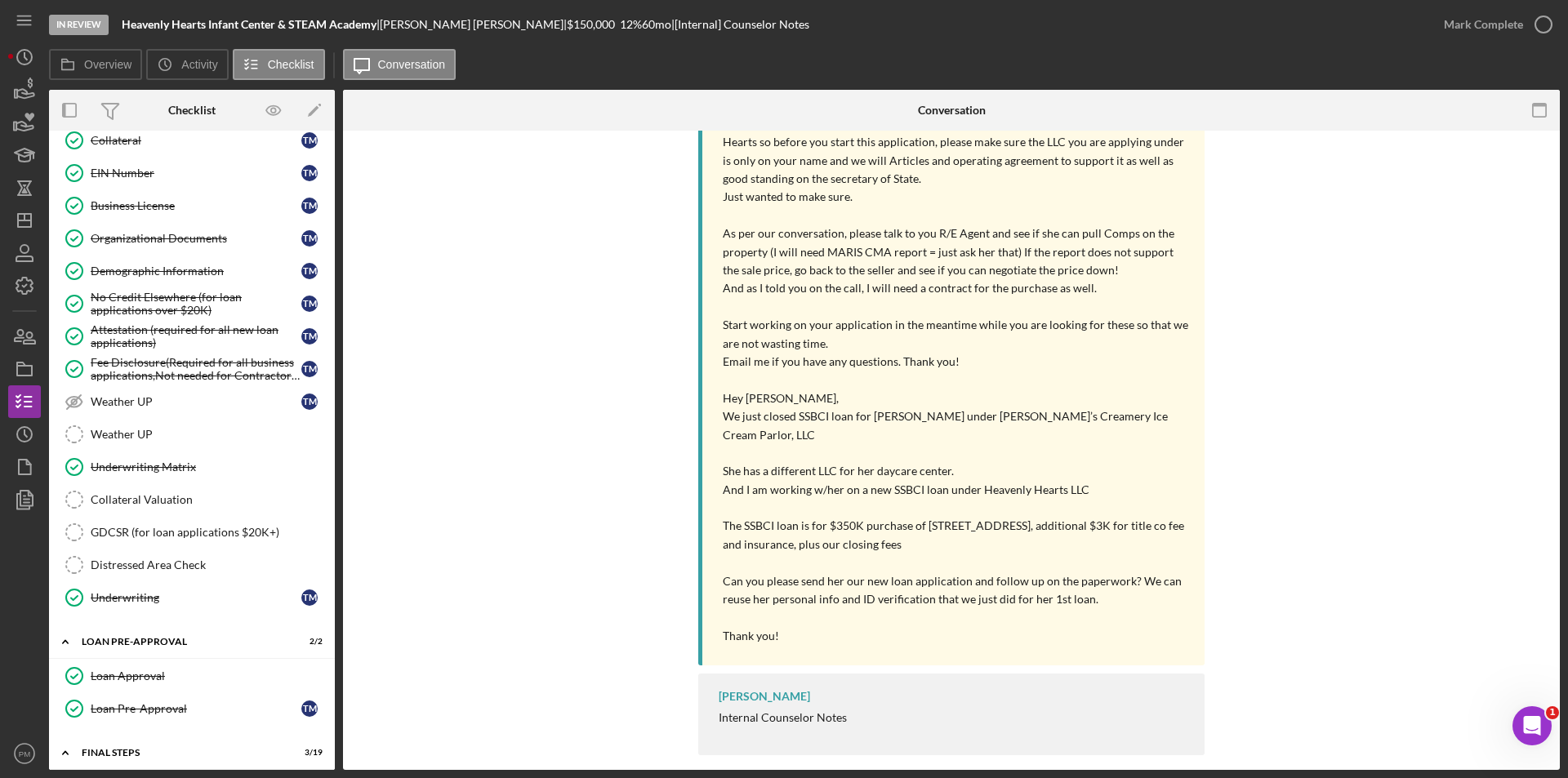
scroll to position [572, 0]
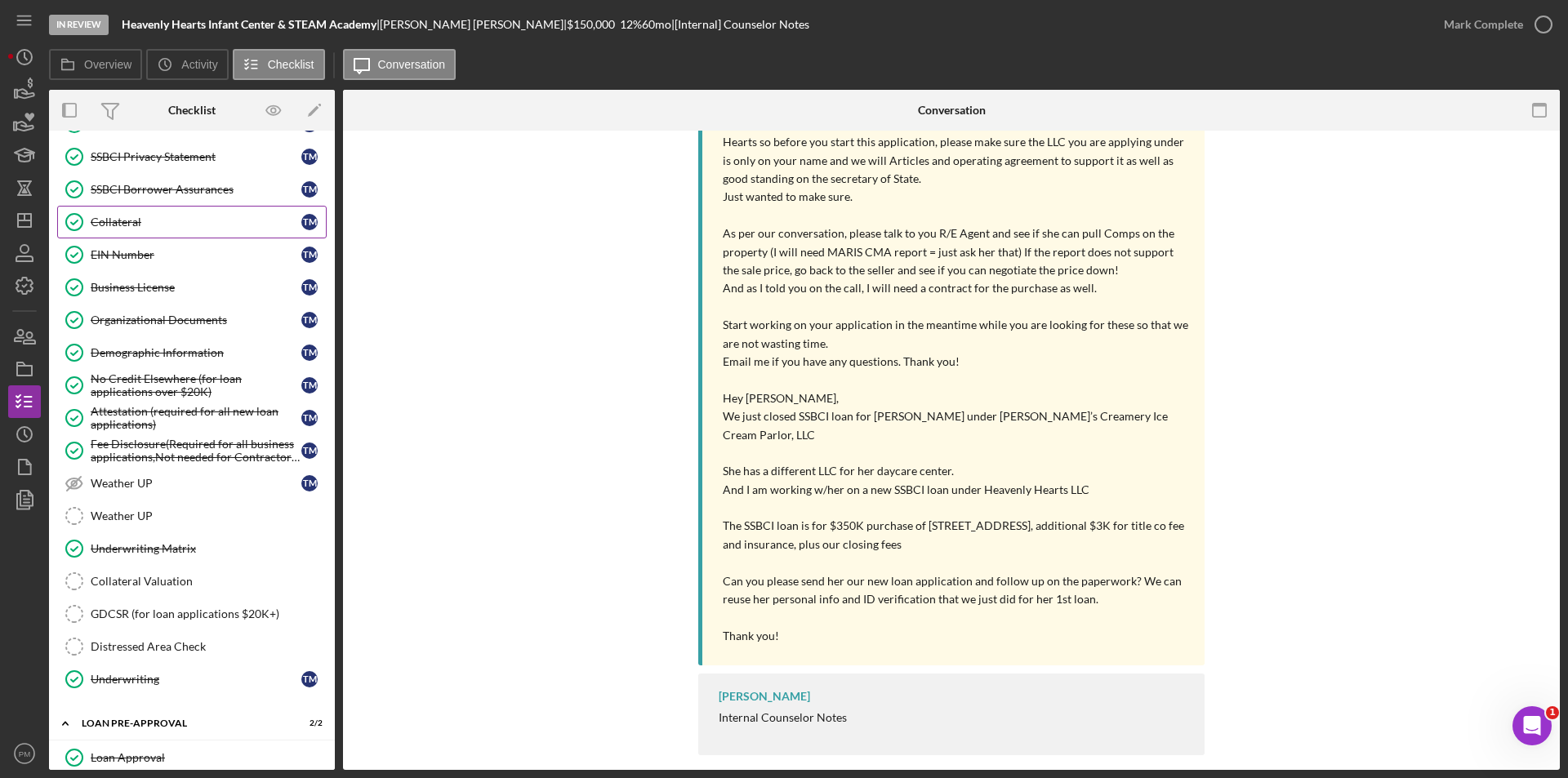
click at [127, 228] on div "Collateral" at bounding box center [196, 222] width 211 height 13
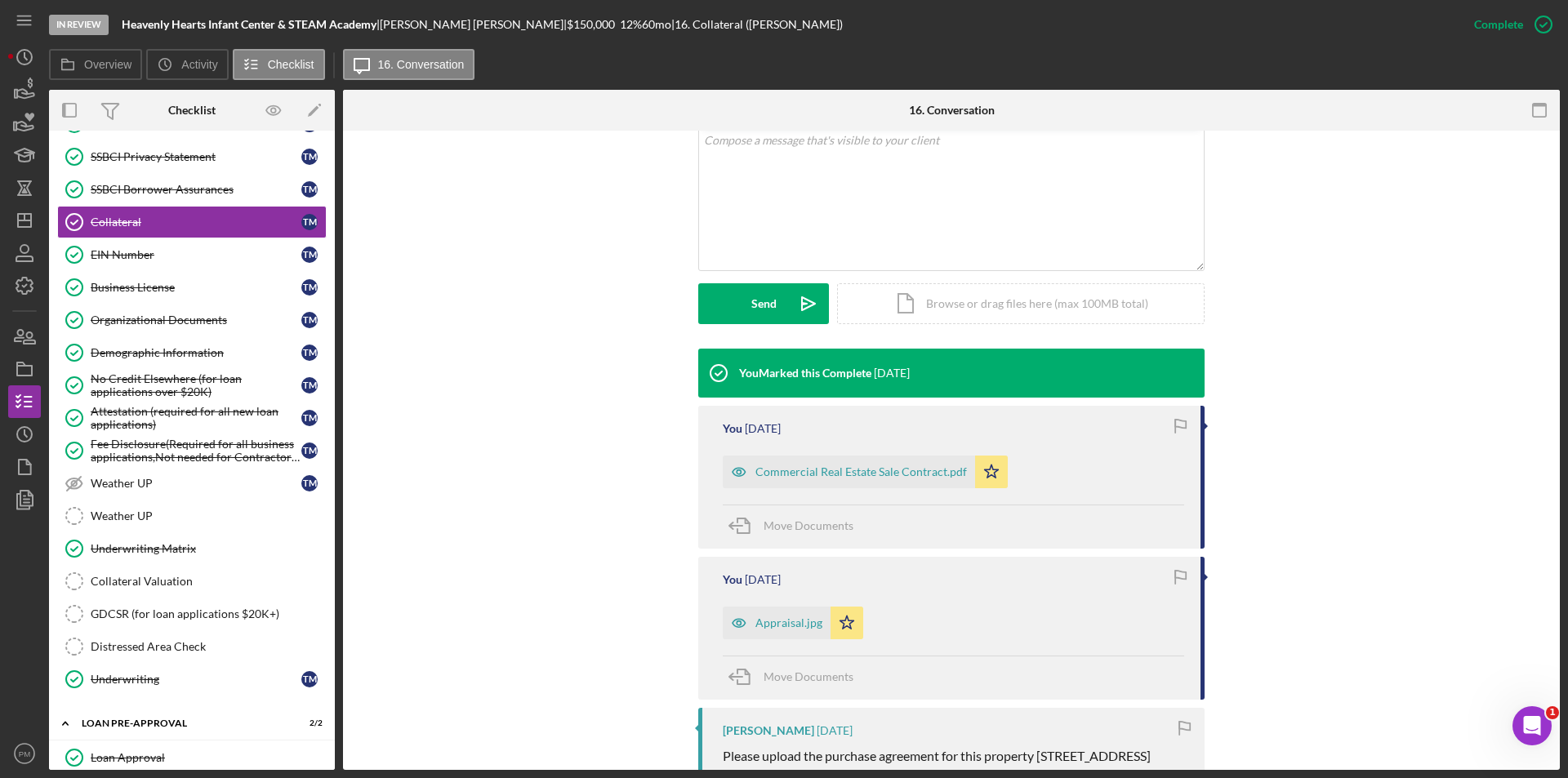
scroll to position [490, 0]
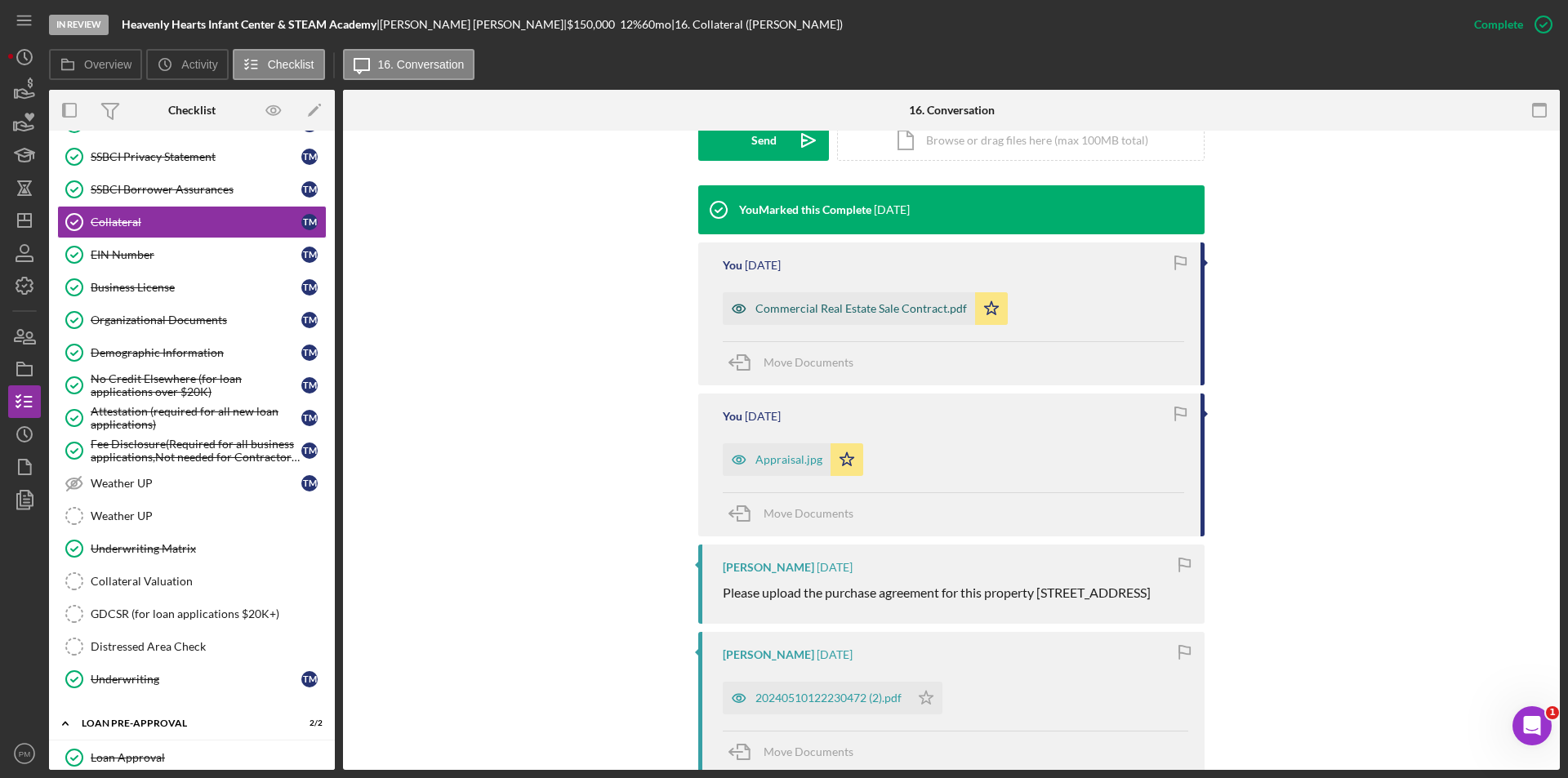
click at [803, 313] on div "Commercial Real Estate Sale Contract.pdf" at bounding box center [861, 309] width 212 height 13
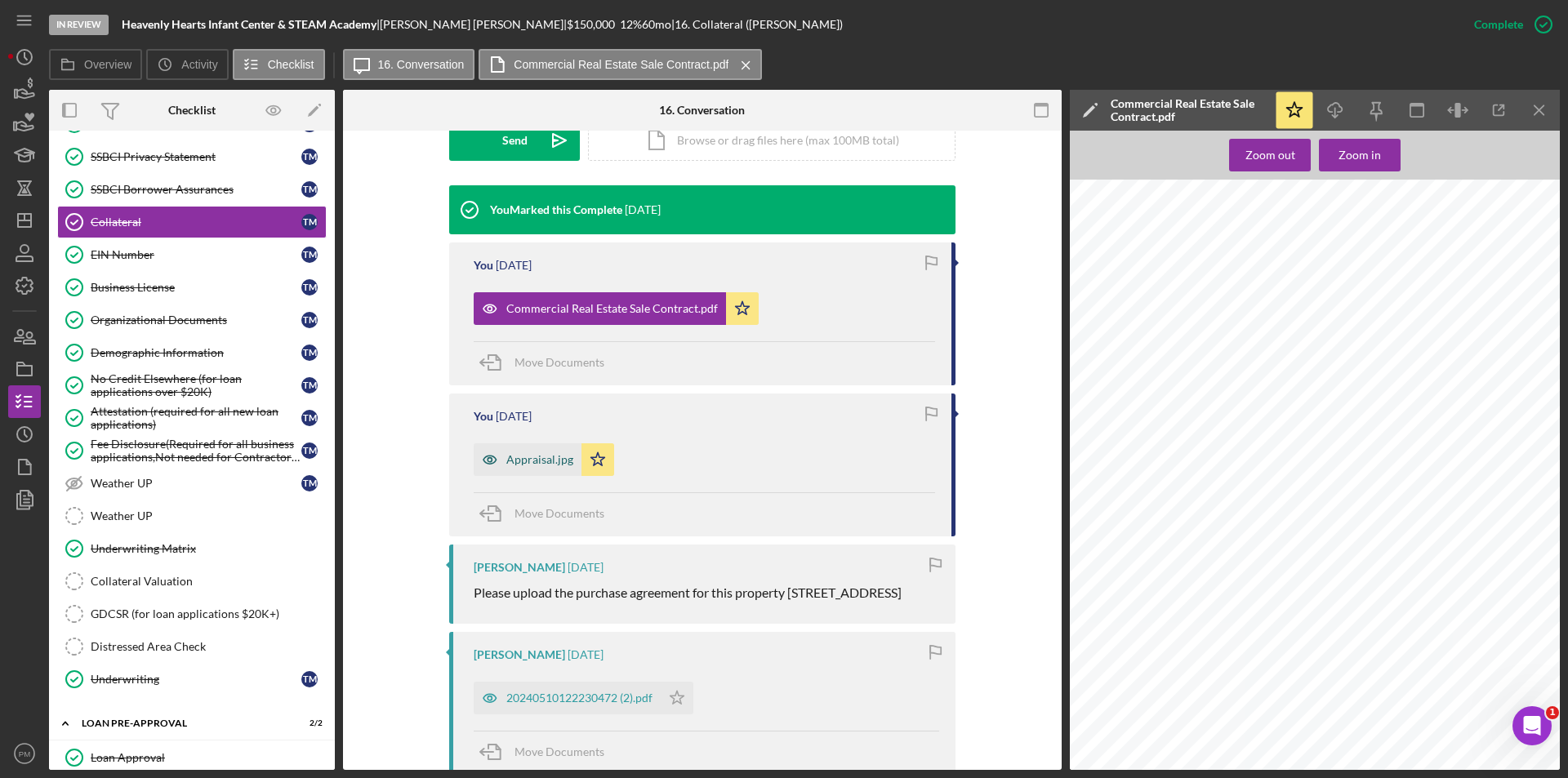
click at [545, 464] on div "Appraisal.jpg" at bounding box center [540, 460] width 67 height 13
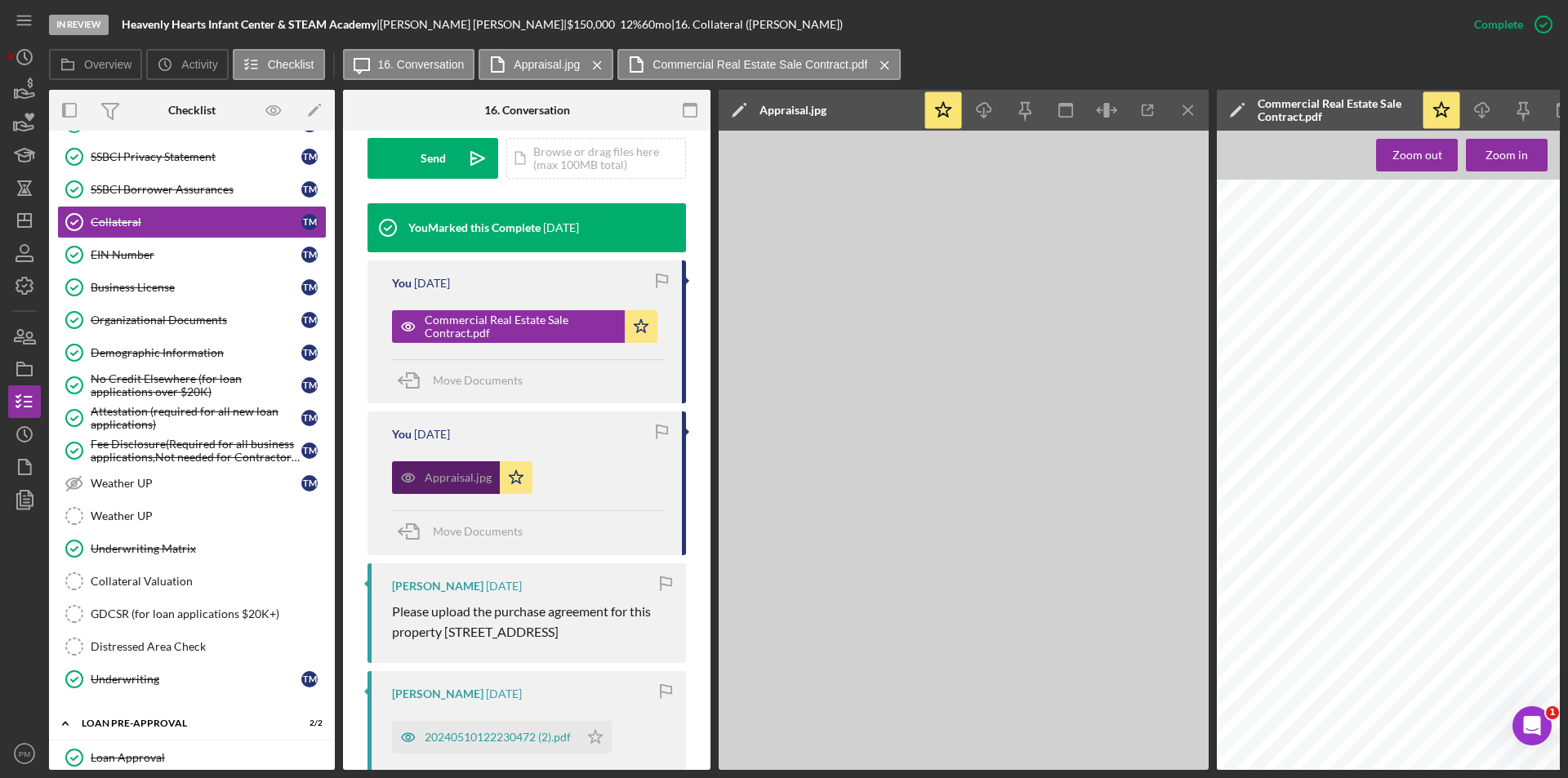
scroll to position [508, 0]
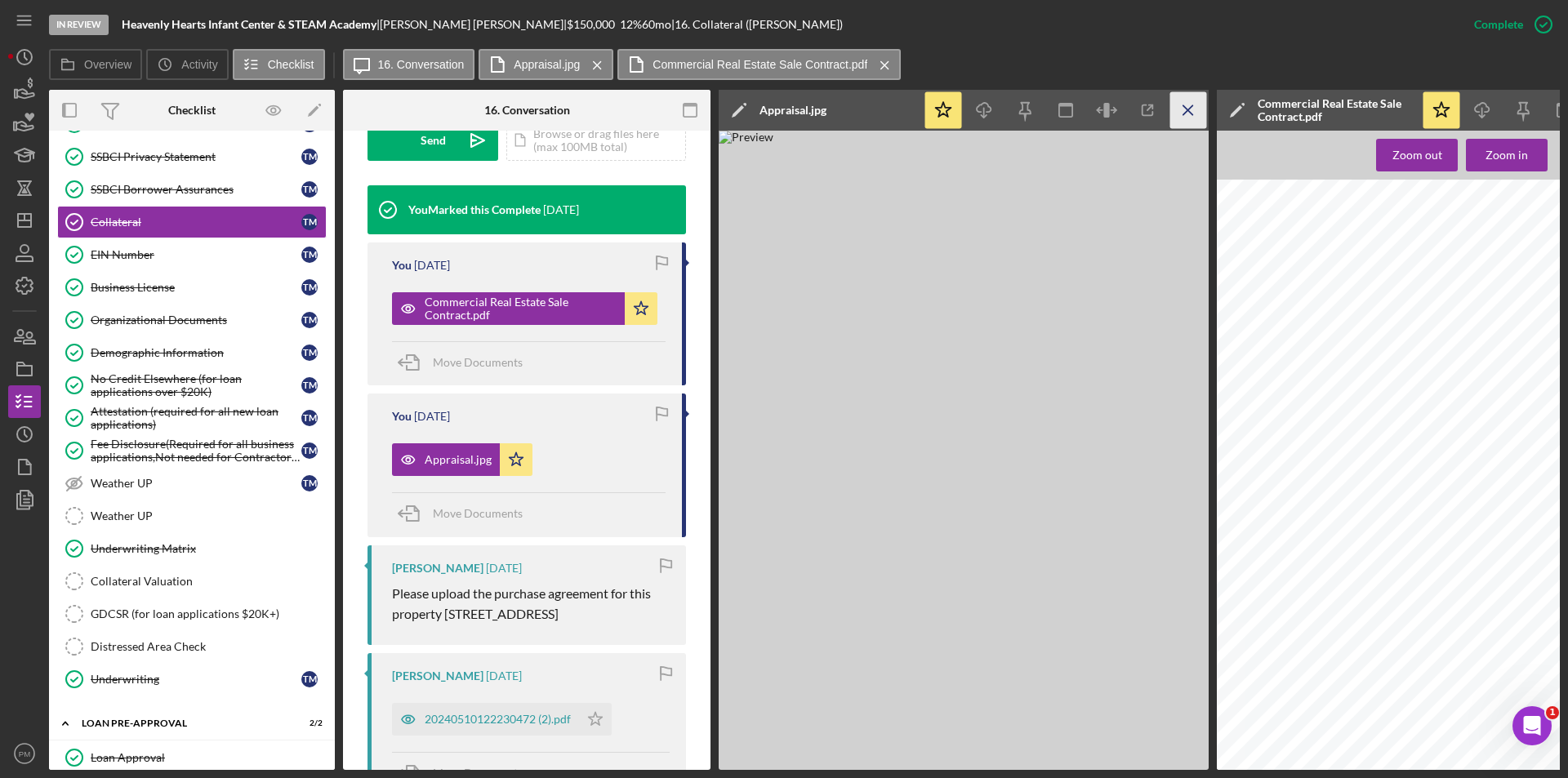
click at [1179, 106] on icon "Icon/Menu Close" at bounding box center [1188, 110] width 37 height 37
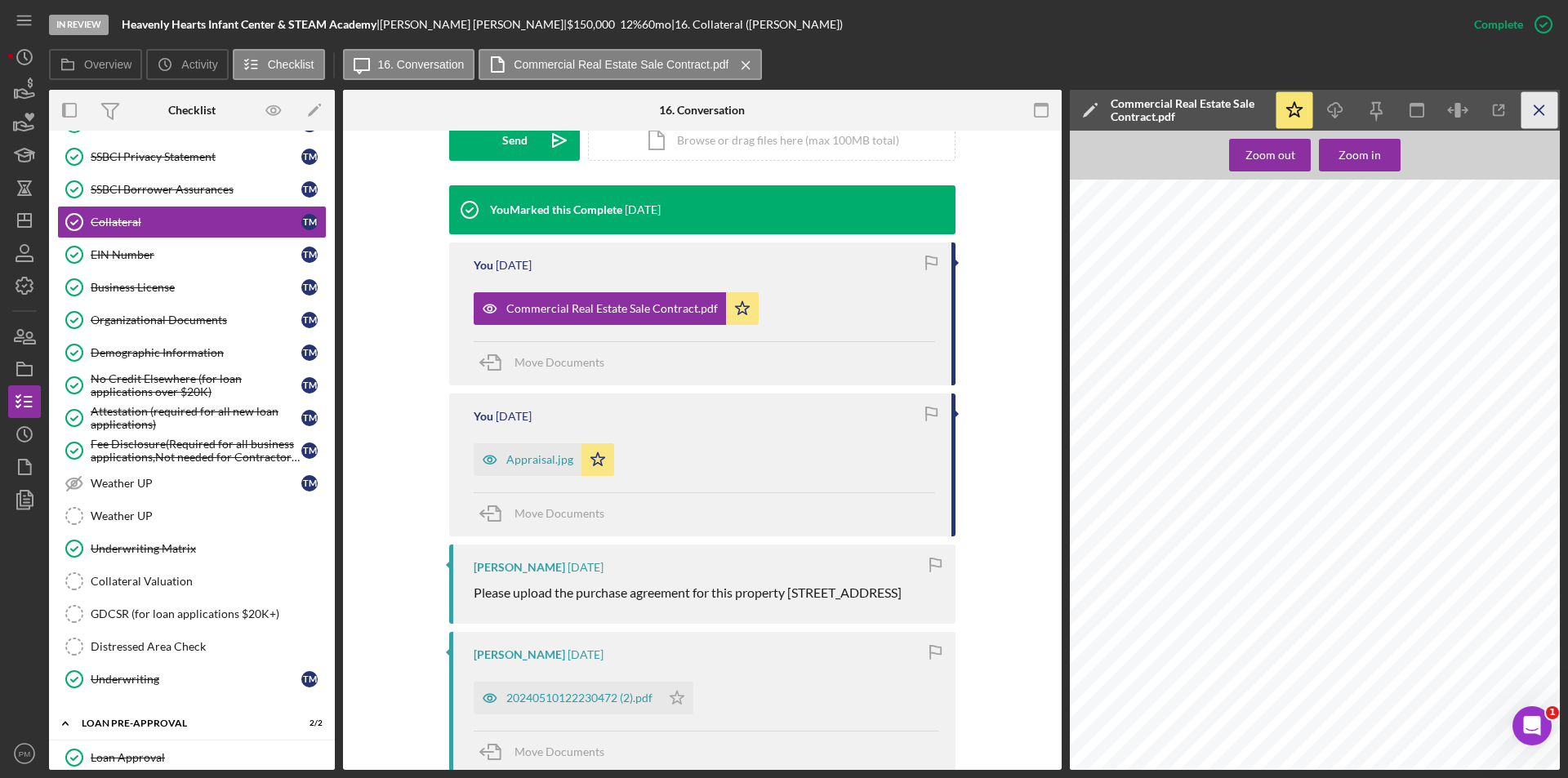
click at [1540, 110] on icon "Icon/Menu Close" at bounding box center [1539, 110] width 37 height 37
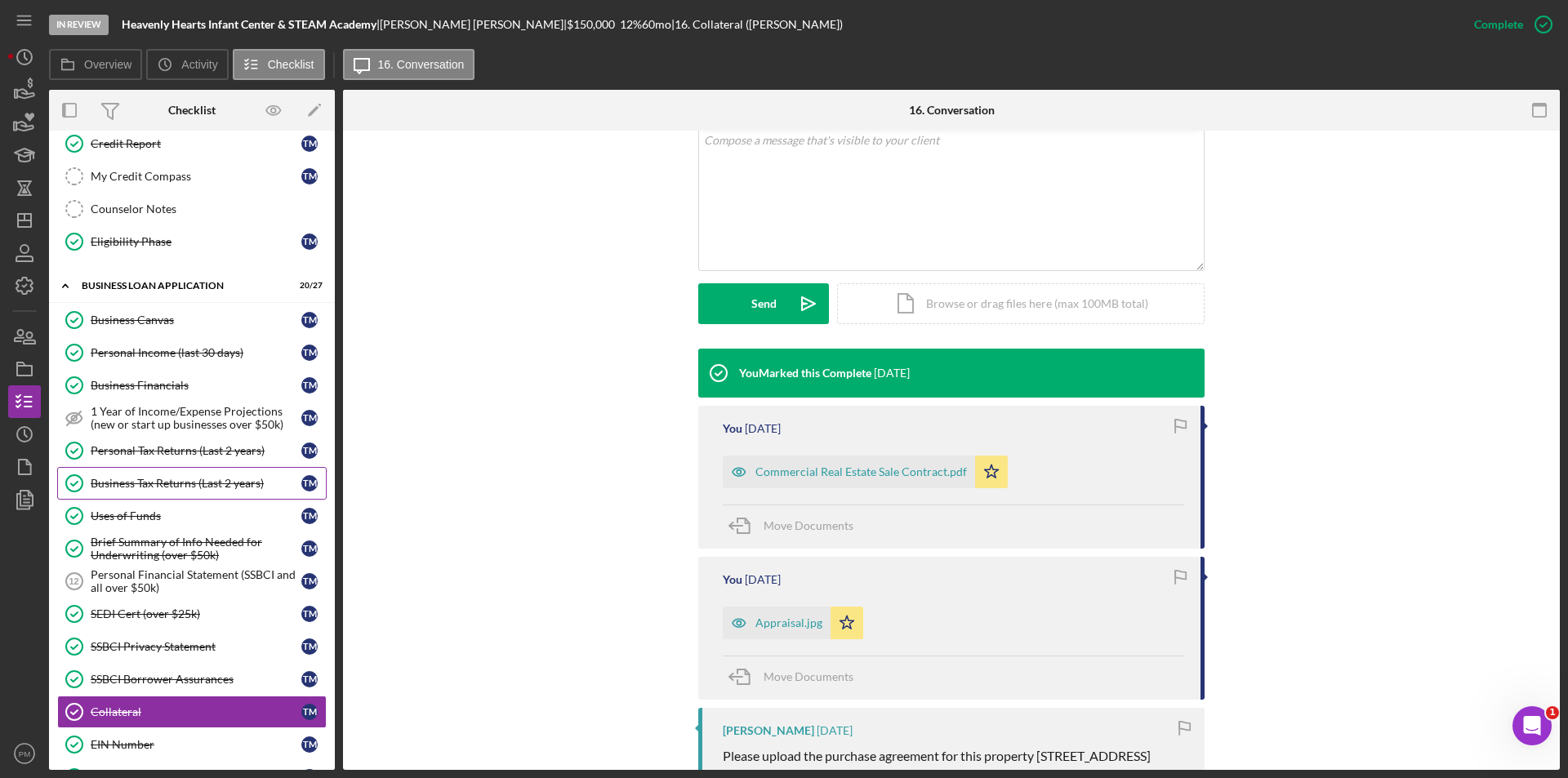
scroll to position [0, 0]
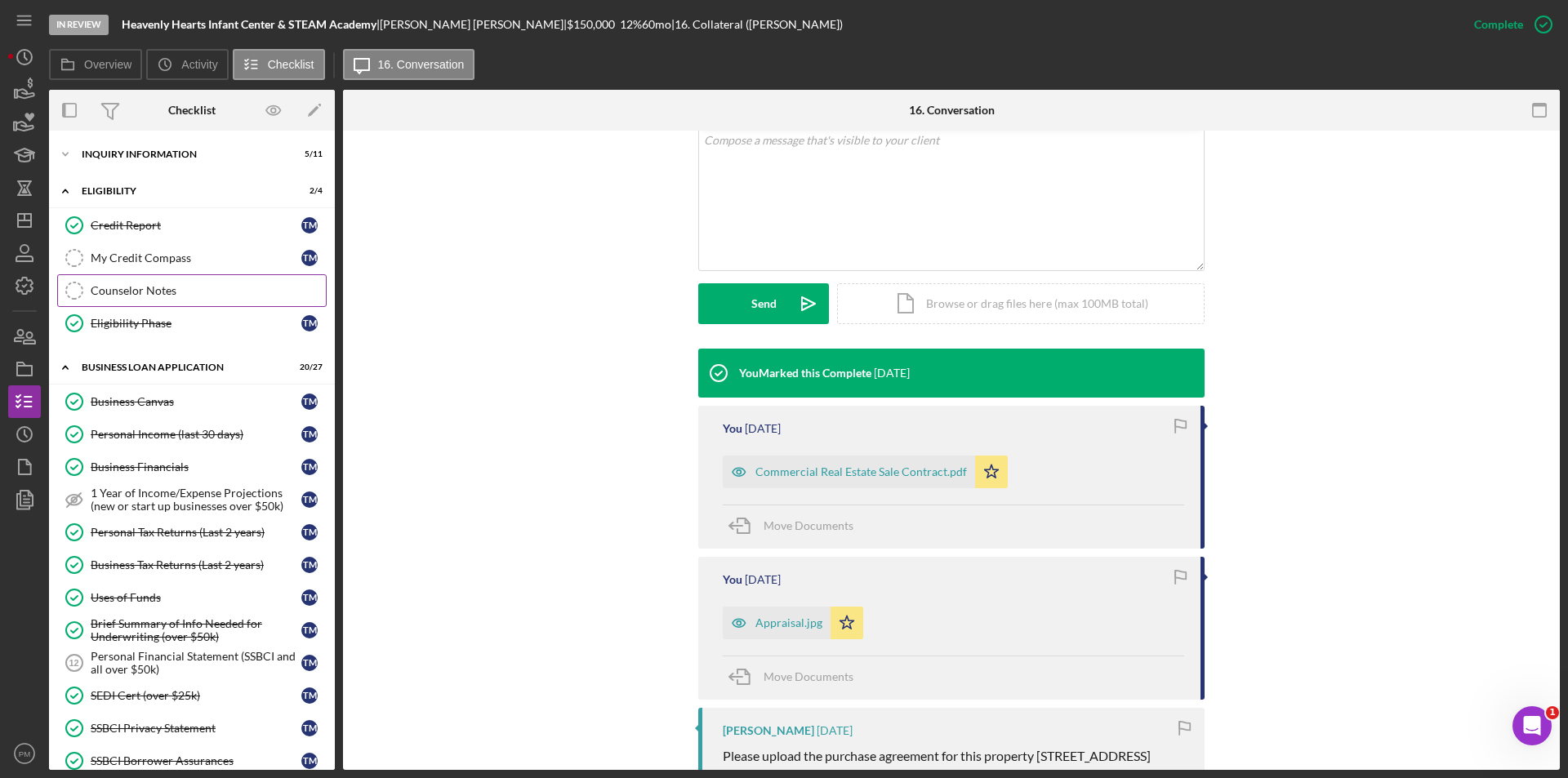
drag, startPoint x: 169, startPoint y: 298, endPoint x: 208, endPoint y: 306, distance: 39.8
click at [169, 298] on link "Counselor Notes Counselor Notes" at bounding box center [192, 290] width 270 height 33
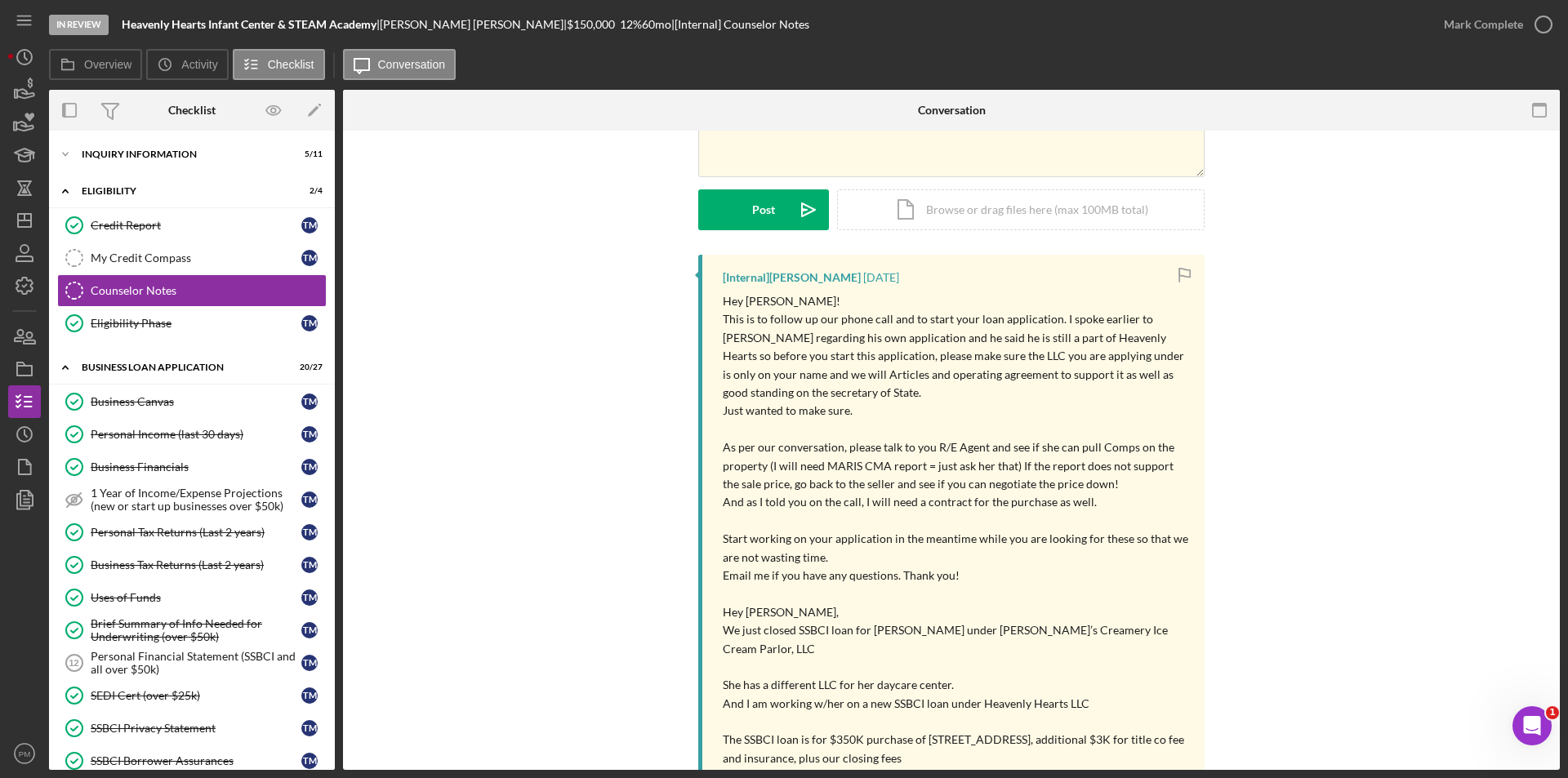
scroll to position [327, 0]
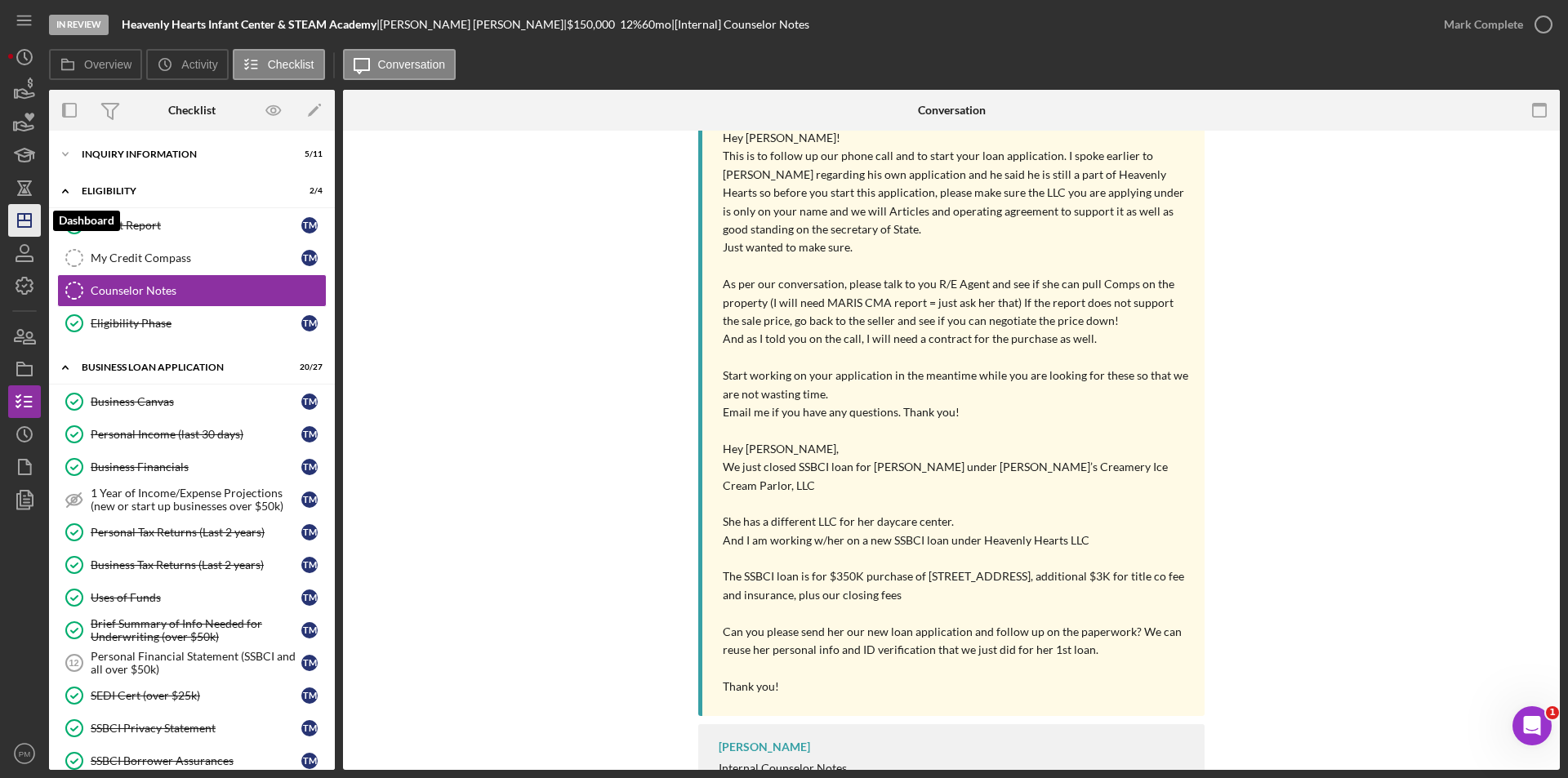
click at [16, 225] on icon "Icon/Dashboard" at bounding box center [24, 221] width 41 height 41
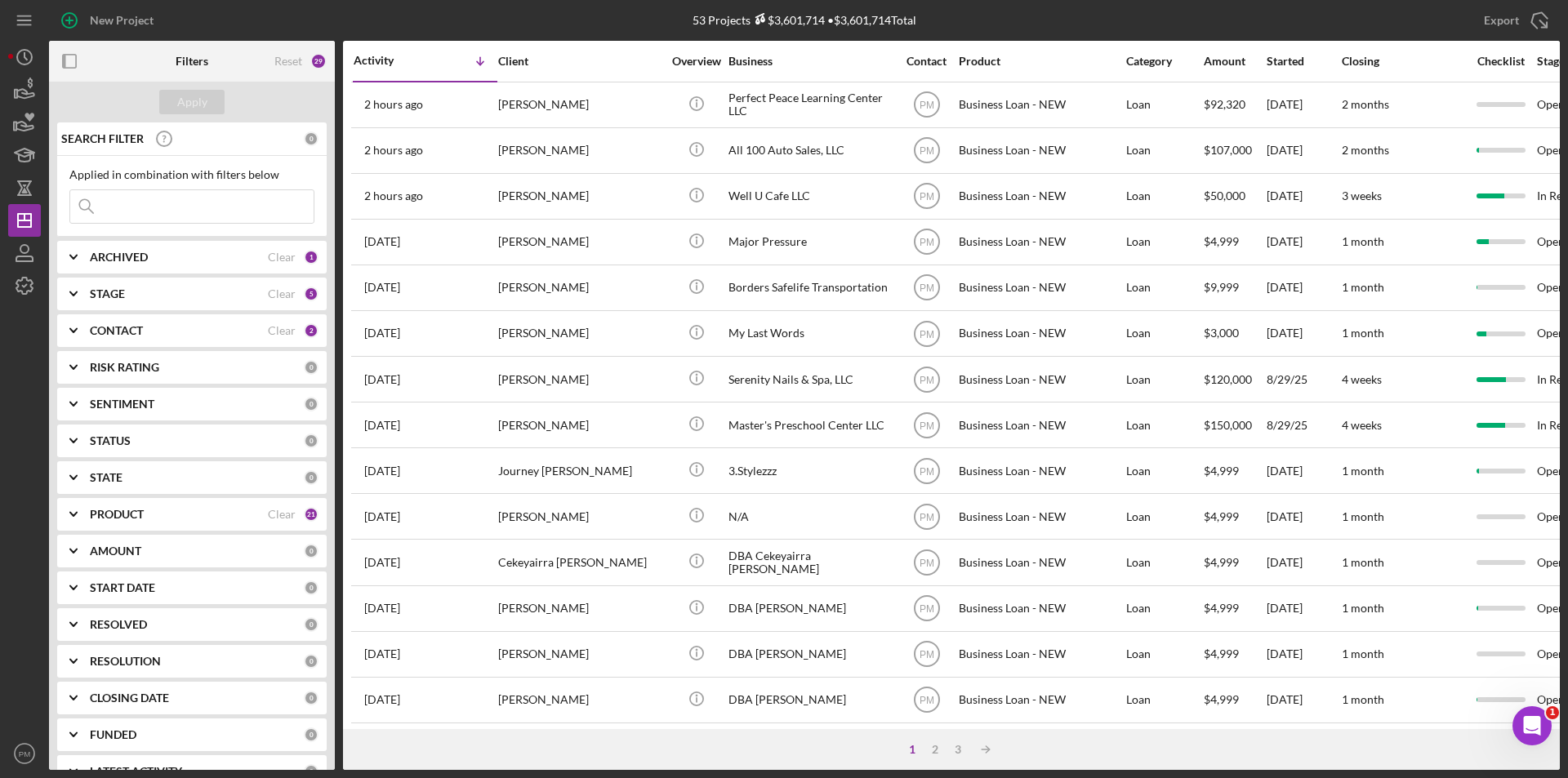
click at [121, 214] on input at bounding box center [192, 206] width 243 height 33
type input "henderson"
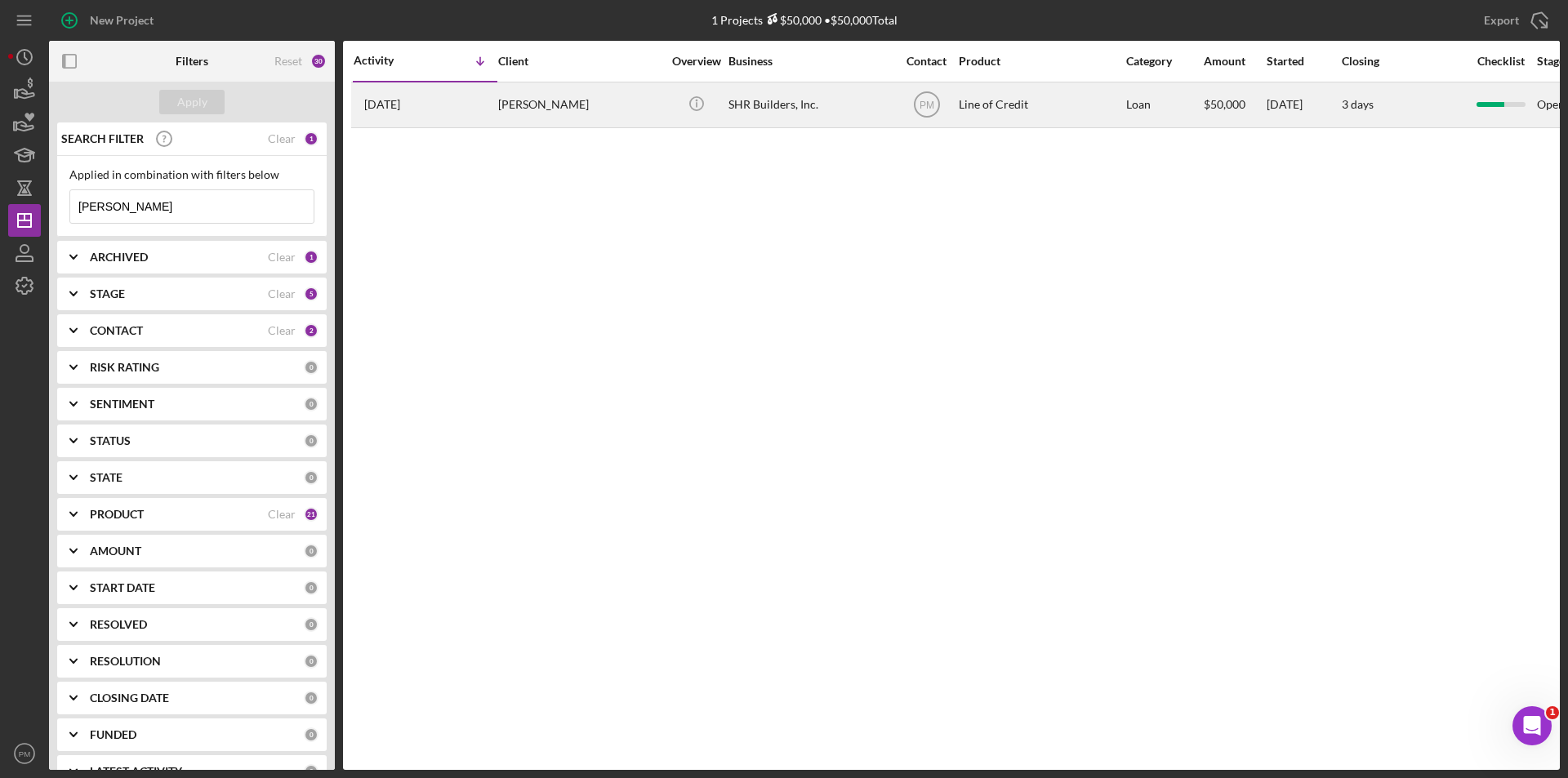
click at [463, 112] on div "2 weeks ago Samella Henderson" at bounding box center [425, 105] width 143 height 43
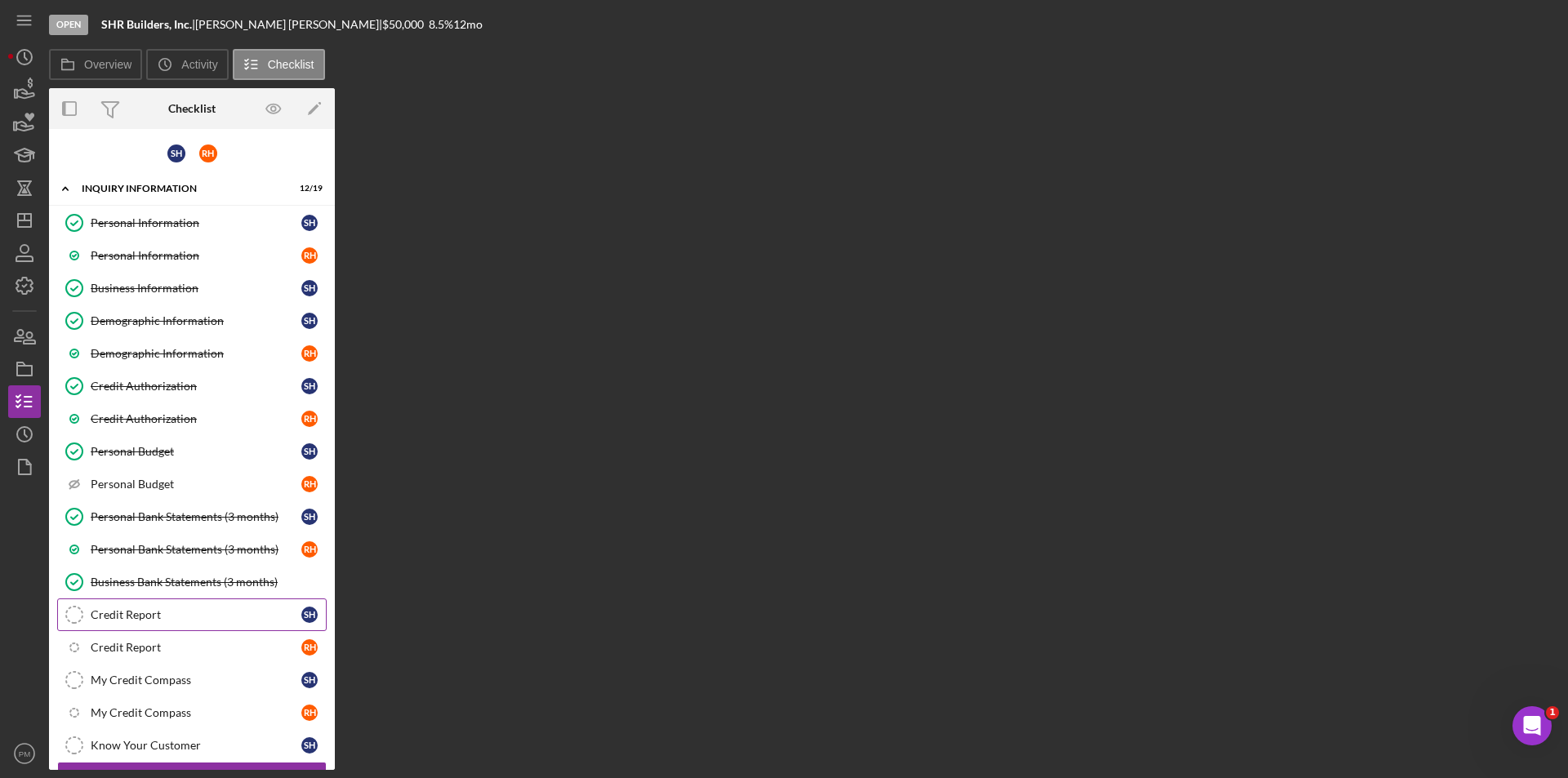
scroll to position [221, 0]
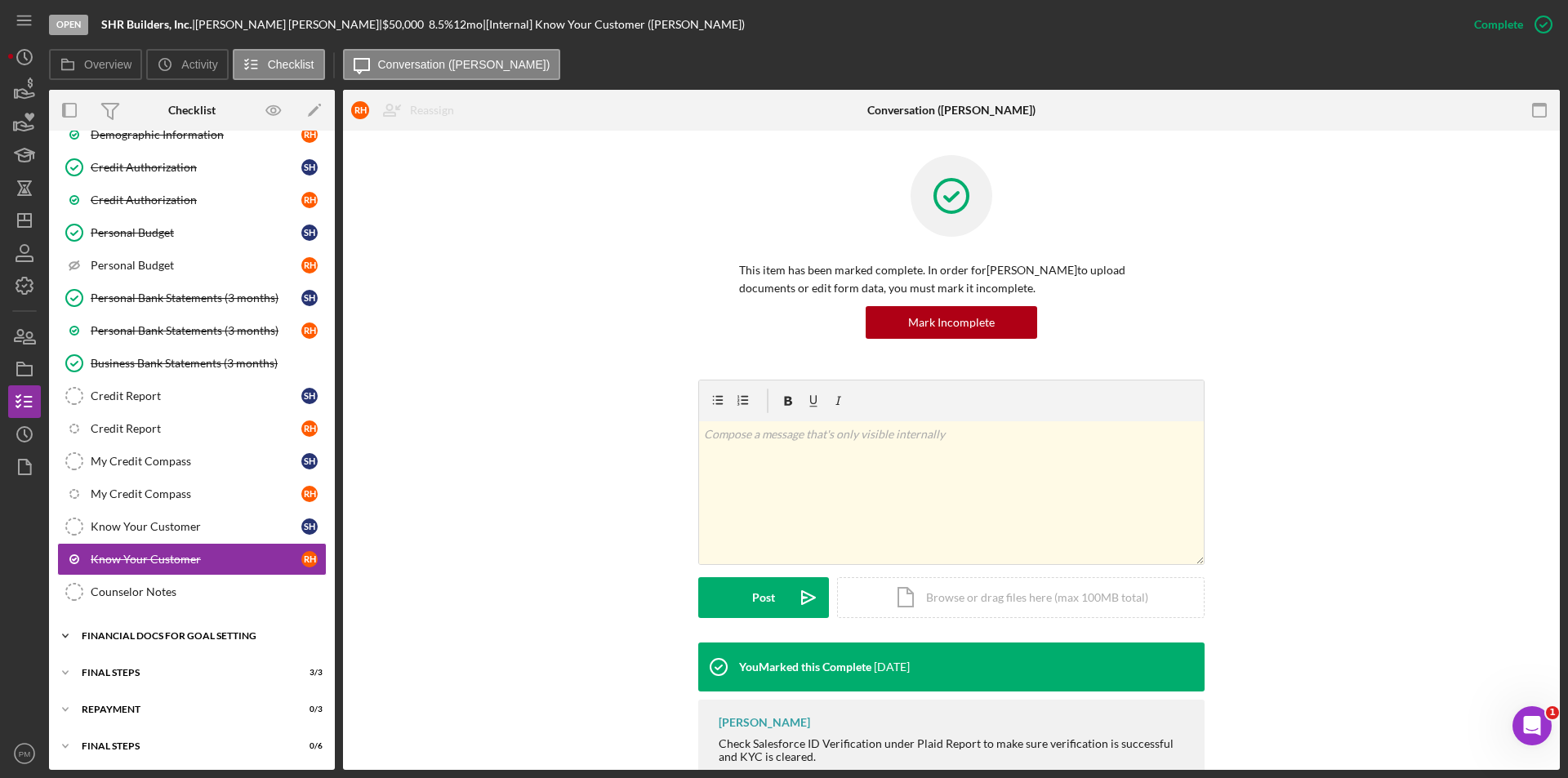
click at [195, 637] on div "Financial Docs for Goal Setting" at bounding box center [198, 636] width 233 height 9
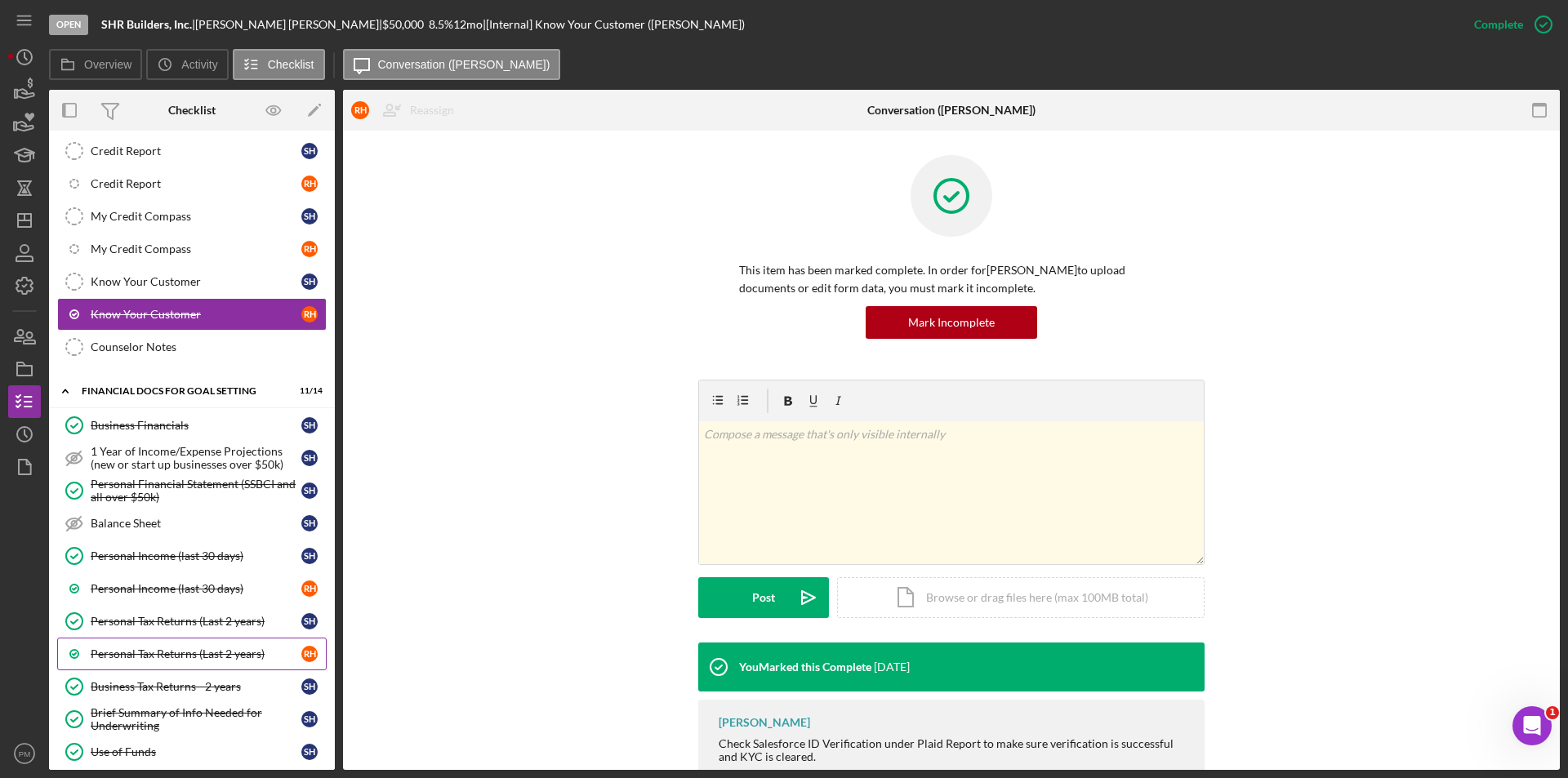
scroll to position [688, 0]
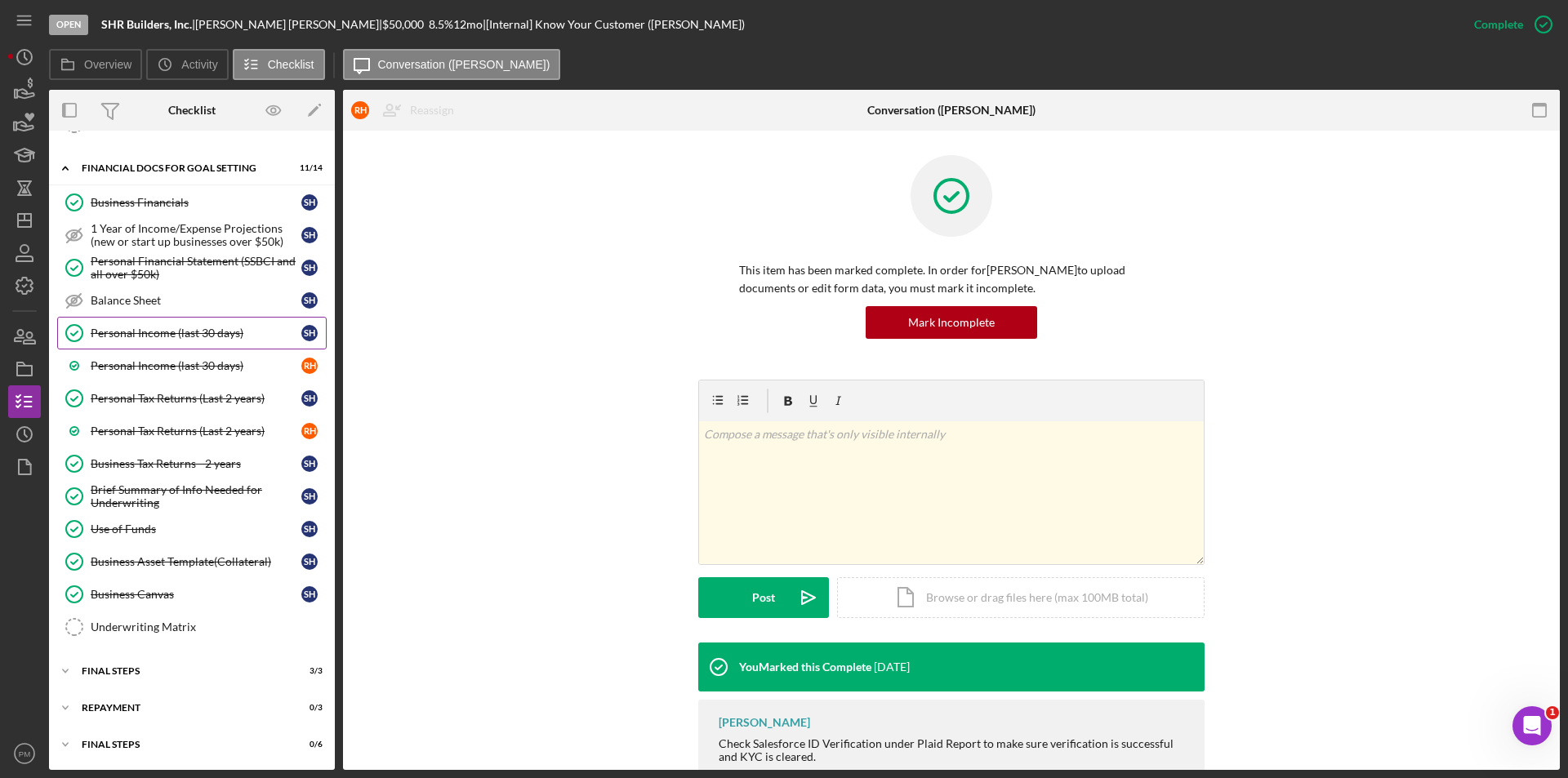
click at [169, 339] on div "Personal Income (last 30 days)" at bounding box center [196, 333] width 211 height 13
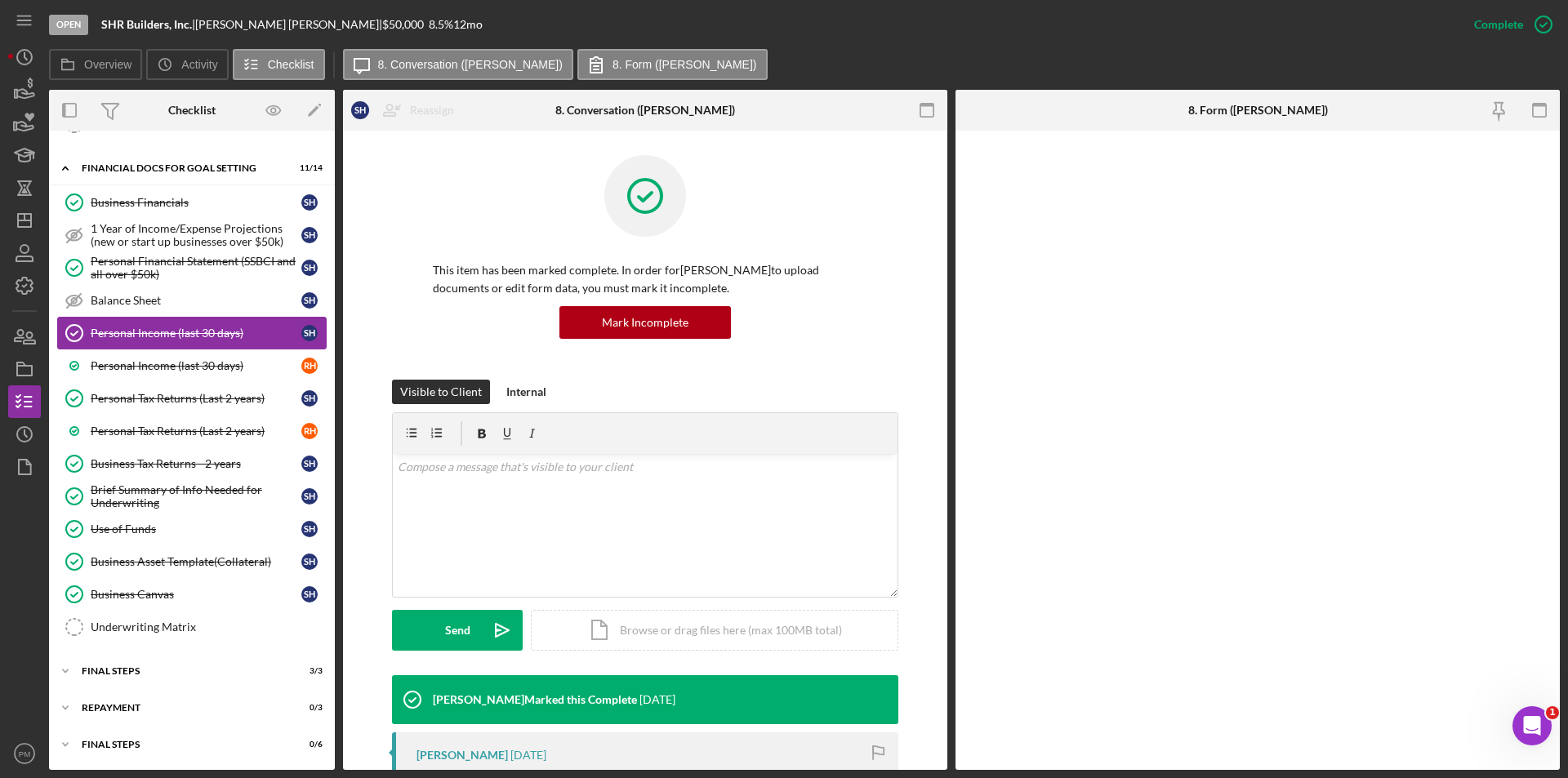
scroll to position [688, 0]
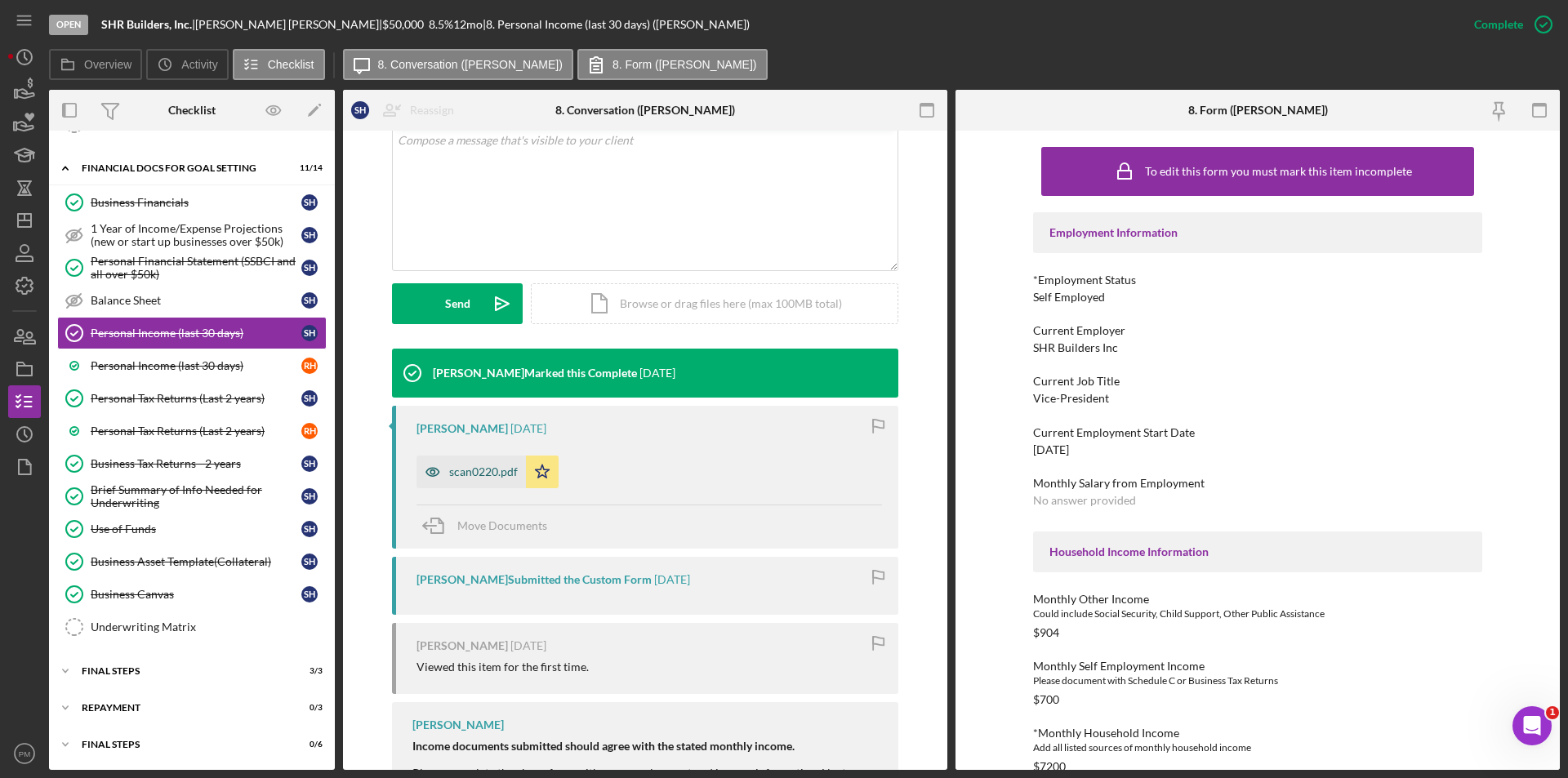
click at [478, 456] on div "scan0220.pdf" at bounding box center [471, 472] width 110 height 33
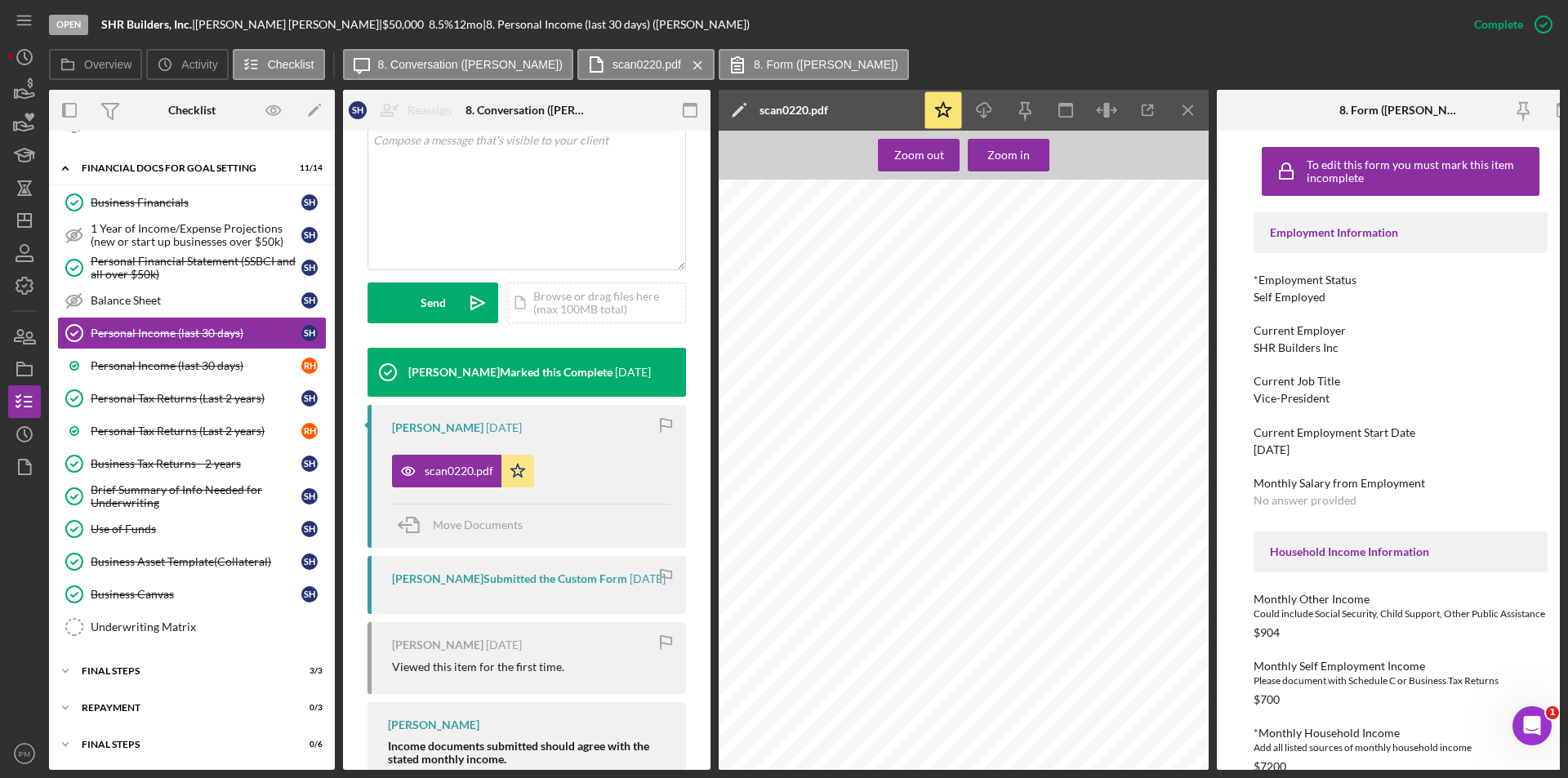
scroll to position [735, 0]
click at [1188, 96] on icon "Icon/Menu Close" at bounding box center [1188, 110] width 37 height 37
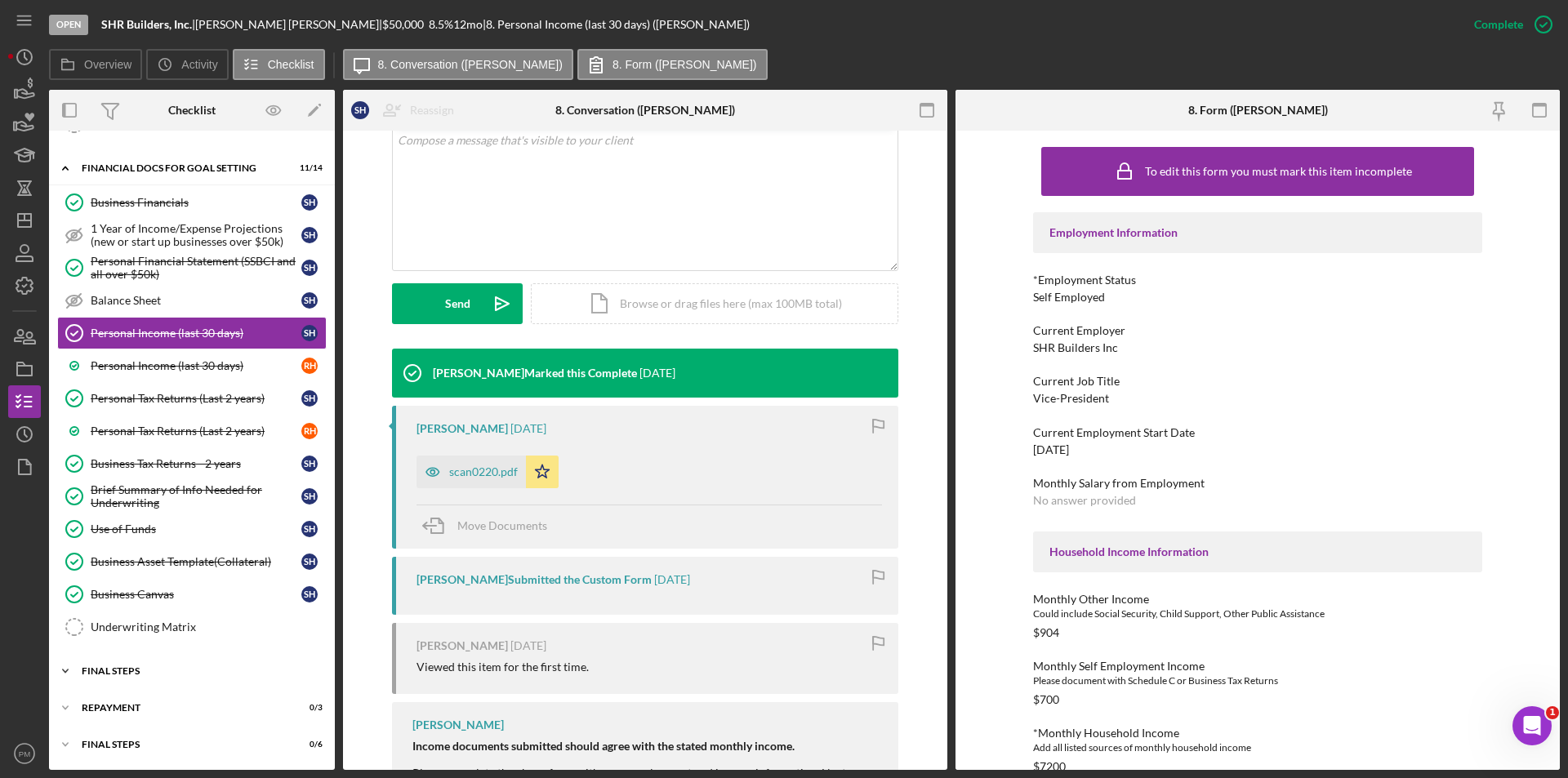
click at [173, 668] on div "FINAL STEPS" at bounding box center [198, 671] width 233 height 9
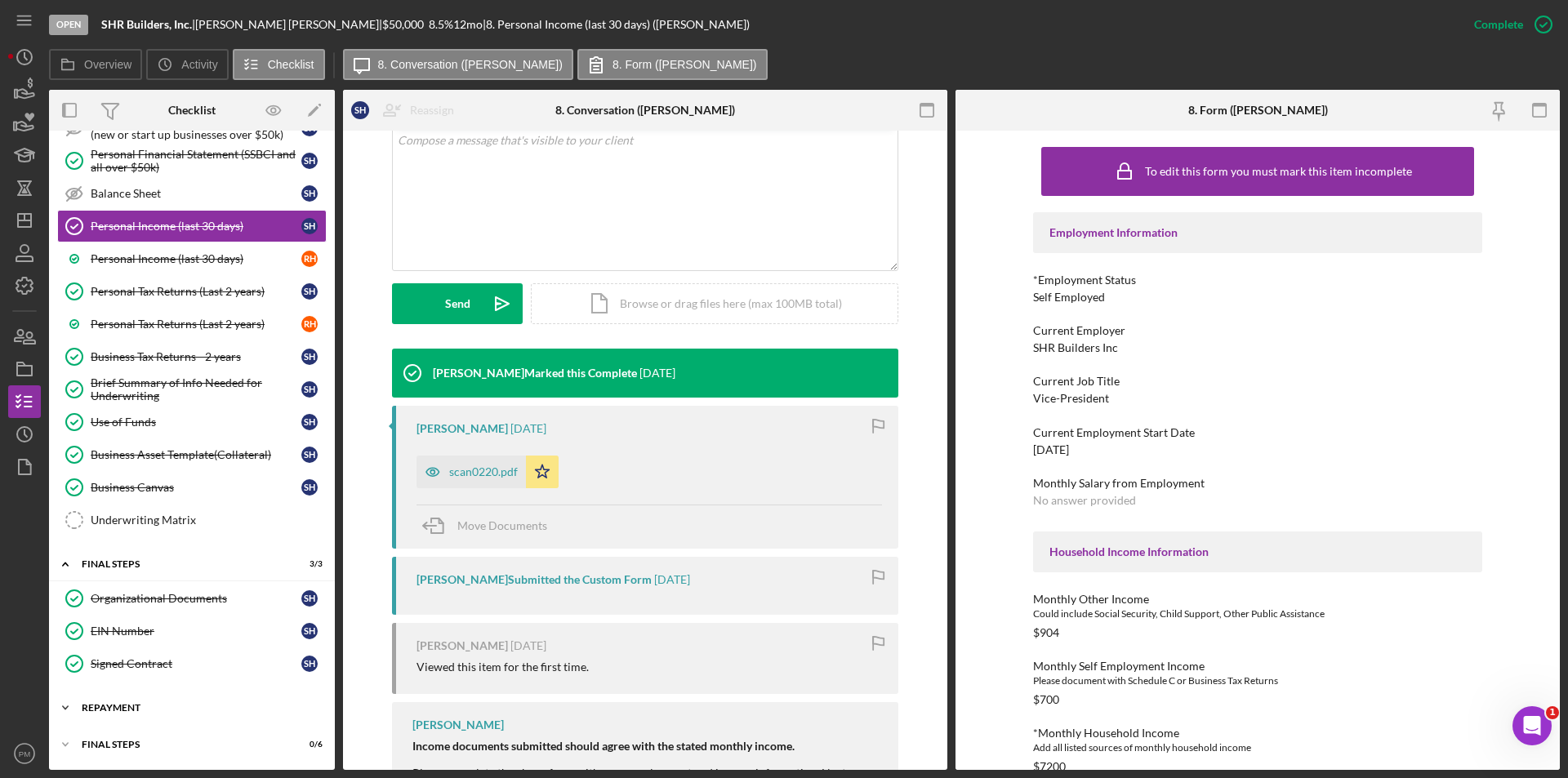
click at [151, 702] on div "Icon/Expander Repayment 0 / 3" at bounding box center [191, 708] width 286 height 33
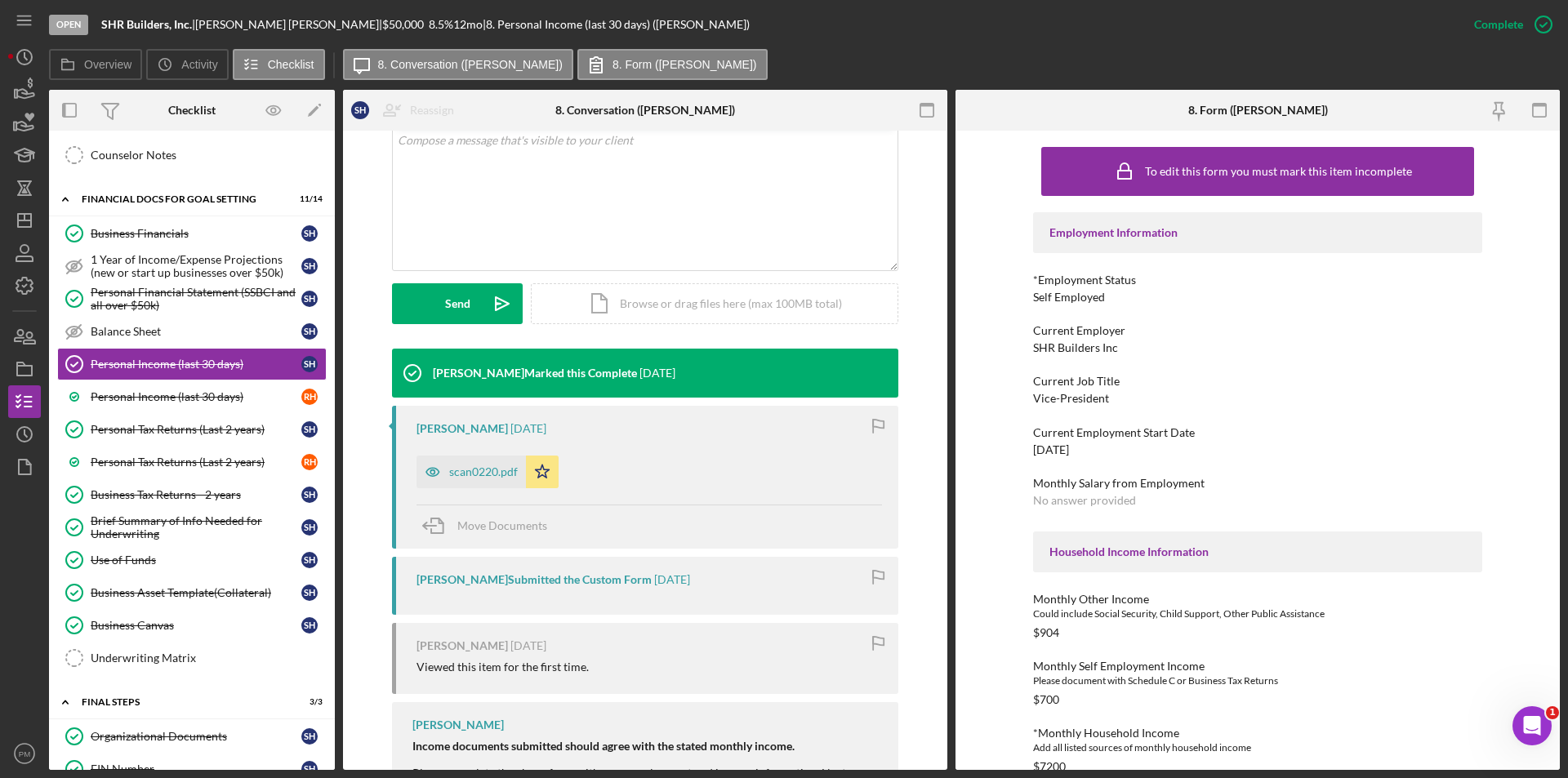
scroll to position [903, 0]
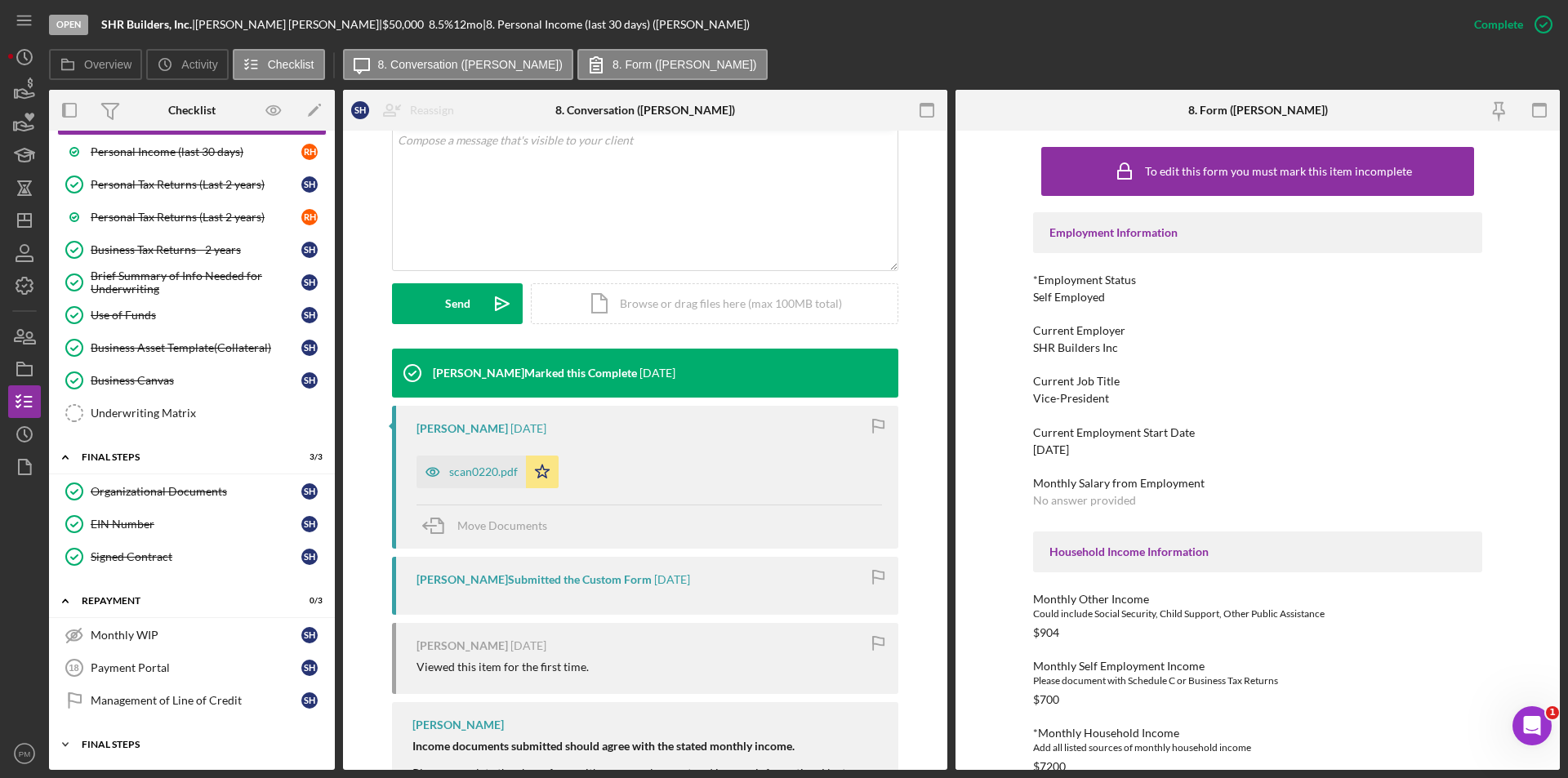
click at [165, 744] on div "Final Steps" at bounding box center [198, 744] width 233 height 9
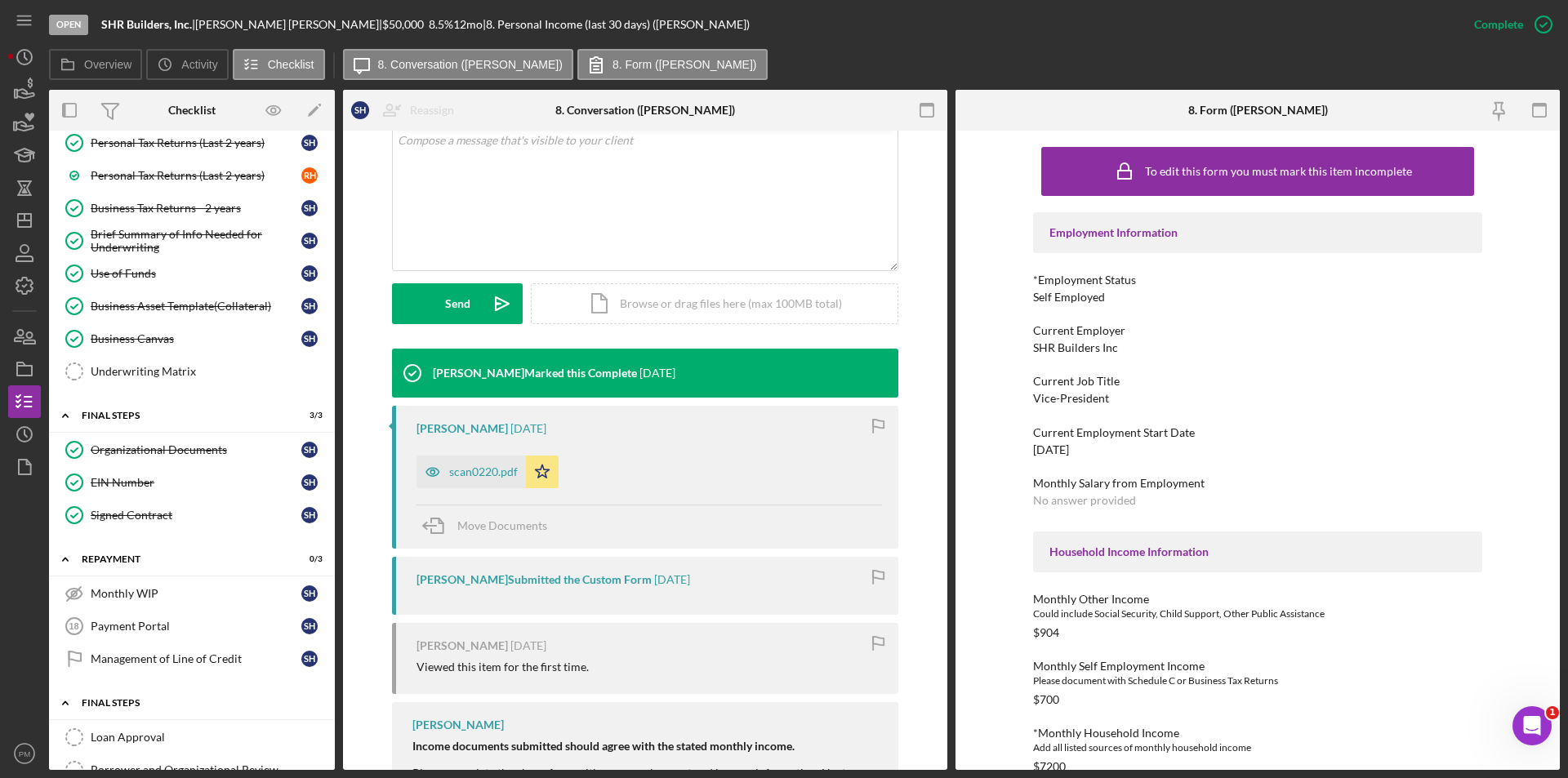
scroll to position [862, 0]
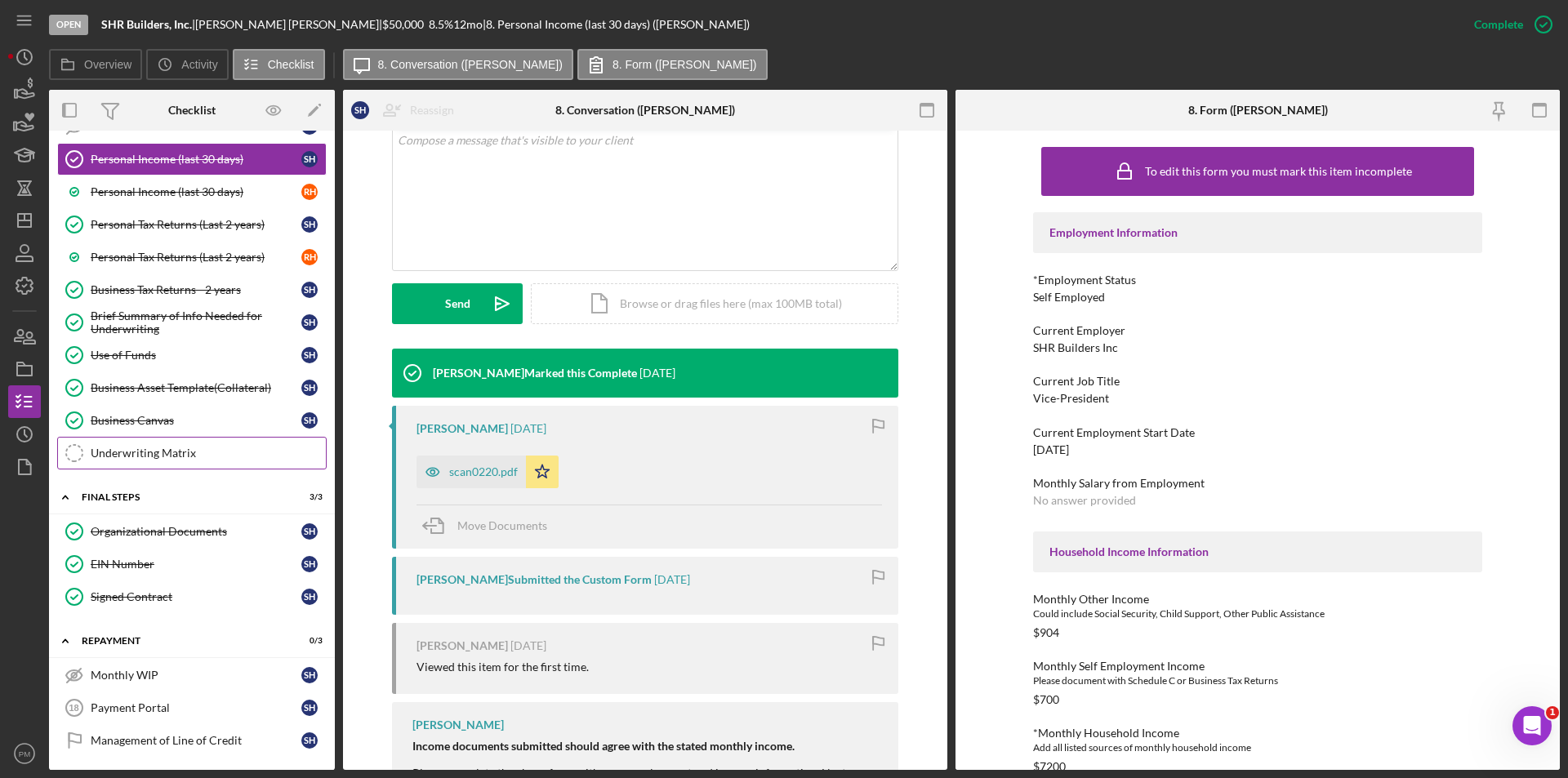
click at [192, 457] on div "Underwriting Matrix" at bounding box center [208, 453] width 235 height 13
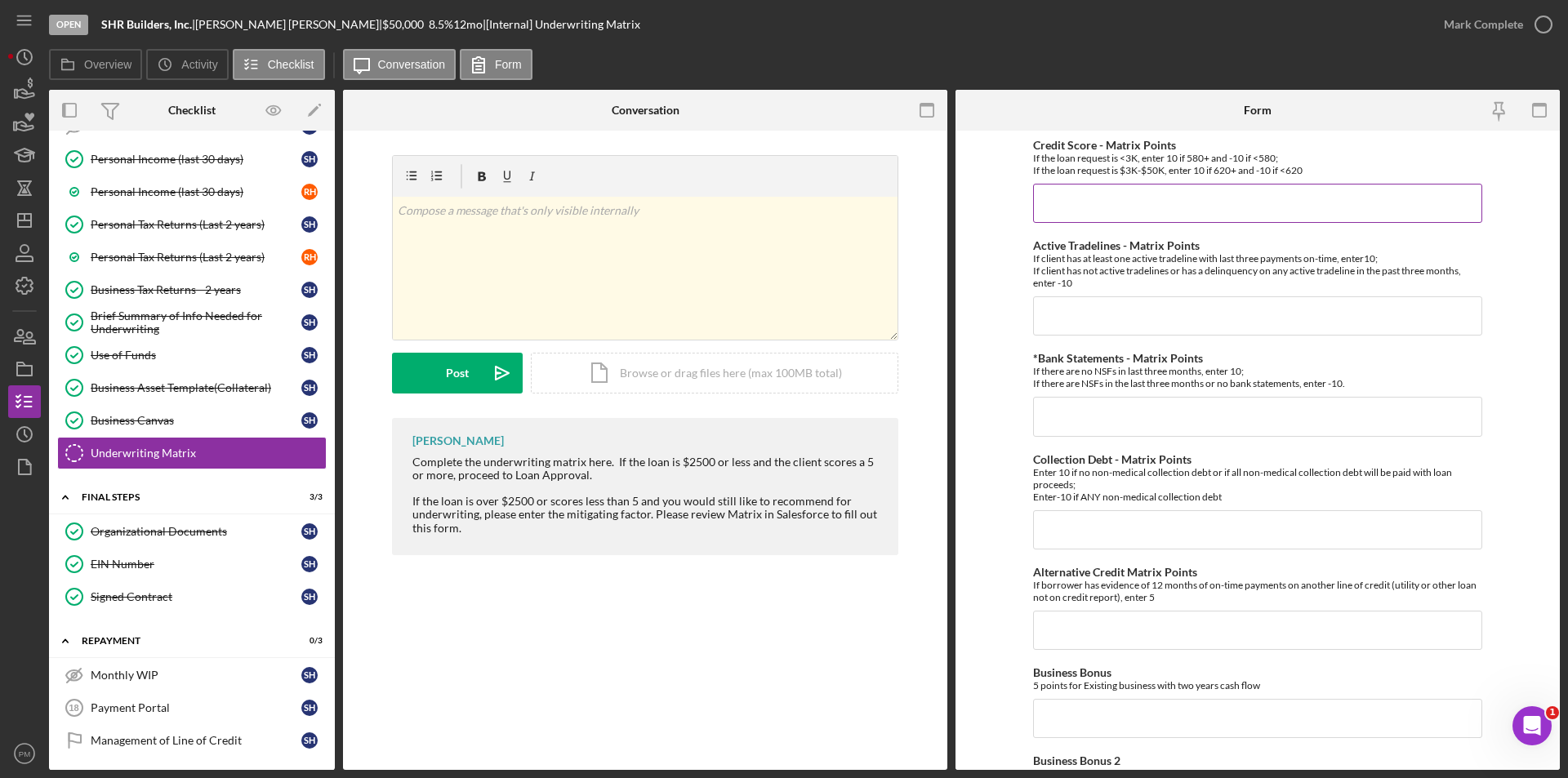
click at [1079, 201] on input "Credit Score - Matrix Points" at bounding box center [1257, 203] width 449 height 39
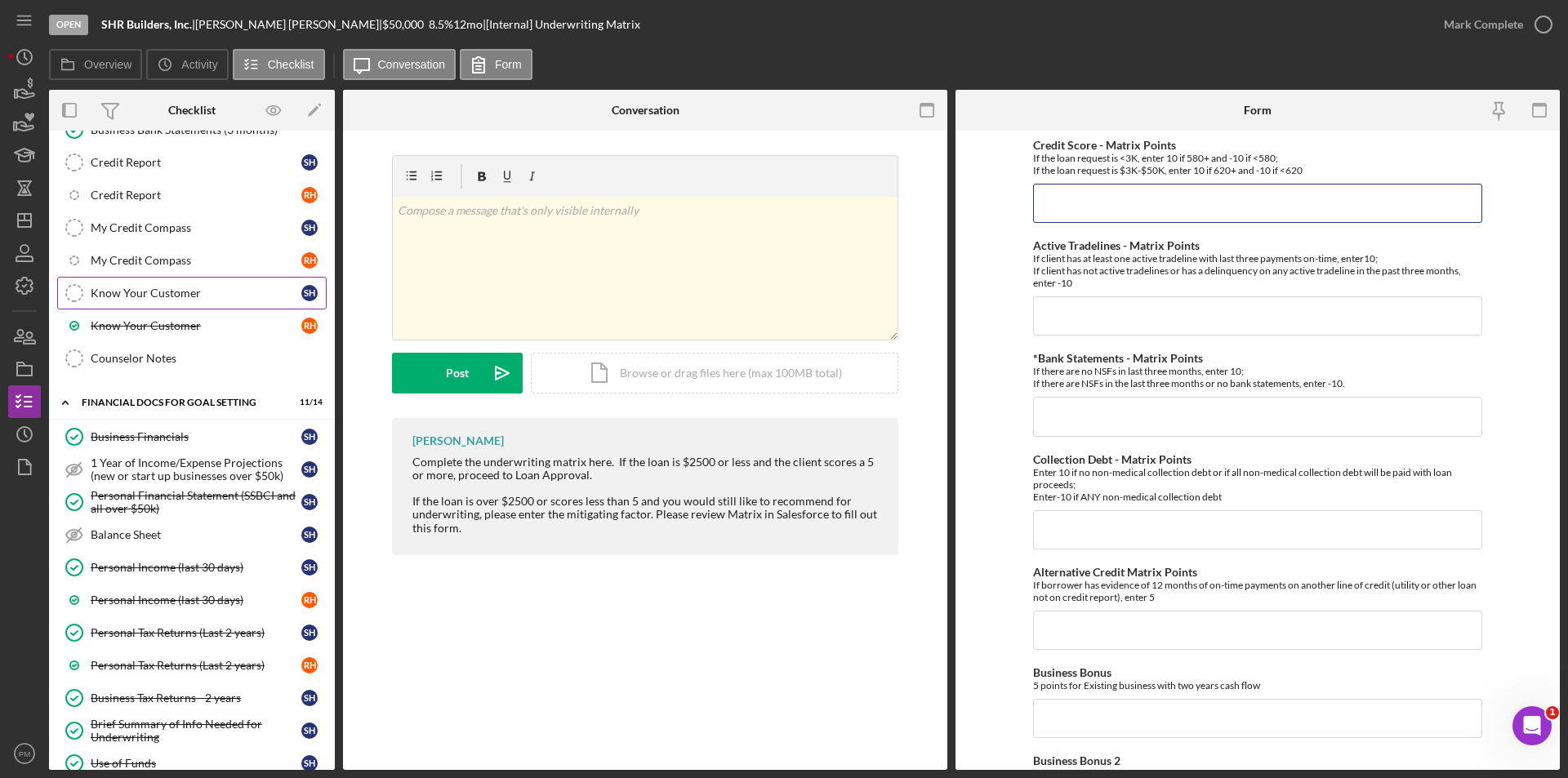
scroll to position [46, 0]
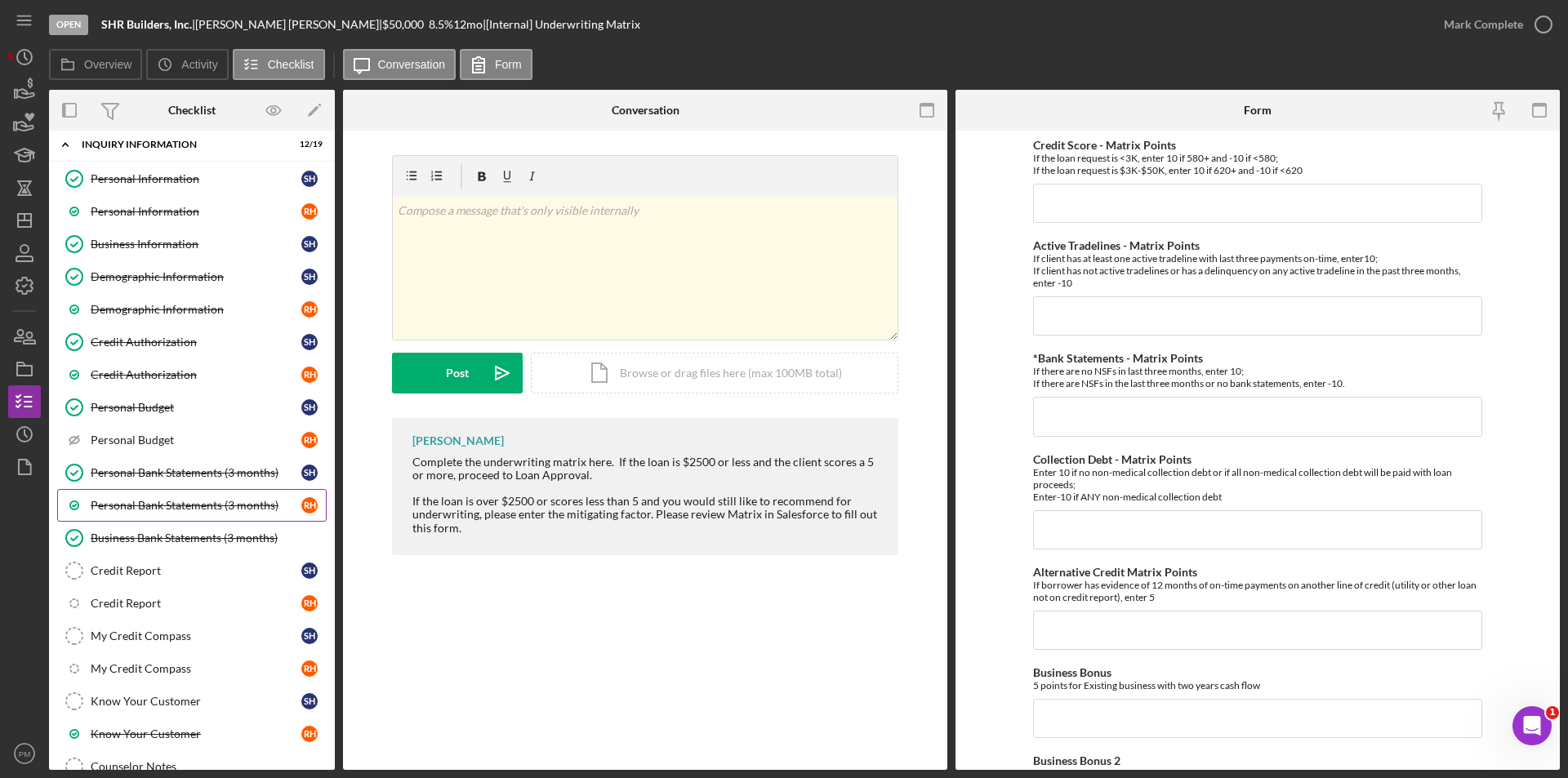
drag, startPoint x: 197, startPoint y: 480, endPoint x: 215, endPoint y: 494, distance: 22.8
click at [199, 483] on link "Personal Bank Statements (3 months) Personal Bank Statements (3 months) S H" at bounding box center [192, 473] width 270 height 33
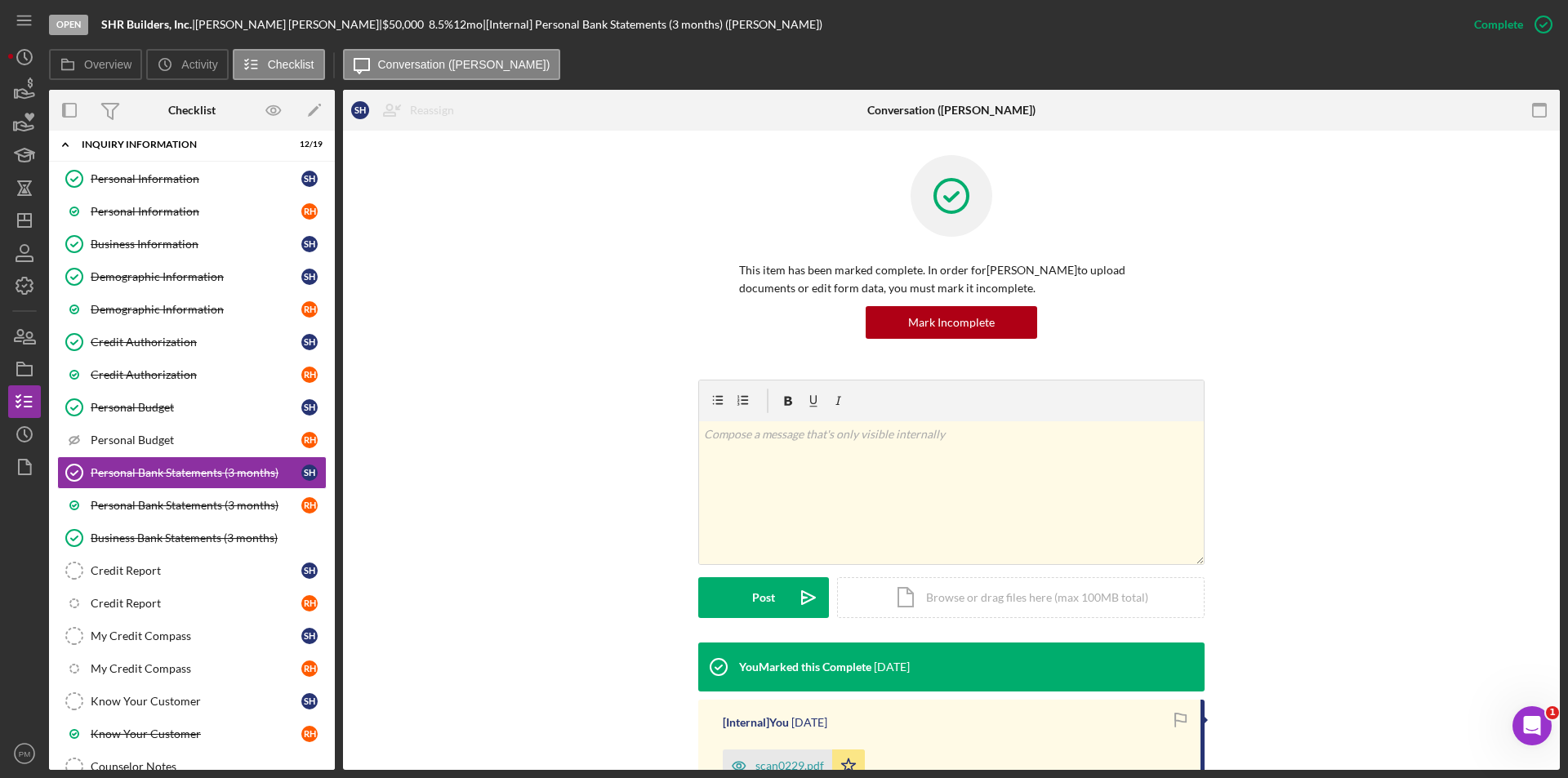
scroll to position [199, 0]
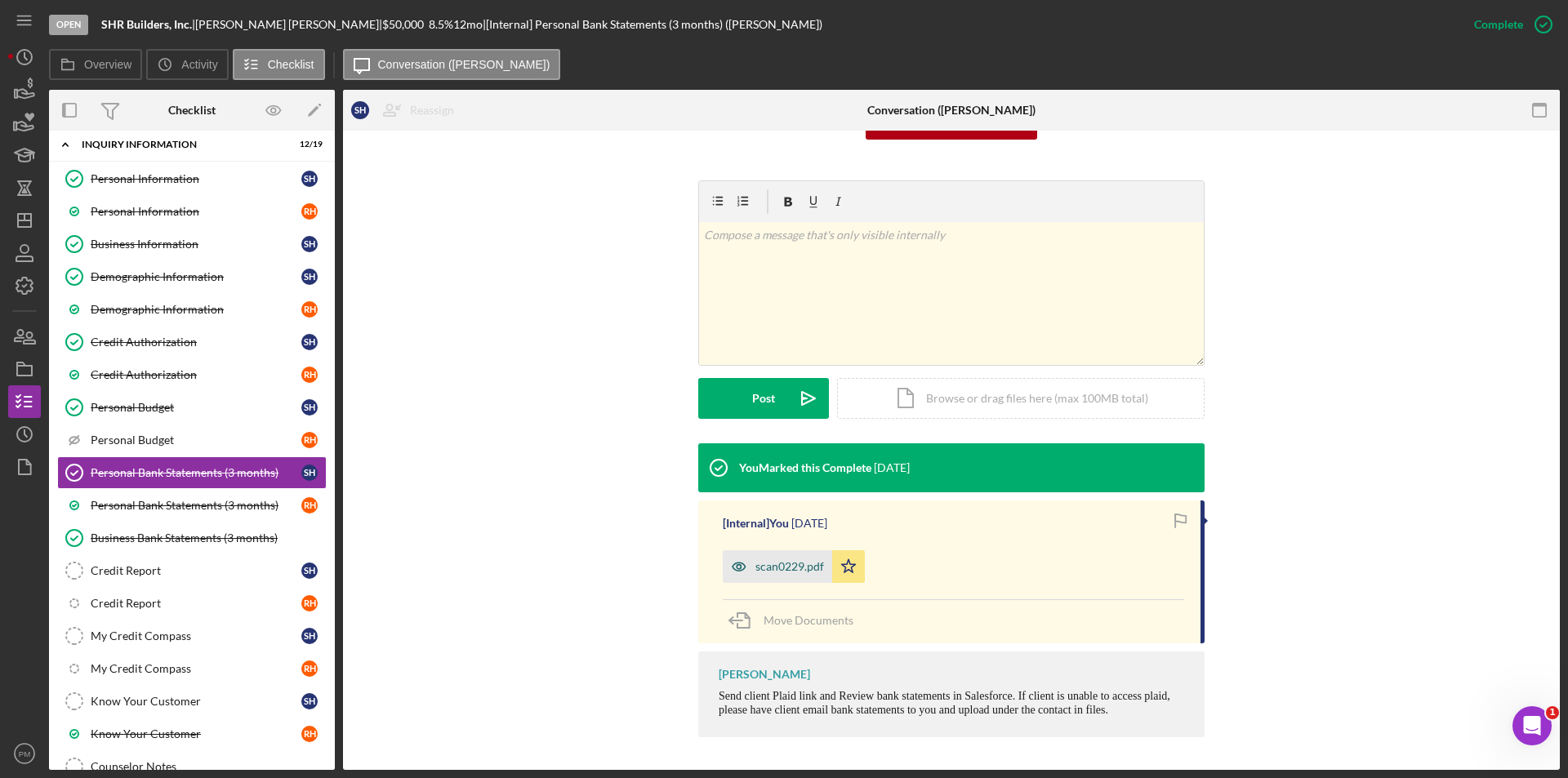
click at [797, 563] on div "scan0229.pdf" at bounding box center [789, 566] width 68 height 13
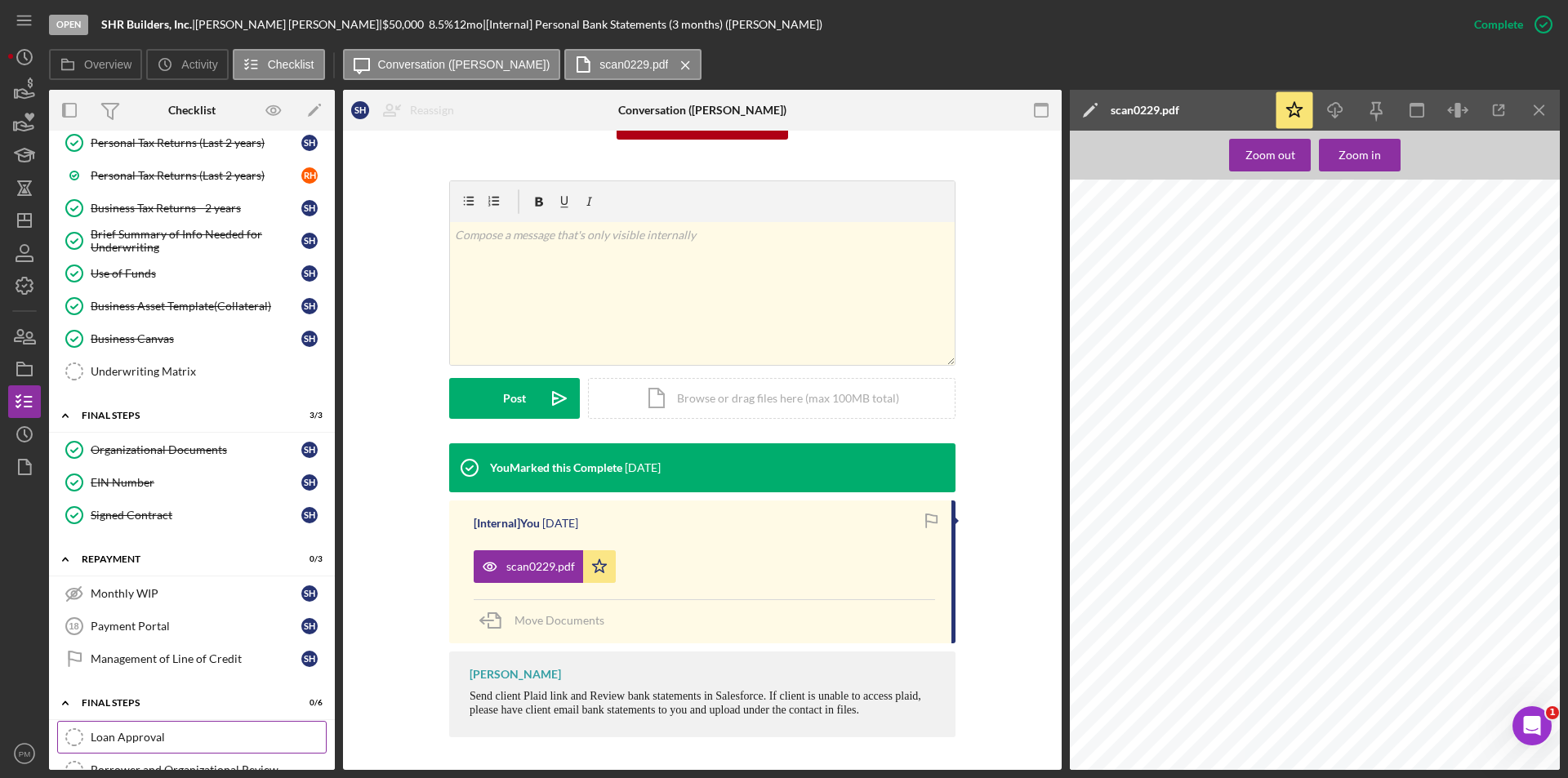
scroll to position [1108, 0]
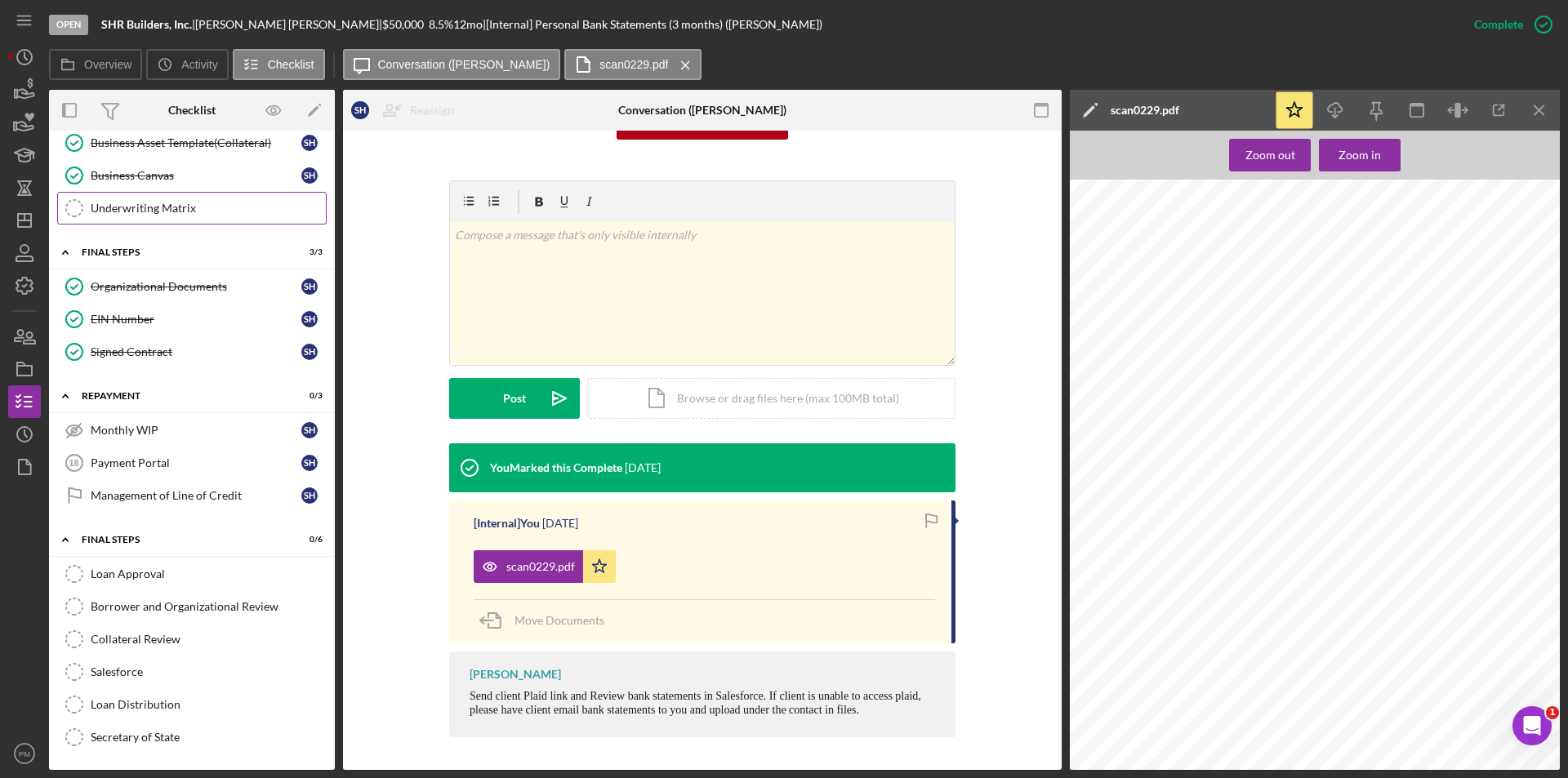
click at [128, 220] on link "Underwriting Matrix Underwriting Matrix" at bounding box center [192, 208] width 270 height 33
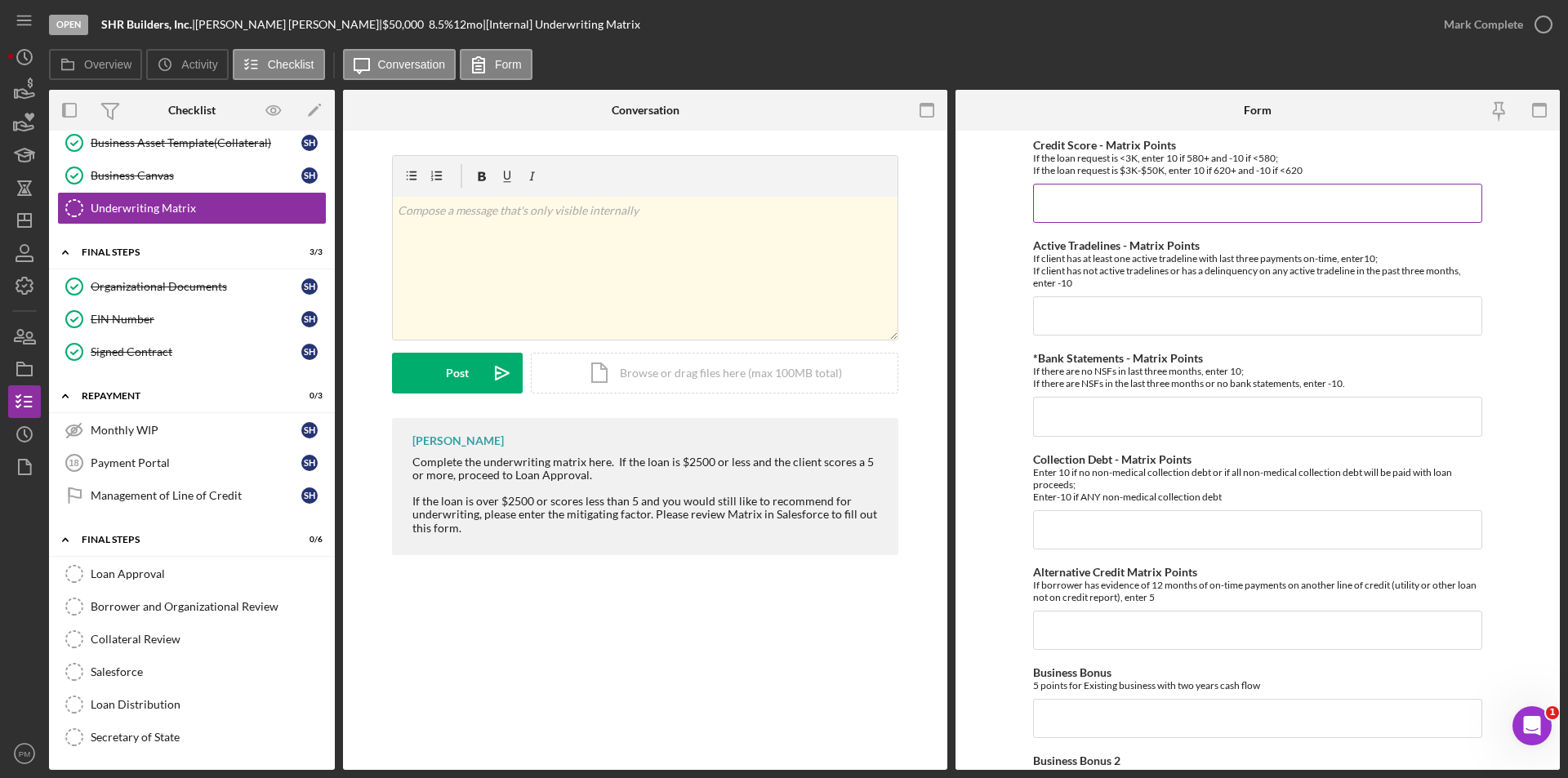
click at [1071, 208] on input "Credit Score - Matrix Points" at bounding box center [1257, 203] width 449 height 39
type input "-10"
click at [1077, 320] on input "Active Tradelines - Matrix Points" at bounding box center [1257, 316] width 449 height 39
type input "-10"
click at [1082, 413] on input "*Bank Statements - Matrix Points" at bounding box center [1257, 417] width 449 height 39
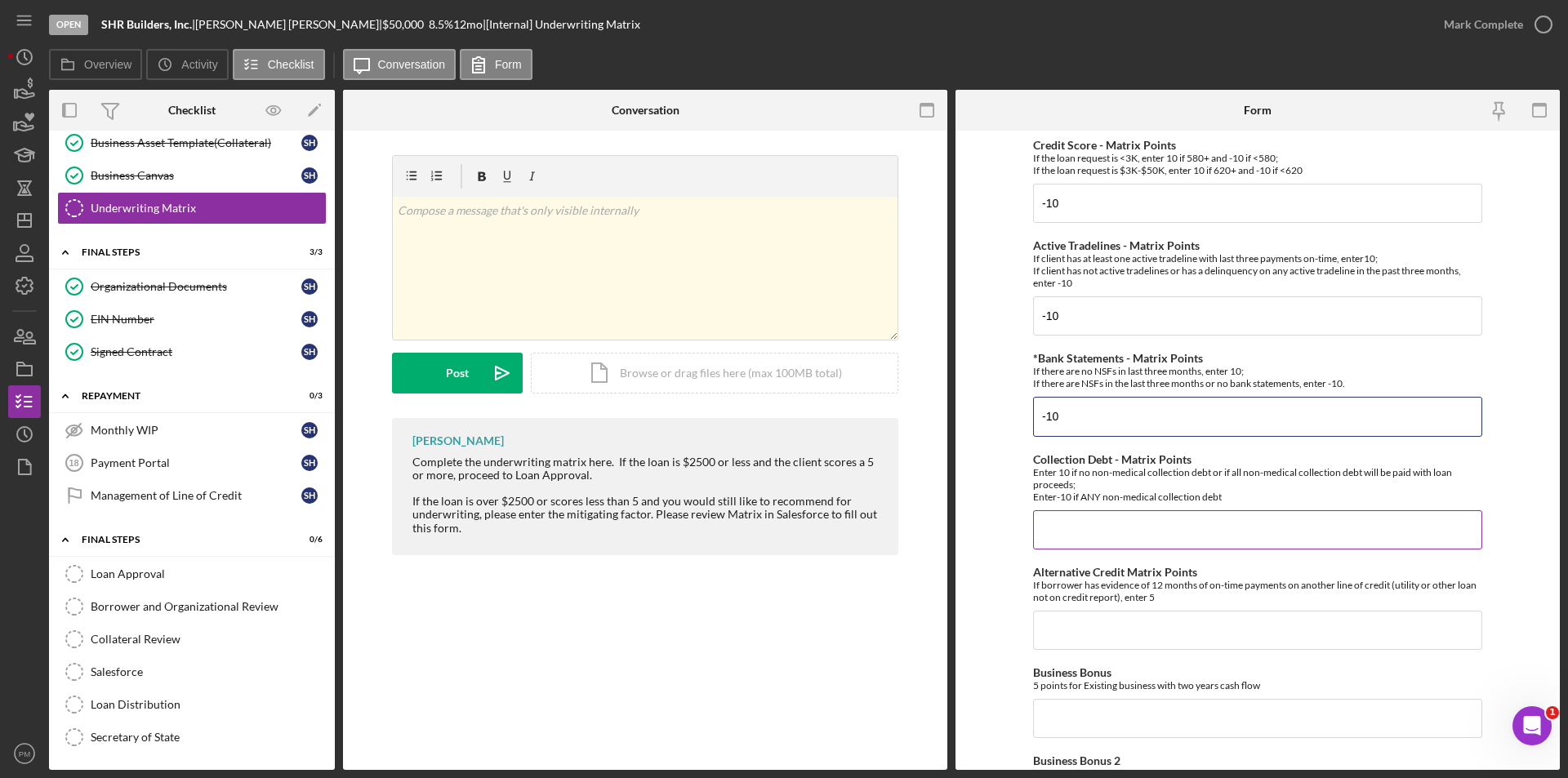
type input "-10"
click at [1092, 524] on input "Collection Debt - Matrix Points" at bounding box center [1257, 530] width 449 height 39
type input "-10"
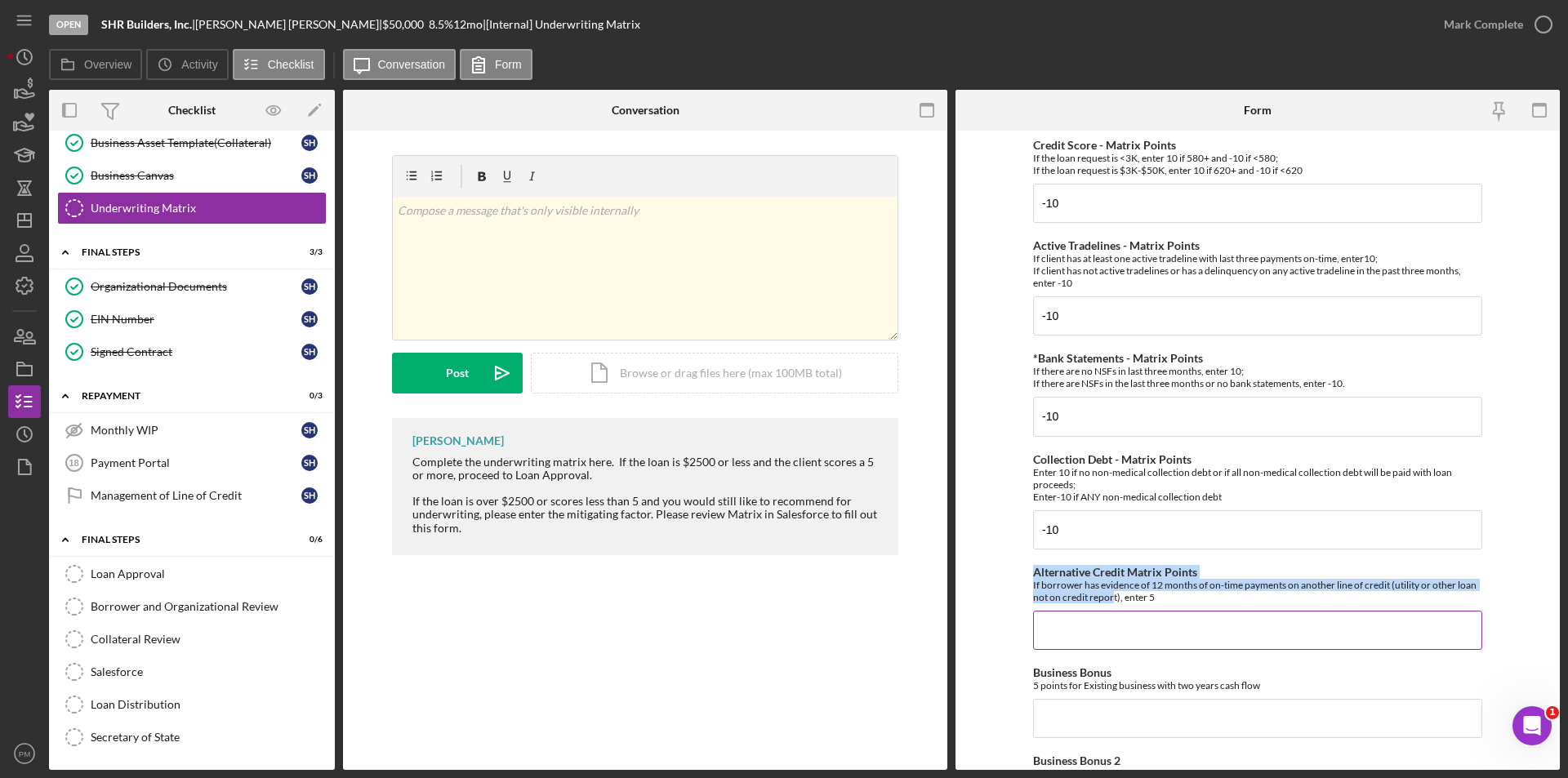
drag, startPoint x: 1109, startPoint y: 605, endPoint x: 1109, endPoint y: 613, distance: 8.0
click at [1109, 611] on div "Alternative Credit Matrix Points If borrower has evidence of 12 months of on-ti…" at bounding box center [1257, 609] width 449 height 84
click at [1113, 641] on input "Alternative Credit Matrix Points" at bounding box center [1257, 630] width 449 height 39
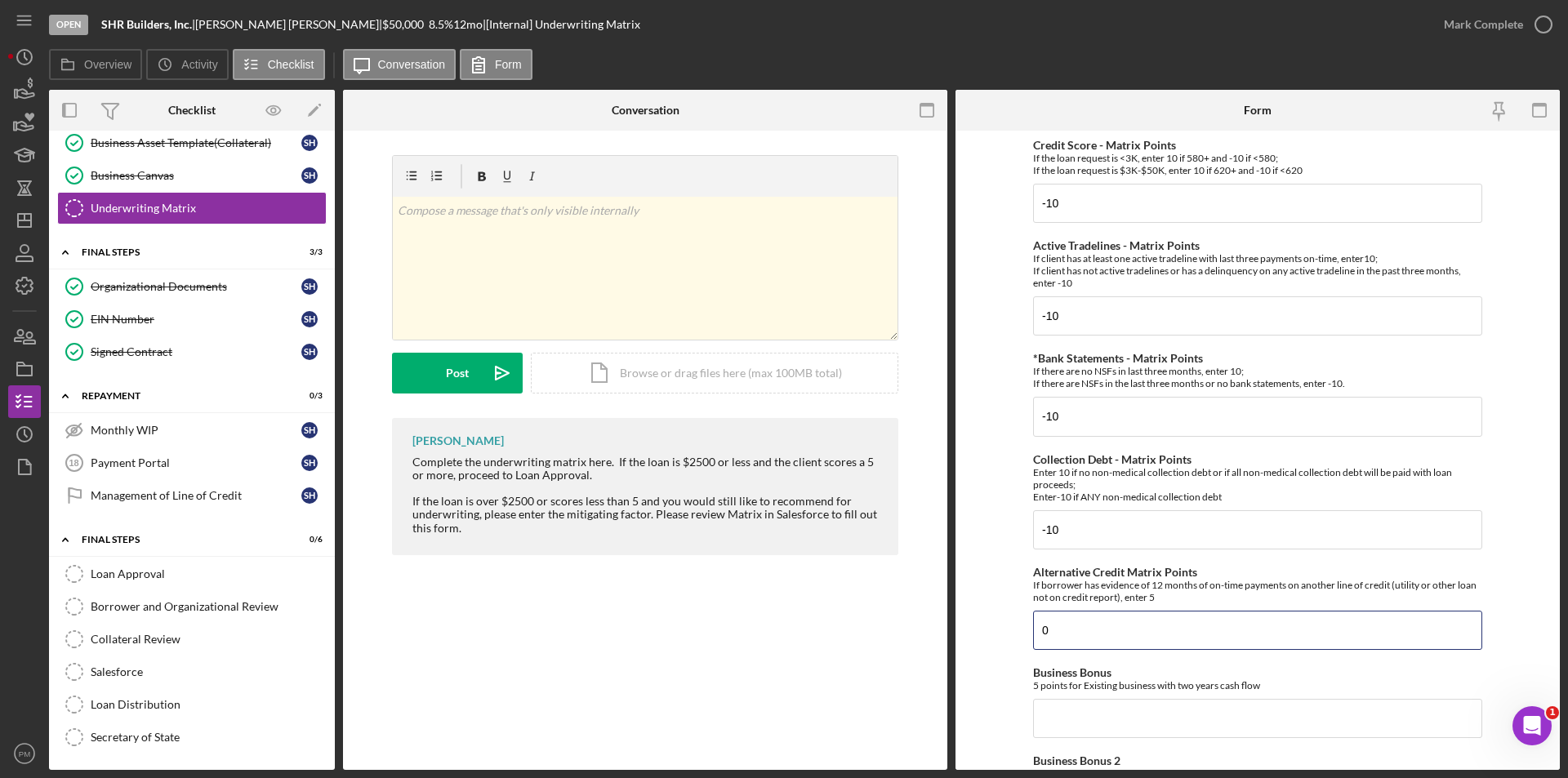
scroll to position [245, 0]
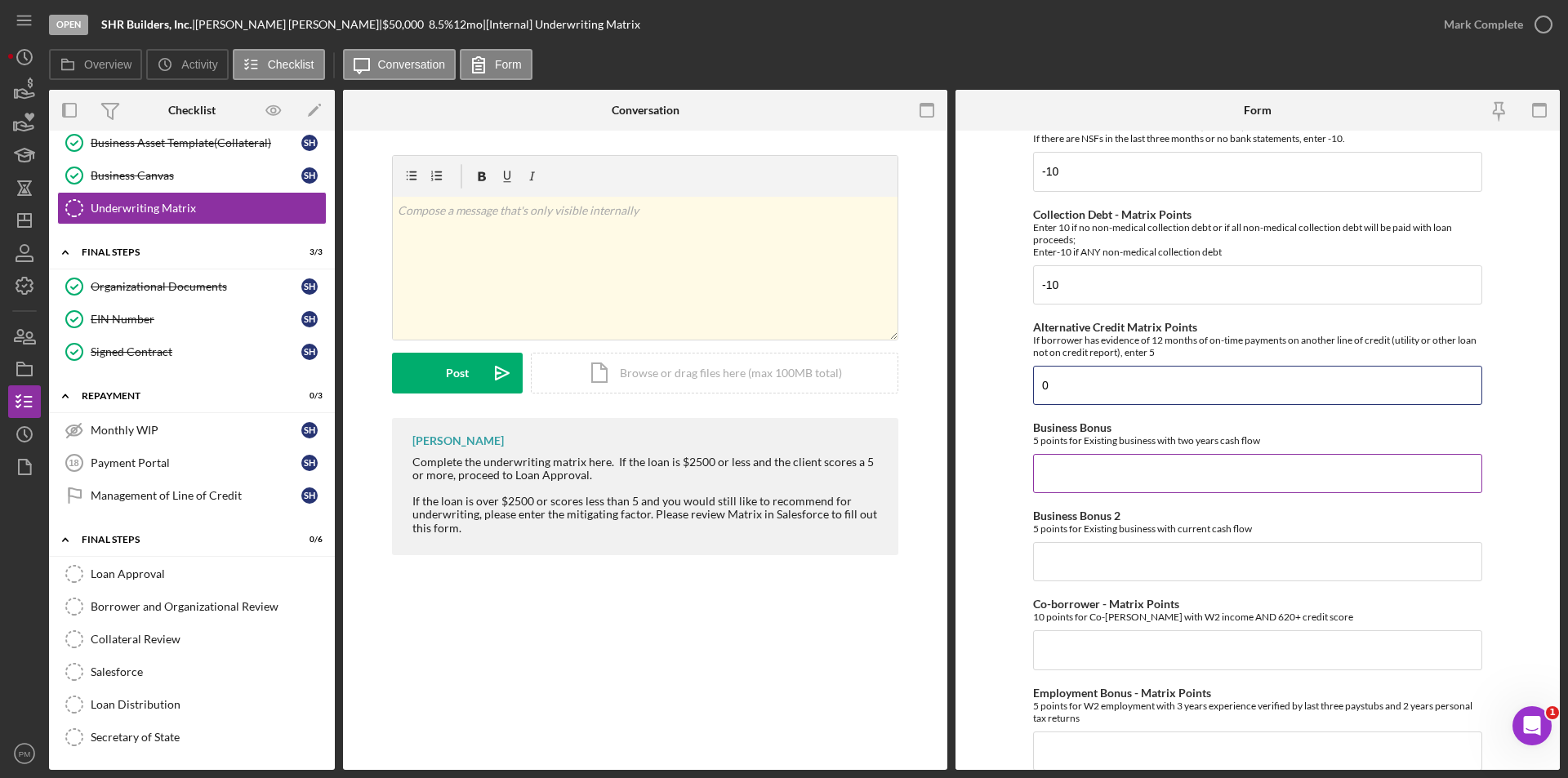
type input "0"
click at [1067, 459] on input "Business Bonus" at bounding box center [1257, 474] width 449 height 39
type input "0"
click at [1059, 565] on input "Business Bonus 2" at bounding box center [1257, 562] width 449 height 39
type input "0"
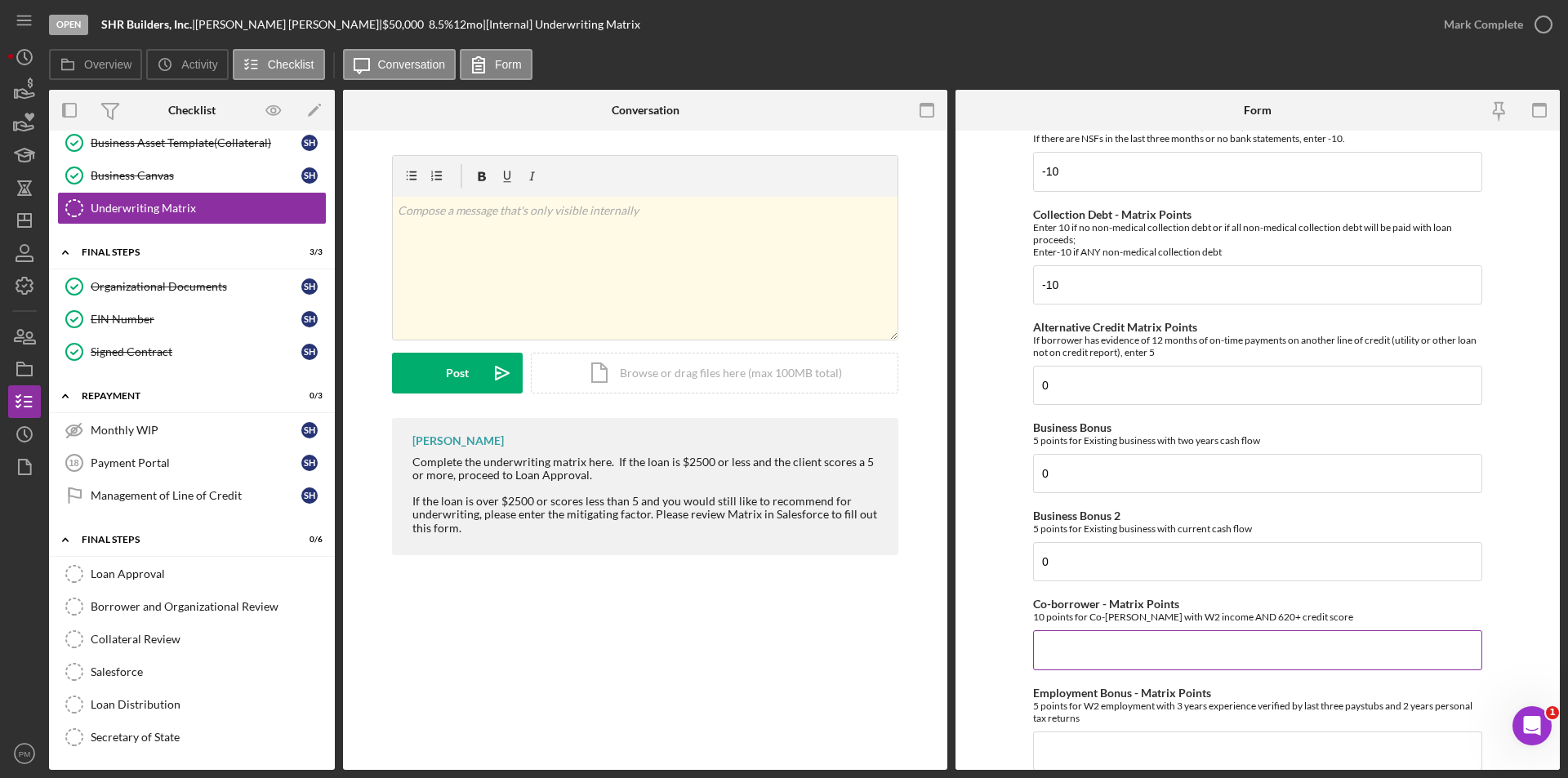
click at [1071, 653] on input "Co-borrower - Matrix Points" at bounding box center [1257, 650] width 449 height 39
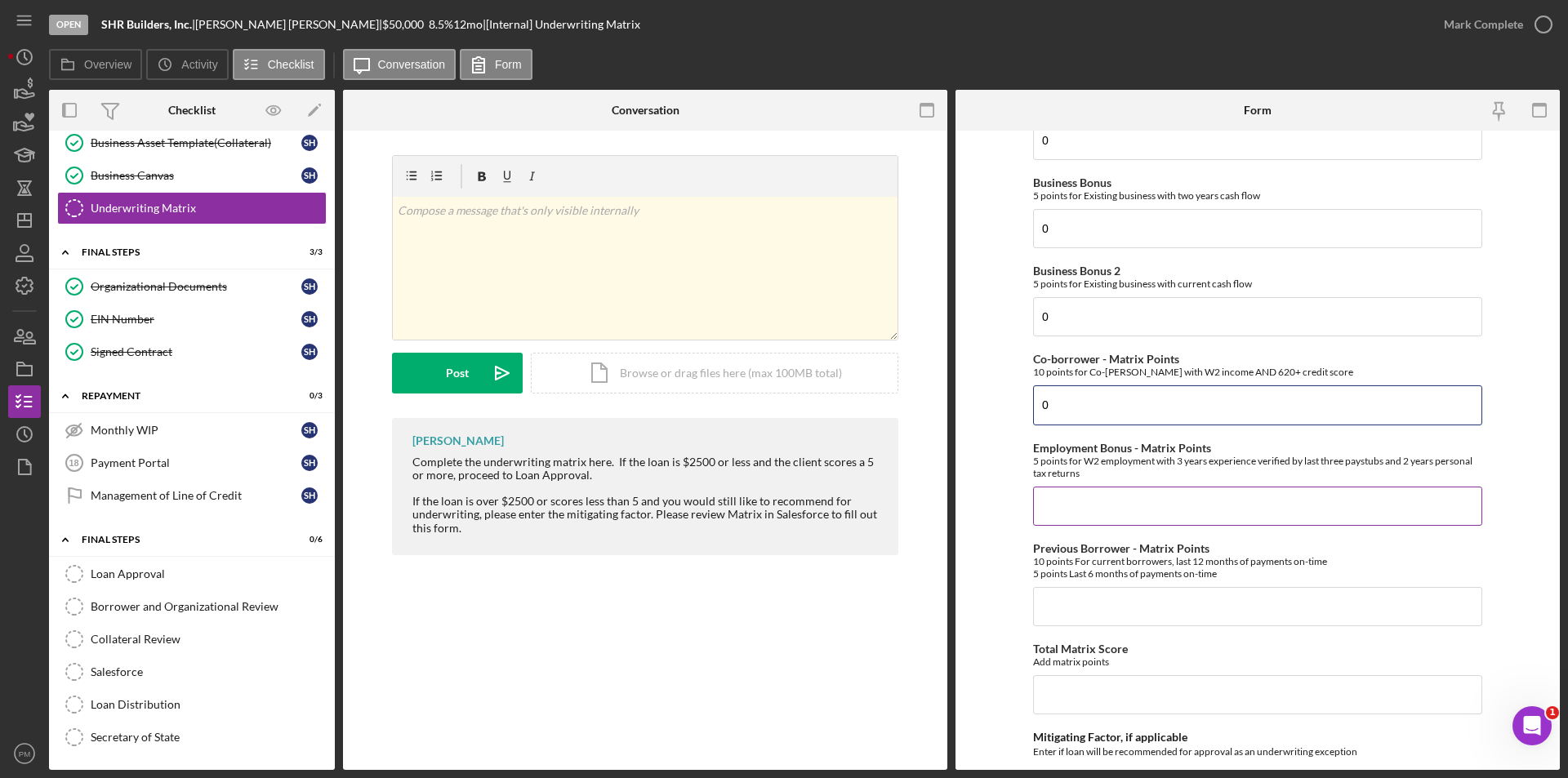
type input "0"
click at [1058, 518] on input "Employment Bonus - Matrix Points" at bounding box center [1257, 506] width 449 height 39
type input "0"
click at [1055, 610] on input "Previous Borrower - Matrix Points" at bounding box center [1257, 607] width 449 height 39
type input "0"
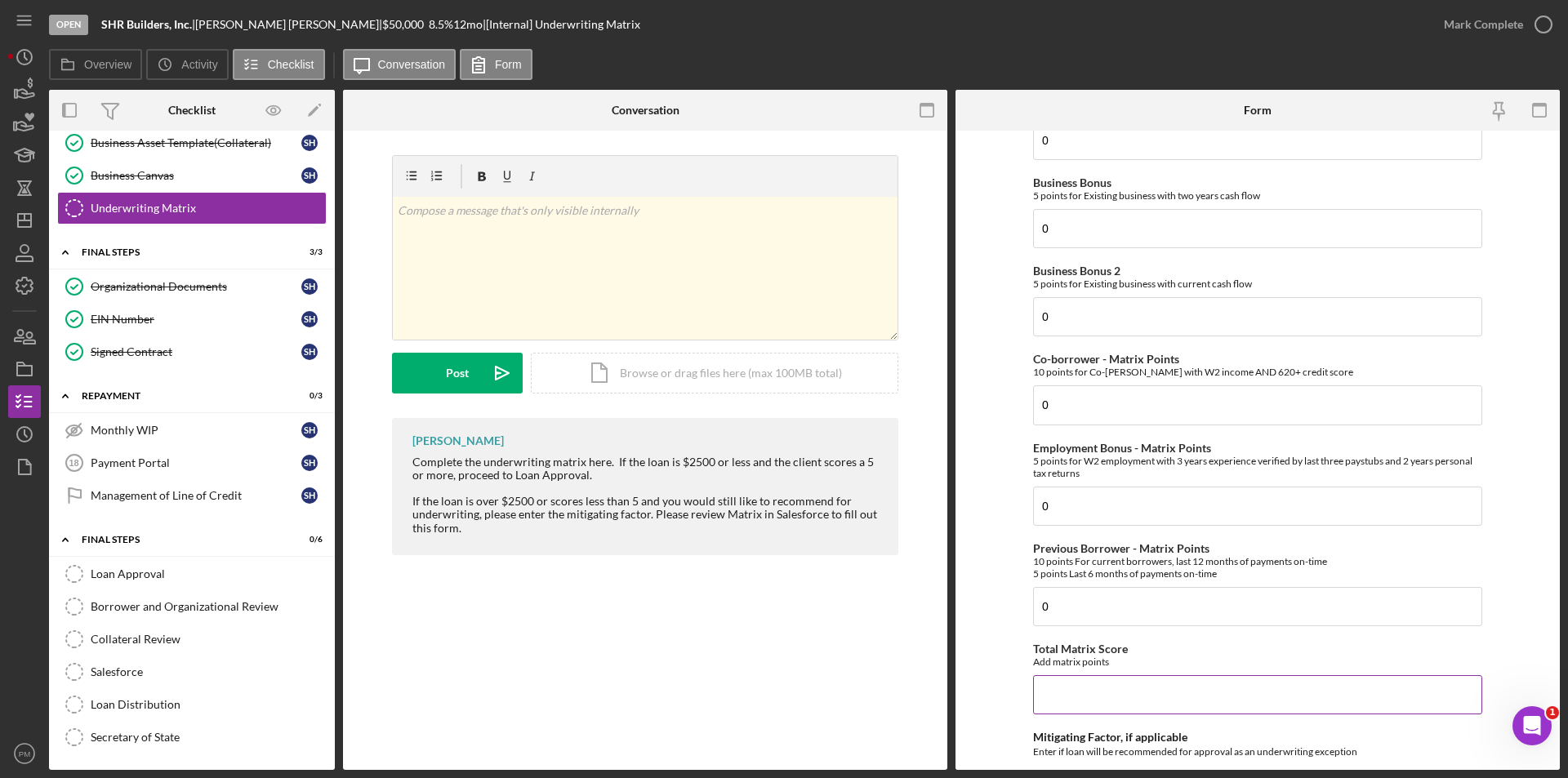
click at [1059, 694] on input "Total Matrix Score" at bounding box center [1257, 695] width 449 height 39
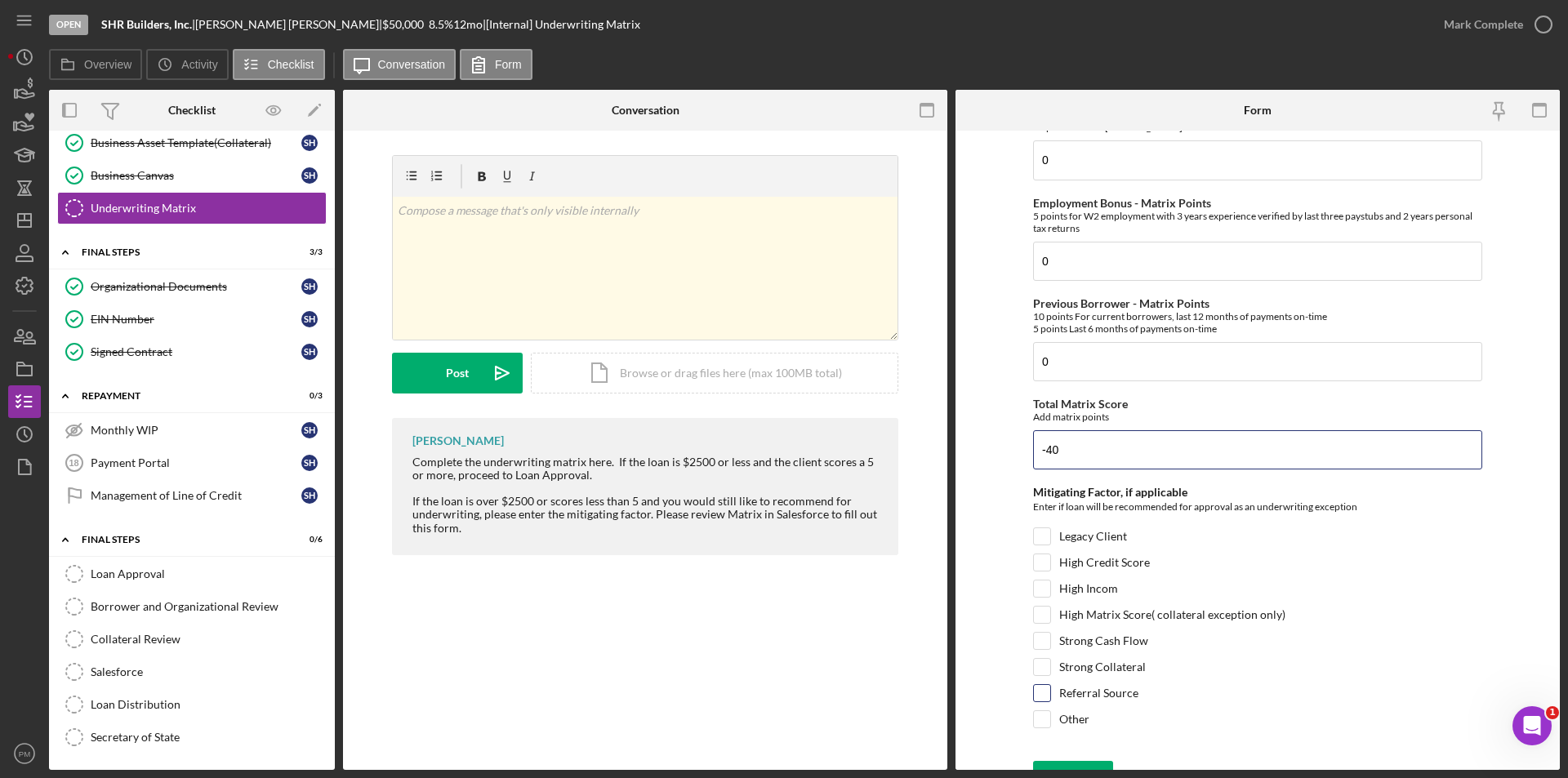
type input "-40"
click at [1035, 694] on input "Referral Source" at bounding box center [1041, 693] width 16 height 16
checkbox input "true"
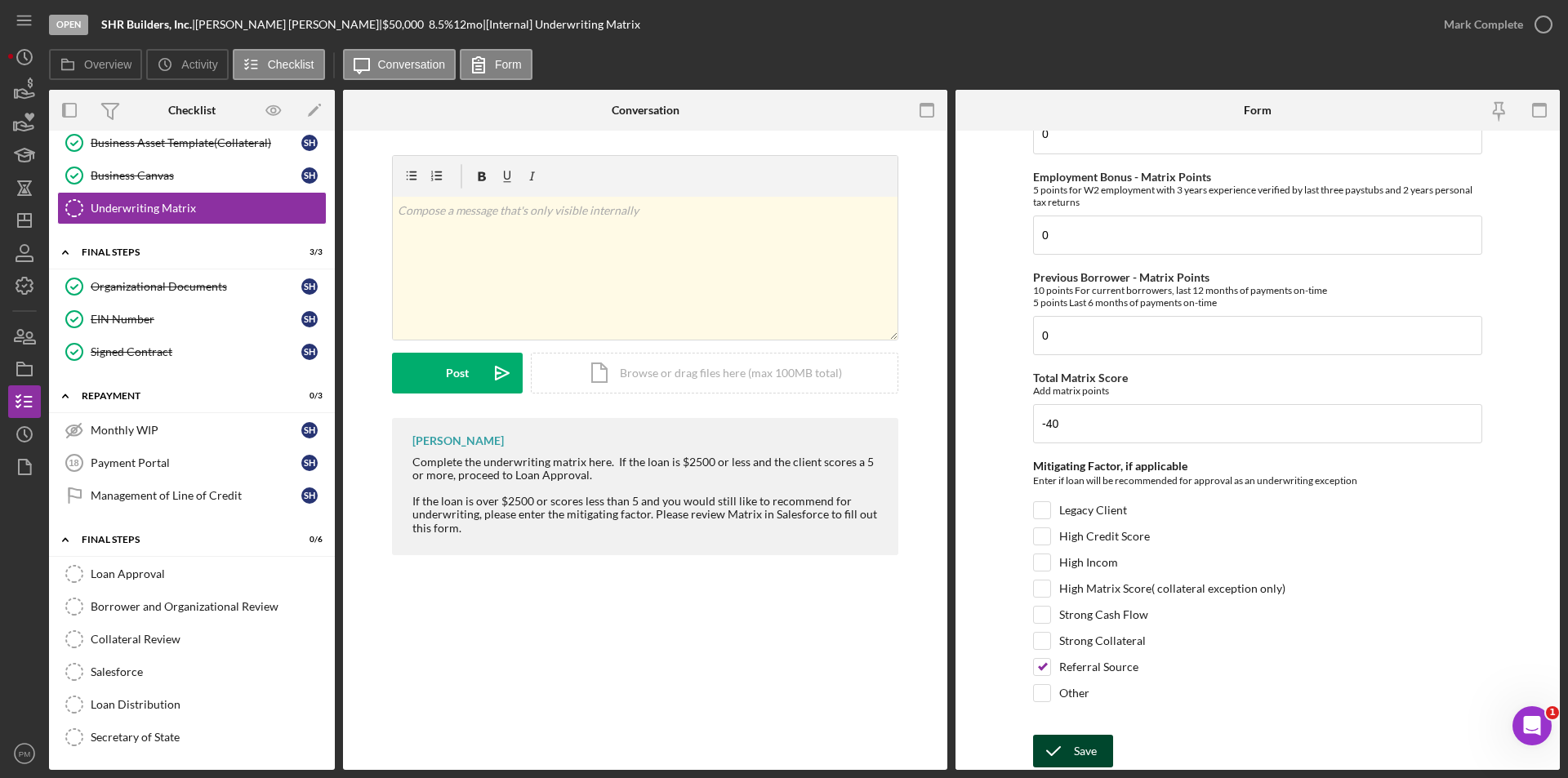
click at [1090, 748] on div "Save" at bounding box center [1085, 751] width 22 height 33
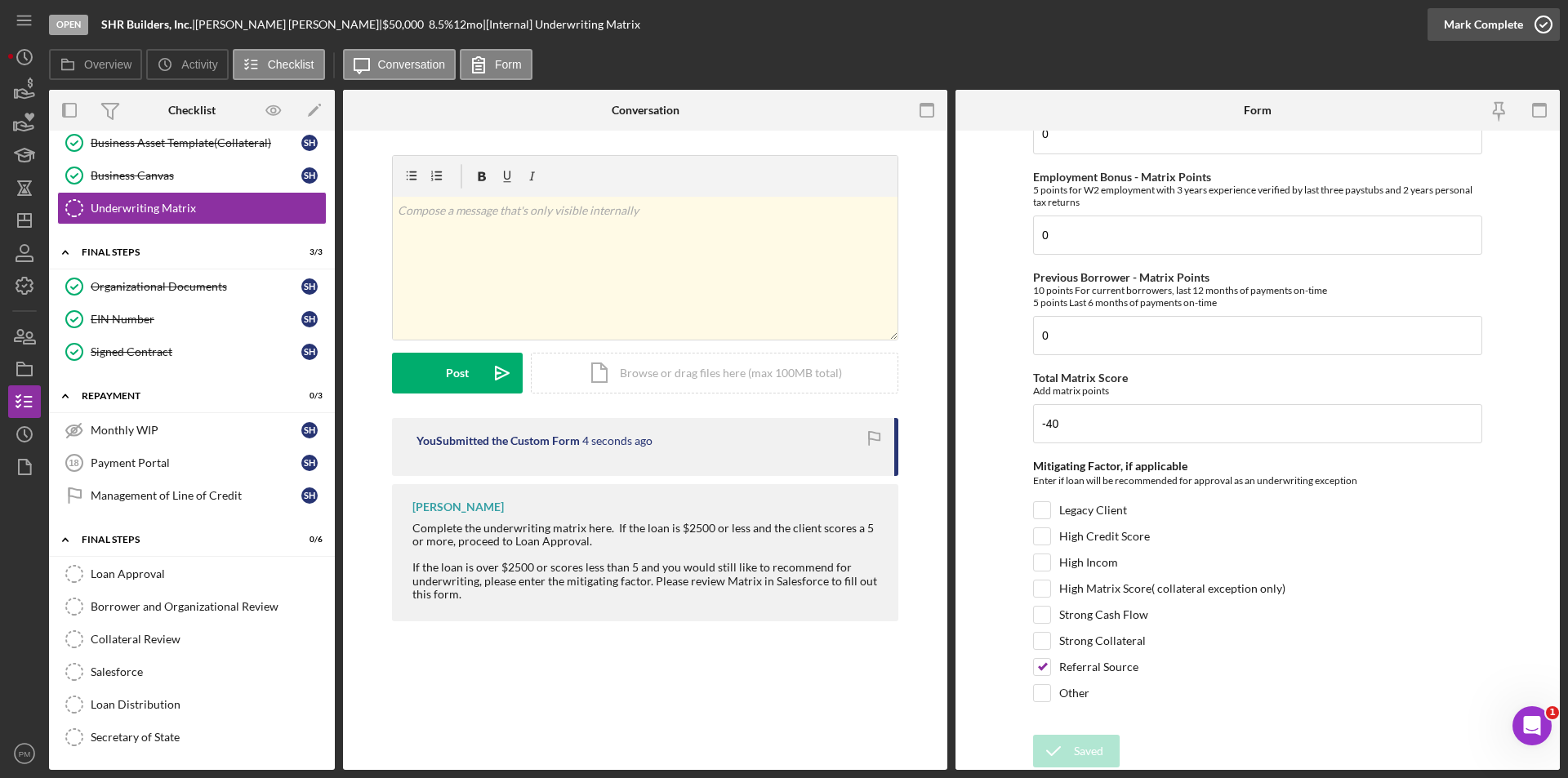
click at [1483, 26] on div "Mark Complete" at bounding box center [1483, 24] width 80 height 33
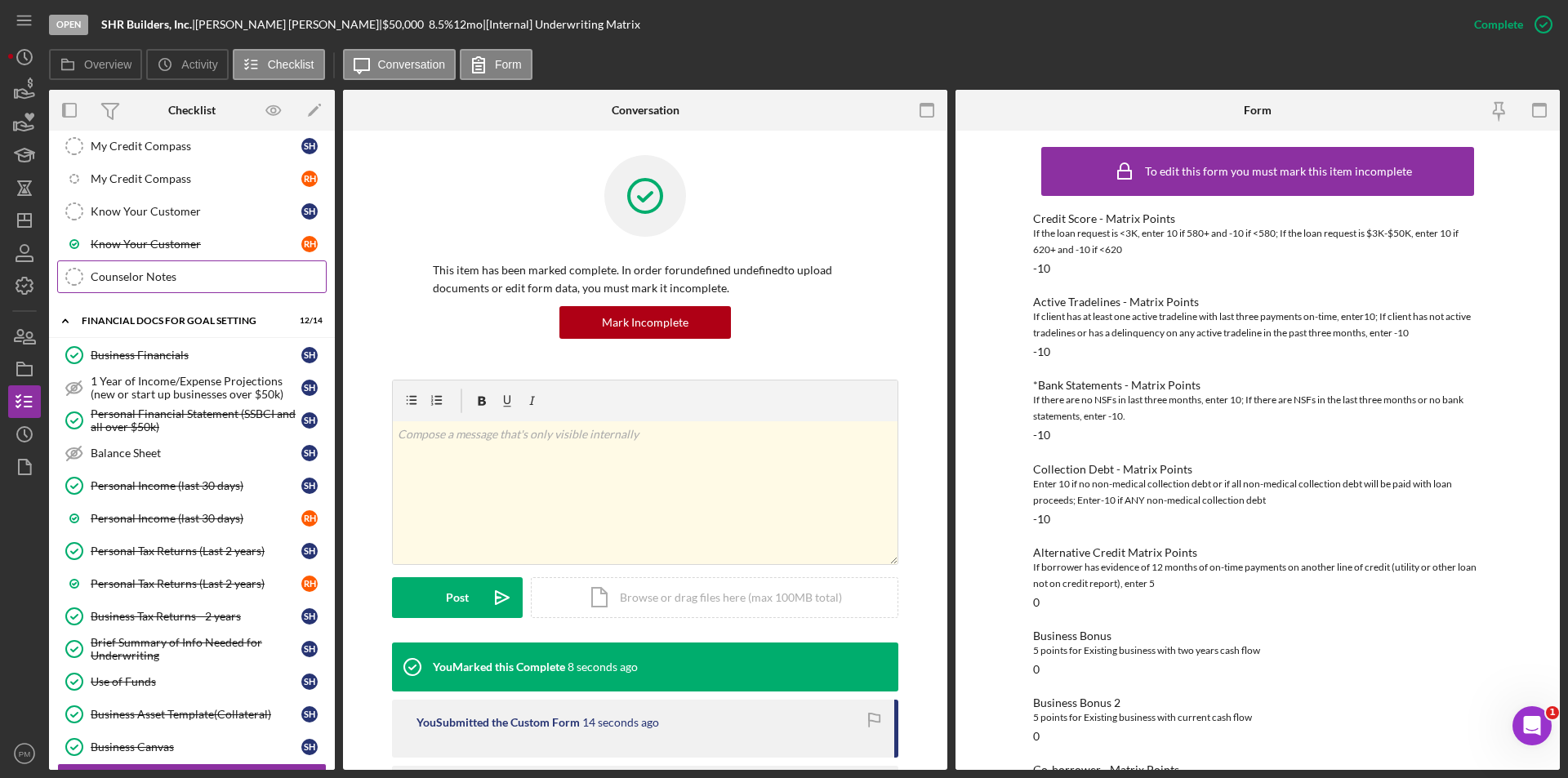
scroll to position [291, 0]
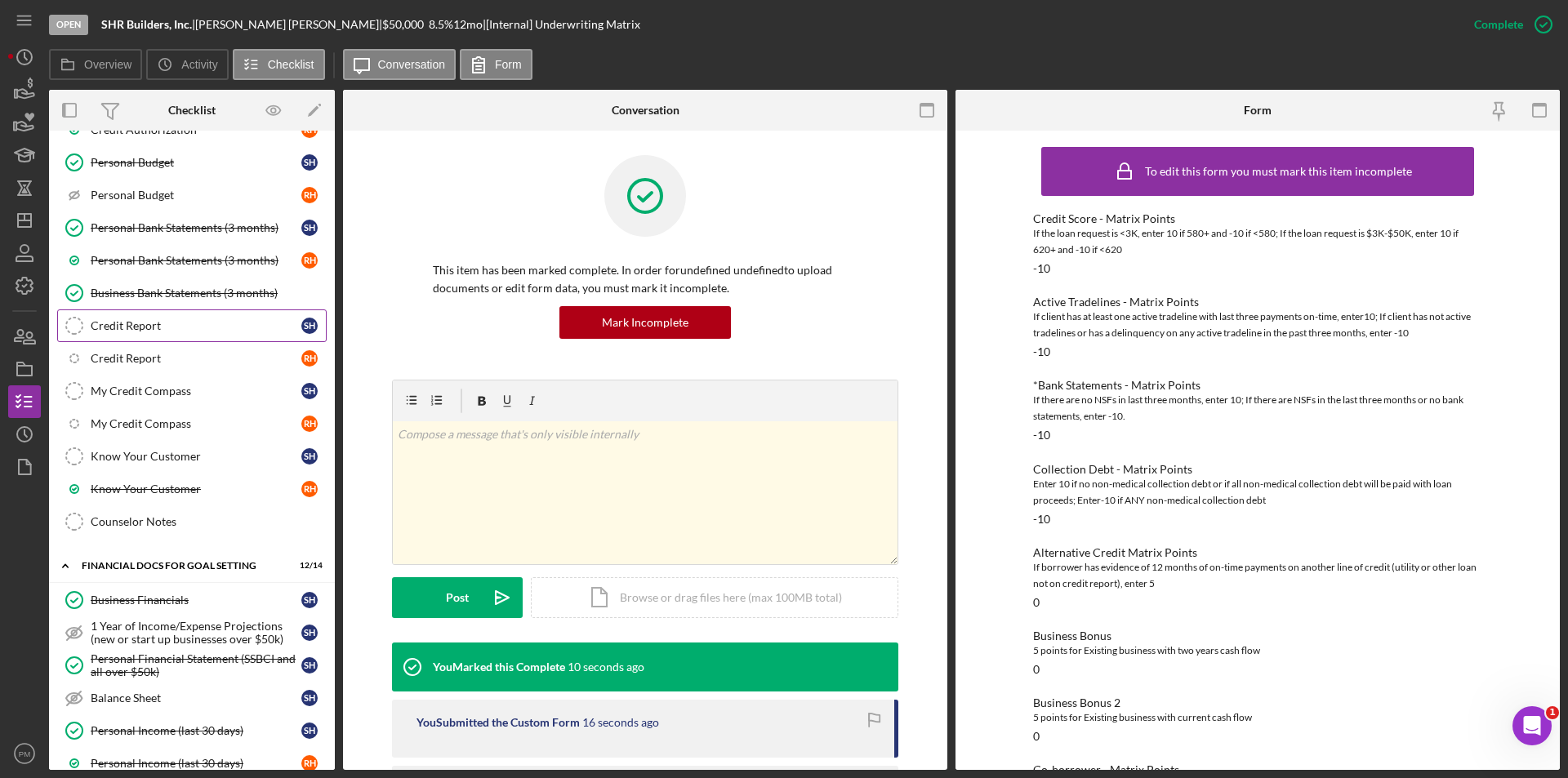
click at [162, 323] on div "Credit Report" at bounding box center [196, 326] width 211 height 13
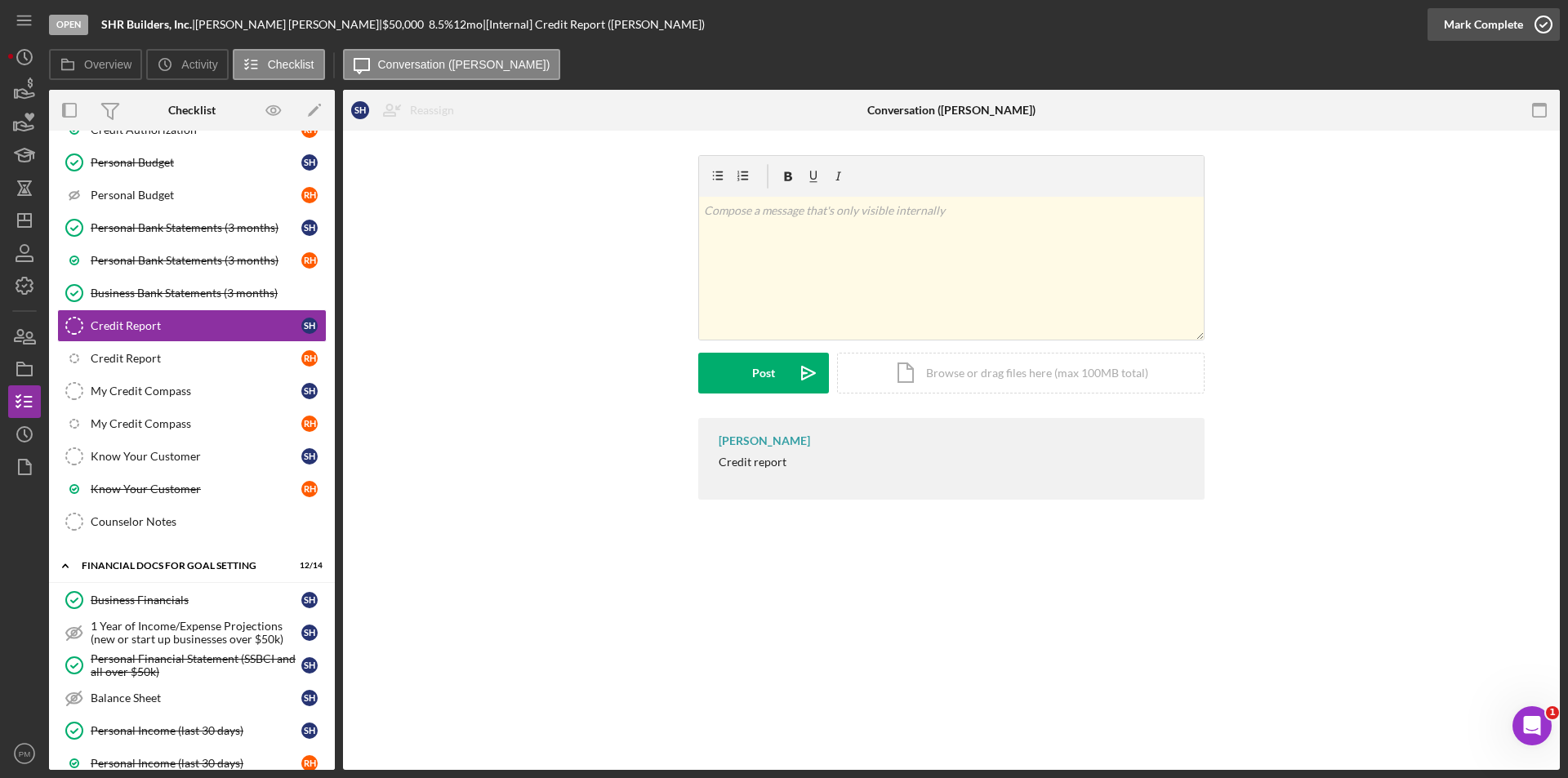
click at [1493, 21] on div "Mark Complete" at bounding box center [1483, 24] width 80 height 33
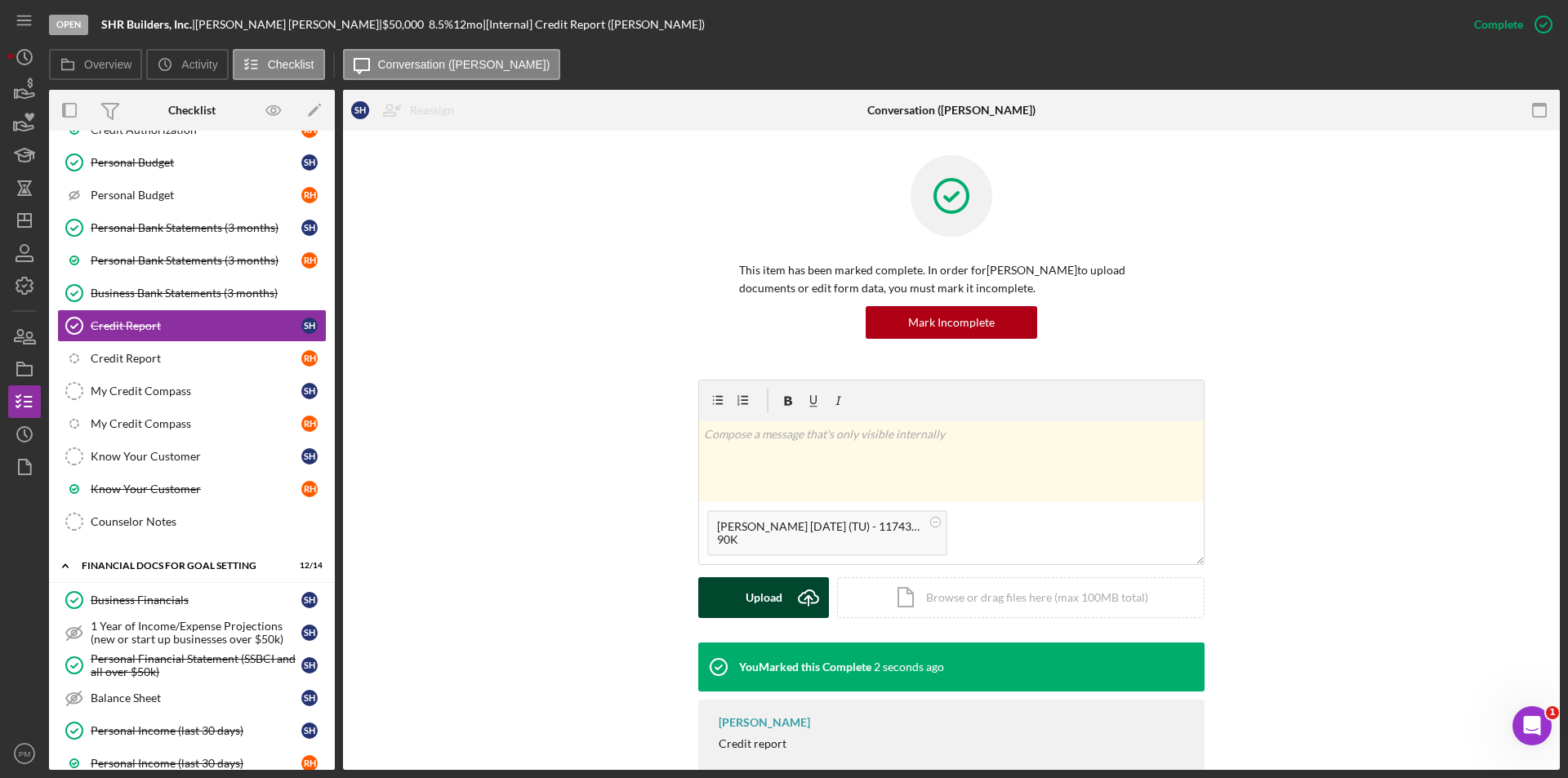
click at [758, 609] on div "Upload" at bounding box center [763, 598] width 37 height 41
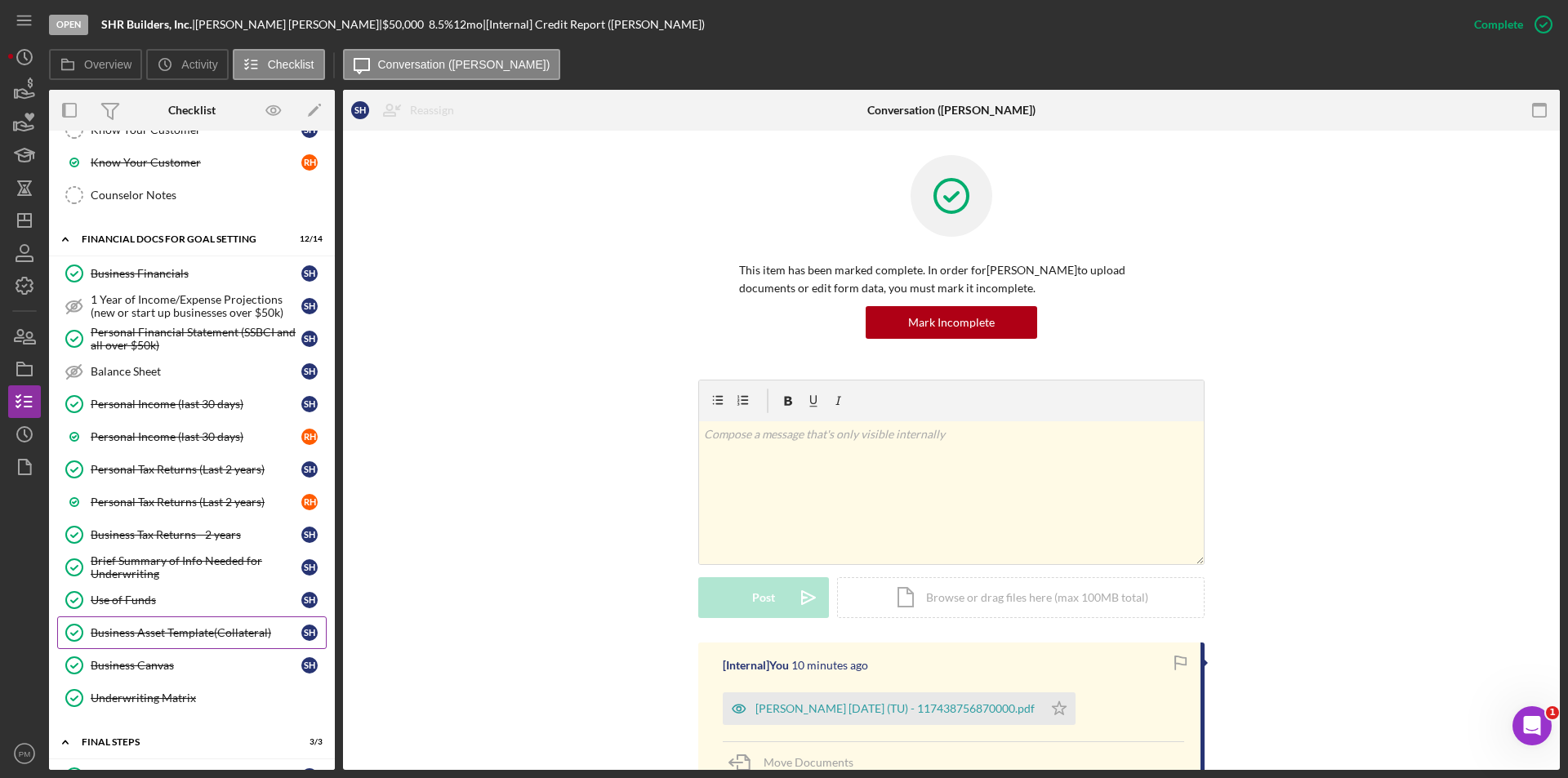
scroll to position [862, 0]
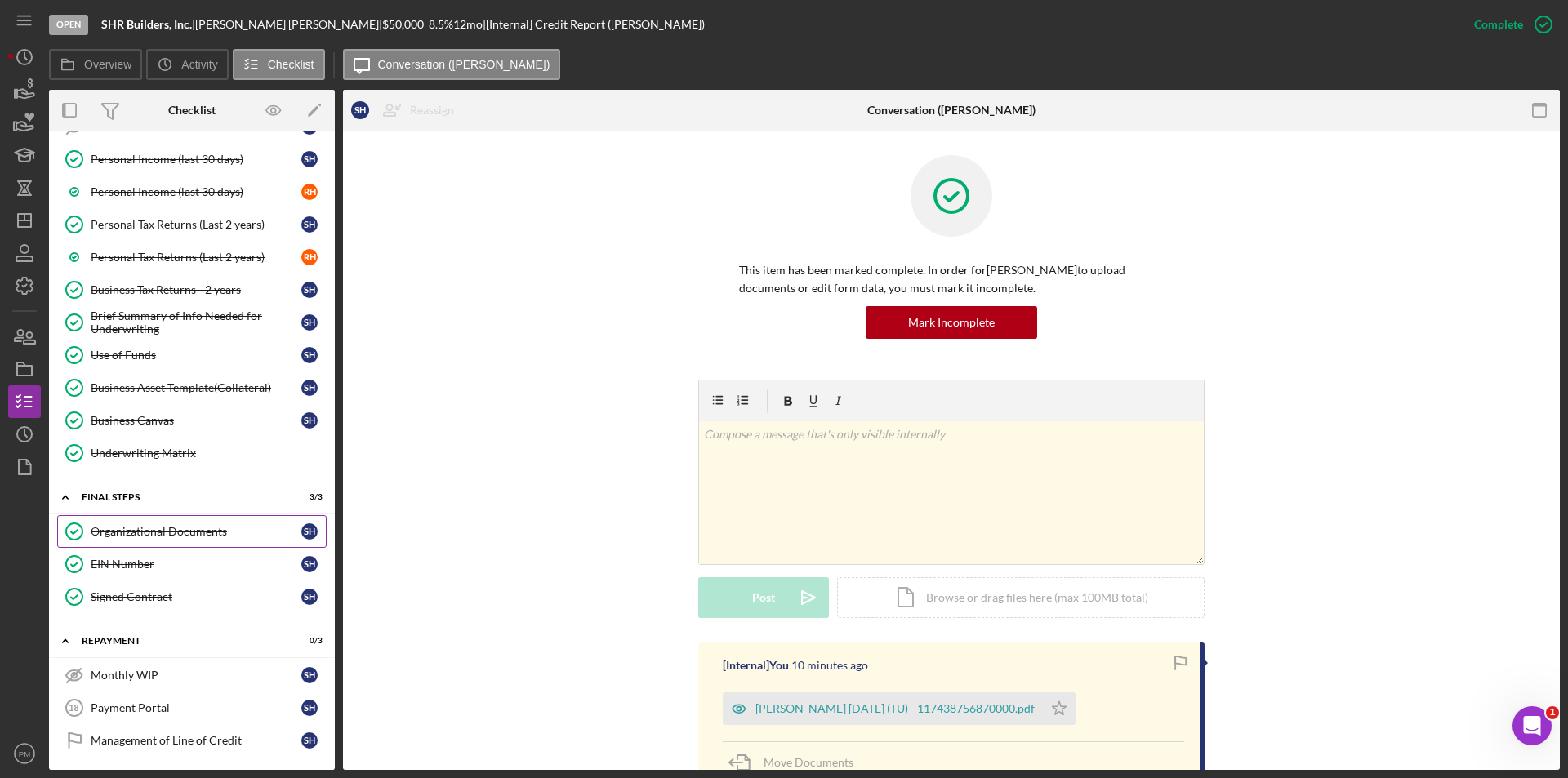
click at [161, 535] on div "Organizational Documents" at bounding box center [196, 532] width 211 height 13
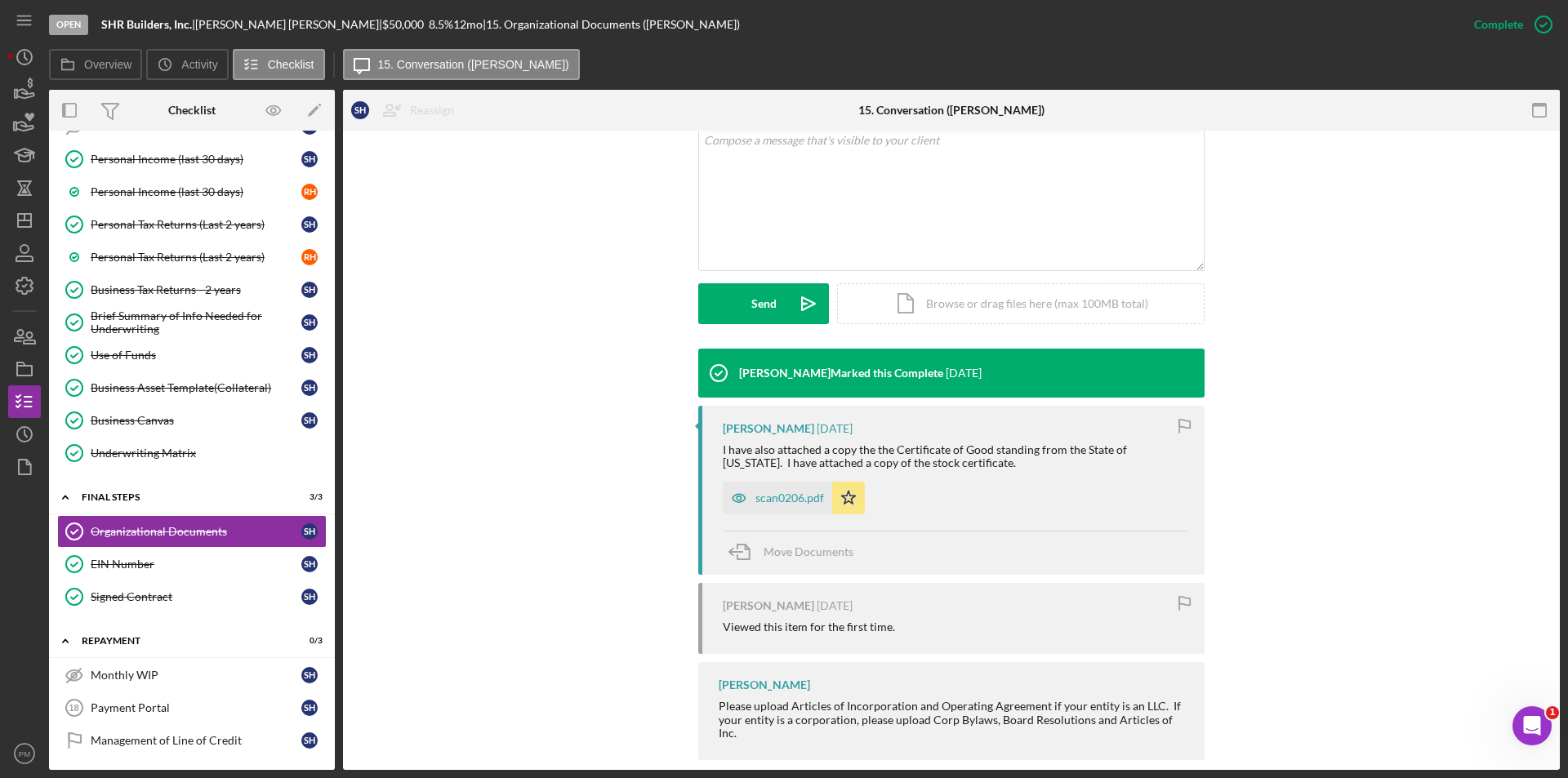
scroll to position [336, 0]
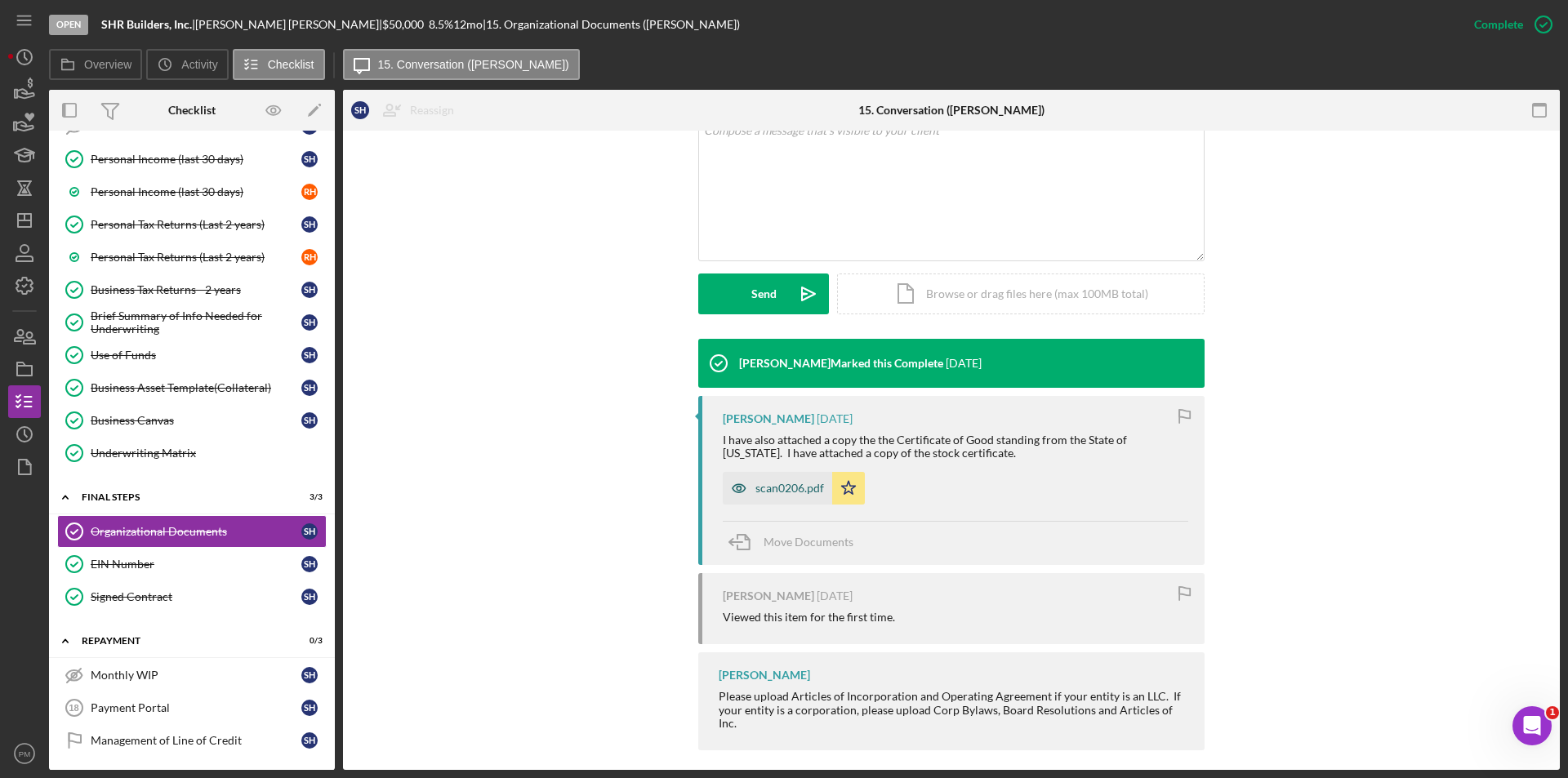
click at [766, 486] on div "scan0206.pdf" at bounding box center [789, 489] width 68 height 13
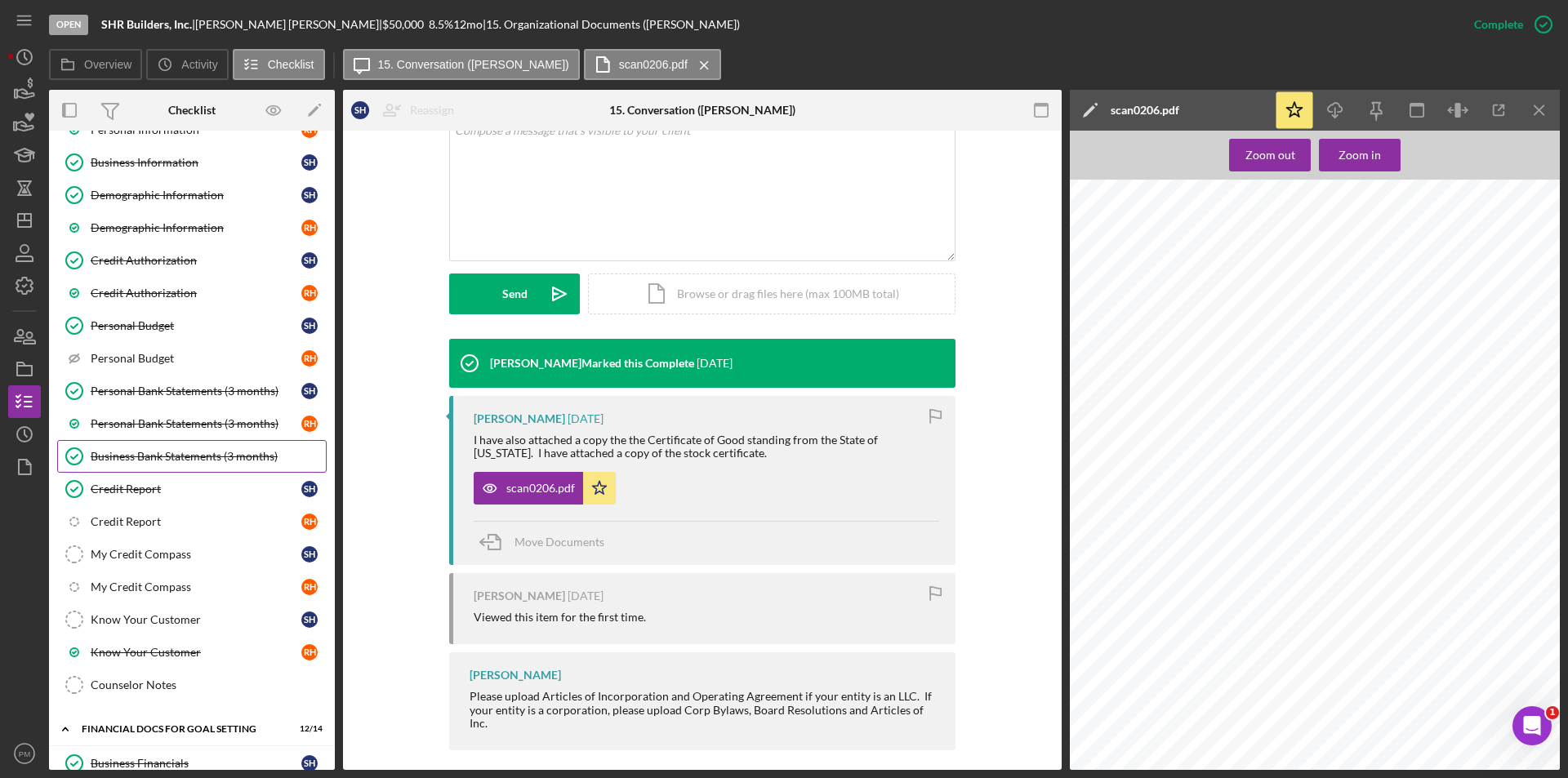
scroll to position [0, 0]
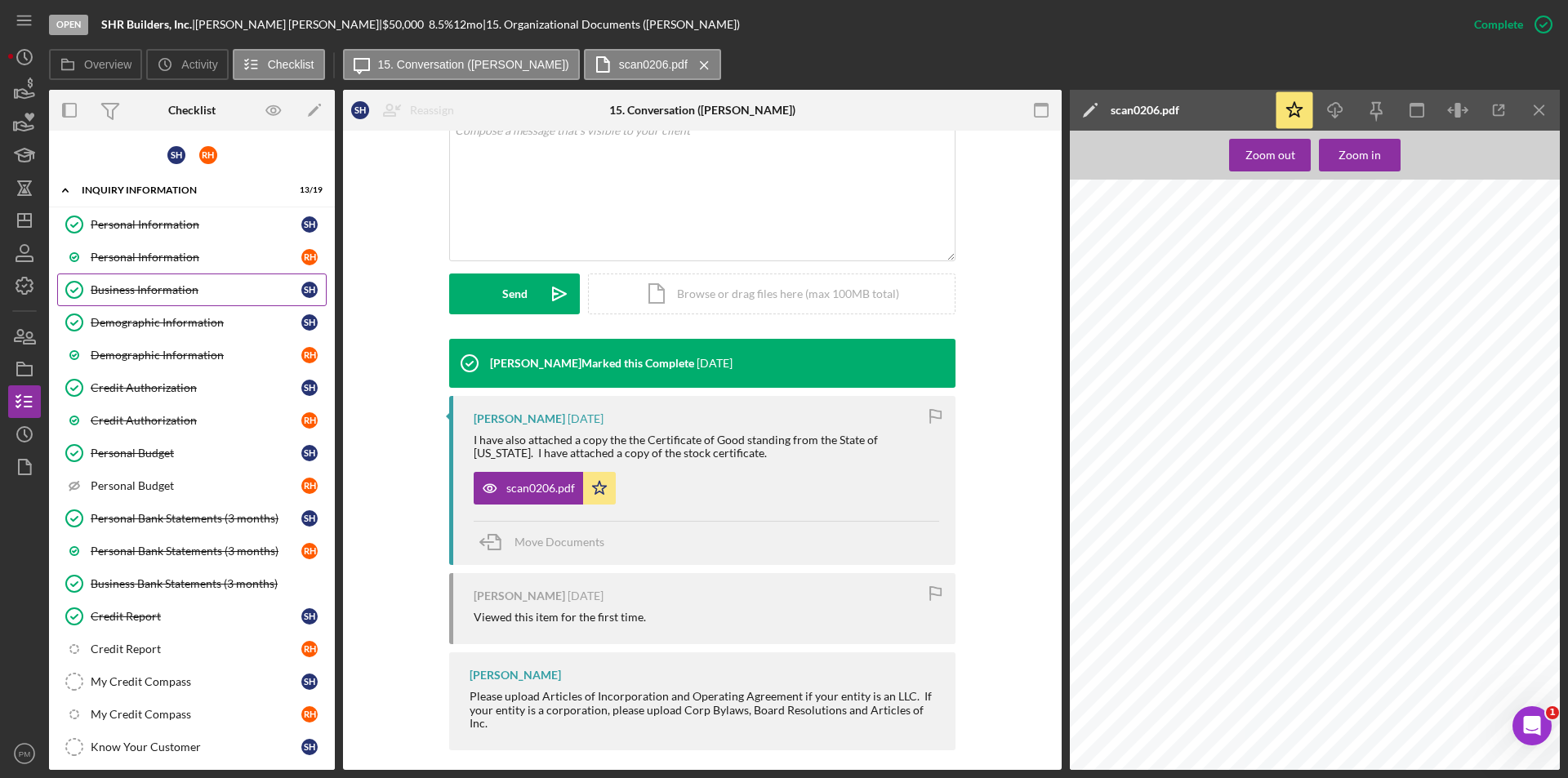
click at [128, 288] on div "Business Information" at bounding box center [196, 290] width 211 height 13
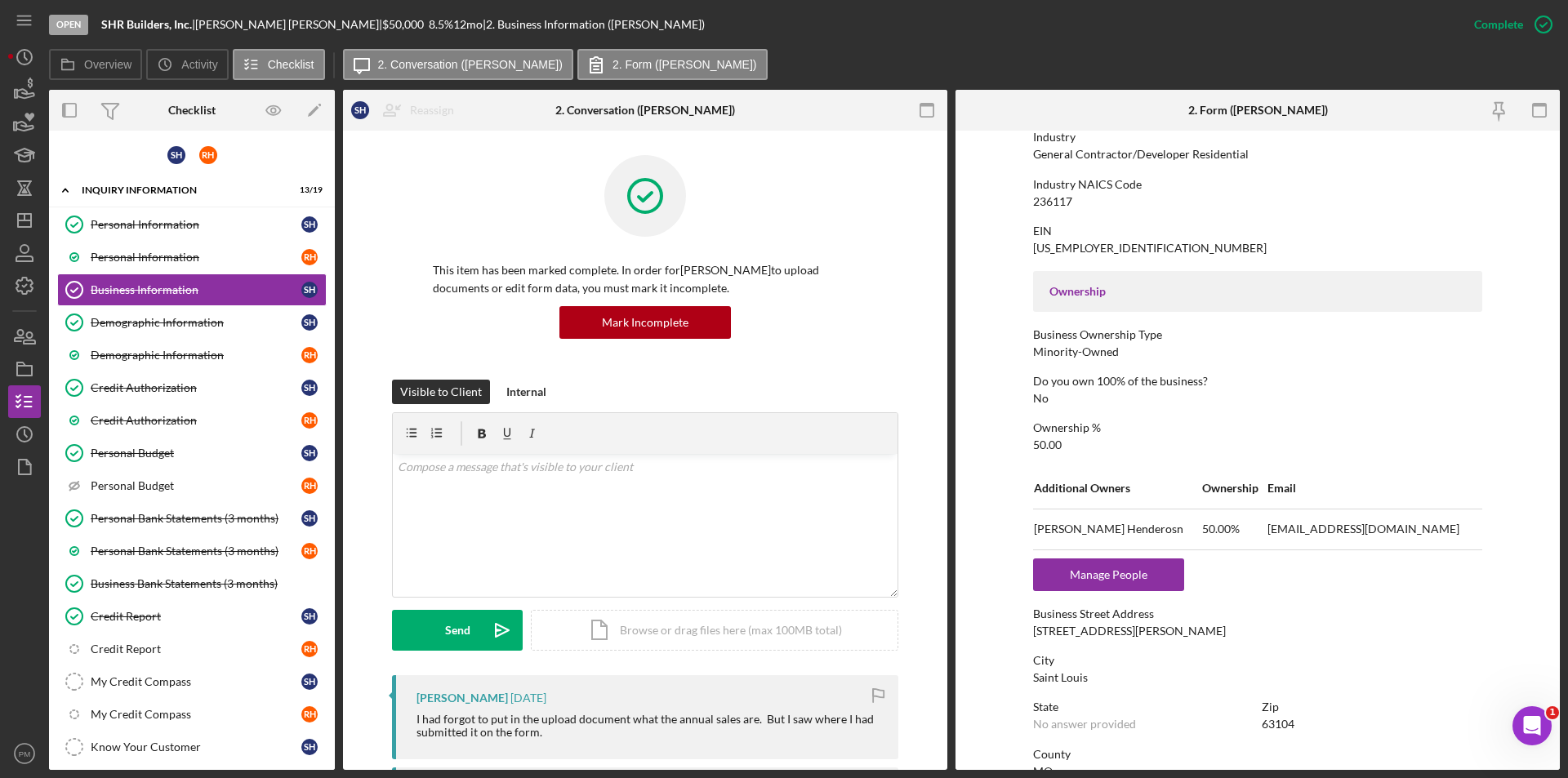
scroll to position [572, 0]
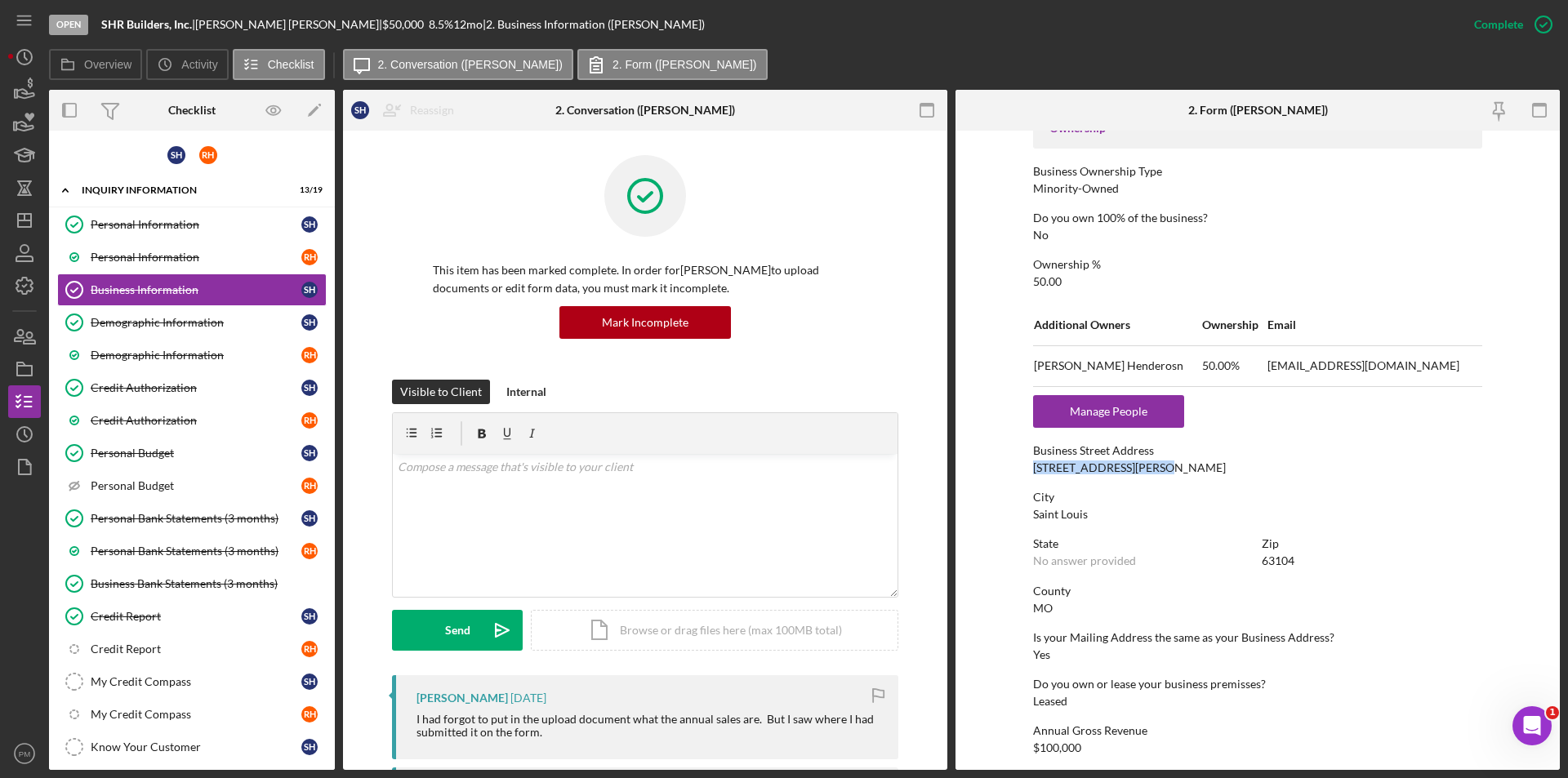
drag, startPoint x: 1157, startPoint y: 466, endPoint x: 1009, endPoint y: 474, distance: 148.2
click at [1009, 474] on form "To edit this form you must mark this item incomplete Business Name SHR Builders…" at bounding box center [1258, 450] width 605 height 639
copy div "2701 Saint Vincent Ave"
drag, startPoint x: 1324, startPoint y: 558, endPoint x: 1256, endPoint y: 563, distance: 68.2
click at [1256, 563] on div "State No answer provided Zip 63104" at bounding box center [1257, 561] width 449 height 47
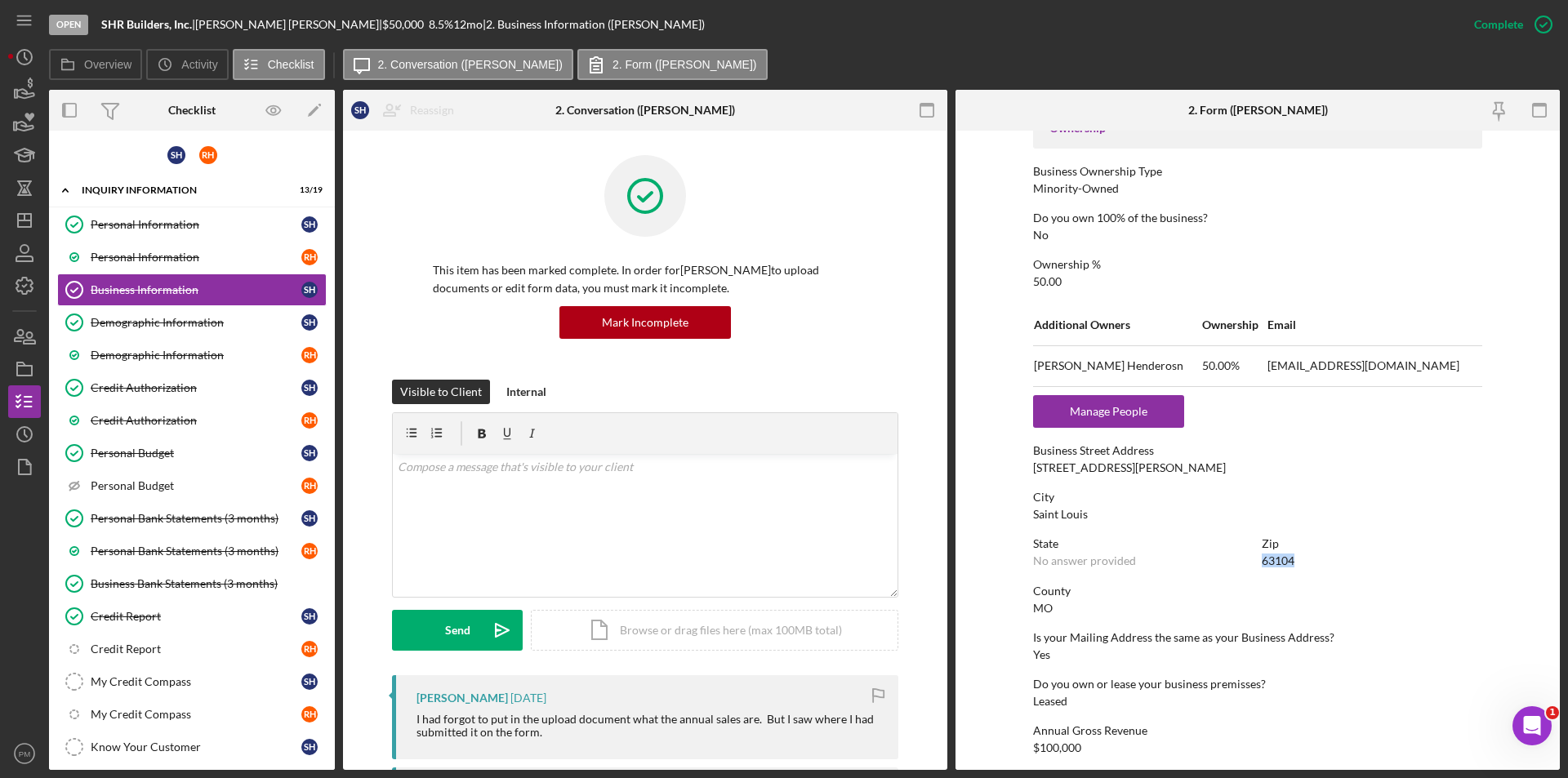
copy div "63104"
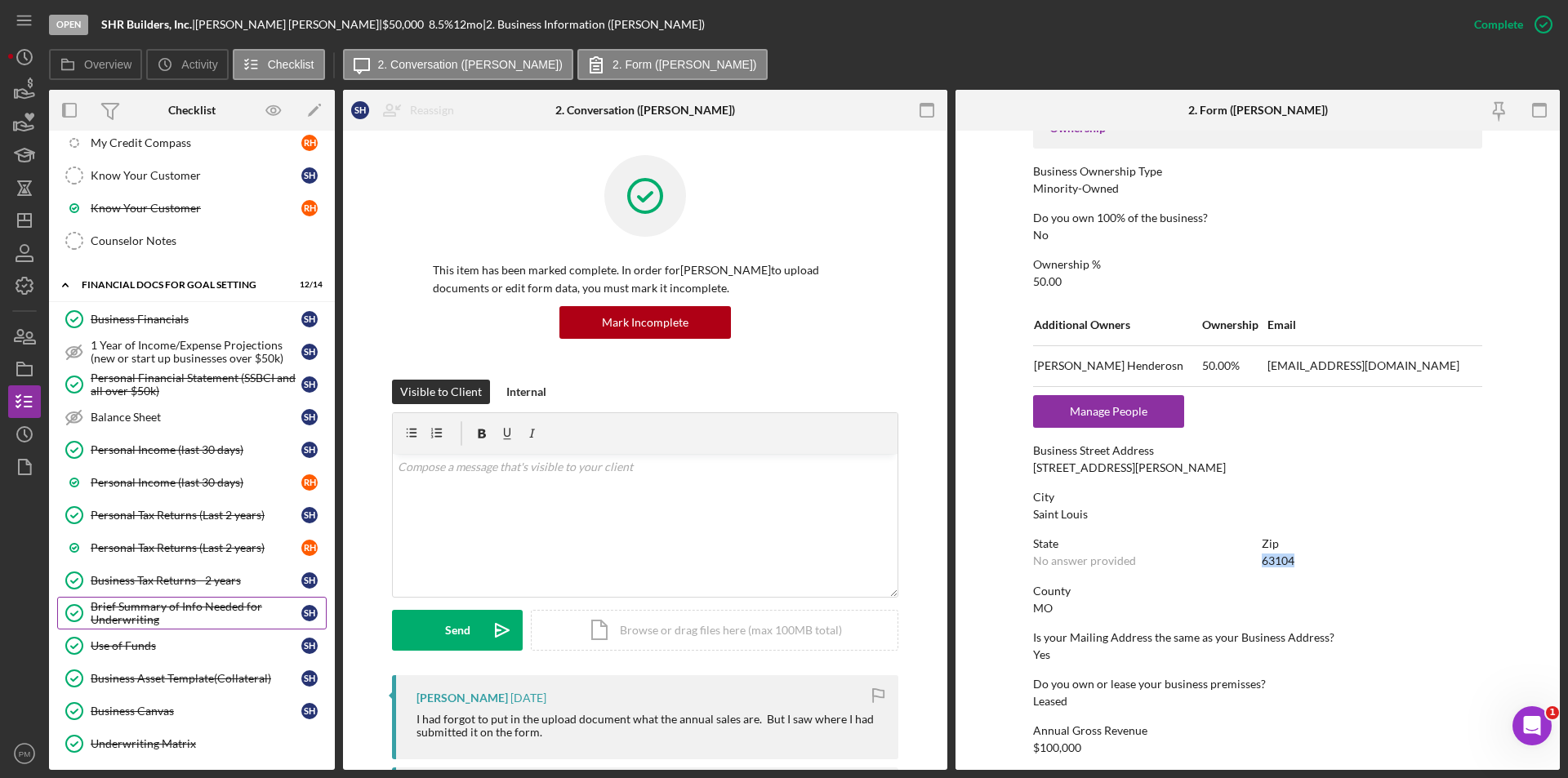
click at [131, 616] on div "Brief Summary of Info Needed for Underwriting" at bounding box center [196, 613] width 211 height 26
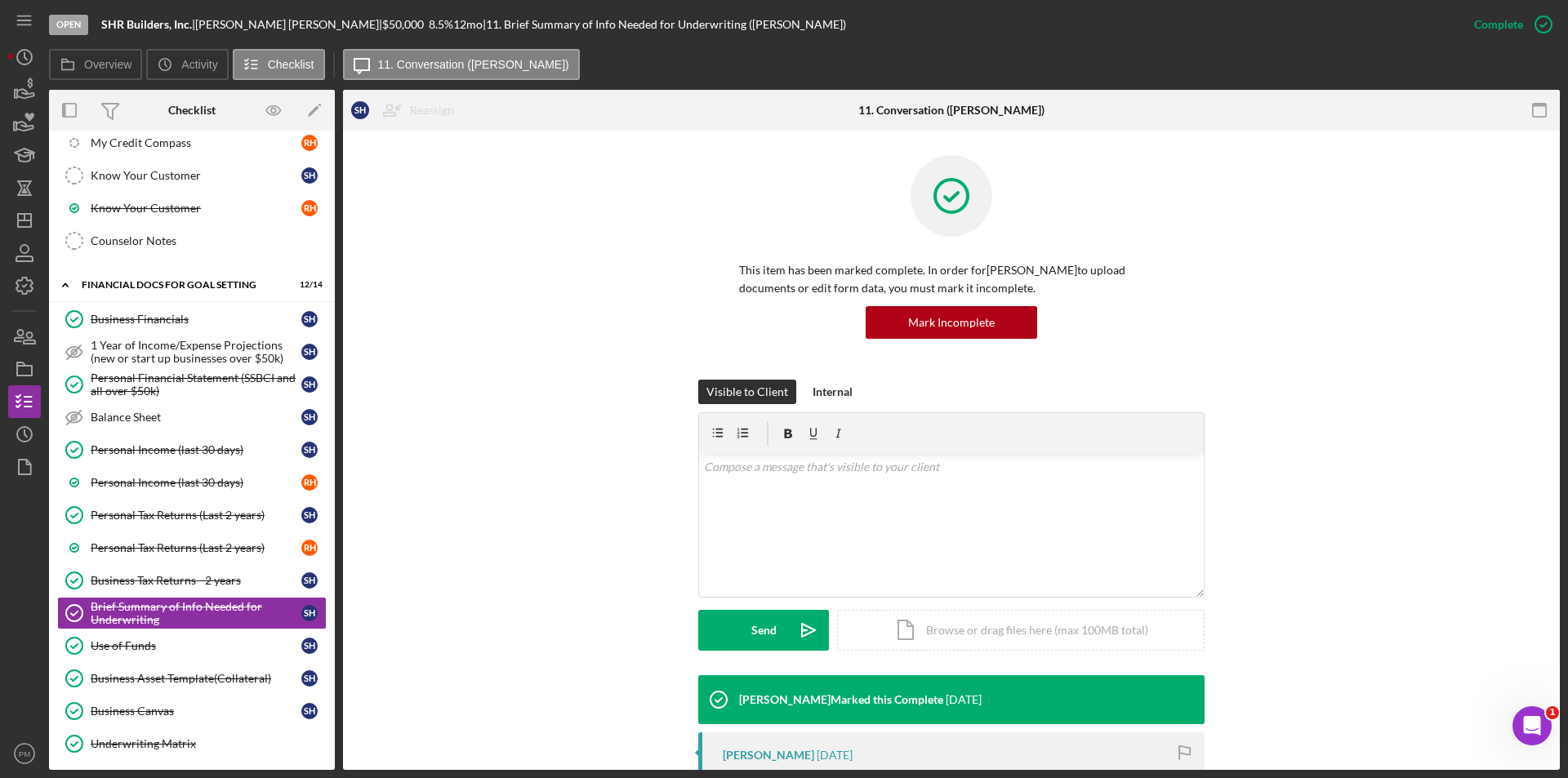
scroll to position [163, 0]
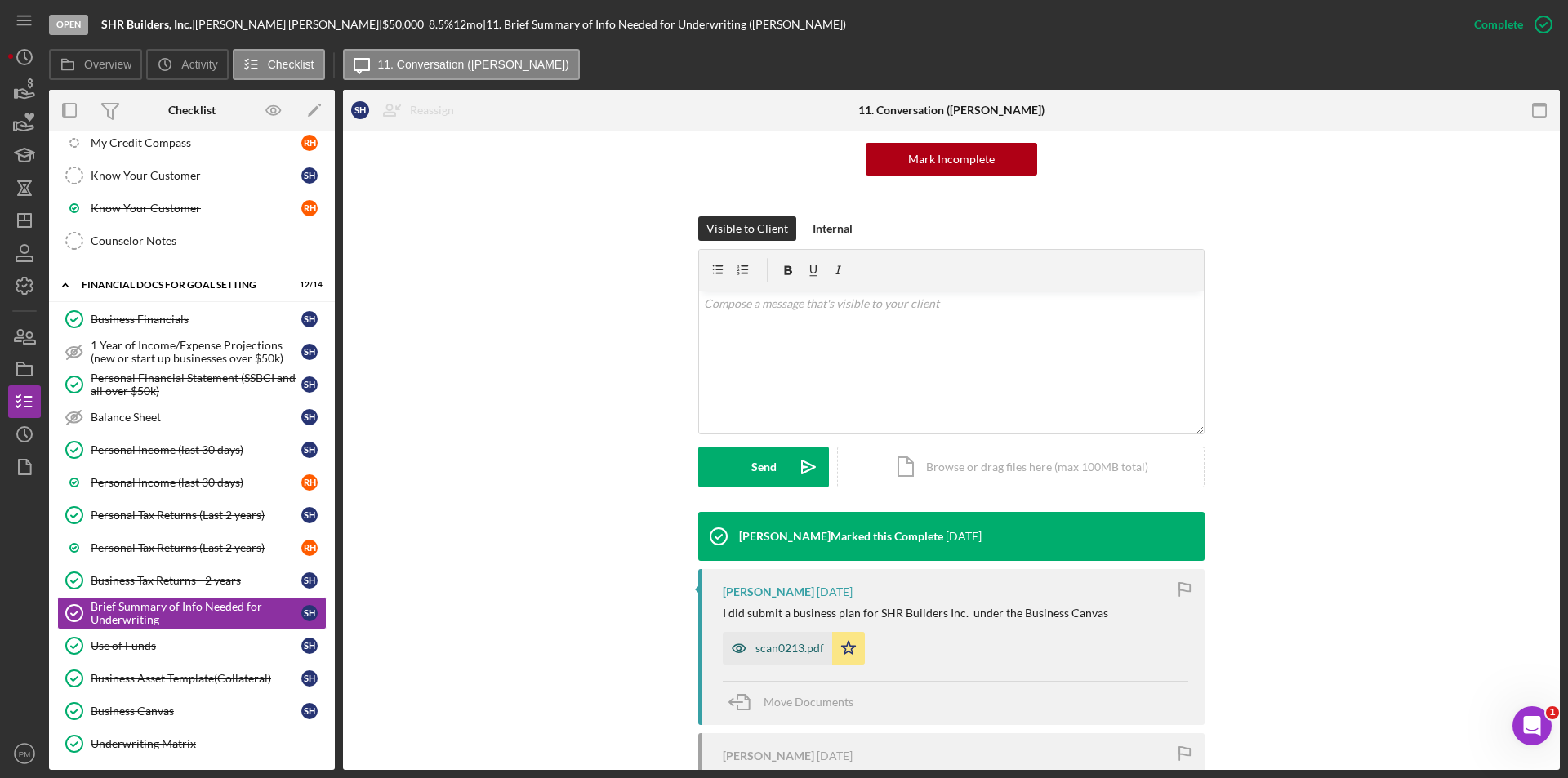
click at [778, 657] on div "scan0213.pdf" at bounding box center [777, 648] width 110 height 33
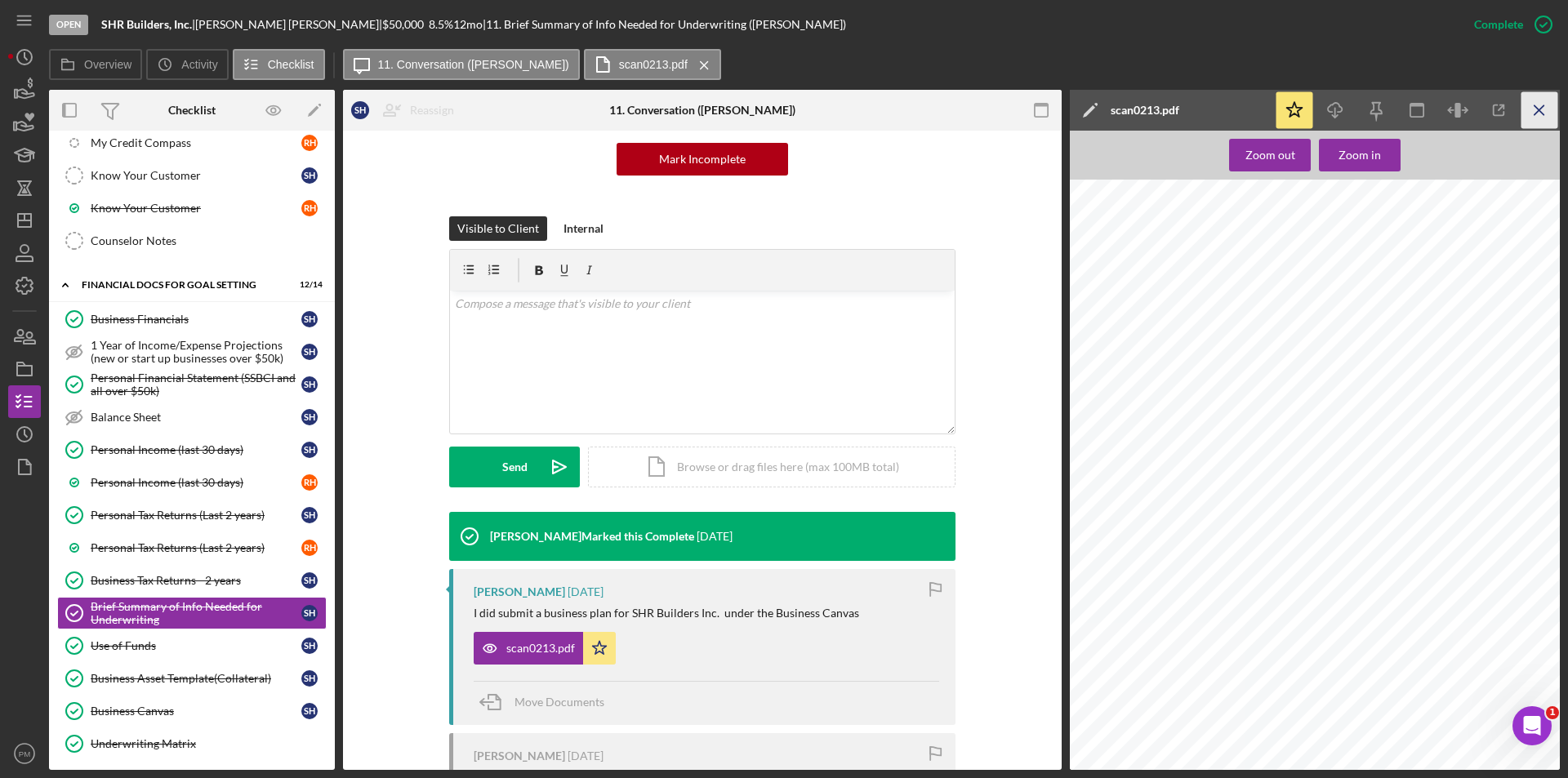
click at [1545, 110] on icon "Icon/Menu Close" at bounding box center [1539, 110] width 37 height 37
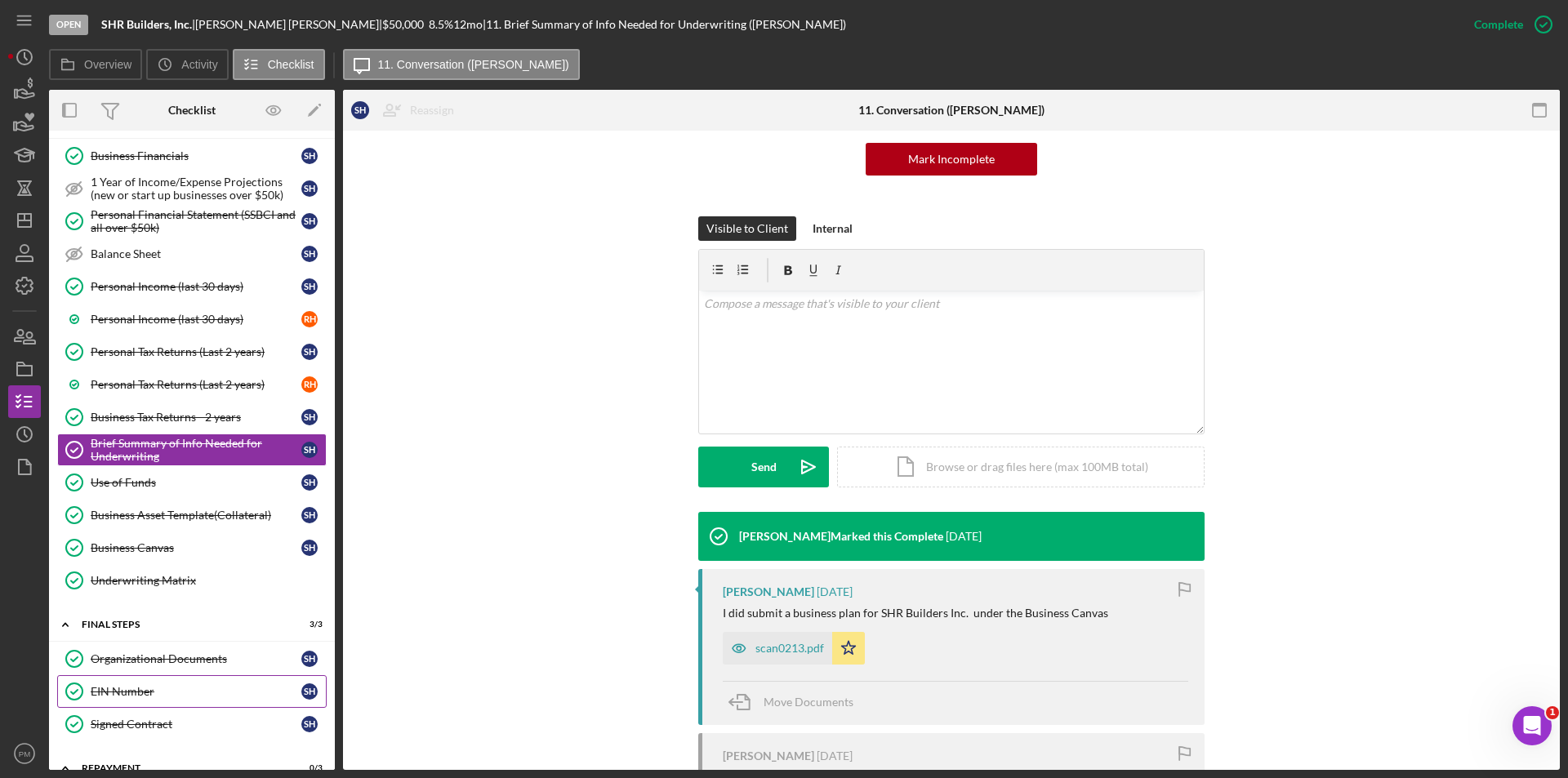
scroll to position [816, 0]
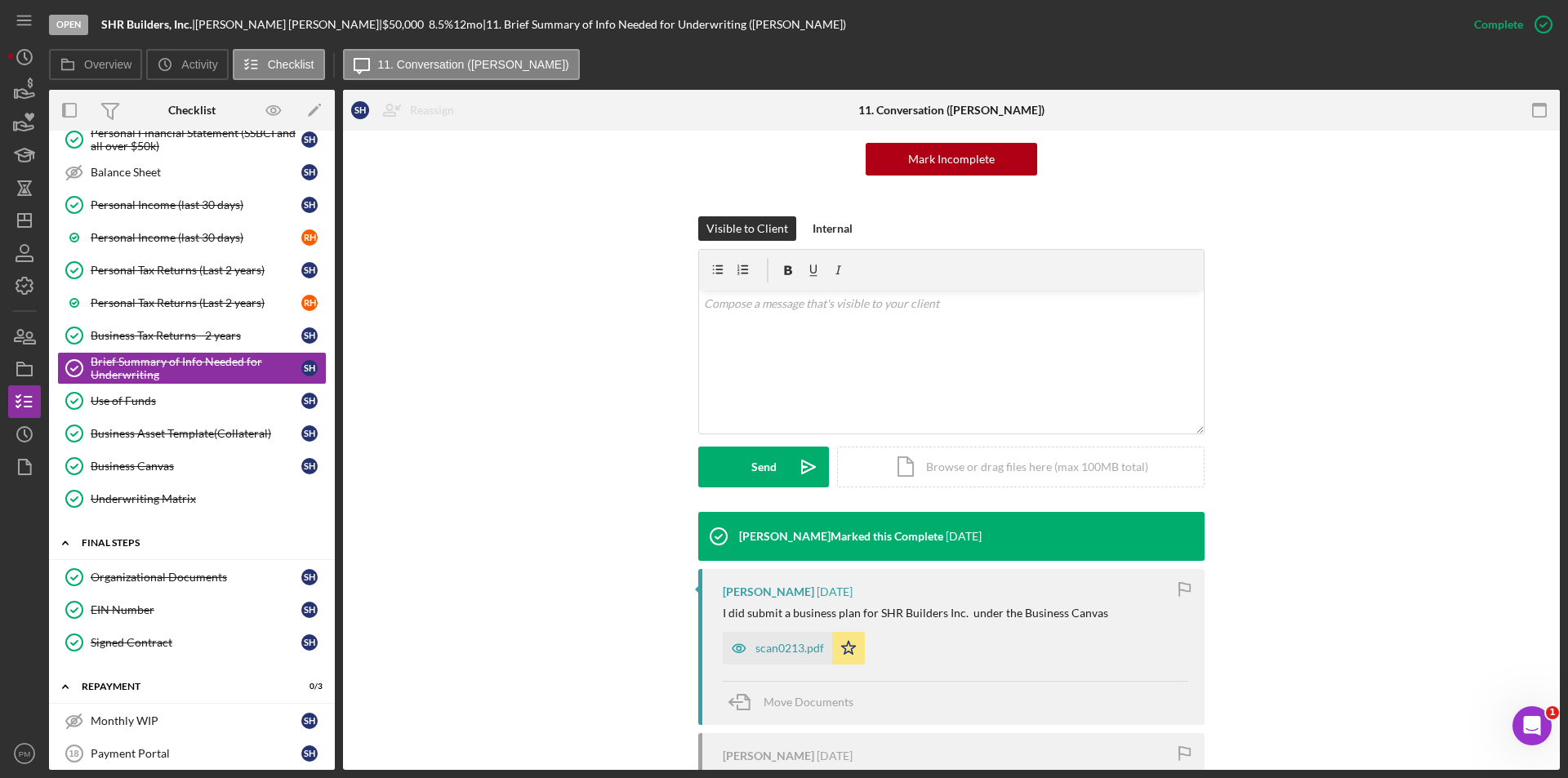
drag, startPoint x: 152, startPoint y: 571, endPoint x: 184, endPoint y: 551, distance: 37.7
click at [152, 571] on div "Organizational Documents" at bounding box center [196, 578] width 211 height 13
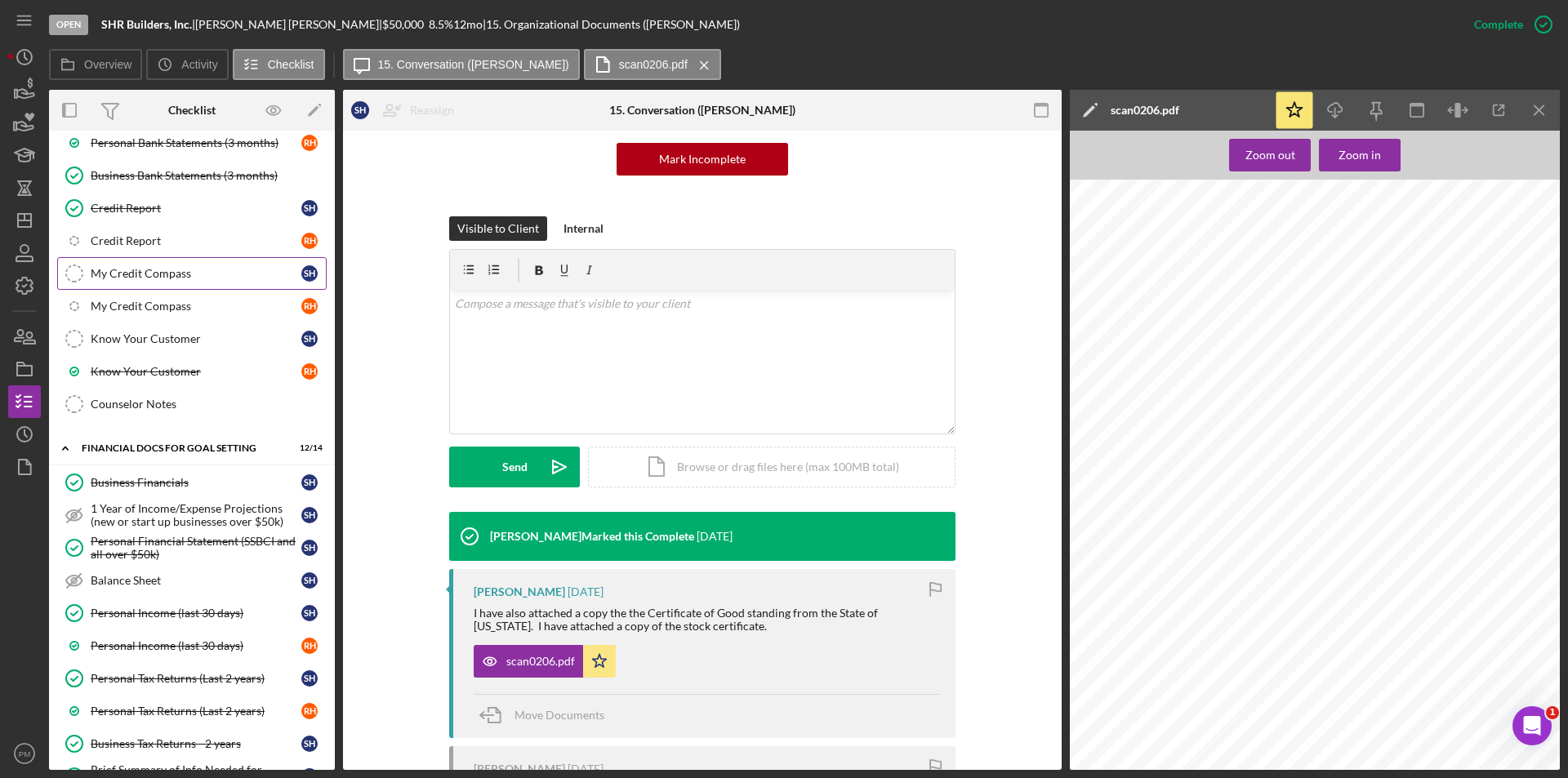
scroll to position [163, 0]
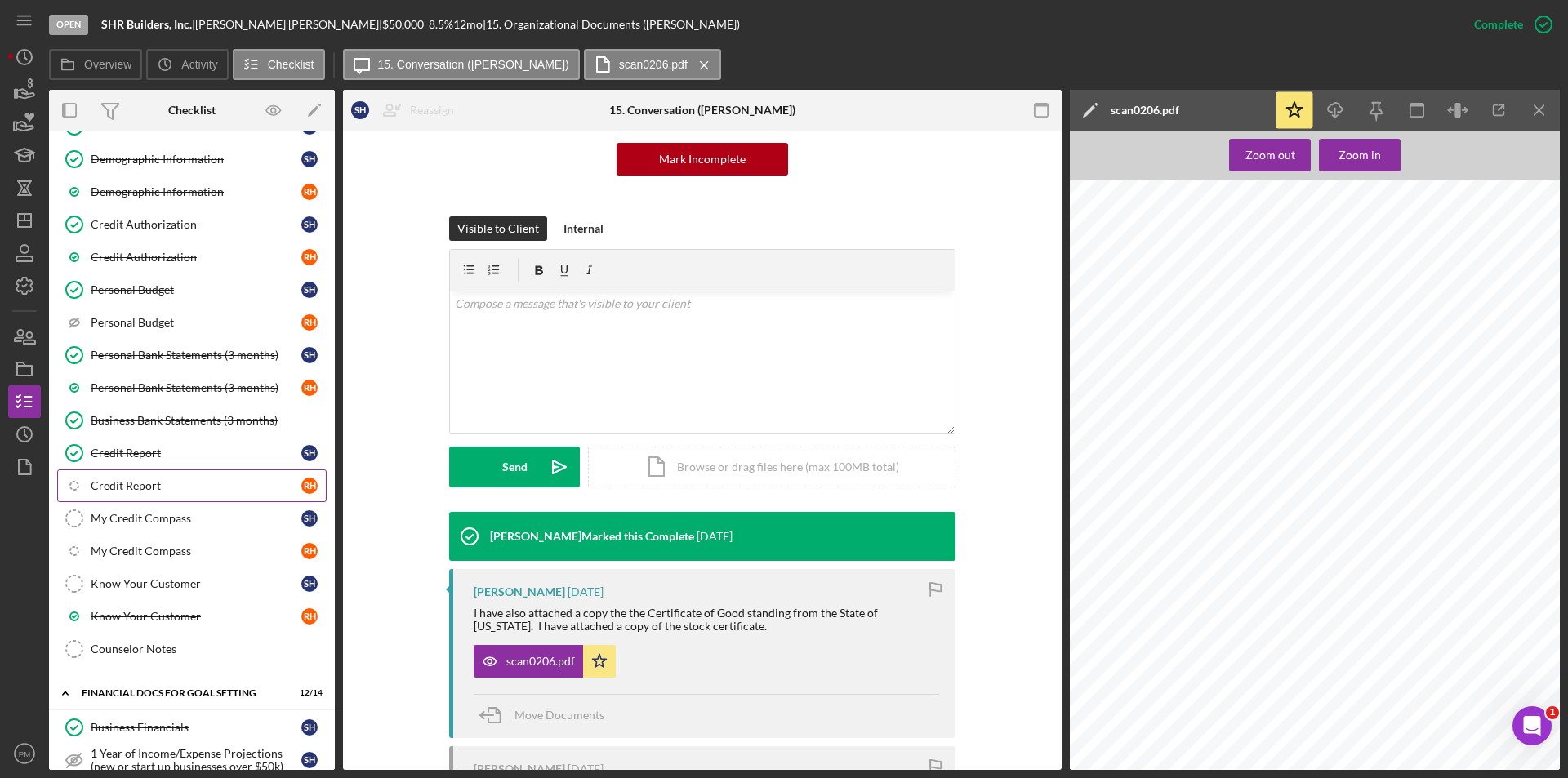
click at [165, 489] on div "Credit Report" at bounding box center [196, 486] width 211 height 13
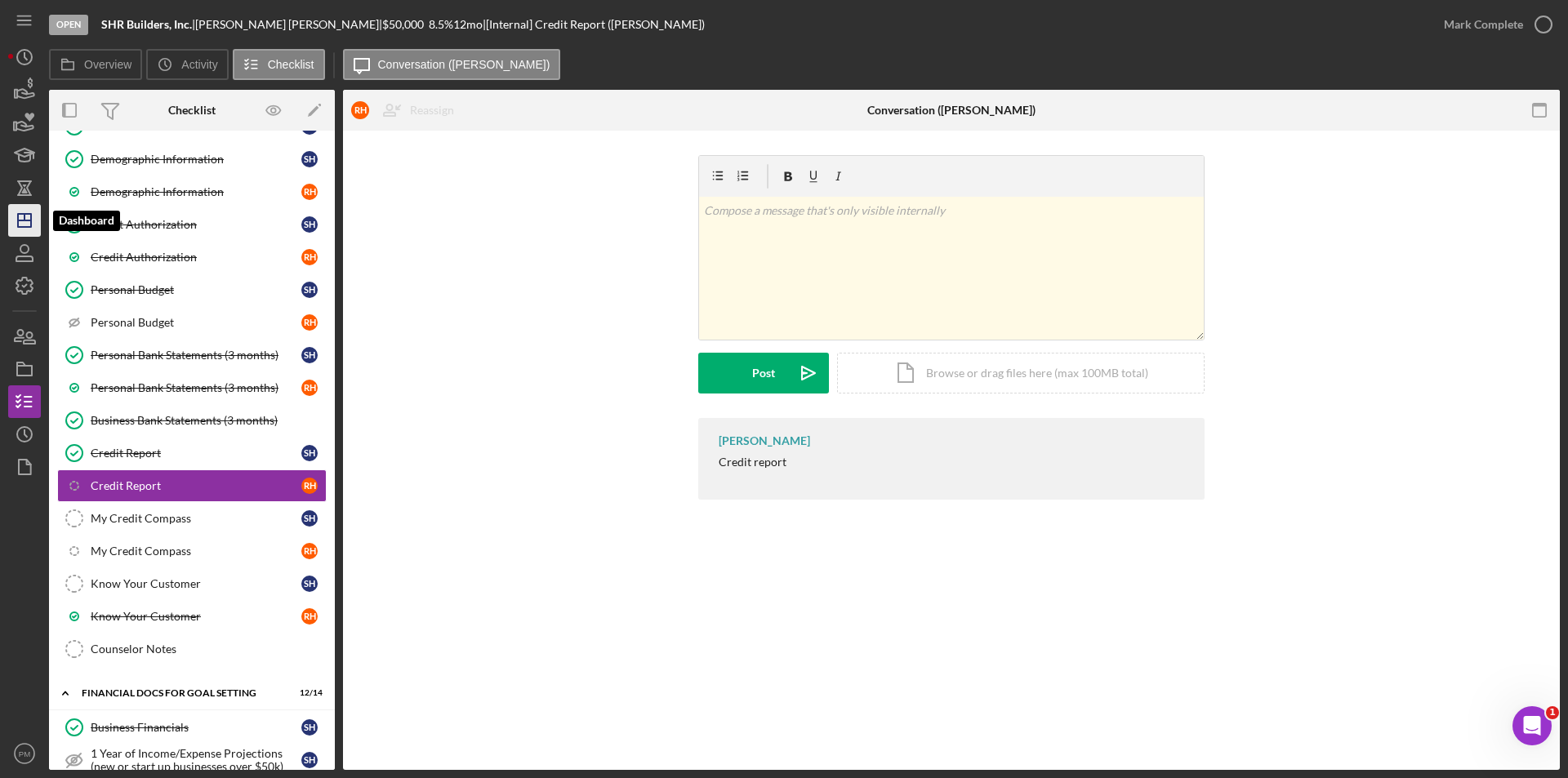
click at [26, 215] on icon "Icon/Dashboard" at bounding box center [24, 221] width 41 height 41
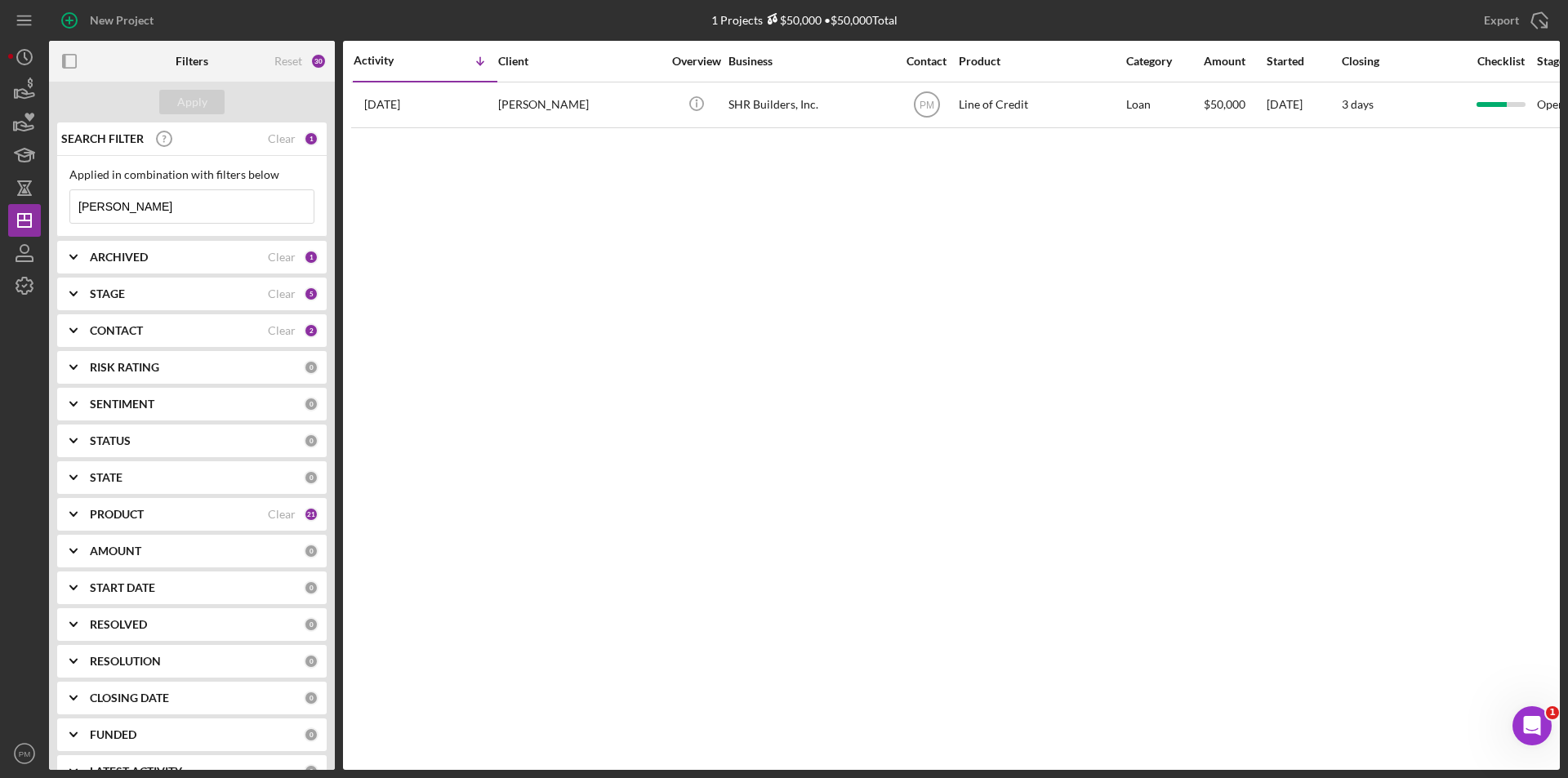
drag, startPoint x: 106, startPoint y: 201, endPoint x: 7, endPoint y: 177, distance: 101.9
click at [7, 177] on div "New Project 1 Projects $50,000 • $50,000 Total henderson Export Icon/Export Fil…" at bounding box center [784, 389] width 1568 height 778
type input "jackson"
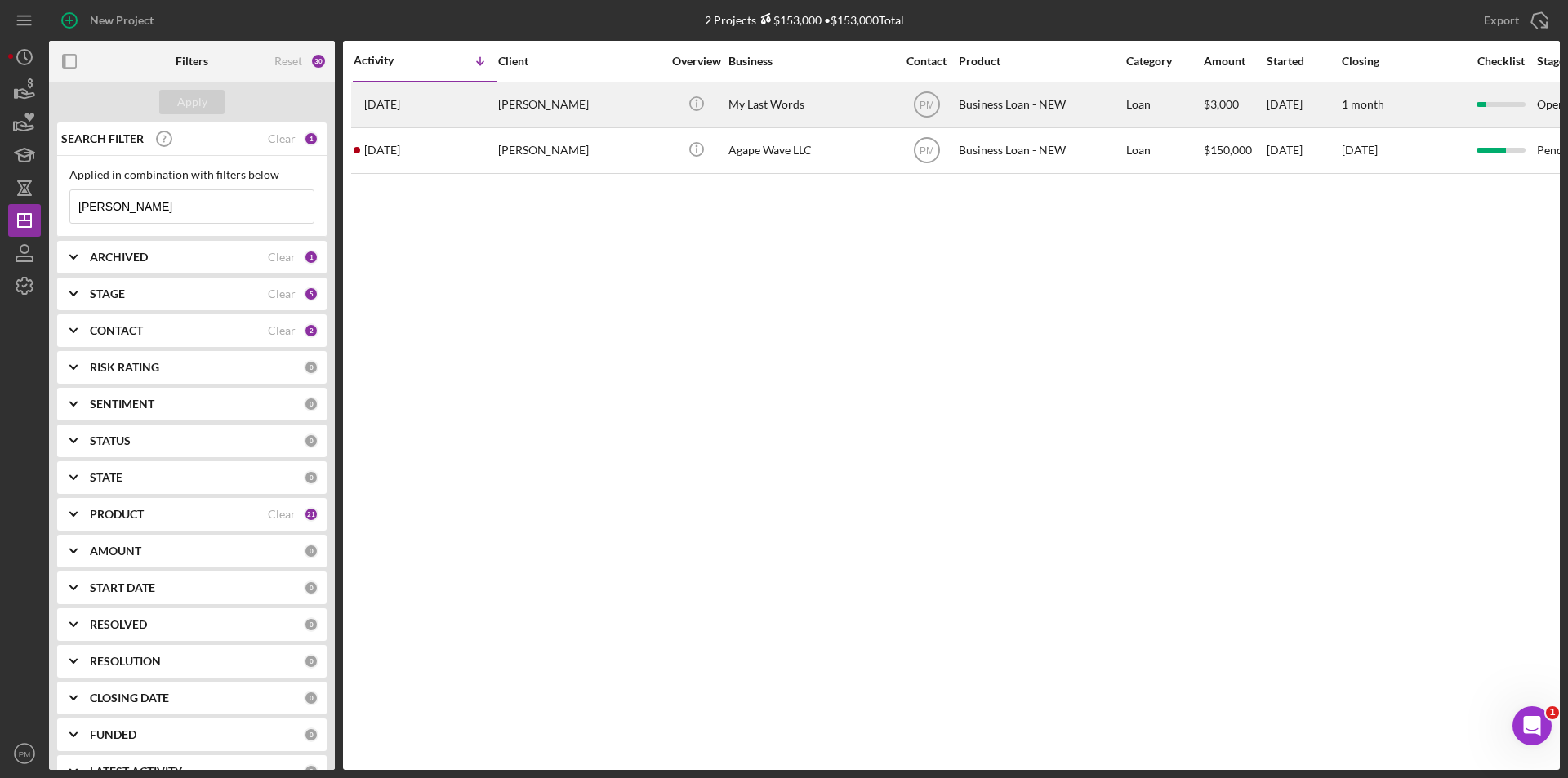
click at [522, 109] on div "[PERSON_NAME]" at bounding box center [579, 105] width 163 height 43
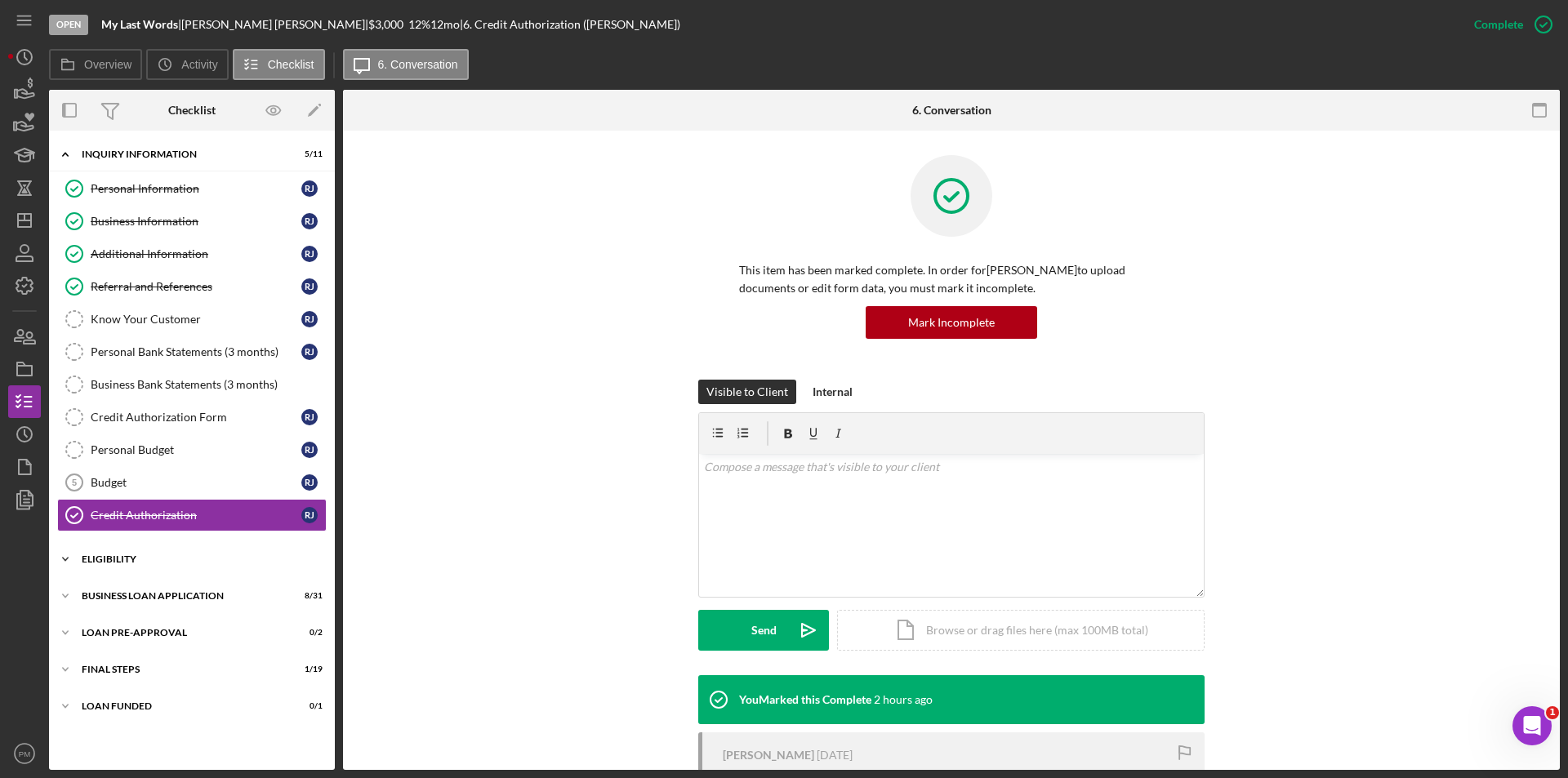
click at [198, 569] on div "Icon/Expander ELIGIBILITY 0 / 4" at bounding box center [191, 559] width 286 height 33
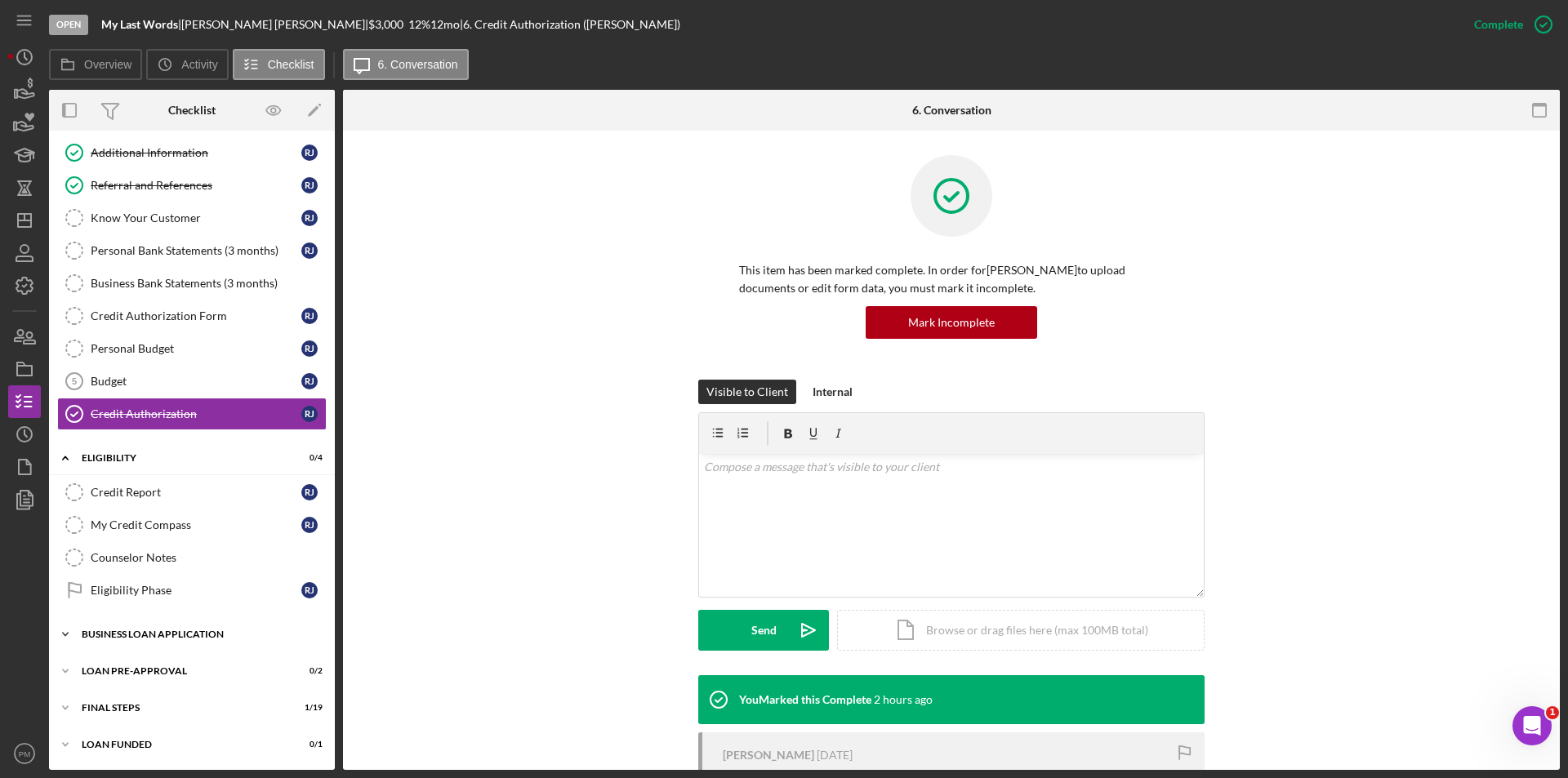
click at [163, 640] on div "Icon/Expander BUSINESS LOAN APPLICATION 8 / 31" at bounding box center [191, 634] width 286 height 33
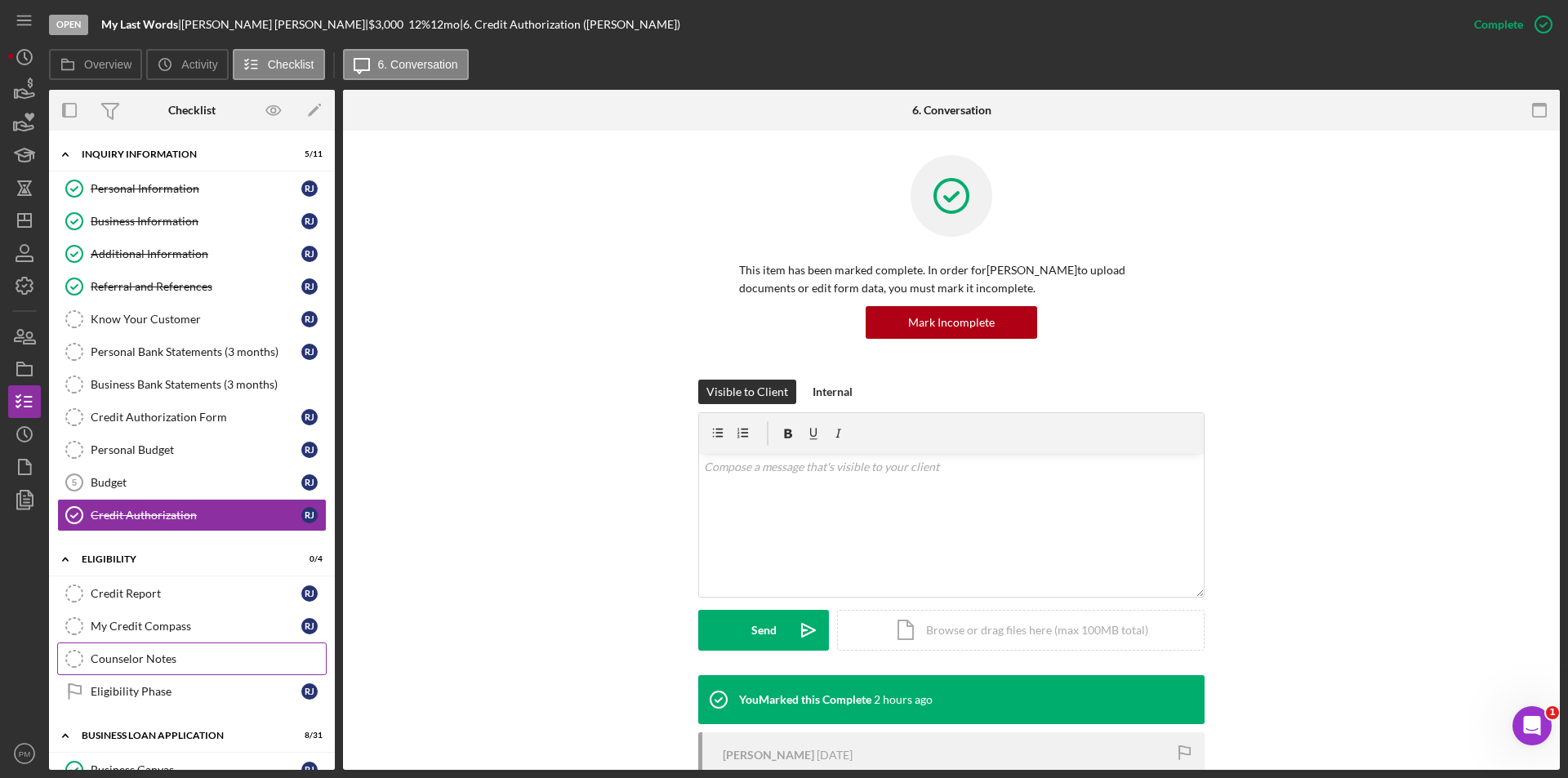
click at [125, 662] on div "Counselor Notes" at bounding box center [208, 659] width 235 height 13
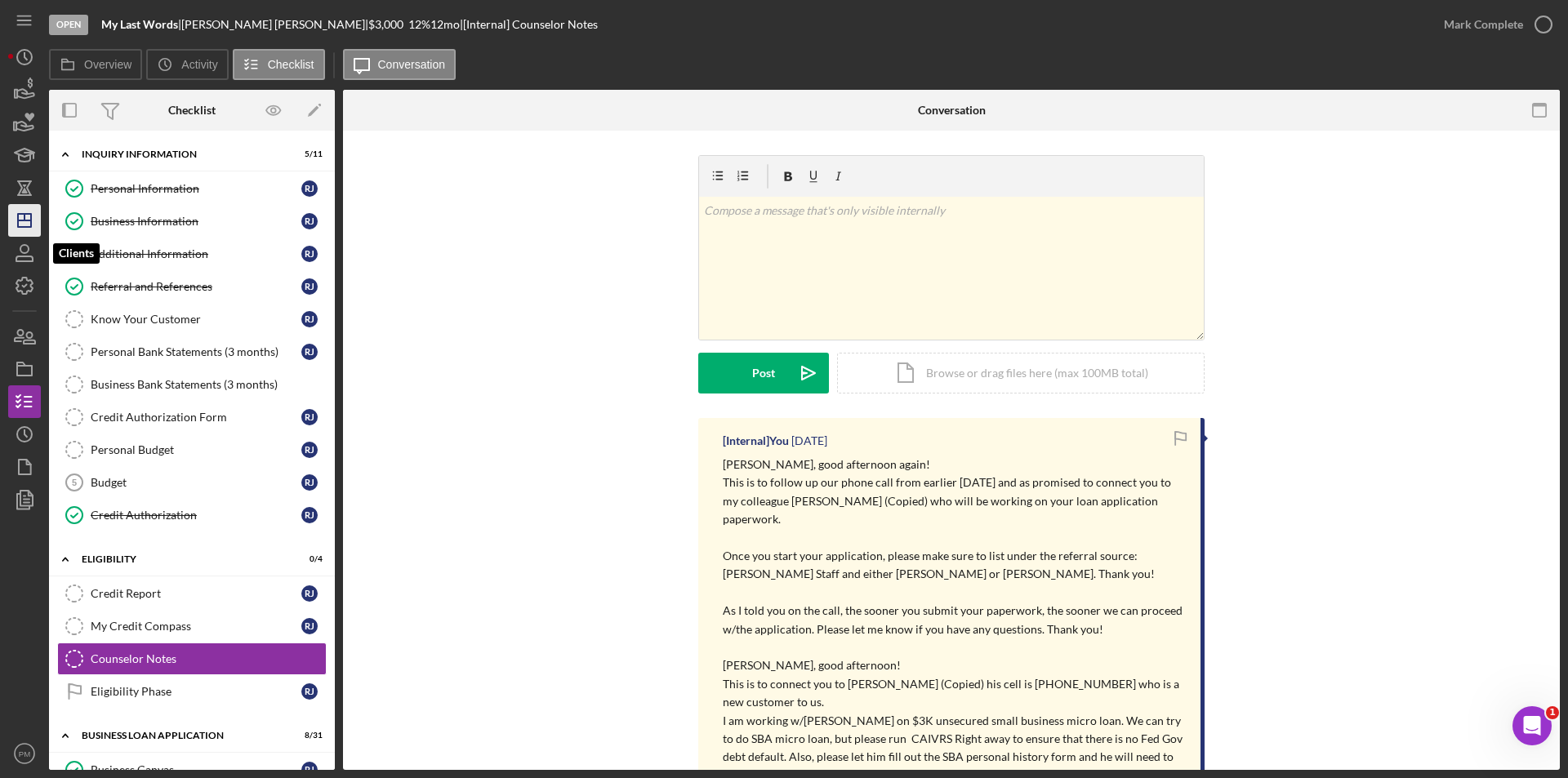
click at [27, 222] on icon "Icon/Dashboard" at bounding box center [24, 221] width 41 height 41
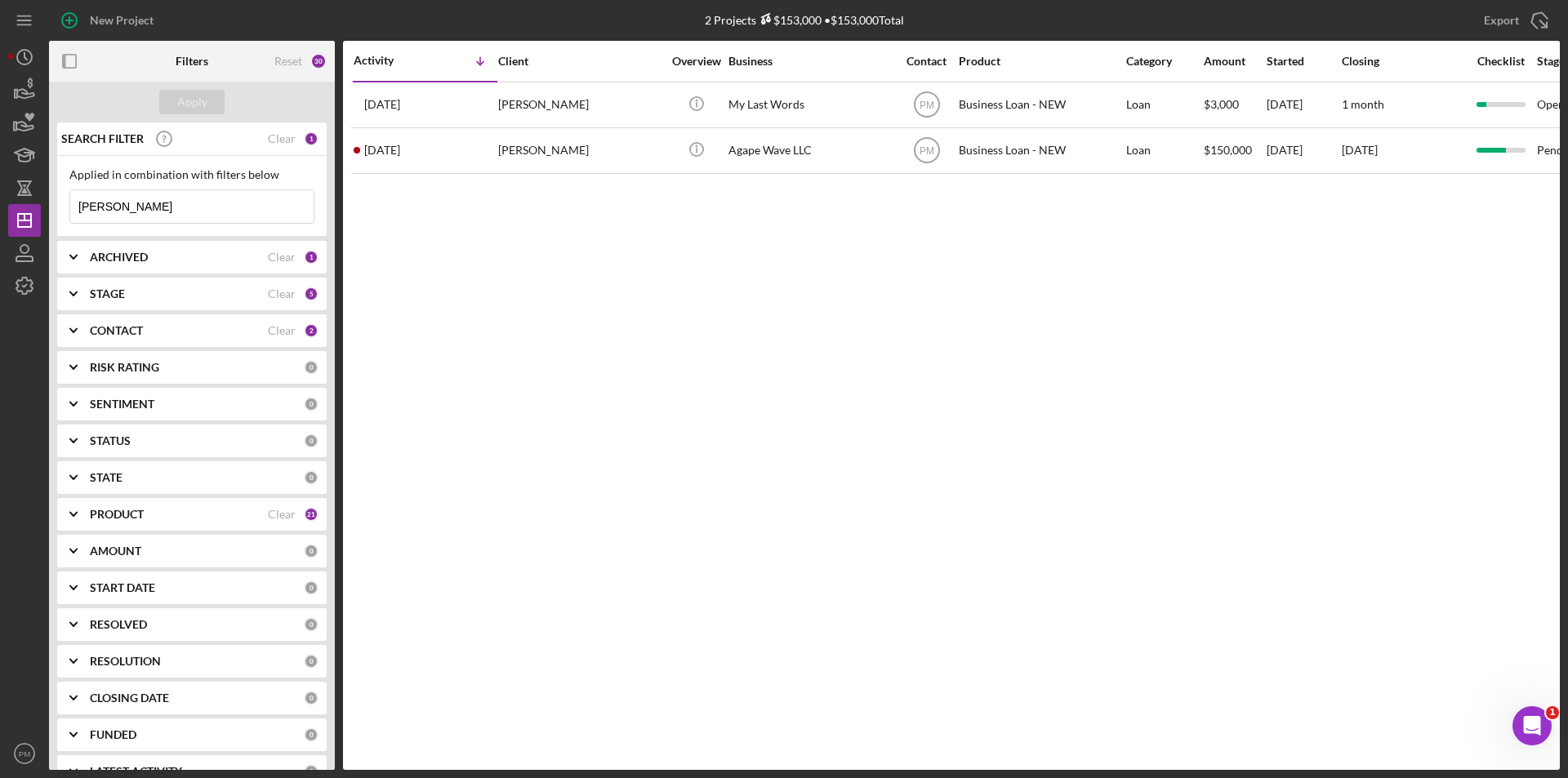
click at [152, 220] on input "jackson" at bounding box center [192, 206] width 243 height 33
drag, startPoint x: 151, startPoint y: 211, endPoint x: 23, endPoint y: 190, distance: 129.7
click at [23, 190] on div "New Project 2 Projects $153,000 • $153,000 Total jackson Export Icon/Export Fil…" at bounding box center [784, 385] width 1551 height 771
drag, startPoint x: 507, startPoint y: 334, endPoint x: 497, endPoint y: 330, distance: 10.8
click at [502, 331] on div "Activity Icon/Table Sort Arrow Client Overview Business Contact Product Categor…" at bounding box center [951, 405] width 1217 height 729
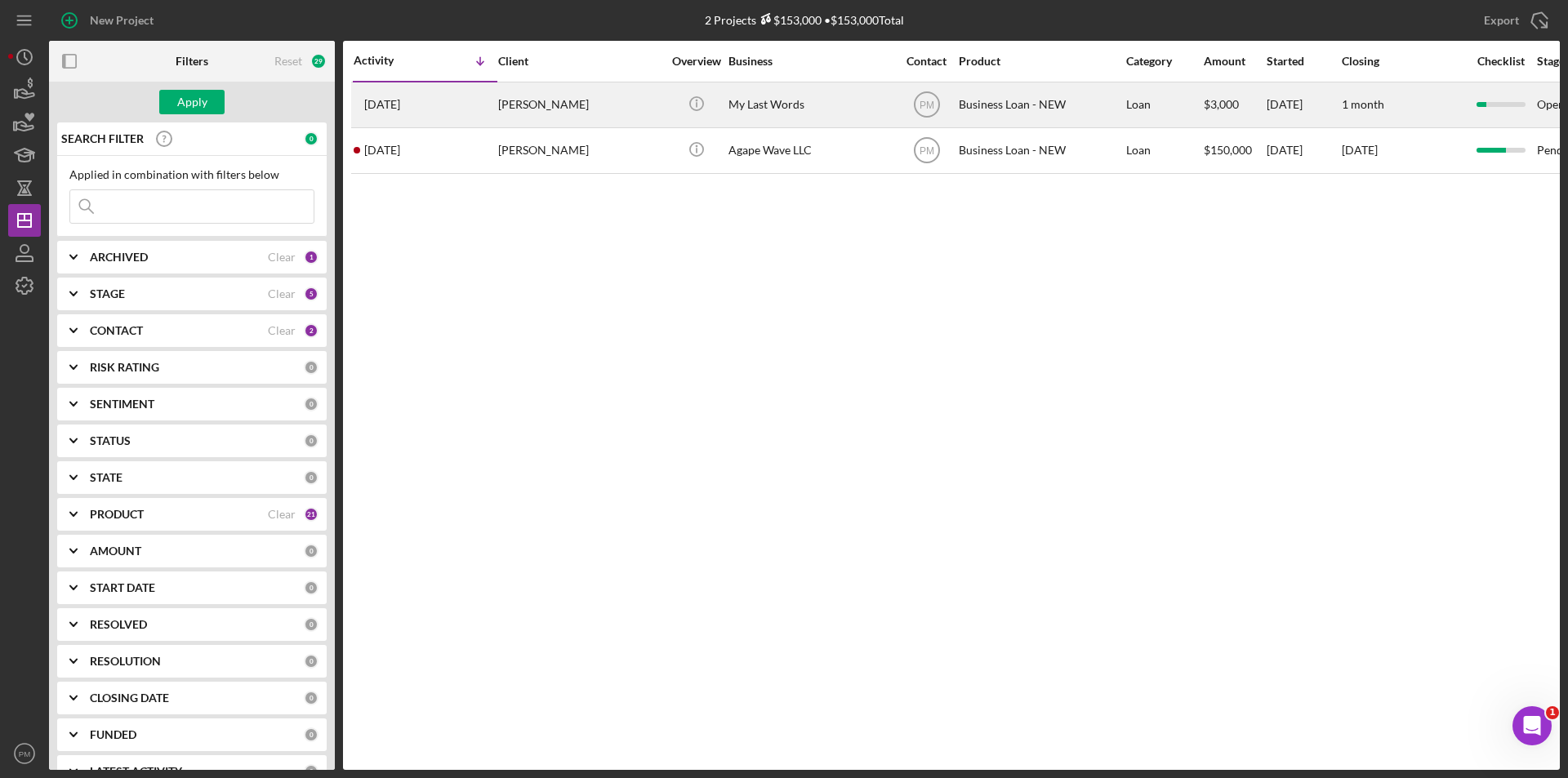
click at [490, 114] on div "3 days ago Ricky Jackson" at bounding box center [425, 105] width 143 height 43
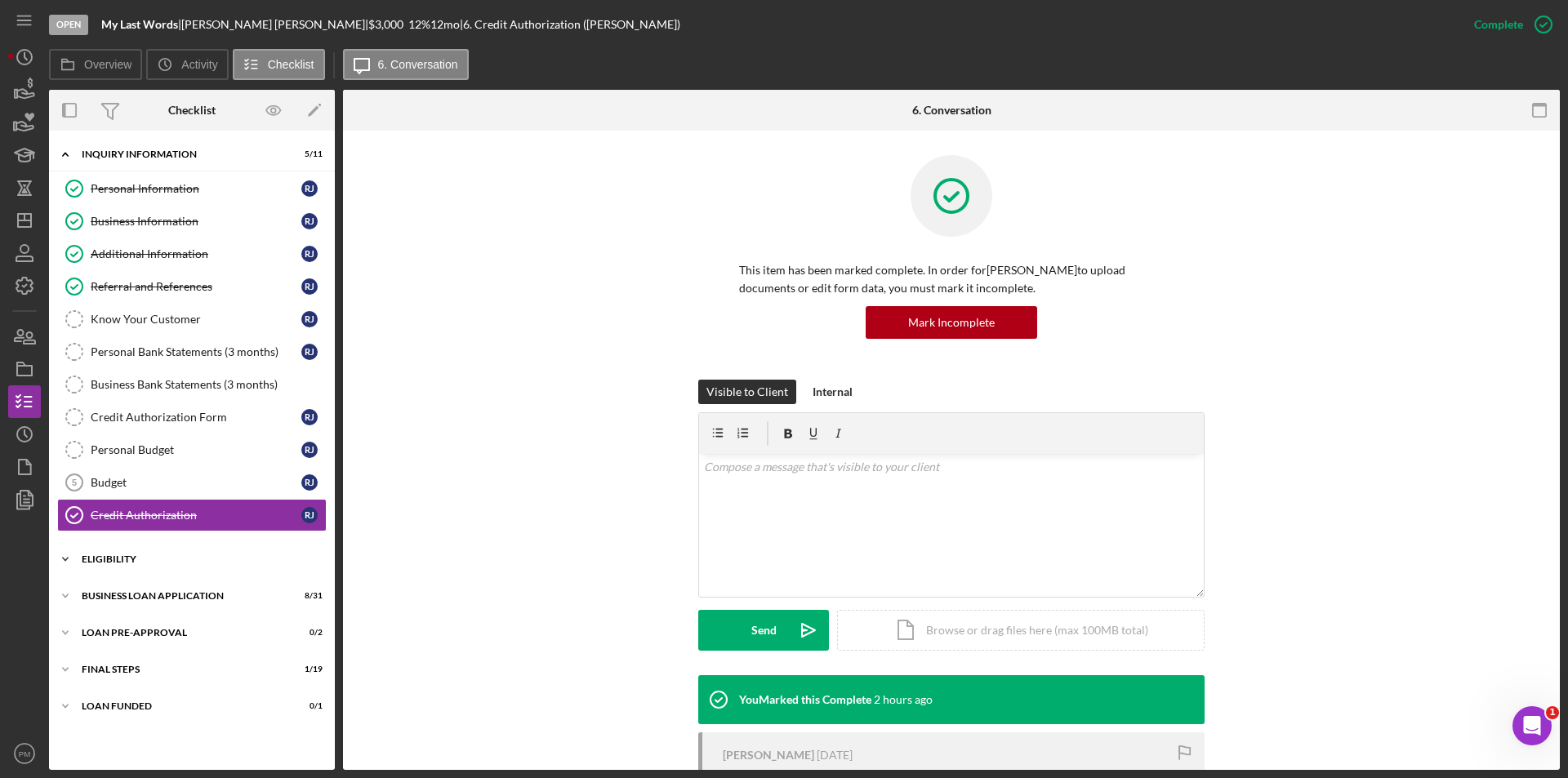
click at [143, 567] on div "Icon/Expander ELIGIBILITY 0 / 4" at bounding box center [191, 559] width 286 height 33
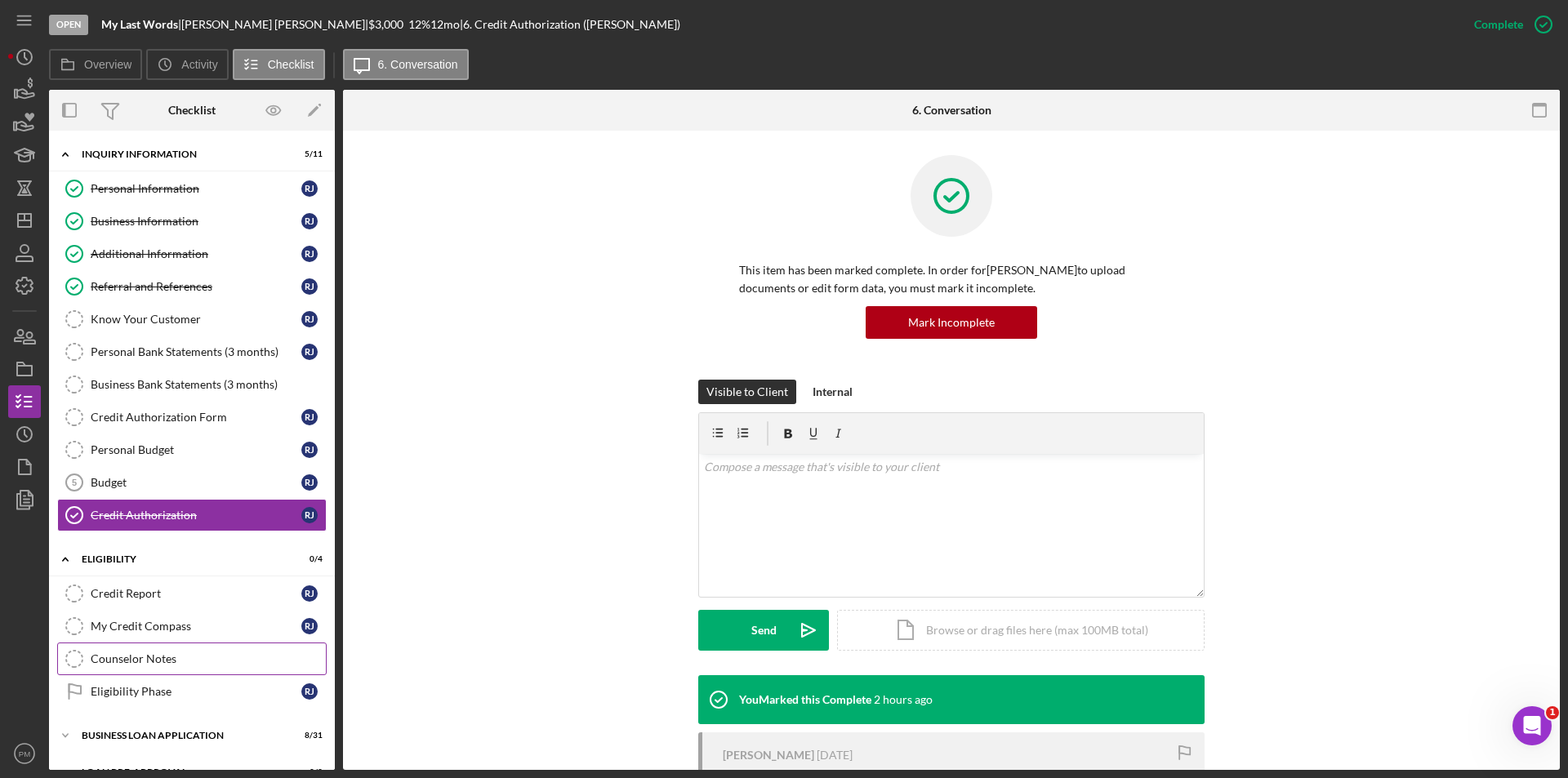
click at [189, 649] on link "Counselor Notes Counselor Notes" at bounding box center [192, 658] width 270 height 33
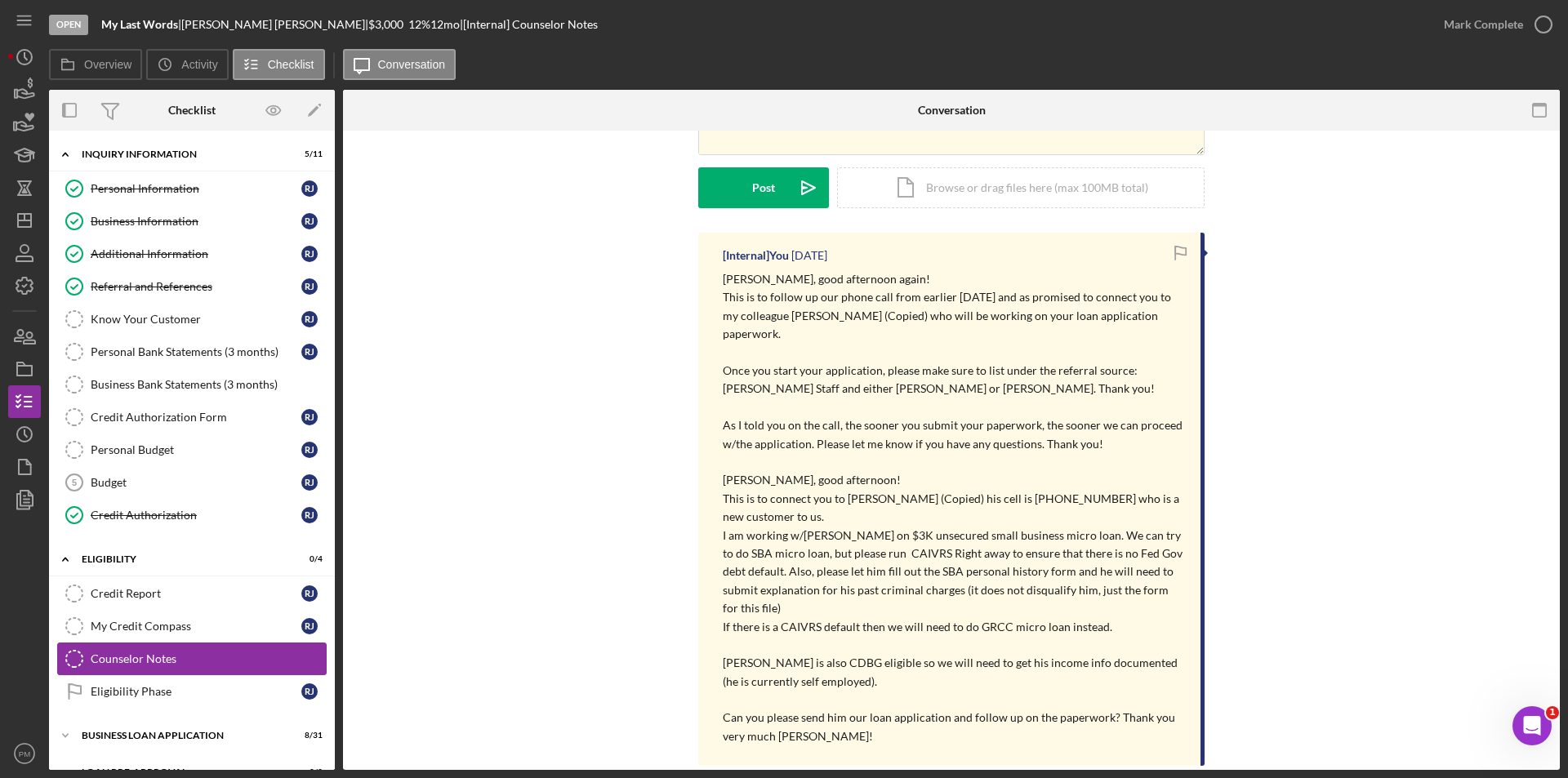
scroll to position [101, 0]
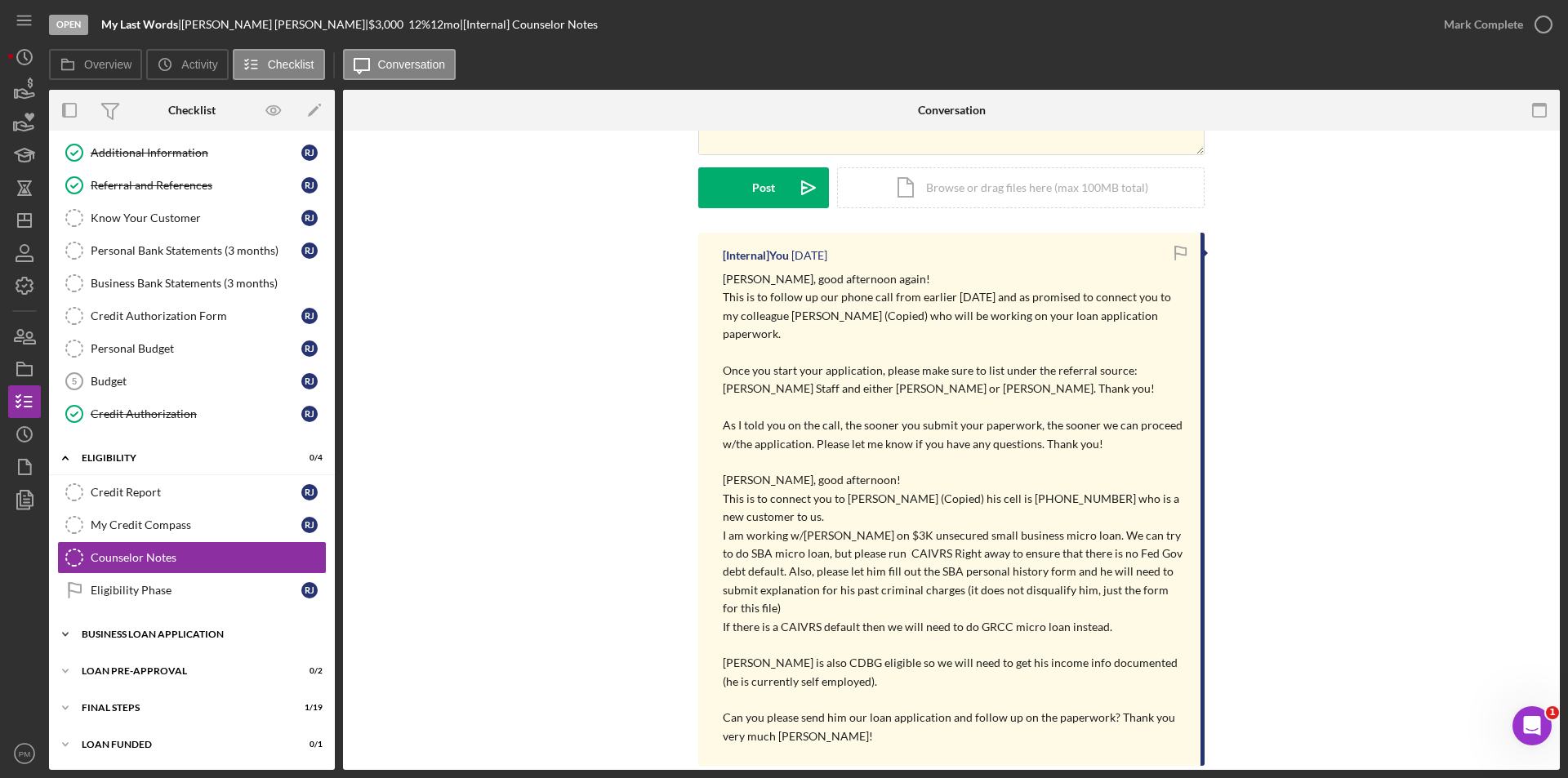
click at [176, 649] on div "Icon/Expander BUSINESS LOAN APPLICATION 8 / 31" at bounding box center [191, 634] width 286 height 33
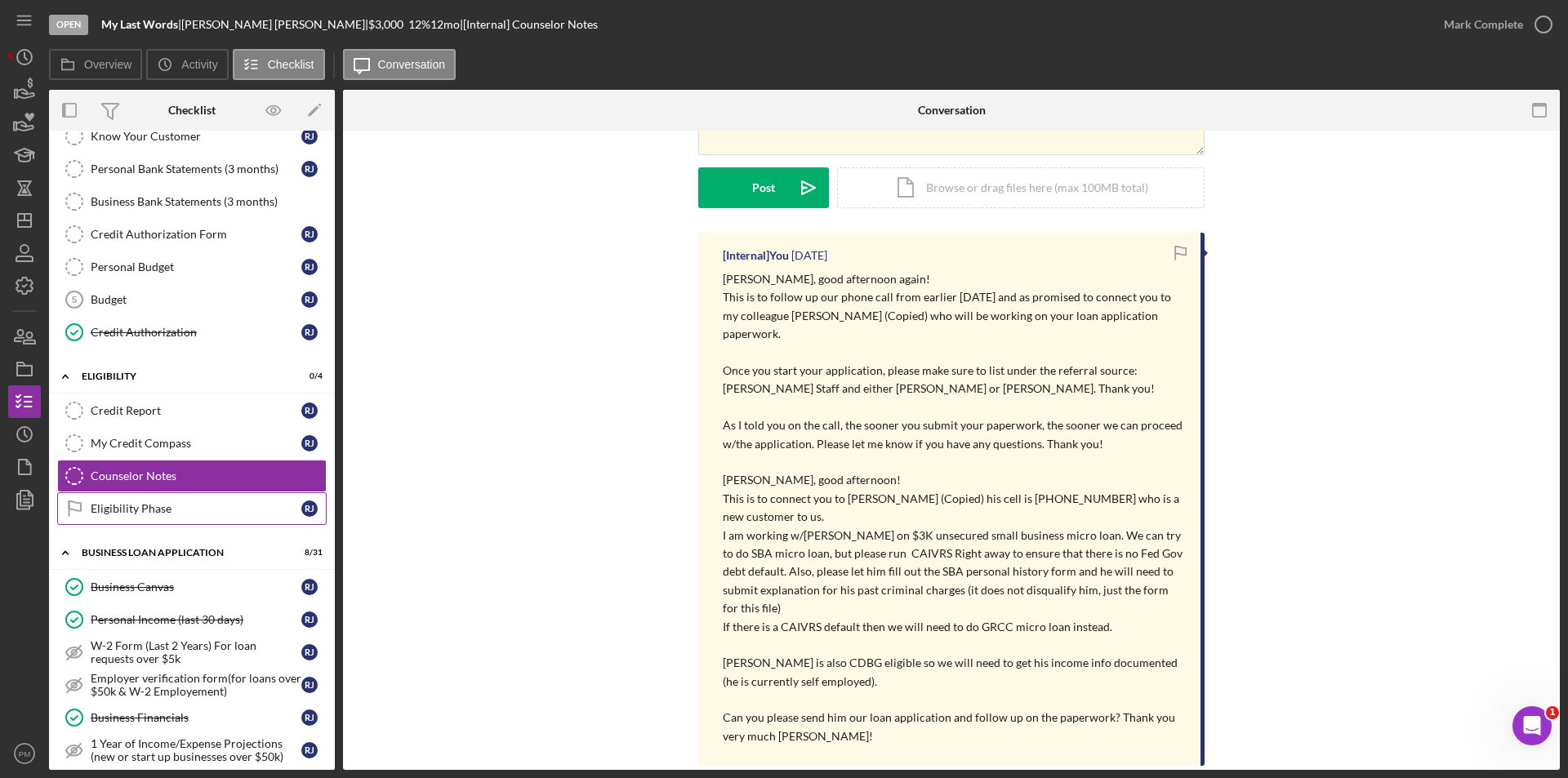
scroll to position [0, 0]
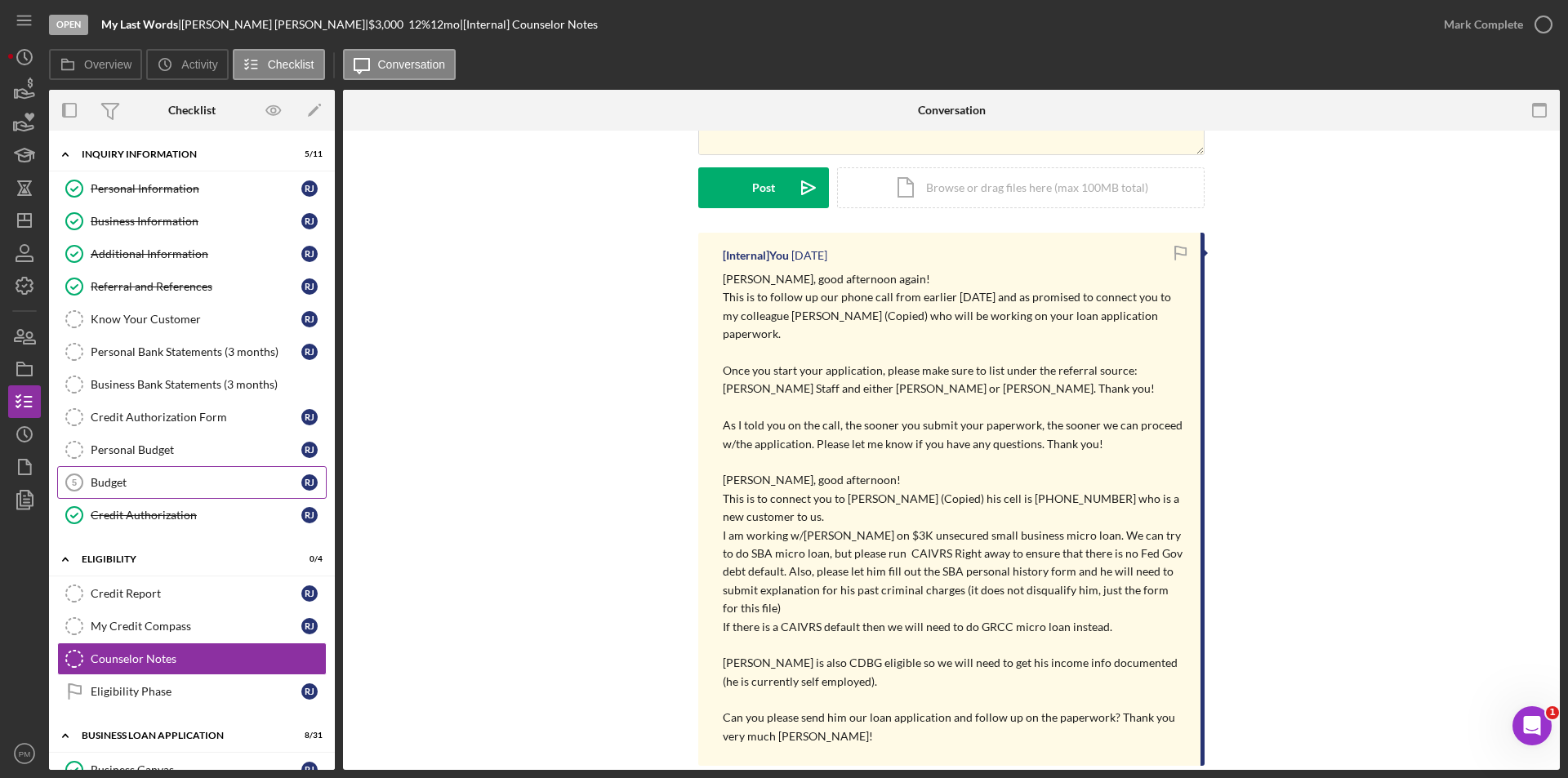
click at [128, 480] on div "Budget" at bounding box center [196, 483] width 211 height 13
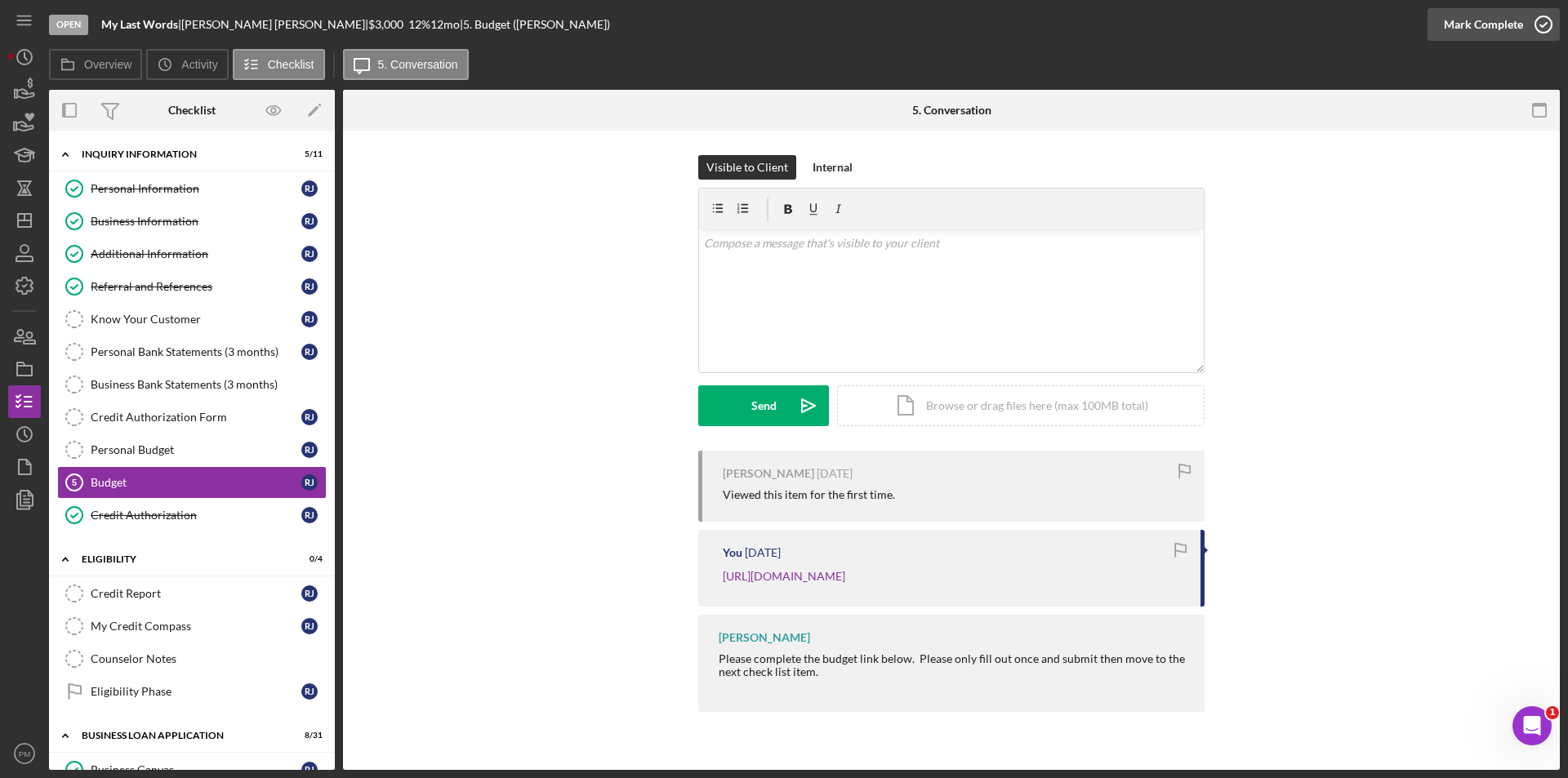
click at [1476, 30] on div "Mark Complete" at bounding box center [1483, 24] width 80 height 33
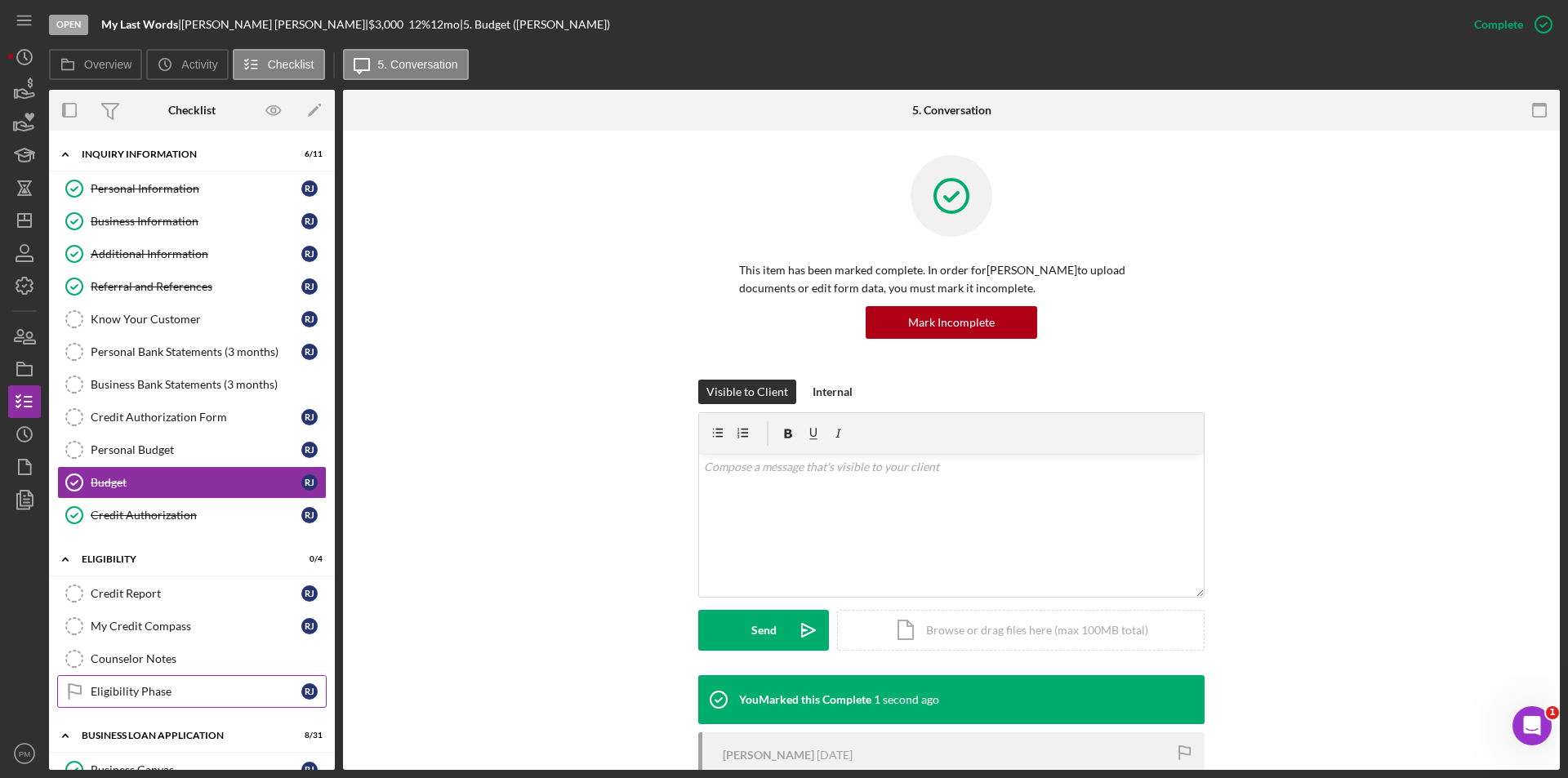
scroll to position [245, 0]
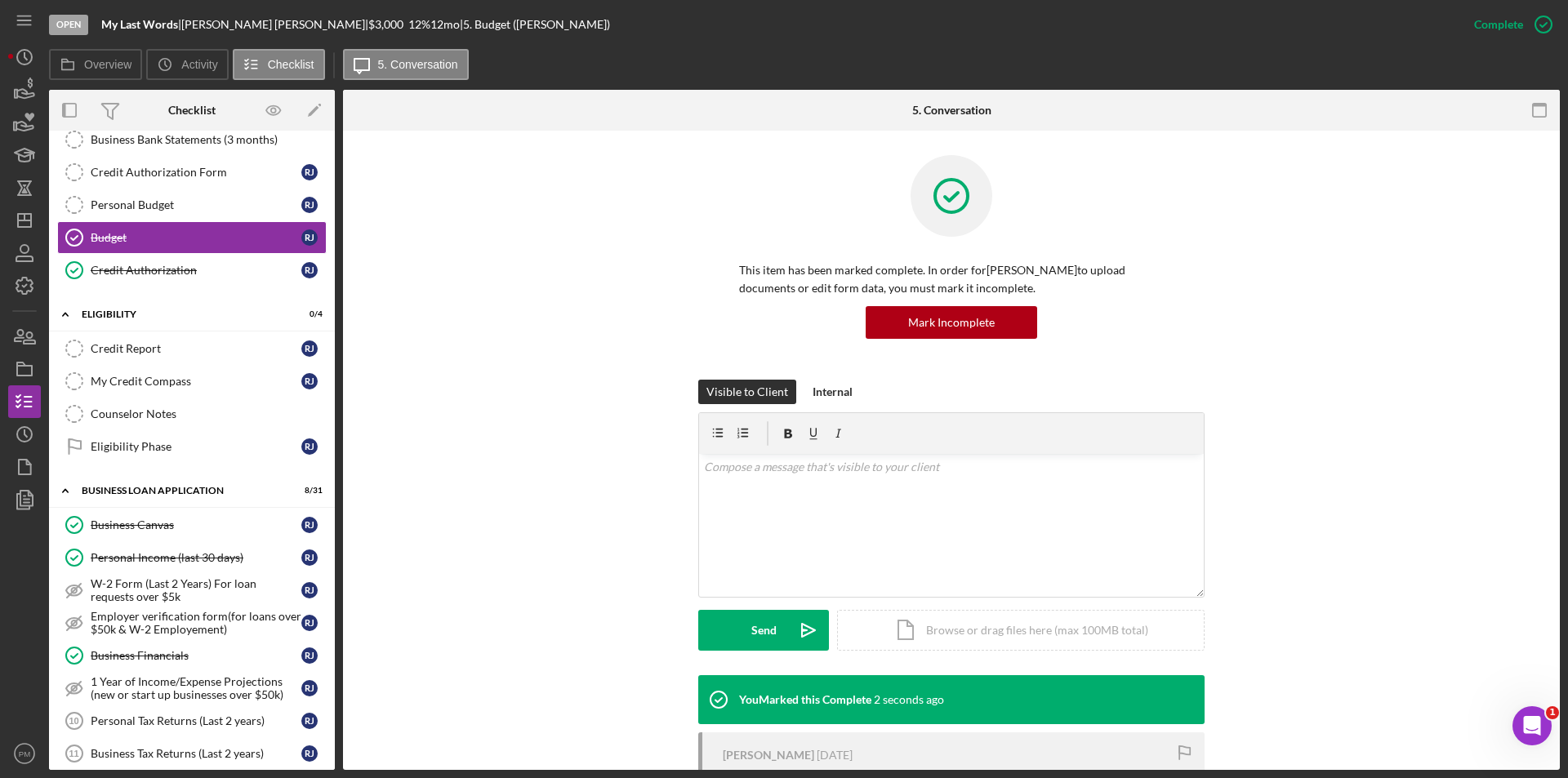
click at [553, 654] on div "Visible to Client Internal v Color teal Color pink Remove color Add row above A…" at bounding box center [951, 528] width 1167 height 296
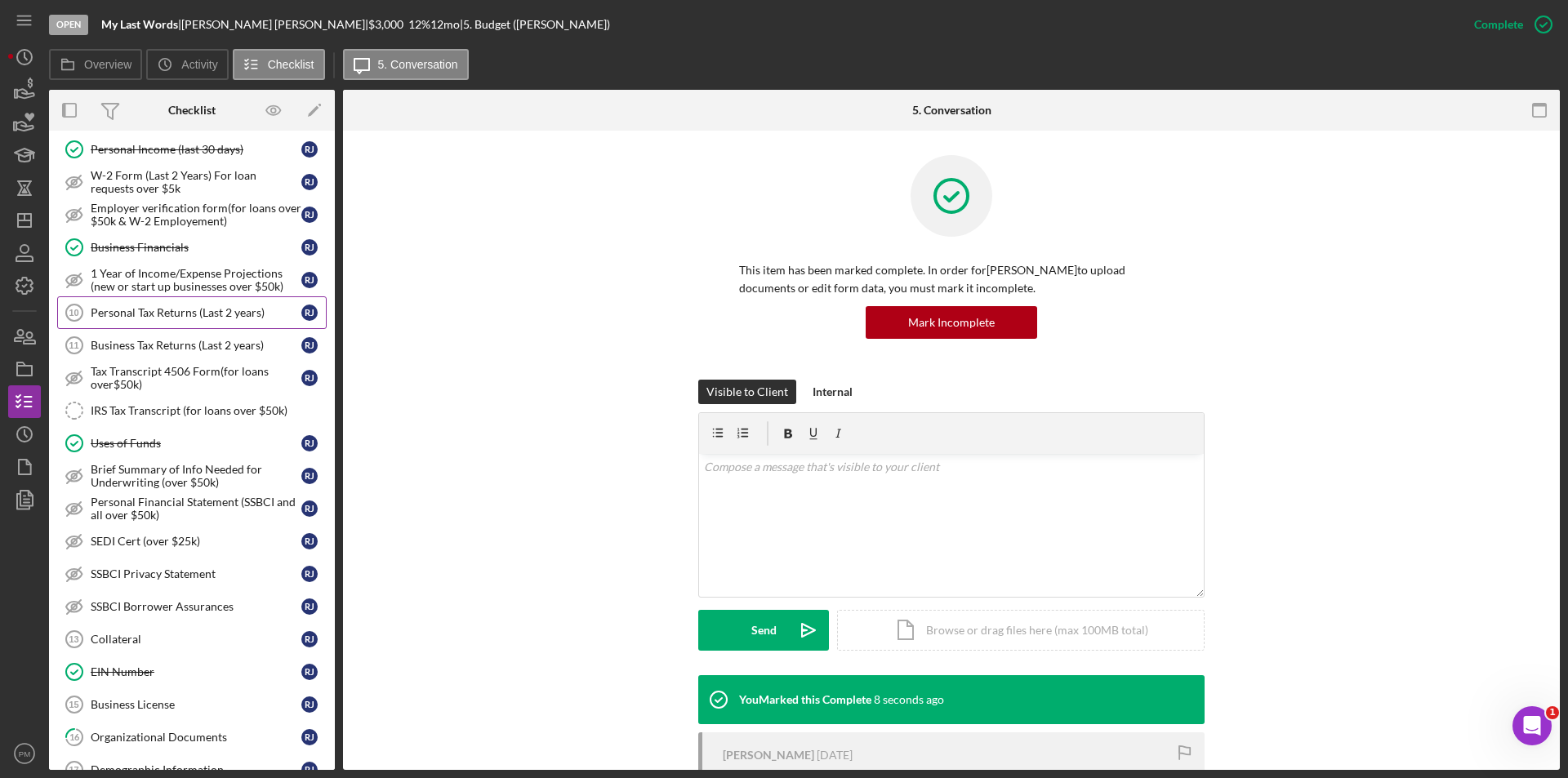
click at [133, 325] on link "Personal Tax Returns (Last 2 years) 10 Personal Tax Returns (Last 2 years) R J" at bounding box center [192, 313] width 270 height 33
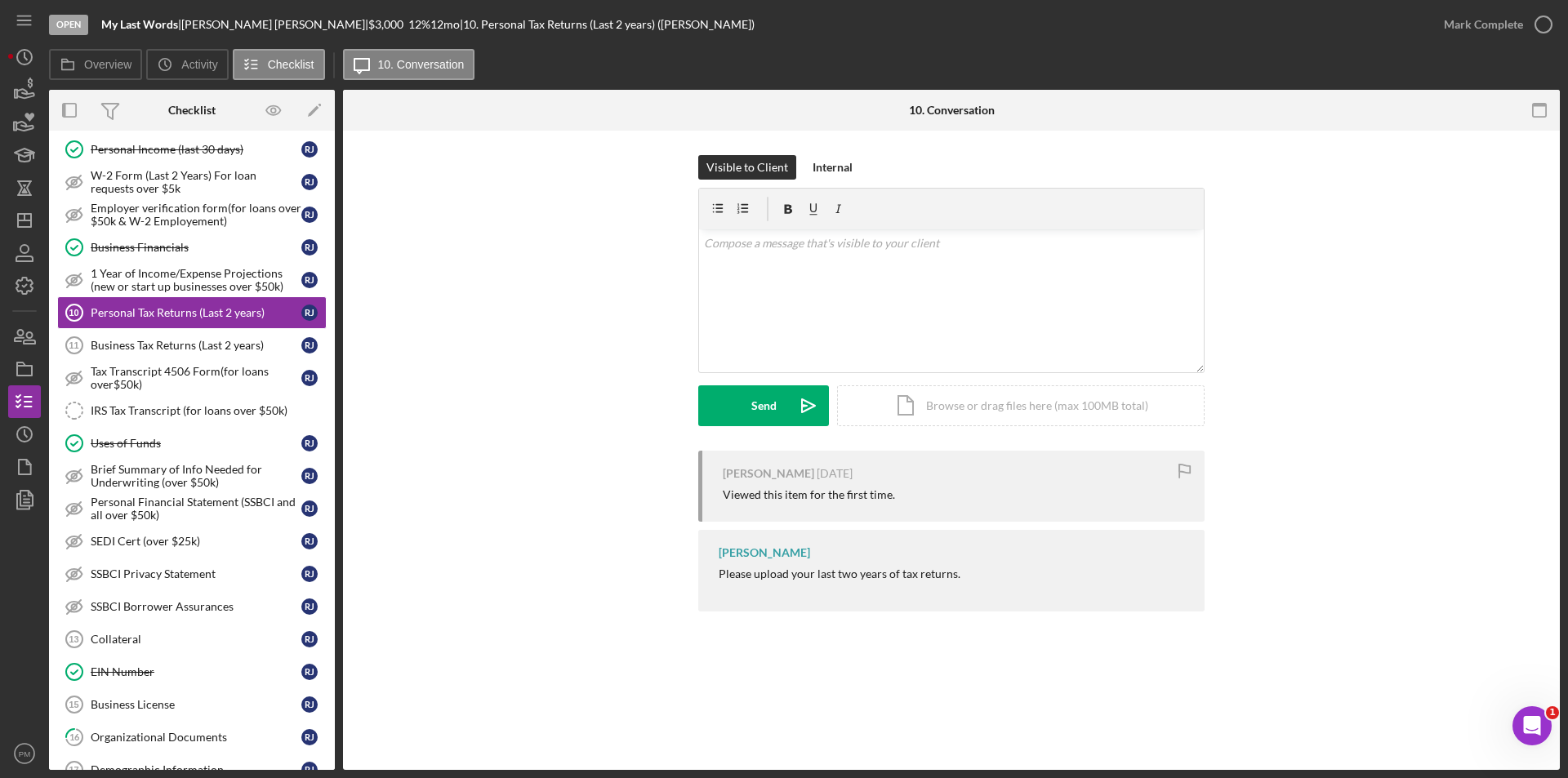
scroll to position [980, 0]
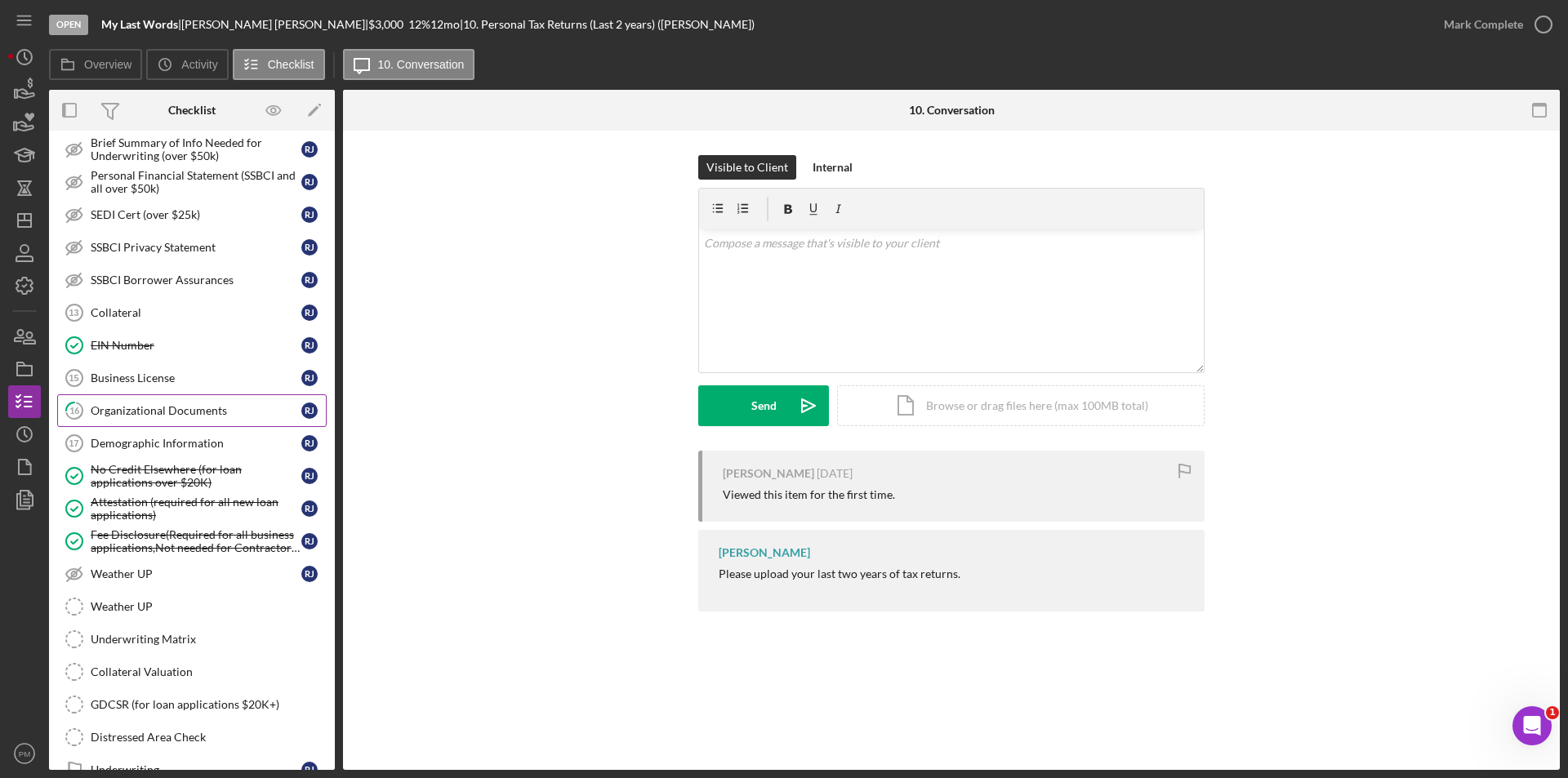
click at [155, 415] on div "Organizational Documents" at bounding box center [196, 411] width 211 height 13
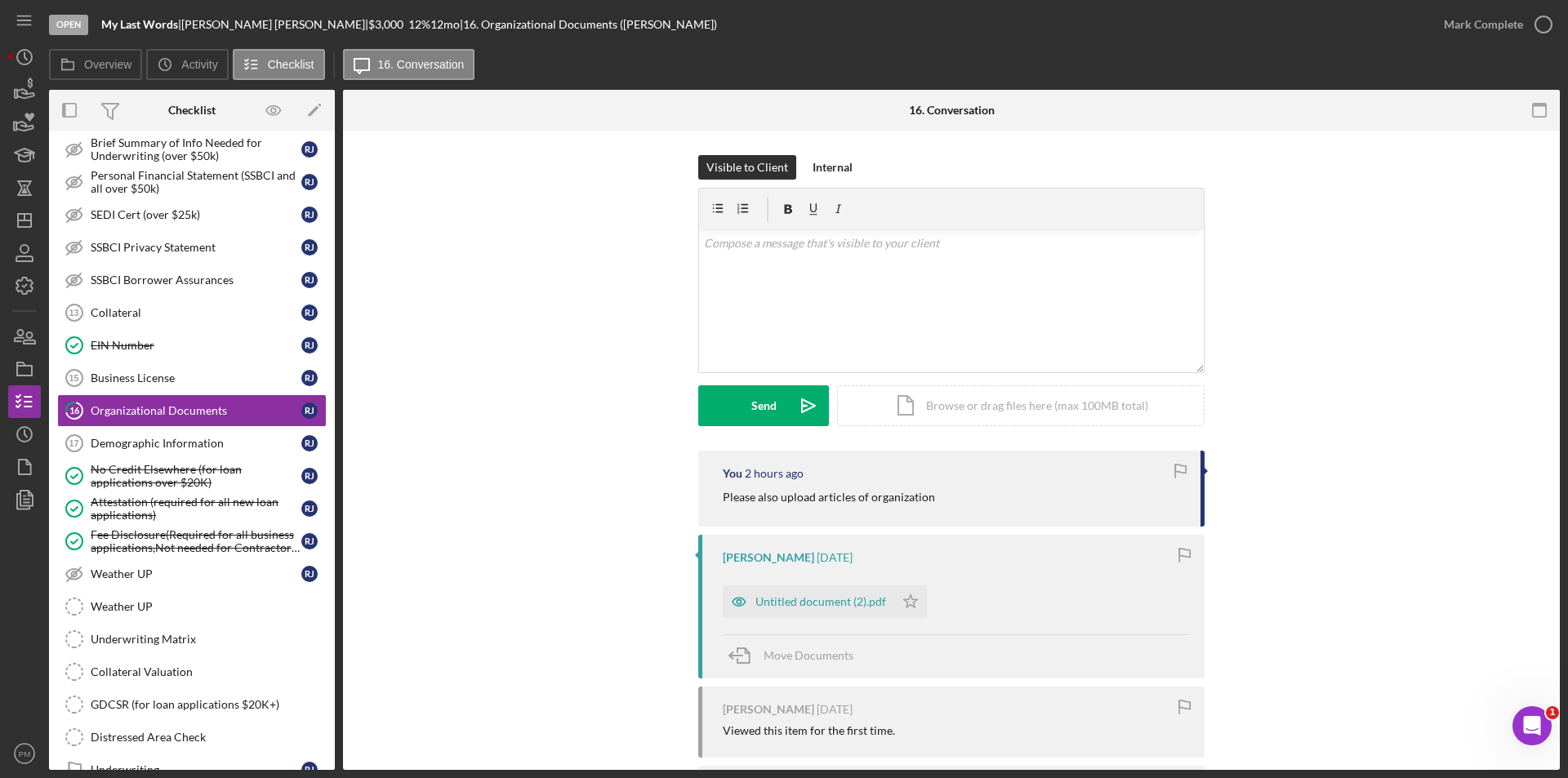
scroll to position [166, 0]
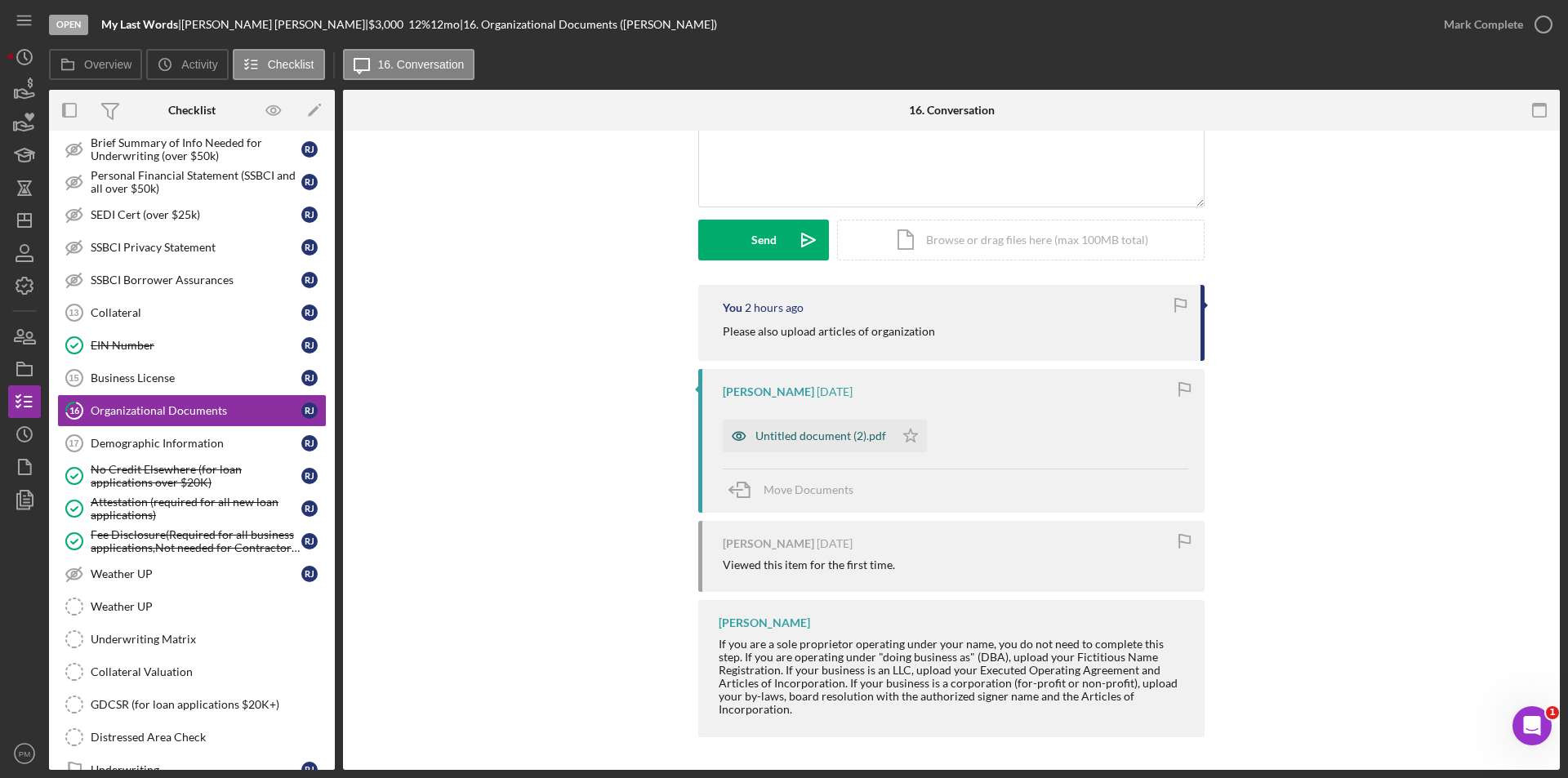
click at [834, 445] on div "Untitled document (2).pdf" at bounding box center [808, 435] width 171 height 33
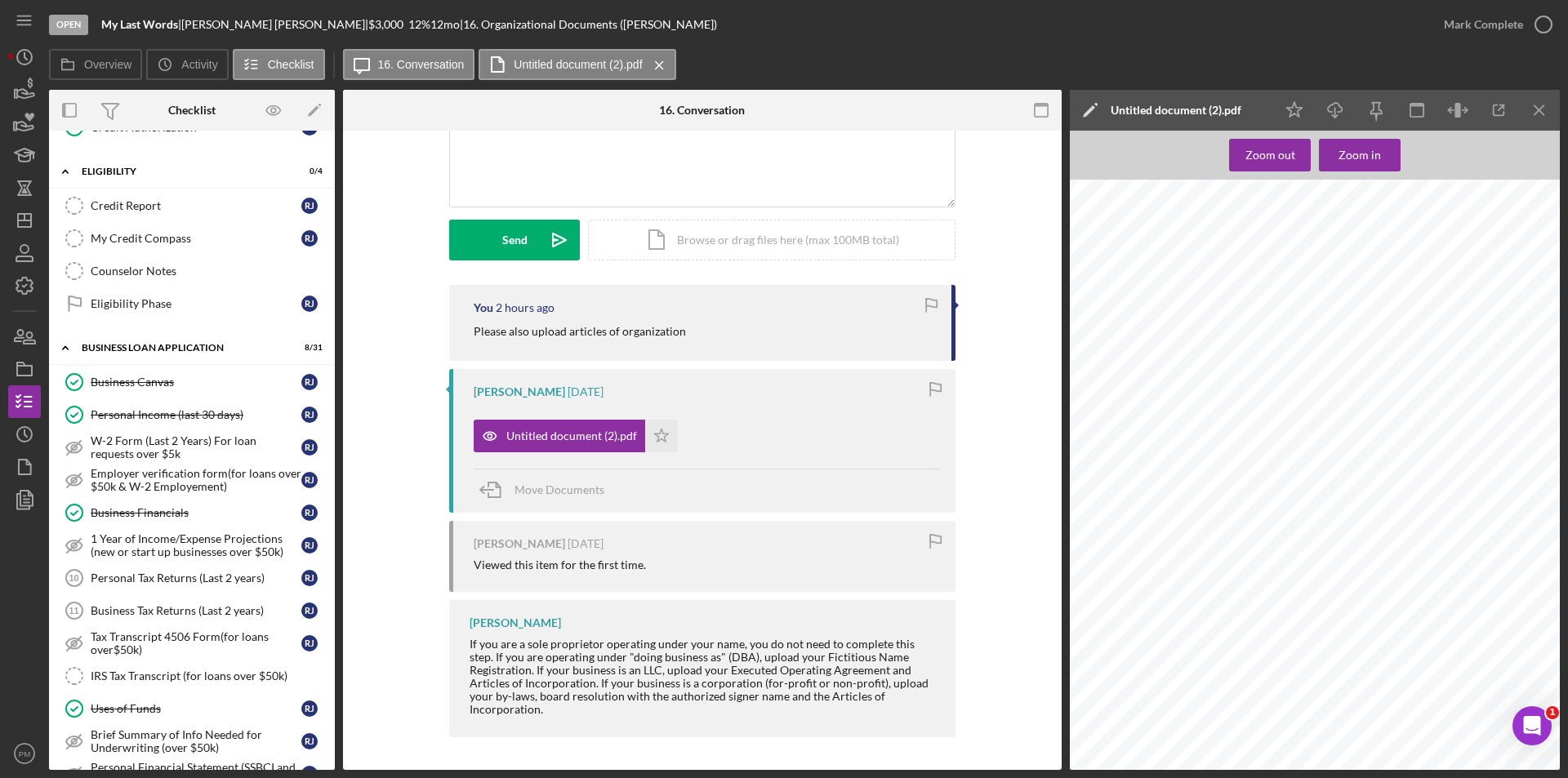
scroll to position [714, 0]
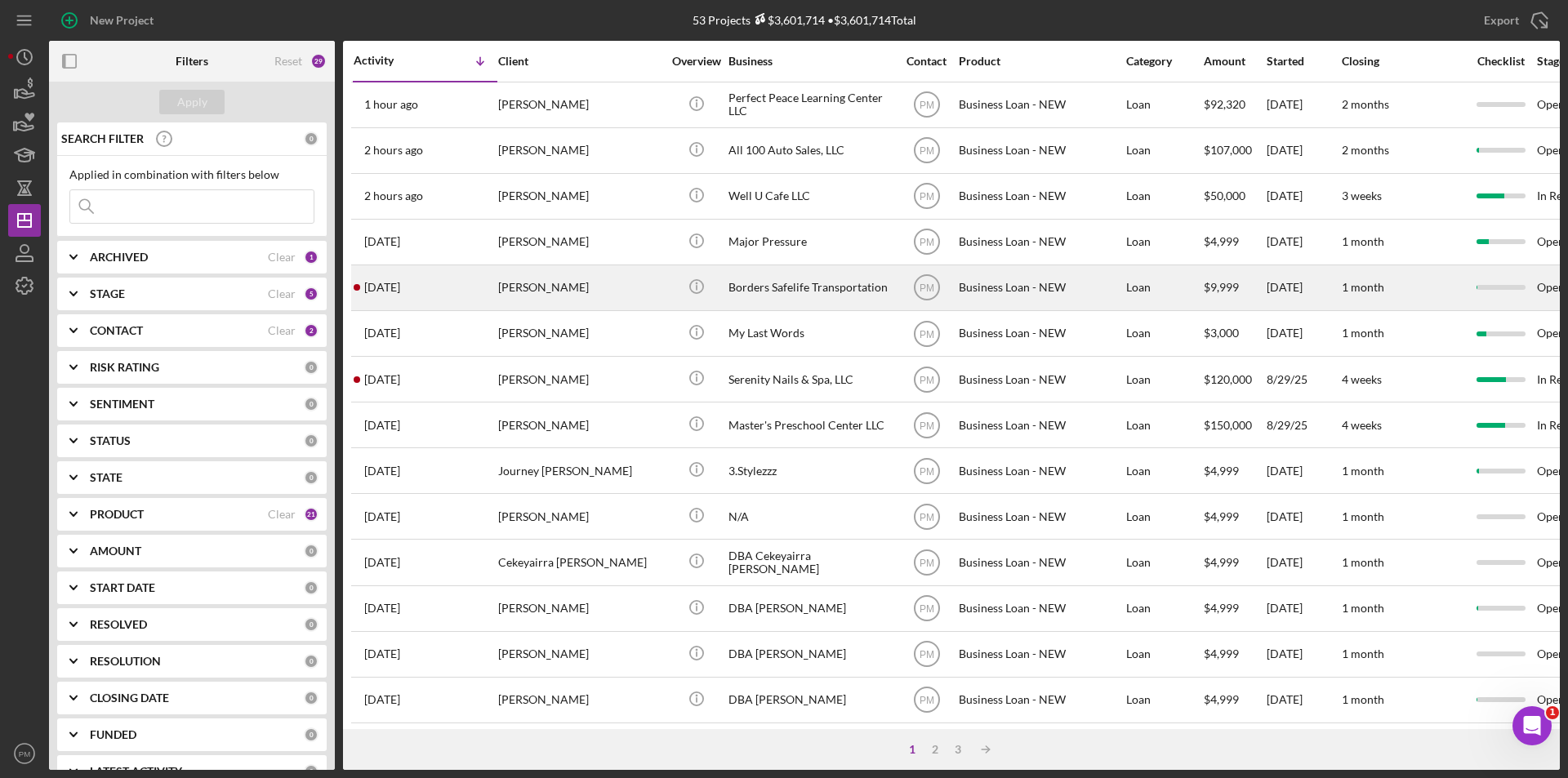
click at [466, 299] on div "[DATE] [PERSON_NAME]" at bounding box center [425, 287] width 143 height 43
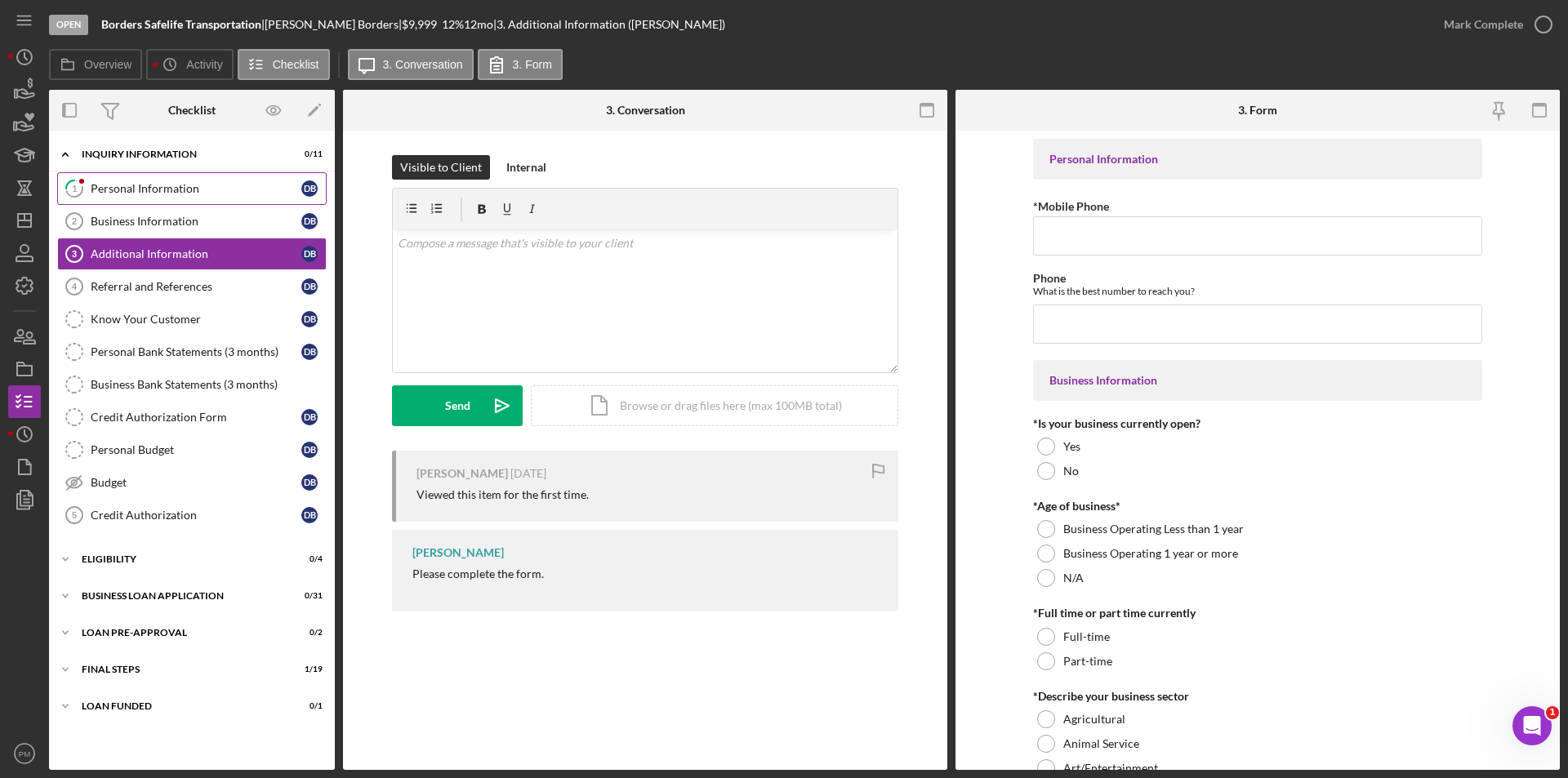
drag, startPoint x: 107, startPoint y: 179, endPoint x: 130, endPoint y: 182, distance: 23.2
click at [107, 179] on link "1 Personal Information D B" at bounding box center [192, 188] width 270 height 33
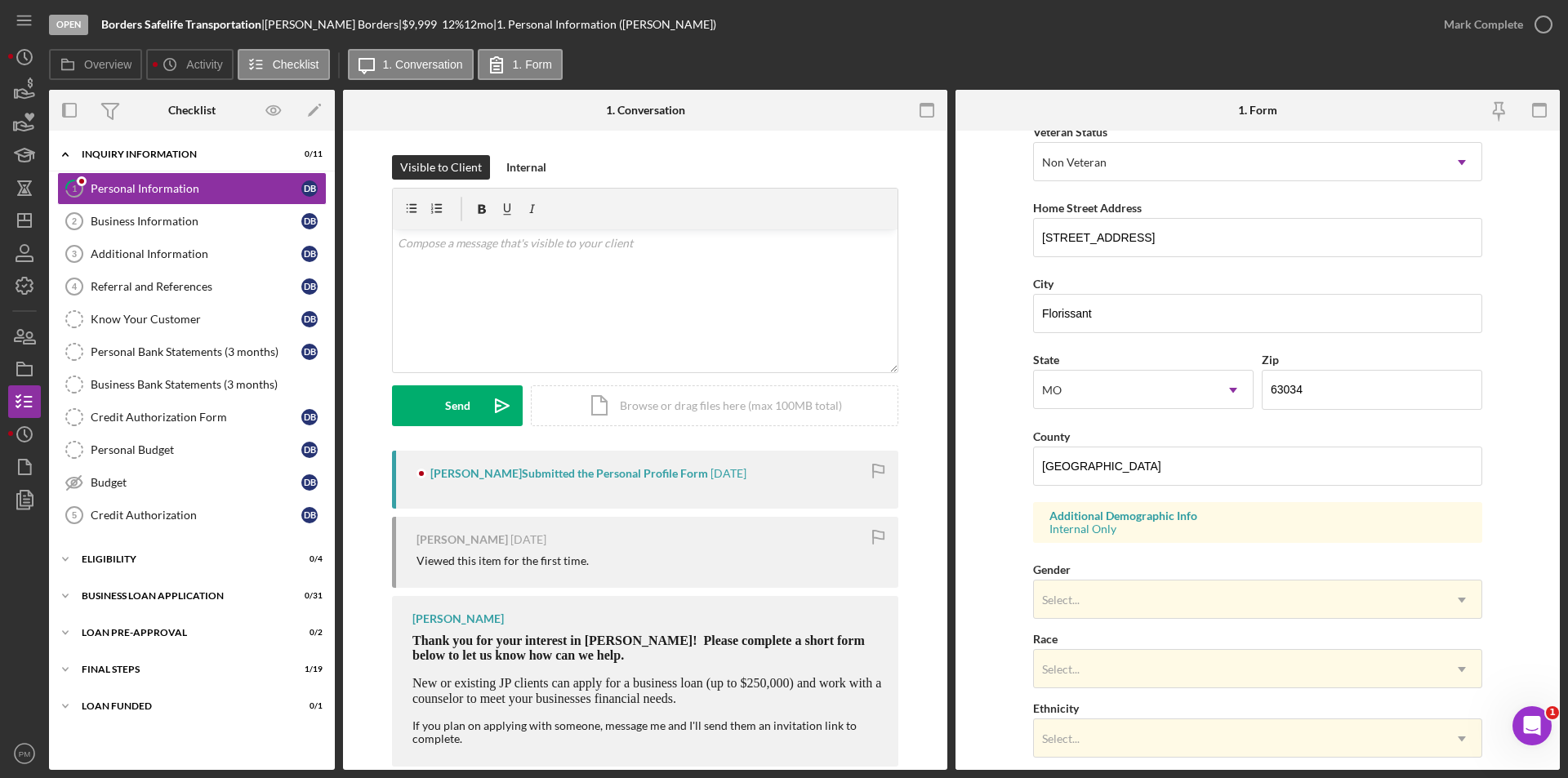
scroll to position [451, 0]
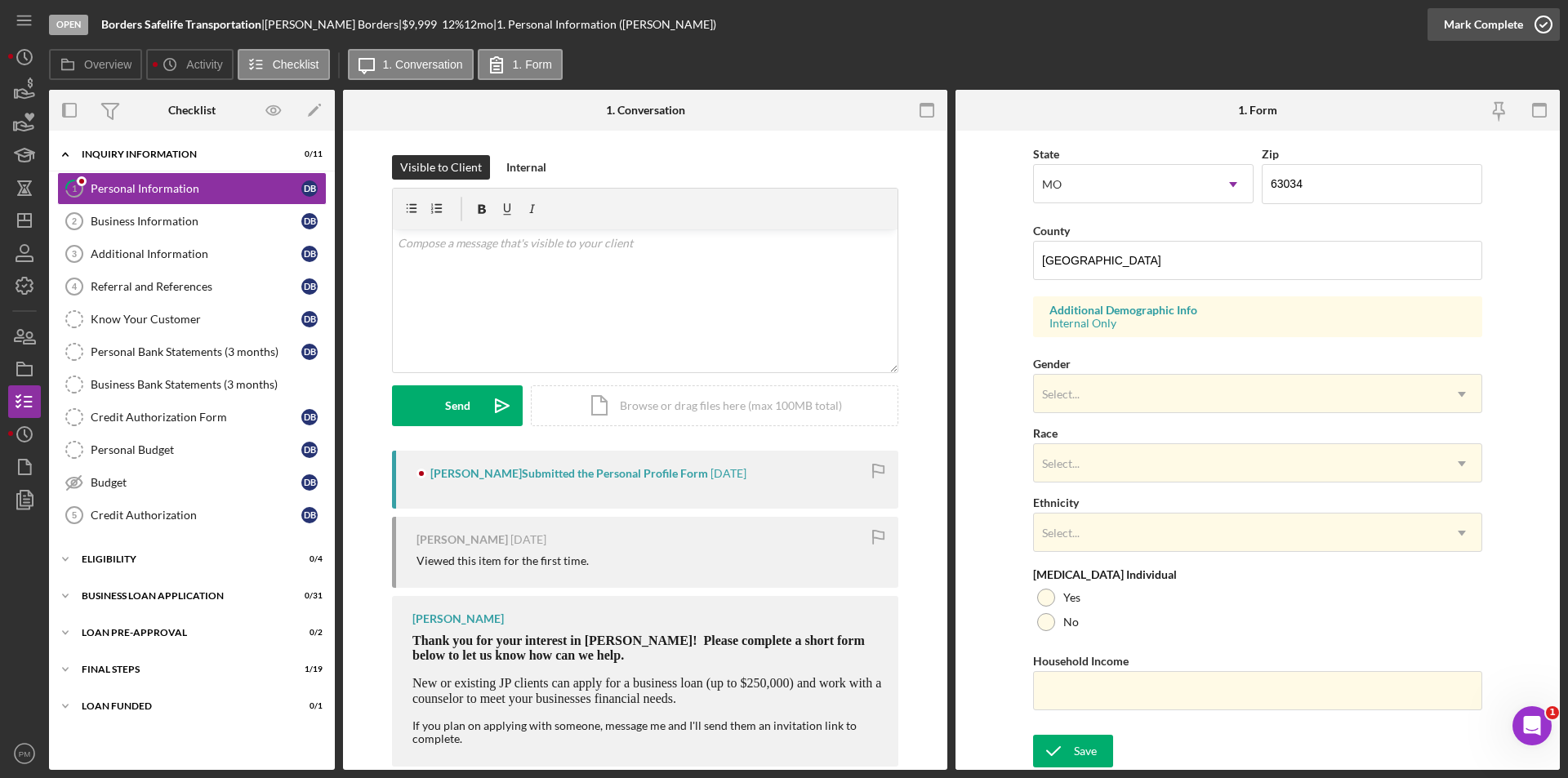
click at [1508, 26] on div "Mark Complete" at bounding box center [1483, 24] width 80 height 33
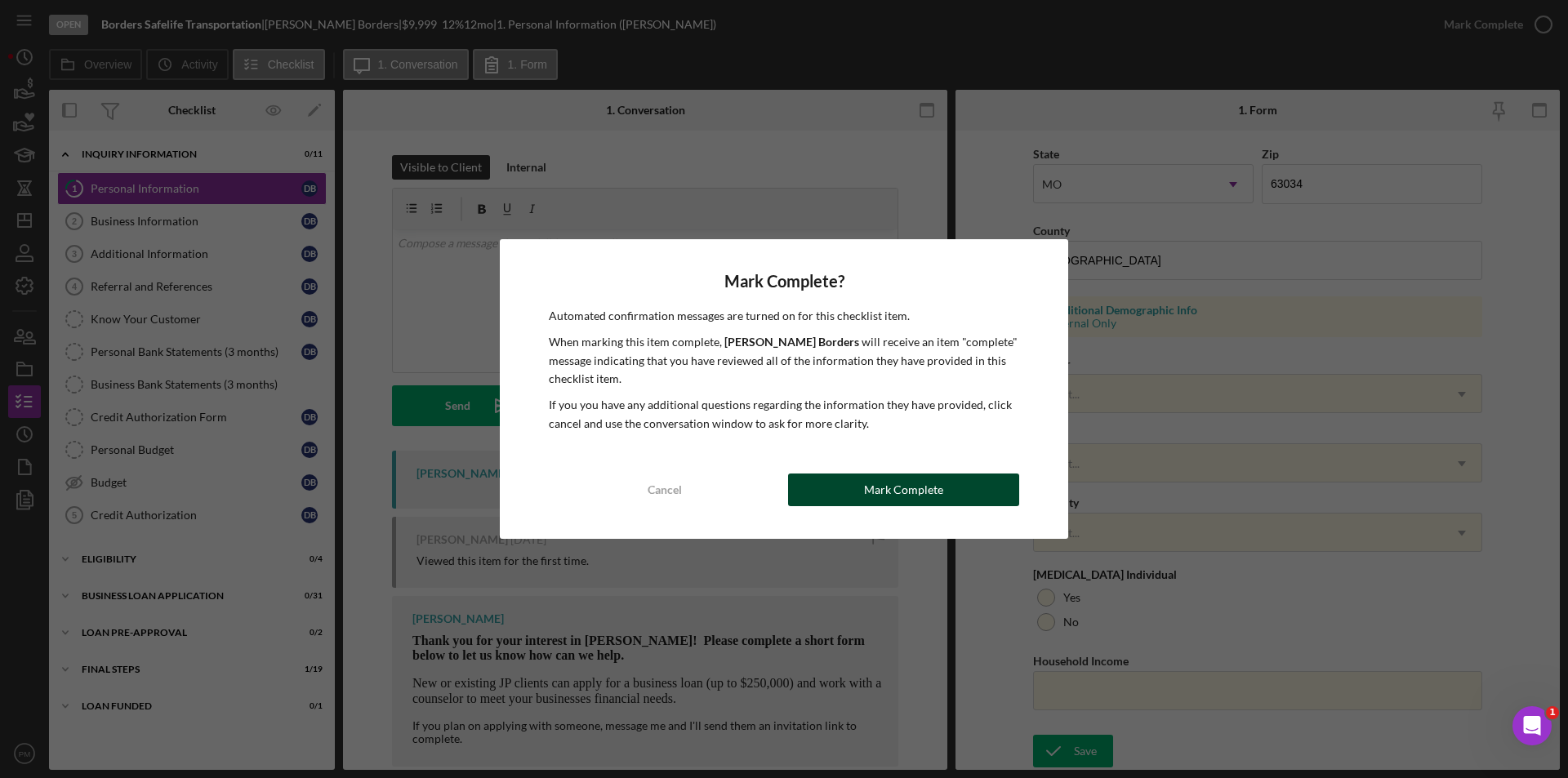
click at [867, 490] on div "Mark Complete" at bounding box center [903, 490] width 80 height 33
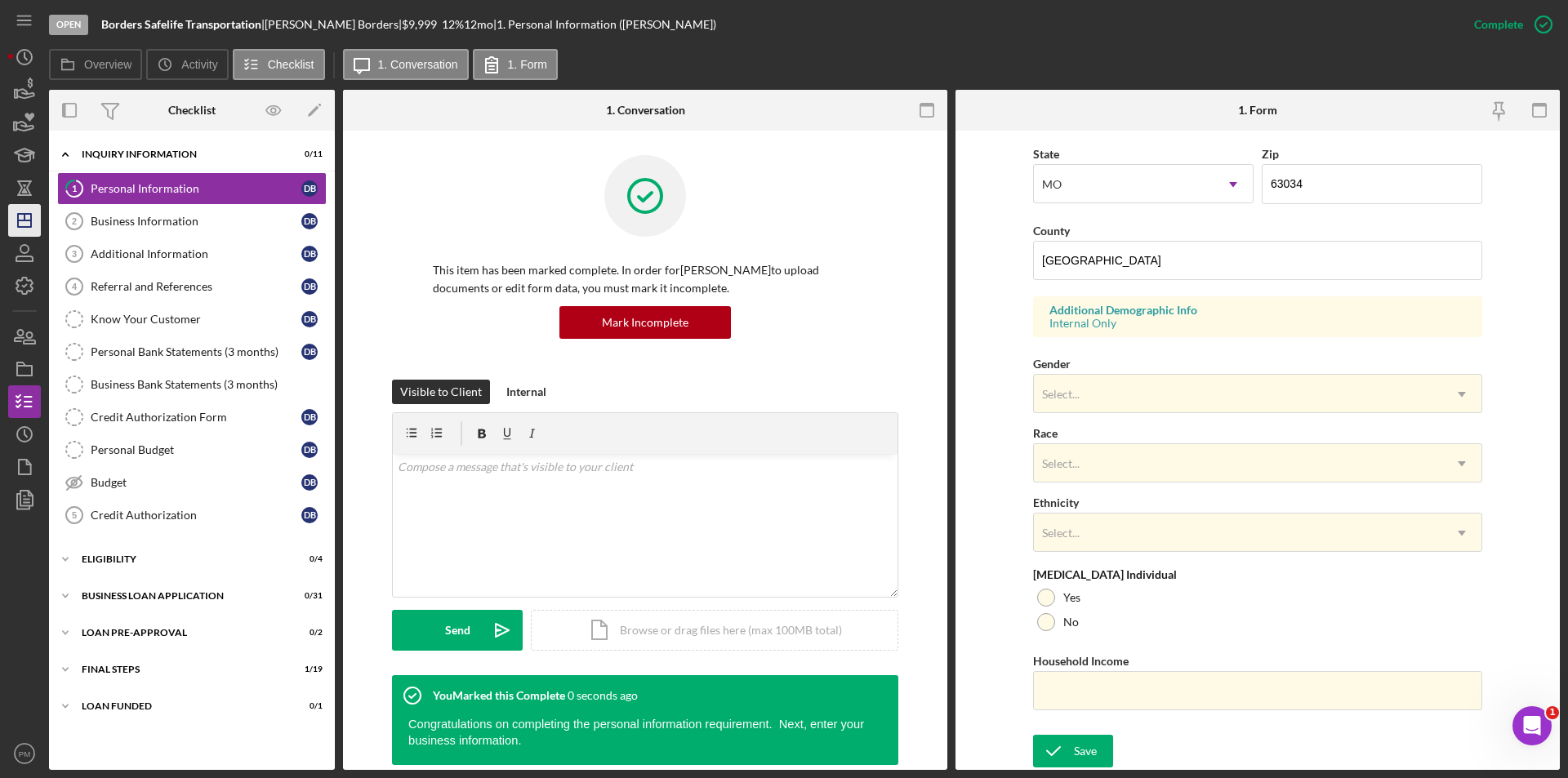
scroll to position [123, 0]
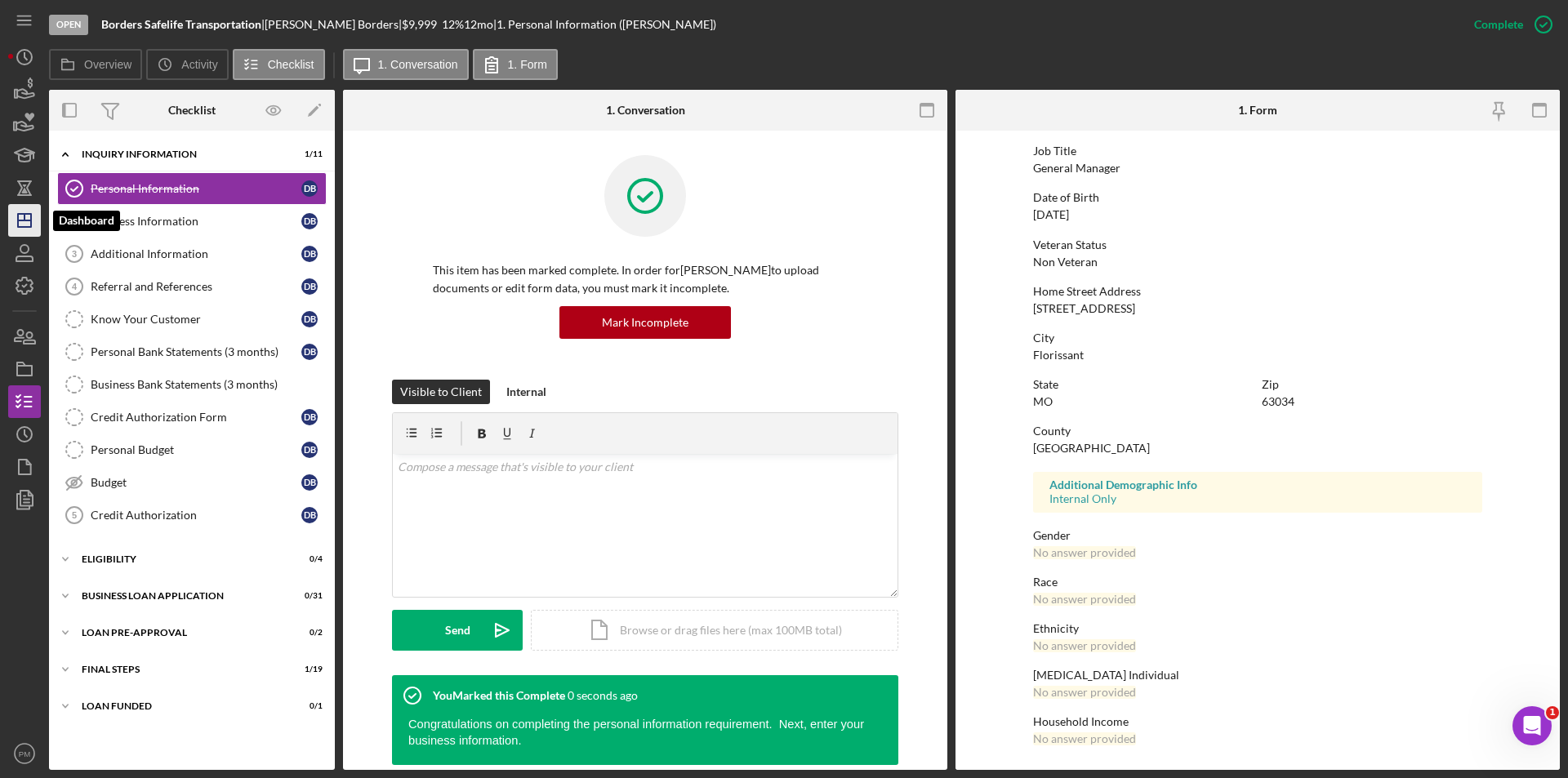
click at [13, 217] on icon "Icon/Dashboard" at bounding box center [24, 221] width 41 height 41
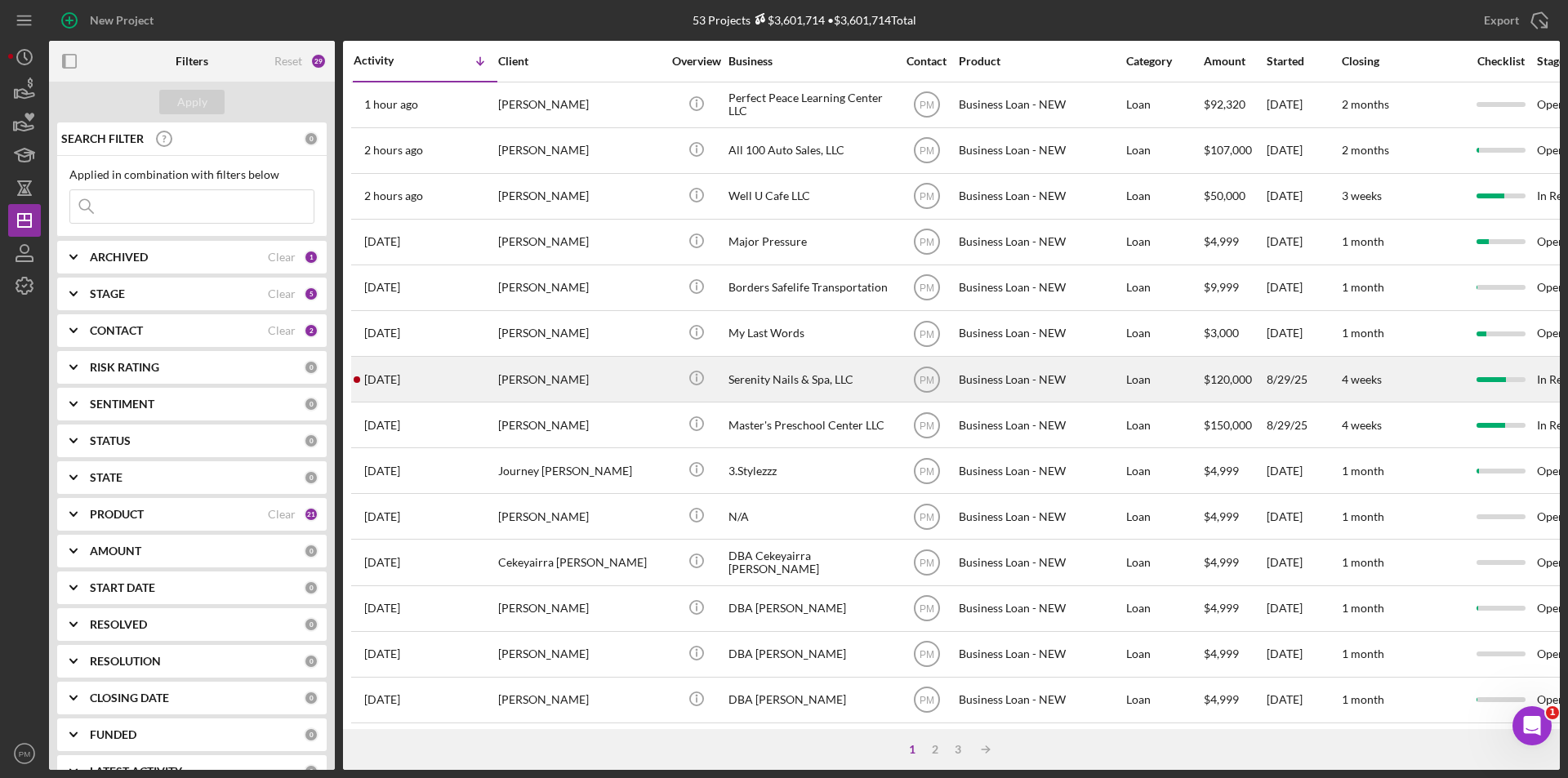
click at [484, 368] on div "3 days ago CHRISTINA Wooden" at bounding box center [425, 379] width 143 height 43
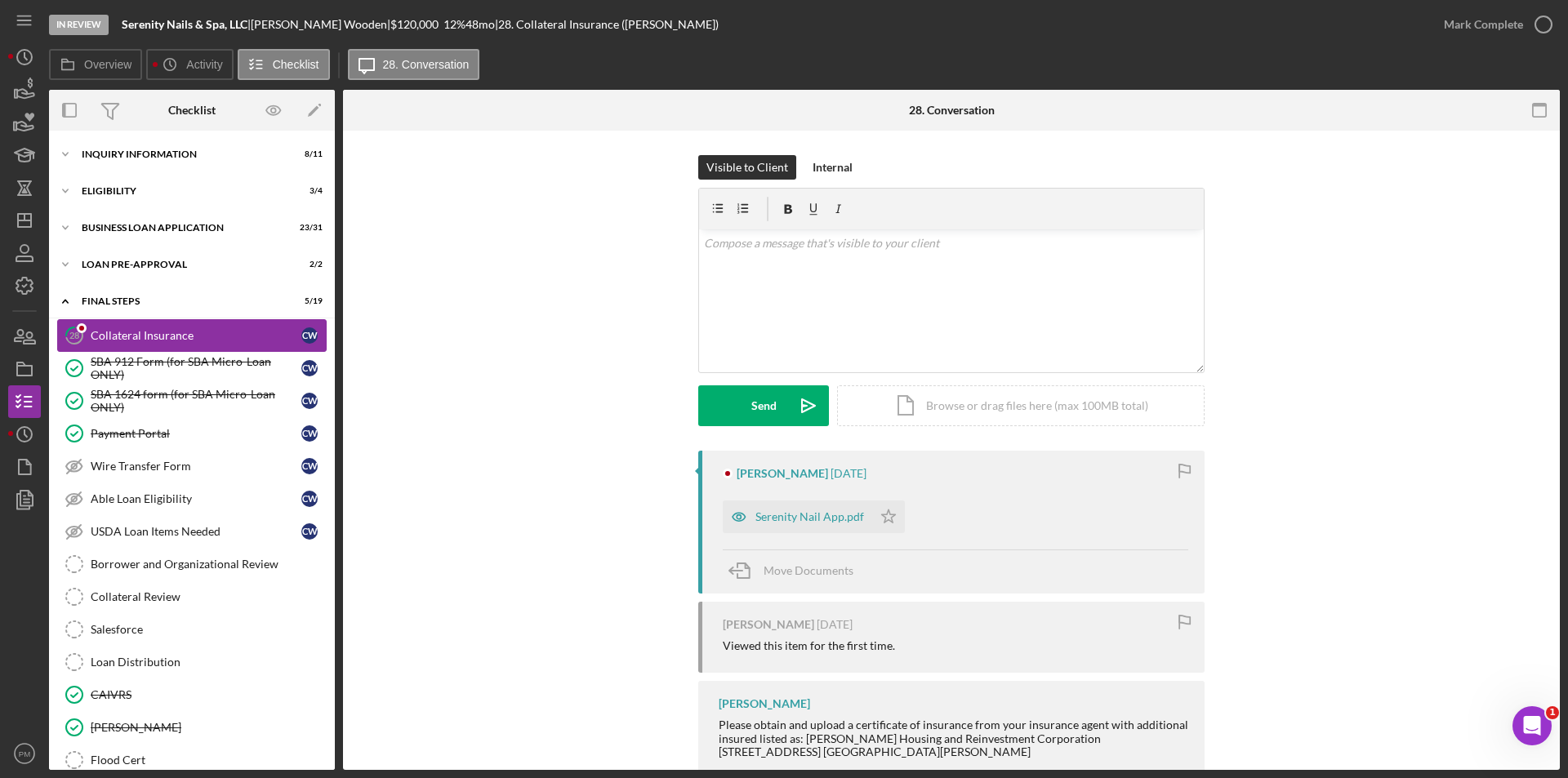
click at [119, 338] on div "Collateral Insurance" at bounding box center [196, 336] width 211 height 13
click at [794, 500] on div "Serenity Nail App.pdf Icon/Star" at bounding box center [817, 513] width 190 height 41
click at [801, 521] on div "Serenity Nail App.pdf" at bounding box center [810, 517] width 109 height 13
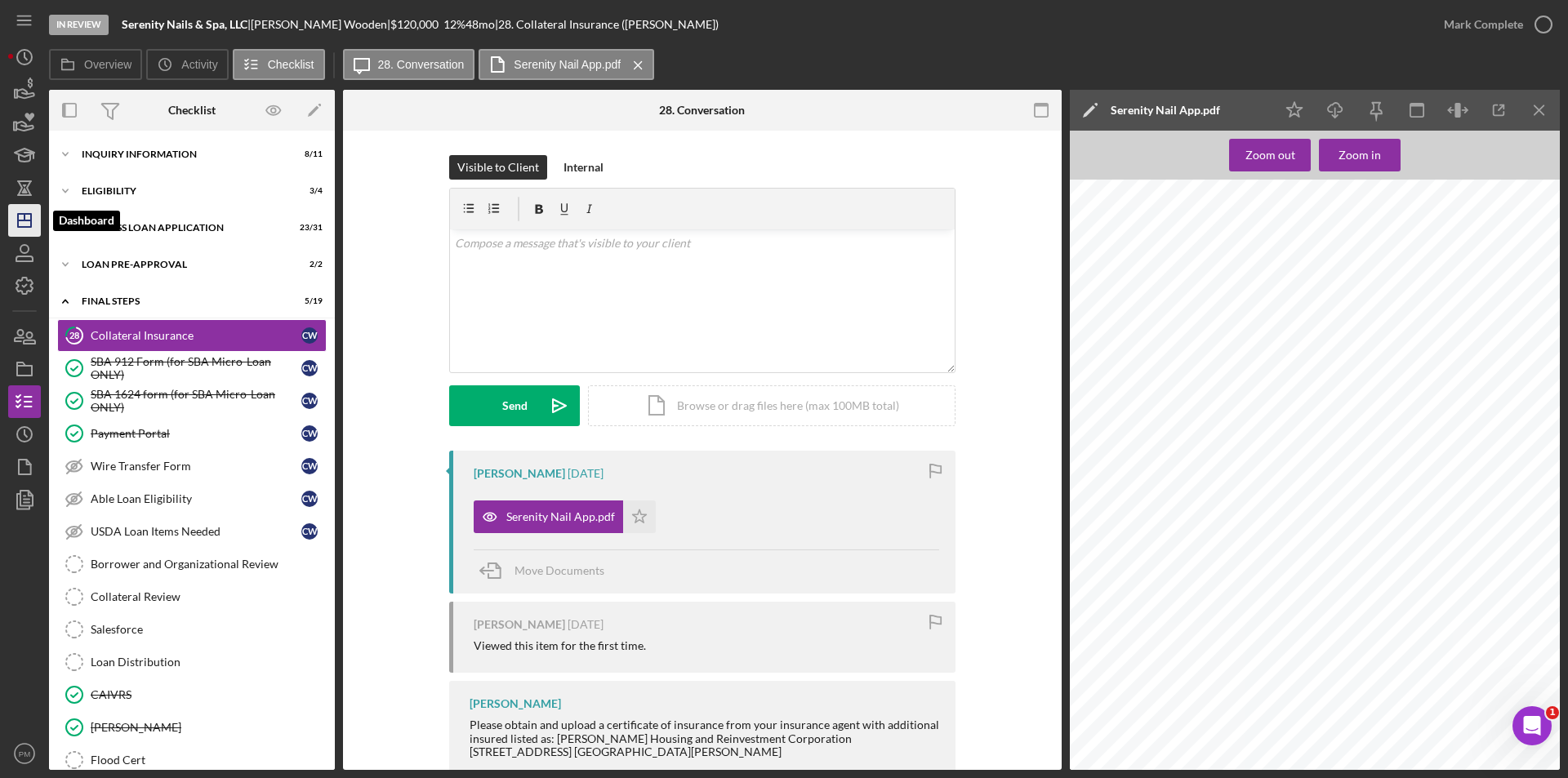
click at [36, 223] on icon "Icon/Dashboard" at bounding box center [24, 221] width 41 height 41
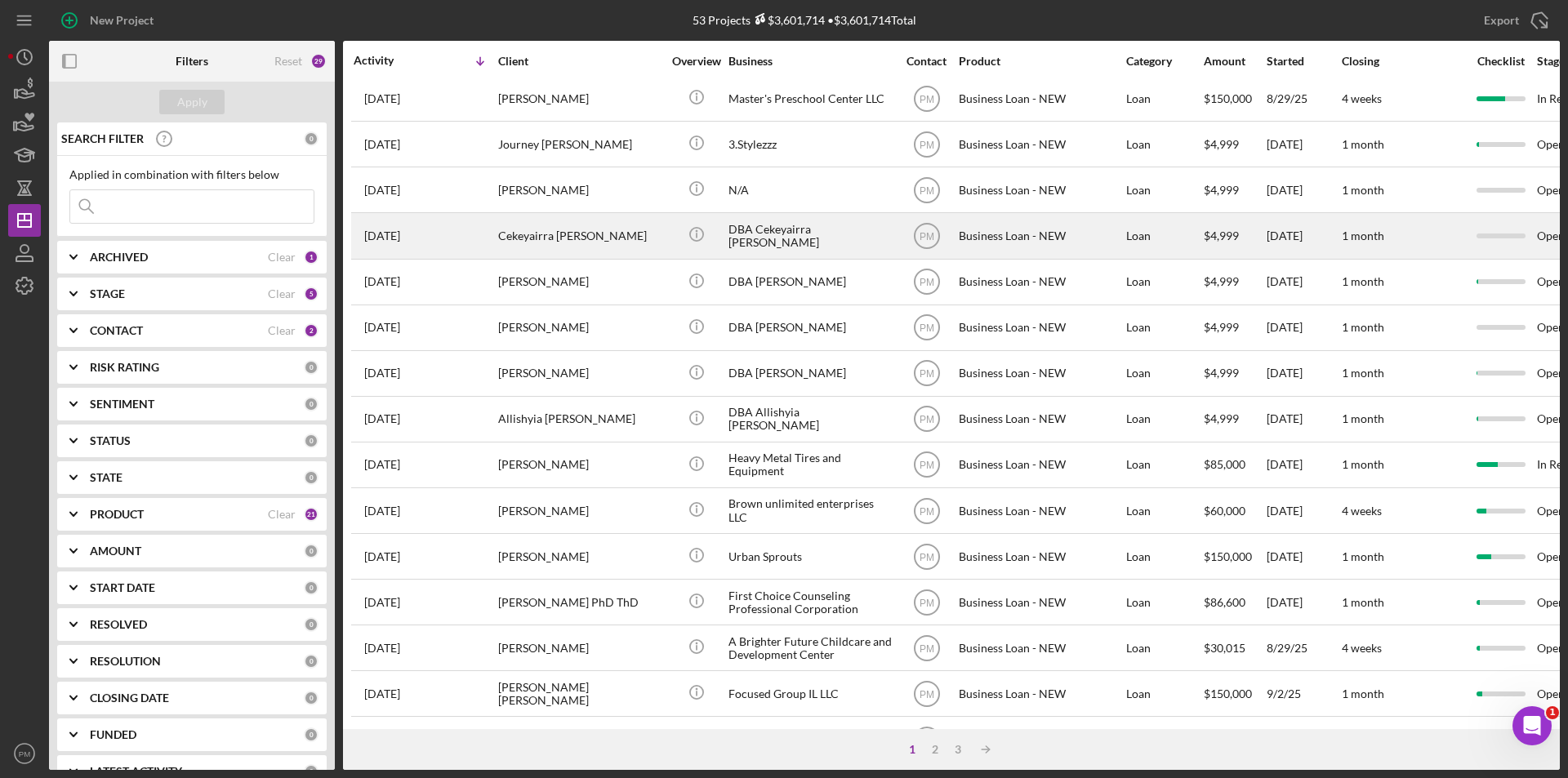
scroll to position [519, 0]
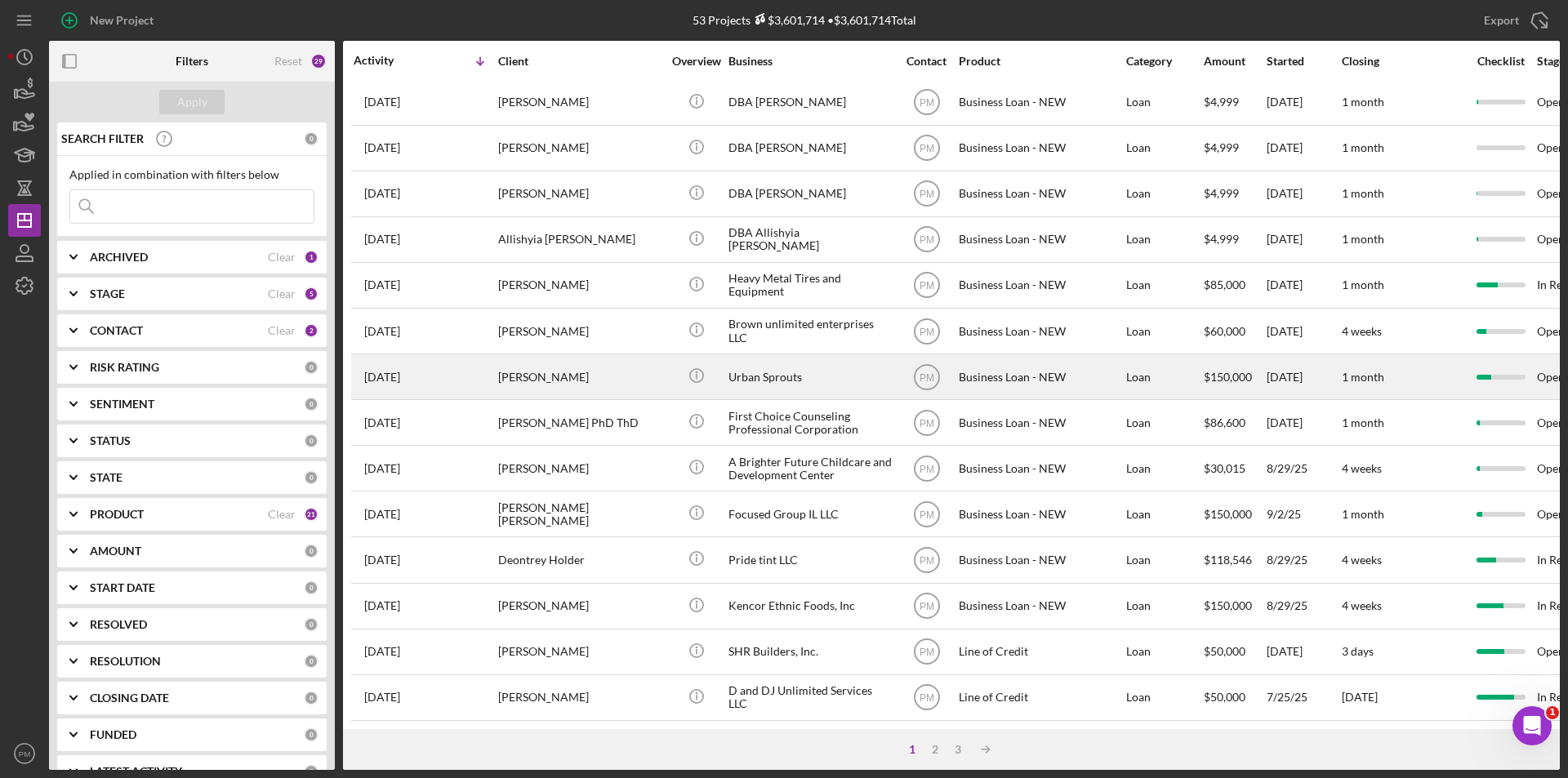
click at [507, 359] on div "[PERSON_NAME]" at bounding box center [579, 376] width 163 height 43
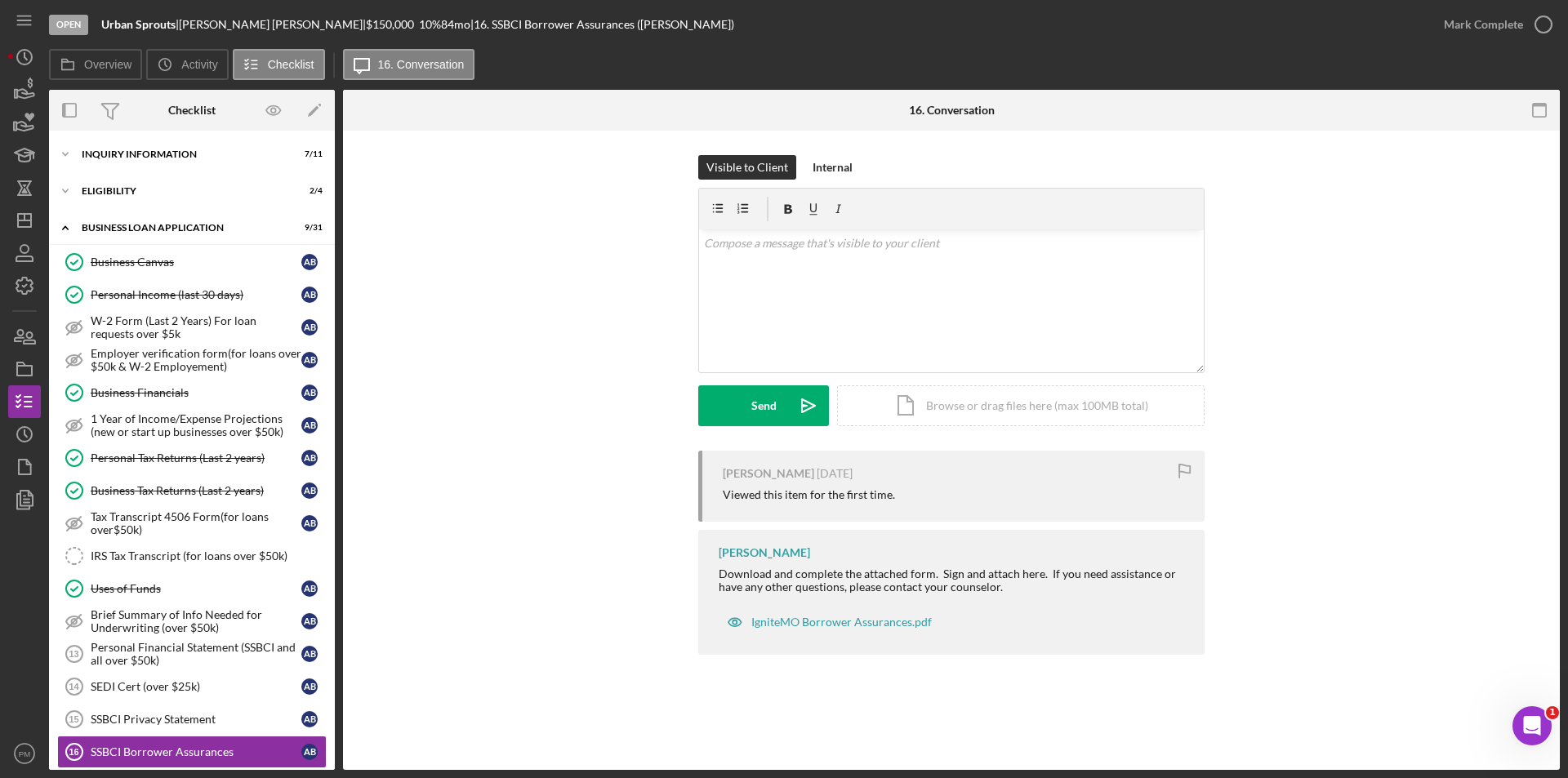
scroll to position [301, 0]
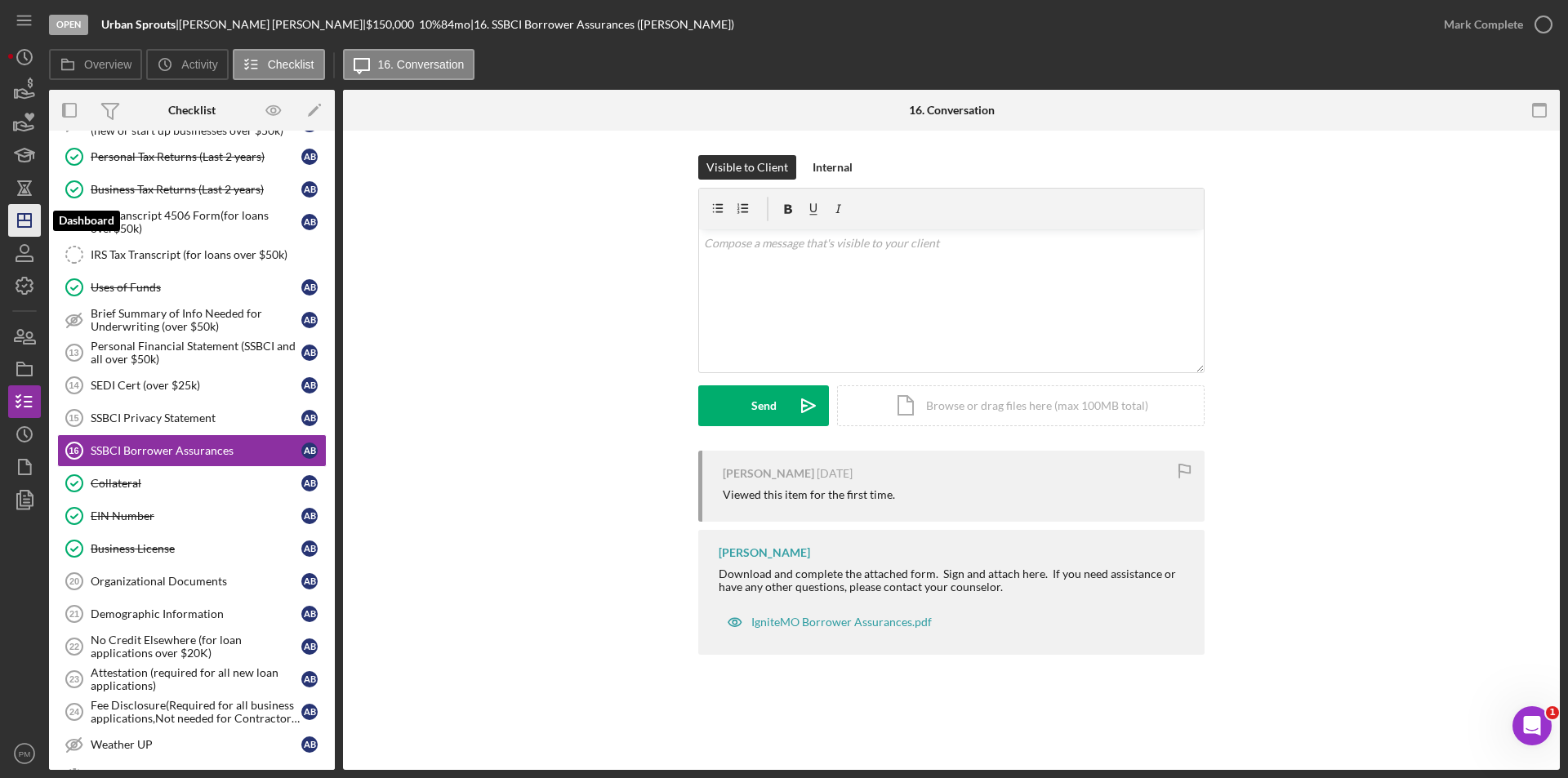
click at [19, 221] on line "button" at bounding box center [24, 221] width 13 height 0
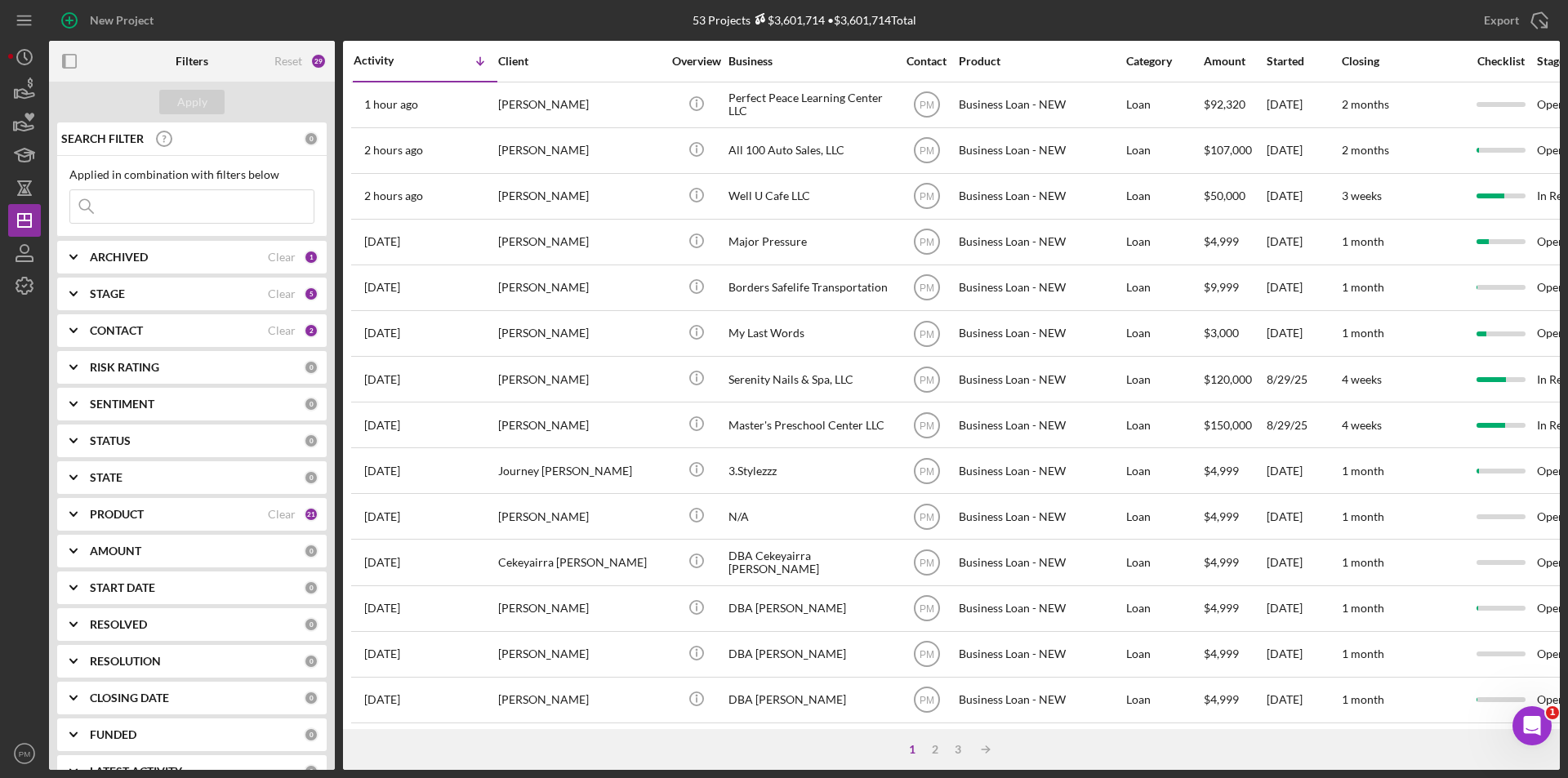
click at [176, 255] on div "ARCHIVED" at bounding box center [179, 257] width 178 height 13
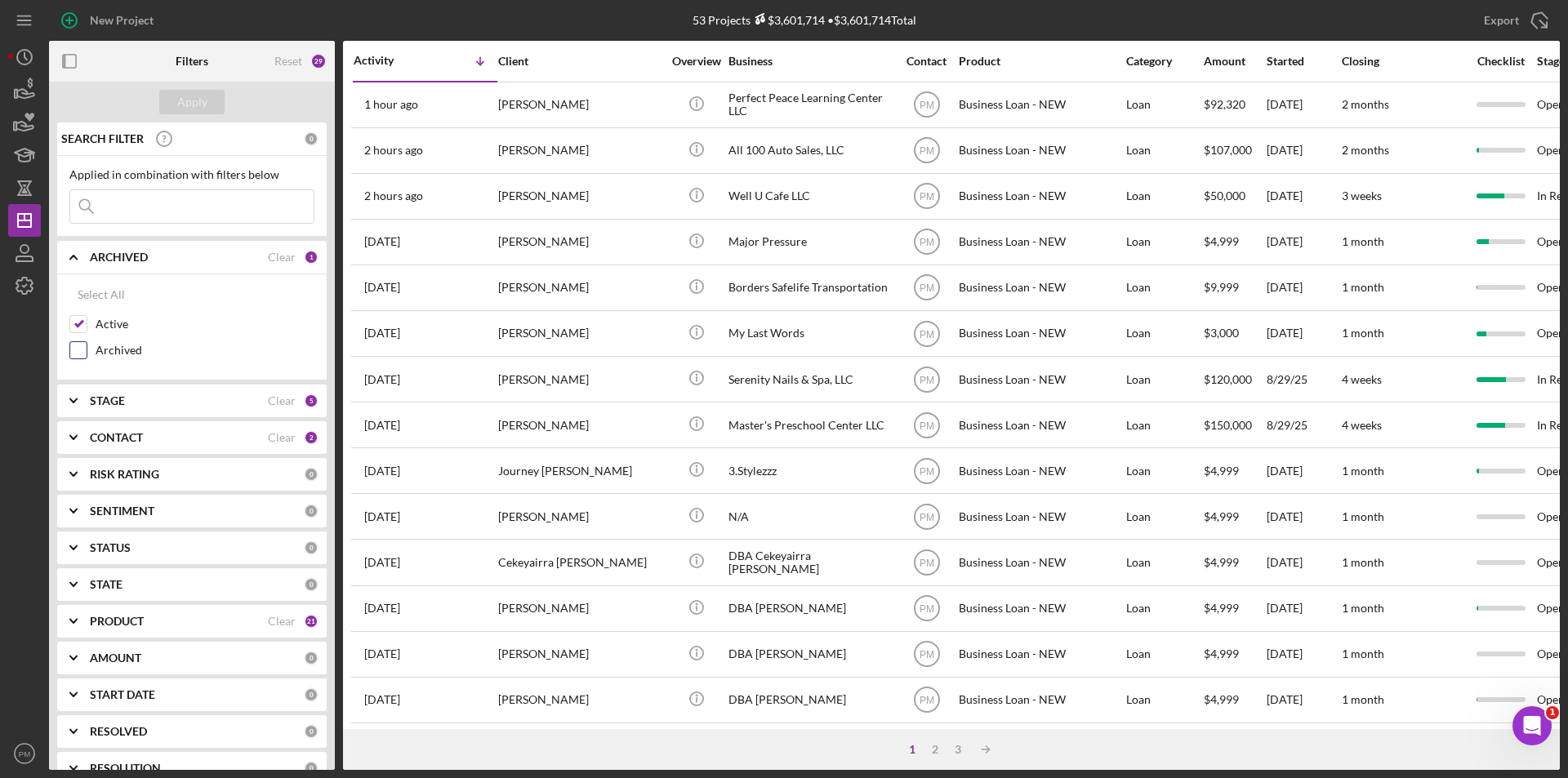
click at [74, 348] on input "Archived" at bounding box center [78, 349] width 16 height 16
checkbox input "true"
click at [139, 202] on input at bounding box center [192, 206] width 243 height 33
type input "ellicia"
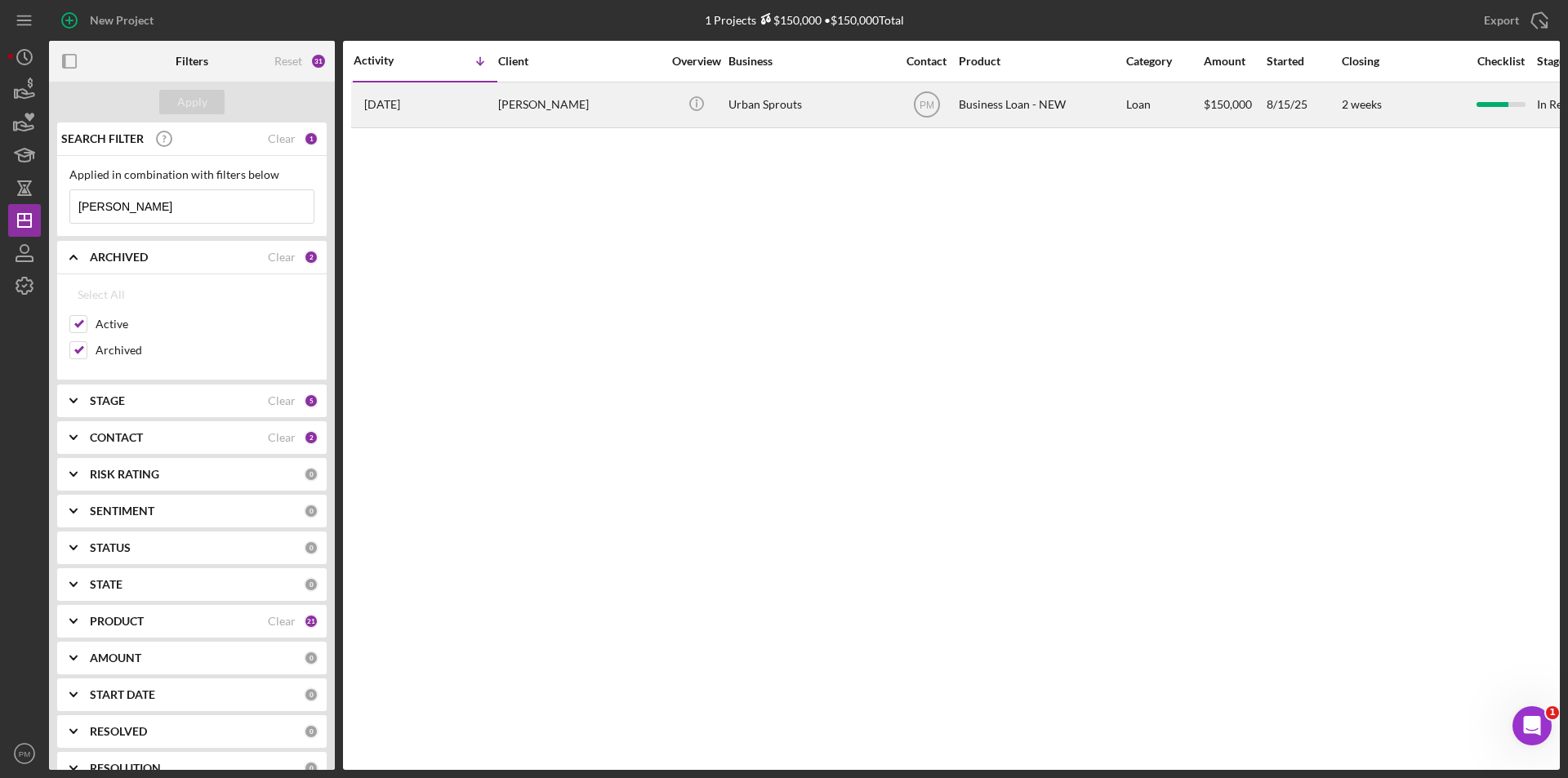
click at [436, 125] on div "2 weeks ago Ellicia Lanier" at bounding box center [425, 105] width 143 height 43
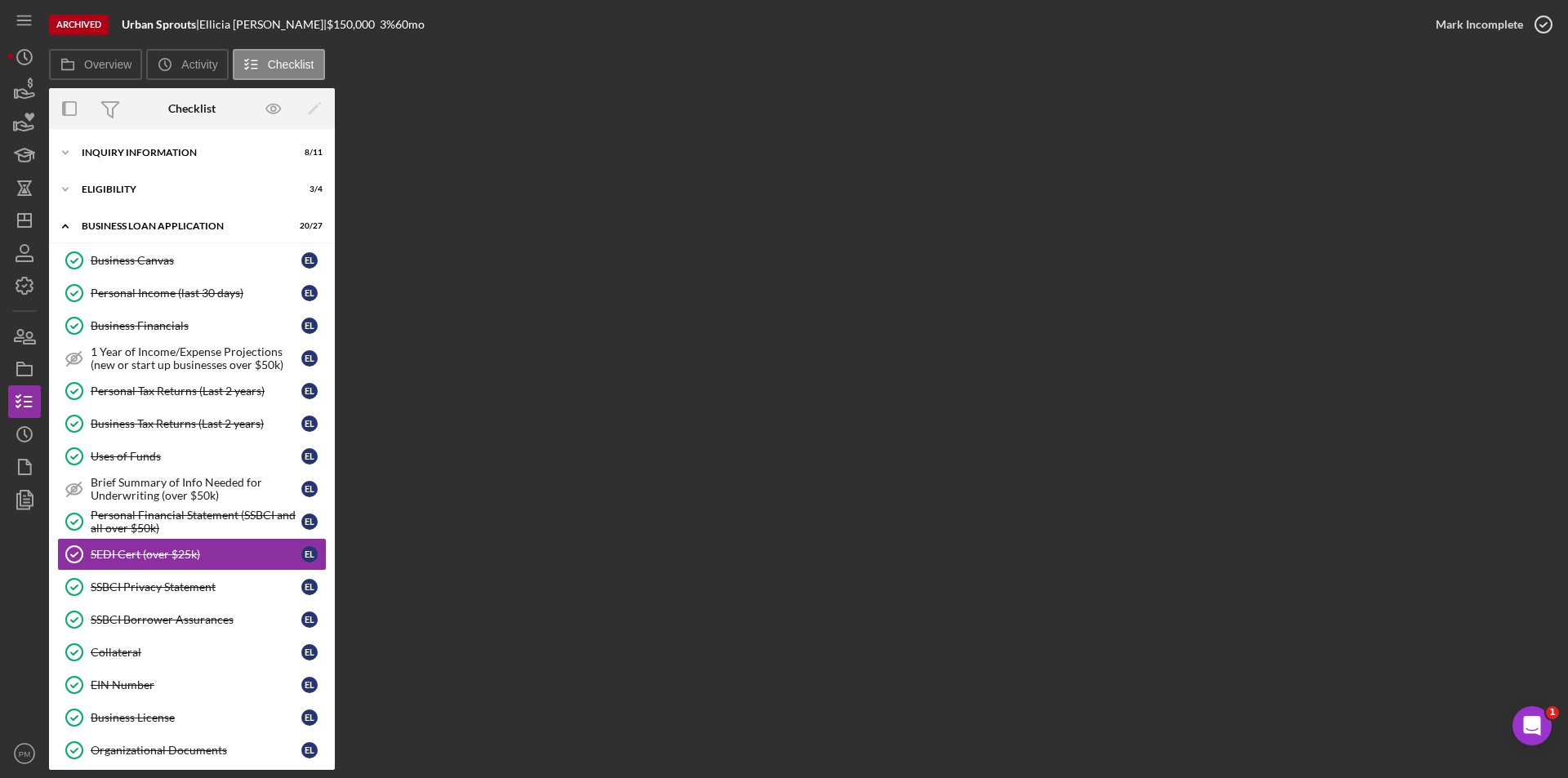
scroll to position [106, 0]
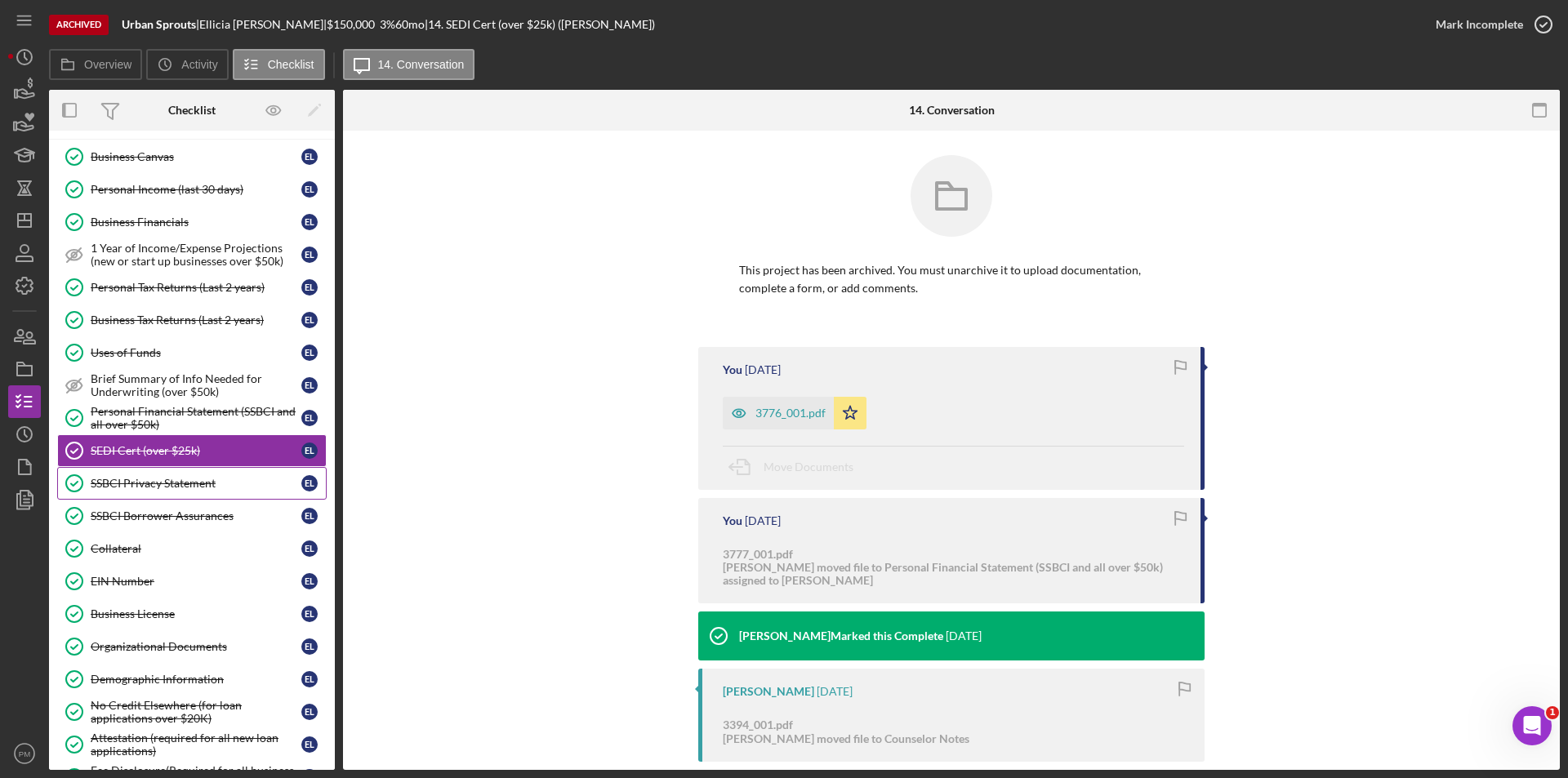
click at [180, 491] on link "SSBCI Privacy Statement SSBCI Privacy Statement E L" at bounding box center [192, 483] width 270 height 33
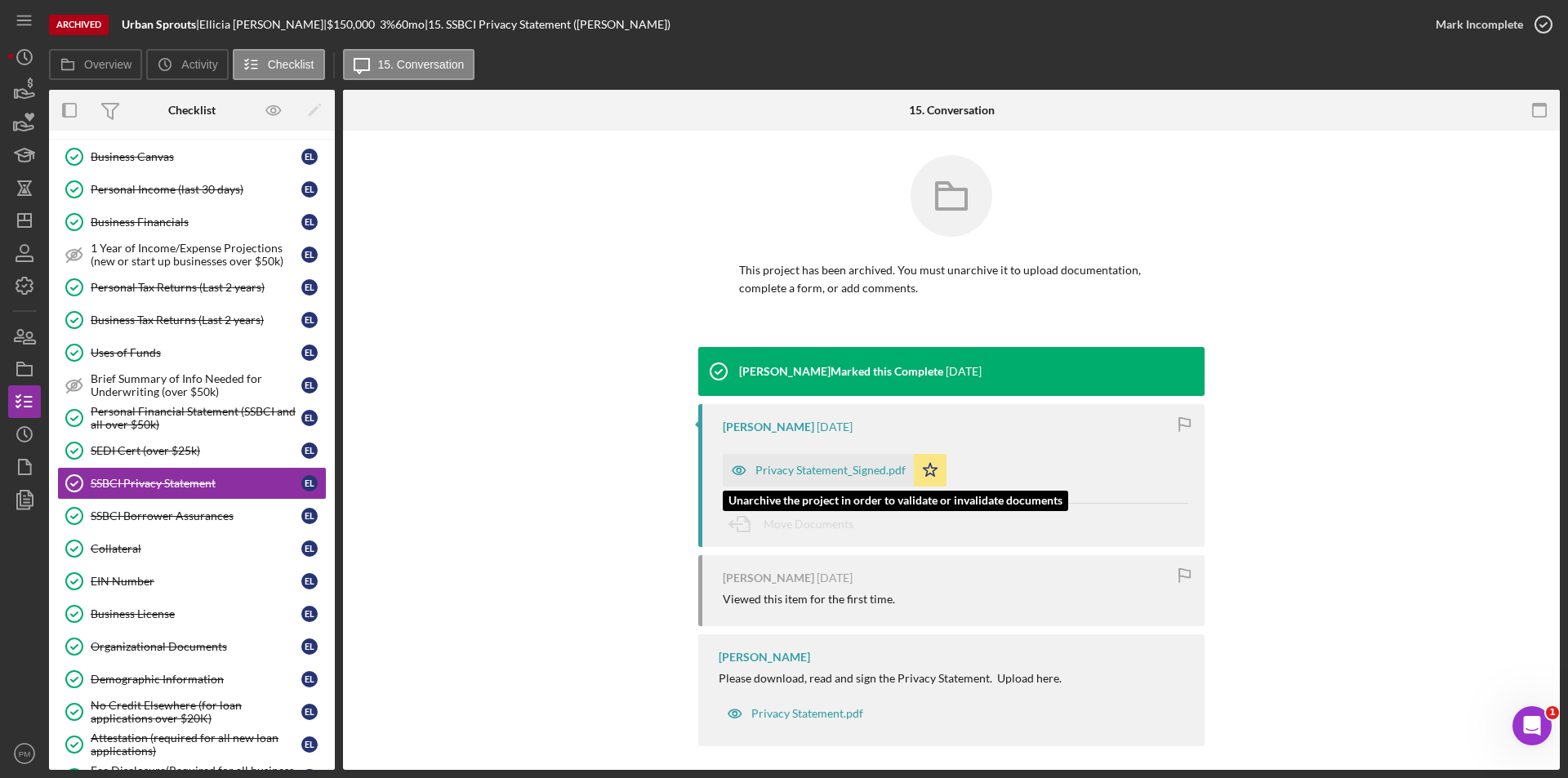
click at [782, 475] on div "Privacy Statement_Signed.pdf" at bounding box center [830, 470] width 151 height 13
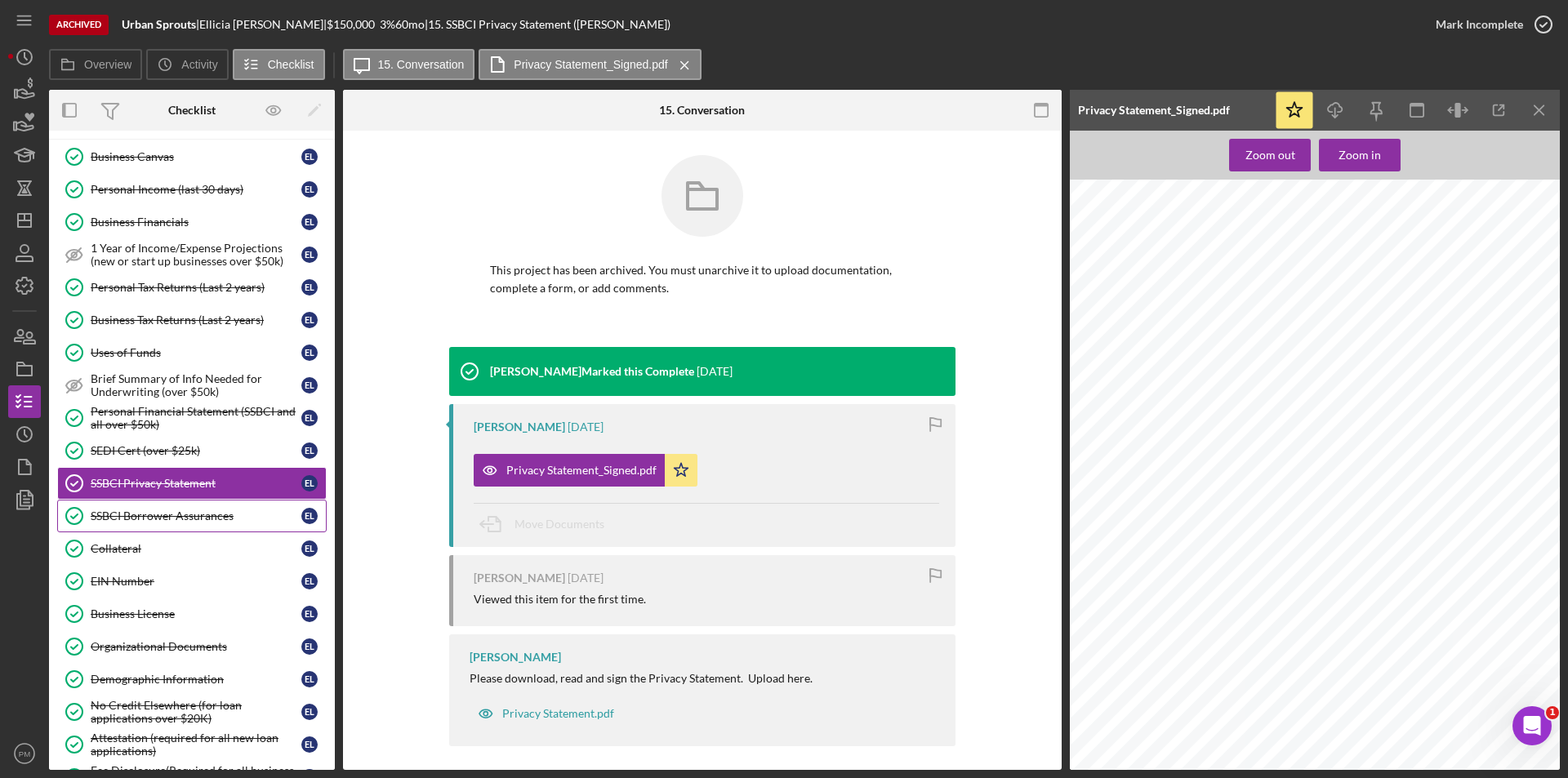
click at [155, 515] on div "SSBCI Borrower Assurances" at bounding box center [196, 516] width 211 height 13
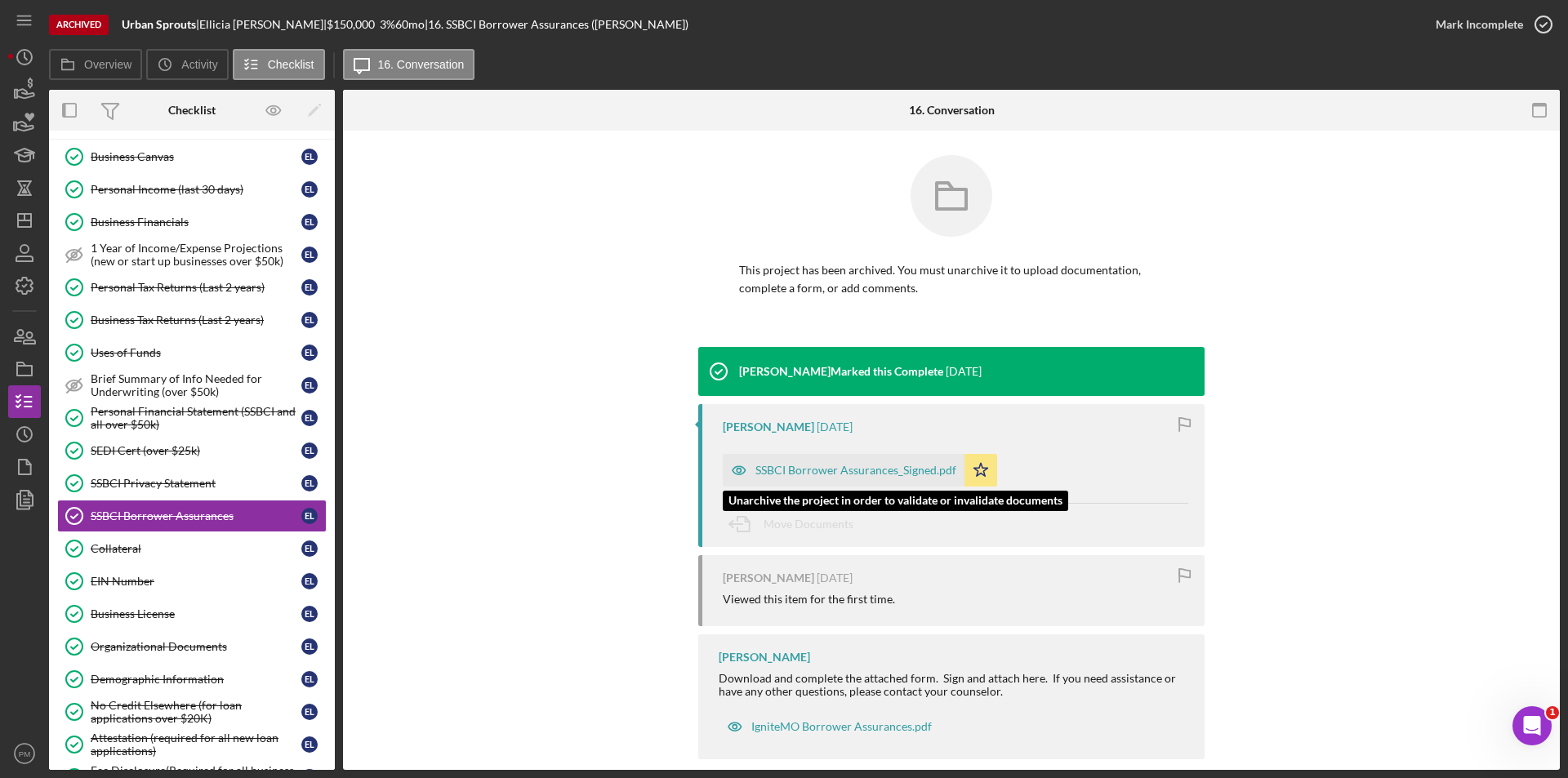
click at [830, 475] on div "SSBCI Borrower Assurances_Signed.pdf" at bounding box center [856, 470] width 201 height 13
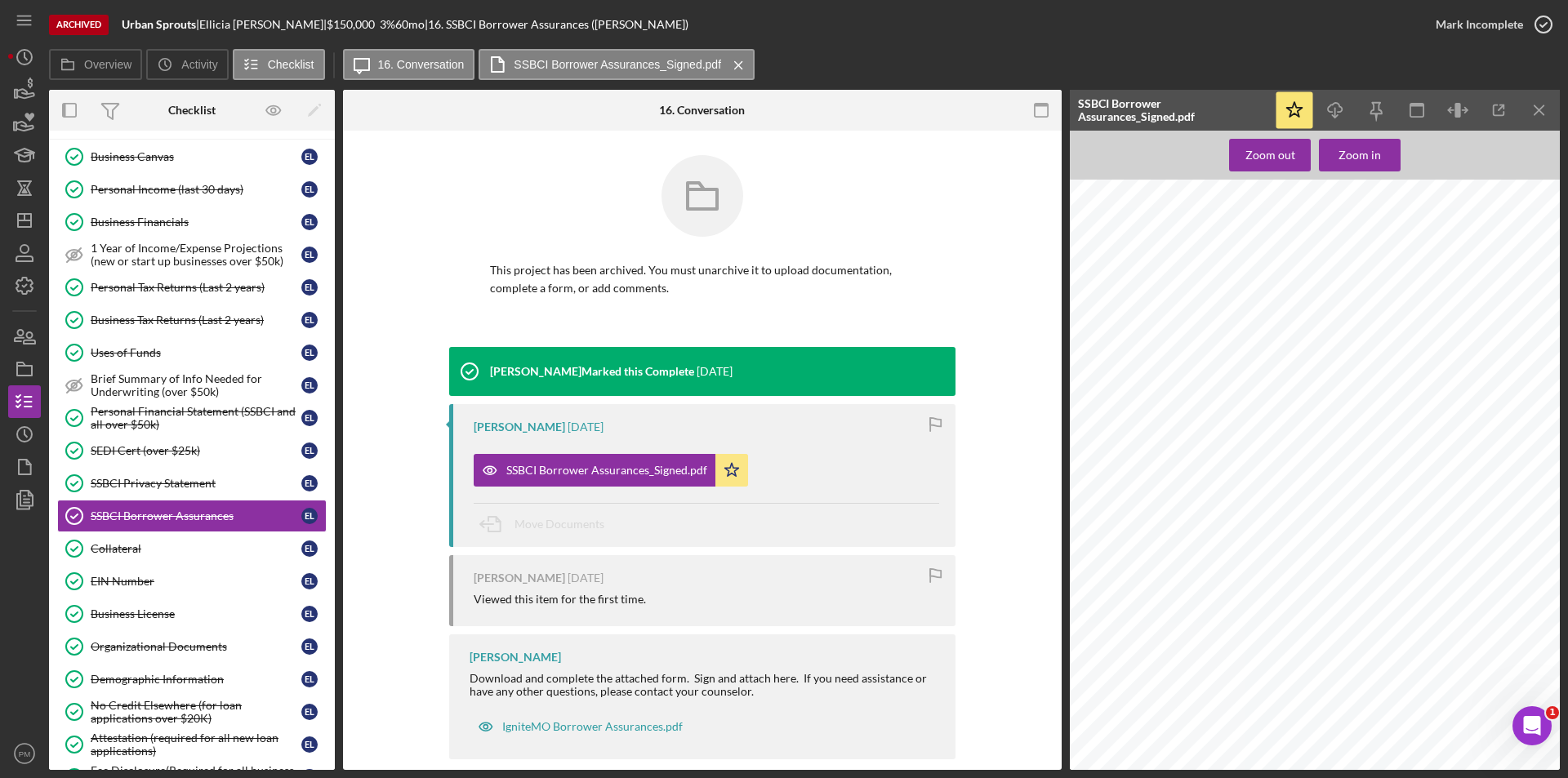
scroll to position [68, 0]
click at [141, 479] on div "SSBCI Privacy Statement" at bounding box center [196, 483] width 211 height 13
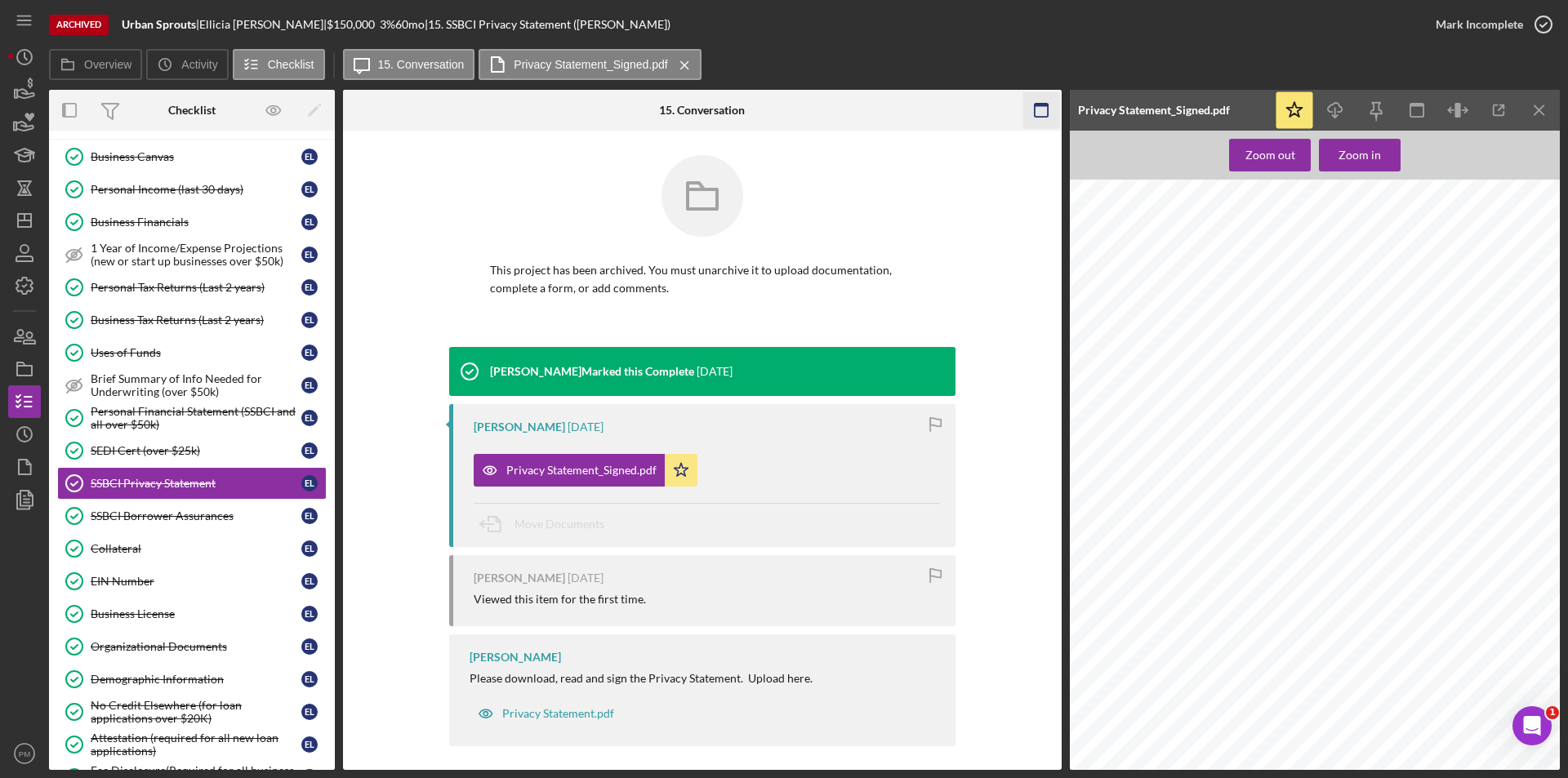
click at [1539, 105] on icon "Icon/Menu Close" at bounding box center [1539, 110] width 37 height 37
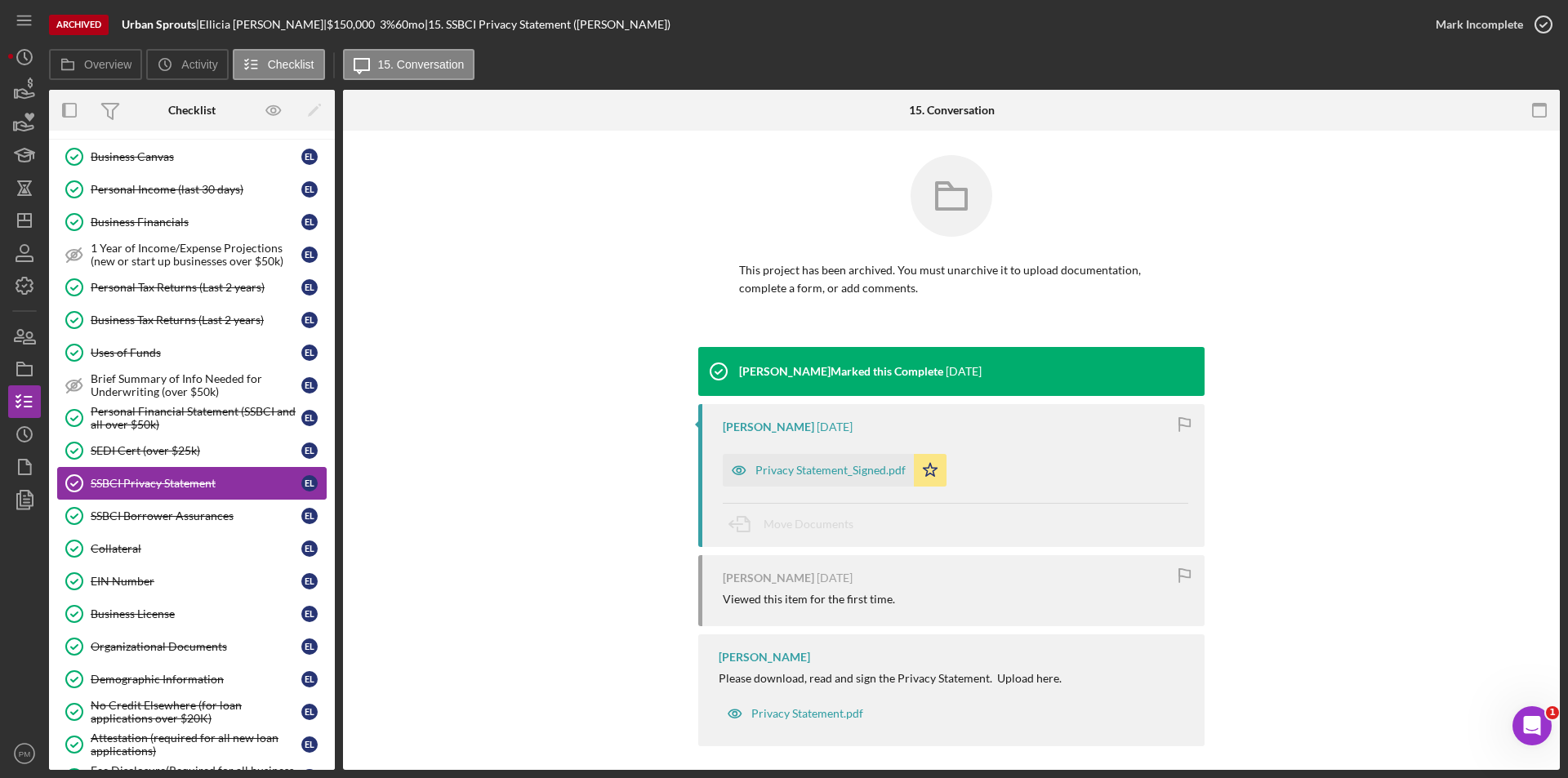
scroll to position [484, 0]
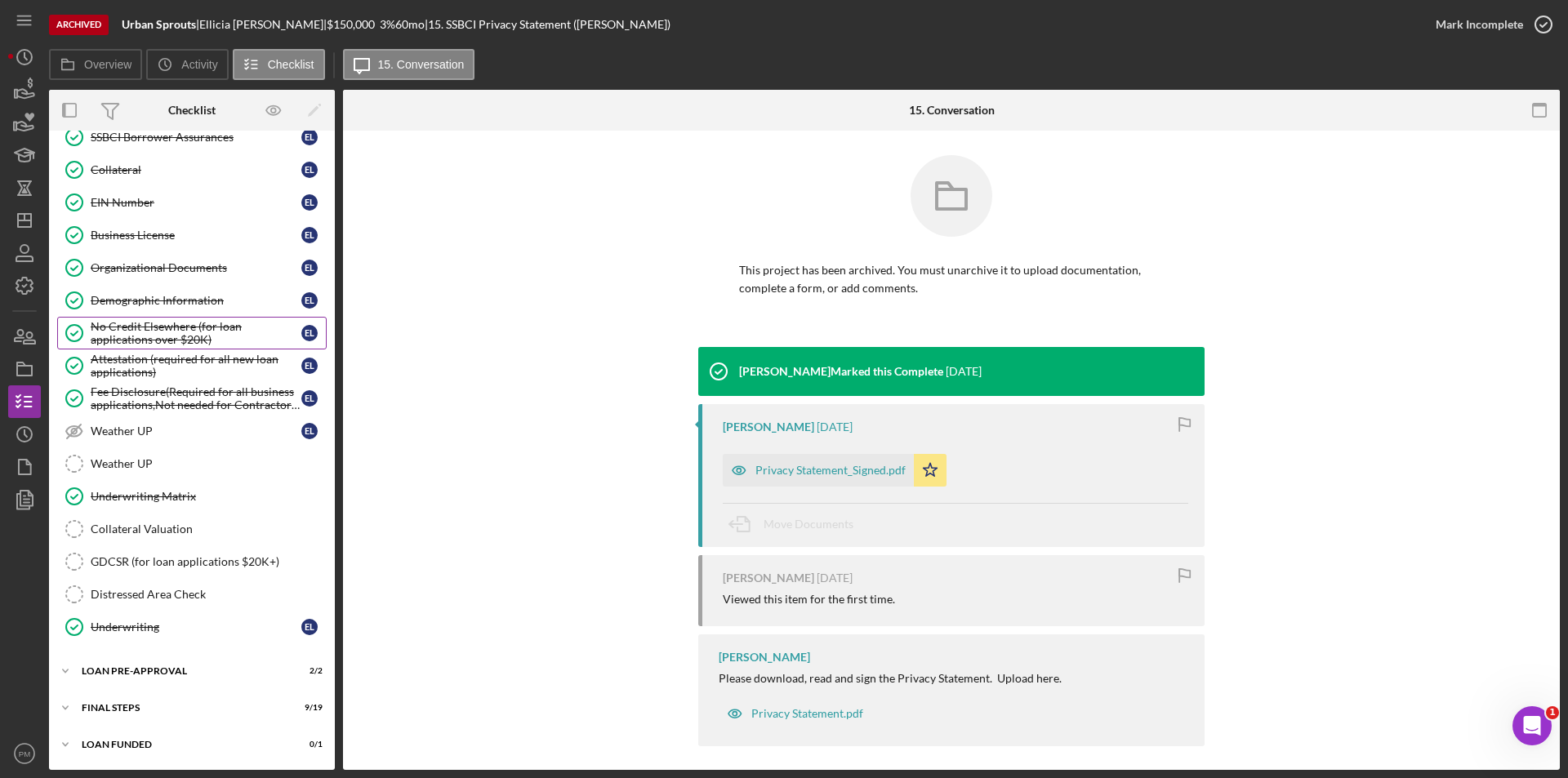
click at [156, 327] on div "No Credit Elsewhere (for loan applications over $20K)" at bounding box center [196, 333] width 211 height 26
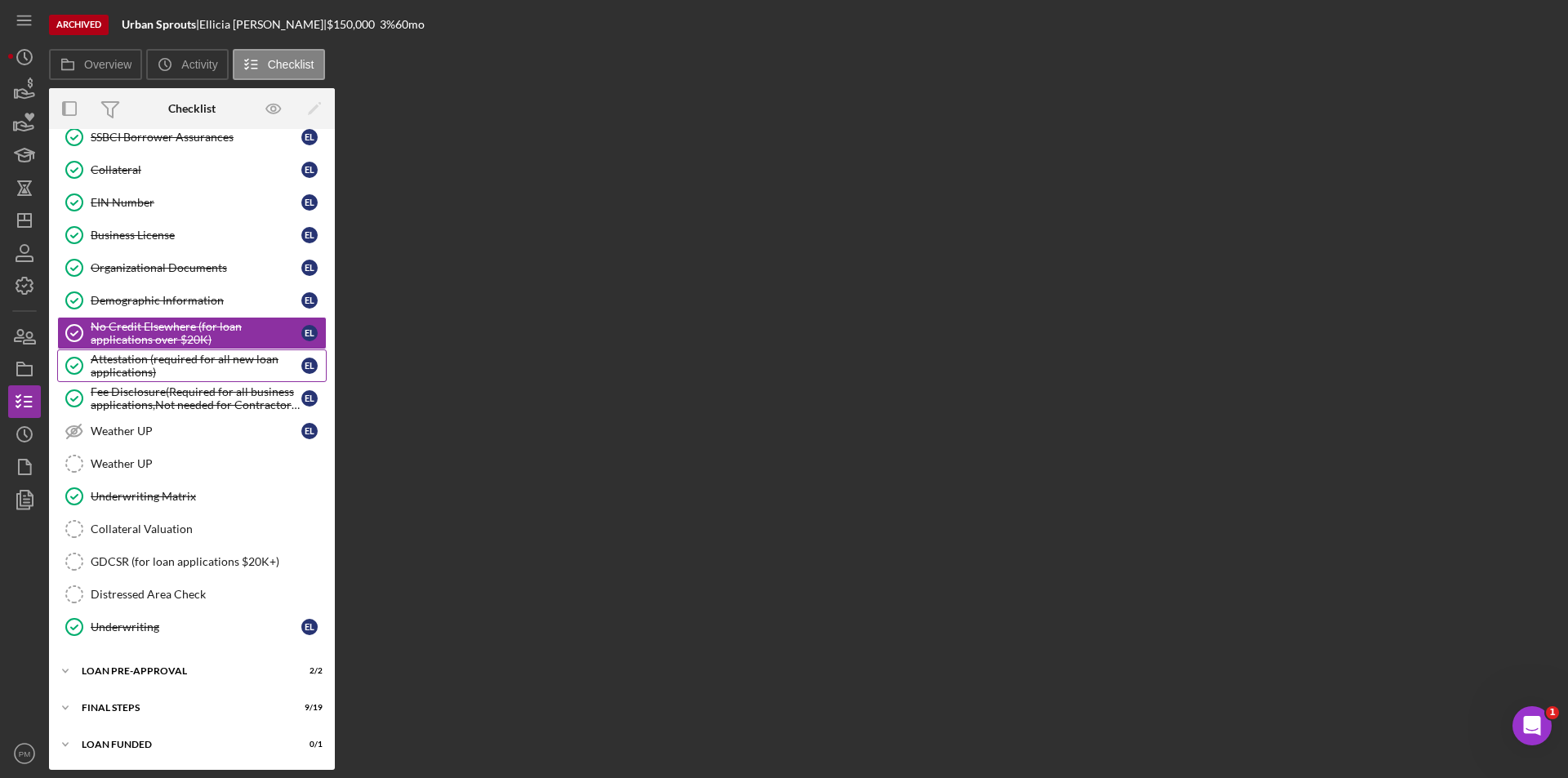
scroll to position [484, 0]
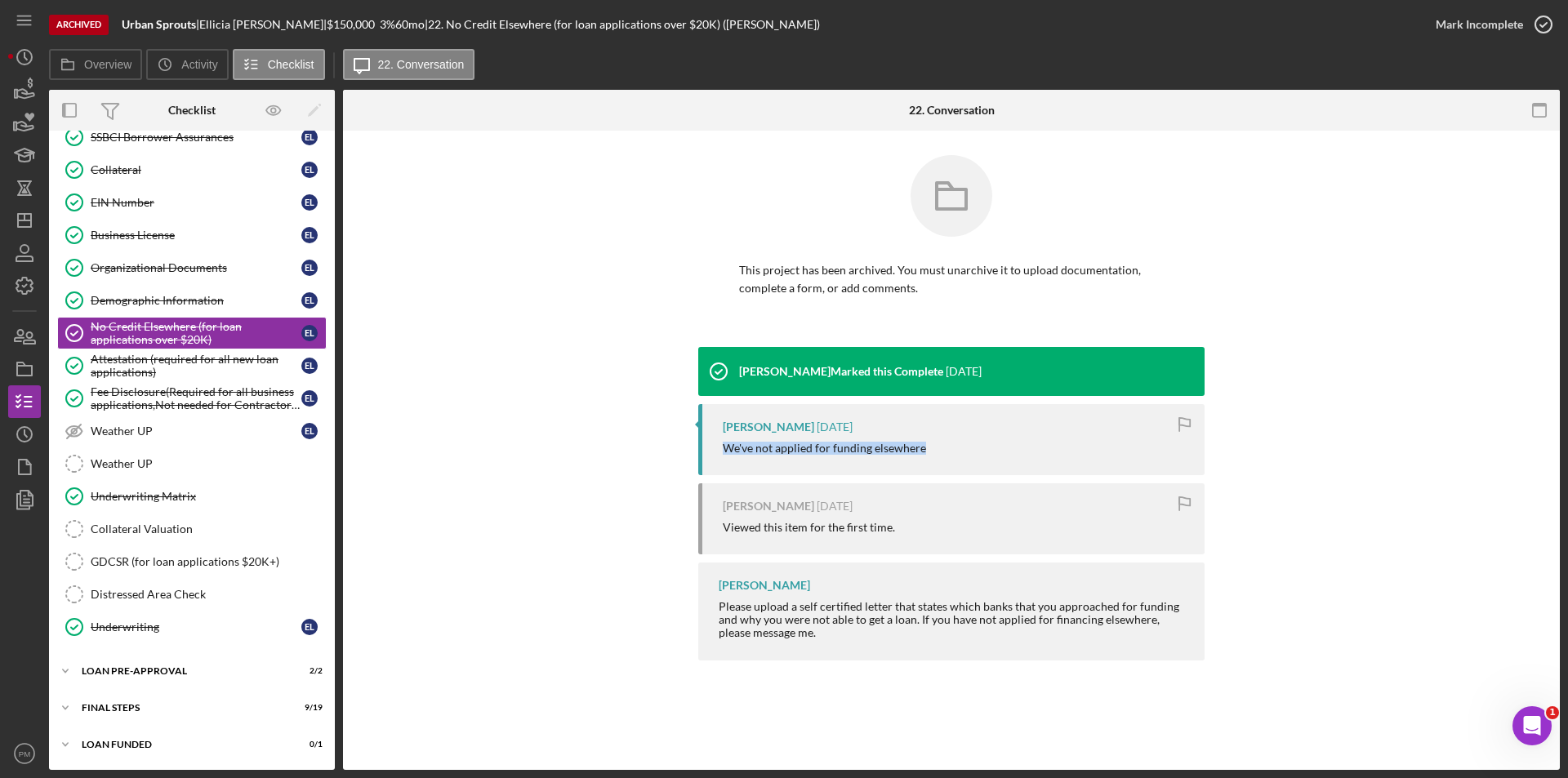
drag, startPoint x: 934, startPoint y: 446, endPoint x: 703, endPoint y: 447, distance: 231.0
click at [703, 447] on div "Ellicia Lanier 3 weeks ago We've not applied for funding elsewhere" at bounding box center [951, 440] width 506 height 71
copy div "We've not applied for funding elsewhere"
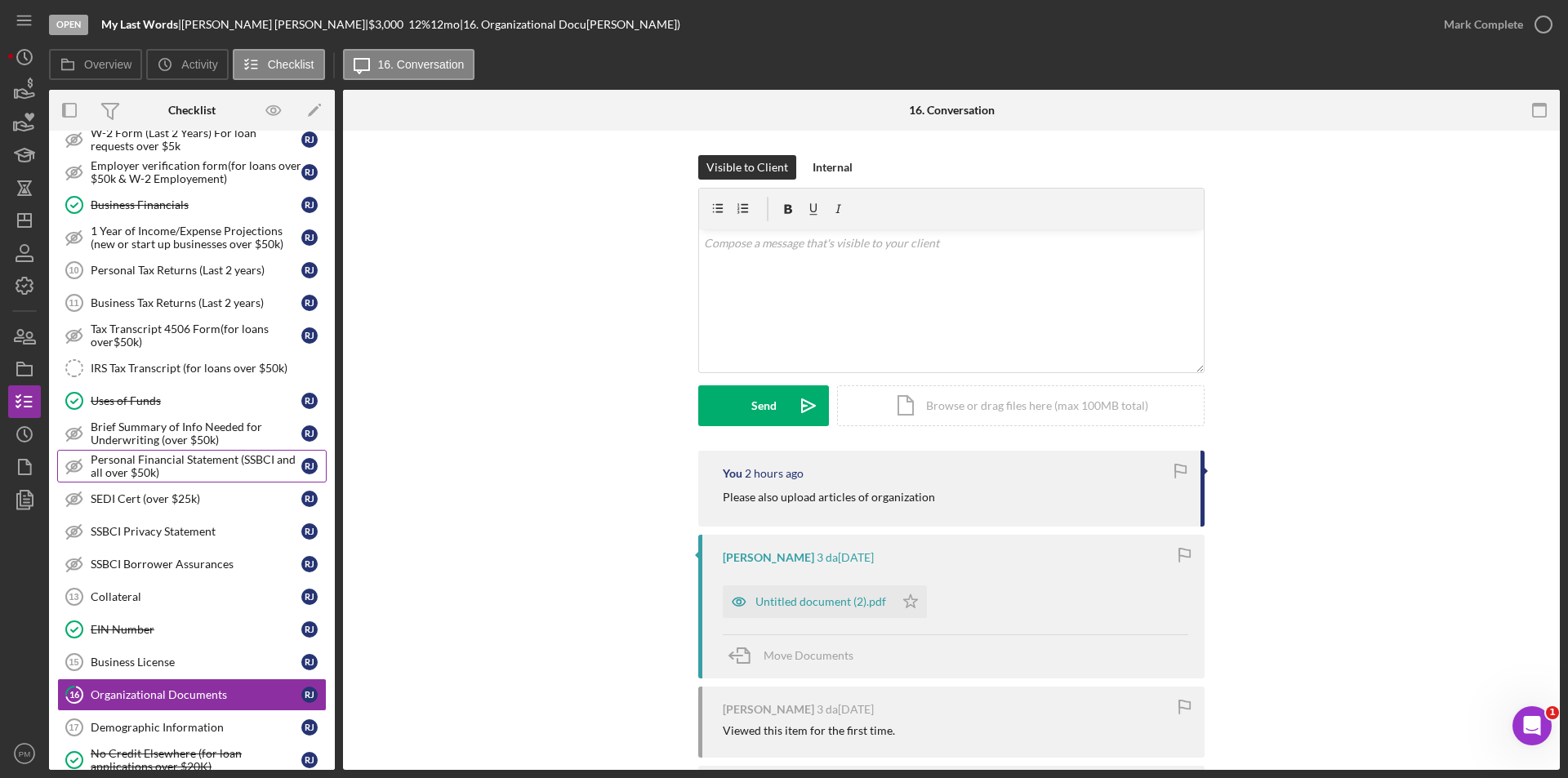
scroll to position [24, 0]
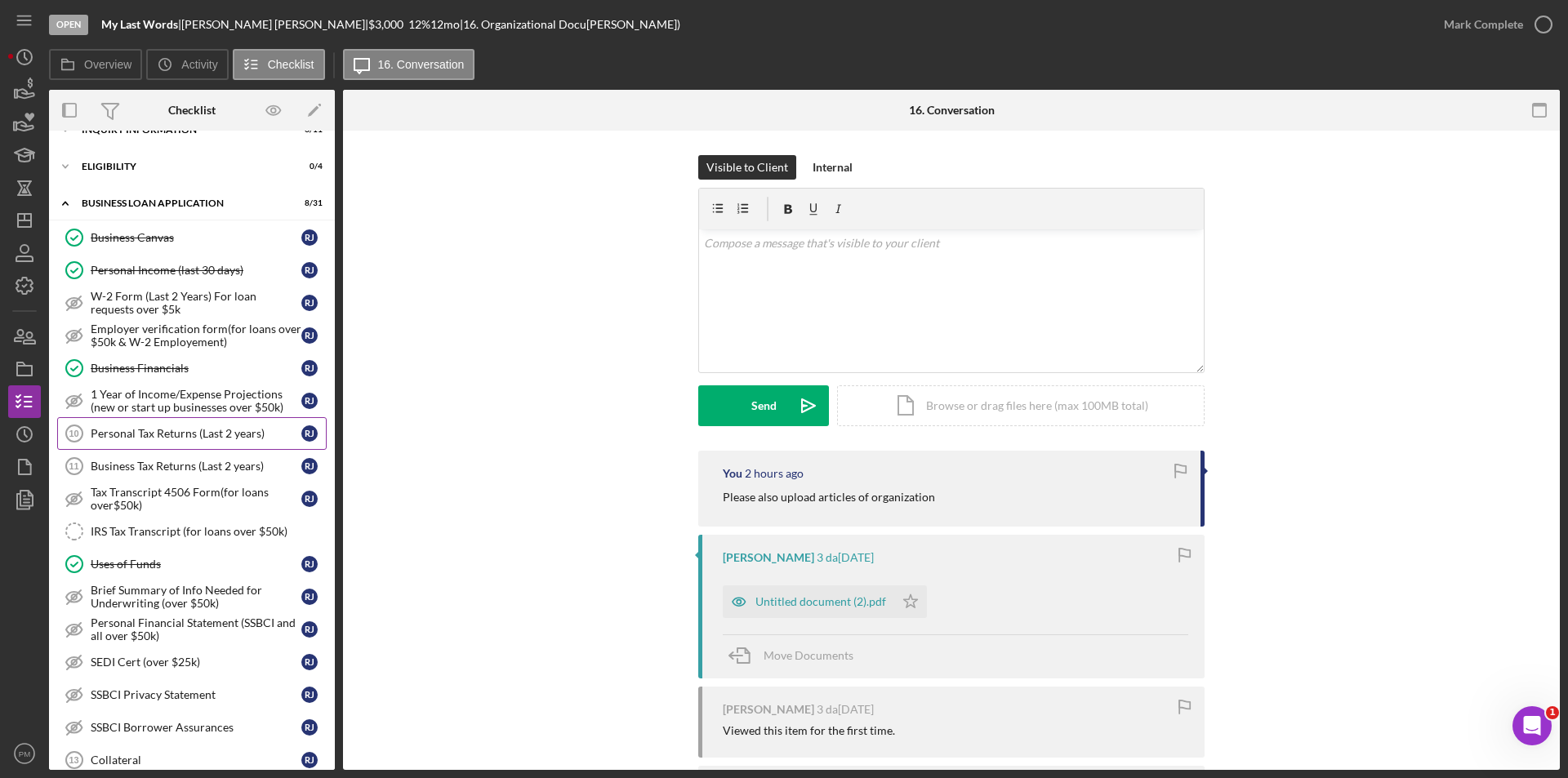
click at [154, 432] on div "Personal Tax Returns (Last 2 years)" at bounding box center [196, 433] width 211 height 13
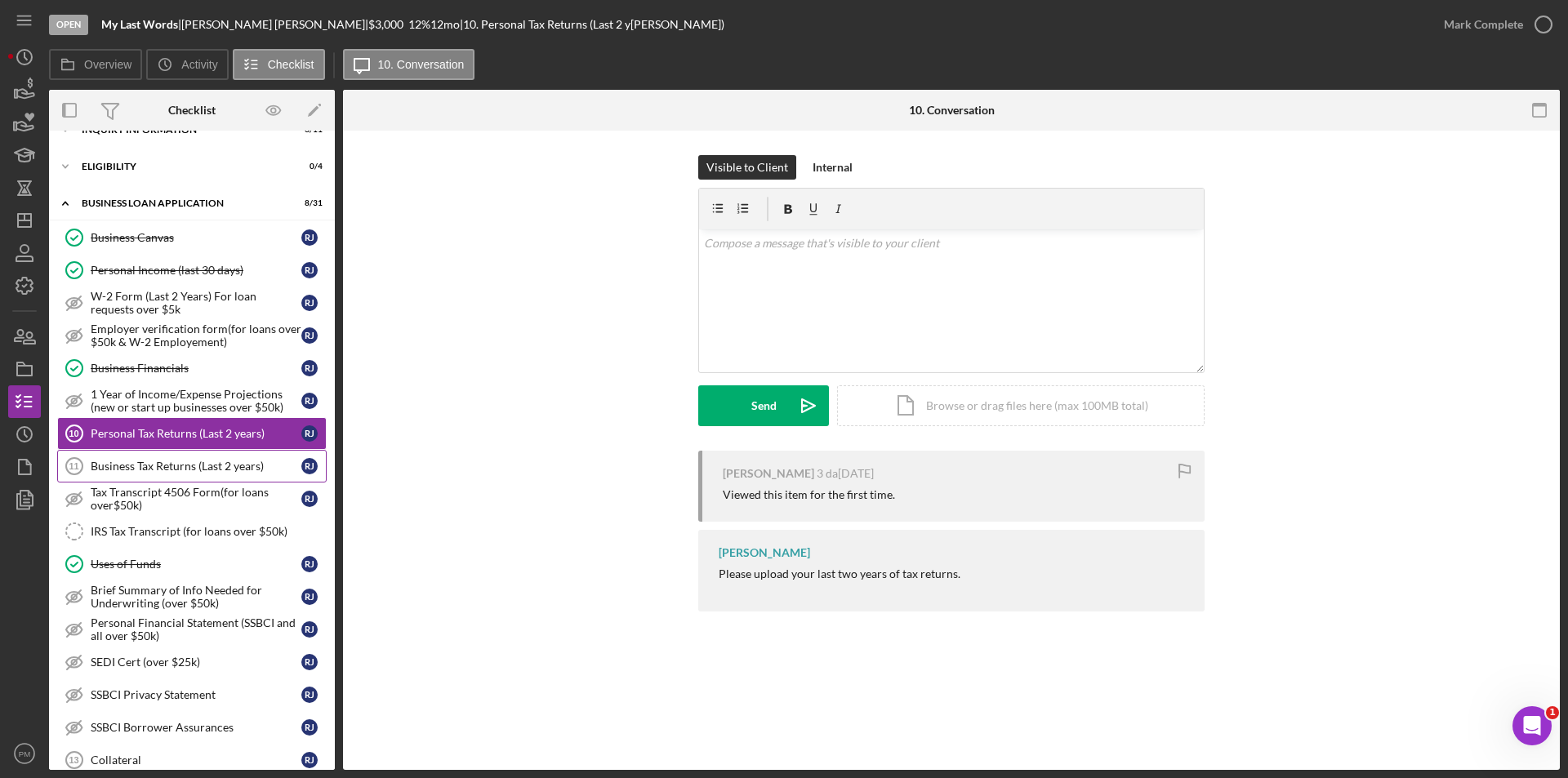
click at [175, 470] on div "Business Tax Returns (Last 2 years)" at bounding box center [196, 466] width 211 height 13
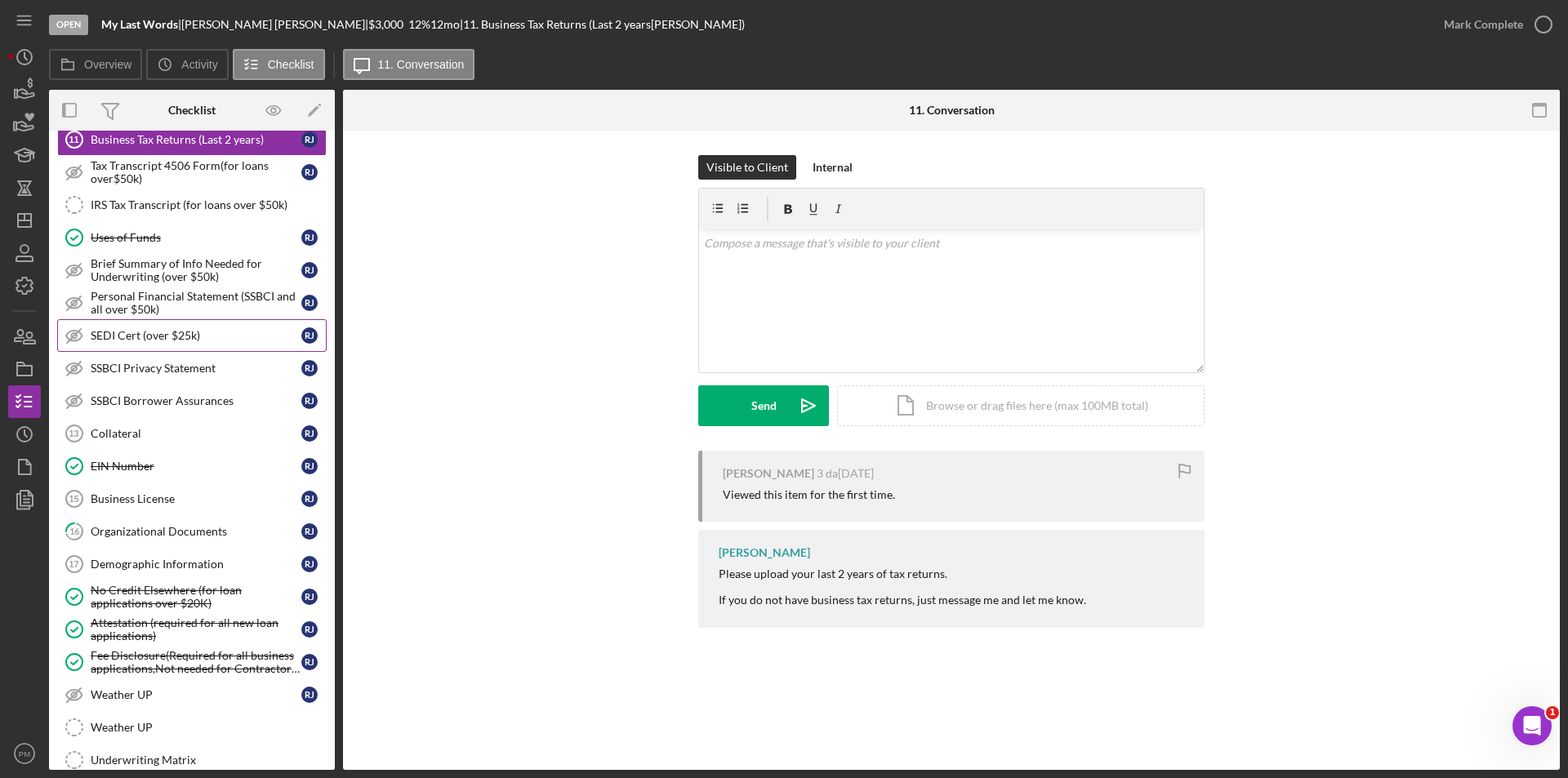
scroll to position [270, 0]
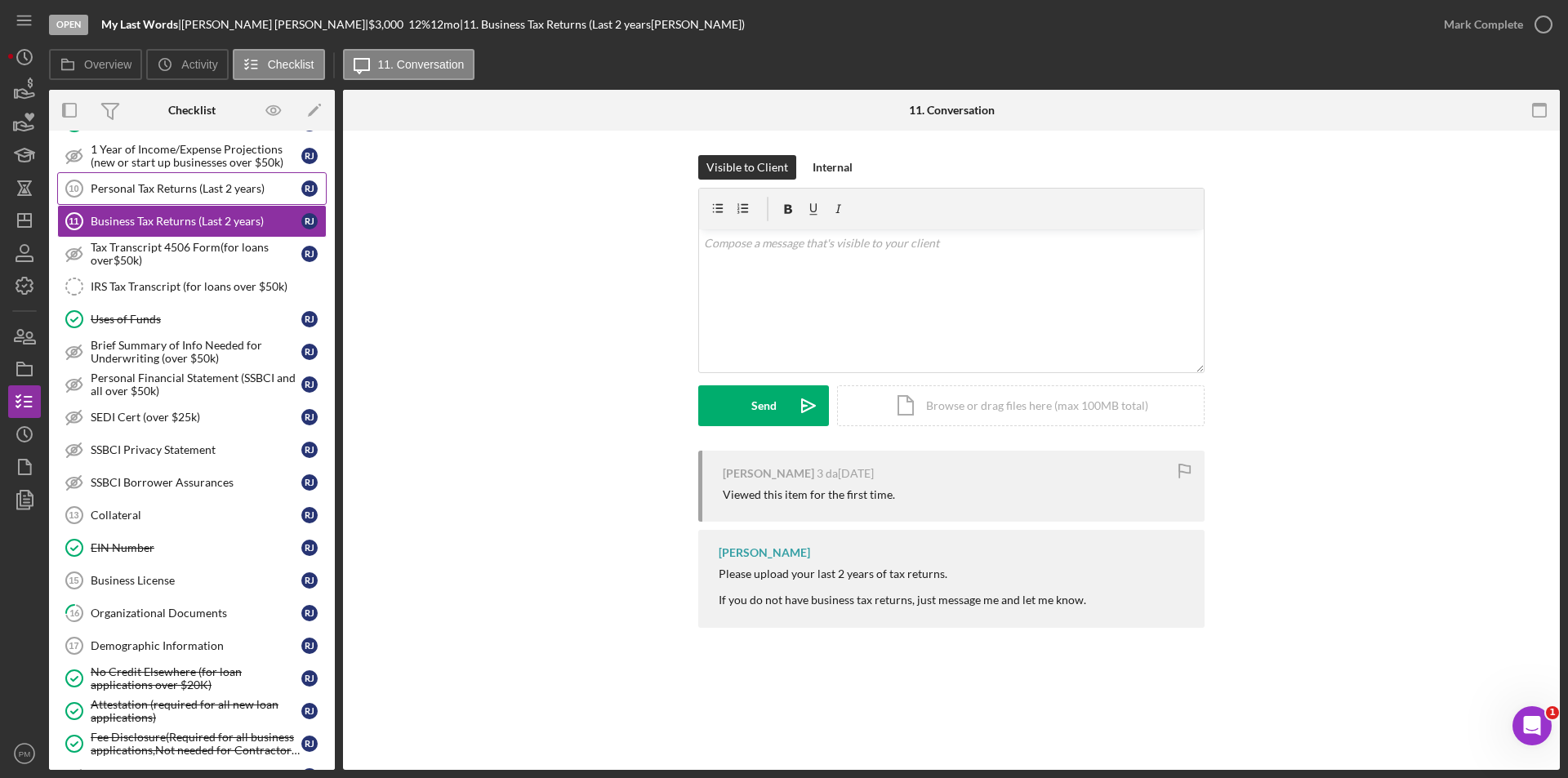
click at [119, 196] on link "Personal Tax Returns (Last 2 years) 10 Personal Tax Returns (Last 2 years)[PERS…" at bounding box center [192, 188] width 270 height 33
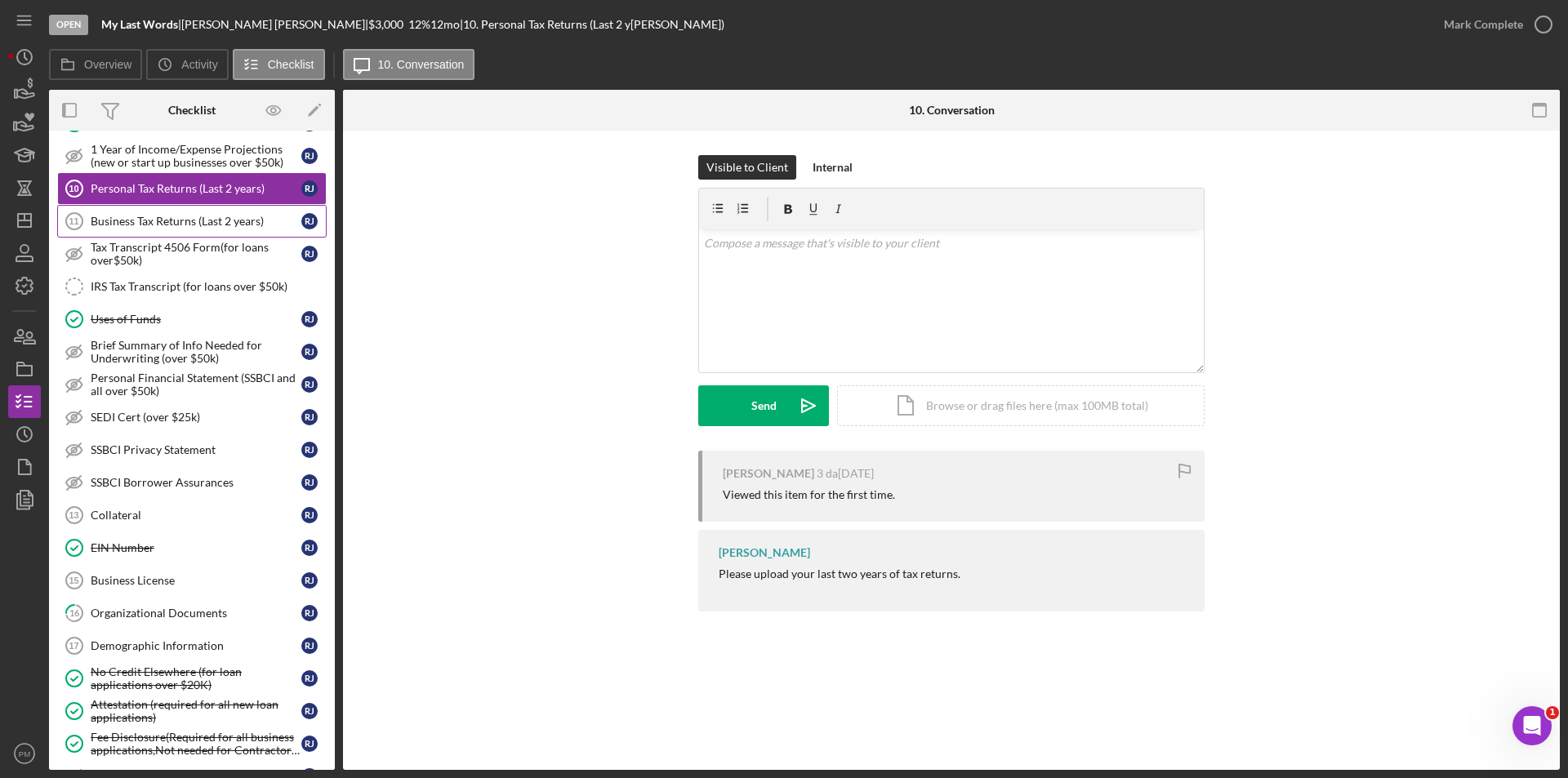
click at [167, 224] on div "Business Tax Returns (Last 2 years)" at bounding box center [196, 221] width 211 height 13
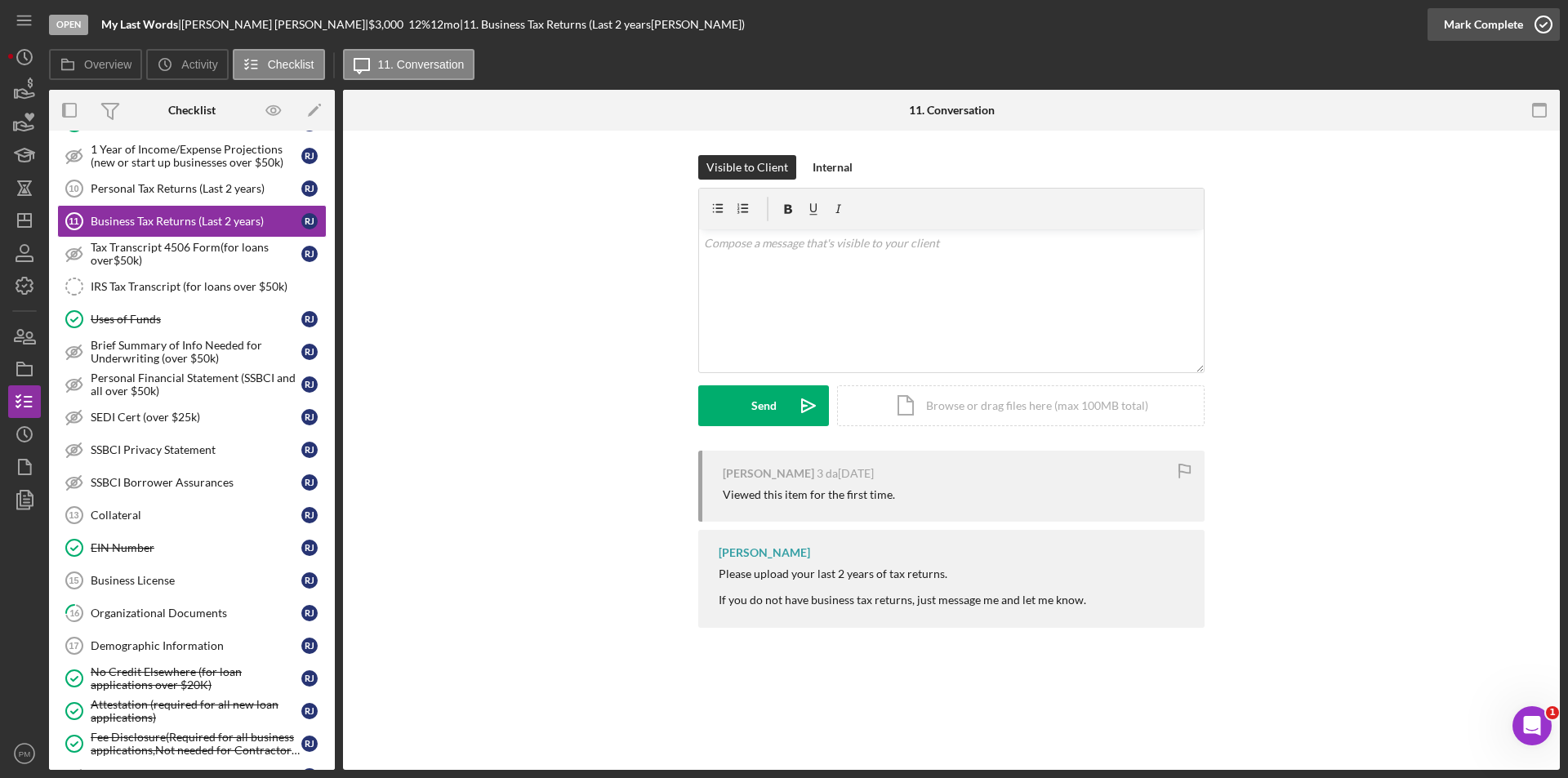
click at [1498, 29] on div "Mark Complete" at bounding box center [1483, 24] width 80 height 33
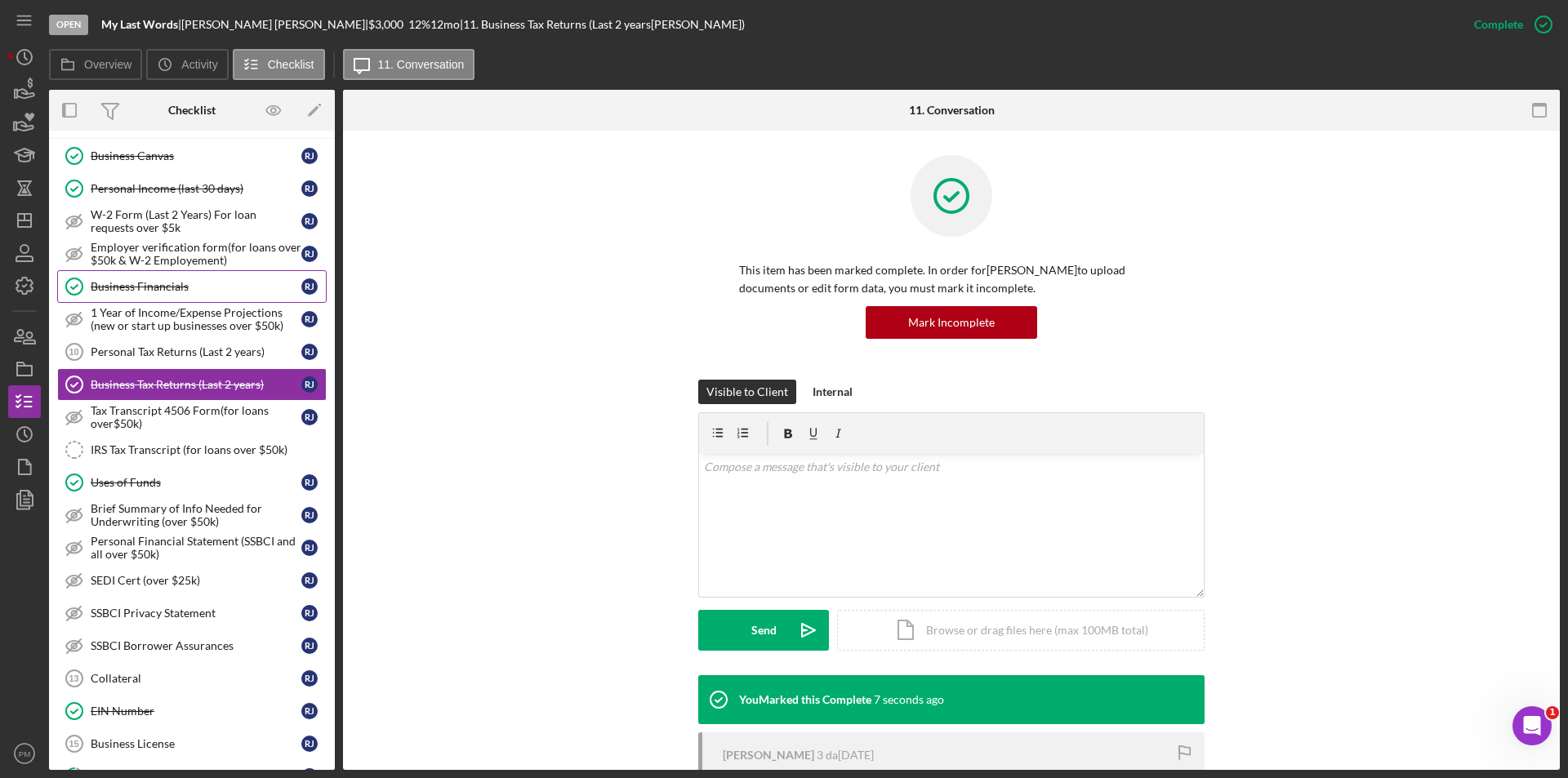
scroll to position [24, 0]
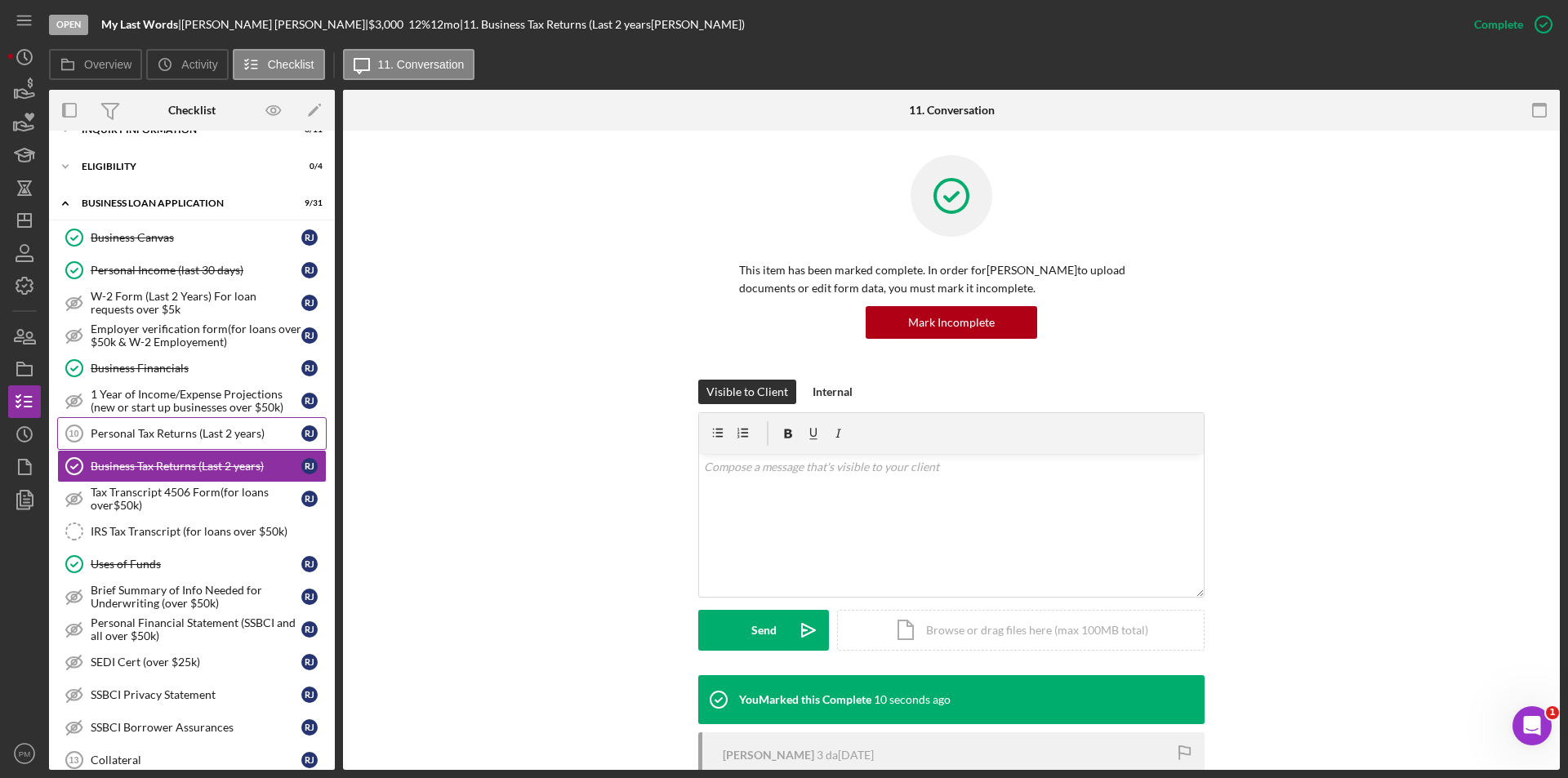
click at [151, 431] on div "Personal Tax Returns (Last 2 years)" at bounding box center [196, 433] width 211 height 13
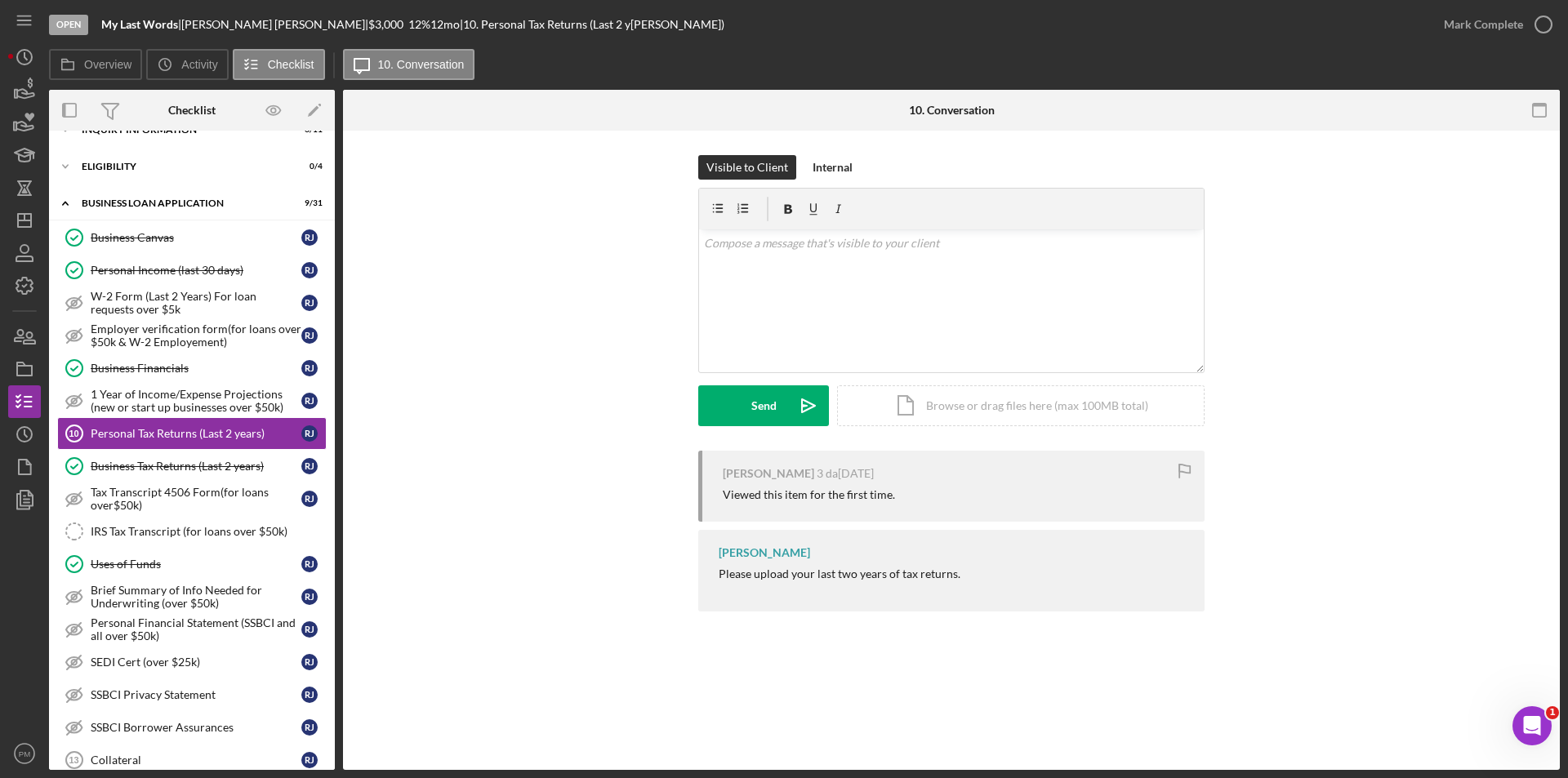
click at [469, 560] on div "[PERSON_NAME] 3 days[DATE]d this item for the first [PERSON_NAME] Please upload…" at bounding box center [951, 536] width 1167 height 169
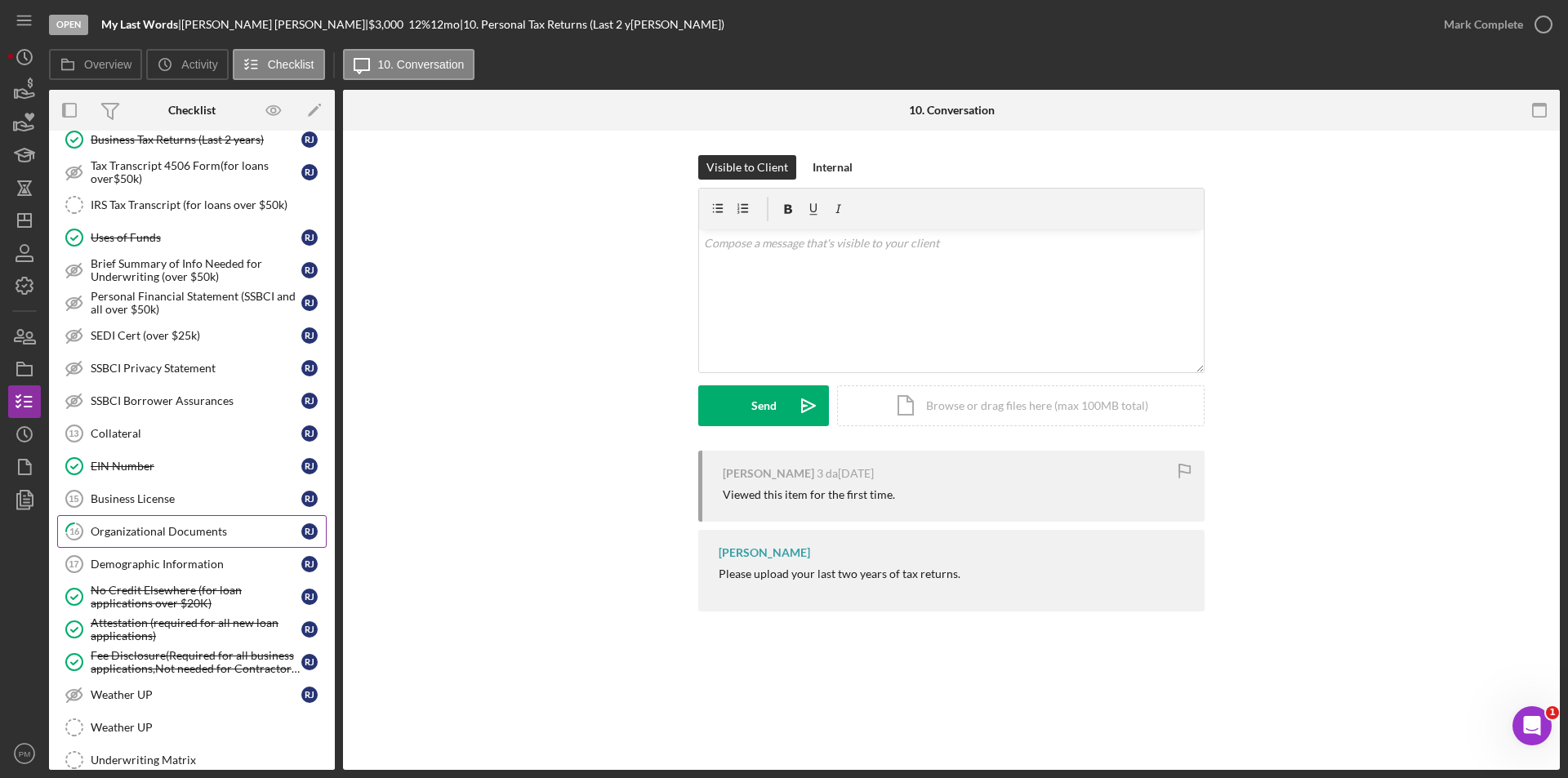
scroll to position [24, 0]
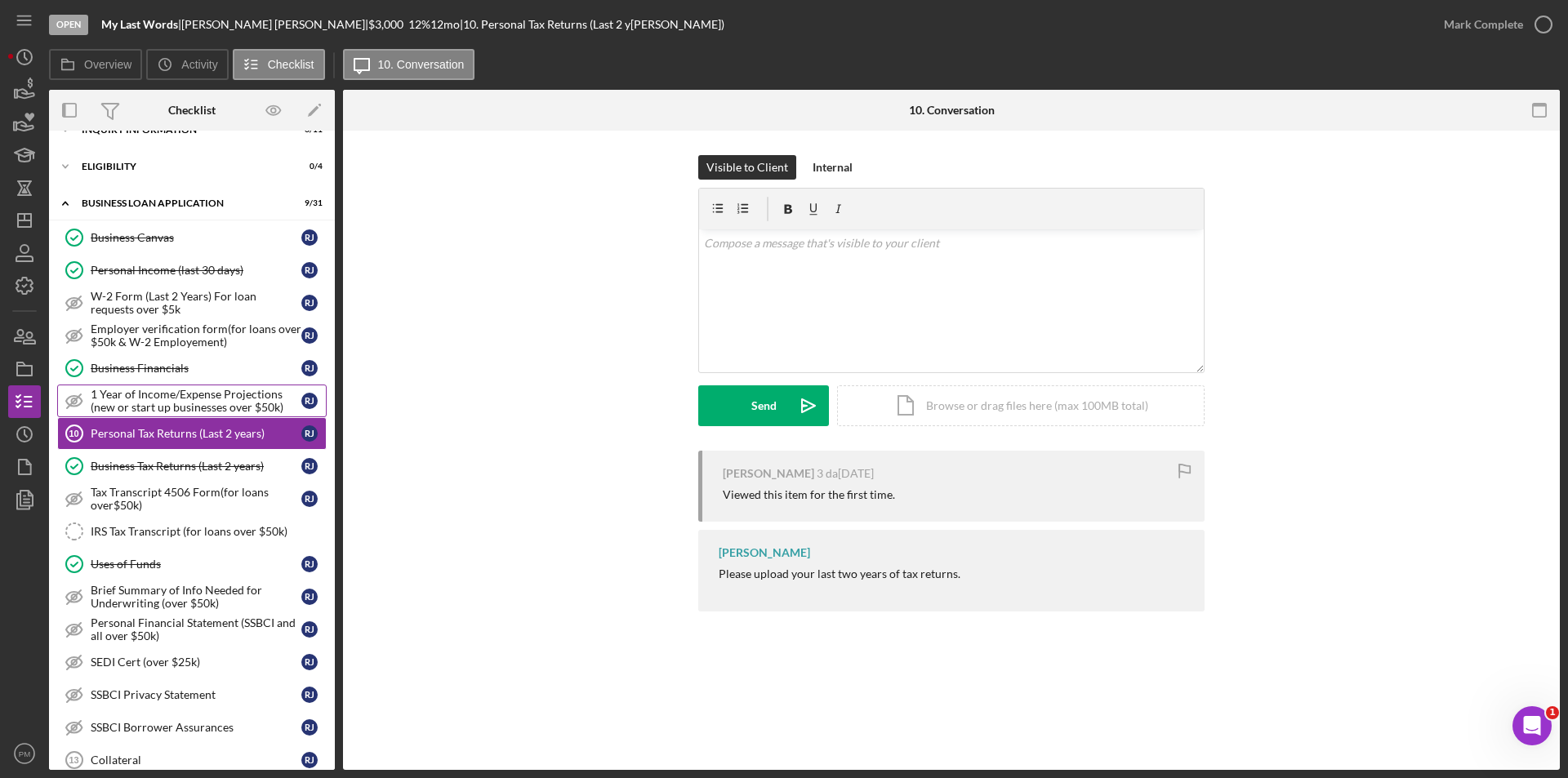
click at [107, 393] on div "1 Year of Income/Expense Projections (new or start up businesses over $50k)" at bounding box center [196, 401] width 211 height 26
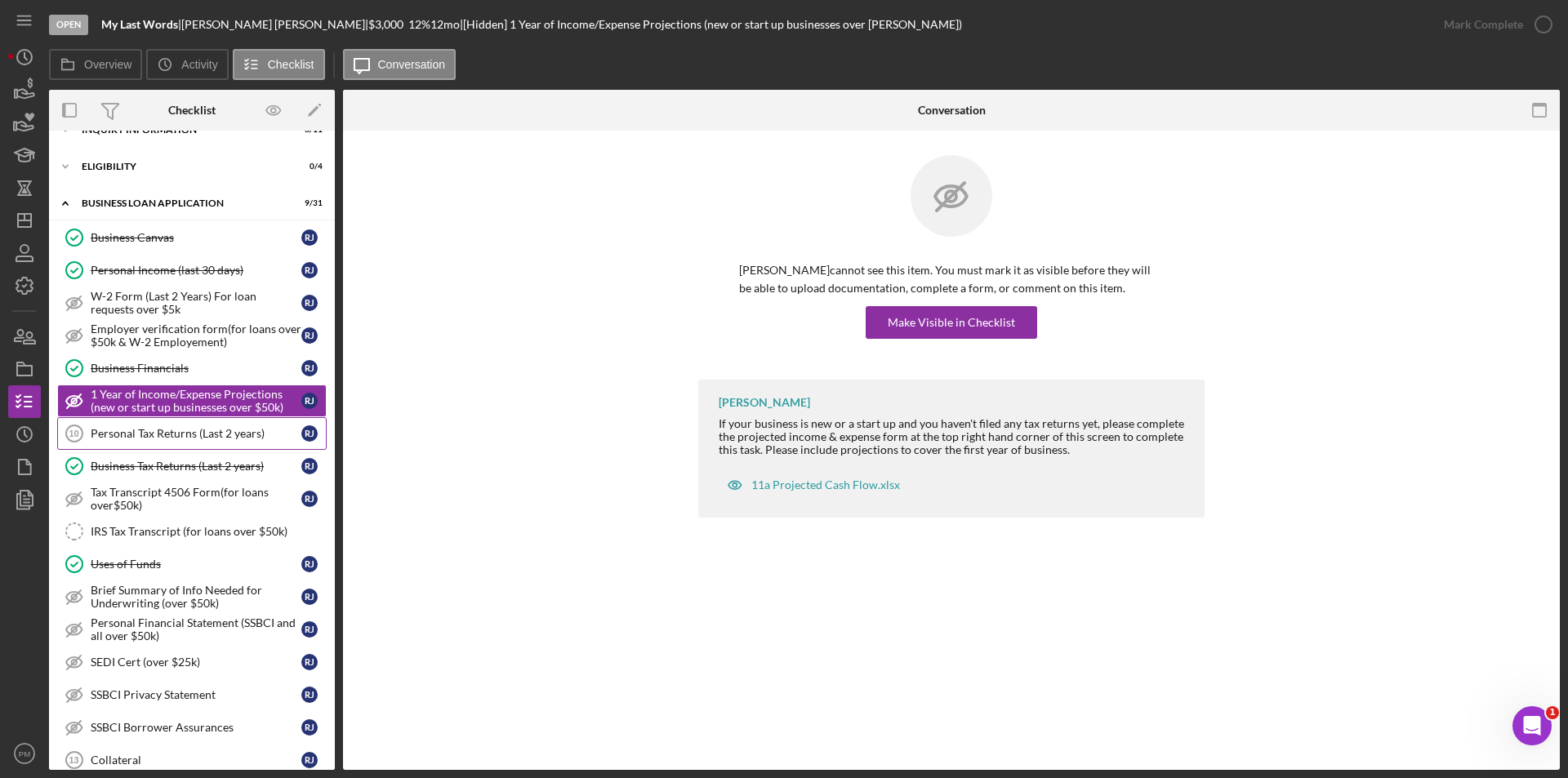
click at [126, 438] on div "Personal Tax Returns (Last 2 years)" at bounding box center [196, 433] width 211 height 13
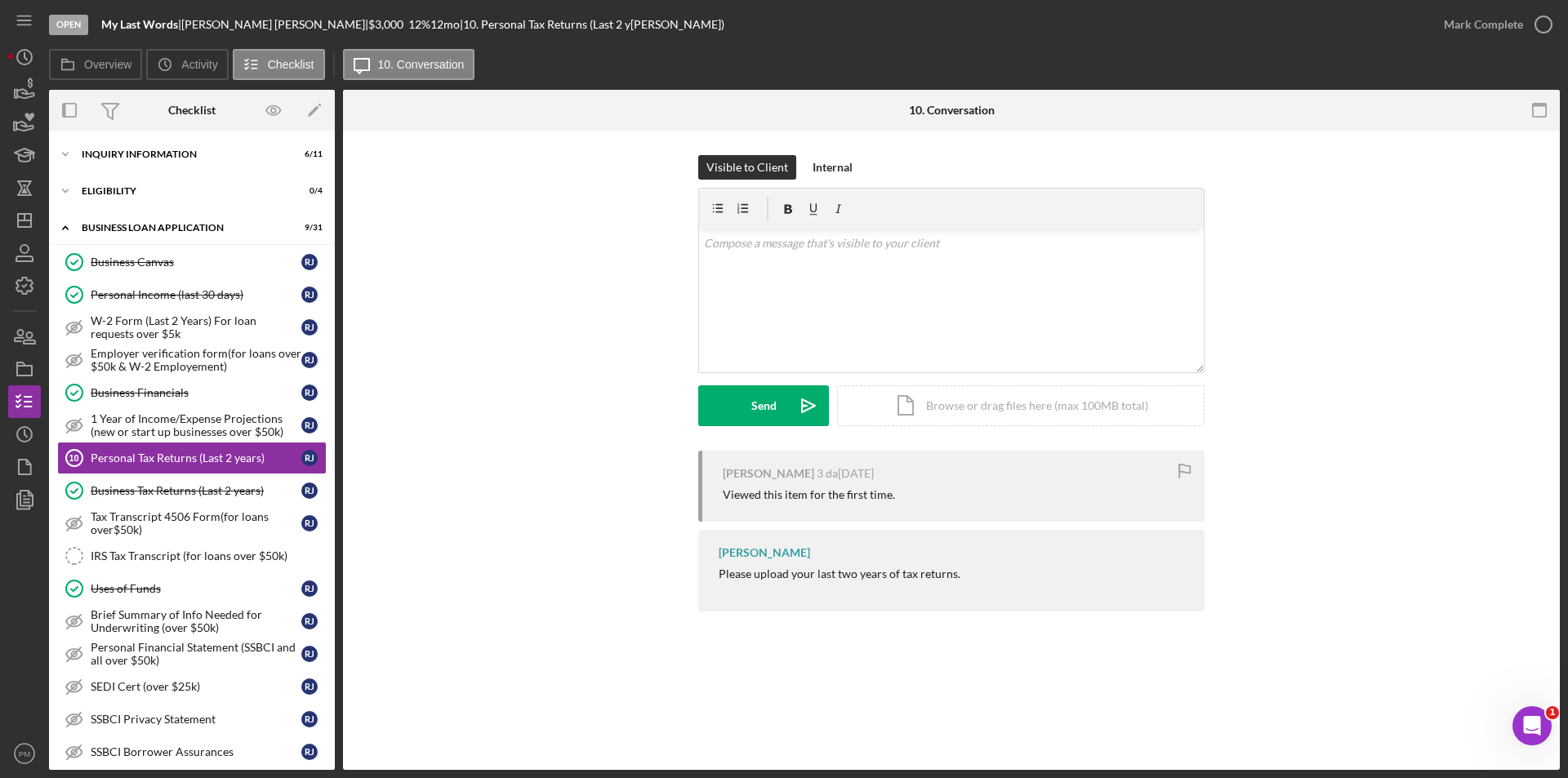
scroll to position [408, 0]
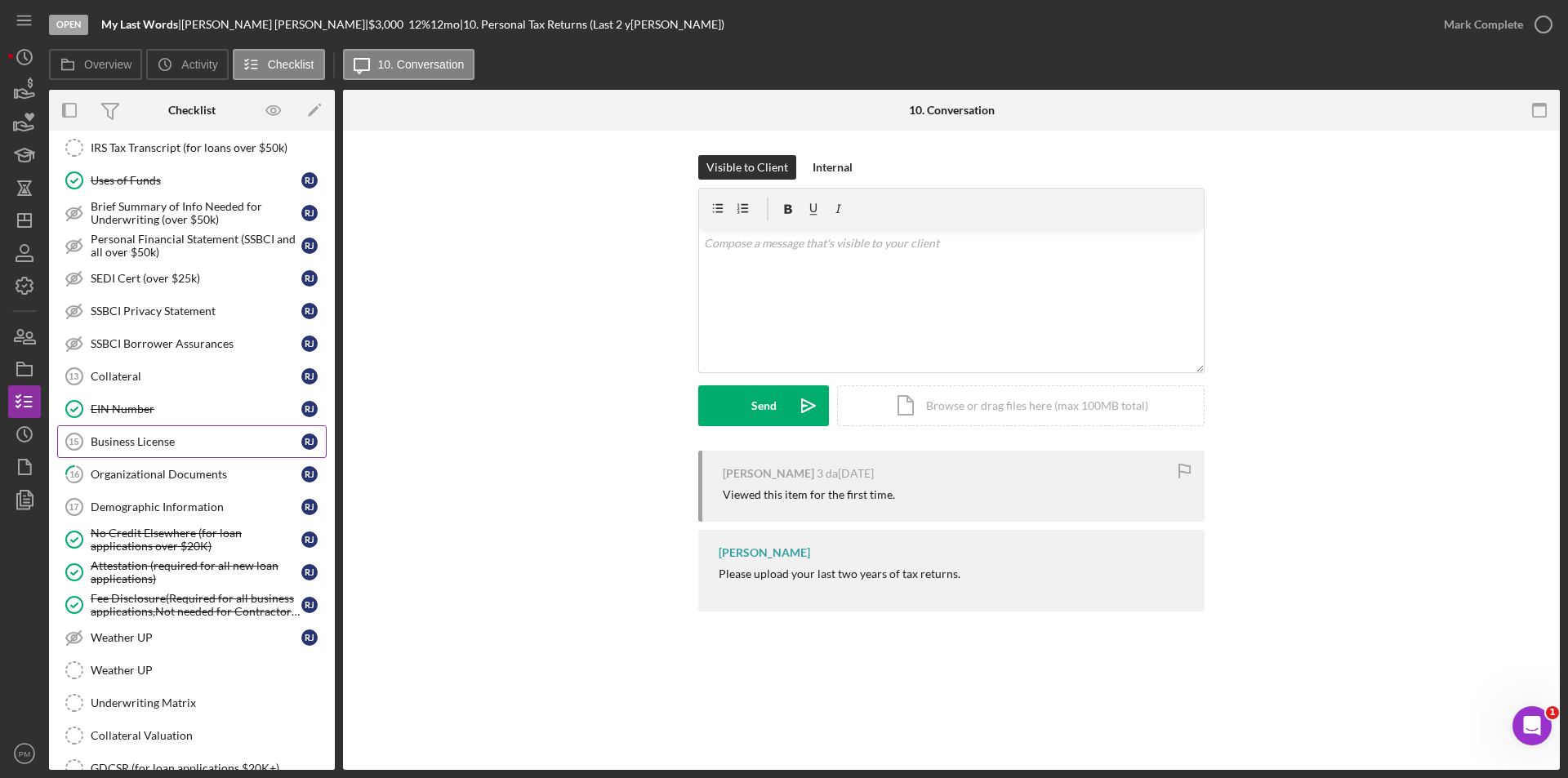
click at [151, 457] on link "Business License 15 Business Li[PERSON_NAME]se R J" at bounding box center [192, 441] width 270 height 33
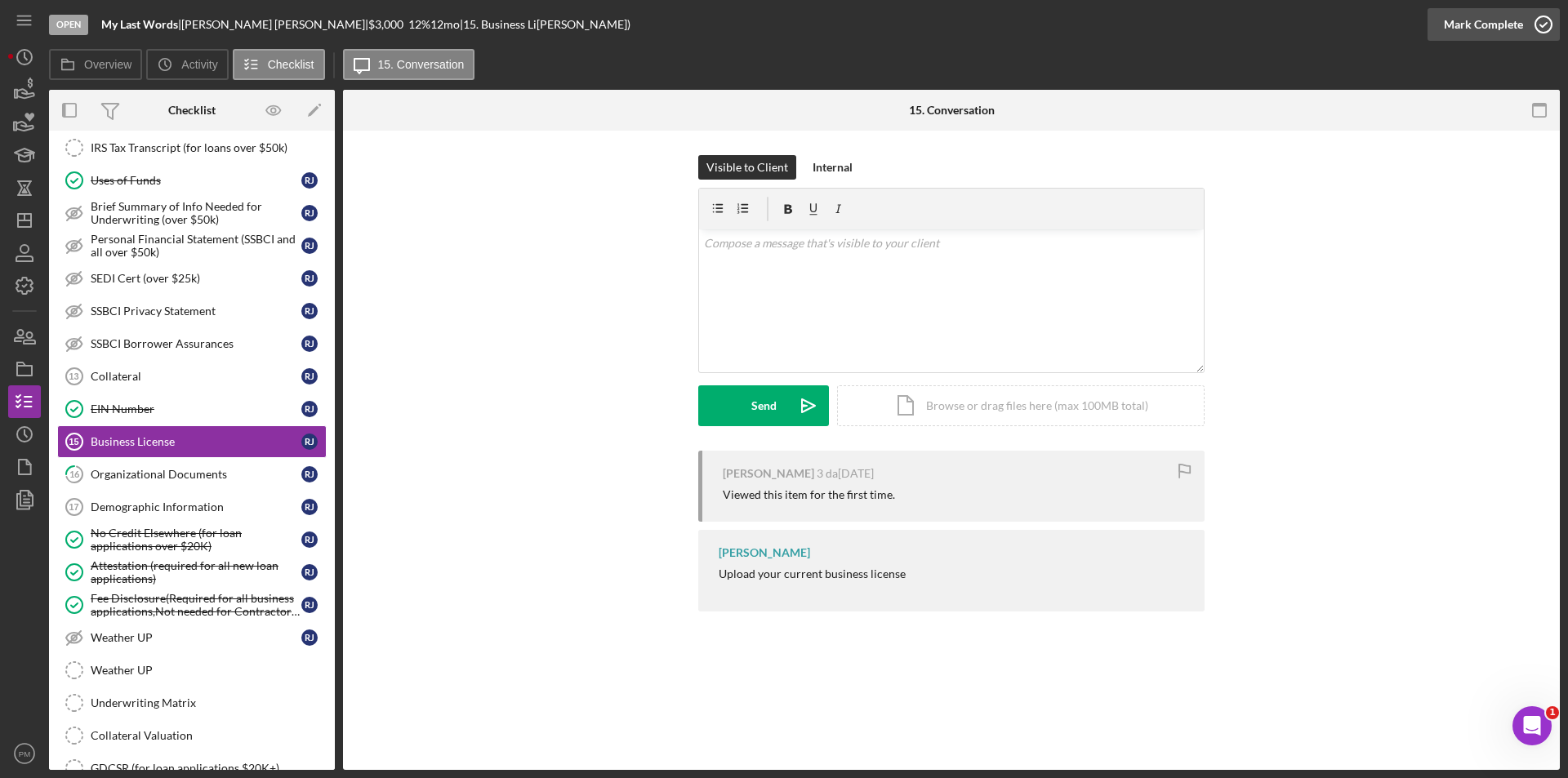
click at [1500, 22] on div "Mark Complete" at bounding box center [1483, 24] width 80 height 33
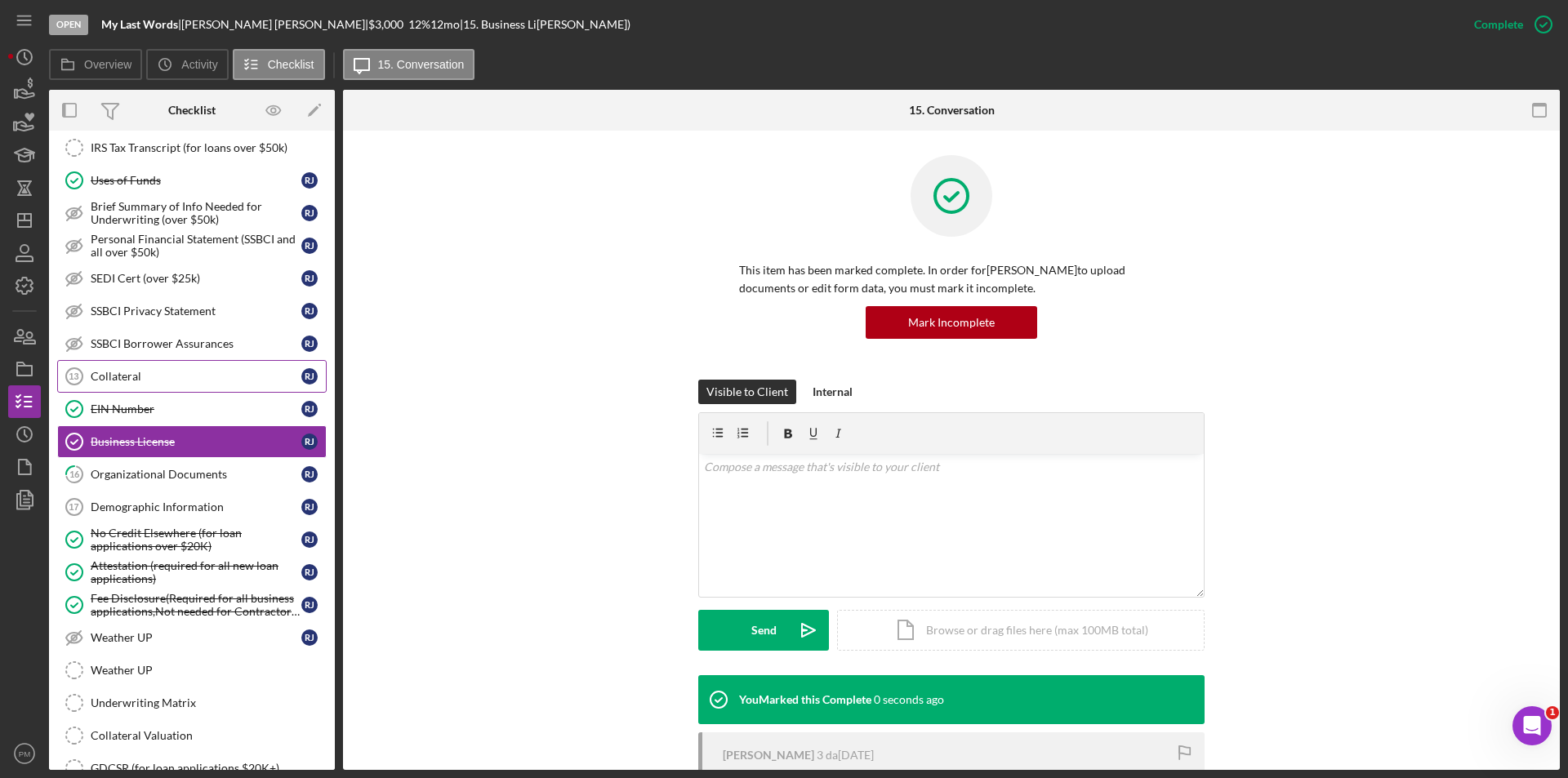
click at [124, 386] on link "Collateral 13 Collate[PERSON_NAME] R J" at bounding box center [192, 376] width 270 height 33
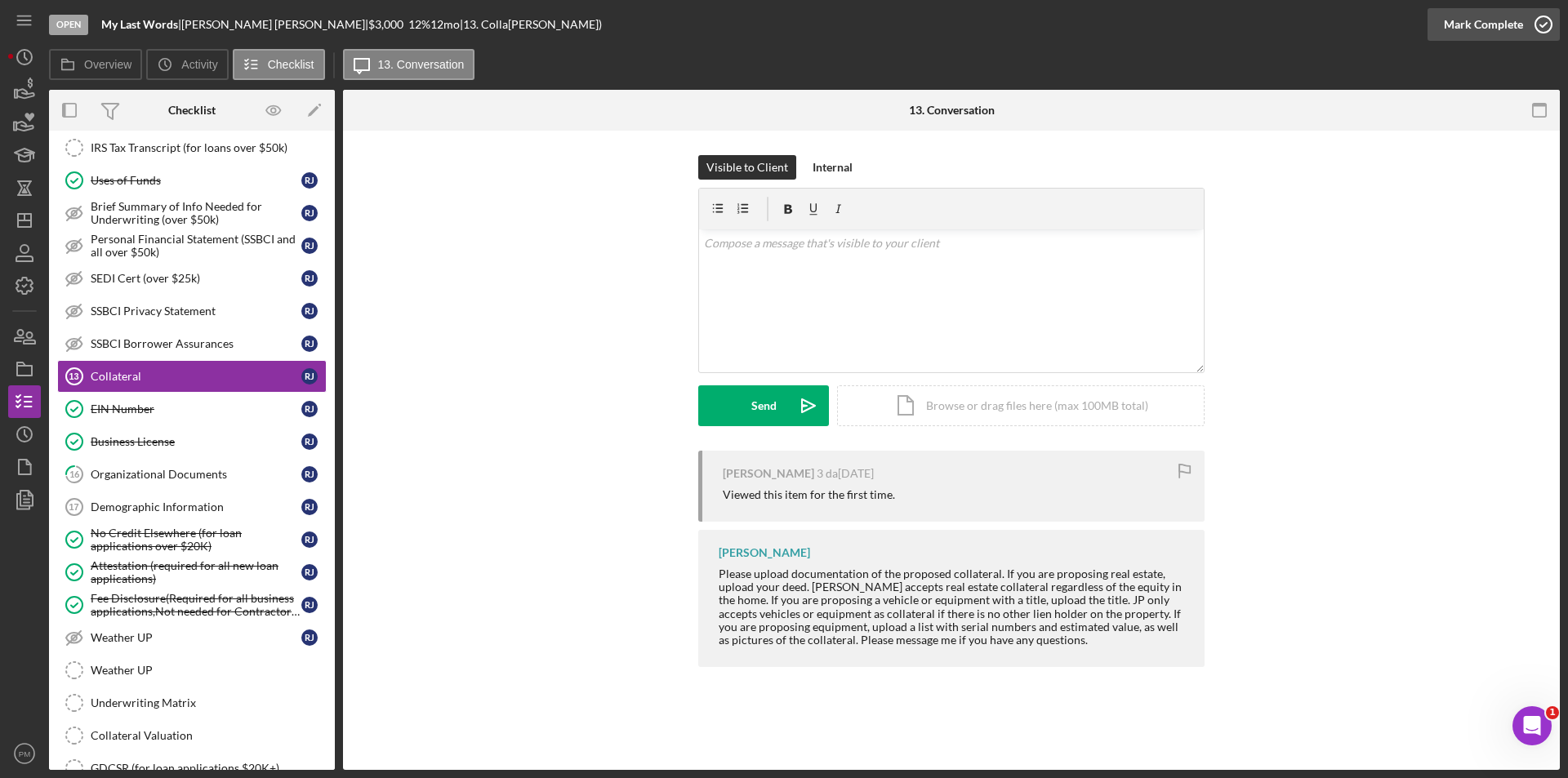
click at [1485, 14] on div "Mark Complete" at bounding box center [1483, 24] width 80 height 33
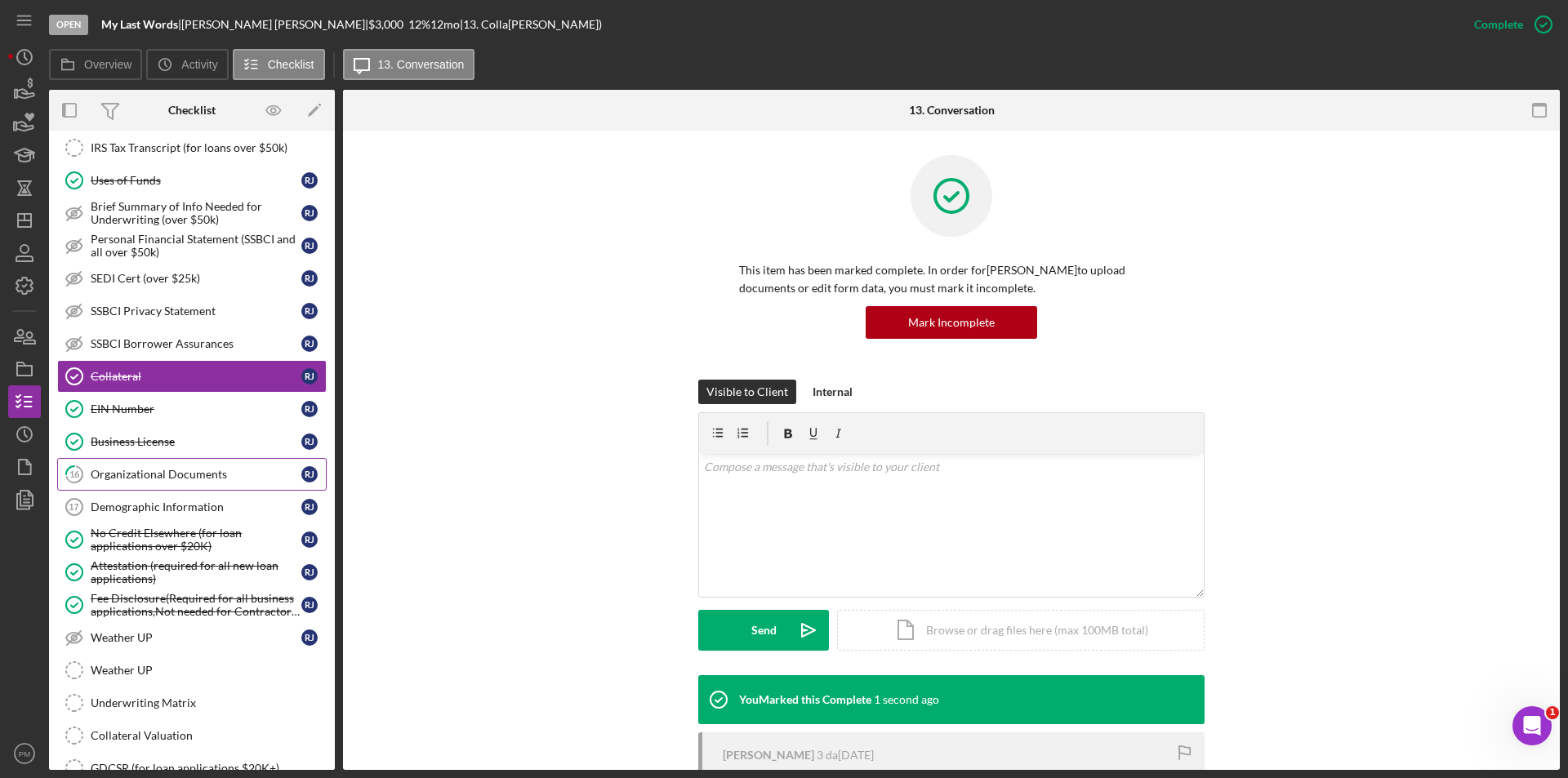
click at [151, 478] on div "Organizational Documents" at bounding box center [196, 475] width 211 height 13
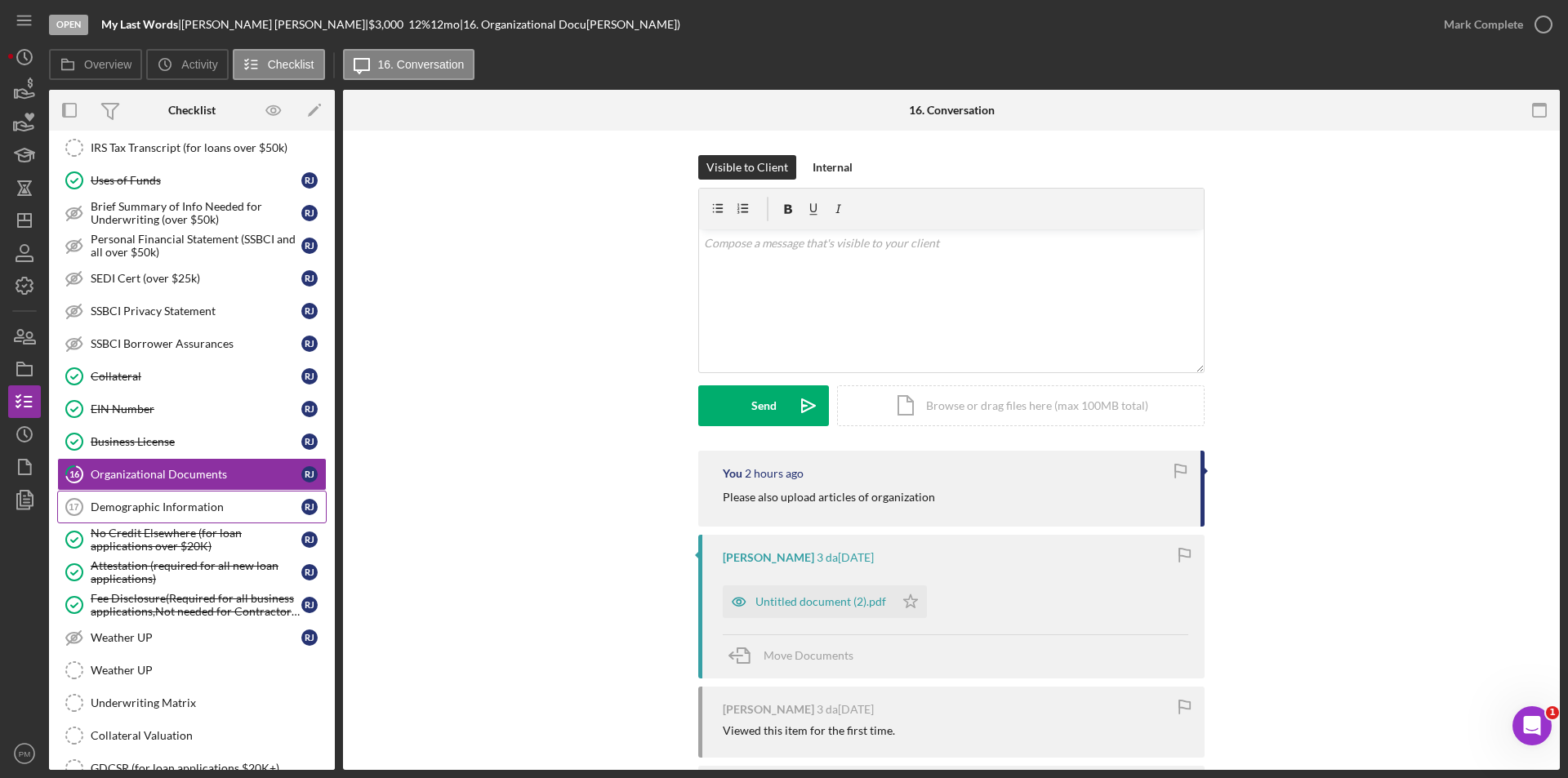
click at [142, 505] on div "Demographic Information" at bounding box center [196, 507] width 211 height 13
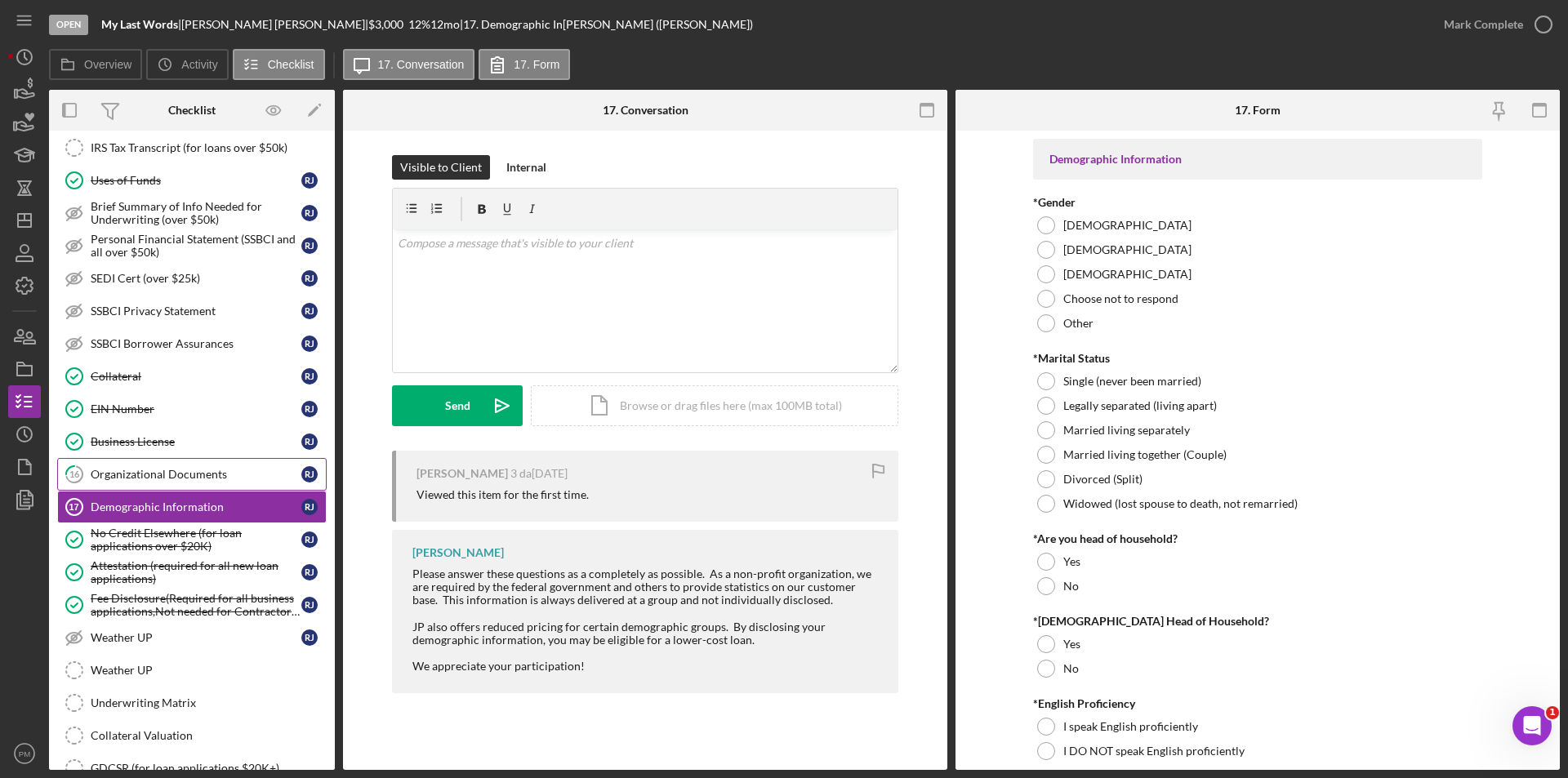
click at [154, 474] on div "Organizational Documents" at bounding box center [196, 475] width 211 height 13
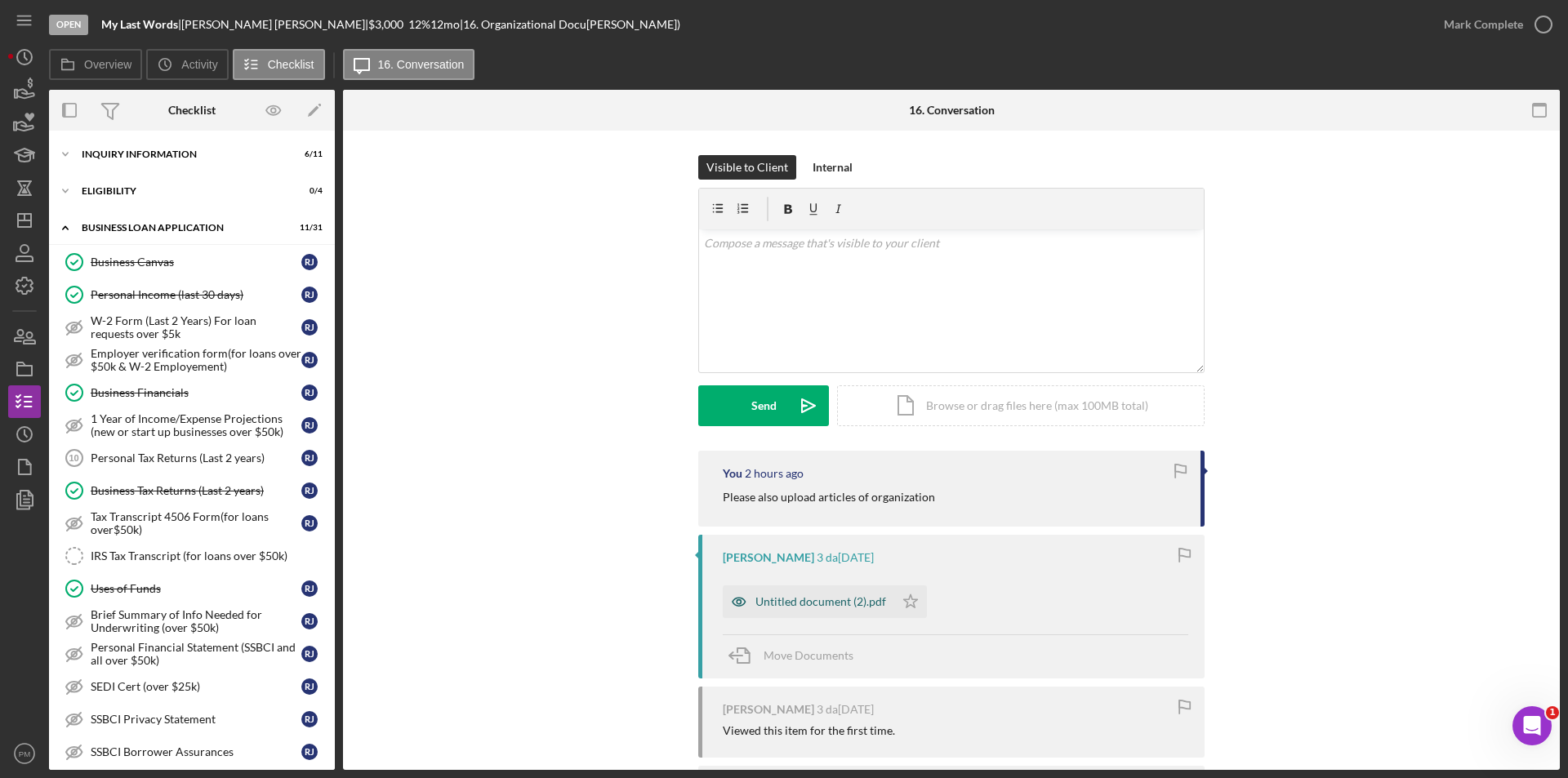
drag, startPoint x: 800, startPoint y: 613, endPoint x: 809, endPoint y: 585, distance: 29.4
click at [802, 610] on div "Untitled document (2).pdf" at bounding box center [808, 601] width 171 height 33
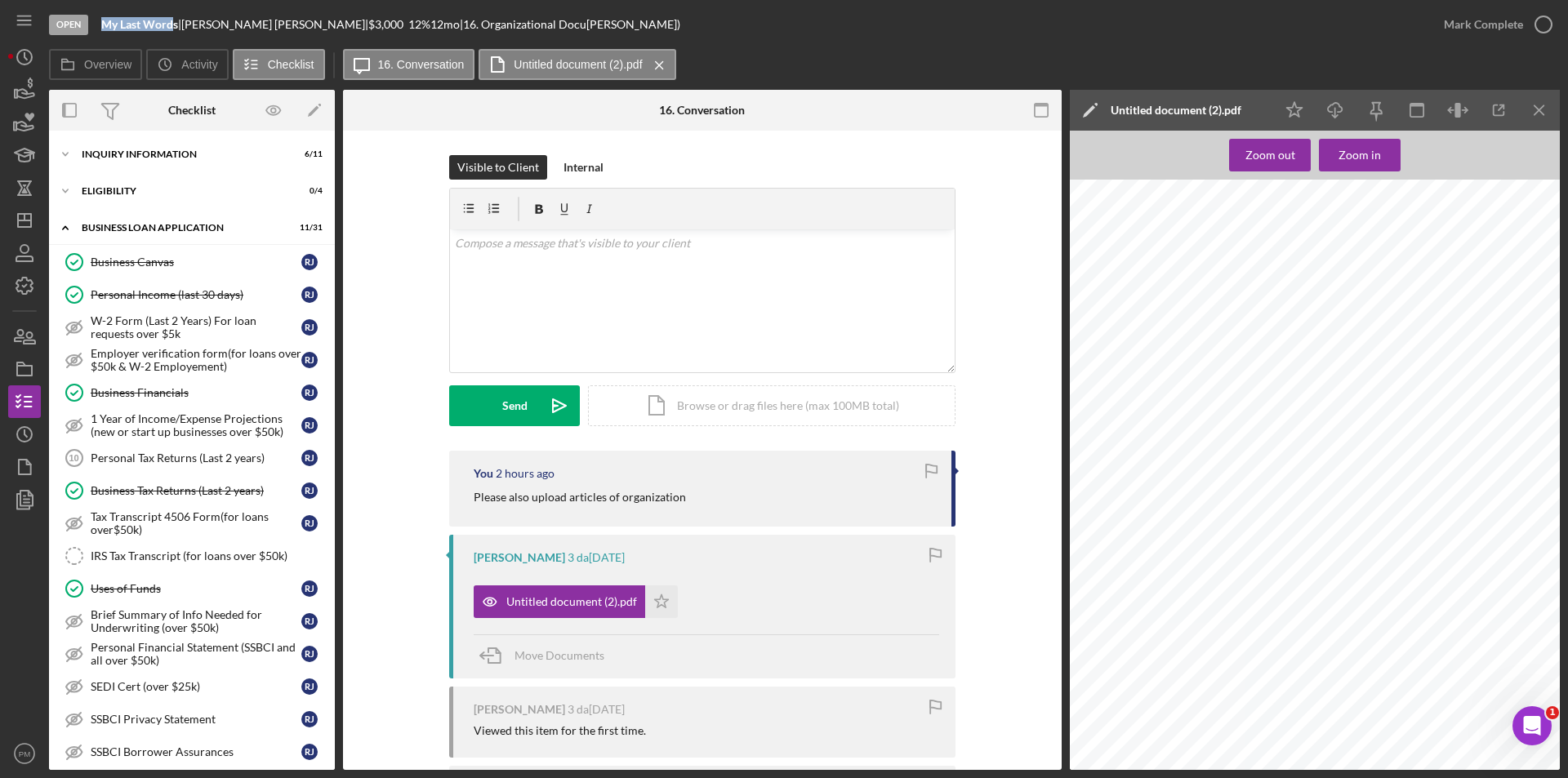
drag, startPoint x: 175, startPoint y: 24, endPoint x: 97, endPoint y: 25, distance: 78.0
click at [97, 25] on div "Open My Last Words | [PERSON_NAME] | $3,000 $3,000 12 % 12 mo | 16. Organizatio…" at bounding box center [738, 24] width 1378 height 49
copy b "My Last Word"
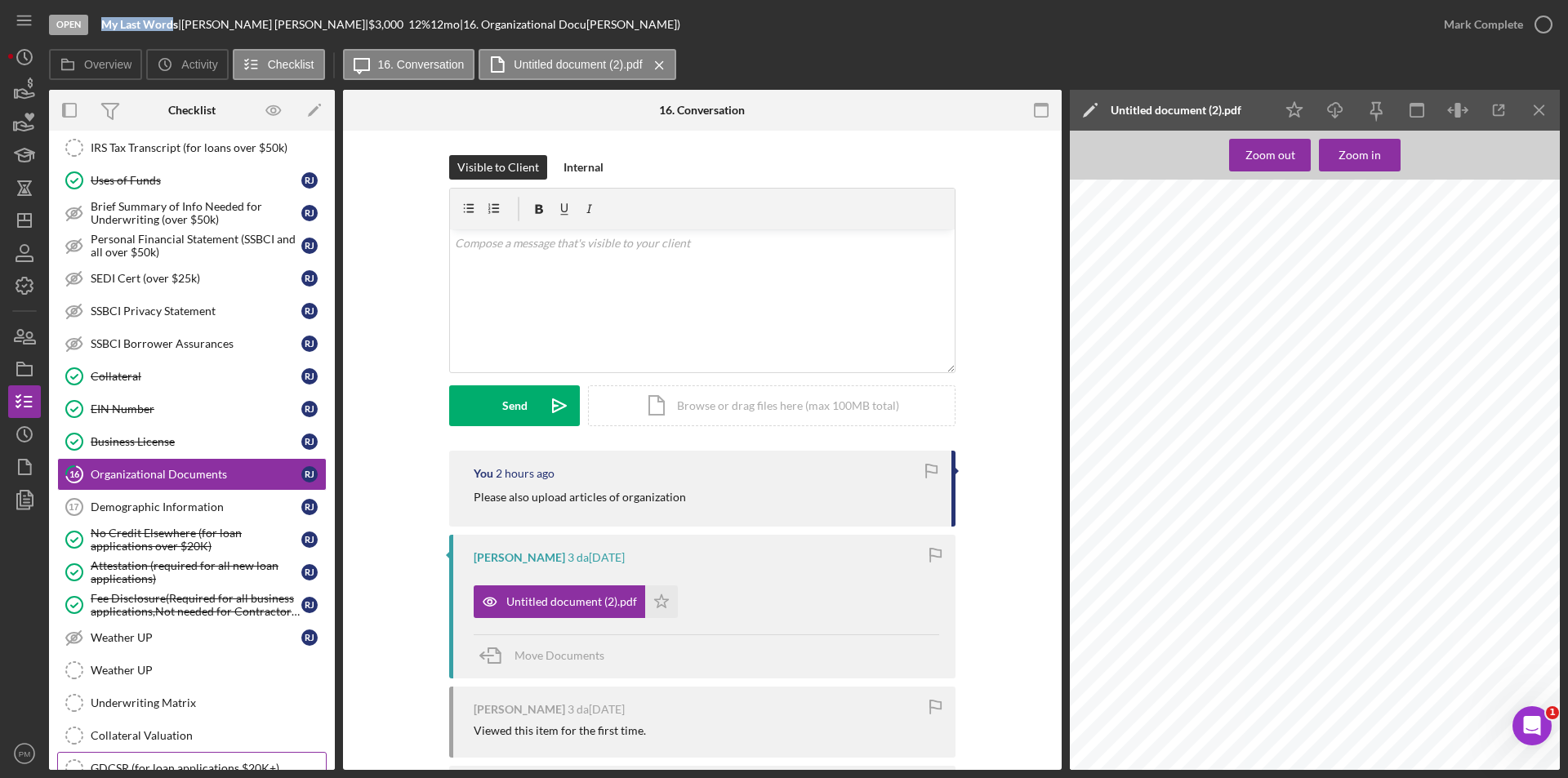
scroll to position [615, 0]
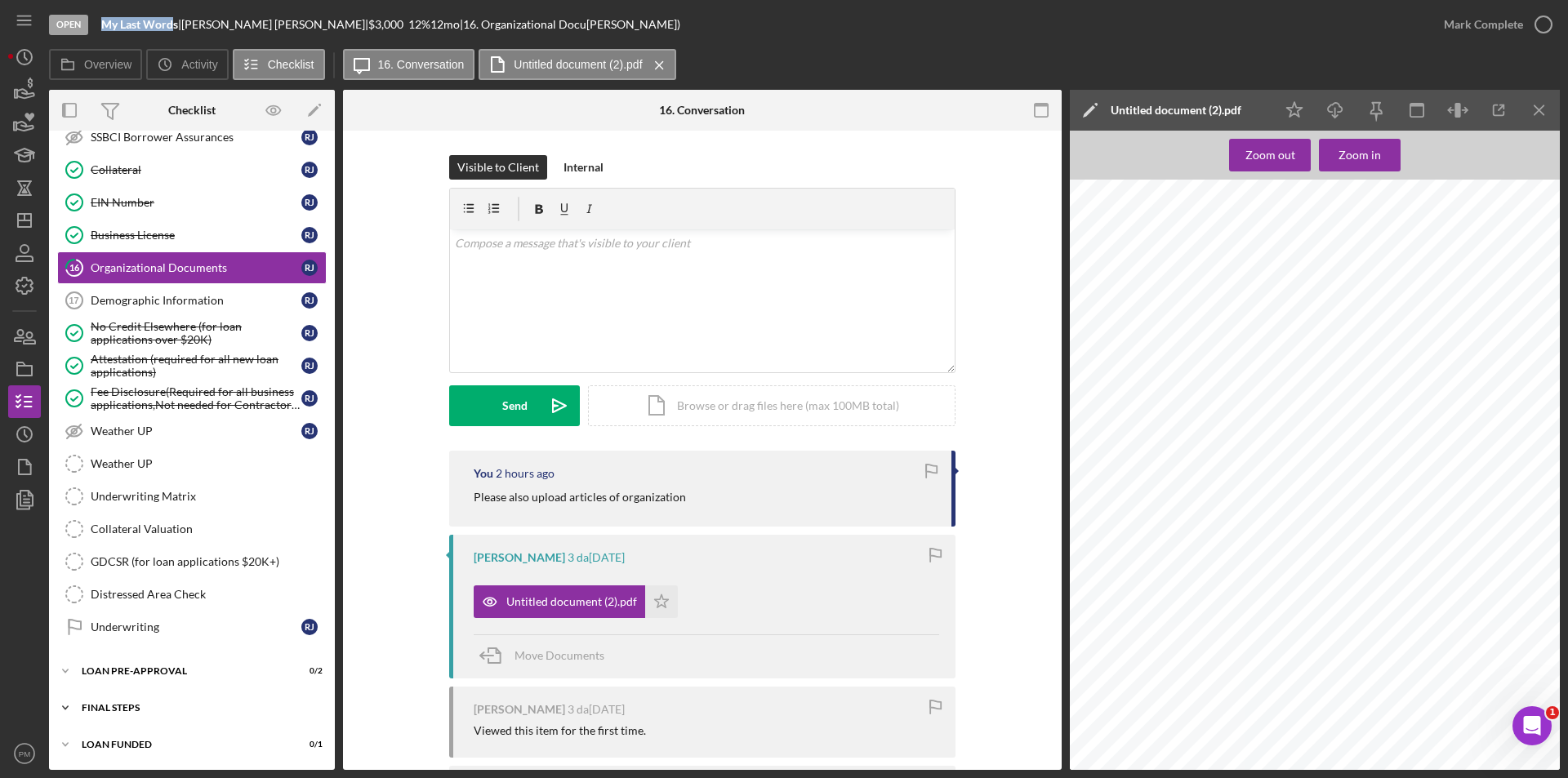
click at [142, 707] on div "FINAL STEPS" at bounding box center [198, 708] width 233 height 9
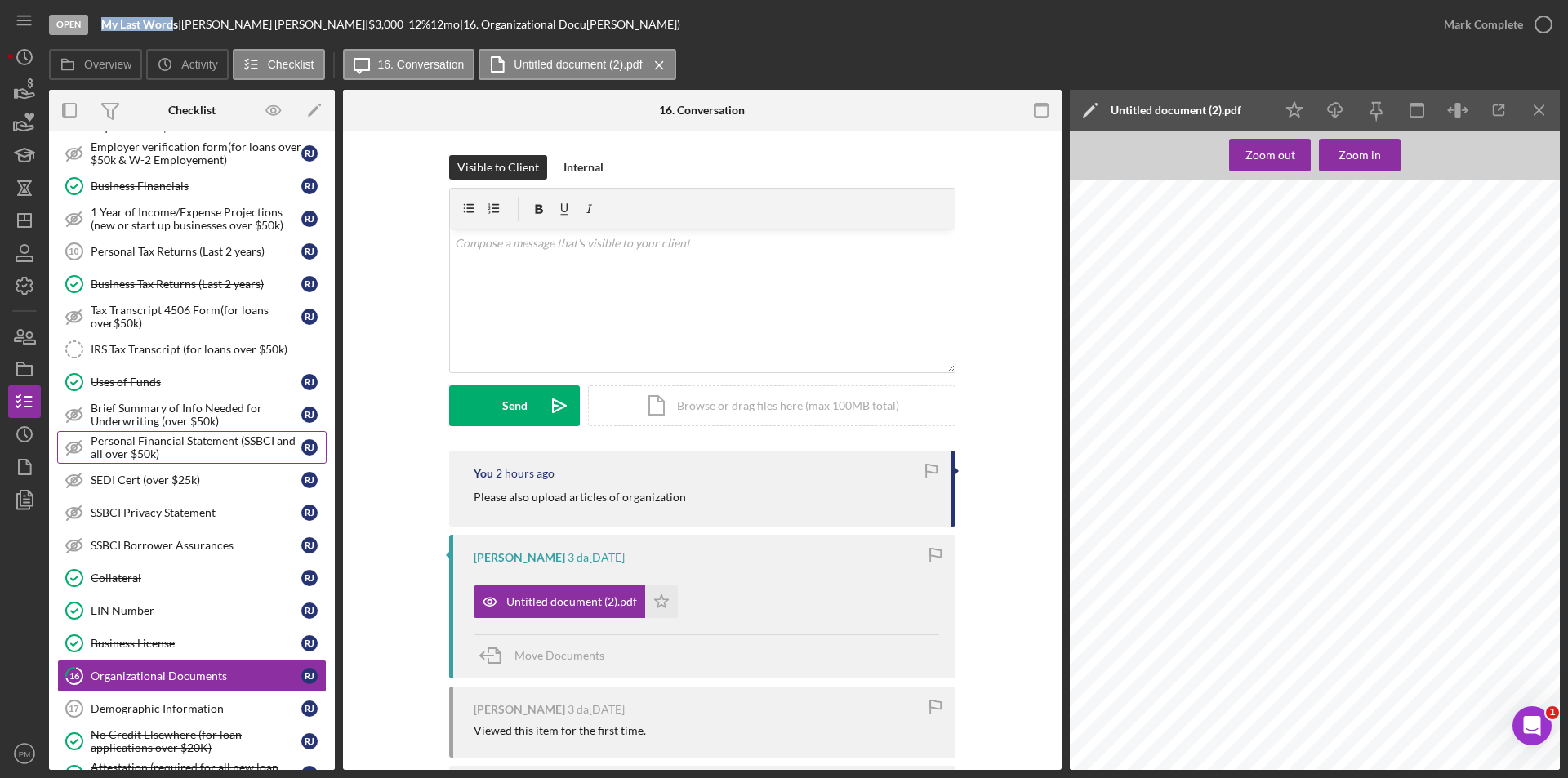
scroll to position [0, 0]
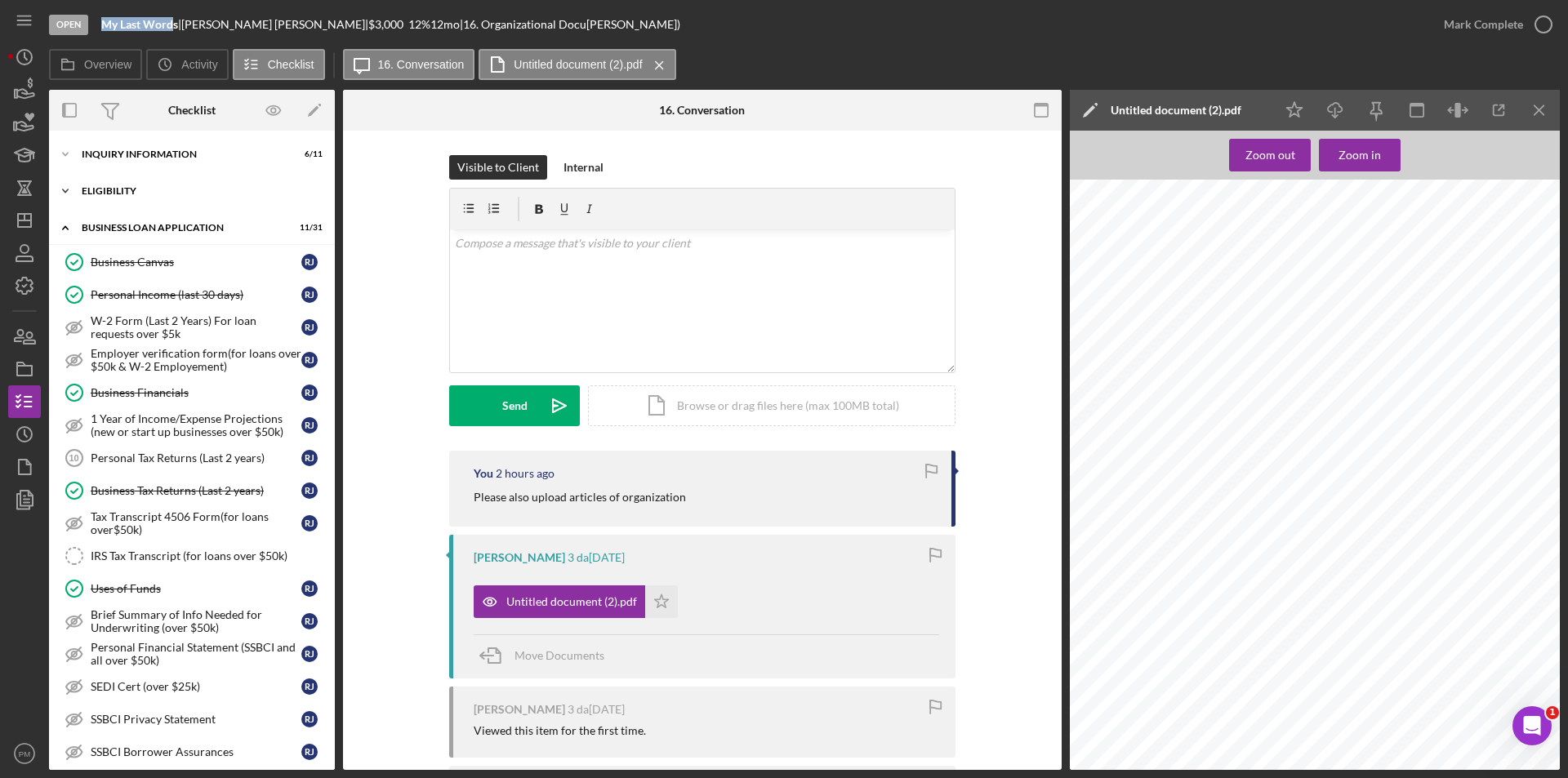
click at [117, 186] on div "ELIGIBILITY" at bounding box center [198, 191] width 233 height 9
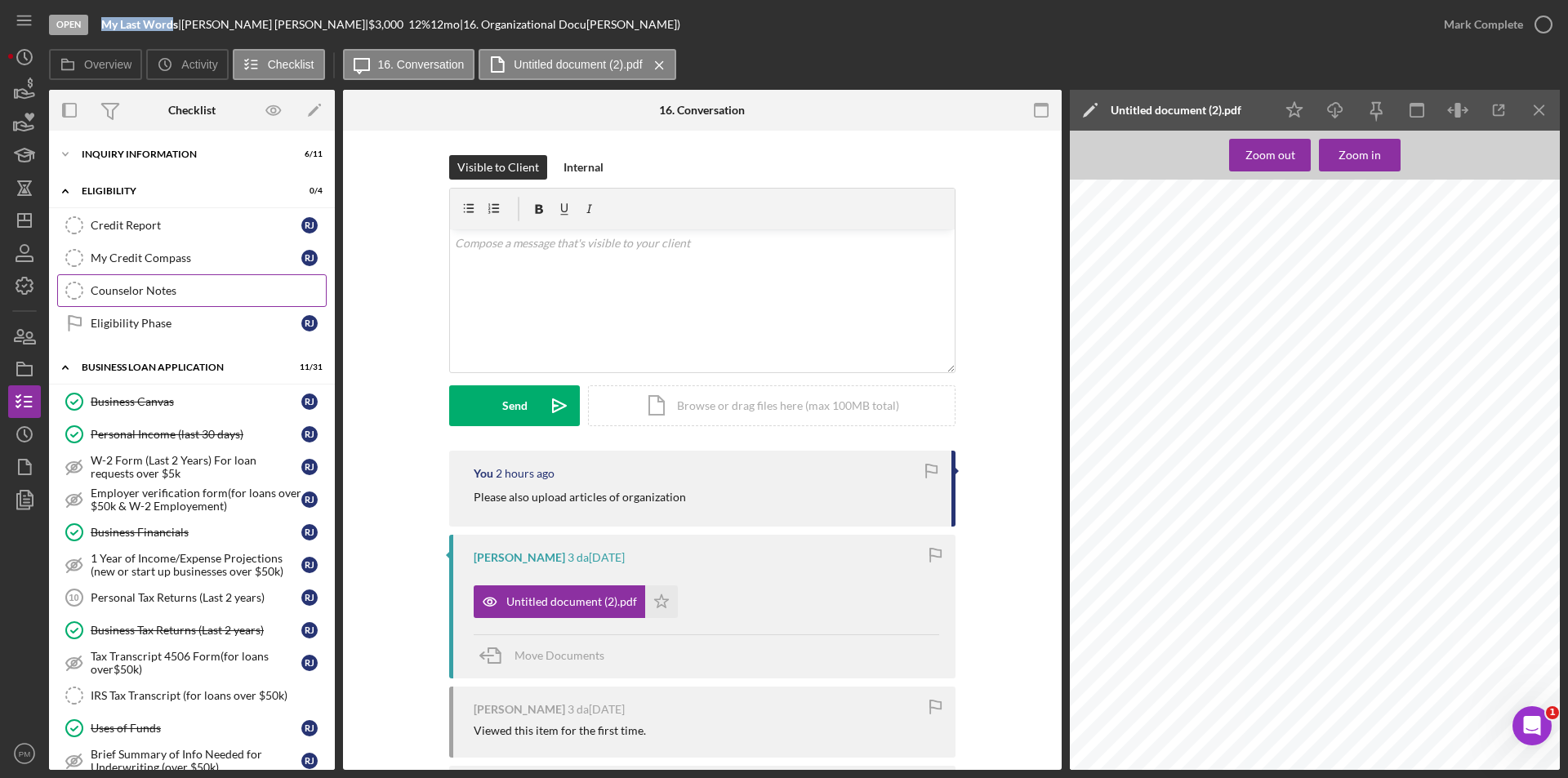
click at [156, 293] on div "Counselor Notes" at bounding box center [208, 291] width 235 height 13
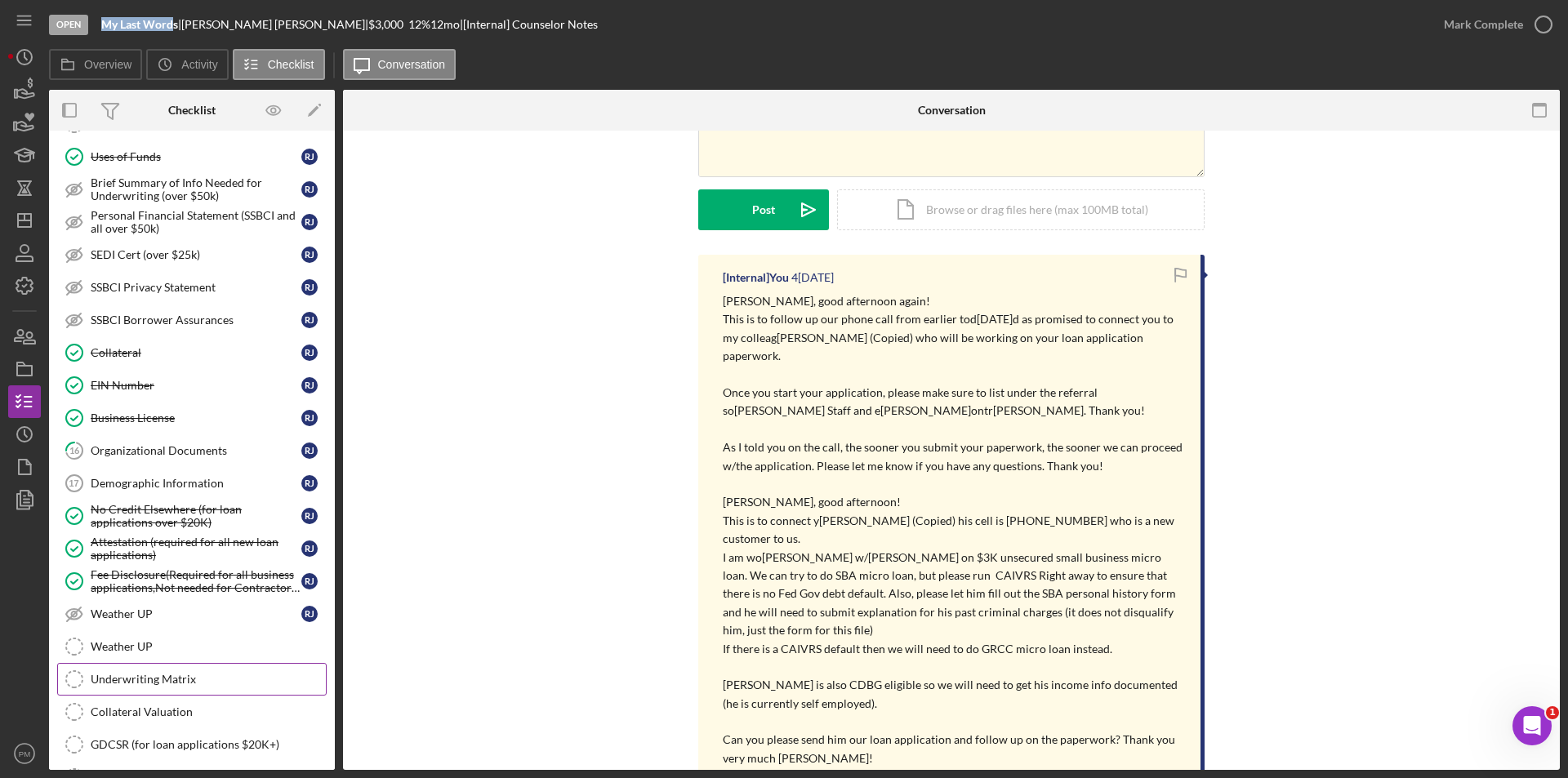
scroll to position [816, 0]
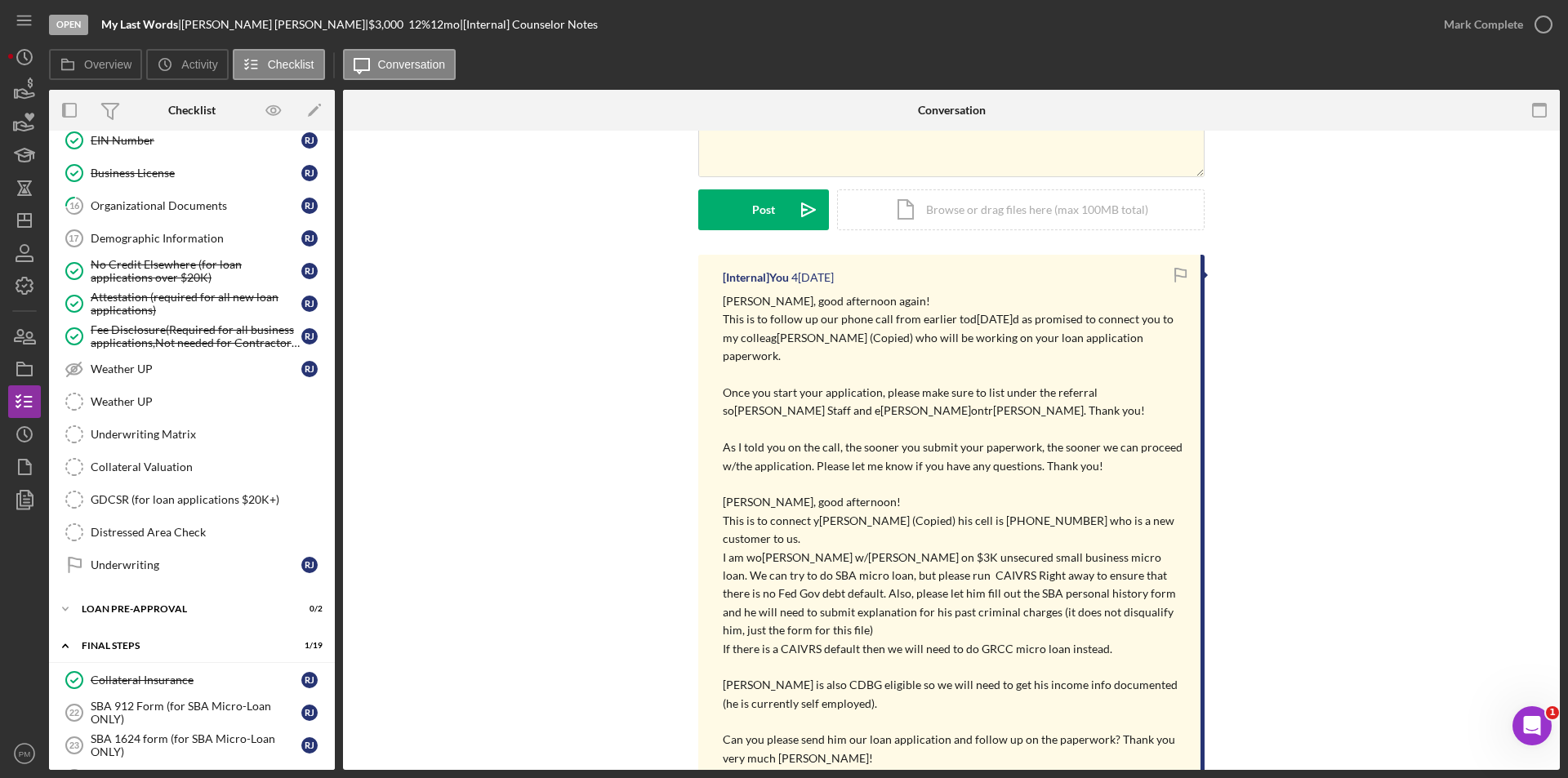
click at [432, 278] on div "[Internal] You 4 day[PERSON_NAME][DATE][PERSON_NAME], good afternoon again! Thi…" at bounding box center [951, 570] width 1167 height 631
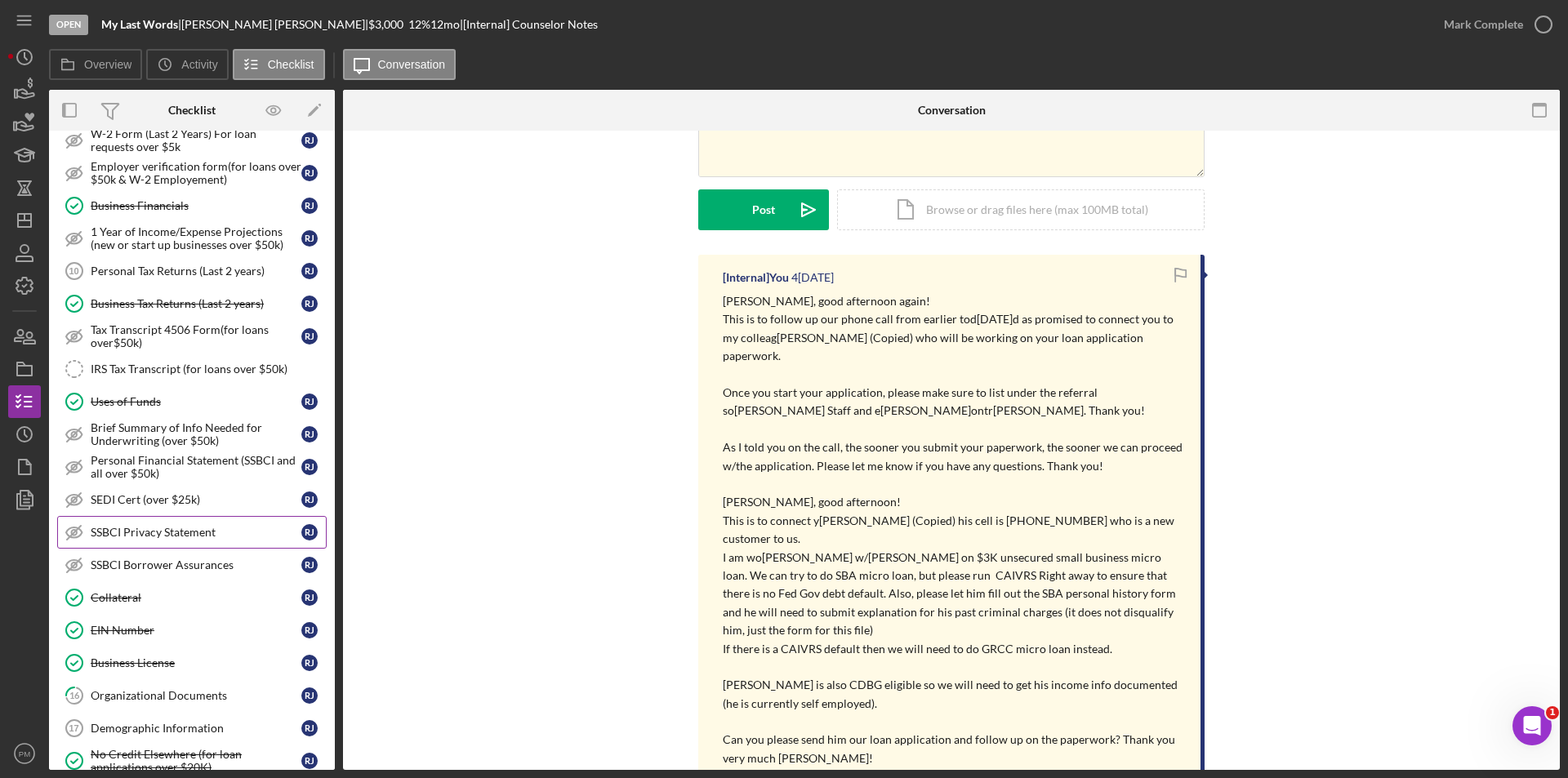
scroll to position [653, 0]
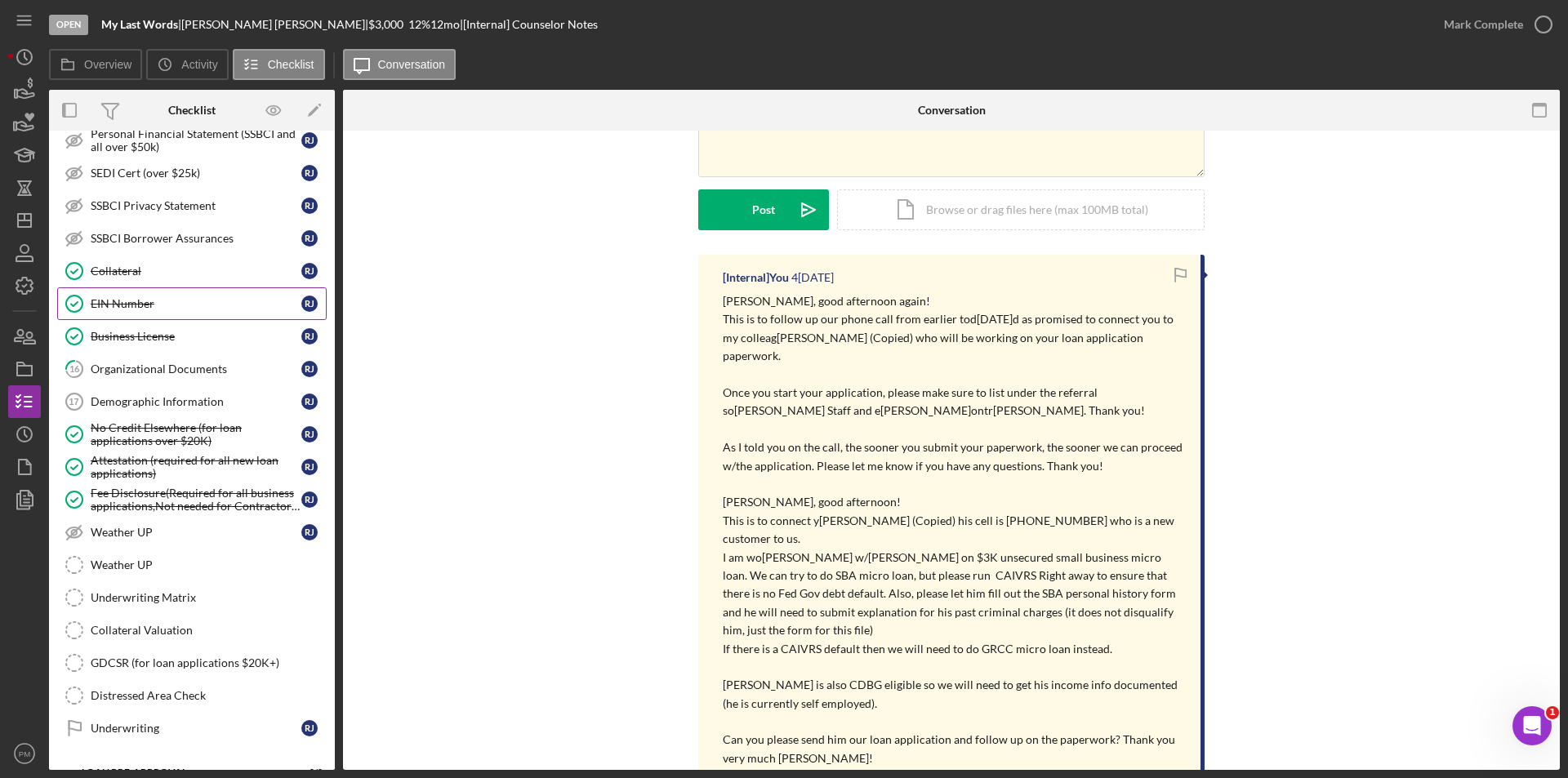
click at [125, 316] on link "EIN Number EIN[PERSON_NAME]mber R J" at bounding box center [192, 303] width 270 height 33
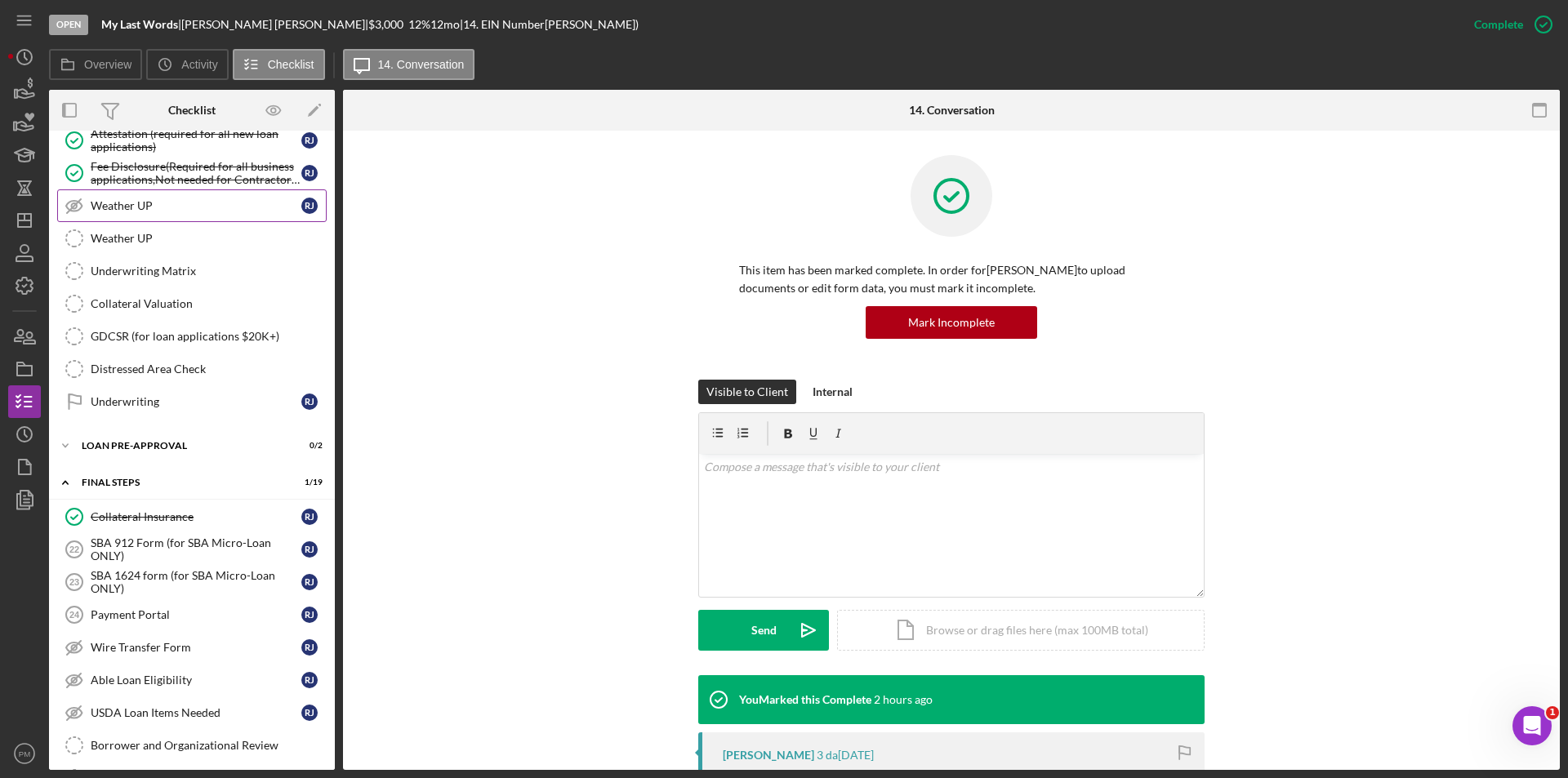
scroll to position [735, 0]
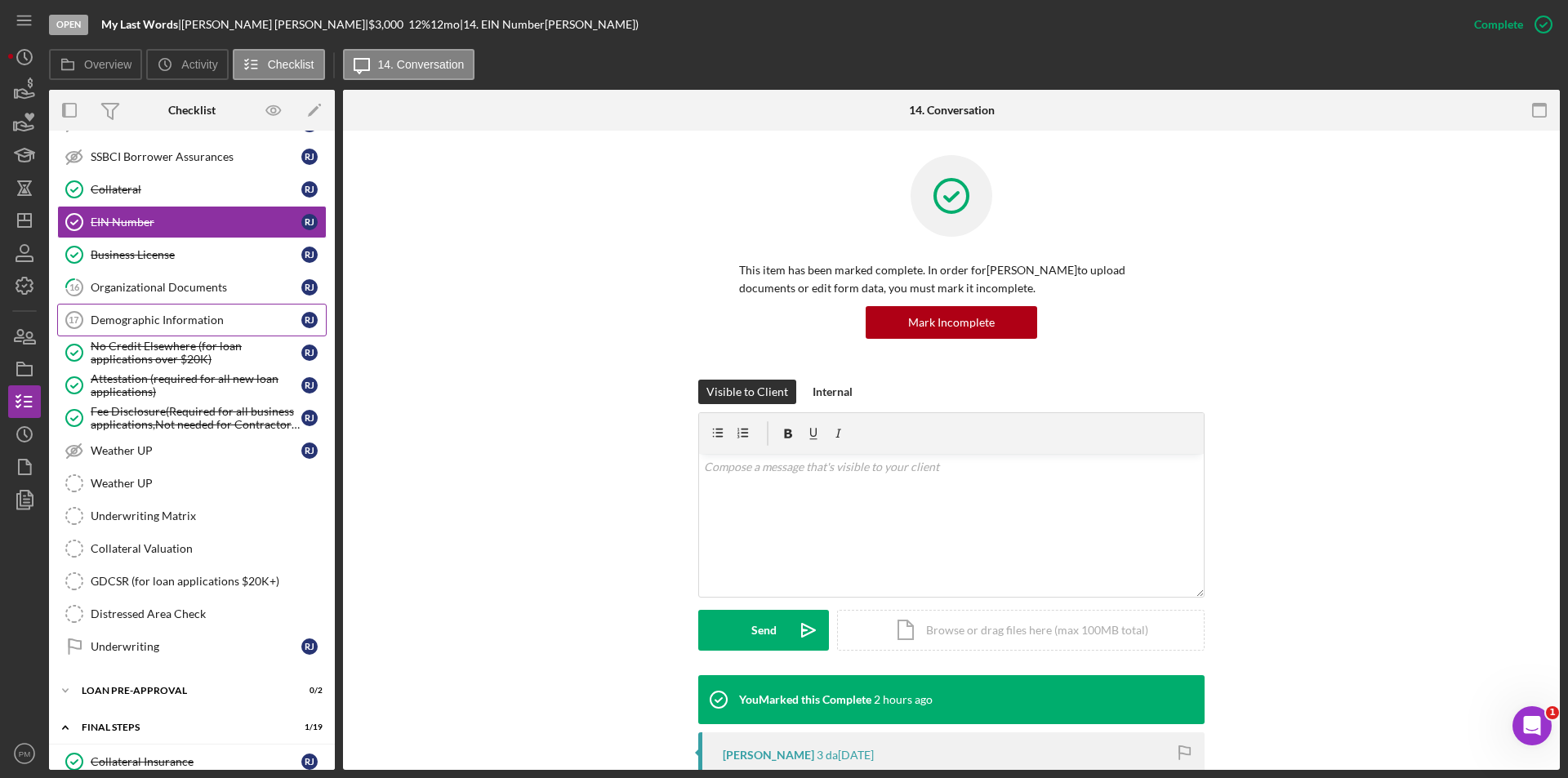
click at [138, 323] on div "Demographic Information" at bounding box center [196, 320] width 211 height 13
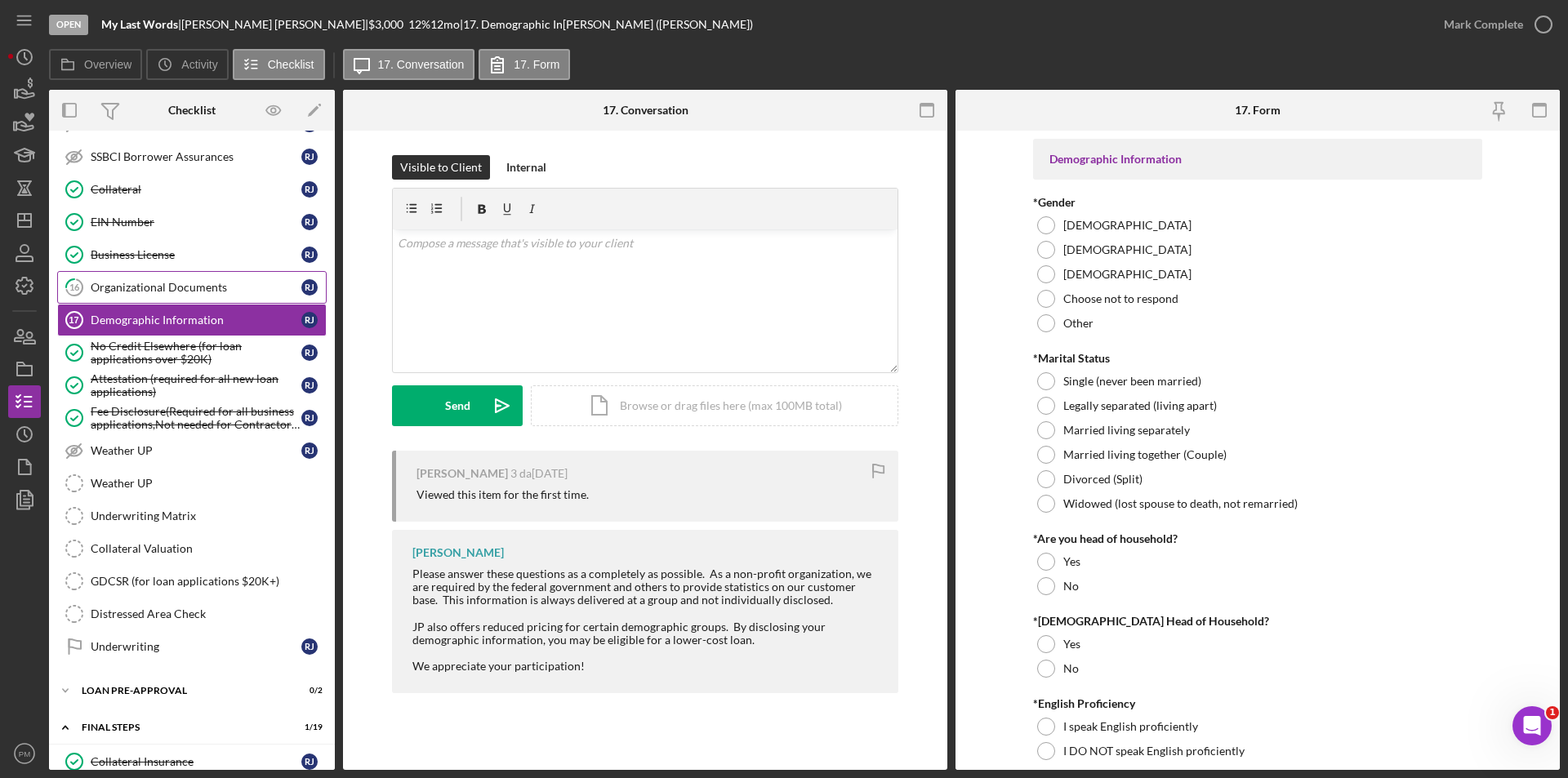
click at [108, 277] on link "16 Organizational Documents[PERSON_NAME]J" at bounding box center [192, 287] width 270 height 33
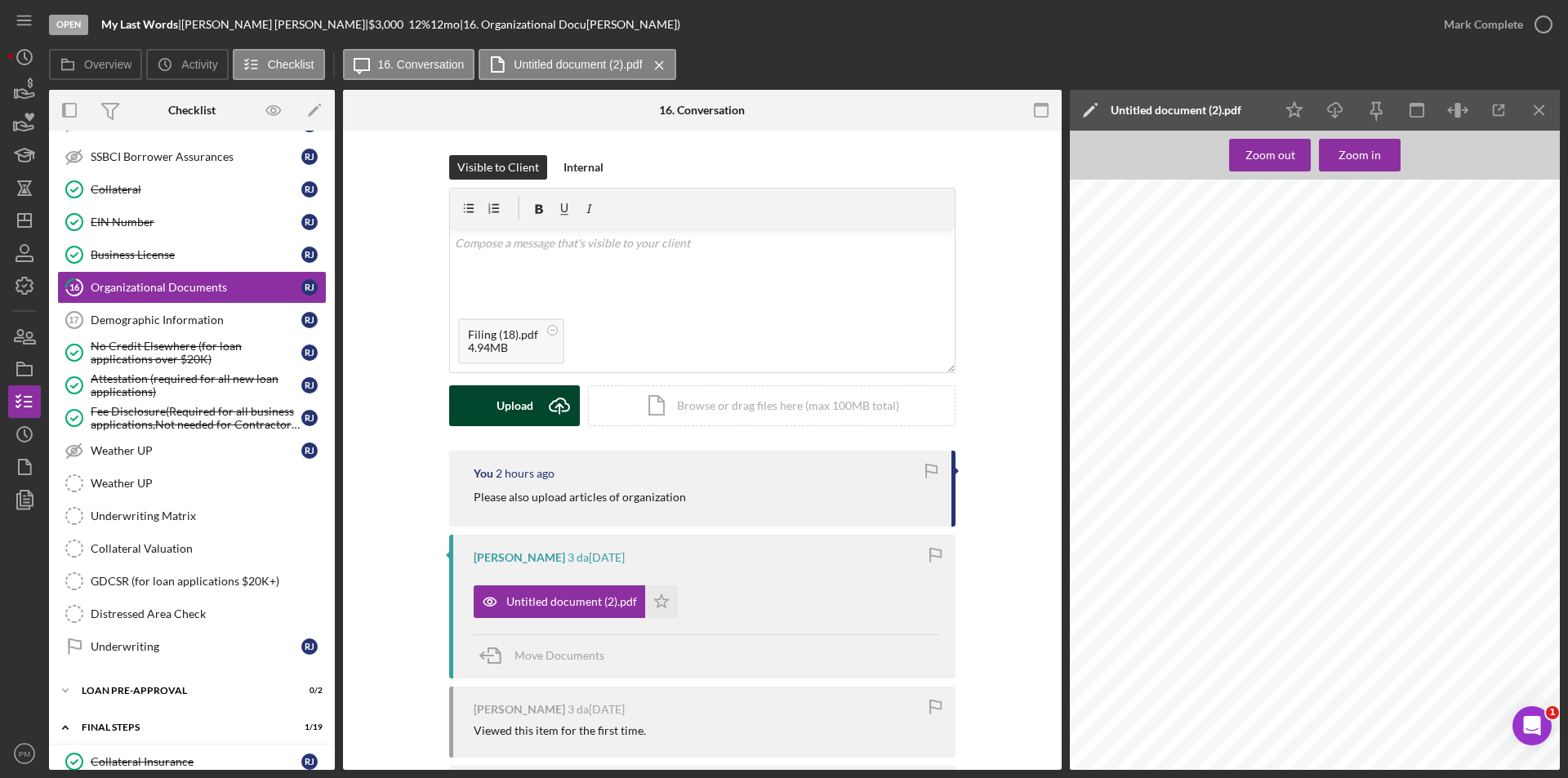
click at [521, 421] on div "Upload" at bounding box center [514, 406] width 37 height 41
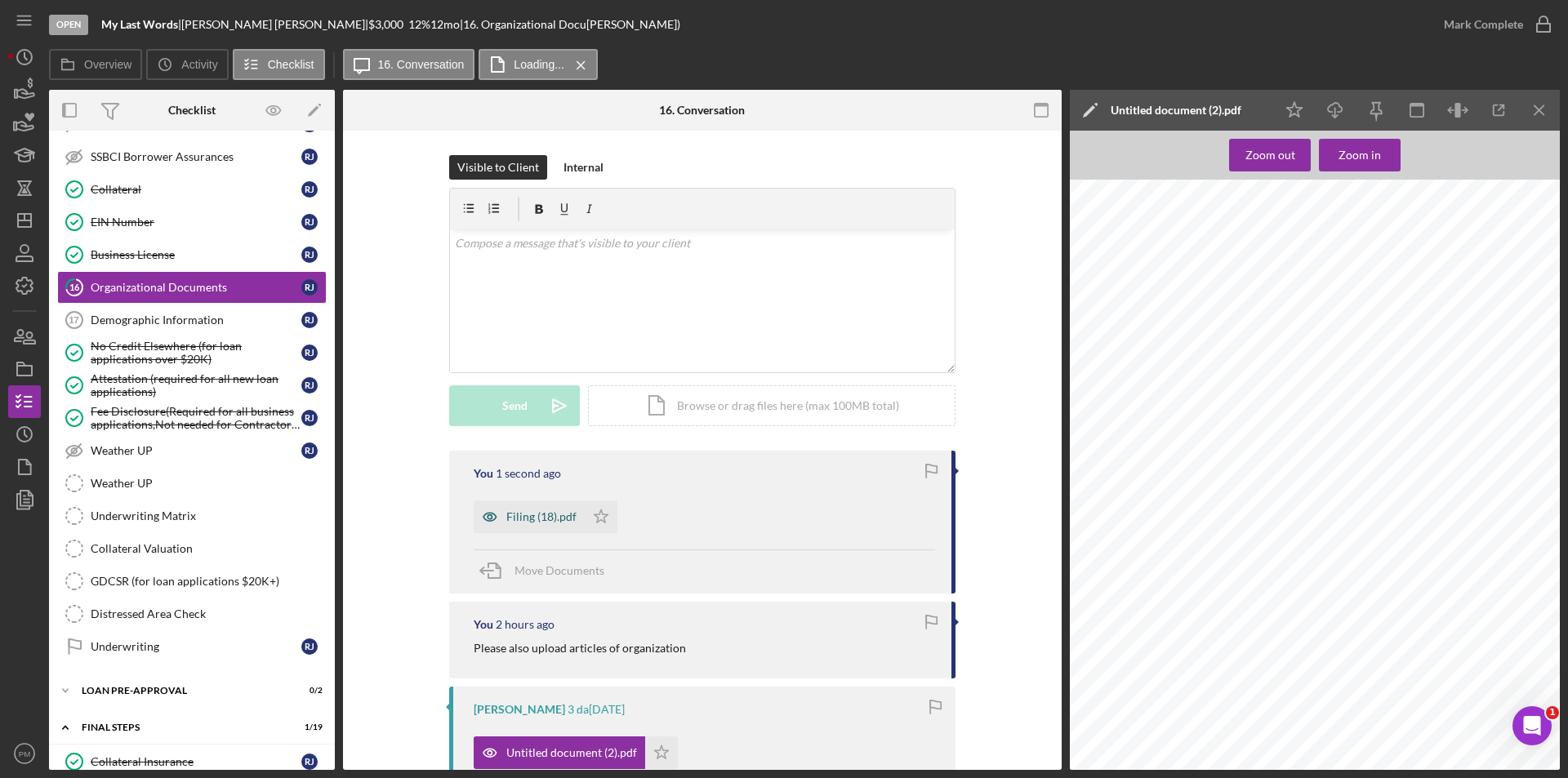
click at [536, 526] on div "Filing (18).pdf" at bounding box center [529, 517] width 111 height 33
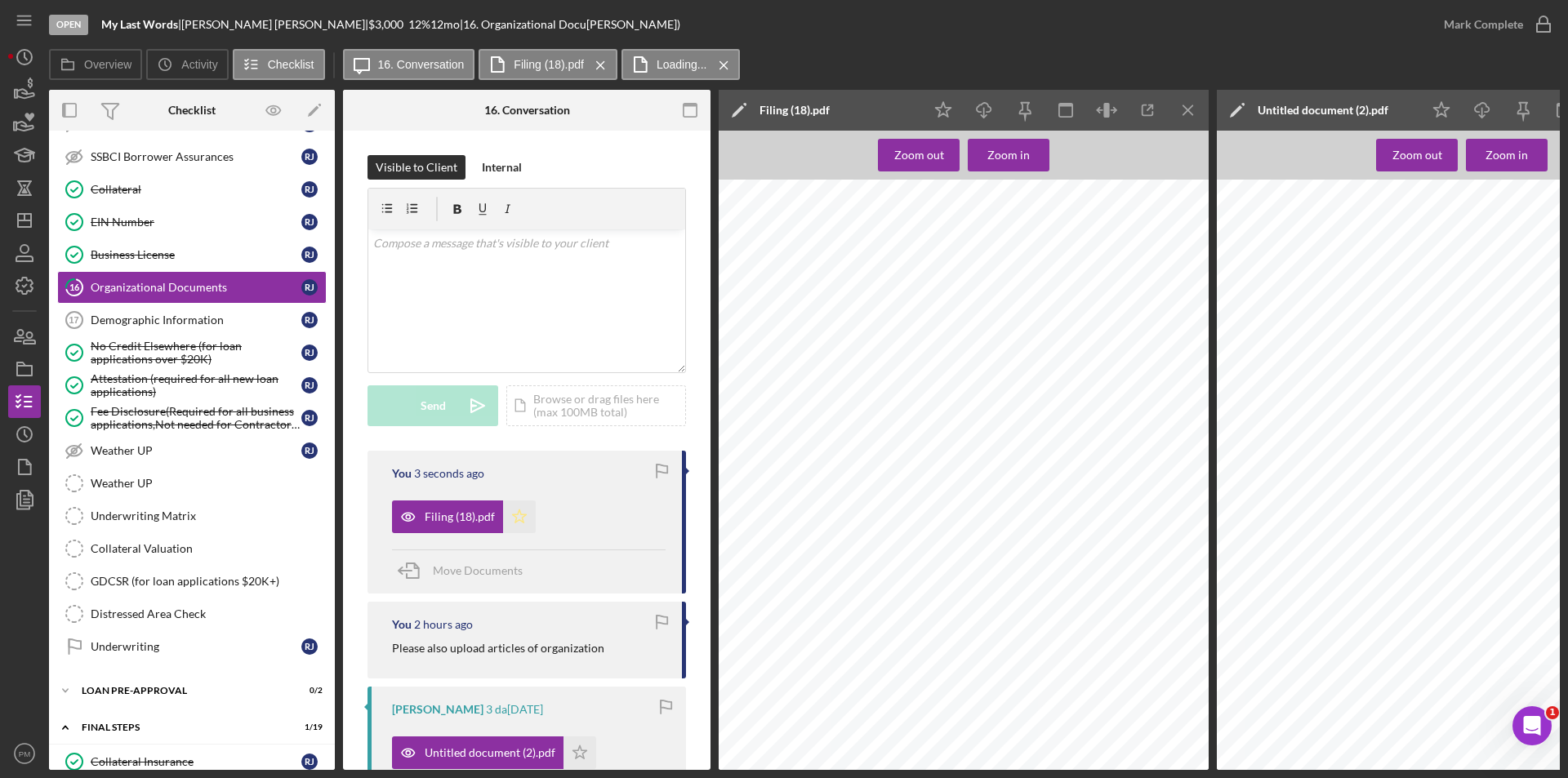
click at [525, 521] on icon "Icon/Star" at bounding box center [519, 517] width 33 height 33
click at [1198, 100] on icon "Icon/Menu Close" at bounding box center [1188, 110] width 37 height 37
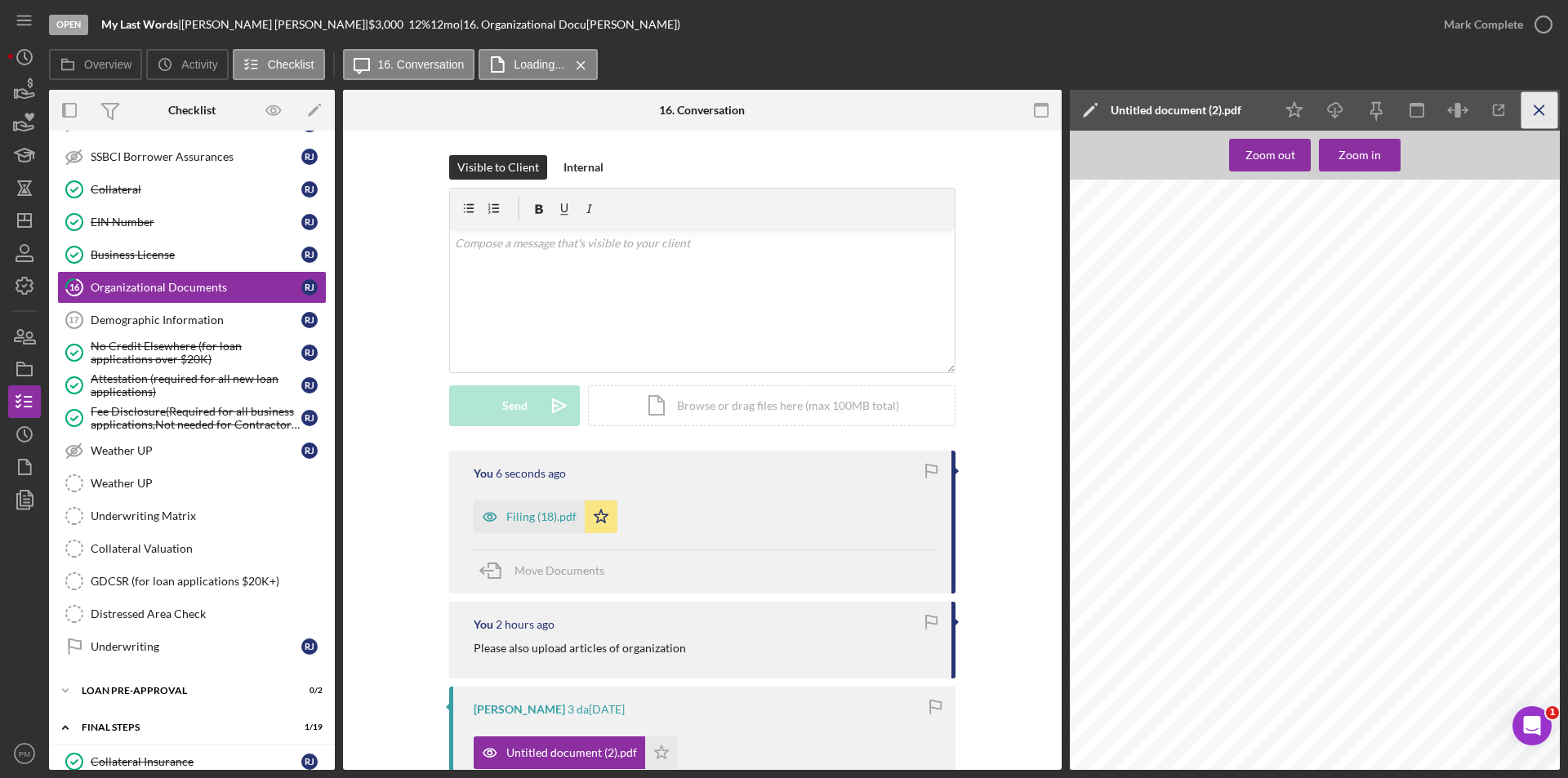
click at [1546, 105] on icon "Icon/Menu Close" at bounding box center [1539, 110] width 37 height 37
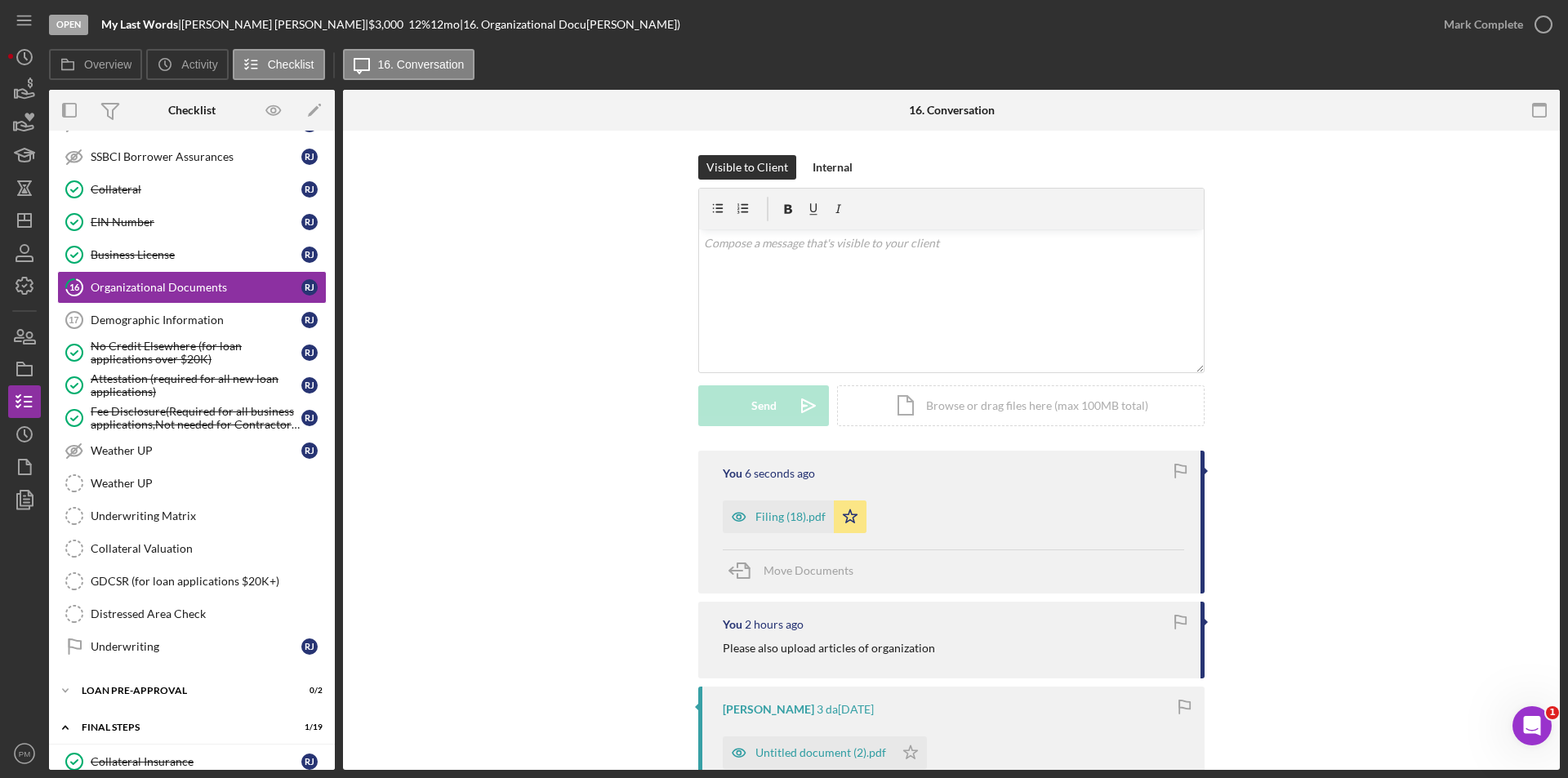
click at [514, 633] on div "You 6 seconds ago Filing (18).pdf Icon/Star Move Documents You 2 hours ago Plea…" at bounding box center [951, 756] width 1167 height 611
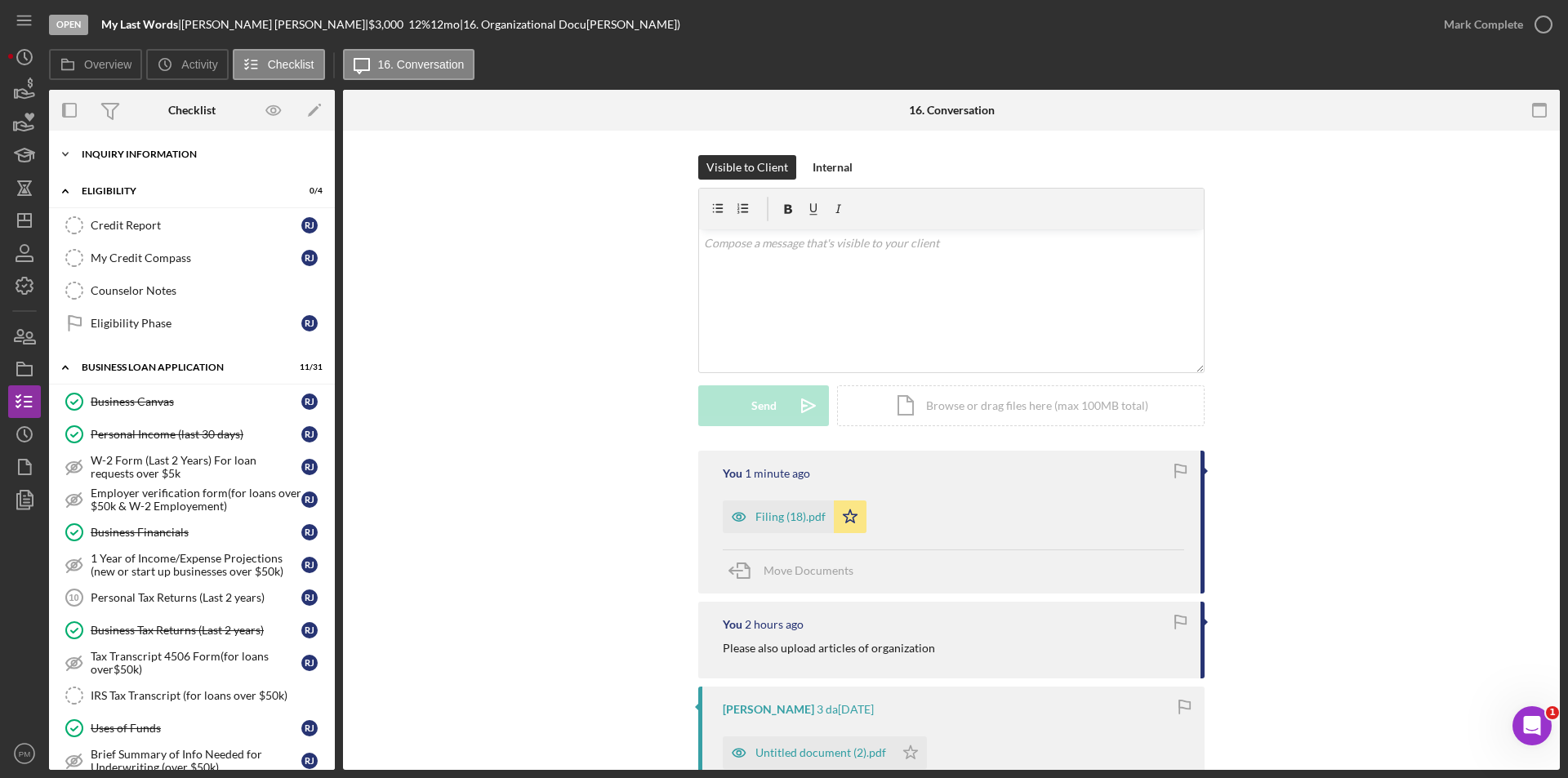
click at [125, 160] on div "Icon/Expander INQUIRY INFORMATION 6 / 11" at bounding box center [191, 154] width 286 height 33
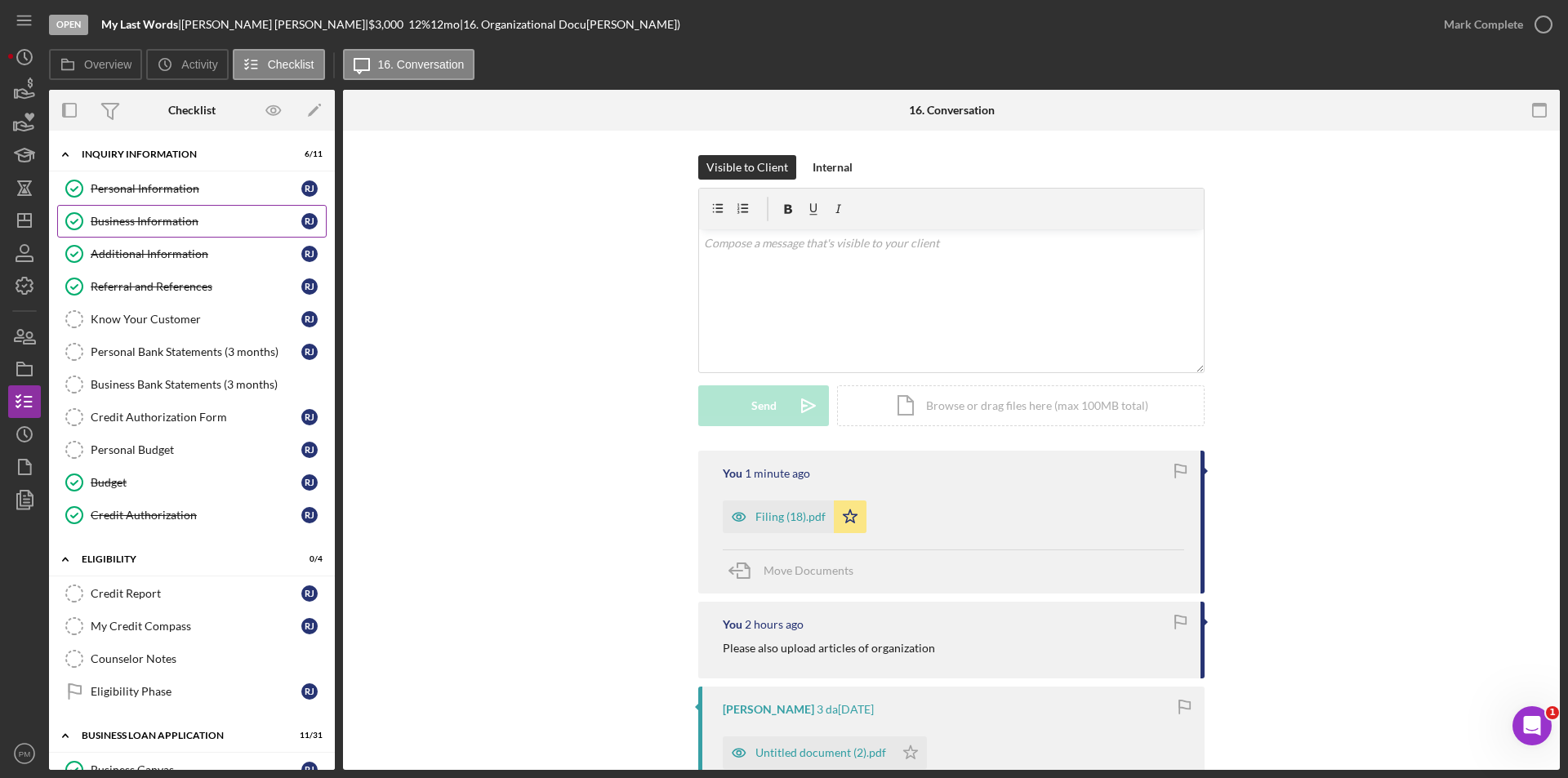
click at [110, 228] on link "Business Information Business Infor[PERSON_NAME]ion R J" at bounding box center [192, 221] width 270 height 33
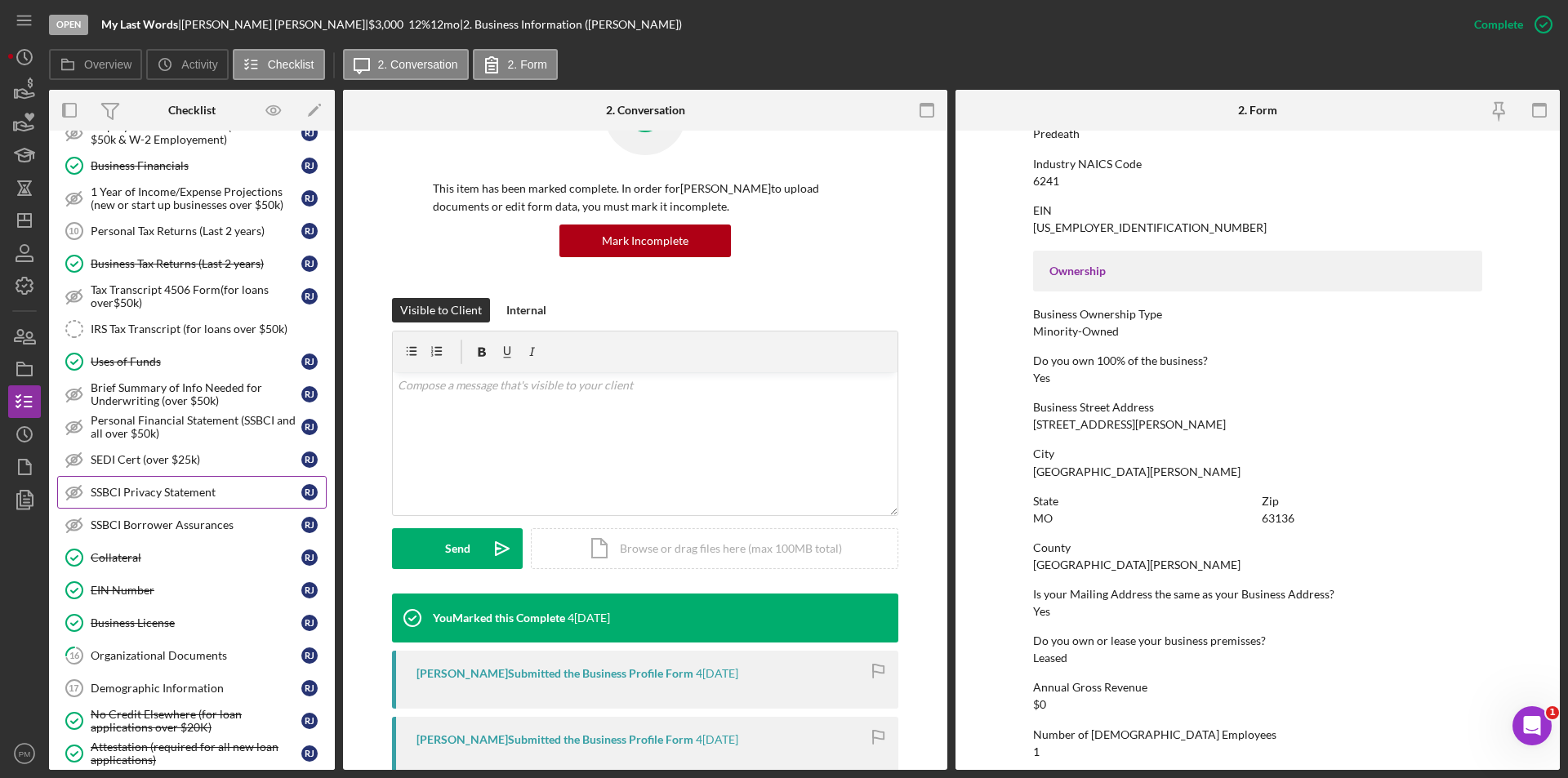
scroll to position [572, 0]
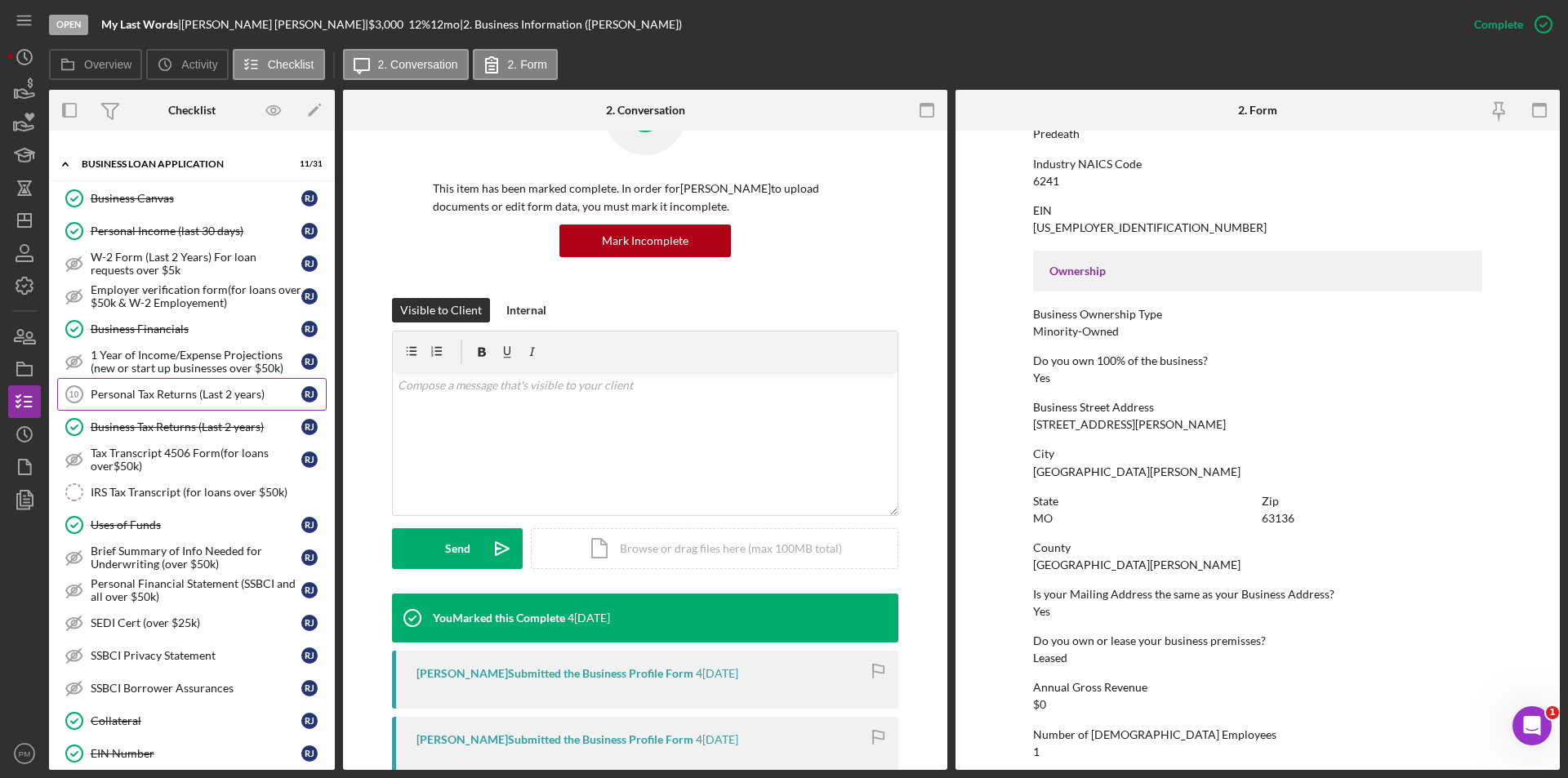
click at [130, 401] on div "Personal Tax Returns (Last 2 years)" at bounding box center [196, 394] width 211 height 13
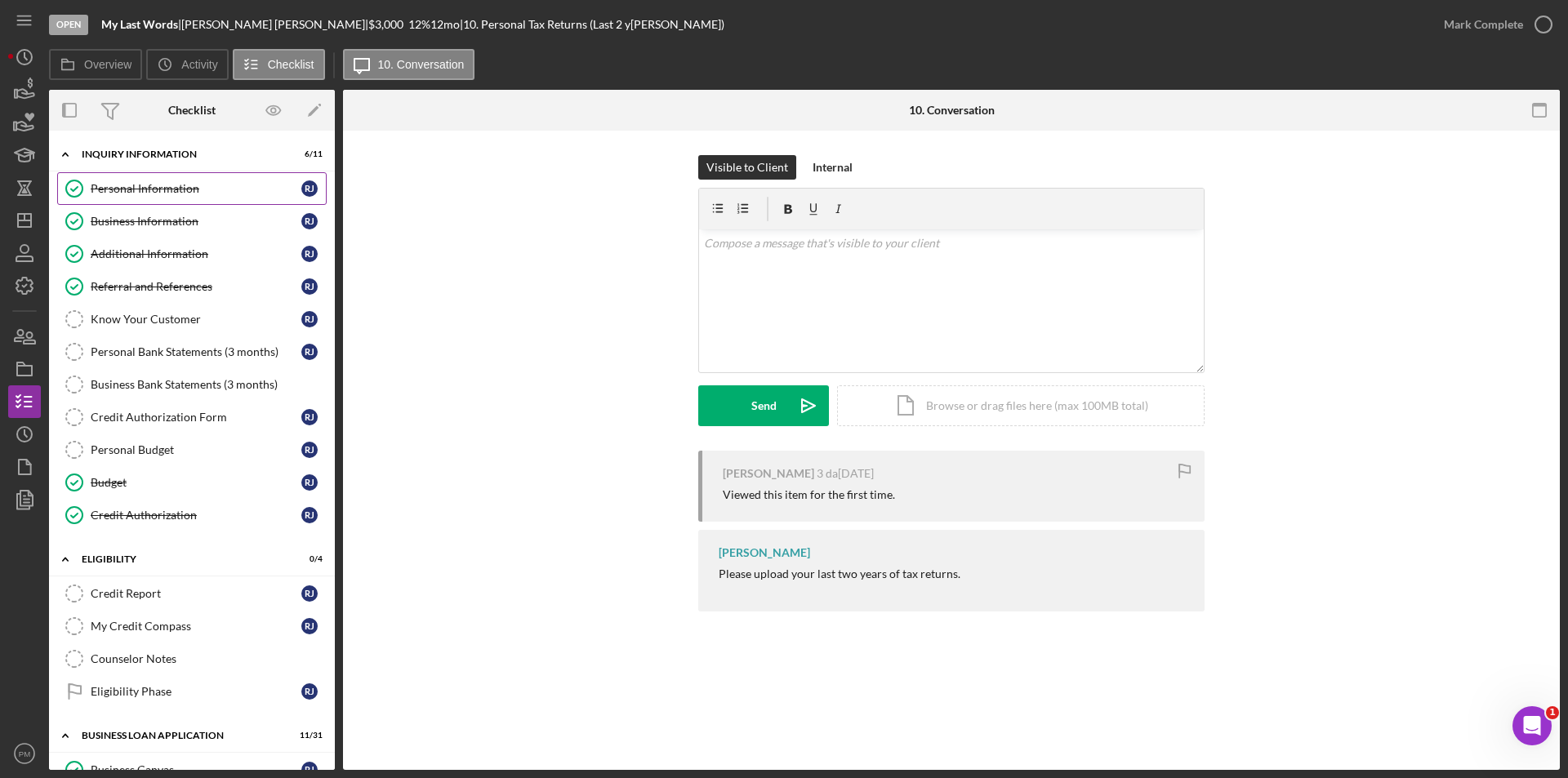
click at [122, 195] on div "Personal Information" at bounding box center [196, 189] width 211 height 13
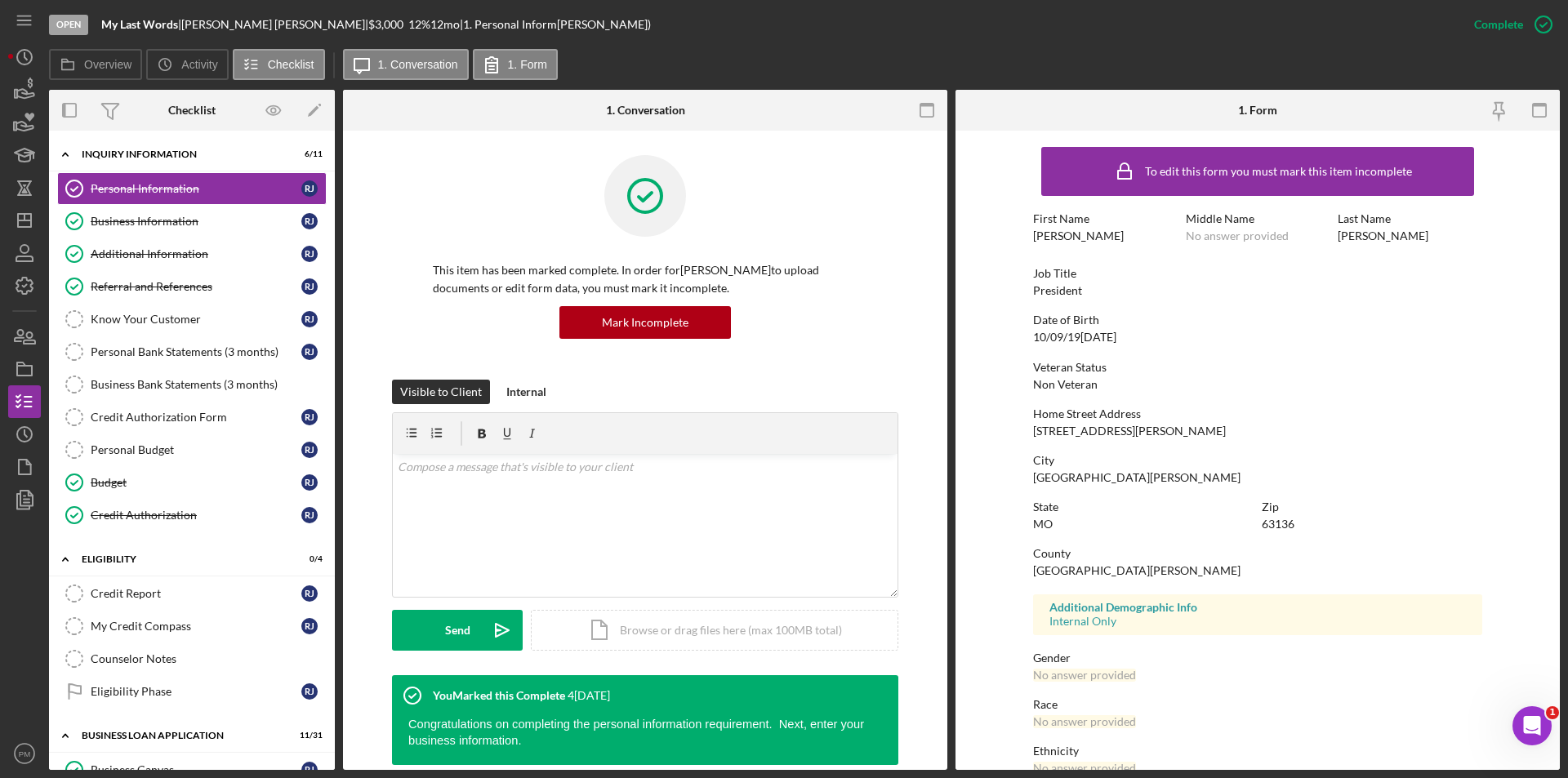
scroll to position [123, 0]
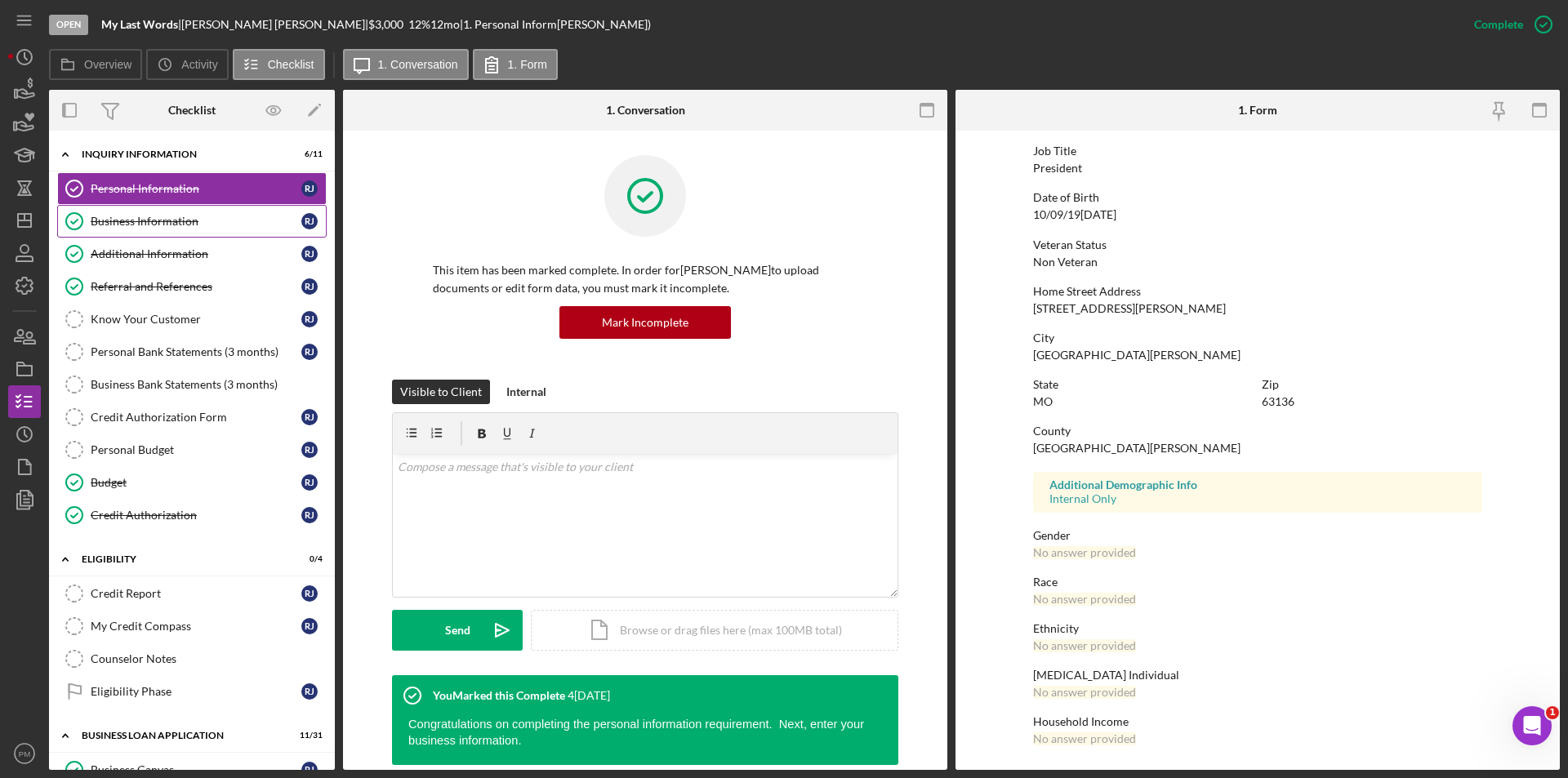
click at [138, 216] on div "Business Information" at bounding box center [196, 221] width 211 height 13
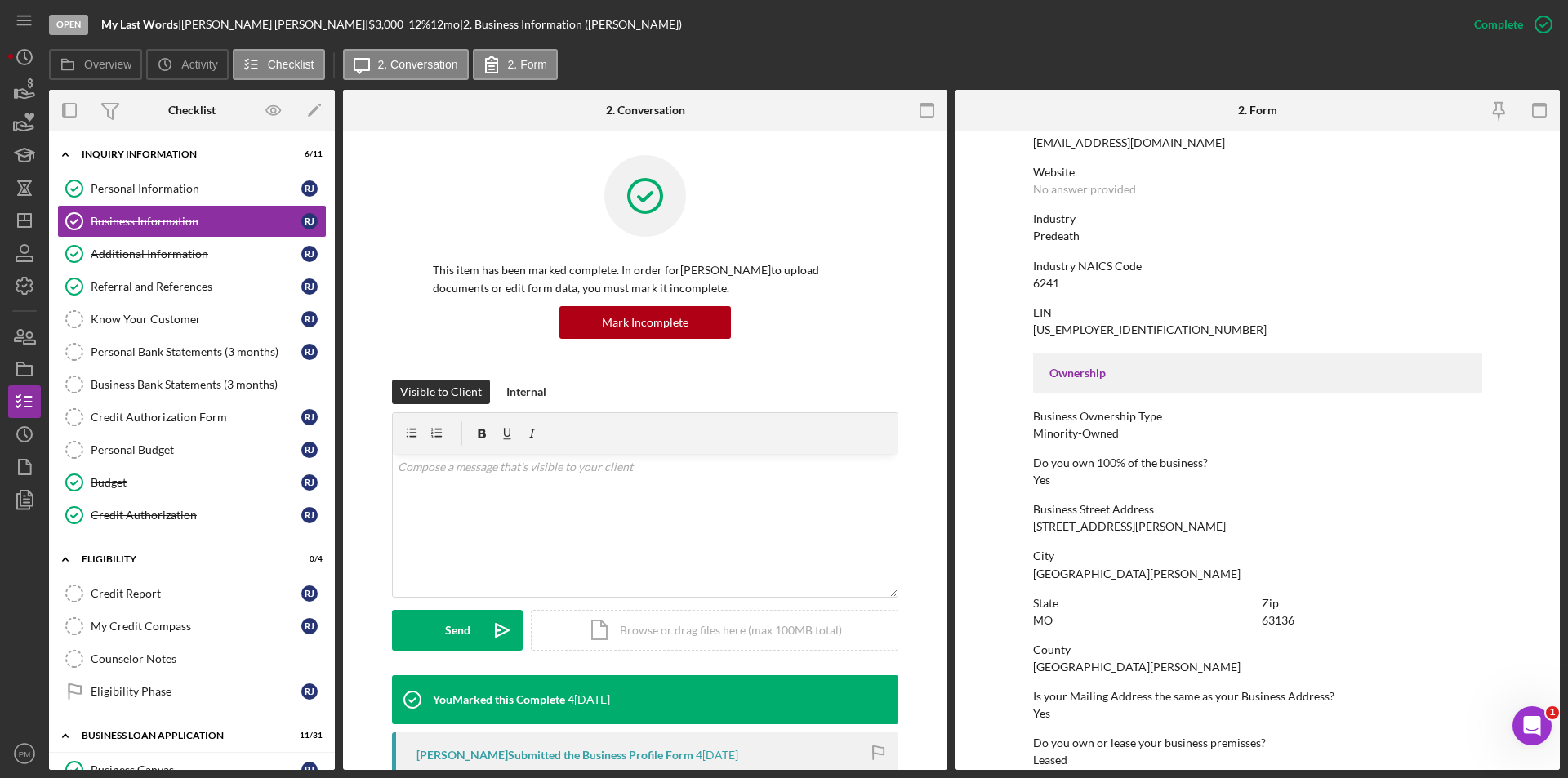
scroll to position [592, 0]
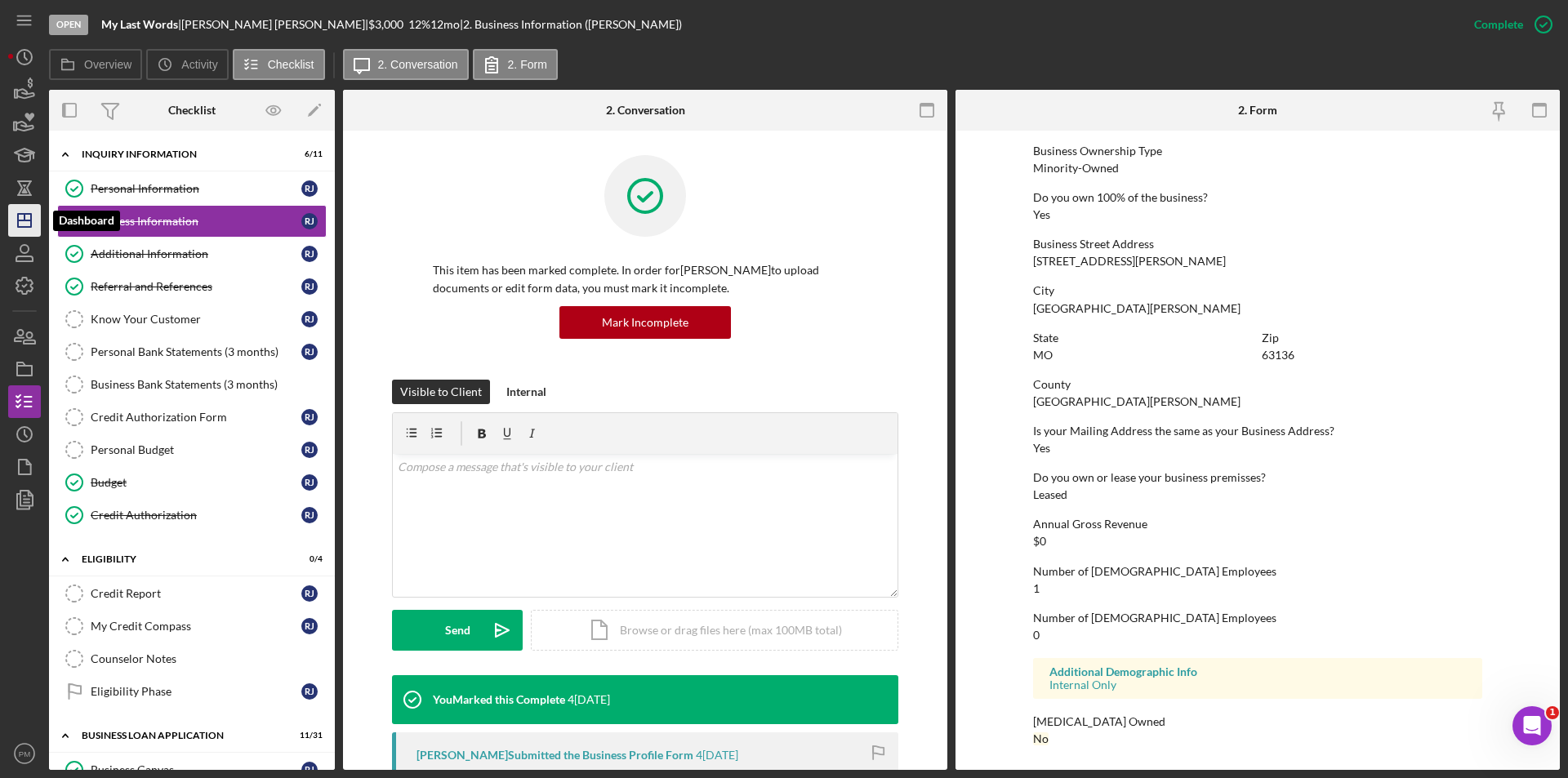
click at [26, 222] on icon "Icon/Dashboard" at bounding box center [24, 221] width 41 height 41
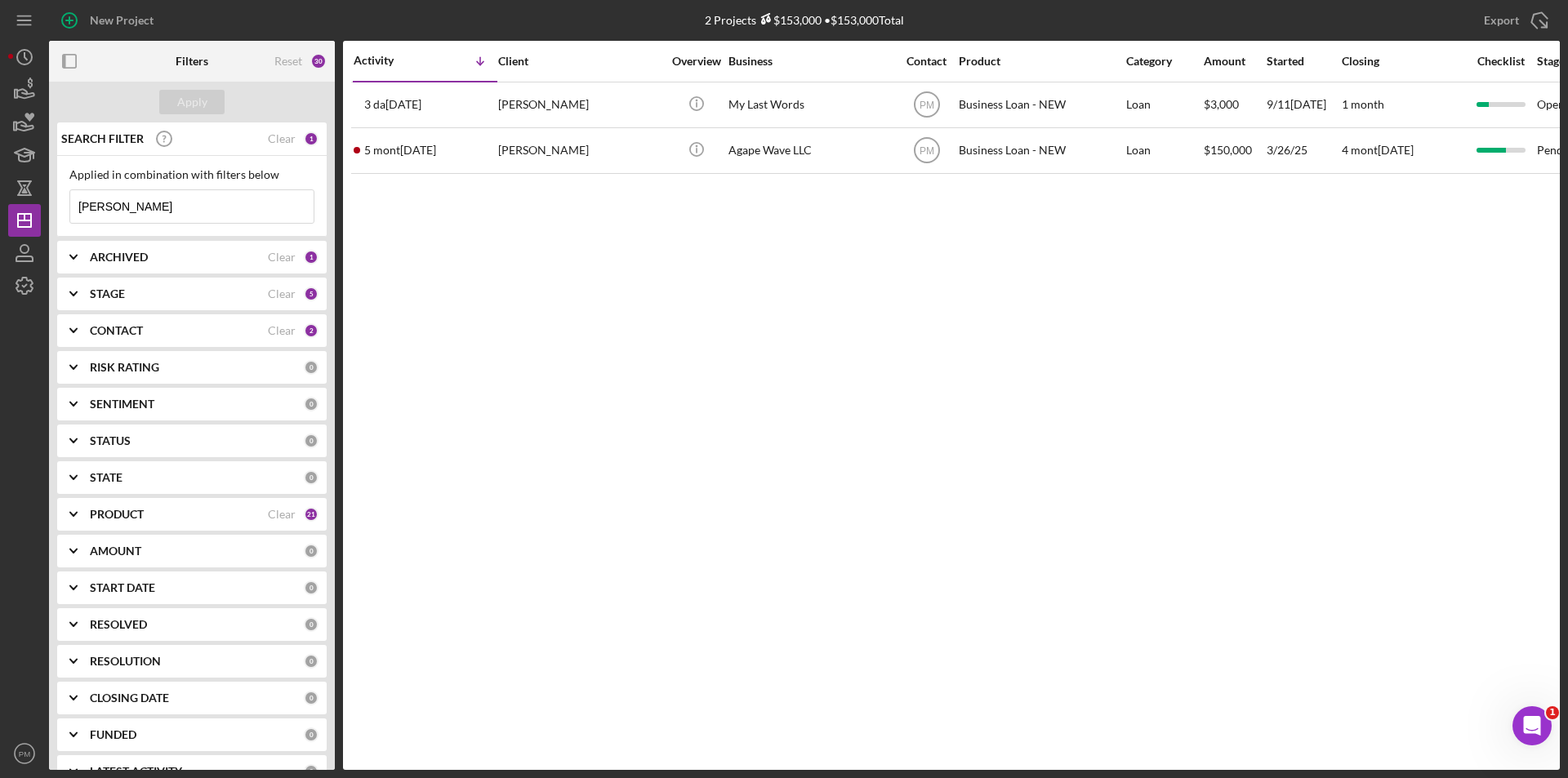
scroll to position [30, 0]
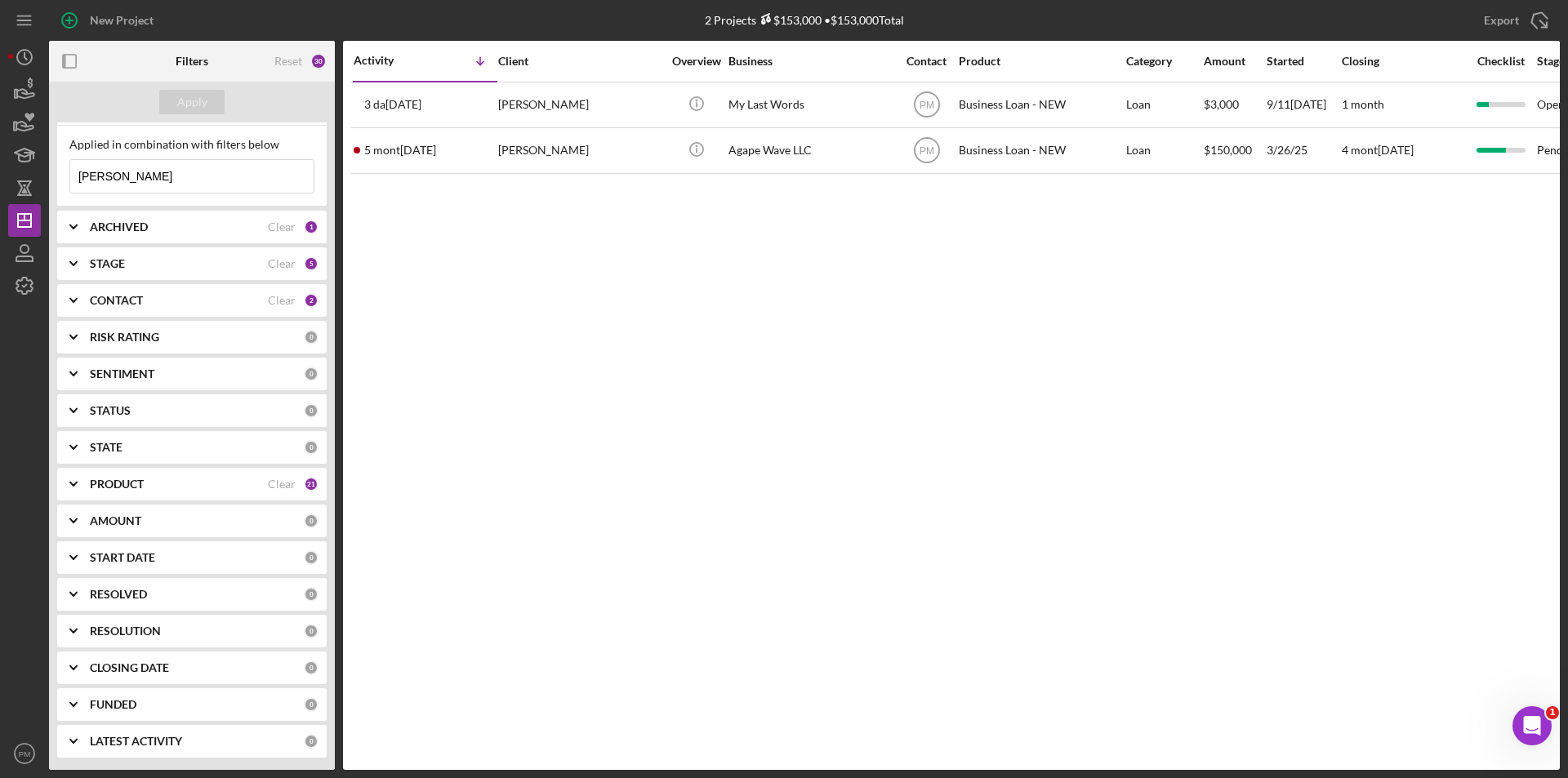
click at [176, 483] on div "PRODUCT" at bounding box center [179, 484] width 178 height 13
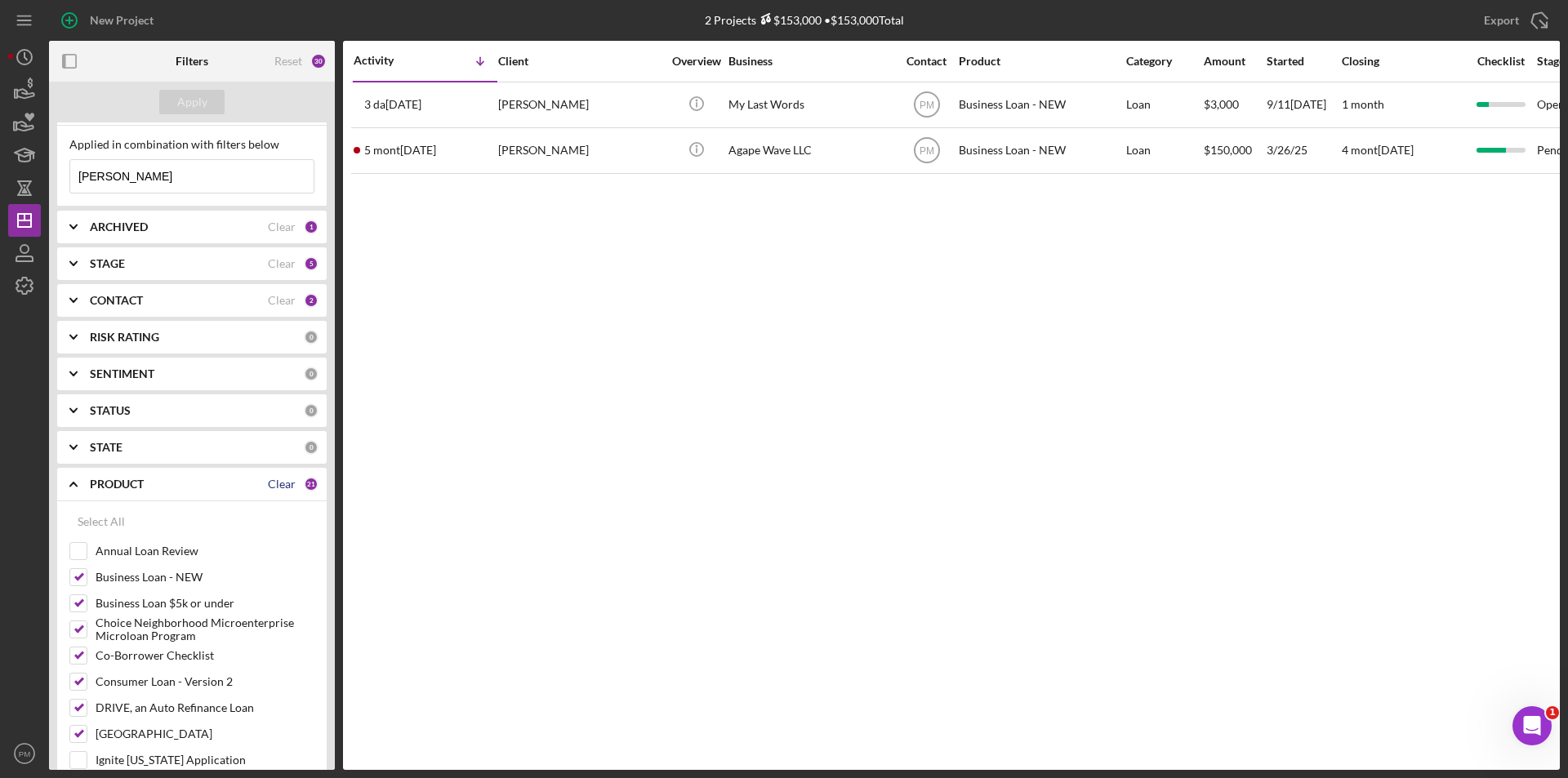
click at [268, 484] on div "Clear" at bounding box center [282, 484] width 28 height 13
checkbox input "false"
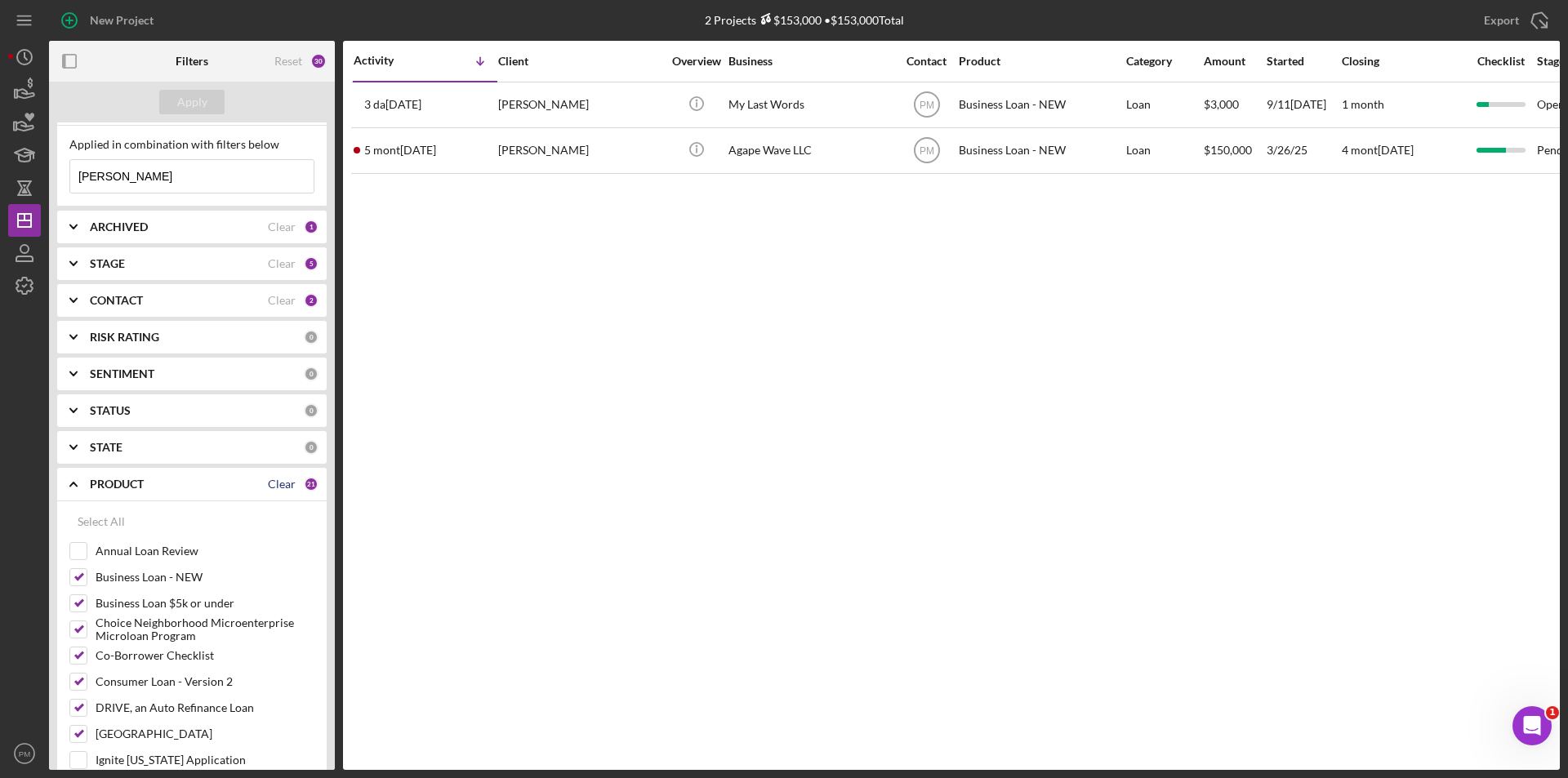
checkbox input "false"
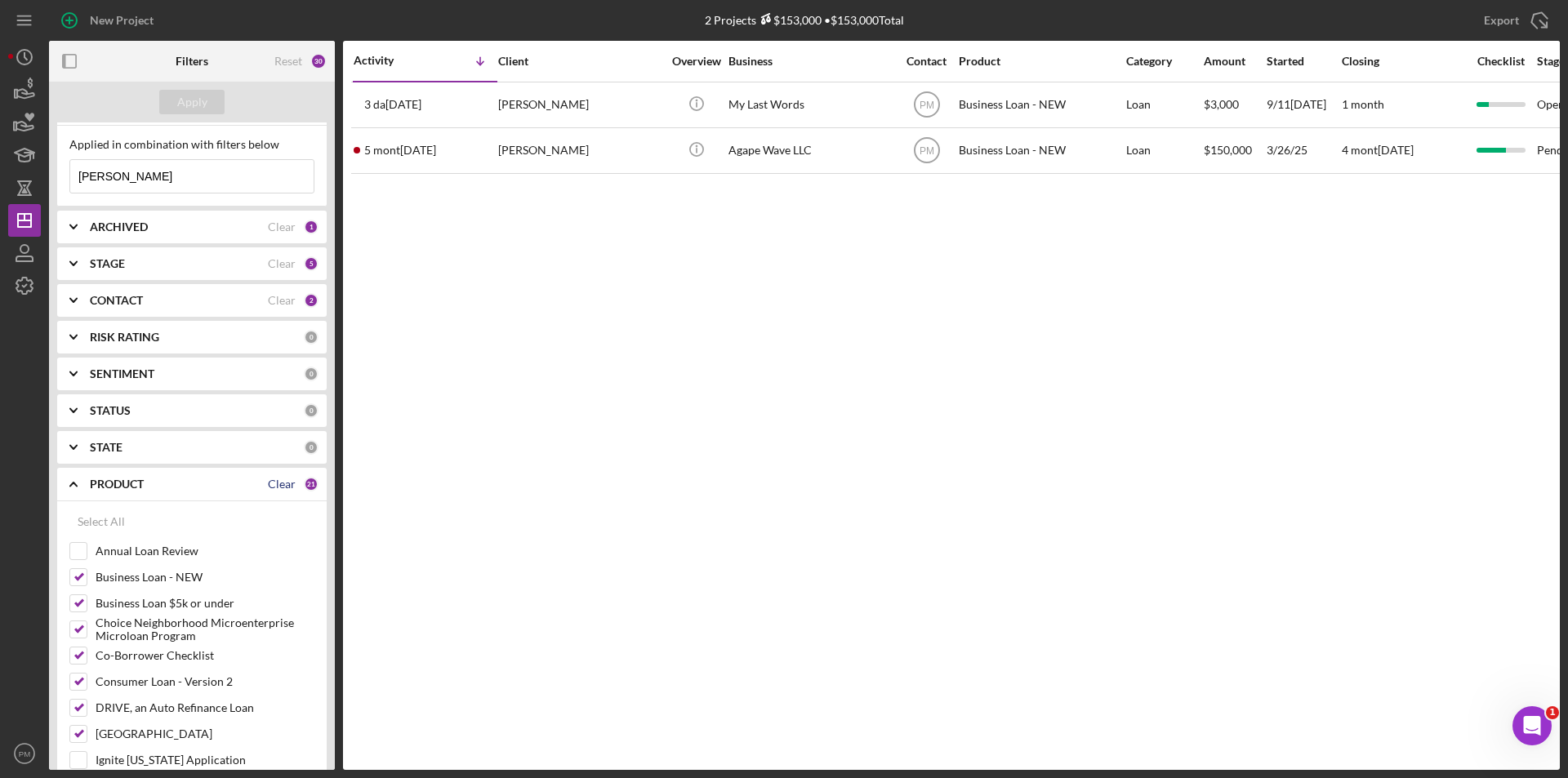
checkbox input "false"
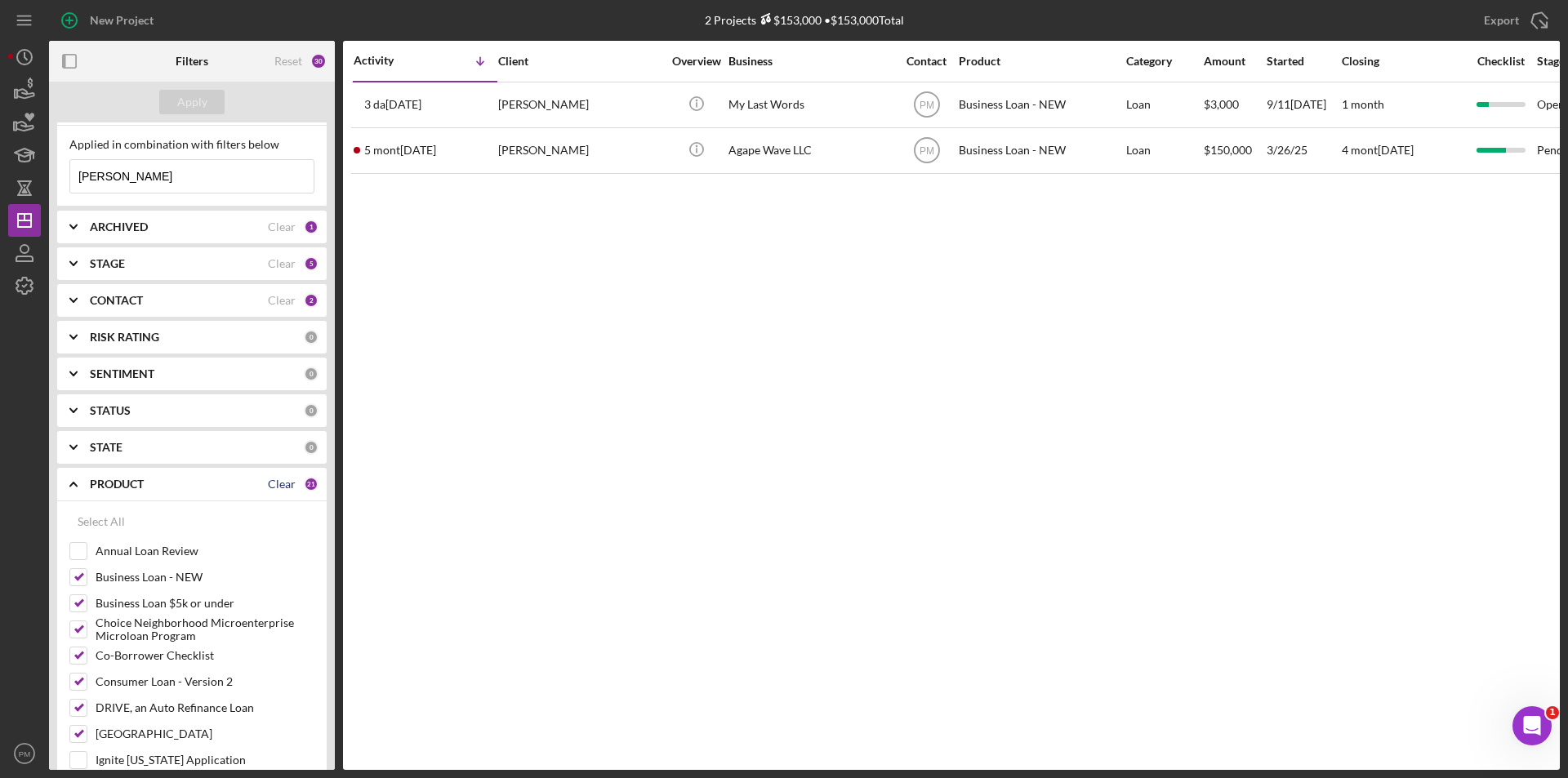
checkbox input "false"
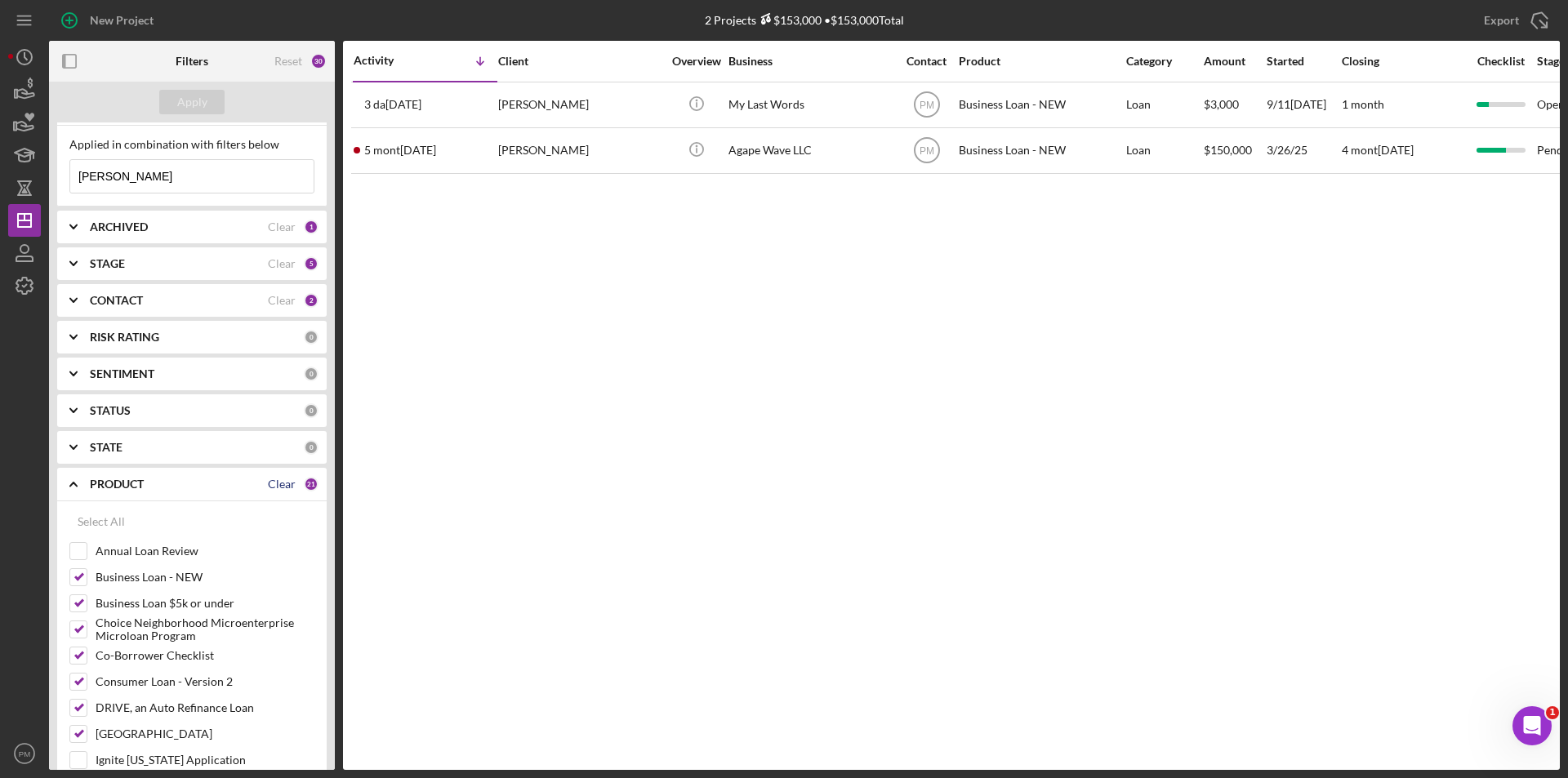
checkbox input "false"
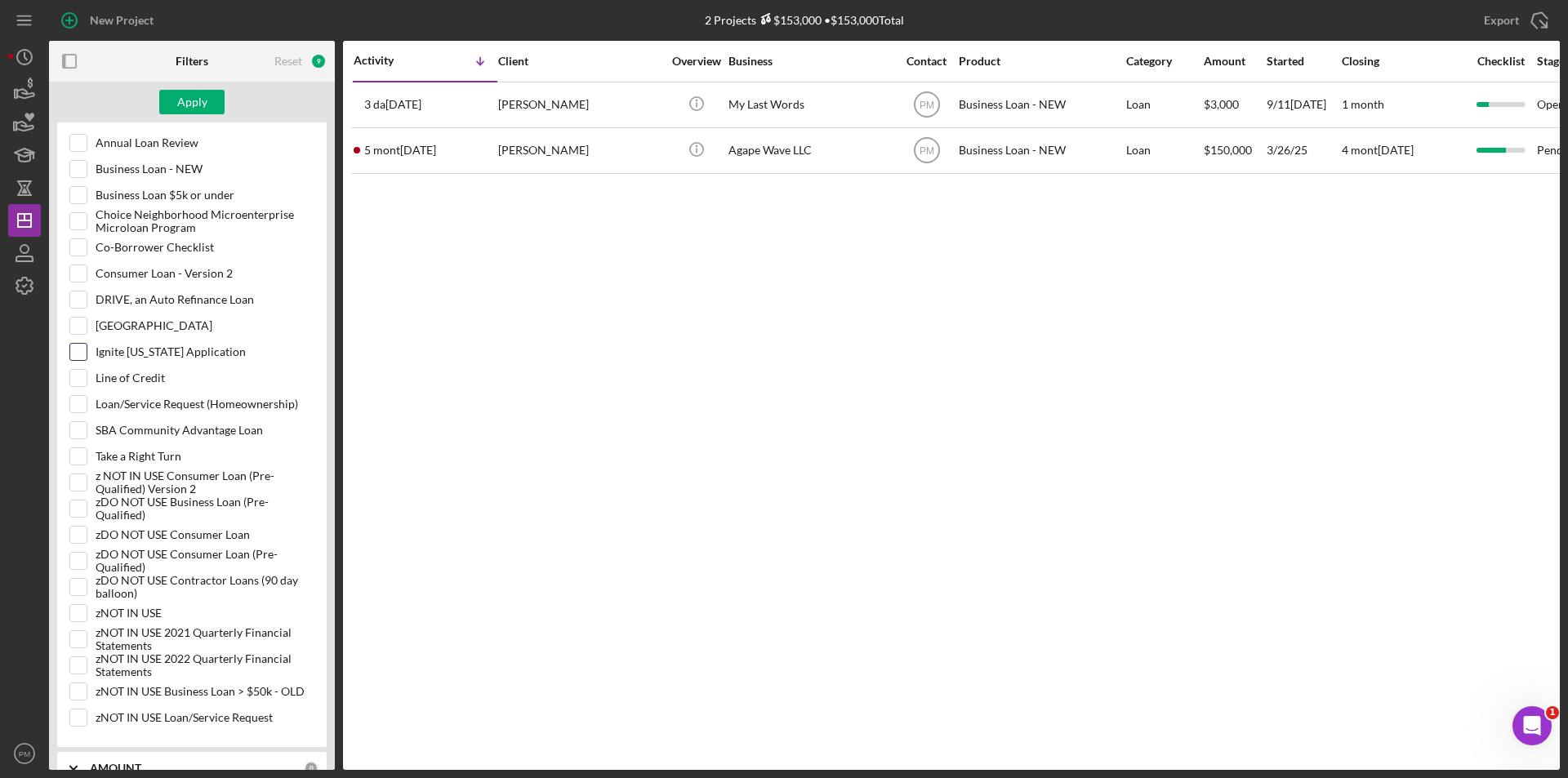
click at [81, 349] on input "Ignite [US_STATE] Application" at bounding box center [78, 351] width 16 height 16
checkbox input "true"
click at [200, 112] on div "Apply" at bounding box center [192, 102] width 30 height 24
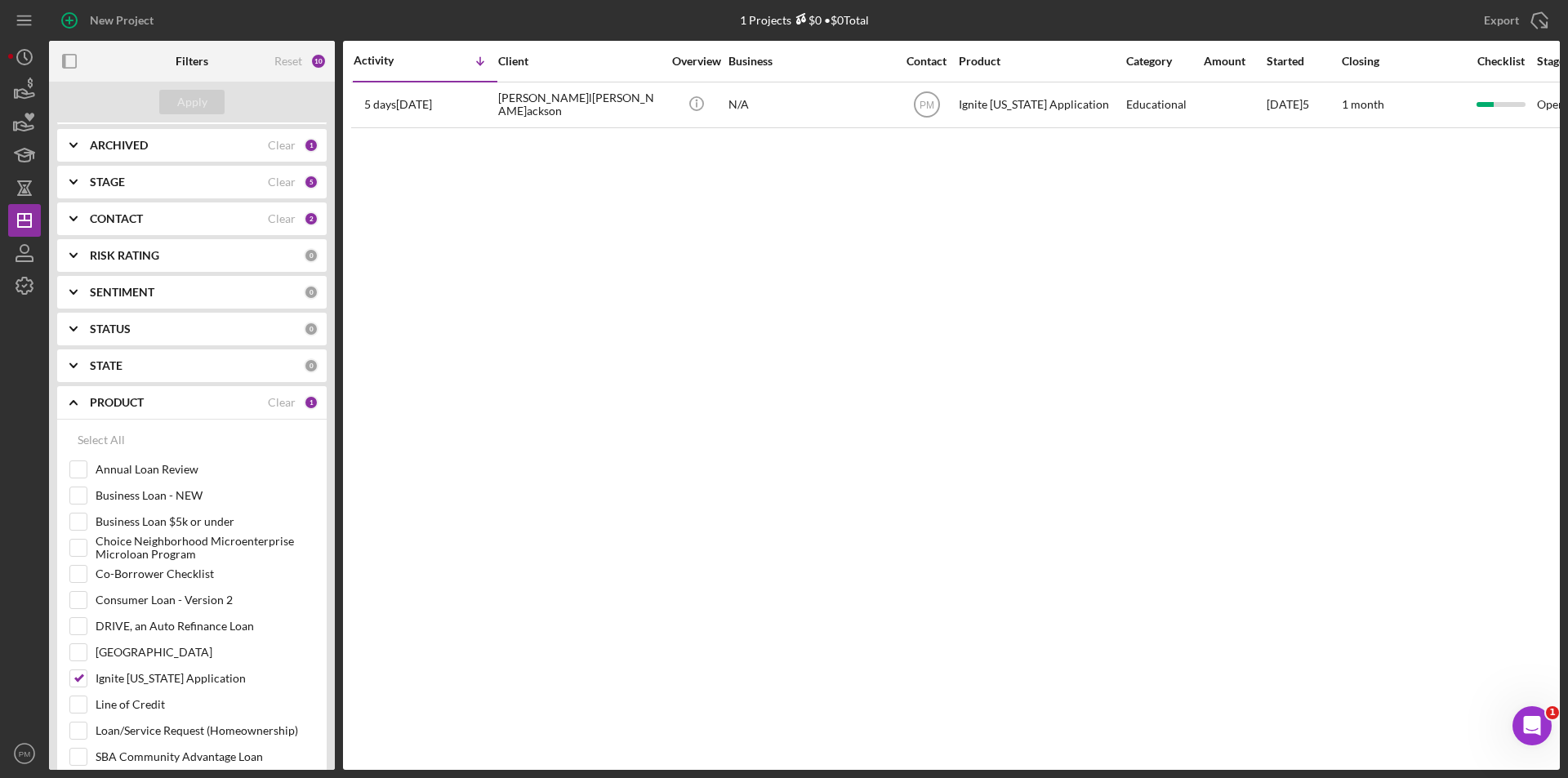
scroll to position [0, 0]
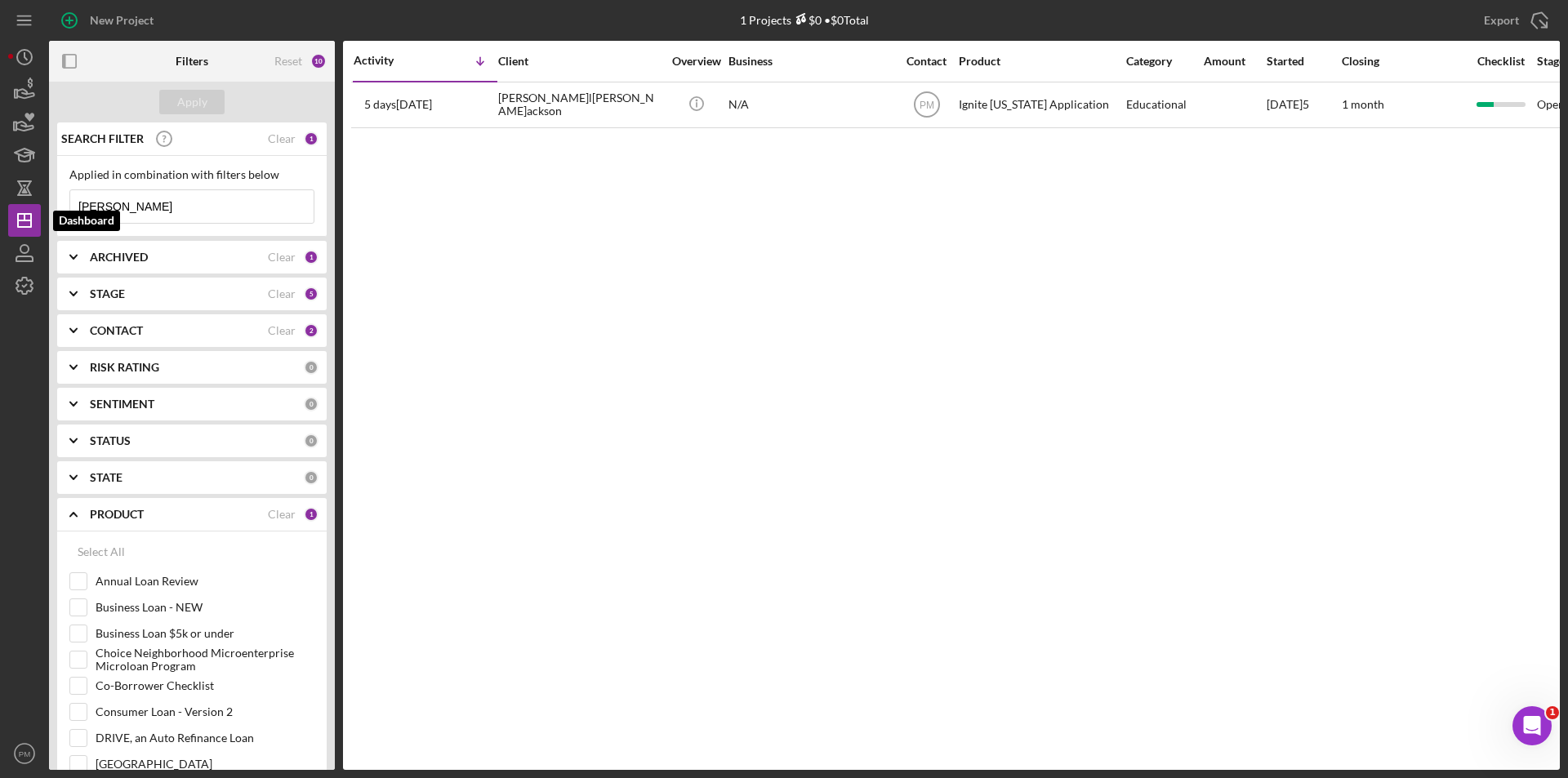
drag, startPoint x: 144, startPoint y: 208, endPoint x: 7, endPoint y: 160, distance: 145.2
click at [9, 201] on div "New Project 1 Projects $0 • [PERSON_NAME]al jackson Export Icon/Export Filters …" at bounding box center [784, 385] width 1551 height 771
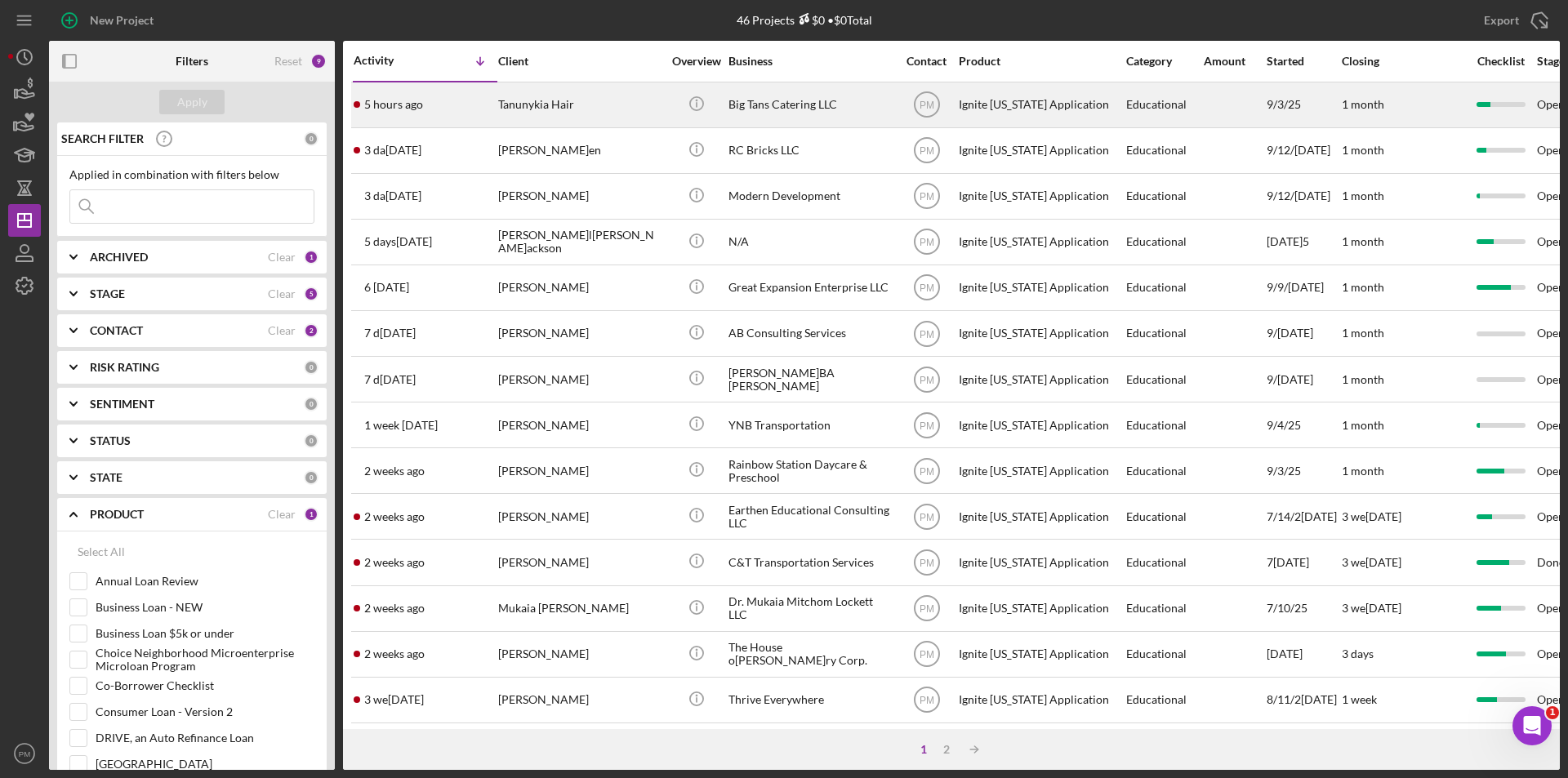
click at [475, 98] on div "5 hours ago Tanunykia Hair" at bounding box center [425, 105] width 143 height 43
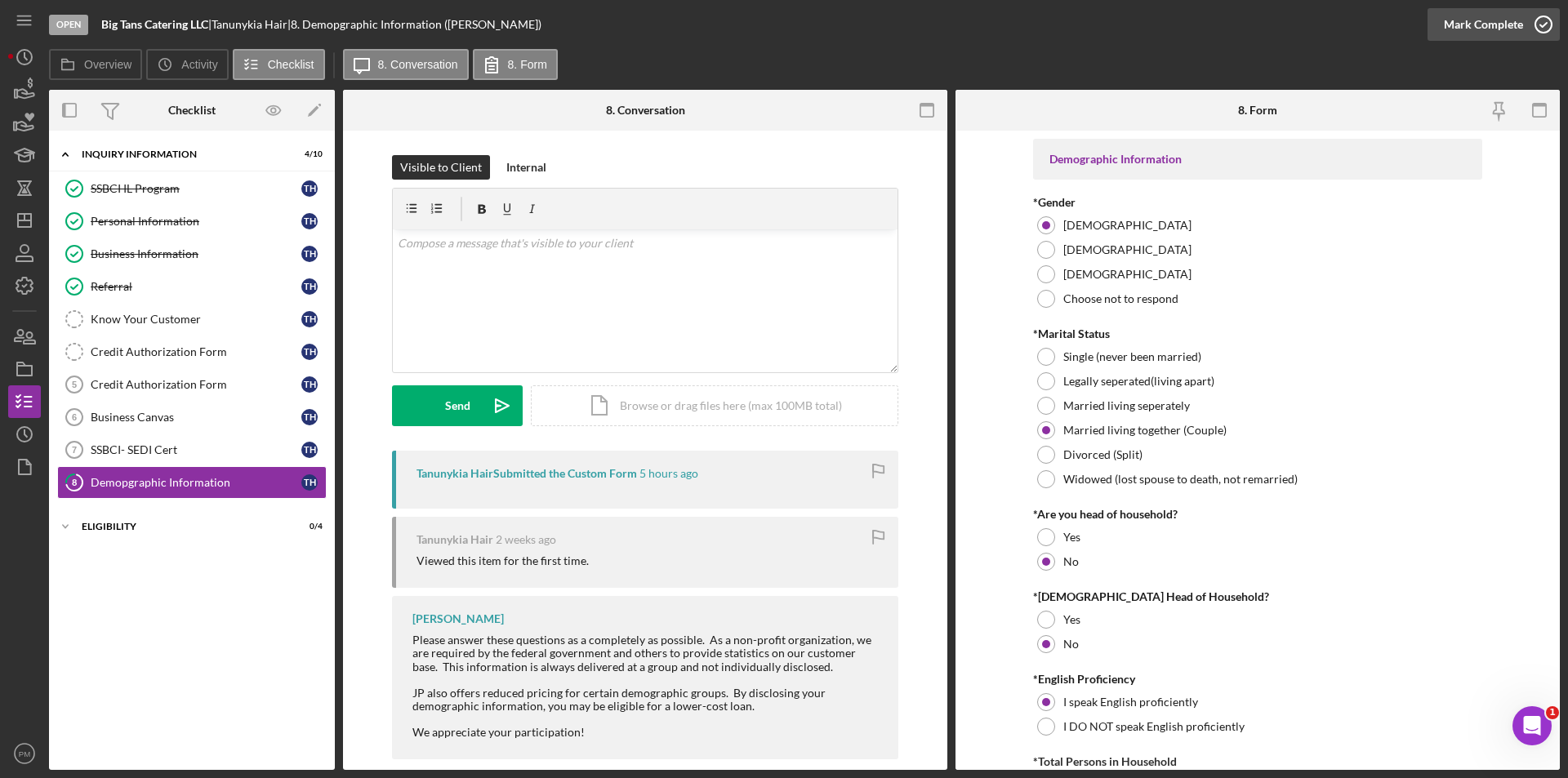
click at [1520, 24] on div "Mark Complete" at bounding box center [1483, 24] width 80 height 33
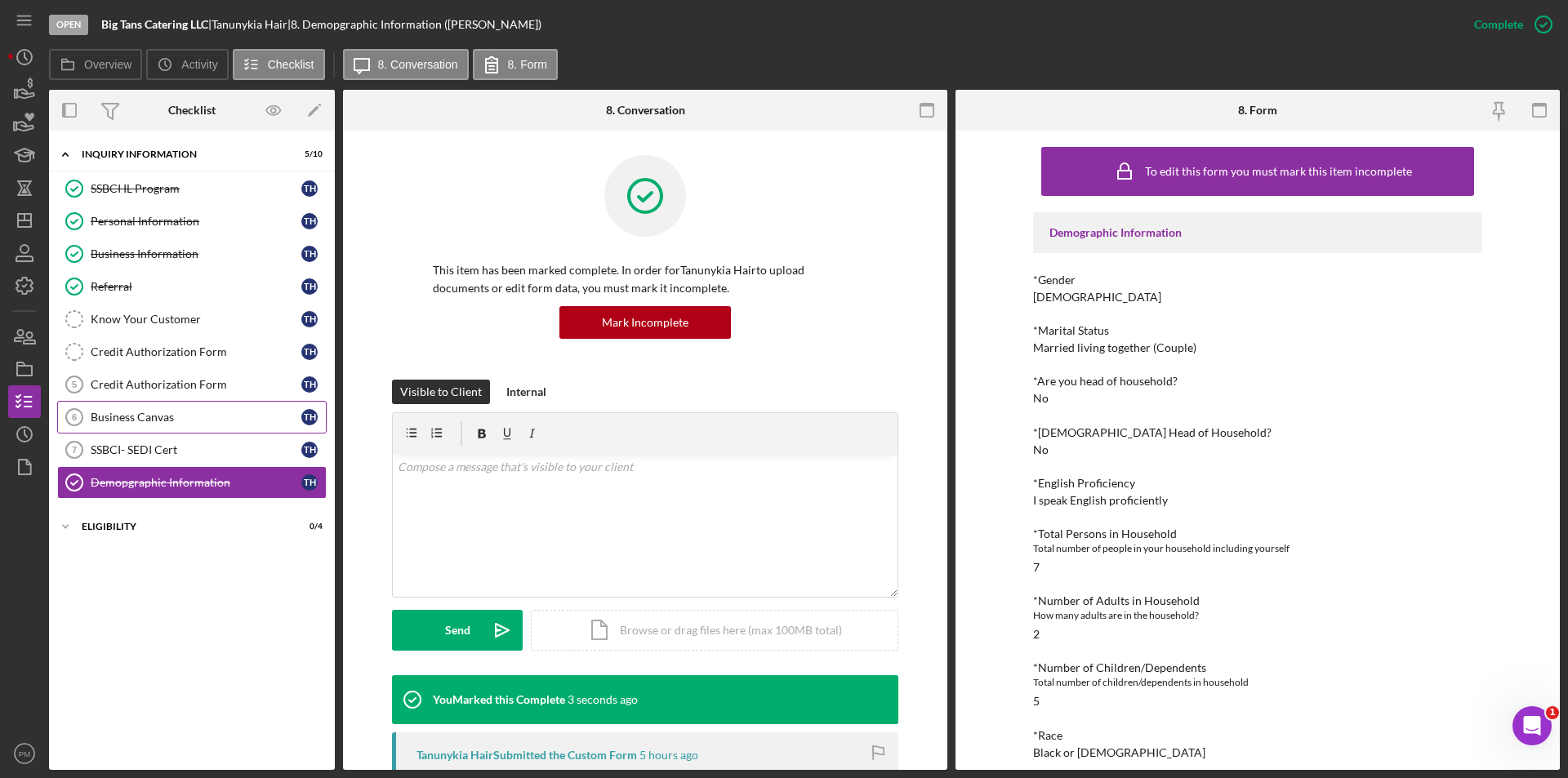
click at [122, 422] on div "Business Canvas" at bounding box center [196, 418] width 211 height 13
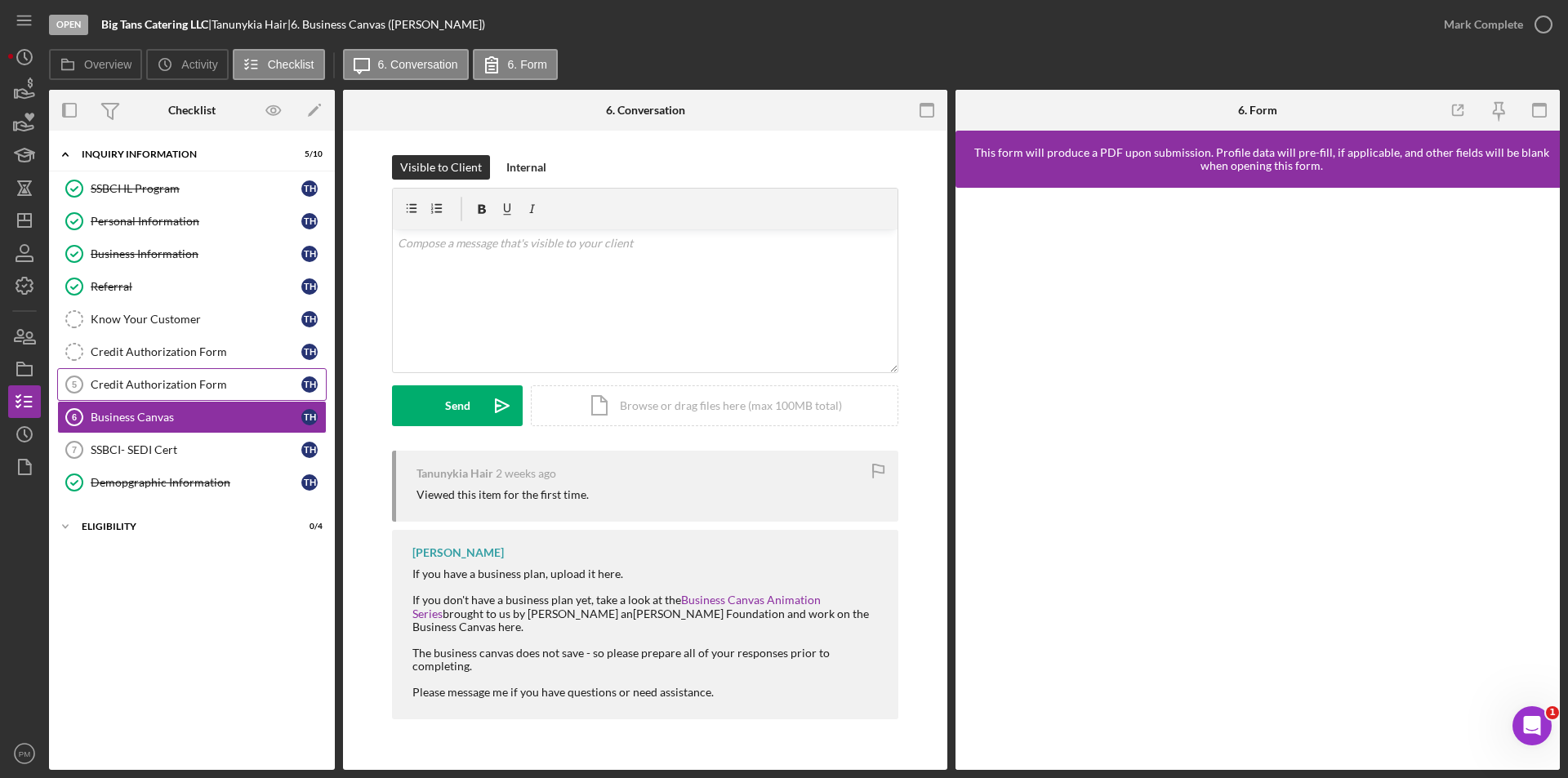
click at [190, 386] on div "Credit Authorization Form" at bounding box center [196, 385] width 211 height 13
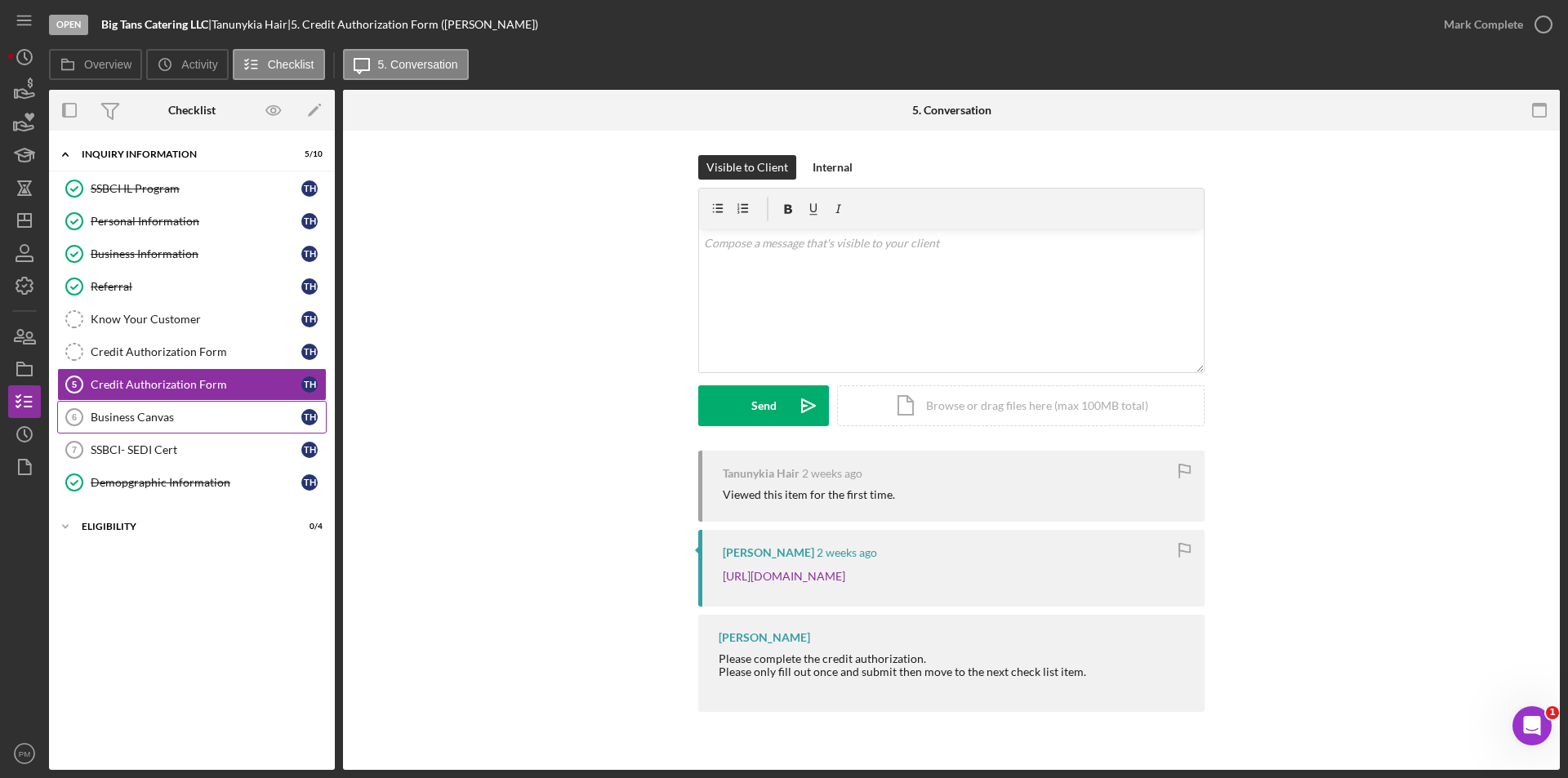
click at [120, 424] on div "Business Canvas" at bounding box center [196, 418] width 211 height 13
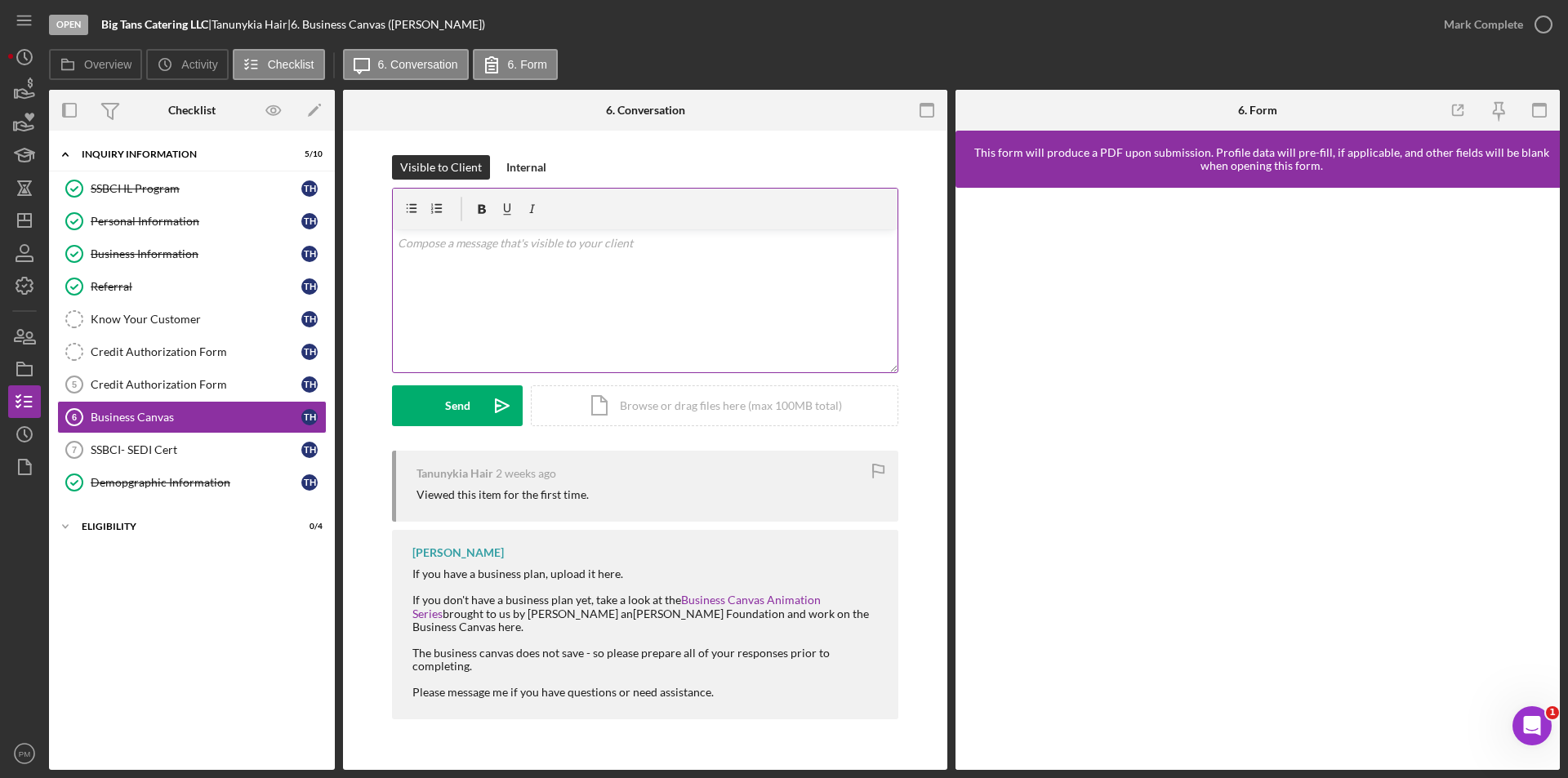
click at [539, 298] on div "v Color teal Color pink Remove color Add row above Add row below Add column bef…" at bounding box center [645, 301] width 505 height 143
click at [475, 413] on button "Send Icon/icon-invite-send" at bounding box center [458, 406] width 131 height 41
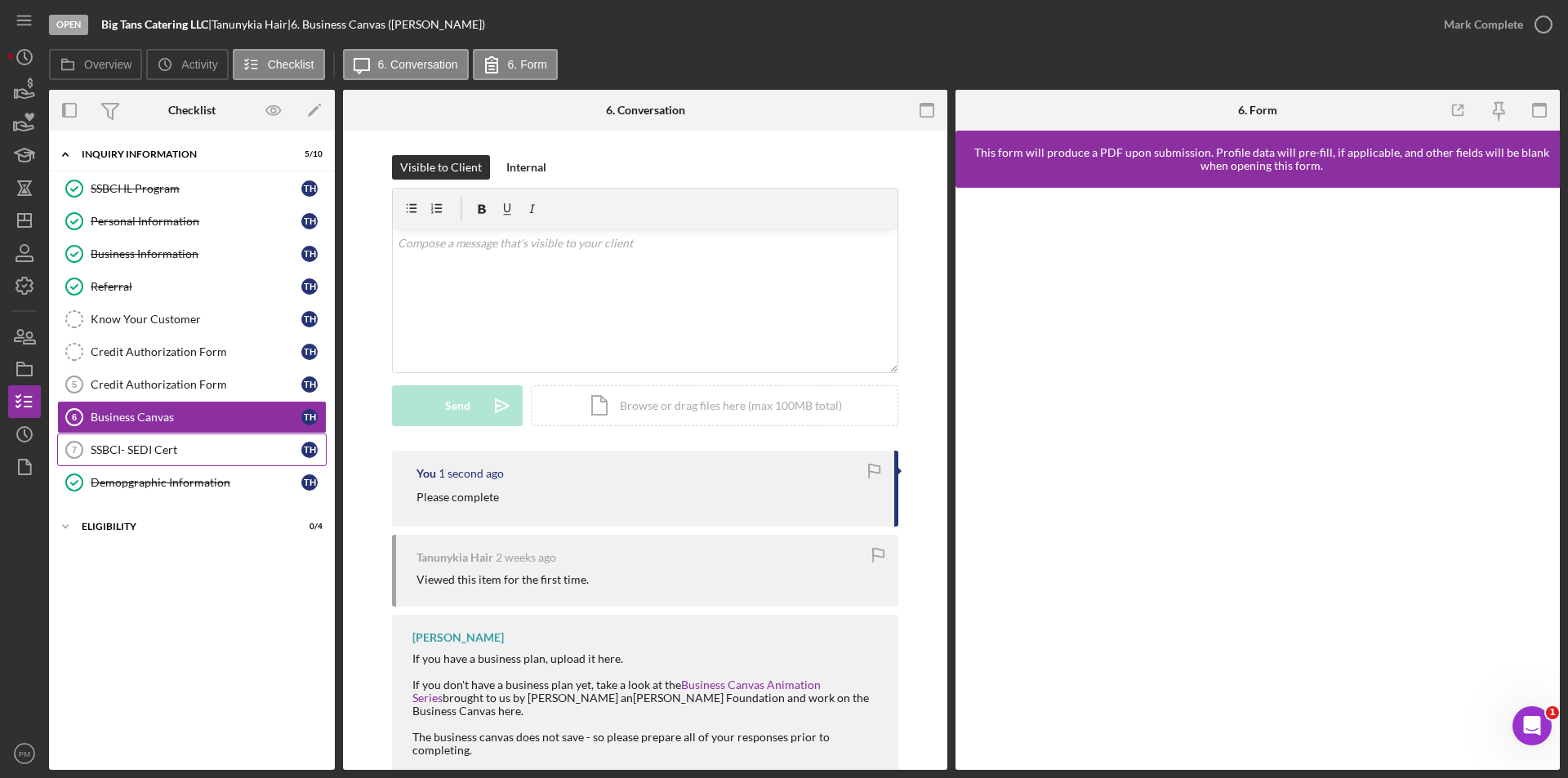
click at [153, 454] on div "SSBCI- SEDI Cert" at bounding box center [196, 450] width 211 height 13
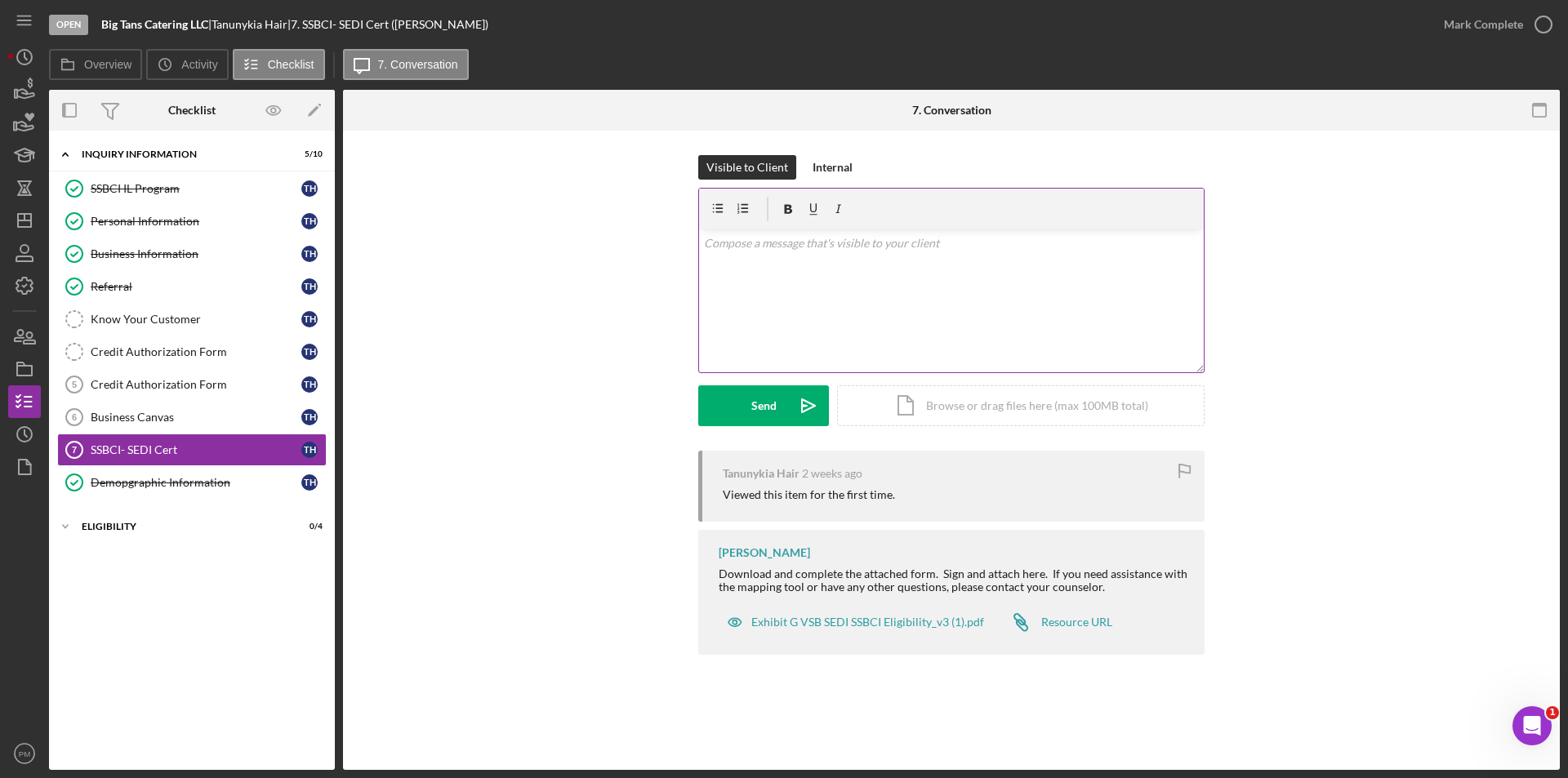
click at [820, 272] on div "v Color teal Color pink Remove color Add row above Add row below Add column bef…" at bounding box center [951, 301] width 505 height 143
click at [796, 391] on icon "Icon/icon-invite-send" at bounding box center [809, 406] width 41 height 41
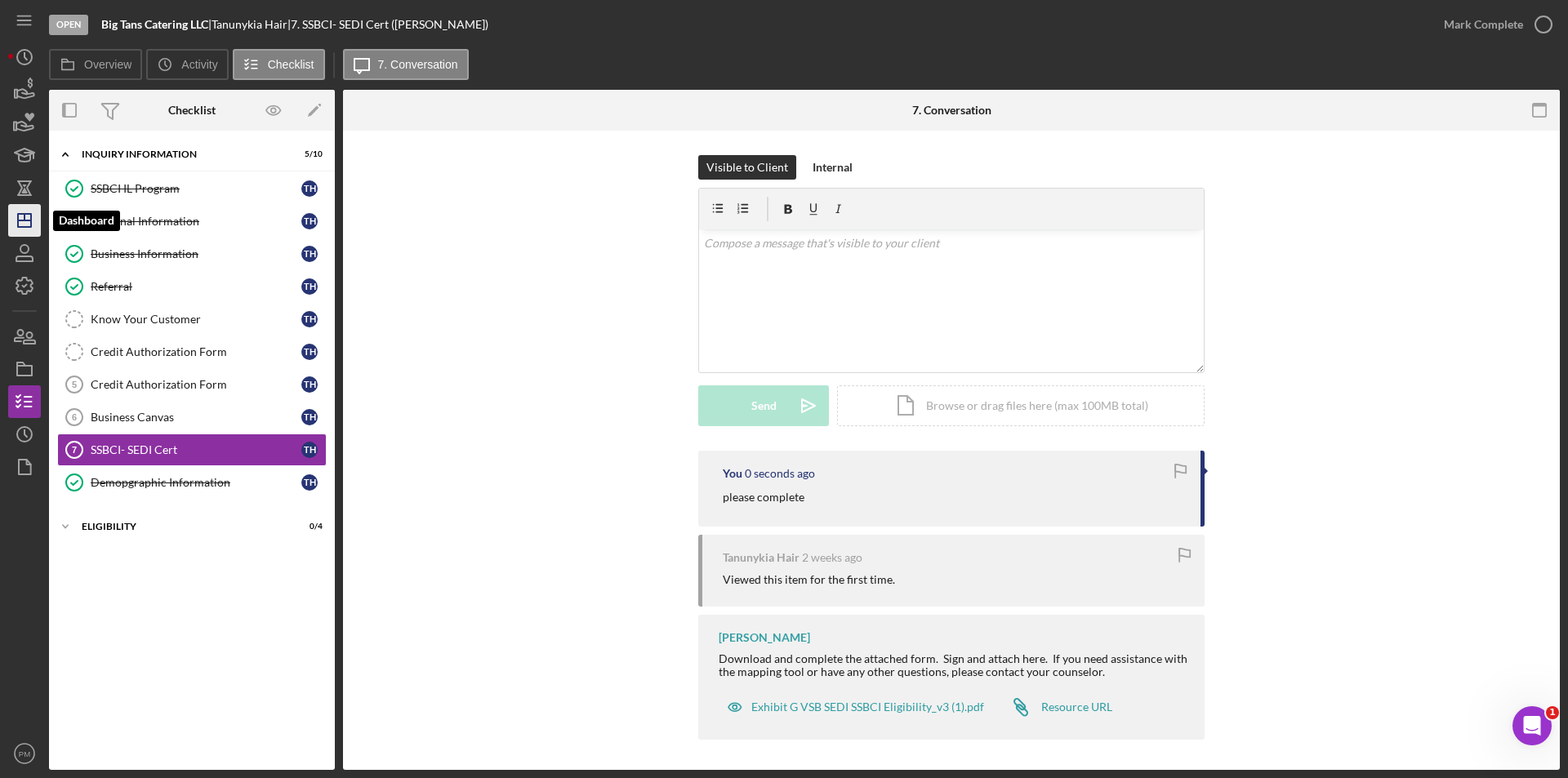
click at [22, 224] on icon "Icon/Dashboard" at bounding box center [24, 221] width 41 height 41
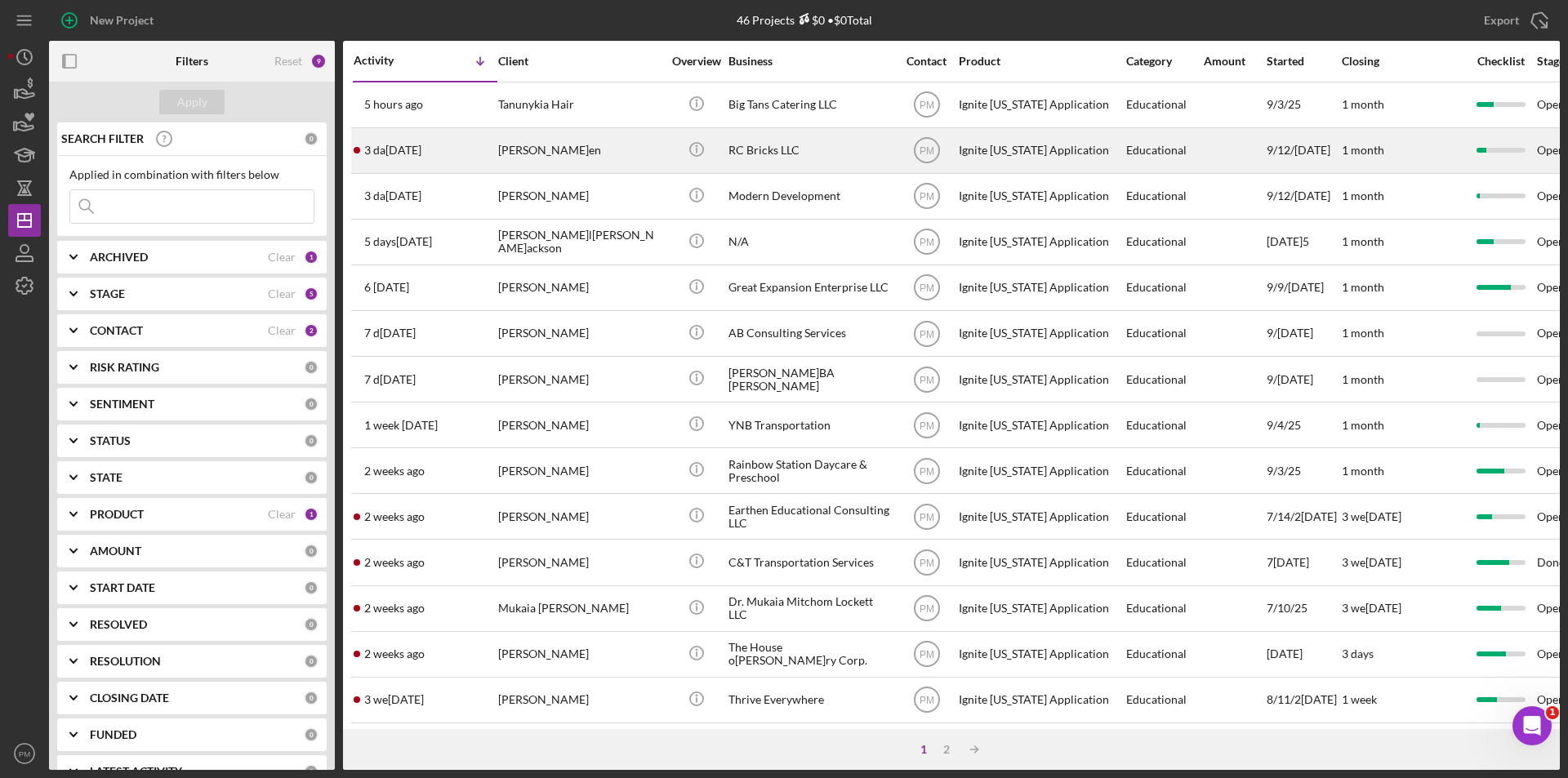
click at [501, 158] on div "[PERSON_NAME]en" at bounding box center [579, 151] width 163 height 43
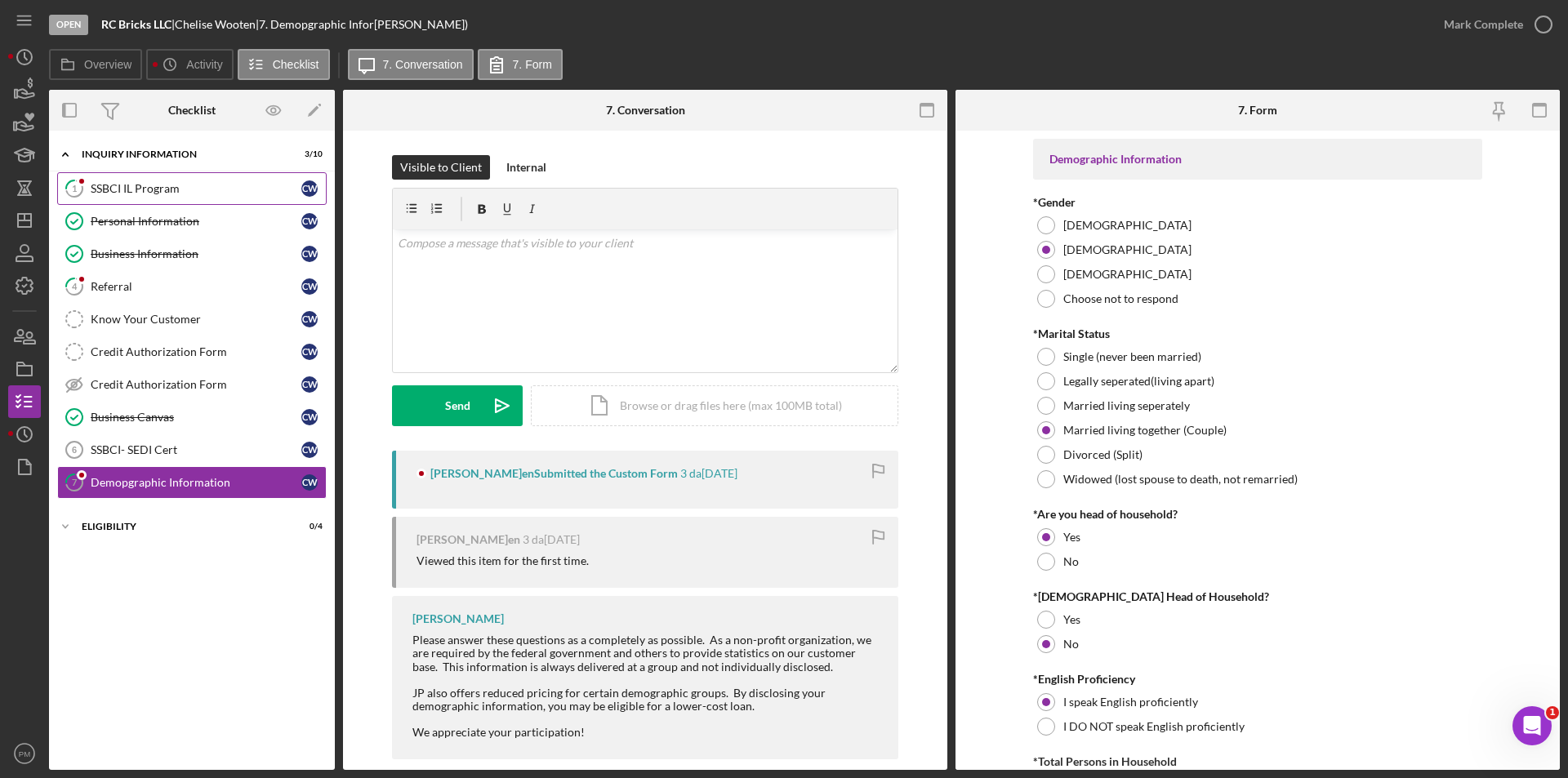
click at [175, 186] on div "SSBCI IL Program" at bounding box center [196, 189] width 211 height 13
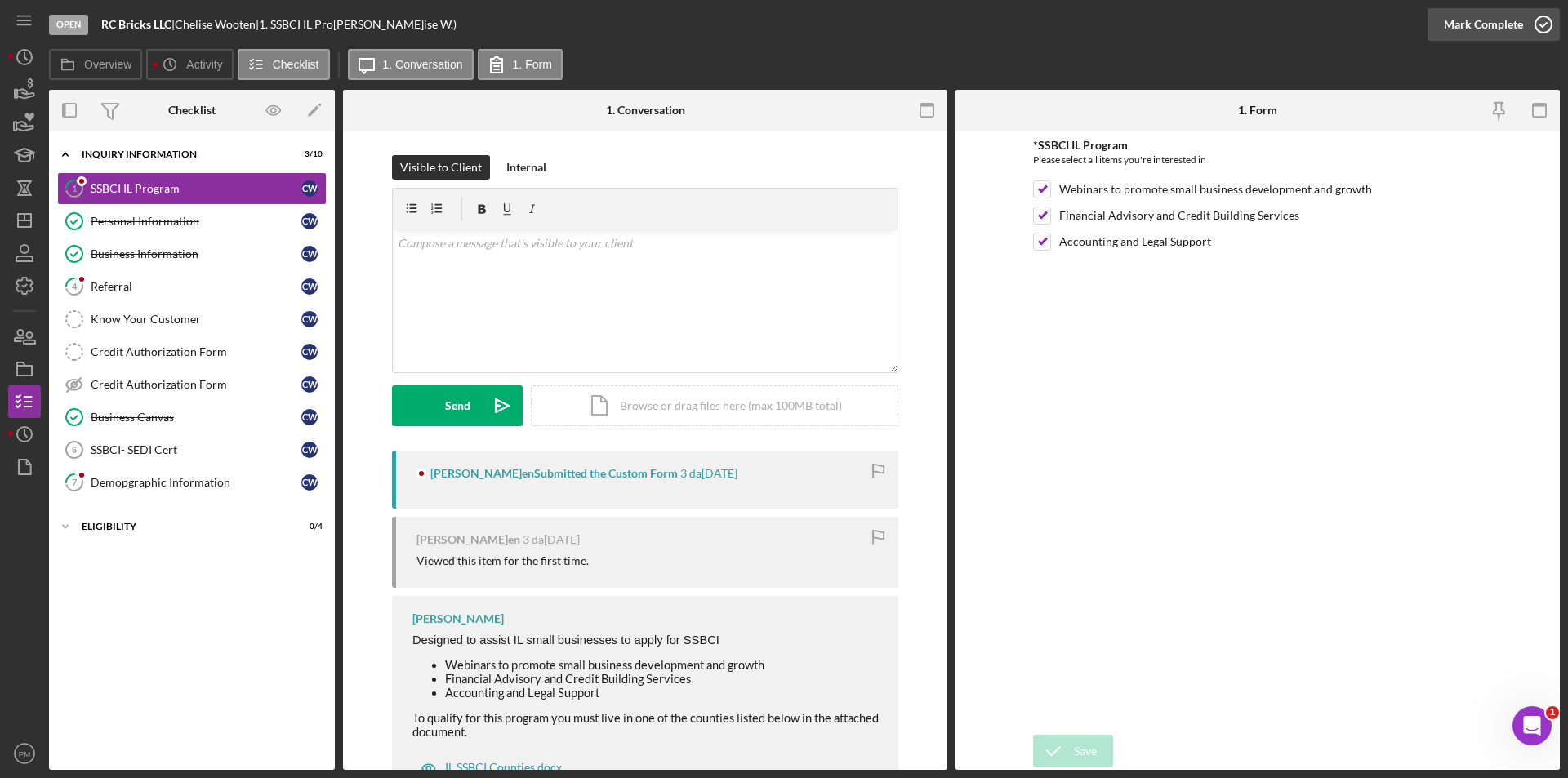
click at [1499, 29] on div "Mark Complete" at bounding box center [1483, 24] width 80 height 33
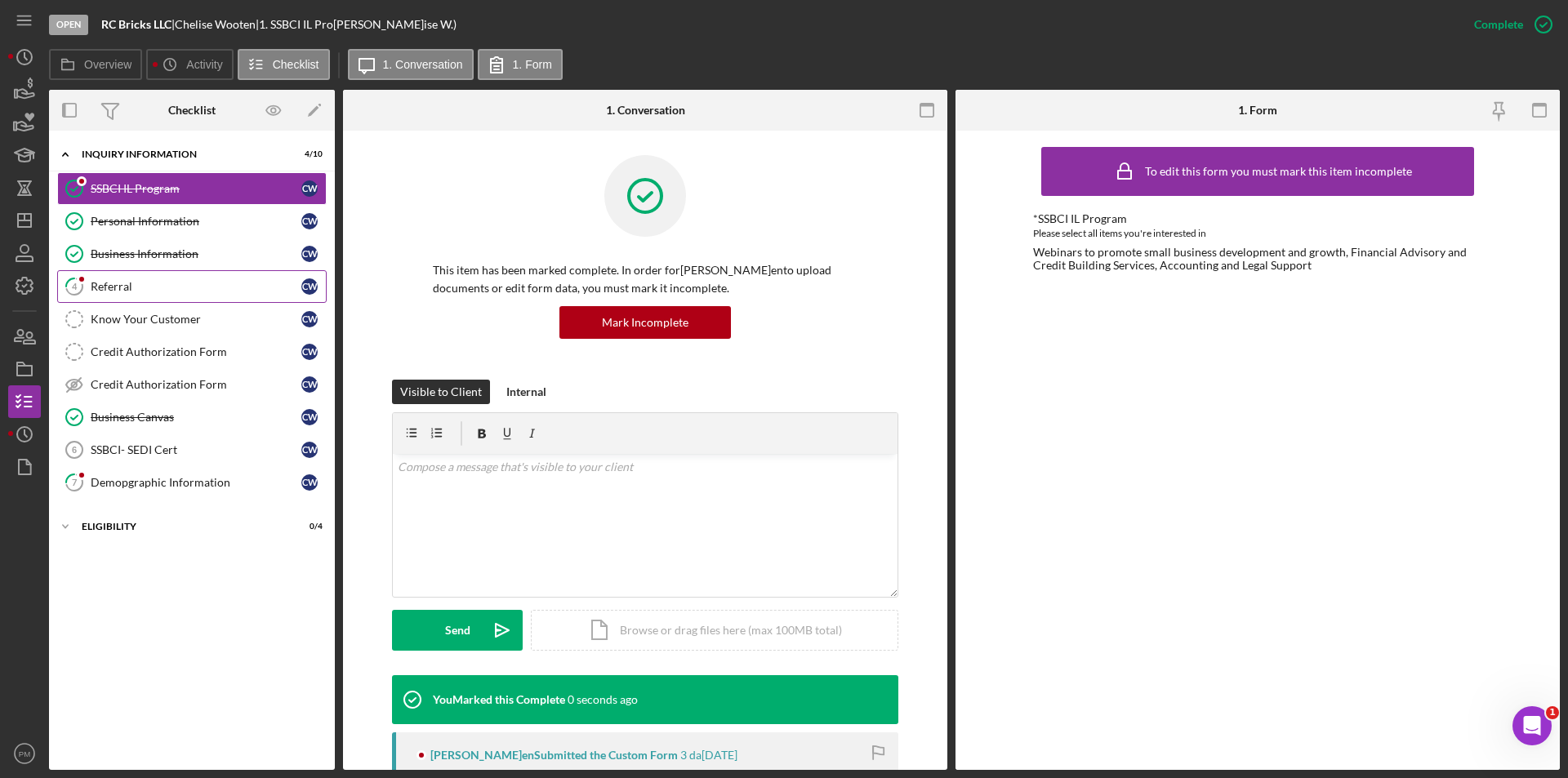
click at [165, 294] on link "4 Referral C W" at bounding box center [192, 286] width 270 height 33
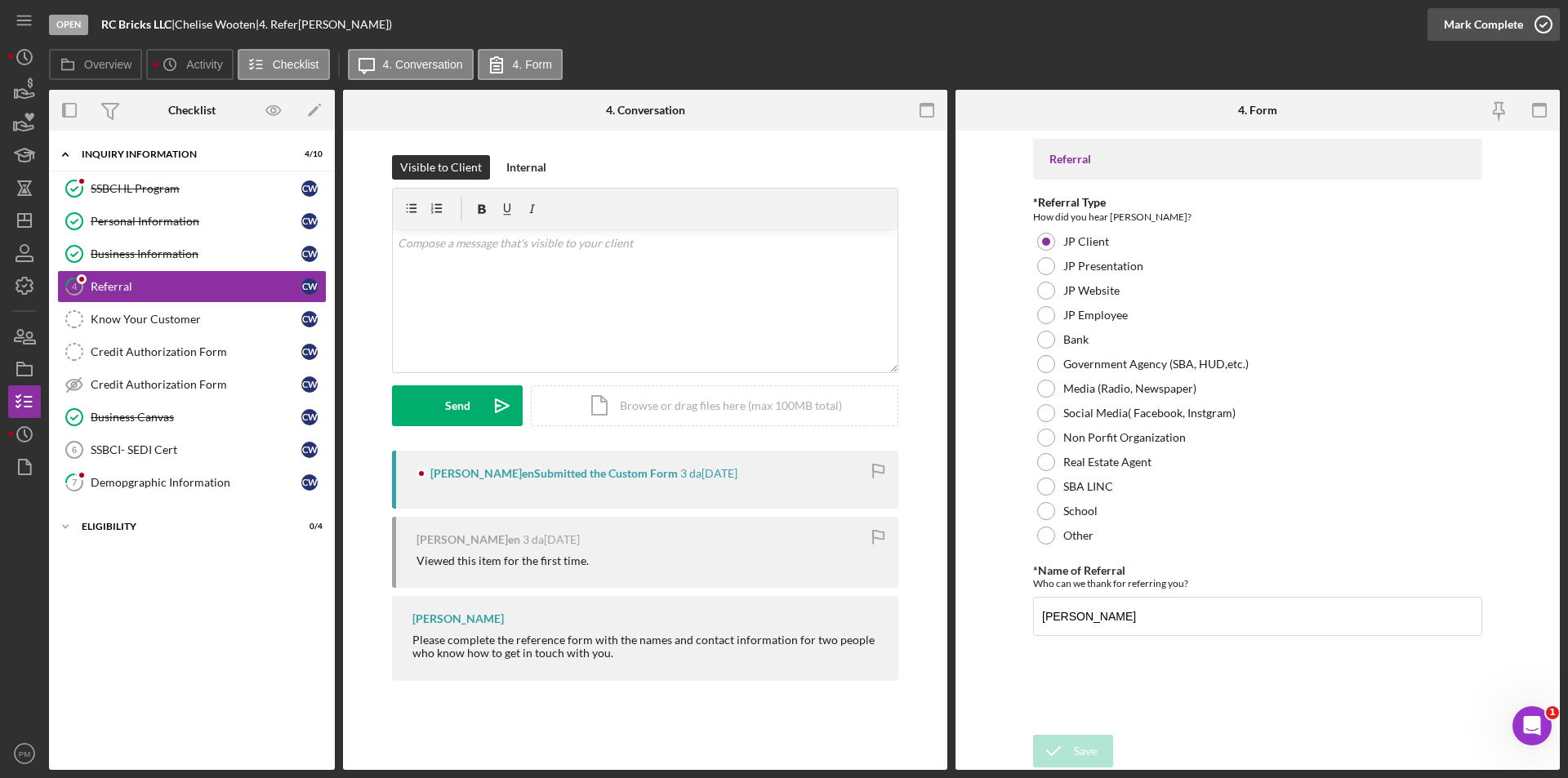
click at [1485, 27] on div "Mark Complete" at bounding box center [1483, 24] width 80 height 33
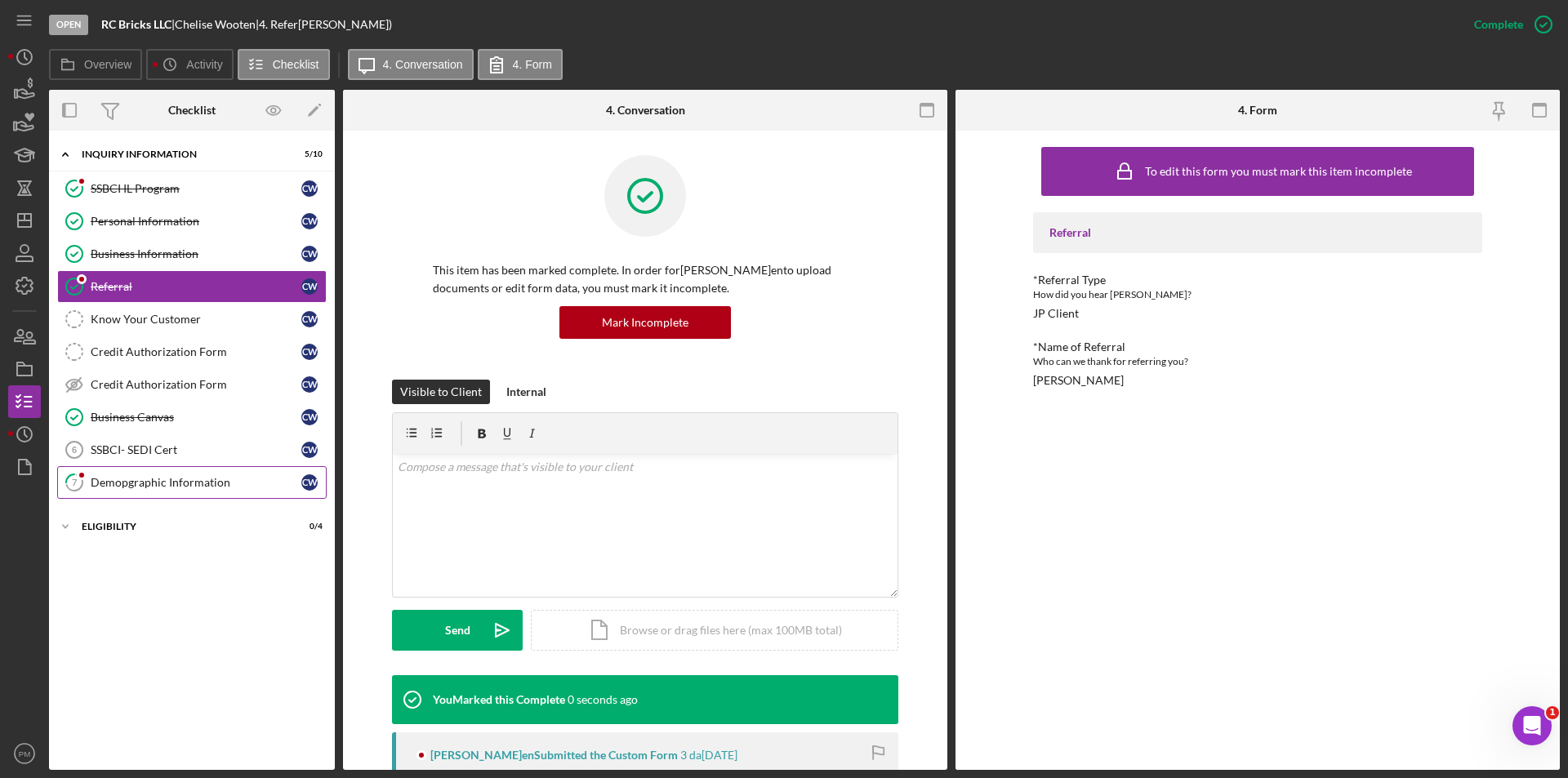
click at [169, 470] on link "7 Demopgraphic Information C W" at bounding box center [192, 482] width 270 height 33
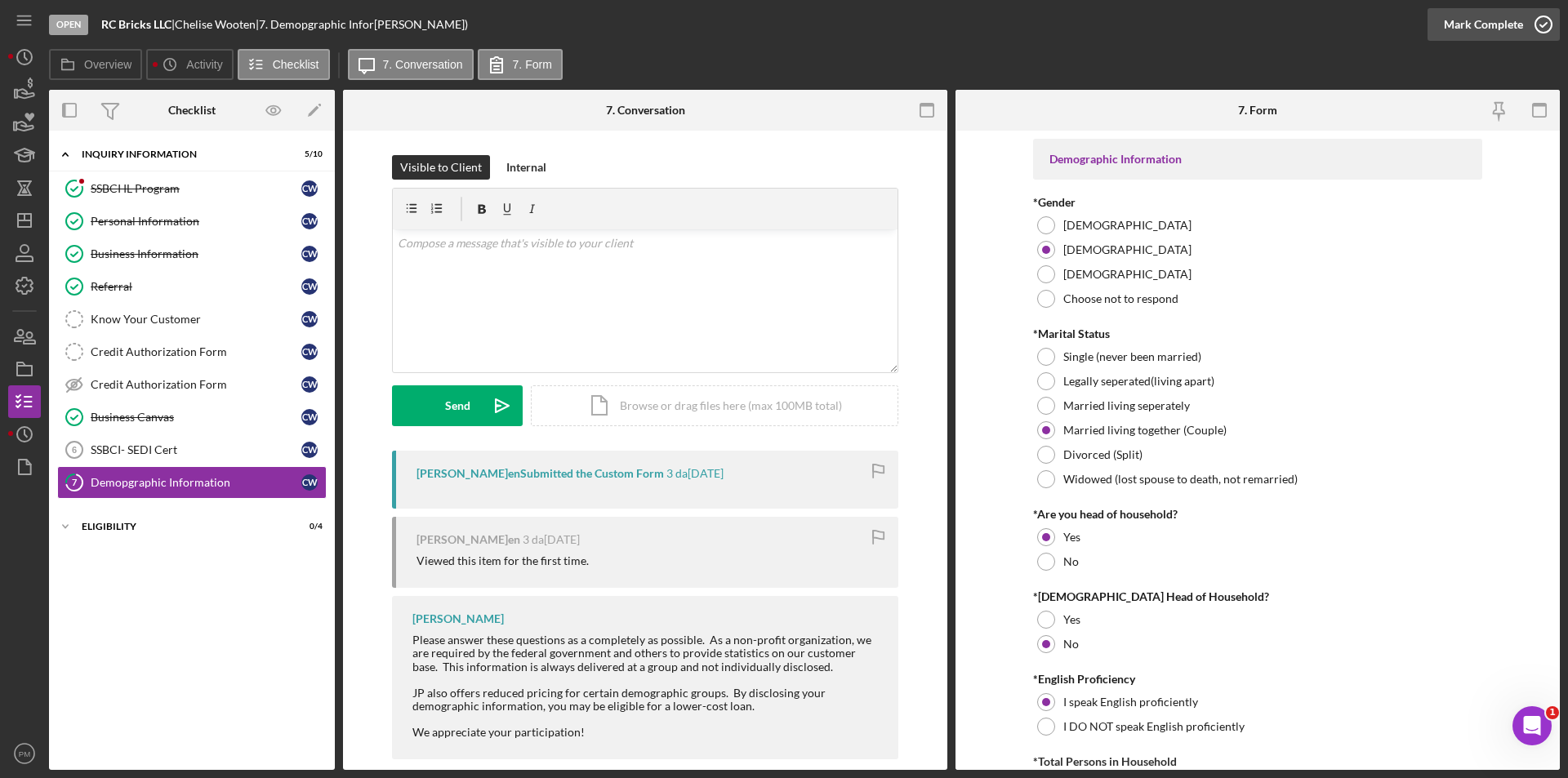
drag, startPoint x: 1499, startPoint y: 21, endPoint x: 1487, endPoint y: 29, distance: 14.4
click at [1500, 21] on div "Mark Complete" at bounding box center [1483, 24] width 80 height 33
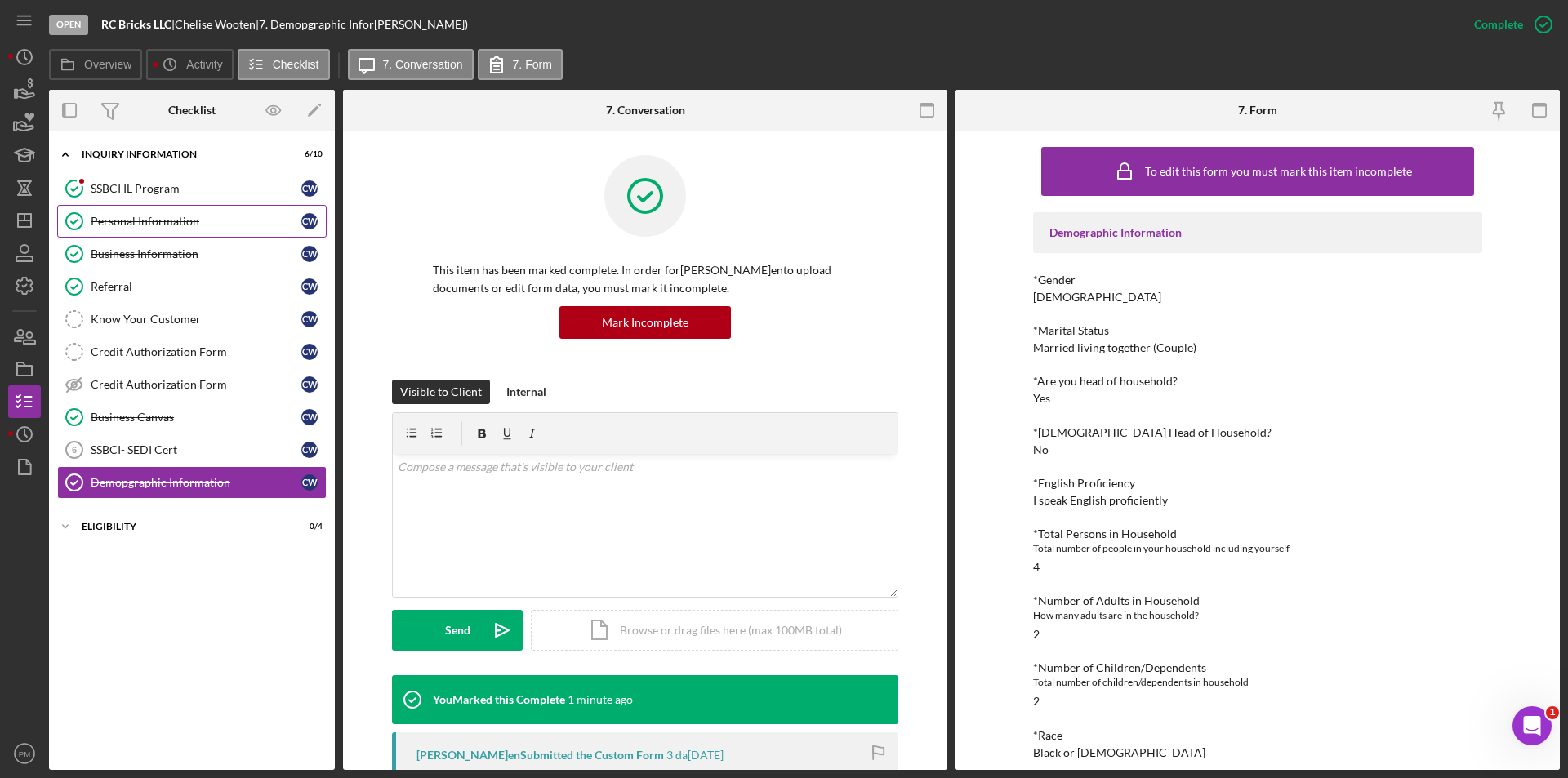
click at [148, 223] on div "Personal Information" at bounding box center [196, 221] width 211 height 13
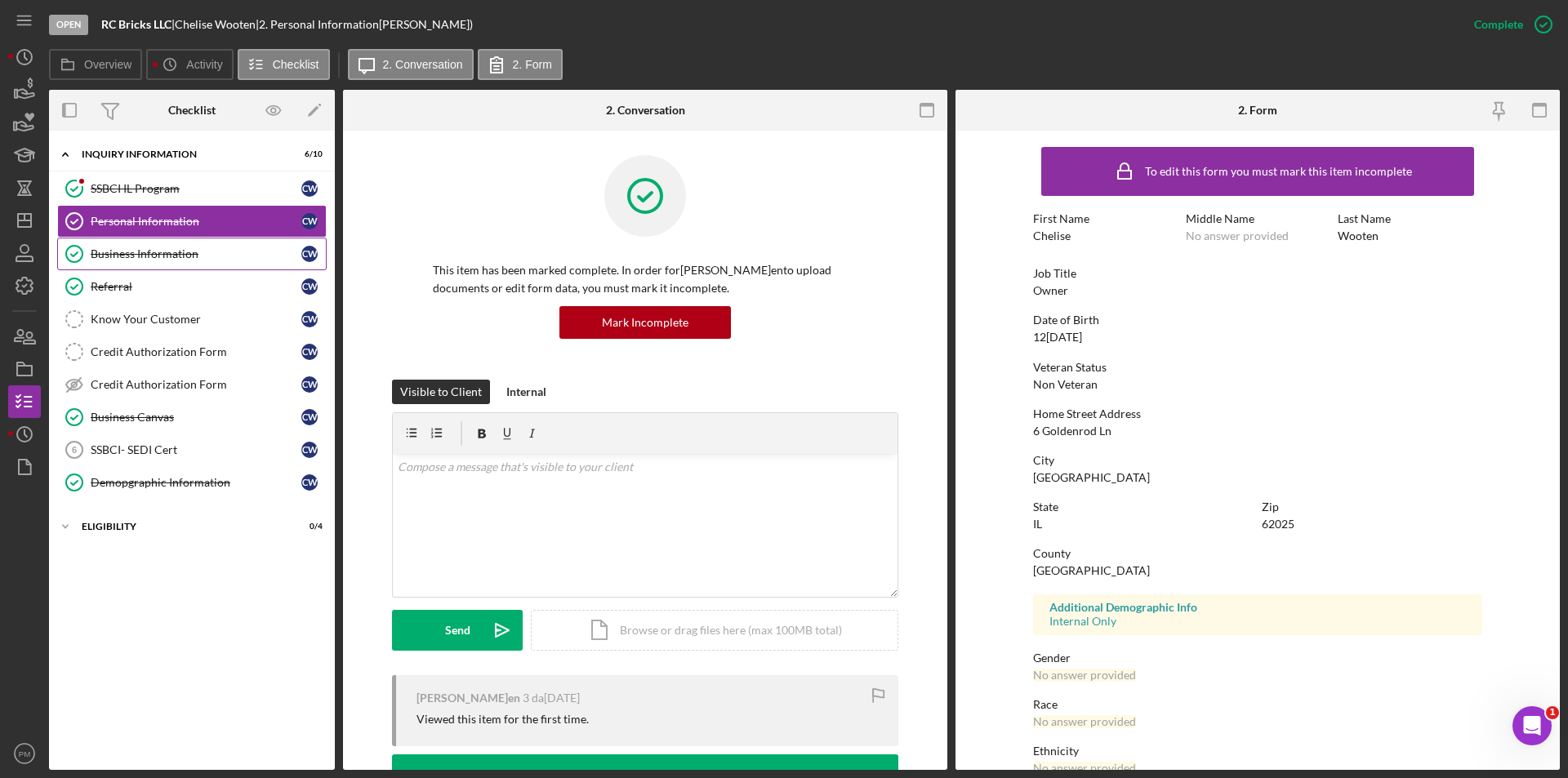
click at [135, 263] on link "Business Information Business Information C W" at bounding box center [192, 254] width 270 height 33
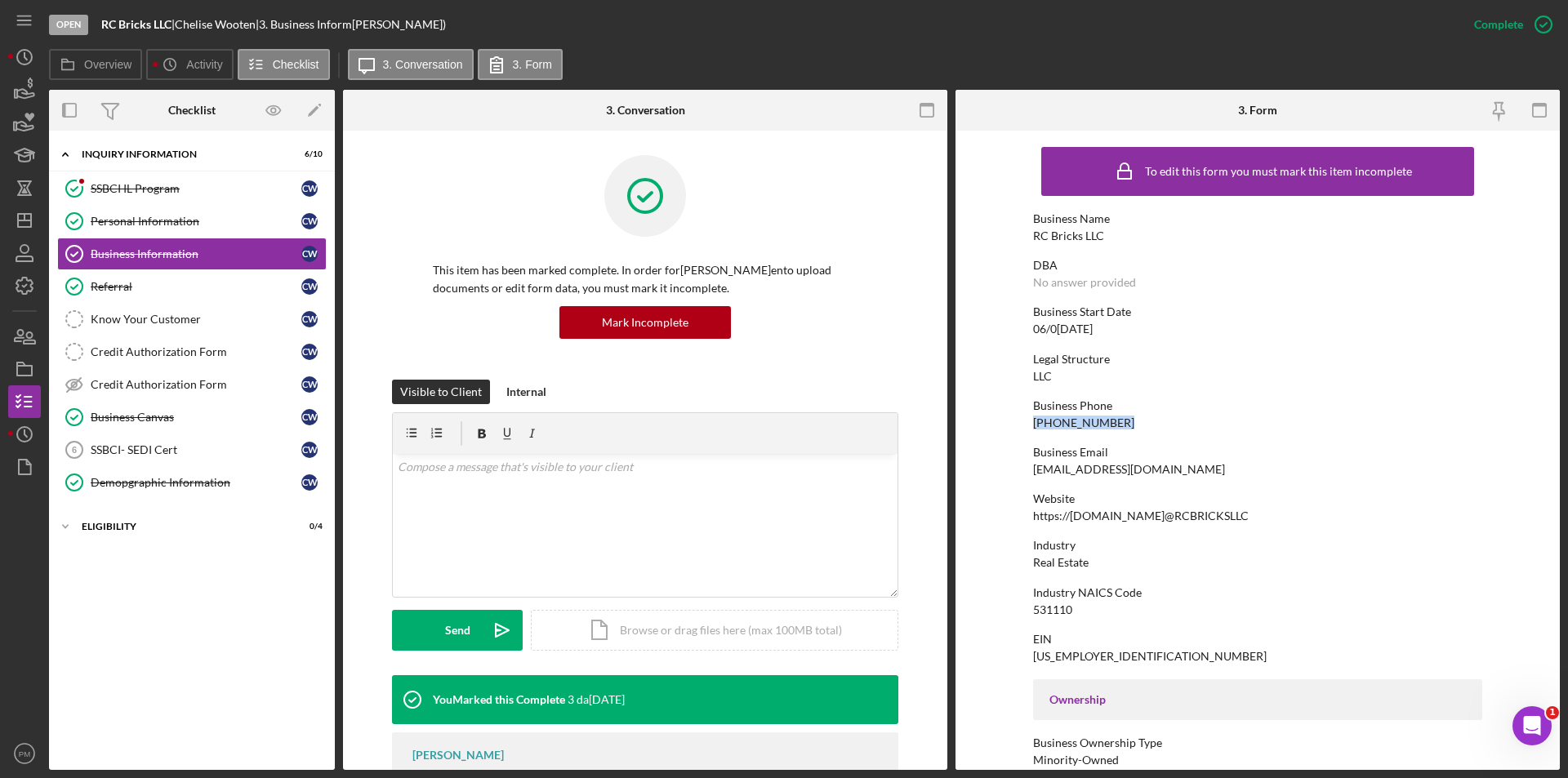
drag, startPoint x: 1122, startPoint y: 418, endPoint x: 1018, endPoint y: 421, distance: 104.0
click at [1018, 421] on form "To edit this form you m[PERSON_NAME]mark this item incomplete Business Name RC …" at bounding box center [1258, 450] width 605 height 639
copy div "[PHONE_NUMBER]"
click at [22, 222] on icon "Icon/Dashboard" at bounding box center [24, 221] width 41 height 41
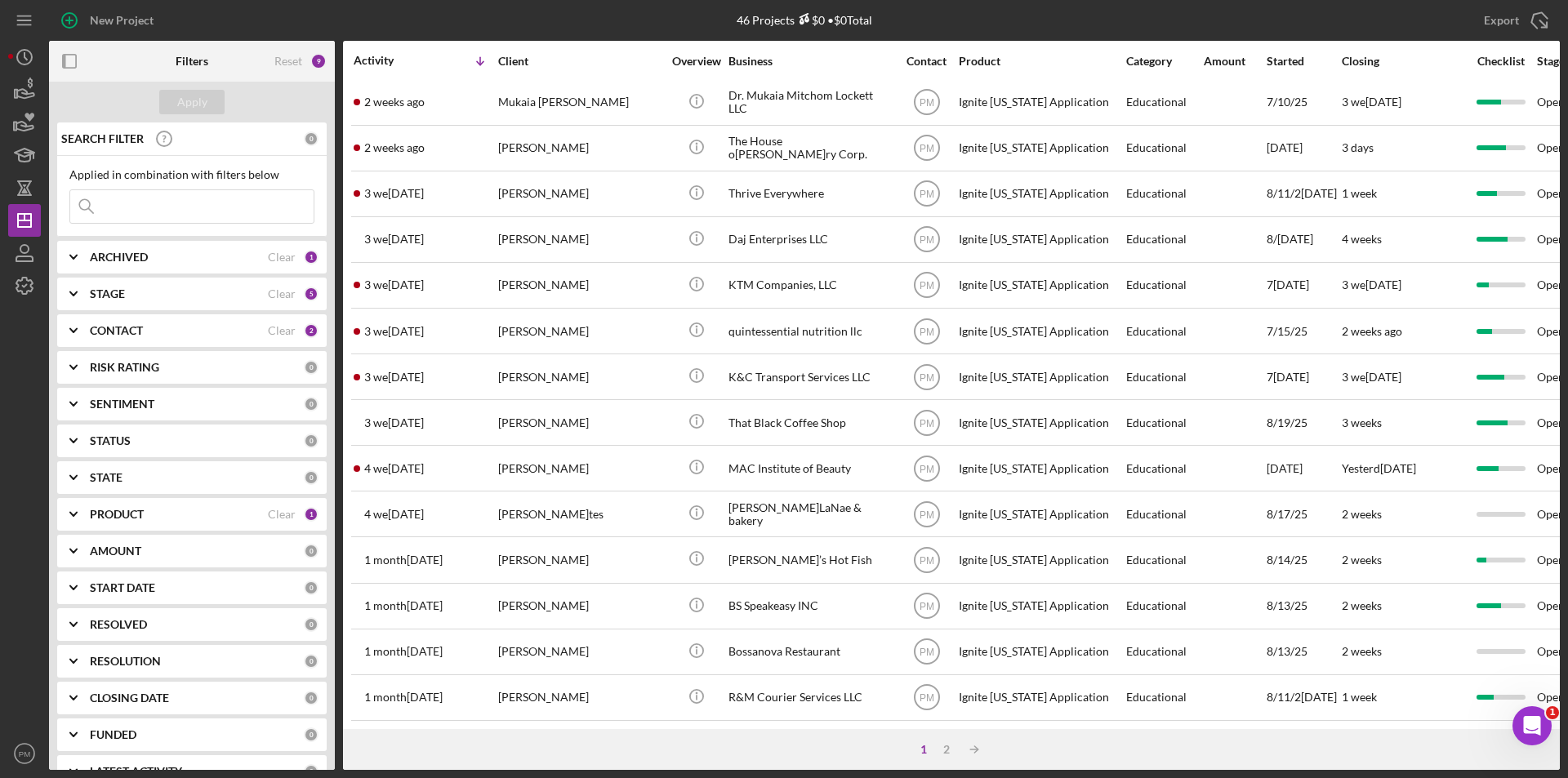
scroll to position [110, 0]
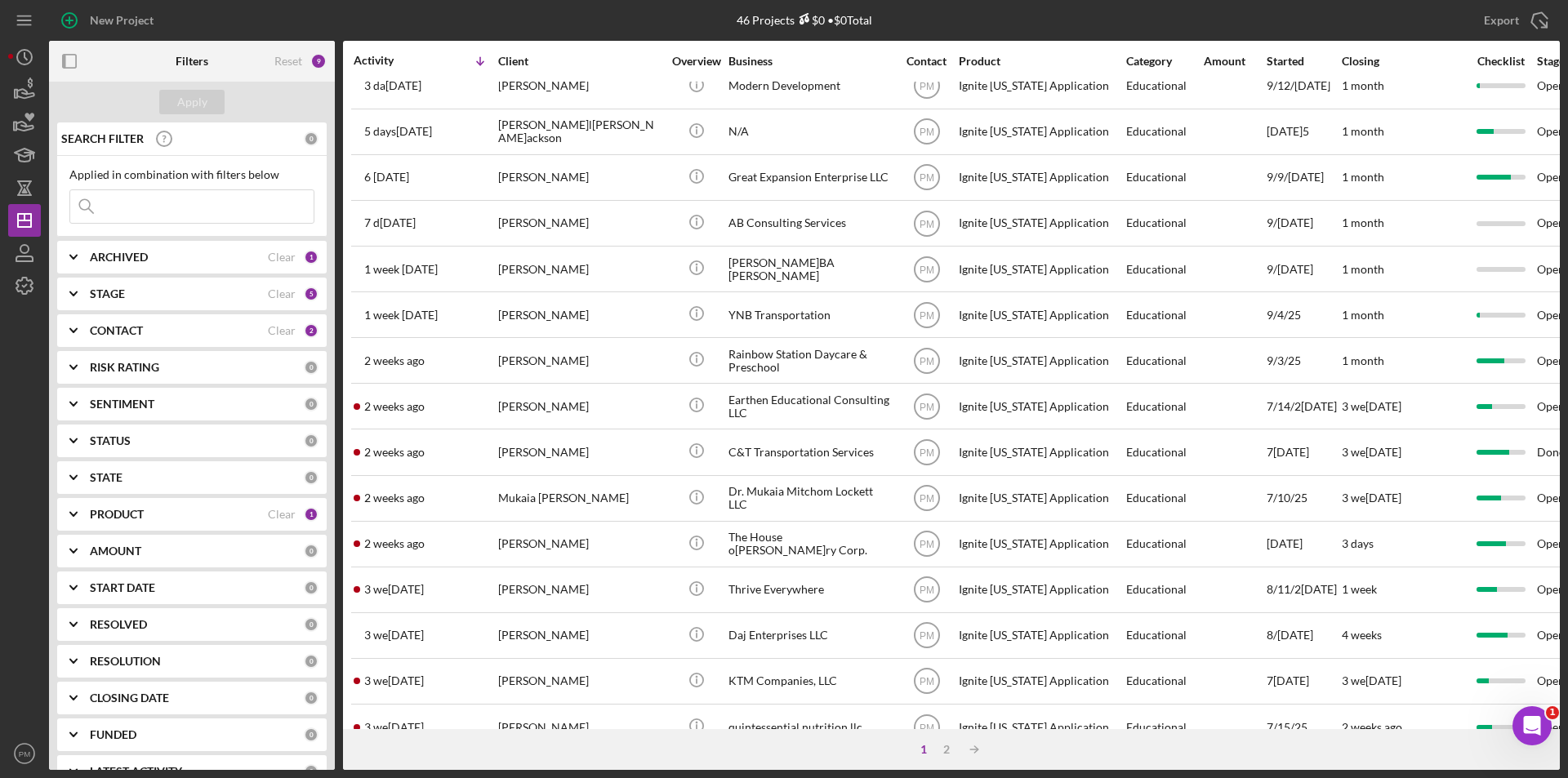
click at [144, 214] on input at bounding box center [192, 206] width 243 height 33
click at [154, 520] on div "PRODUCT" at bounding box center [179, 515] width 178 height 13
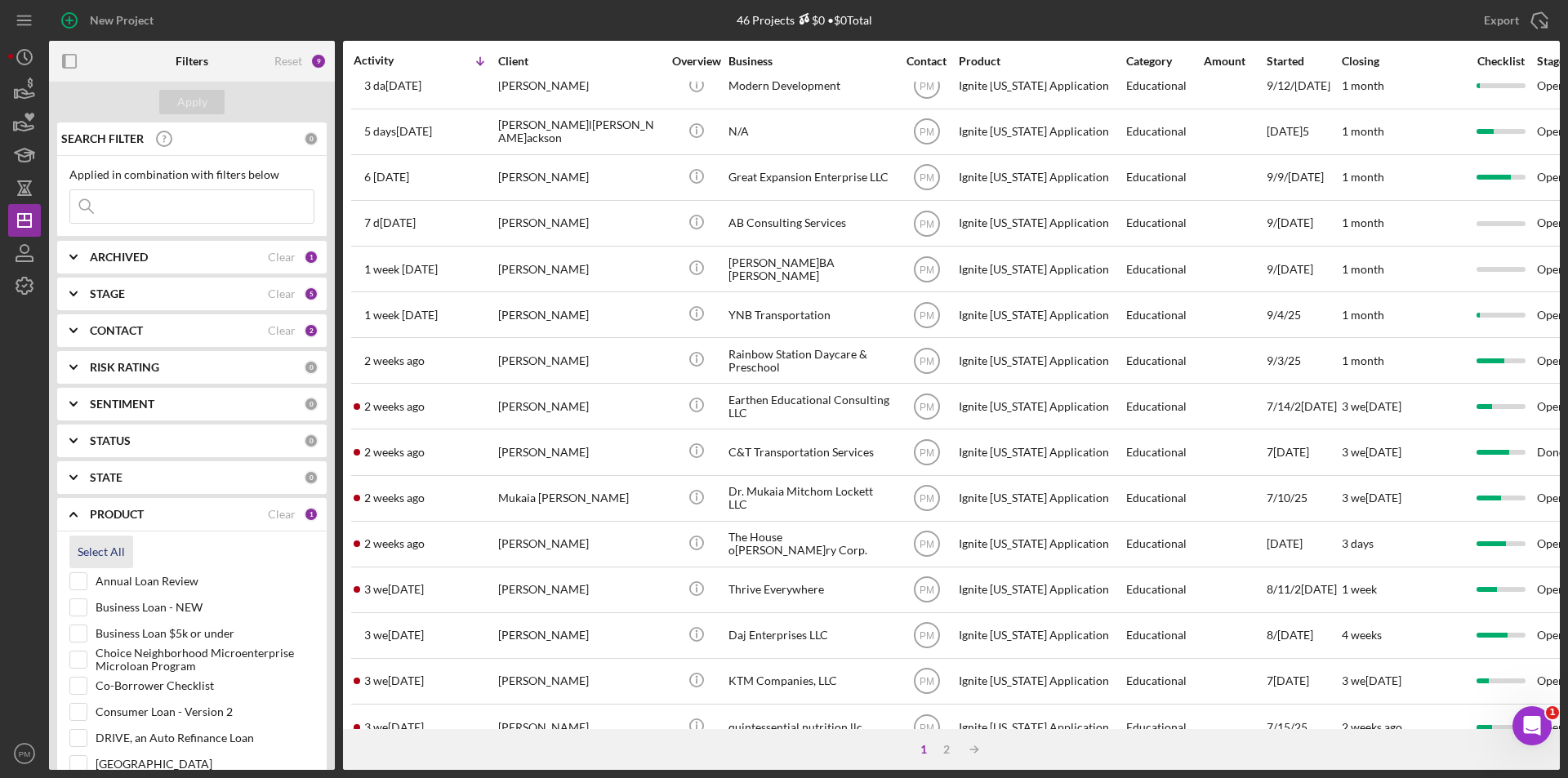
click at [106, 558] on div "Select All" at bounding box center [101, 551] width 48 height 33
checkbox input "true"
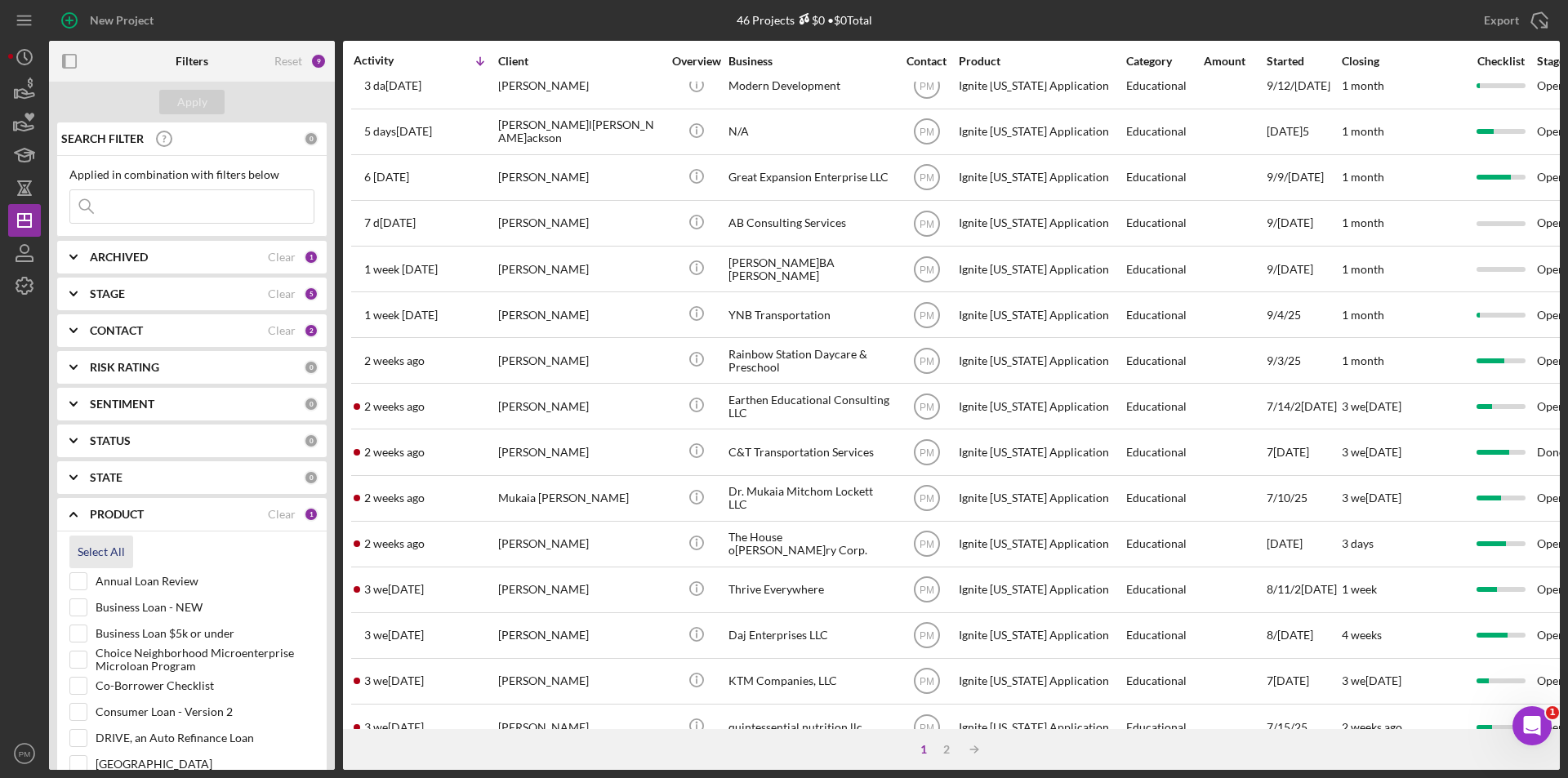
checkbox input "true"
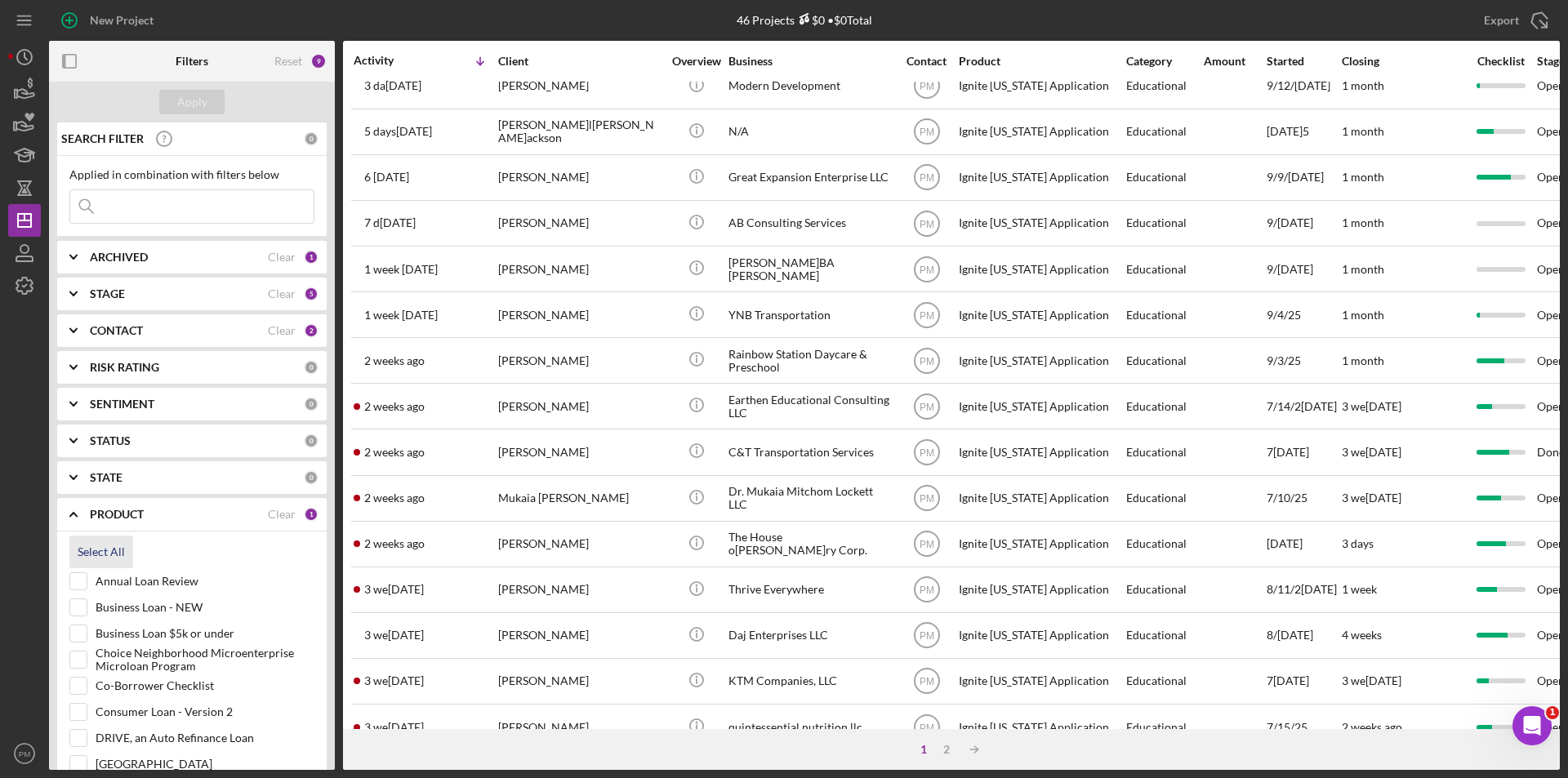
checkbox input "true"
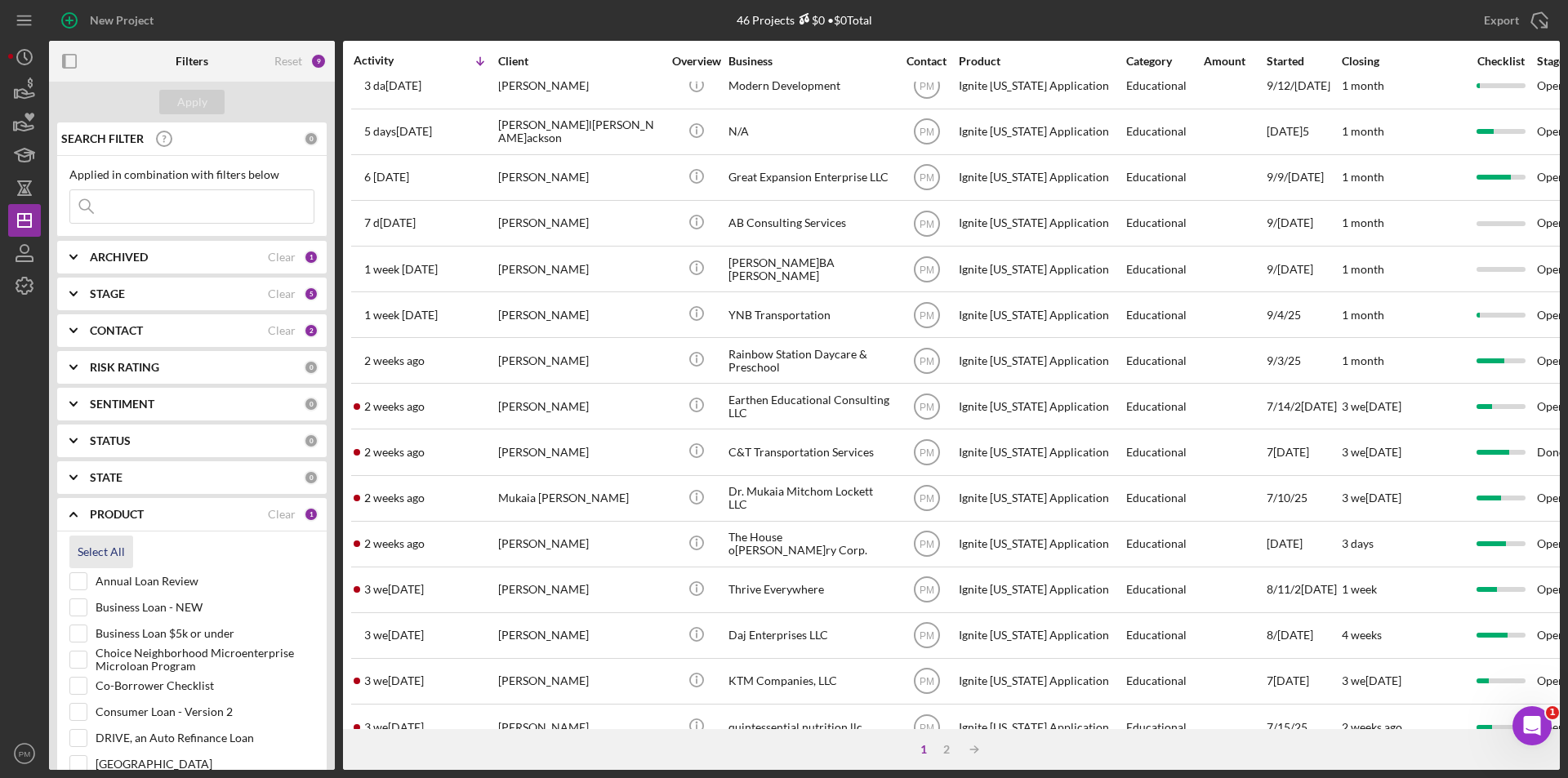
checkbox input "true"
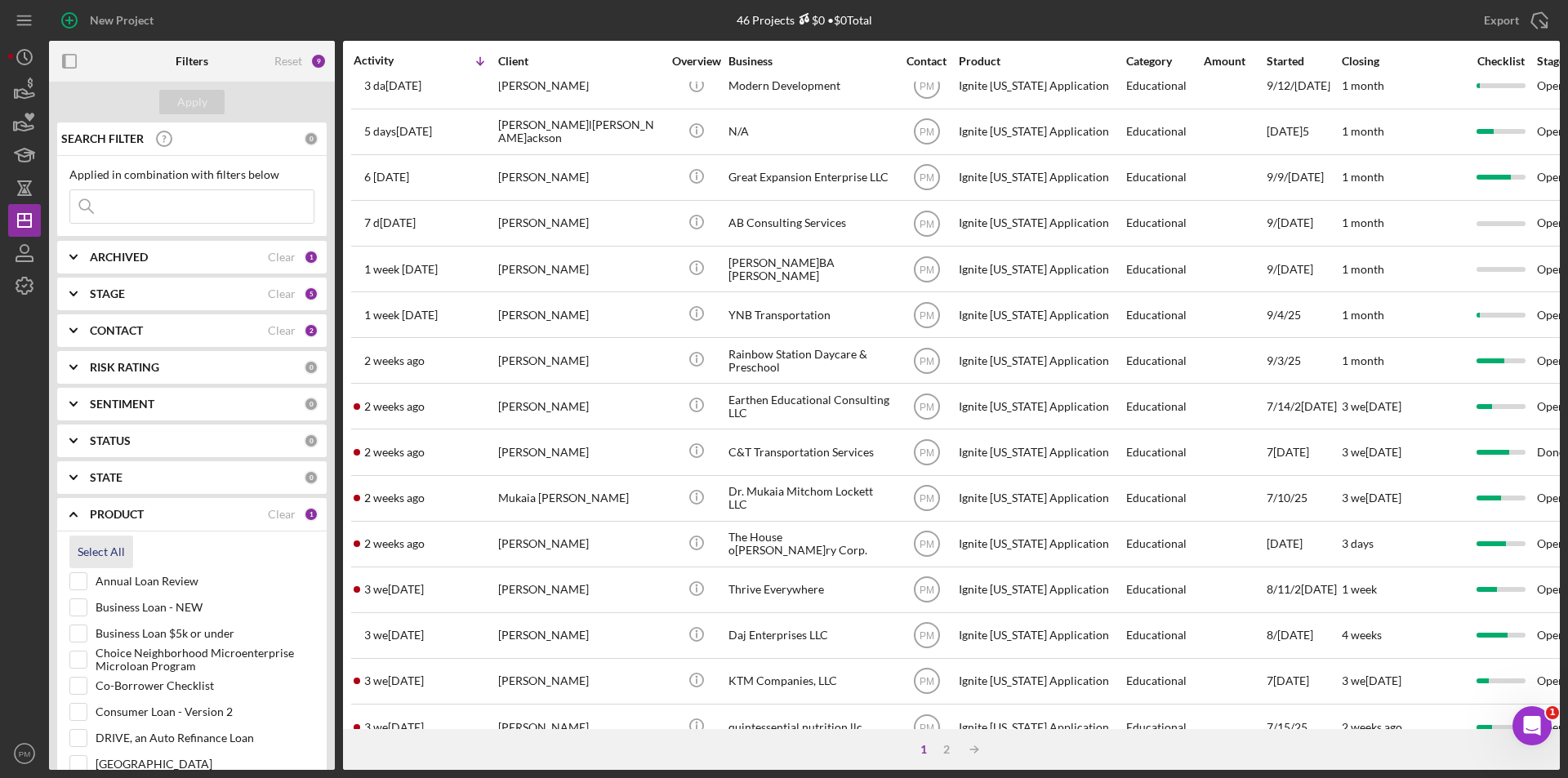
checkbox input "true"
click at [74, 580] on input "Annual Loan Review" at bounding box center [78, 580] width 16 height 16
checkbox input "false"
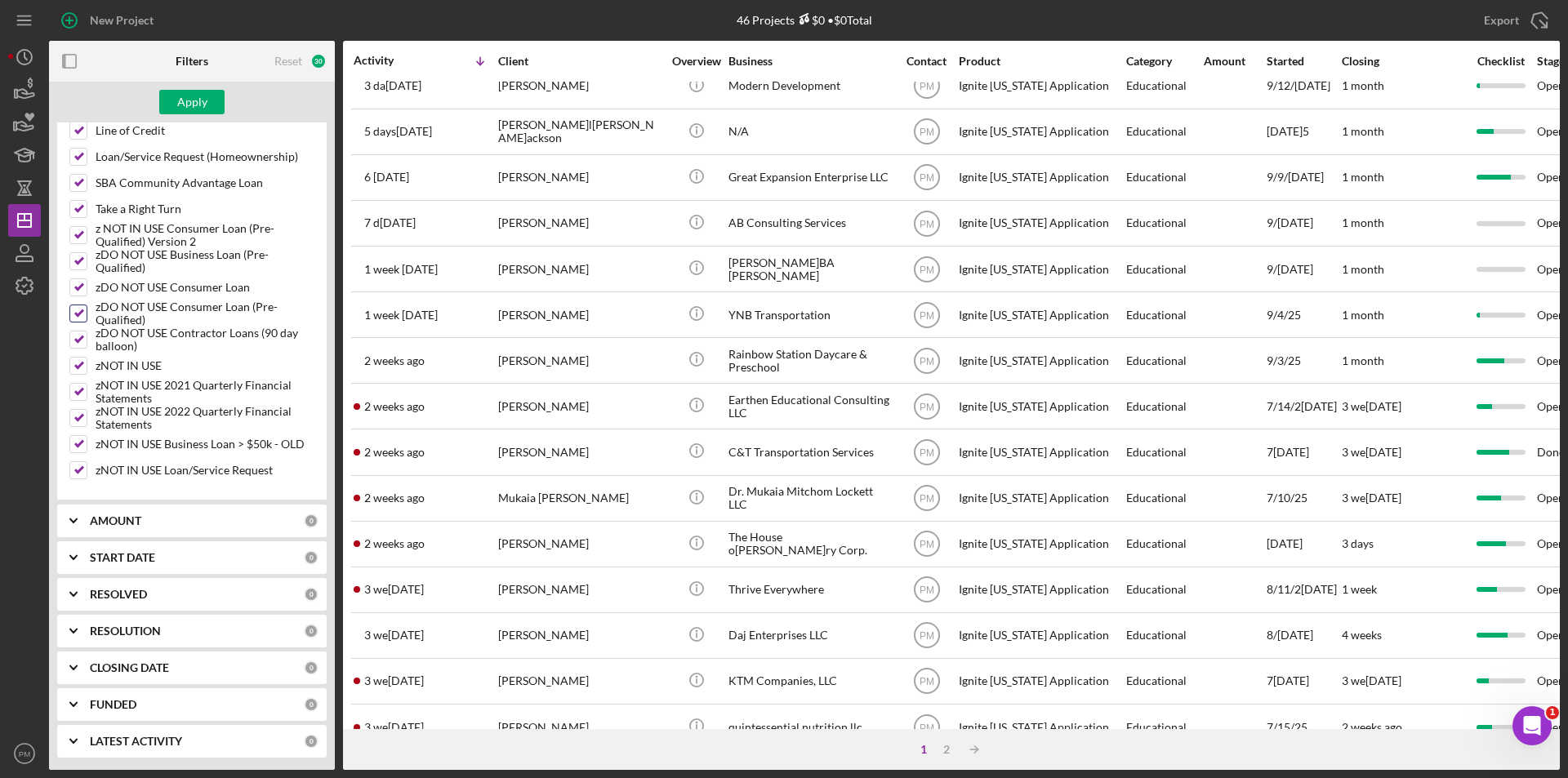
scroll to position [522, 0]
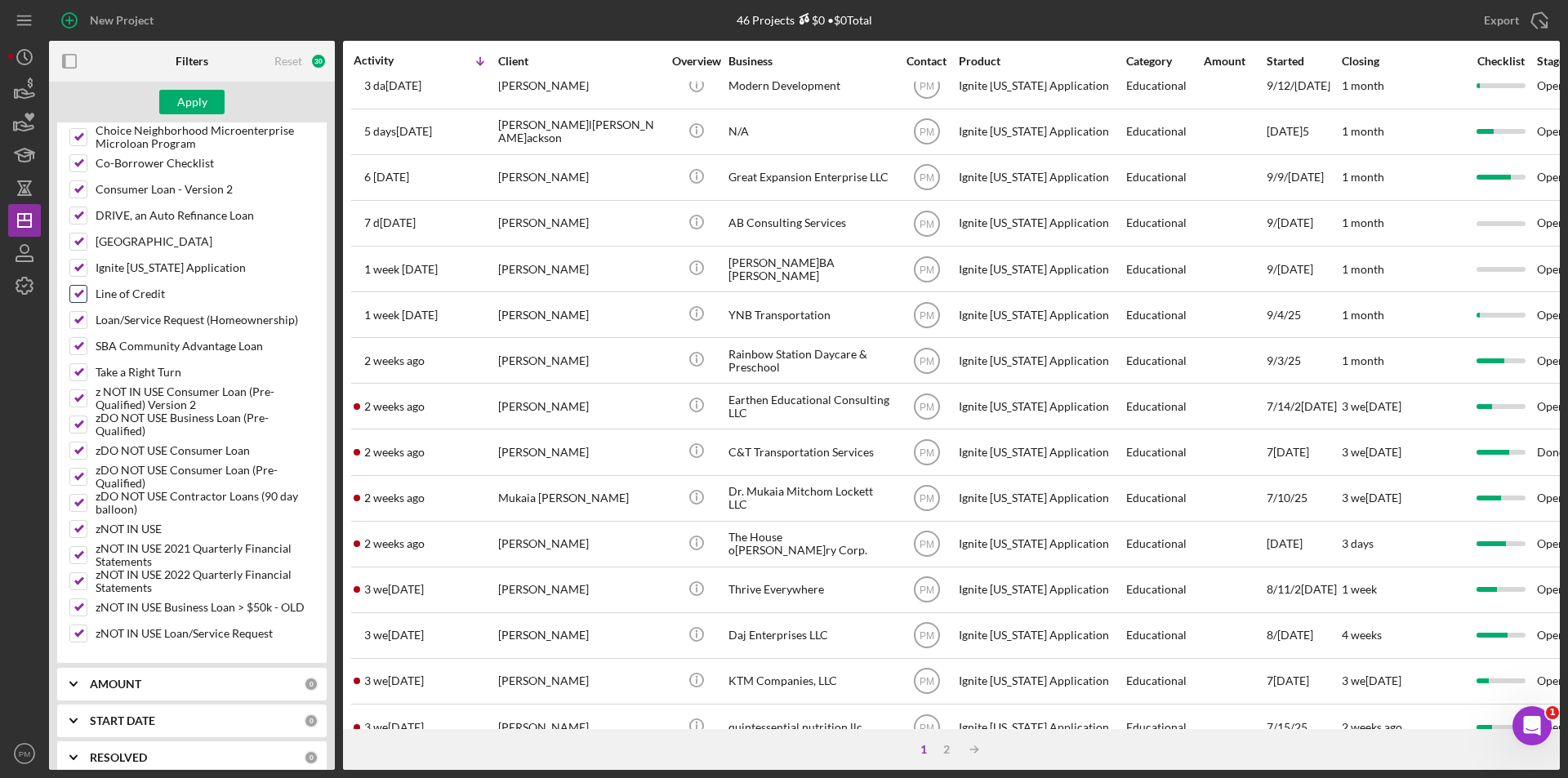
click at [72, 292] on input "Line of Credit" at bounding box center [78, 293] width 16 height 16
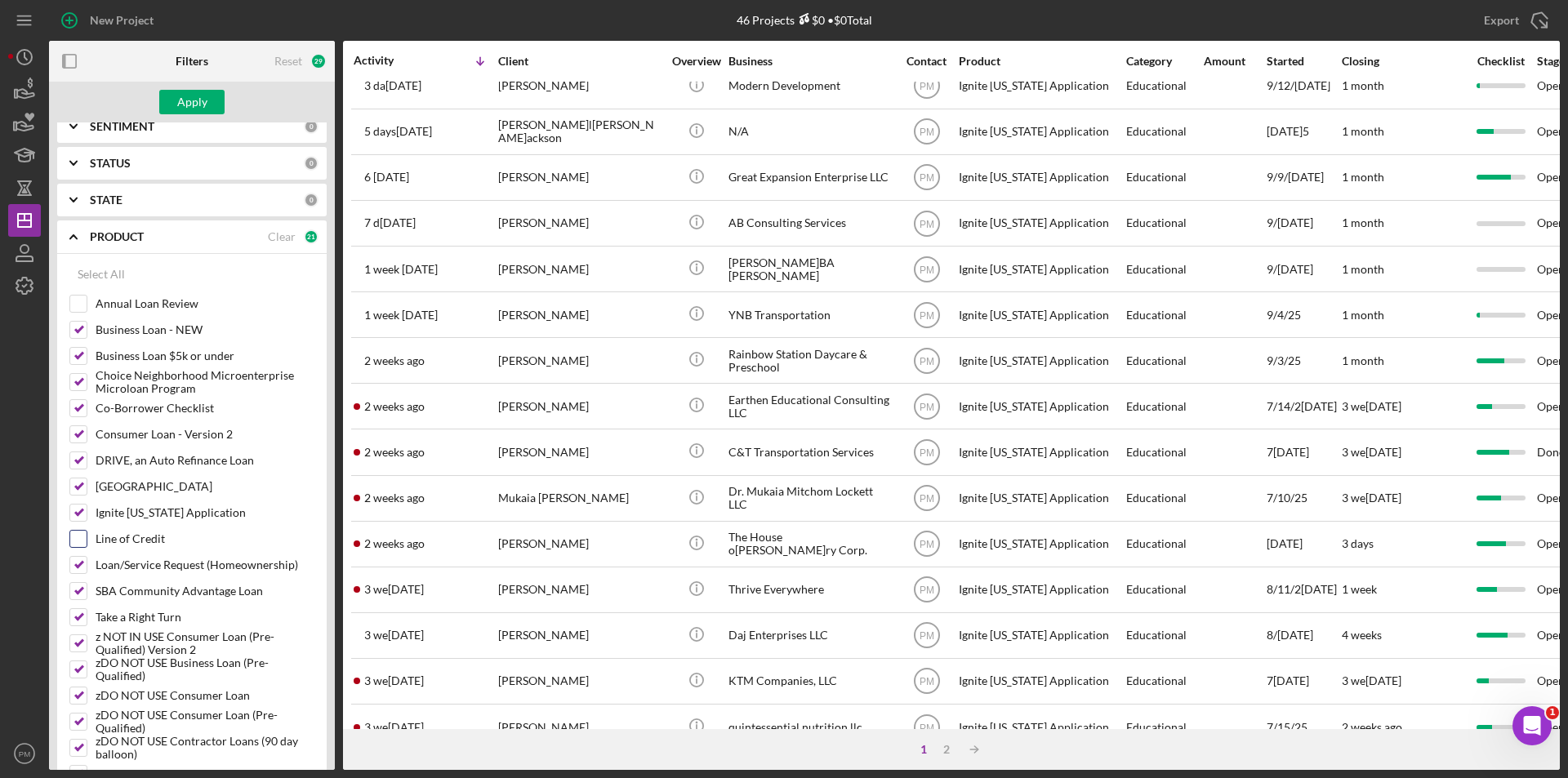
click at [73, 536] on input "Line of Credit" at bounding box center [78, 538] width 16 height 16
checkbox input "true"
click at [81, 519] on input "Ignite [US_STATE] Application" at bounding box center [78, 512] width 16 height 16
checkbox input "false"
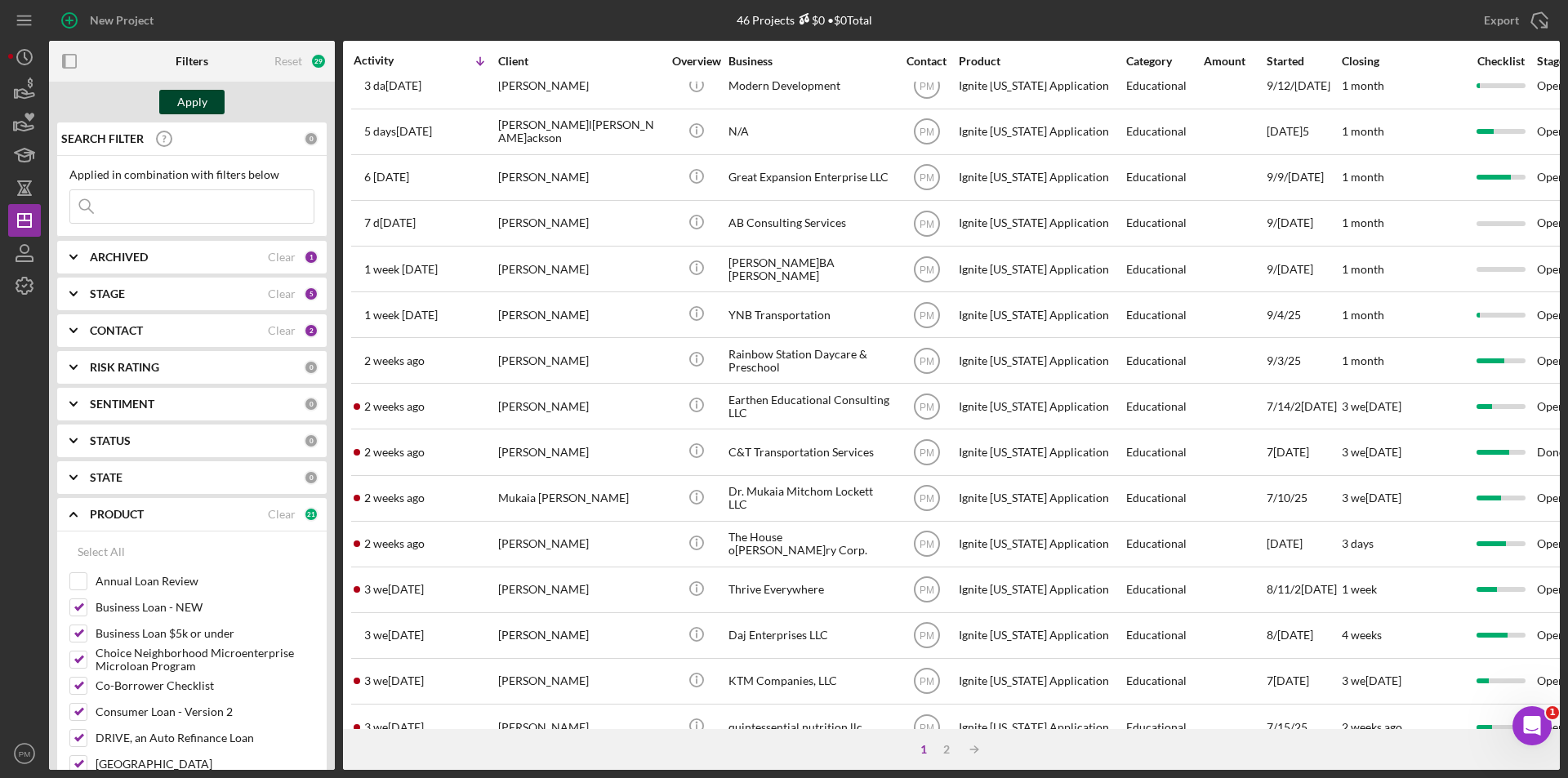
click at [188, 97] on div "Apply" at bounding box center [192, 102] width 30 height 24
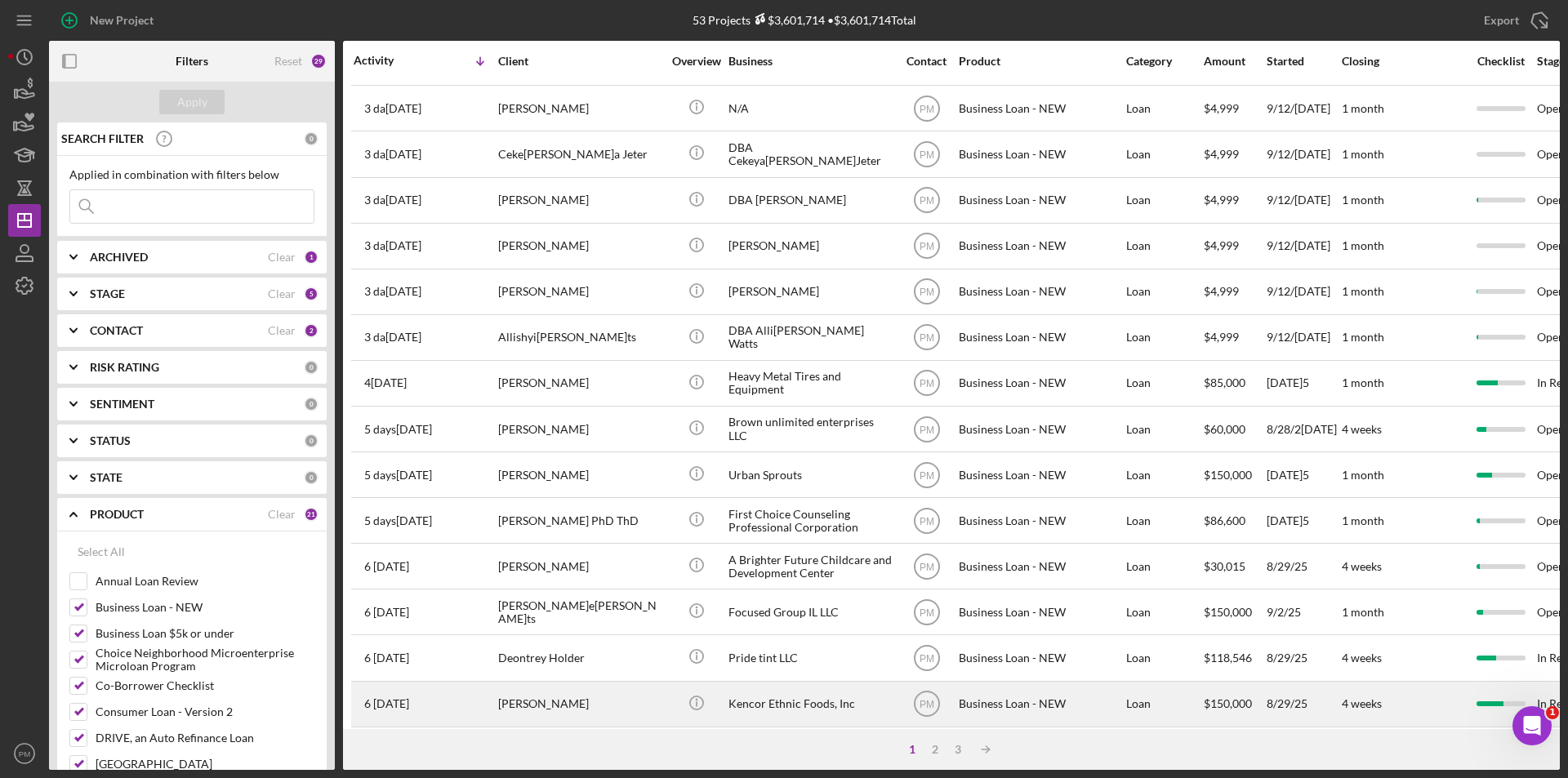
scroll to position [519, 0]
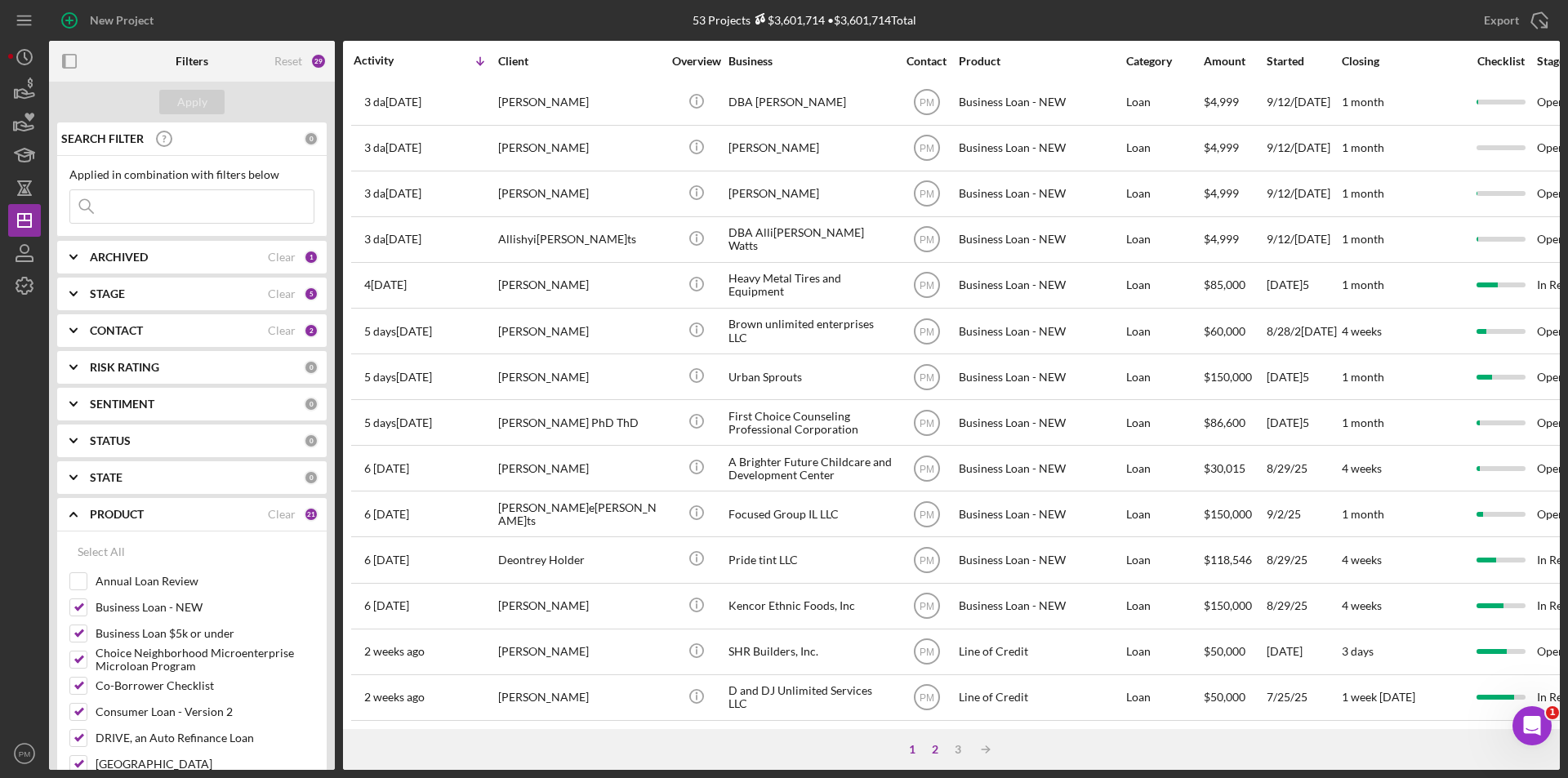
click at [932, 752] on div "2" at bounding box center [935, 750] width 22 height 13
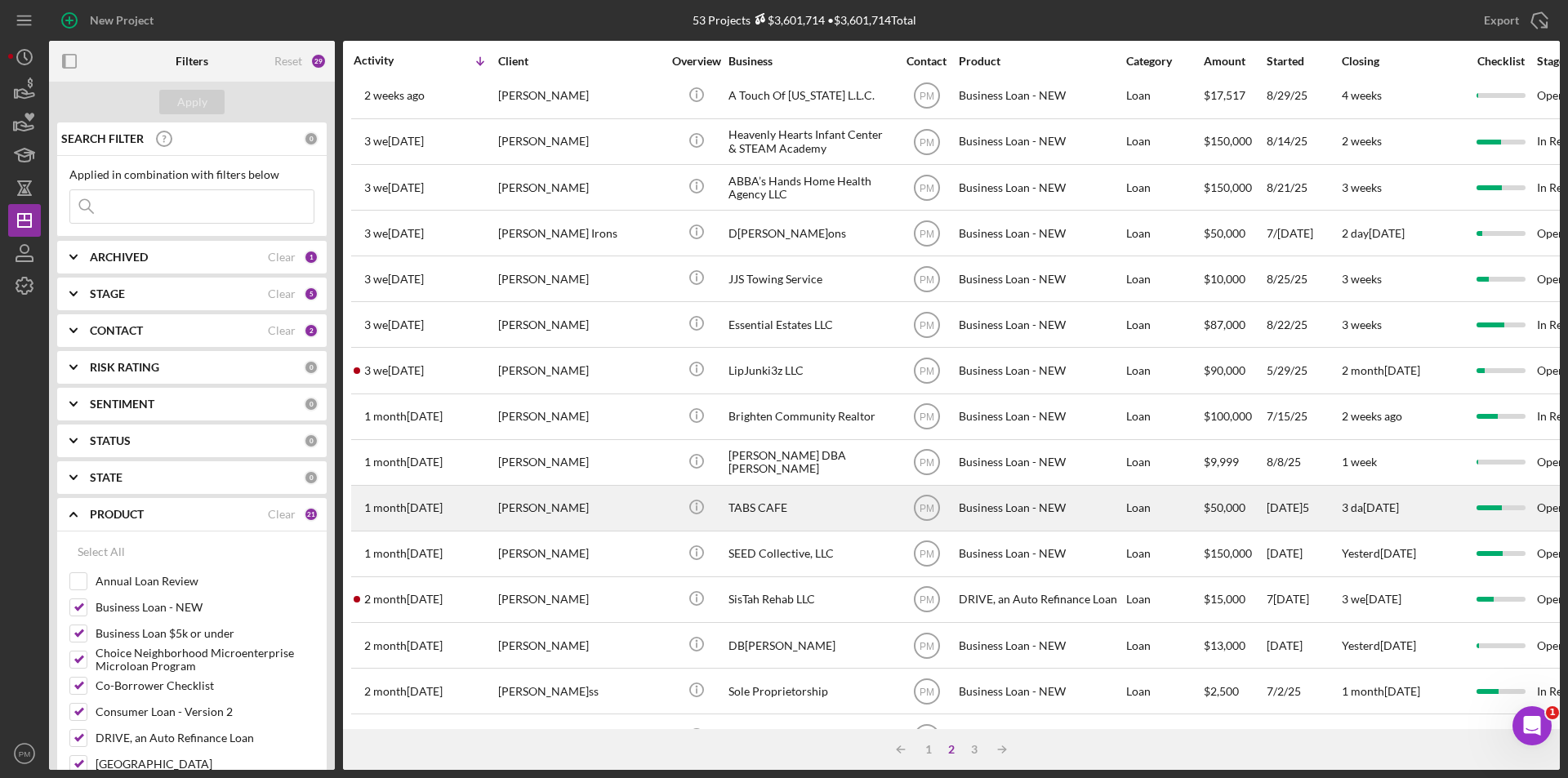
scroll to position [0, 0]
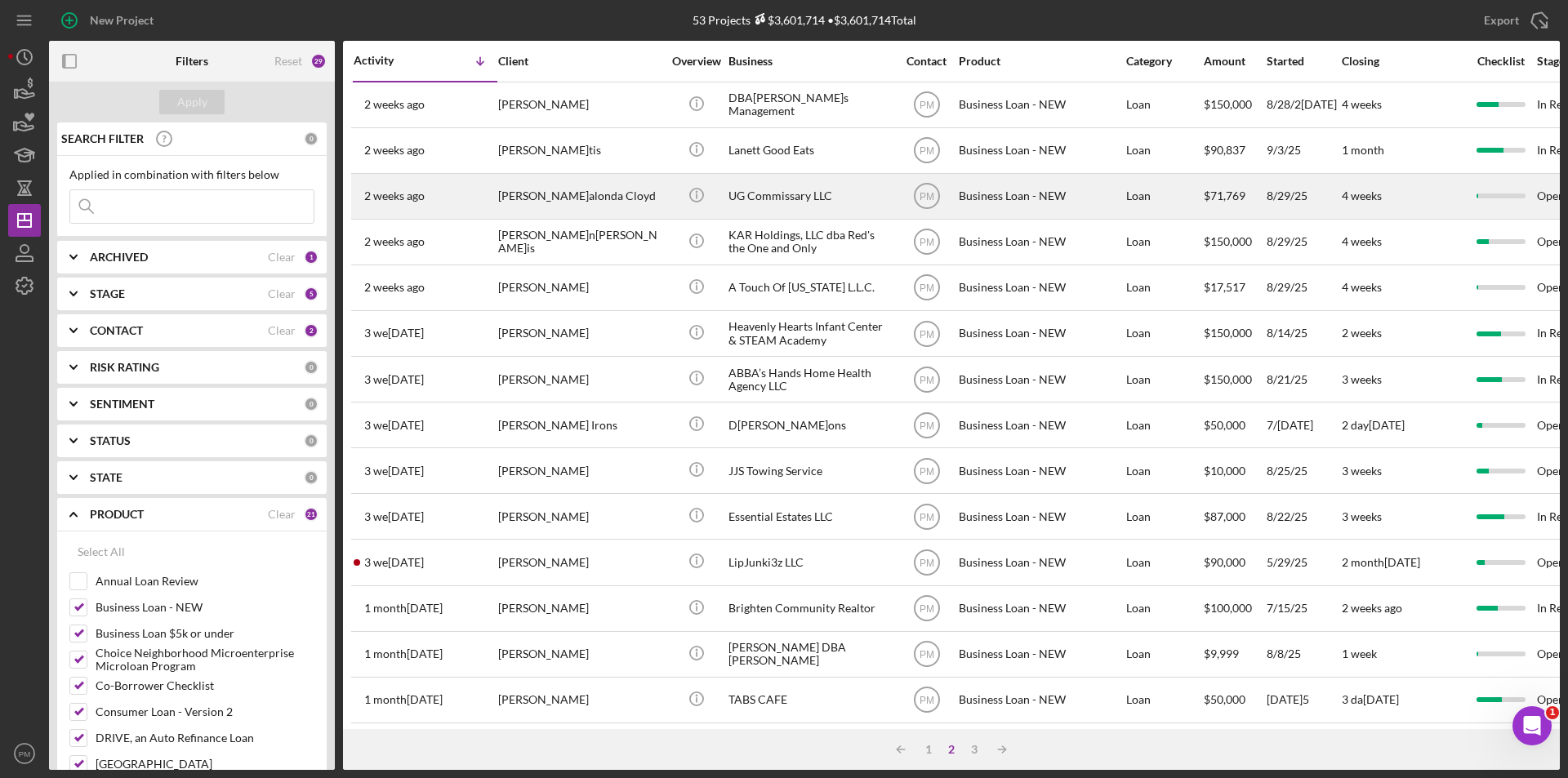
click at [515, 204] on div "[PERSON_NAME]alonda Cloyd" at bounding box center [579, 197] width 163 height 43
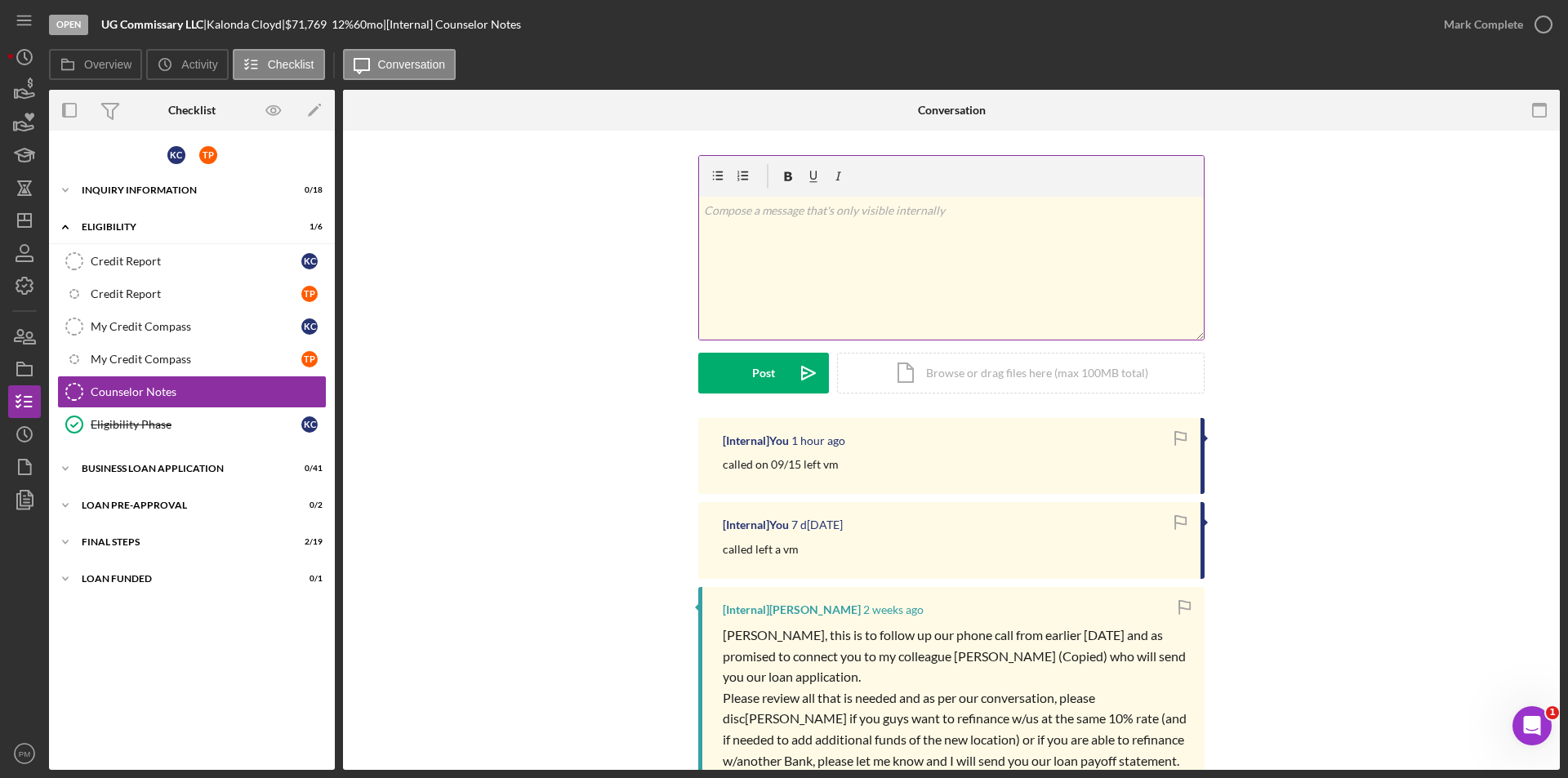
click at [863, 259] on div "v Color teal Color pink Remove color Add row above Add row below Add column bef…" at bounding box center [951, 268] width 505 height 143
click at [760, 375] on div "Post" at bounding box center [763, 374] width 22 height 41
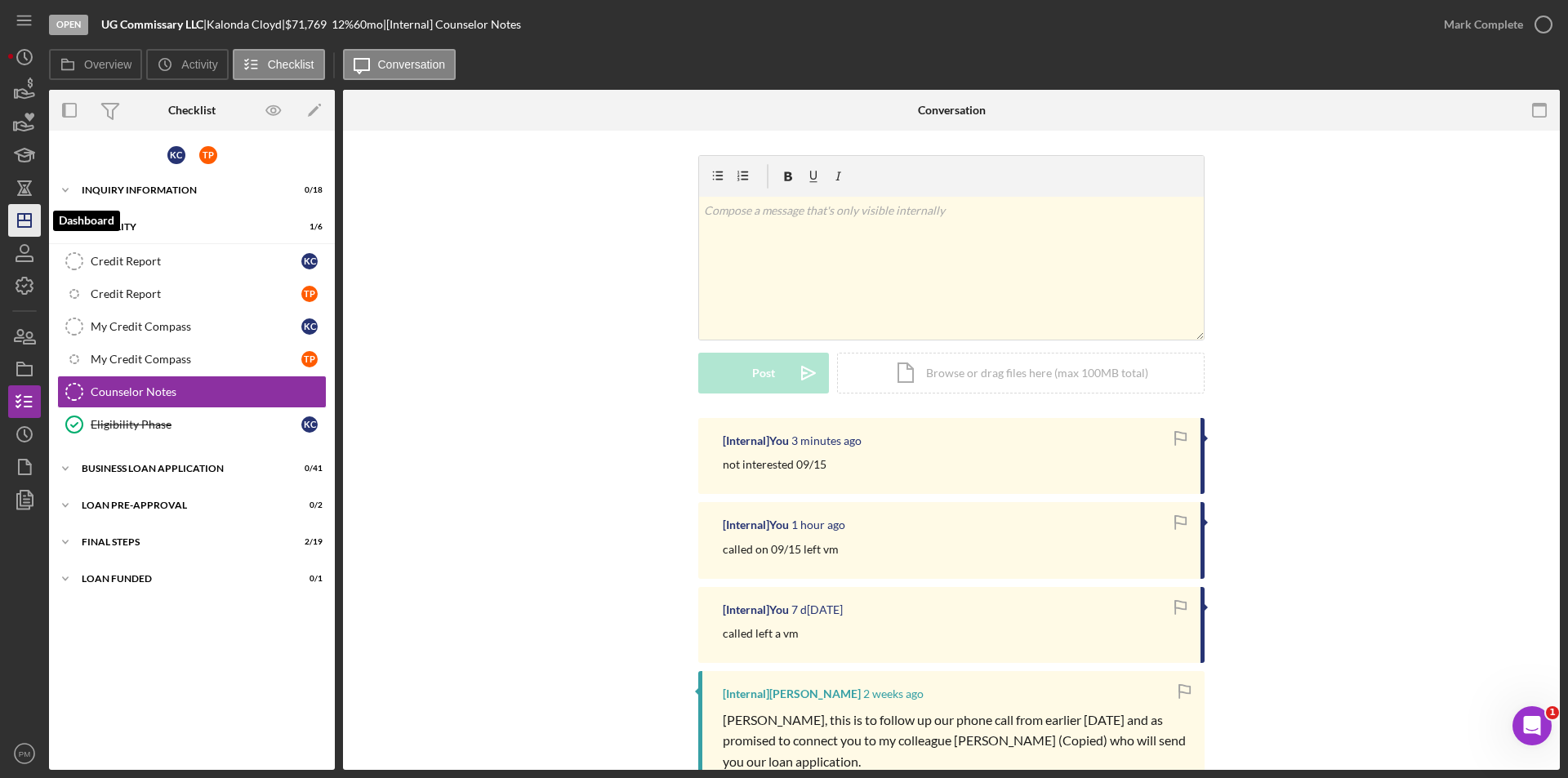
click at [29, 233] on icon "Icon/Dashboard" at bounding box center [24, 221] width 41 height 41
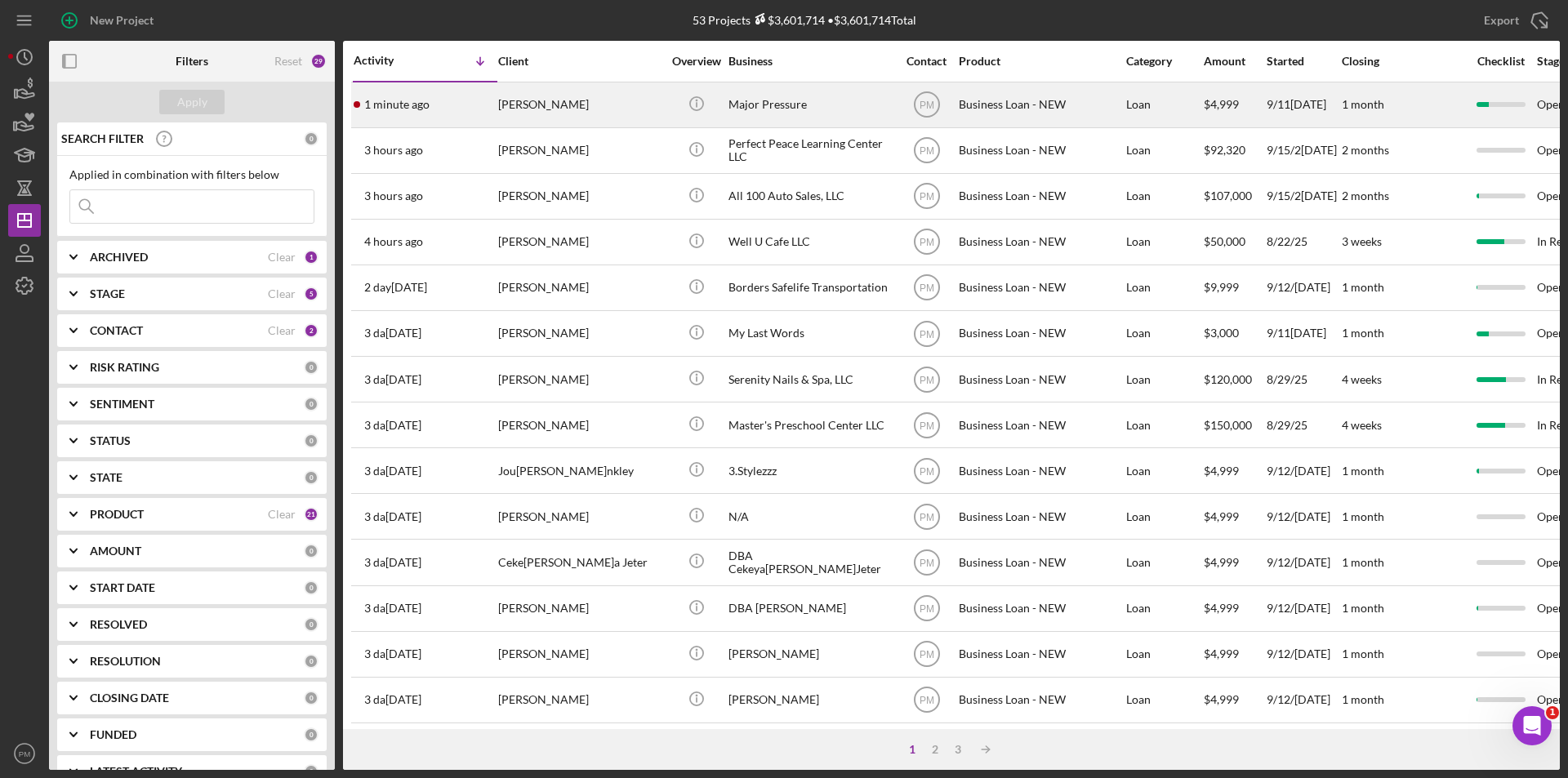
click at [604, 111] on div "[PERSON_NAME]" at bounding box center [579, 105] width 163 height 43
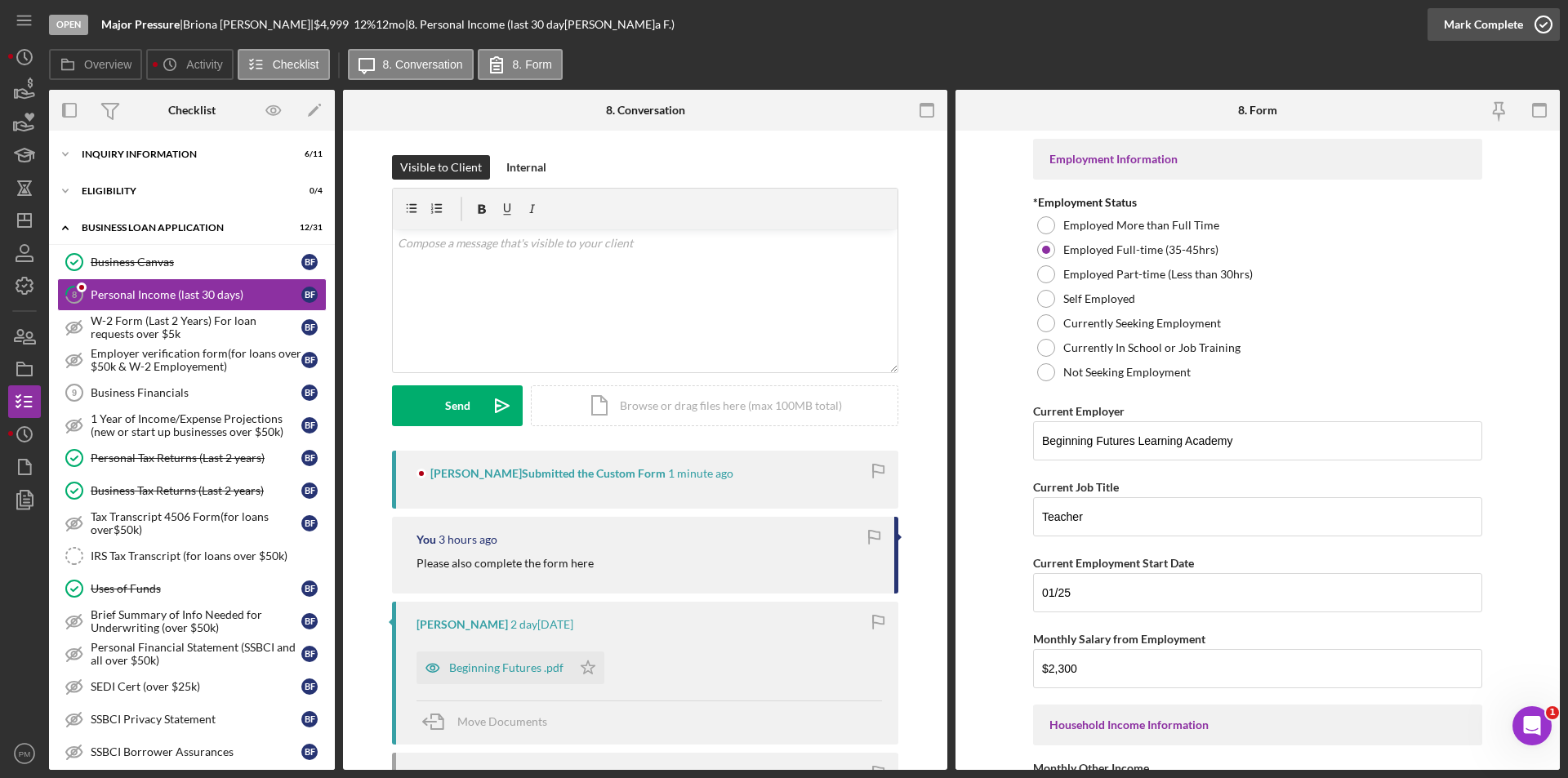
click at [1462, 17] on div "Mark Complete" at bounding box center [1483, 24] width 80 height 33
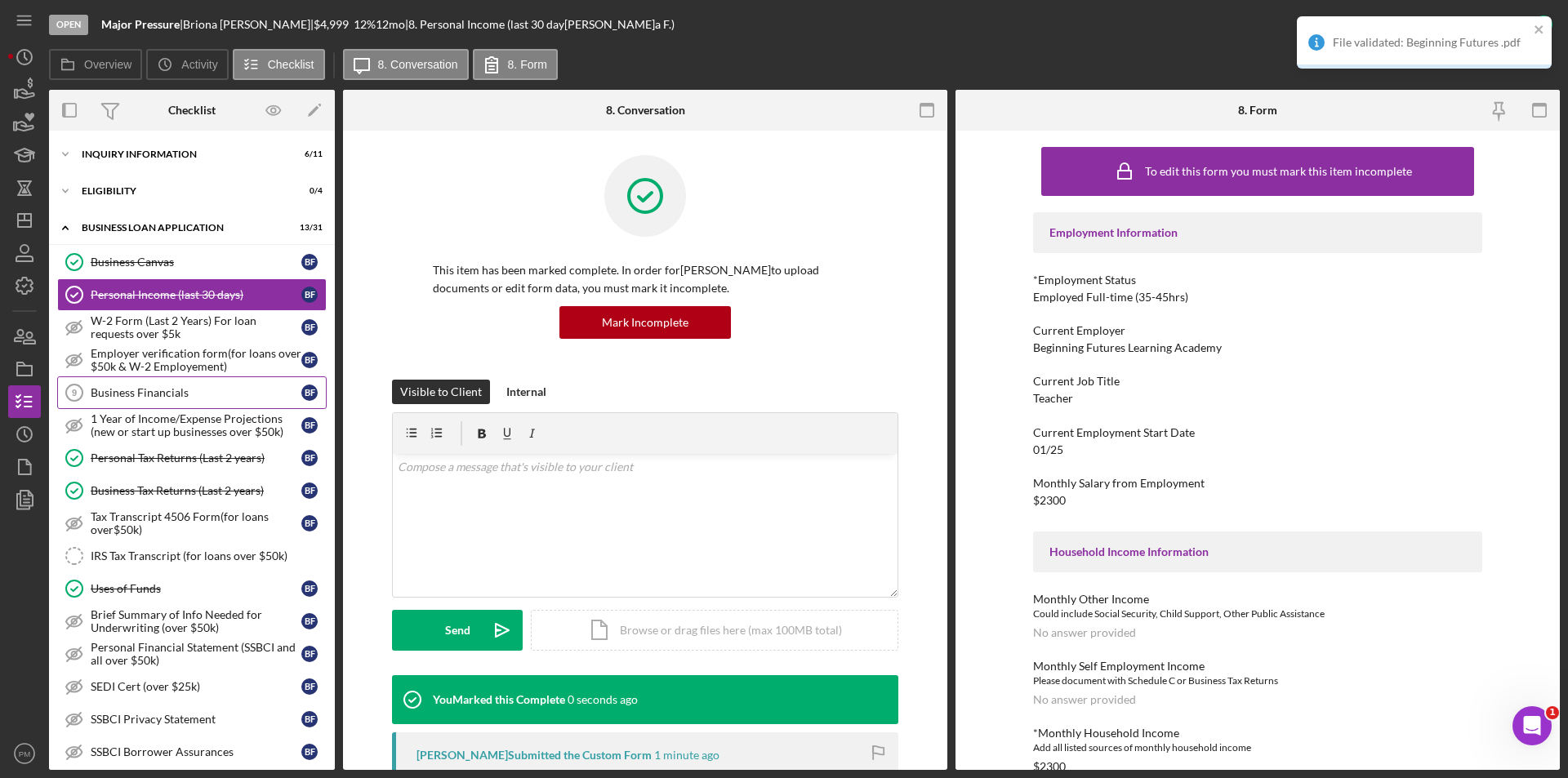
click at [156, 394] on div "Business Financials" at bounding box center [196, 393] width 211 height 13
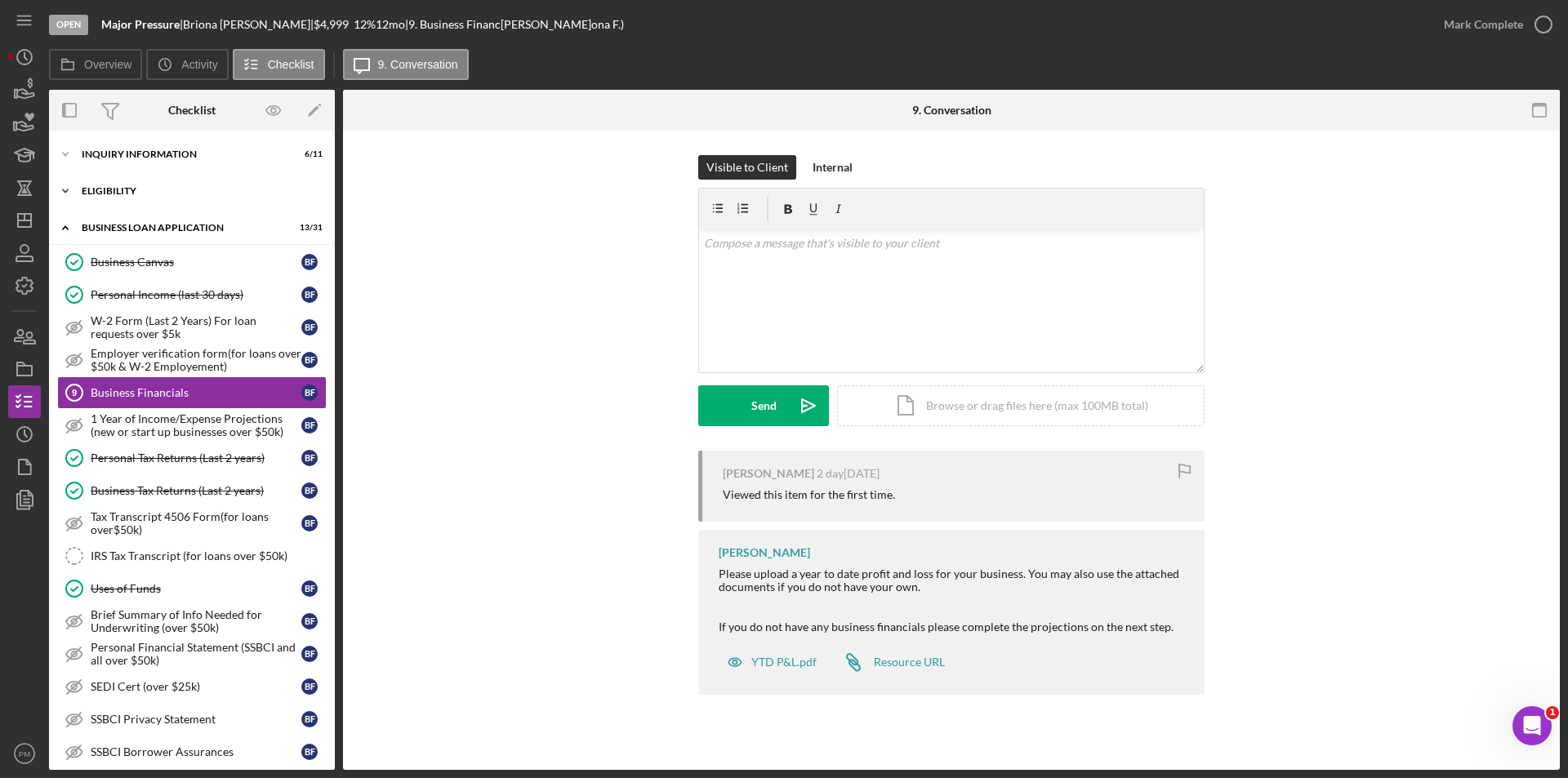
click at [140, 191] on div "ELIGIBILITY" at bounding box center [198, 191] width 233 height 9
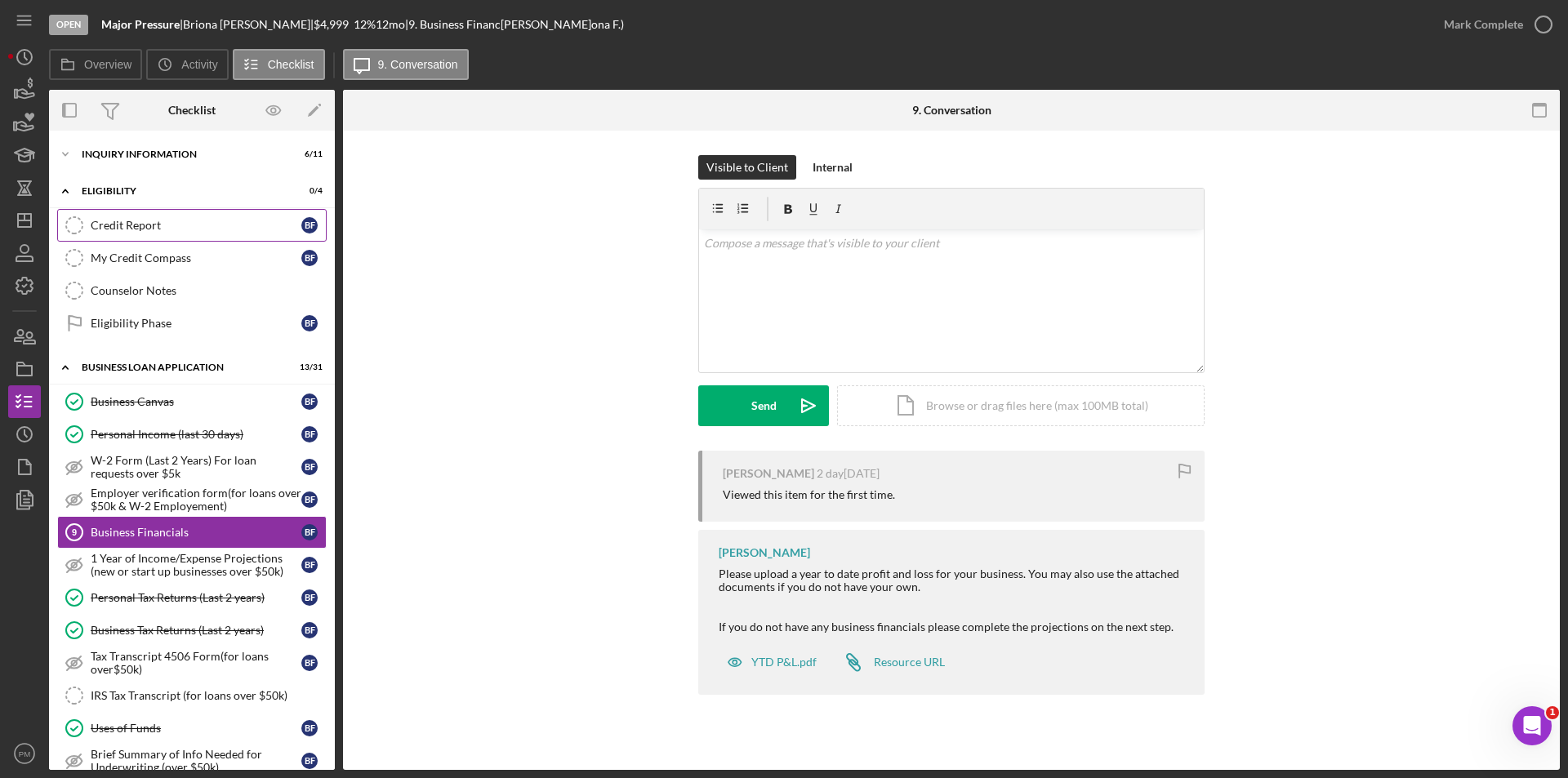
click at [155, 225] on div "Credit Report" at bounding box center [196, 226] width 211 height 13
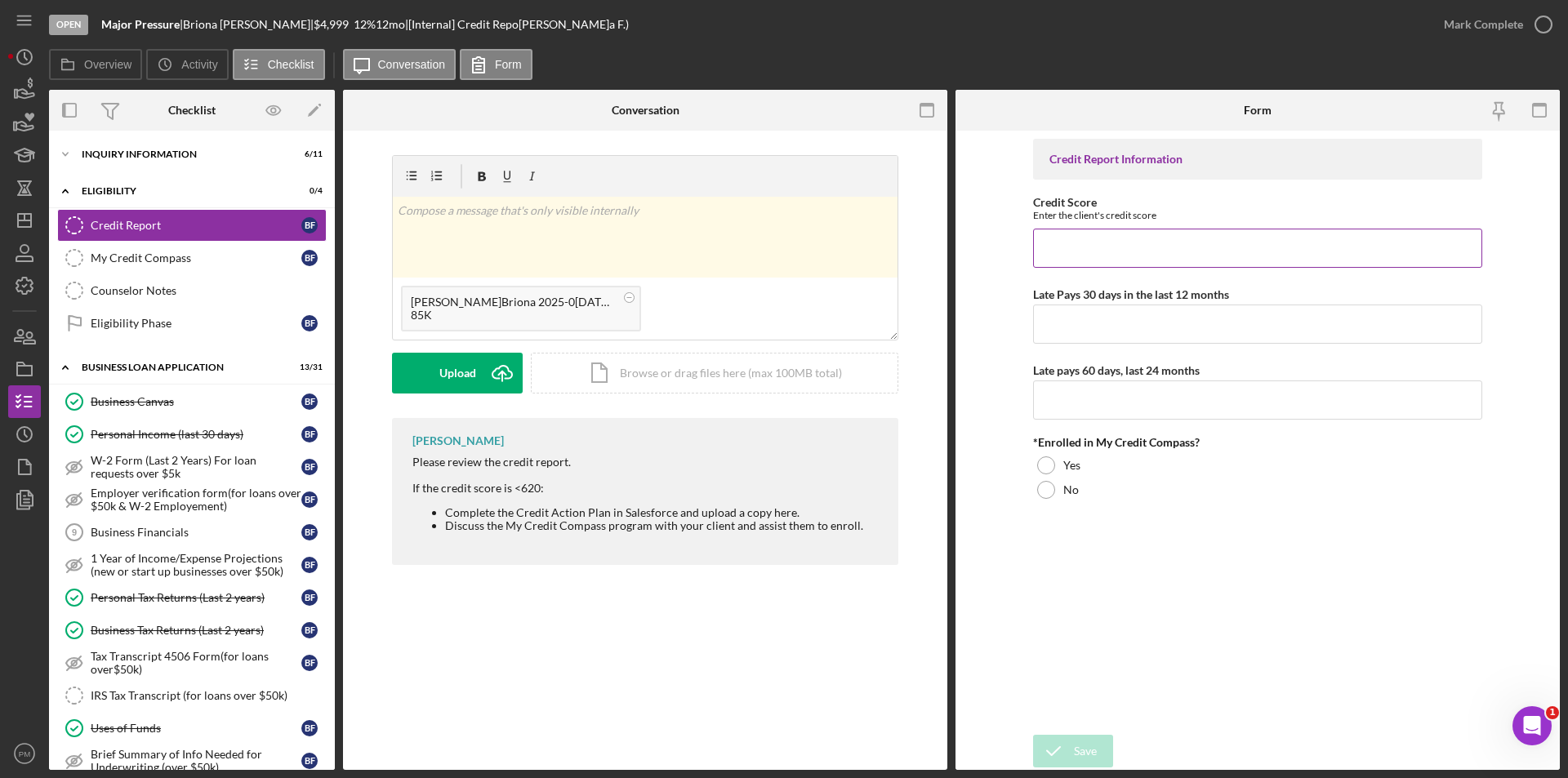
click at [1147, 246] on input "Credit Score" at bounding box center [1257, 248] width 449 height 39
click at [453, 374] on div "Upload" at bounding box center [457, 374] width 37 height 41
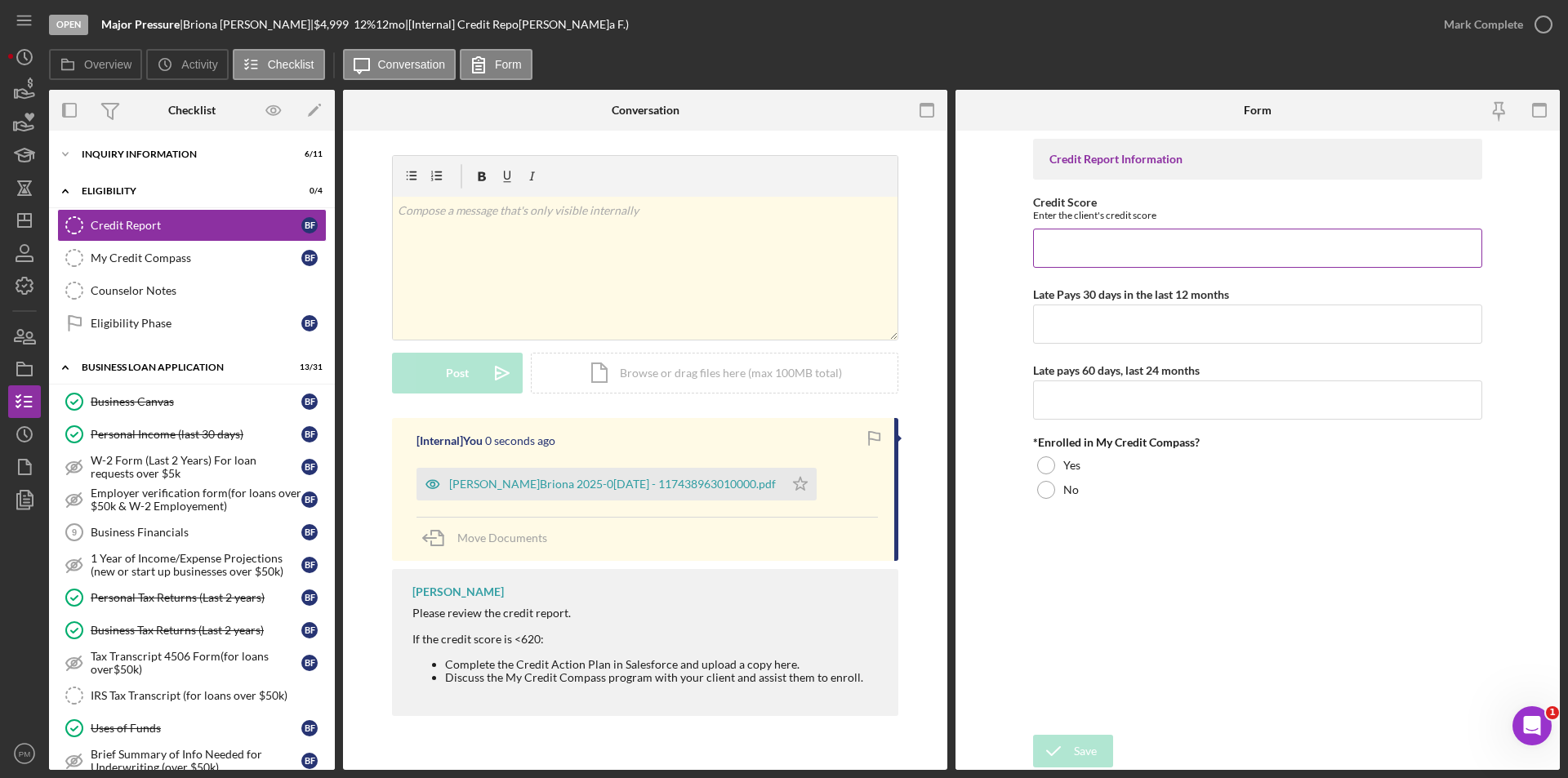
click at [1116, 246] on input "Credit Score" at bounding box center [1257, 248] width 449 height 39
click at [584, 473] on div "[PERSON_NAME]Briona 2025-0[DATE] - 117438963010000.pdf" at bounding box center [600, 484] width 368 height 33
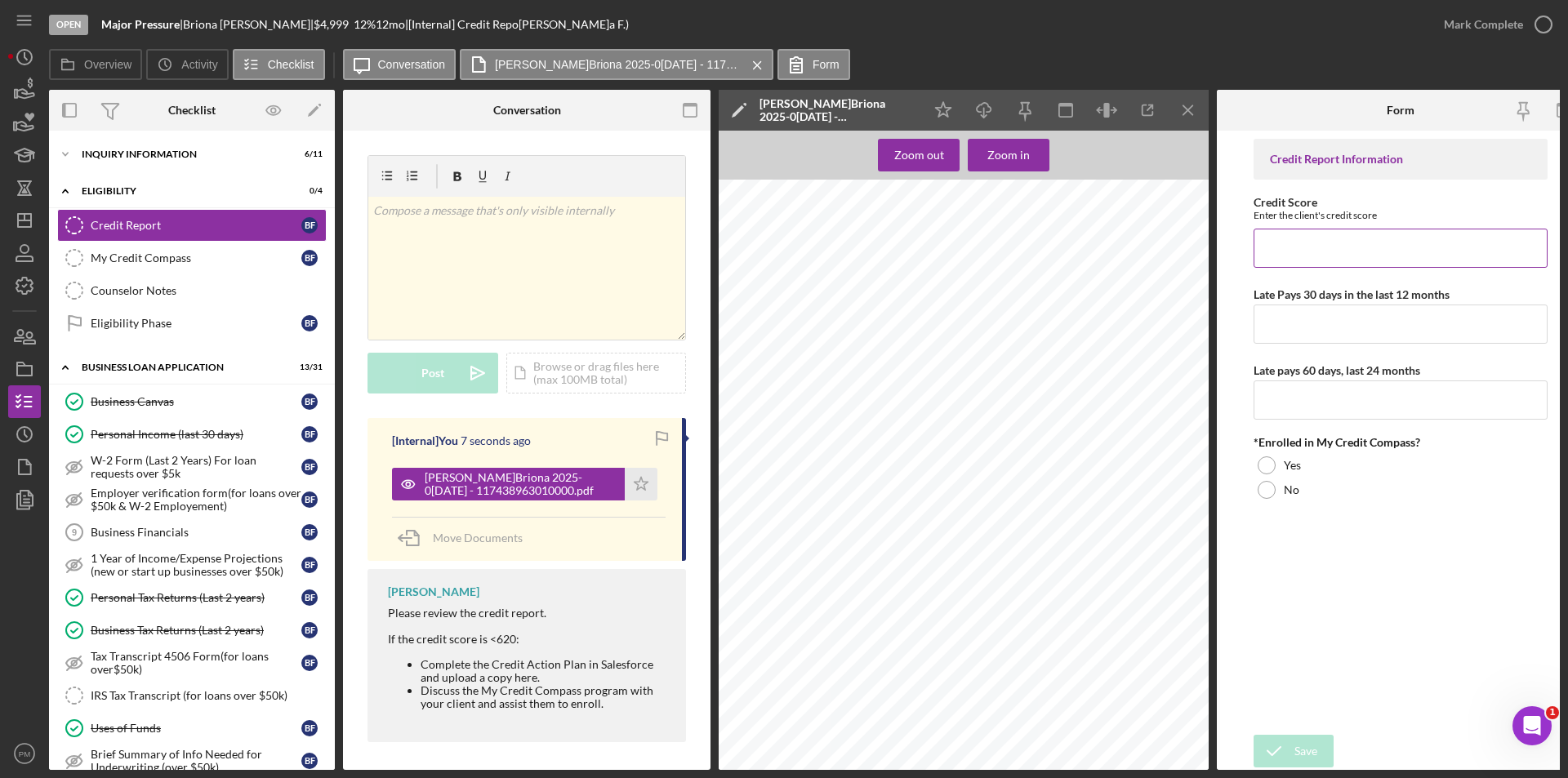
click at [1356, 240] on input "Credit Score" at bounding box center [1400, 248] width 294 height 39
type input "520"
click at [1362, 316] on input "Late Pays 30 days in the last 12 months" at bounding box center [1400, 324] width 294 height 39
type input "1"
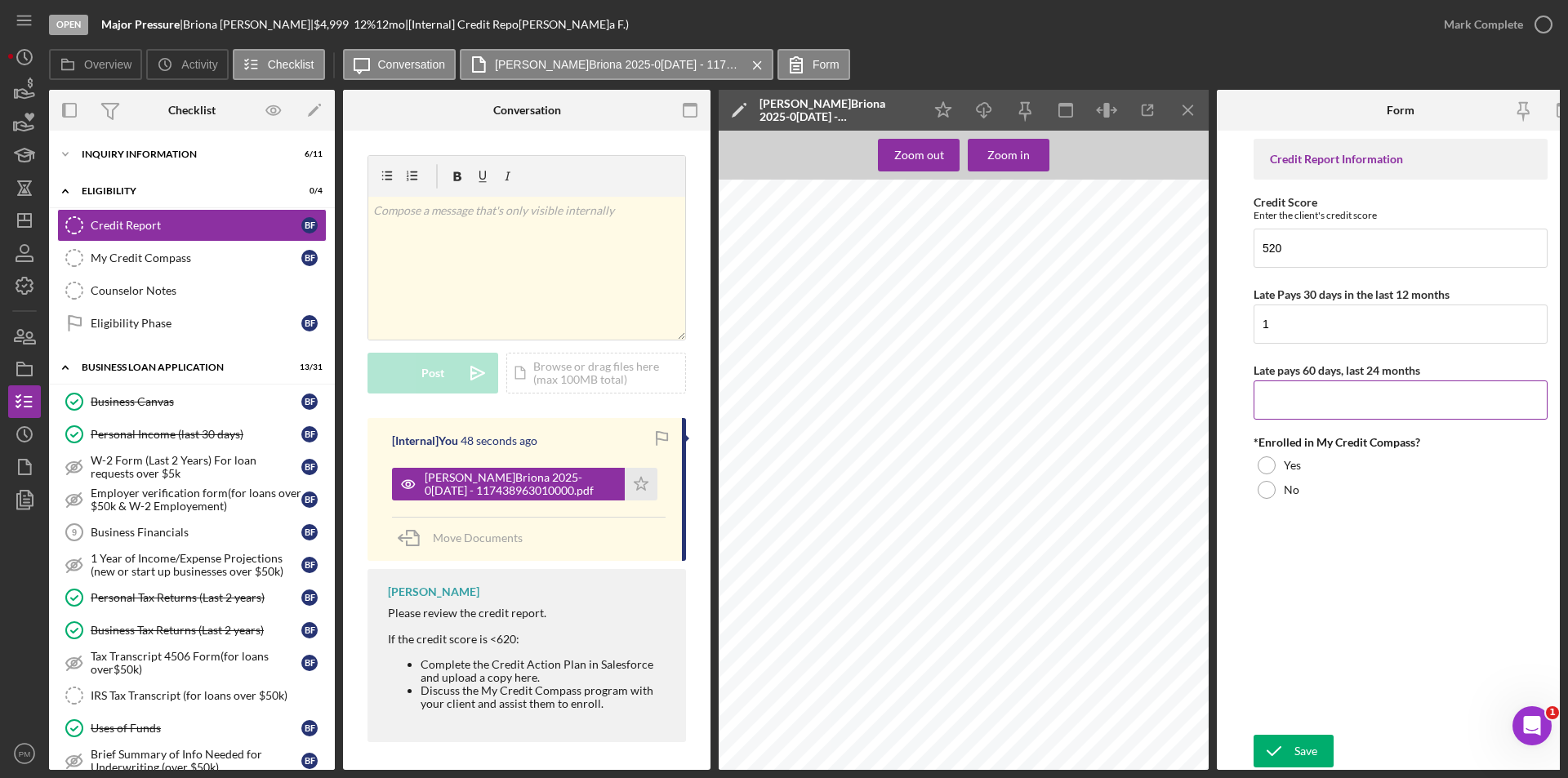
click at [1295, 384] on input "Late pays 60 days, last 24 months" at bounding box center [1400, 400] width 294 height 39
type input "1"
click at [1267, 463] on div at bounding box center [1266, 465] width 18 height 18
click at [1293, 753] on icon "submit" at bounding box center [1274, 752] width 41 height 41
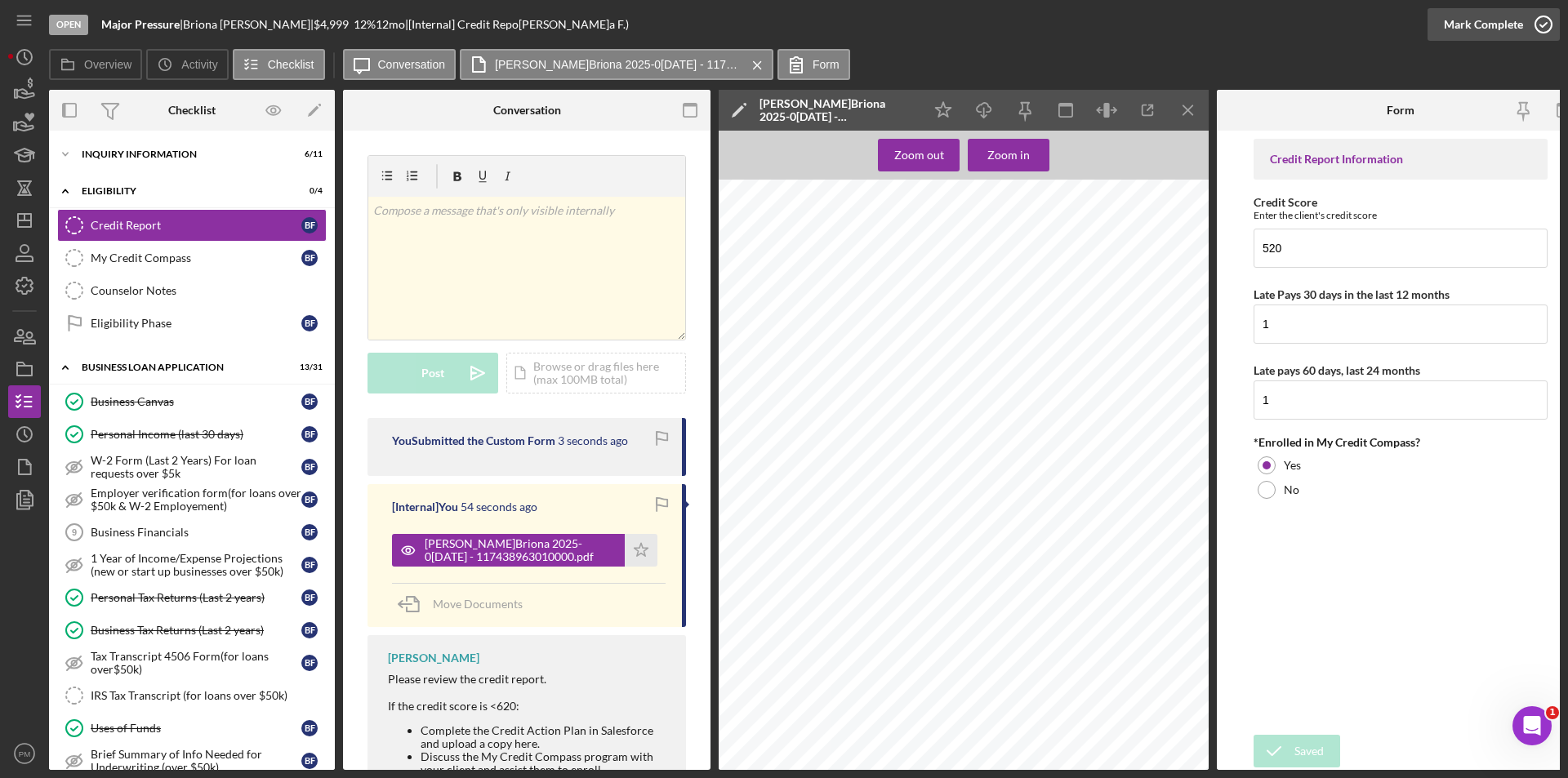
click at [1487, 14] on div "Mark Complete" at bounding box center [1483, 24] width 80 height 33
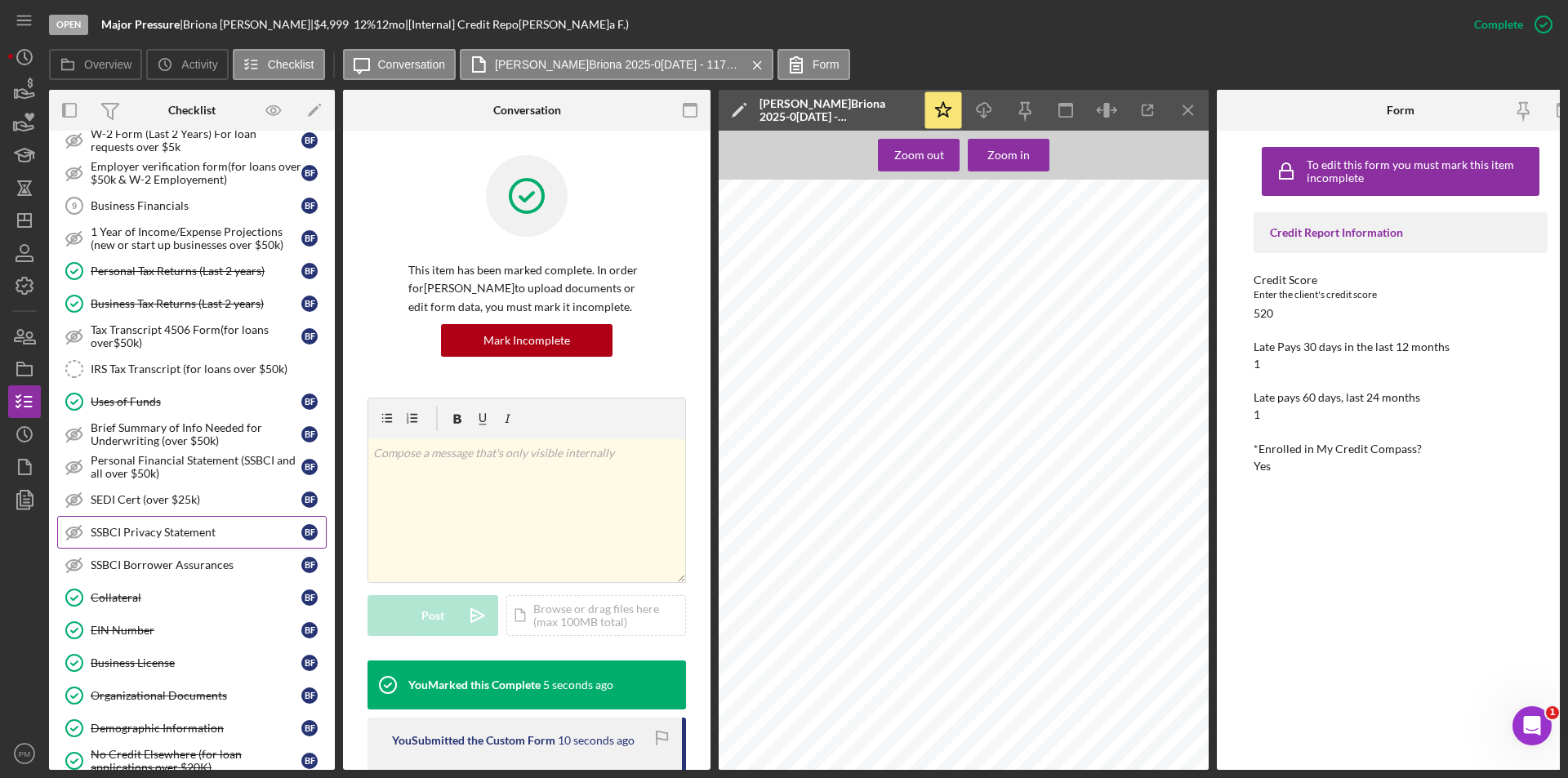
scroll to position [0, 0]
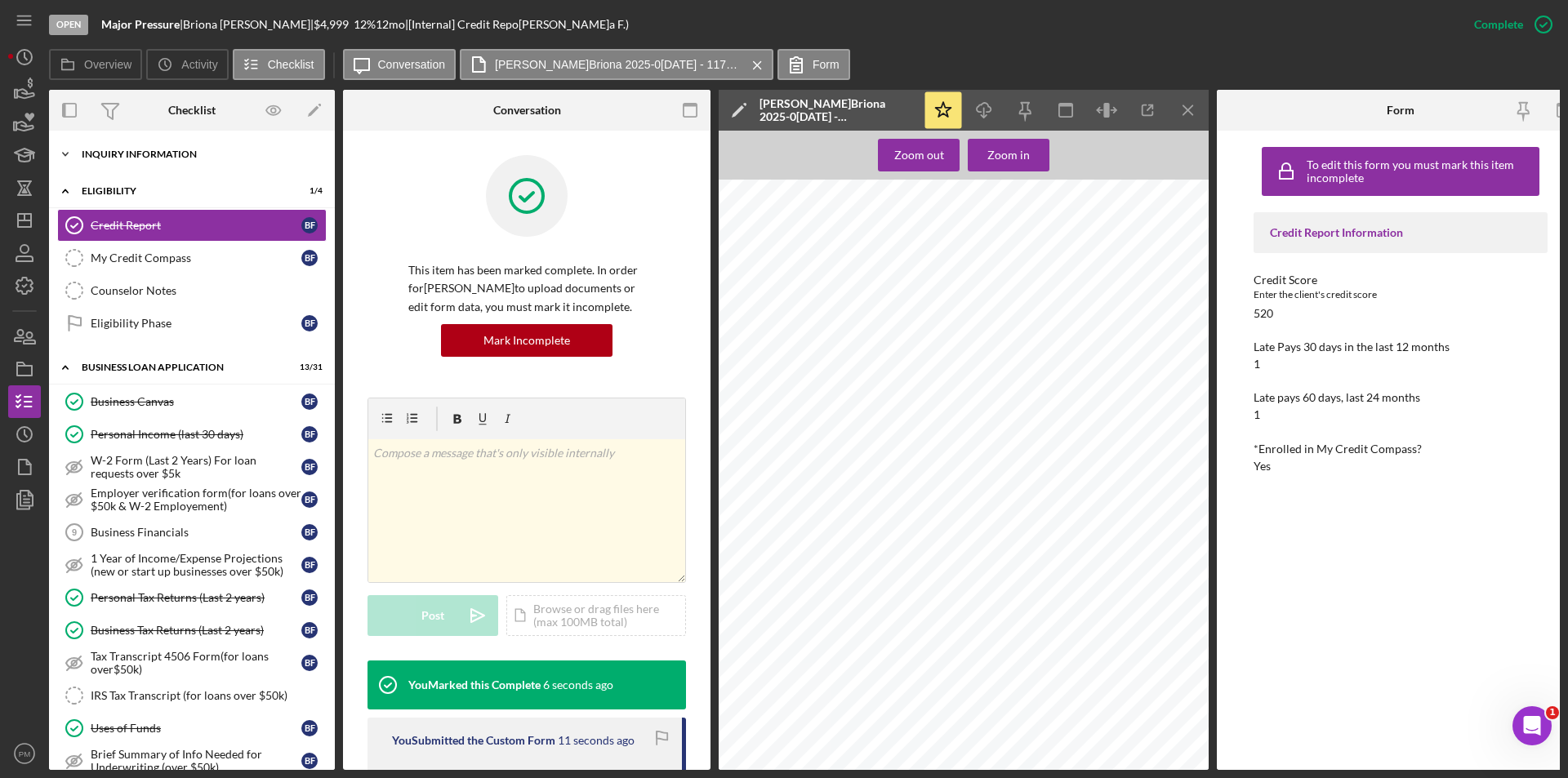
click at [194, 164] on div "Icon/Expander INQUIRY INFORMATION 6 / 11" at bounding box center [191, 154] width 286 height 33
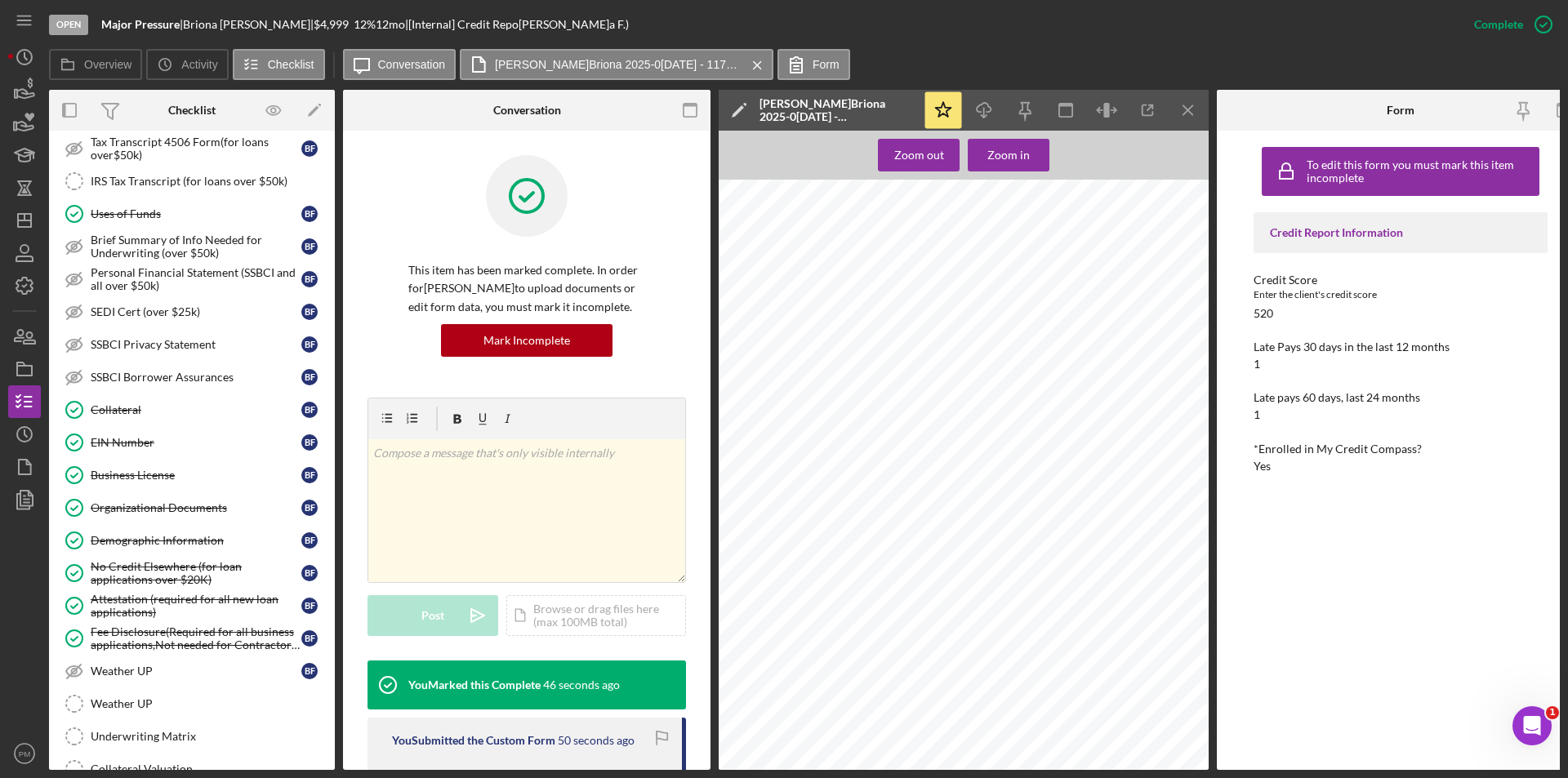
scroll to position [1128, 0]
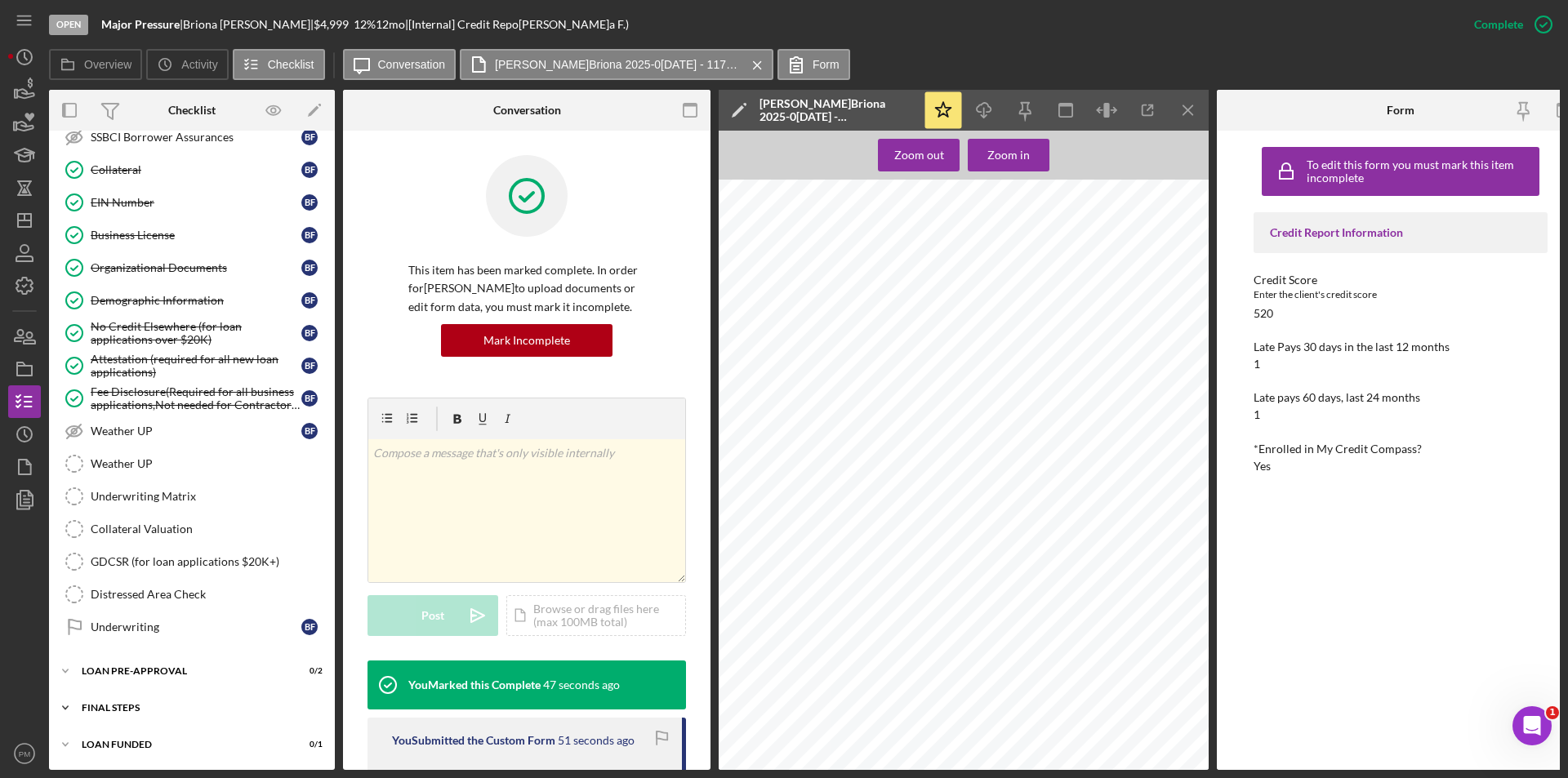
click at [143, 697] on div "Icon/Expander FINAL STEPS 0 / 19" at bounding box center [191, 708] width 286 height 33
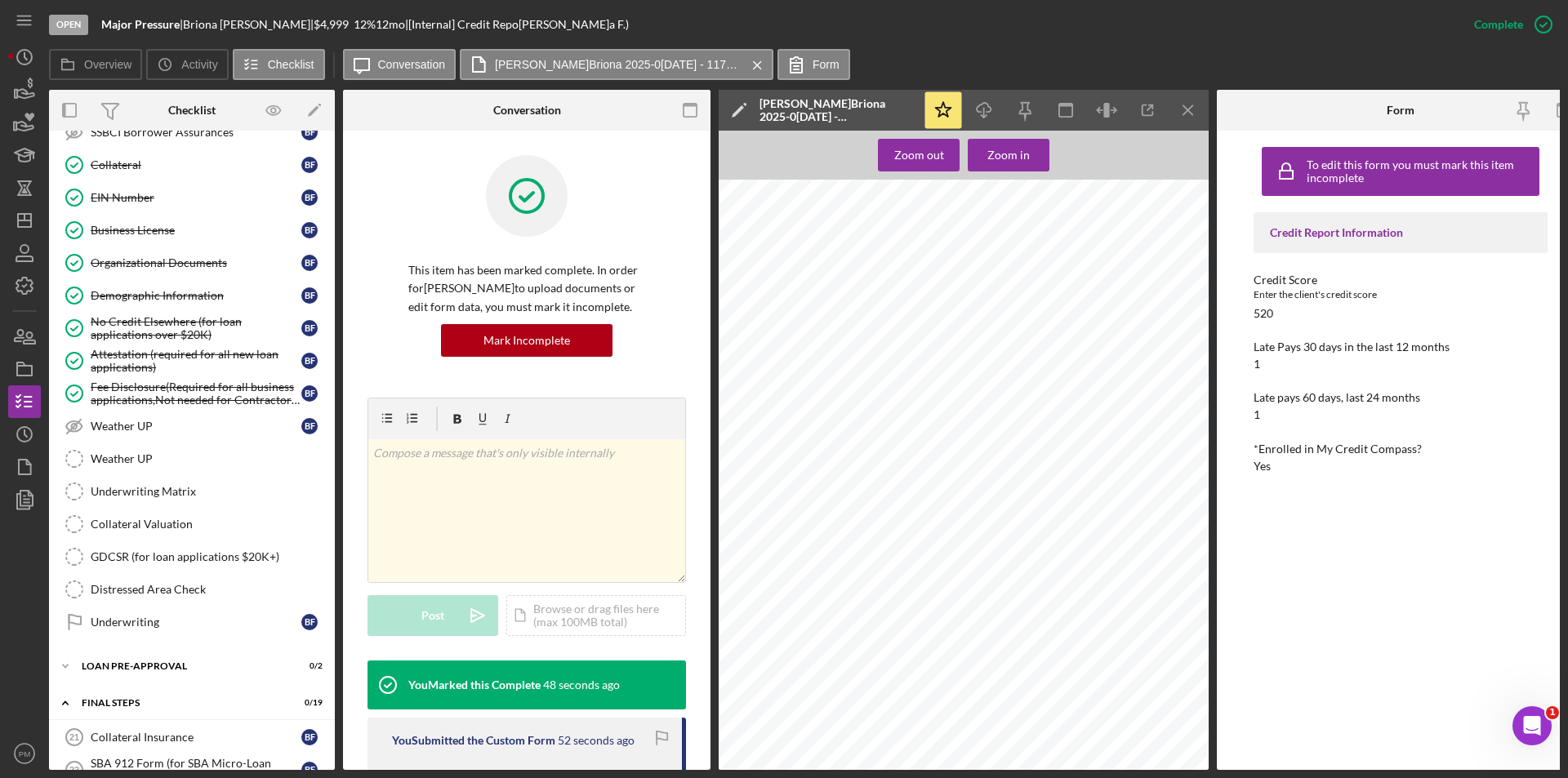
scroll to position [1373, 0]
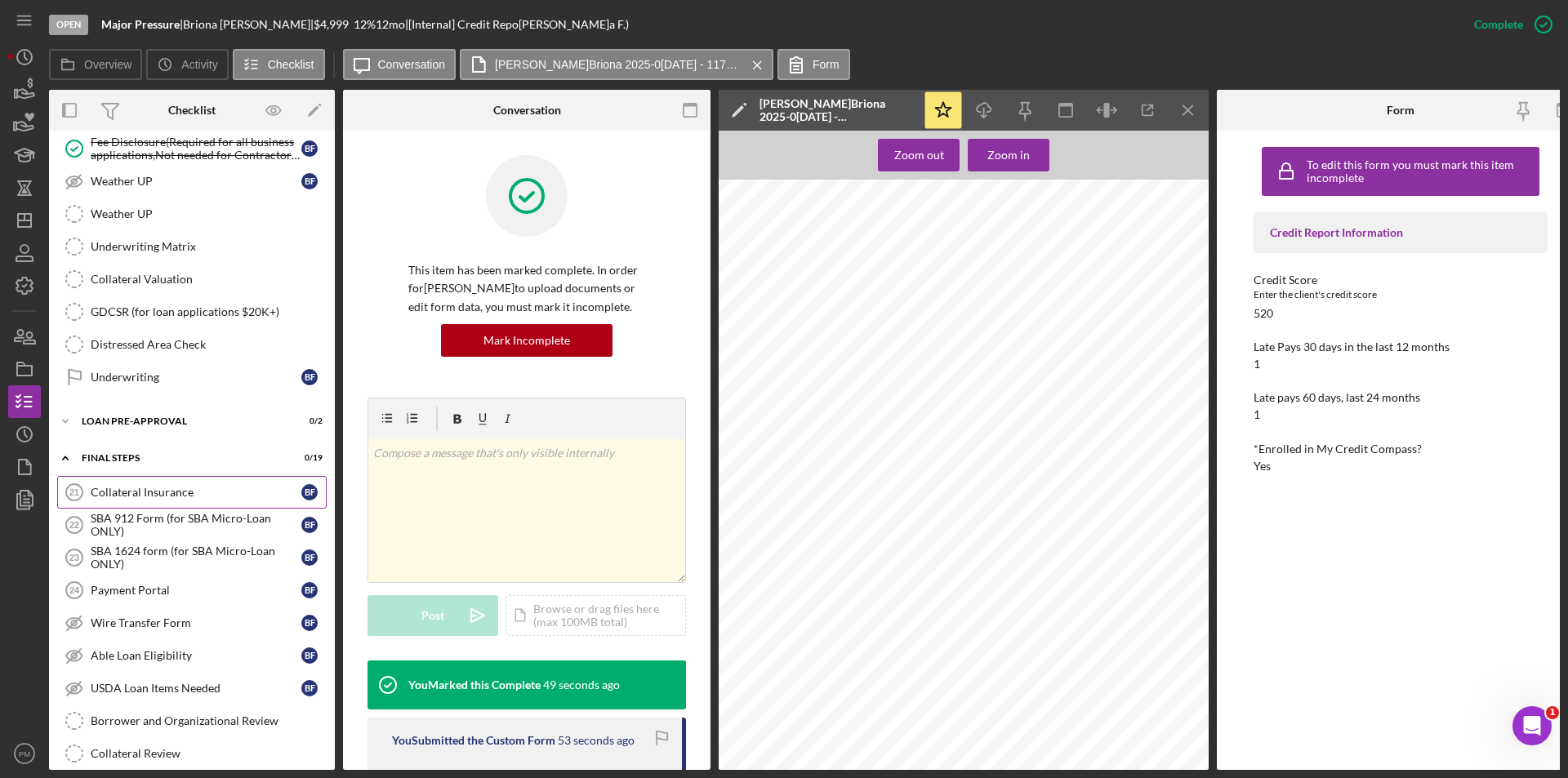
click at [137, 483] on link "Collateral Insurance 21 Collateral Insurance B F" at bounding box center [192, 492] width 270 height 33
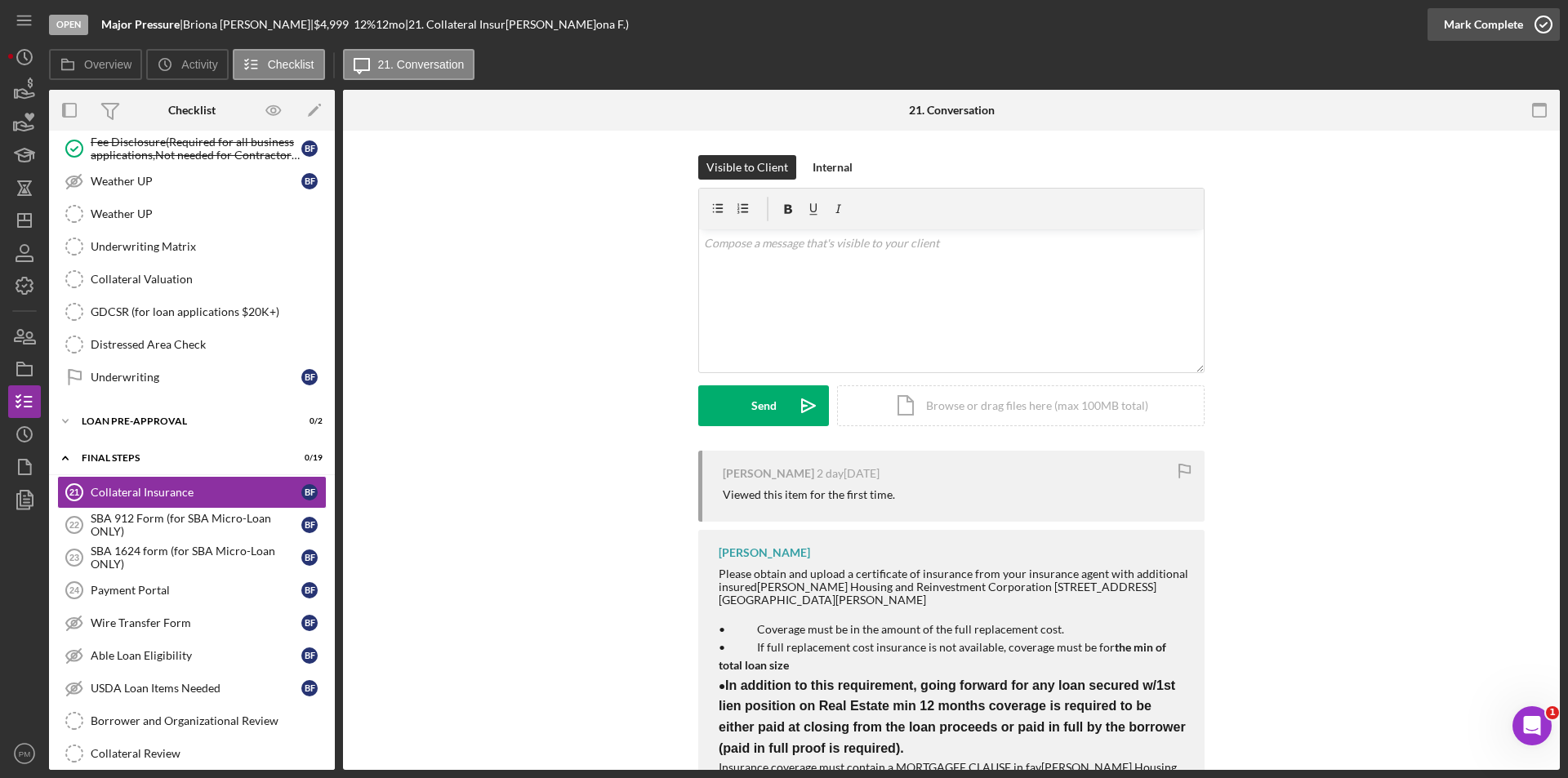
click at [1468, 22] on div "Mark Complete" at bounding box center [1483, 24] width 80 height 33
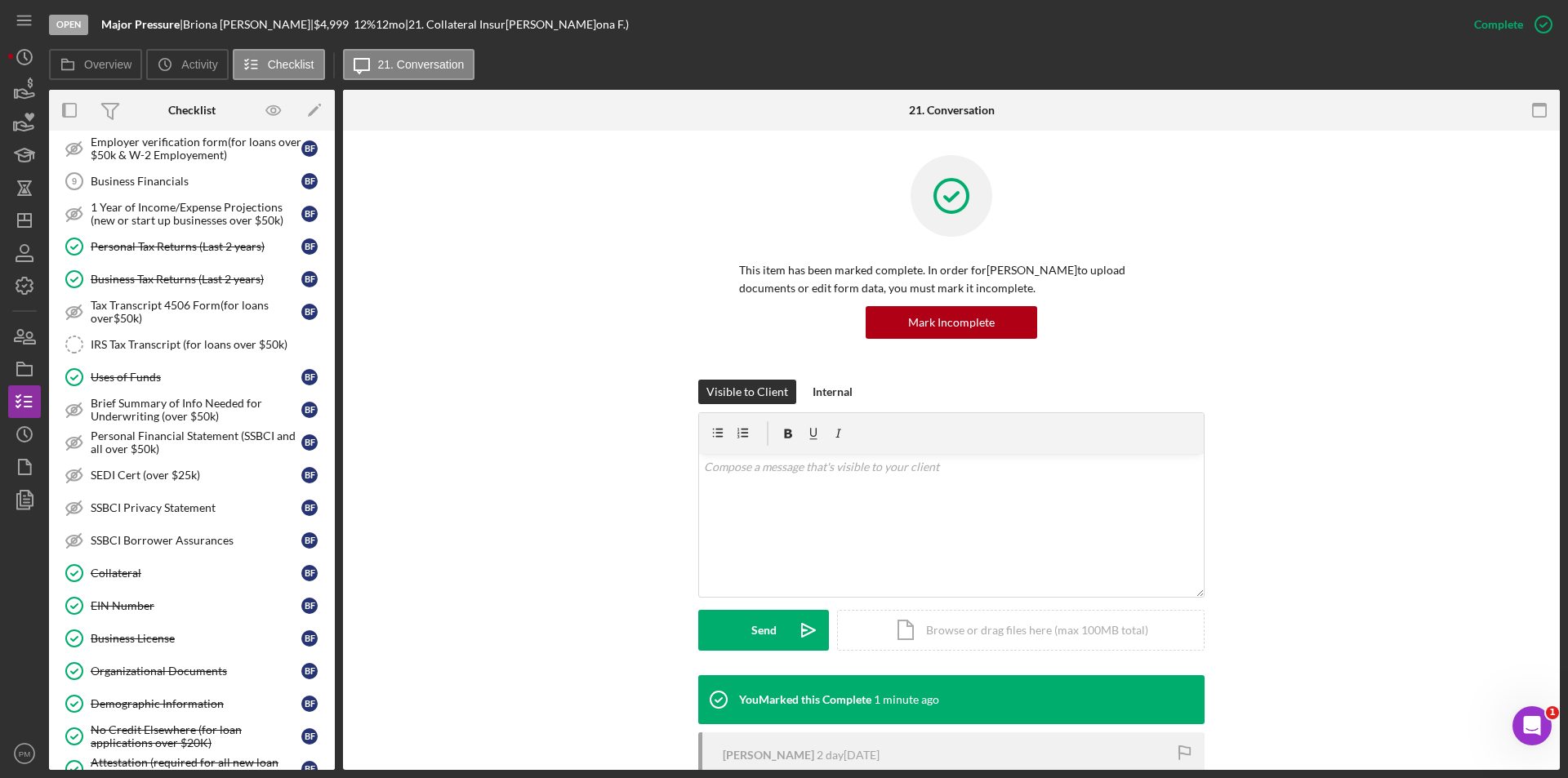
scroll to position [1046, 0]
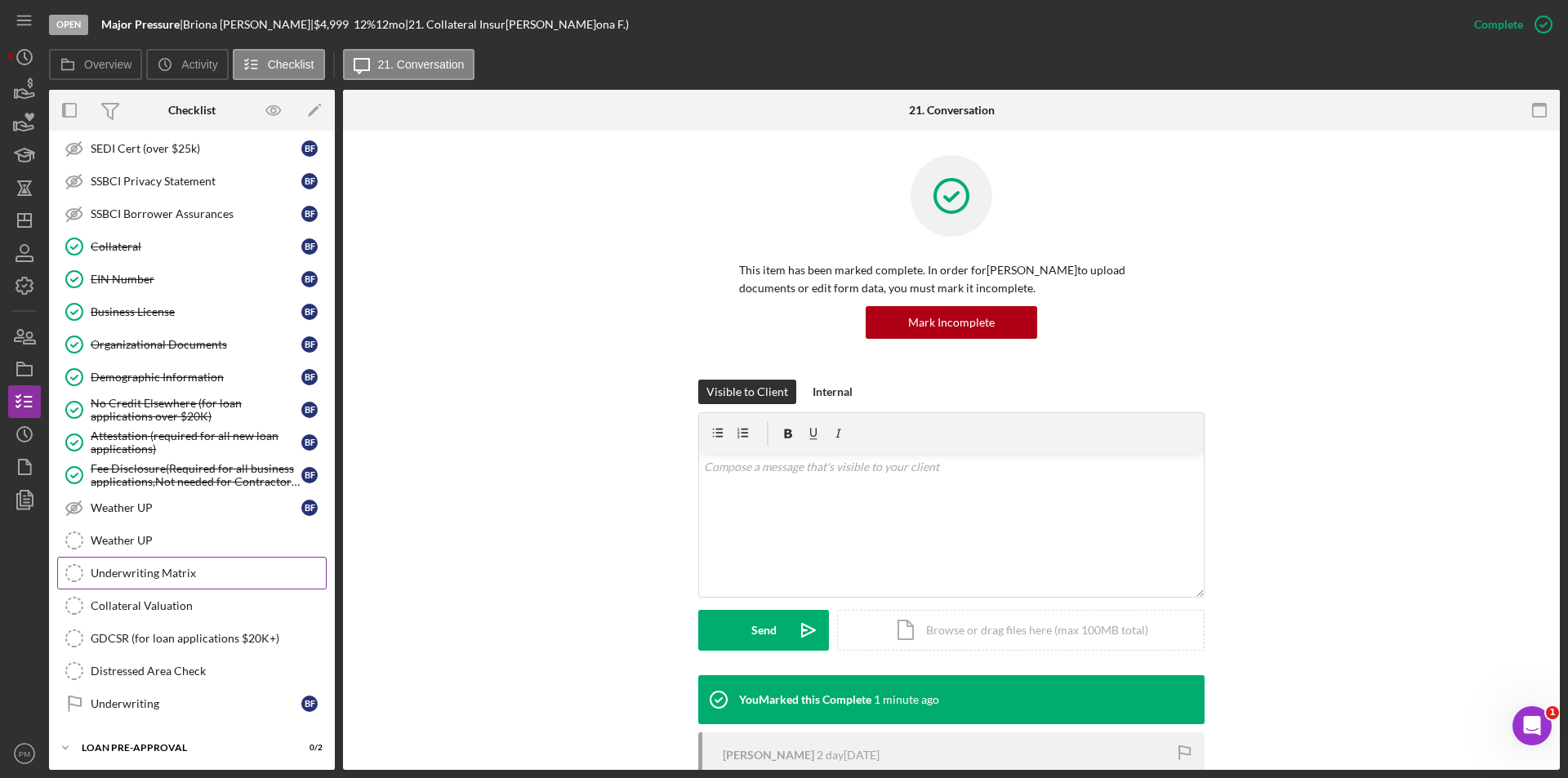
click at [185, 577] on div "Underwriting Matrix" at bounding box center [208, 573] width 235 height 13
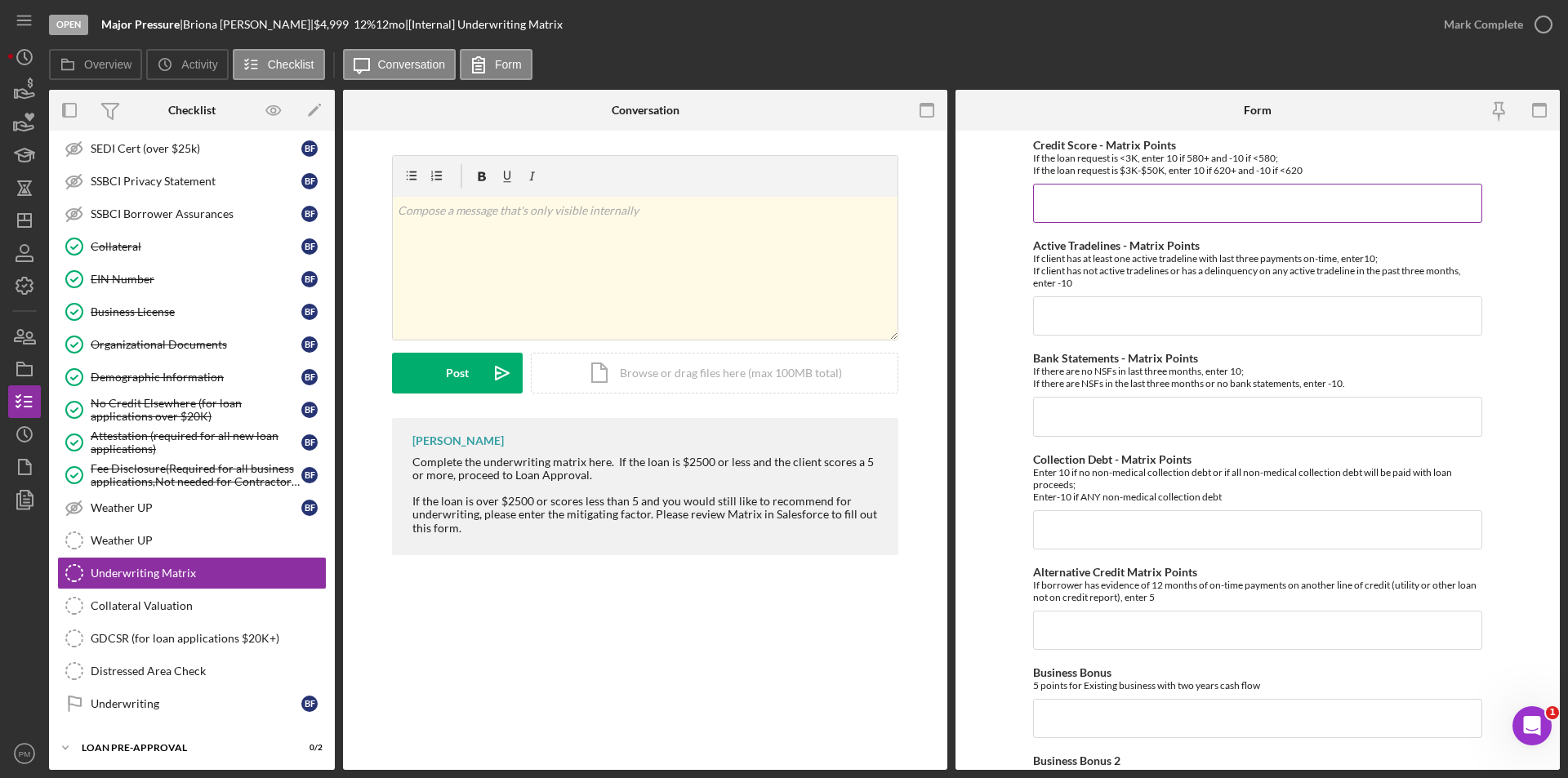
click at [1073, 221] on input "Credit Score - Matrix Points" at bounding box center [1257, 203] width 449 height 39
type input "-"
type input "-10"
click at [1163, 321] on input "Active Tradelines - Matrix Points" at bounding box center [1257, 316] width 449 height 39
type input "-10"
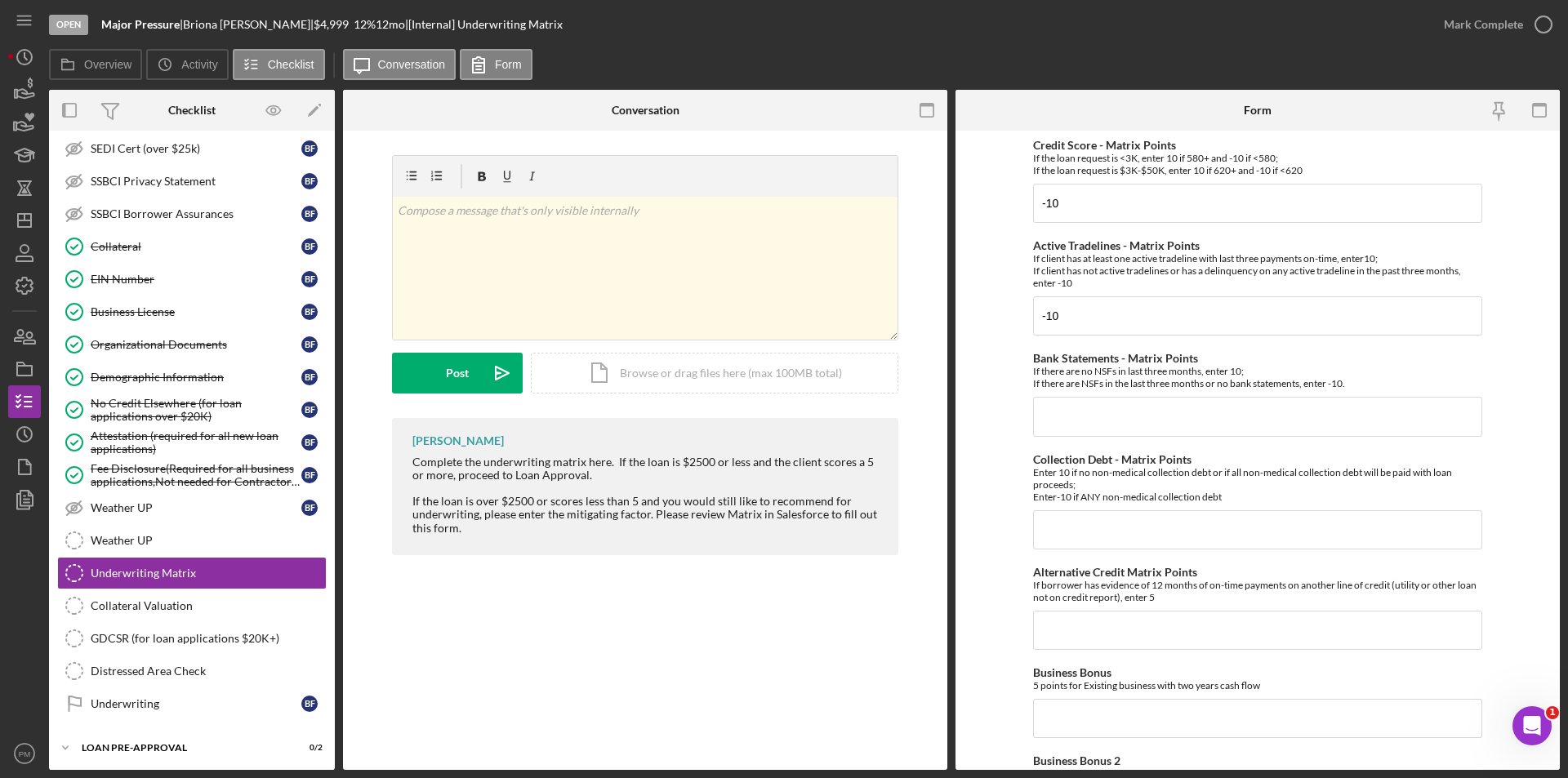
click at [1141, 426] on input "Bank Statements - Matrix Points" at bounding box center [1257, 417] width 449 height 39
type input "10"
click at [1108, 533] on input "Collection Debt - Matrix Points" at bounding box center [1257, 530] width 449 height 39
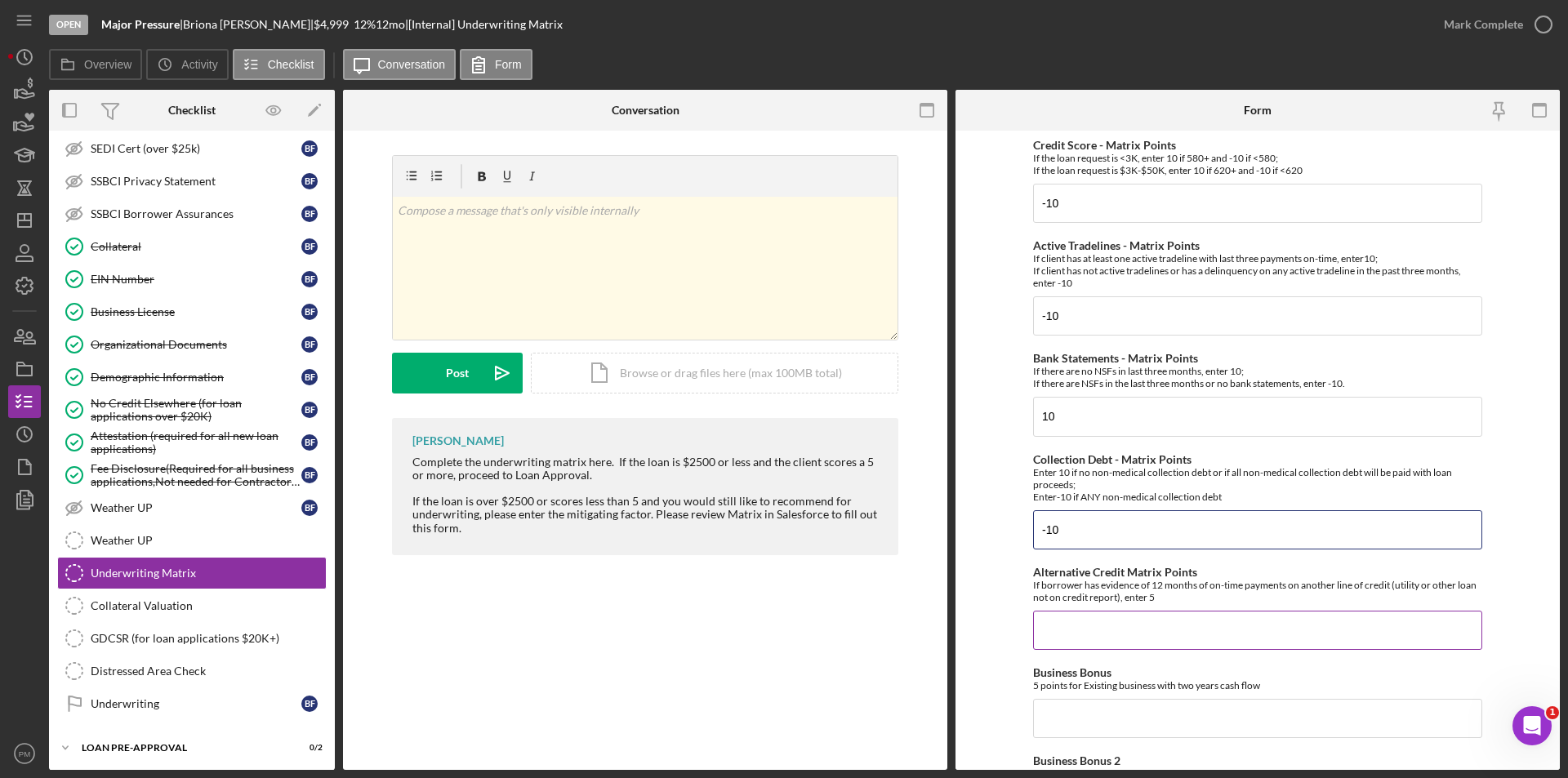
type input "-10"
click at [1062, 635] on input "Alternative Credit Matrix Points" at bounding box center [1257, 630] width 449 height 39
type input "0"
click at [1070, 708] on input "Business Bonus" at bounding box center [1257, 719] width 449 height 39
type input "-"
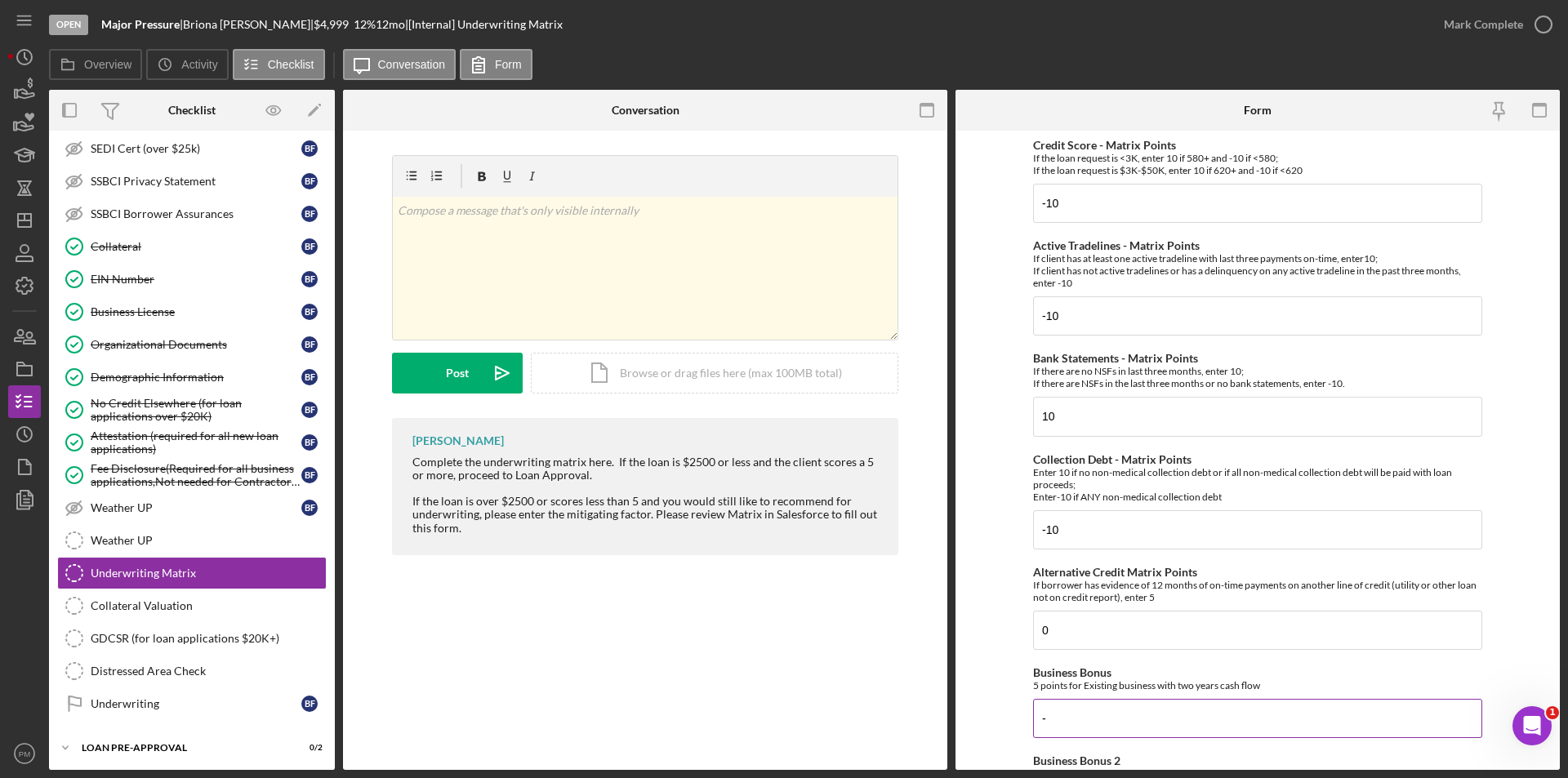
scroll to position [245, 0]
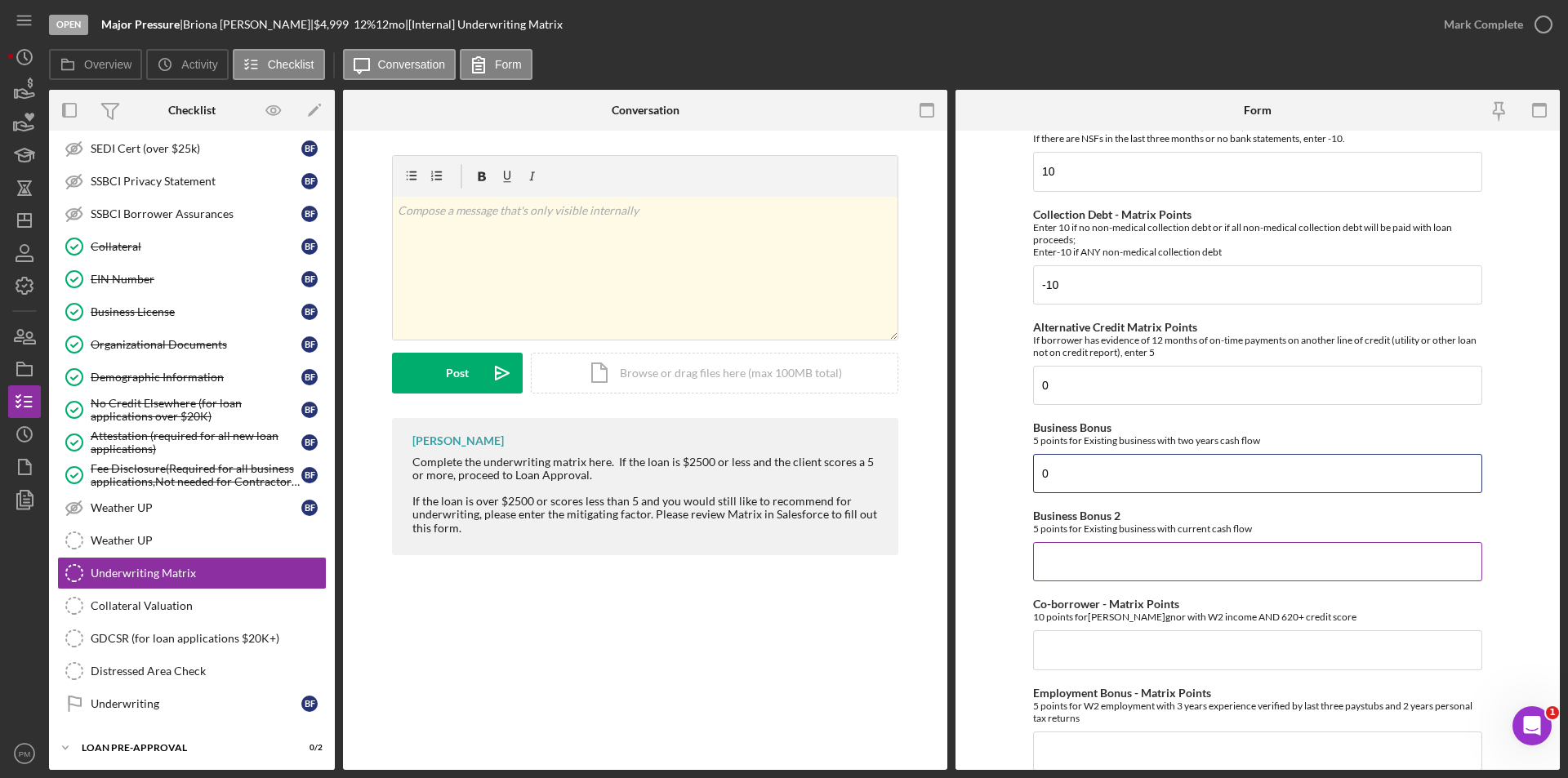
type input "0"
click at [1092, 579] on input "Business Bonus 2" at bounding box center [1257, 562] width 449 height 39
type input "0"
click at [1084, 649] on input "Co-borrower - Matrix Points" at bounding box center [1257, 650] width 449 height 39
type input "0"
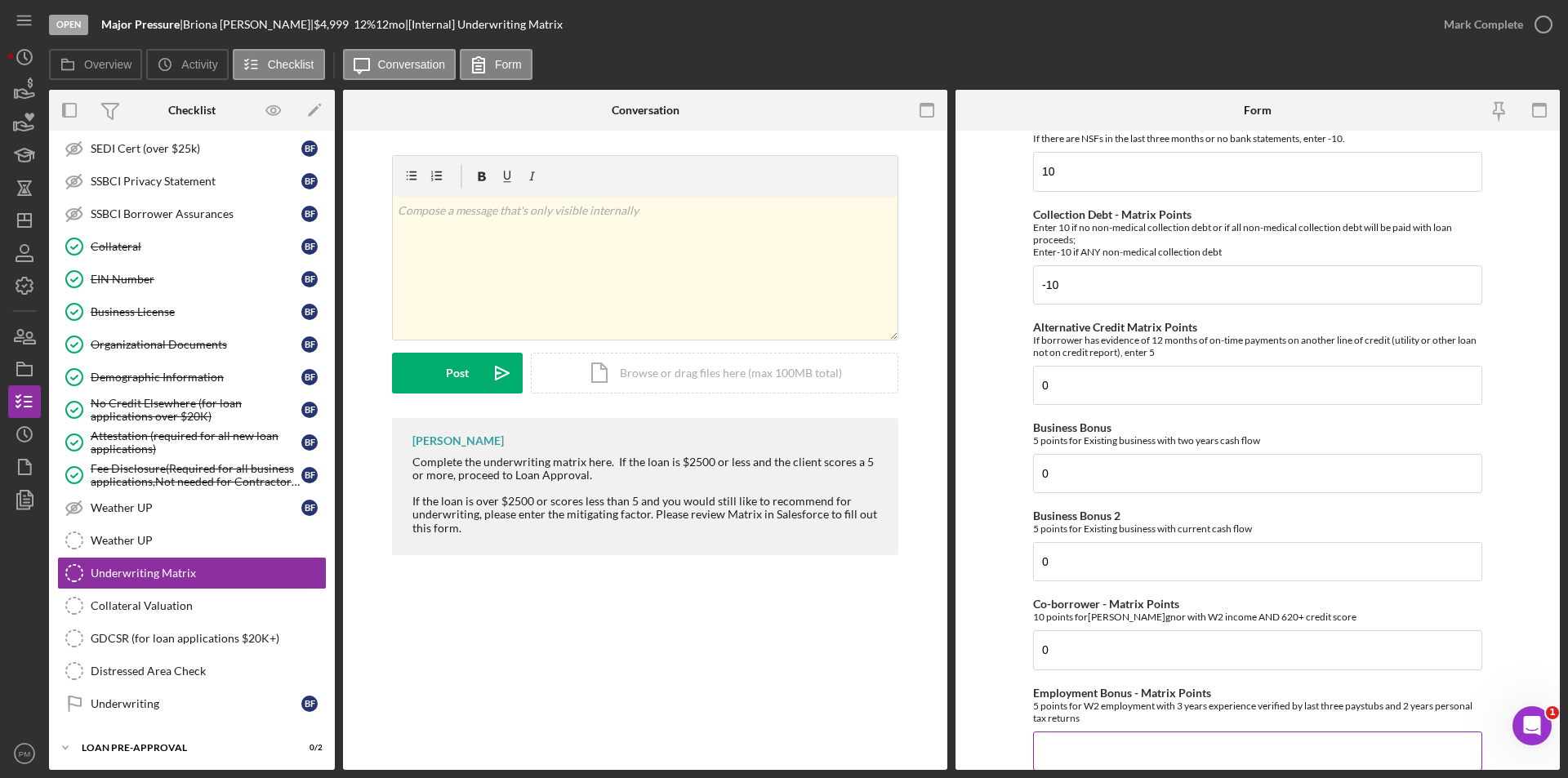
click at [1077, 736] on input "Employment Bonus - Matrix Points" at bounding box center [1257, 752] width 449 height 39
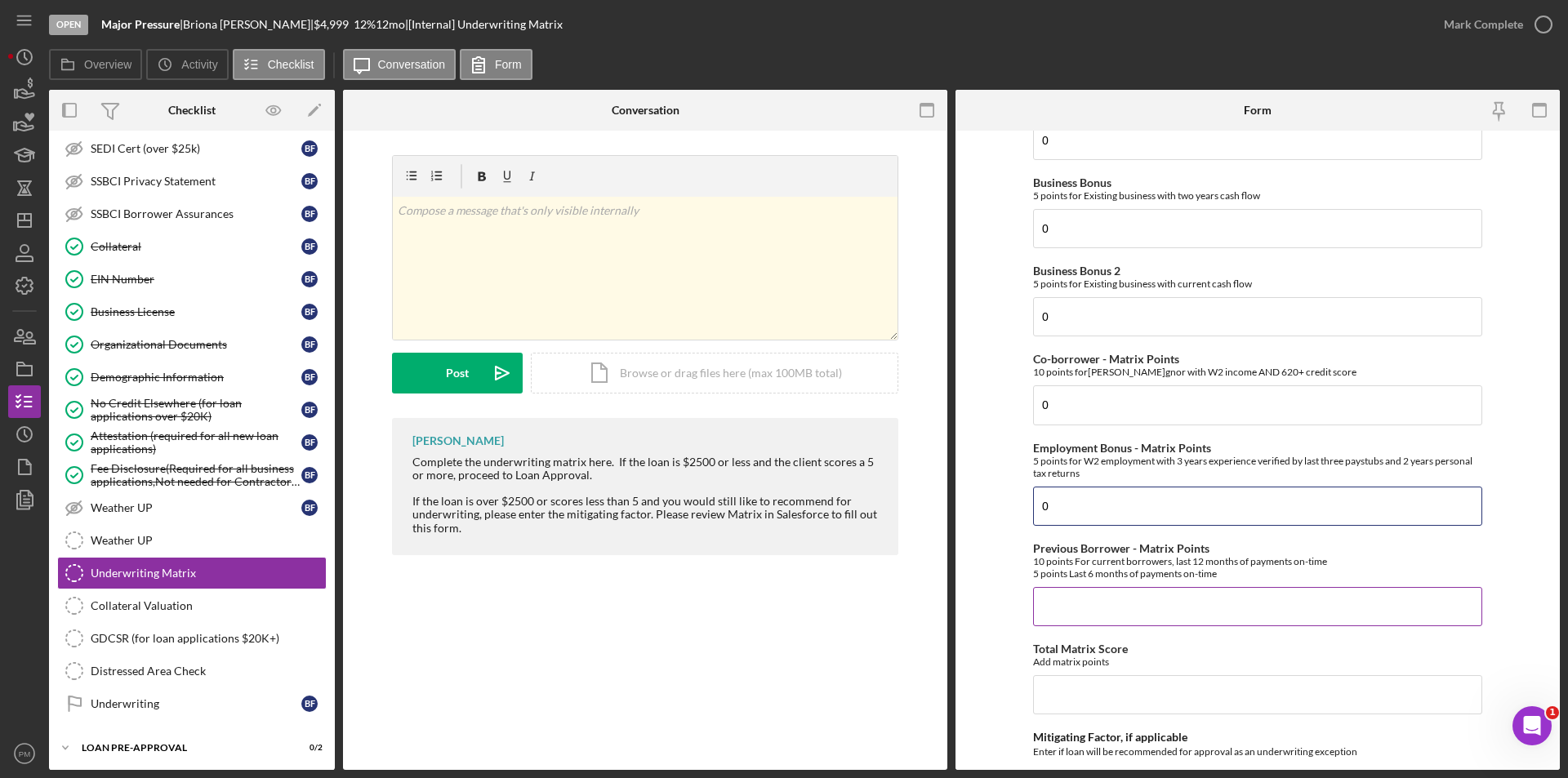
type input "0"
click at [1085, 615] on input "Previous Borrower - Matrix Points" at bounding box center [1257, 607] width 449 height 39
type input "0"
click at [1076, 697] on input "Total Matrix Score" at bounding box center [1257, 695] width 449 height 39
type input "0"
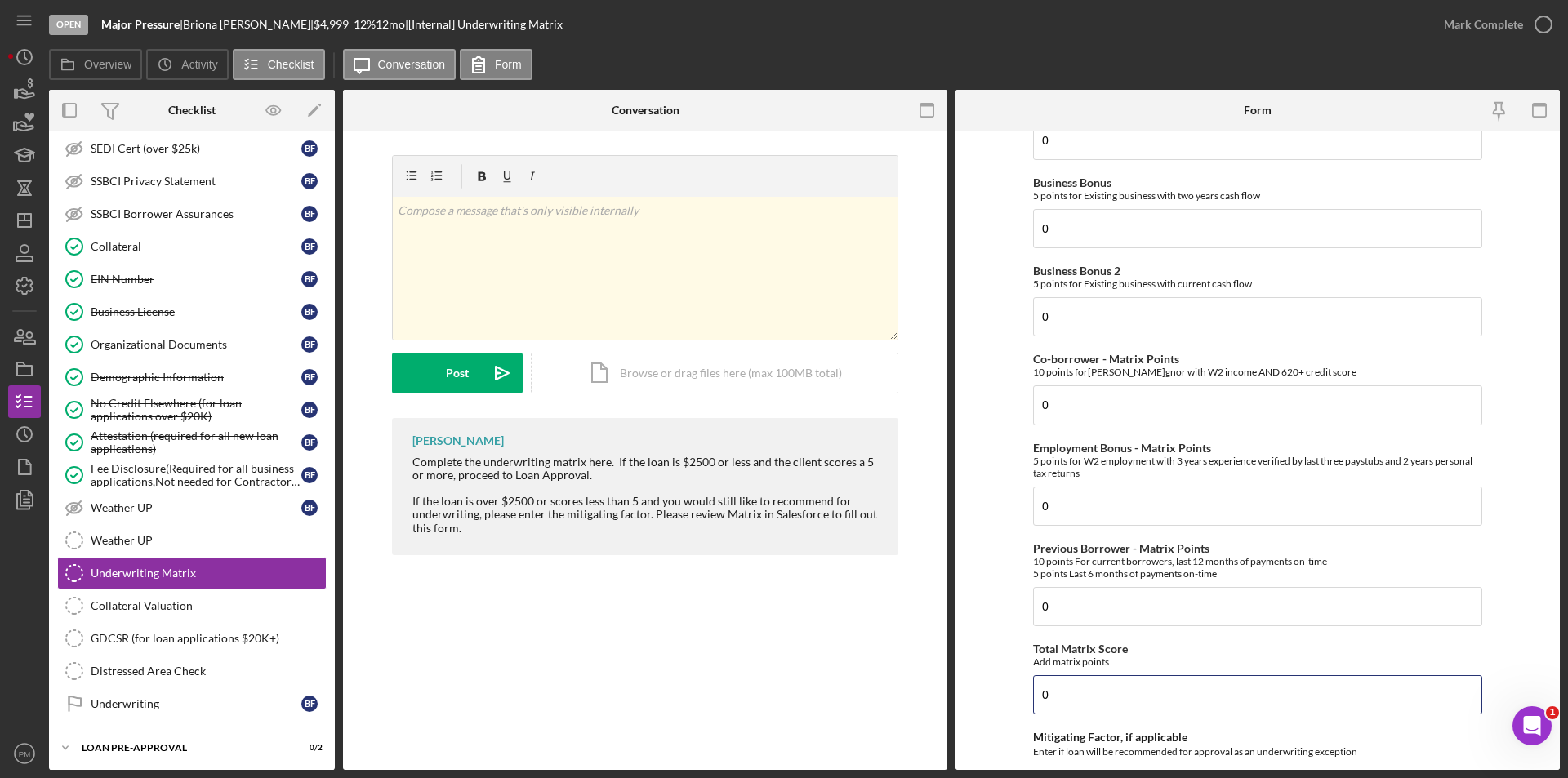
scroll to position [761, 0]
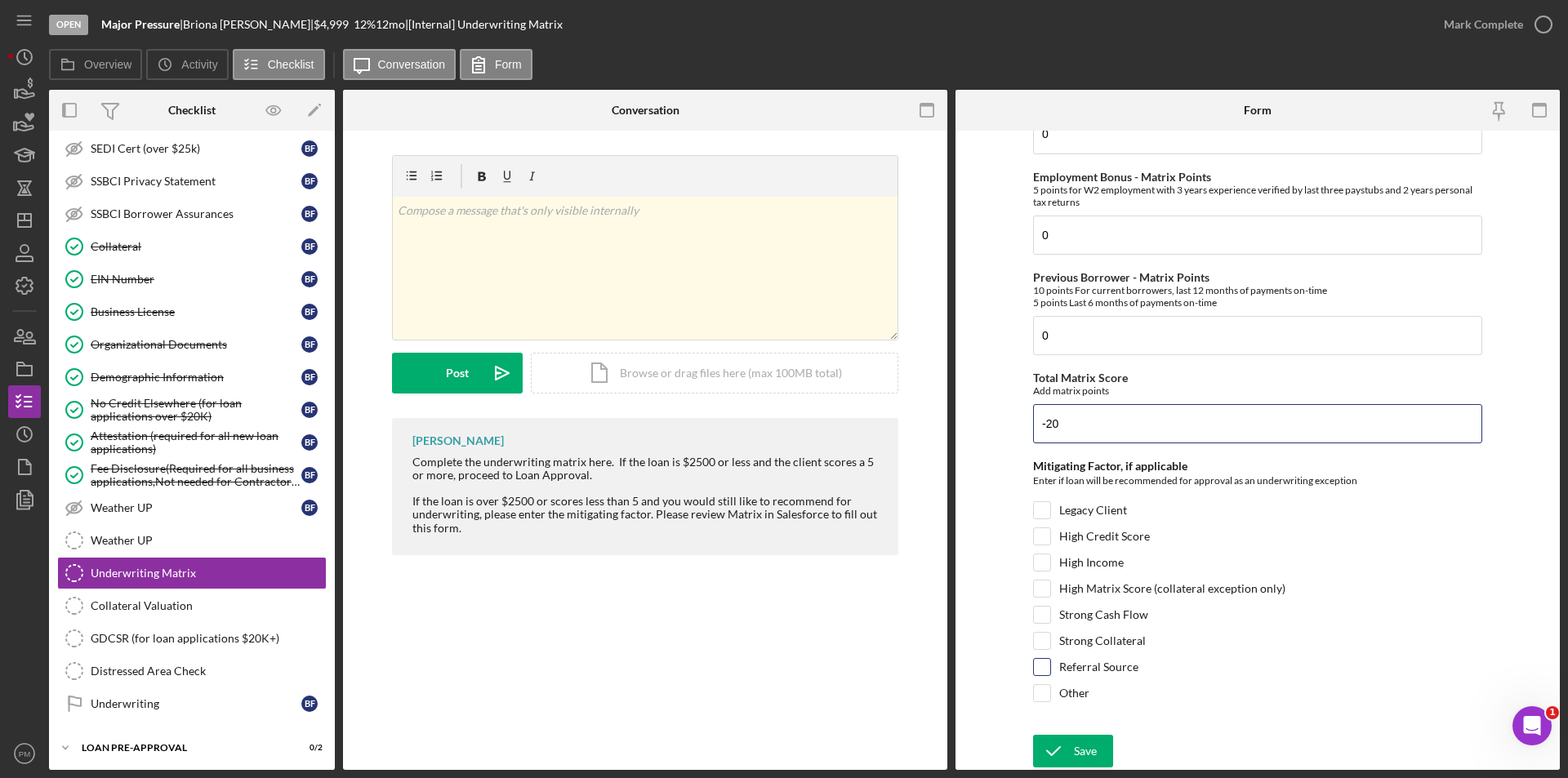
type input "-20"
click at [1038, 666] on input "Referral Source" at bounding box center [1041, 667] width 16 height 16
checkbox input "true"
click at [1064, 745] on icon "submit" at bounding box center [1053, 752] width 41 height 41
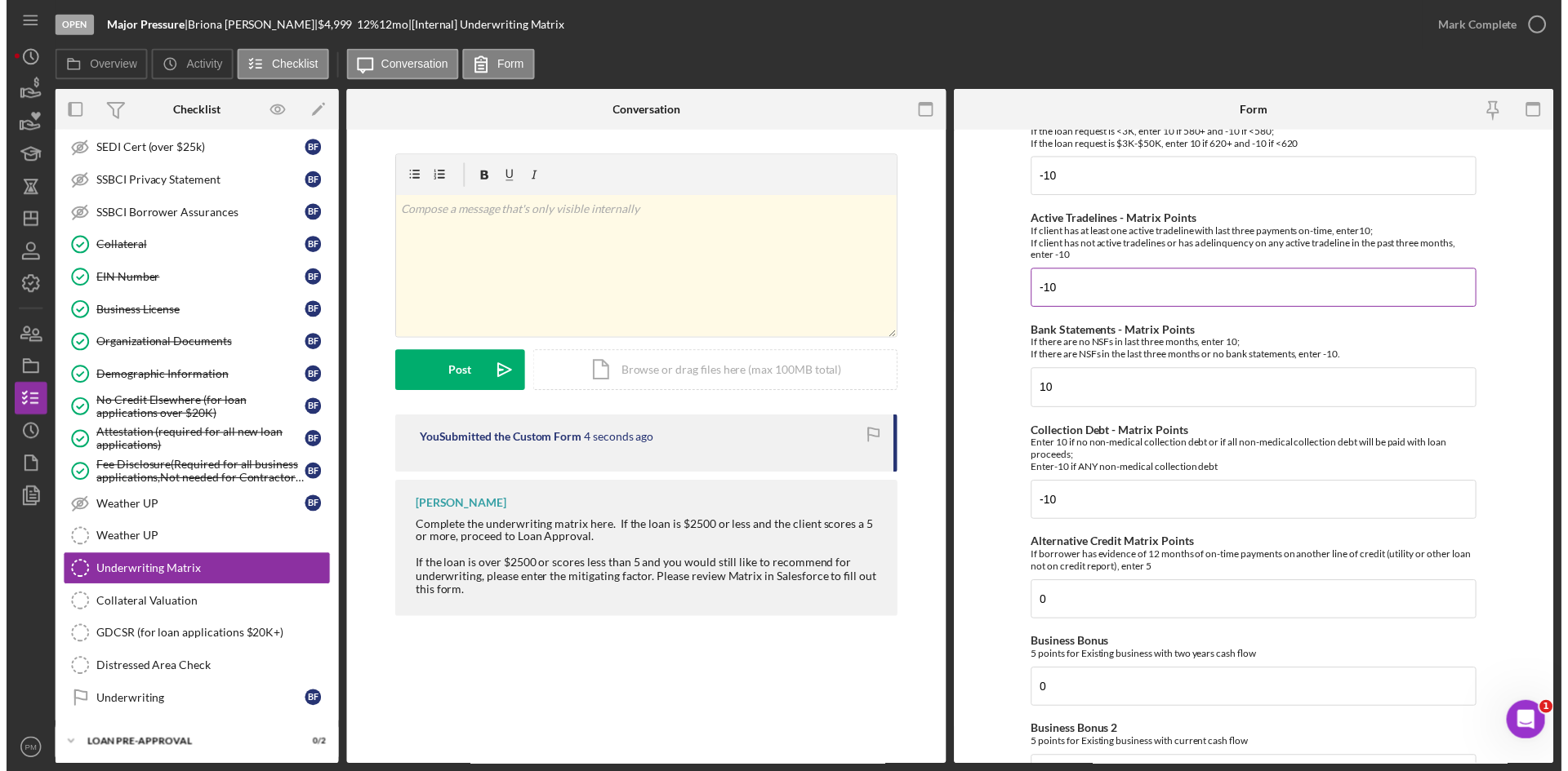
scroll to position [0, 0]
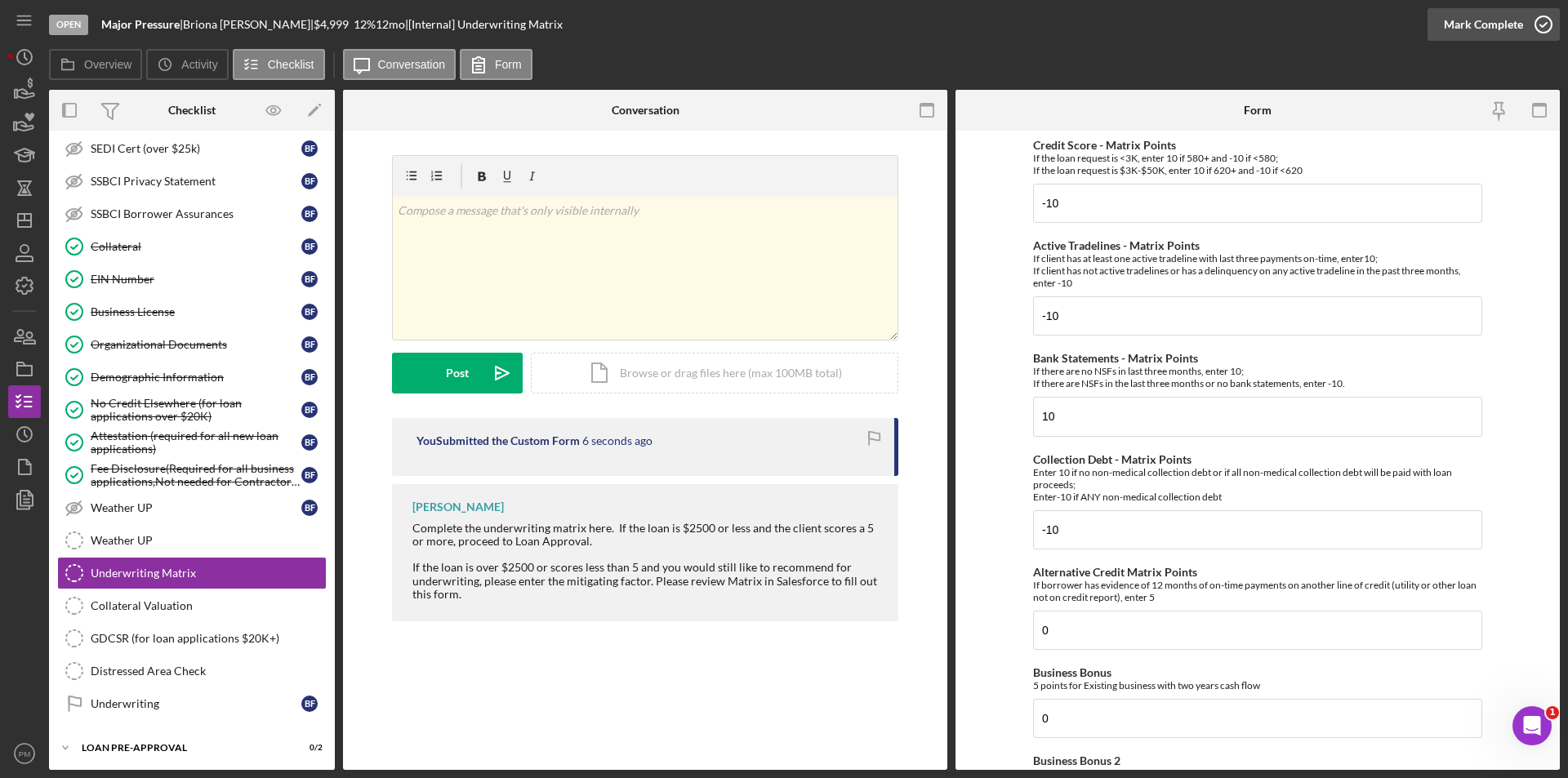
click at [1485, 19] on div "Mark Complete" at bounding box center [1483, 24] width 80 height 33
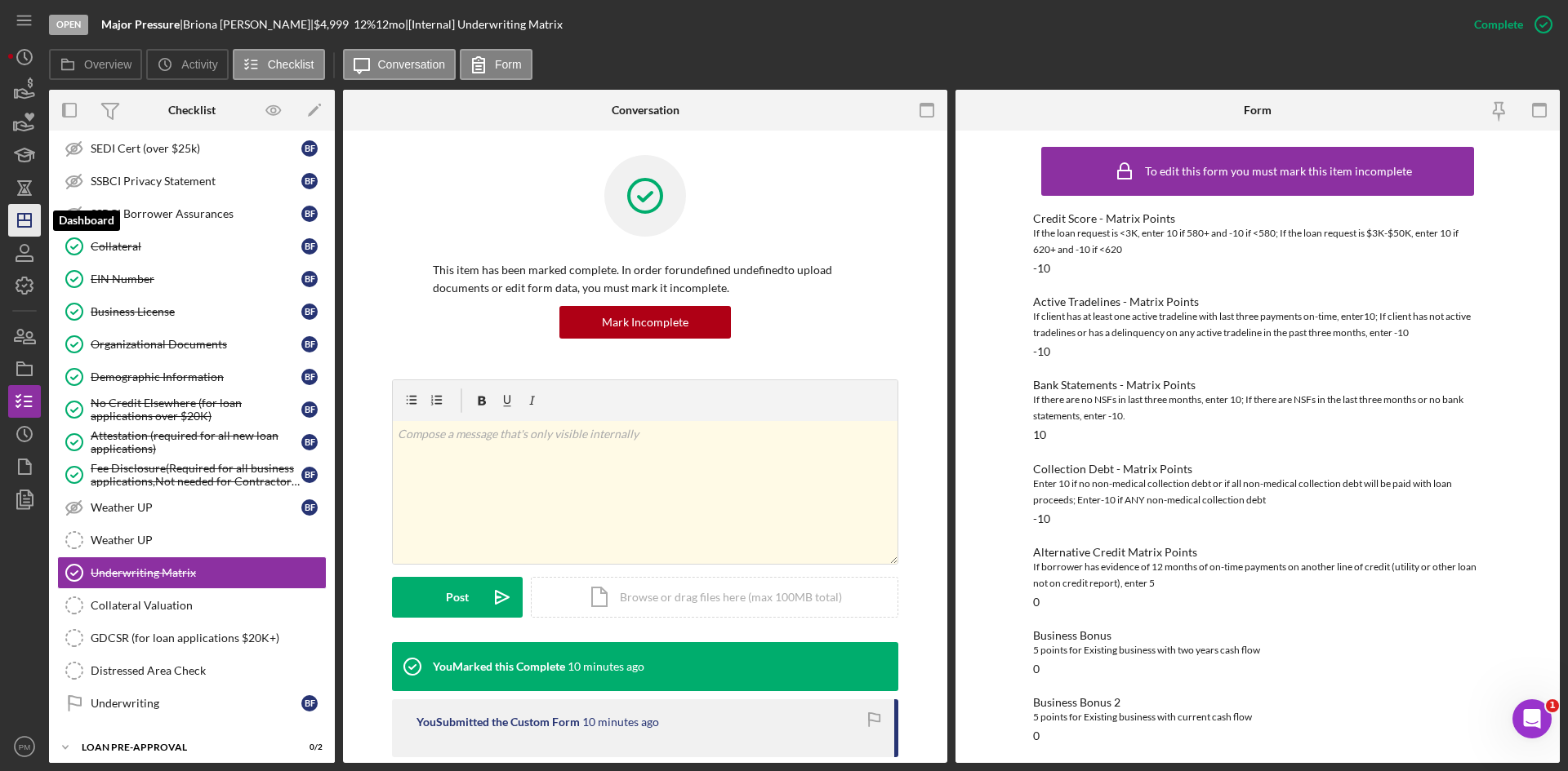
click at [29, 221] on line "button" at bounding box center [24, 221] width 13 height 0
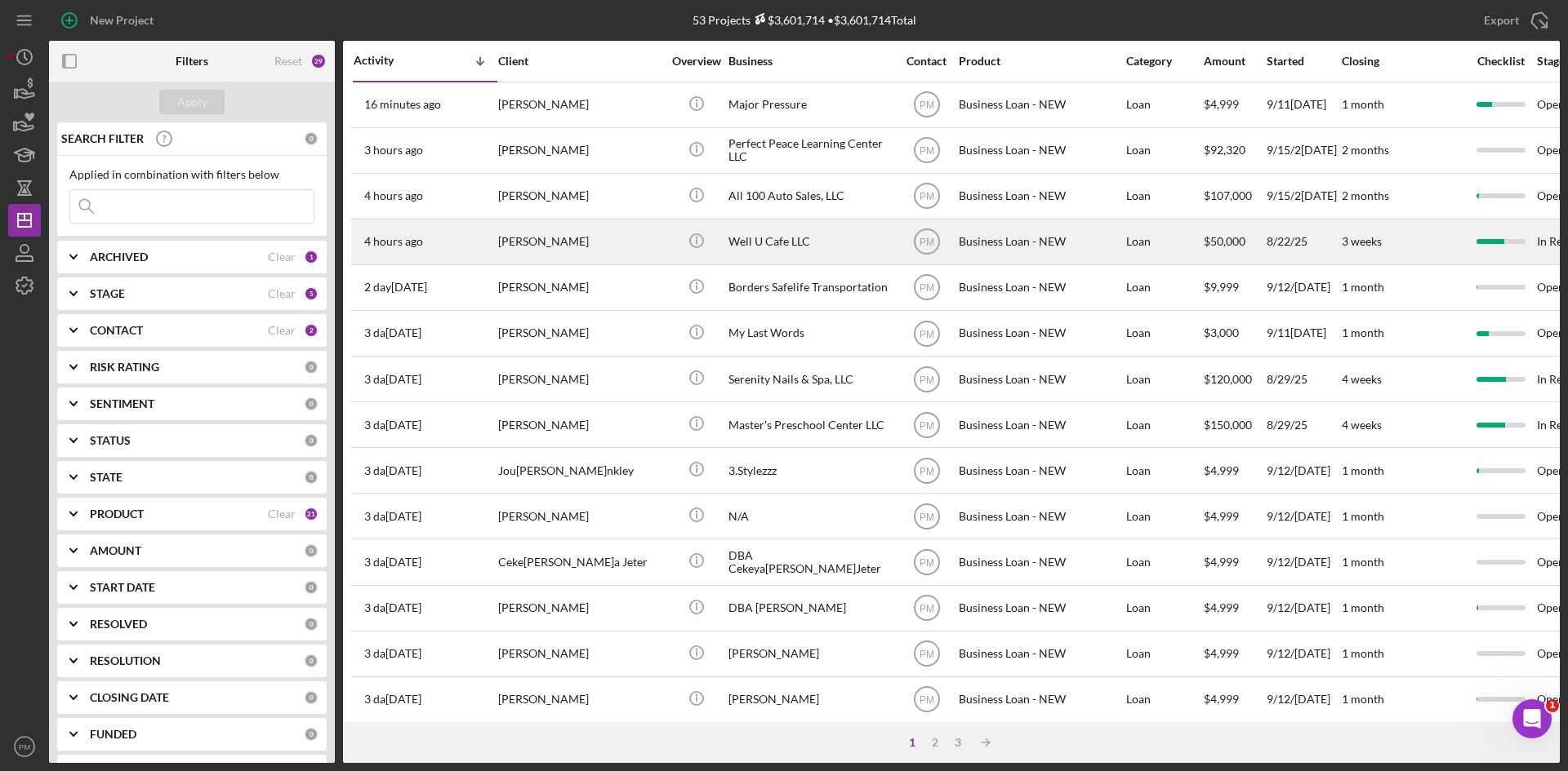
click at [570, 240] on div "[PERSON_NAME]" at bounding box center [579, 242] width 163 height 43
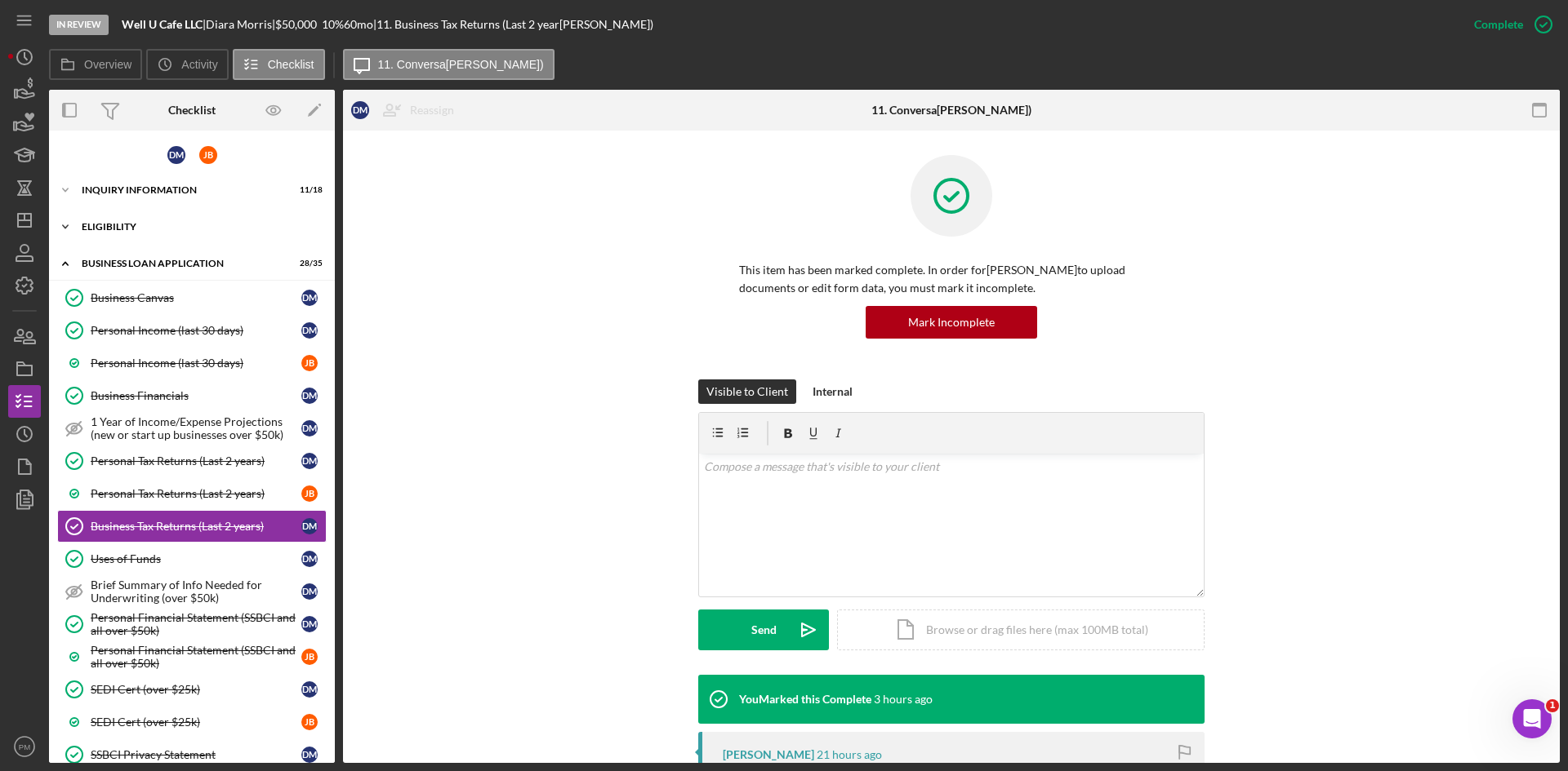
scroll to position [80, 0]
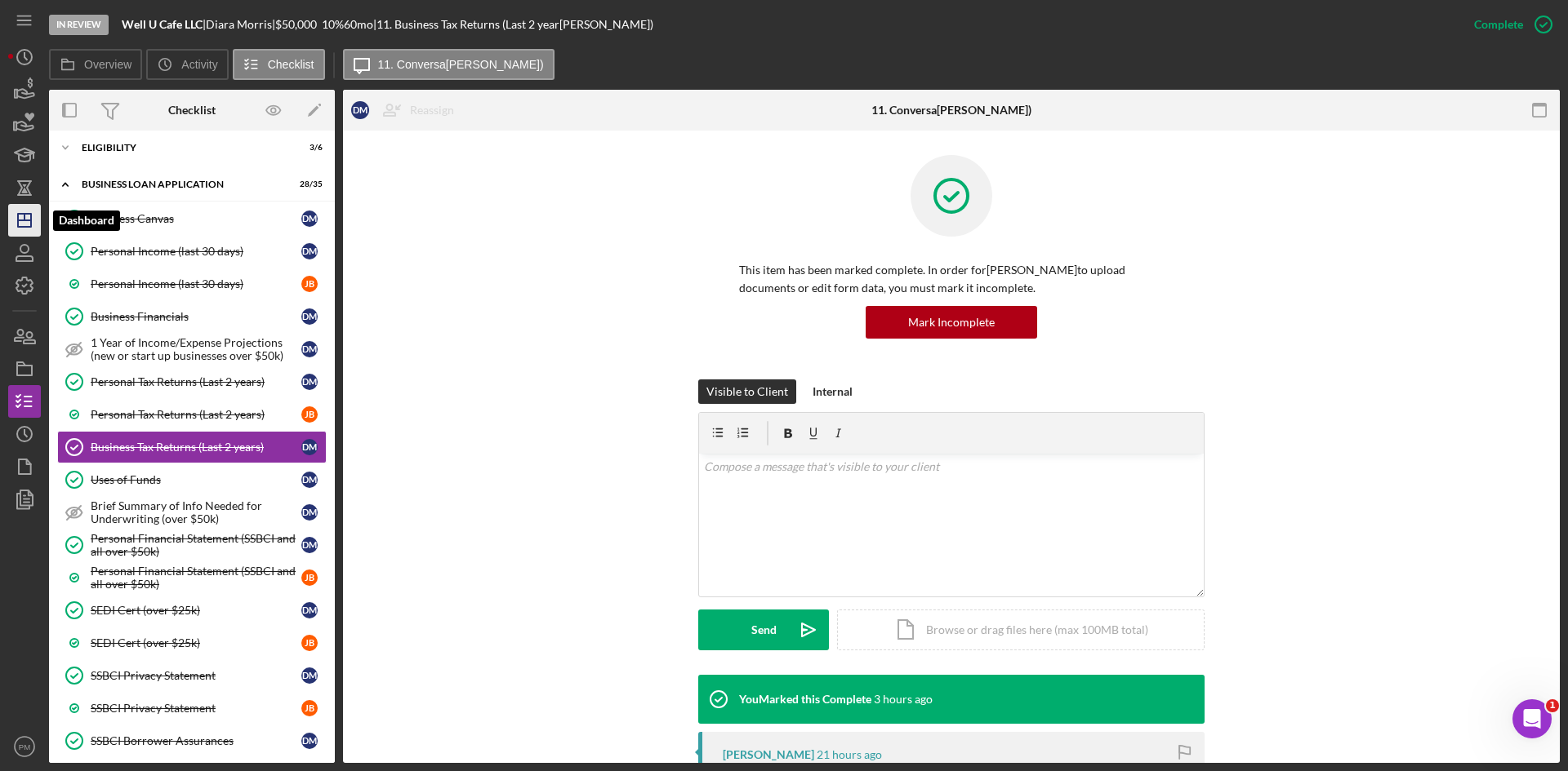
click at [24, 219] on line "button" at bounding box center [24, 217] width 0 height 7
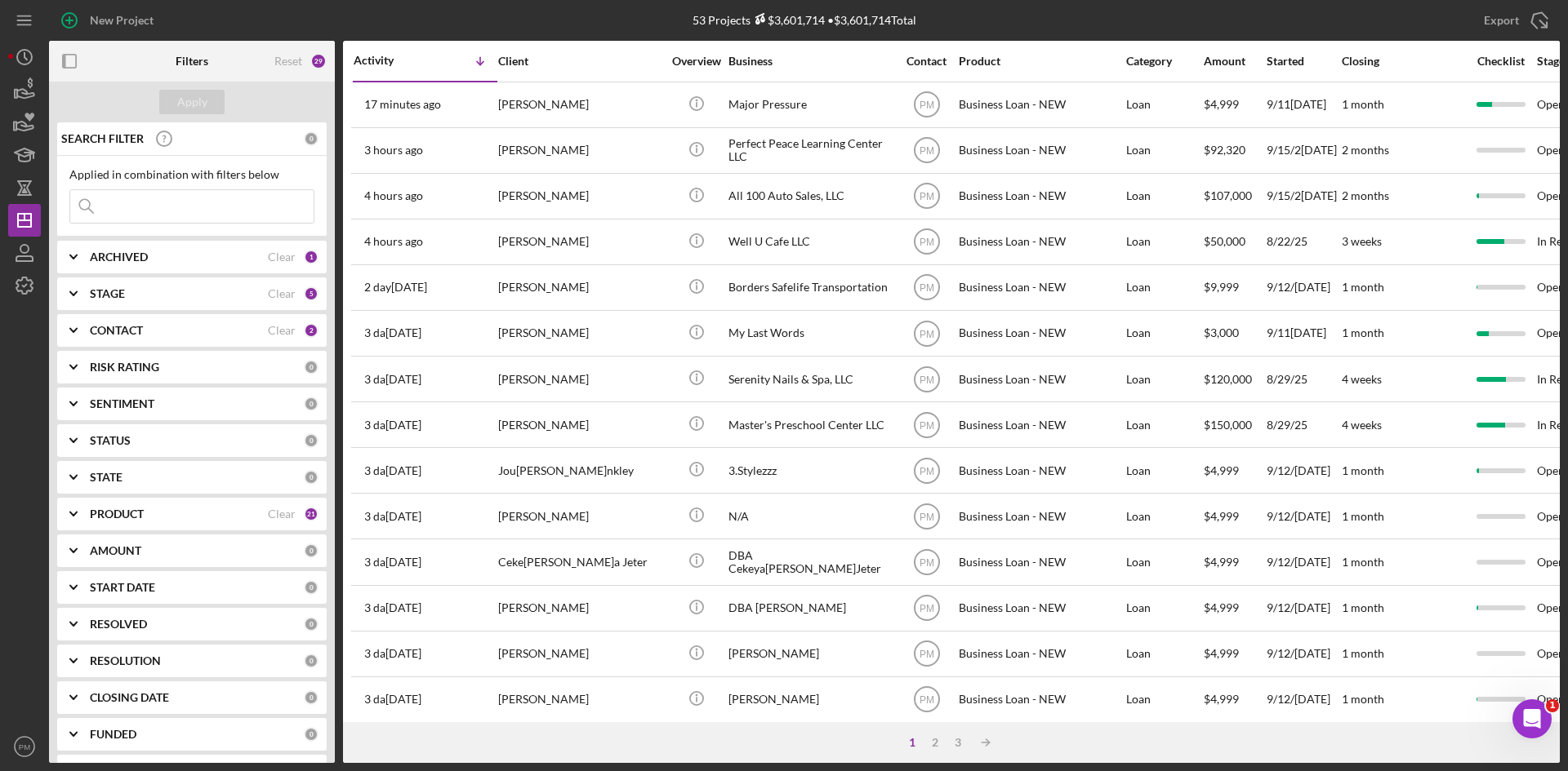
click at [163, 213] on input at bounding box center [192, 206] width 243 height 33
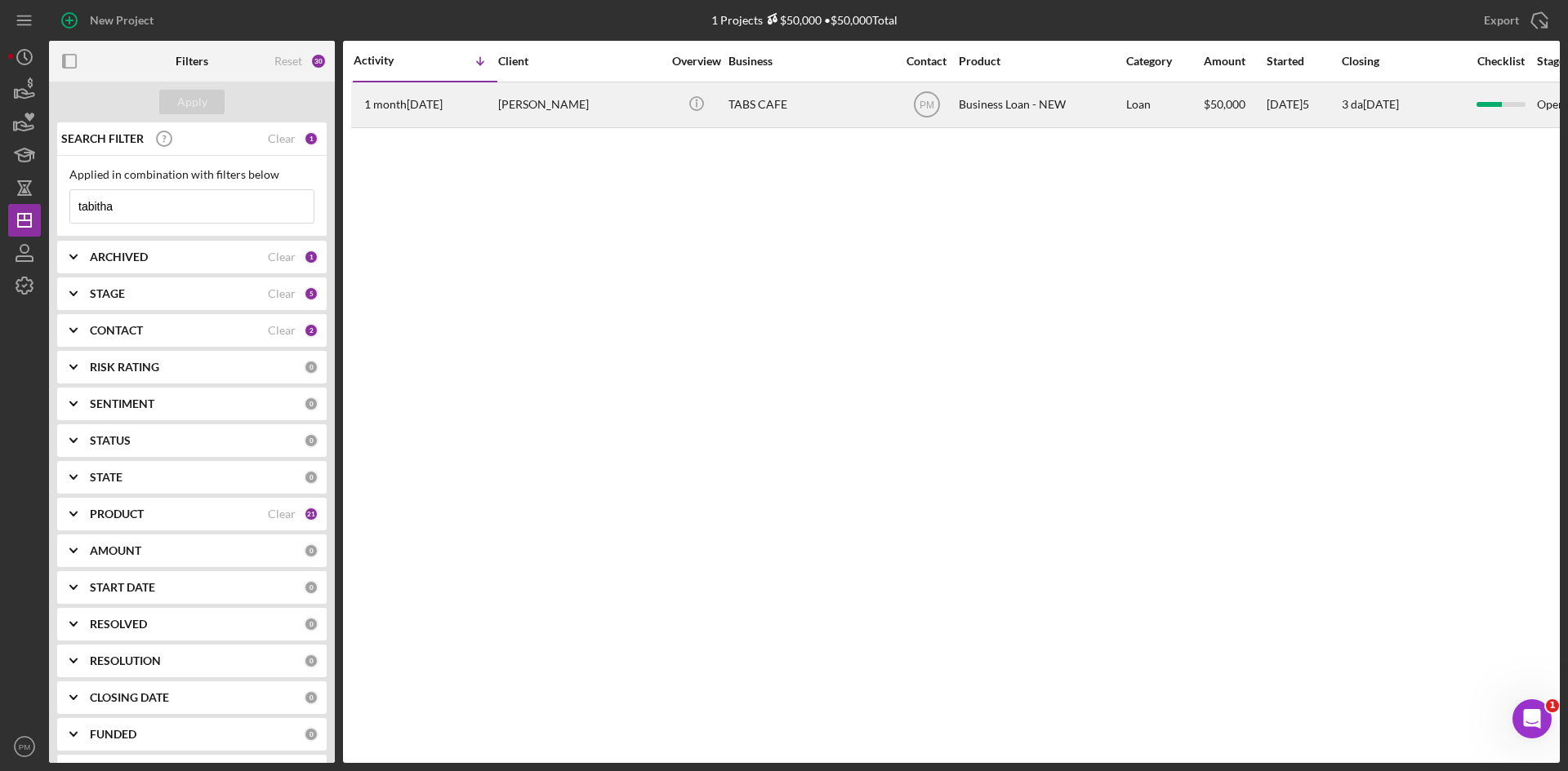
type input "tabitha"
click at [462, 106] on div "1 mont[DATE][PERSON_NAME]" at bounding box center [425, 105] width 143 height 43
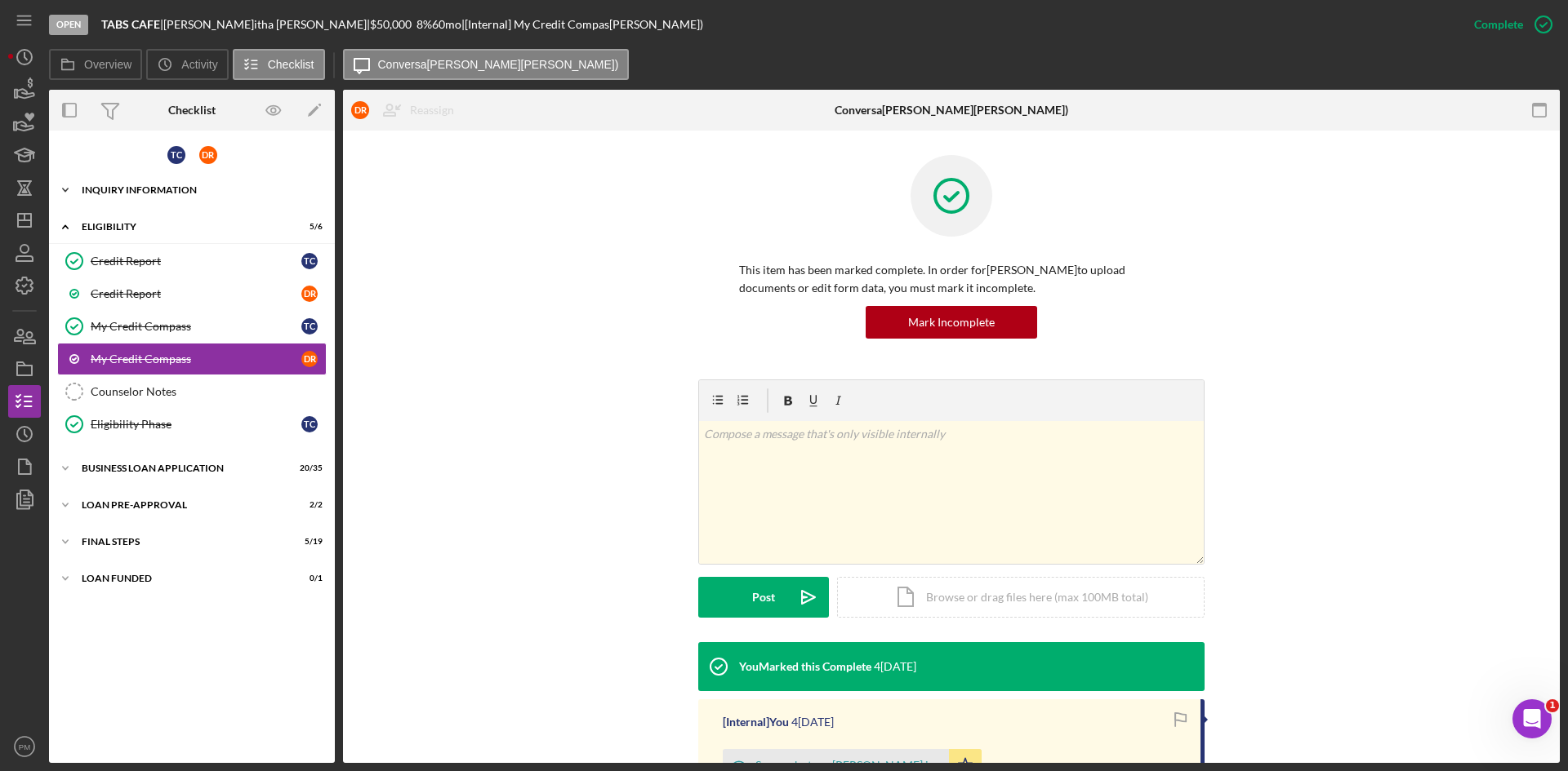
click at [140, 198] on div "Icon/Expander INQUIRY INFORMATION 11 / 18" at bounding box center [191, 190] width 286 height 33
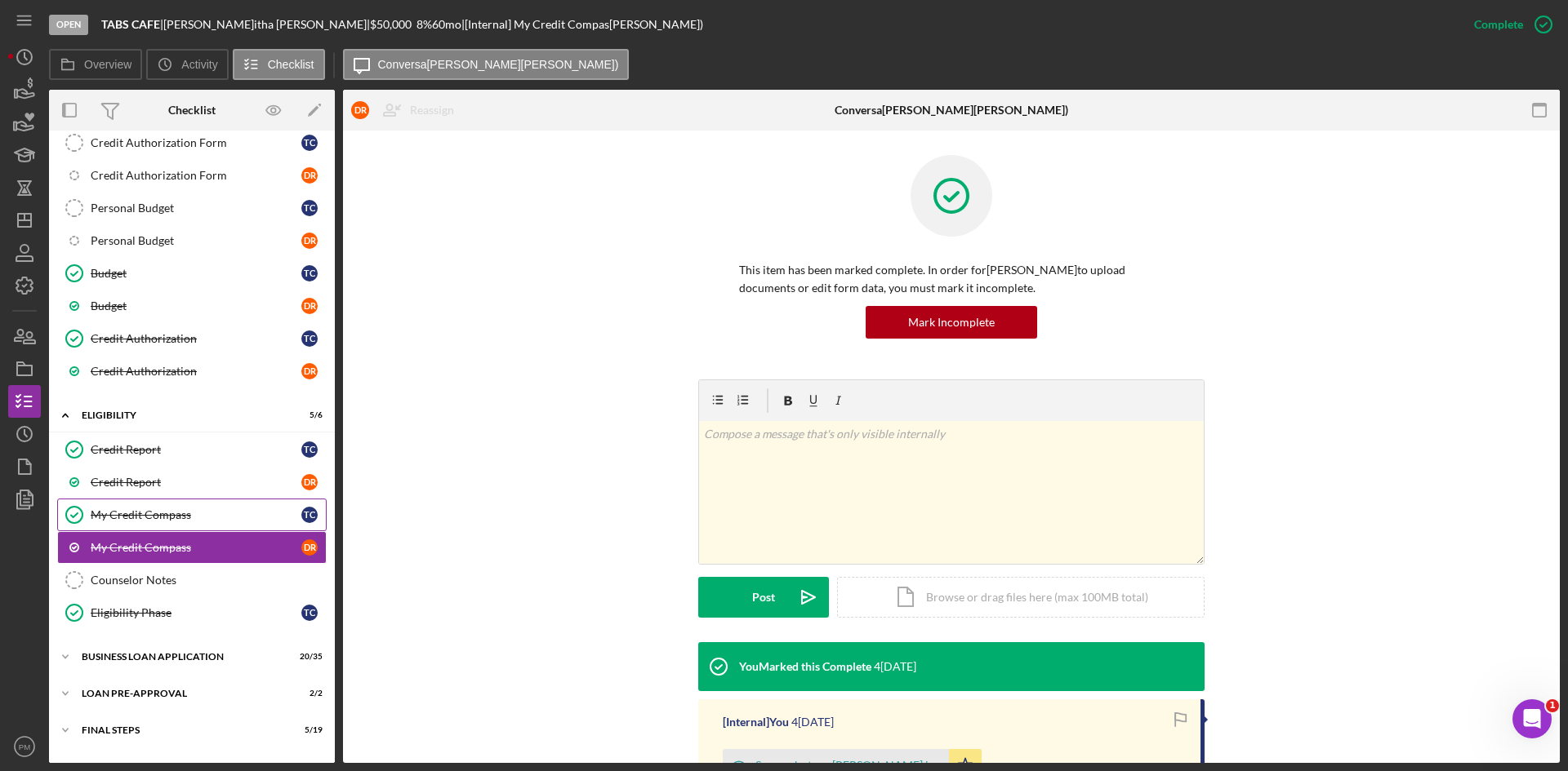
scroll to position [438, 0]
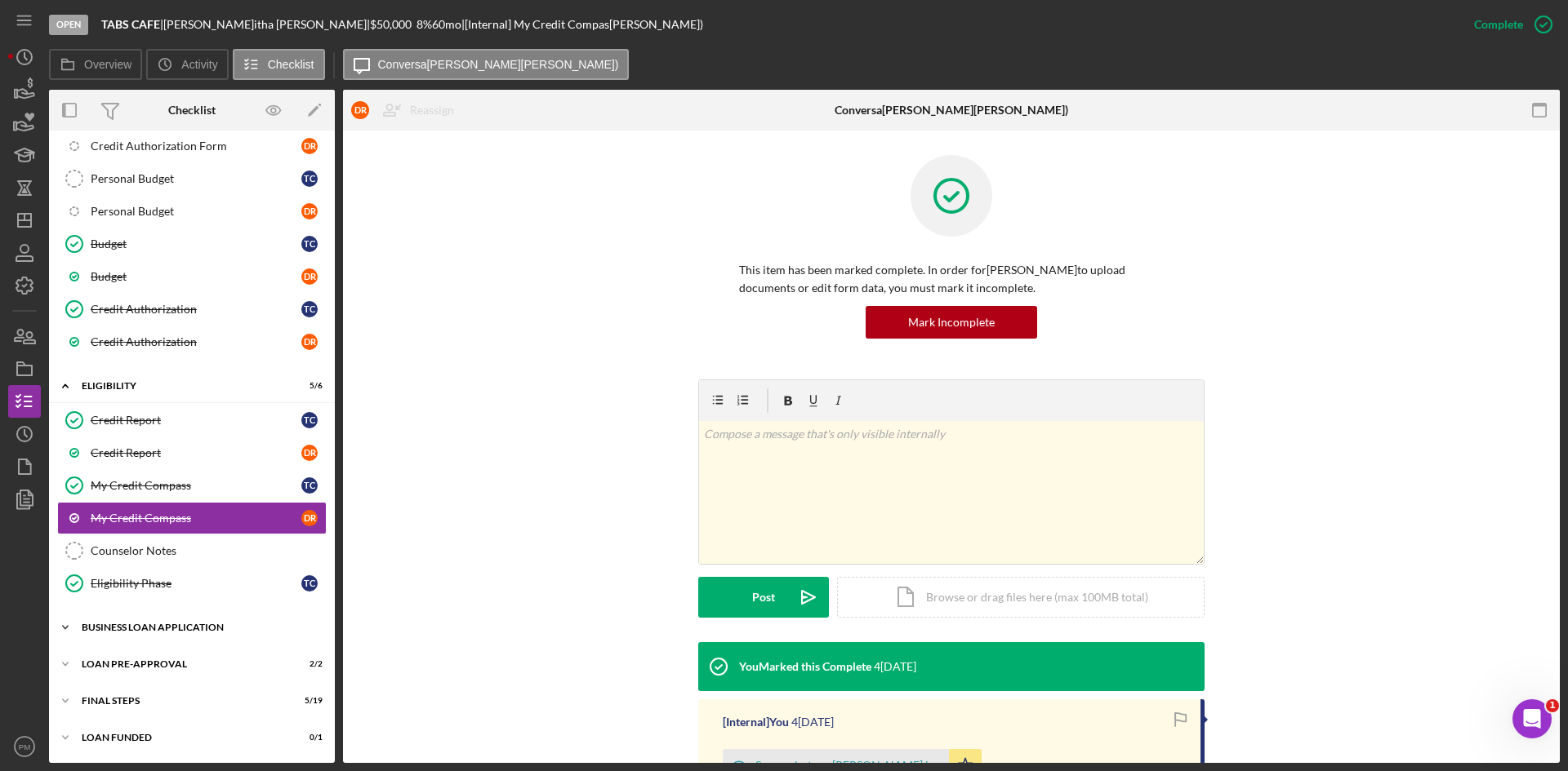
click at [201, 633] on div "Icon/Expander BUSINESS LOAN APPLICATION 20 / 35" at bounding box center [191, 627] width 286 height 33
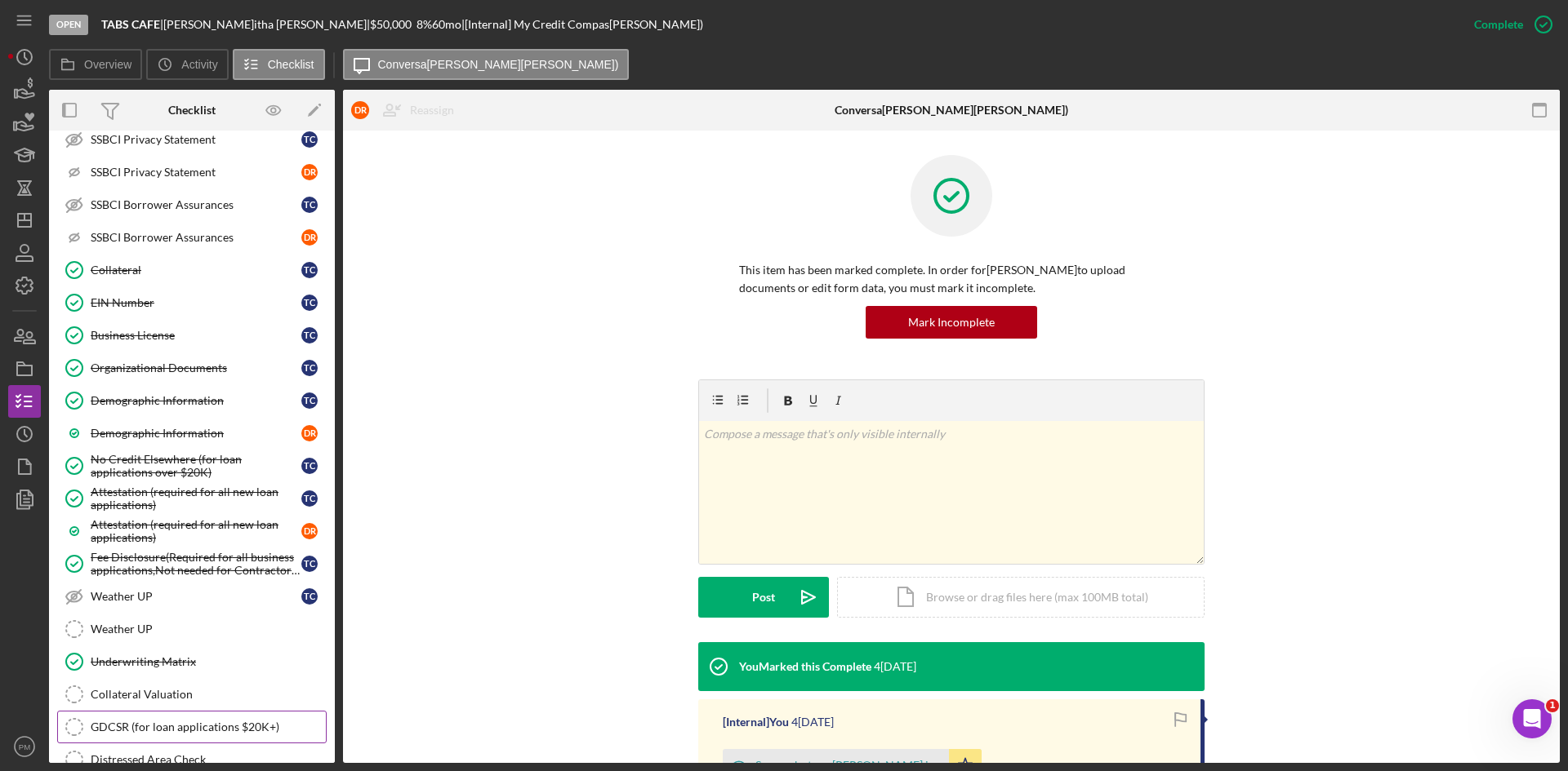
scroll to position [1589, 0]
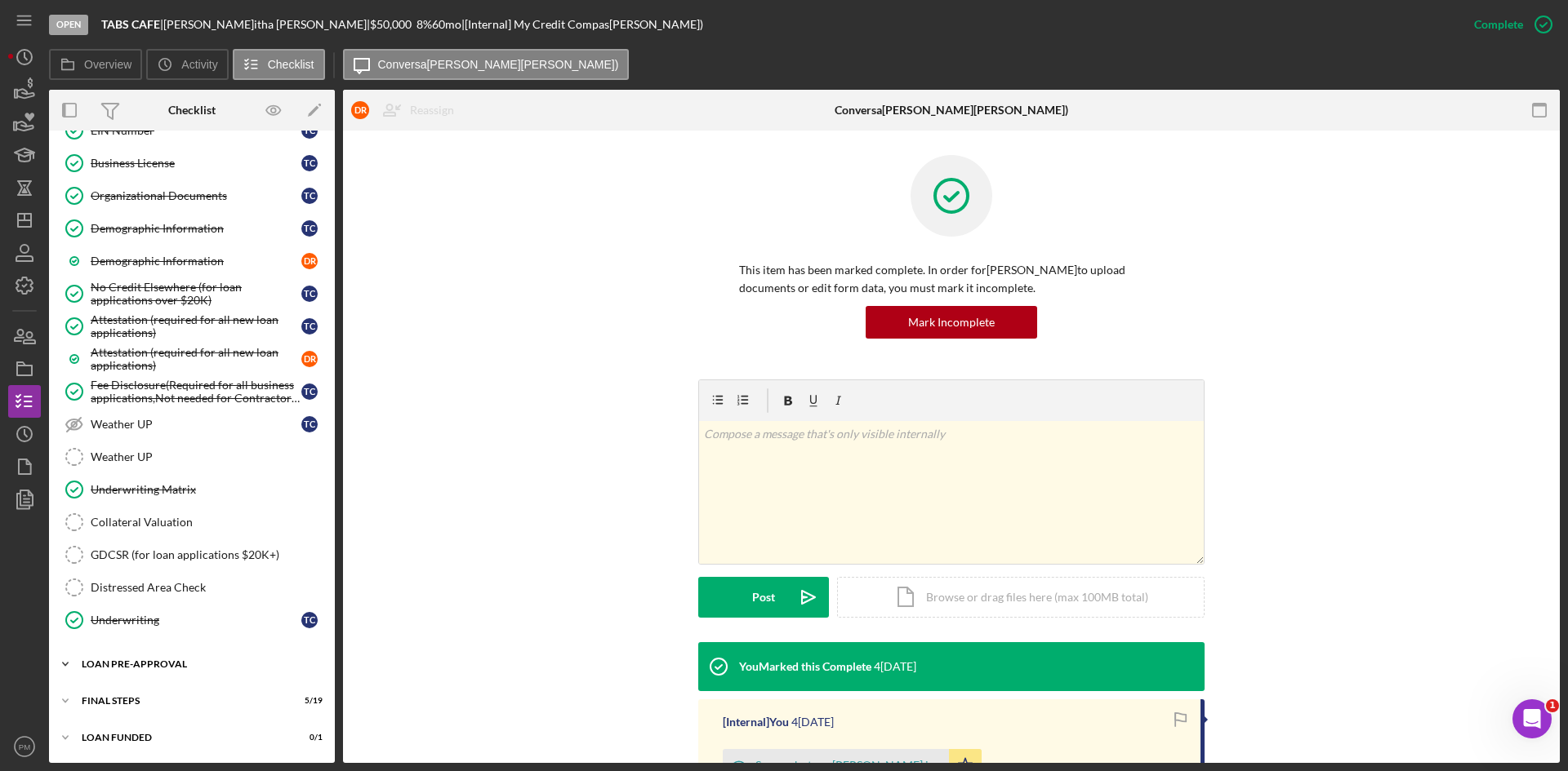
click at [141, 663] on div "LOAN PRE-APPROVAL" at bounding box center [198, 664] width 233 height 9
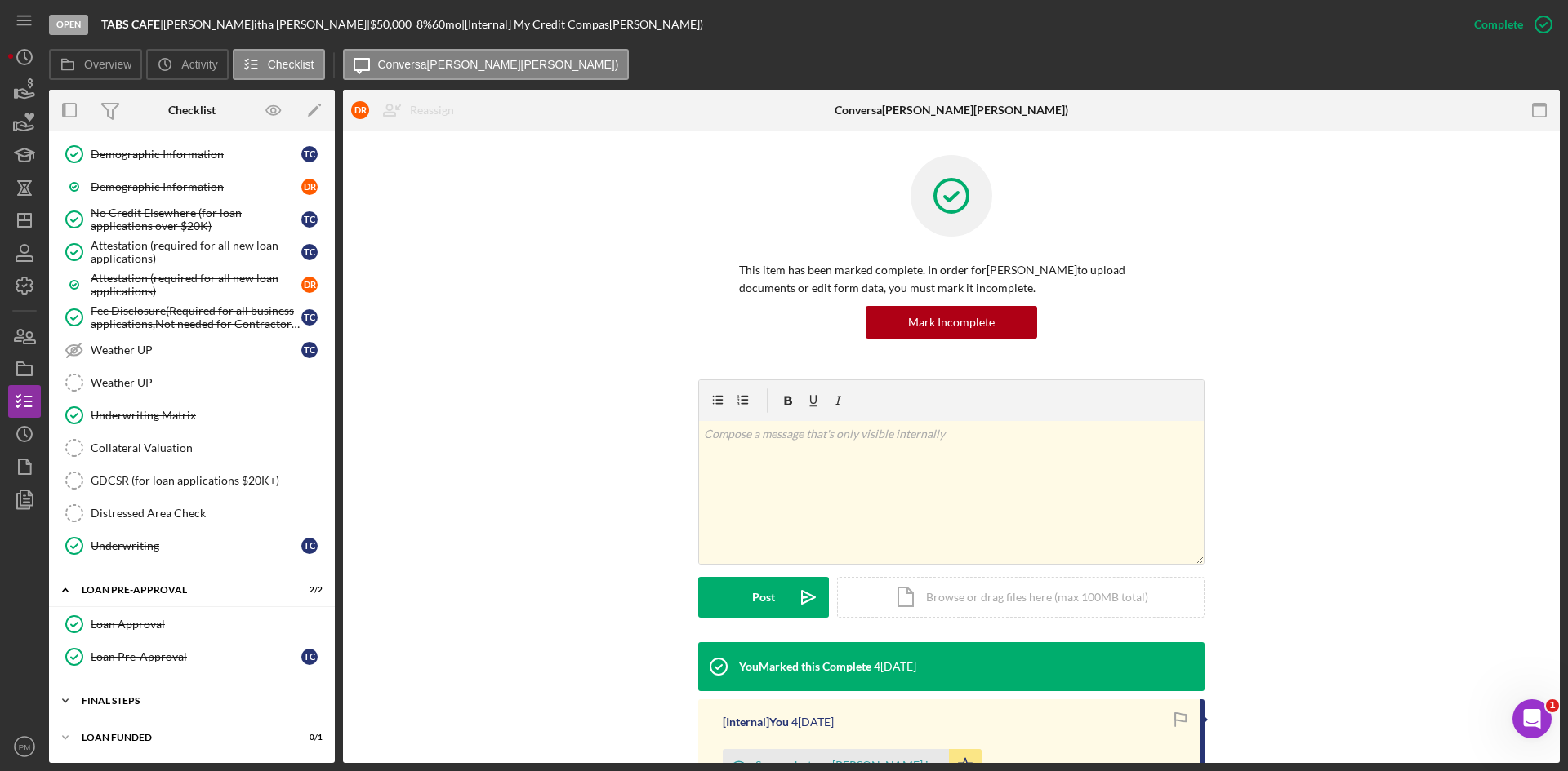
click at [150, 691] on div "Icon/Expander FINAL STEPS 5 / 19" at bounding box center [191, 701] width 286 height 33
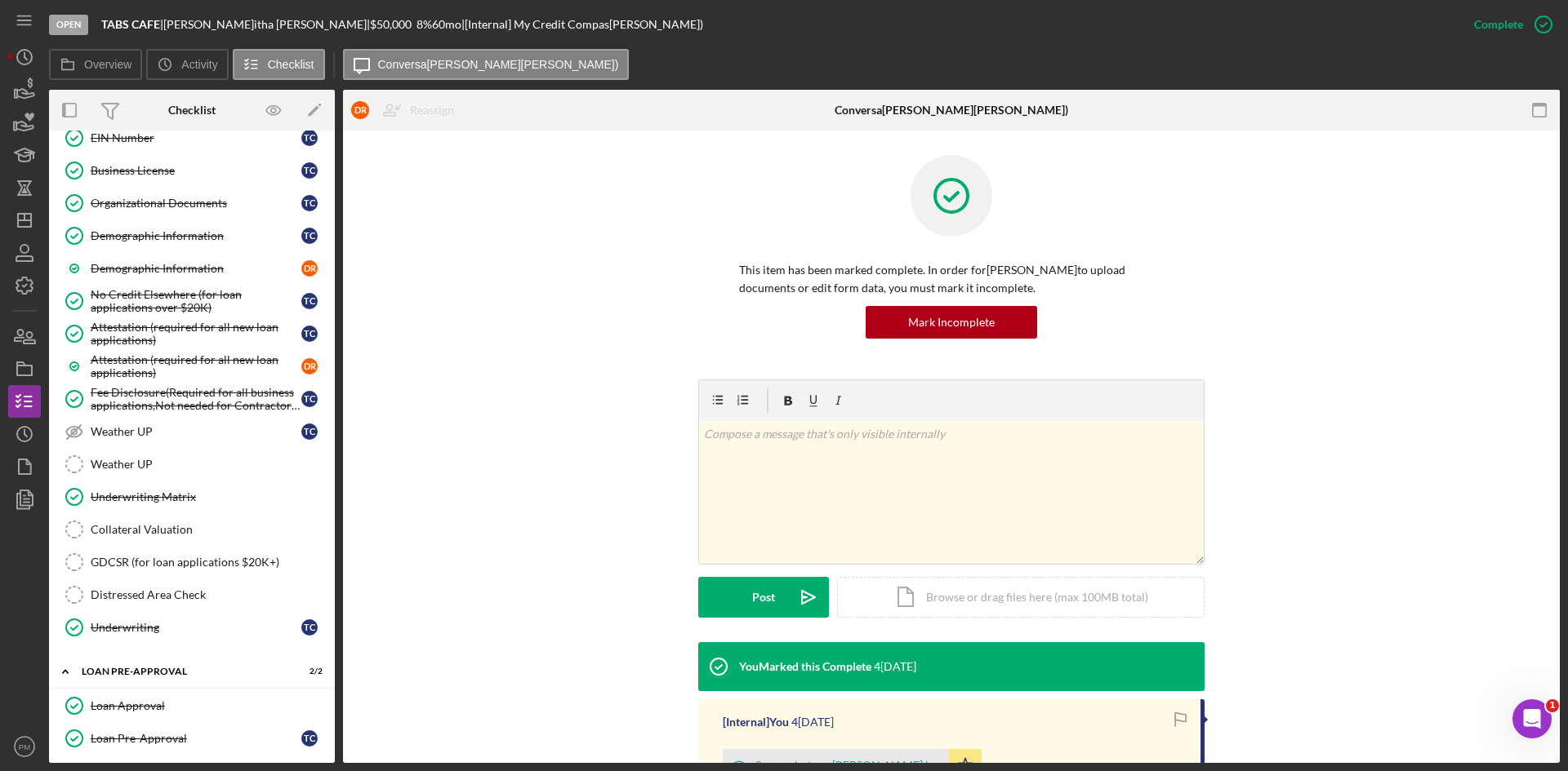
scroll to position [1908, 0]
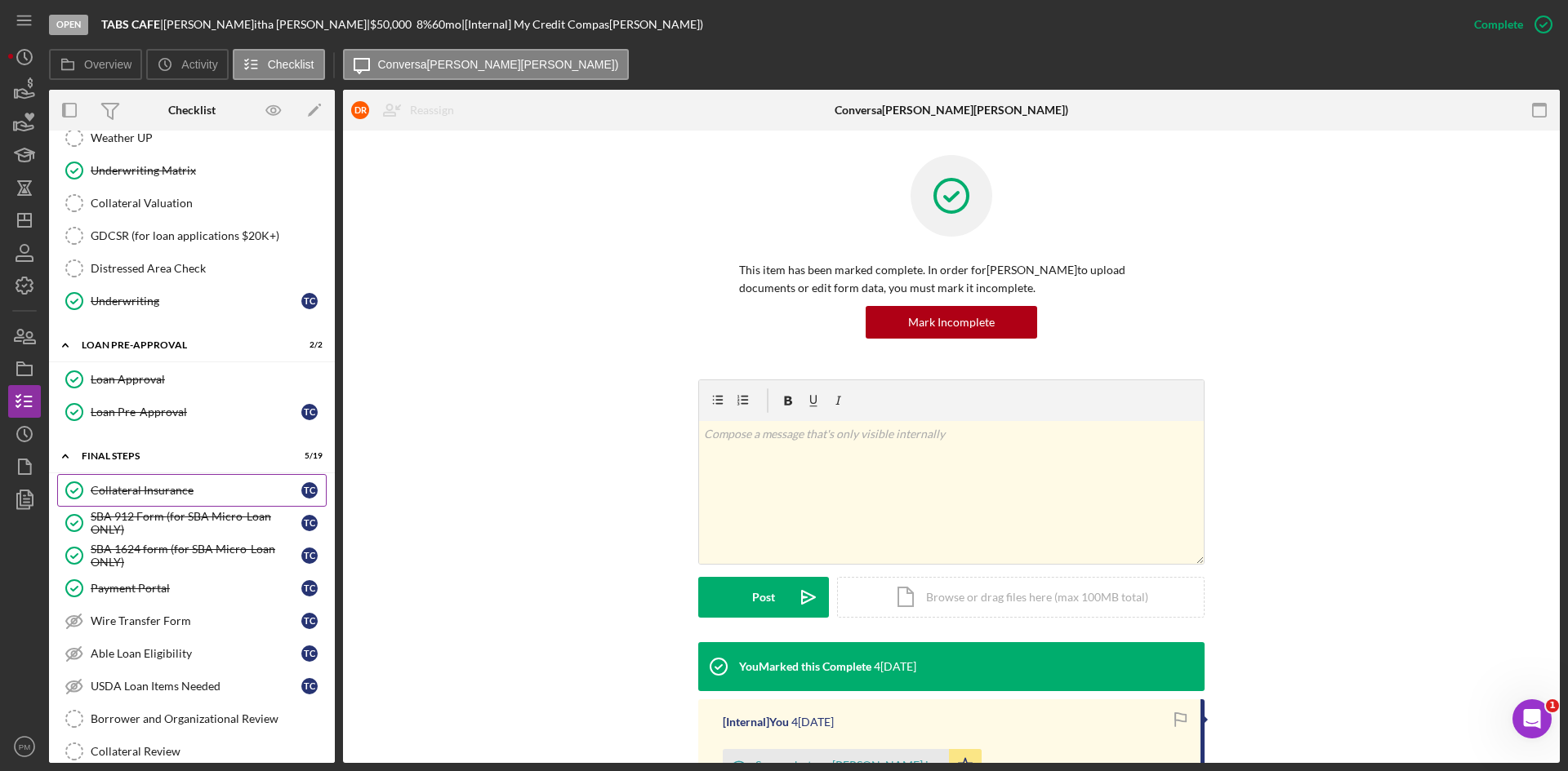
click at [176, 502] on link "Collateral Insurance Collateral Insurance T C" at bounding box center [192, 490] width 270 height 33
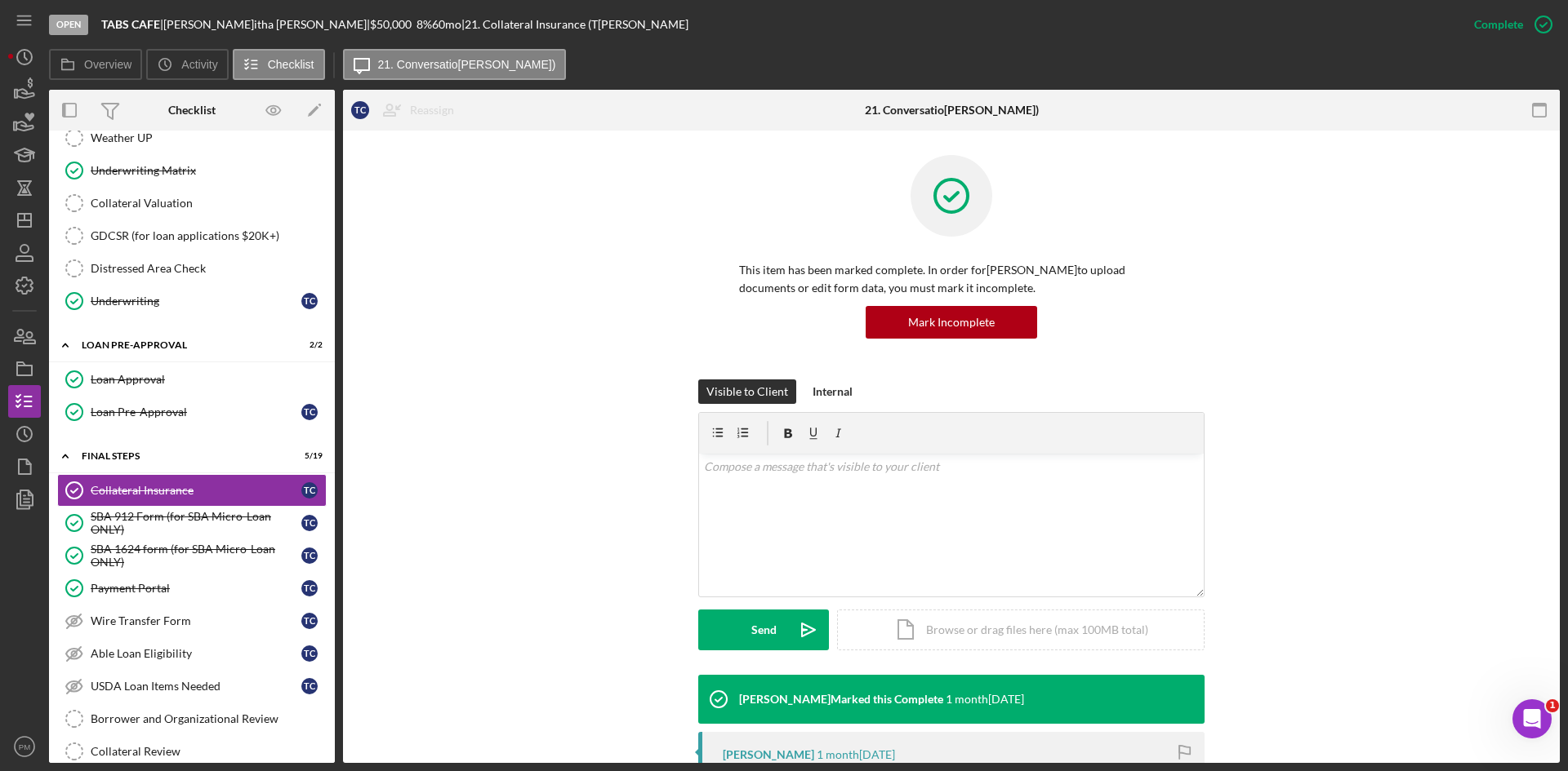
scroll to position [327, 0]
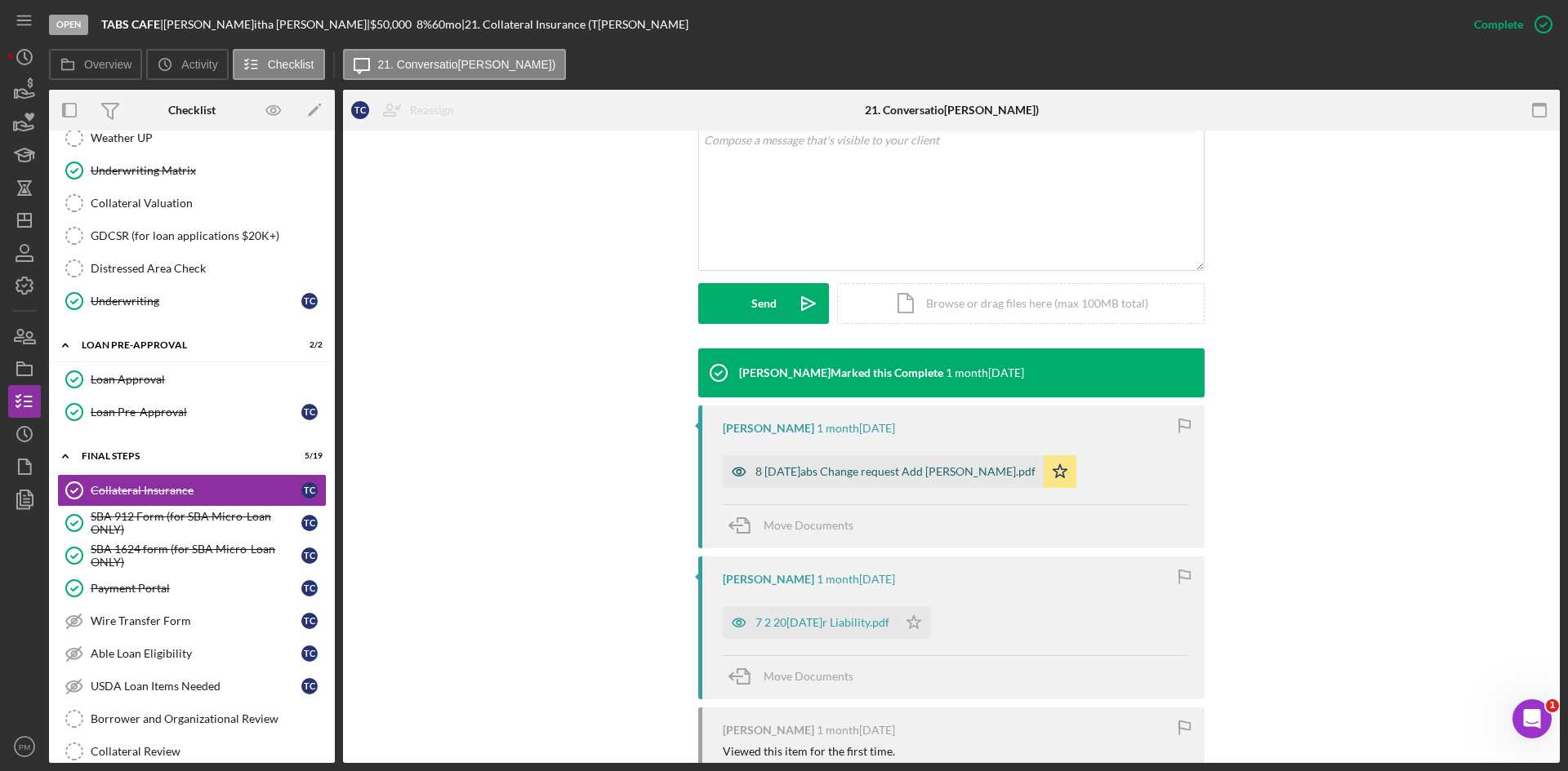
click at [804, 472] on div "8 [DATE]abs Change request Add [PERSON_NAME].pdf" at bounding box center [895, 472] width 280 height 13
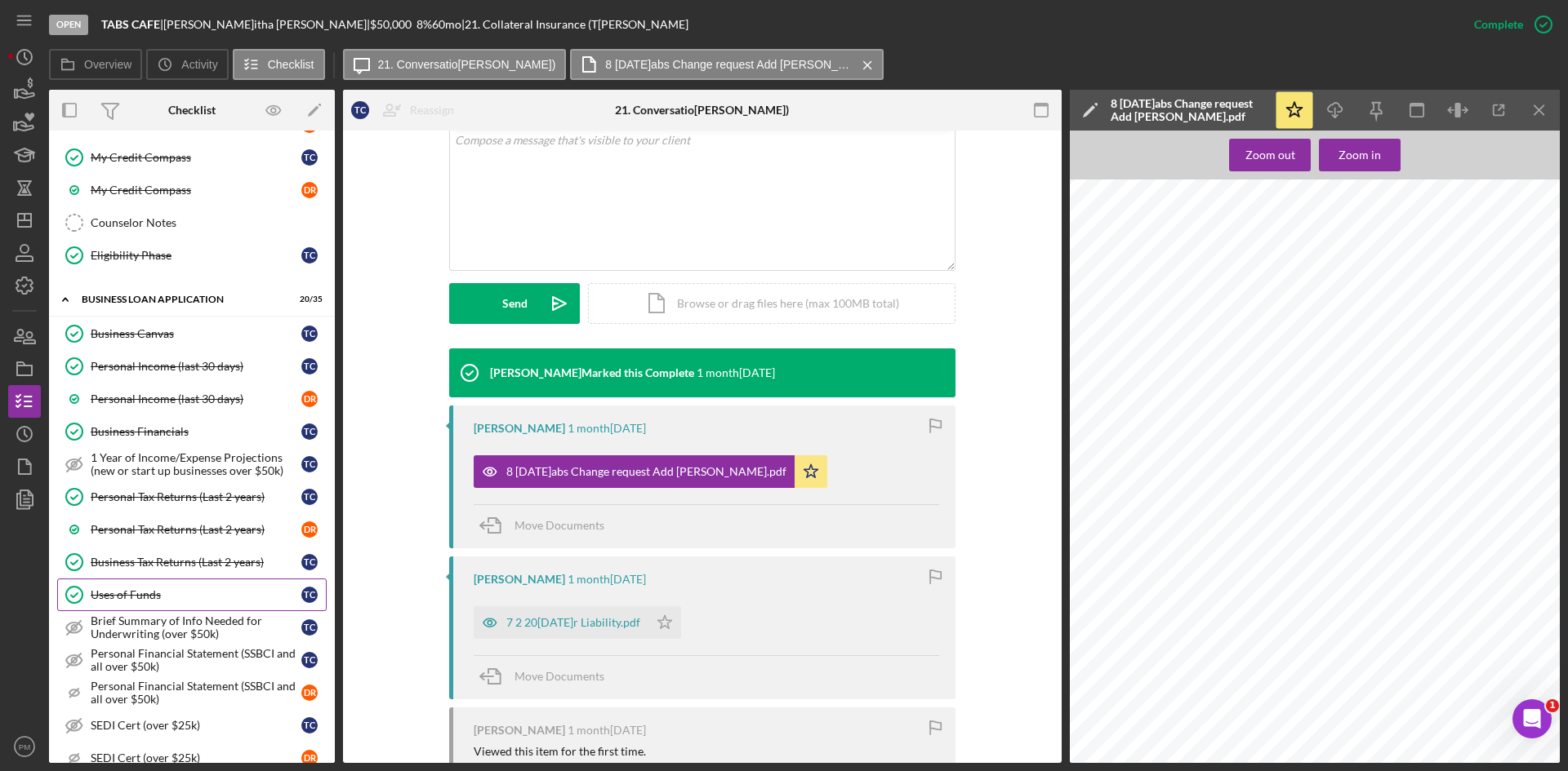
scroll to position [684, 0]
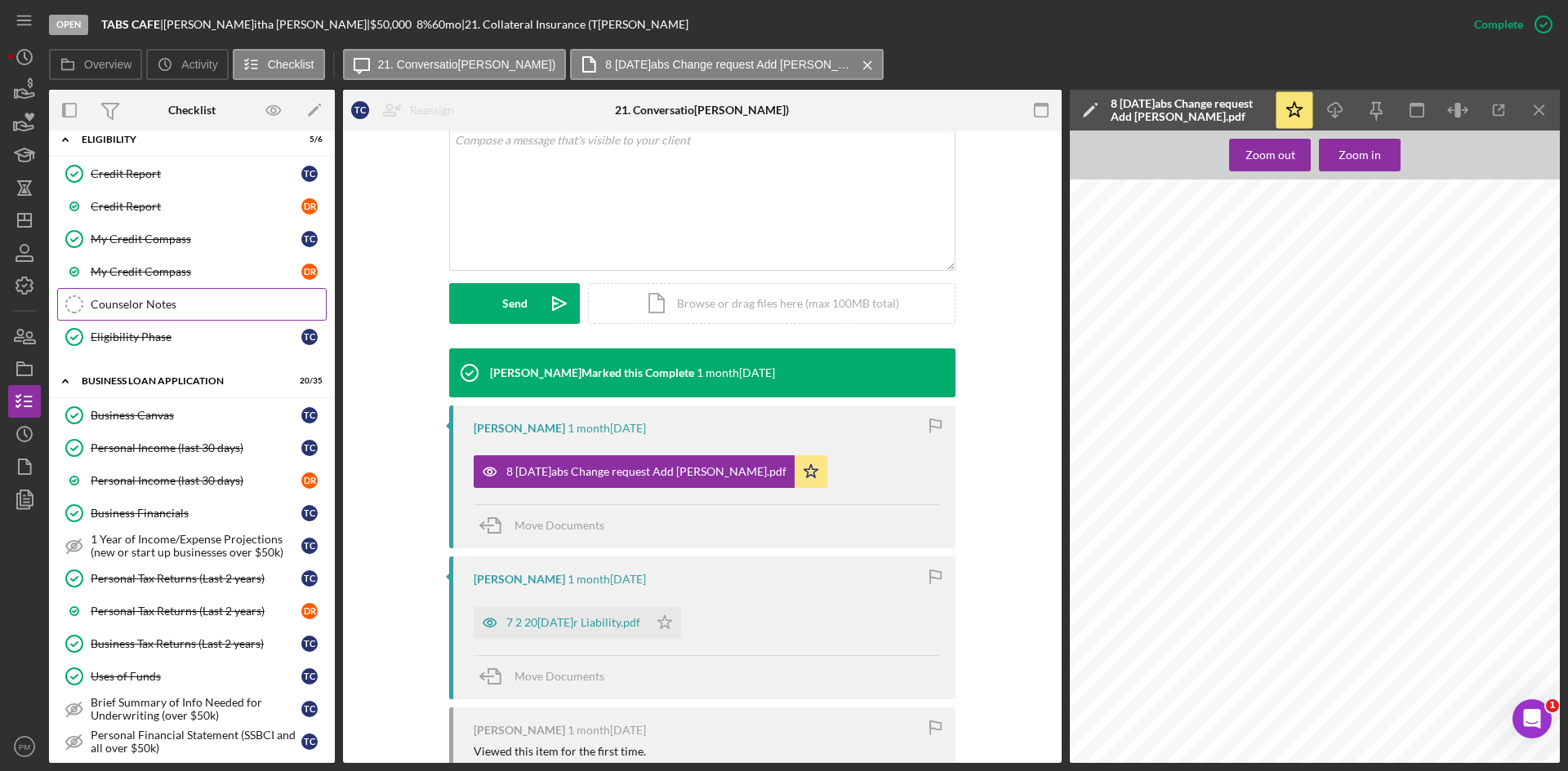
click at [176, 303] on div "Counselor Notes" at bounding box center [208, 304] width 235 height 13
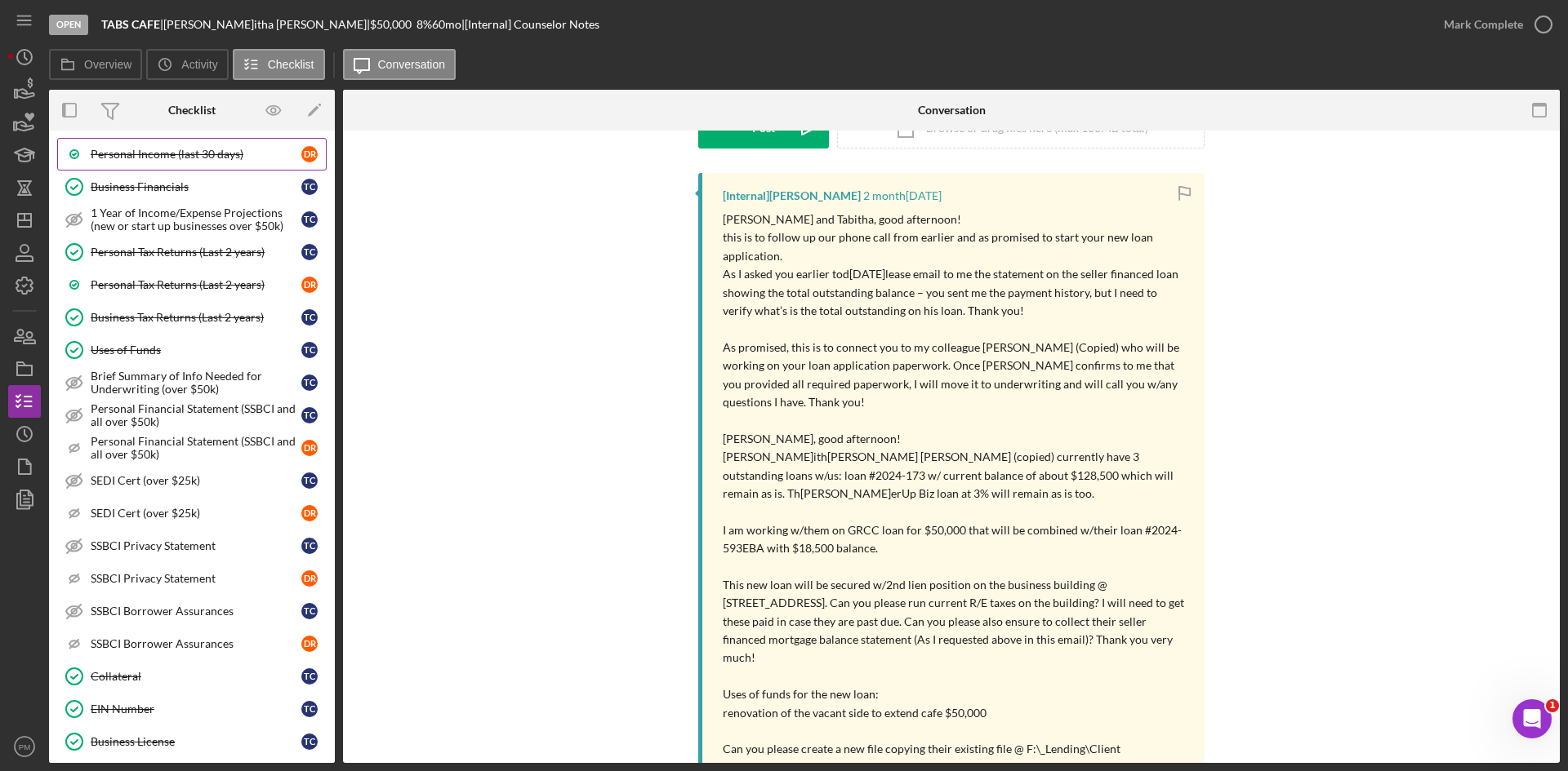
scroll to position [684, 0]
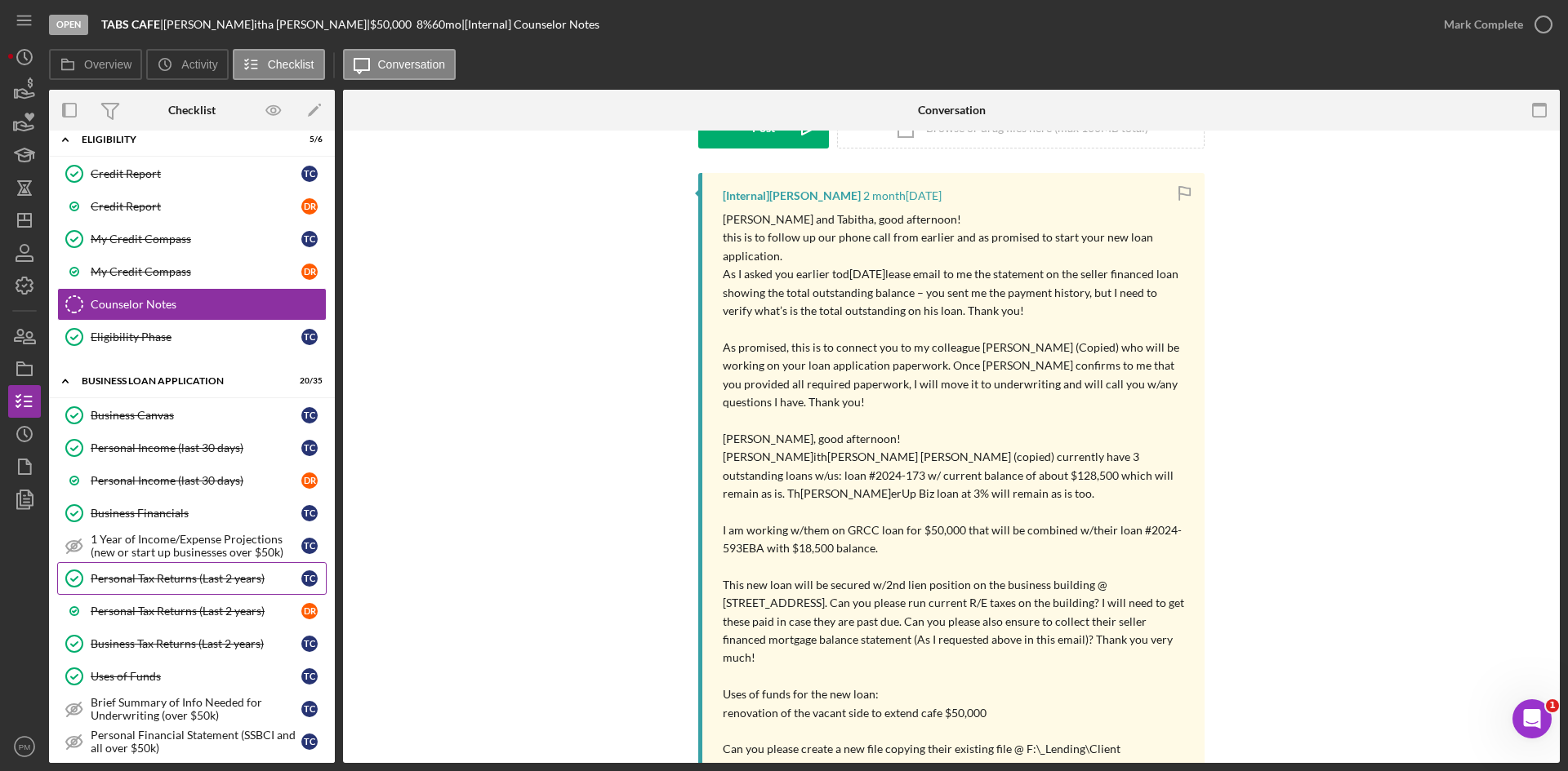
drag, startPoint x: 183, startPoint y: 578, endPoint x: 204, endPoint y: 585, distance: 22.1
click at [183, 578] on div "Personal Tax Returns (Last 2 years)" at bounding box center [196, 578] width 211 height 13
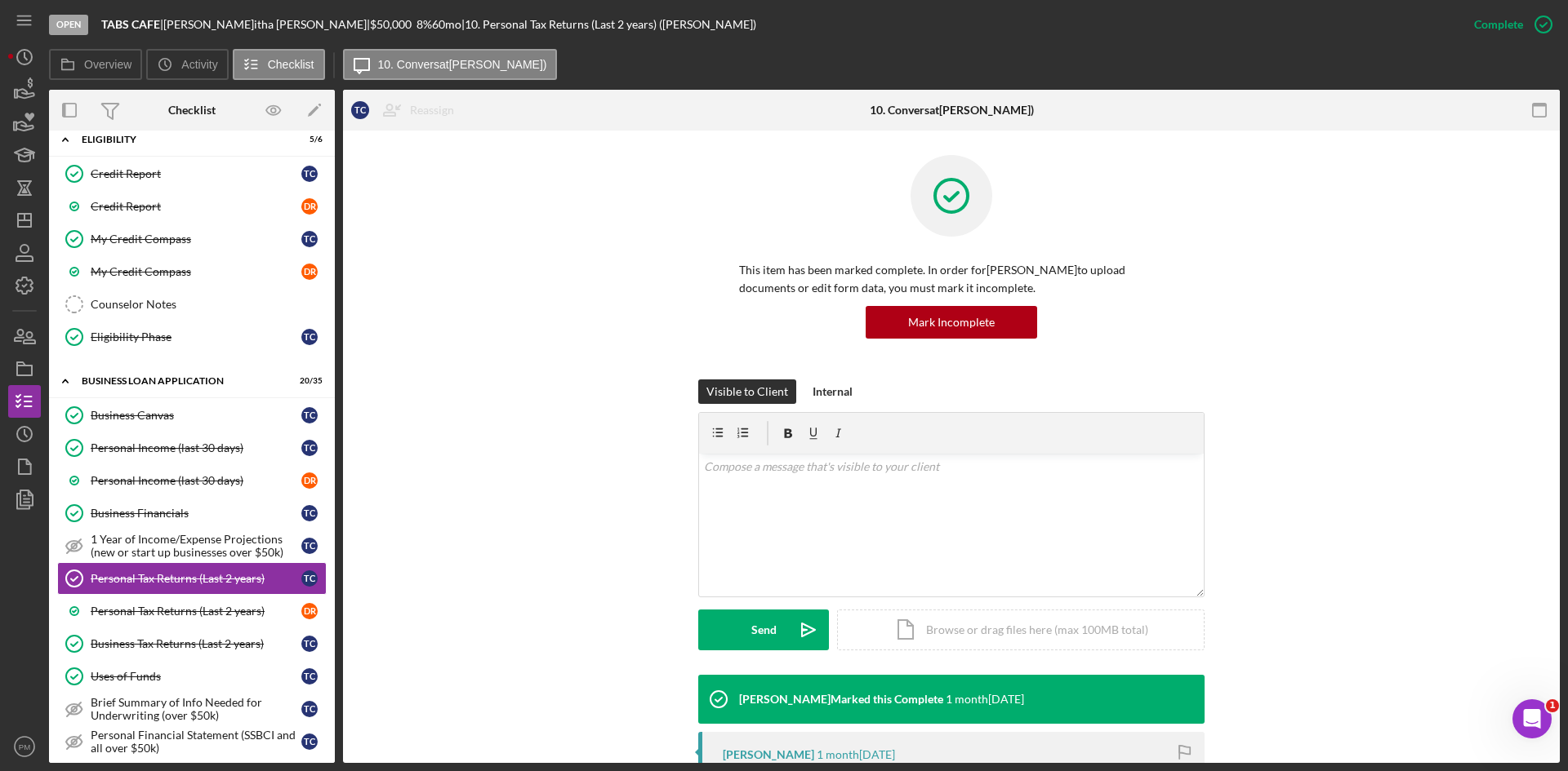
scroll to position [245, 0]
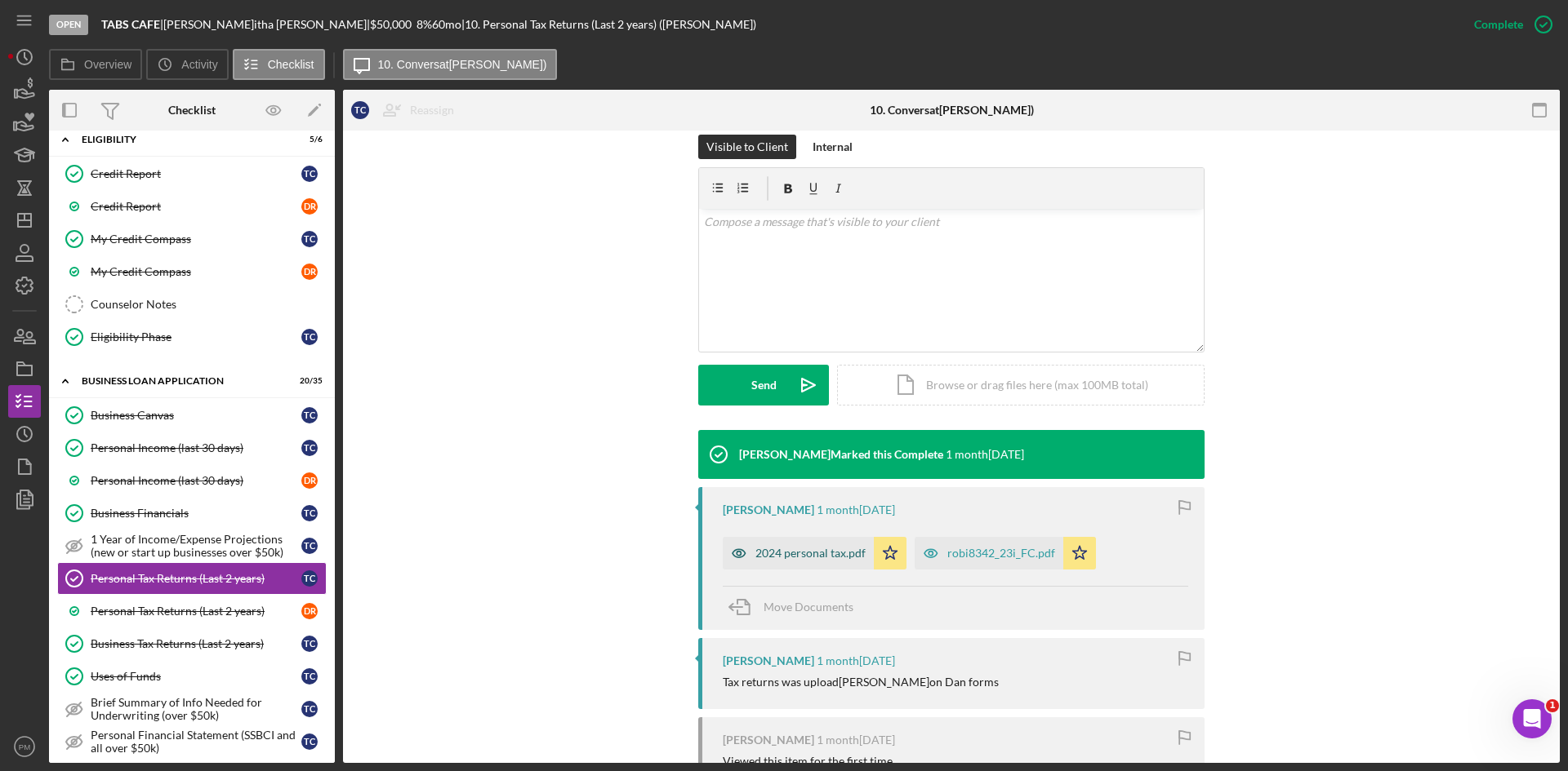
click at [786, 555] on div "2024 personal tax.pdf" at bounding box center [811, 553] width 110 height 13
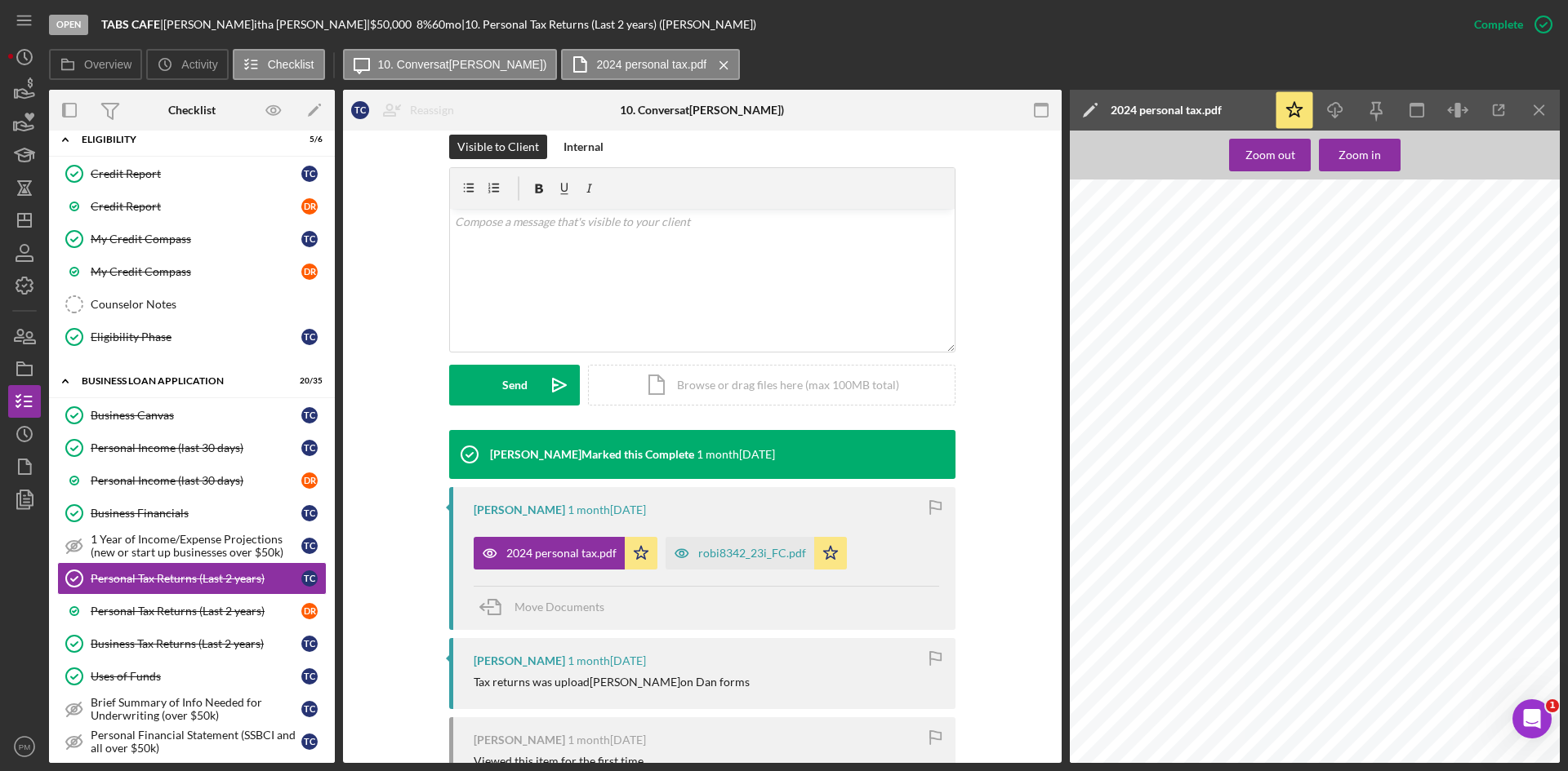
scroll to position [0, 0]
click at [1547, 109] on icon "Icon/Menu Close" at bounding box center [1539, 110] width 37 height 36
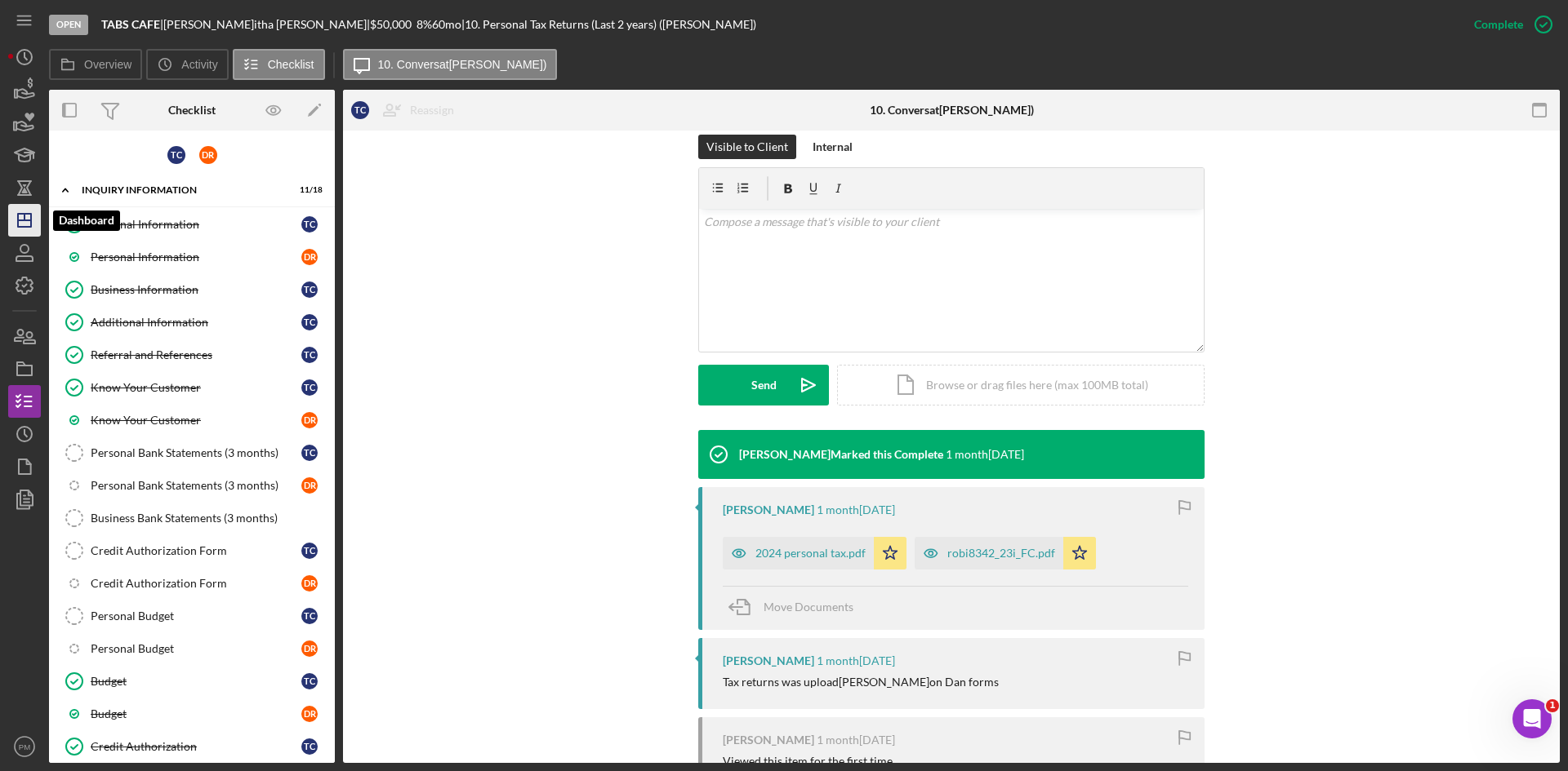
click at [22, 218] on icon "Icon/Dashboard" at bounding box center [24, 221] width 41 height 41
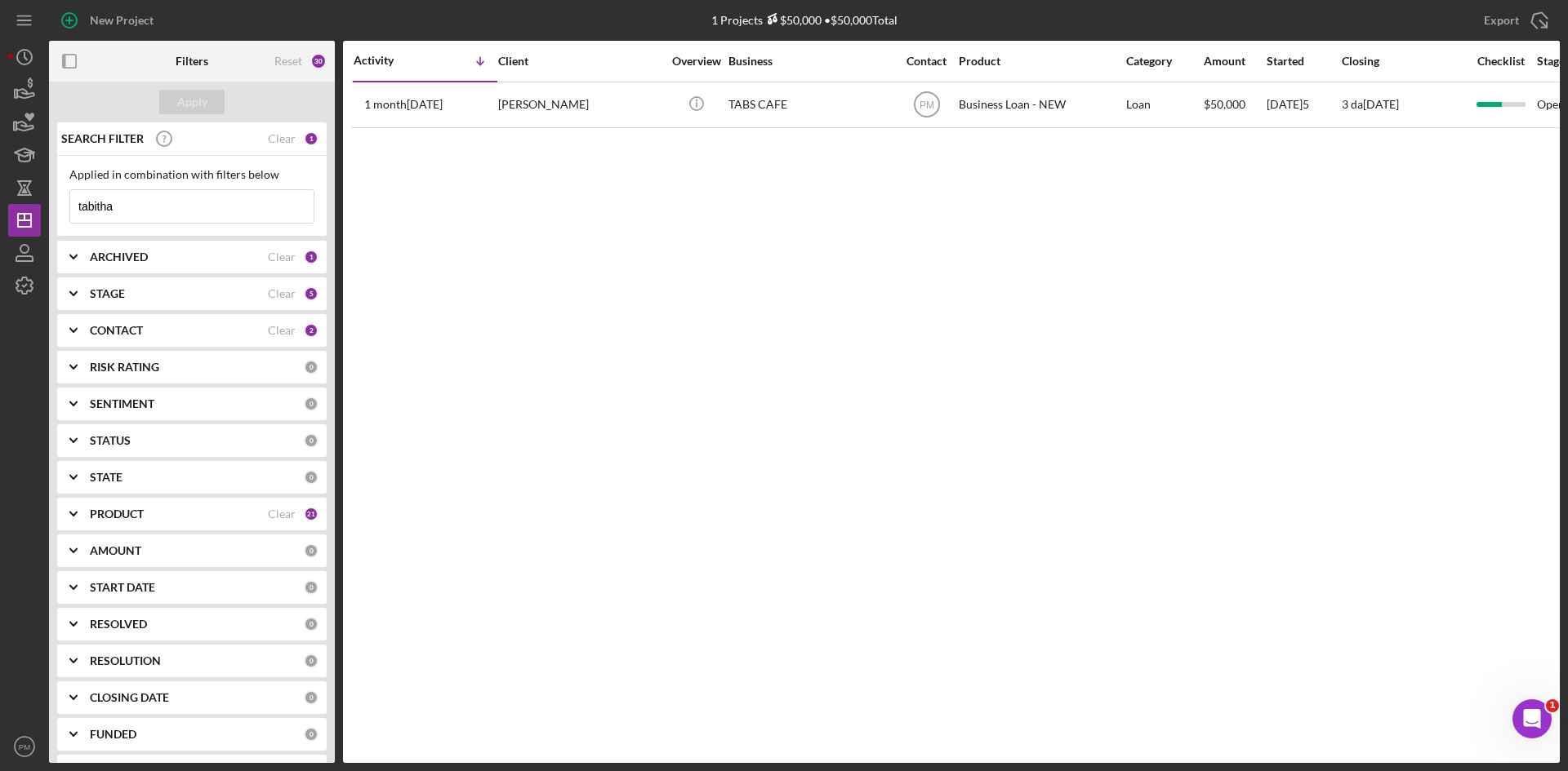
click at [850, 554] on div "Activity Icon/Table Sort Arrow Client Overview Business Contact Product Categor…" at bounding box center [951, 402] width 1217 height 722
drag, startPoint x: 158, startPoint y: 210, endPoint x: 0, endPoint y: 193, distance: 158.9
click at [0, 193] on div "New Project 1 Projects $50,000 • $50,000 [PERSON_NAME]abitha Export Icon/Export…" at bounding box center [784, 386] width 1568 height 771
click at [19, 211] on icon "Icon/Dashboard" at bounding box center [24, 221] width 41 height 41
click at [196, 113] on div "Apply" at bounding box center [192, 102] width 30 height 24
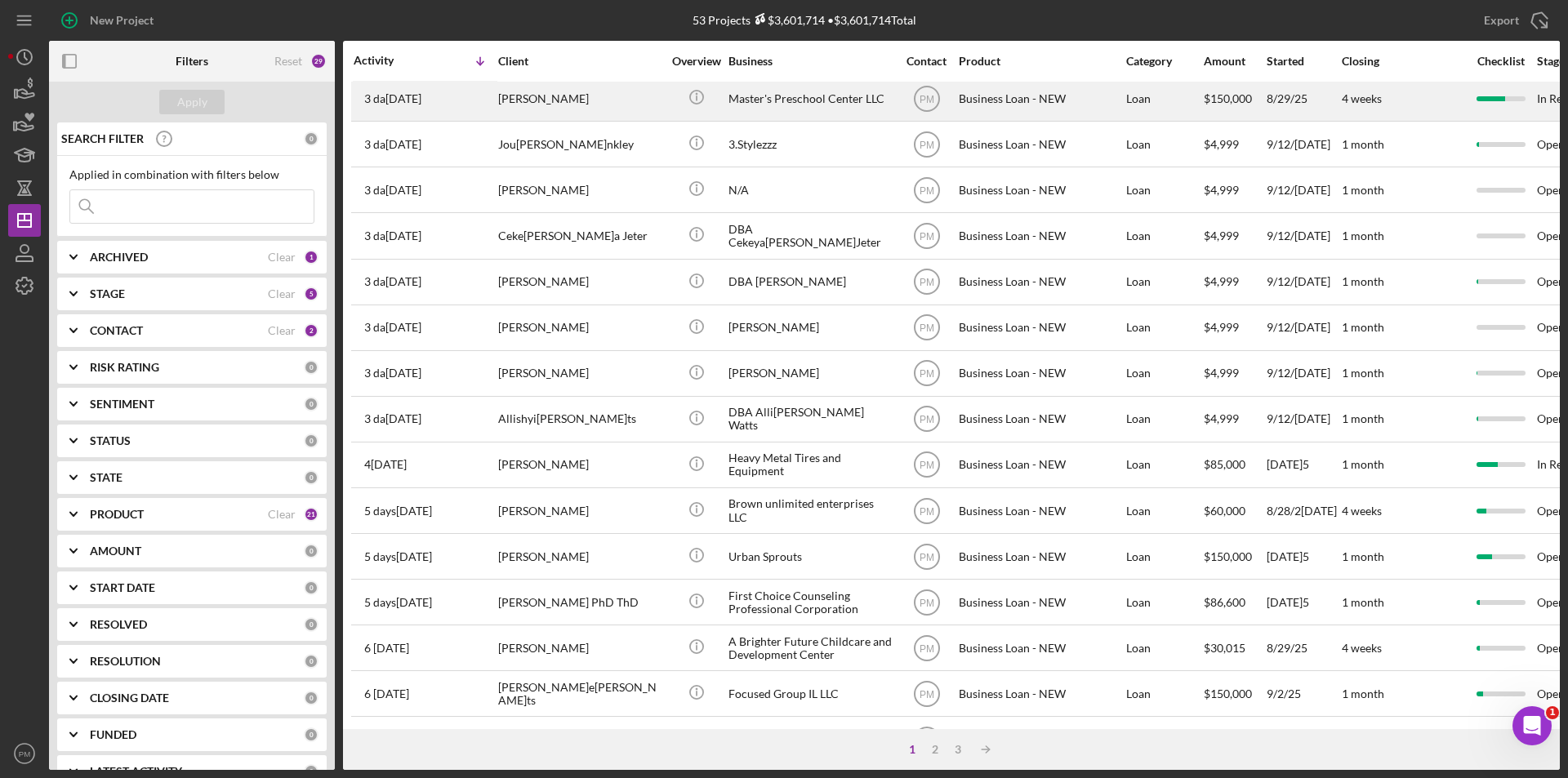
scroll to position [519, 0]
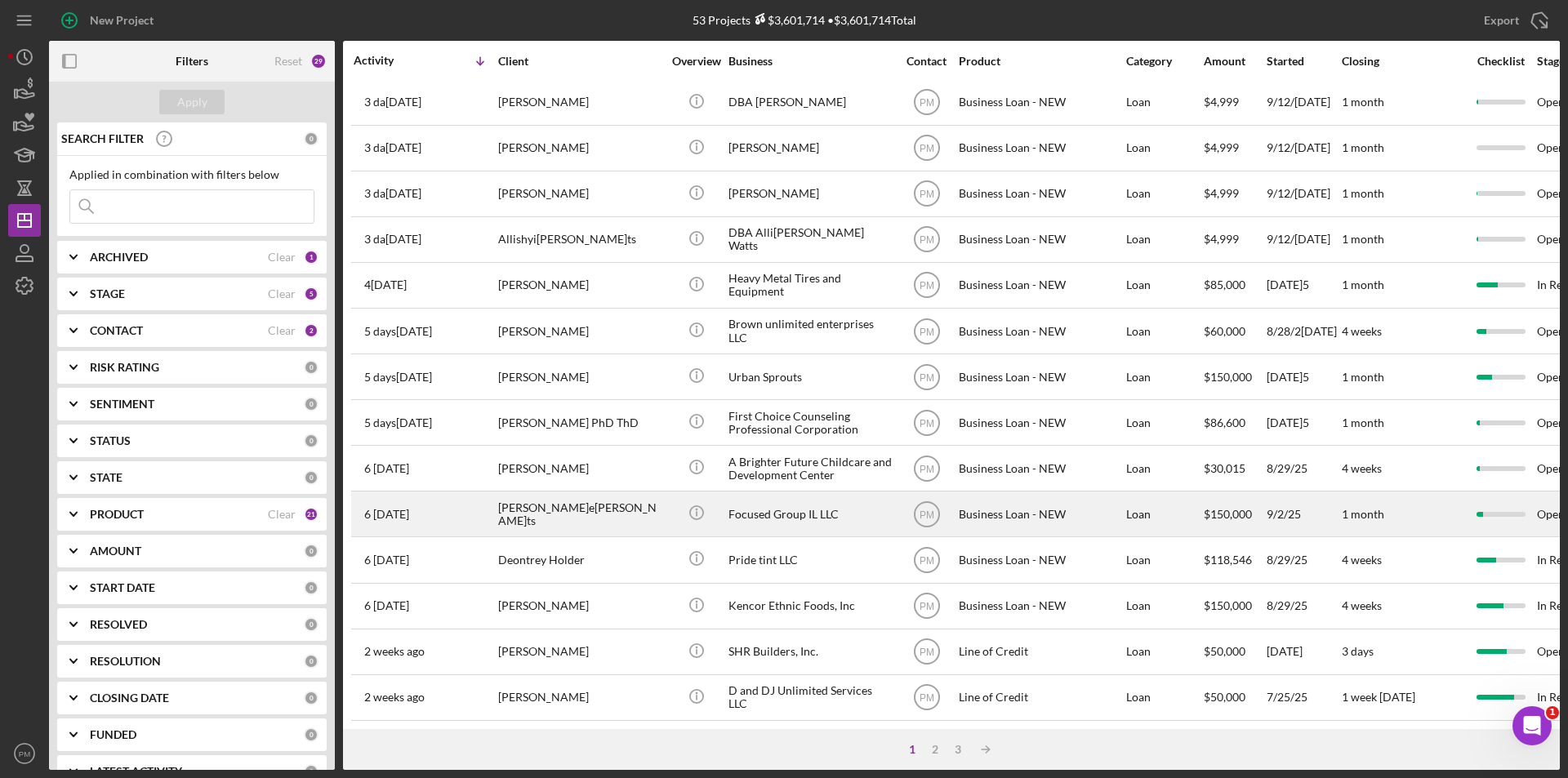
click at [521, 497] on div "[PERSON_NAME]e[PERSON_NAME]ts" at bounding box center [579, 514] width 163 height 43
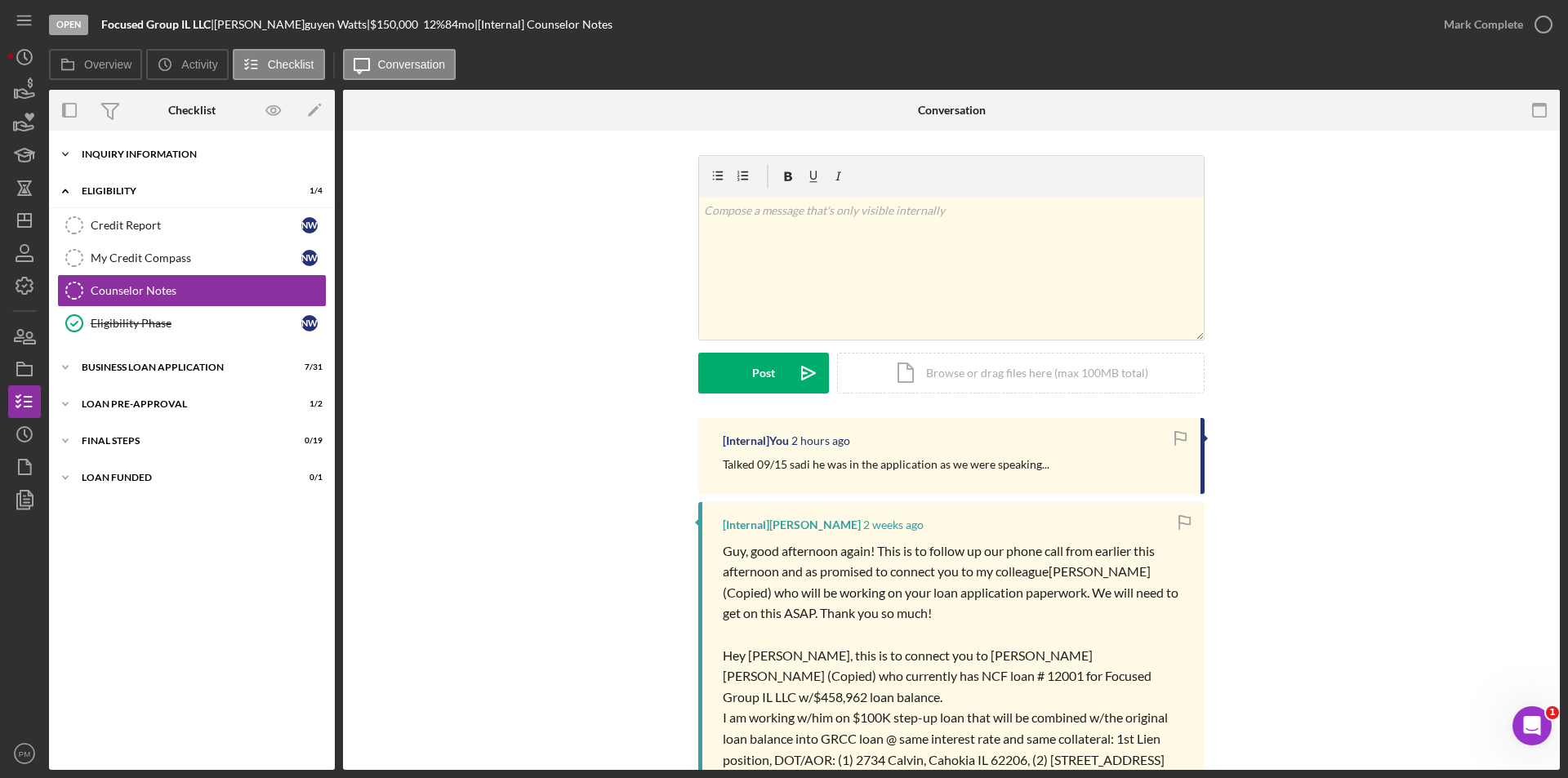
click at [130, 156] on div "INQUIRY INFORMATION" at bounding box center [198, 154] width 233 height 9
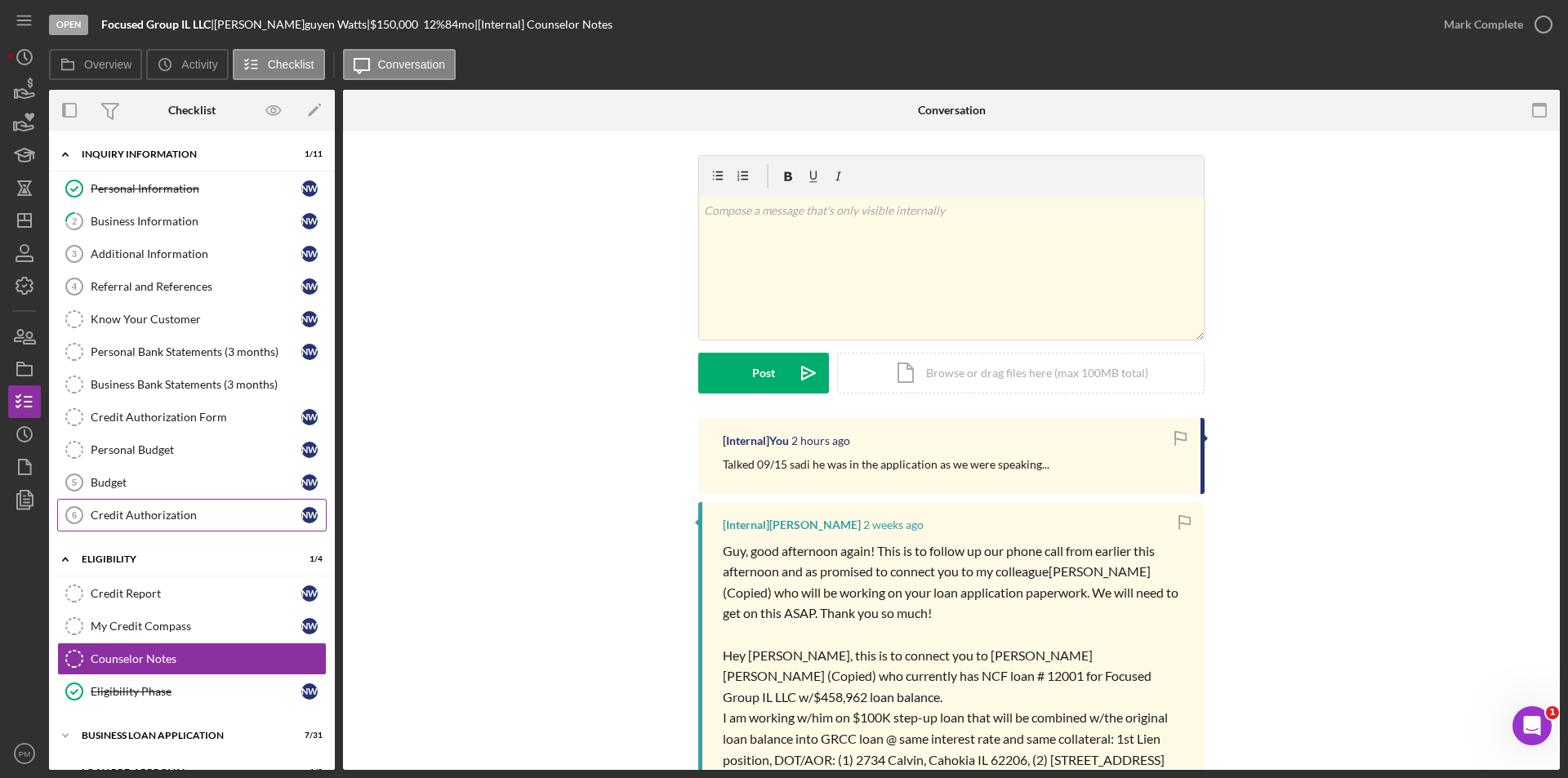
click at [172, 511] on div "Credit Authorization" at bounding box center [196, 515] width 211 height 13
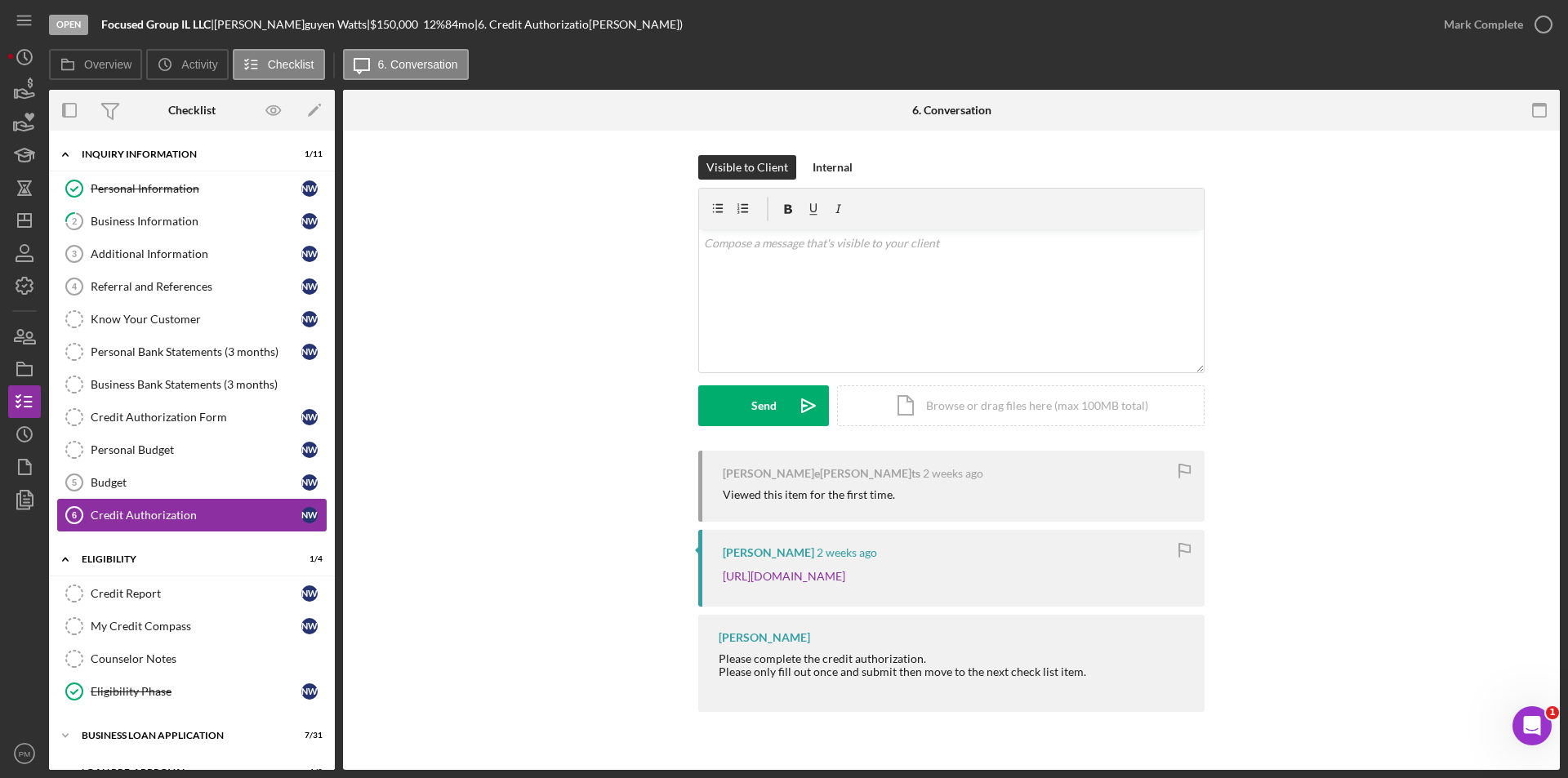
scroll to position [101, 0]
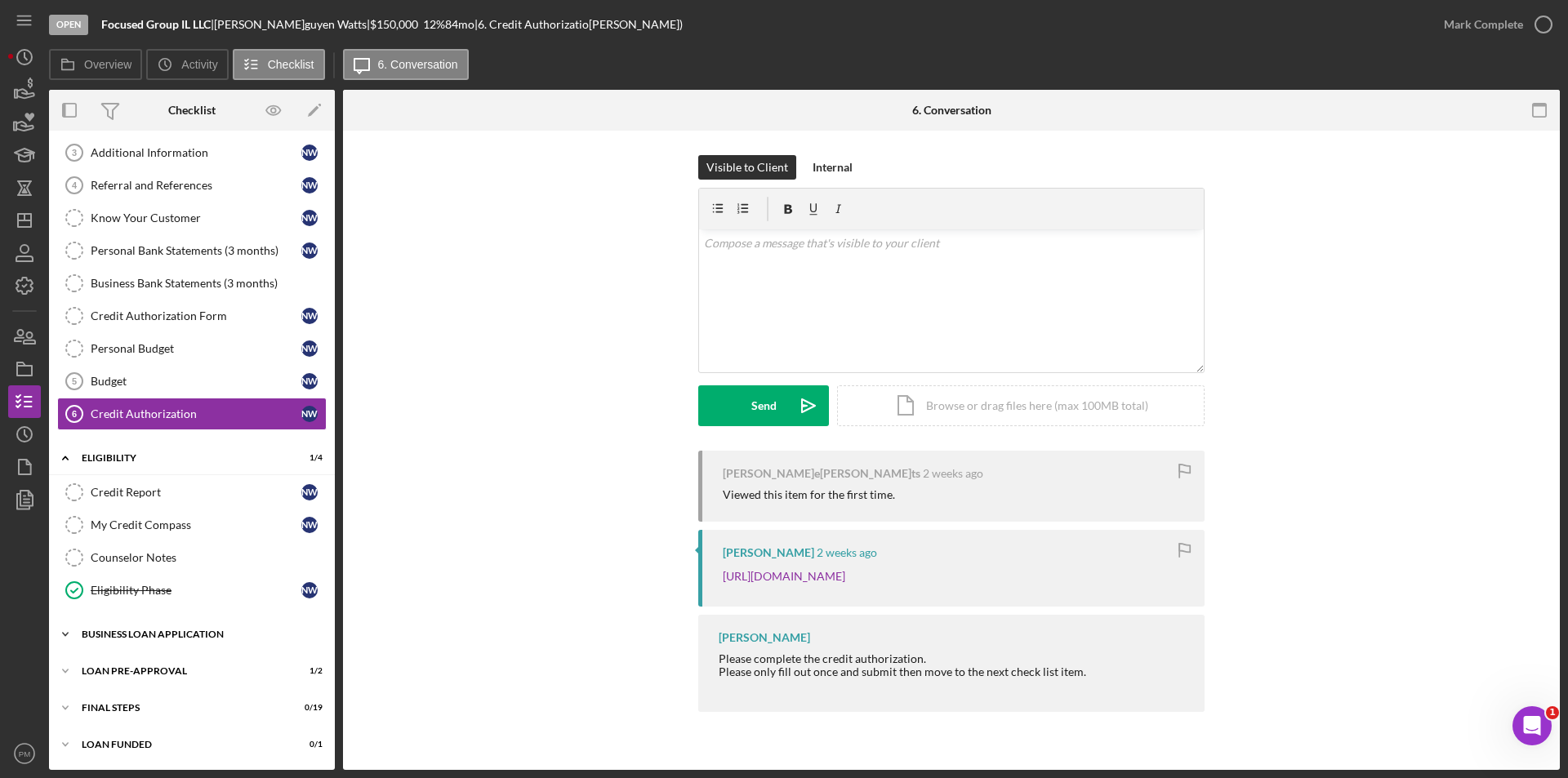
click at [131, 636] on div "BUSINESS LOAN APPLICATION" at bounding box center [198, 635] width 233 height 9
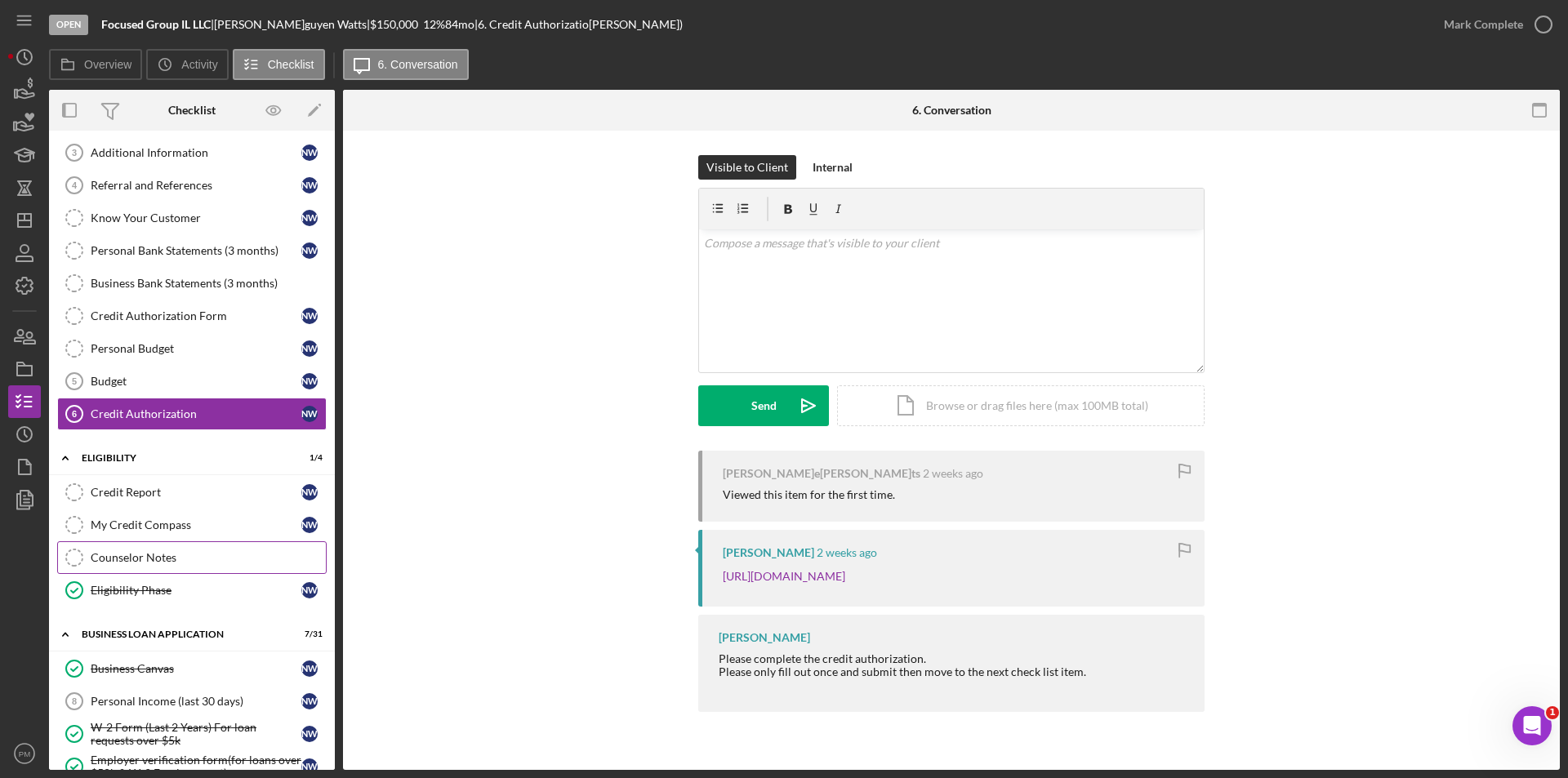
scroll to position [0, 0]
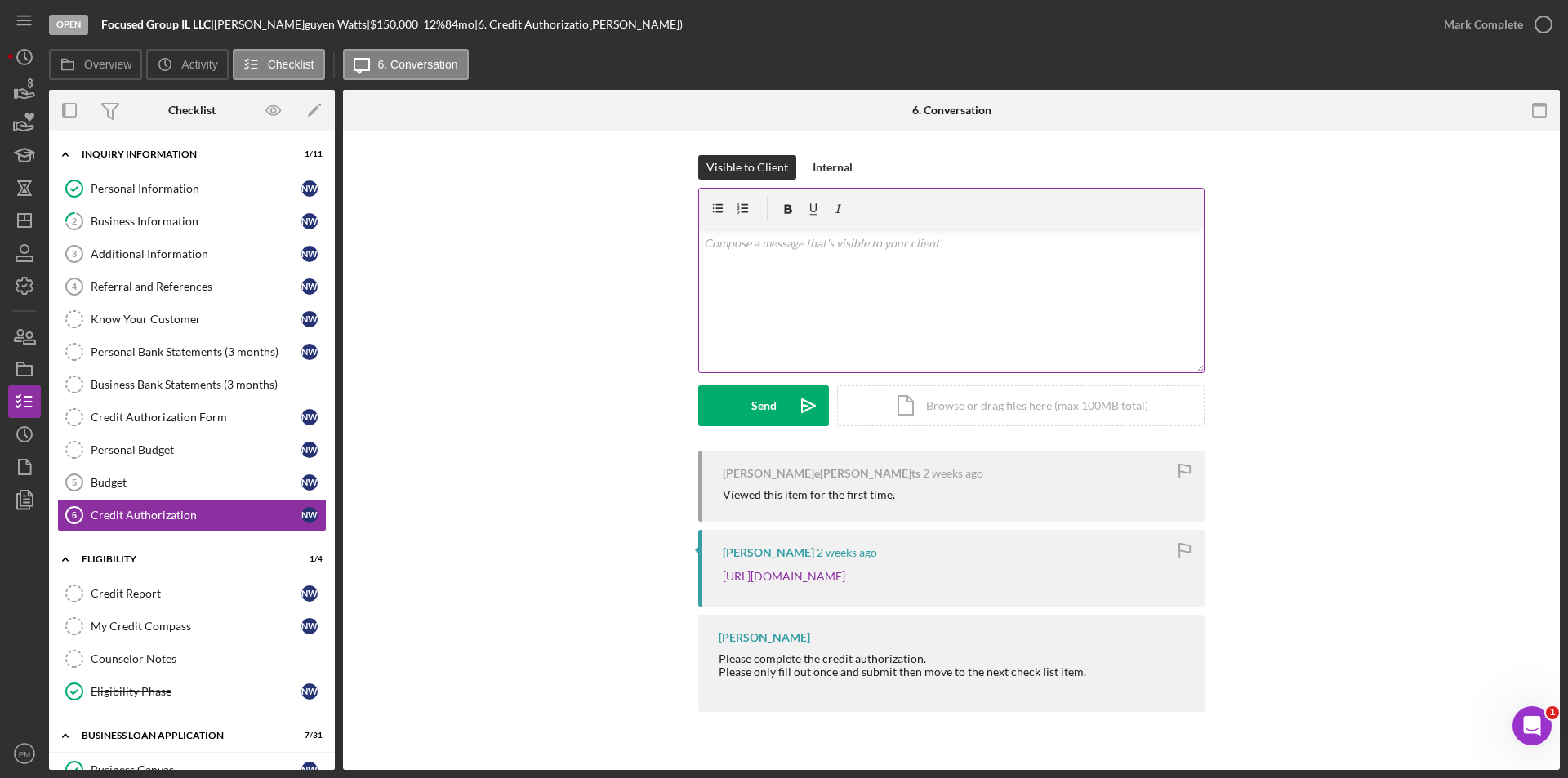
click at [833, 269] on div "v Color teal Color pink Remove color Add row above Add row below Add column bef…" at bounding box center [951, 301] width 505 height 143
click at [771, 388] on div "Send" at bounding box center [764, 406] width 25 height 41
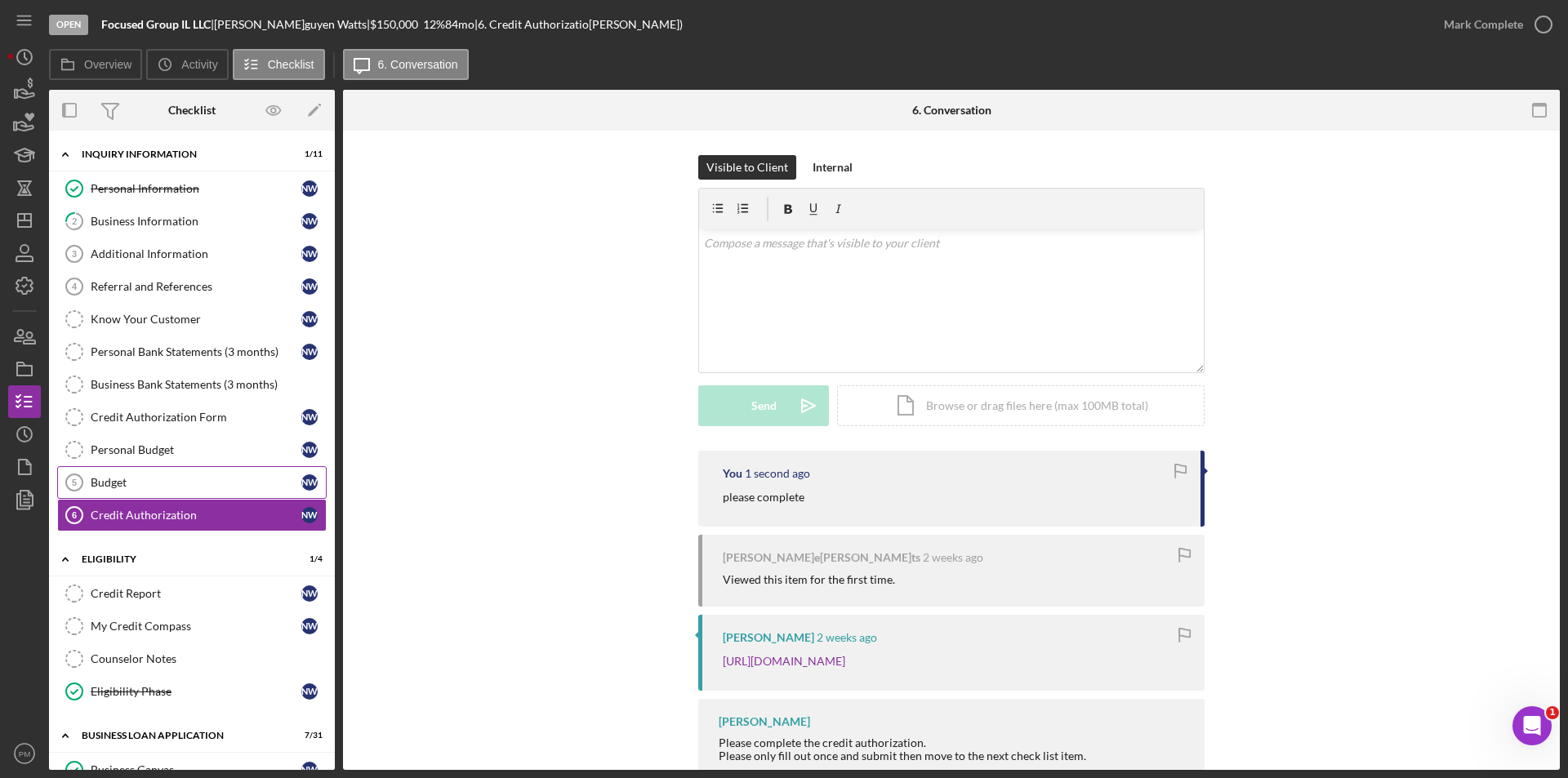
click at [183, 475] on link "Budget 5 Budget N W" at bounding box center [192, 482] width 270 height 33
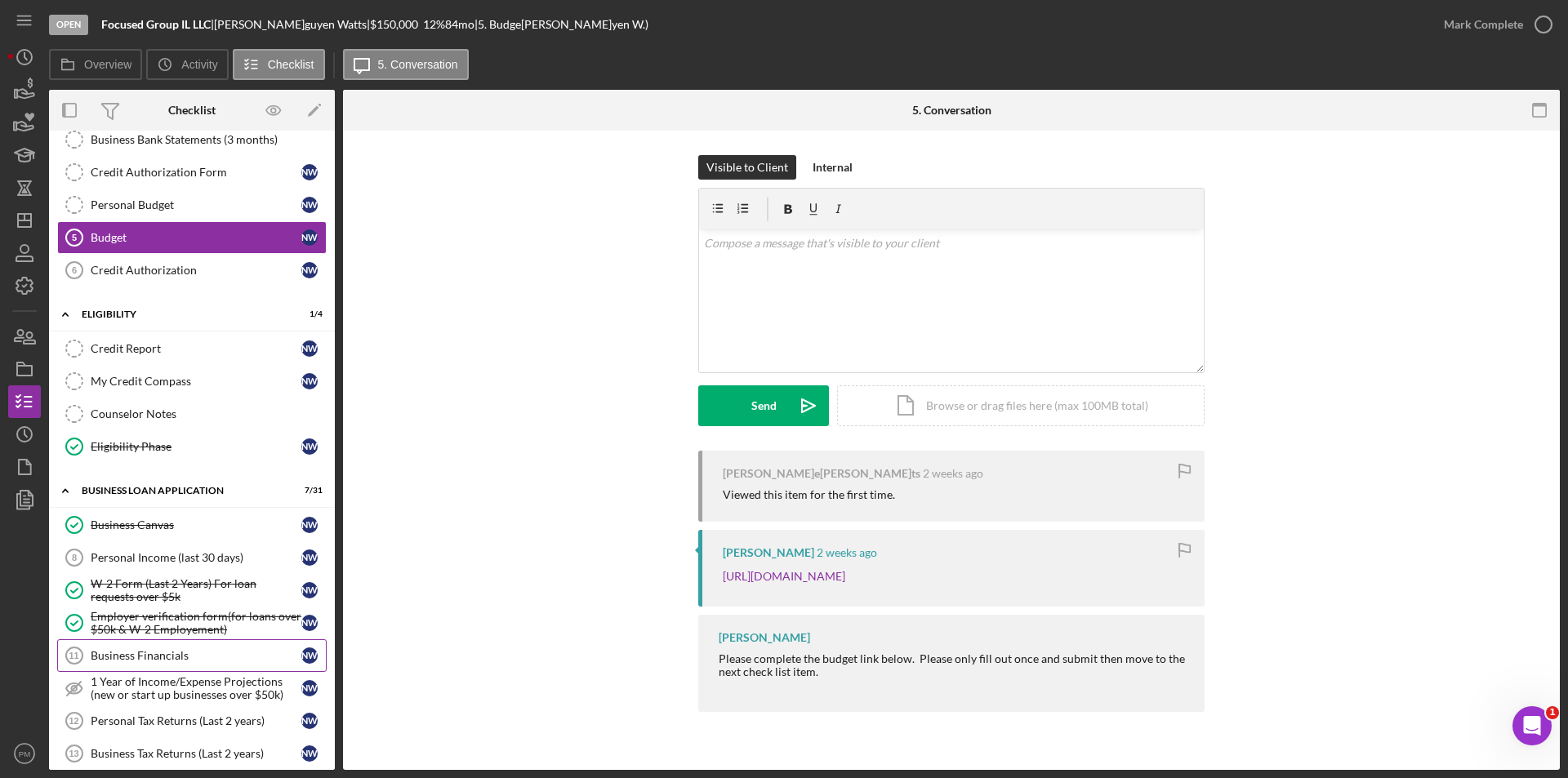
scroll to position [327, 0]
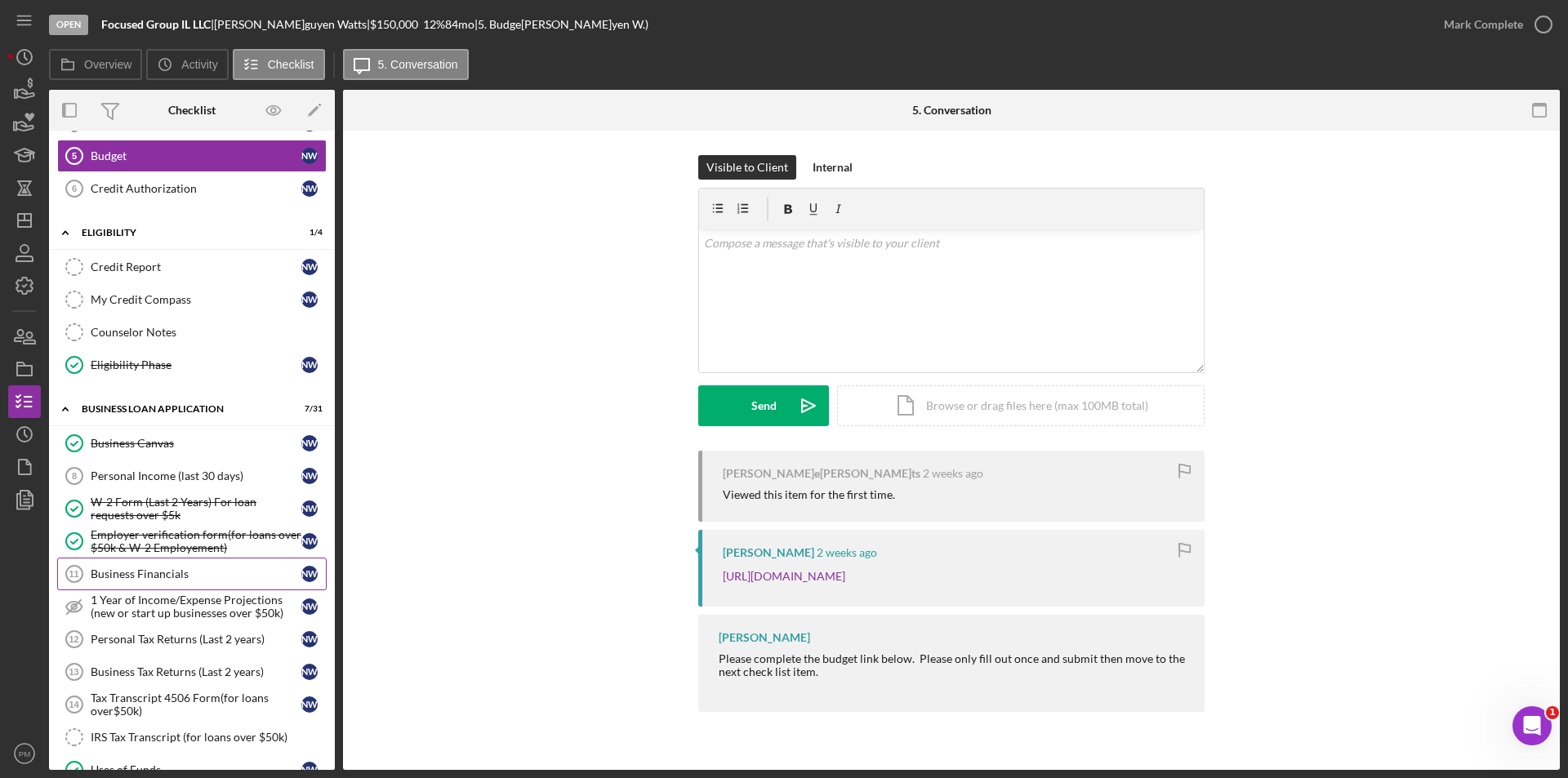
click at [111, 572] on div "Business Financials" at bounding box center [196, 574] width 211 height 13
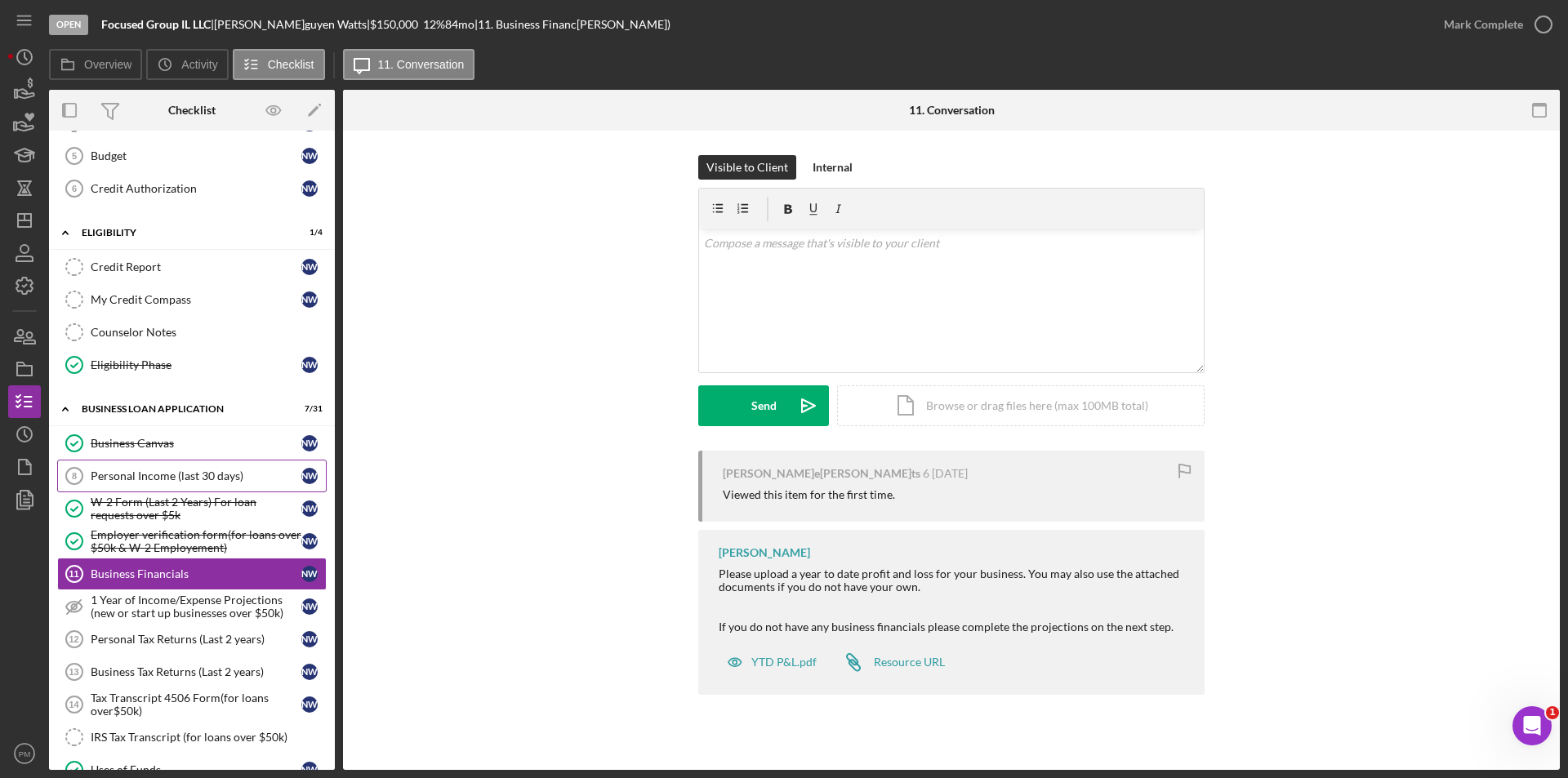
click at [162, 482] on div "Personal Income (last 30 days)" at bounding box center [196, 477] width 211 height 13
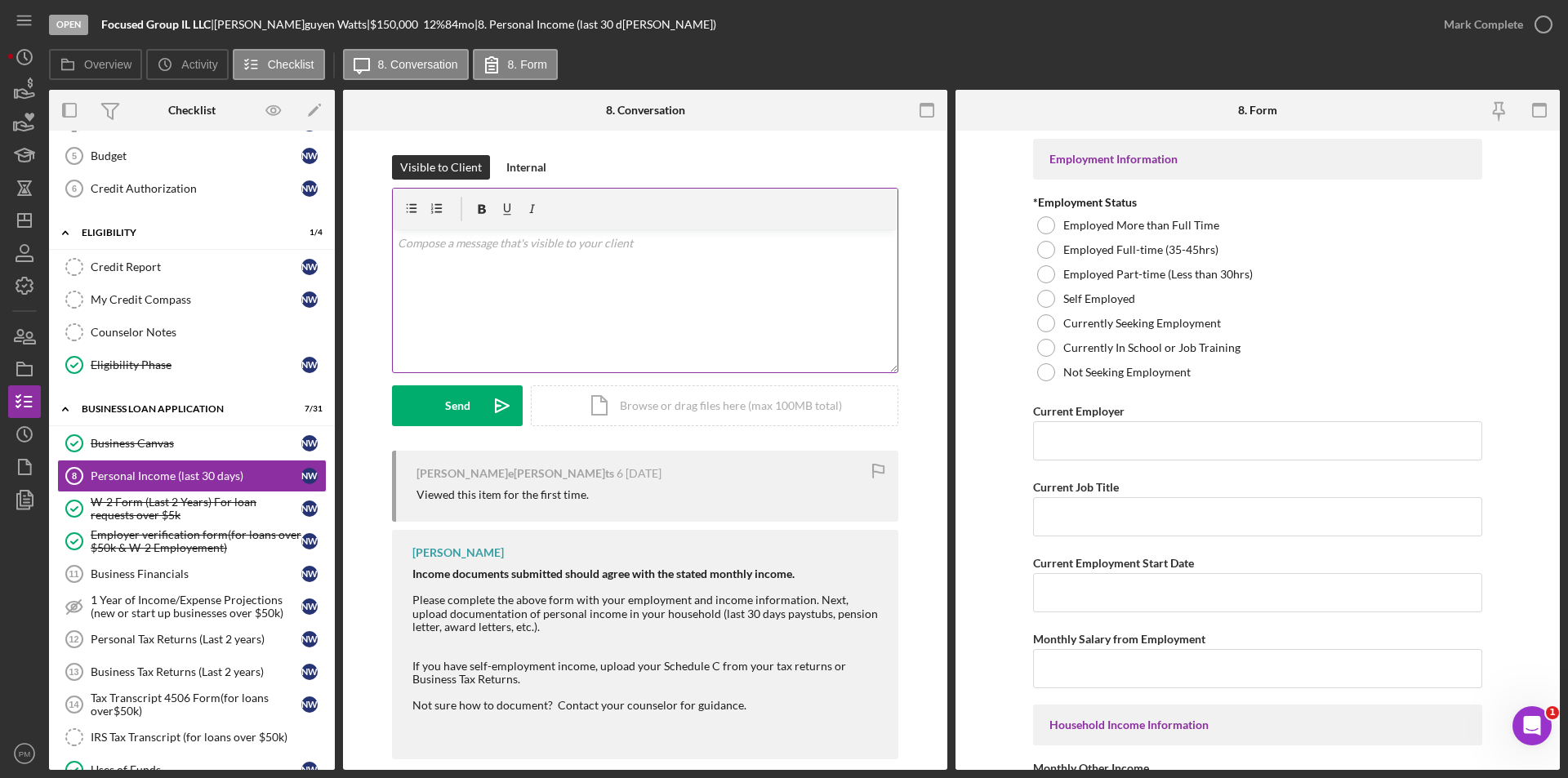
click at [694, 305] on div "v Color teal Color pink Remove color Add row above Add row below Add column bef…" at bounding box center [645, 301] width 505 height 143
click at [495, 407] on icon "Icon/icon-invite-send" at bounding box center [503, 406] width 41 height 41
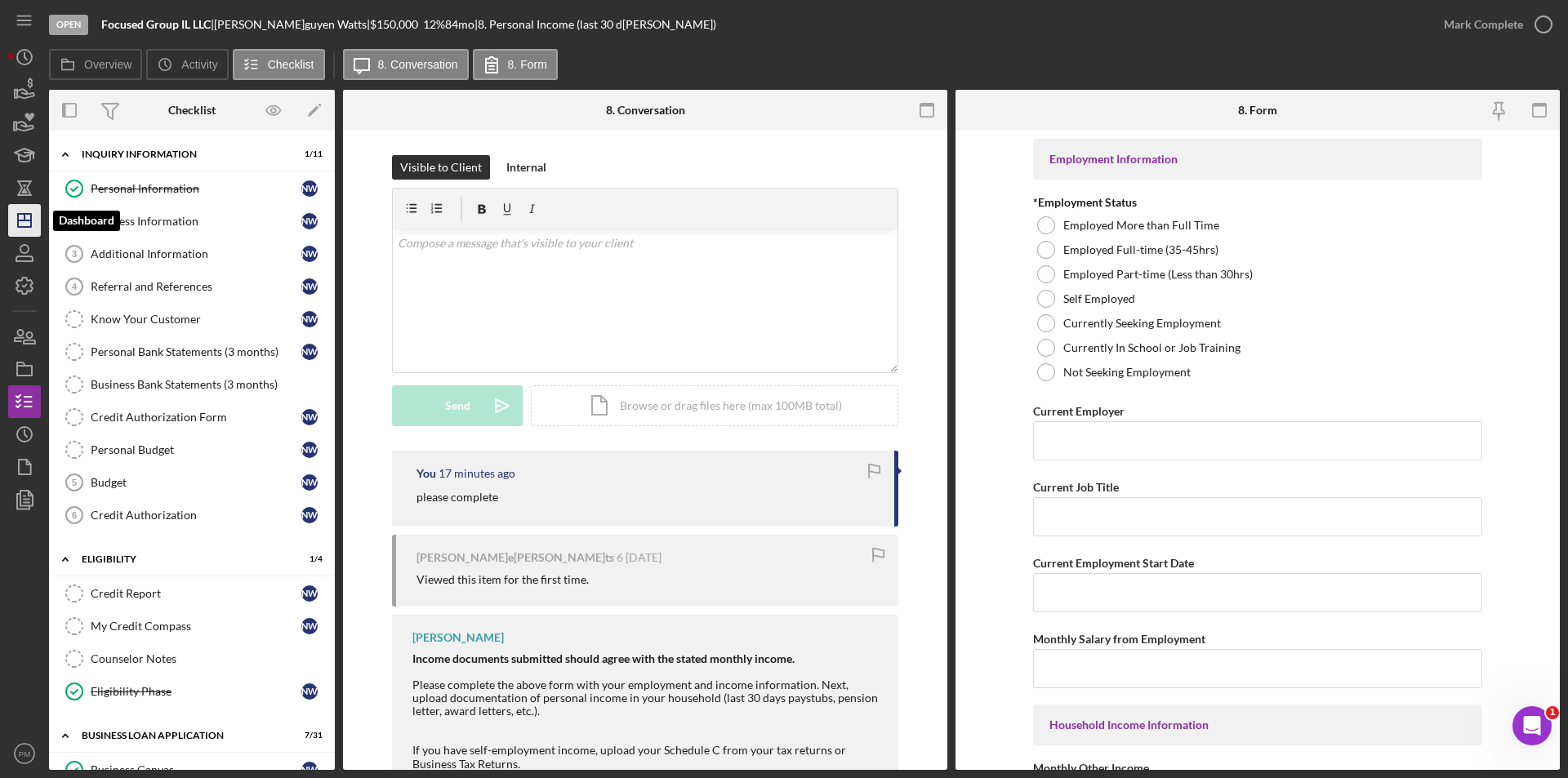
click at [24, 213] on icon "Icon/Dashboard" at bounding box center [24, 221] width 41 height 41
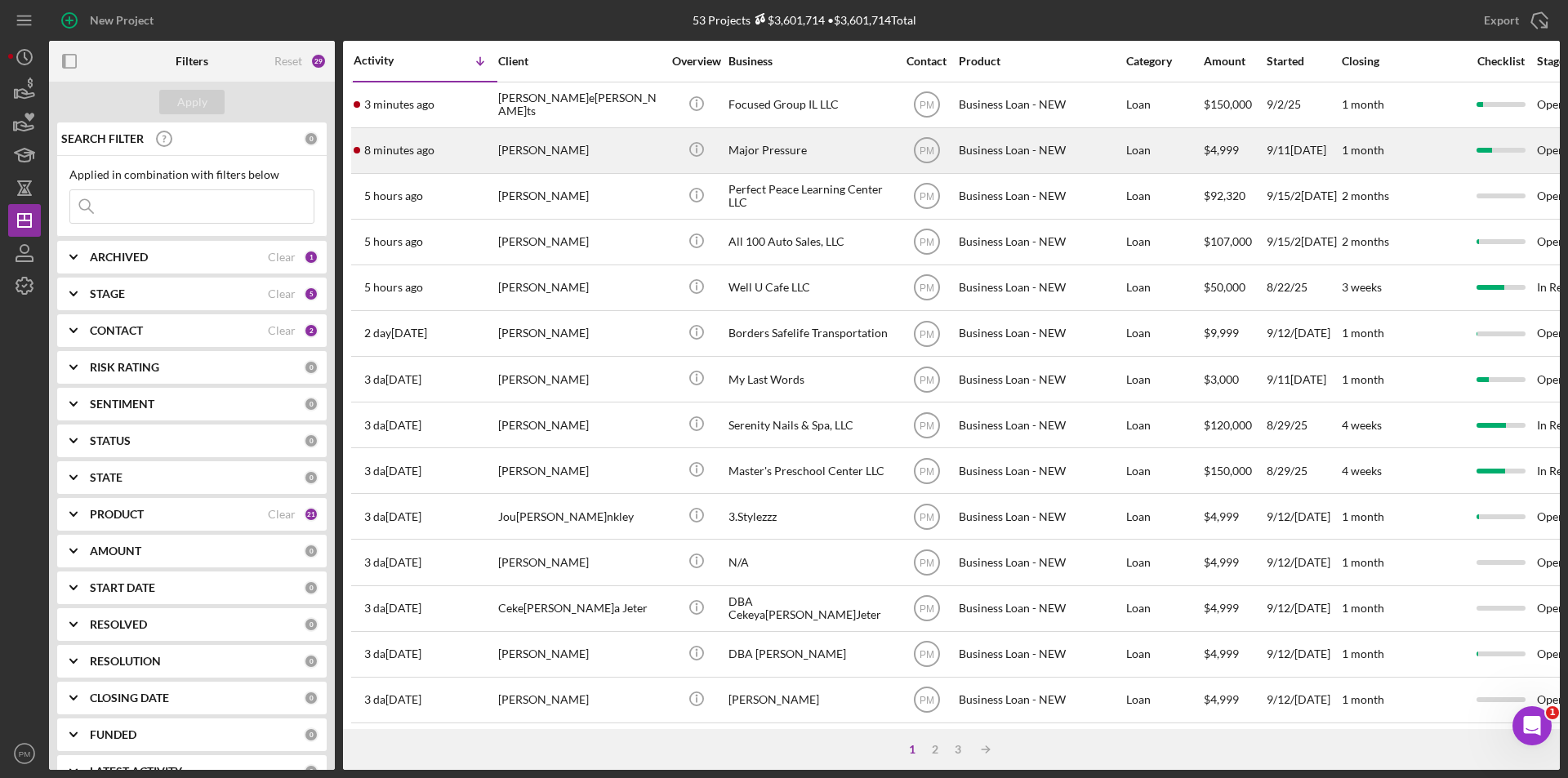
click at [540, 158] on div "[PERSON_NAME]" at bounding box center [579, 151] width 163 height 43
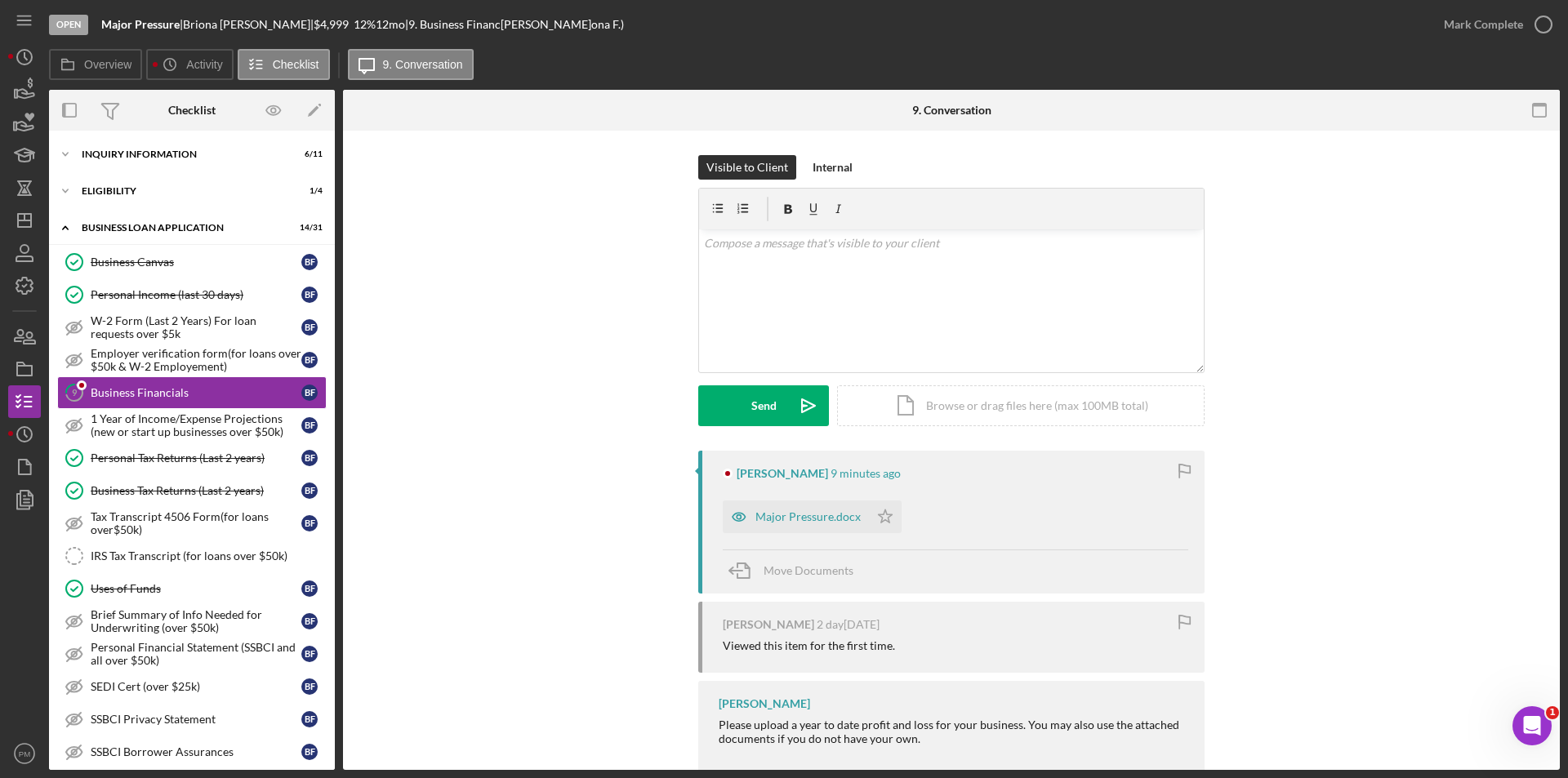
click at [817, 506] on div "Major Pressure.docx" at bounding box center [796, 517] width 146 height 33
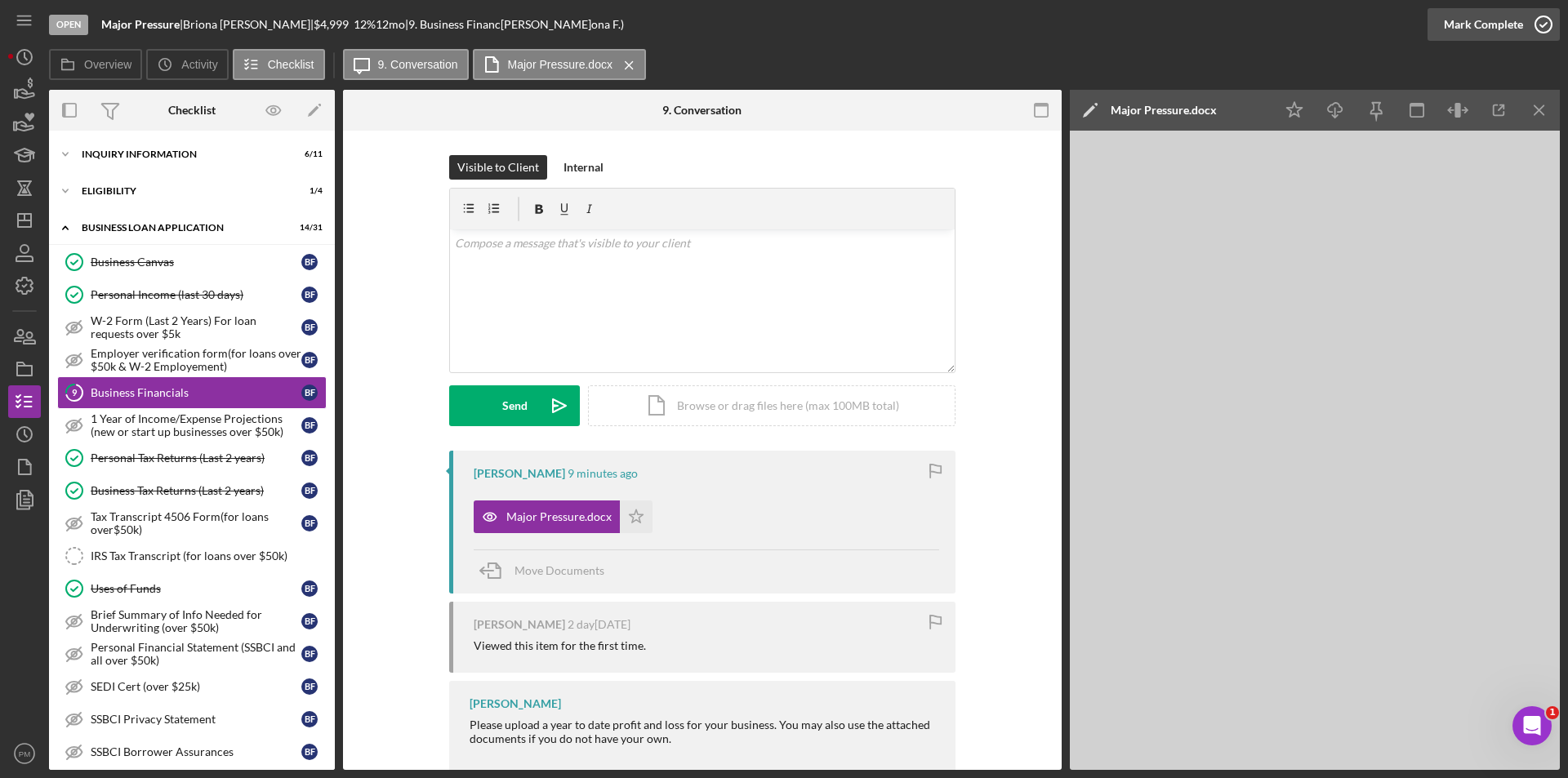
click at [1487, 20] on div "Mark Complete" at bounding box center [1483, 24] width 80 height 33
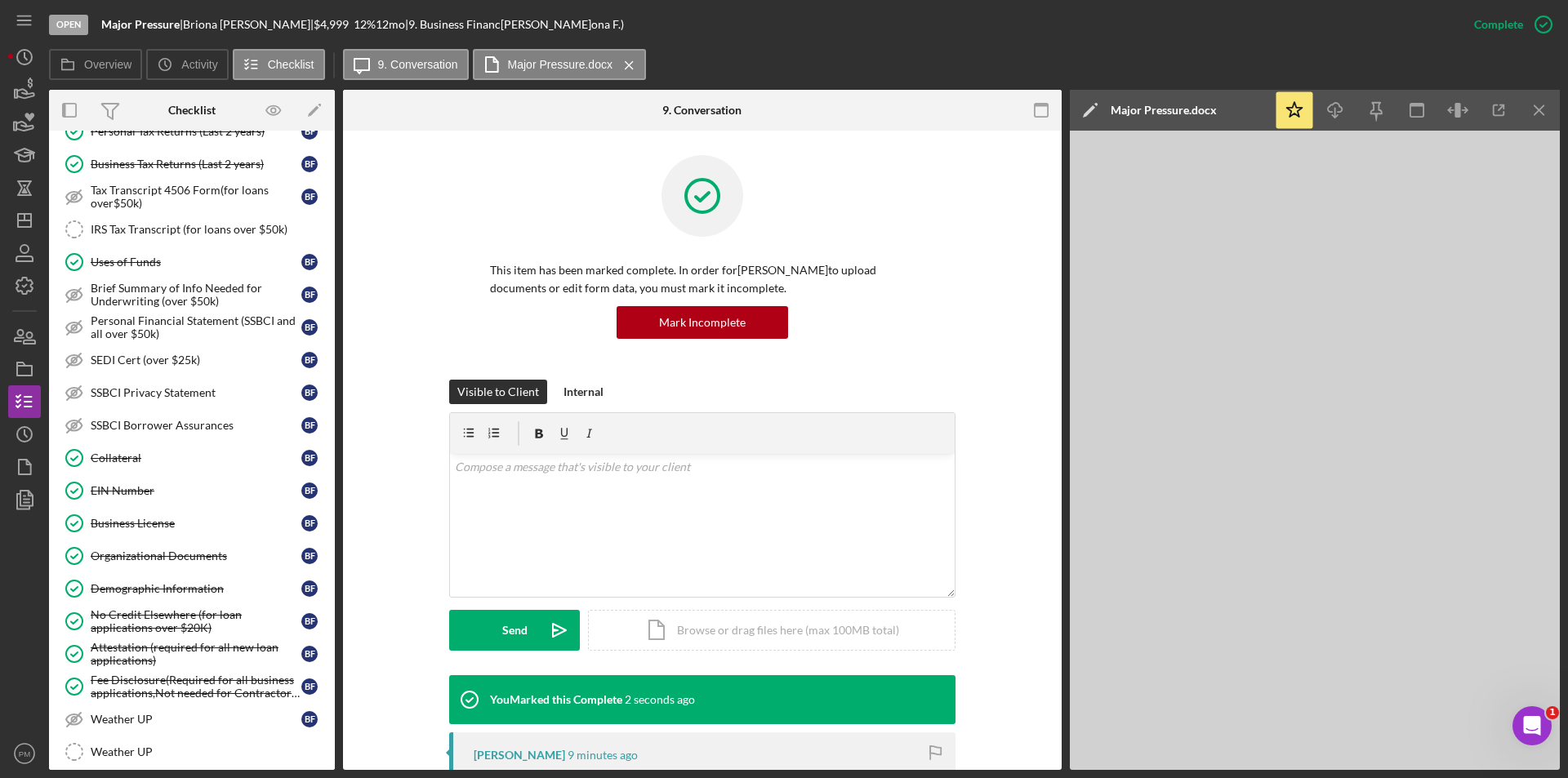
scroll to position [615, 0]
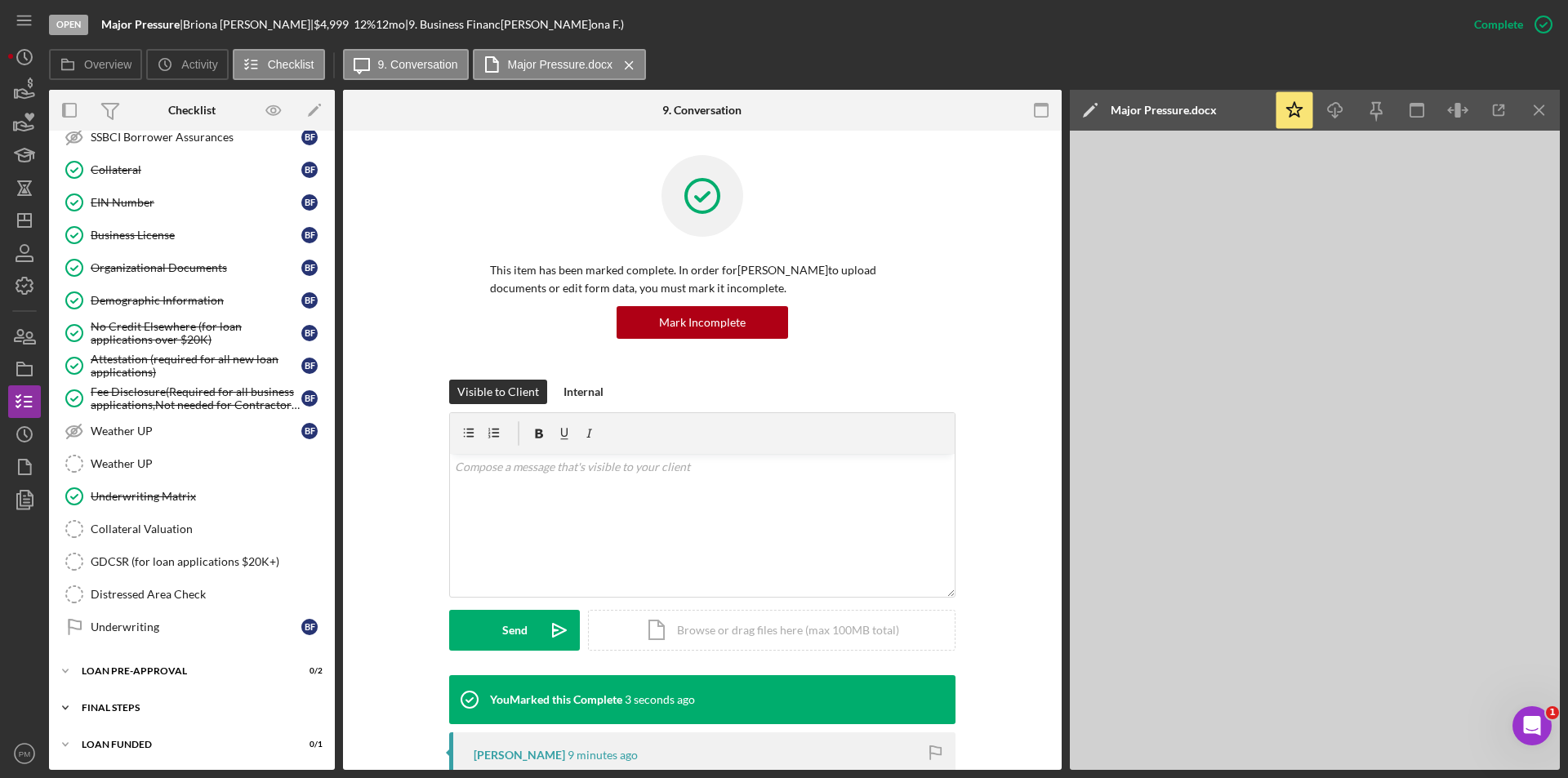
click at [145, 711] on div "FINAL STEPS" at bounding box center [198, 708] width 233 height 9
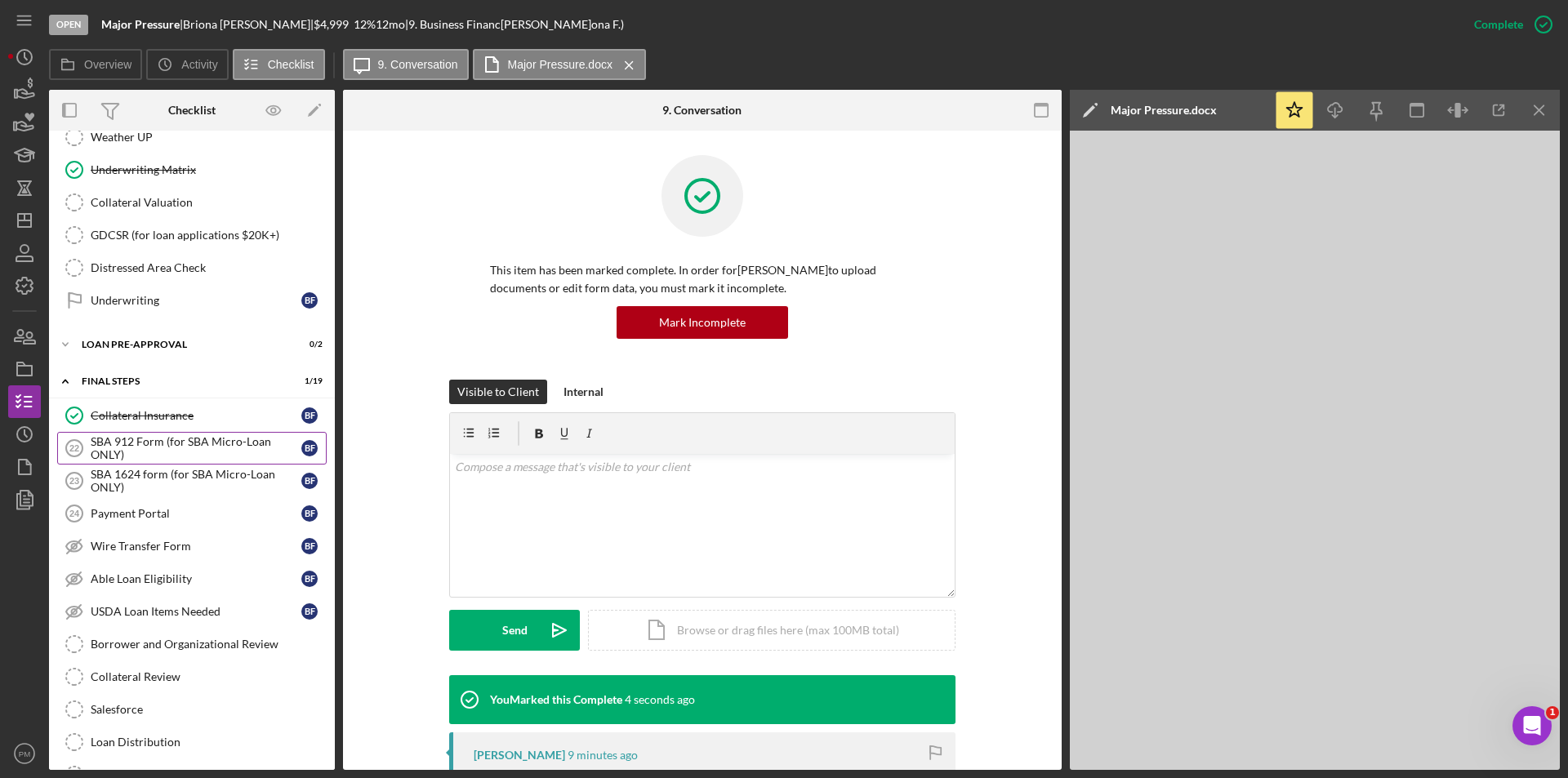
click at [154, 440] on div "SBA 912 Form (for SBA Micro-Loan ONLY)" at bounding box center [196, 448] width 211 height 26
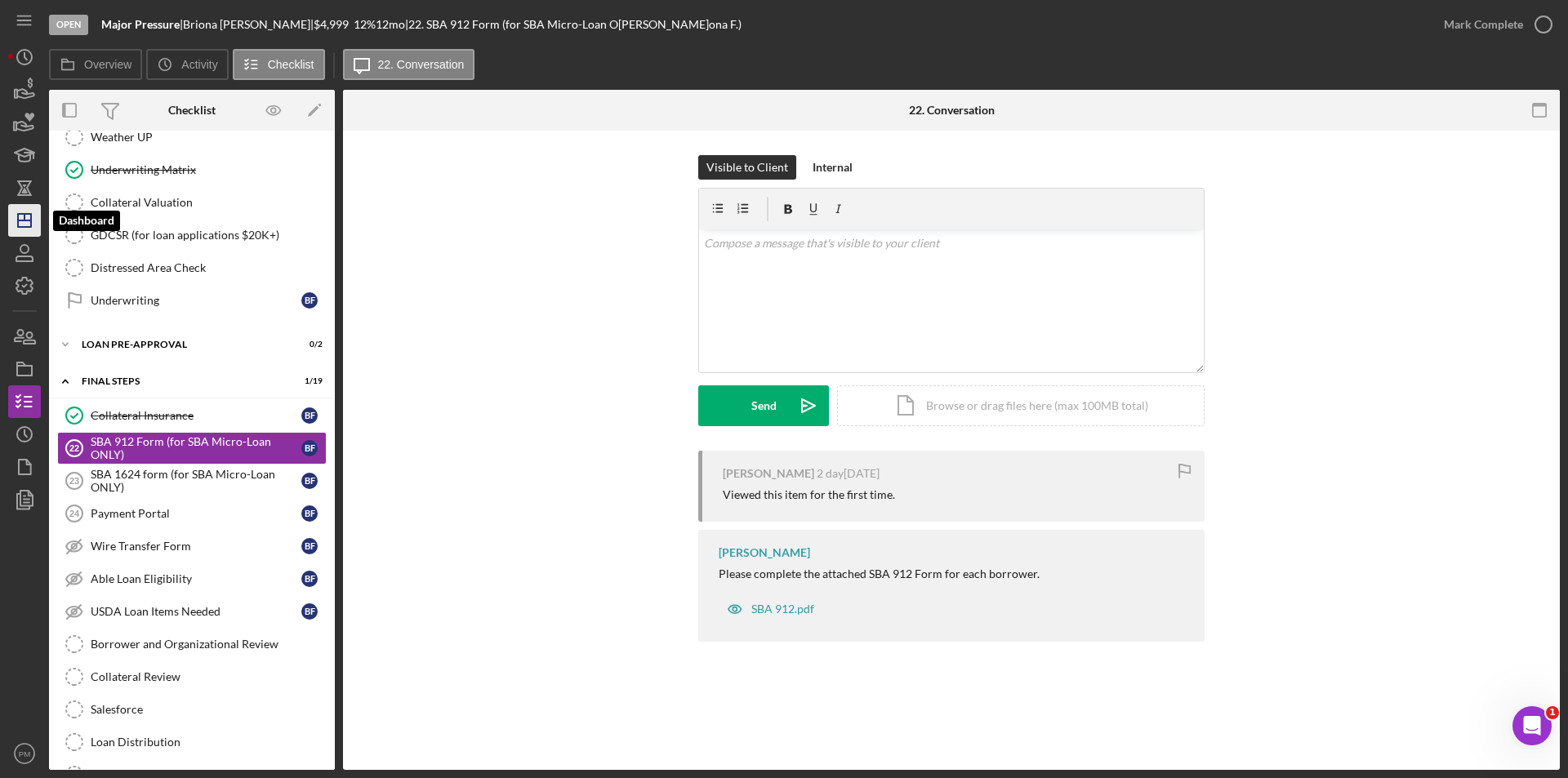
click at [13, 222] on icon "Icon/Dashboard" at bounding box center [24, 221] width 41 height 41
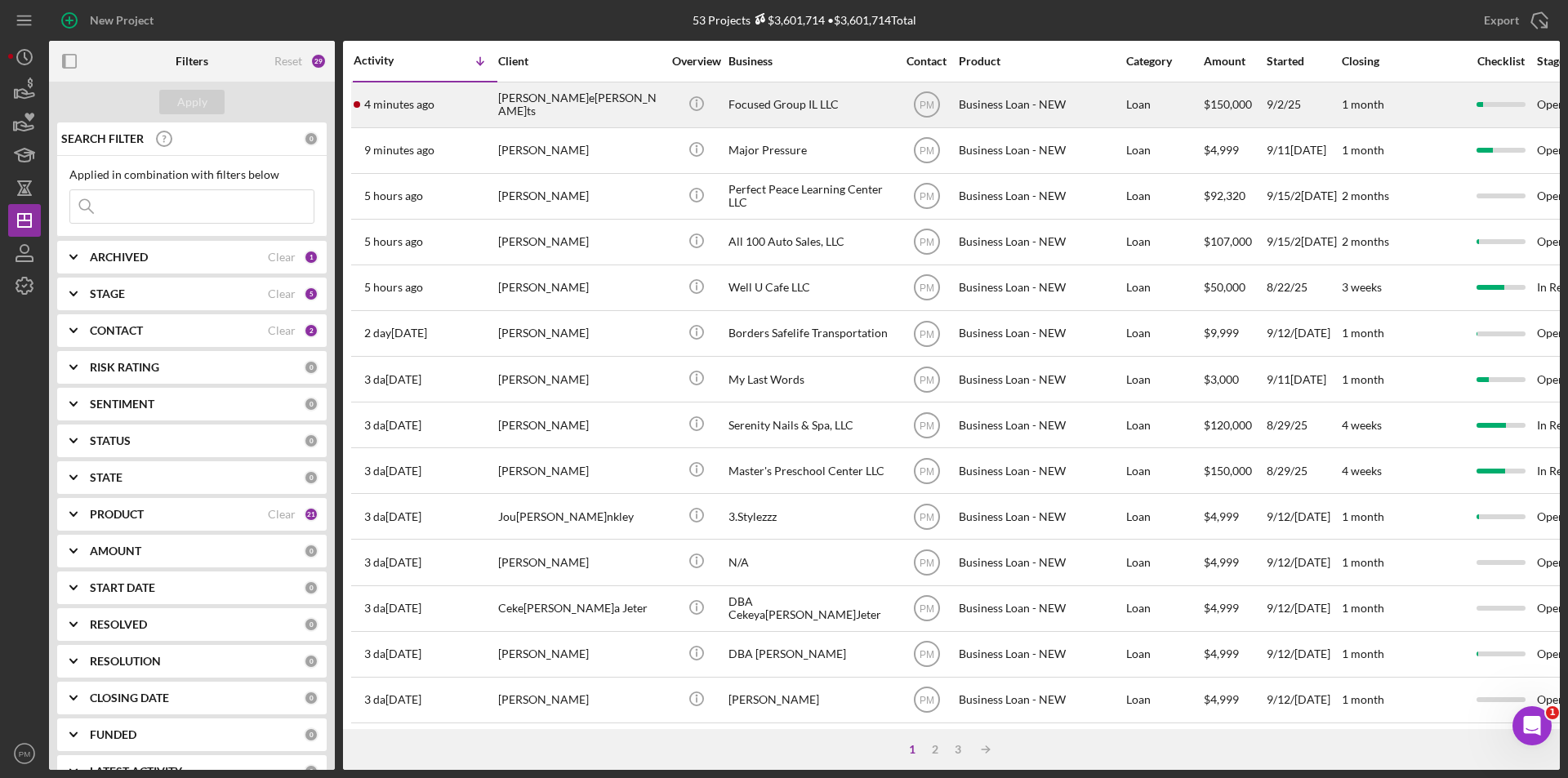
click at [523, 110] on div "[PERSON_NAME]e[PERSON_NAME]ts" at bounding box center [579, 105] width 163 height 43
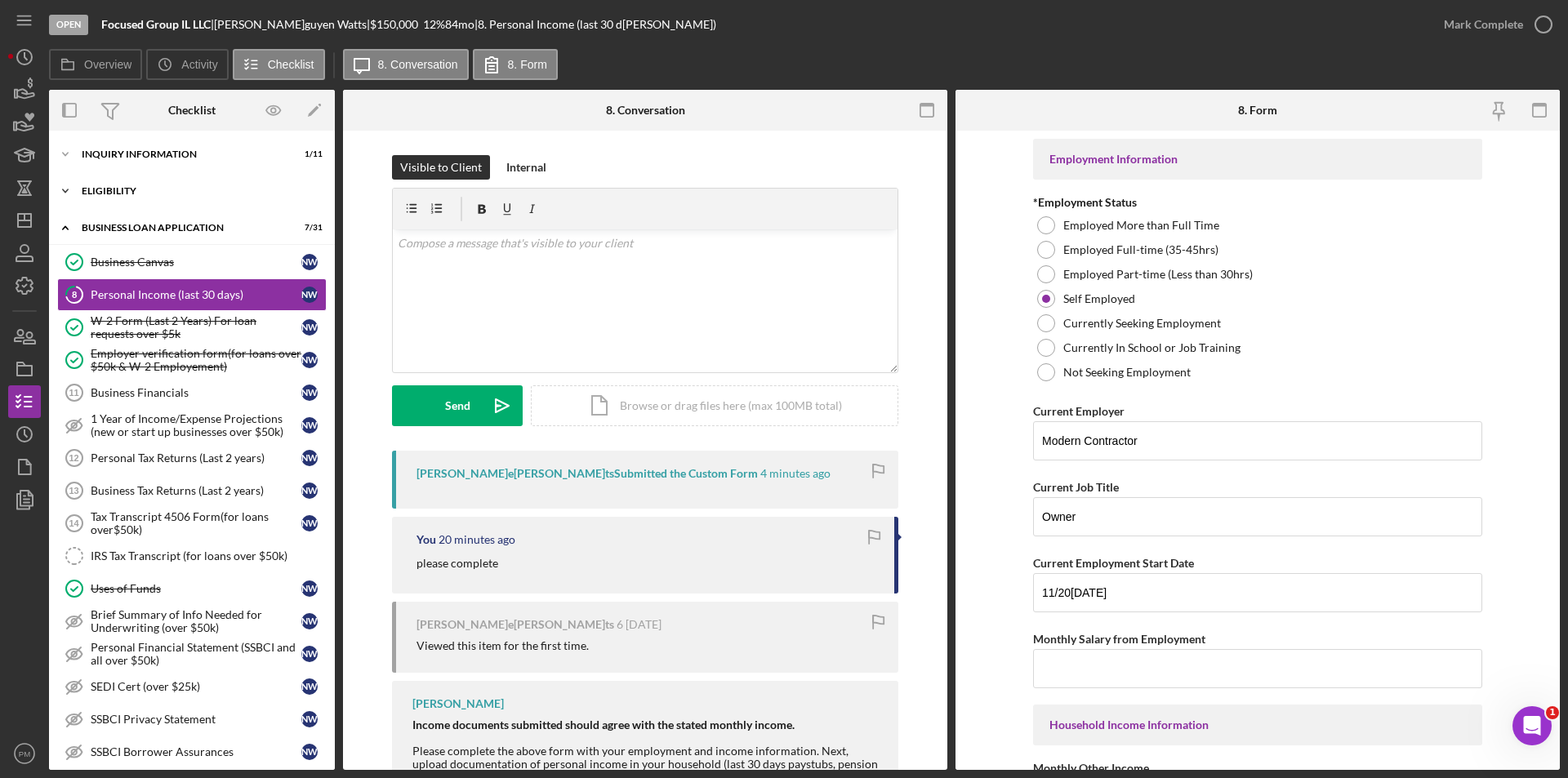
click at [162, 201] on div "Icon/Expander ELIGIBILITY 1 / 4" at bounding box center [191, 191] width 286 height 33
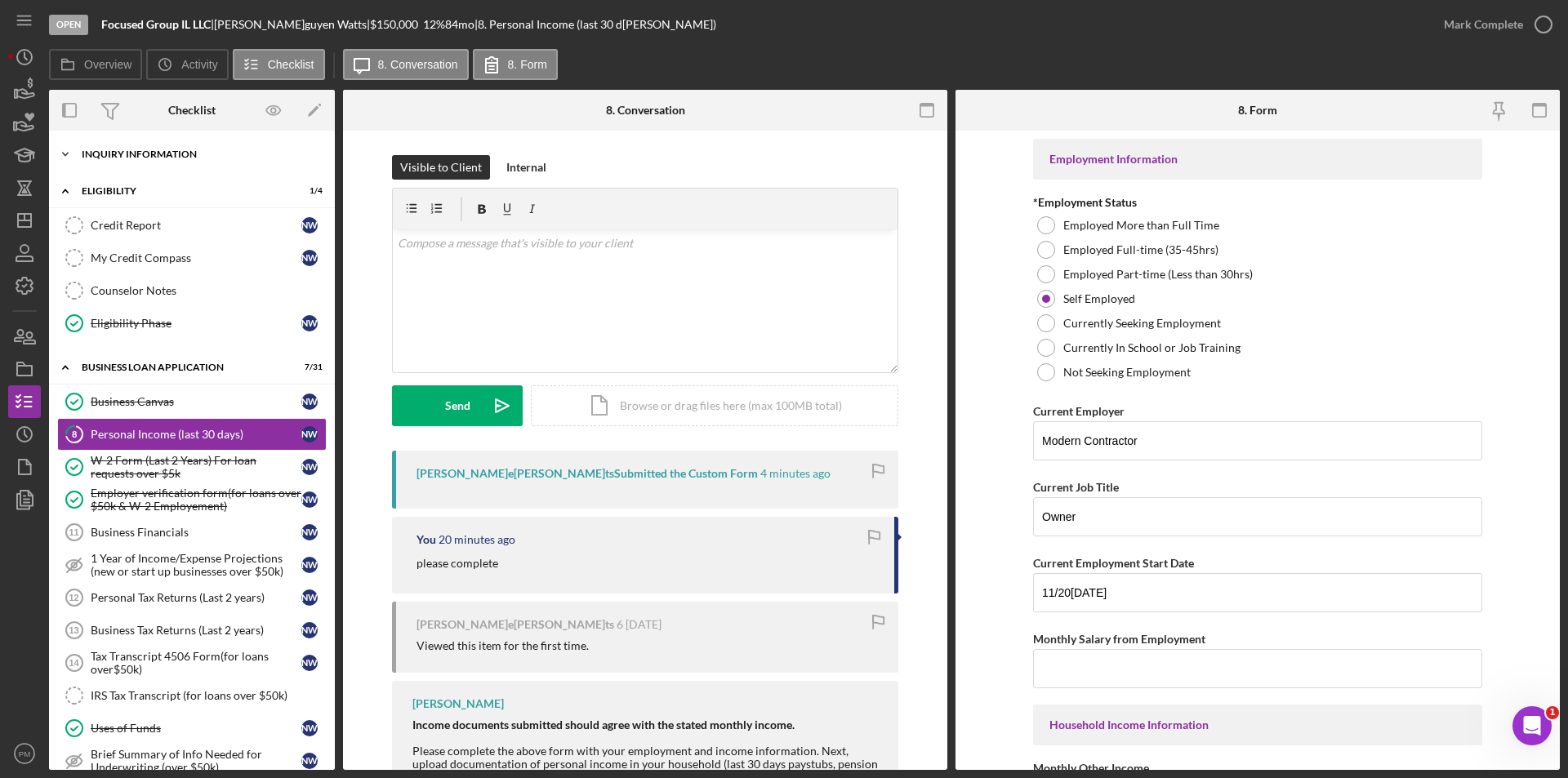
click at [170, 158] on div "INQUIRY INFORMATION" at bounding box center [198, 154] width 233 height 9
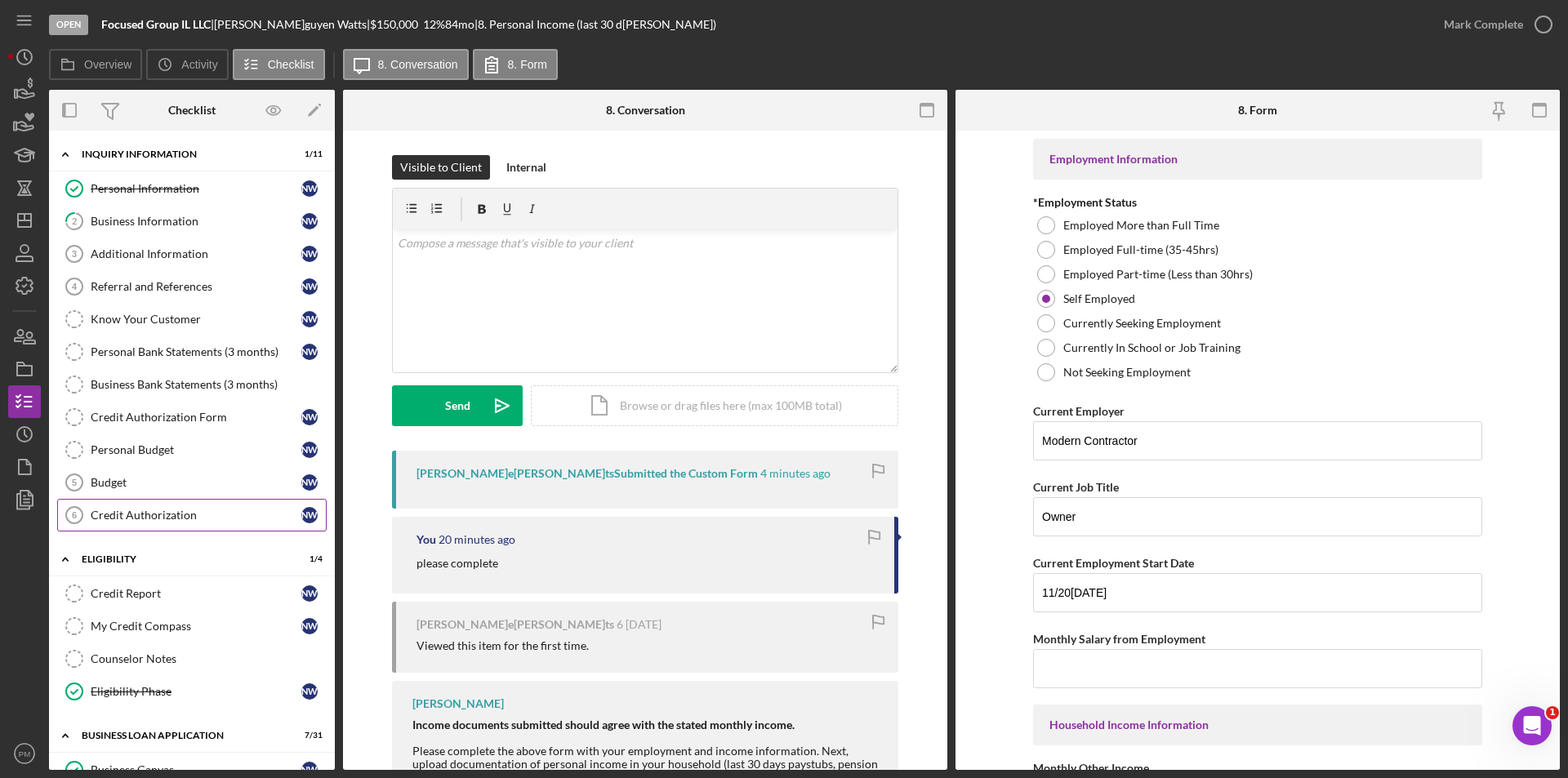
click at [106, 518] on div "Credit Authorization" at bounding box center [196, 515] width 211 height 13
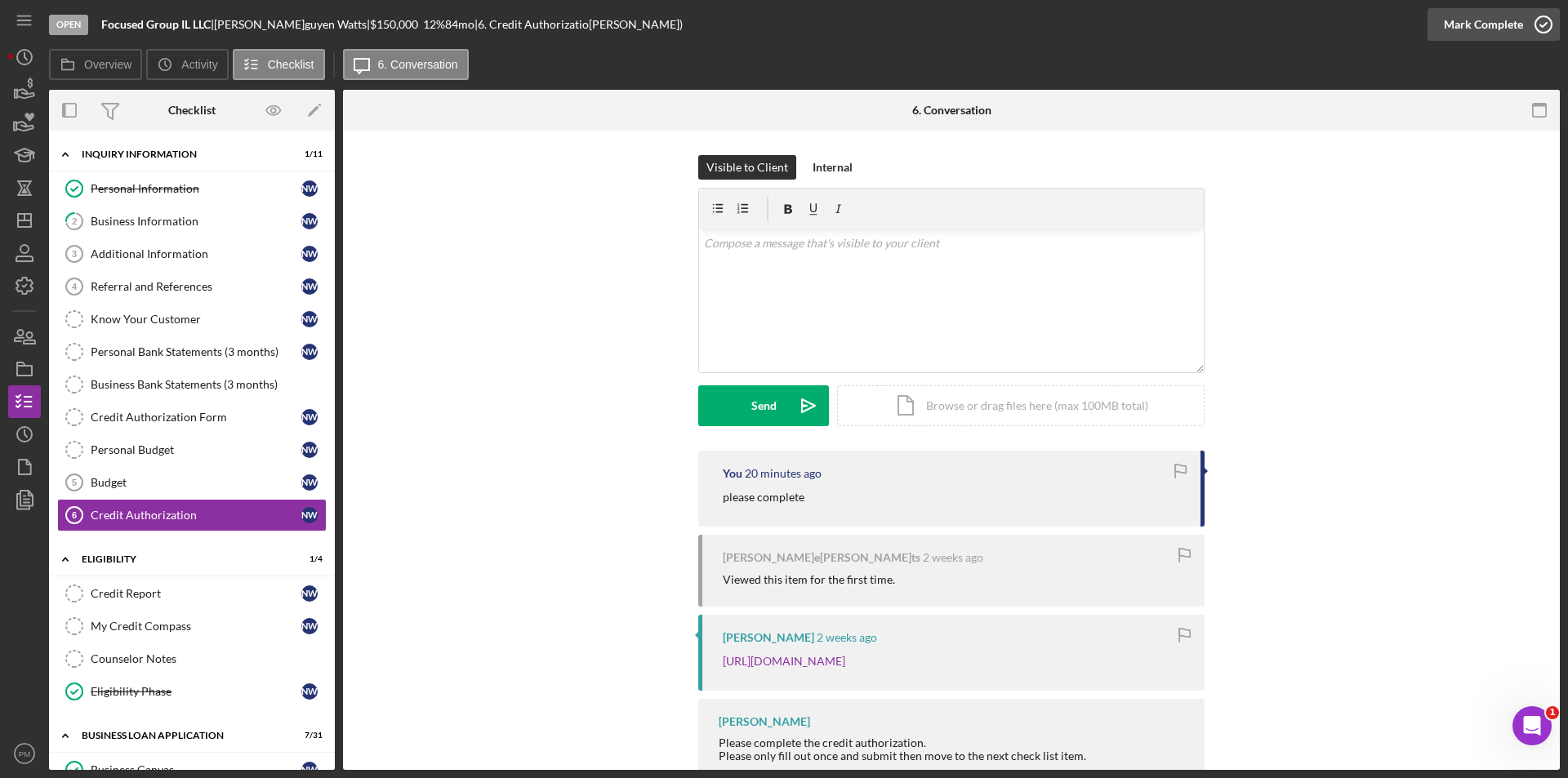
click at [1517, 35] on div "Mark Complete" at bounding box center [1483, 24] width 80 height 33
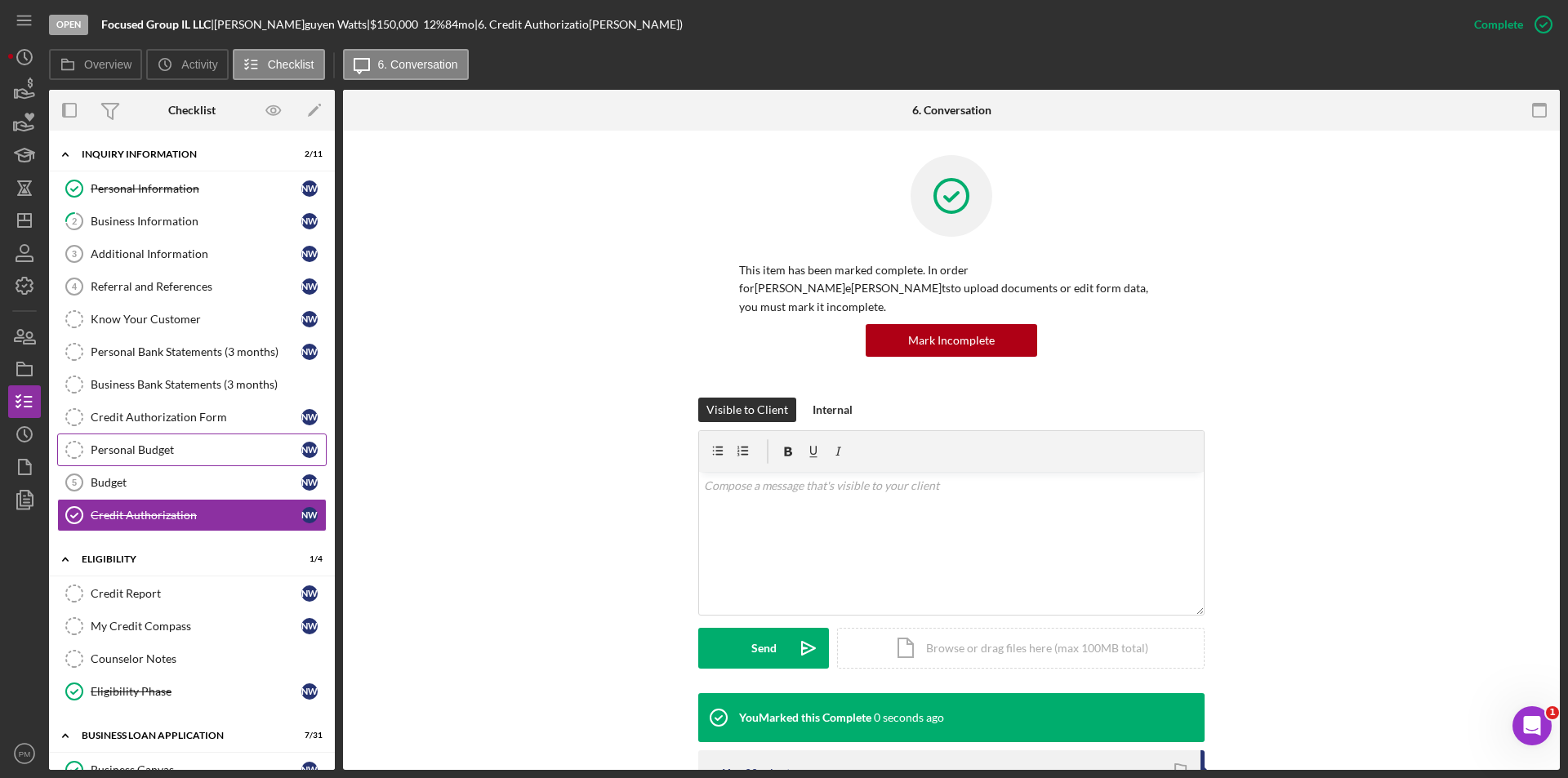
click at [99, 445] on div "Personal Budget" at bounding box center [196, 450] width 211 height 13
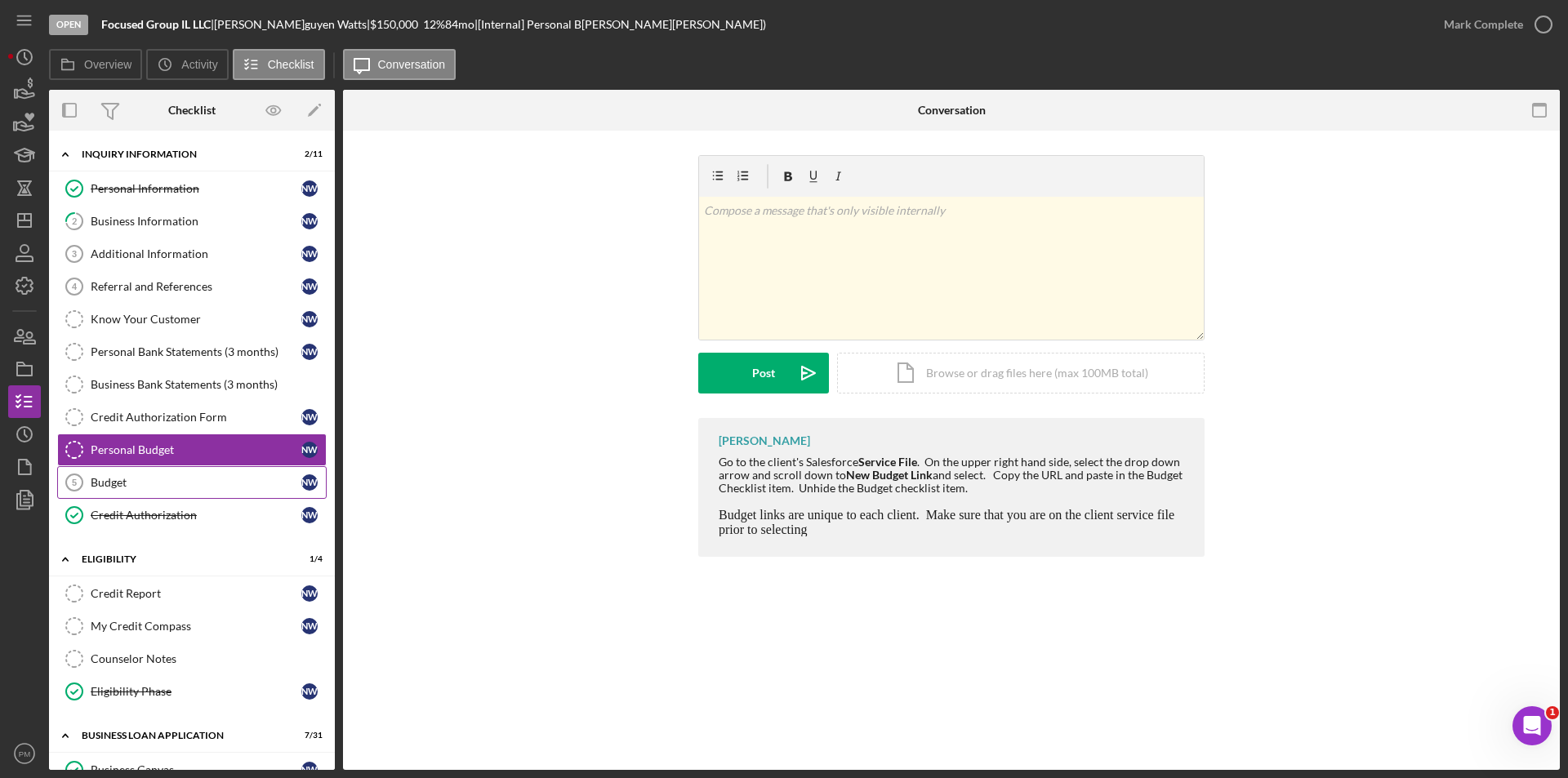
click at [117, 477] on div "Budget" at bounding box center [196, 483] width 211 height 13
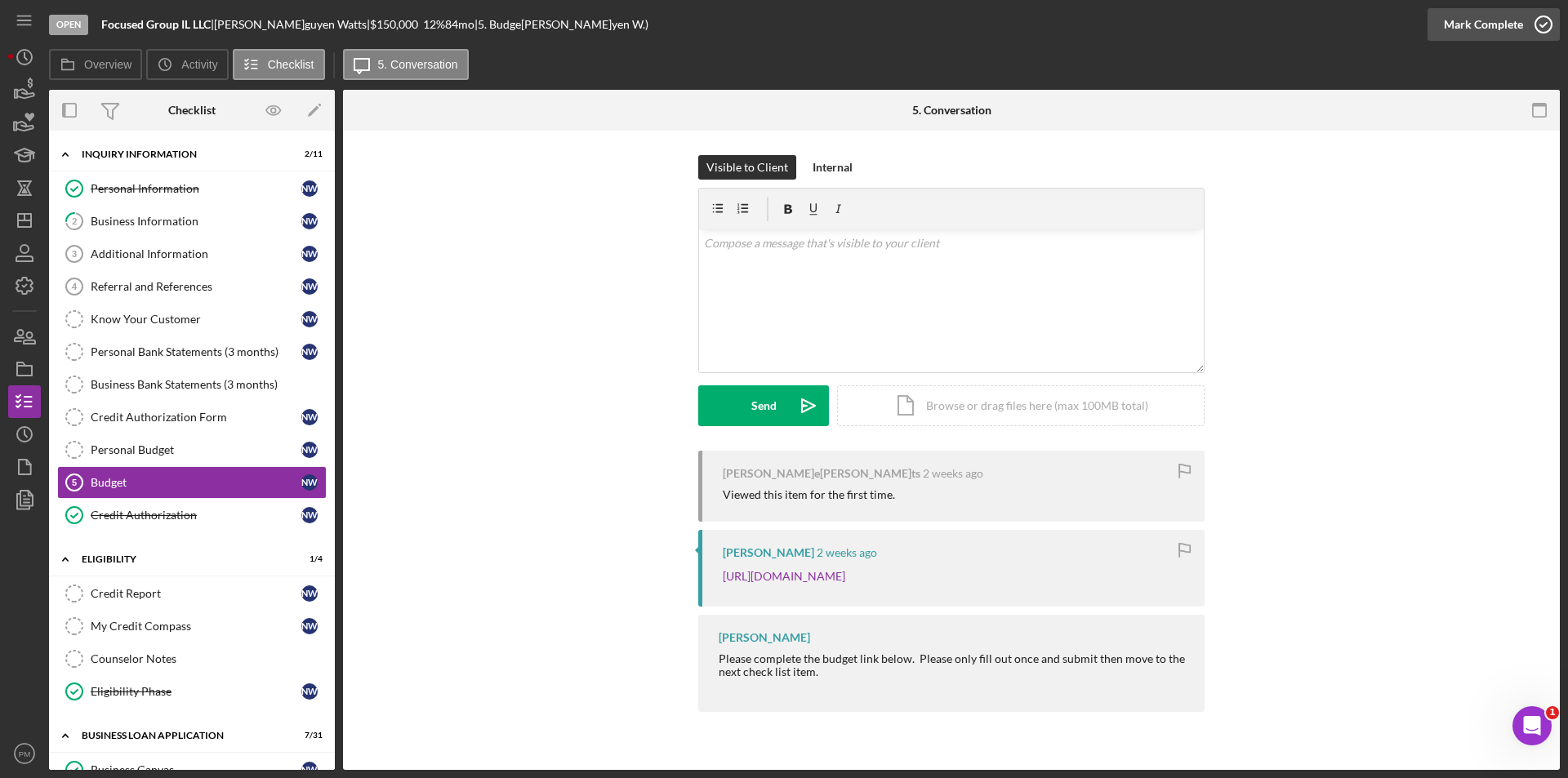
click at [1500, 24] on div "Mark Complete" at bounding box center [1483, 24] width 80 height 33
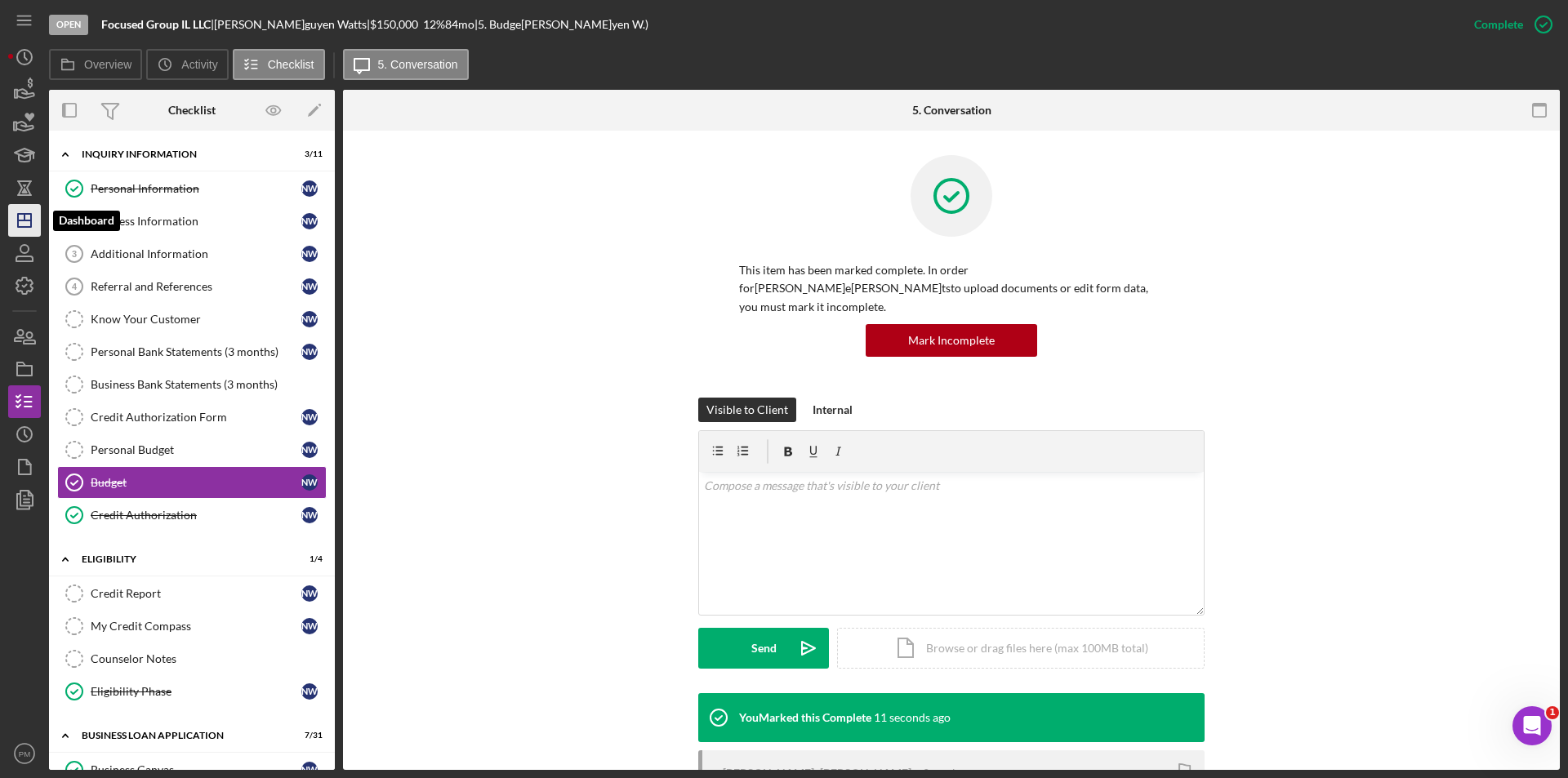
click at [27, 214] on polygon "button" at bounding box center [24, 221] width 13 height 13
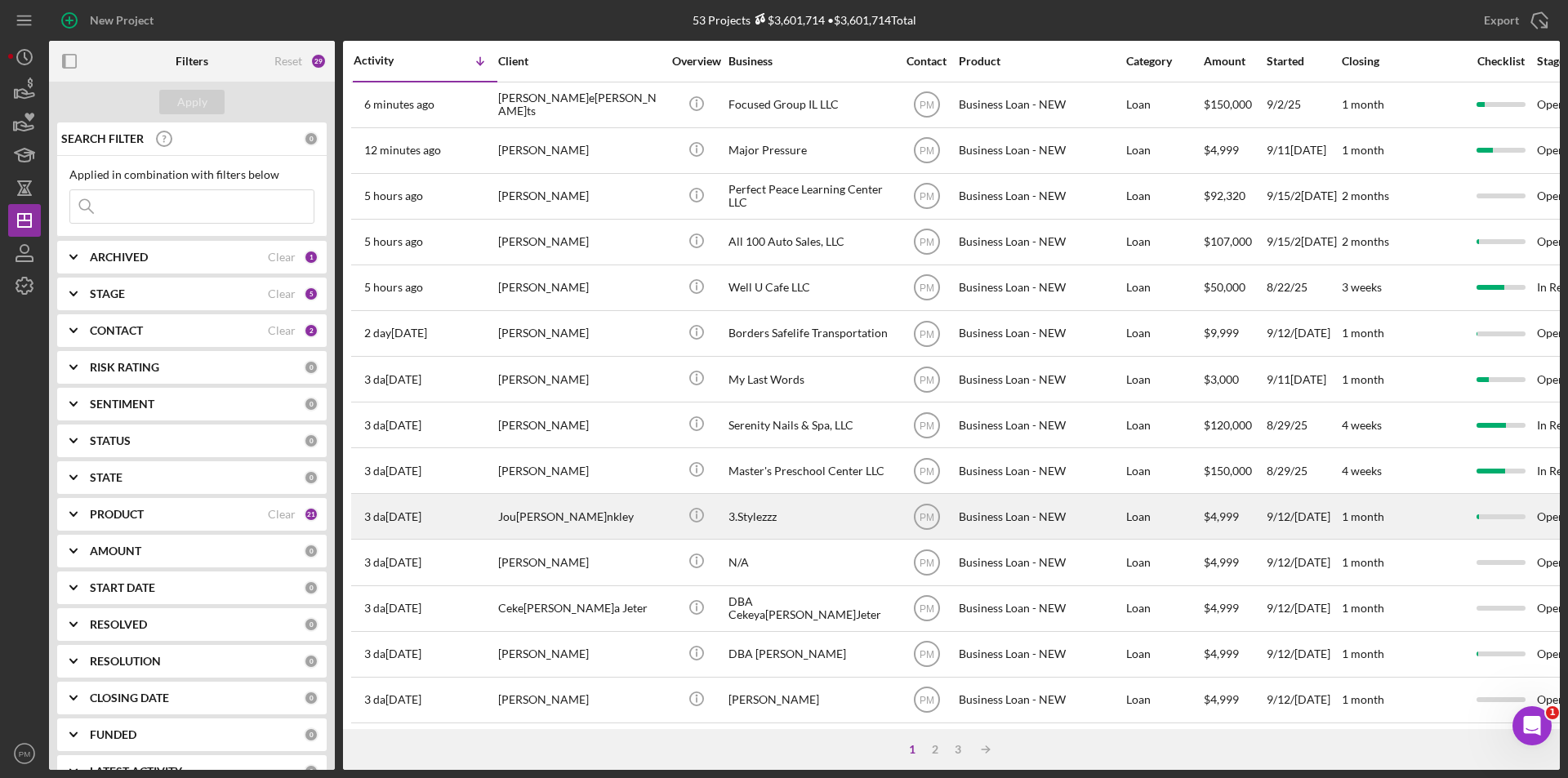
scroll to position [327, 0]
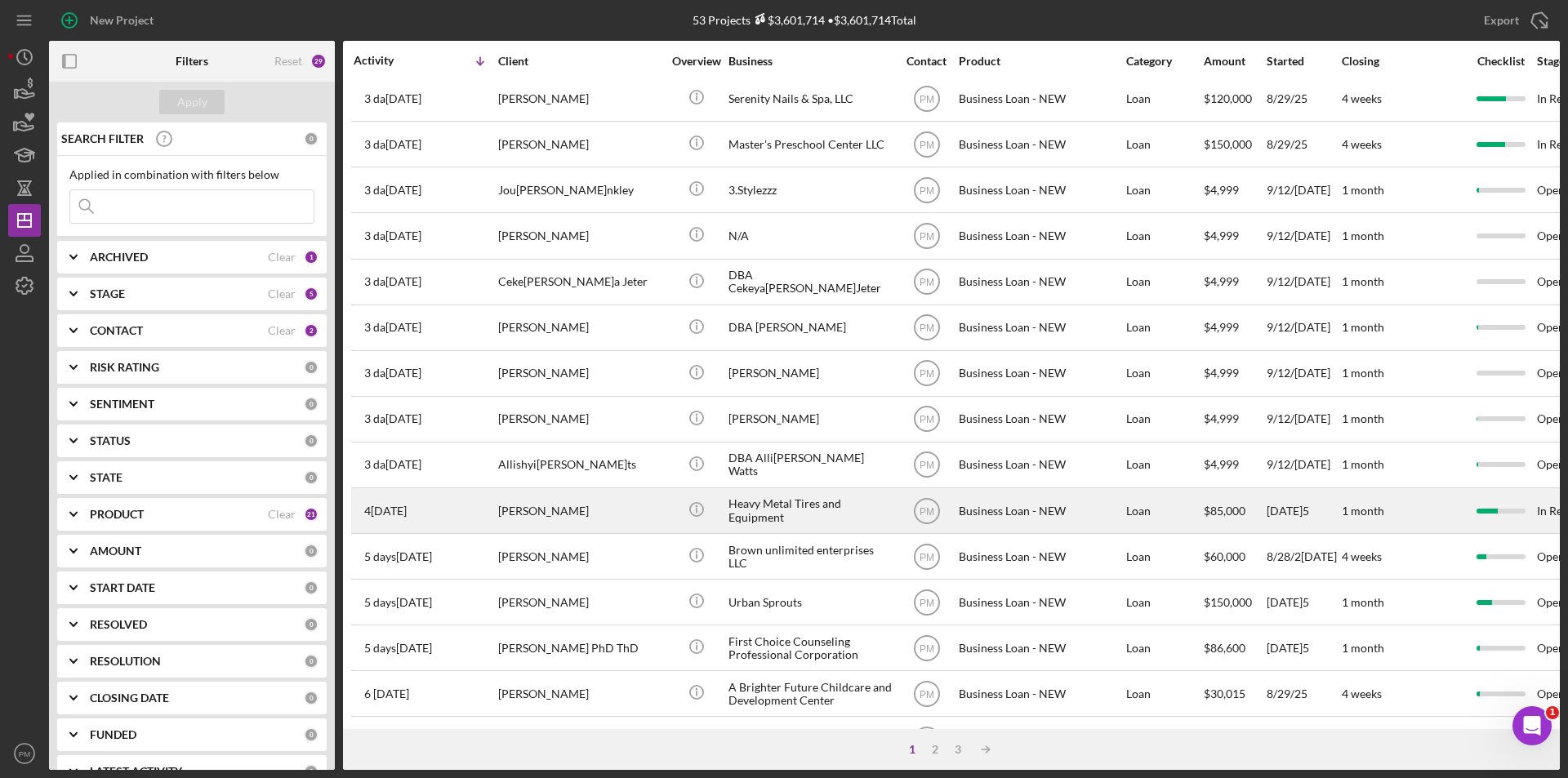
click at [514, 525] on div "[PERSON_NAME]" at bounding box center [579, 511] width 163 height 43
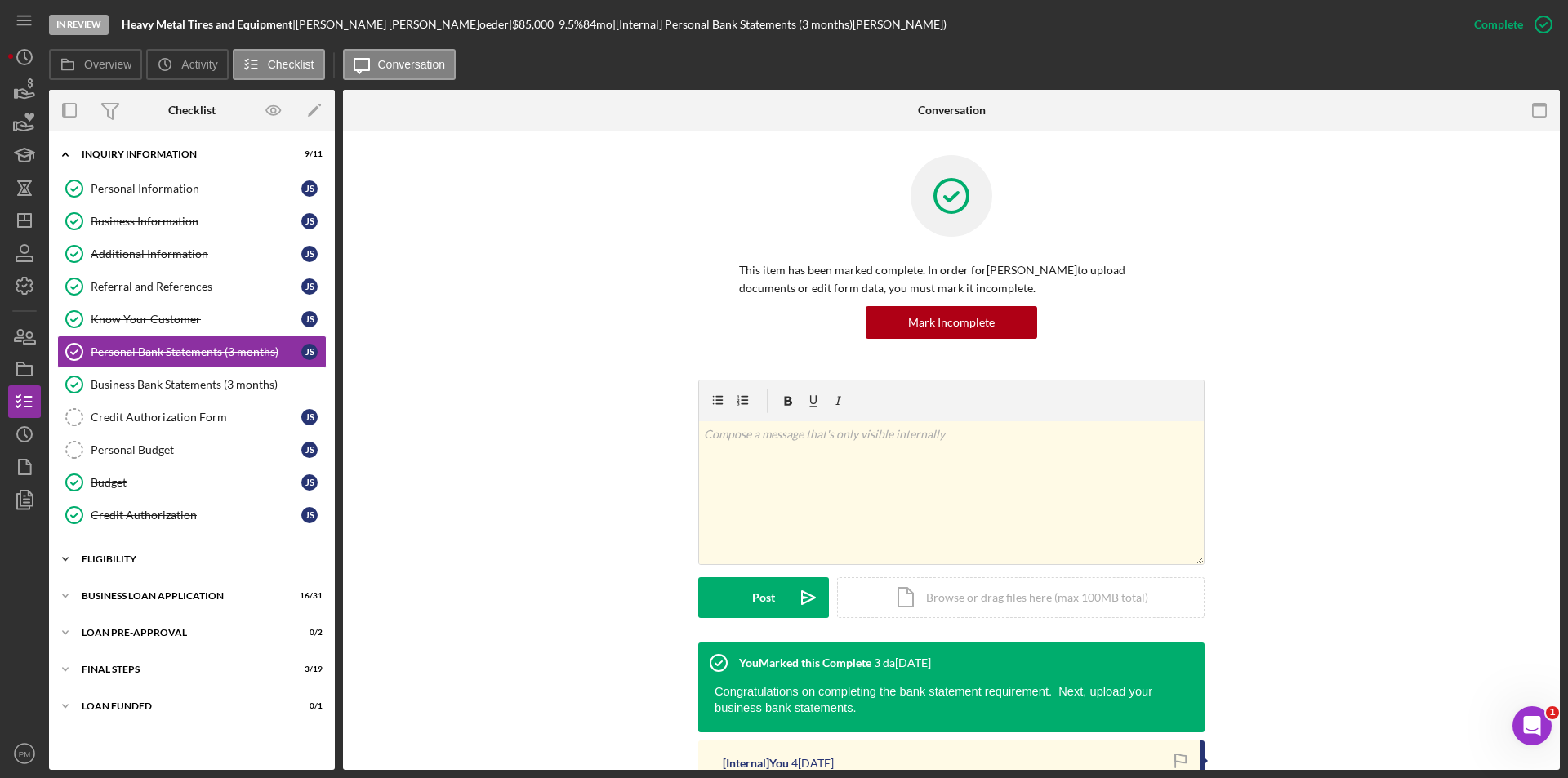
click at [136, 563] on div "ELIGIBILITY" at bounding box center [198, 559] width 233 height 9
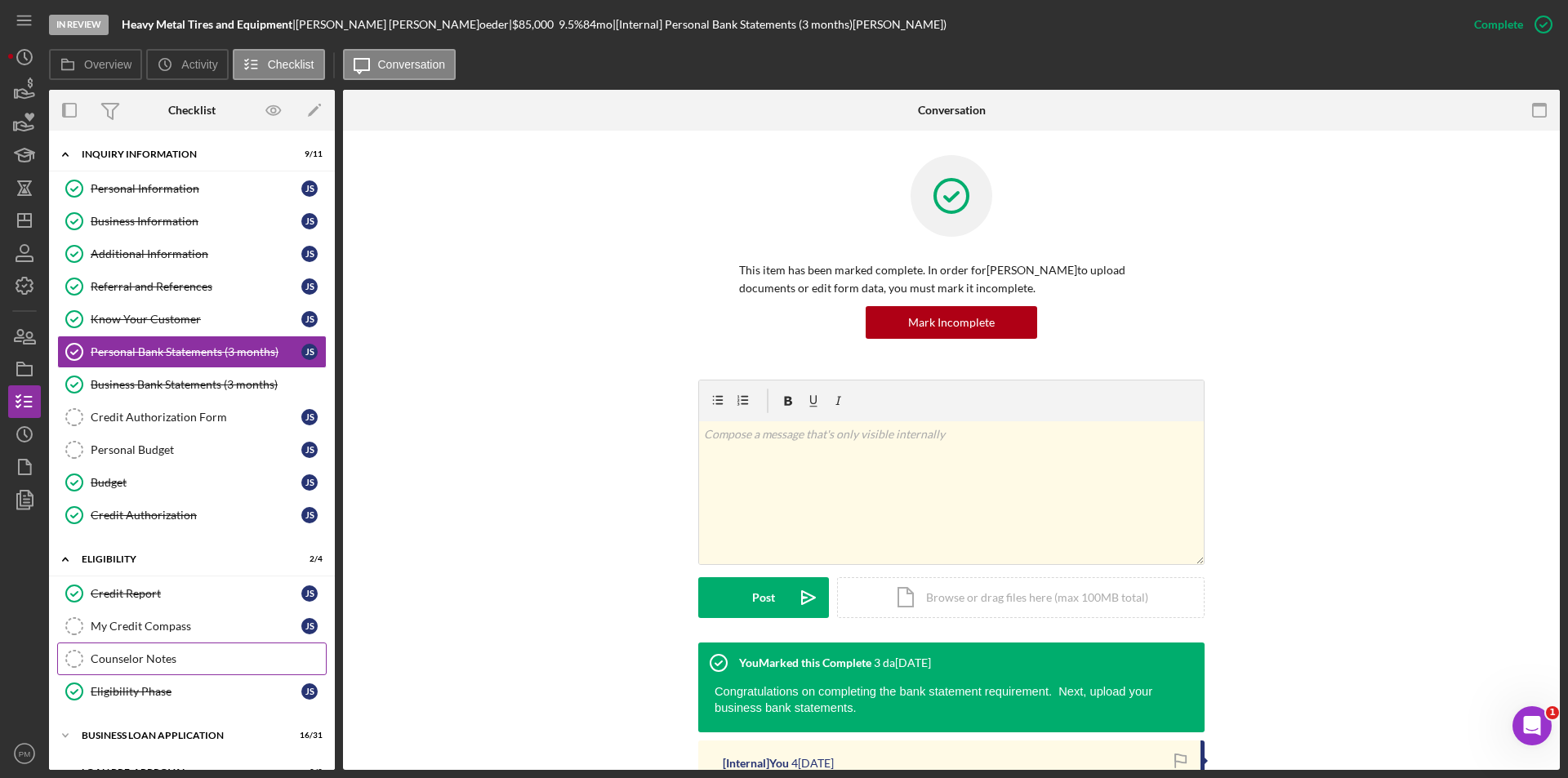
scroll to position [101, 0]
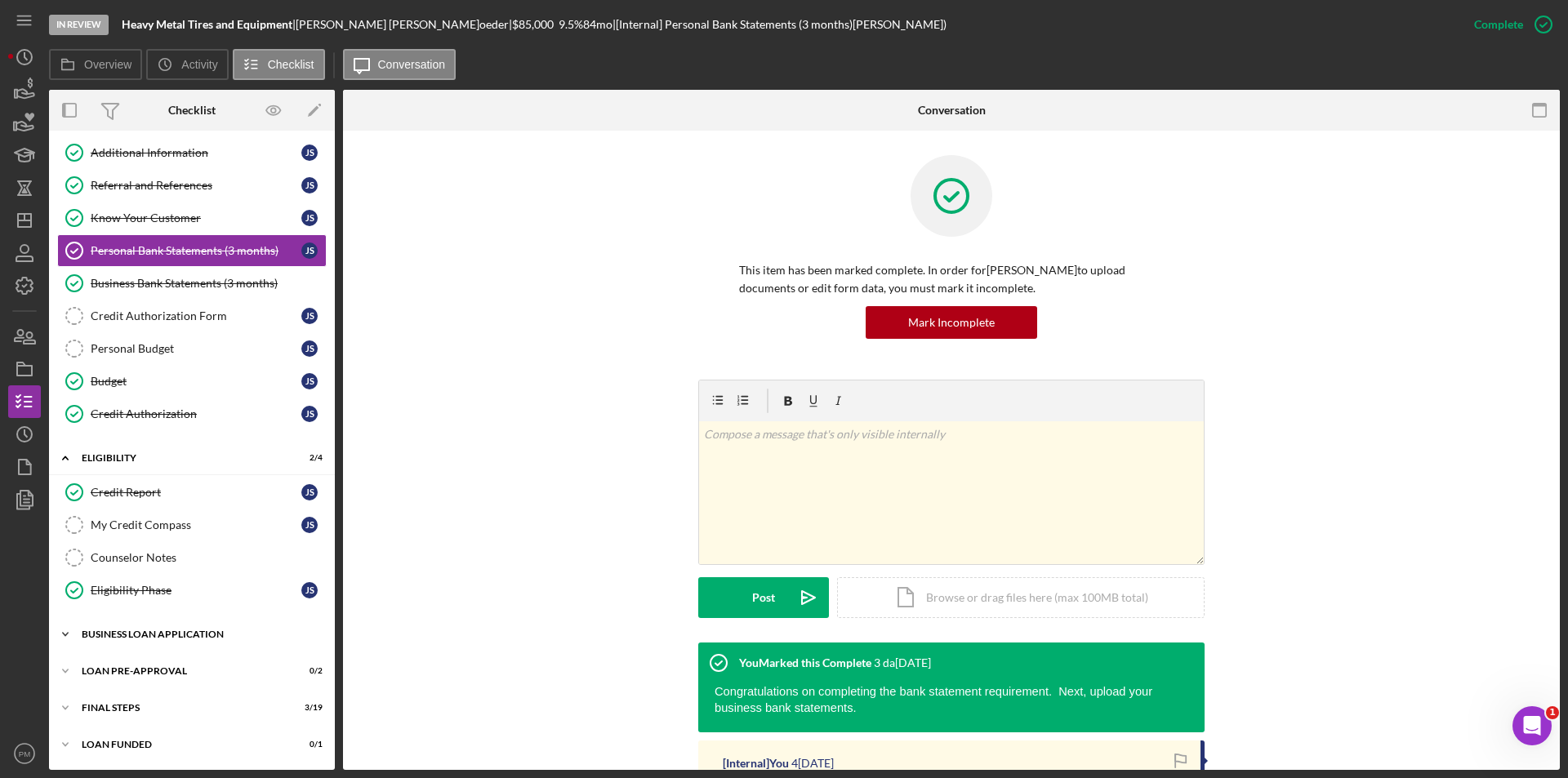
click at [148, 649] on div "Icon/Expander BUSINESS LOAN APPLICATION 16 / 31" at bounding box center [191, 634] width 286 height 33
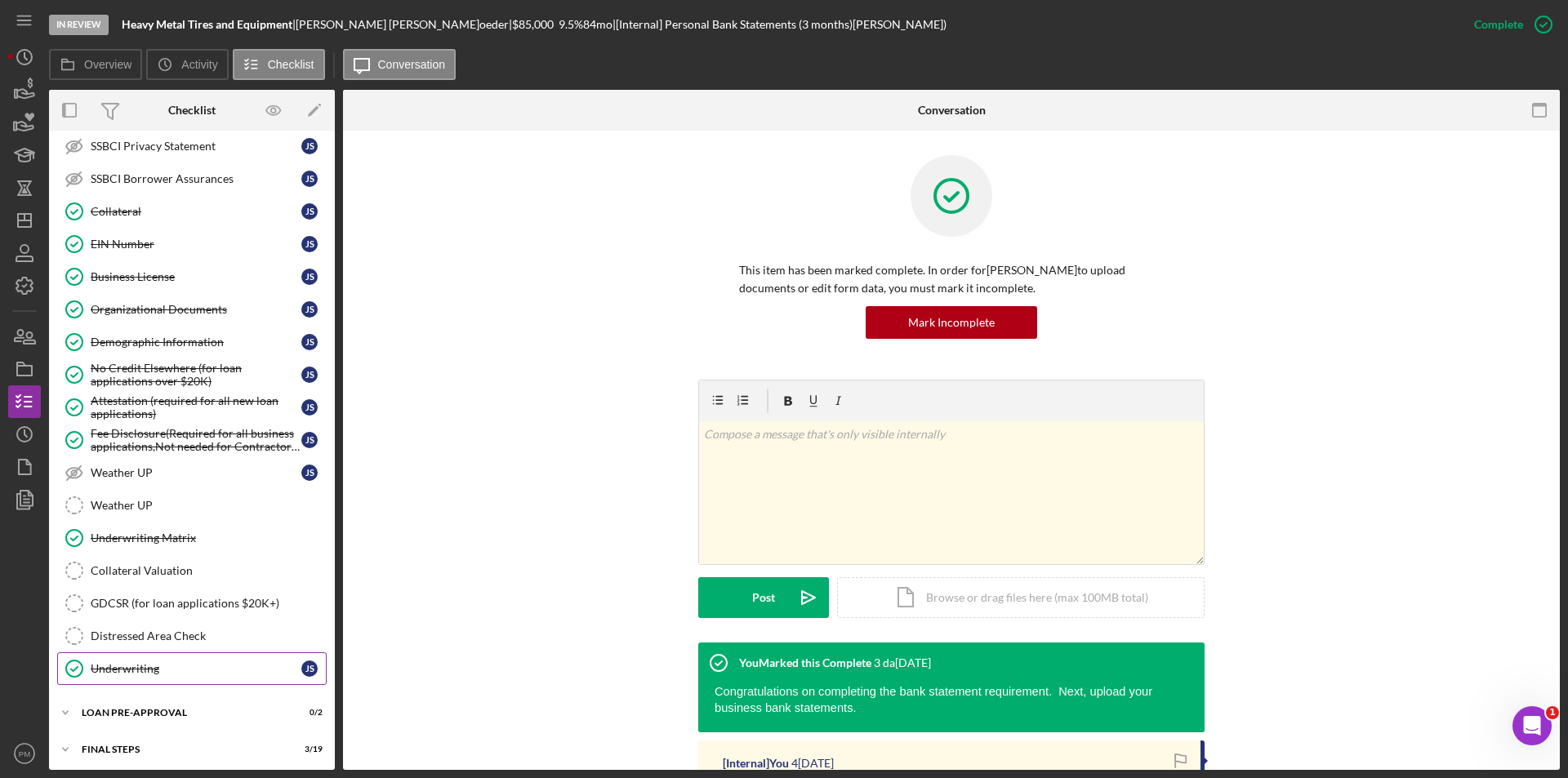
scroll to position [1123, 0]
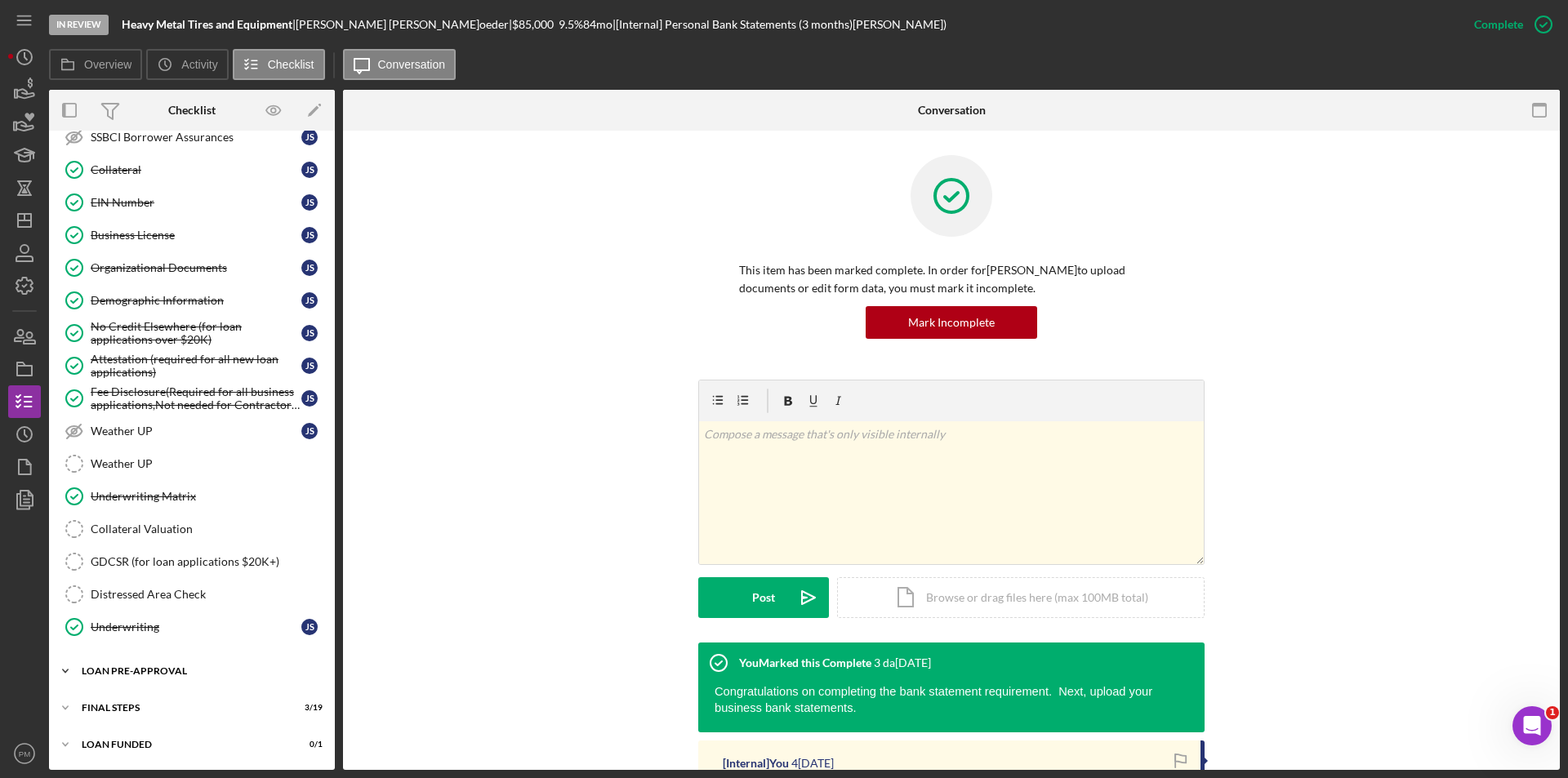
click at [154, 662] on div "Icon/Expander LOAN PRE-APPROVAL 0 / 2" at bounding box center [191, 671] width 286 height 33
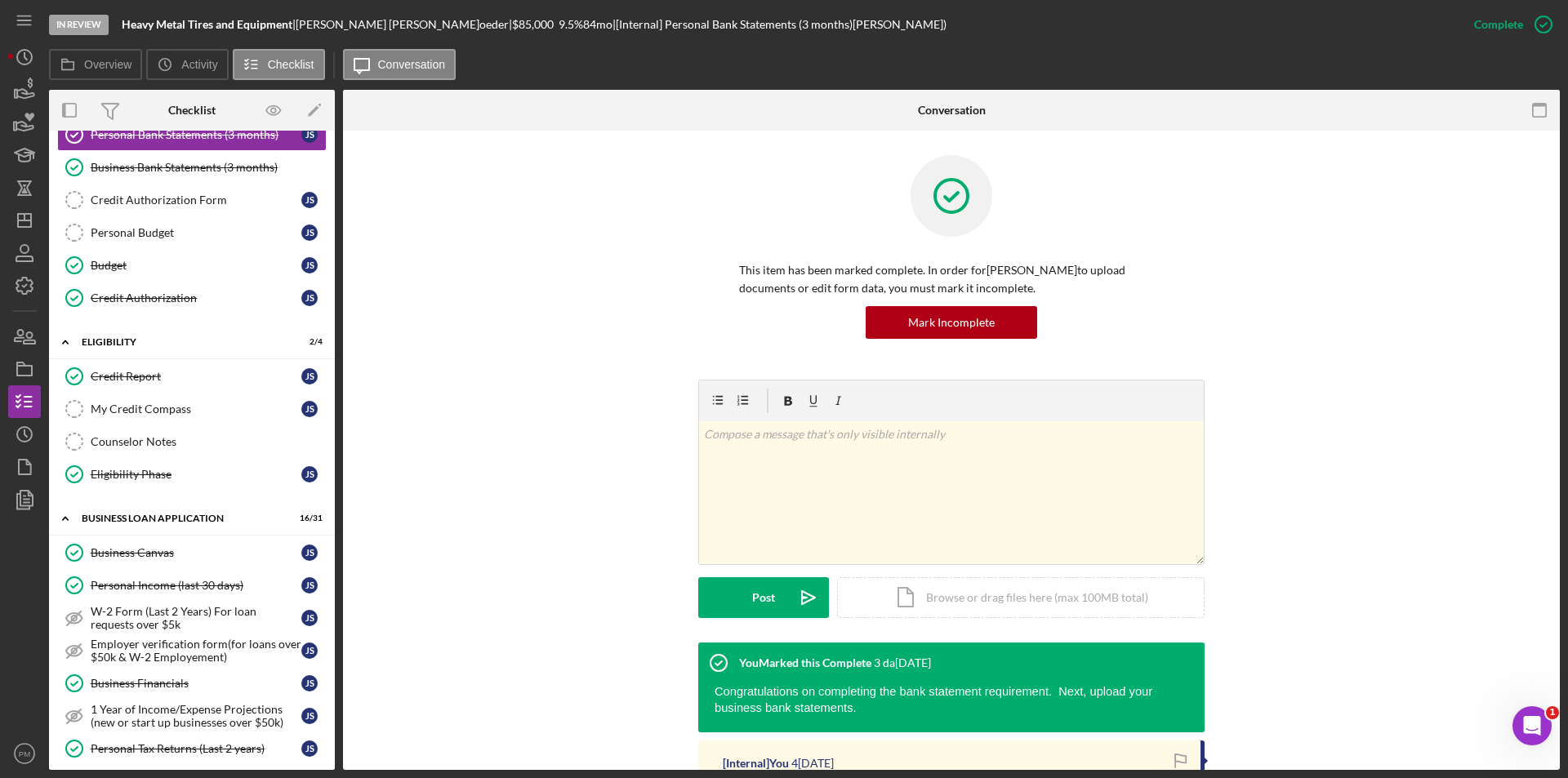
scroll to position [0, 0]
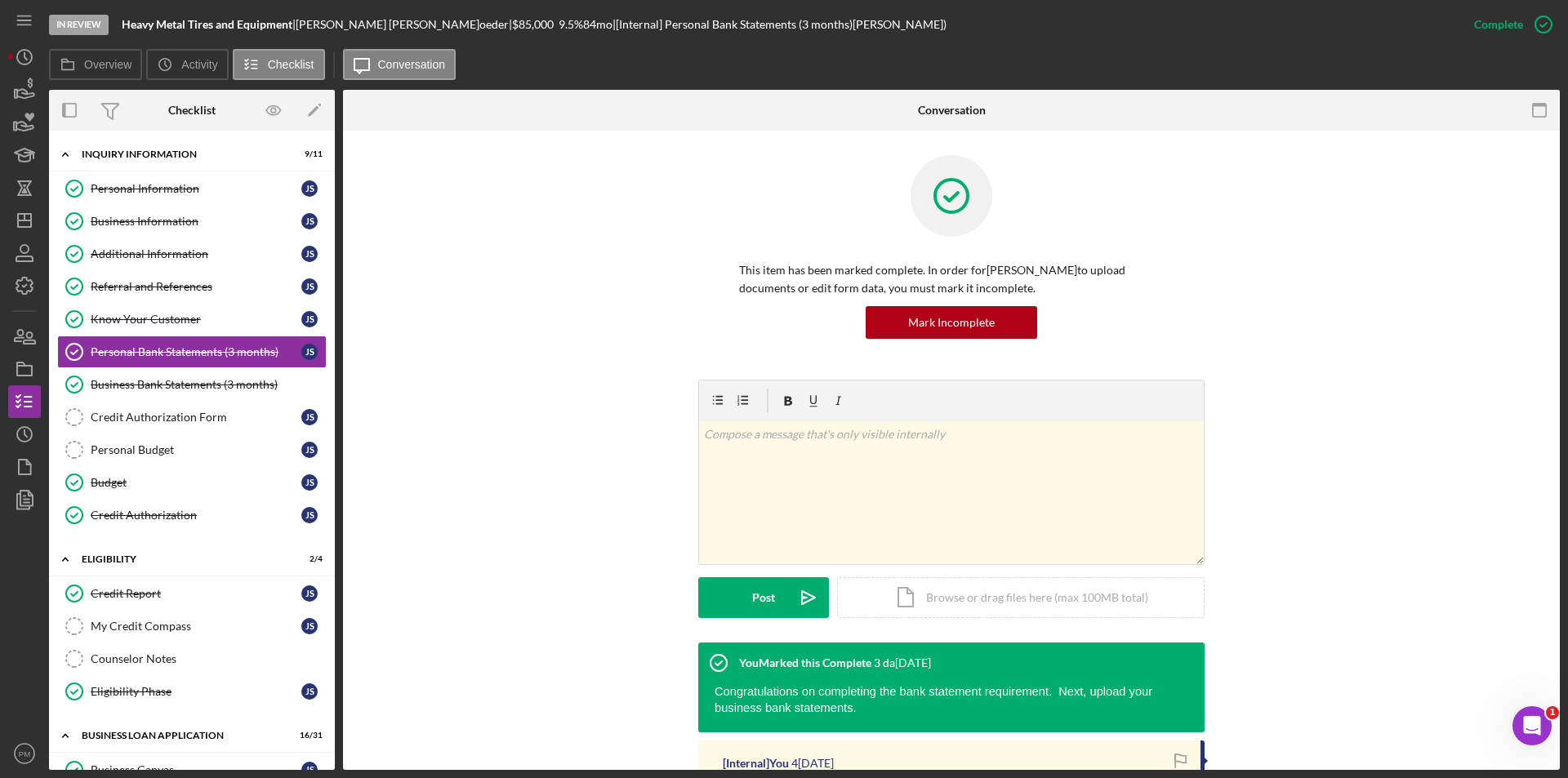
click at [520, 566] on div "v Color teal Color pink Remove color Add row above Add row below Add column bef…" at bounding box center [951, 511] width 1167 height 263
click at [35, 219] on icon "Icon/Dashboard" at bounding box center [24, 221] width 41 height 41
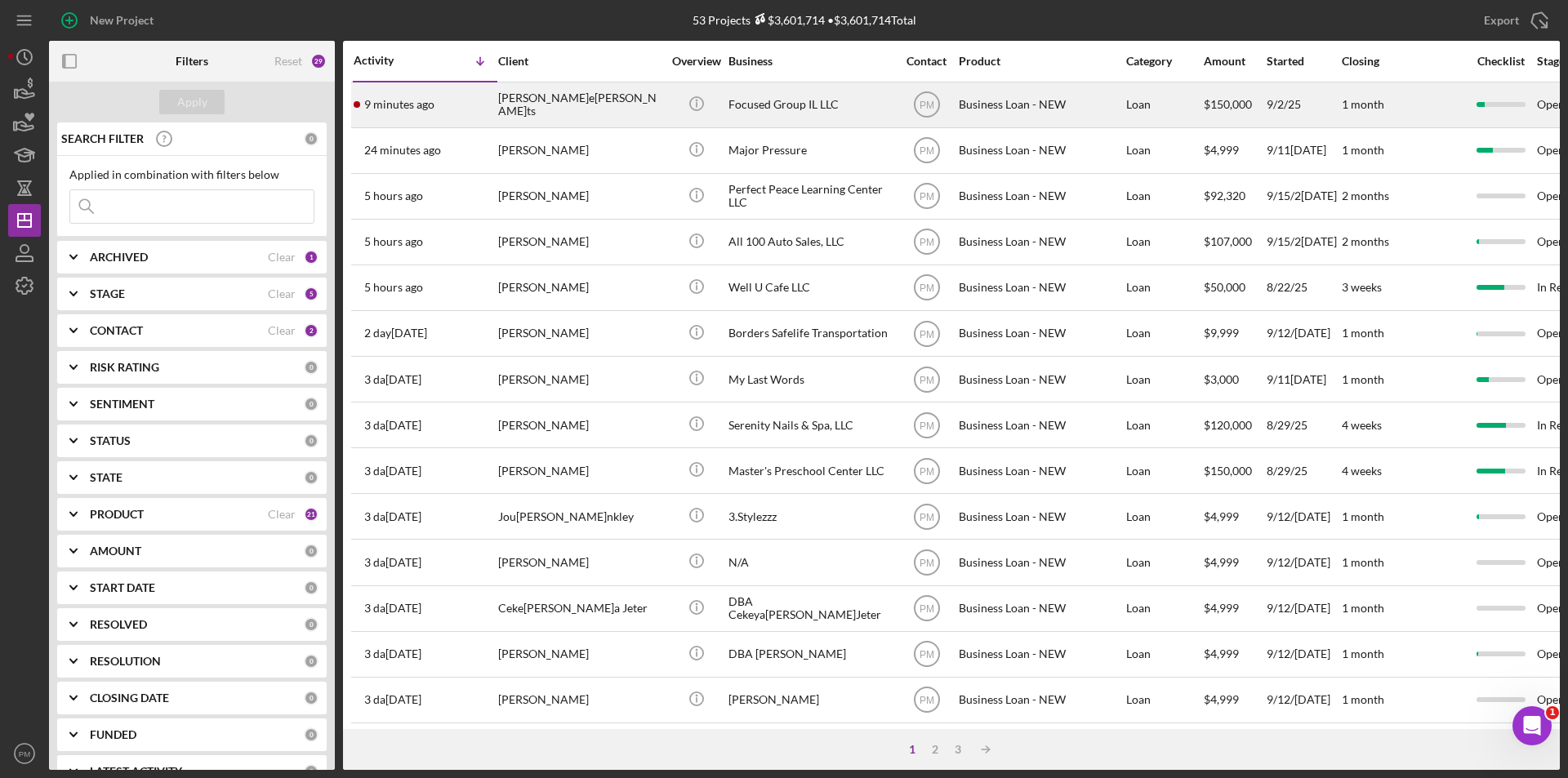
click at [518, 115] on div "[PERSON_NAME] [PERSON_NAME]" at bounding box center [579, 105] width 163 height 43
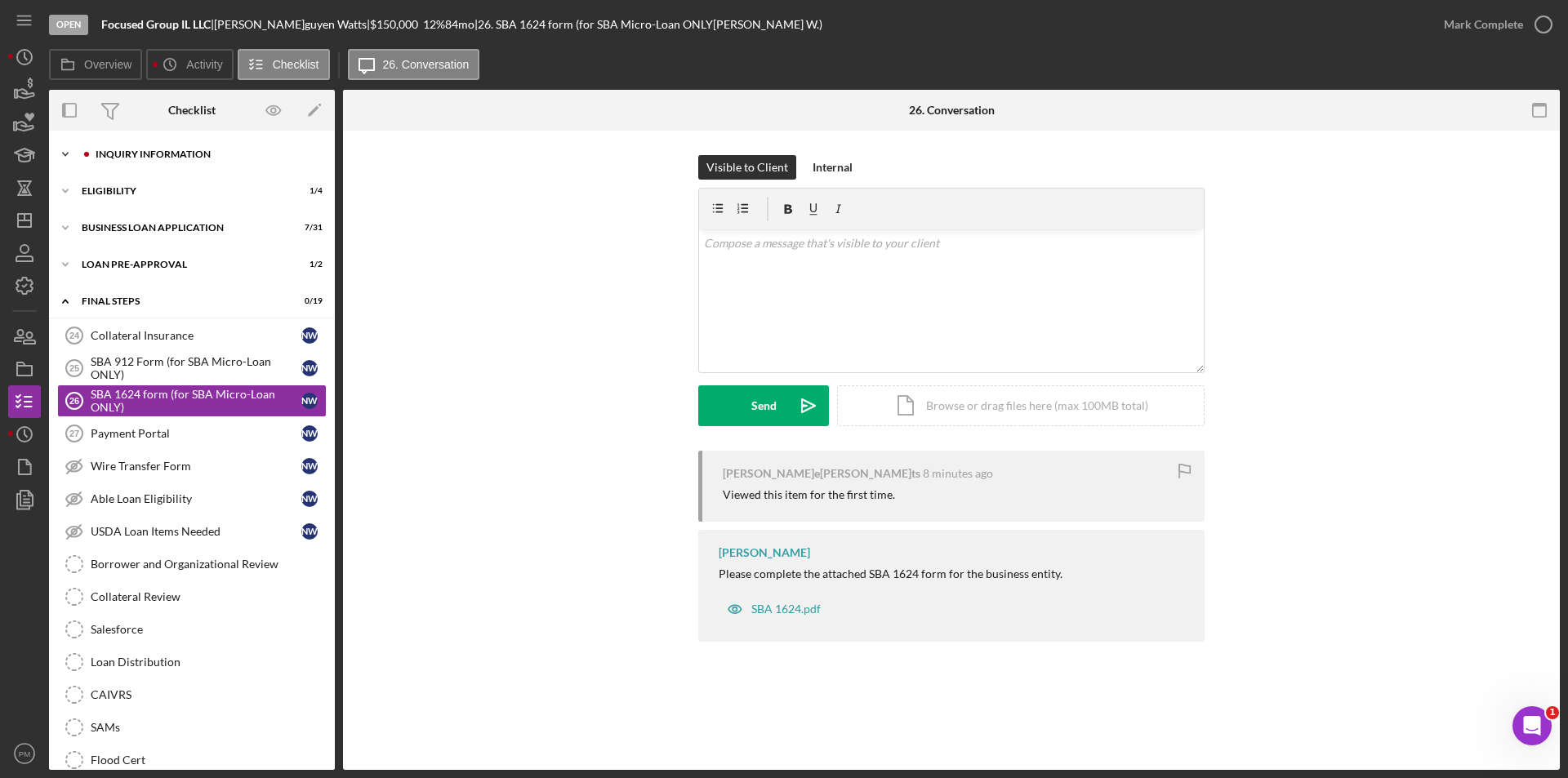
click at [148, 160] on div "Icon/Expander INQUIRY INFORMATION 3 / 11" at bounding box center [191, 154] width 286 height 33
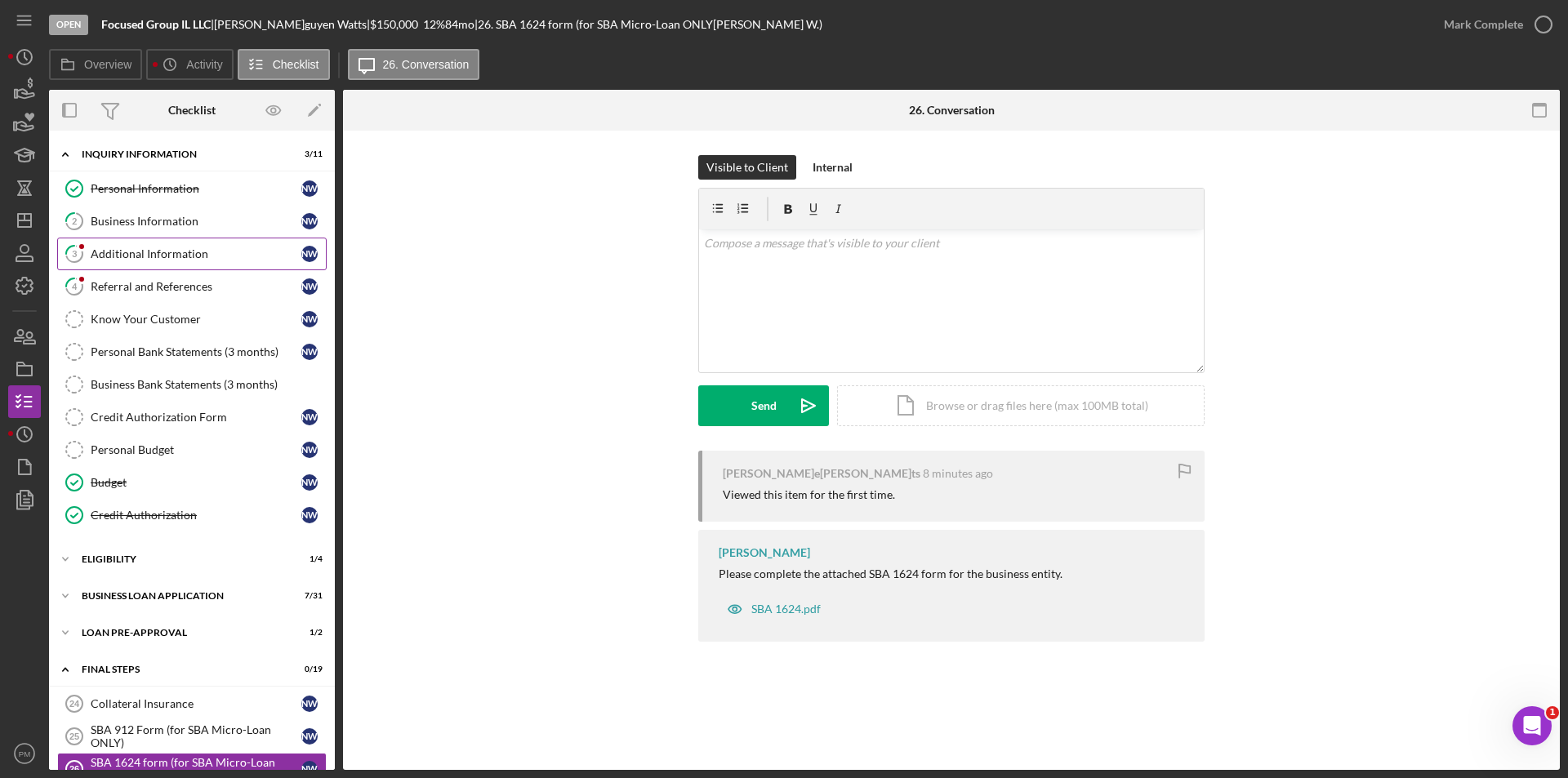
click at [135, 242] on link "3 Additional Information N W" at bounding box center [192, 254] width 270 height 33
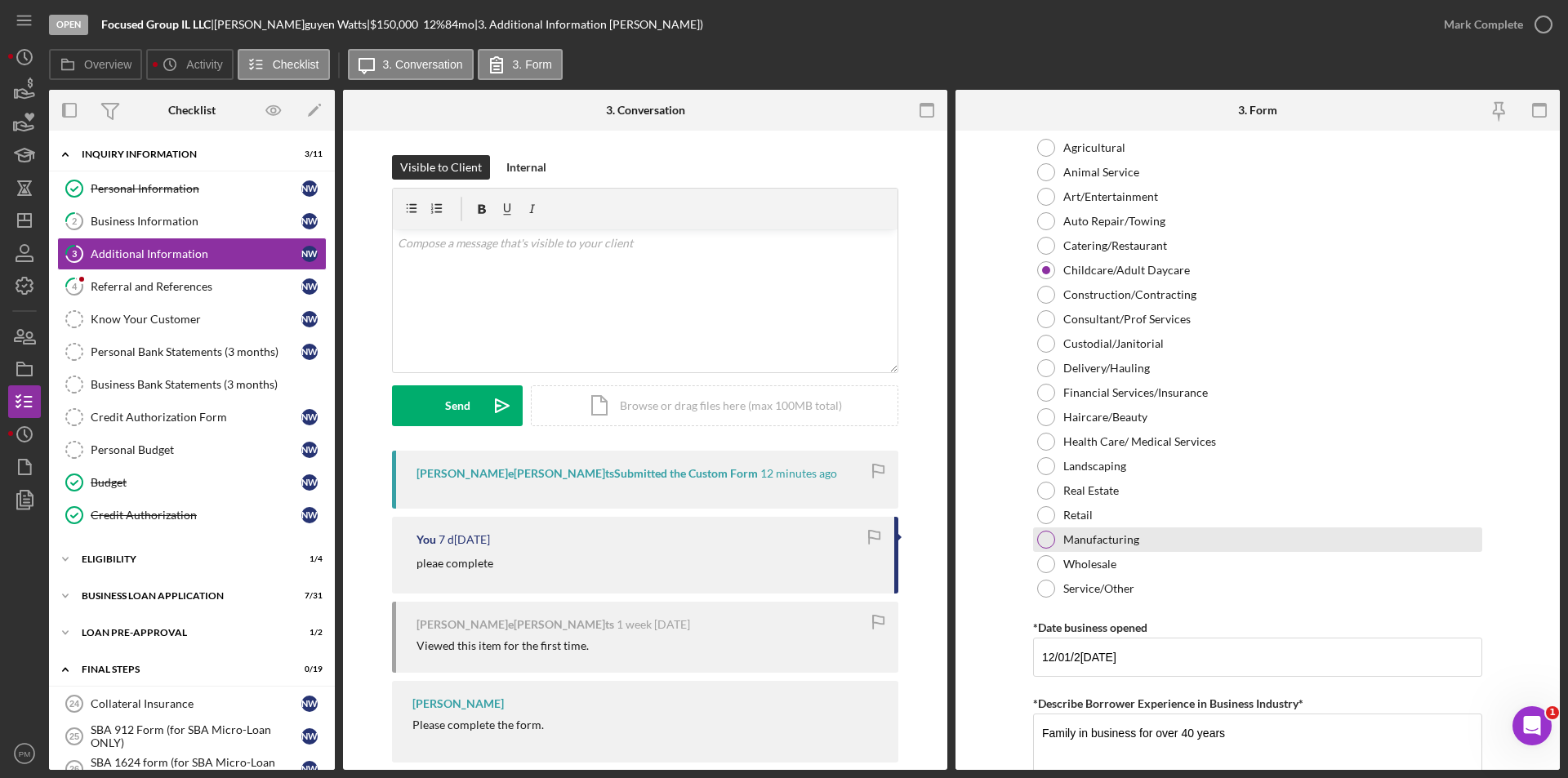
scroll to position [899, 0]
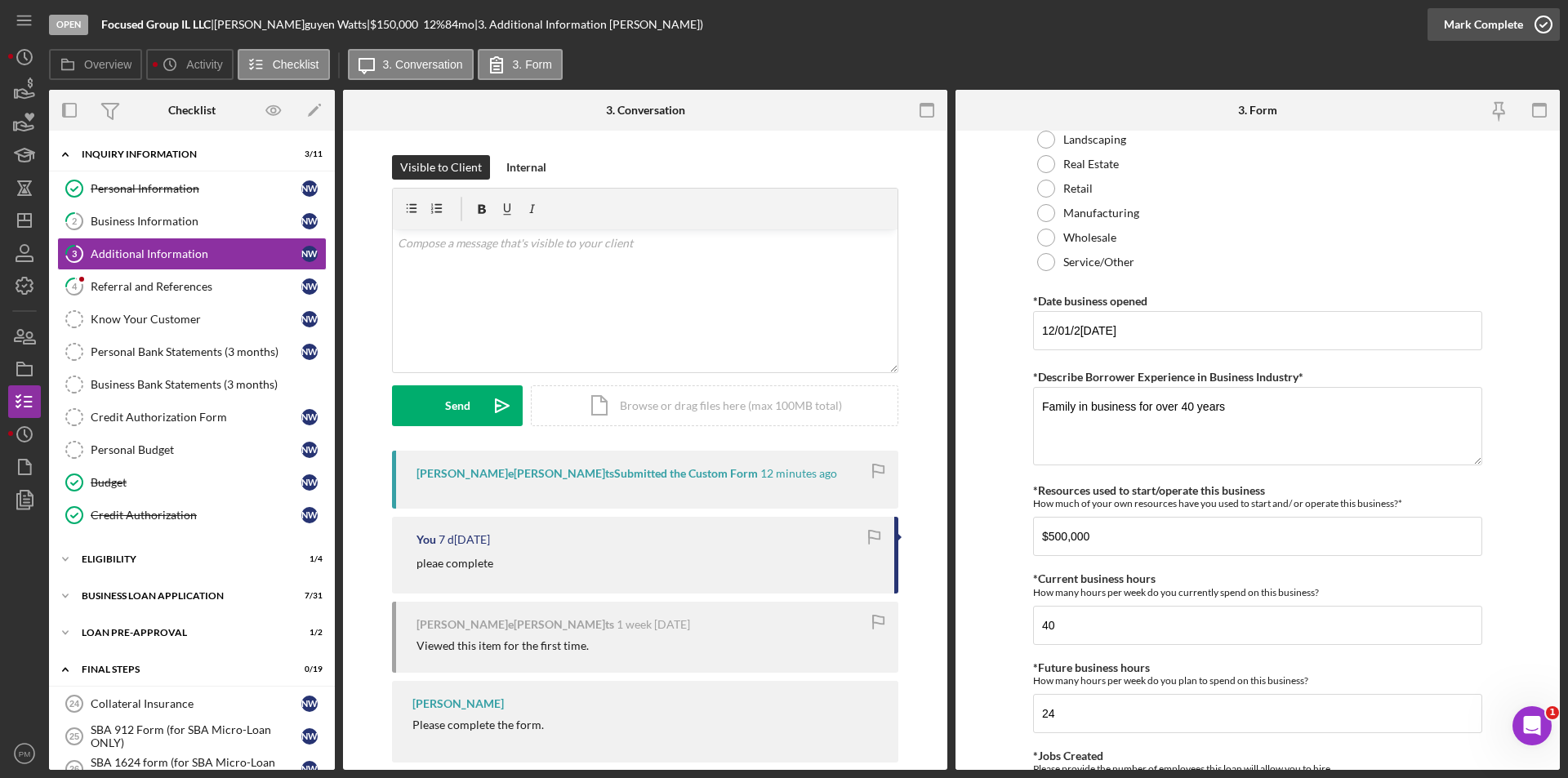
click at [1465, 23] on div "Mark Complete" at bounding box center [1483, 24] width 80 height 33
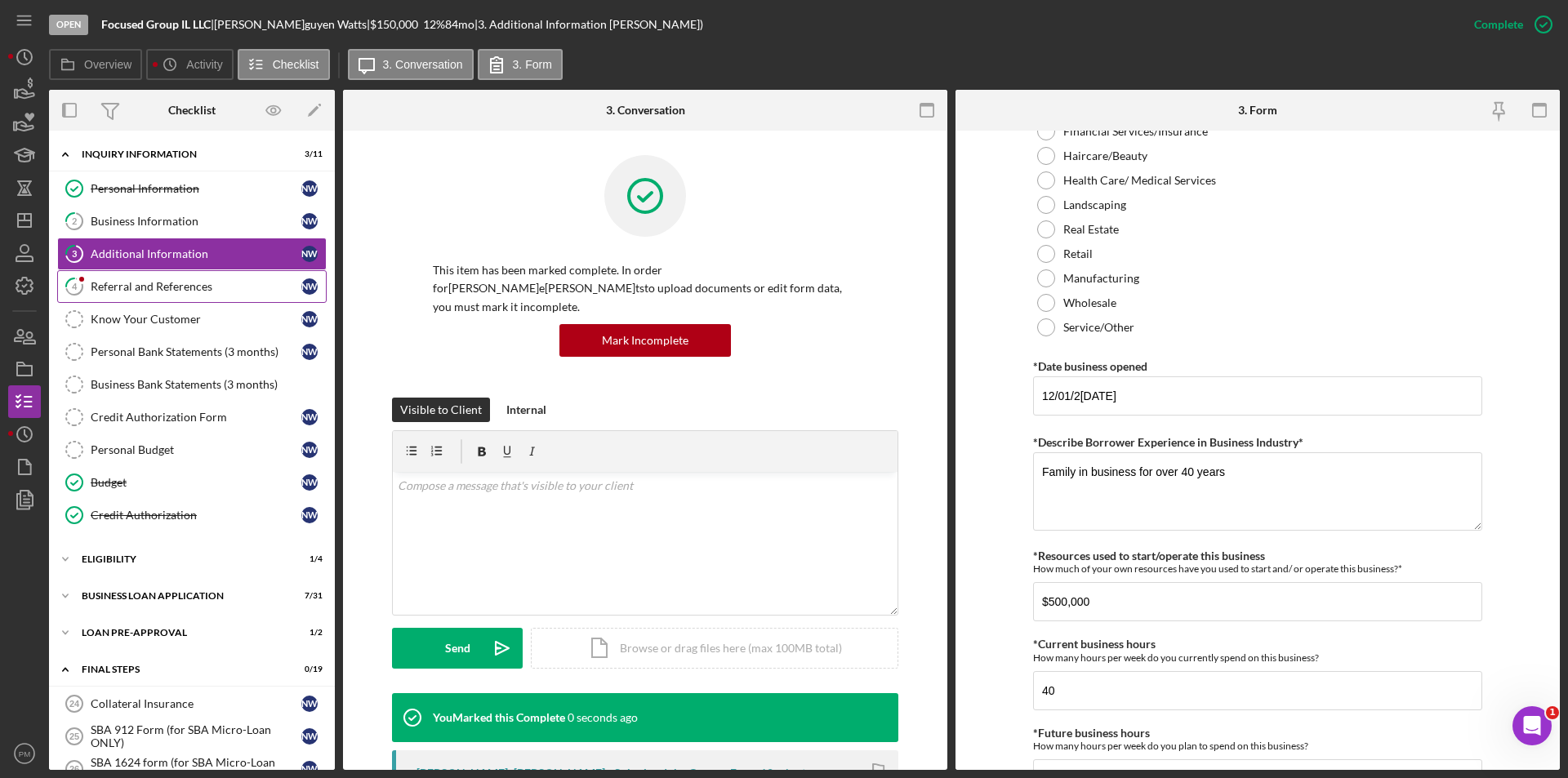
scroll to position [963, 0]
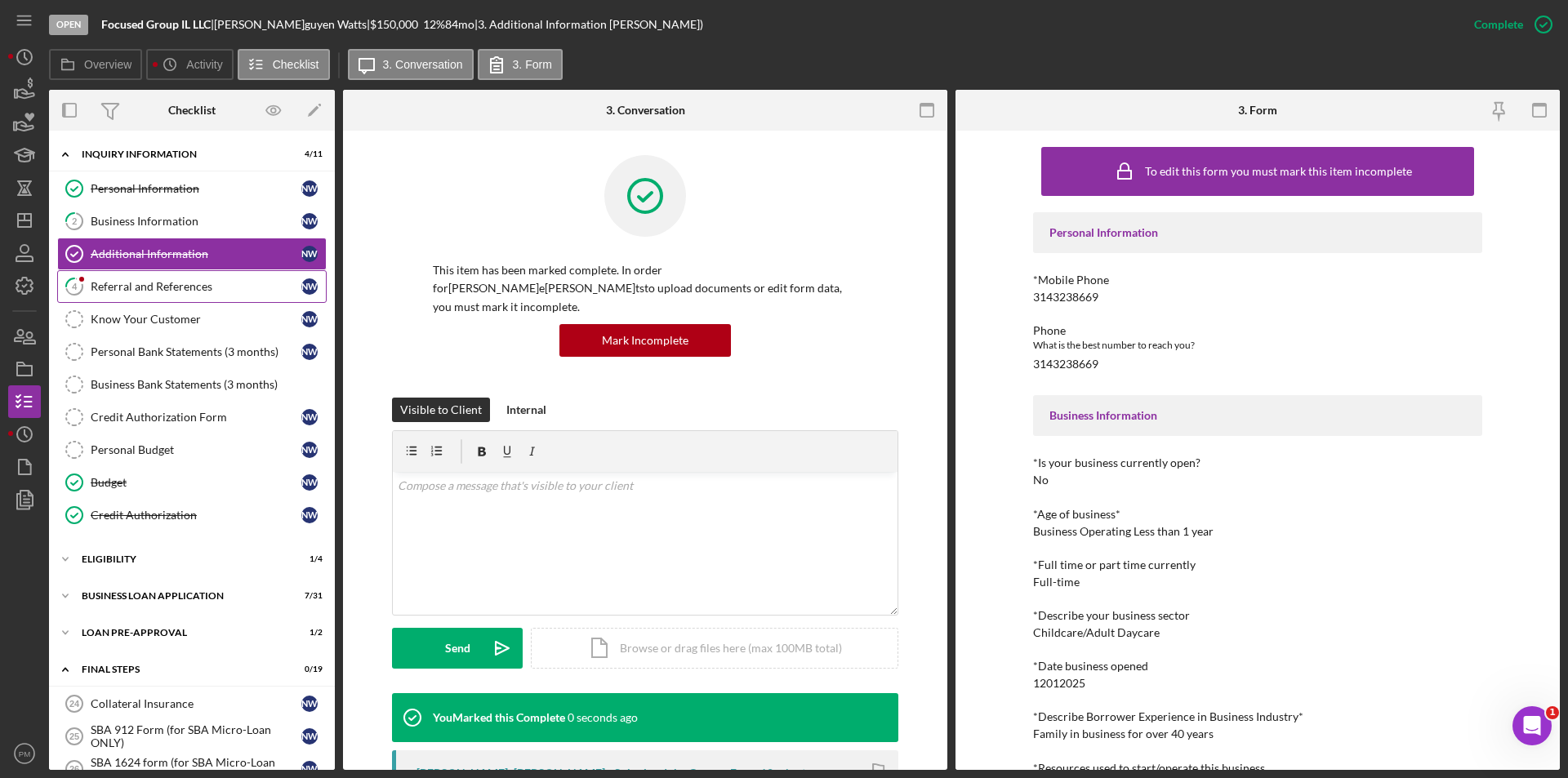
click at [158, 281] on div "Referral and References" at bounding box center [196, 286] width 211 height 13
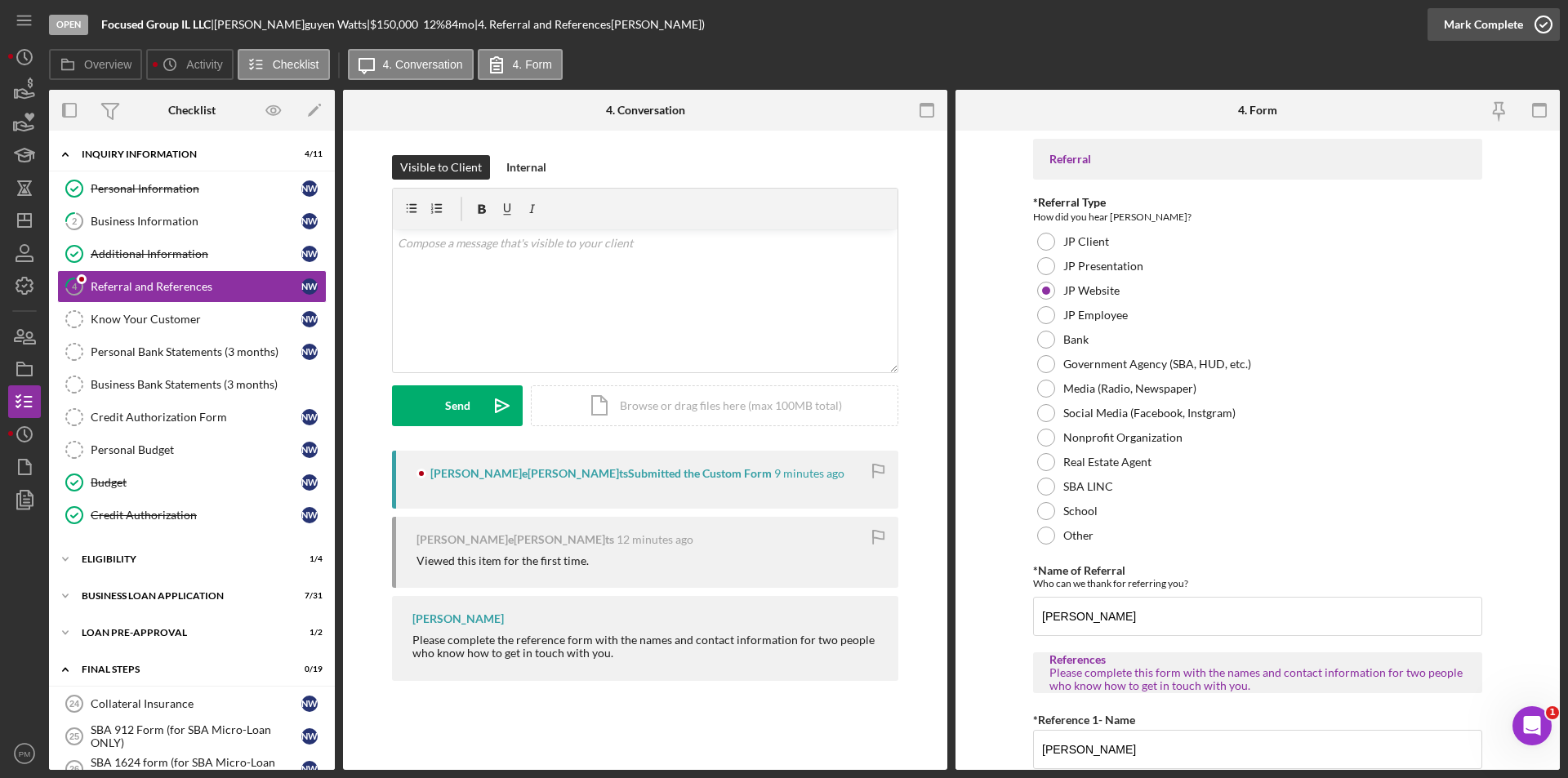
click at [1517, 27] on div "Mark Complete" at bounding box center [1483, 24] width 80 height 33
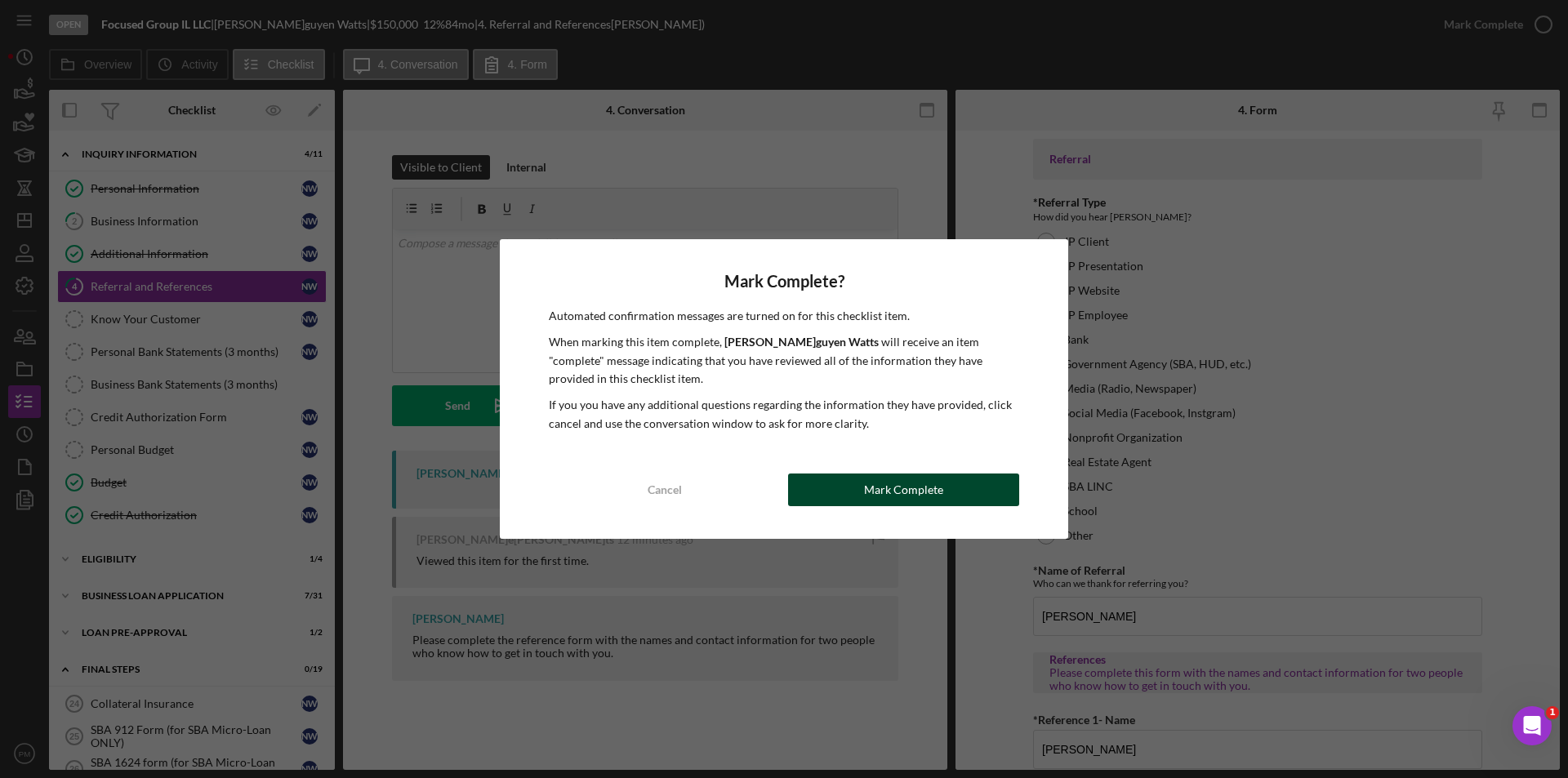
drag, startPoint x: 876, startPoint y: 499, endPoint x: 605, endPoint y: 442, distance: 276.9
click at [874, 499] on div "Mark Complete" at bounding box center [903, 490] width 80 height 33
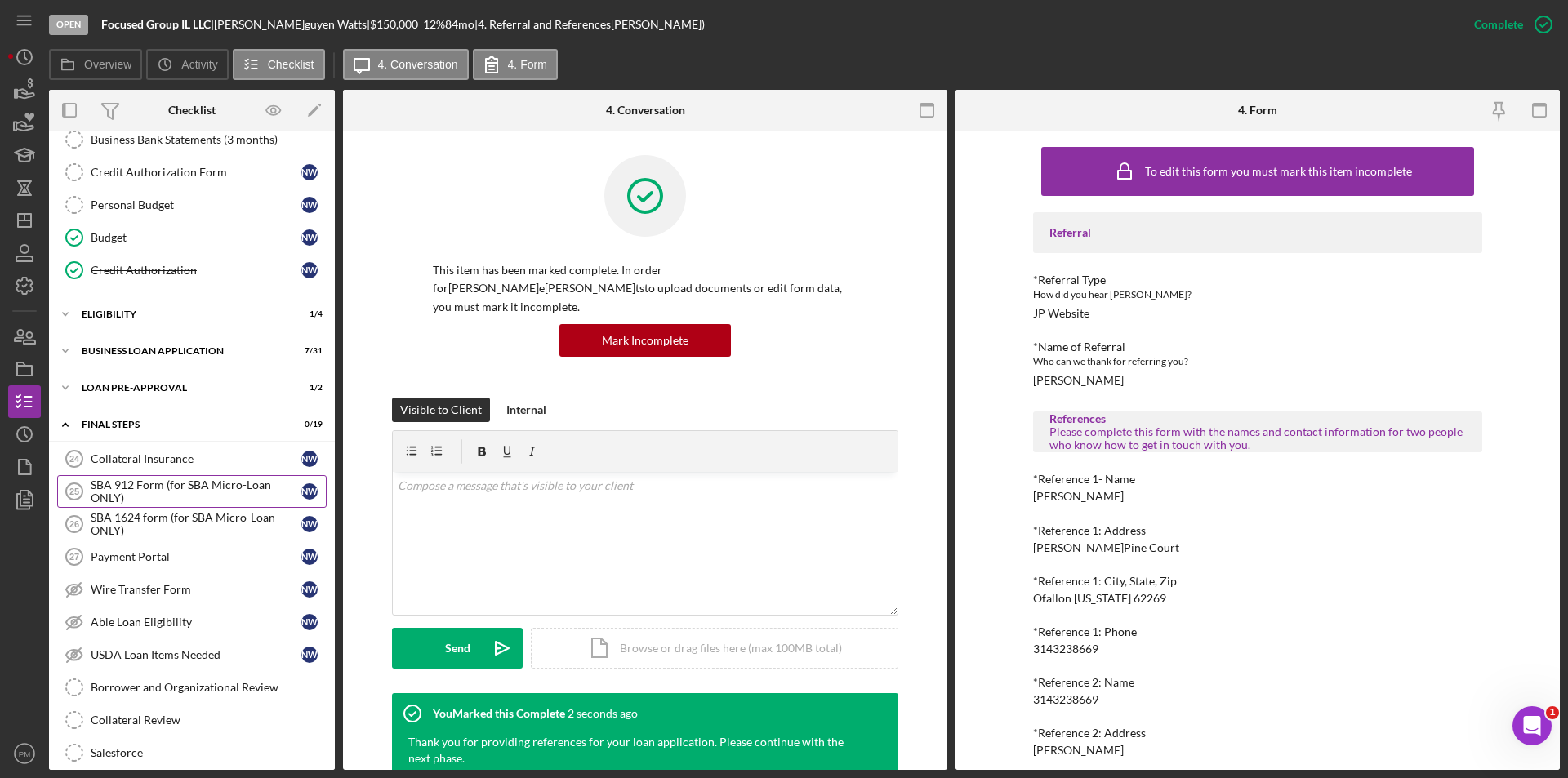
scroll to position [163, 0]
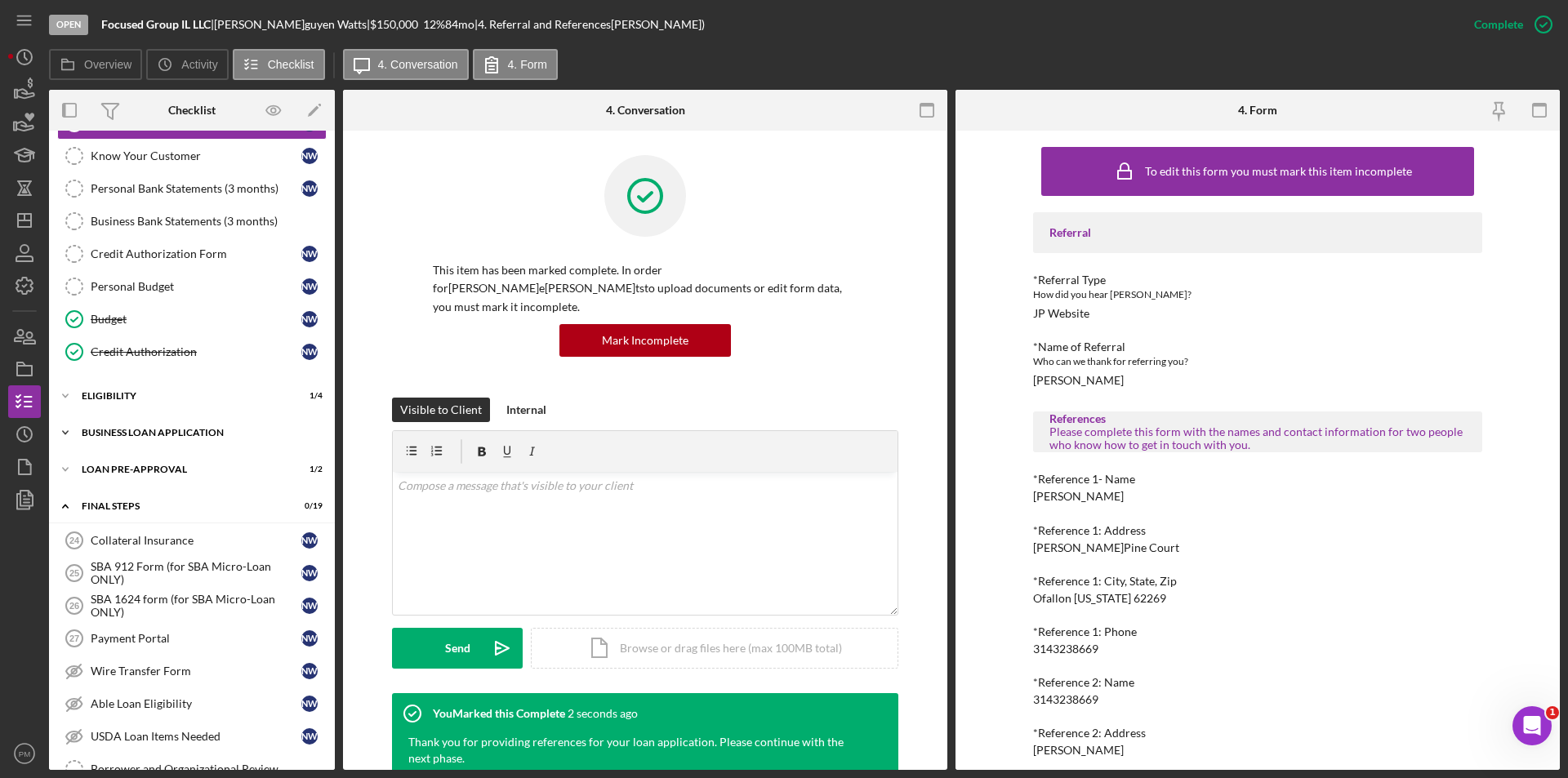
click at [123, 438] on div "Icon/Expander BUSINESS LOAN APPLICATION 7 / 31" at bounding box center [191, 433] width 286 height 33
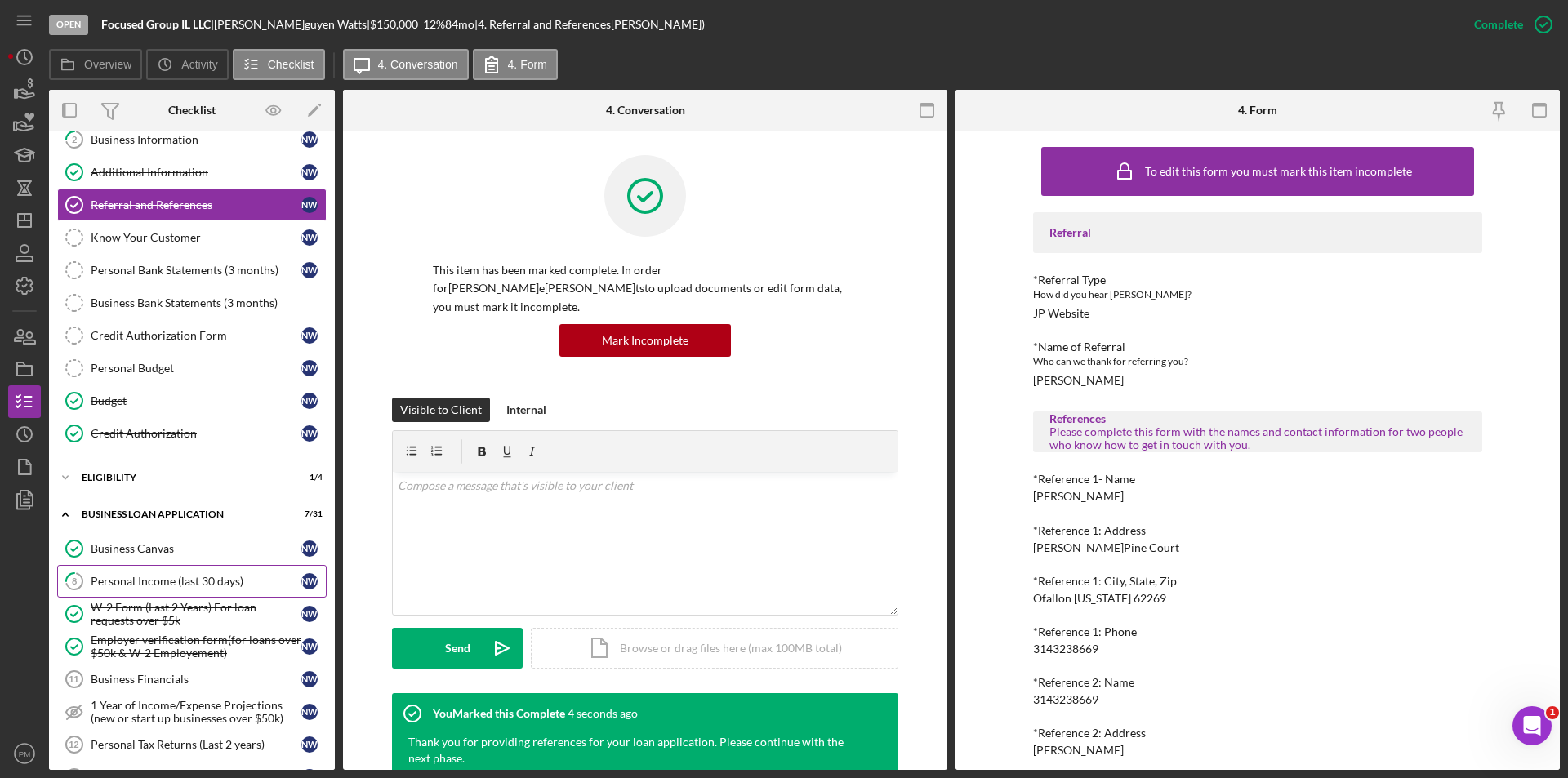
click at [168, 575] on div "Personal Income (last 30 days)" at bounding box center [196, 581] width 211 height 13
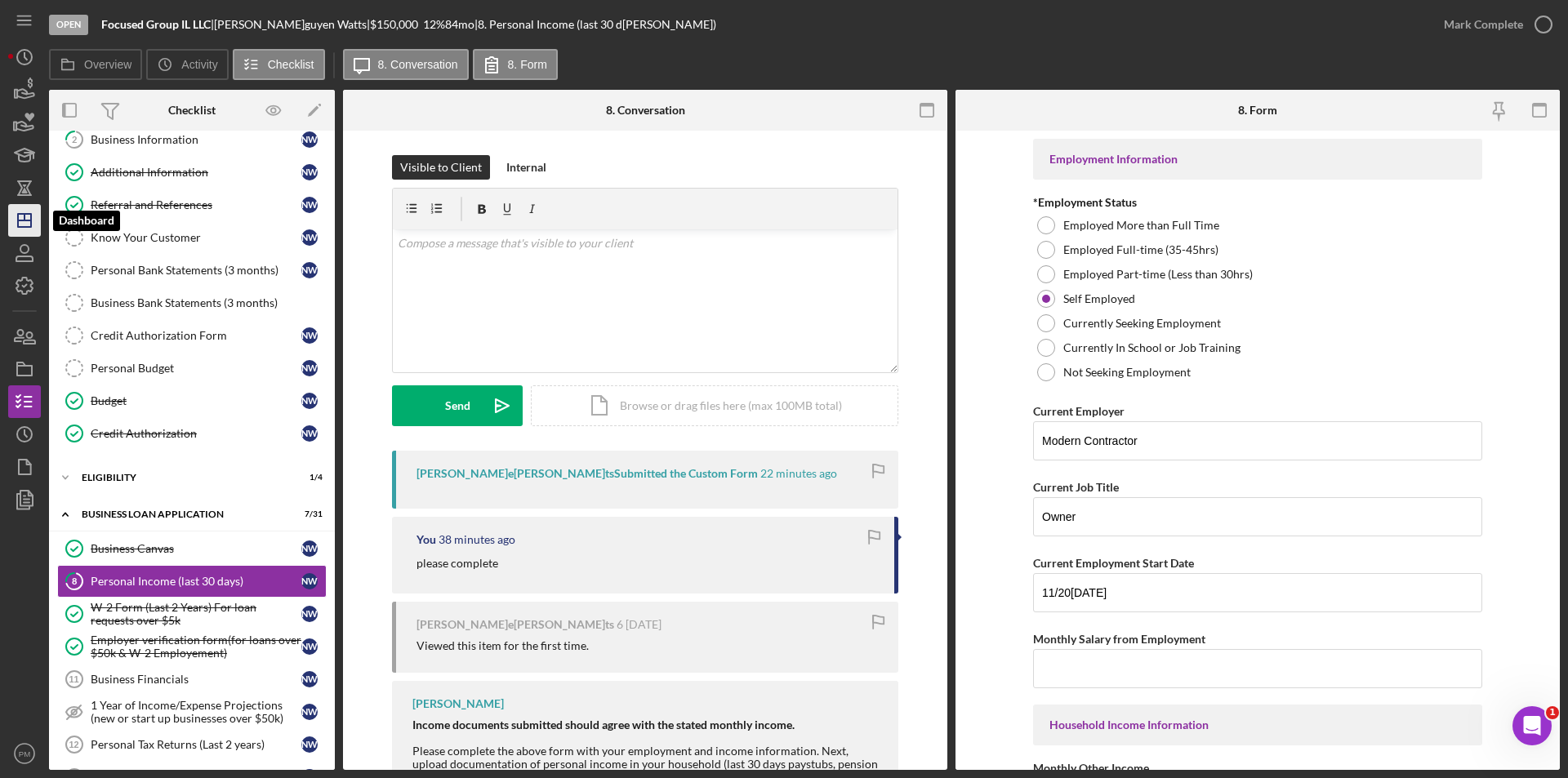
click at [17, 205] on icon "Icon/Dashboard" at bounding box center [24, 221] width 41 height 41
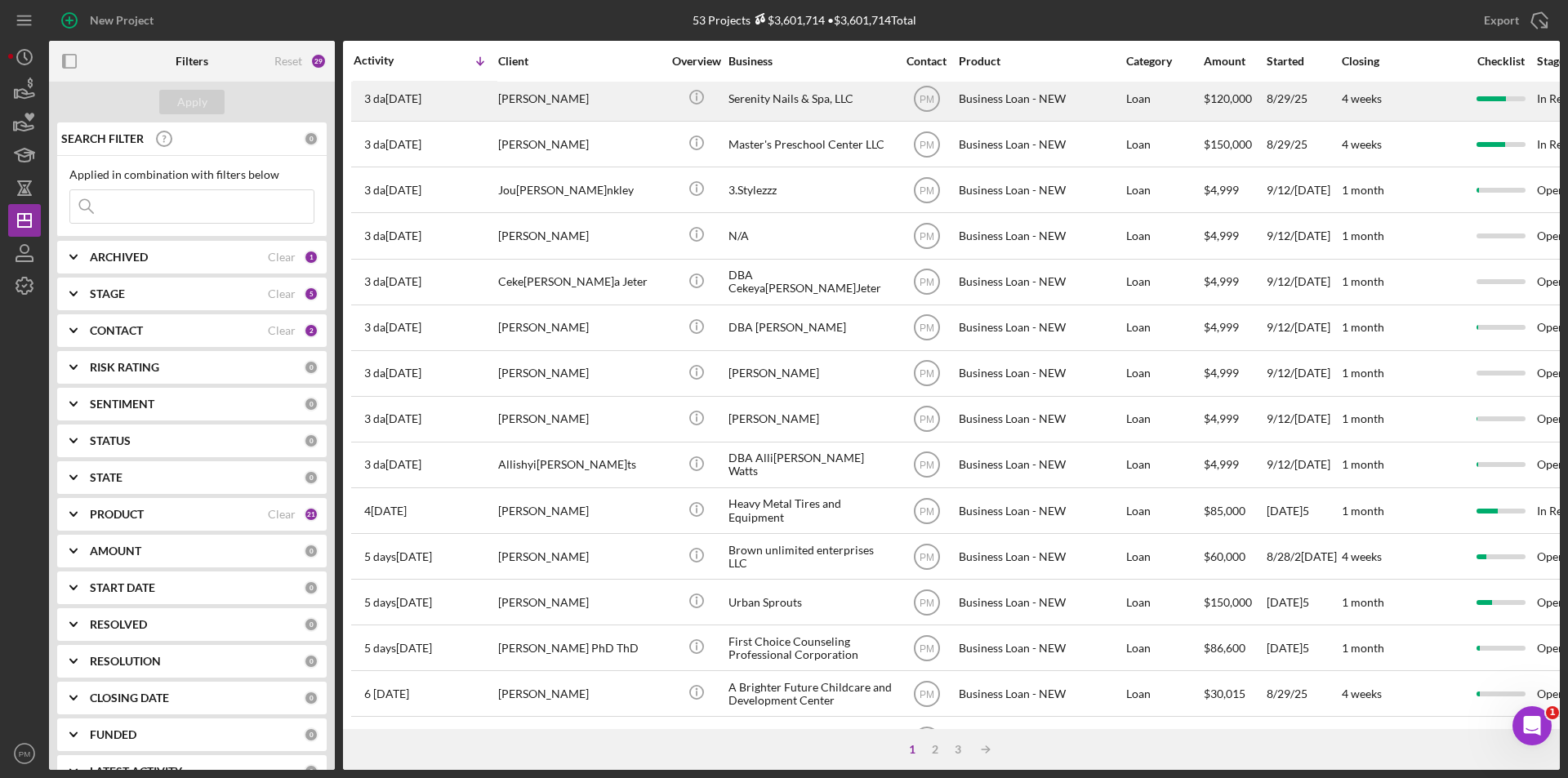
scroll to position [408, 0]
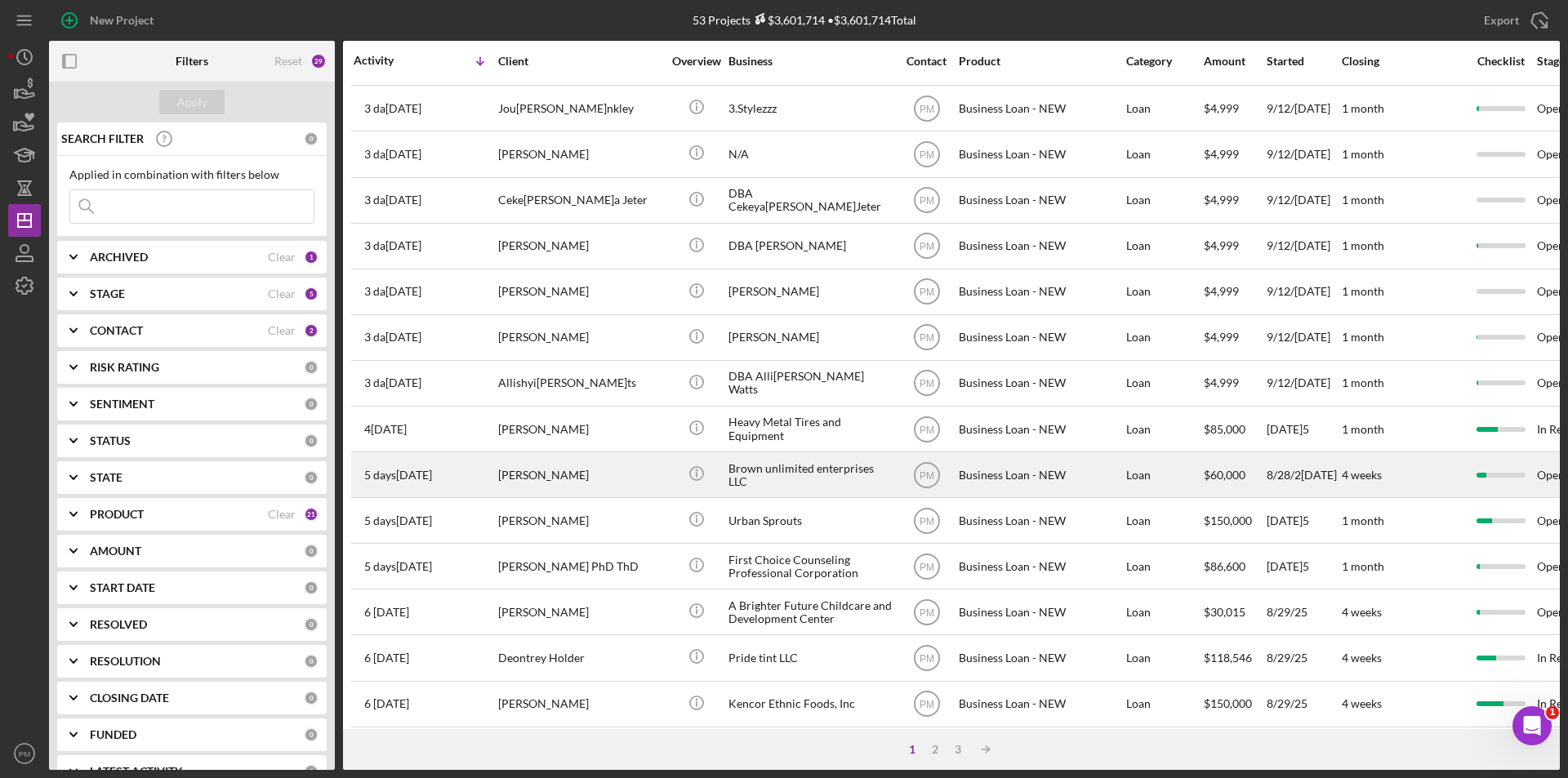
click at [538, 485] on div "[PERSON_NAME]" at bounding box center [579, 475] width 163 height 43
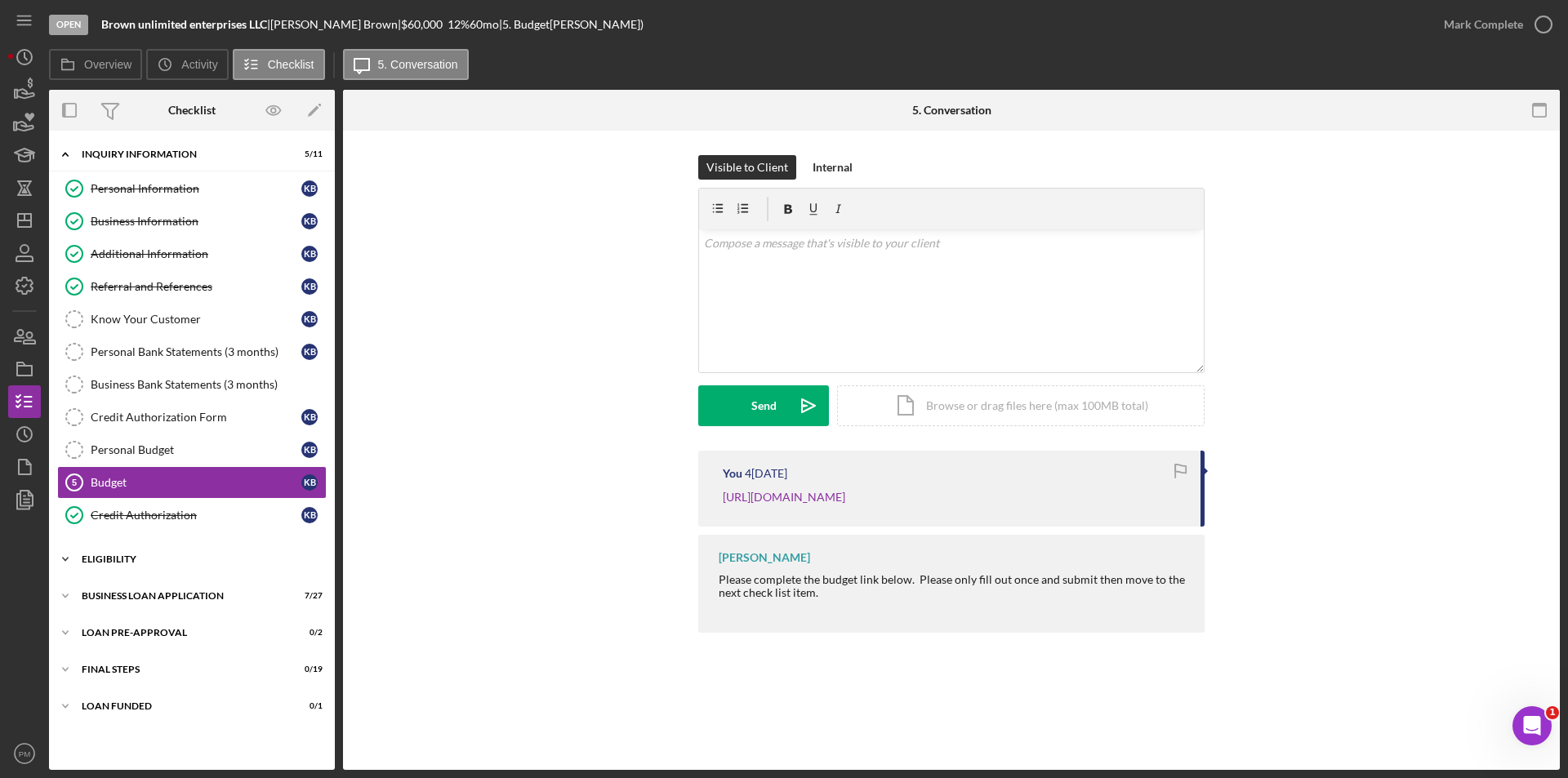
click at [165, 565] on div "Icon/Expander ELIGIBILITY 1 / 4" at bounding box center [191, 559] width 286 height 33
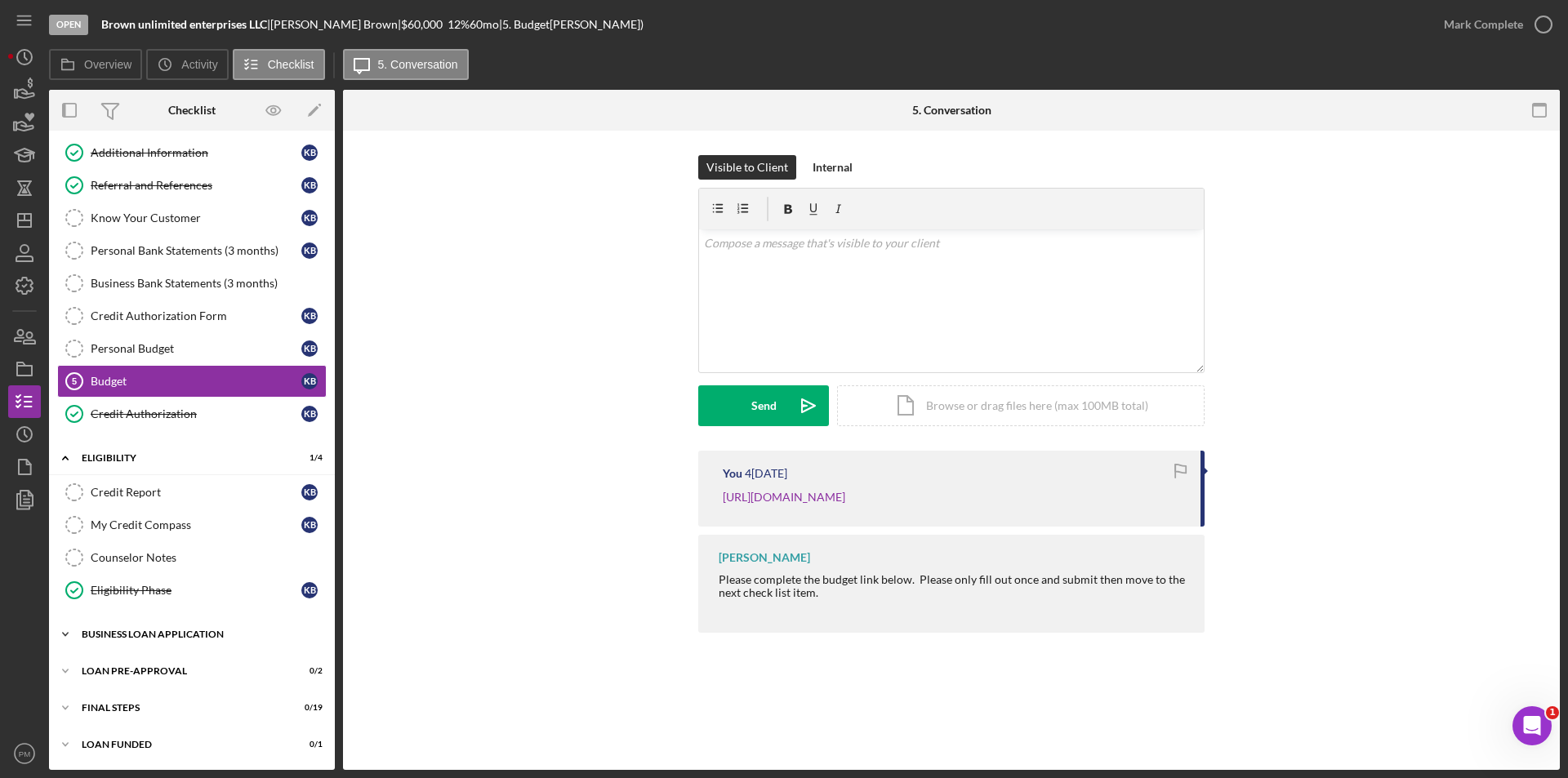
click at [182, 637] on div "BUSINESS LOAN APPLICATION" at bounding box center [198, 635] width 233 height 9
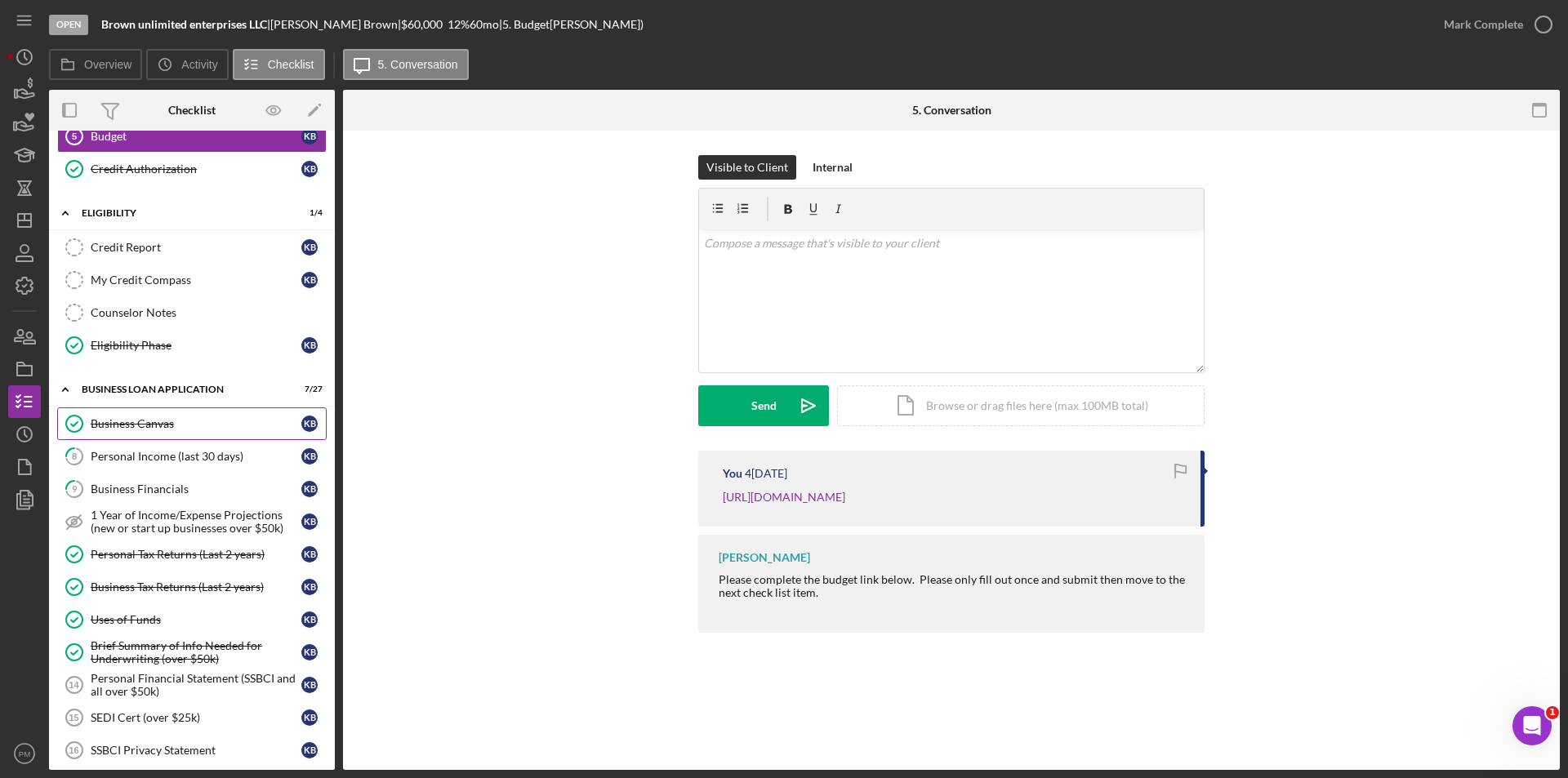
scroll to position [265, 0]
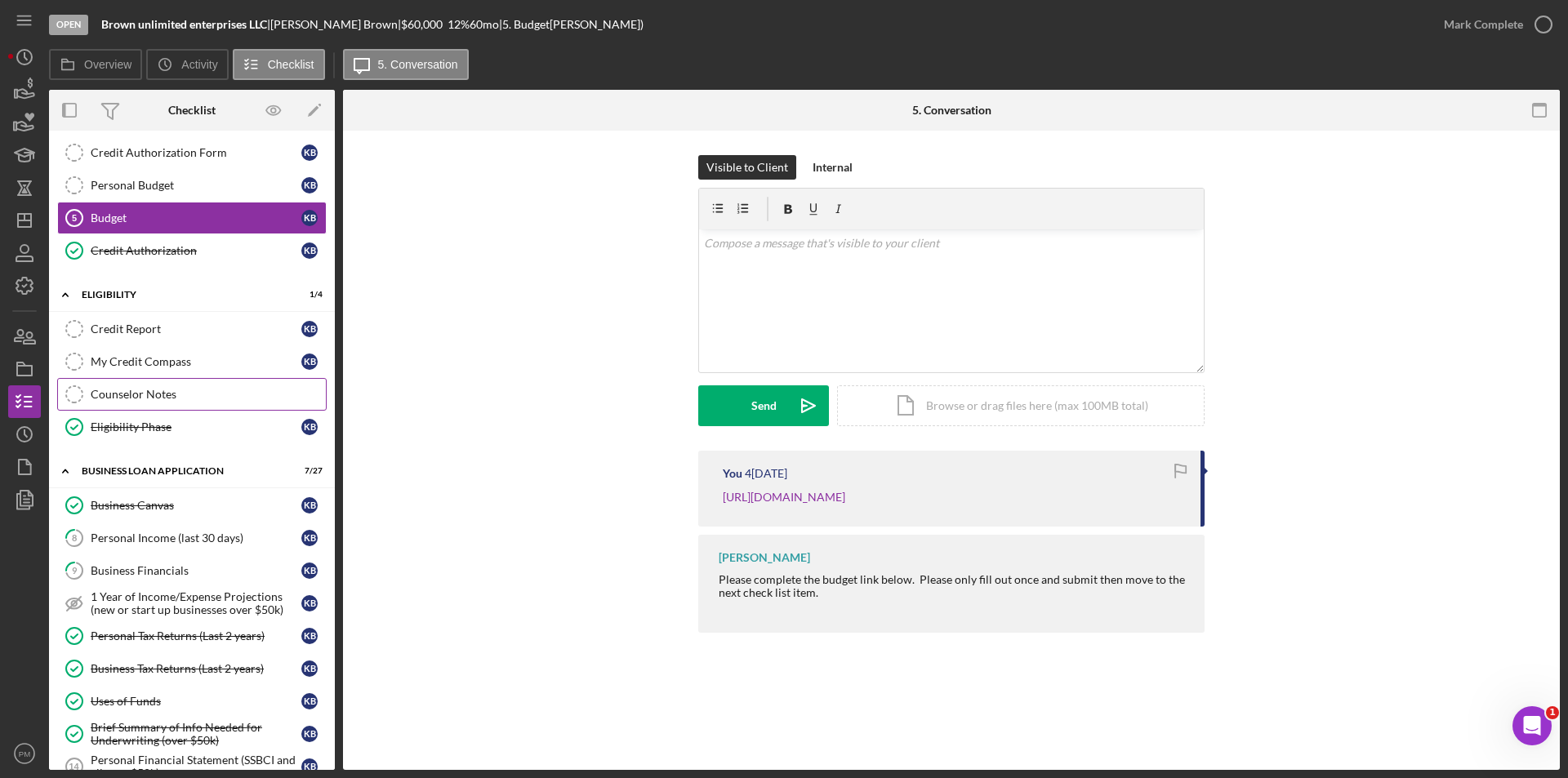
click at [190, 406] on link "Counselor Notes Counselor Notes" at bounding box center [192, 394] width 270 height 33
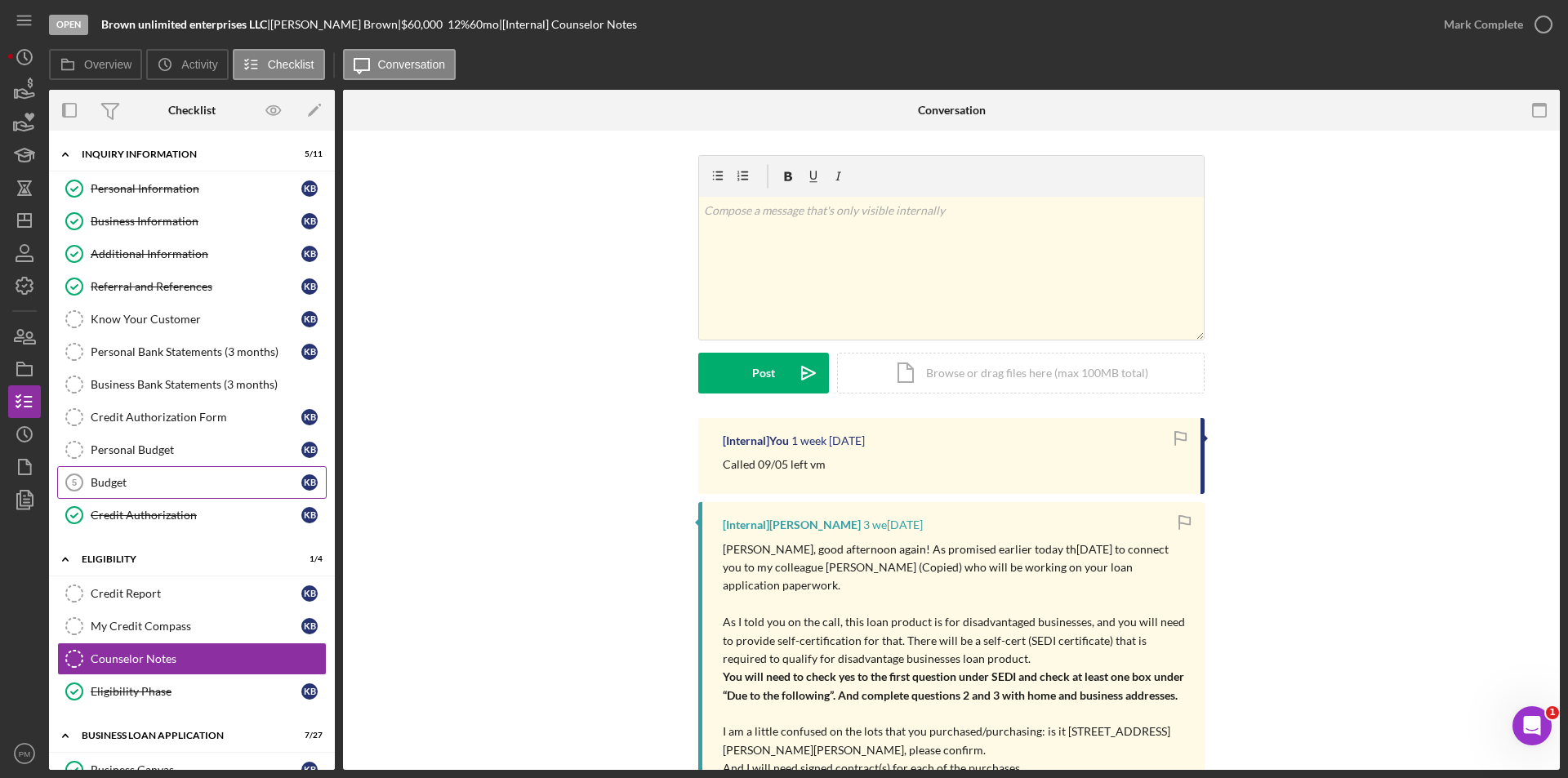
click at [144, 489] on div "Budget" at bounding box center [196, 483] width 211 height 13
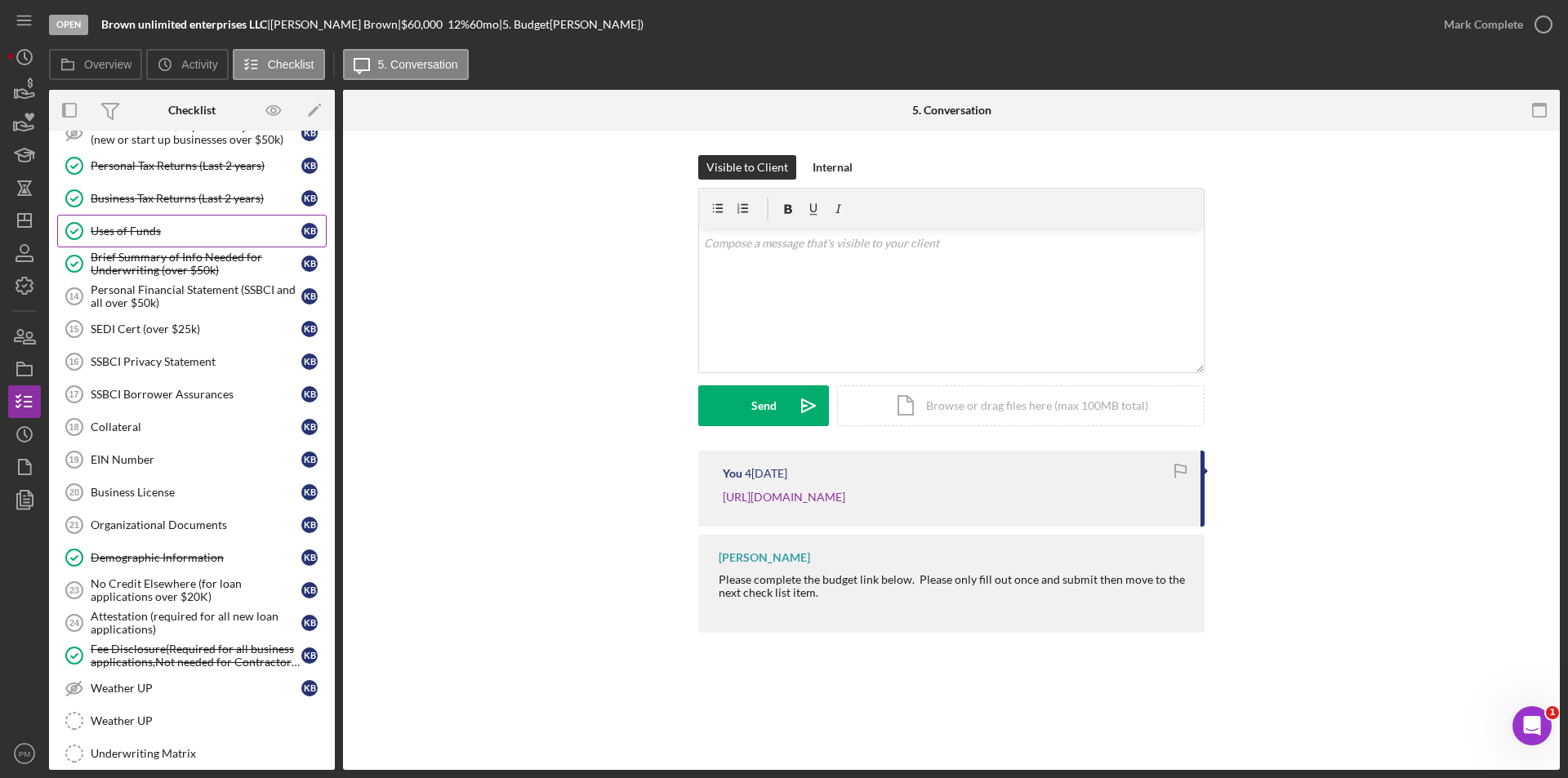
scroll to position [490, 0]
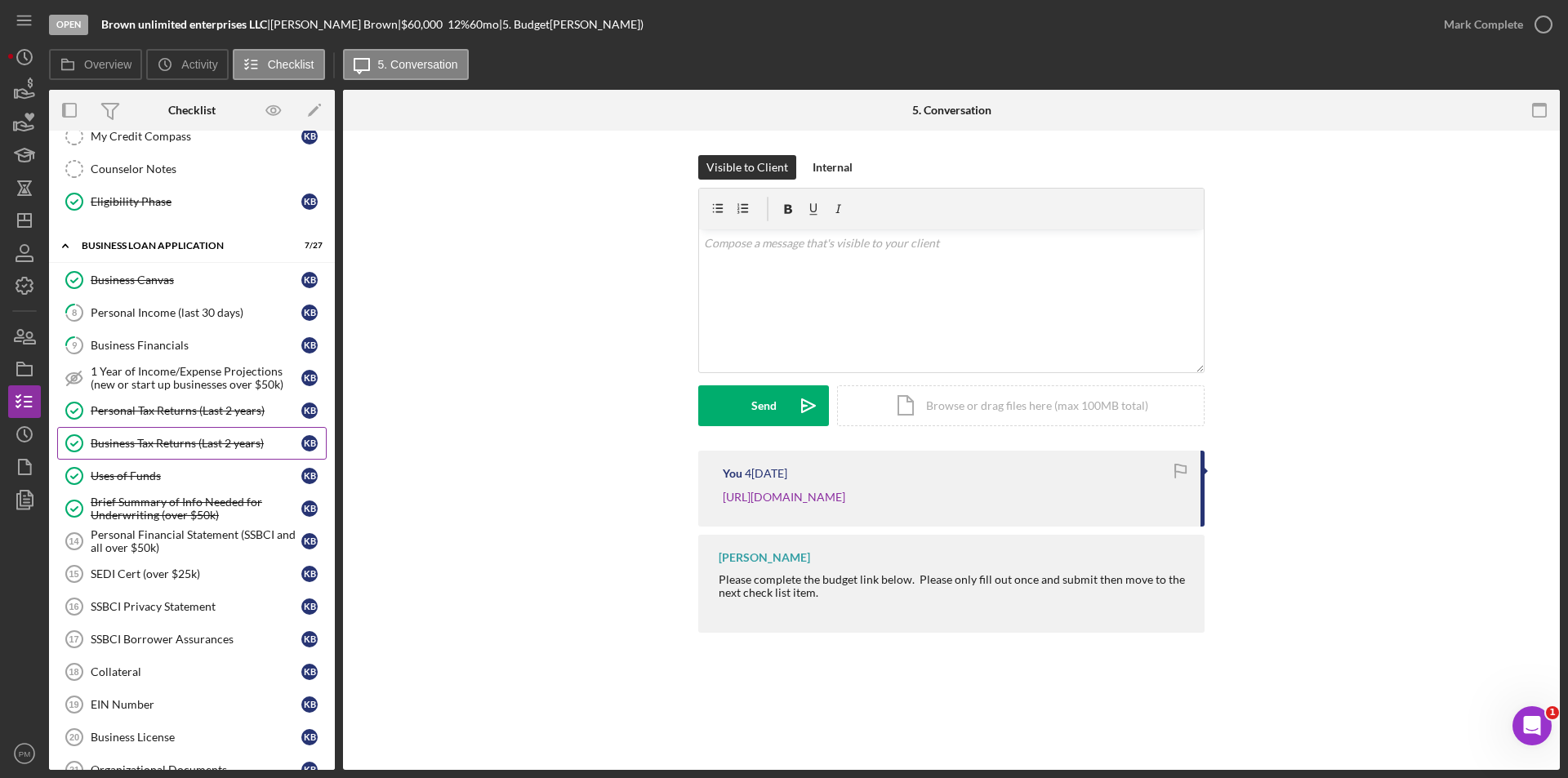
drag, startPoint x: 156, startPoint y: 440, endPoint x: 253, endPoint y: 436, distance: 97.1
click at [156, 440] on div "Business Tax Returns (Last 2 years)" at bounding box center [196, 444] width 211 height 13
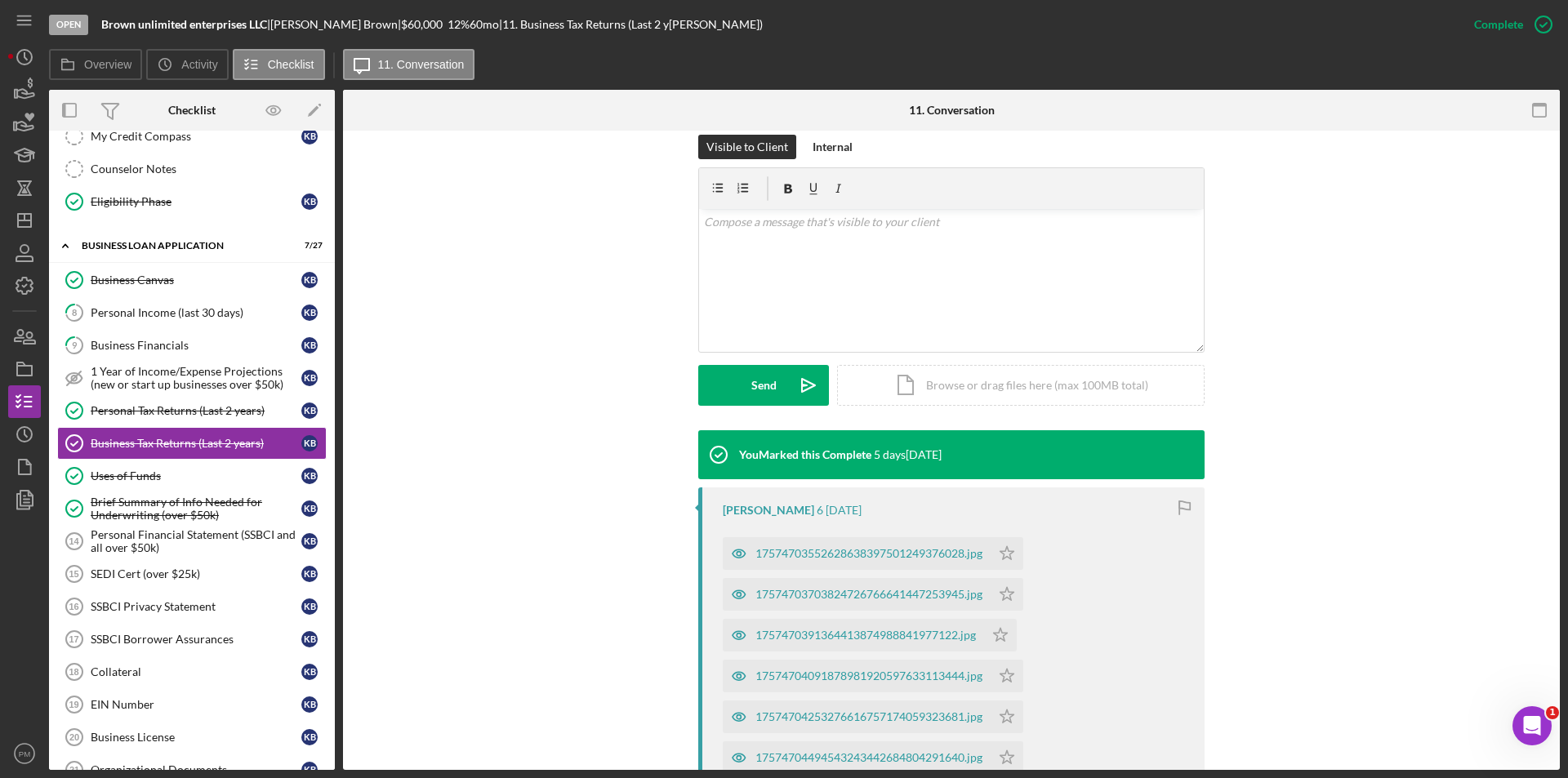
scroll to position [572, 0]
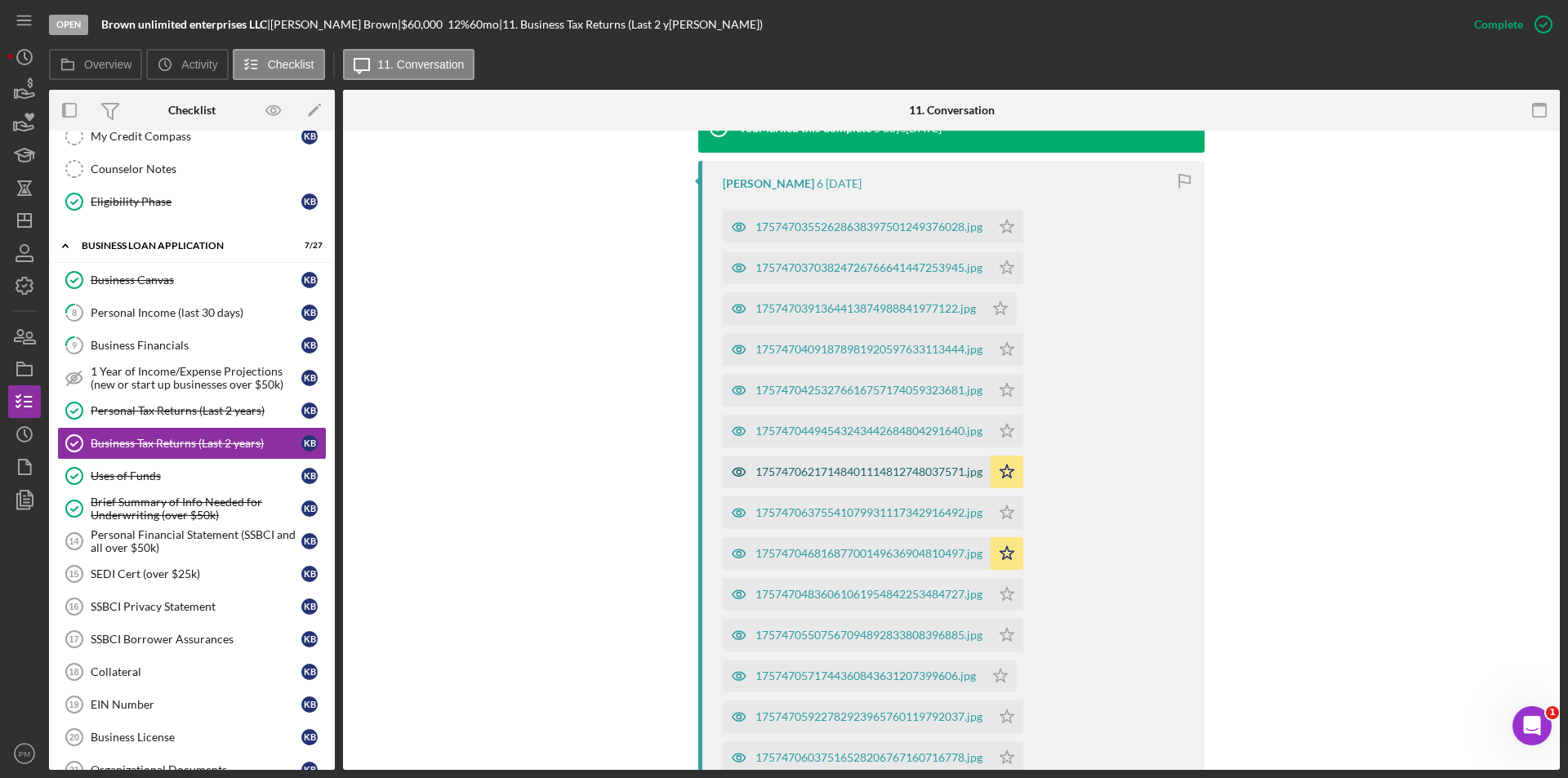
click at [823, 460] on div "17574706217148401114812748037571.jpg" at bounding box center [857, 472] width 268 height 33
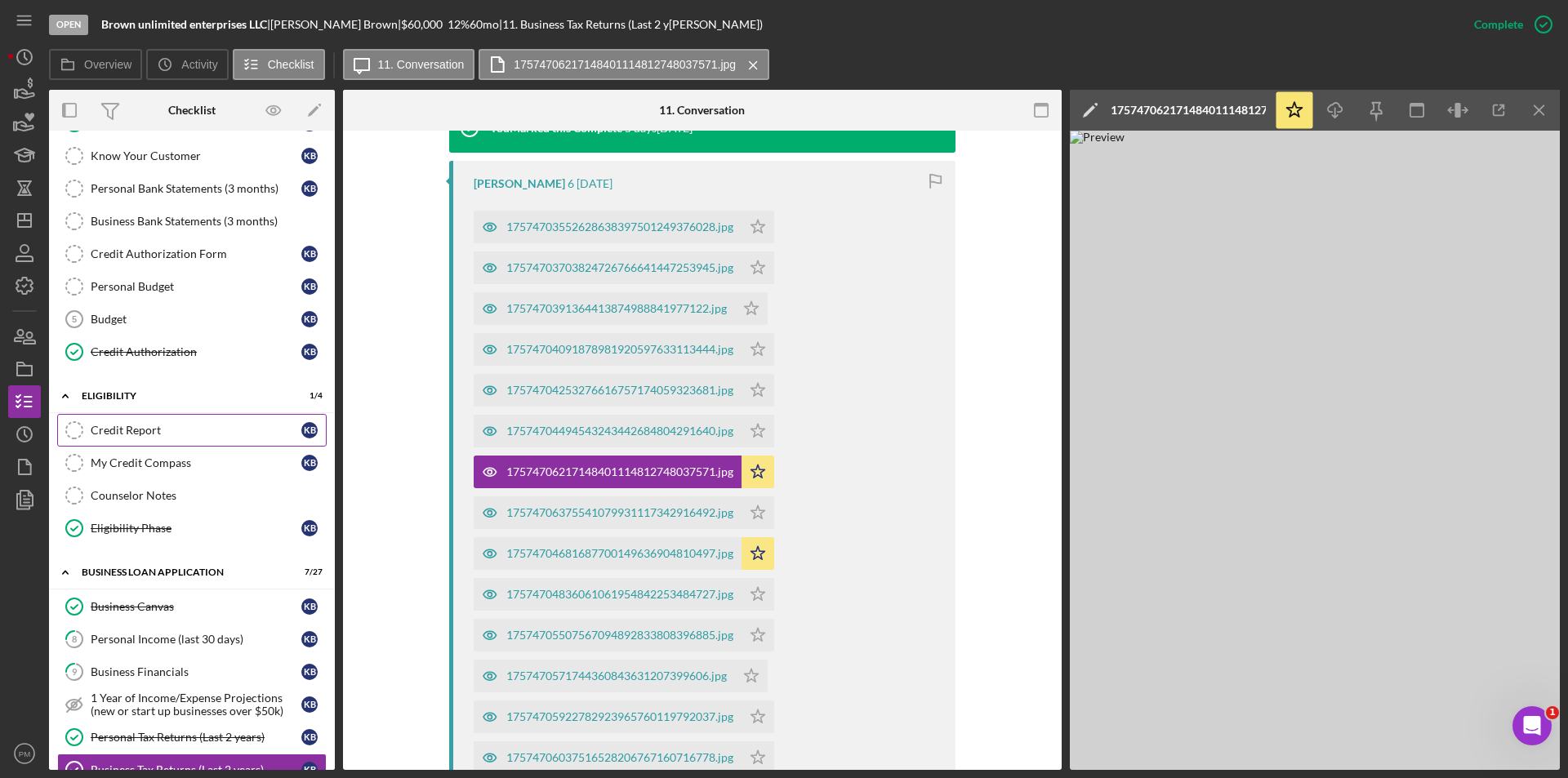
scroll to position [0, 0]
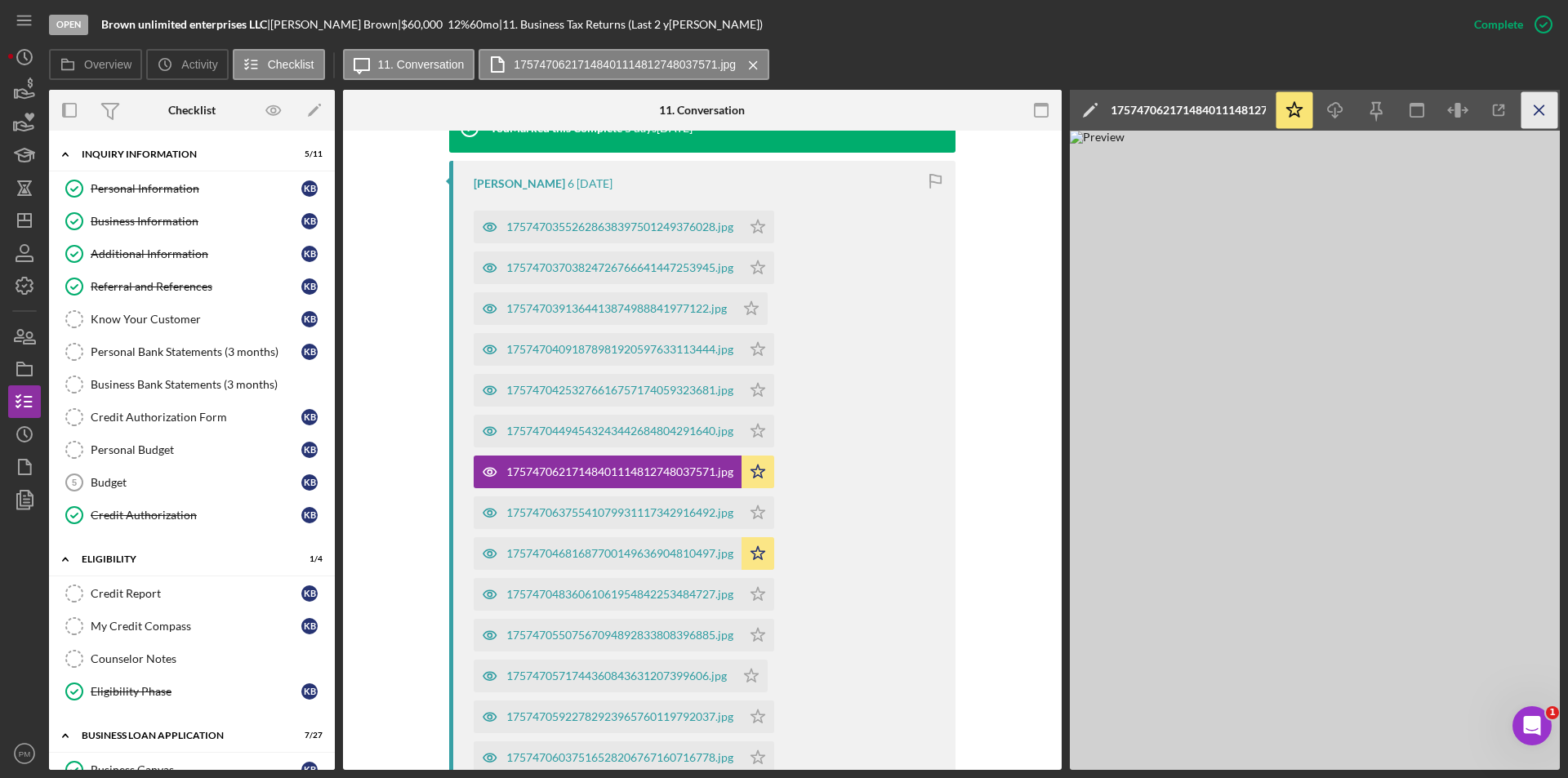
click at [1533, 118] on icon "Icon/Menu Close" at bounding box center [1539, 110] width 37 height 37
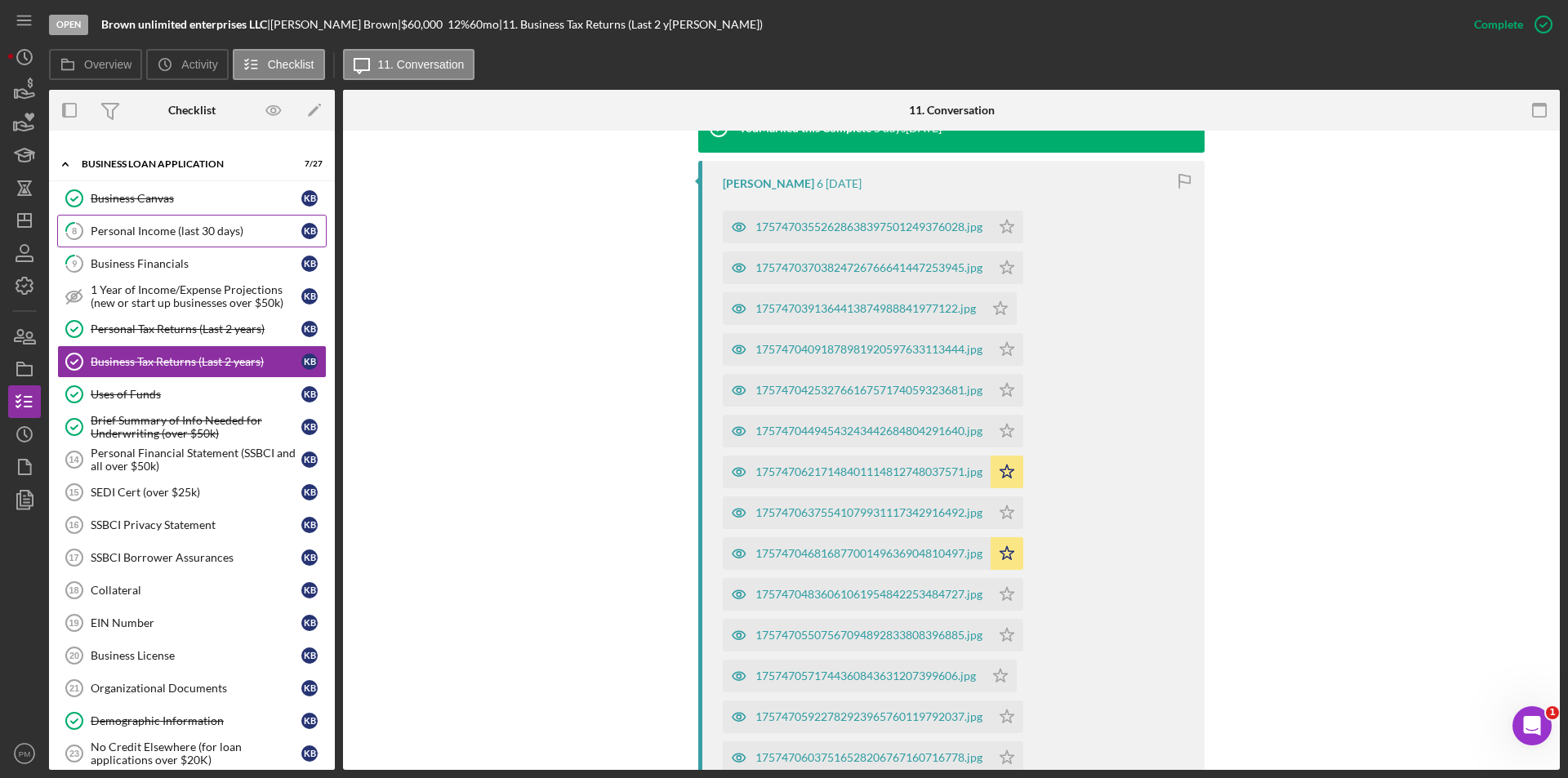
scroll to position [653, 0]
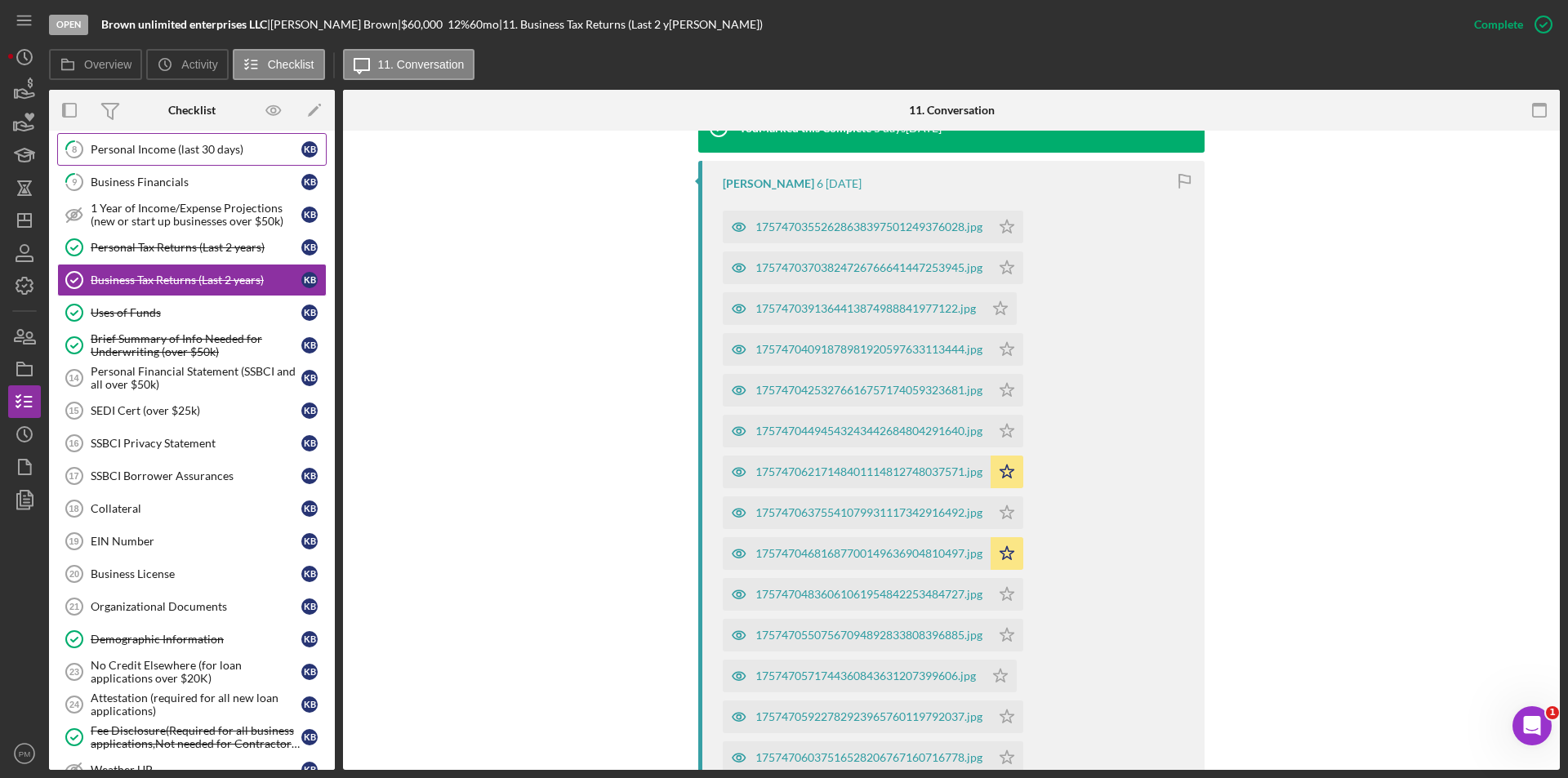
click at [138, 152] on div "Personal Income (last 30 days)" at bounding box center [196, 150] width 211 height 13
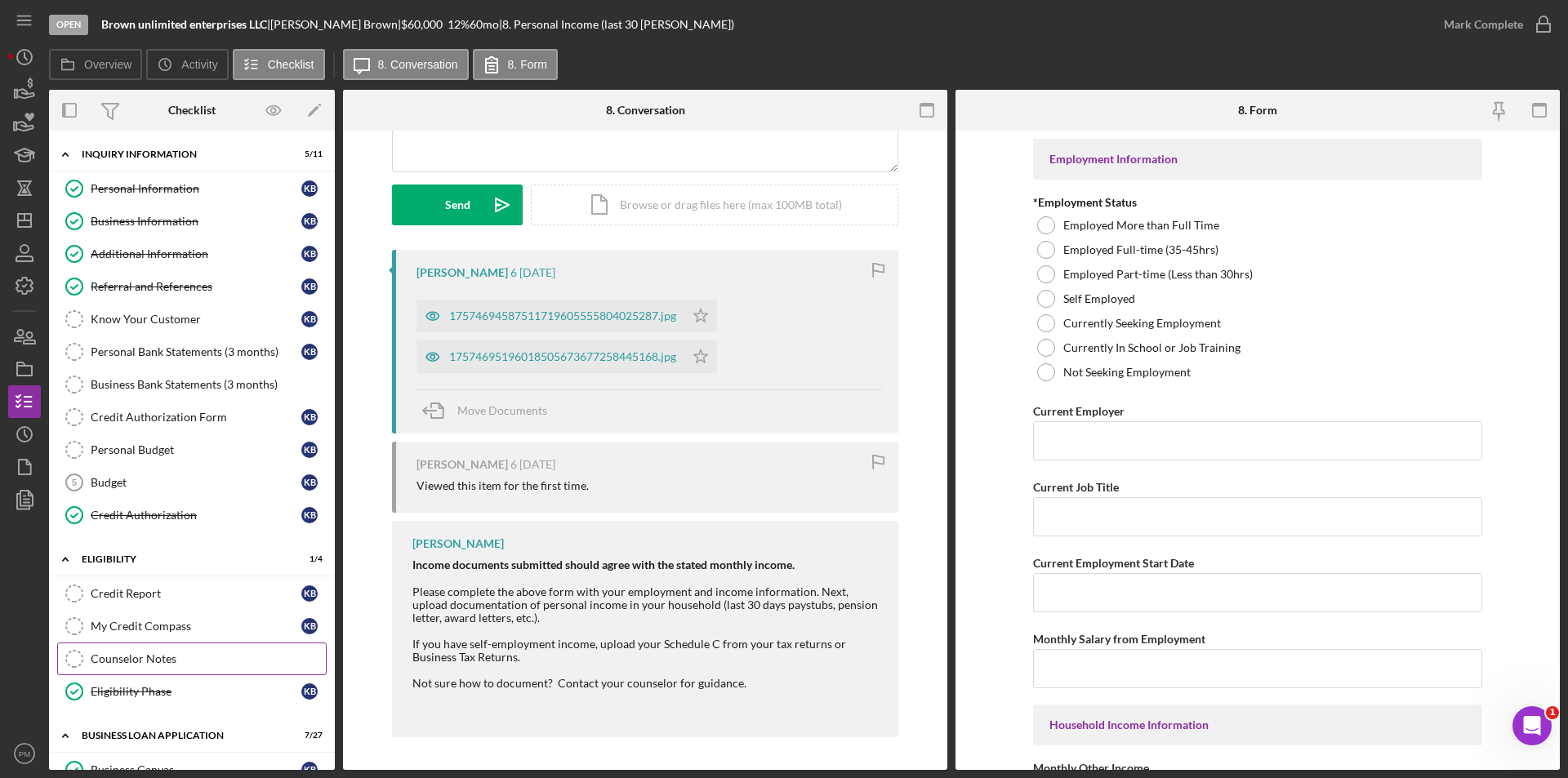
click at [136, 659] on div "Counselor Notes" at bounding box center [208, 659] width 235 height 13
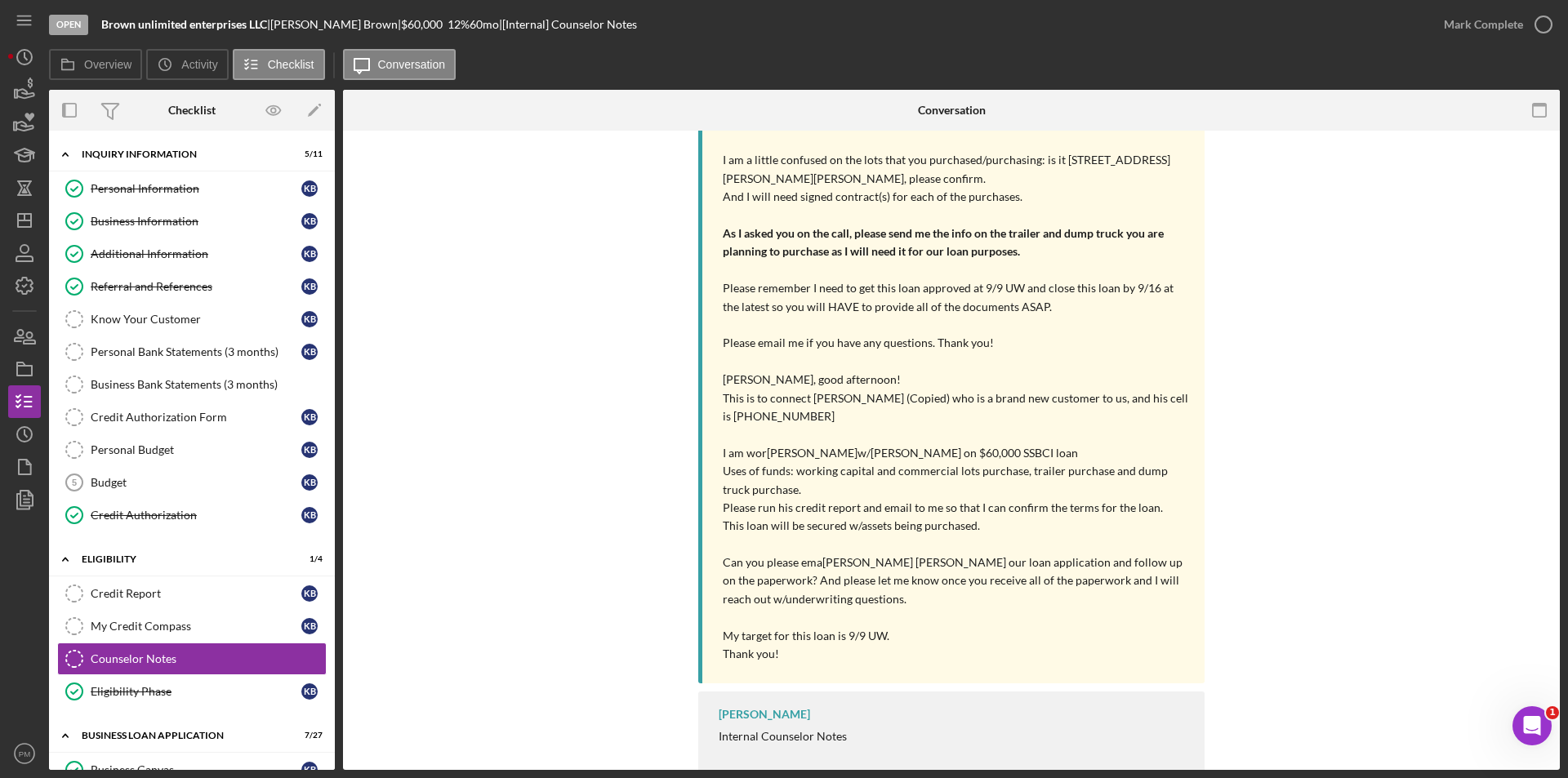
scroll to position [590, 0]
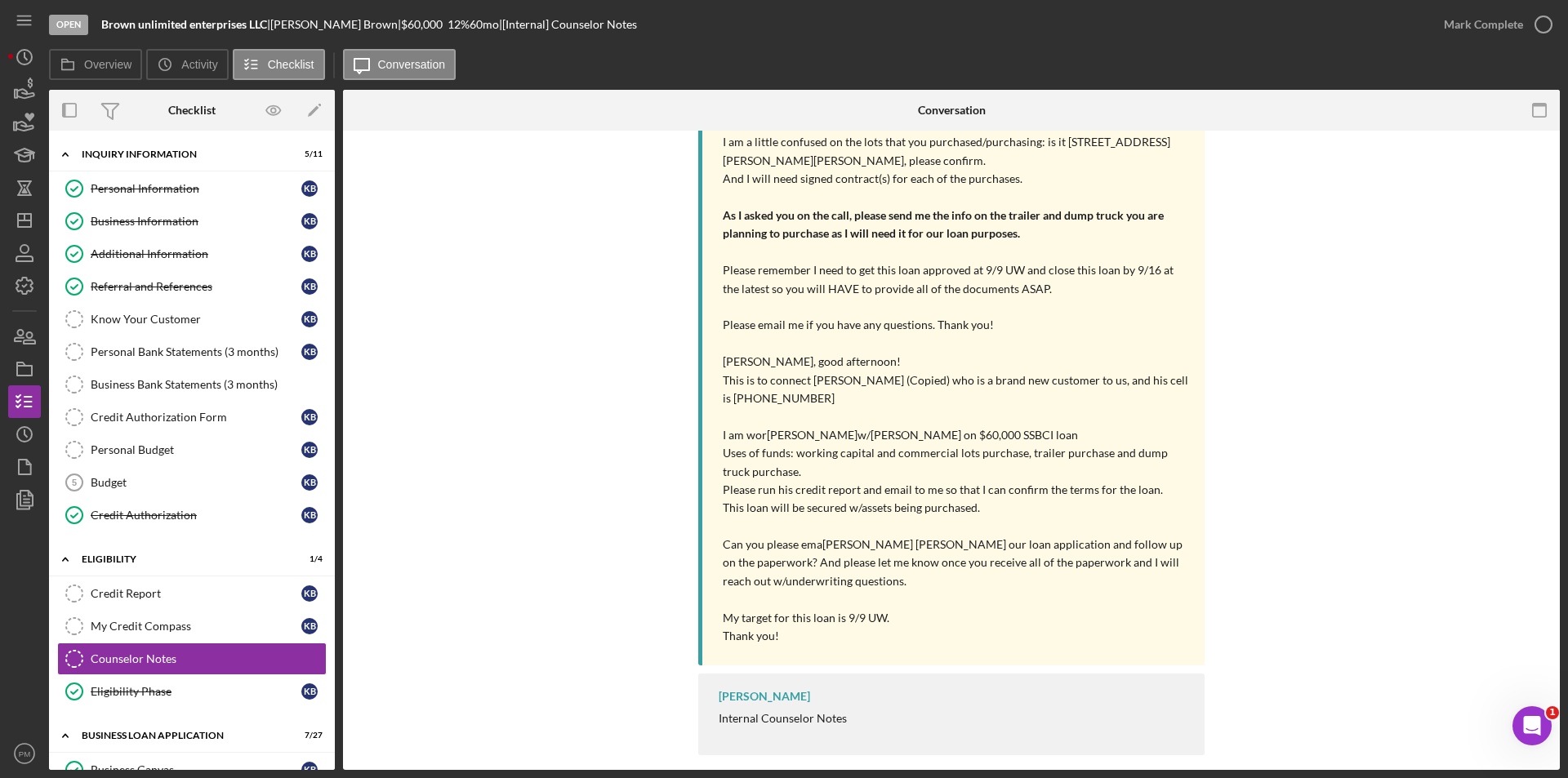
click at [603, 500] on div "[Internal] You 1 week ago Called 09/05 left vm [Internal] Samantha O'Rourke 3 w…" at bounding box center [951, 296] width 1167 height 935
click at [1224, 511] on div "[Internal] You 1 week ago Called 09/05 left vm [Internal] Samantha O'Rourke 3 w…" at bounding box center [951, 296] width 1167 height 935
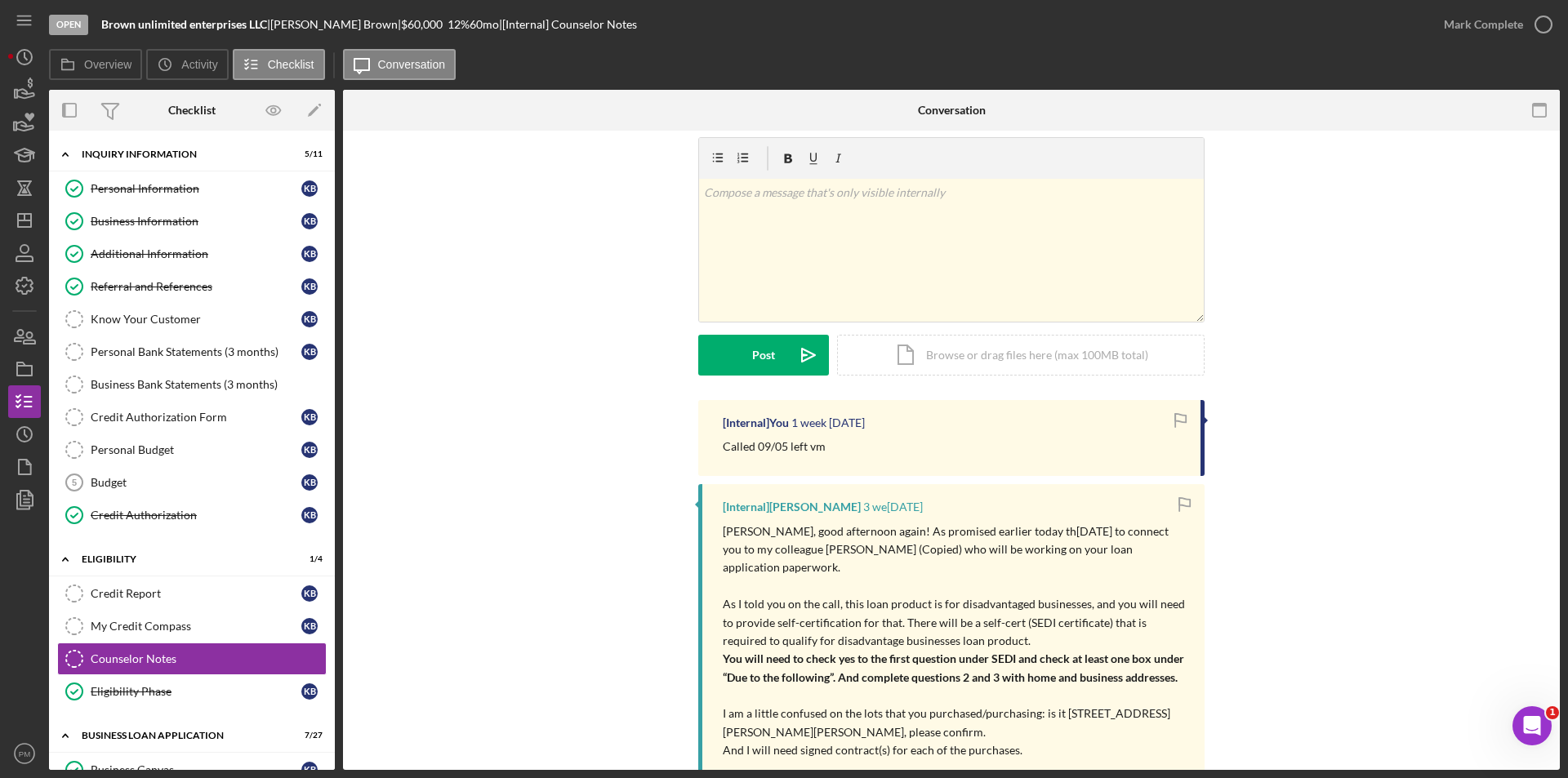
scroll to position [0, 0]
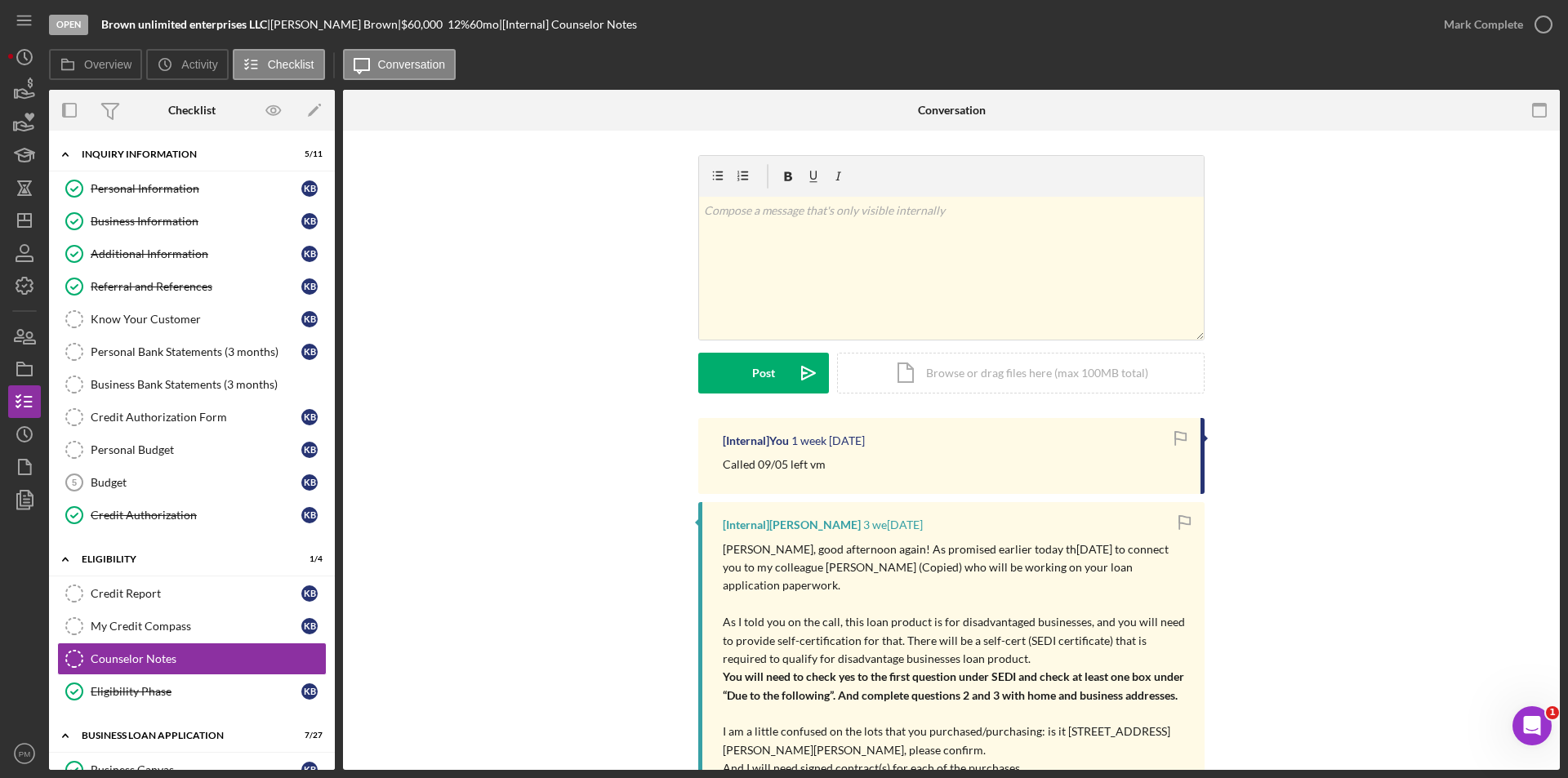
drag, startPoint x: 330, startPoint y: 289, endPoint x: 335, endPoint y: 362, distance: 73.2
click at [335, 362] on div "Overview Internal Workflow Stage Open Icon/Dropdown Arrow Archive (can unarchiv…" at bounding box center [804, 430] width 1511 height 681
drag, startPoint x: 329, startPoint y: 371, endPoint x: 329, endPoint y: 413, distance: 42.0
click at [329, 413] on div "Personal Information Personal Information K B Business Information Business Inf…" at bounding box center [191, 356] width 286 height 368
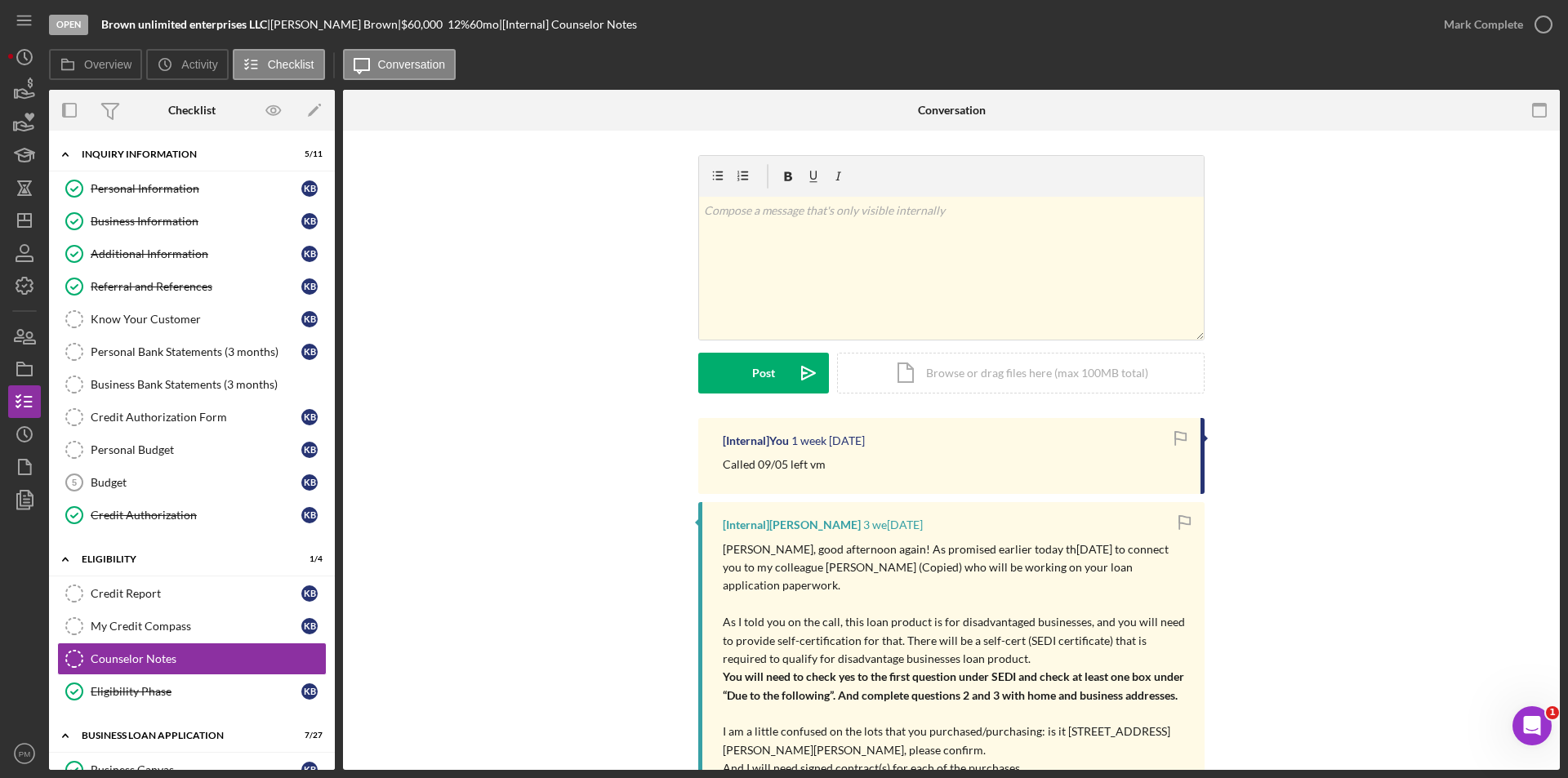
drag, startPoint x: 1304, startPoint y: 351, endPoint x: 1385, endPoint y: 353, distance: 81.0
click at [1305, 351] on div "v Color teal Color pink Remove color Add row above Add row below Add column bef…" at bounding box center [951, 286] width 1167 height 263
click at [1379, 417] on div "v Color teal Color pink Remove color Add row above Add row below Add column bef…" at bounding box center [951, 286] width 1167 height 263
click at [19, 221] on line "button" at bounding box center [24, 221] width 13 height 0
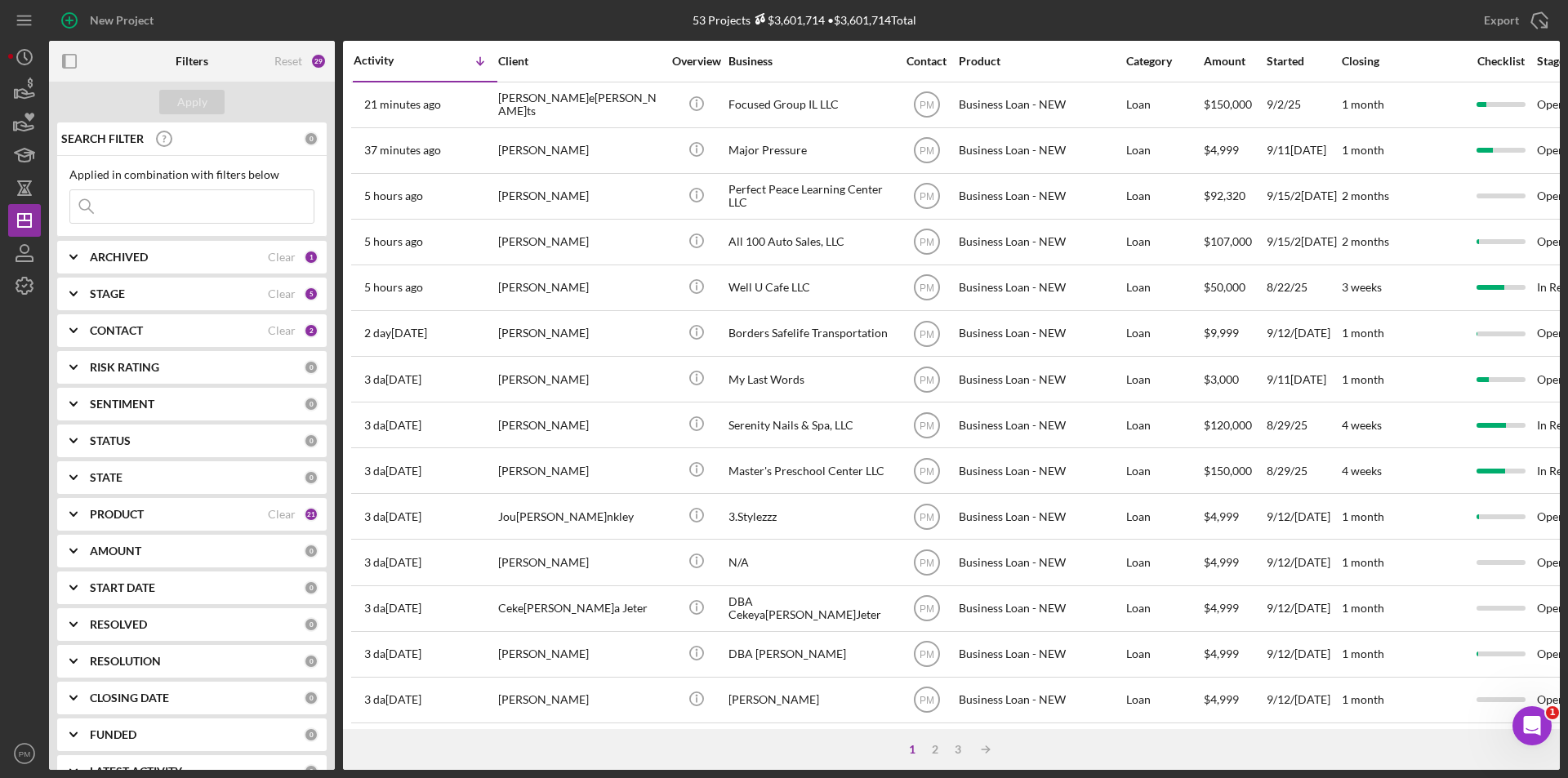
click at [127, 208] on input at bounding box center [192, 206] width 243 height 33
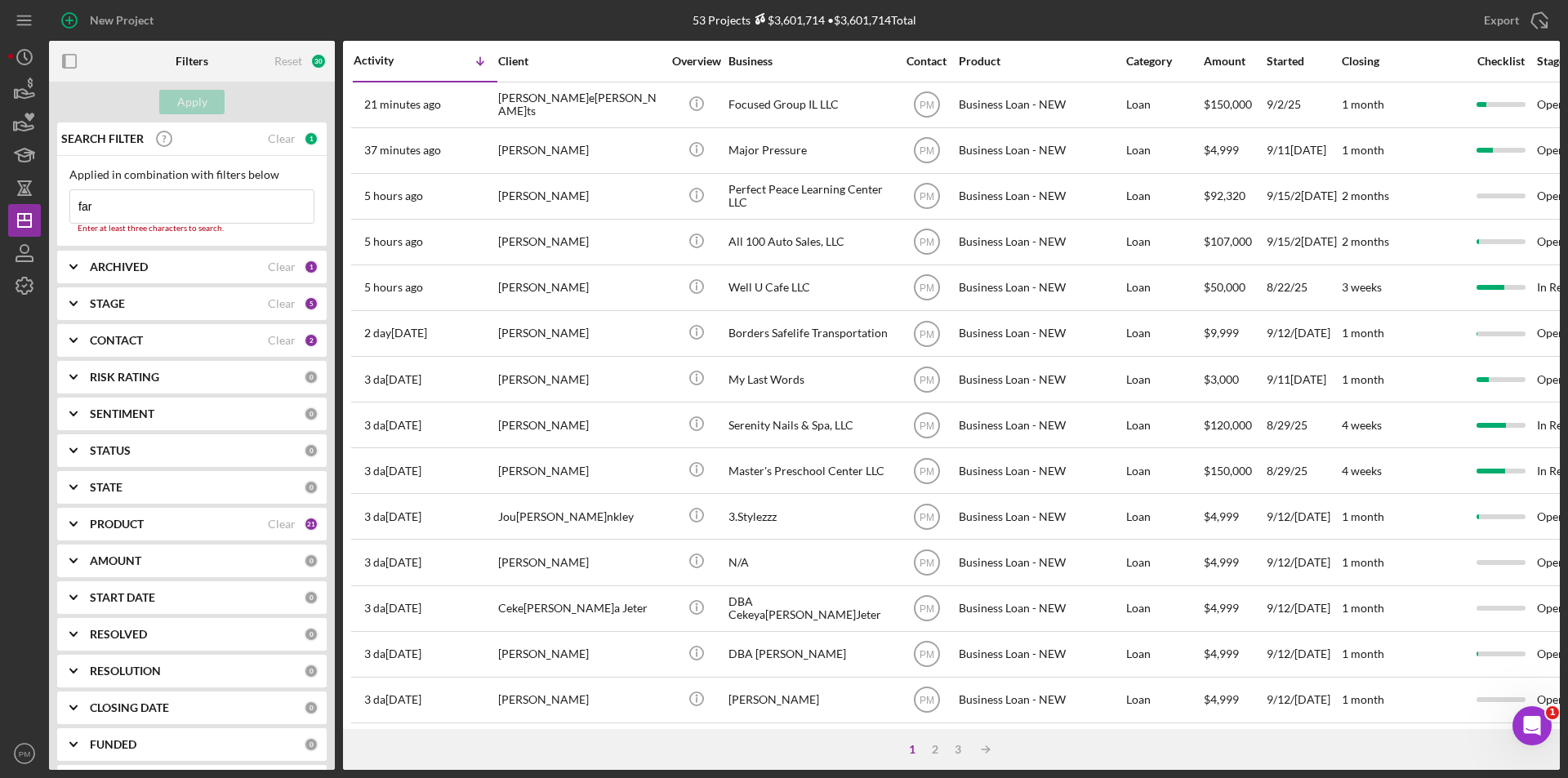
type input "farr"
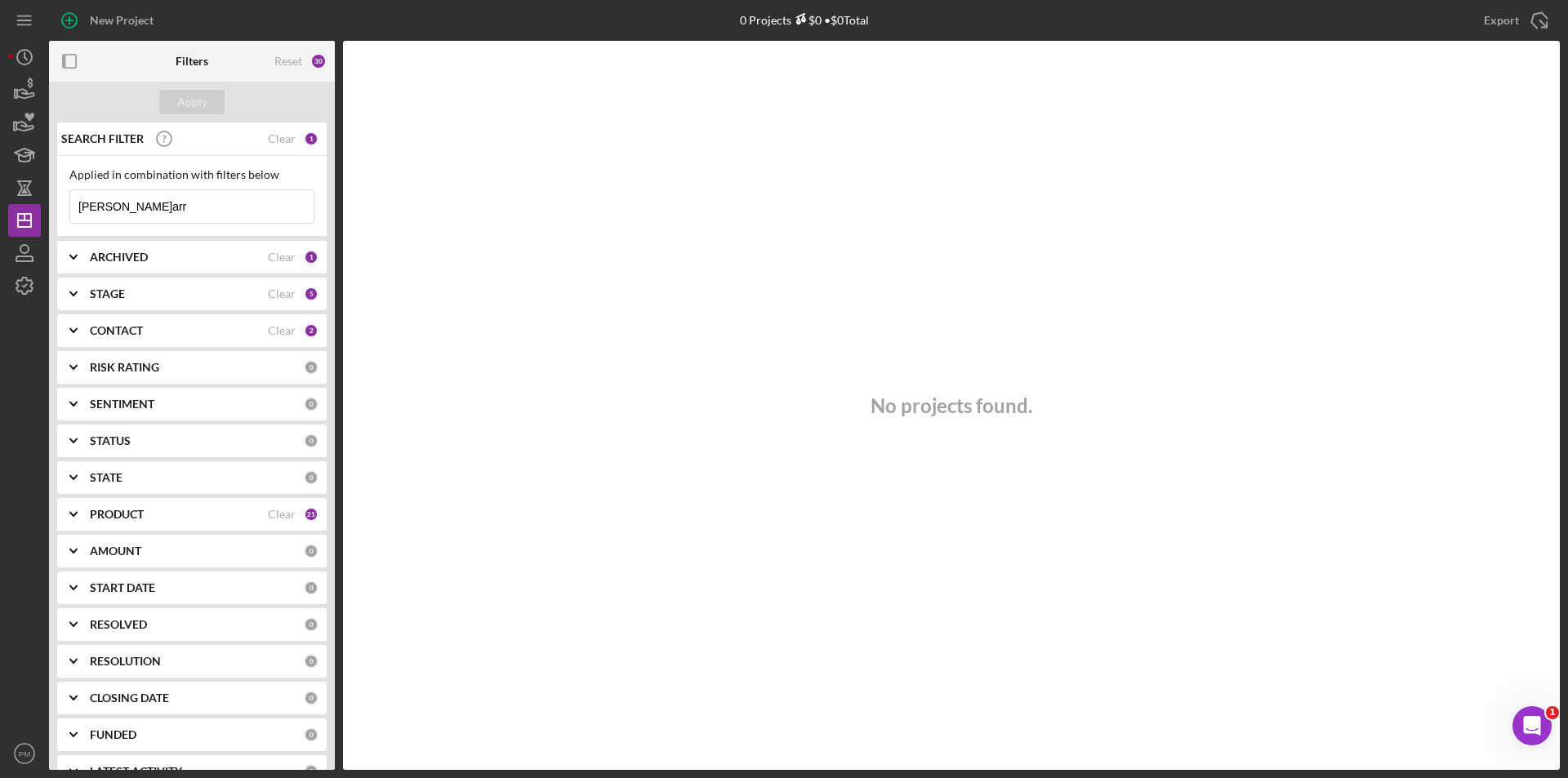
drag, startPoint x: 116, startPoint y: 217, endPoint x: 2, endPoint y: 211, distance: 114.2
click at [2, 211] on div "New Project 0 Projects $0 • $0 Total Export Icon/Export Filters Reset 30 Apply …" at bounding box center [784, 389] width 1568 height 778
click at [214, 92] on button "Apply" at bounding box center [192, 102] width 66 height 24
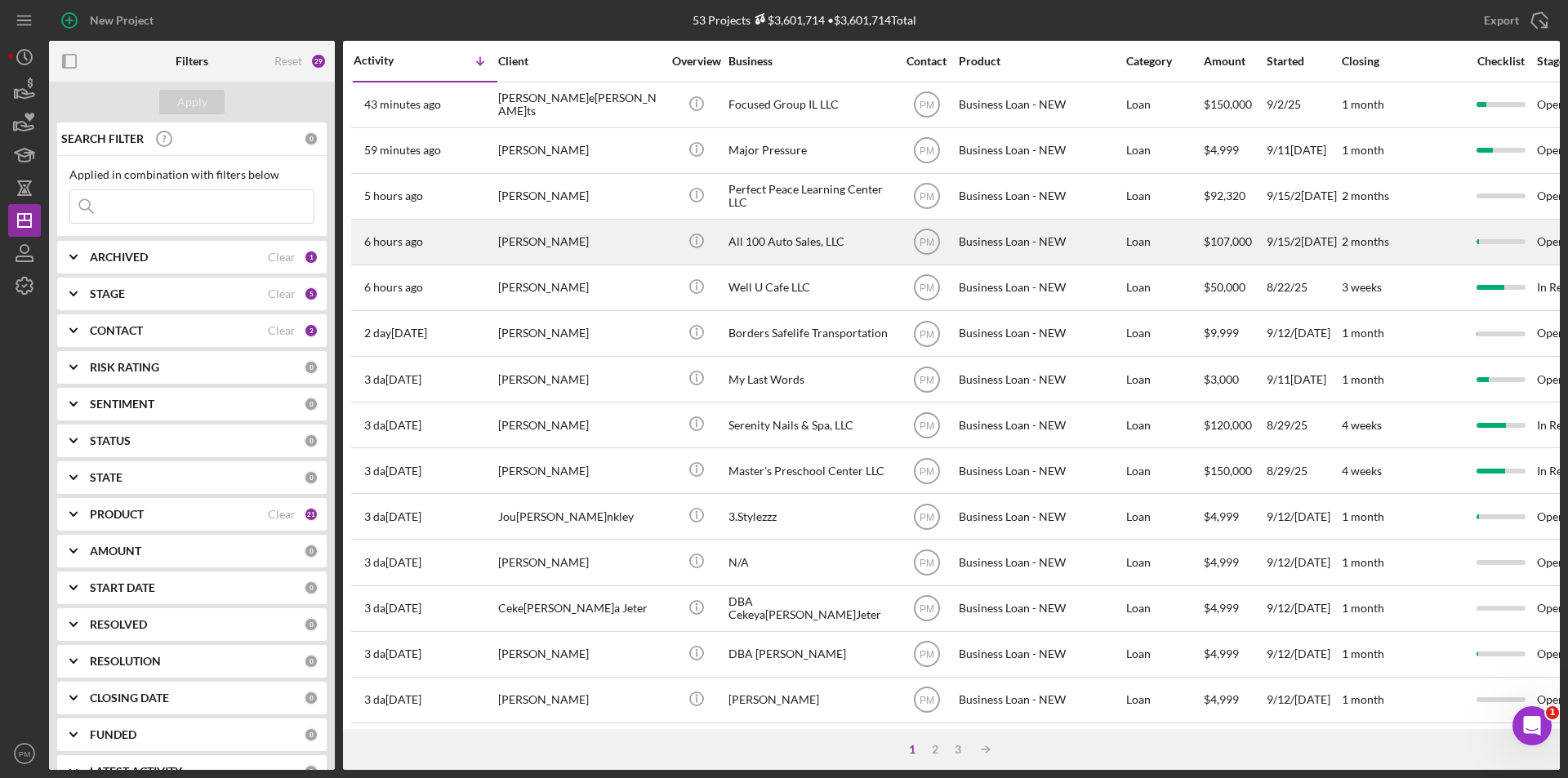
click at [606, 262] on div "[PERSON_NAME]" at bounding box center [579, 242] width 163 height 43
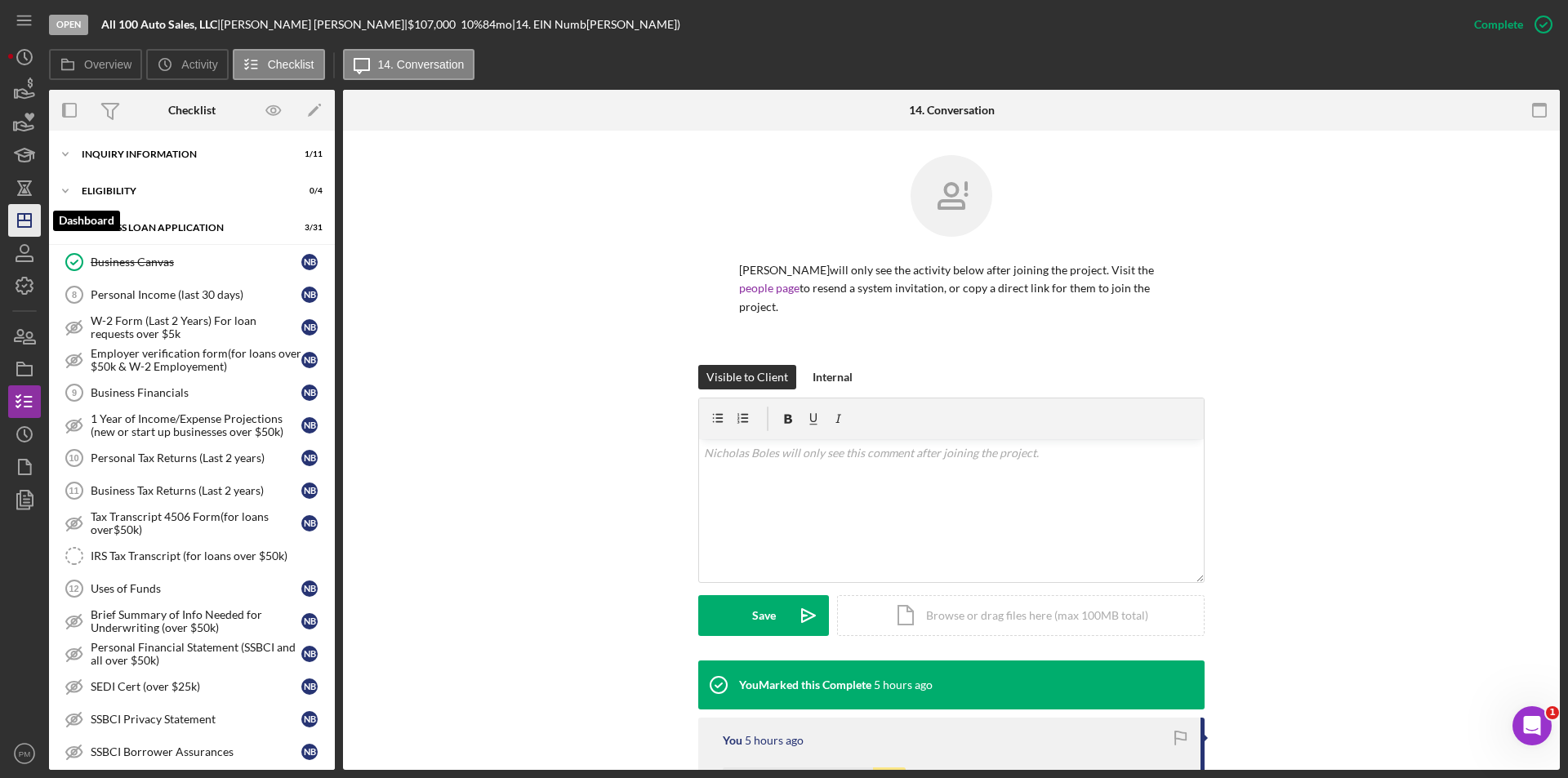
click at [16, 220] on icon "Icon/Dashboard" at bounding box center [24, 221] width 41 height 41
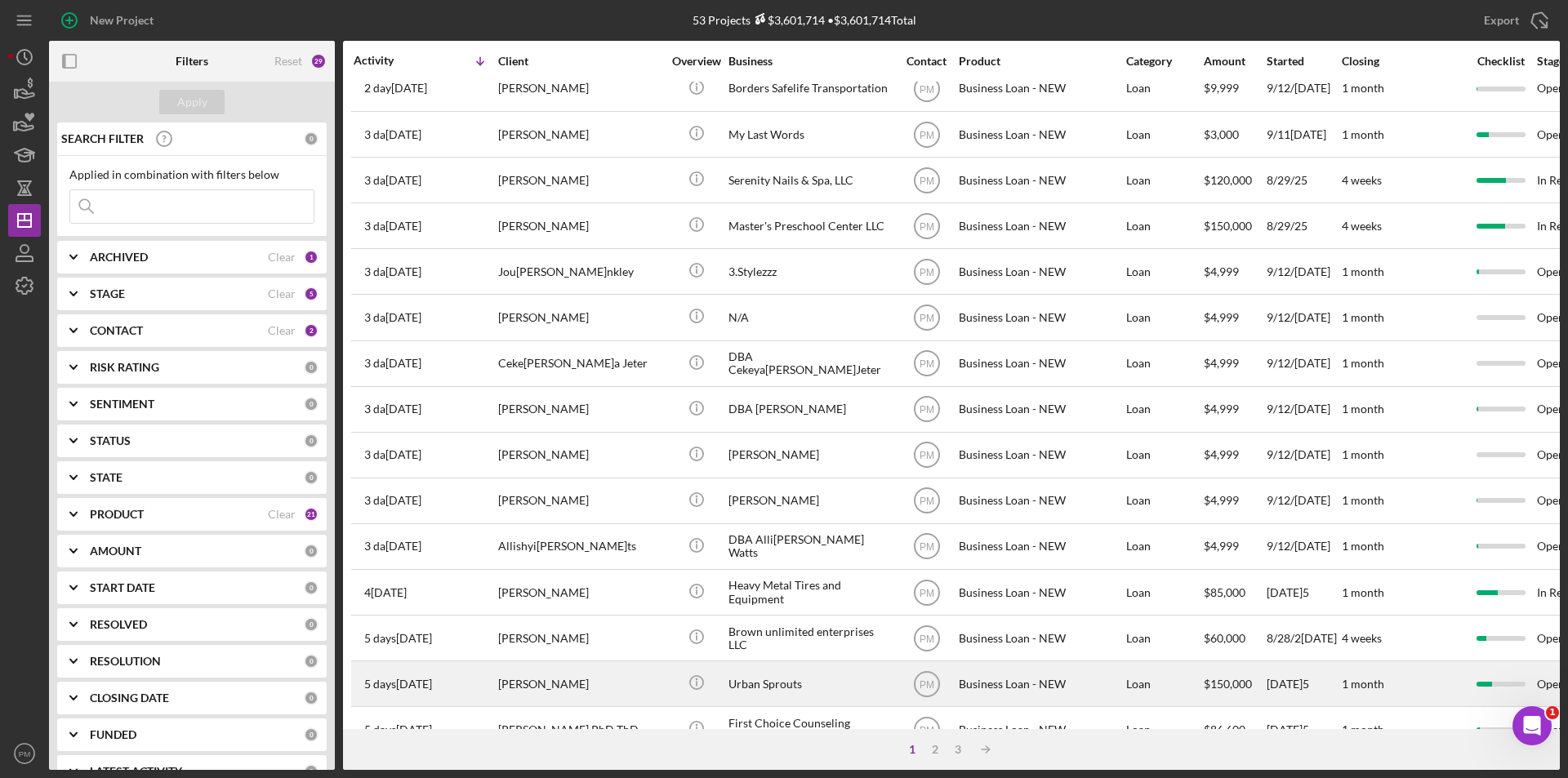
scroll to position [519, 0]
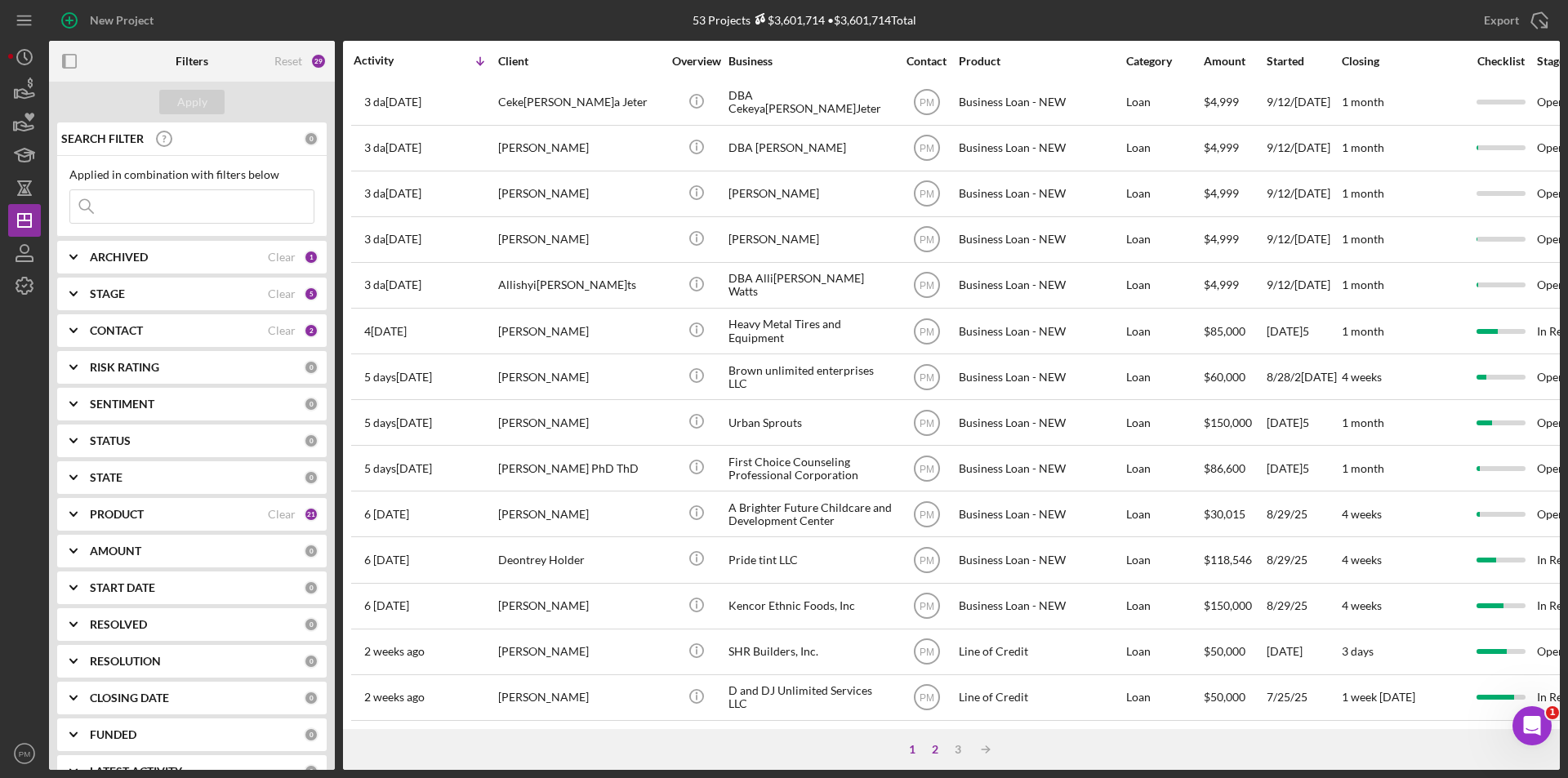
click at [932, 745] on div "2" at bounding box center [935, 750] width 22 height 13
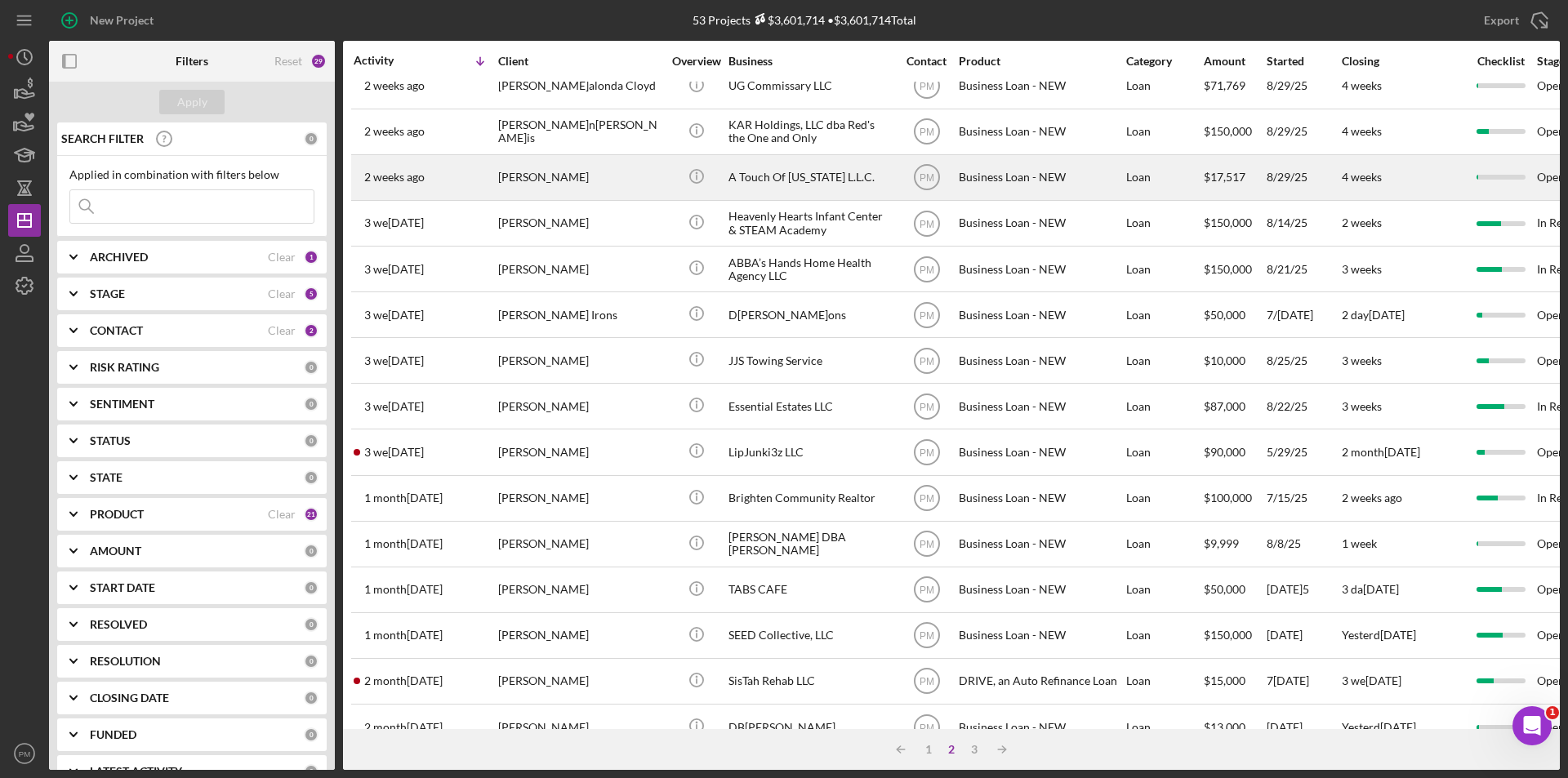
scroll to position [0, 0]
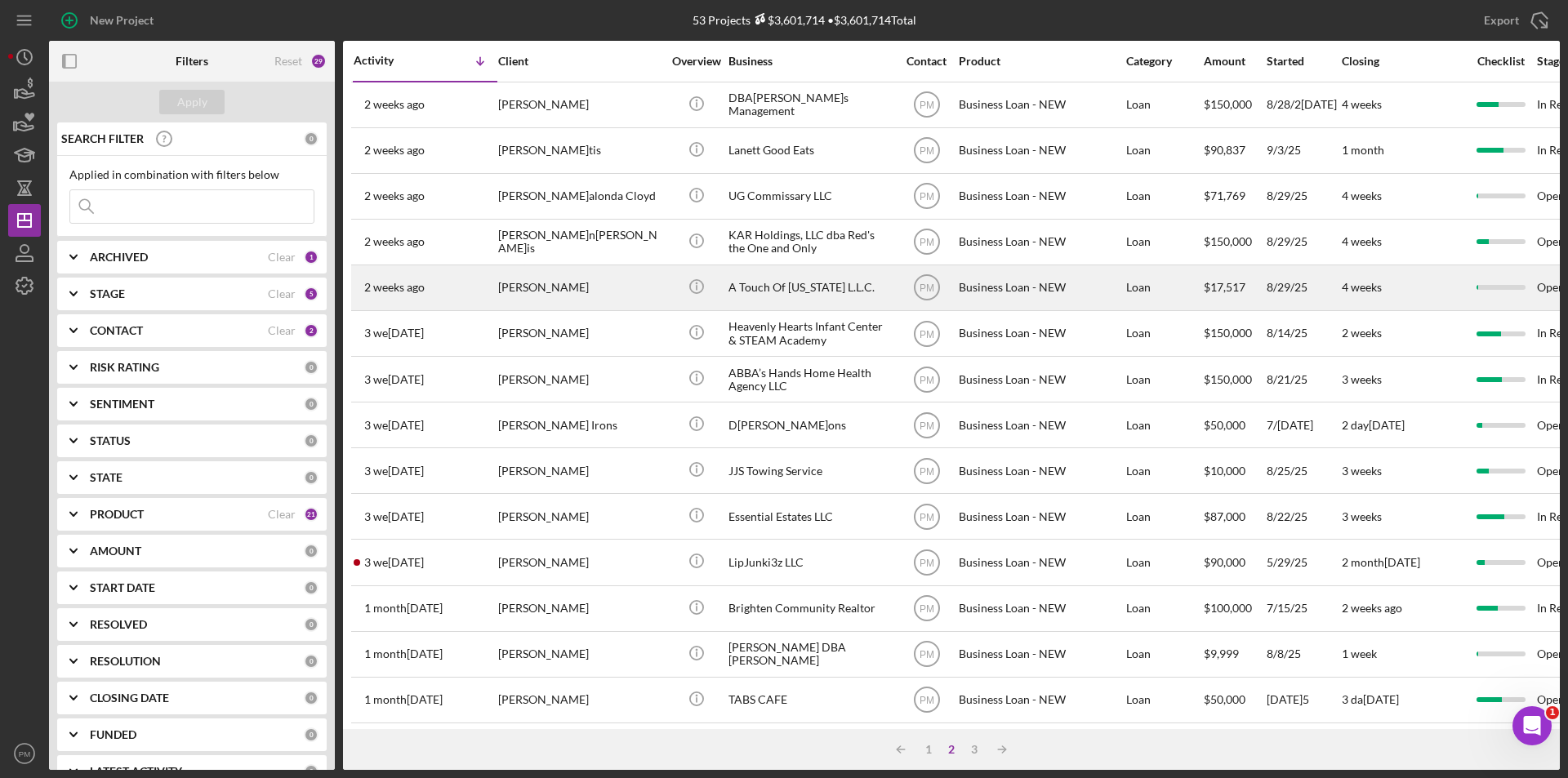
click at [527, 295] on div "Johnny Randle" at bounding box center [579, 287] width 163 height 43
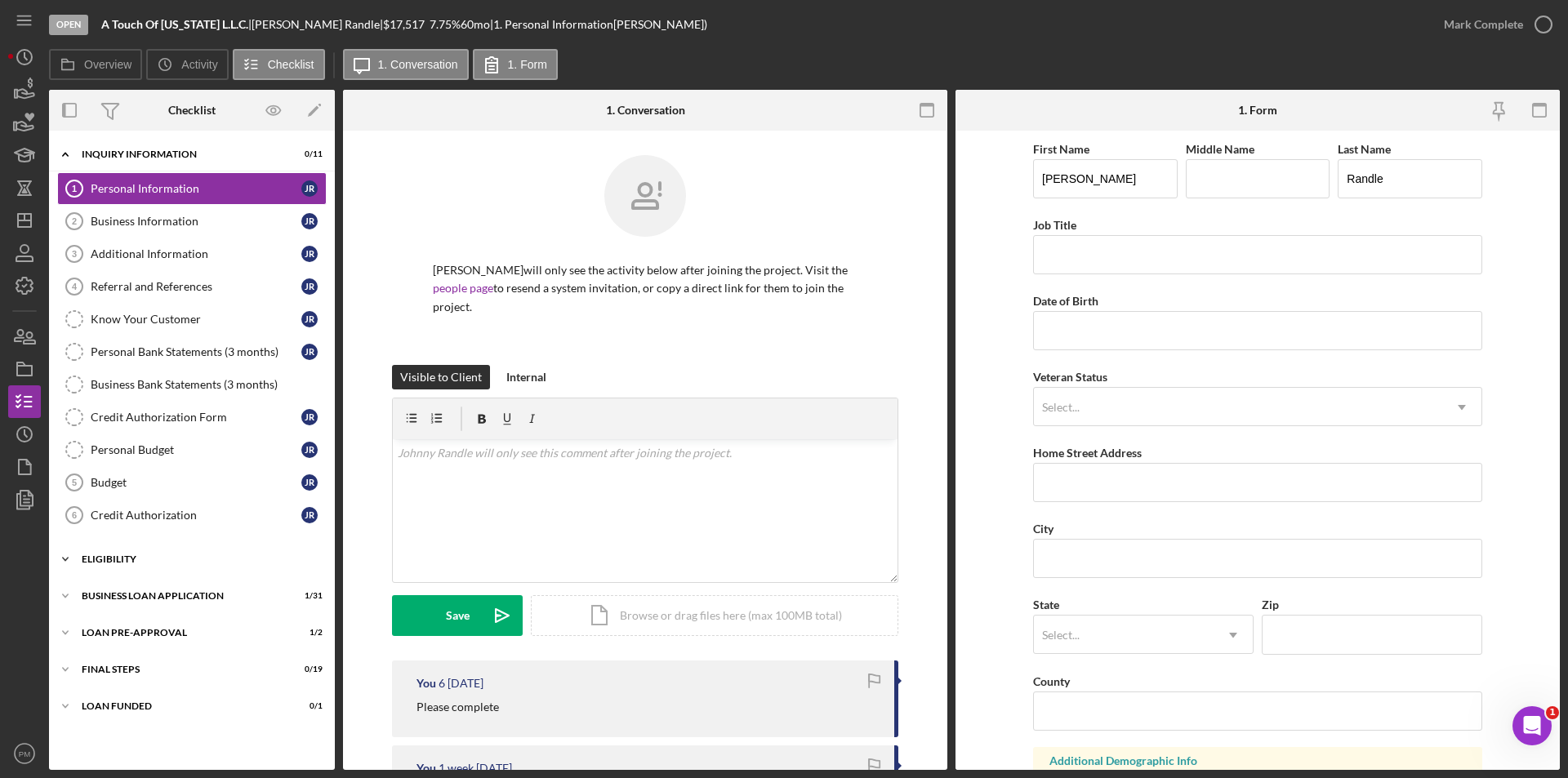
click at [139, 566] on div "Icon/Expander ELIGIBILITY 1 / 4" at bounding box center [191, 559] width 286 height 33
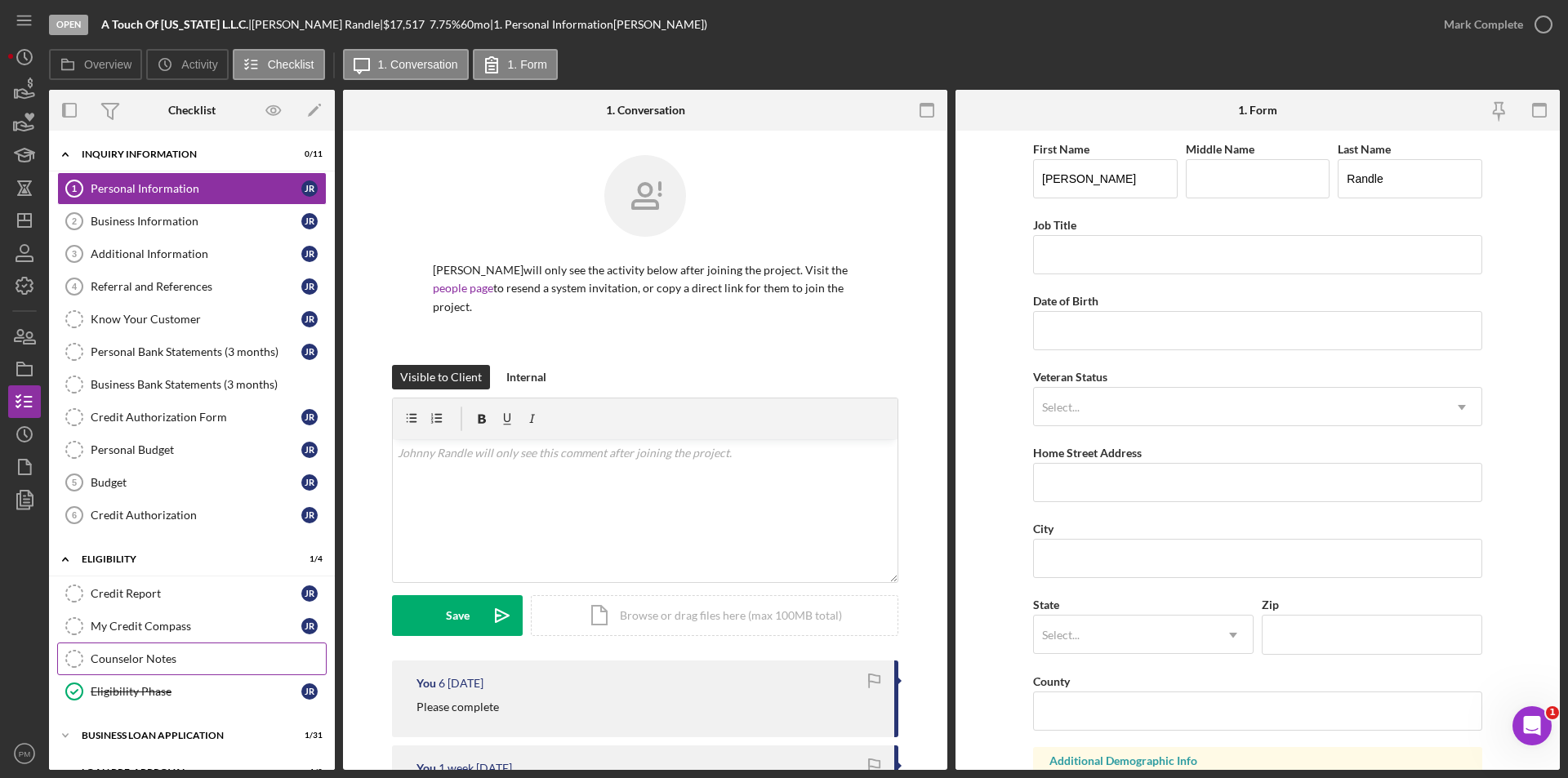
click at [163, 673] on link "Counselor Notes Counselor Notes" at bounding box center [192, 658] width 270 height 33
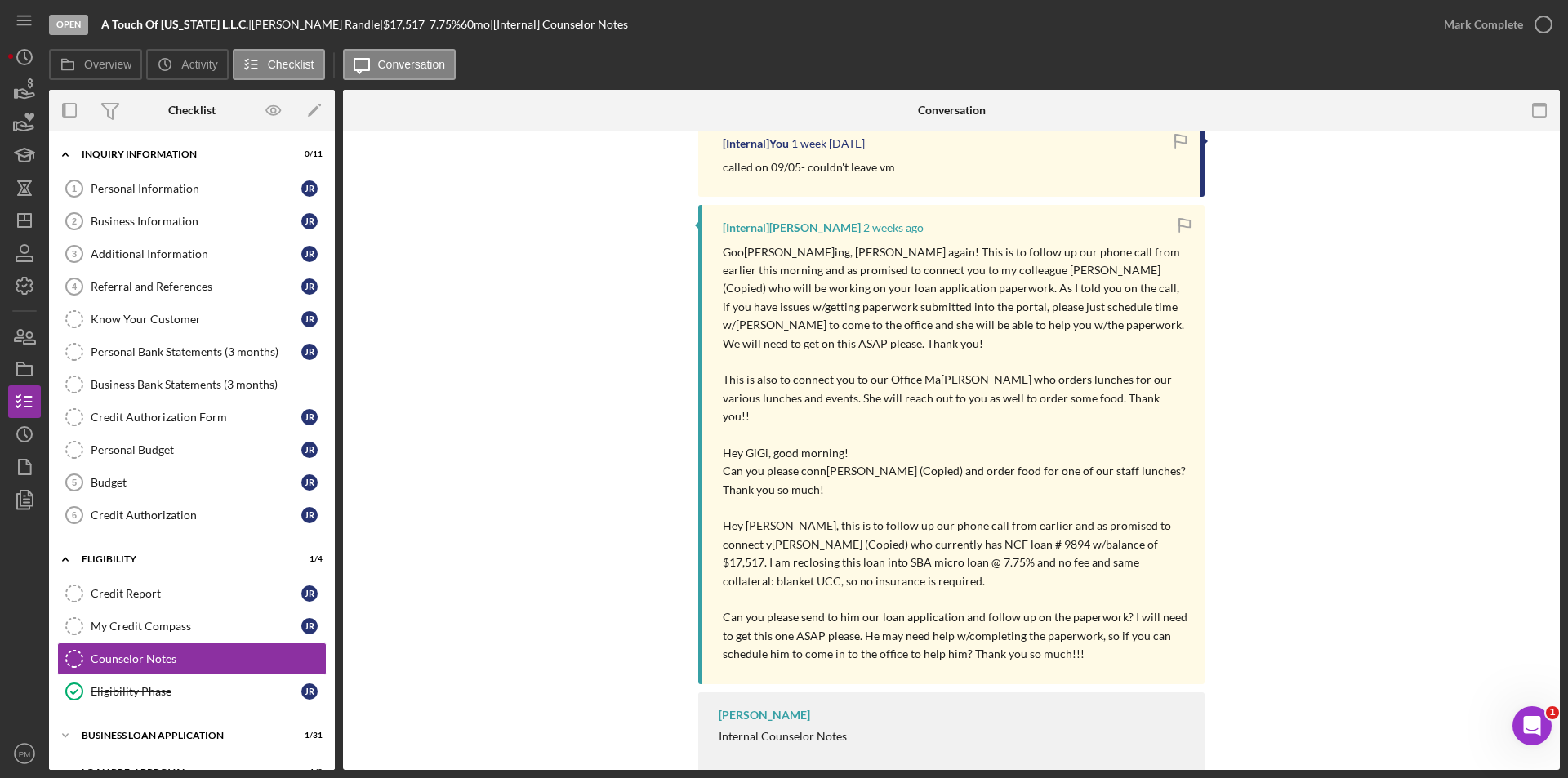
scroll to position [52, 0]
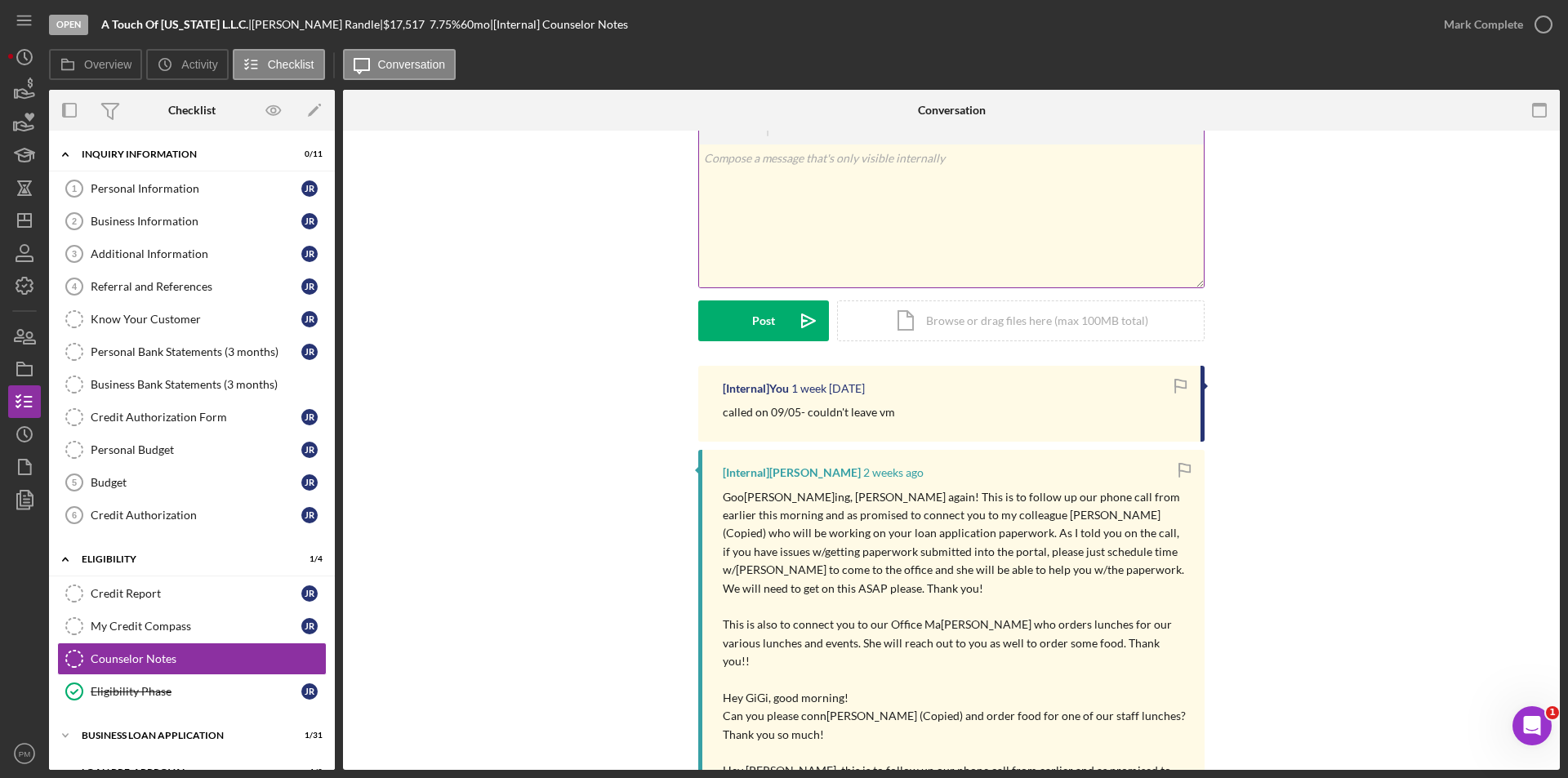
click at [942, 201] on div "v Color teal Color pink Remove color Add row above Add row below Add column bef…" at bounding box center [951, 215] width 505 height 143
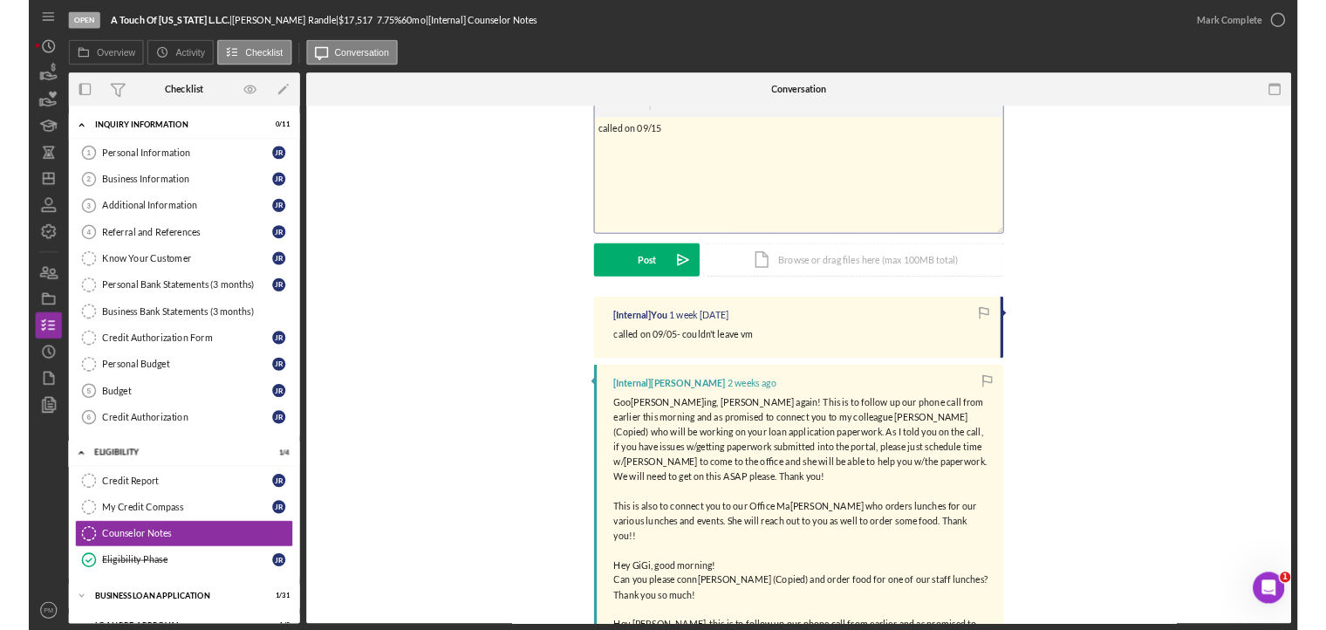
scroll to position [0, 0]
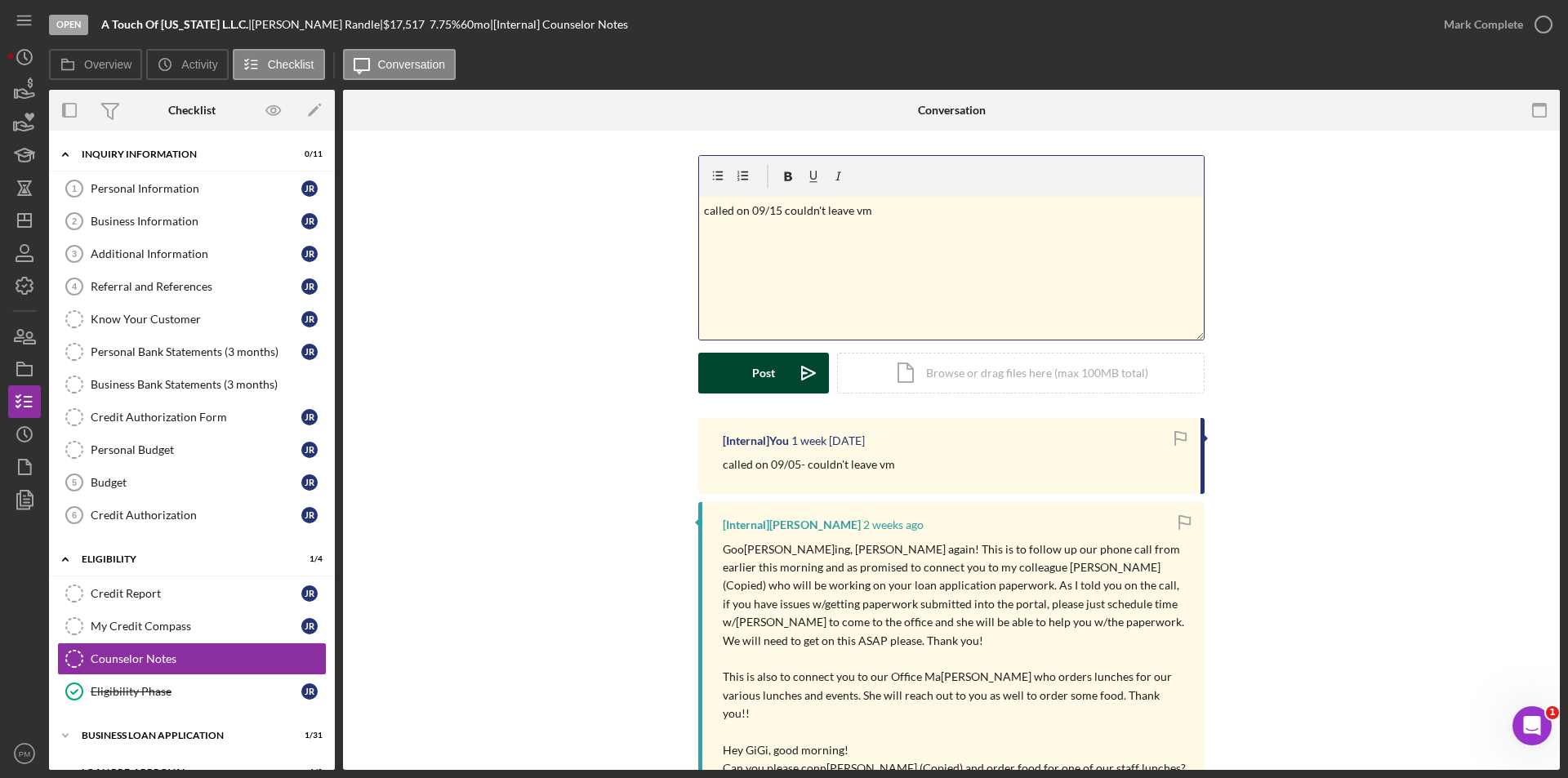
click at [752, 379] on div "Post" at bounding box center [763, 374] width 22 height 41
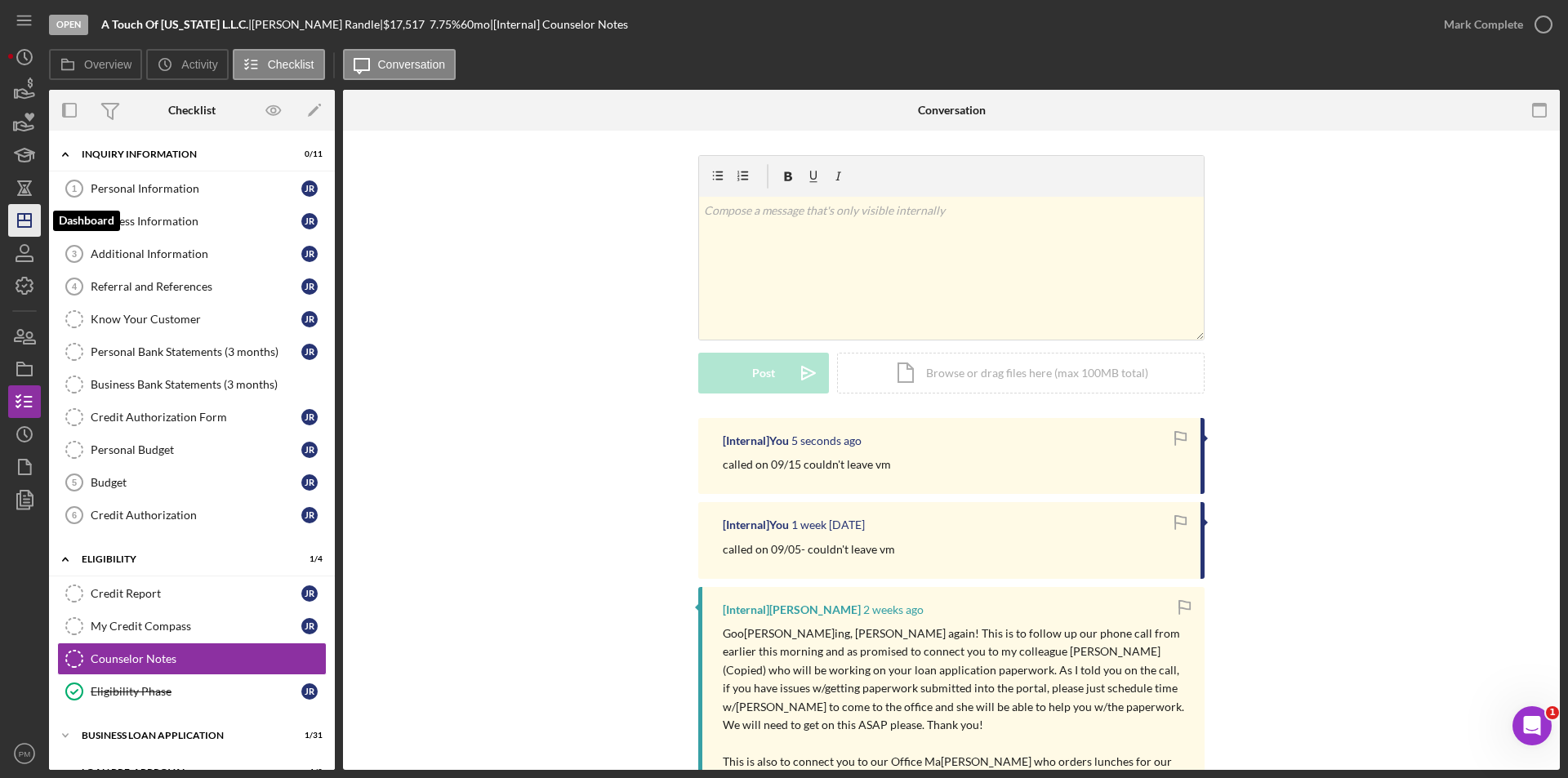
click at [29, 233] on icon "Icon/Dashboard" at bounding box center [24, 221] width 41 height 41
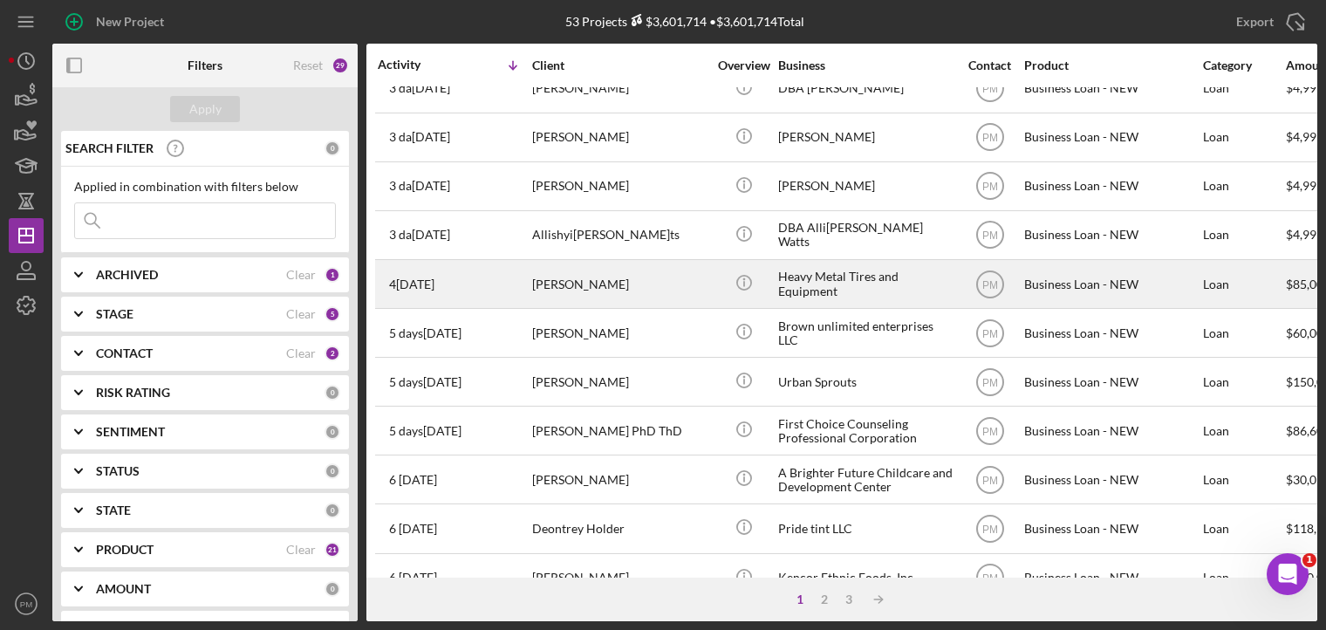
scroll to position [611, 0]
click at [576, 276] on div "[PERSON_NAME]" at bounding box center [619, 283] width 174 height 46
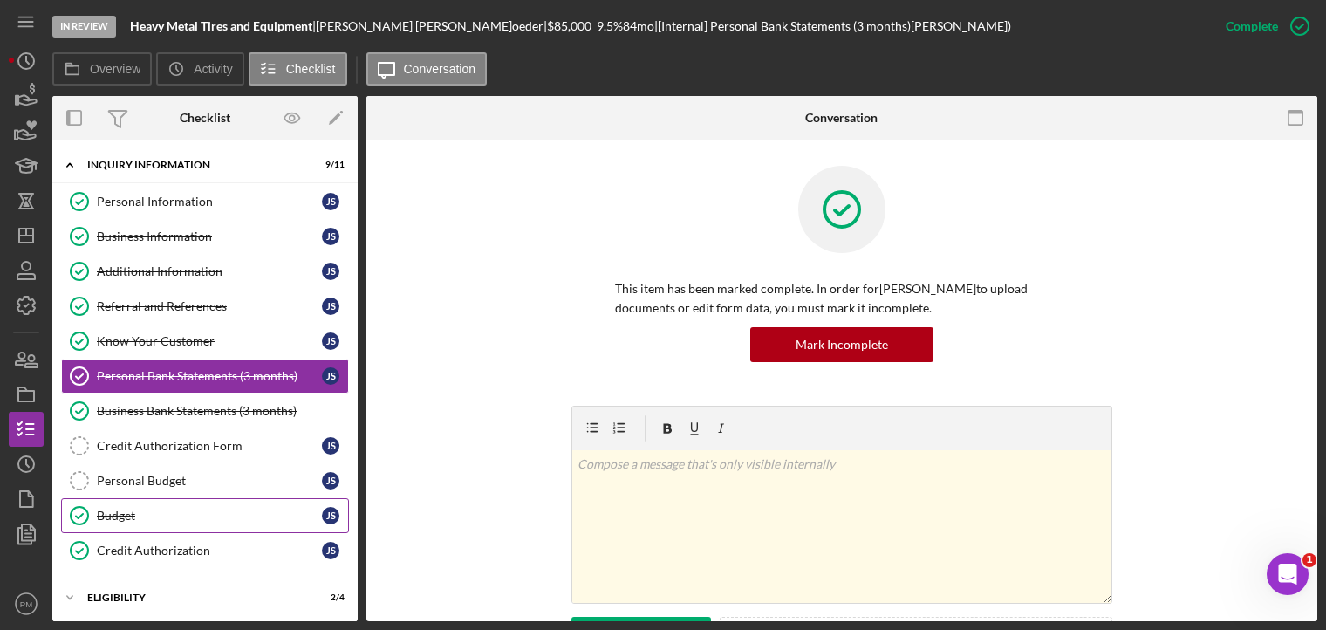
scroll to position [156, 0]
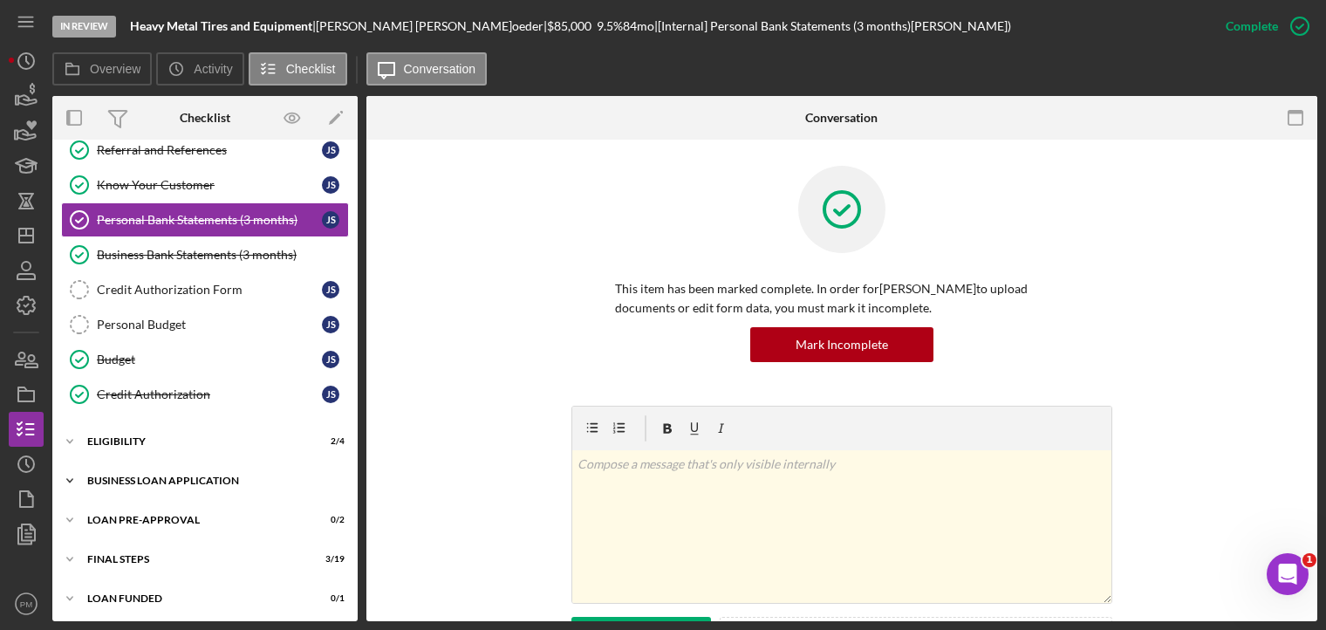
click at [152, 476] on div "BUSINESS LOAN APPLICATION" at bounding box center [211, 480] width 249 height 10
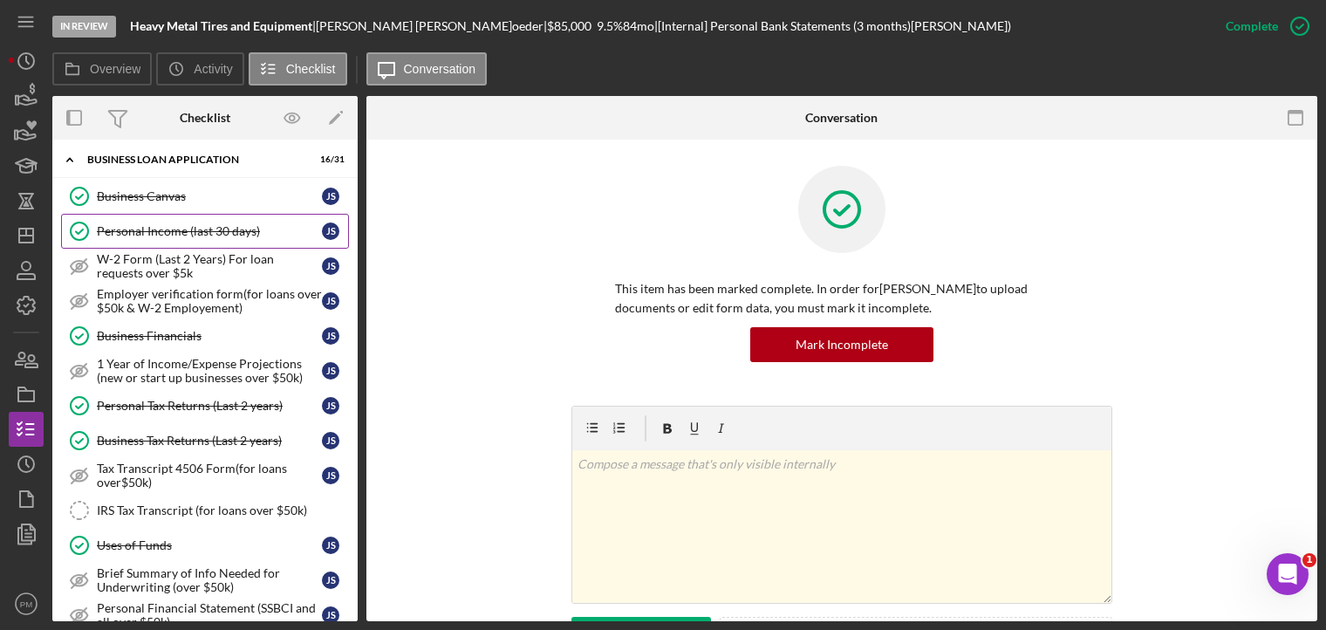
scroll to position [500, 0]
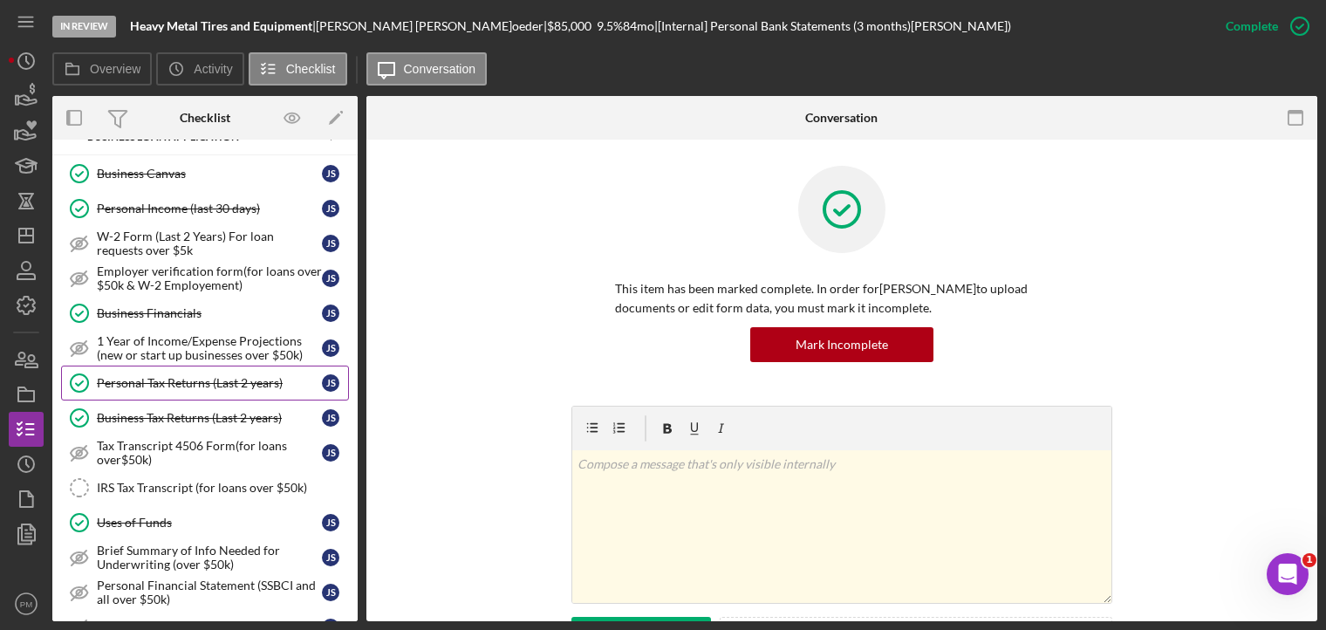
click at [146, 388] on link "Personal Tax Returns (Last 2 years) Personal Tax Returns (Last 2 years) J S" at bounding box center [205, 382] width 288 height 35
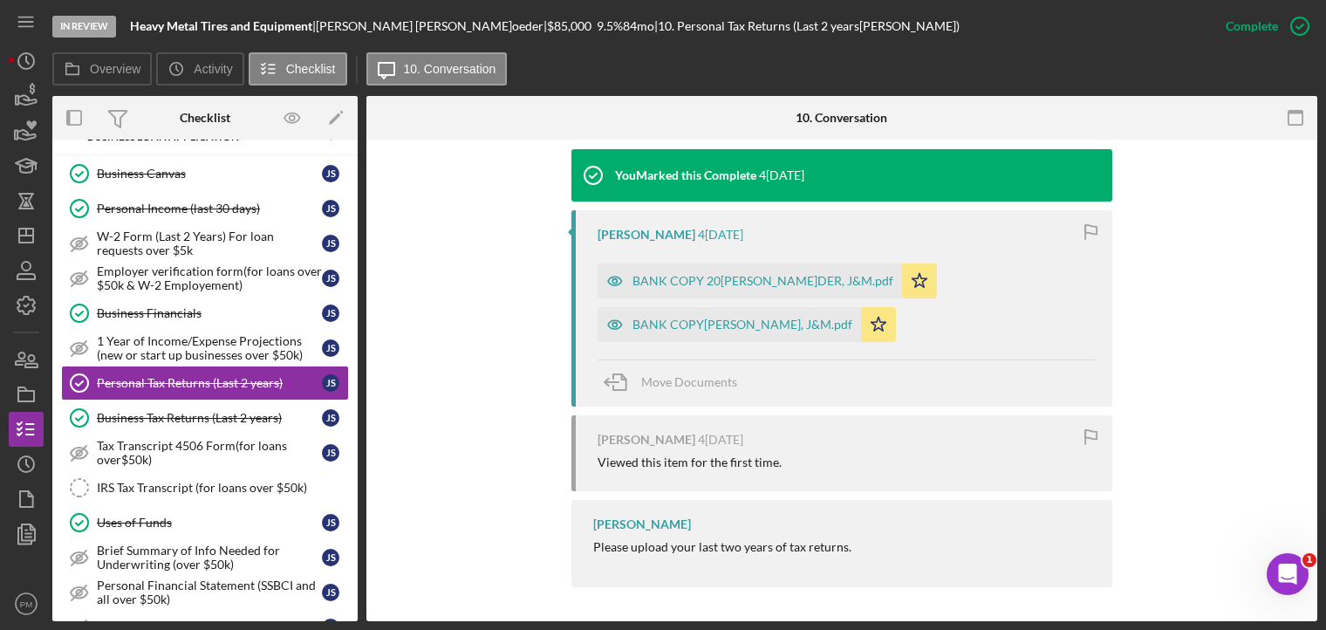
scroll to position [572, 0]
click at [717, 261] on div "BANK COPY 2024 [PERSON_NAME], J&M.pdf Icon/Star" at bounding box center [772, 277] width 348 height 44
click at [718, 274] on div "BANK COPY 2024 [PERSON_NAME], J&M.pdf" at bounding box center [762, 281] width 261 height 14
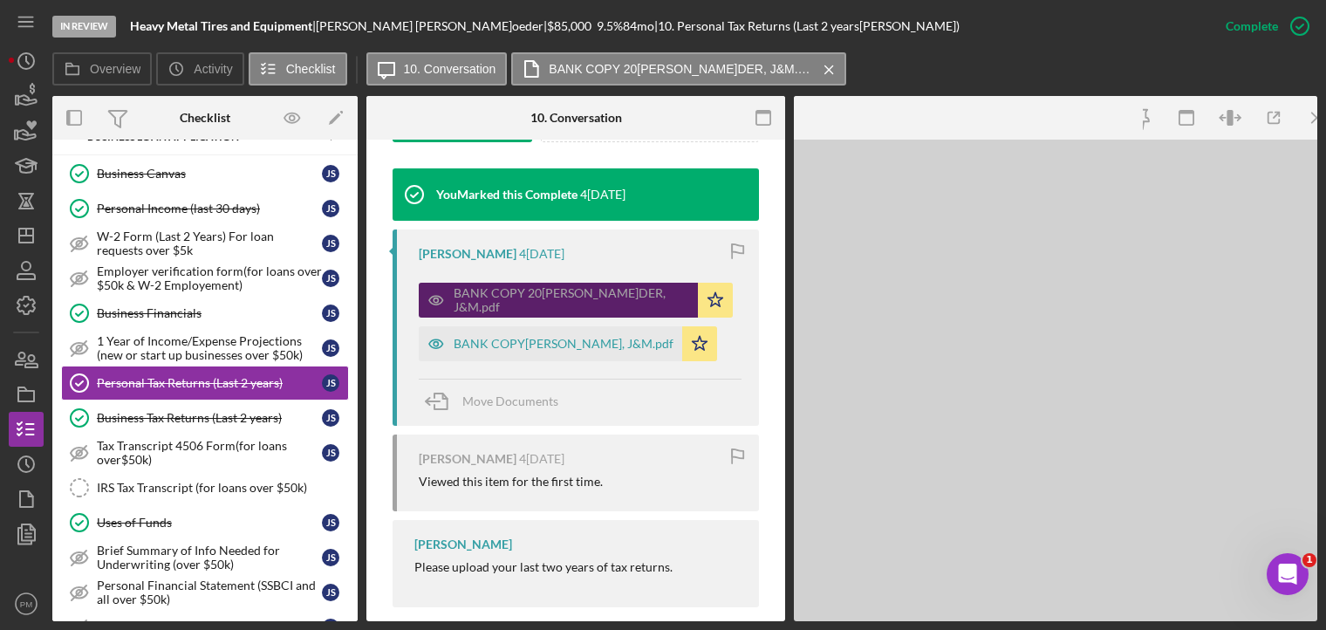
scroll to position [592, 0]
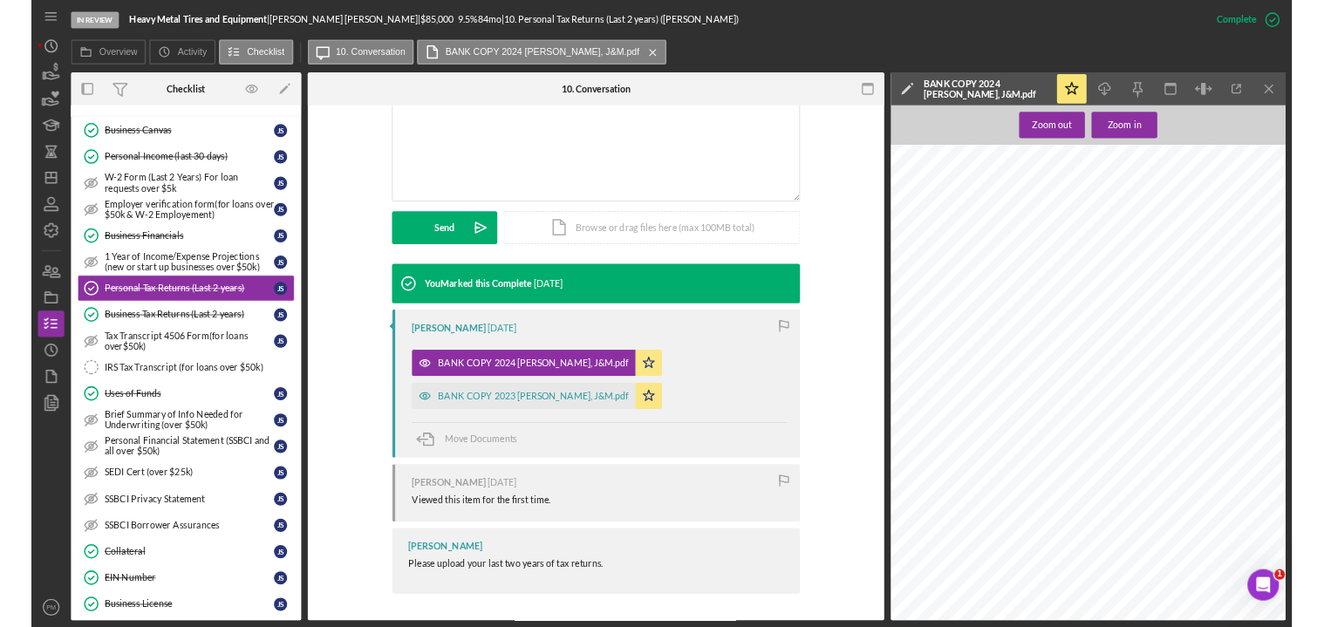
scroll to position [391, 0]
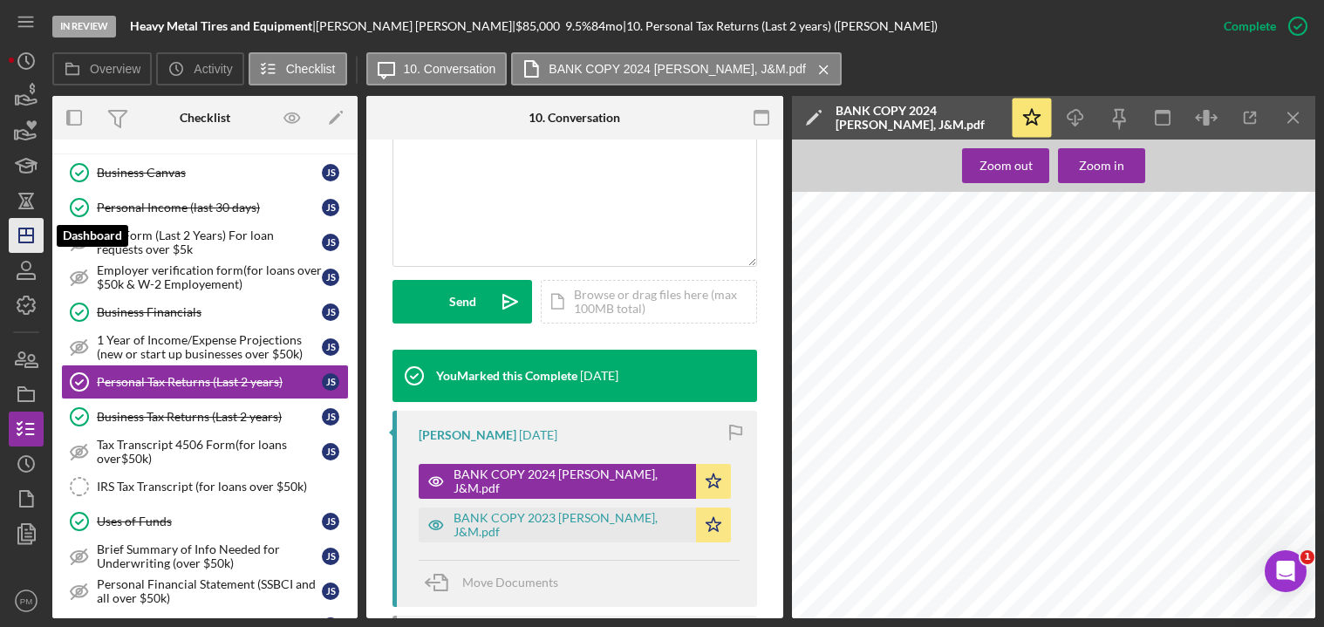
click at [23, 227] on icon "Icon/Dashboard" at bounding box center [26, 236] width 44 height 44
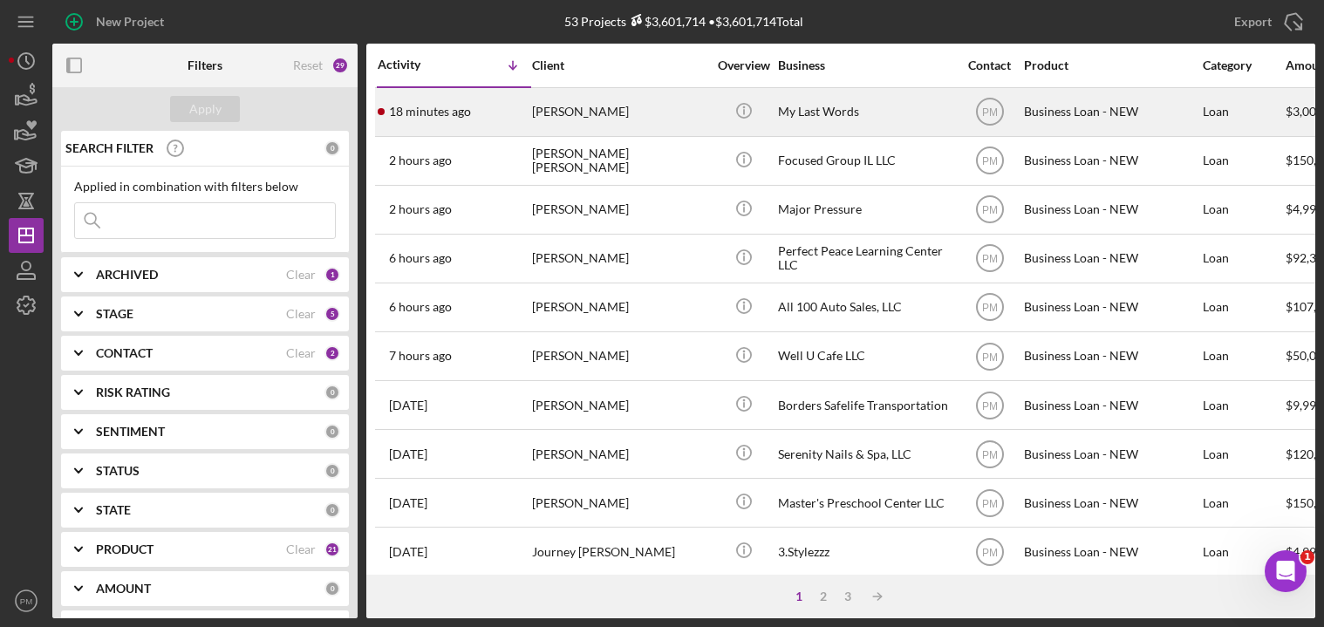
click at [530, 97] on td "18 minutes ago [PERSON_NAME]" at bounding box center [454, 111] width 154 height 49
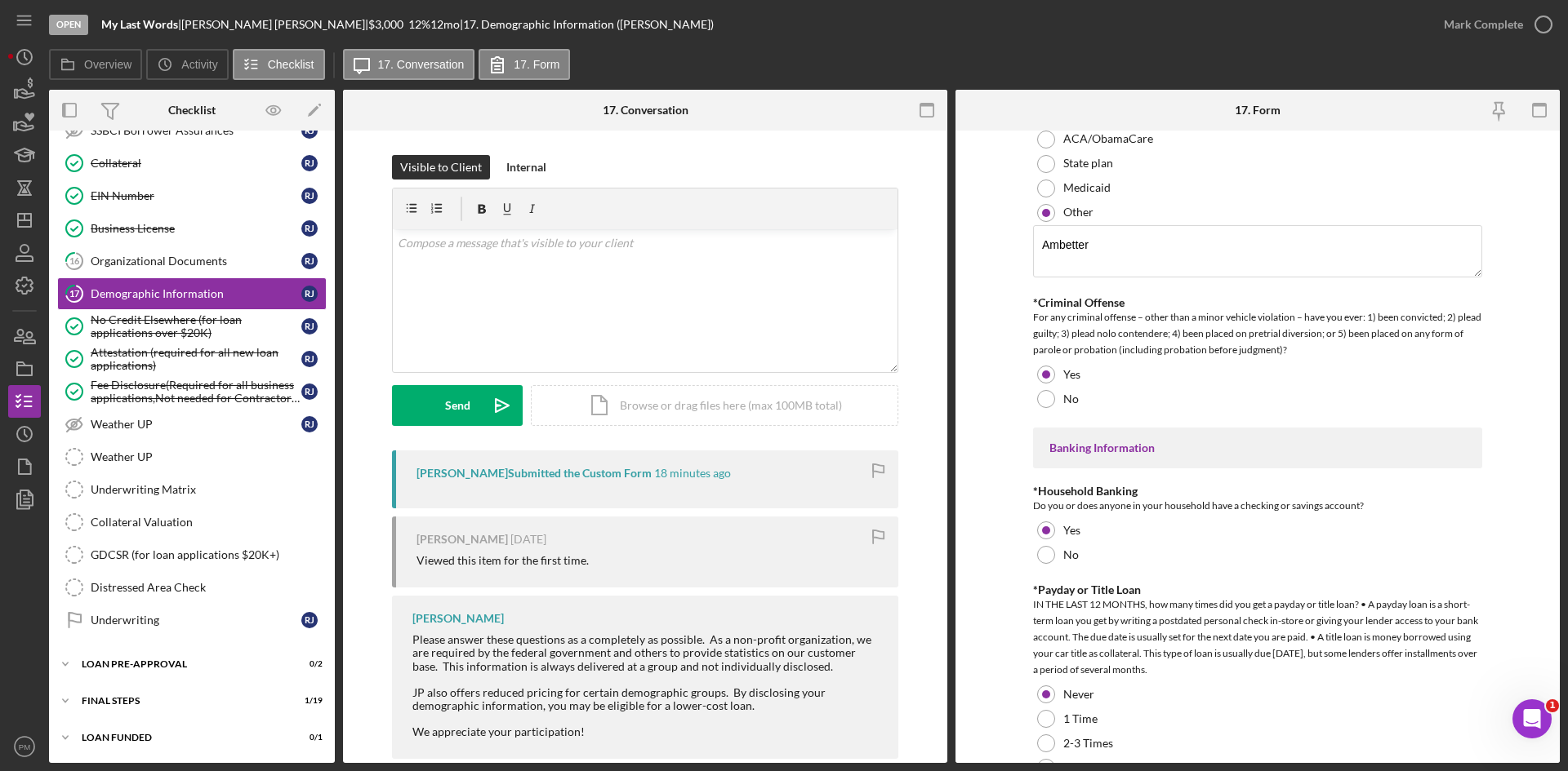
scroll to position [3102, 0]
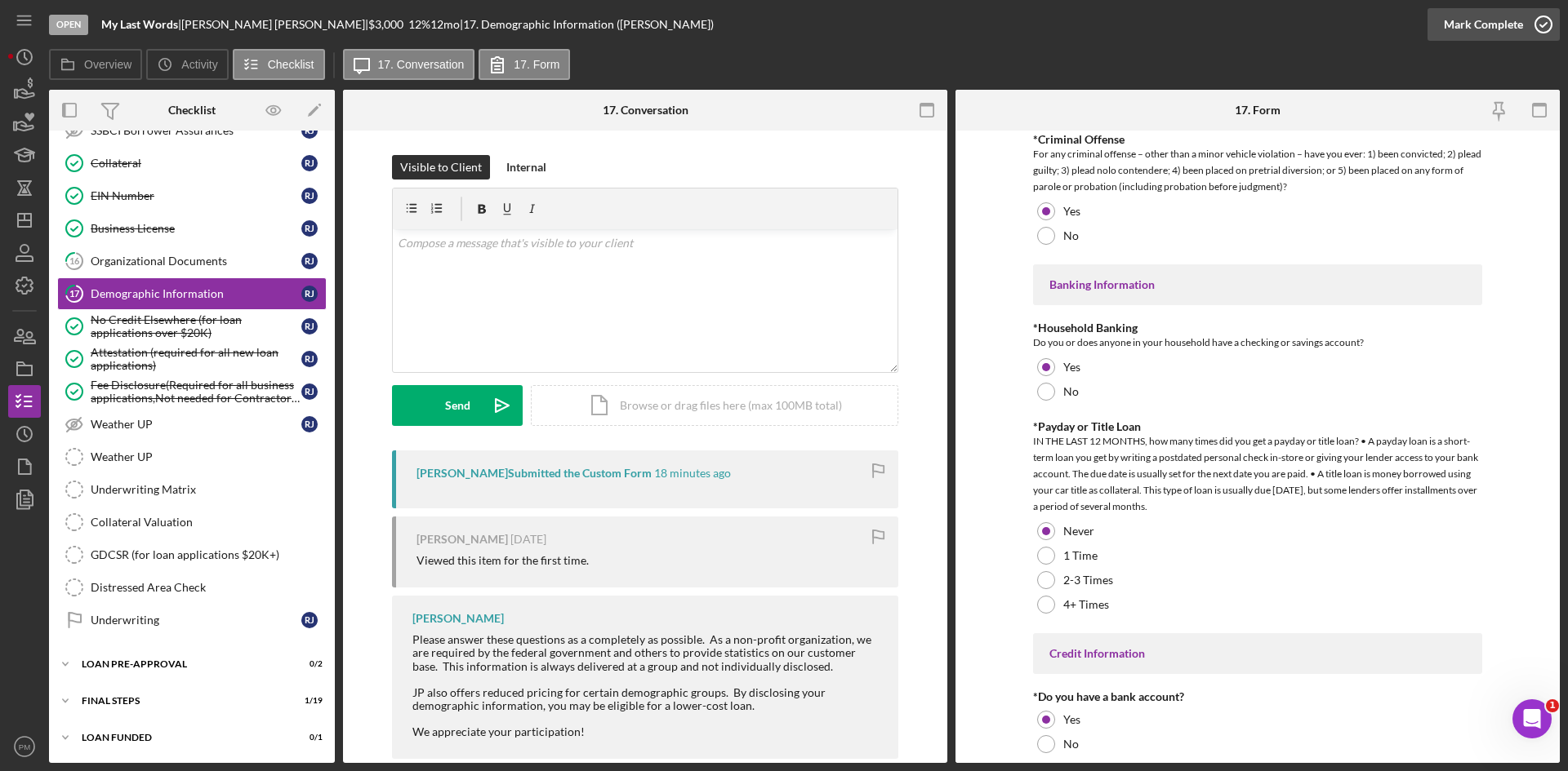
click at [1240, 31] on div "Mark Complete" at bounding box center [1483, 24] width 80 height 33
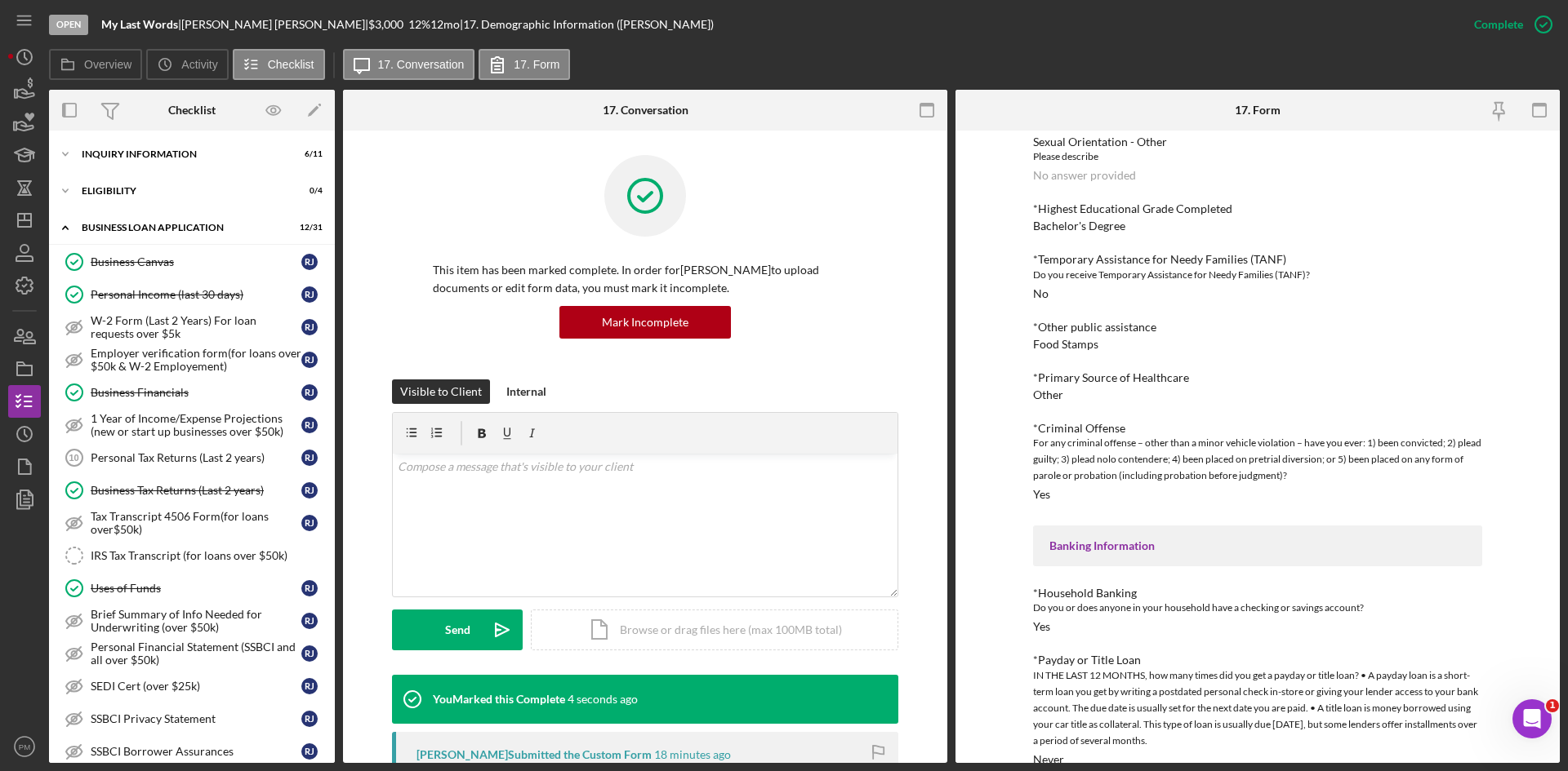
scroll to position [245, 0]
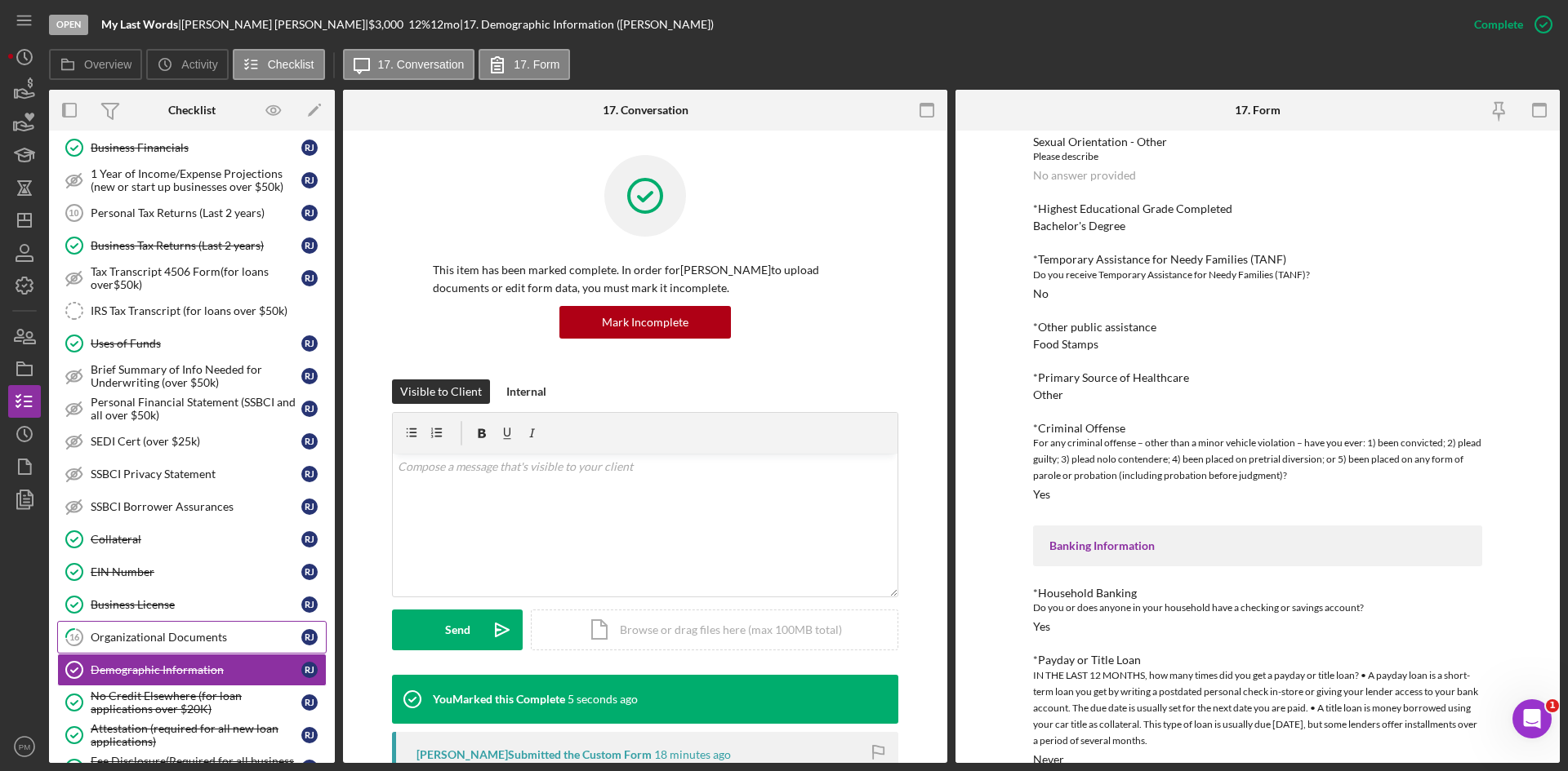
click at [136, 589] on div "Organizational Documents" at bounding box center [196, 637] width 211 height 13
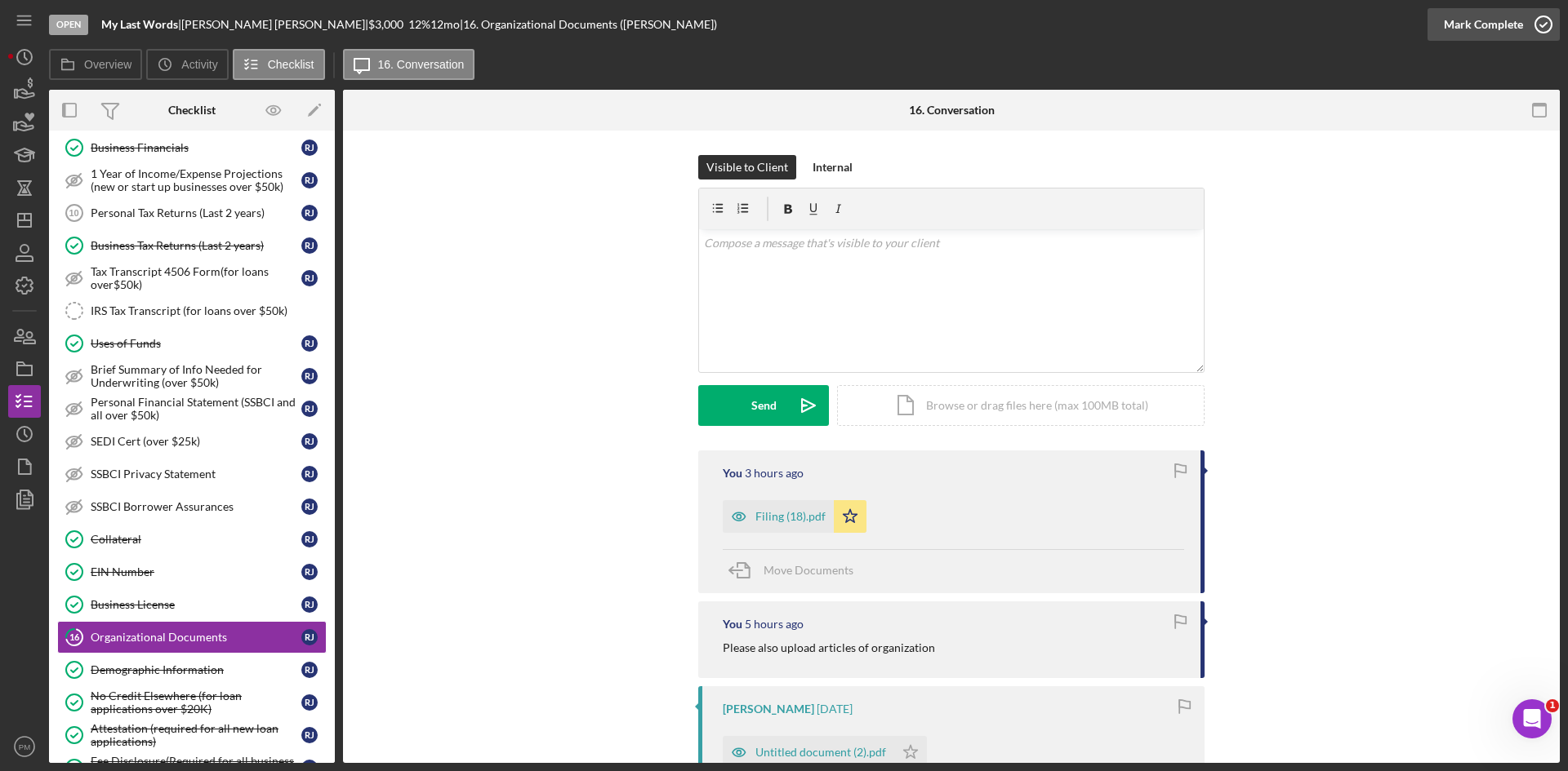
click at [1240, 22] on div "Mark Complete" at bounding box center [1483, 24] width 80 height 33
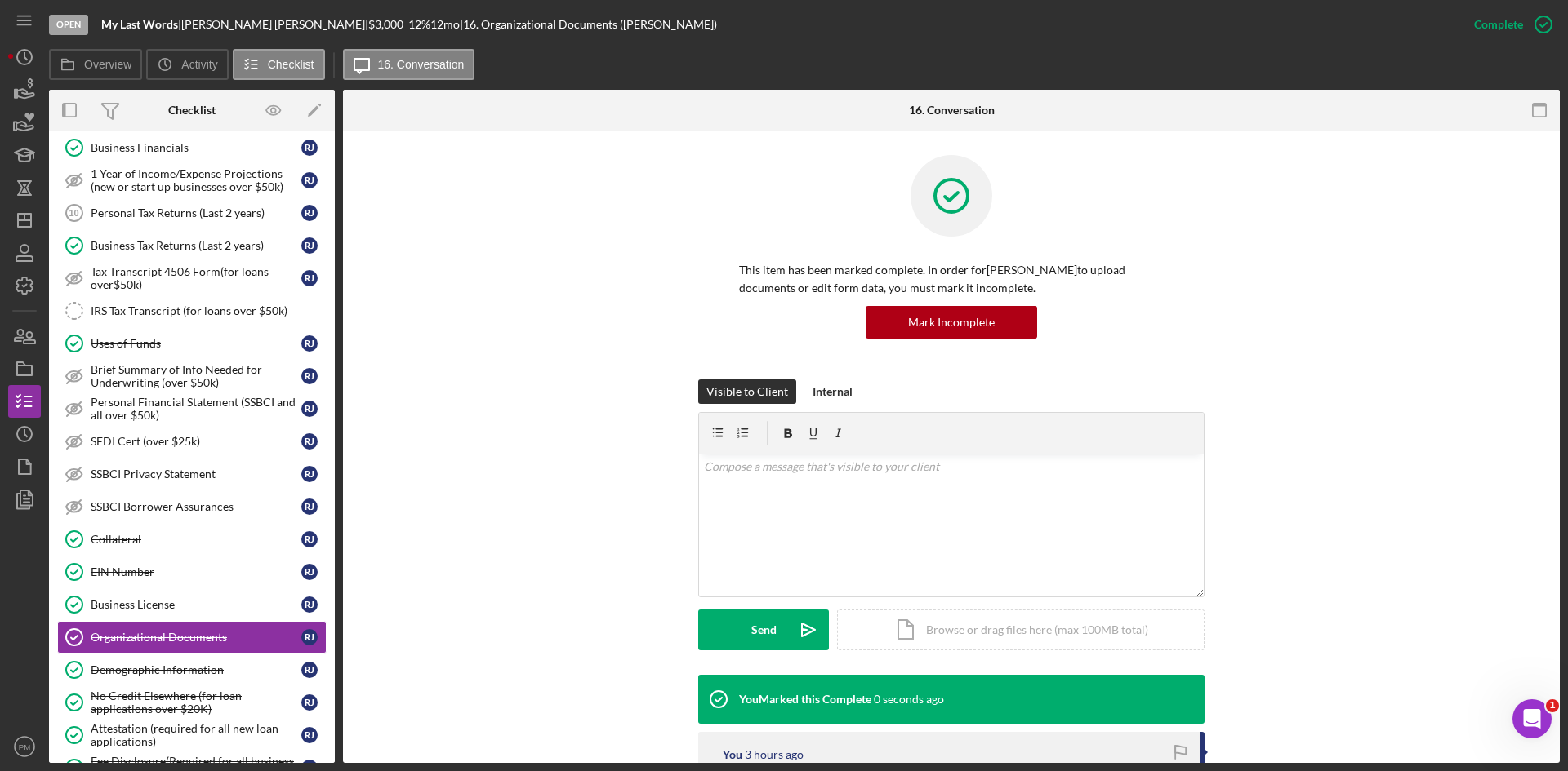
scroll to position [327, 0]
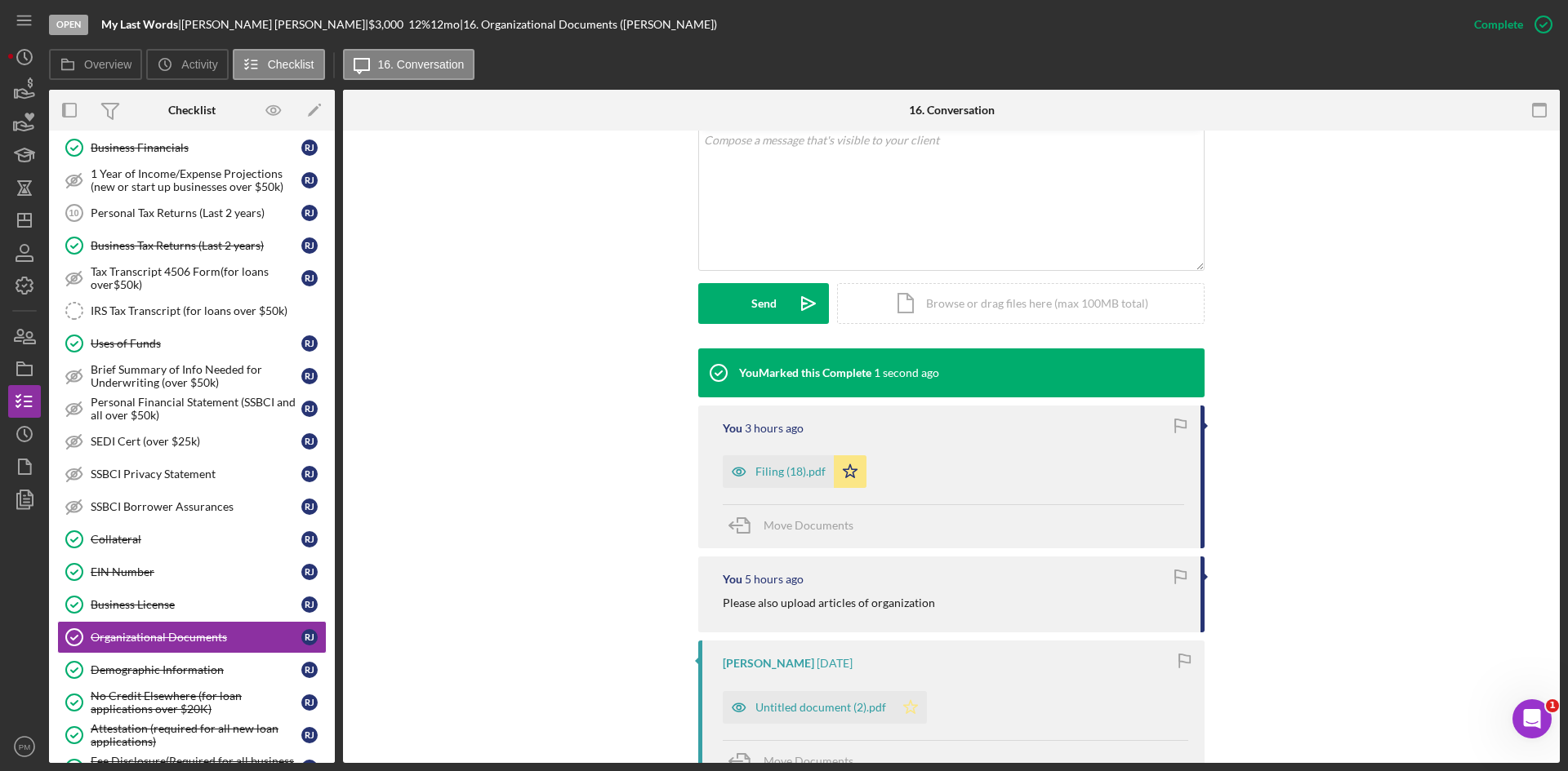
click at [916, 589] on icon "Icon/Star" at bounding box center [910, 707] width 33 height 33
